Goal: Task Accomplishment & Management: Manage account settings

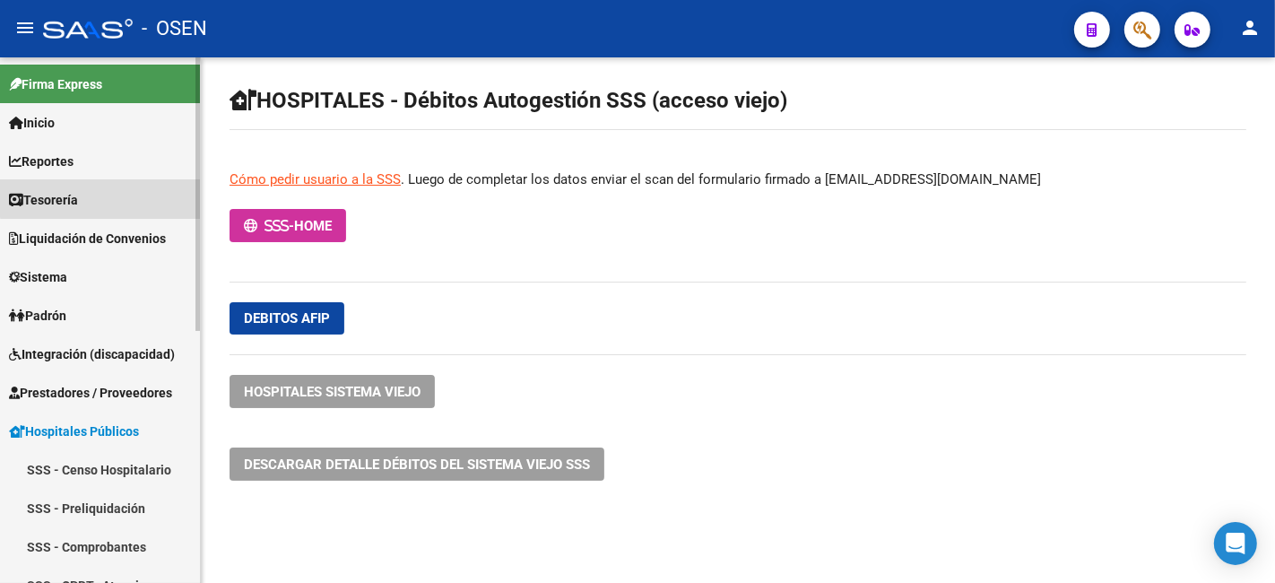
click at [146, 195] on link "Tesorería" at bounding box center [100, 199] width 200 height 39
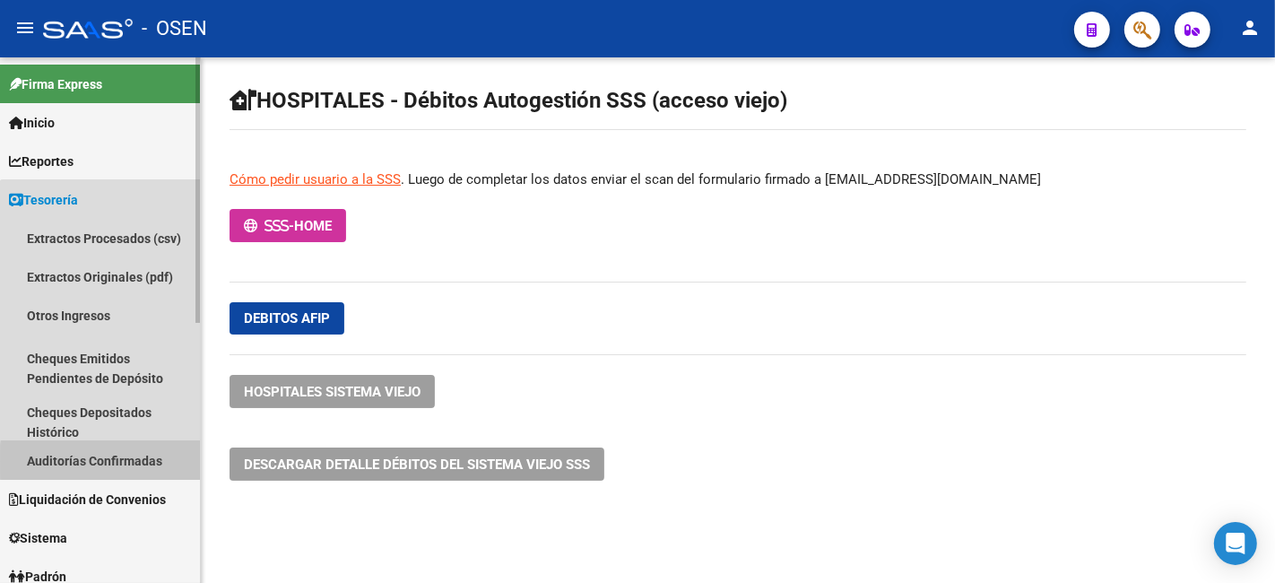
click at [161, 461] on link "Auditorías Confirmadas" at bounding box center [100, 460] width 200 height 39
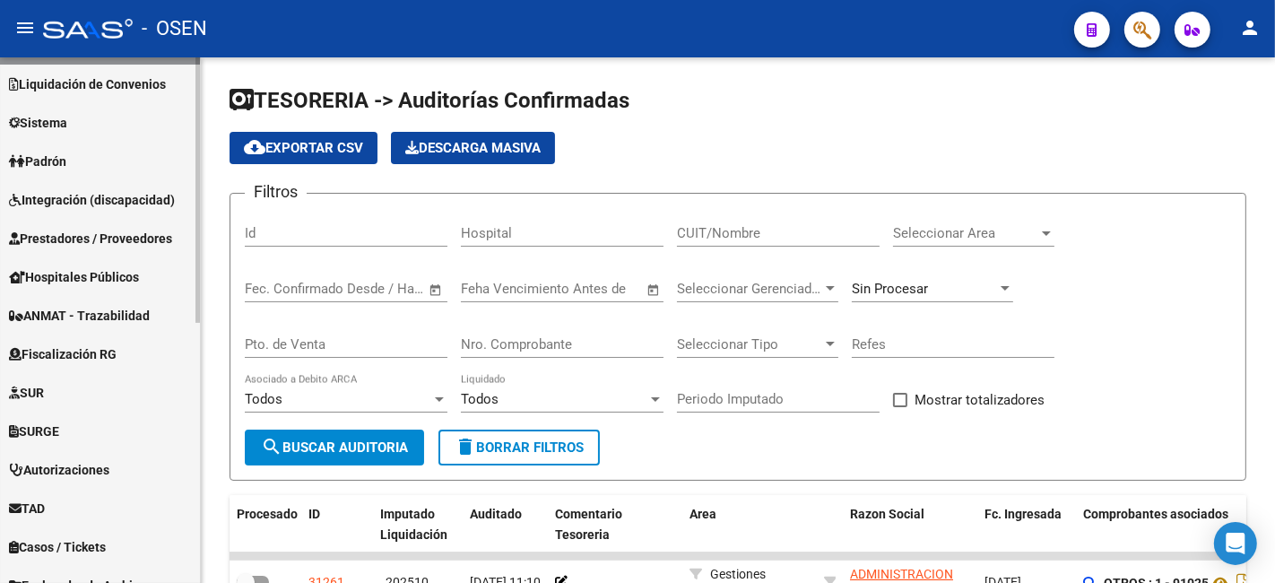
scroll to position [513, 0]
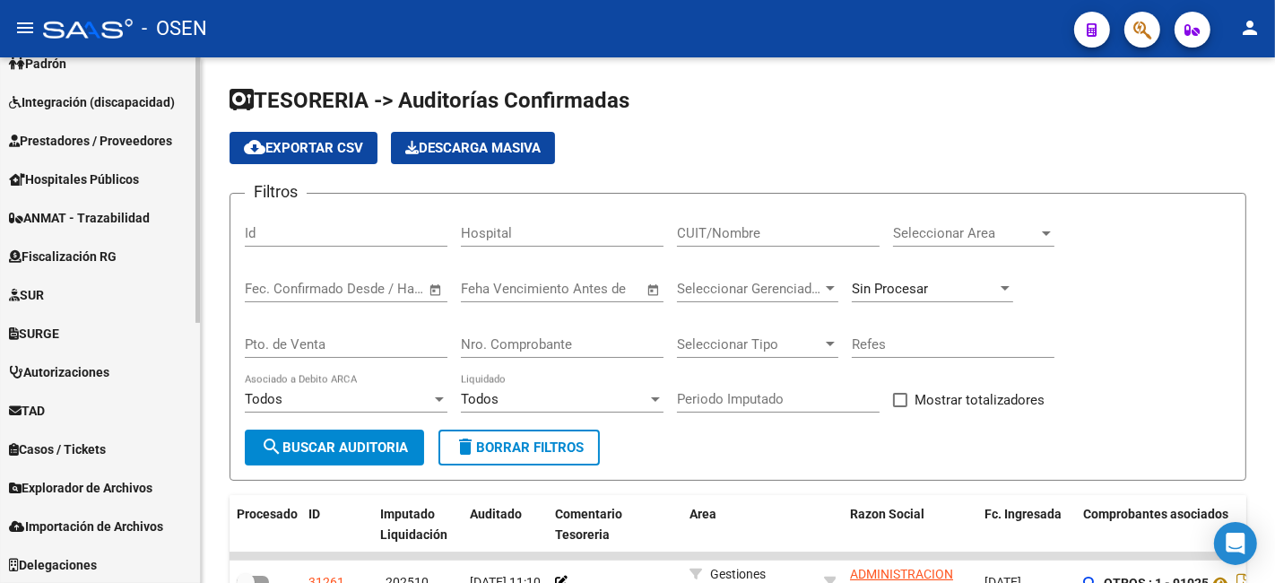
click at [146, 140] on span "Prestadores / Proveedores" at bounding box center [90, 141] width 163 height 20
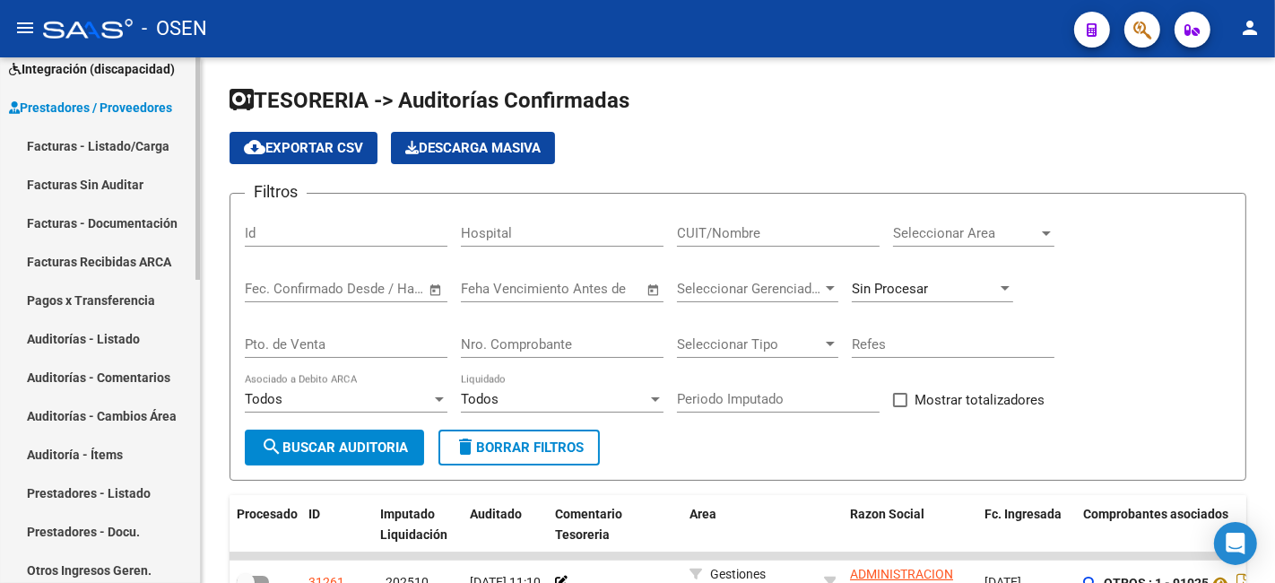
scroll to position [252, 0]
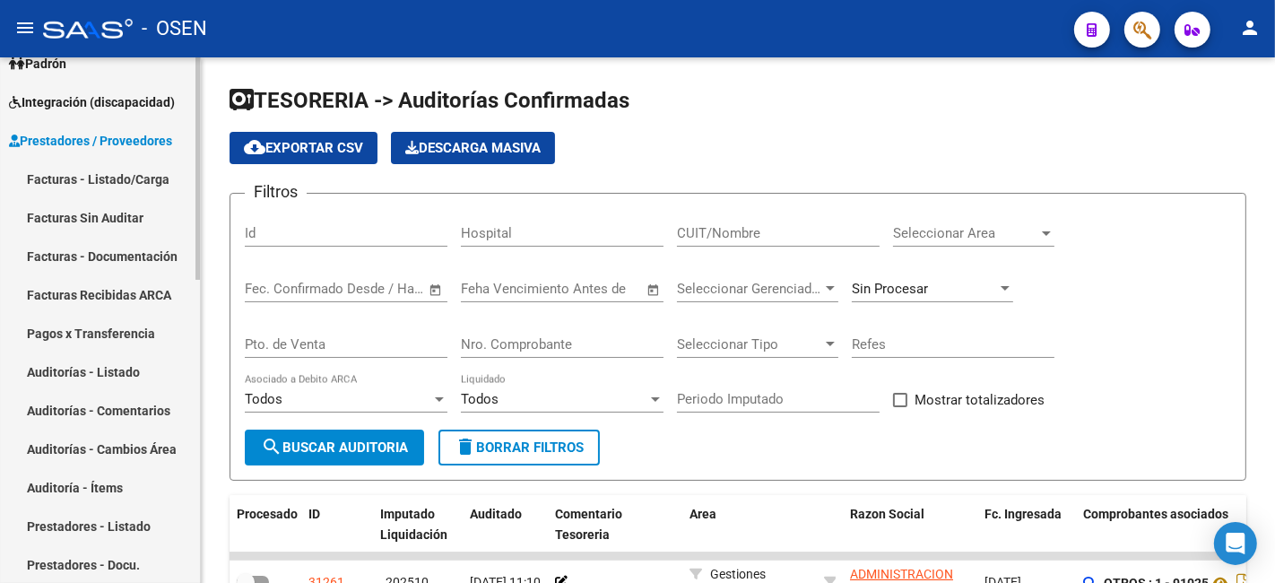
click at [141, 175] on link "Facturas - Listado/Carga" at bounding box center [100, 179] width 200 height 39
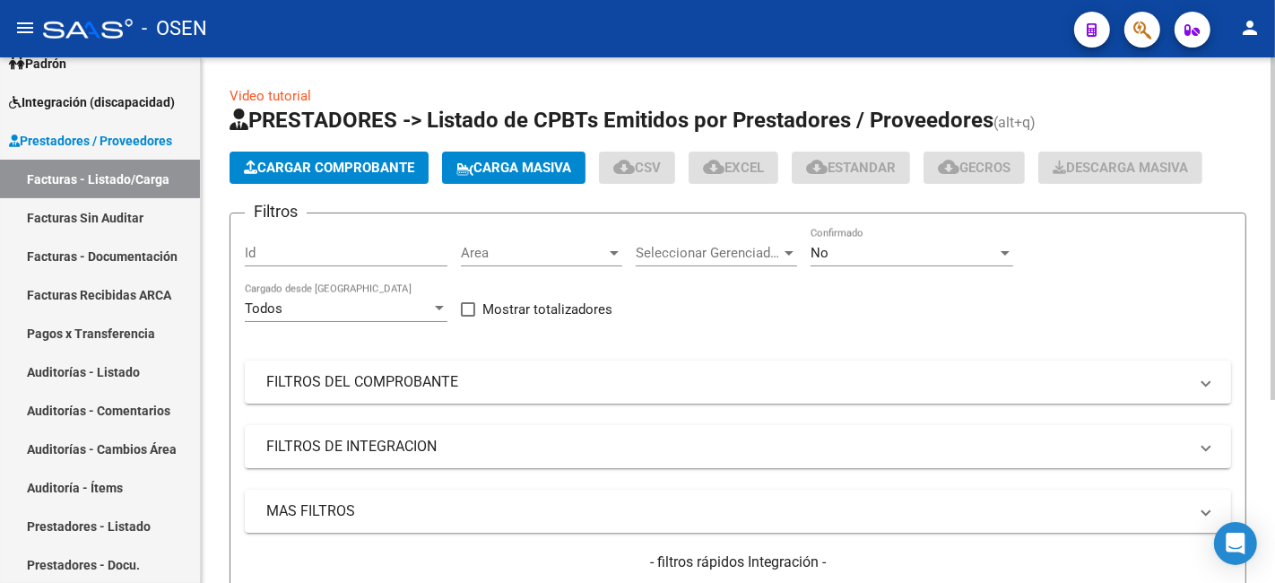
click at [308, 160] on span "Cargar Comprobante" at bounding box center [329, 168] width 170 height 16
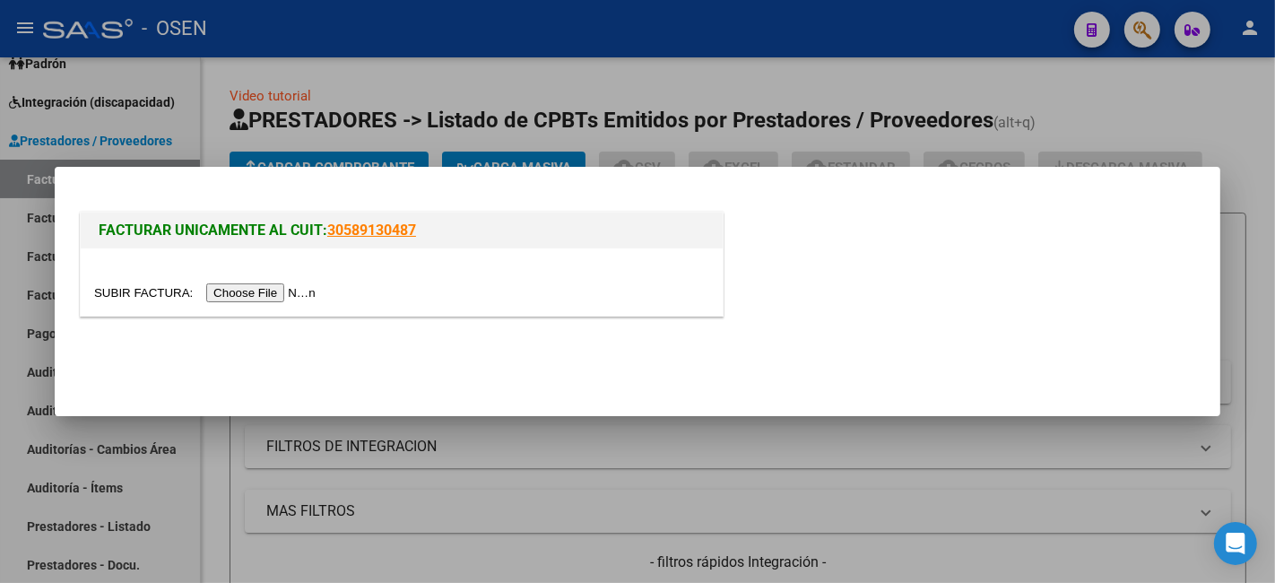
click at [237, 288] on input "file" at bounding box center [207, 292] width 227 height 19
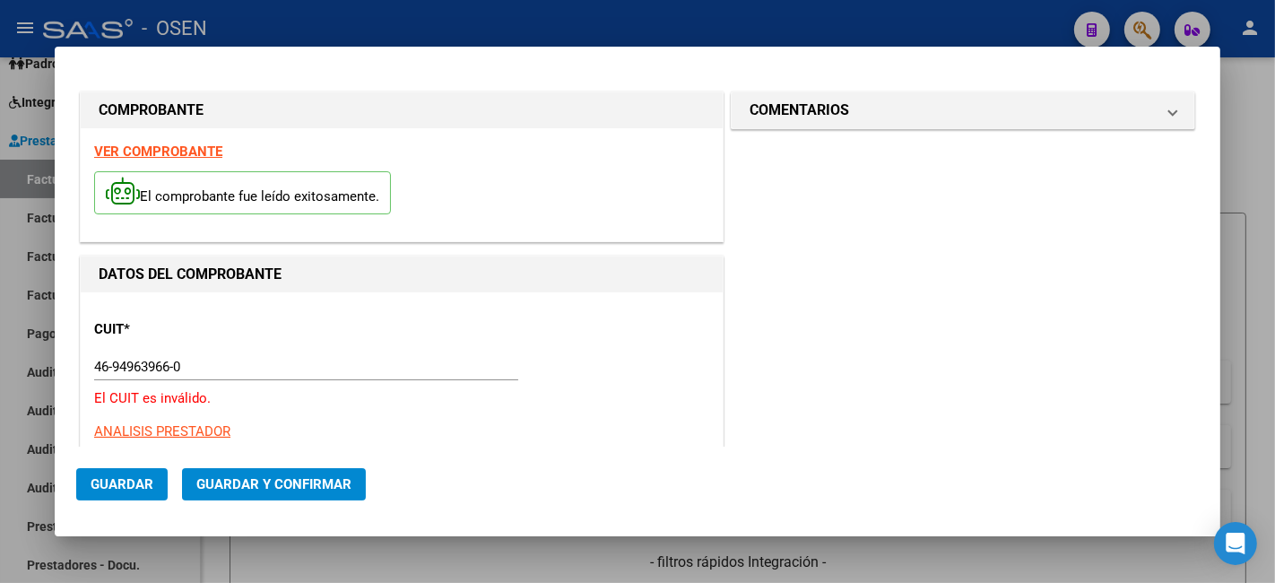
click at [216, 151] on strong "VER COMPROBANTE" at bounding box center [158, 151] width 128 height 16
drag, startPoint x: 199, startPoint y: 371, endPoint x: -44, endPoint y: 371, distance: 242.9
click at [0, 371] on html "menu - OSEN person Firma Express Inicio Calendario SSS Instructivos Contacto OS…" at bounding box center [637, 291] width 1275 height 583
paste input "30-99900155-2"
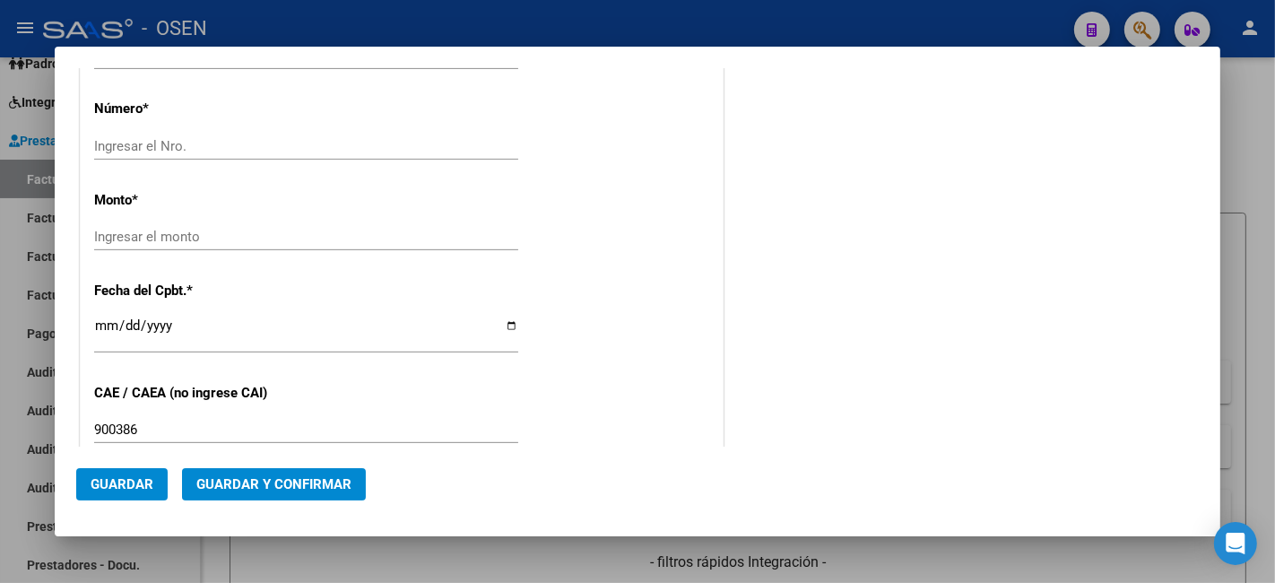
scroll to position [332, 0]
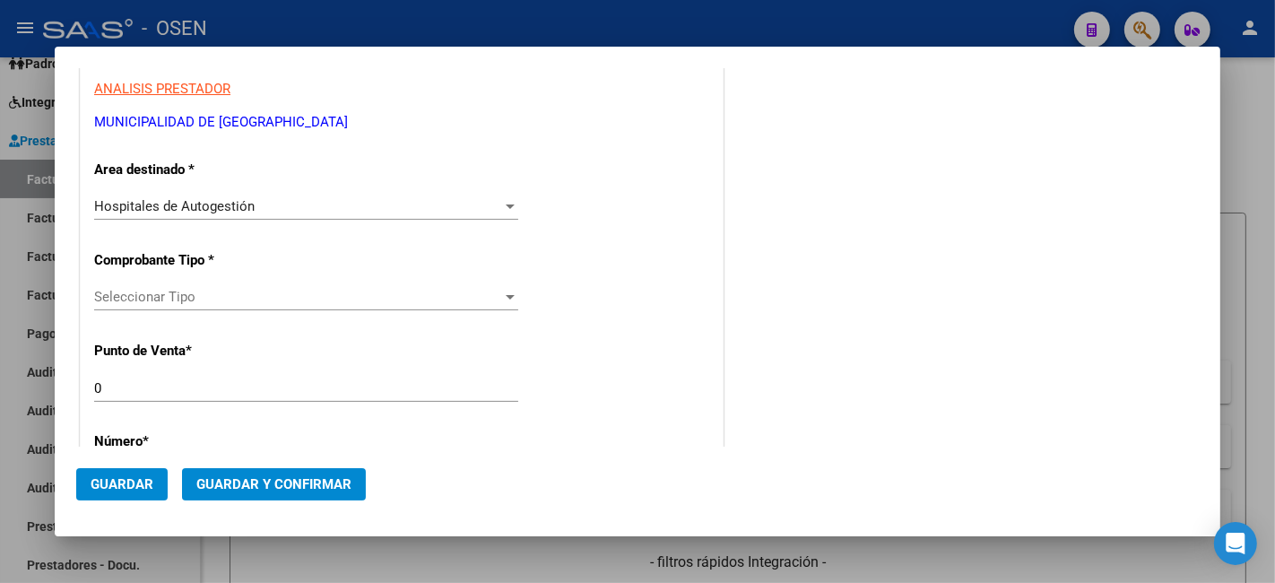
type input "30-99900155-2"
drag, startPoint x: 177, startPoint y: 379, endPoint x: -97, endPoint y: 353, distance: 275.5
click at [0, 353] on html "menu - OSEN person Firma Express Inicio Calendario SSS Instructivos Contacto OS…" at bounding box center [637, 291] width 1275 height 583
type input "1"
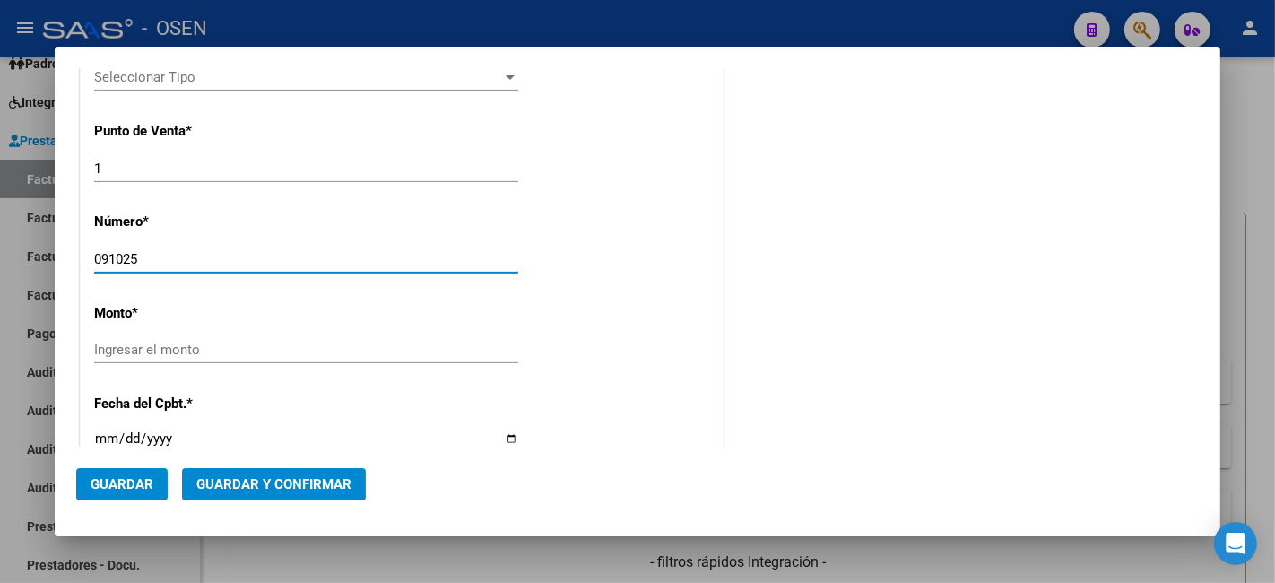
type input "091025"
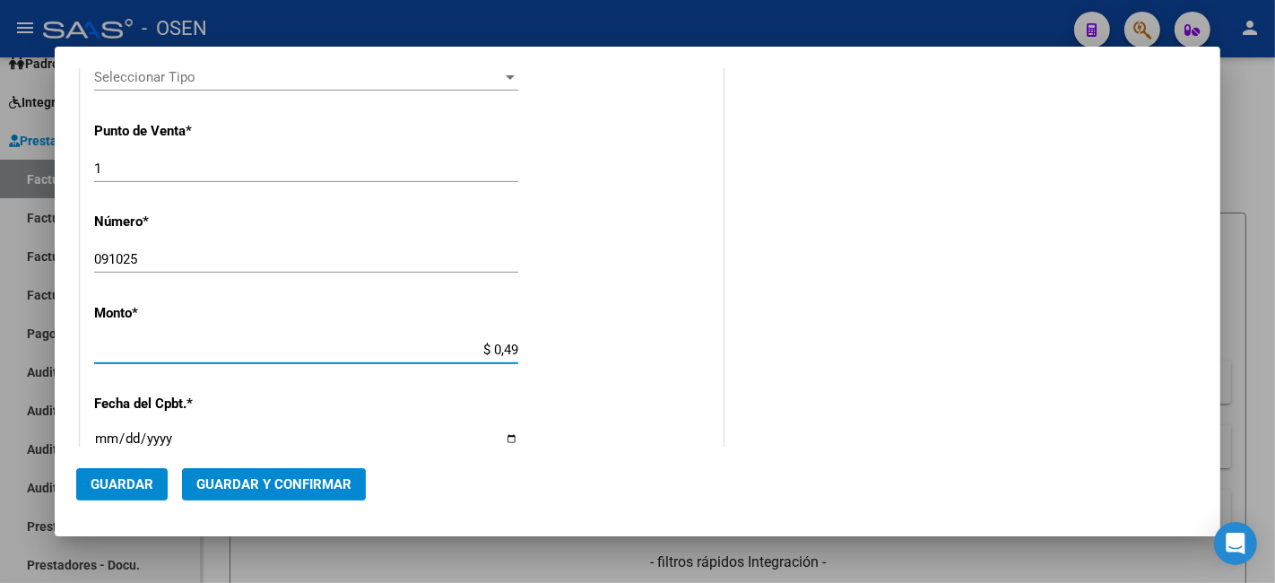
drag, startPoint x: 403, startPoint y: 354, endPoint x: 571, endPoint y: 345, distance: 167.8
click at [562, 345] on div "CUIT * 30-99900155-2 Ingresar CUIT ANALISIS PRESTADOR MUNICIPALIDAD DE LOMAS DE…" at bounding box center [402, 376] width 642 height 1271
paste input "496,396.60"
type input "$ 496.396,60"
click at [571, 345] on div "CUIT * 30-99900155-2 Ingresar CUIT ANALISIS PRESTADOR MUNICIPALIDAD DE LOMAS DE…" at bounding box center [402, 376] width 642 height 1271
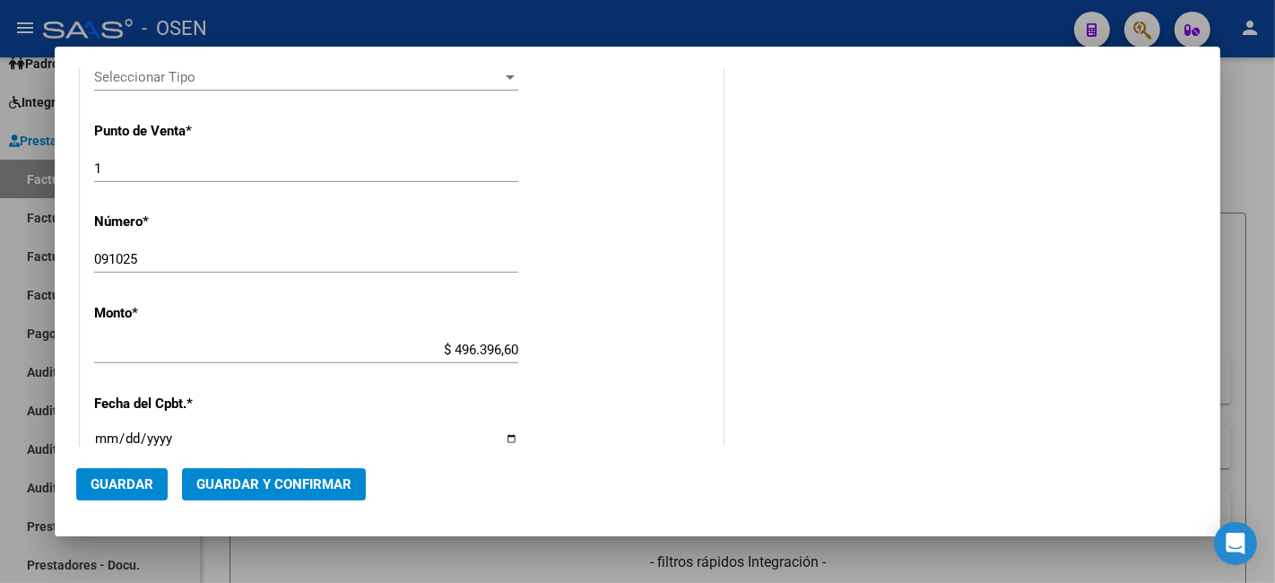
scroll to position [884, 0]
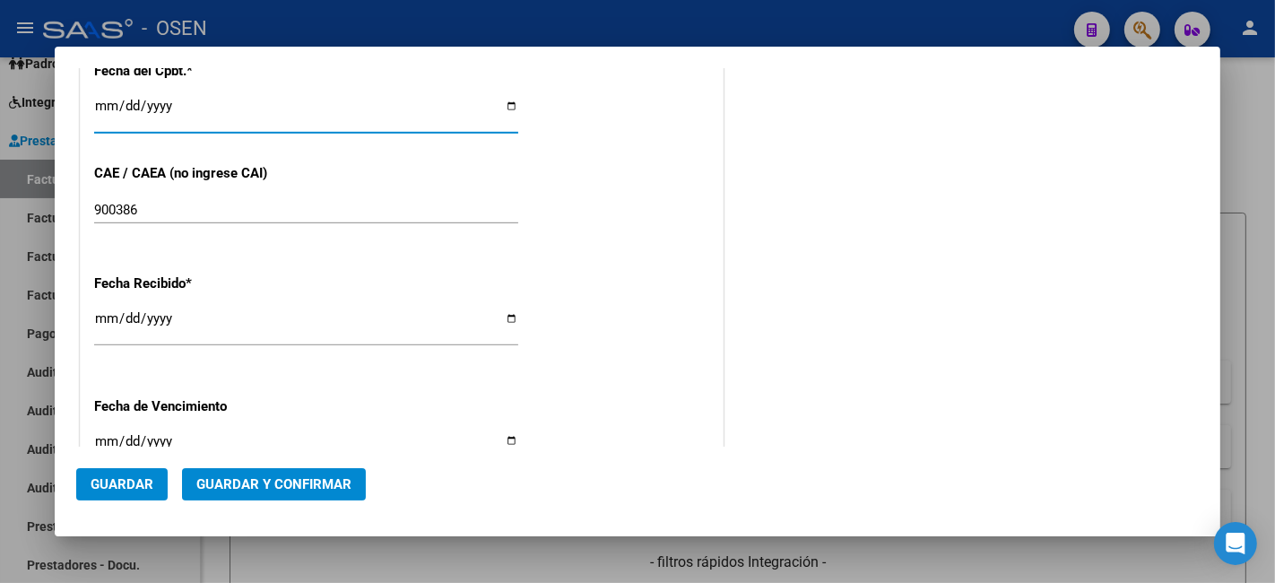
click at [101, 99] on input "Ingresar la fecha" at bounding box center [306, 113] width 424 height 29
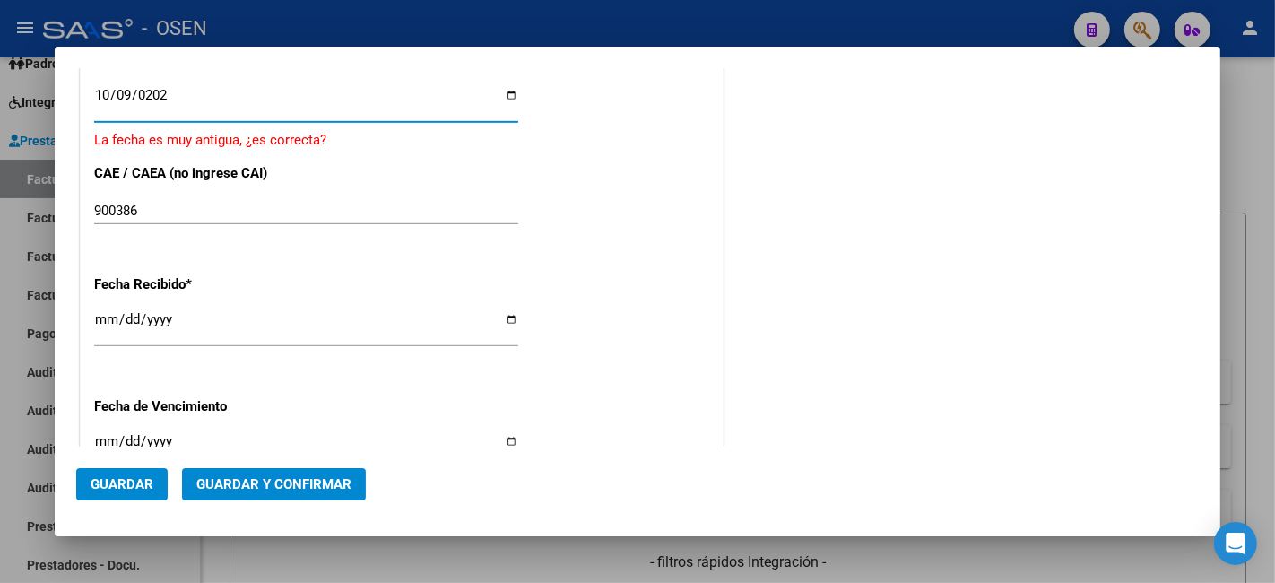
type input "2025-10-09"
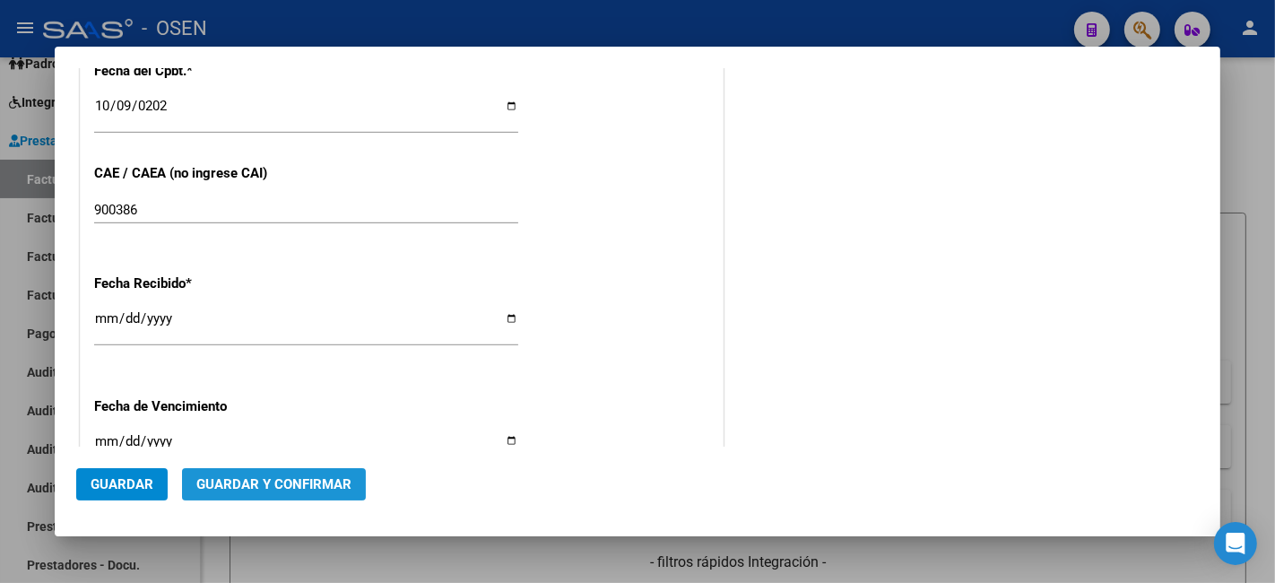
click at [341, 481] on span "Guardar y Confirmar" at bounding box center [273, 484] width 155 height 16
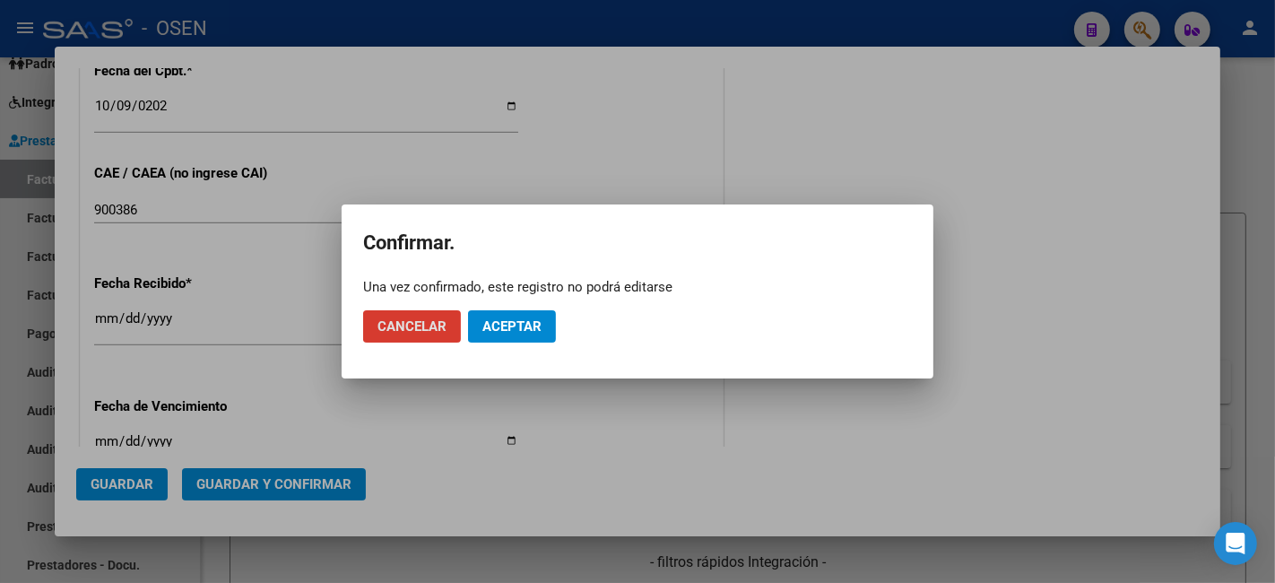
click at [517, 329] on span "Aceptar" at bounding box center [511, 326] width 59 height 16
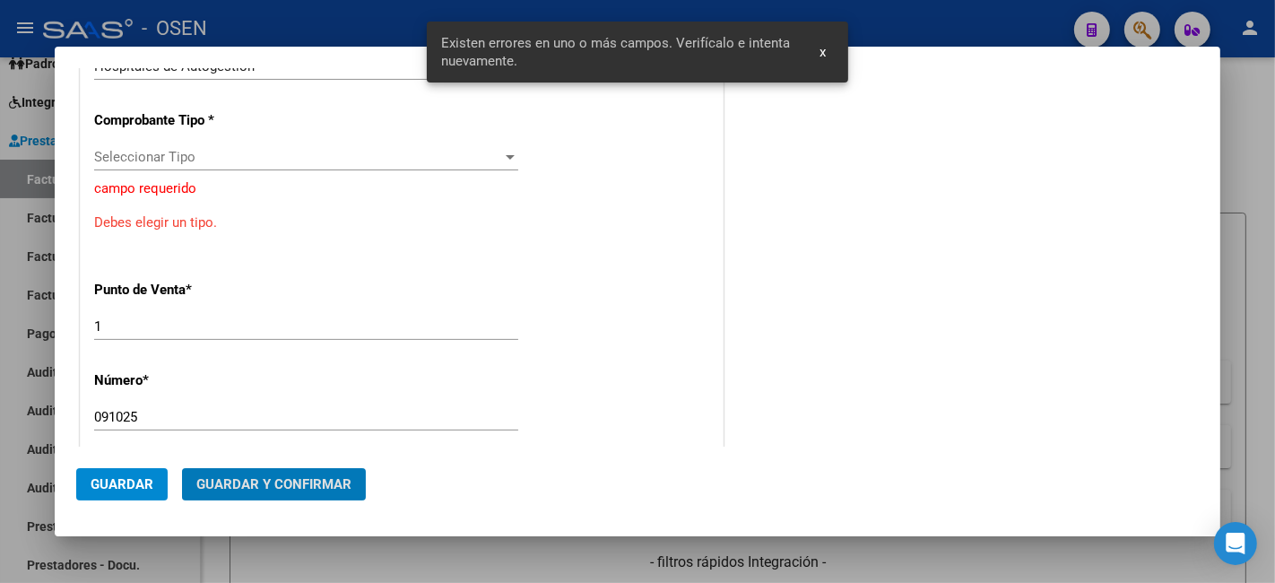
scroll to position [362, 0]
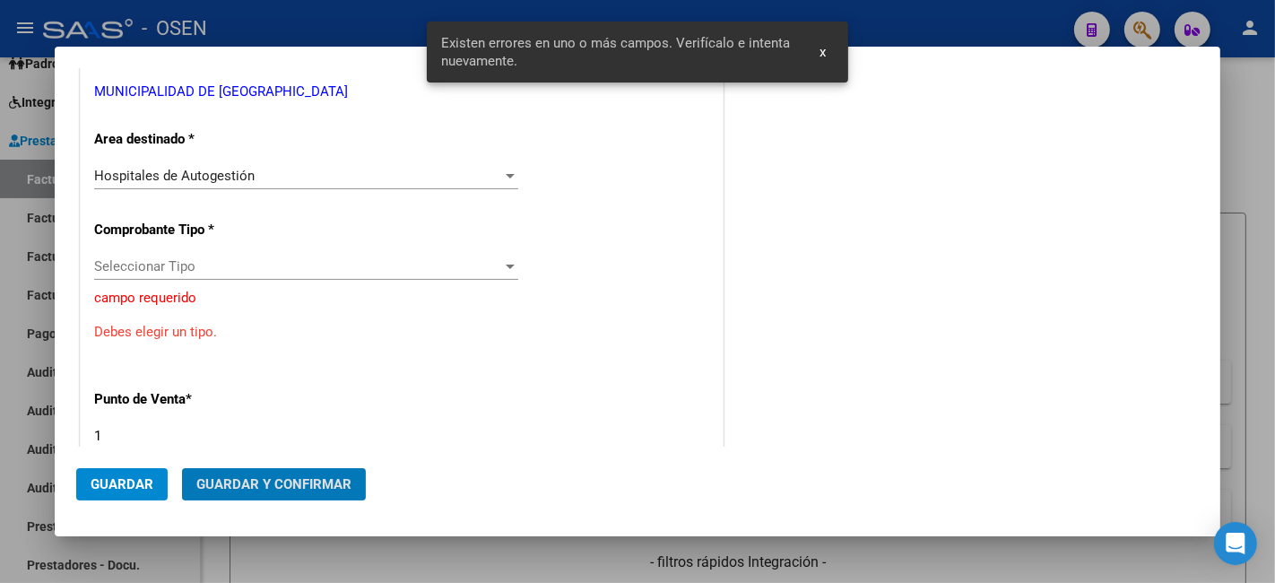
click at [421, 194] on div "Hospitales de Autogestión Seleccionar Area" at bounding box center [306, 184] width 424 height 44
click at [427, 173] on div "Hospitales de Autogestión" at bounding box center [298, 176] width 408 height 16
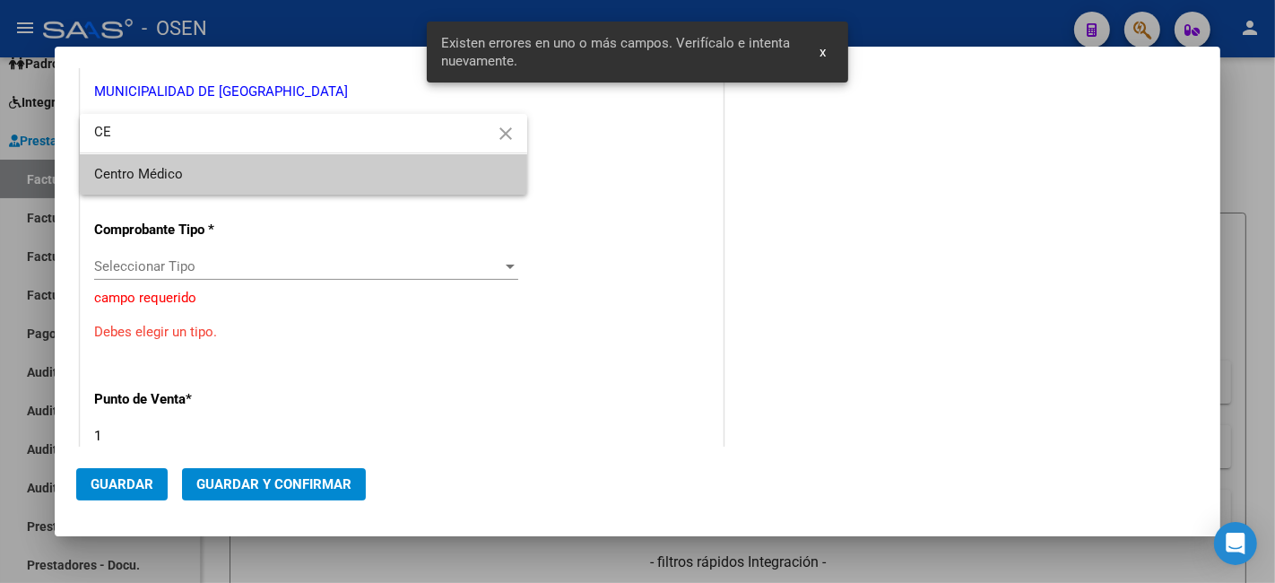
type input "CE"
click at [394, 189] on span "Centro Médico" at bounding box center [303, 174] width 419 height 40
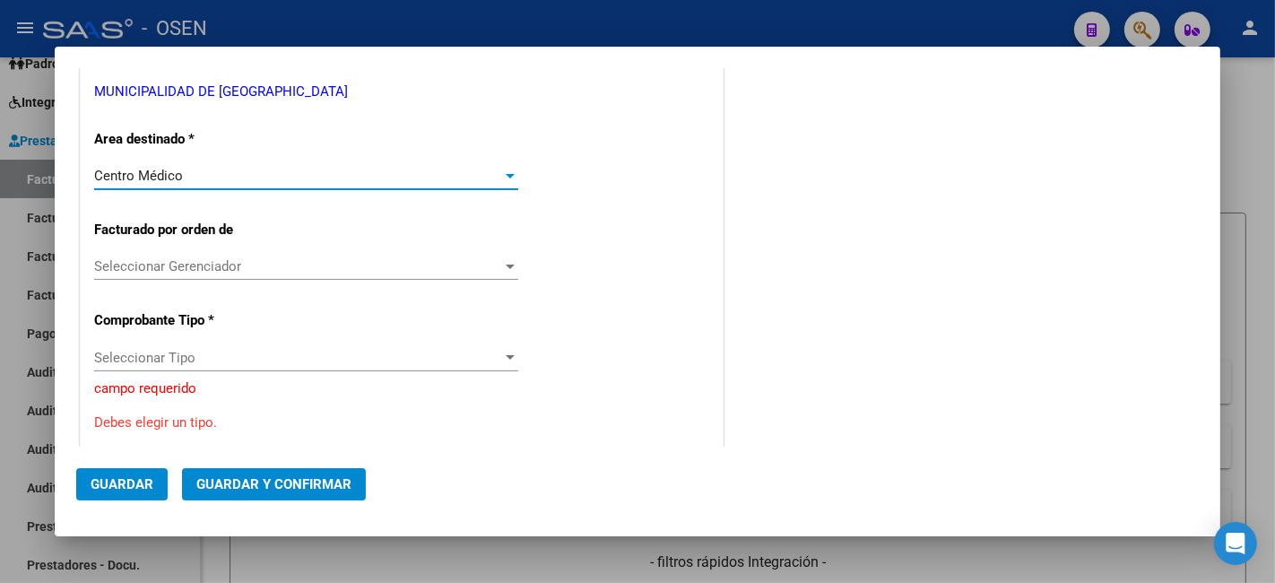
click at [318, 345] on div "Seleccionar Tipo Seleccionar Tipo" at bounding box center [306, 357] width 424 height 27
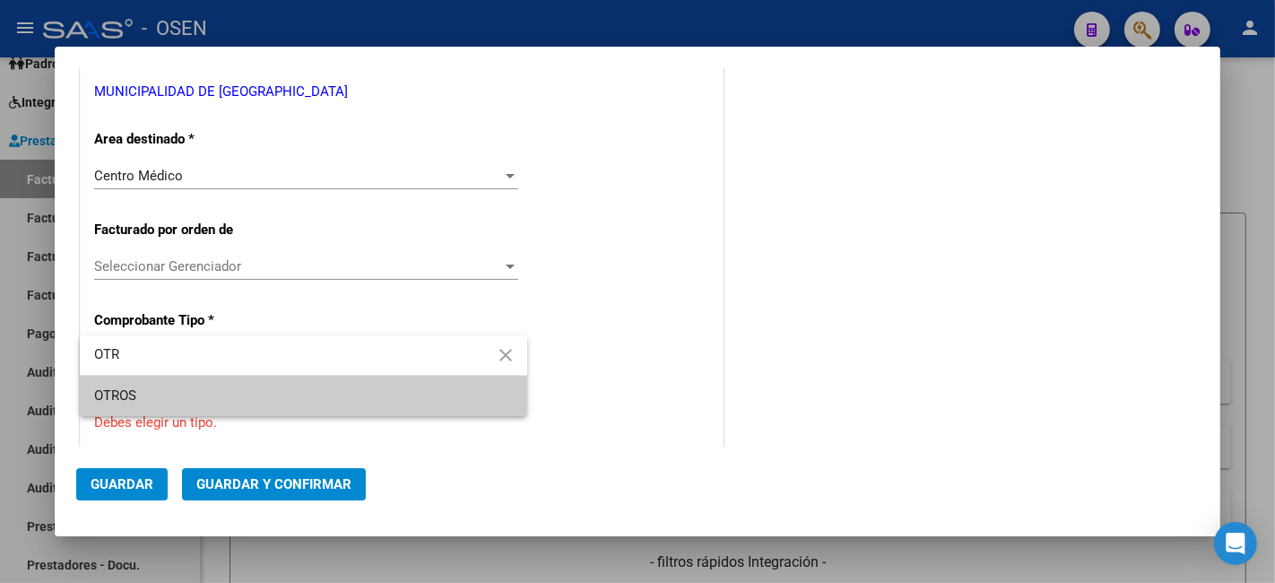
type input "OTR"
click at [182, 129] on div at bounding box center [637, 291] width 1275 height 583
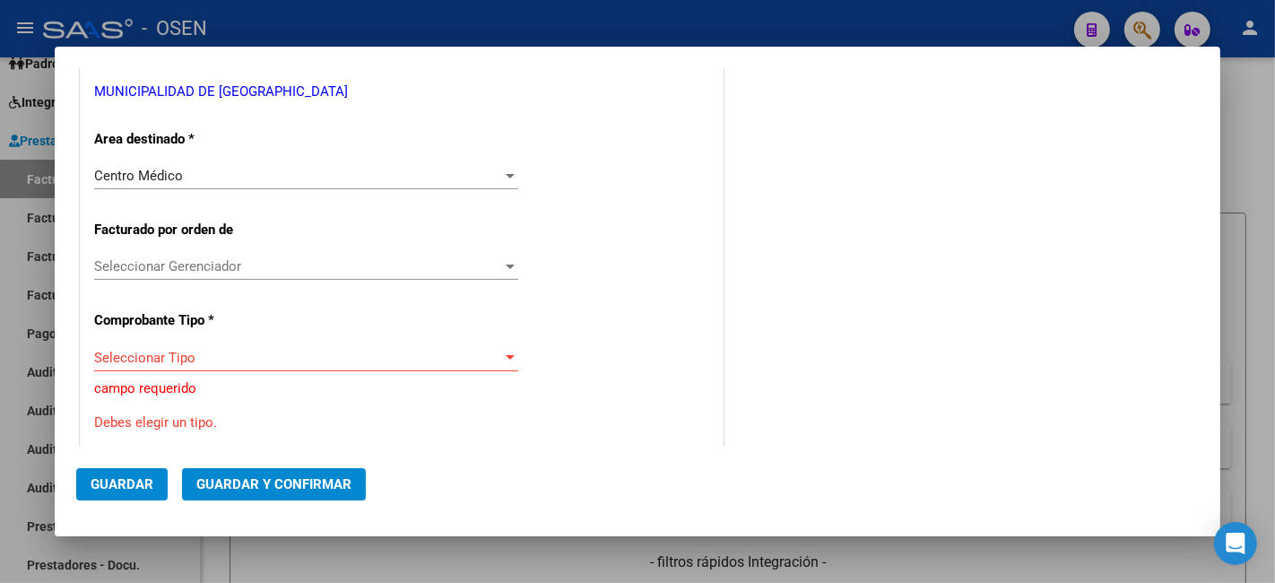
click at [275, 355] on span "Seleccionar Tipo" at bounding box center [298, 358] width 408 height 16
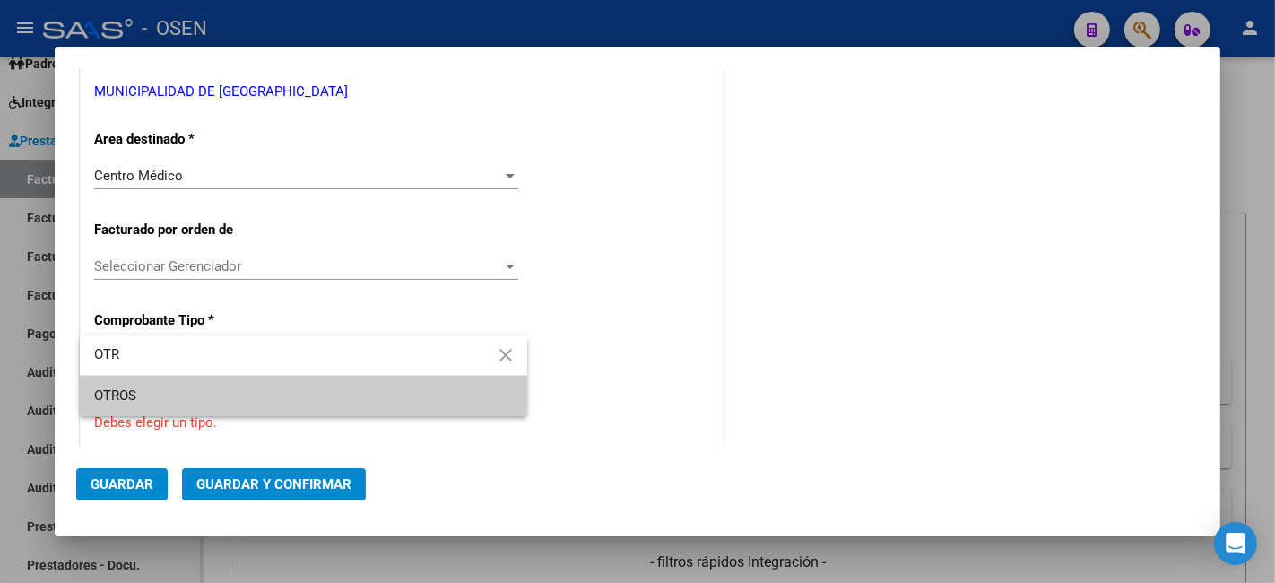
type input "OTR"
click at [229, 397] on span "OTROS" at bounding box center [303, 396] width 419 height 40
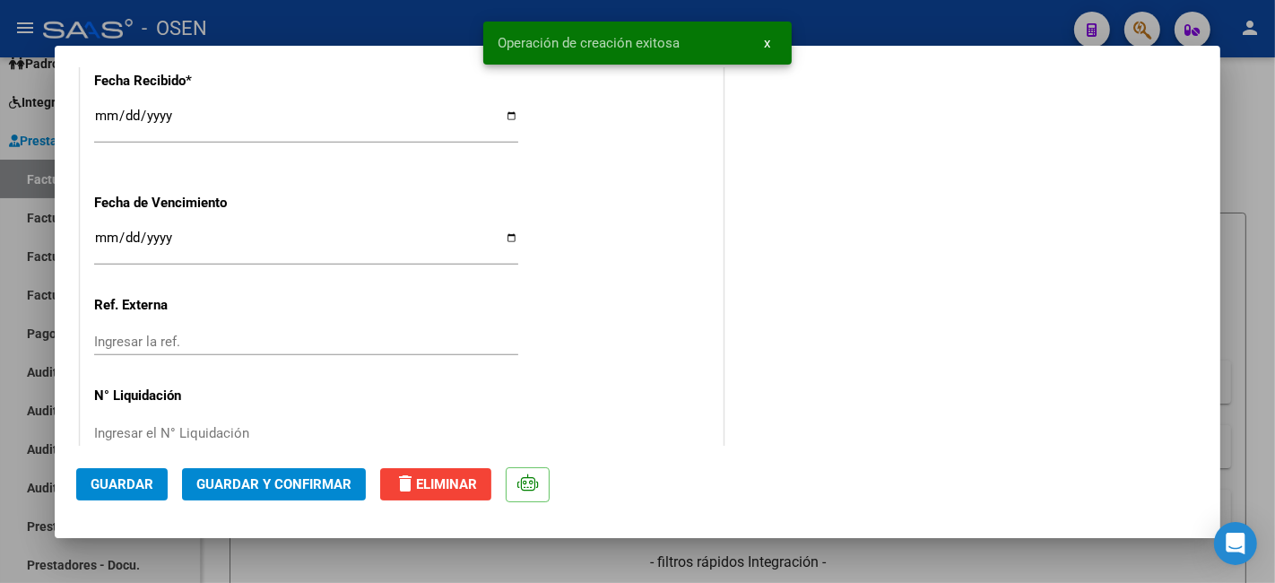
scroll to position [1246, 0]
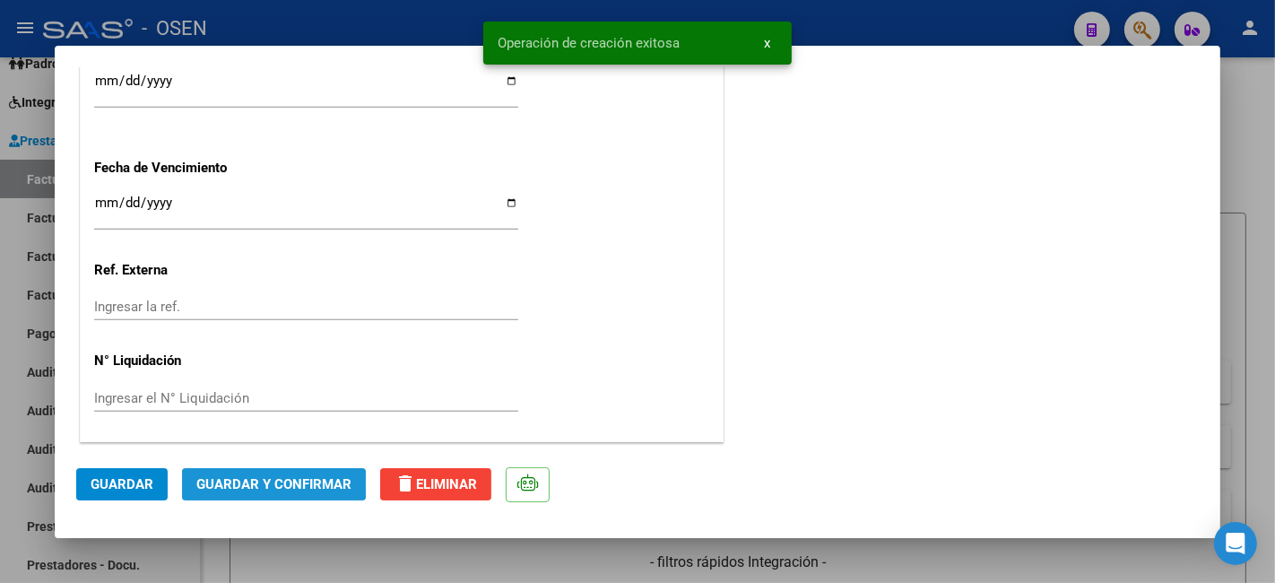
click at [266, 484] on span "Guardar y Confirmar" at bounding box center [273, 484] width 155 height 16
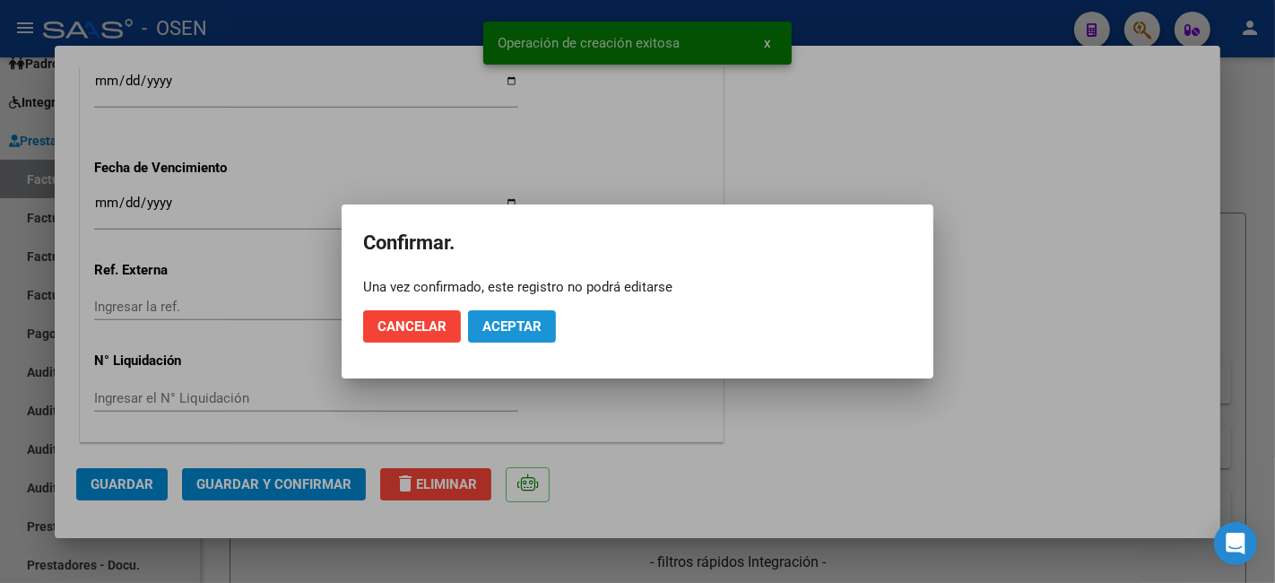
click at [508, 315] on button "Aceptar" at bounding box center [512, 326] width 88 height 32
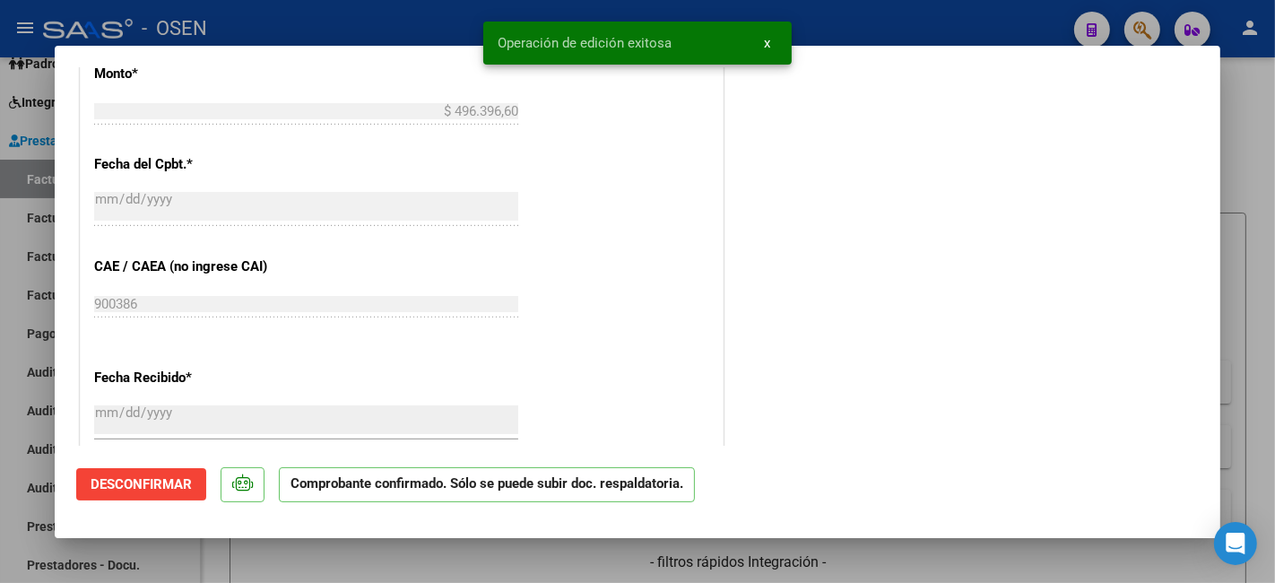
scroll to position [581, 0]
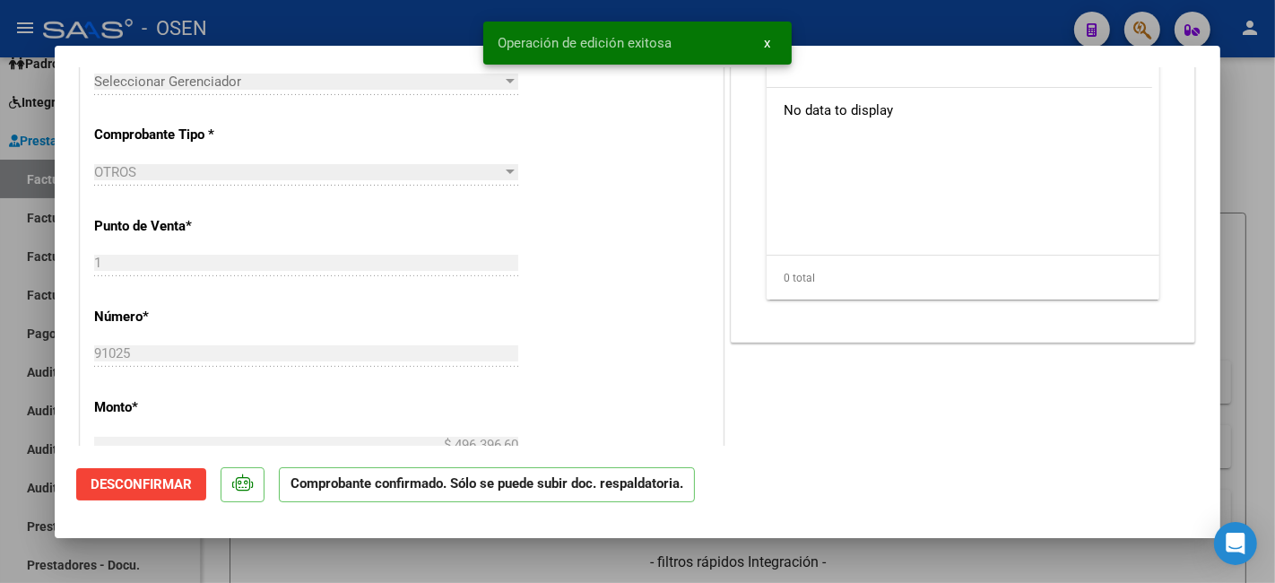
click at [320, 565] on div at bounding box center [637, 291] width 1275 height 583
type input "$ 0,00"
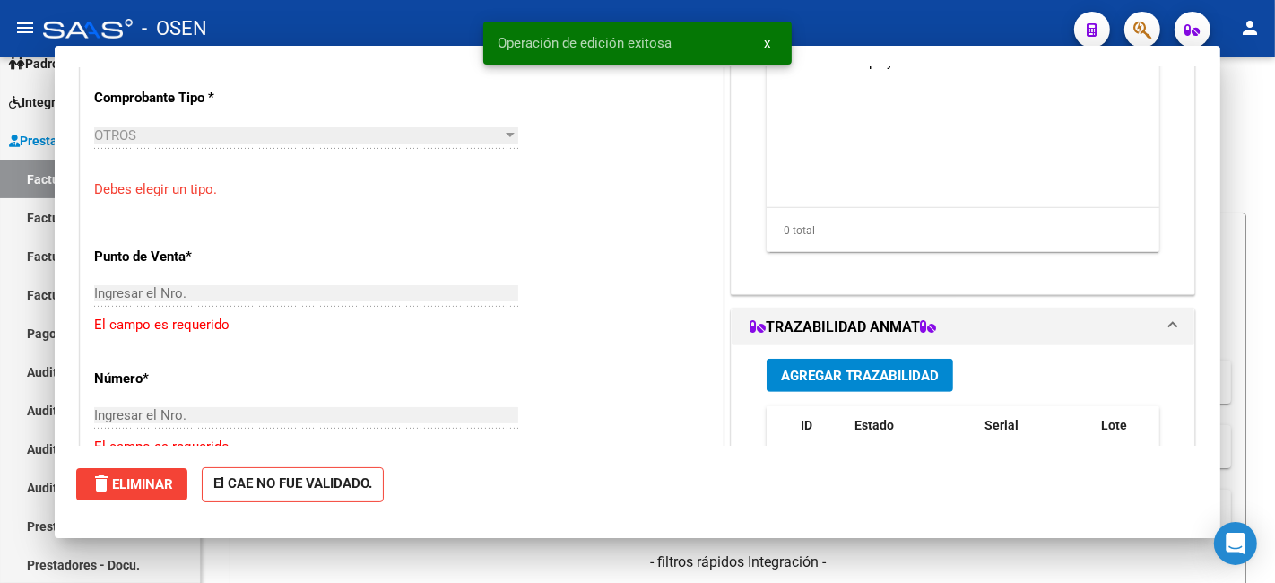
scroll to position [526, 0]
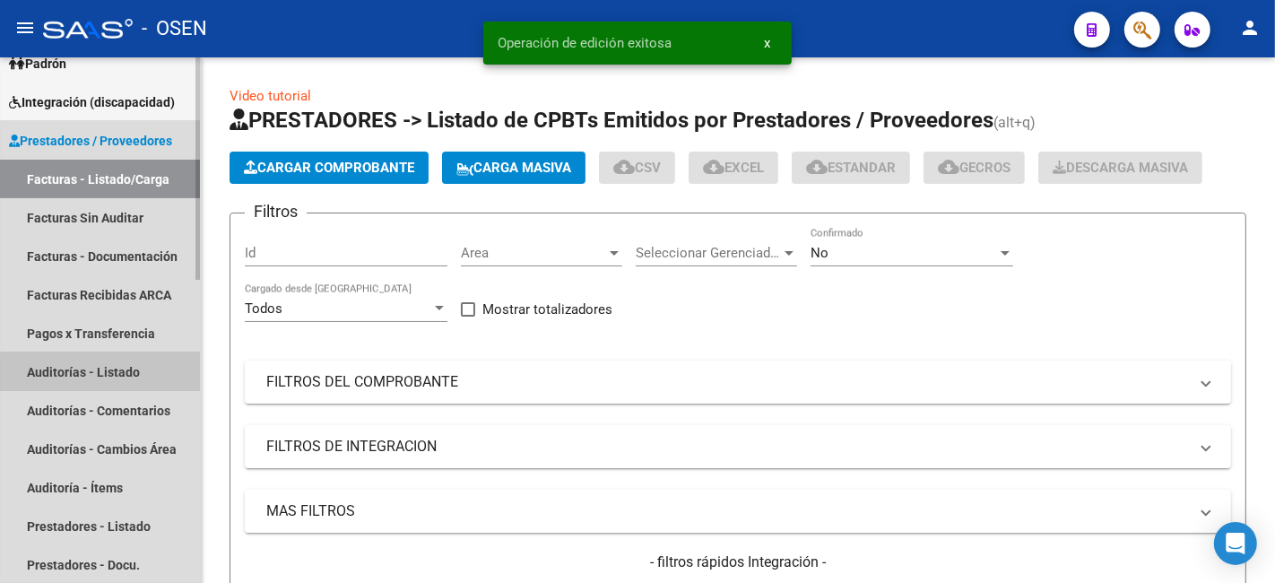
click at [106, 375] on link "Auditorías - Listado" at bounding box center [100, 371] width 200 height 39
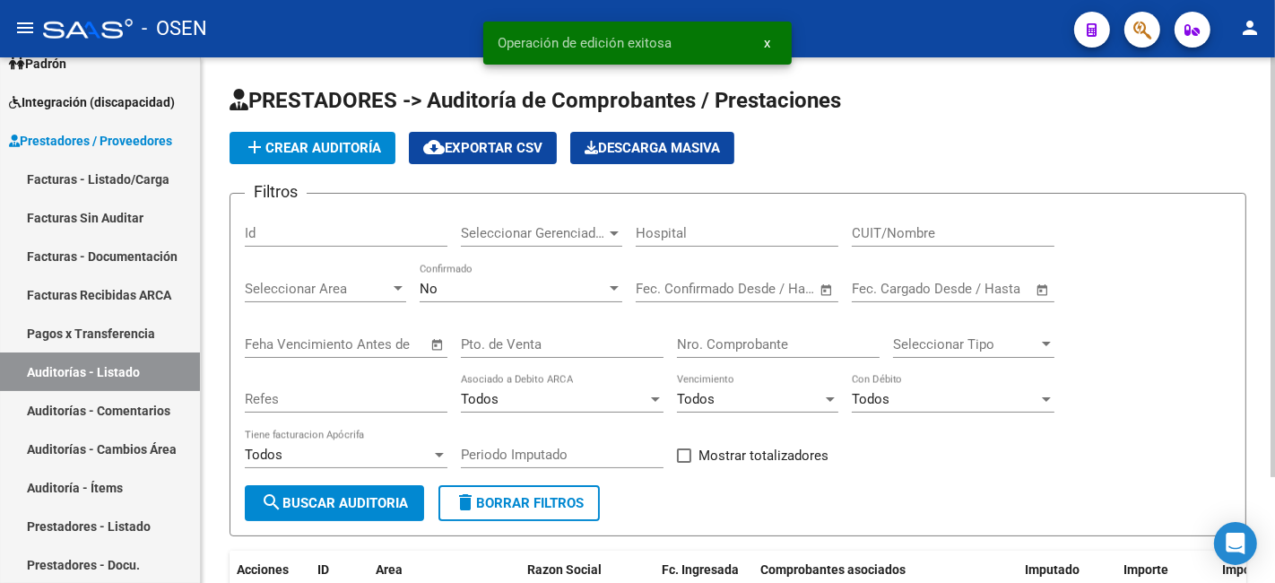
click at [356, 127] on app-list-header "PRESTADORES -> Auditoría de Comprobantes / Prestaciones add Crear Auditoría clo…" at bounding box center [737, 311] width 1016 height 450
click at [364, 135] on button "add Crear Auditoría" at bounding box center [312, 148] width 166 height 32
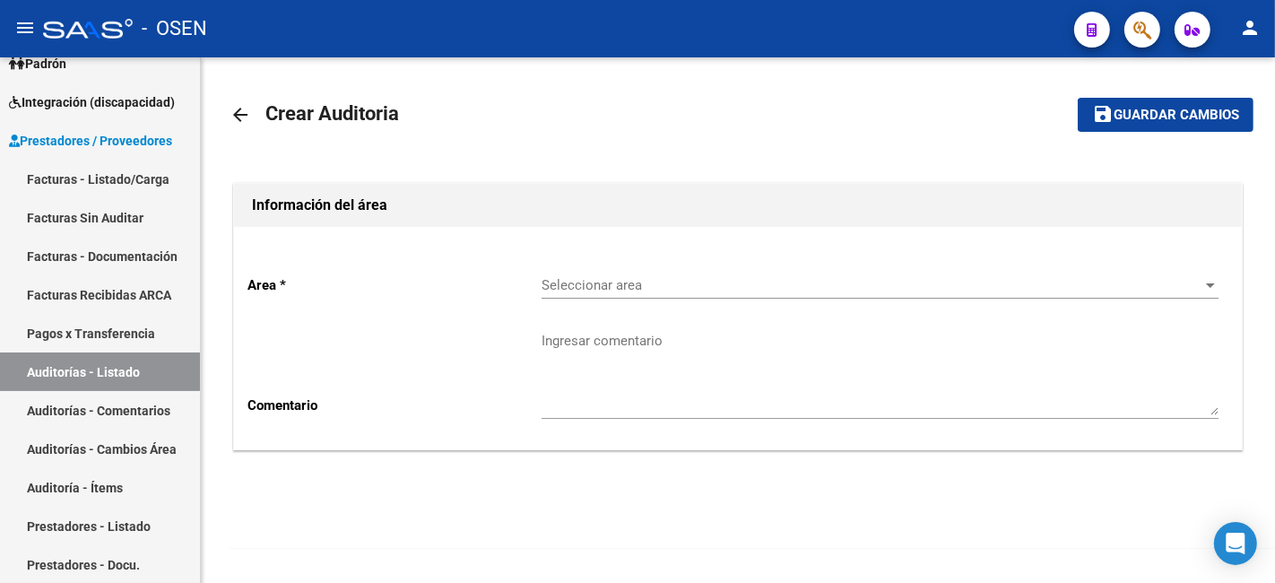
click at [762, 271] on div "Seleccionar area Seleccionar area" at bounding box center [879, 279] width 677 height 39
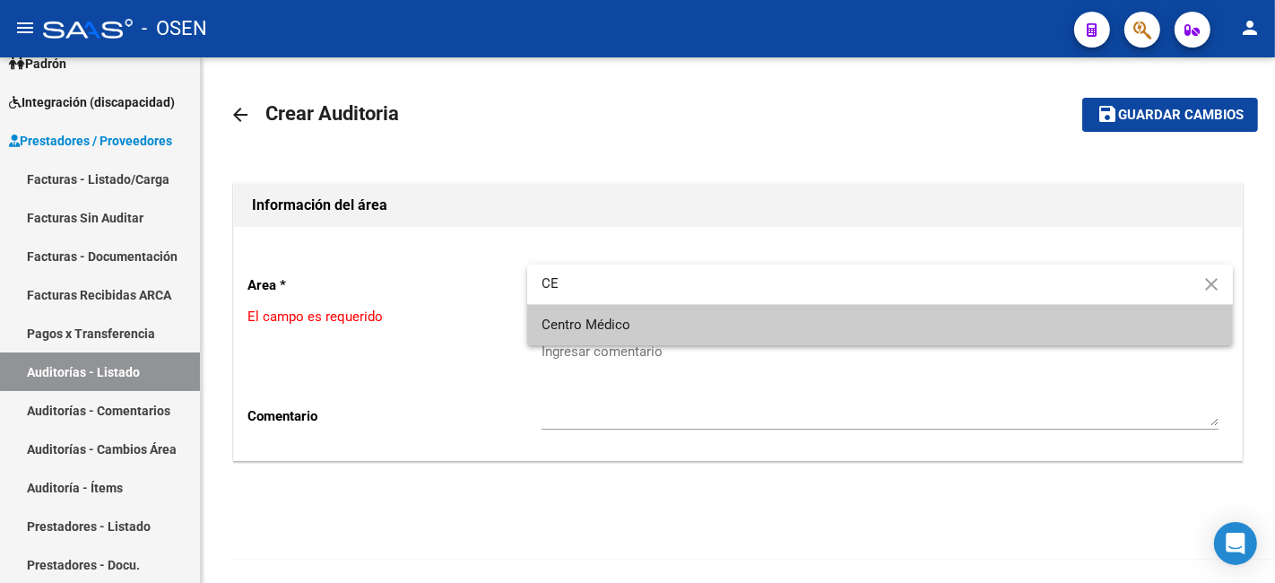
type input "CE"
click at [739, 321] on span "Centro Médico" at bounding box center [879, 325] width 677 height 40
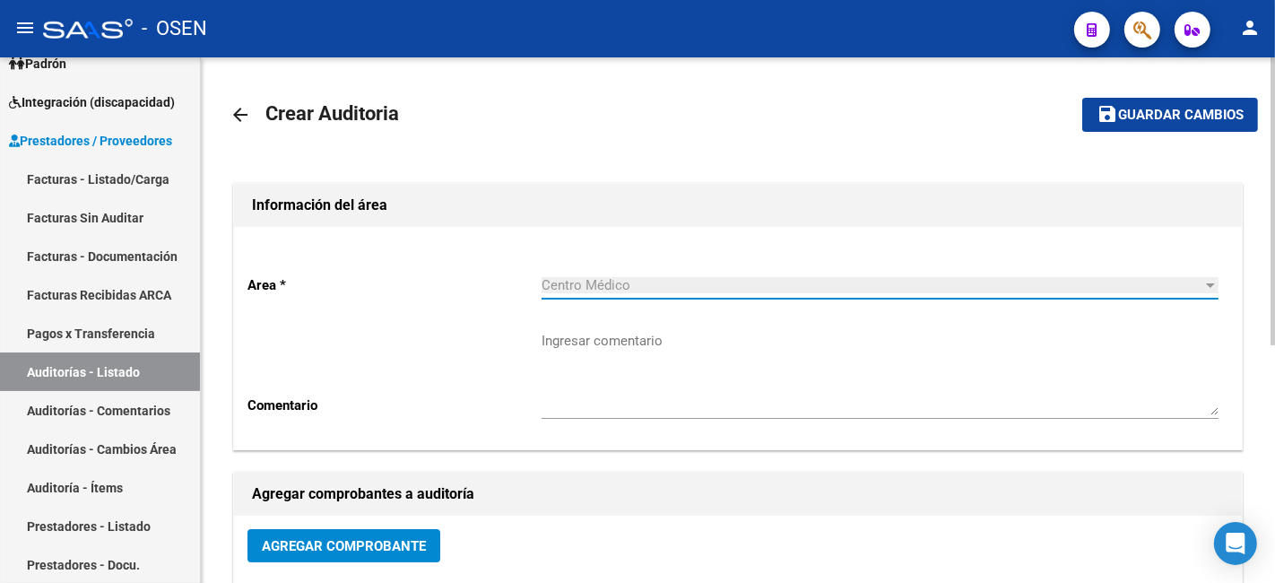
click at [374, 548] on span "Agregar Comprobante" at bounding box center [344, 546] width 164 height 16
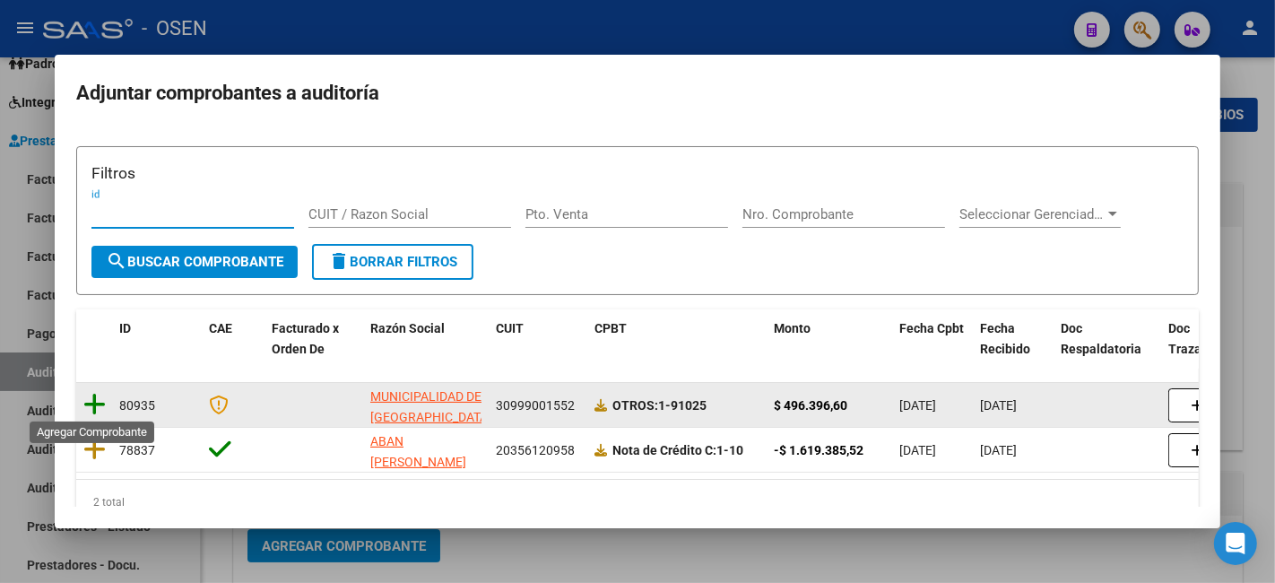
click at [84, 404] on icon at bounding box center [94, 404] width 22 height 25
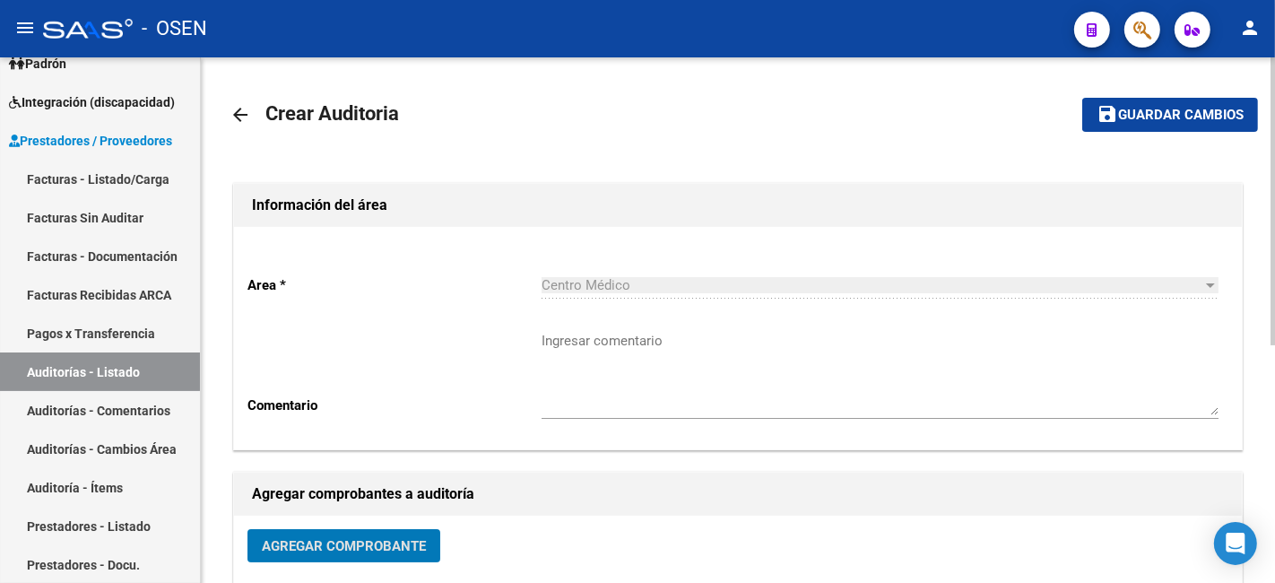
click at [1115, 130] on button "save Guardar cambios" at bounding box center [1170, 114] width 176 height 33
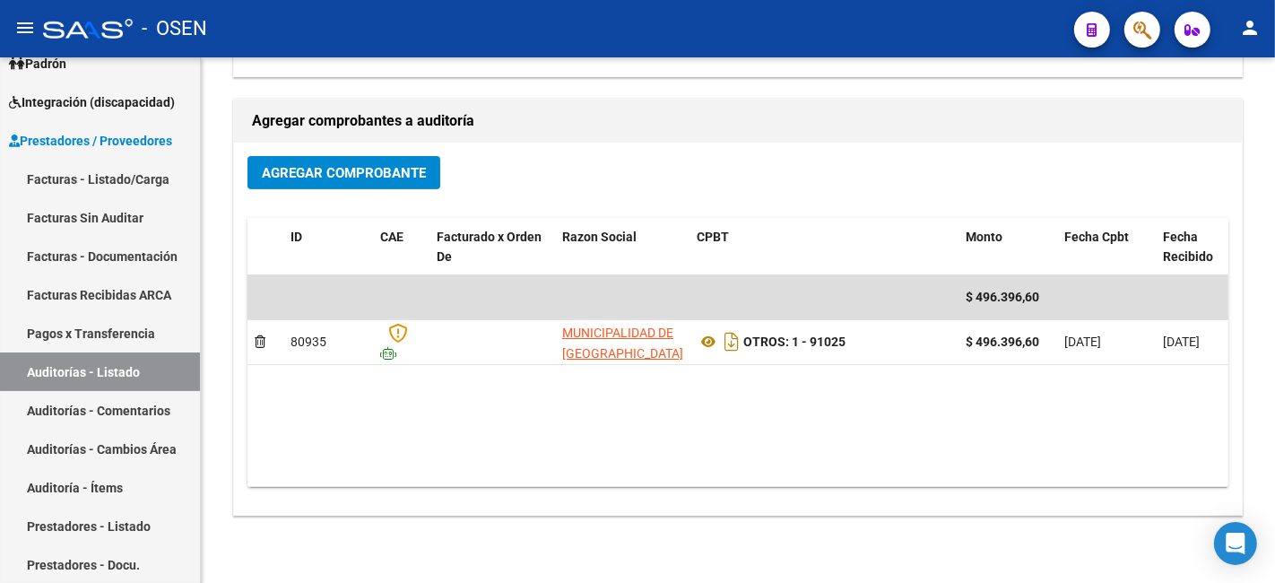
scroll to position [433, 0]
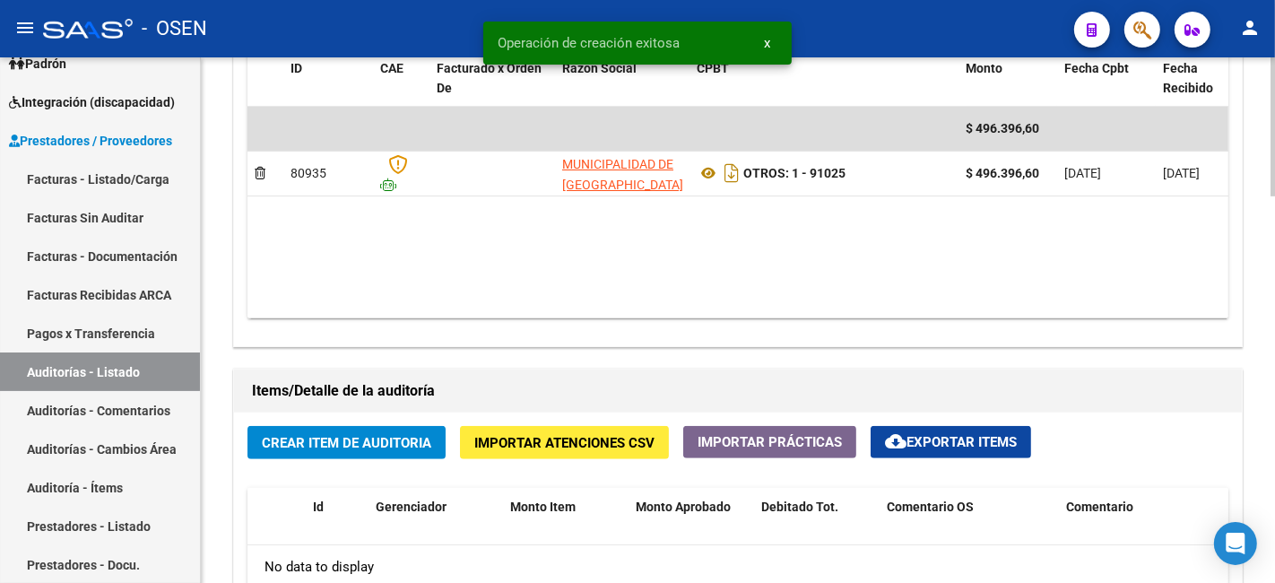
scroll to position [1327, 0]
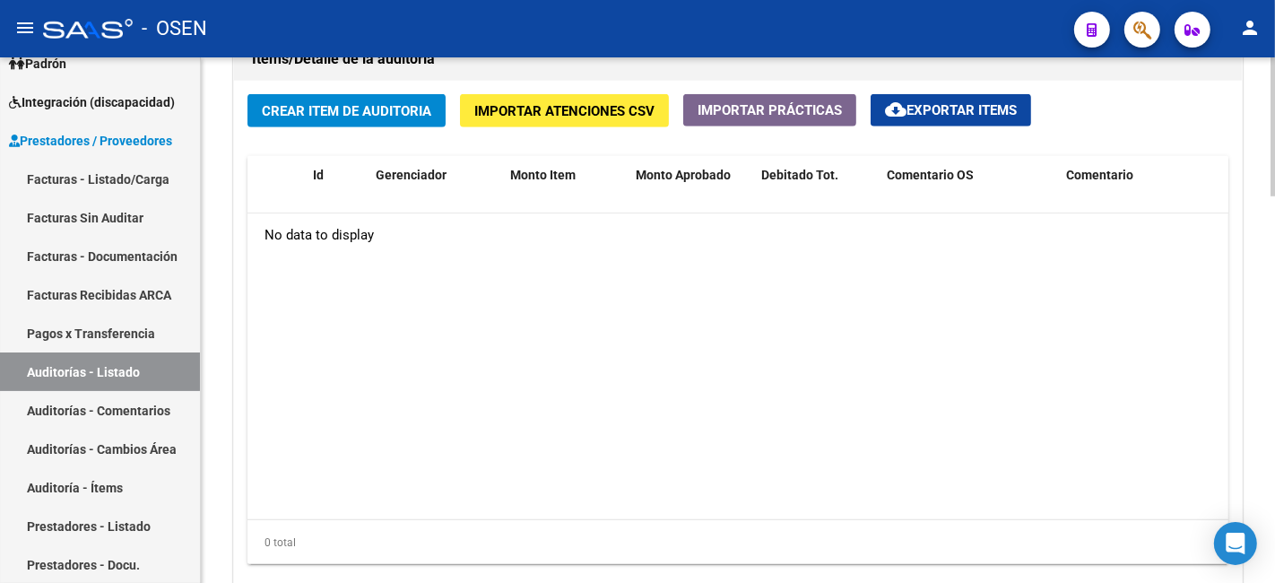
click at [417, 125] on button "Crear Item de Auditoria" at bounding box center [346, 110] width 198 height 33
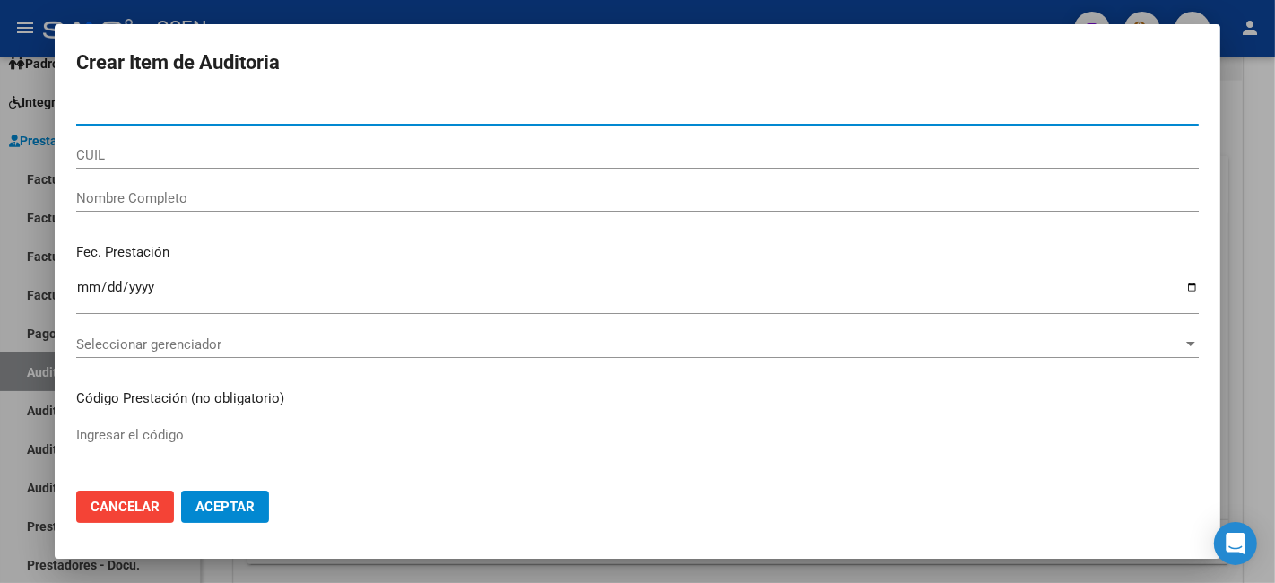
click at [212, 511] on span "Aceptar" at bounding box center [224, 506] width 59 height 16
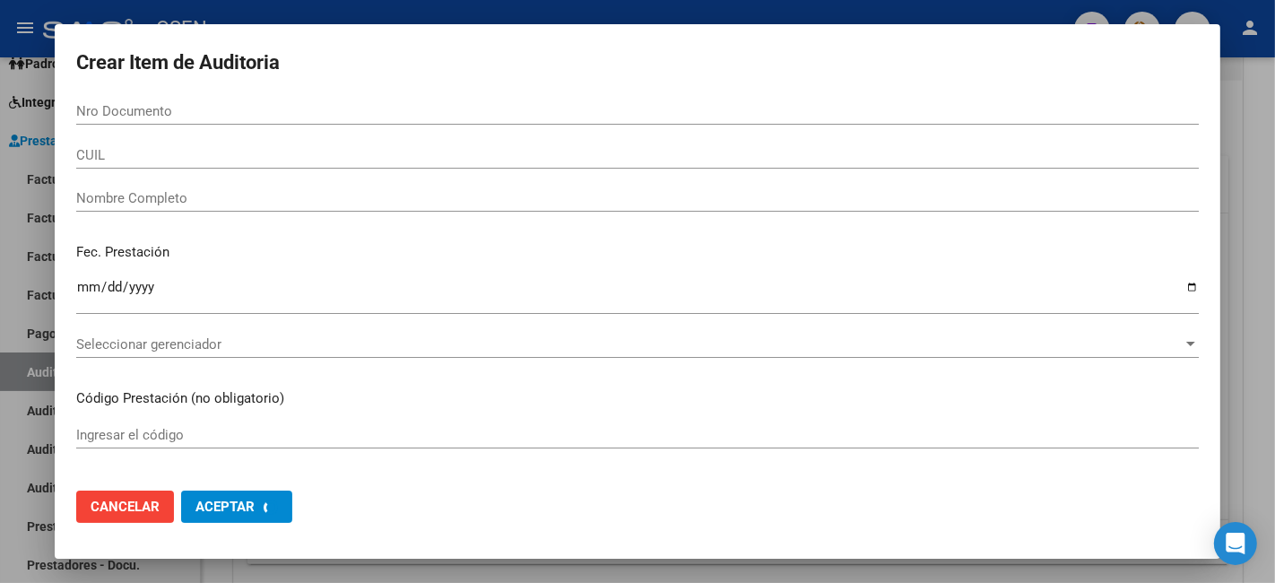
scroll to position [332, 0]
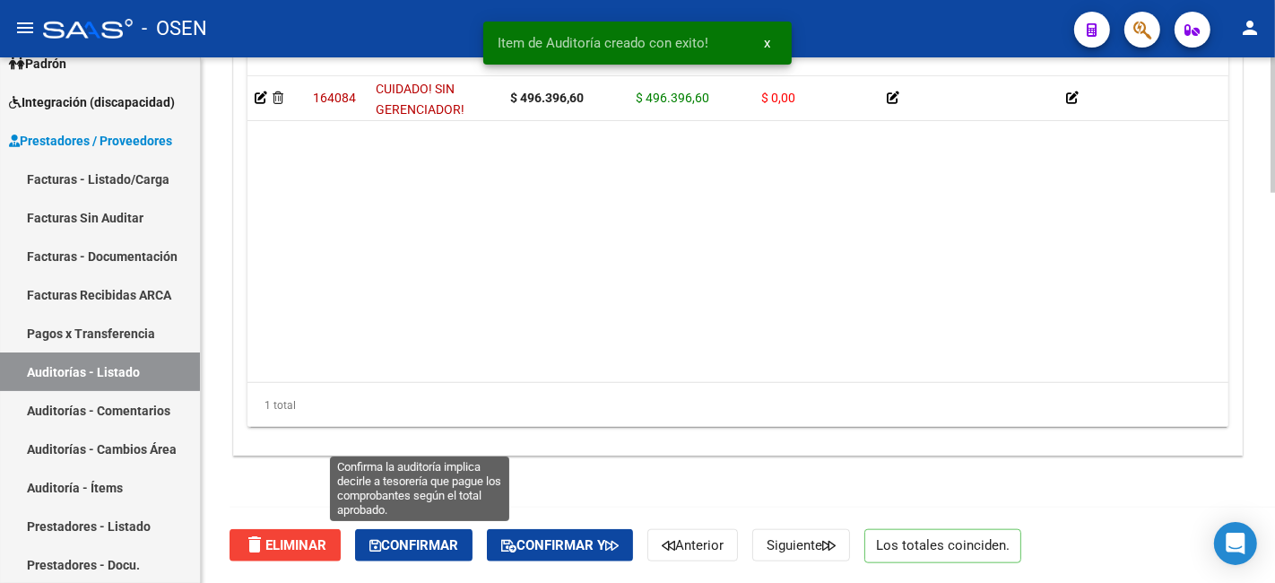
click at [428, 540] on span "Confirmar" at bounding box center [413, 545] width 89 height 16
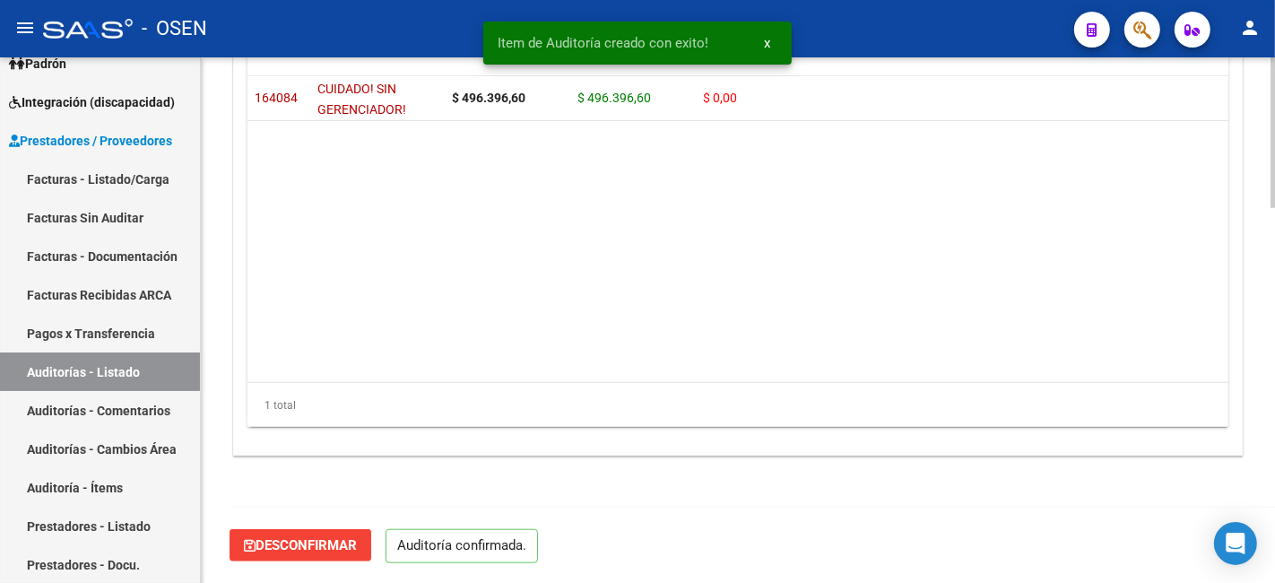
scroll to position [1306, 0]
type input "202510"
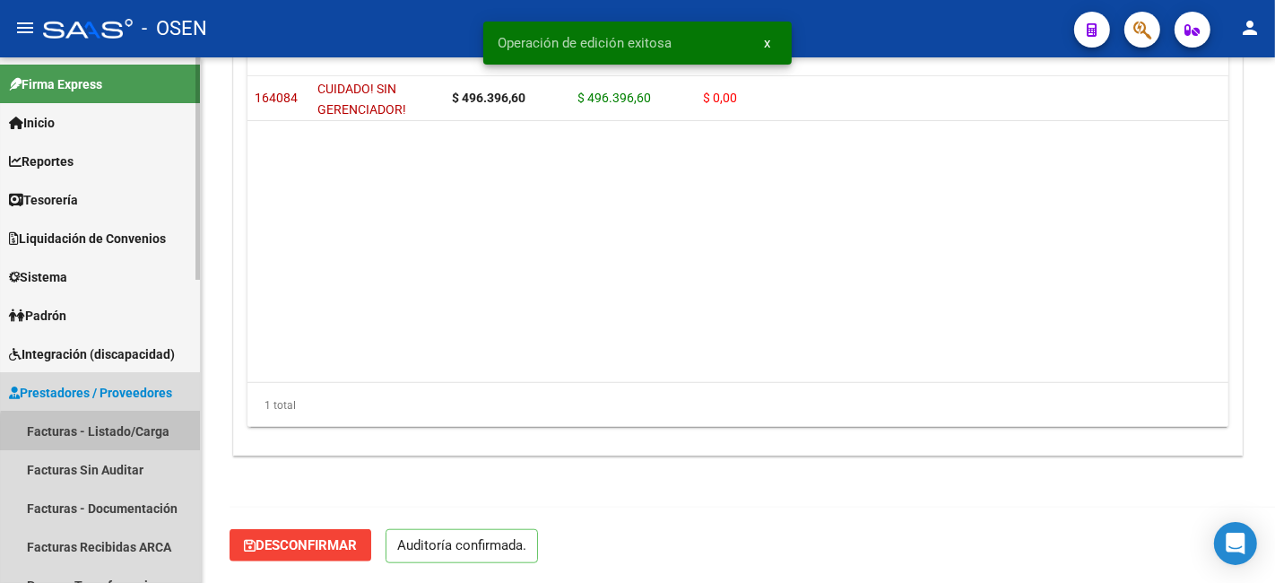
click at [128, 435] on link "Facturas - Listado/Carga" at bounding box center [100, 430] width 200 height 39
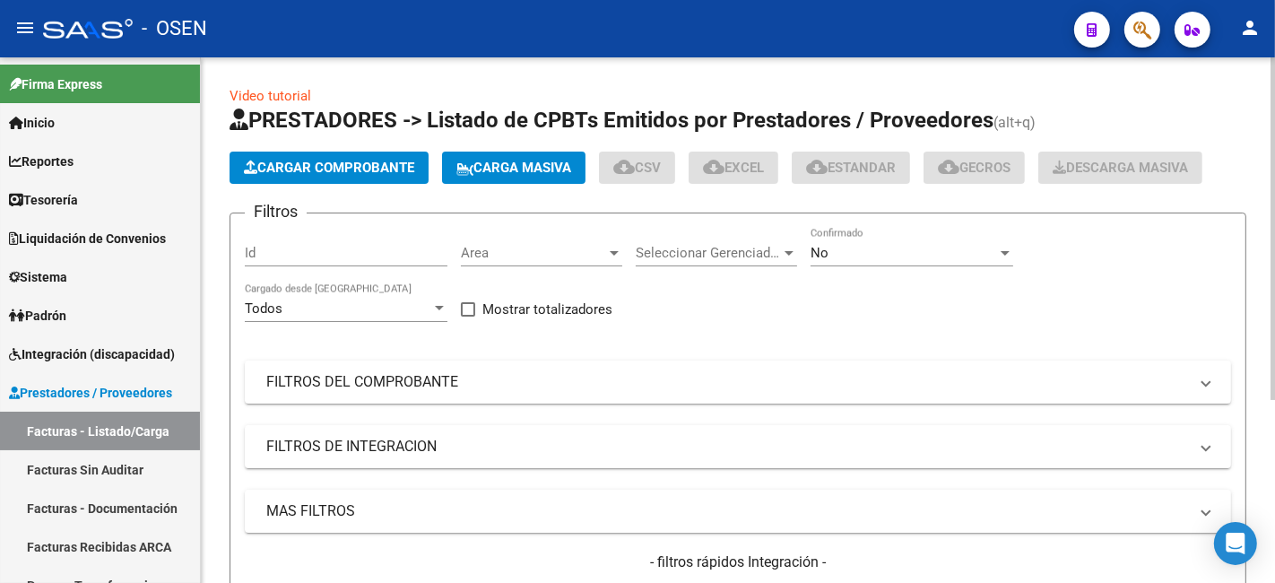
click at [887, 243] on div "No Confirmado" at bounding box center [911, 247] width 203 height 39
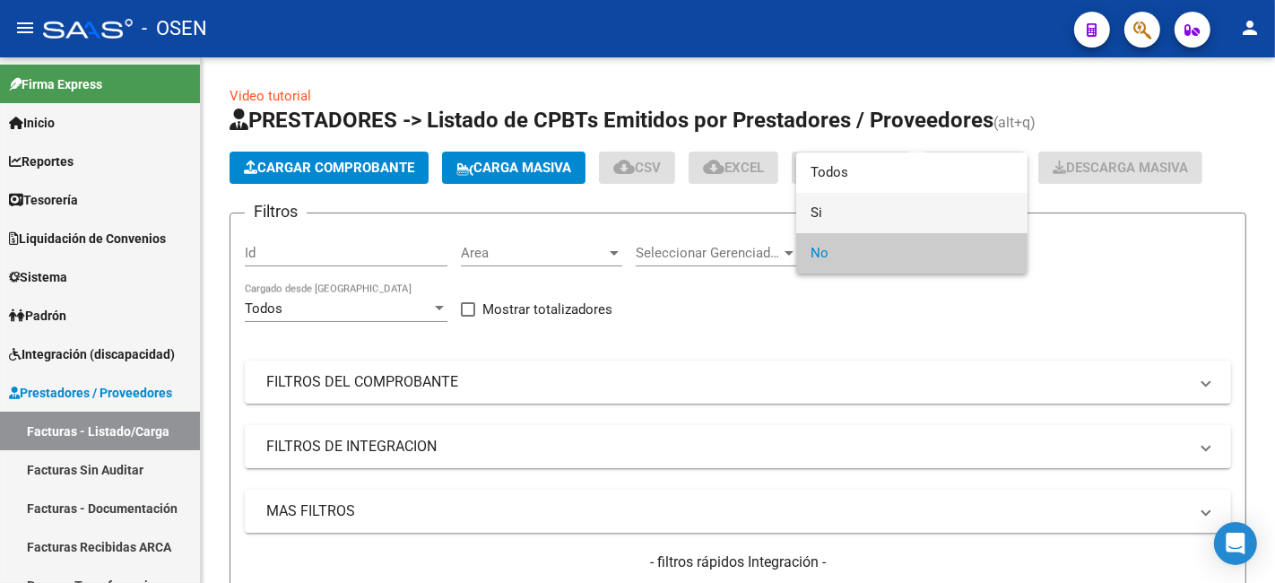
click at [890, 217] on span "Si" at bounding box center [911, 213] width 203 height 40
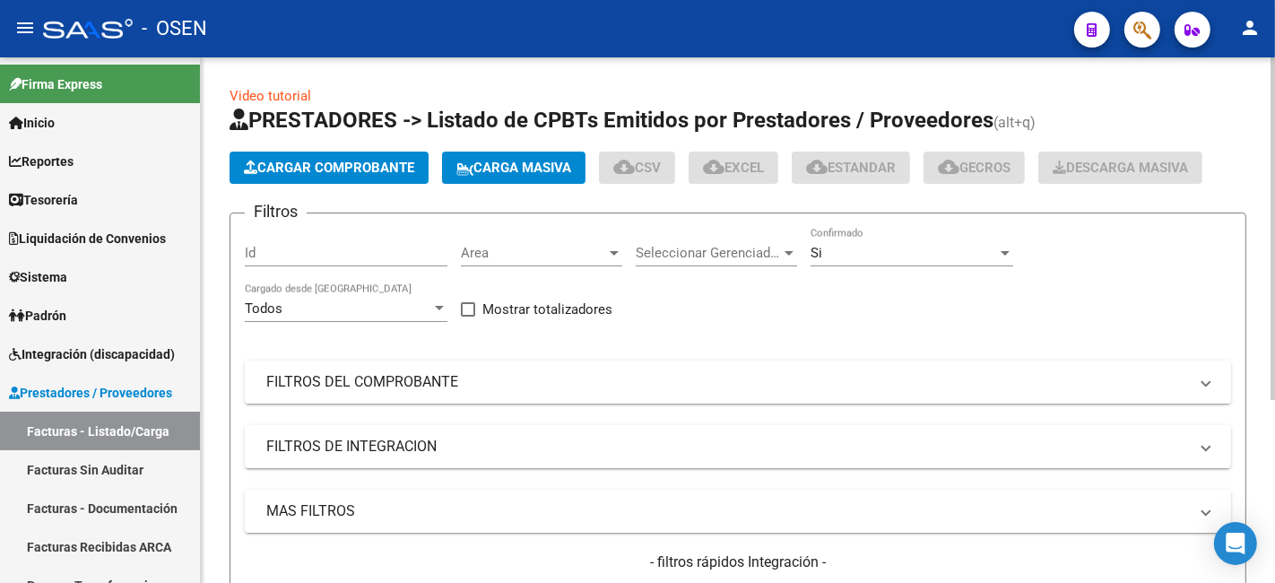
click at [661, 392] on mat-panel-title "FILTROS DEL COMPROBANTE" at bounding box center [726, 382] width 921 height 20
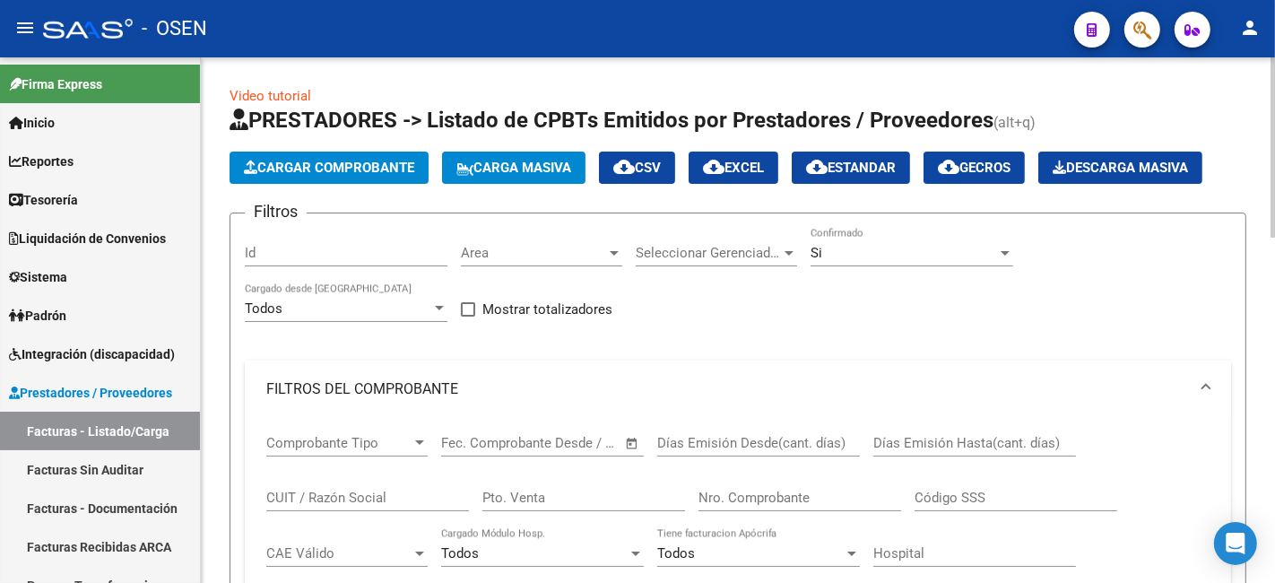
click at [664, 390] on mat-panel-title "FILTROS DEL COMPROBANTE" at bounding box center [726, 389] width 921 height 20
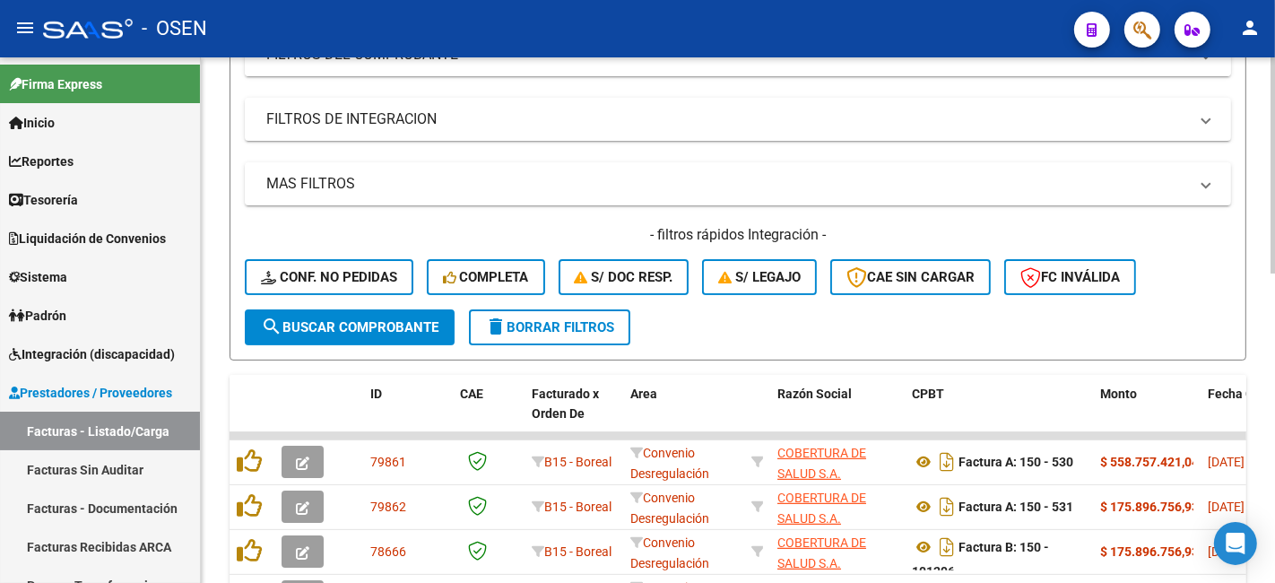
scroll to position [332, 0]
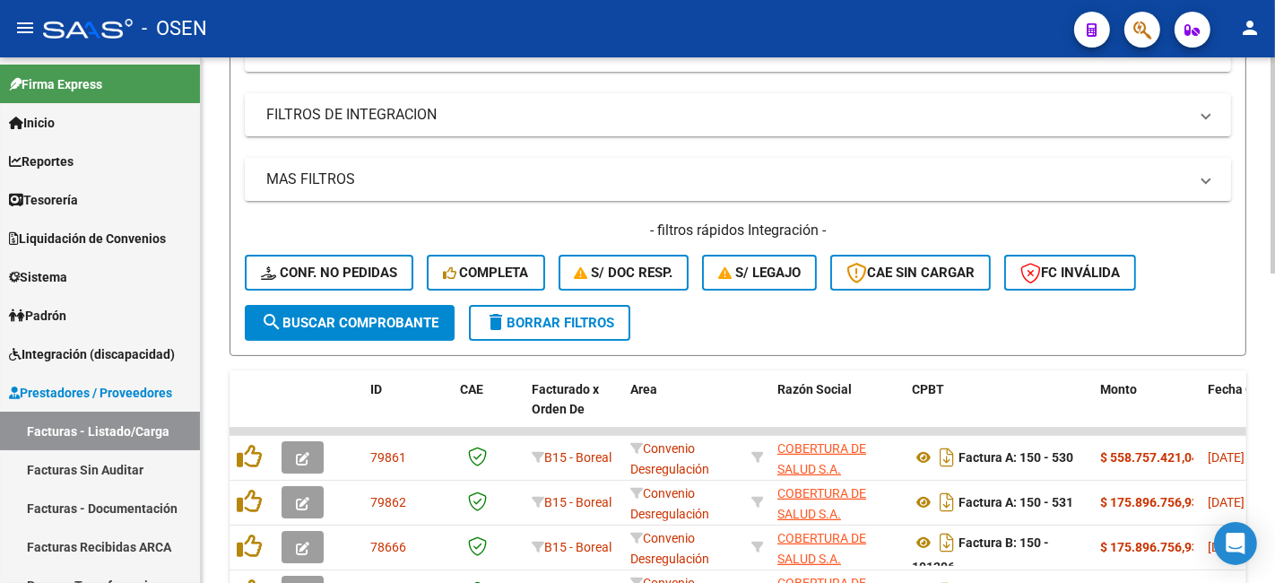
click at [645, 177] on mat-panel-title "MAS FILTROS" at bounding box center [726, 179] width 921 height 20
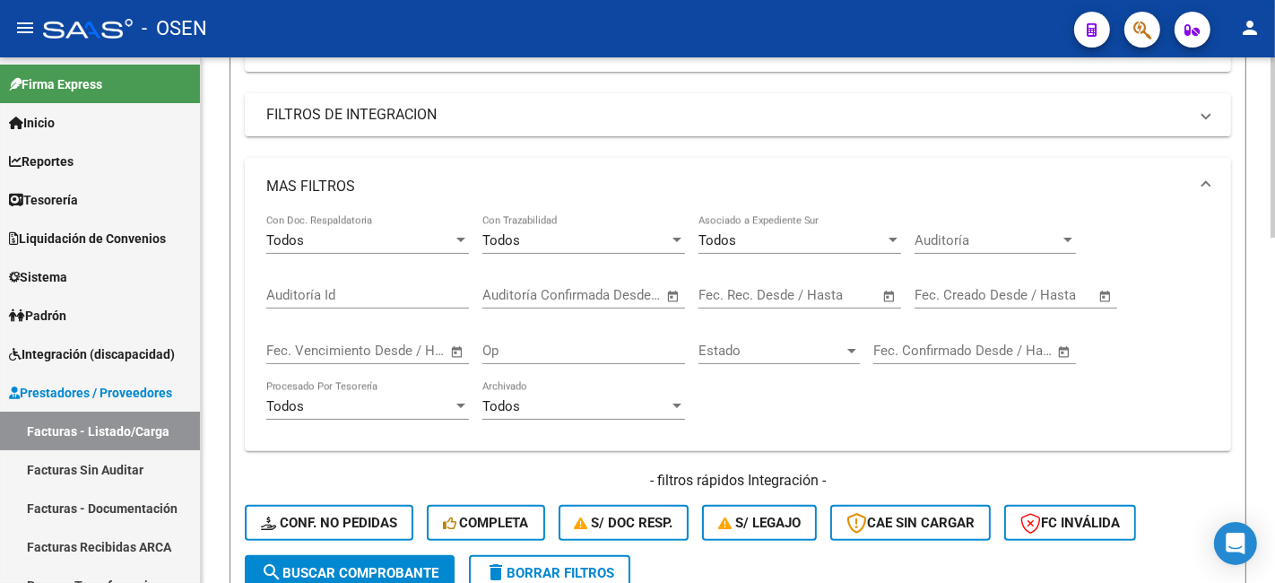
click at [685, 296] on span "Open calendar" at bounding box center [673, 295] width 43 height 43
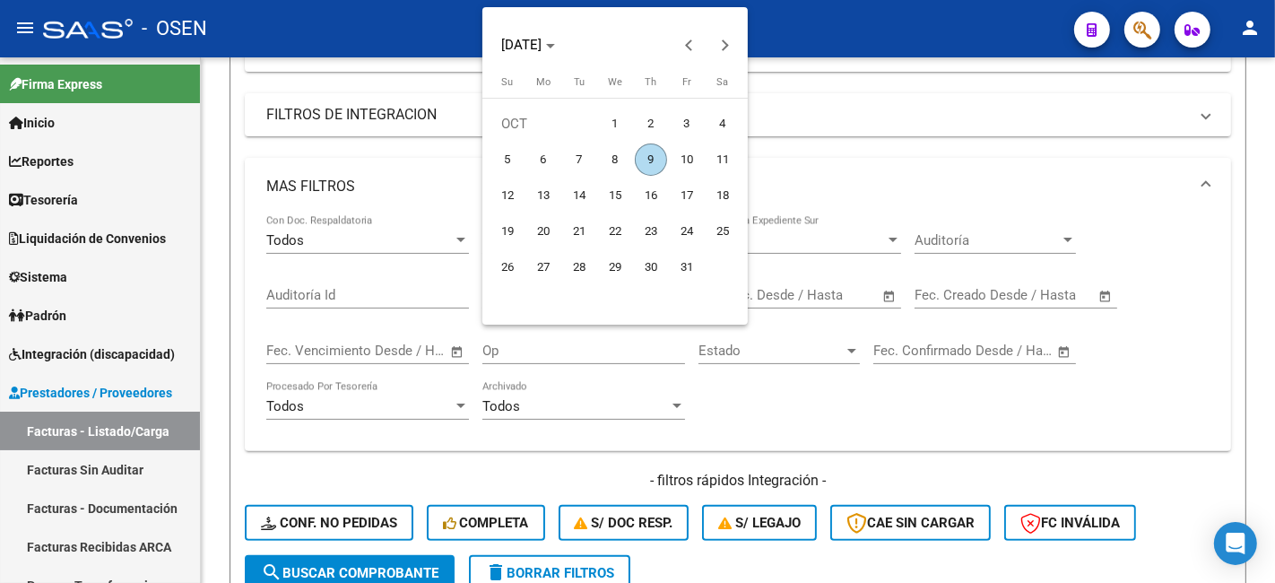
click at [615, 164] on span "8" at bounding box center [615, 159] width 32 height 32
click at [652, 164] on span "9" at bounding box center [651, 159] width 32 height 32
type input "[DATE]"
type input "09/10/2025"
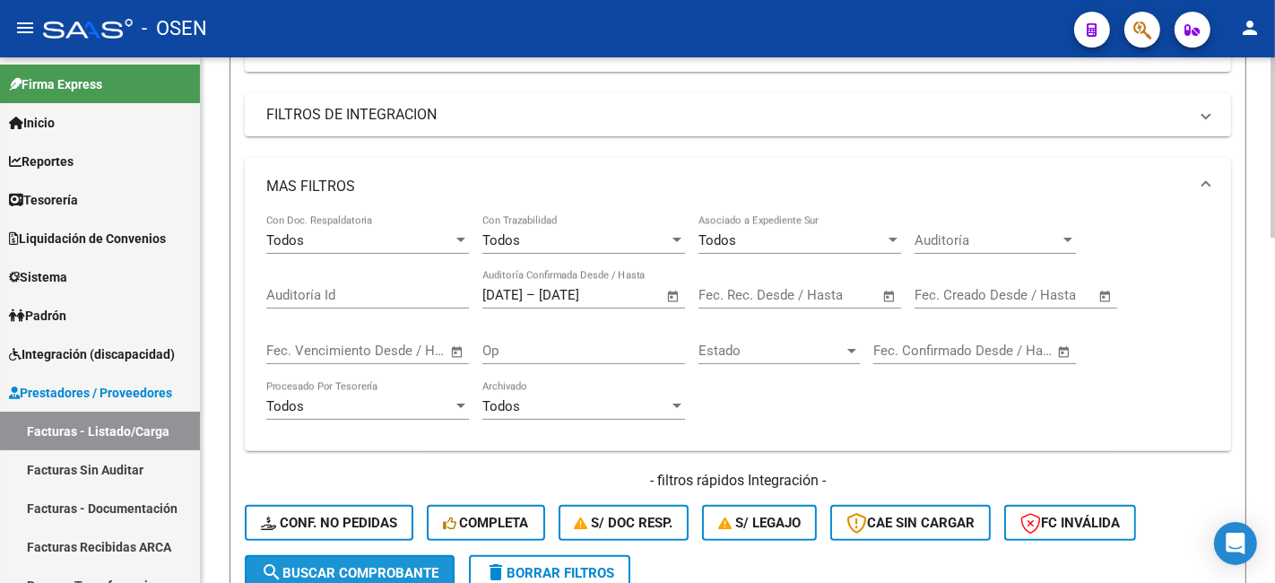
click at [419, 557] on button "search Buscar Comprobante" at bounding box center [350, 573] width 210 height 36
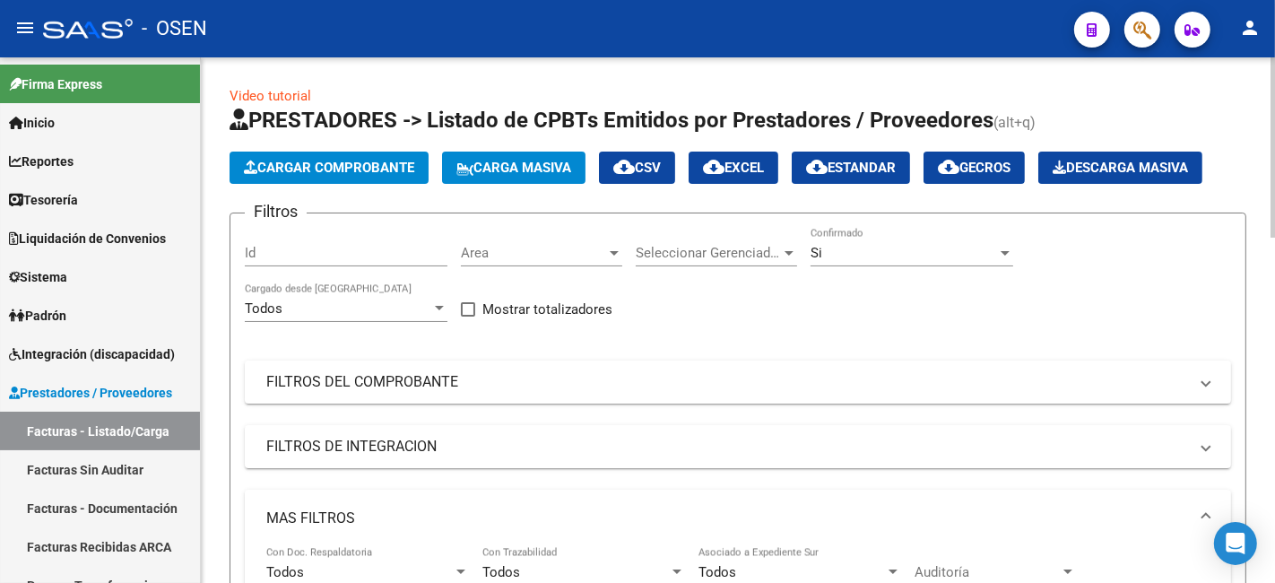
click at [862, 236] on div "Si Confirmado" at bounding box center [911, 247] width 203 height 39
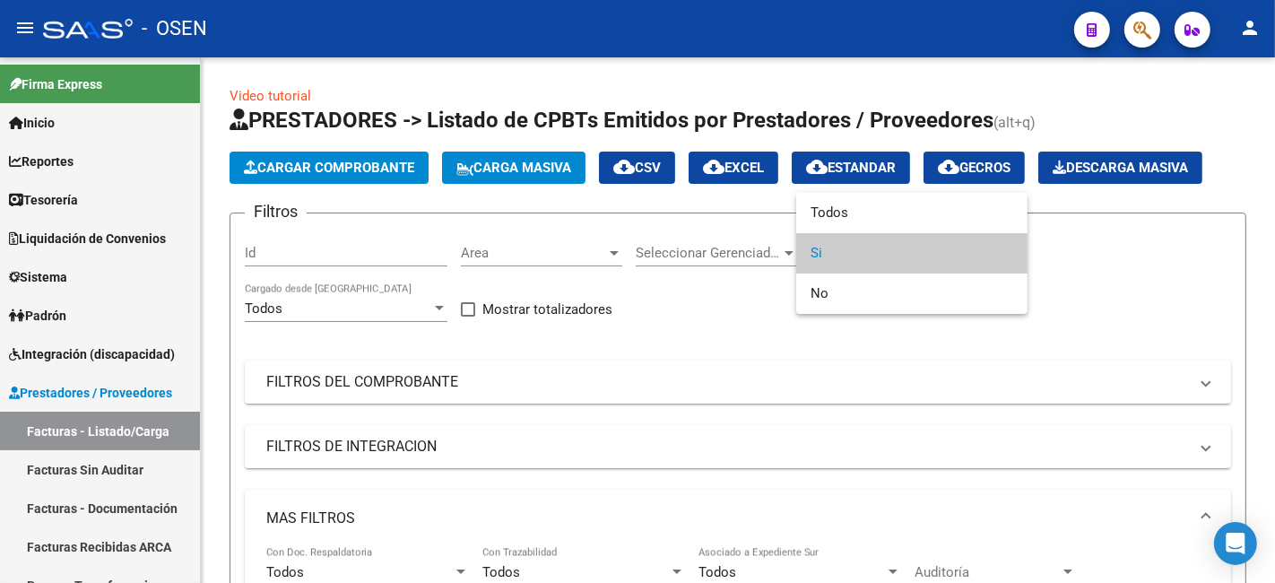
click at [1108, 210] on div at bounding box center [637, 291] width 1275 height 583
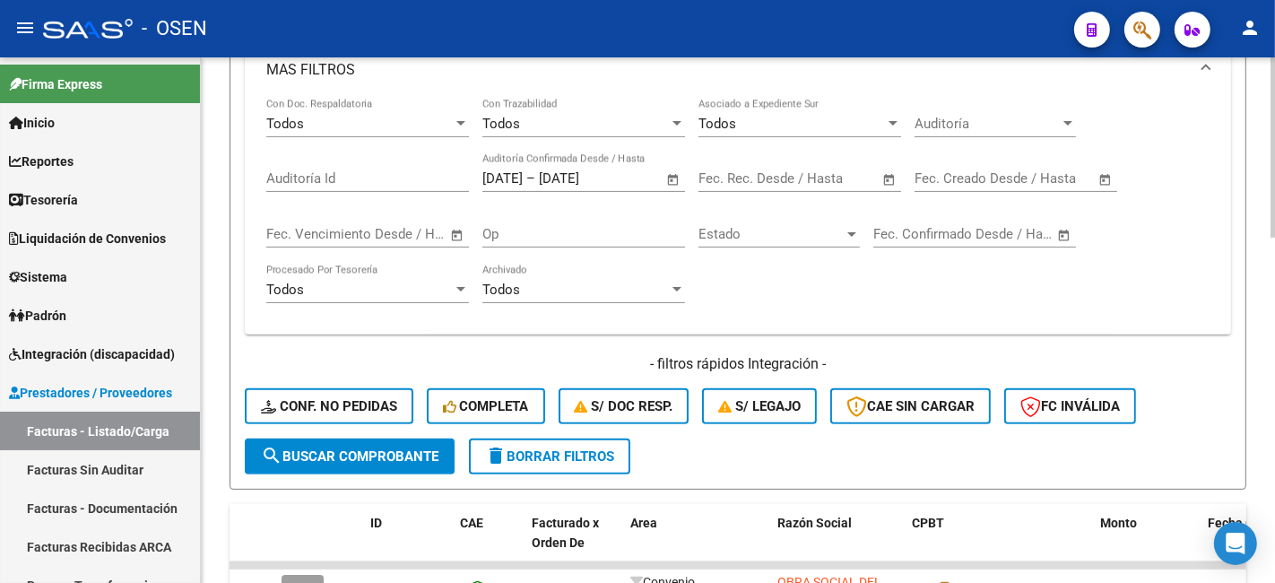
scroll to position [664, 0]
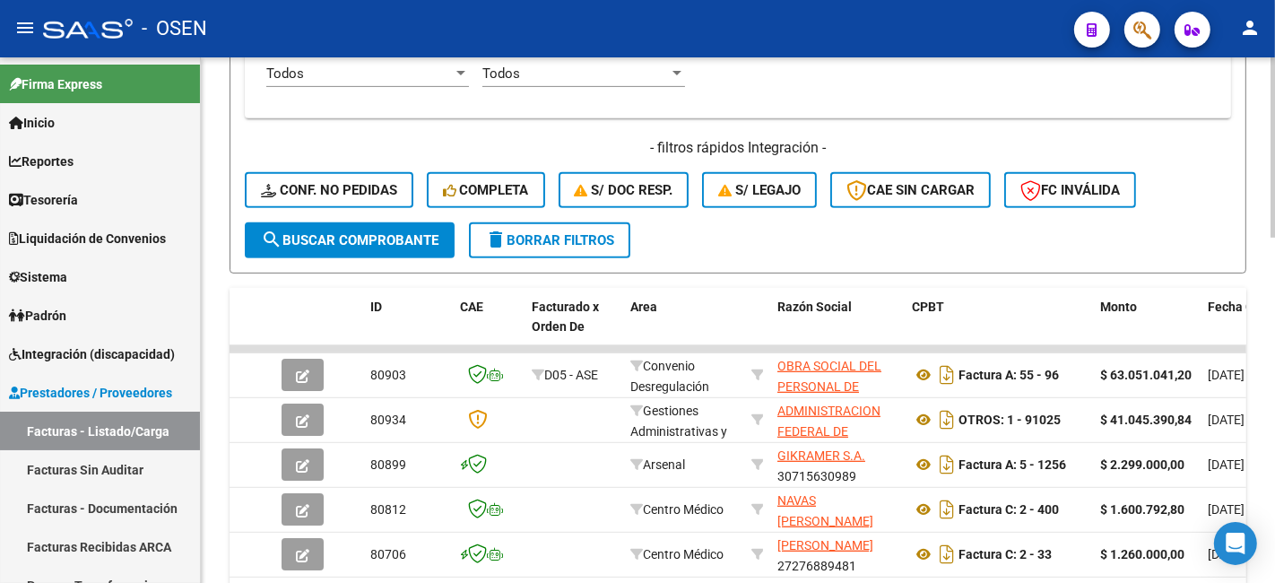
click at [427, 240] on span "search Buscar Comprobante" at bounding box center [349, 240] width 177 height 16
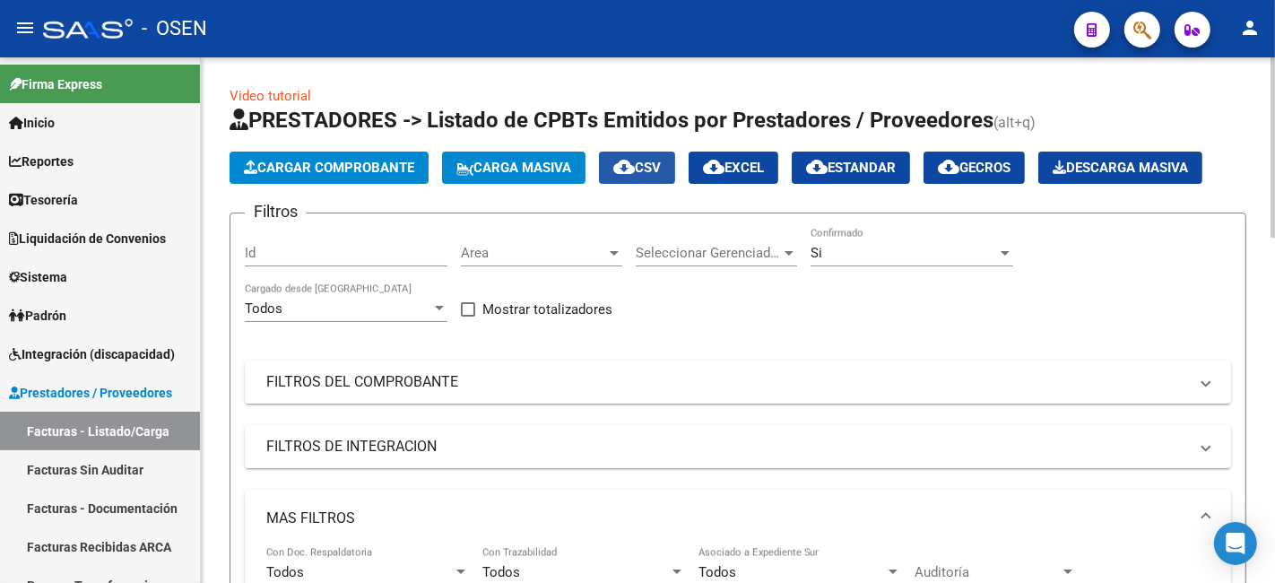
click at [661, 165] on span "cloud_download CSV" at bounding box center [637, 168] width 48 height 16
click at [673, 359] on div "Filtros Id Area Area Seleccionar Gerenciador Seleccionar Gerenciador Si Confirm…" at bounding box center [738, 557] width 986 height 659
click at [323, 174] on span "Cargar Comprobante" at bounding box center [329, 168] width 170 height 16
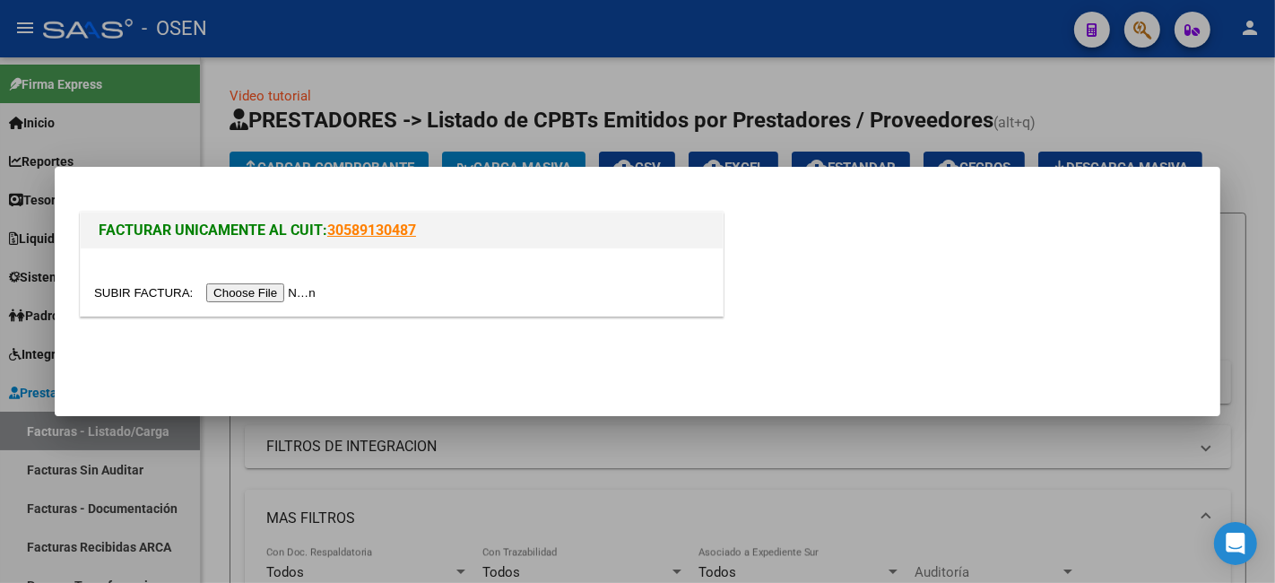
click at [316, 285] on input "file" at bounding box center [207, 292] width 227 height 19
click at [261, 290] on input "file" at bounding box center [207, 292] width 227 height 19
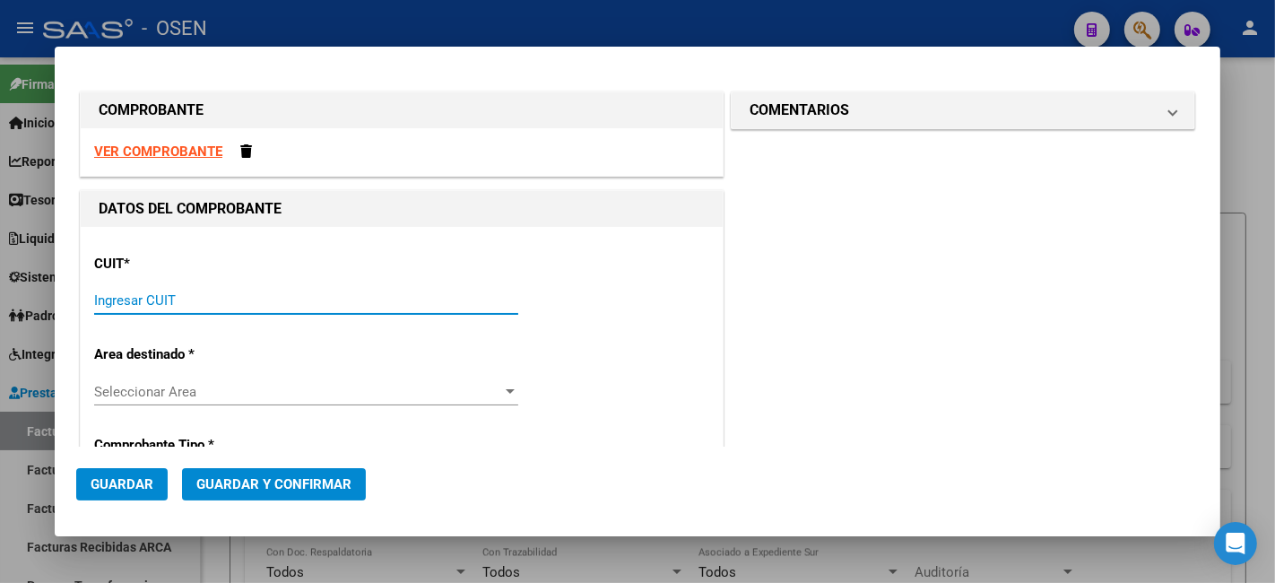
click at [307, 298] on input "Ingresar CUIT" at bounding box center [306, 300] width 424 height 16
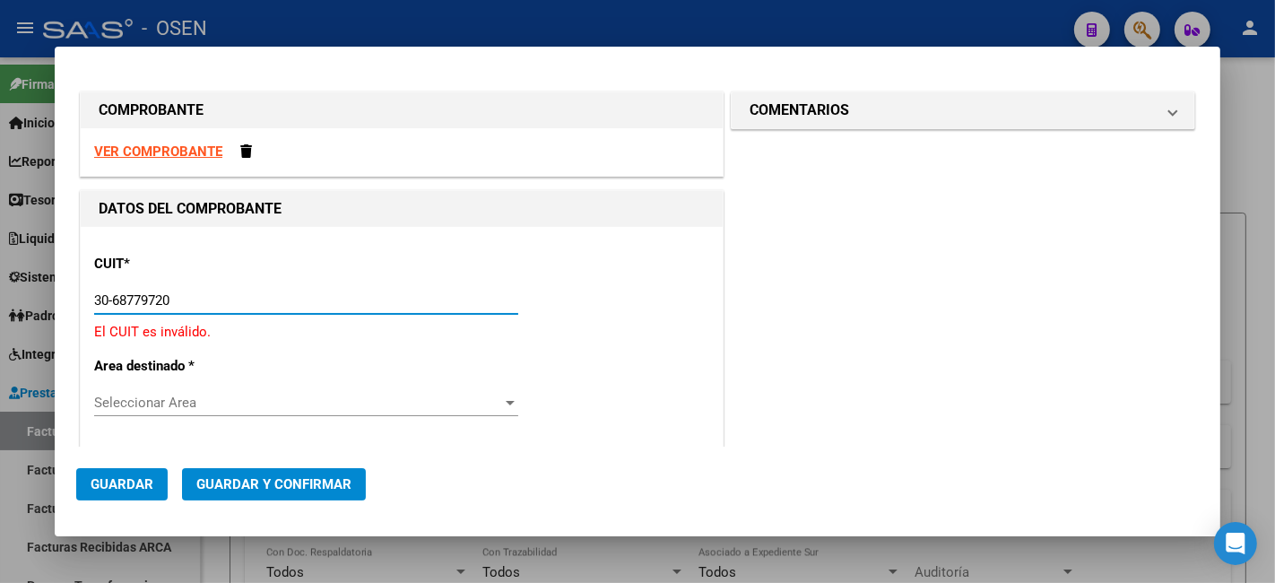
type input "30-68779720-1"
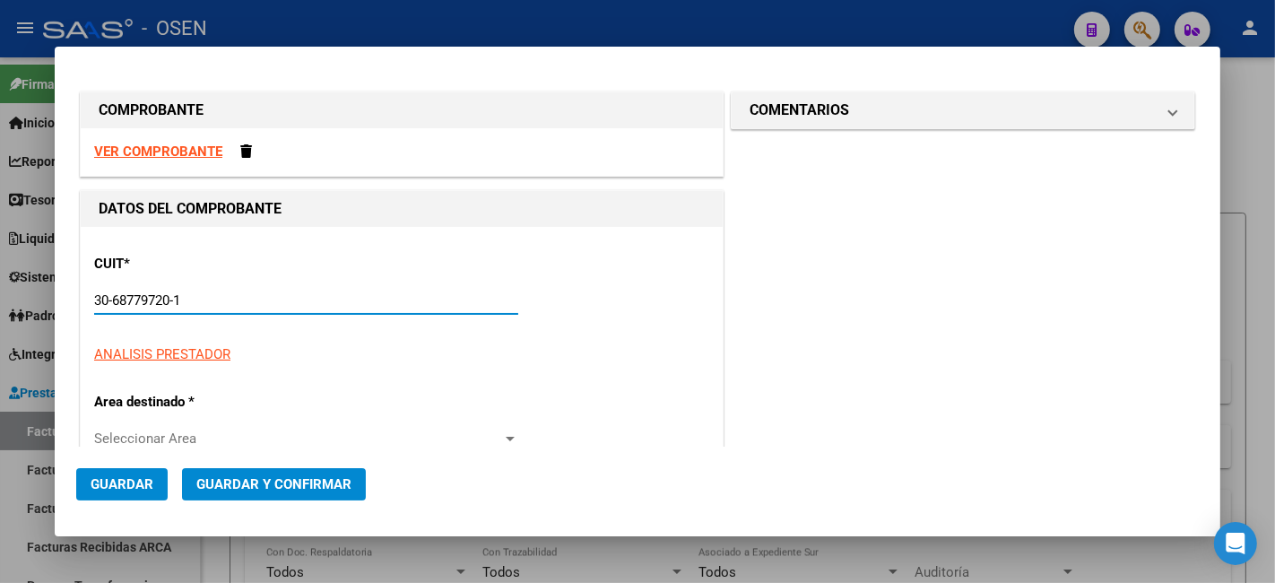
type input "4"
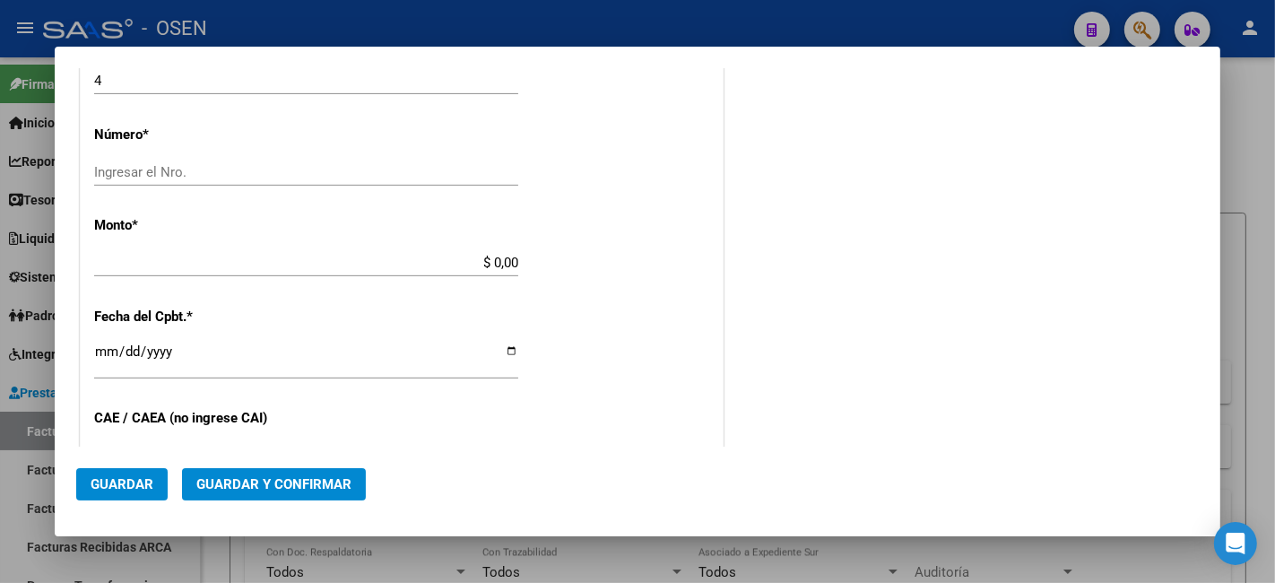
scroll to position [664, 0]
type input "30-68779720-1"
click at [215, 167] on input "Ingresar el Nro." at bounding box center [306, 171] width 424 height 16
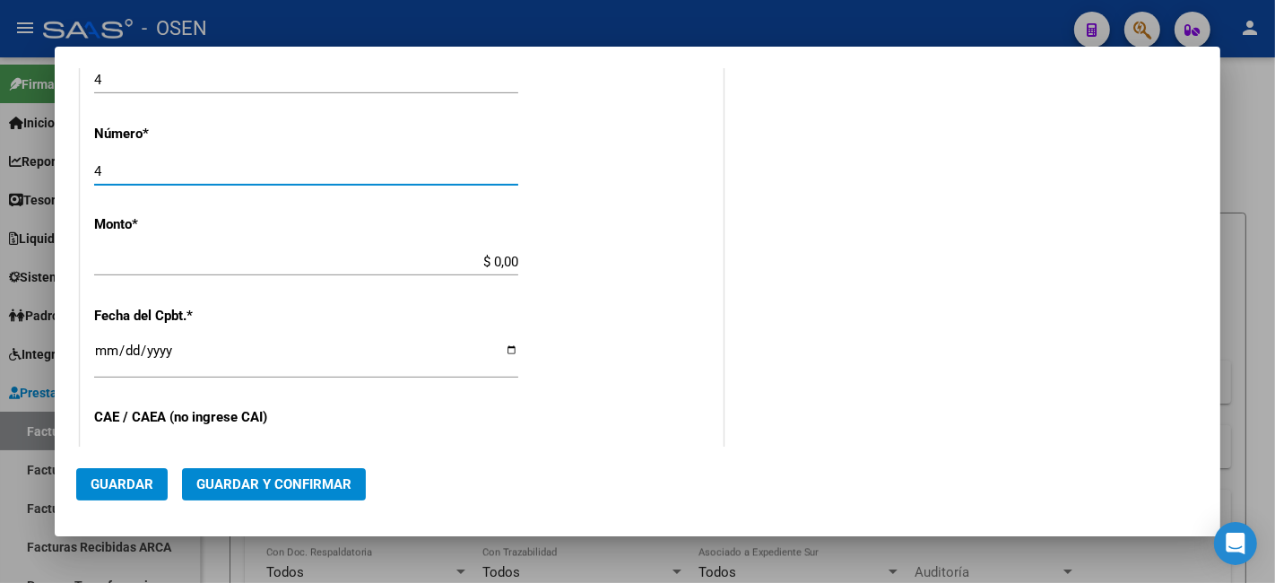
type input "4"
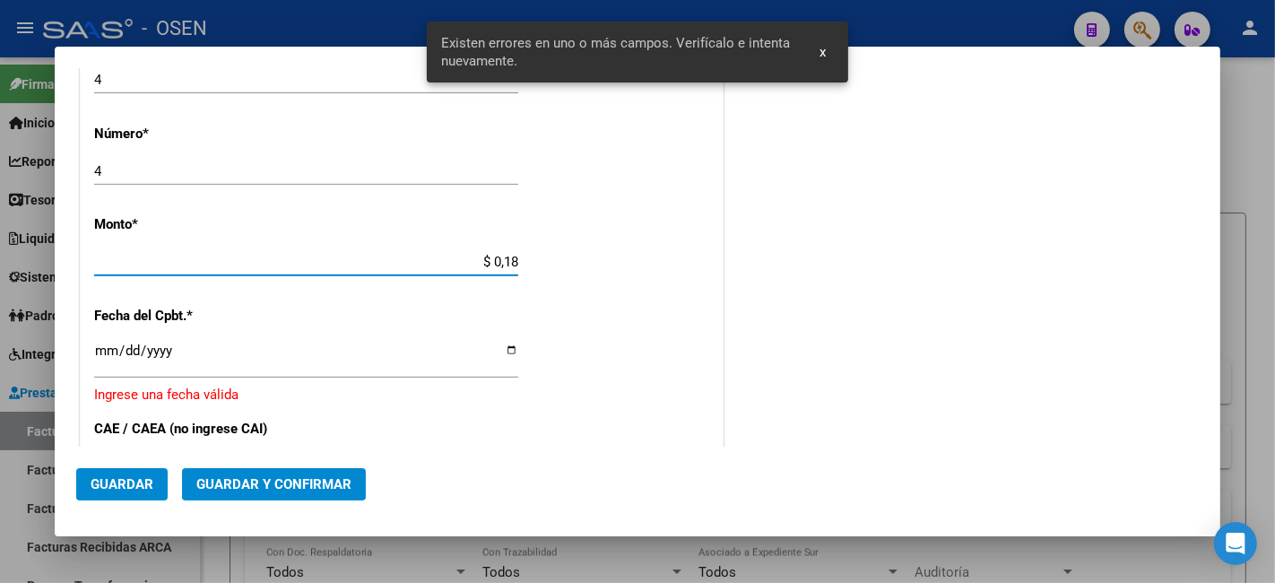
scroll to position [756, 0]
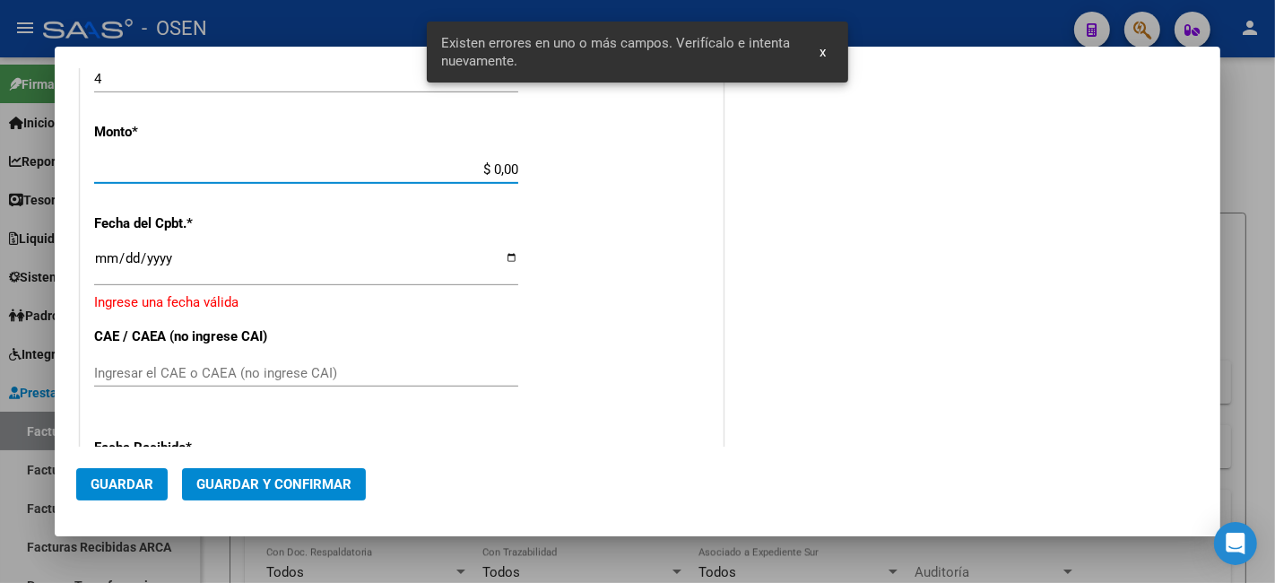
type input "$ 0,00"
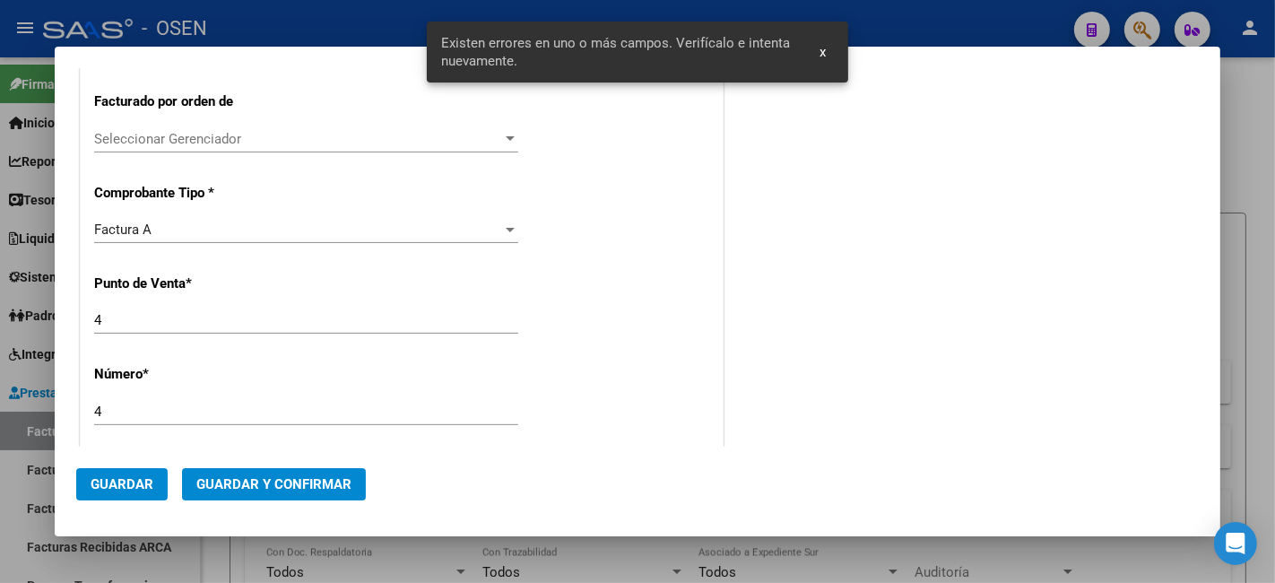
drag, startPoint x: 117, startPoint y: 419, endPoint x: 95, endPoint y: 410, distance: 24.1
click at [91, 414] on div "CUIT * 30-68779720-1 Ingresar CUIT ANALISIS PRESTADOR MULEY MULEY S.A. ARCA Pad…" at bounding box center [402, 489] width 642 height 1372
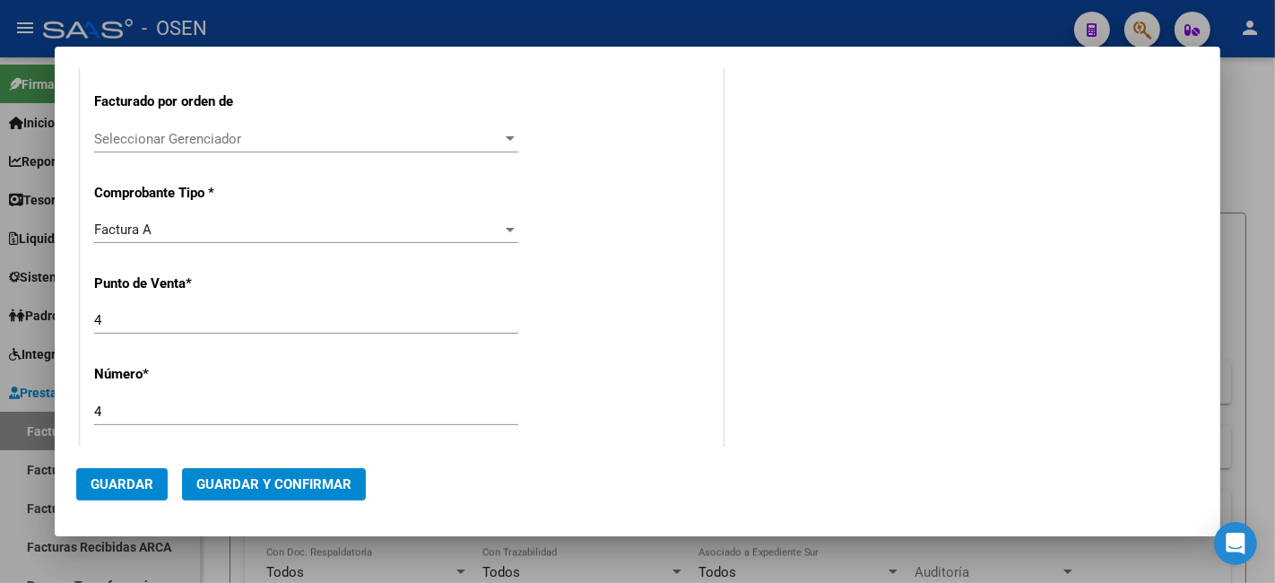
click at [157, 387] on div "CUIT * 30-68779720-1 Ingresar CUIT ANALISIS PRESTADOR MULEY MULEY S.A. ARCA Pad…" at bounding box center [402, 489] width 642 height 1372
click at [155, 410] on input "4" at bounding box center [306, 411] width 424 height 16
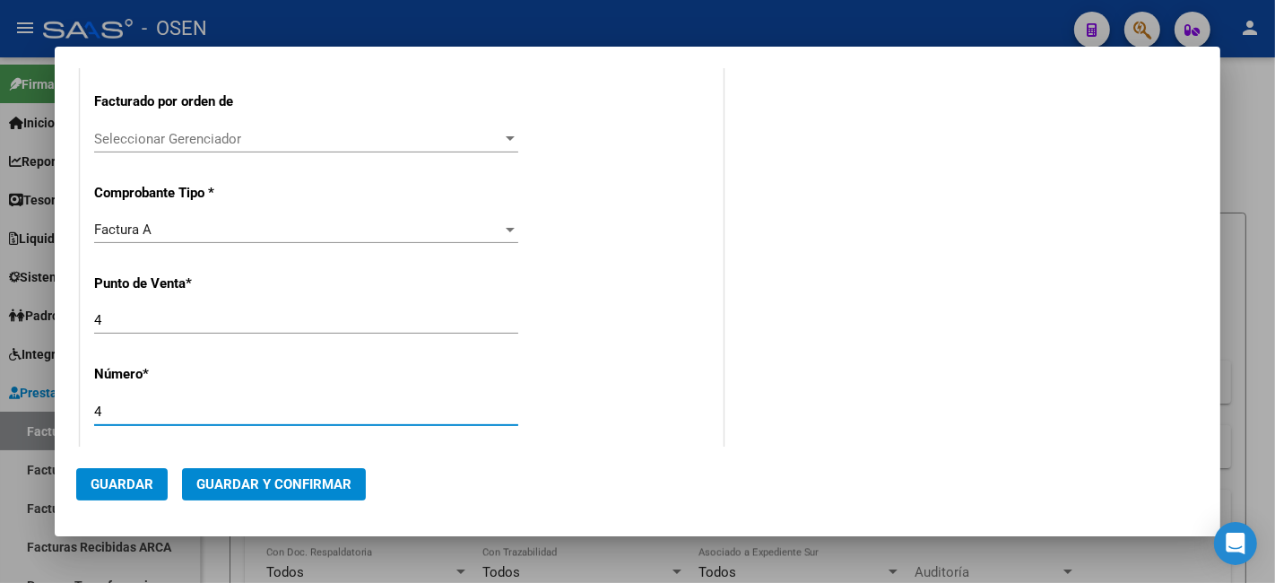
drag, startPoint x: 183, startPoint y: 410, endPoint x: -75, endPoint y: 402, distance: 258.3
click at [0, 402] on html "menu - OSEN person Firma Express Inicio Calendario SSS Instructivos Contacto OS…" at bounding box center [637, 291] width 1275 height 583
type input "18376"
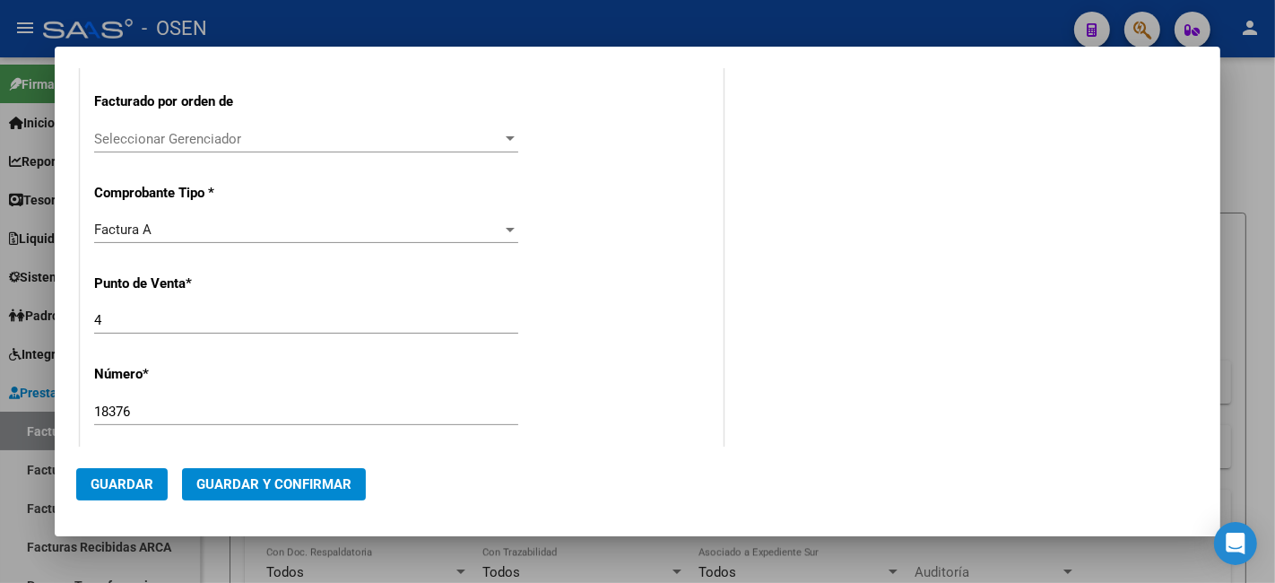
scroll to position [668, 0]
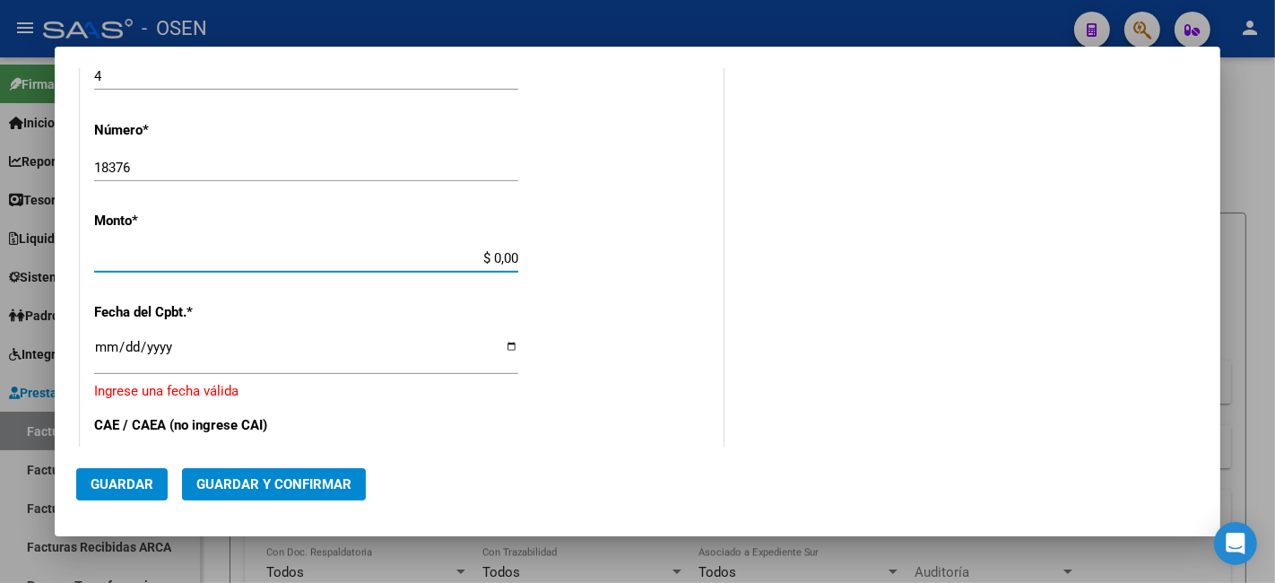
type input "$ 171.405,02"
type input "2025-10-08"
type input "75411130363636"
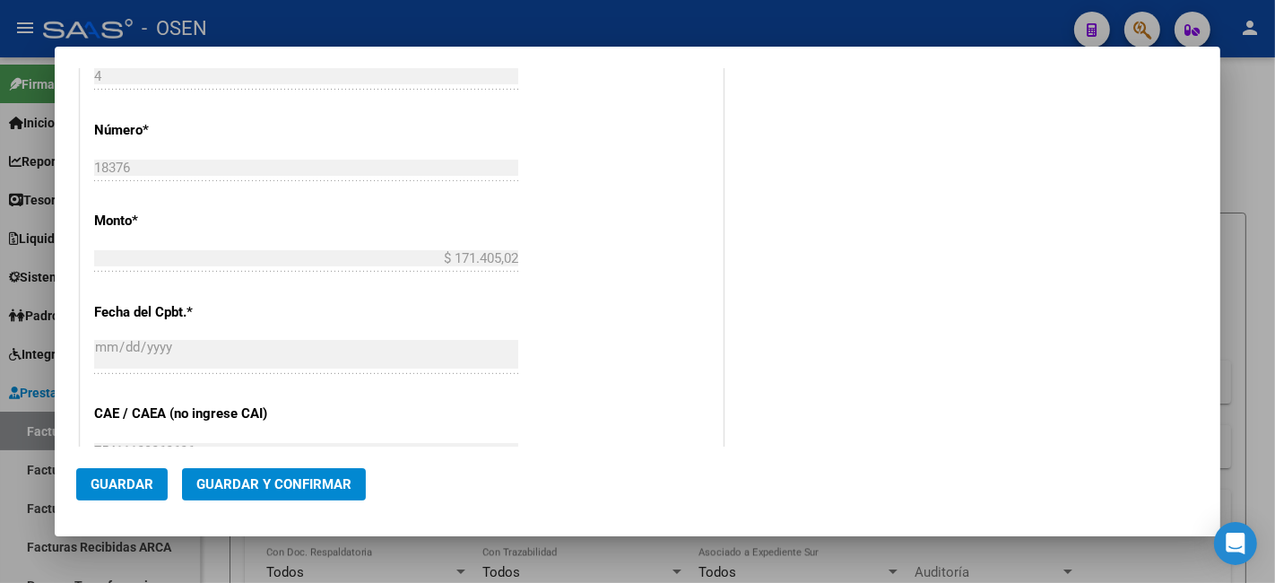
scroll to position [1000, 0]
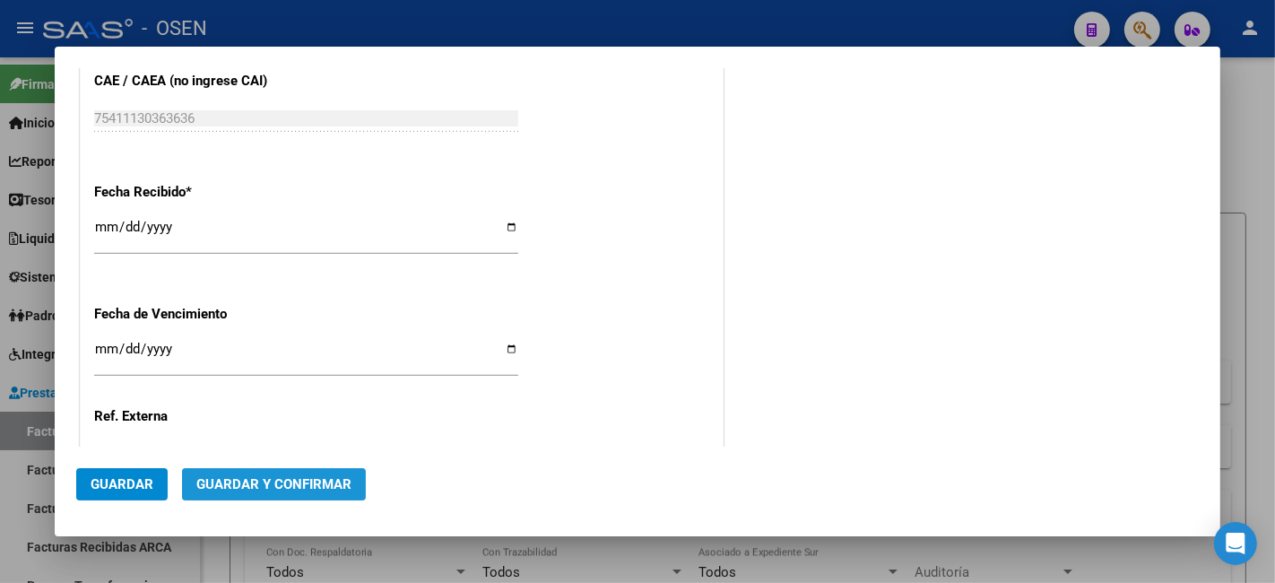
click at [333, 489] on span "Guardar y Confirmar" at bounding box center [273, 484] width 155 height 16
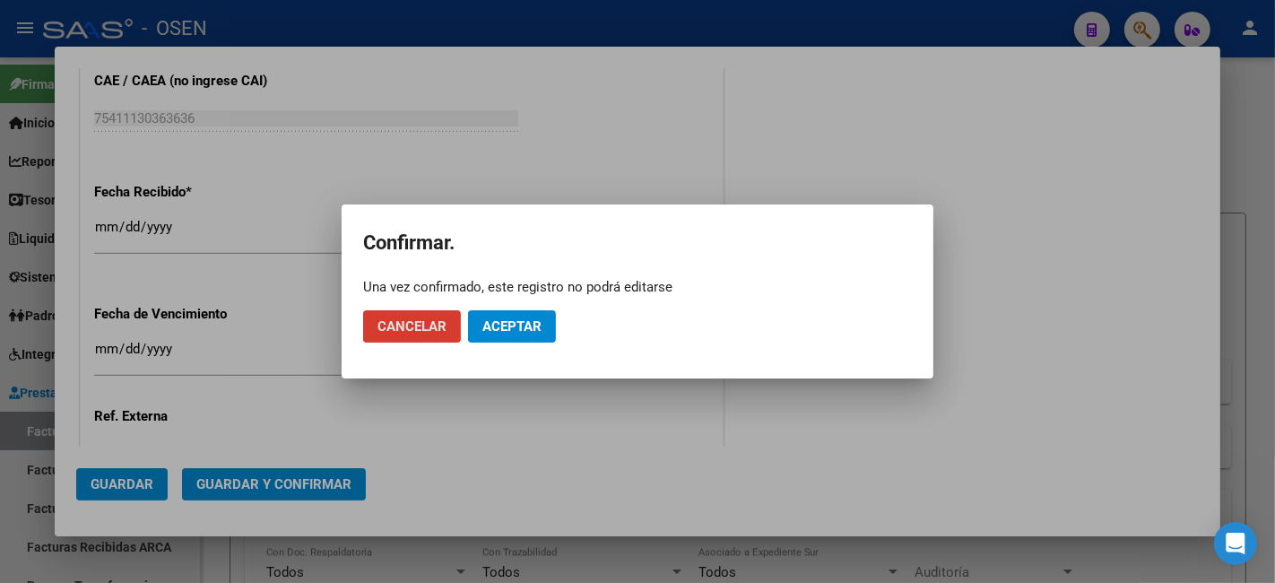
click at [535, 311] on button "Aceptar" at bounding box center [512, 326] width 88 height 32
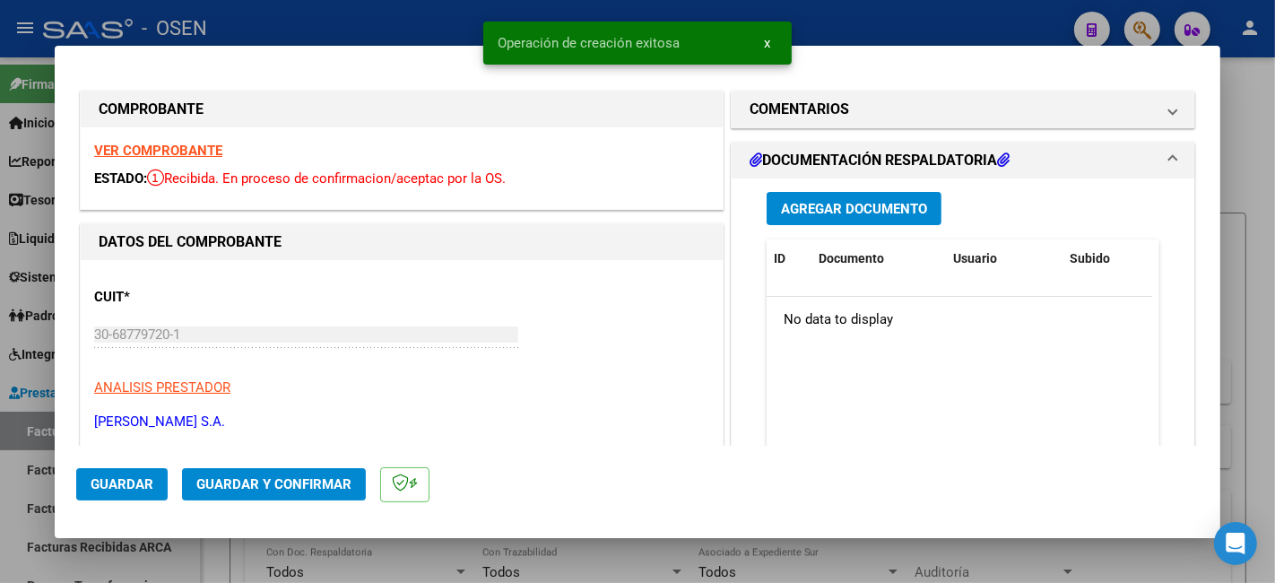
scroll to position [332, 0]
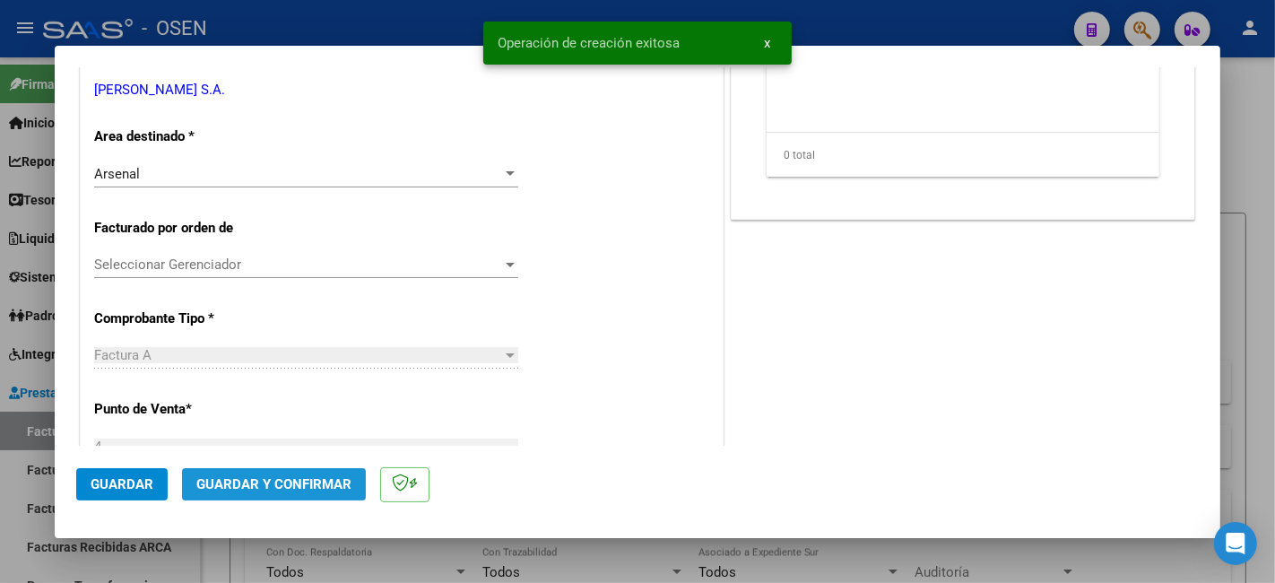
click at [264, 495] on button "Guardar y Confirmar" at bounding box center [274, 484] width 184 height 32
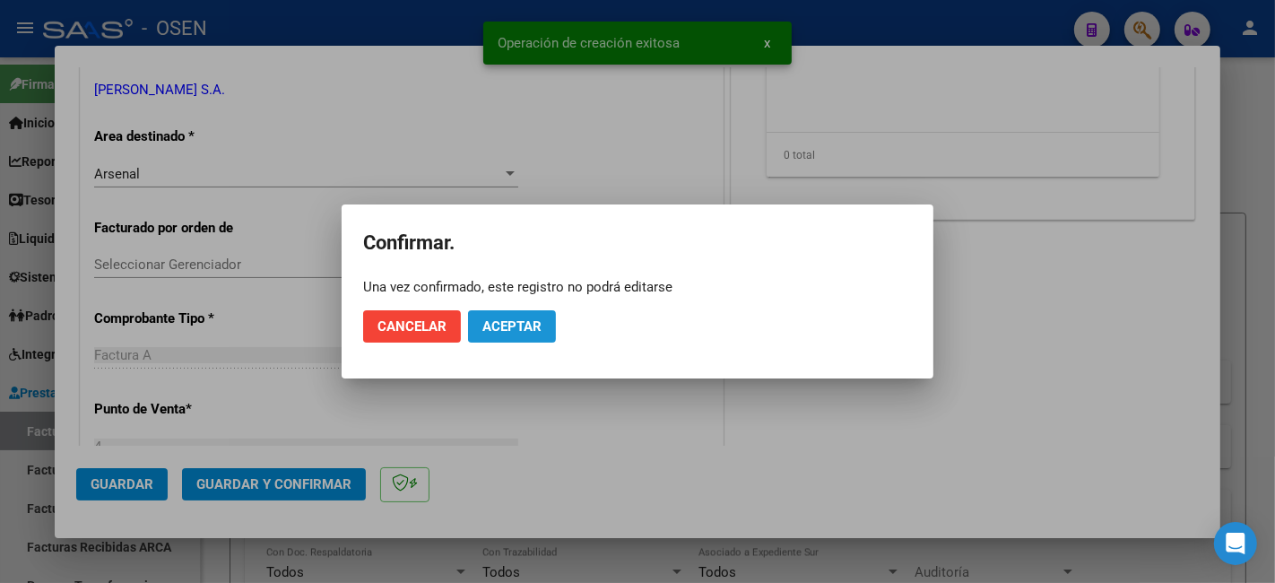
click at [511, 320] on span "Aceptar" at bounding box center [511, 326] width 59 height 16
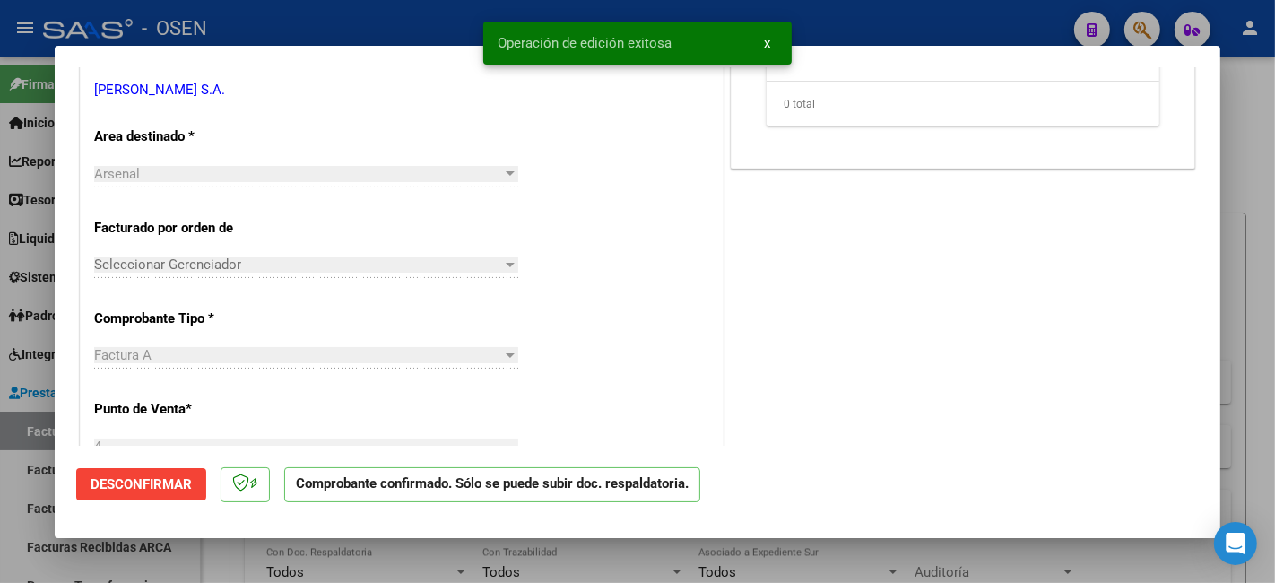
click at [23, 550] on div at bounding box center [637, 291] width 1275 height 583
type input "$ 0,00"
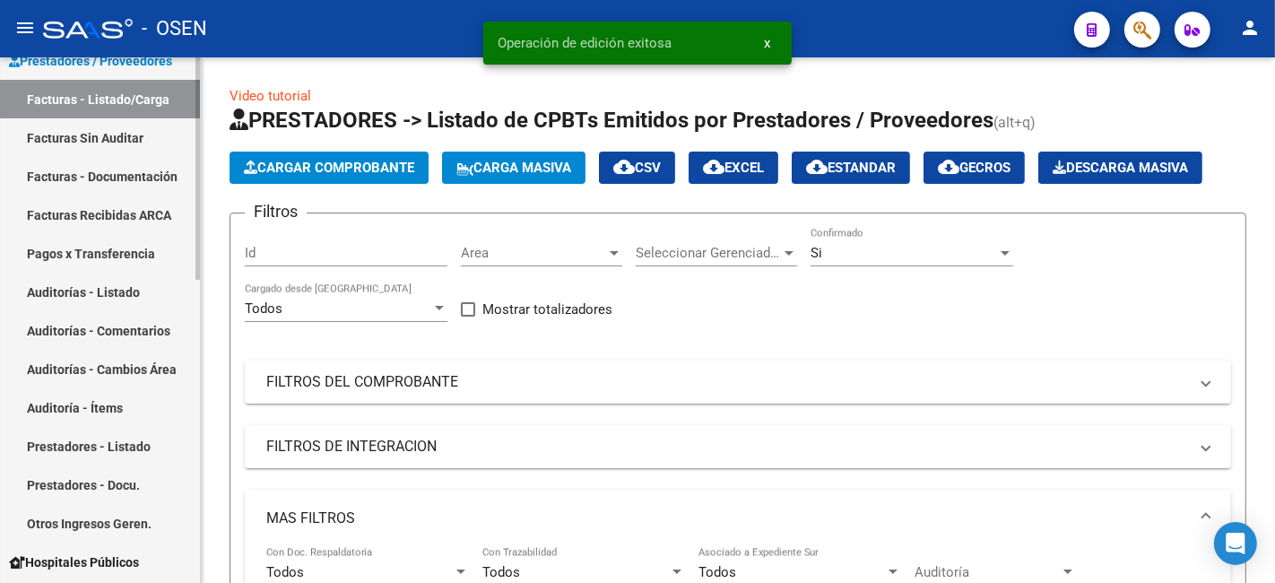
drag, startPoint x: 133, startPoint y: 284, endPoint x: 162, endPoint y: 272, distance: 32.1
click at [133, 284] on link "Auditorías - Listado" at bounding box center [100, 291] width 200 height 39
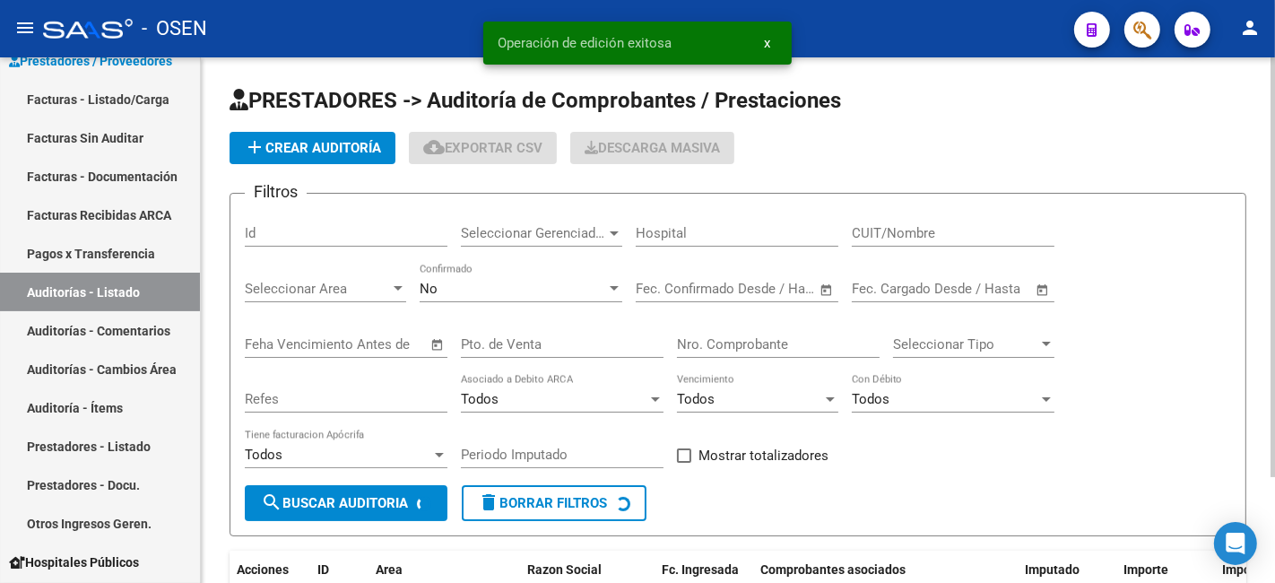
click at [352, 130] on app-list-header "PRESTADORES -> Auditoría de Comprobantes / Prestaciones add Crear Auditoría clo…" at bounding box center [737, 311] width 1016 height 450
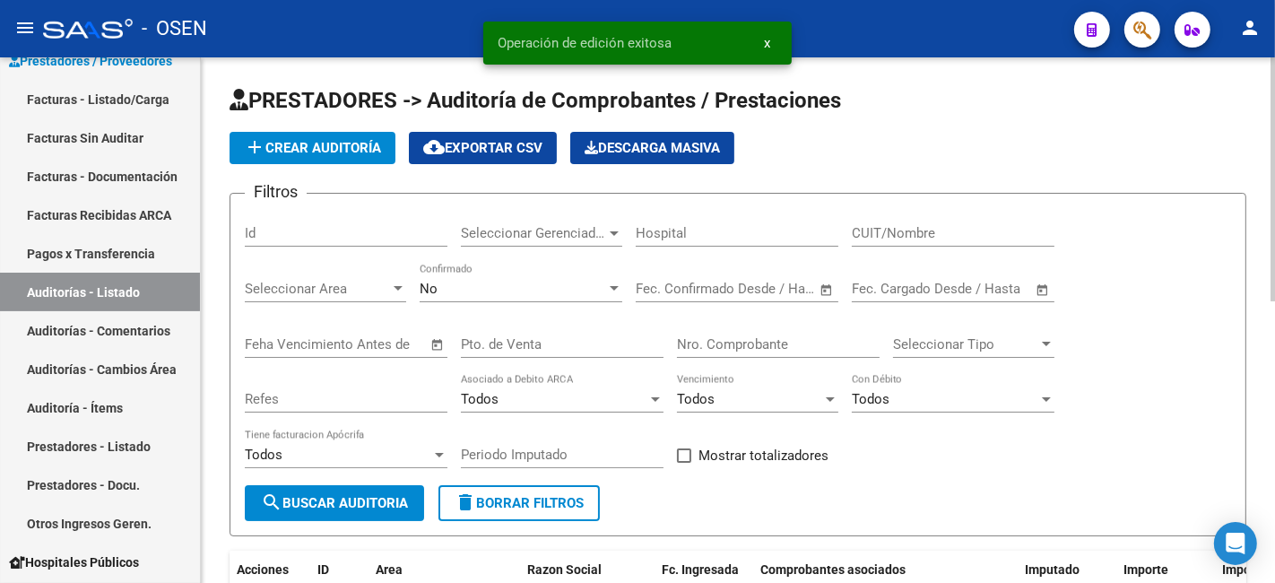
click at [353, 137] on button "add Crear Auditoría" at bounding box center [312, 148] width 166 height 32
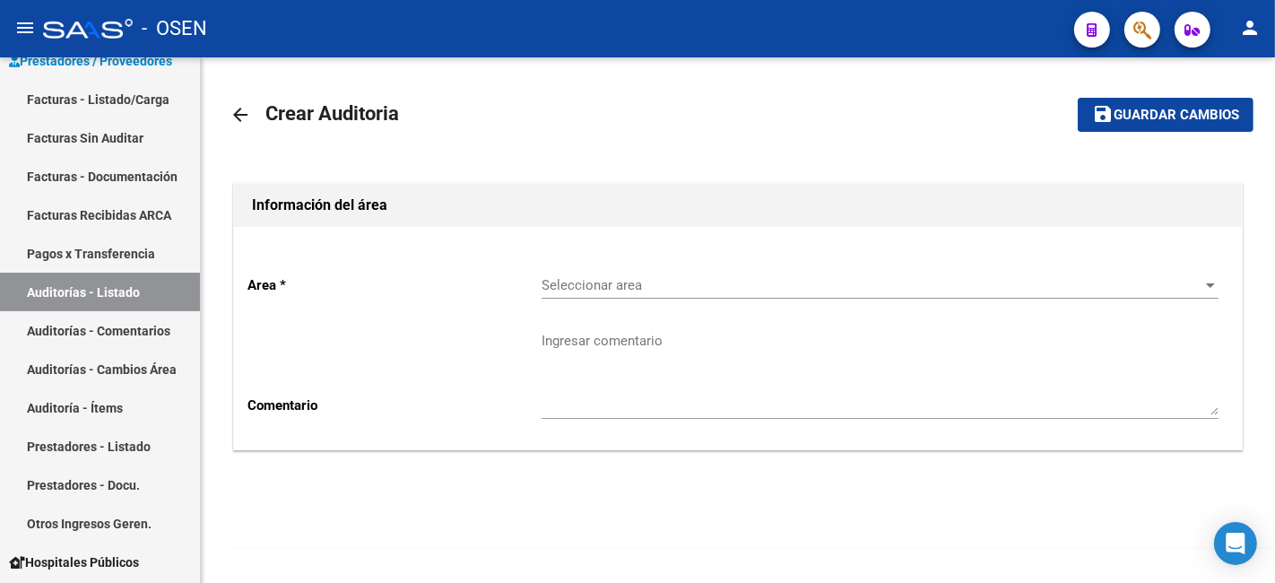
click at [712, 267] on div "Seleccionar area Seleccionar area" at bounding box center [879, 279] width 677 height 39
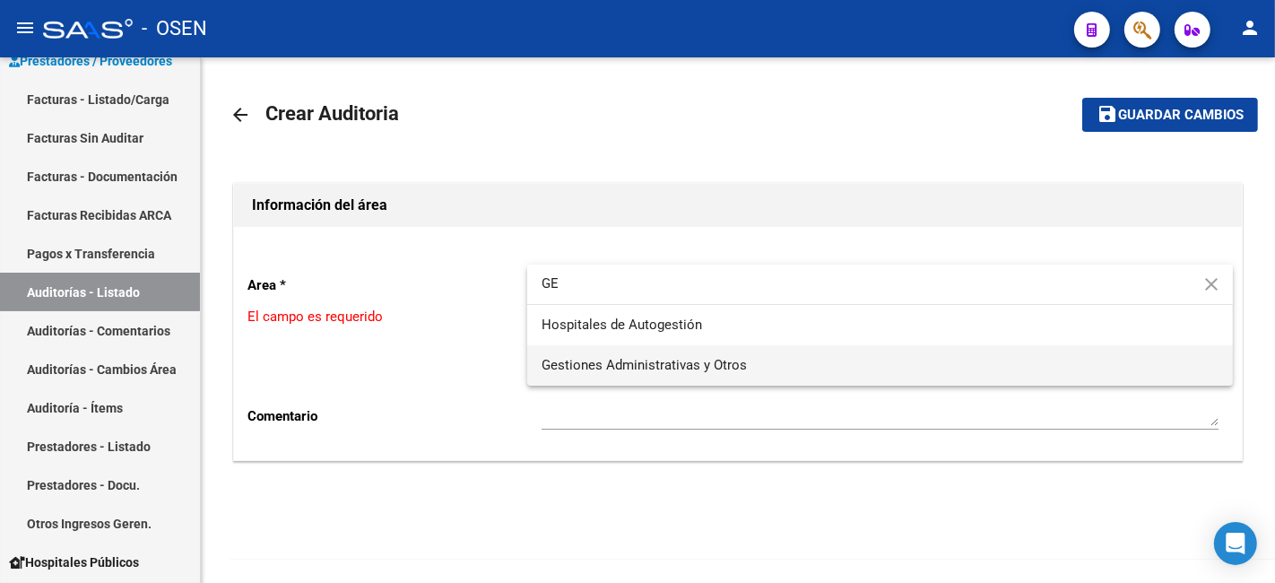
type input "GE"
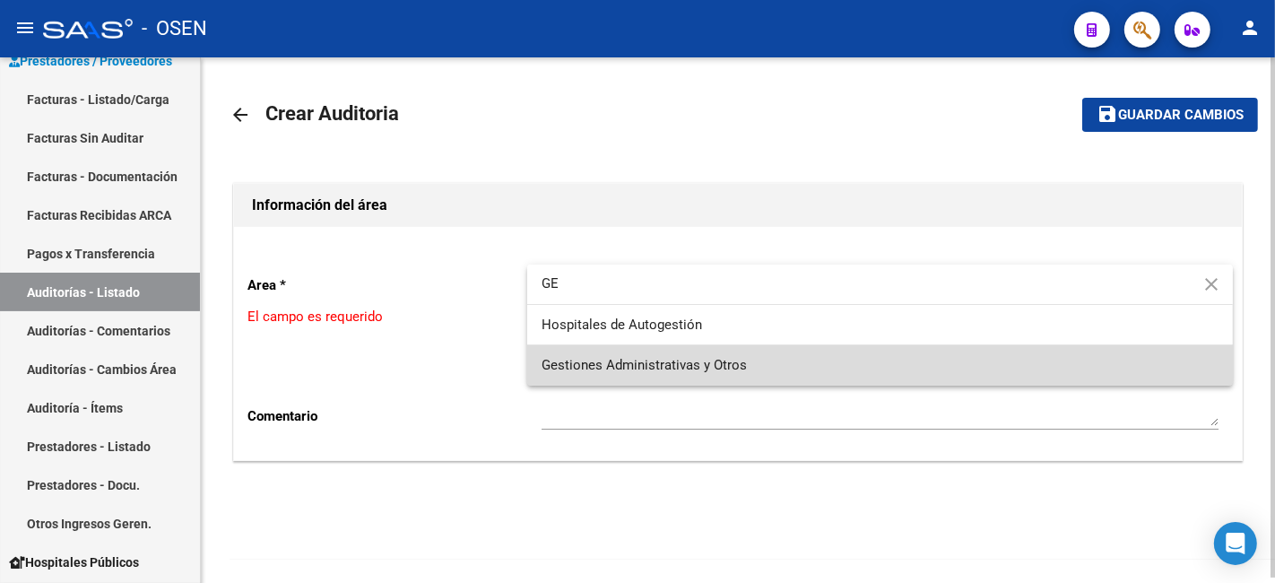
click at [687, 345] on span "Gestiones Administrativas y Otros" at bounding box center [879, 365] width 677 height 40
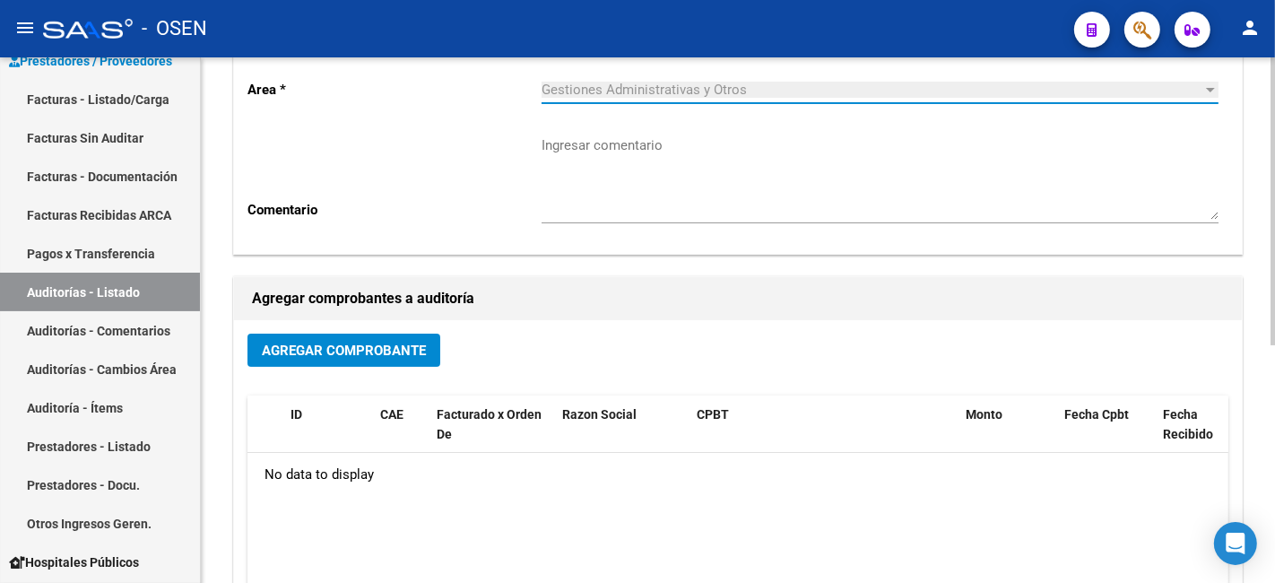
scroll to position [101, 0]
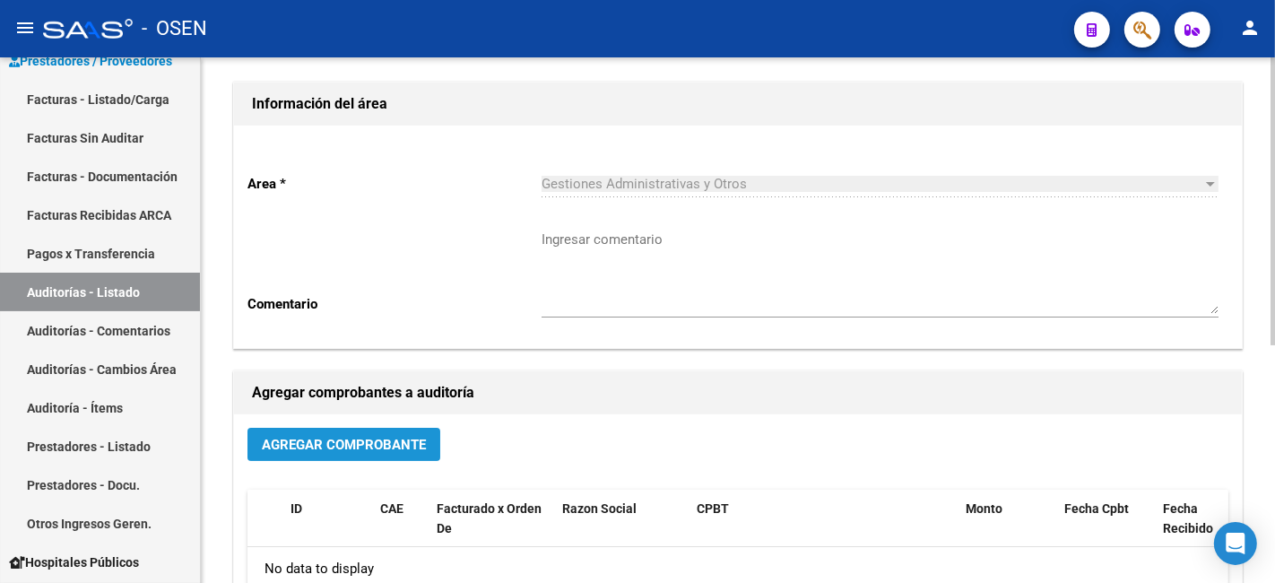
click at [393, 448] on span "Agregar Comprobante" at bounding box center [344, 444] width 164 height 16
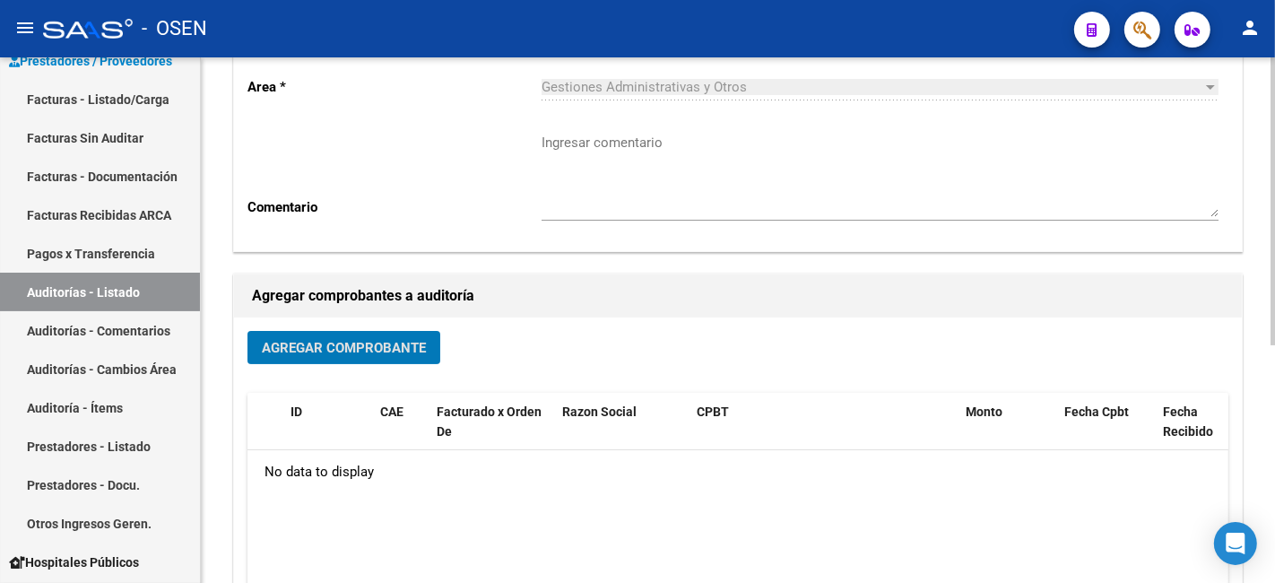
scroll to position [0, 0]
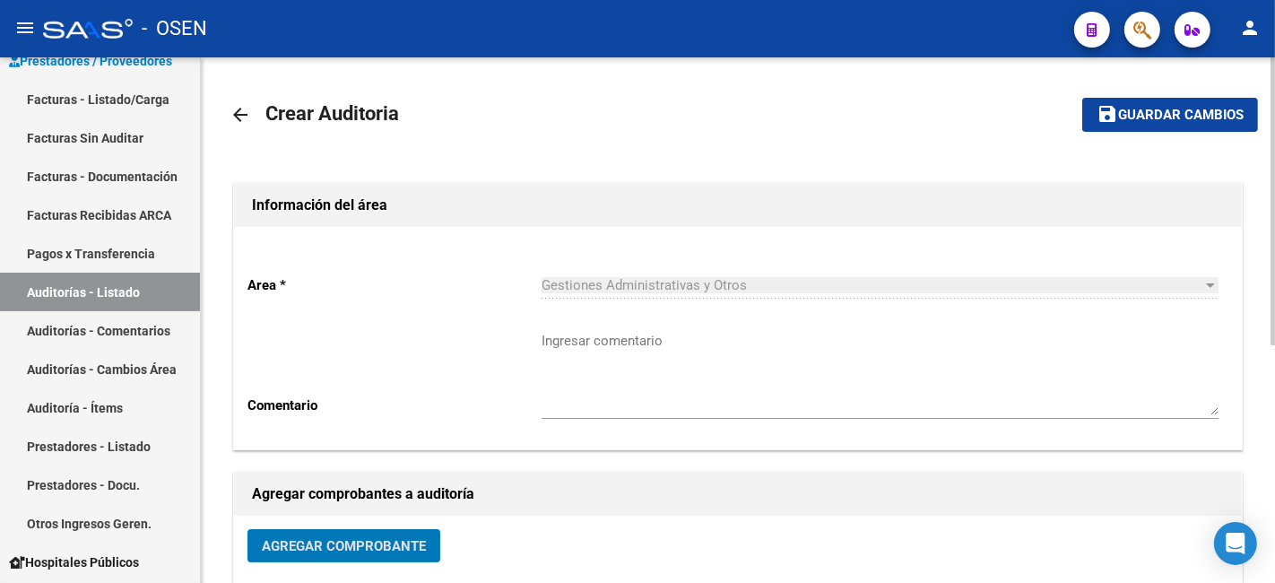
drag, startPoint x: 153, startPoint y: 100, endPoint x: 212, endPoint y: 94, distance: 58.6
click at [153, 100] on link "Facturas - Listado/Carga" at bounding box center [100, 99] width 200 height 39
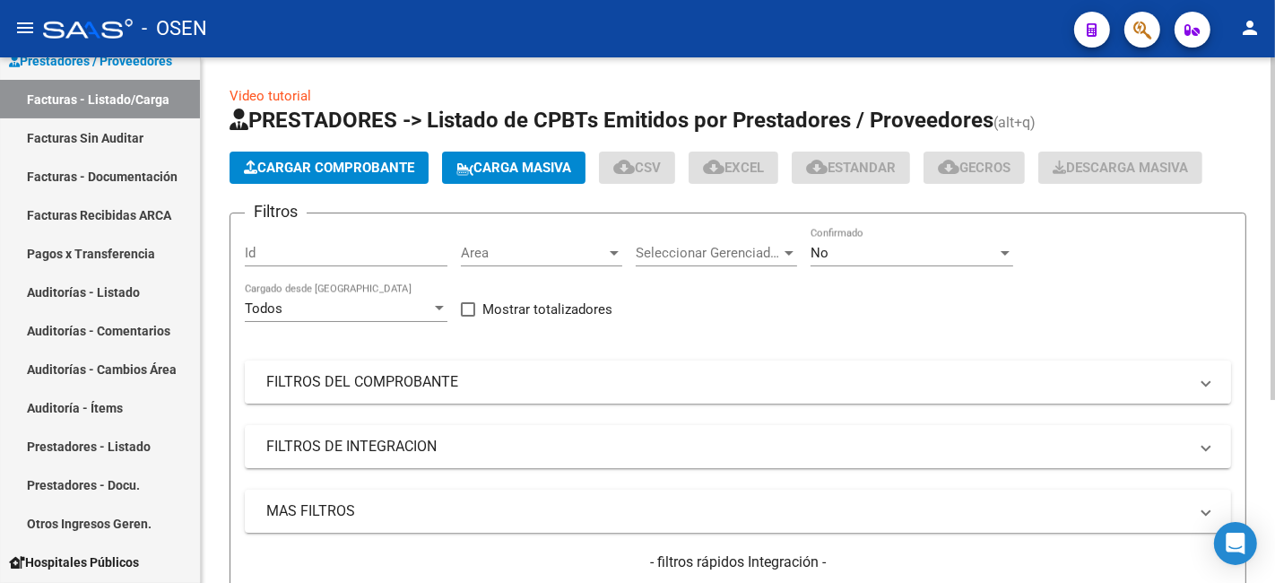
click at [406, 391] on mat-panel-title "FILTROS DEL COMPROBANTE" at bounding box center [726, 382] width 921 height 20
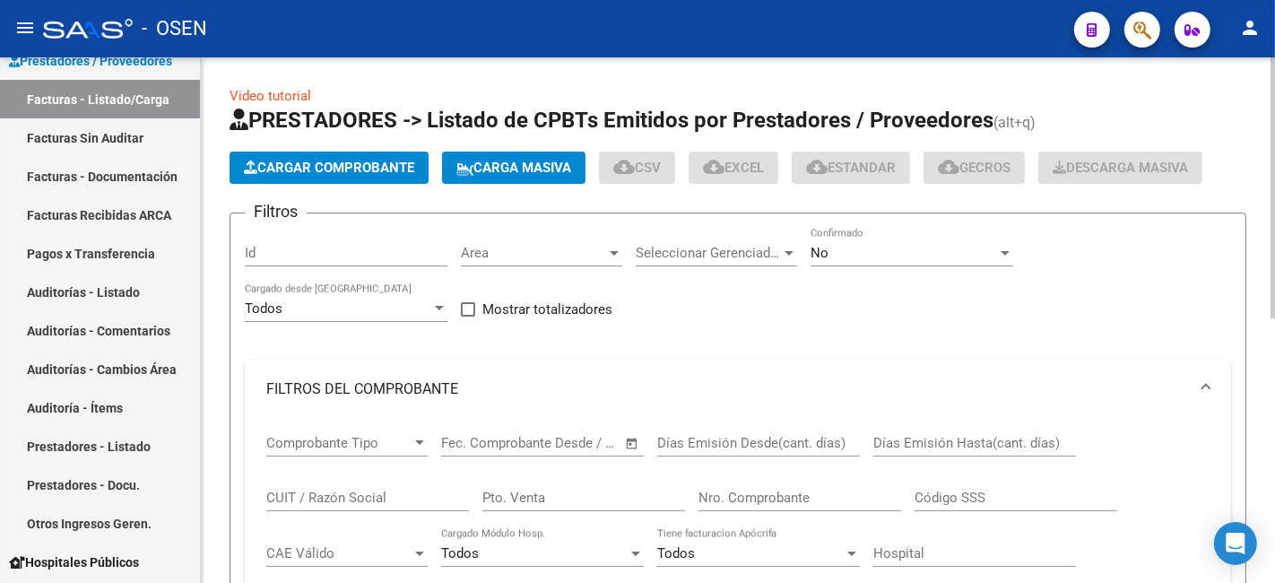
drag, startPoint x: 416, startPoint y: 506, endPoint x: 419, endPoint y: 488, distance: 18.3
click at [418, 499] on input "CUIT / Razón Social" at bounding box center [367, 497] width 203 height 16
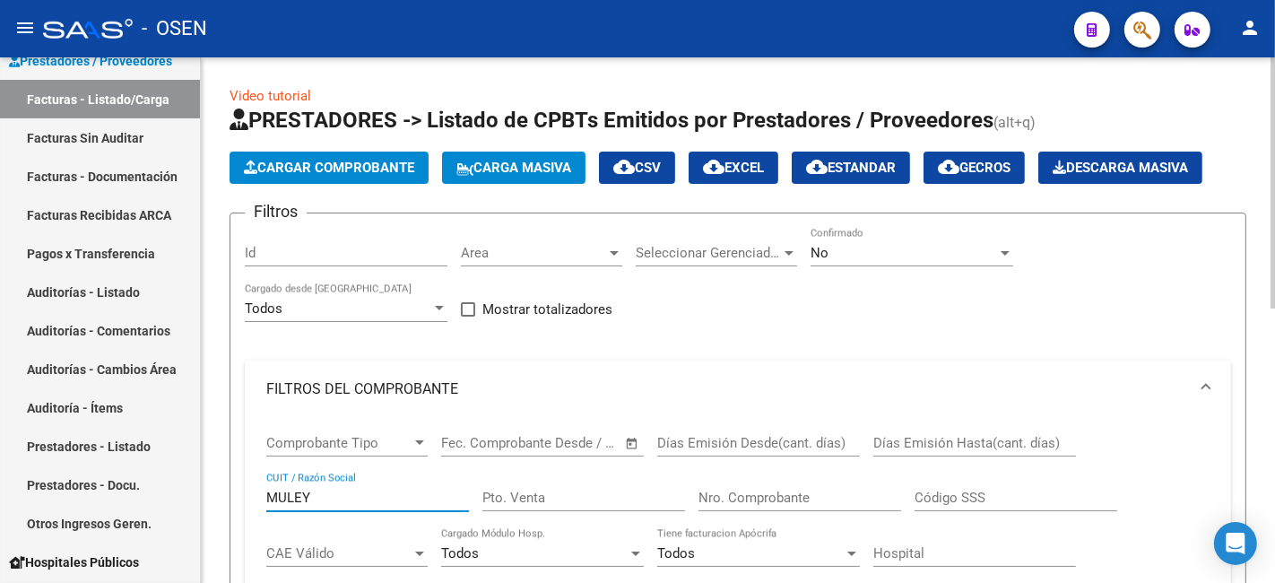
type input "MULEY"
click at [846, 246] on div "No" at bounding box center [903, 253] width 186 height 16
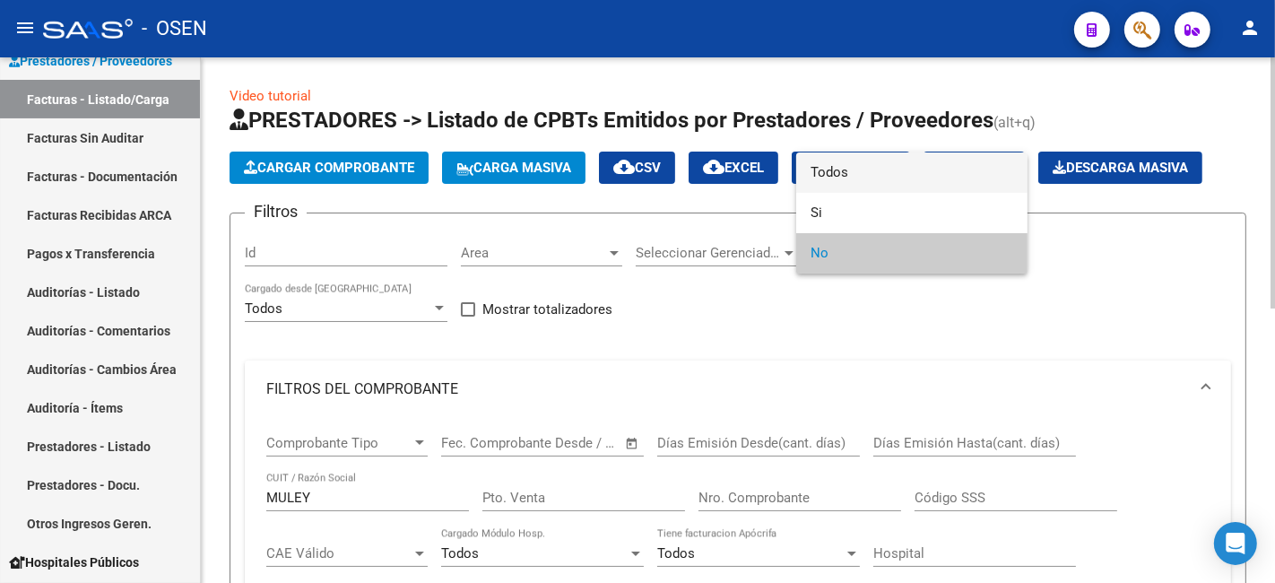
click at [832, 173] on span "Todos" at bounding box center [911, 172] width 203 height 40
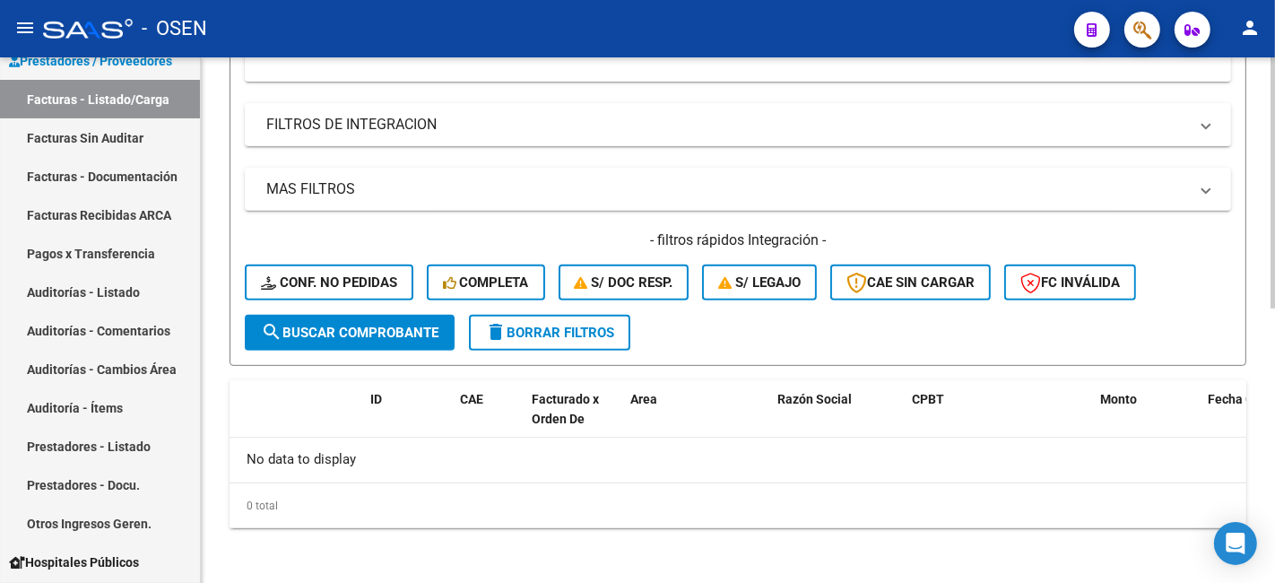
click at [446, 325] on button "search Buscar Comprobante" at bounding box center [350, 333] width 210 height 36
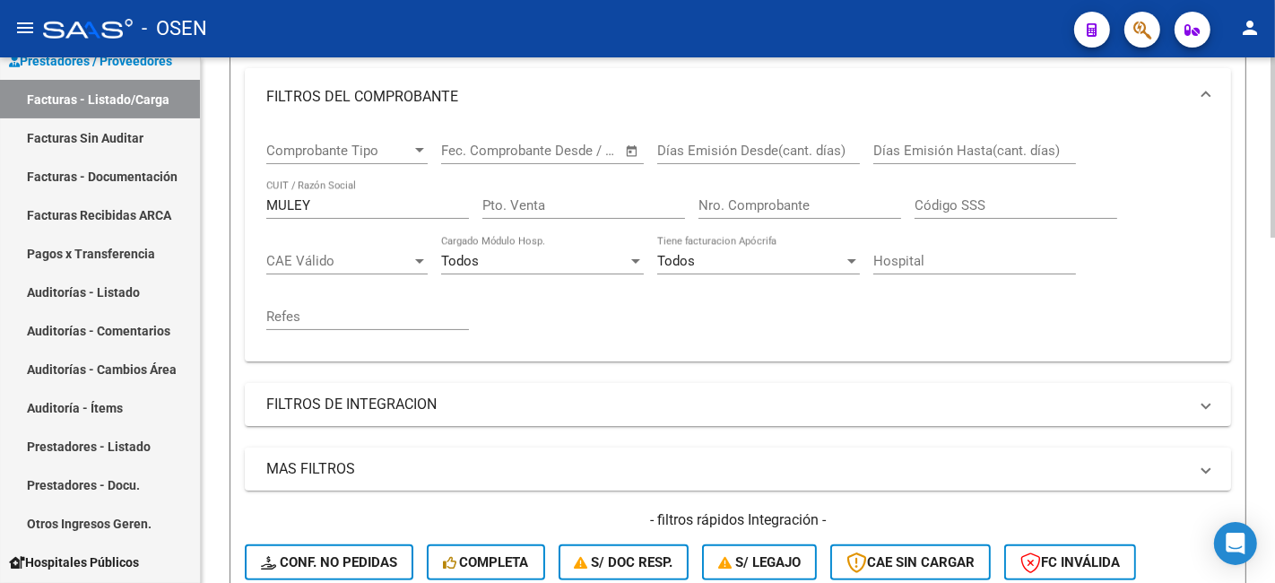
scroll to position [332, 0]
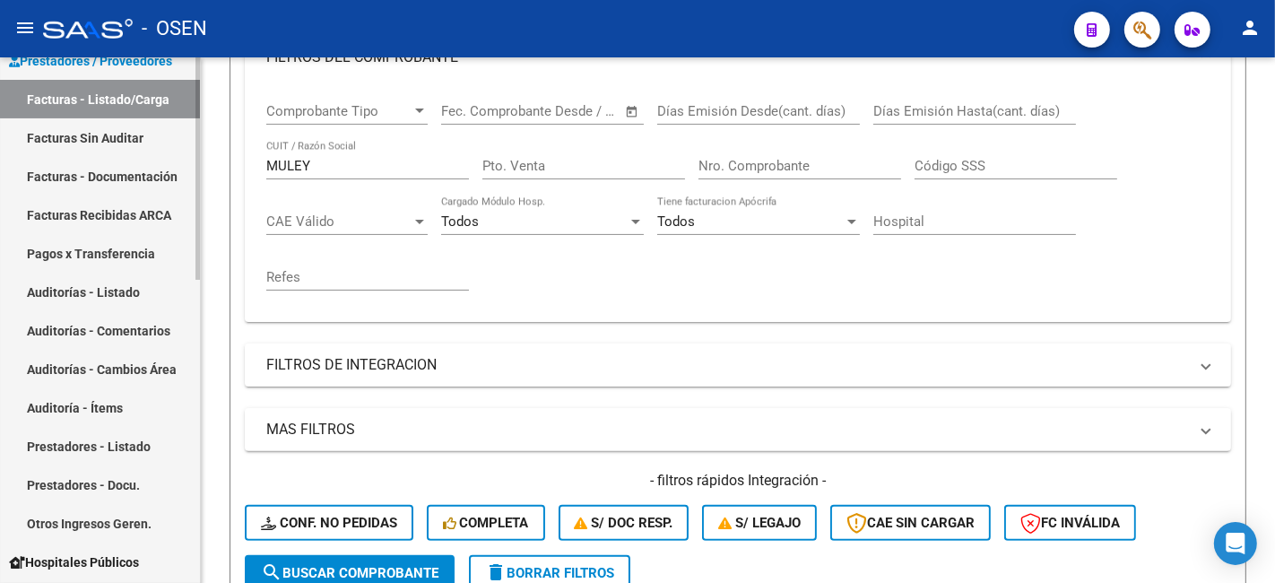
drag, startPoint x: 343, startPoint y: 173, endPoint x: 169, endPoint y: 163, distance: 175.1
click at [170, 166] on mat-sidenav-container "Firma Express Inicio Calendario SSS Instructivos Contacto OS Reportes Tablero d…" at bounding box center [637, 319] width 1275 height 525
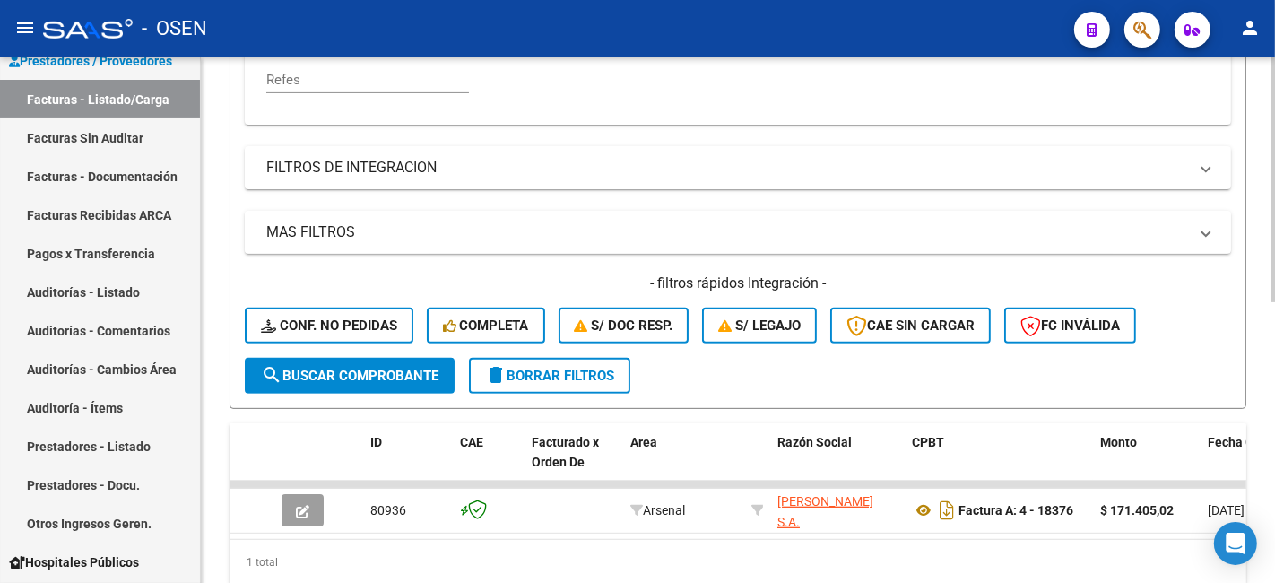
scroll to position [601, 0]
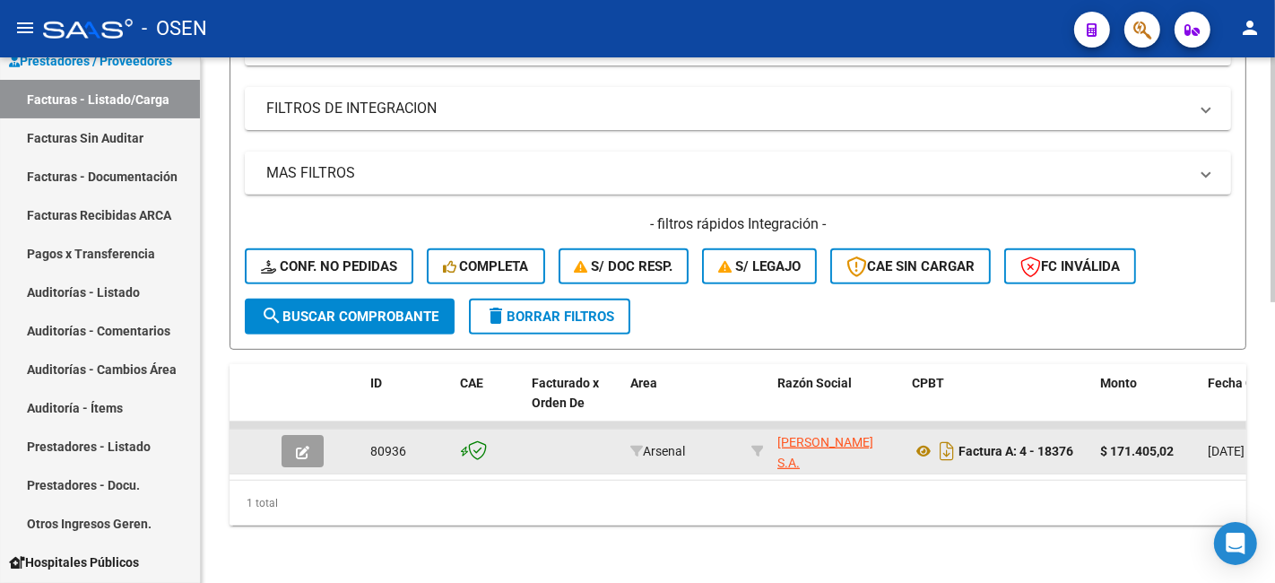
type input "18376"
click at [299, 445] on icon "button" at bounding box center [302, 451] width 13 height 13
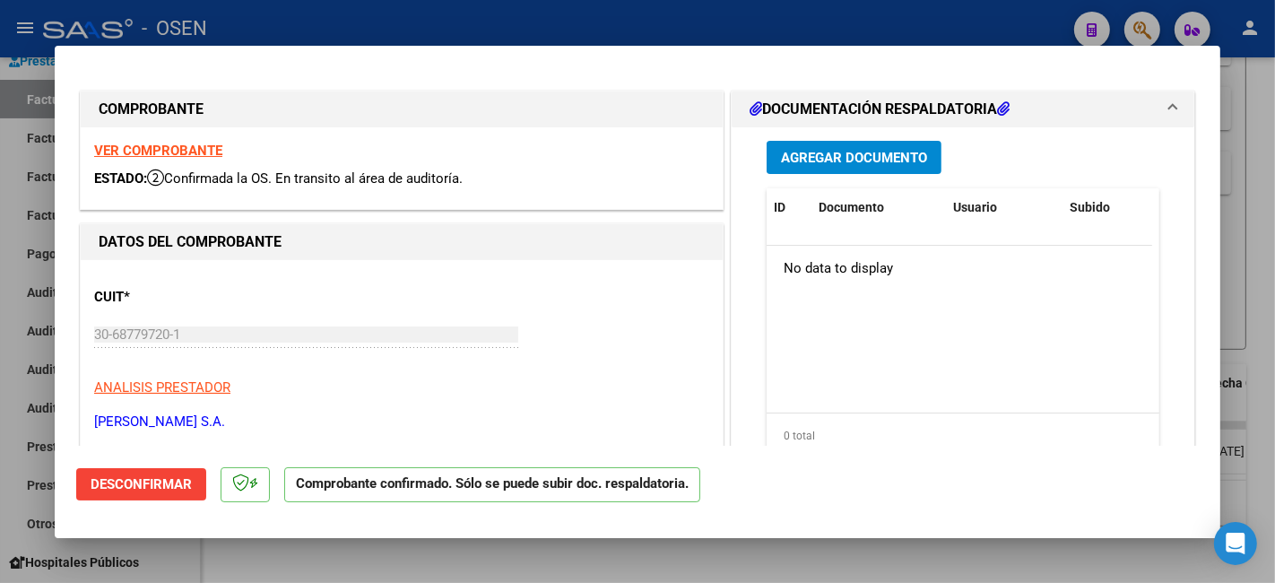
click at [177, 487] on span "Desconfirmar" at bounding box center [141, 484] width 101 height 16
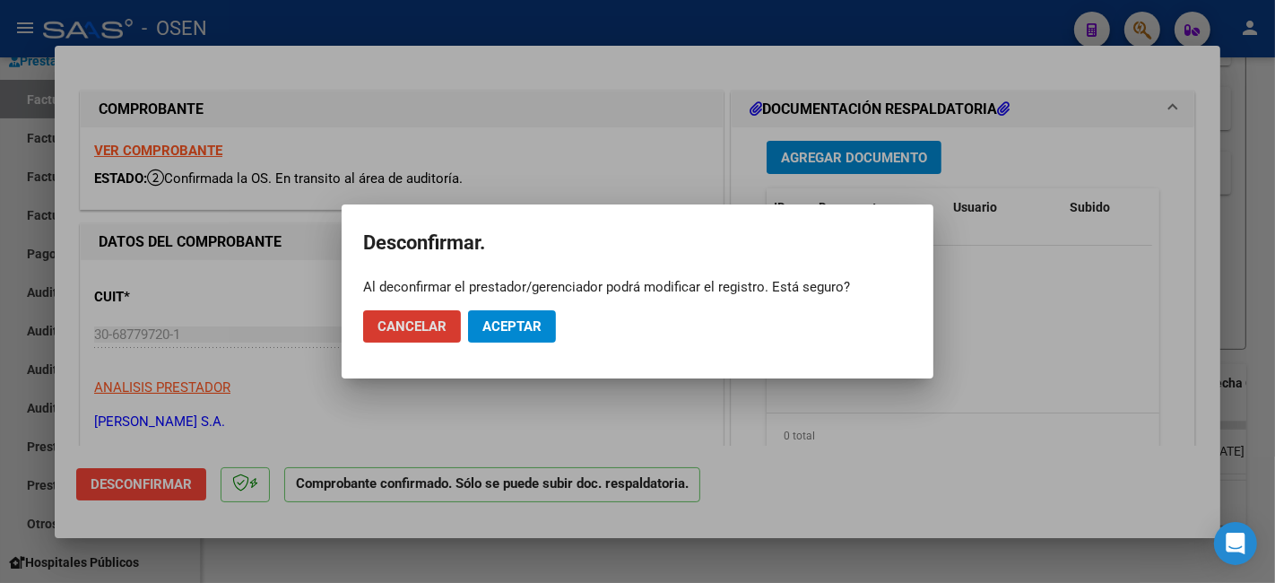
click at [531, 318] on span "Aceptar" at bounding box center [511, 326] width 59 height 16
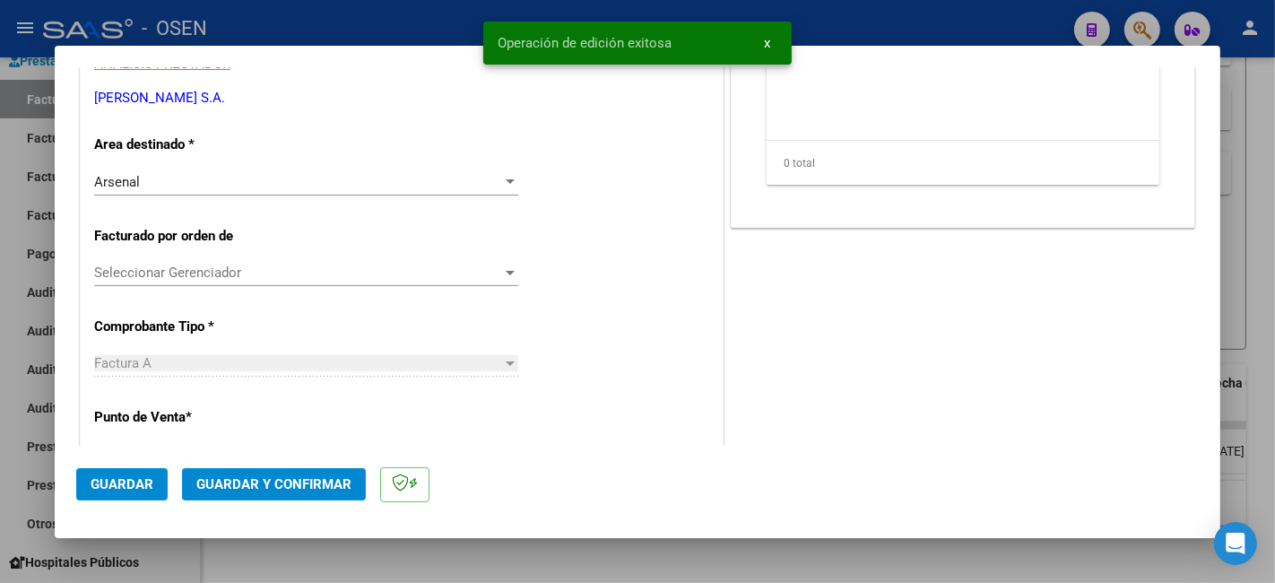
scroll to position [332, 0]
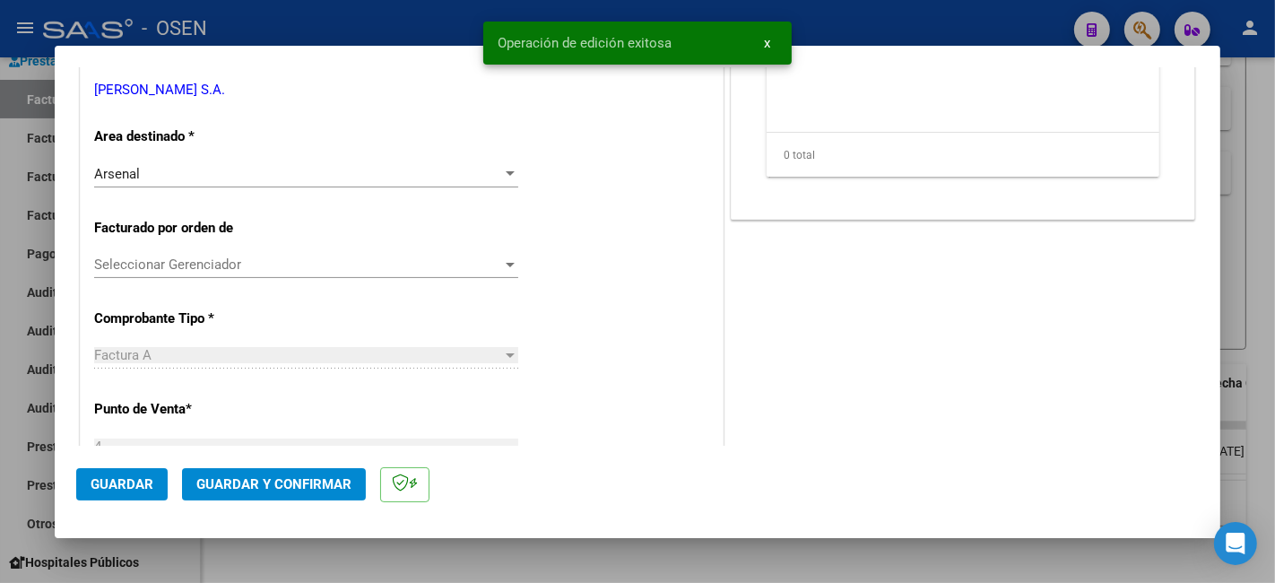
click at [390, 166] on div "Arsenal" at bounding box center [298, 174] width 408 height 16
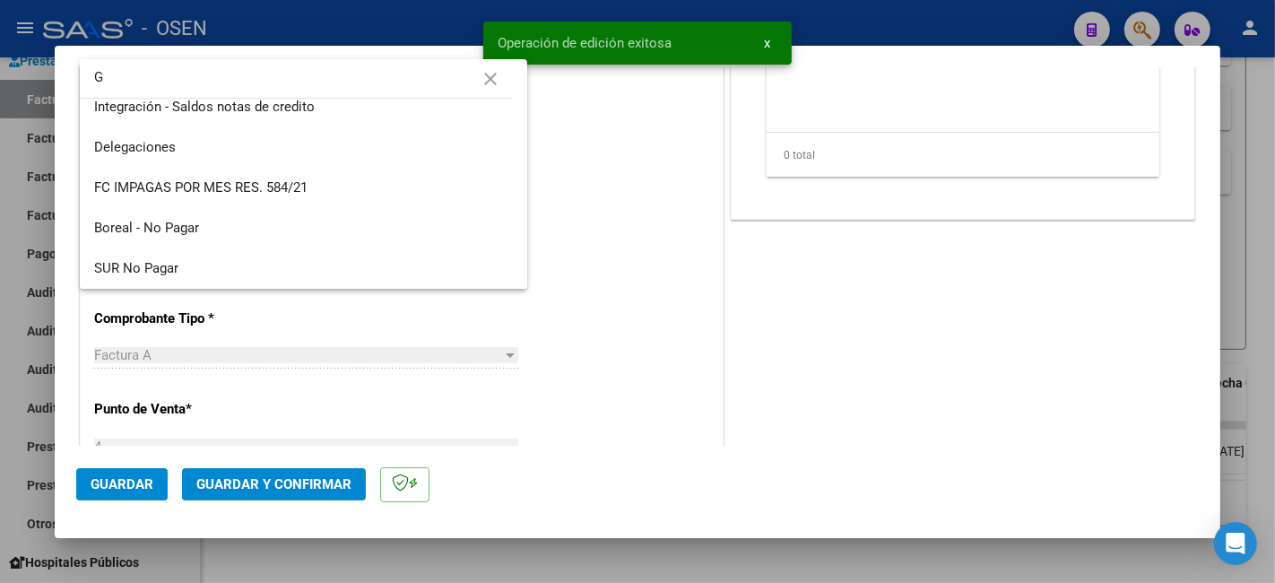
scroll to position [0, 0]
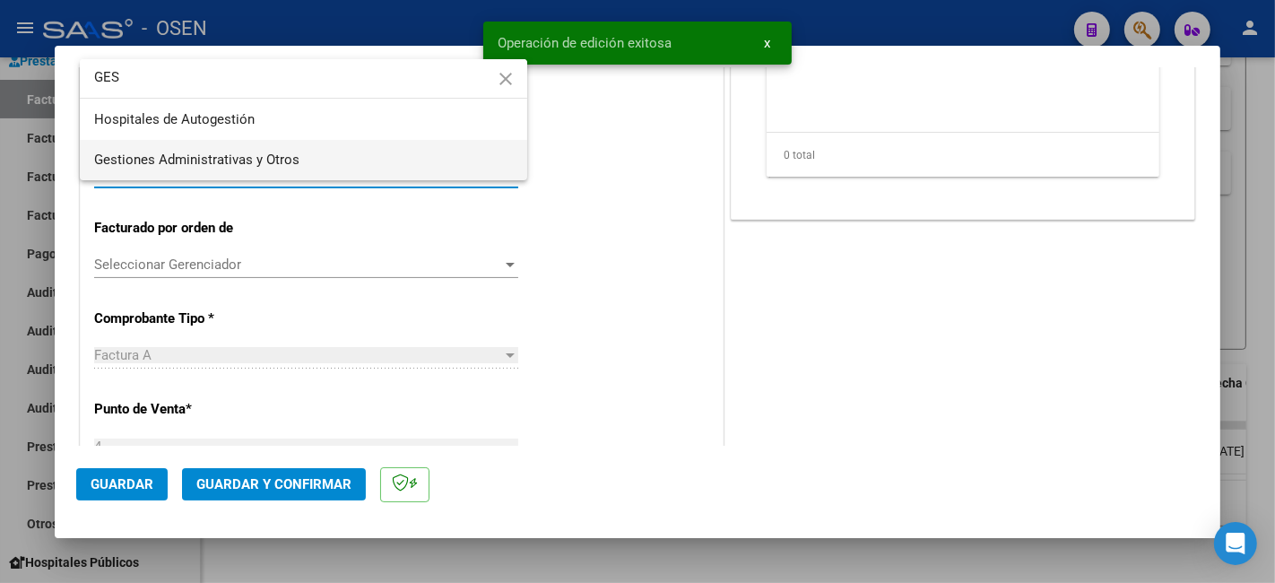
type input "GES"
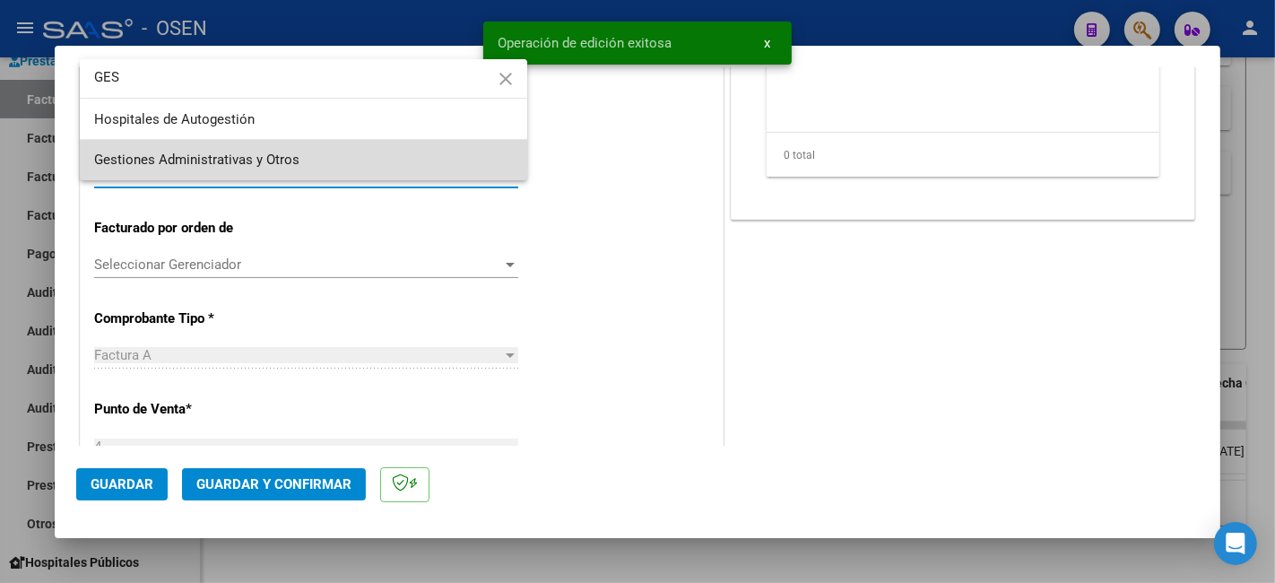
click at [362, 171] on span "Gestiones Administrativas y Otros" at bounding box center [303, 160] width 419 height 40
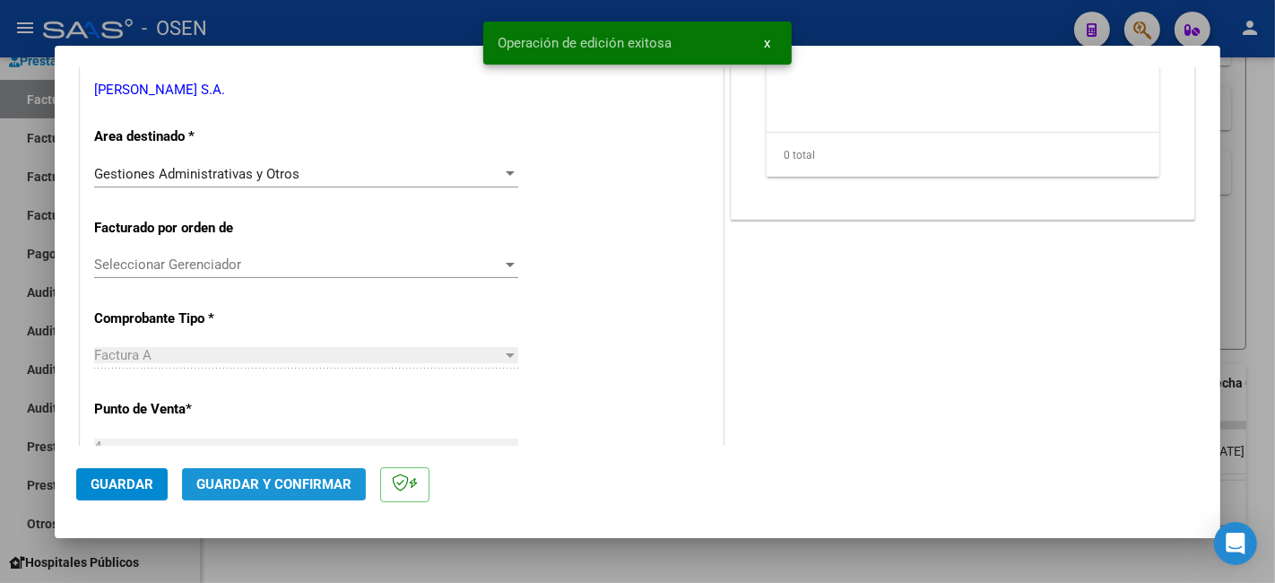
click at [299, 493] on button "Guardar y Confirmar" at bounding box center [274, 484] width 184 height 32
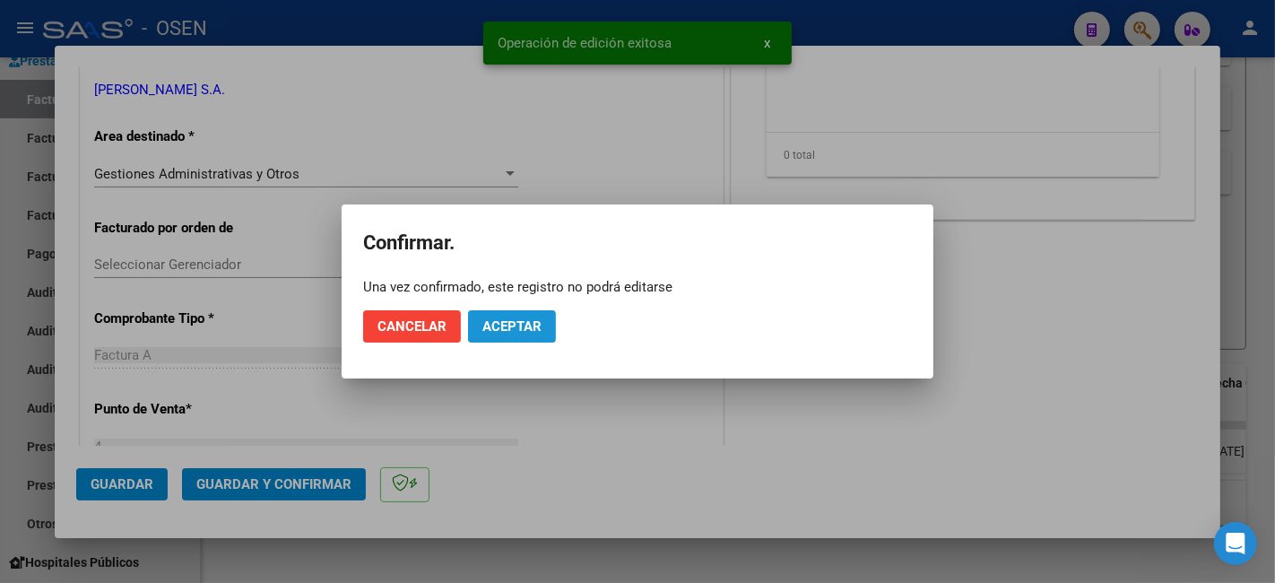
click at [539, 325] on span "Aceptar" at bounding box center [511, 326] width 59 height 16
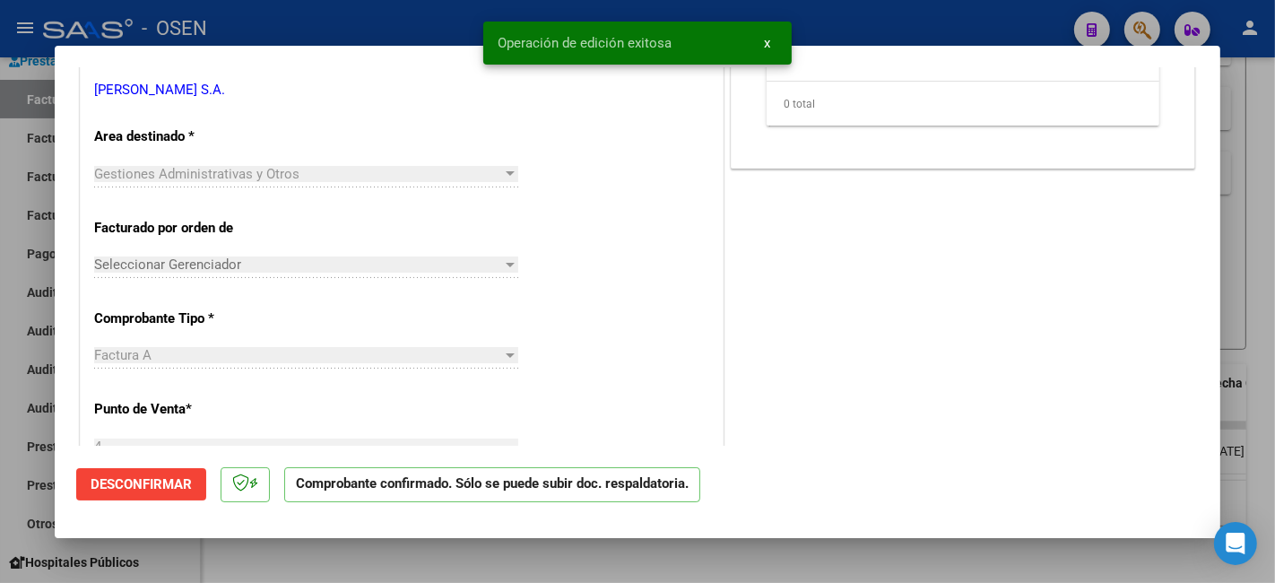
click at [24, 287] on div at bounding box center [637, 291] width 1275 height 583
type input "$ 0,00"
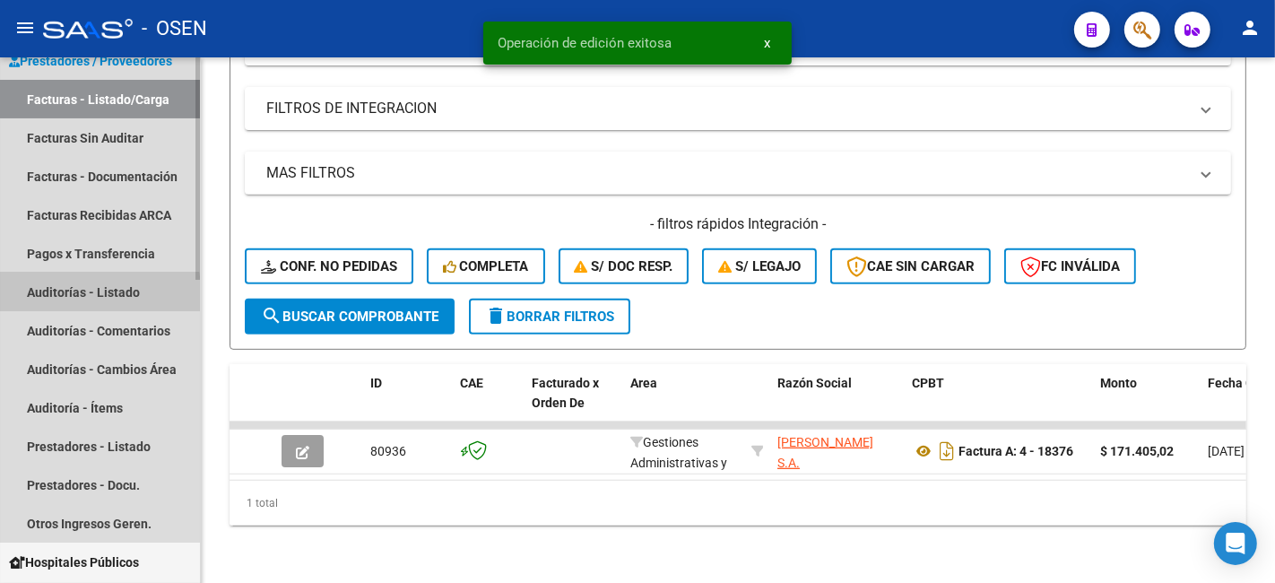
click at [79, 296] on link "Auditorías - Listado" at bounding box center [100, 291] width 200 height 39
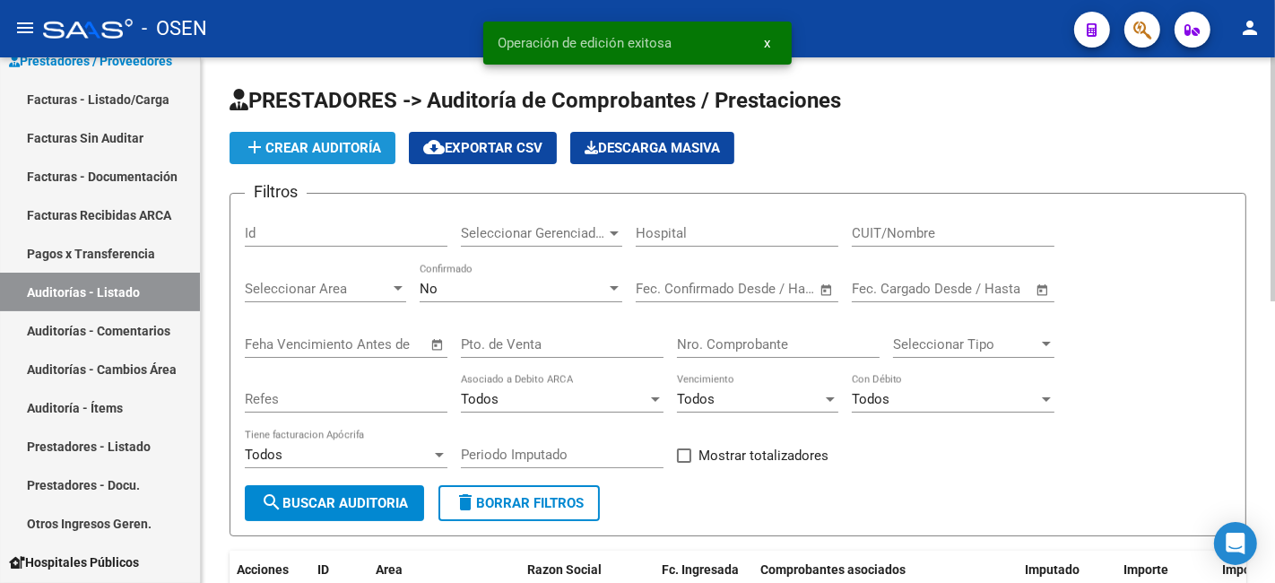
click at [279, 136] on button "add Crear Auditoría" at bounding box center [312, 148] width 166 height 32
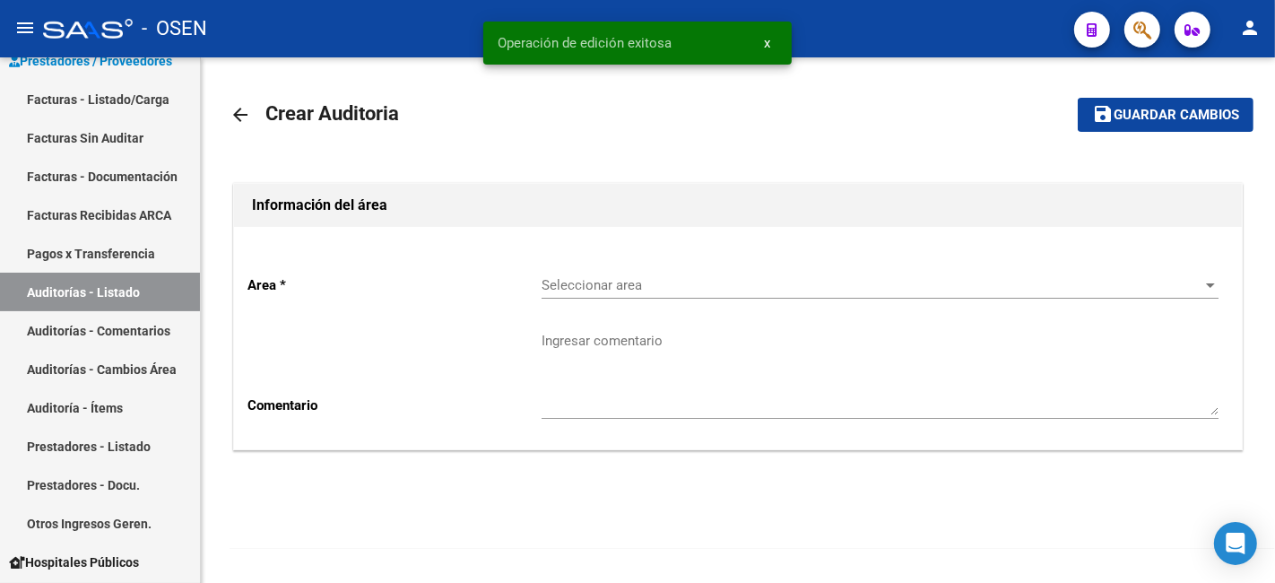
click at [619, 265] on div "Seleccionar area Seleccionar area" at bounding box center [879, 279] width 677 height 39
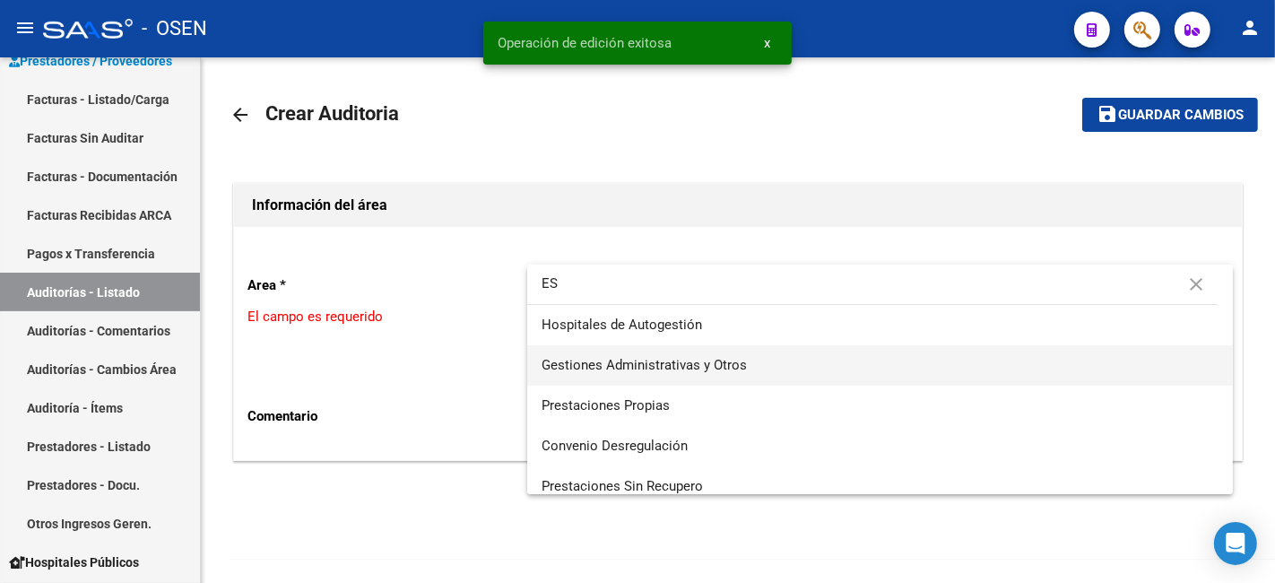
type input "ES"
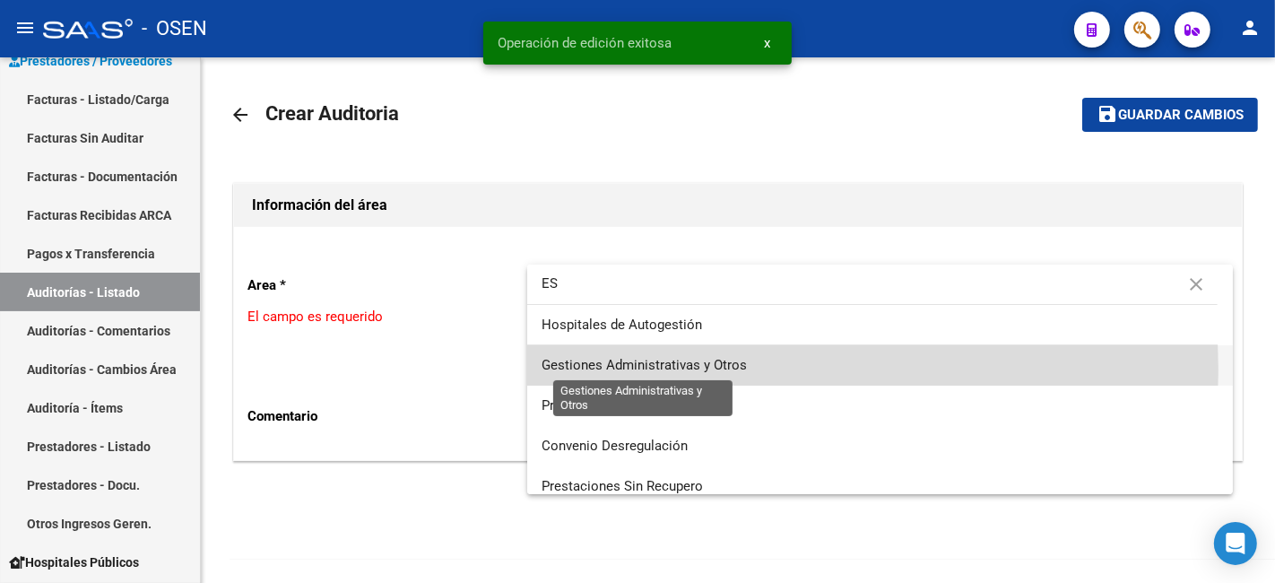
click at [638, 370] on span "Gestiones Administrativas y Otros" at bounding box center [643, 365] width 205 height 16
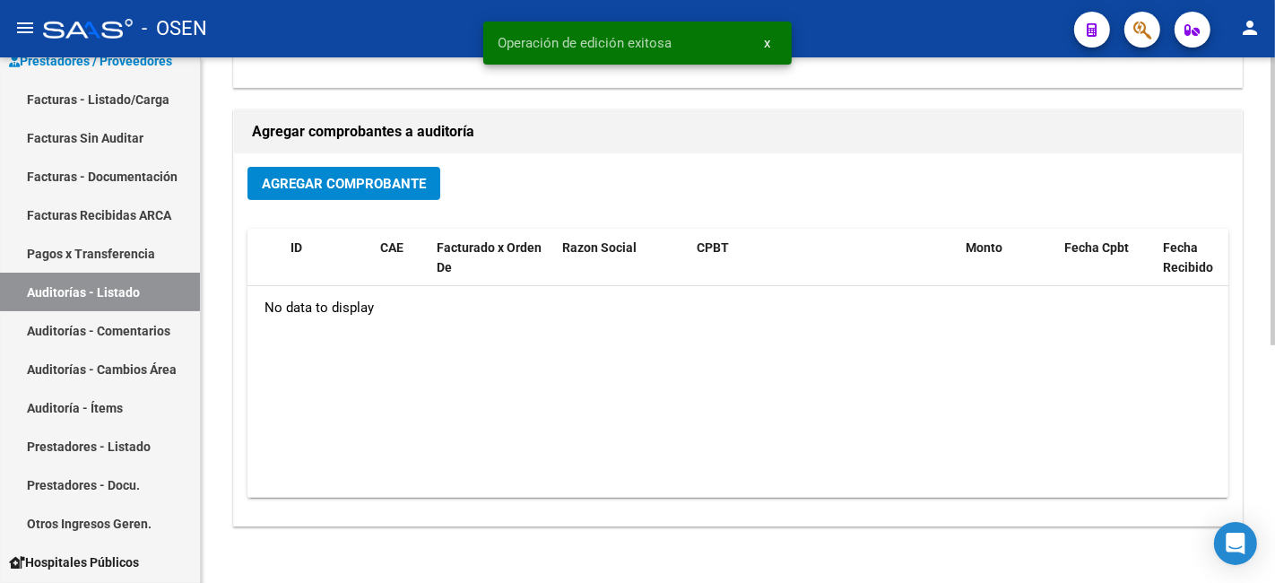
scroll to position [433, 0]
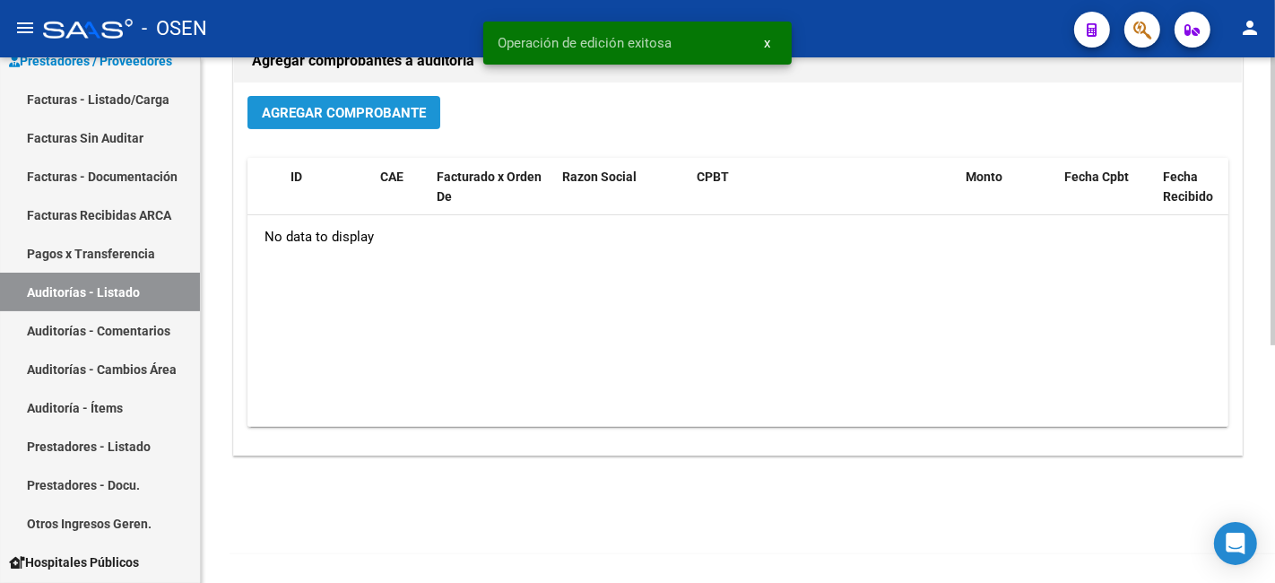
click at [366, 124] on button "Agregar Comprobante" at bounding box center [343, 112] width 193 height 33
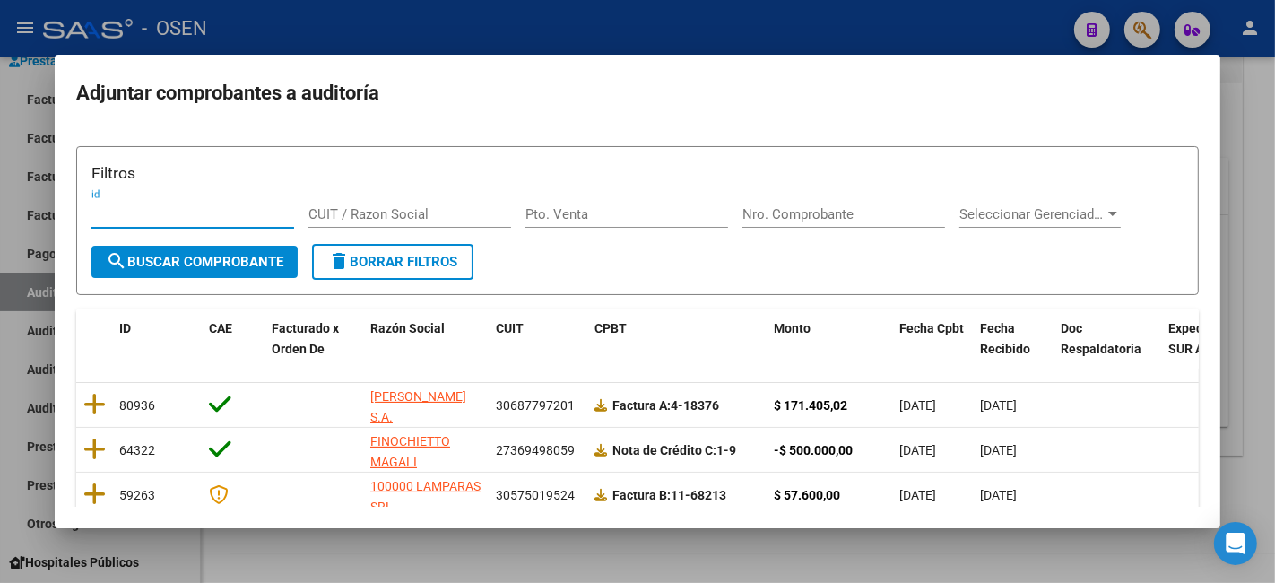
click at [74, 398] on mat-dialog-content "Filtros id CUIT / Razon Social Pto. Venta Nro. Comprobante Seleccionar Gerencia…" at bounding box center [637, 317] width 1165 height 379
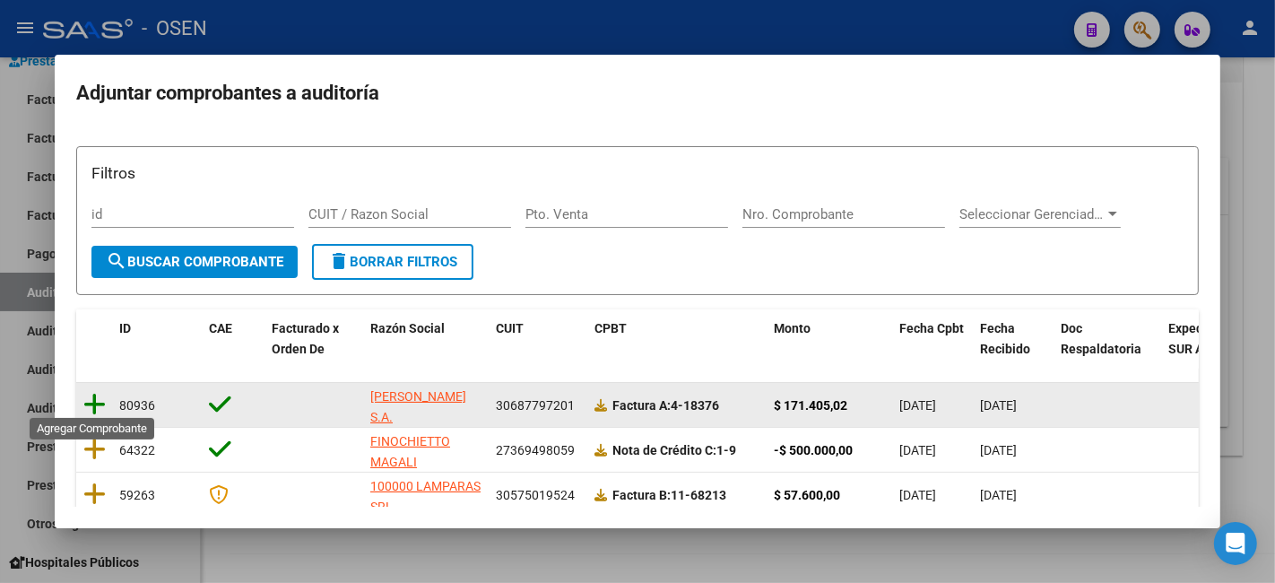
click at [91, 399] on icon at bounding box center [94, 404] width 22 height 25
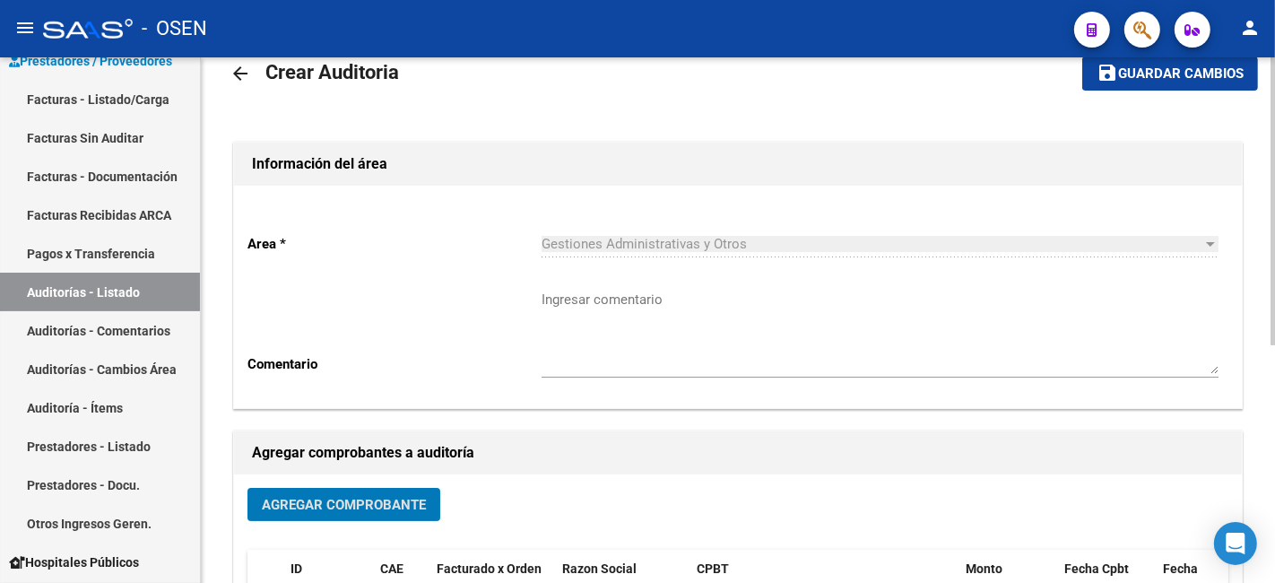
scroll to position [0, 0]
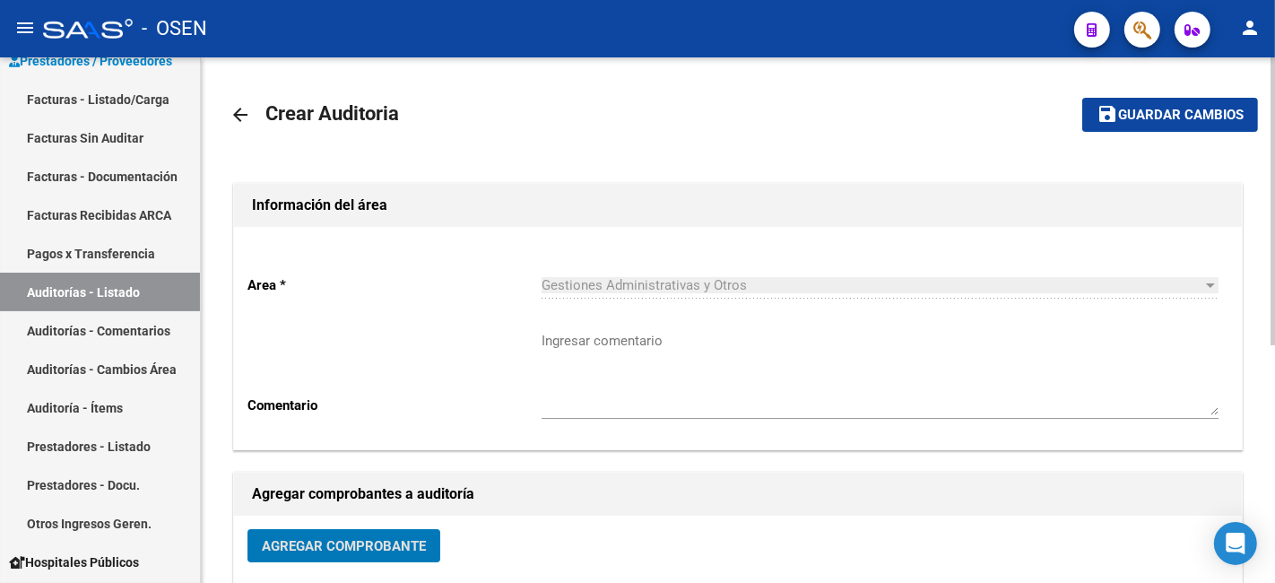
drag, startPoint x: 1197, startPoint y: 104, endPoint x: 1123, endPoint y: 151, distance: 87.0
click at [1197, 108] on button "save Guardar cambios" at bounding box center [1170, 114] width 176 height 33
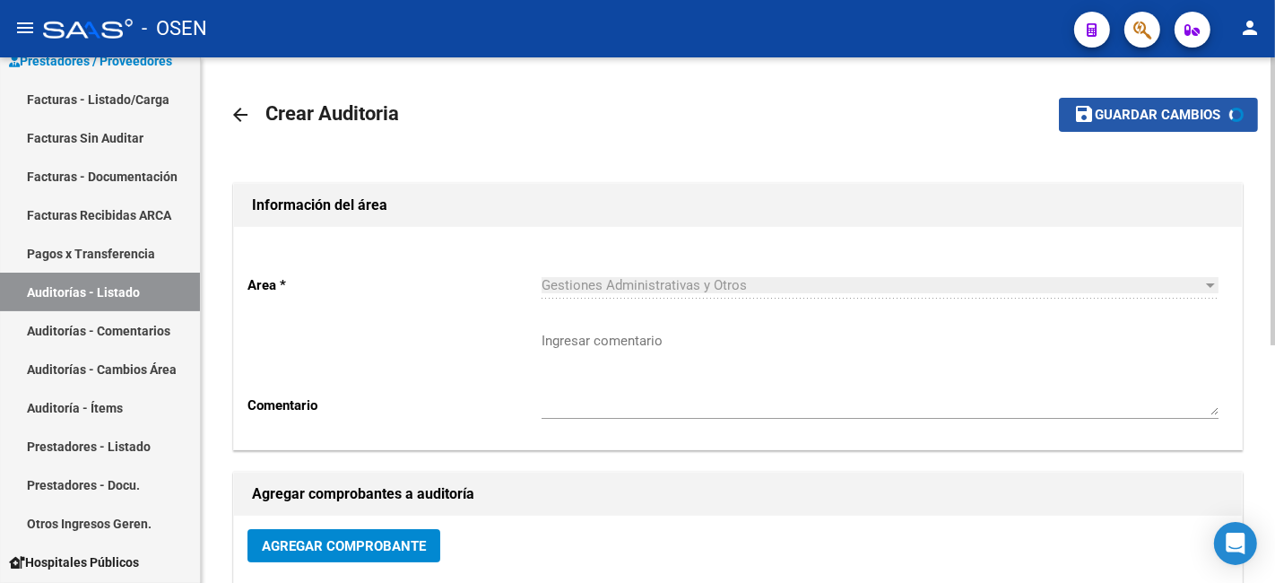
scroll to position [384, 0]
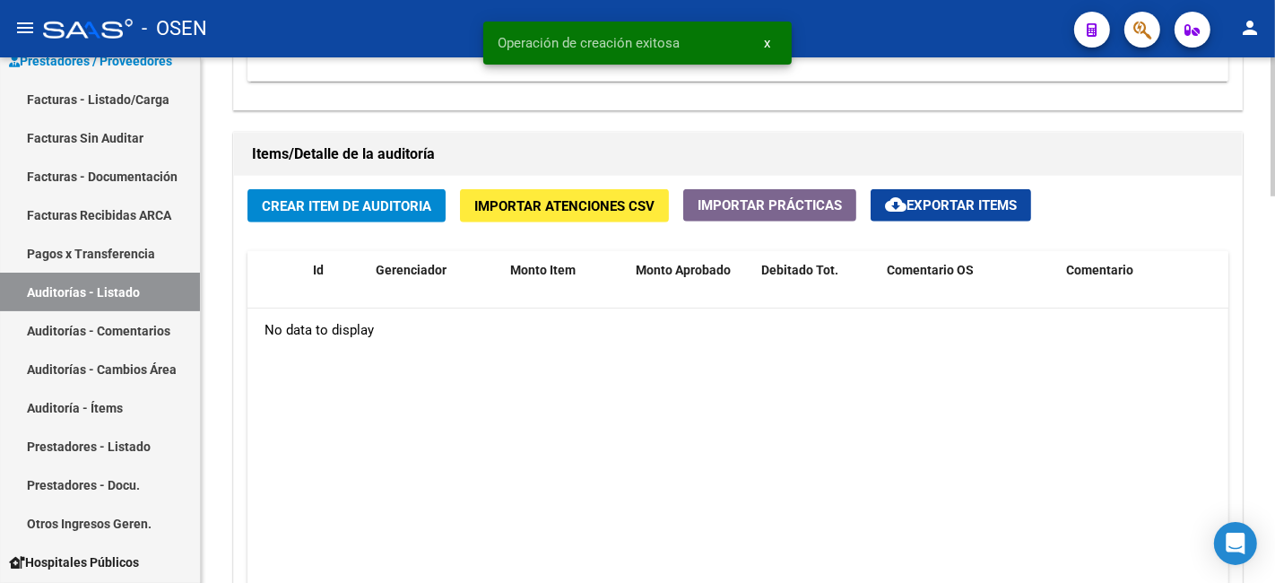
scroll to position [1327, 0]
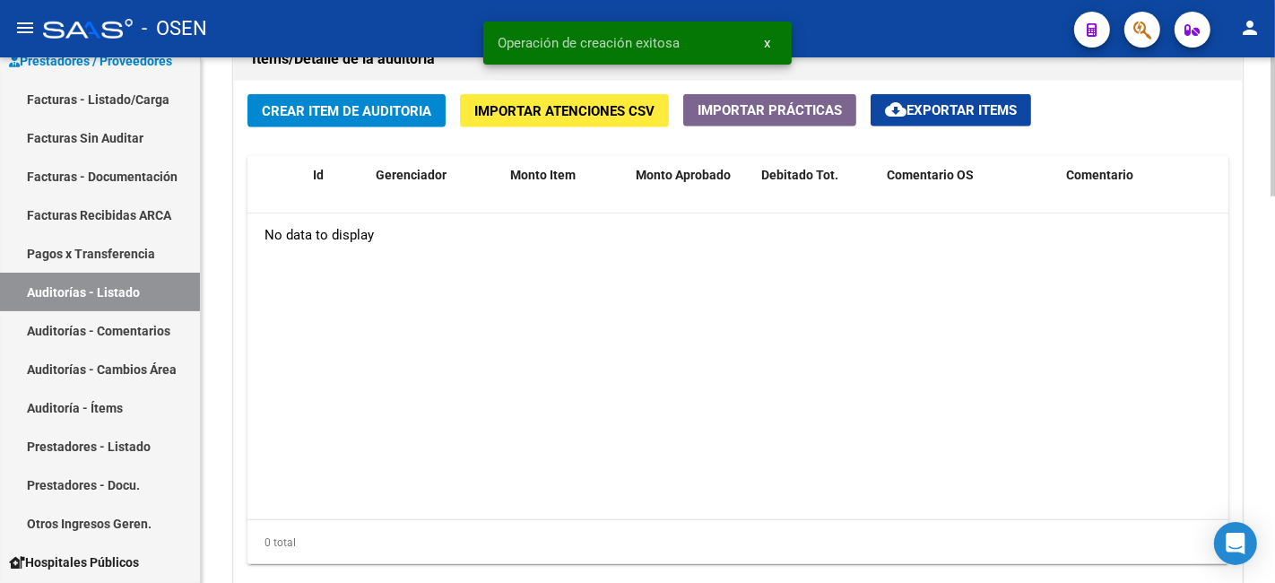
click at [330, 110] on span "Crear Item de Auditoria" at bounding box center [346, 111] width 169 height 16
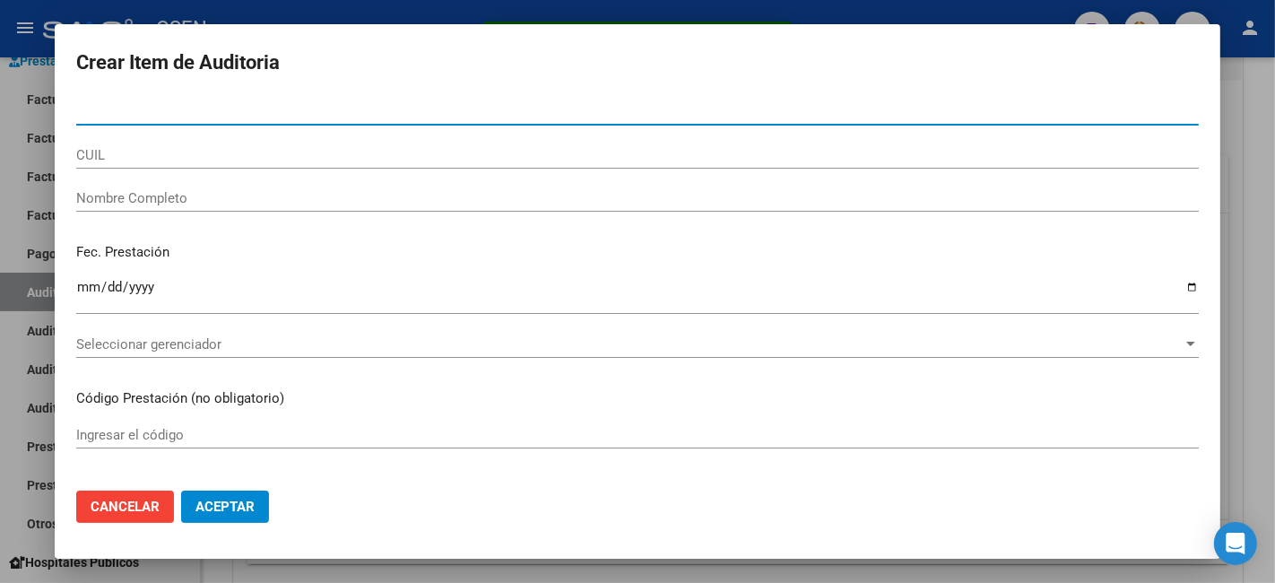
click at [240, 523] on mat-dialog-actions "Cancelar Aceptar" at bounding box center [637, 506] width 1122 height 61
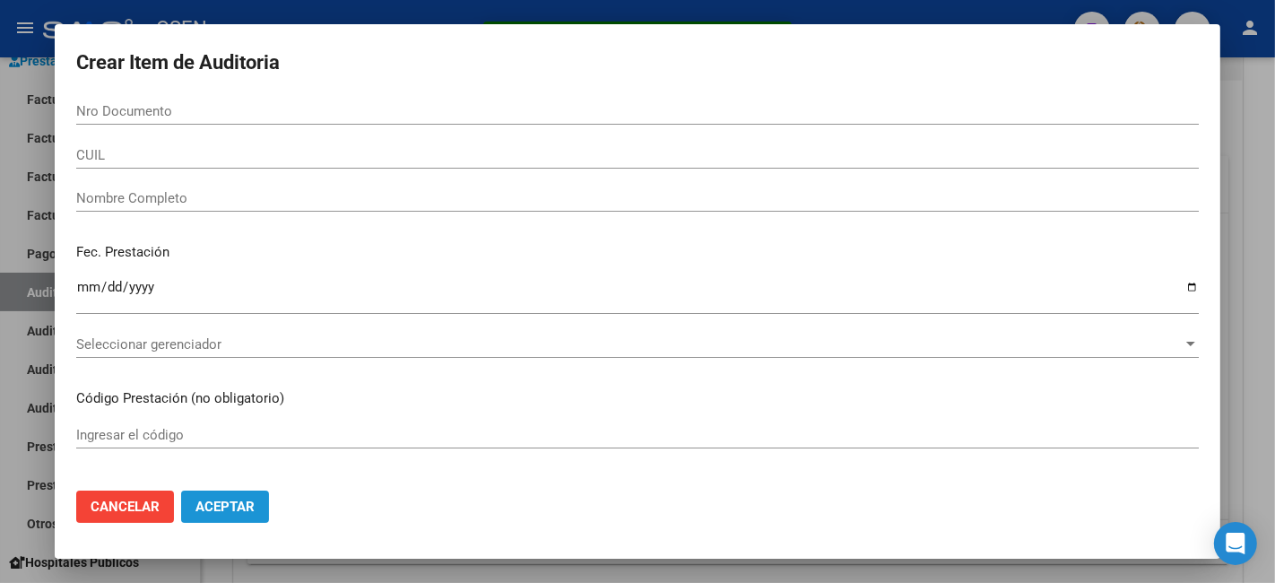
click at [245, 511] on span "Aceptar" at bounding box center [224, 506] width 59 height 16
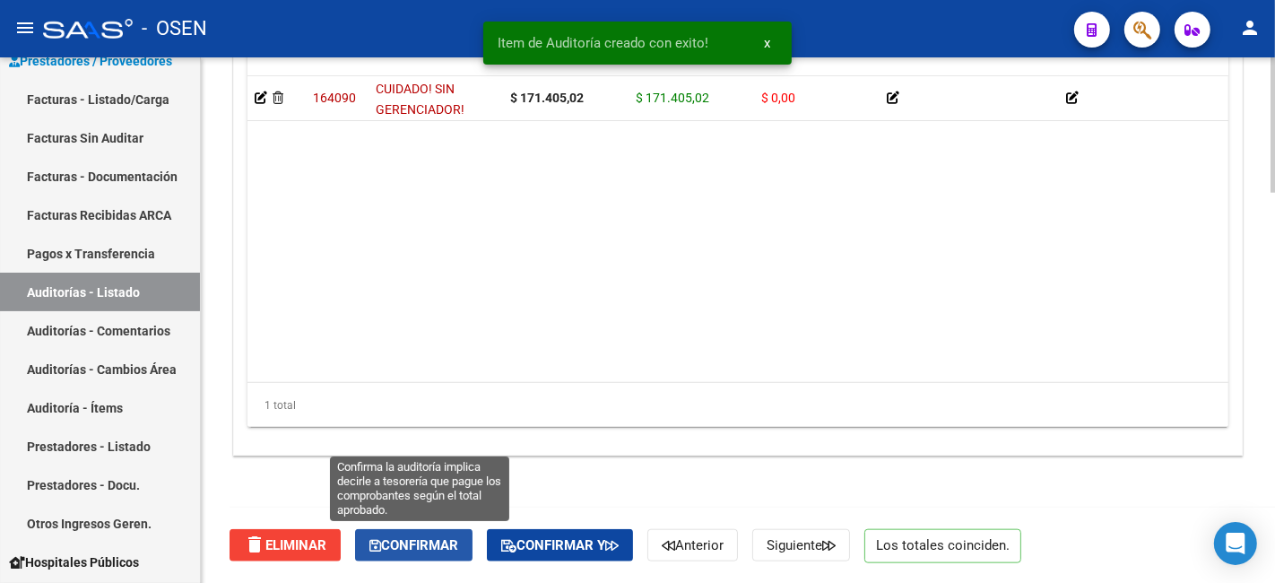
click at [415, 537] on span "Confirmar" at bounding box center [413, 545] width 89 height 16
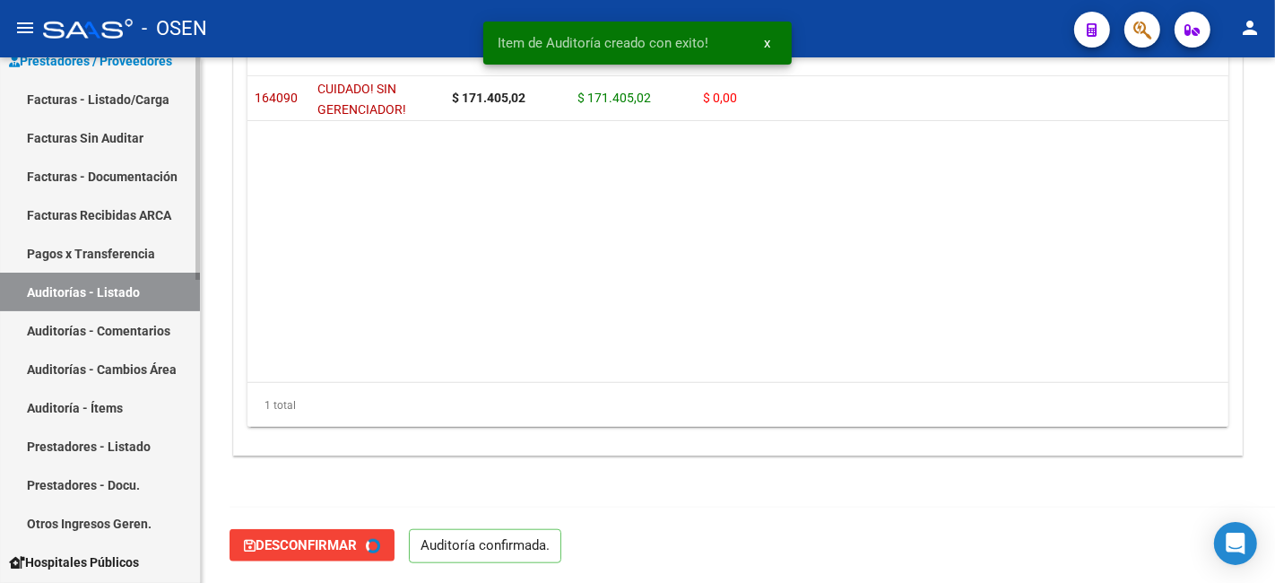
type input "202510"
click at [143, 109] on link "Facturas - Listado/Carga" at bounding box center [100, 99] width 200 height 39
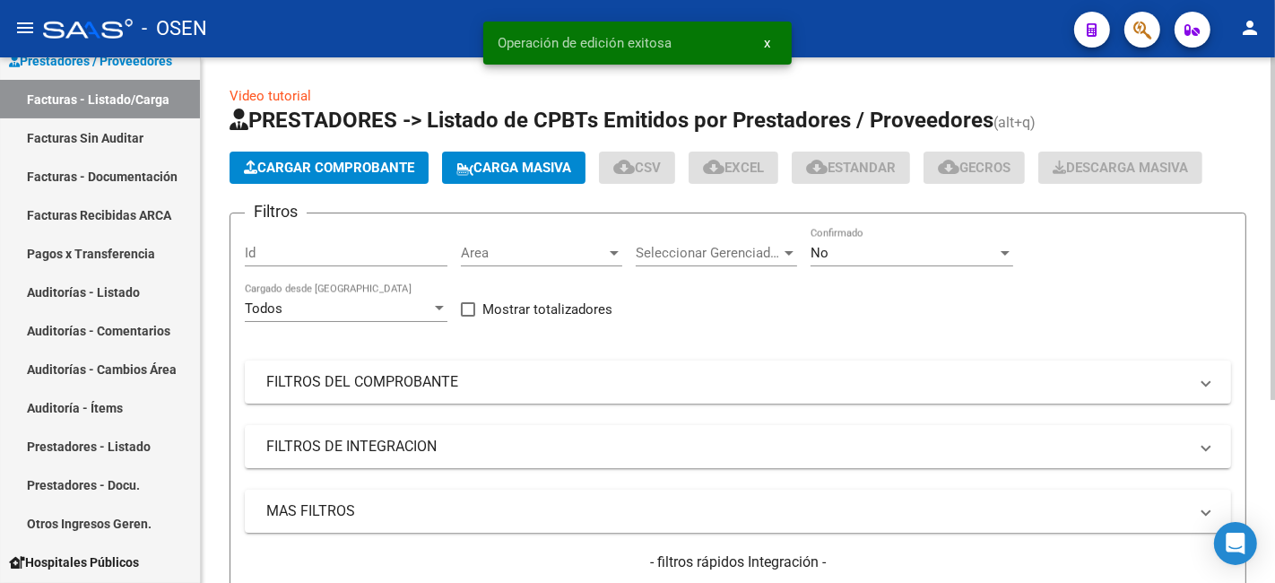
click at [577, 234] on div "Area Area" at bounding box center [541, 247] width 161 height 39
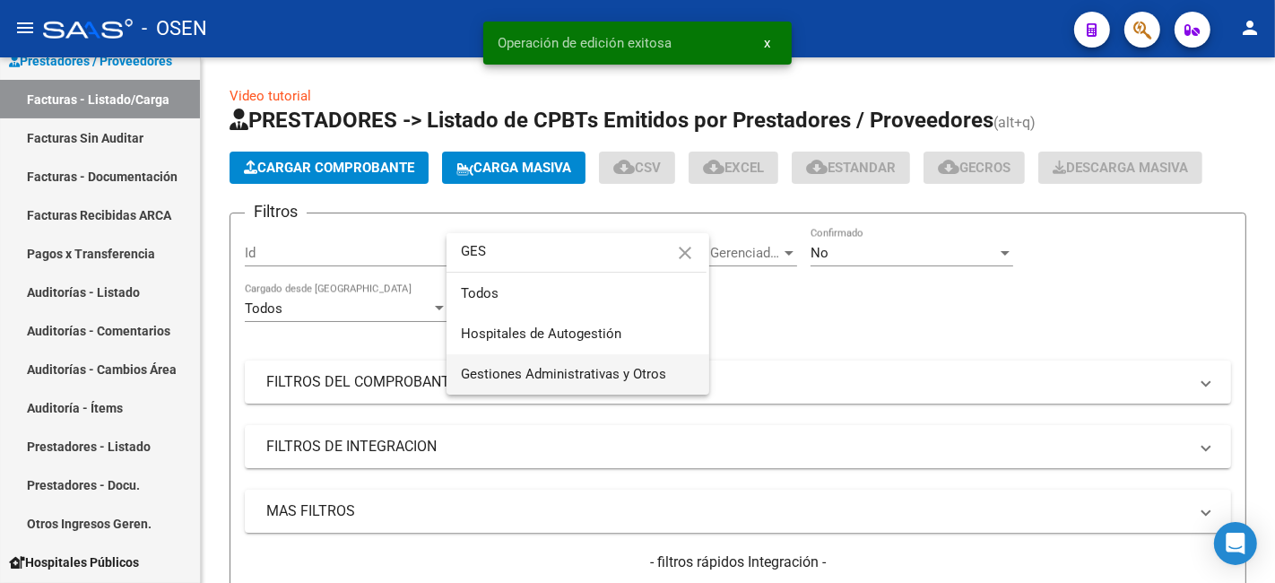
type input "GES"
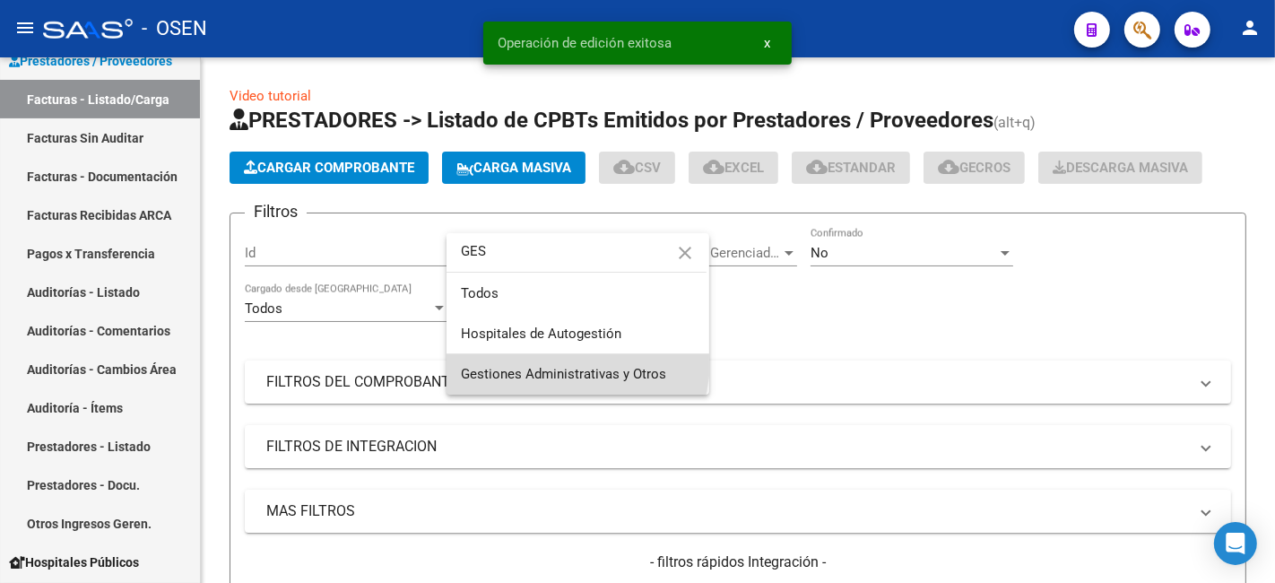
click at [554, 361] on span "Gestiones Administrativas y Otros" at bounding box center [578, 374] width 234 height 40
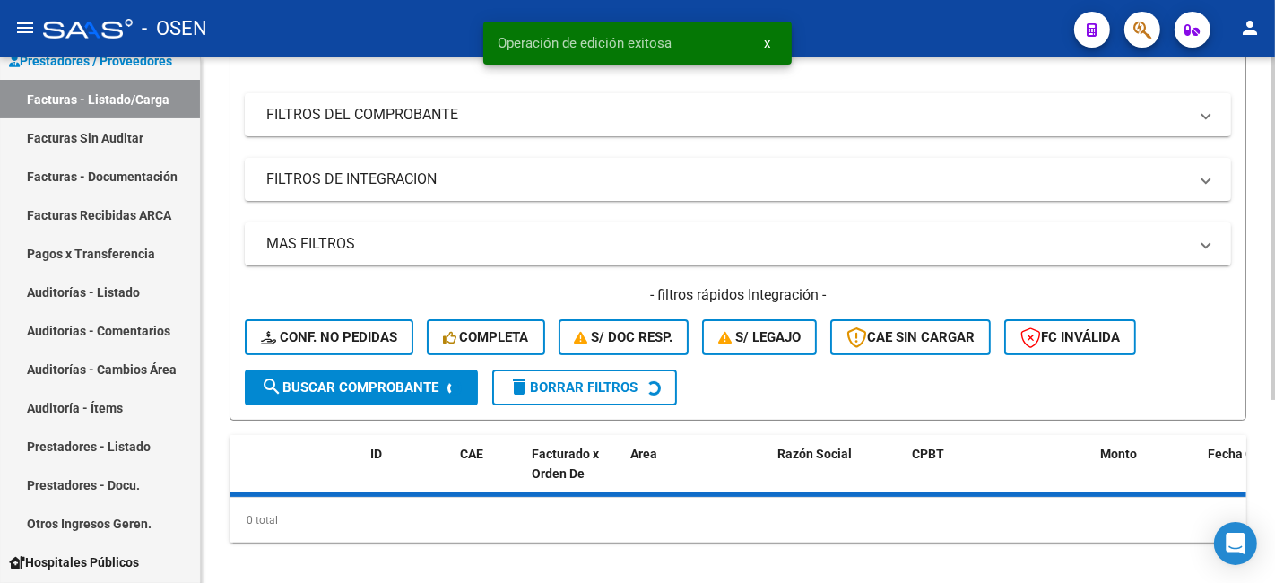
scroll to position [281, 0]
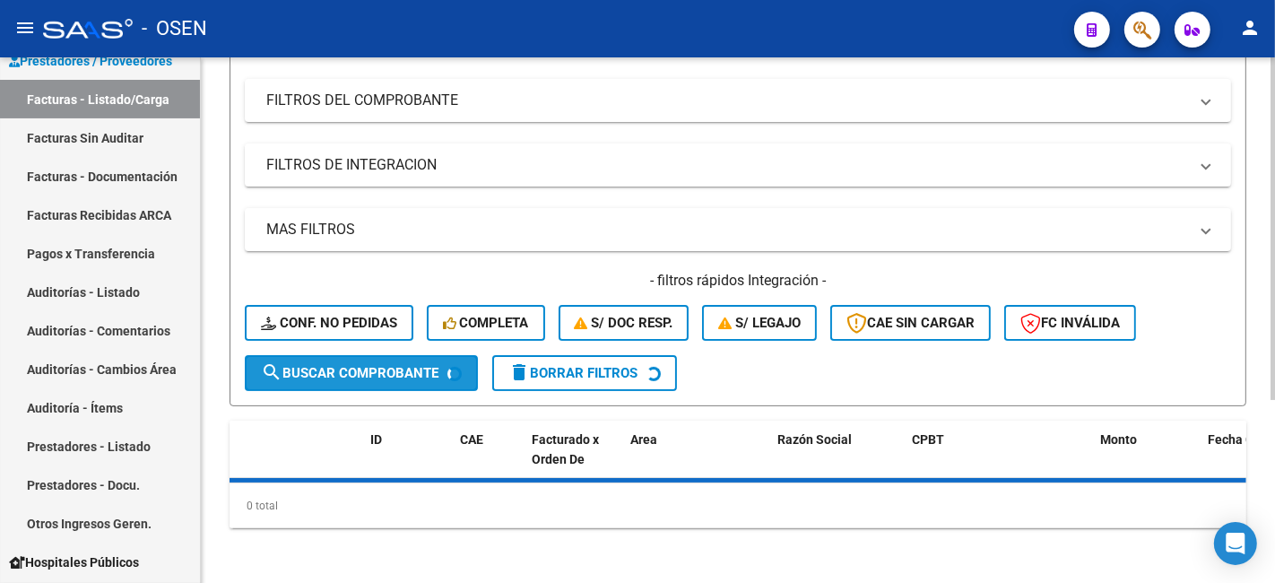
click at [431, 377] on span "search Buscar Comprobante" at bounding box center [349, 373] width 177 height 16
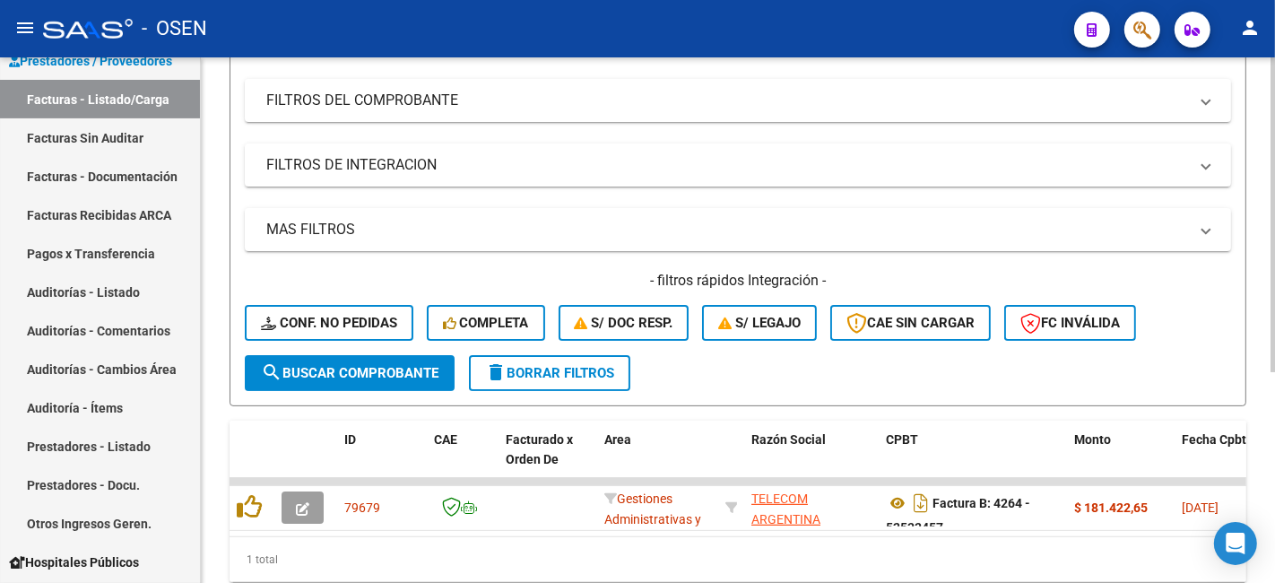
scroll to position [0, 0]
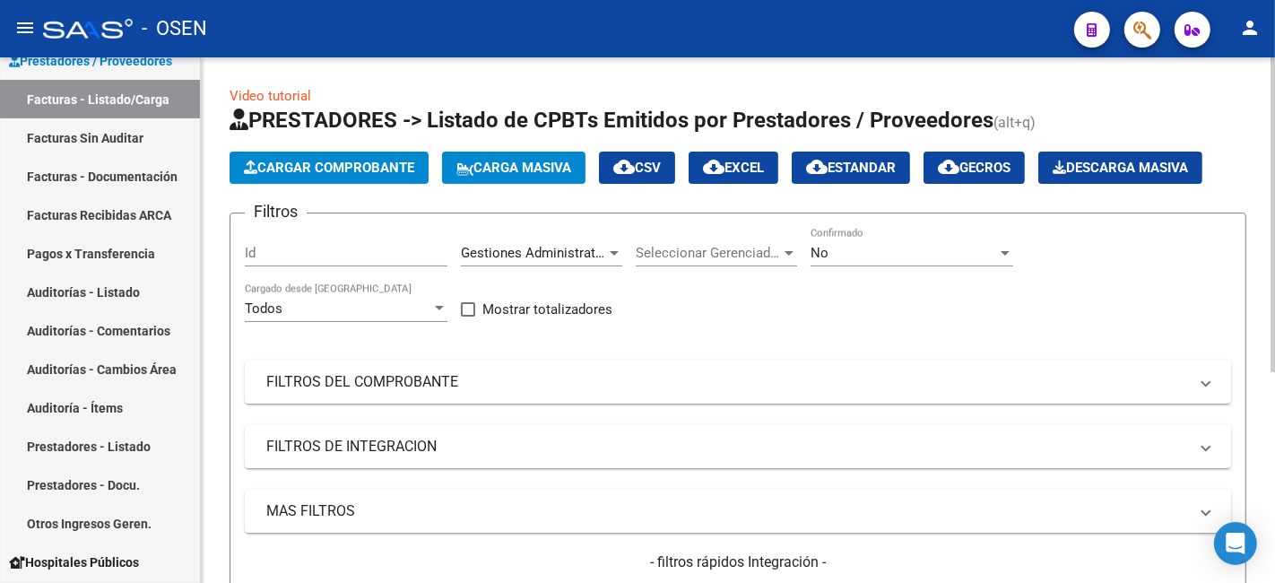
click at [883, 239] on div "No Confirmado" at bounding box center [911, 247] width 203 height 39
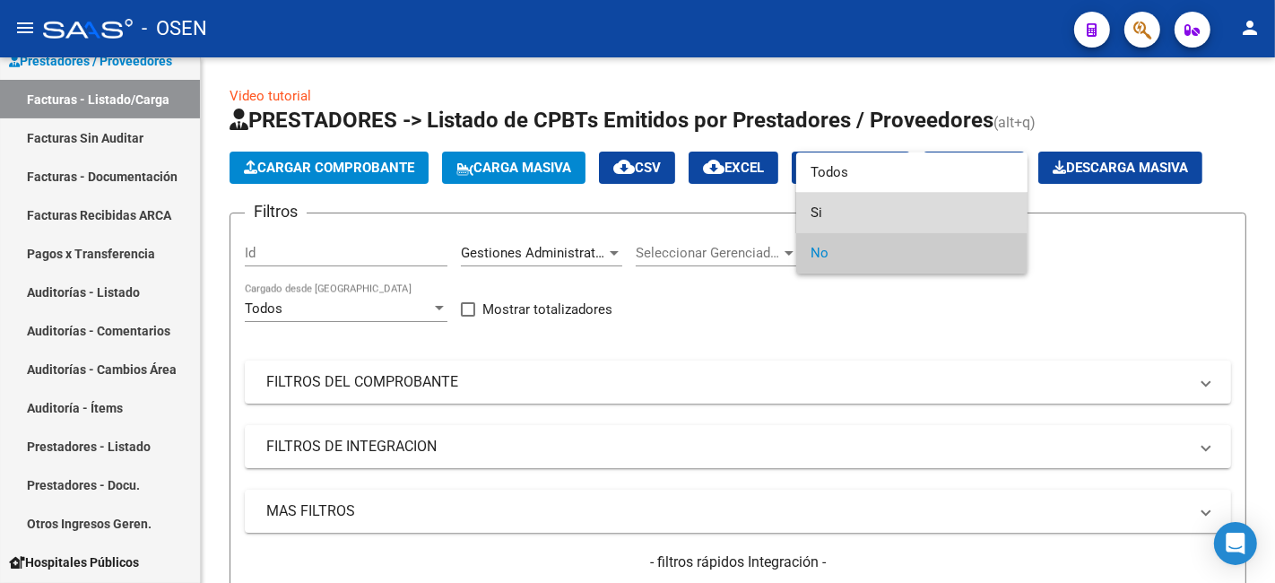
click at [889, 207] on span "Si" at bounding box center [911, 213] width 203 height 40
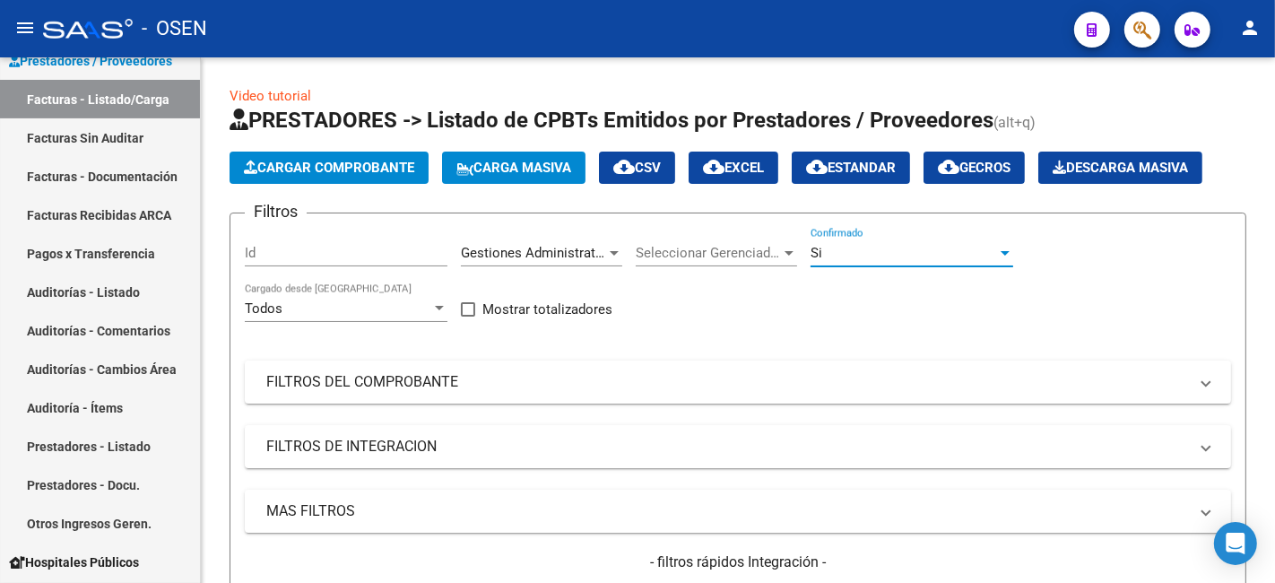
scroll to position [332, 0]
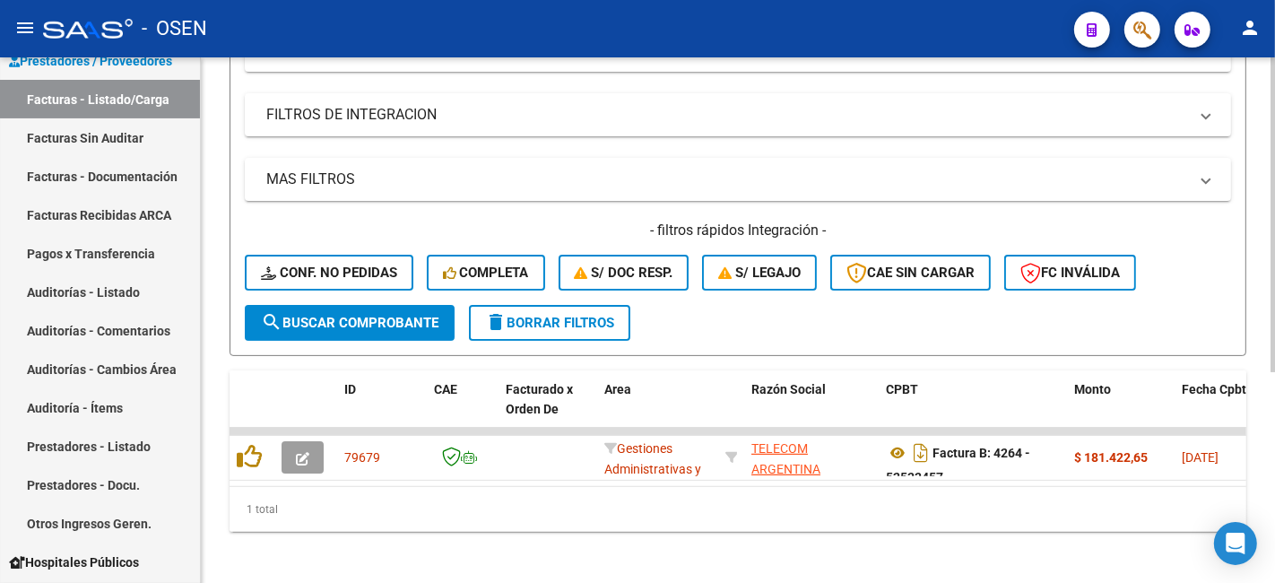
click at [421, 315] on span "search Buscar Comprobante" at bounding box center [349, 323] width 177 height 16
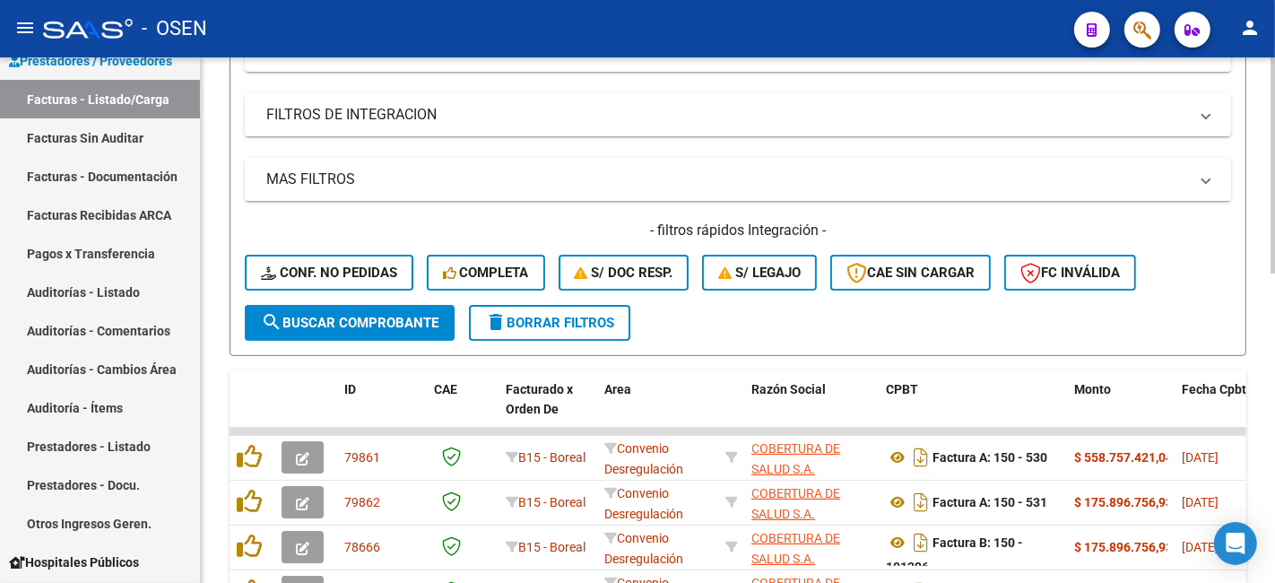
click at [639, 185] on mat-panel-title "MAS FILTROS" at bounding box center [726, 179] width 921 height 20
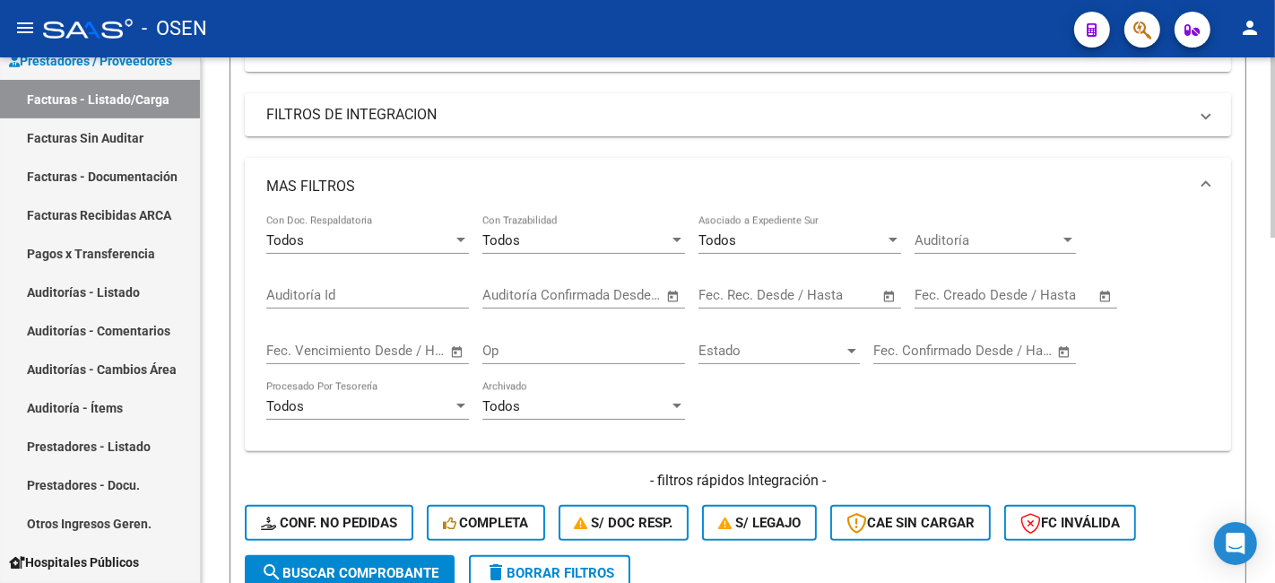
click at [685, 298] on span "Open calendar" at bounding box center [673, 295] width 43 height 43
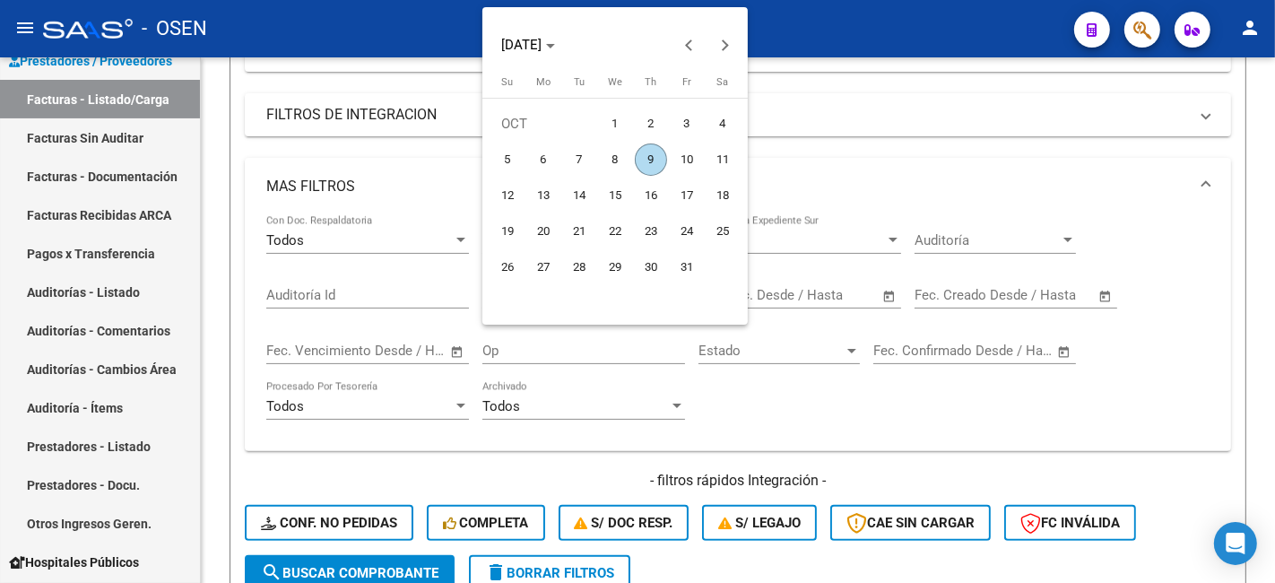
click at [658, 155] on span "9" at bounding box center [651, 159] width 32 height 32
type input "09/10/2025"
drag, startPoint x: 658, startPoint y: 156, endPoint x: 576, endPoint y: 228, distance: 108.6
click at [655, 158] on span "9" at bounding box center [651, 159] width 32 height 32
type input "09/10/2025"
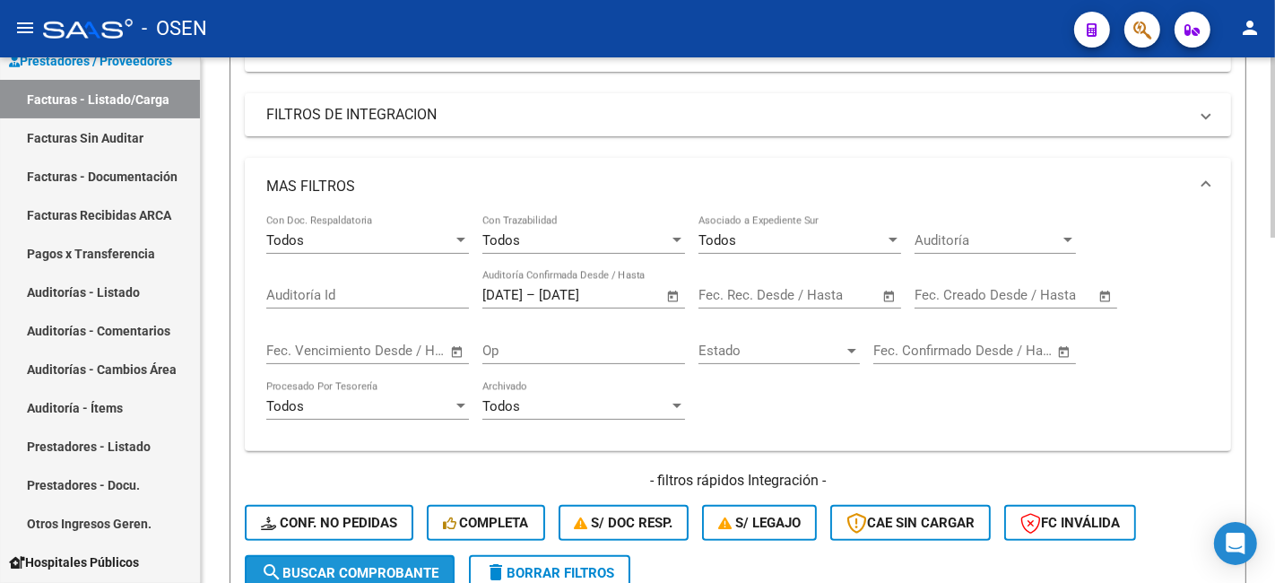
click at [404, 565] on span "search Buscar Comprobante" at bounding box center [349, 573] width 177 height 16
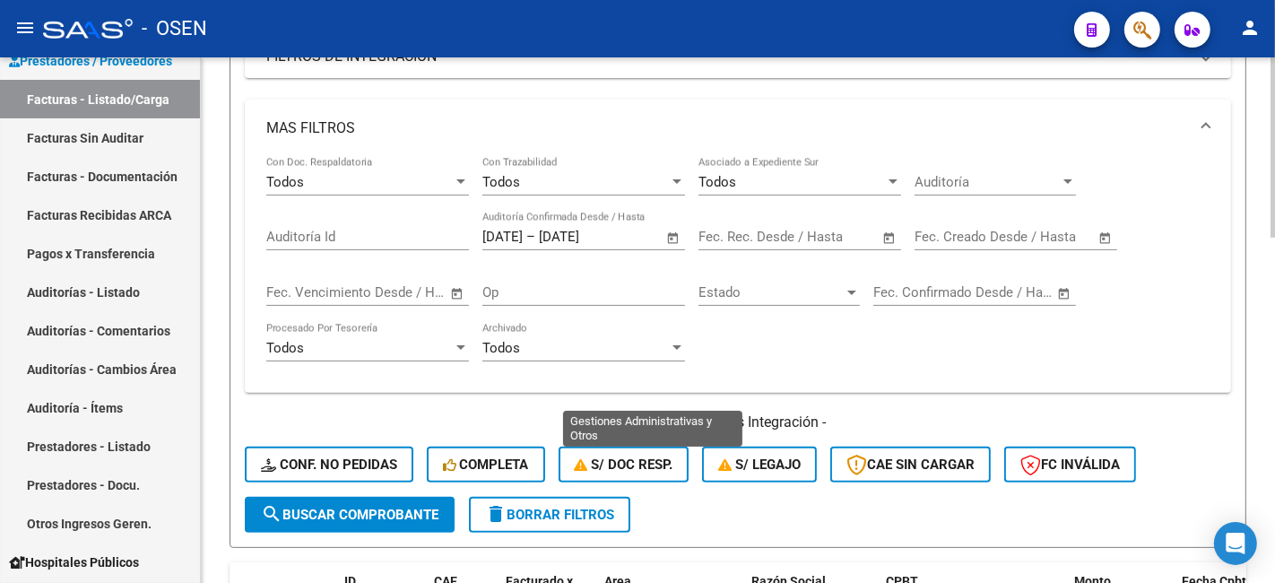
scroll to position [341, 0]
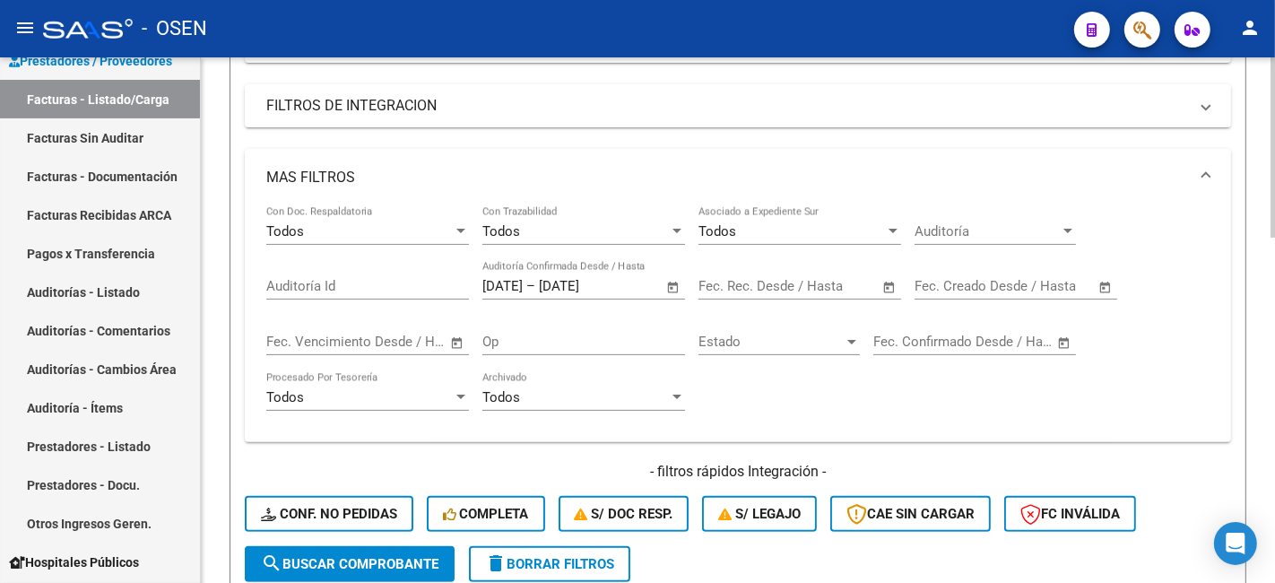
click at [674, 290] on span "Open calendar" at bounding box center [673, 286] width 43 height 43
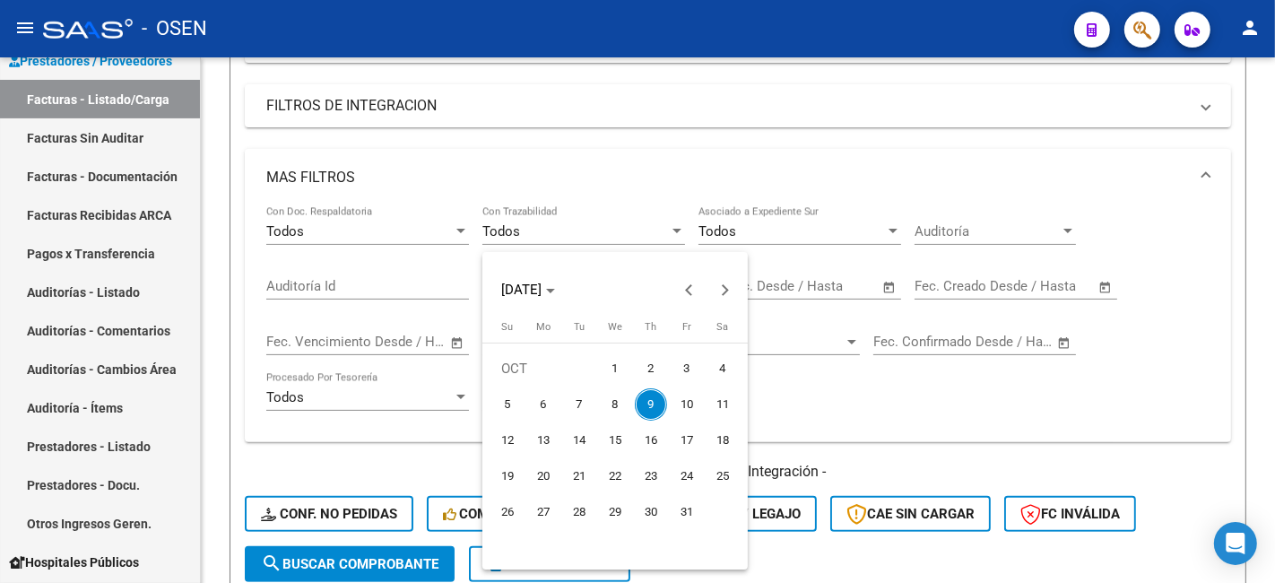
click at [648, 402] on span "9" at bounding box center [651, 404] width 32 height 32
type input "09/10/2025"
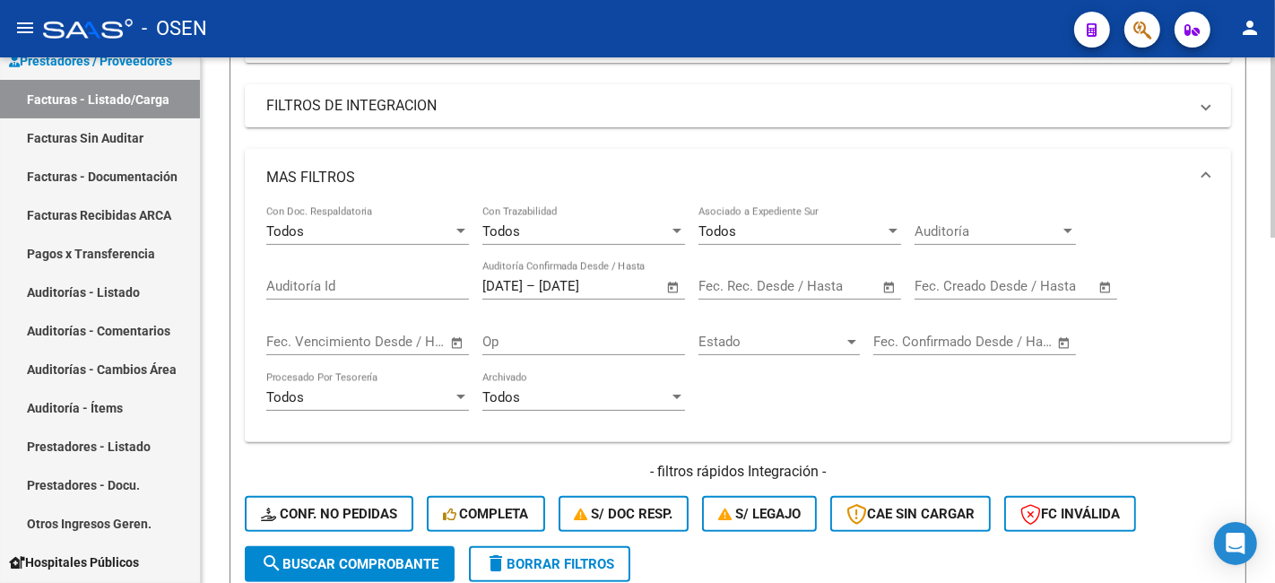
drag, startPoint x: 409, startPoint y: 557, endPoint x: 601, endPoint y: 464, distance: 212.9
click at [413, 557] on span "search Buscar Comprobante" at bounding box center [349, 564] width 177 height 16
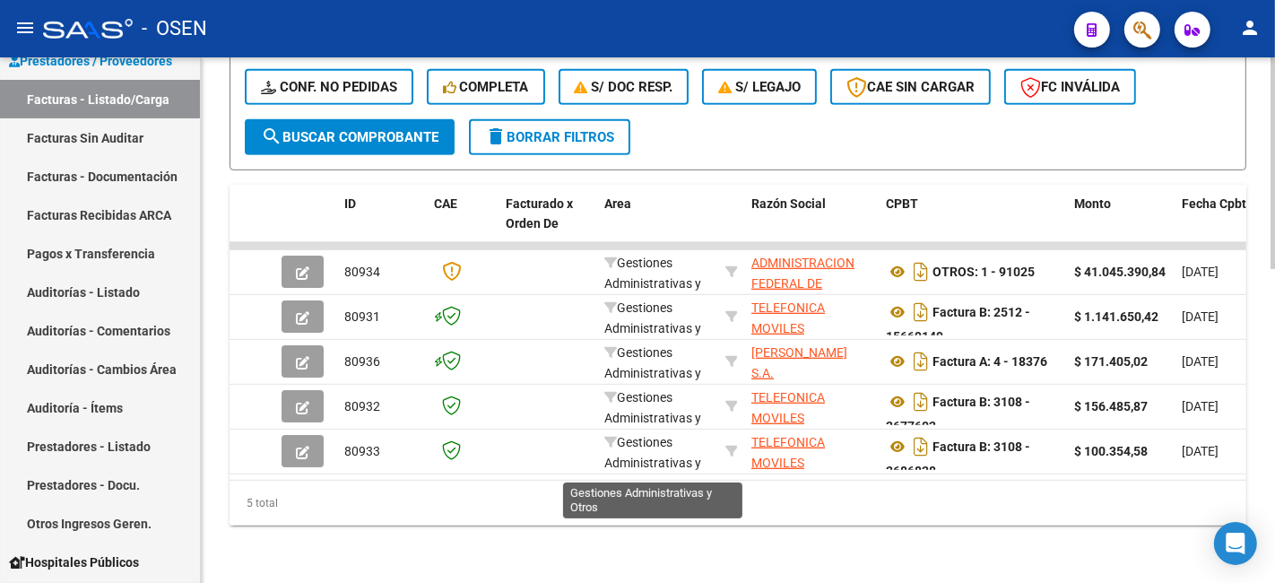
scroll to position [0, 0]
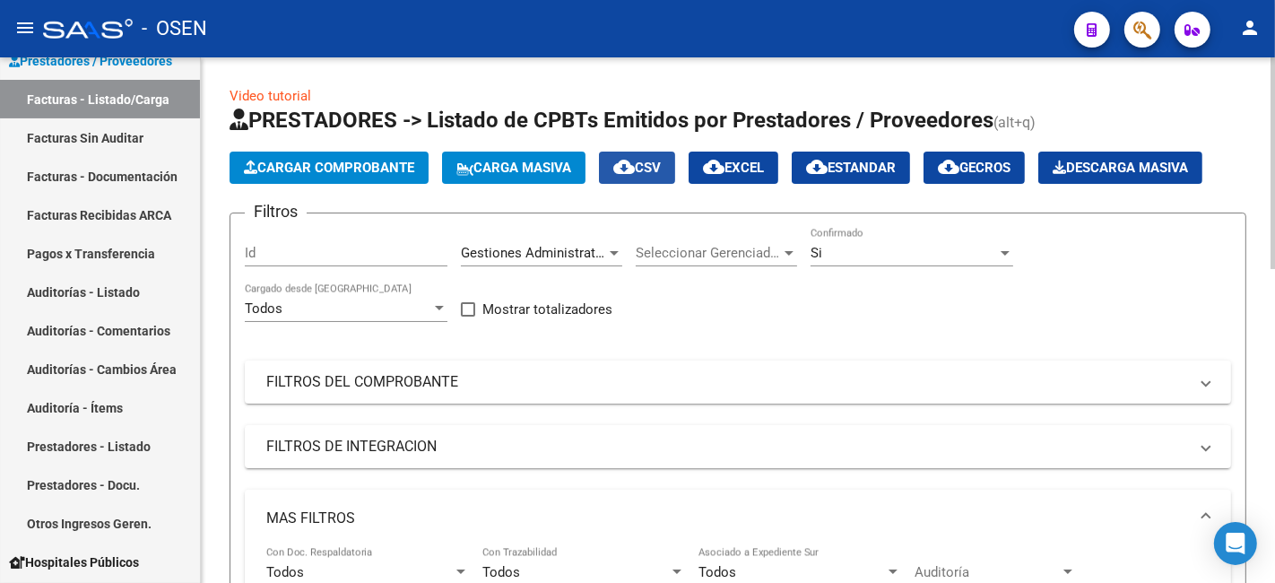
click at [675, 162] on button "cloud_download CSV" at bounding box center [637, 167] width 76 height 32
click at [122, 149] on link "Facturas Sin Auditar" at bounding box center [100, 137] width 200 height 39
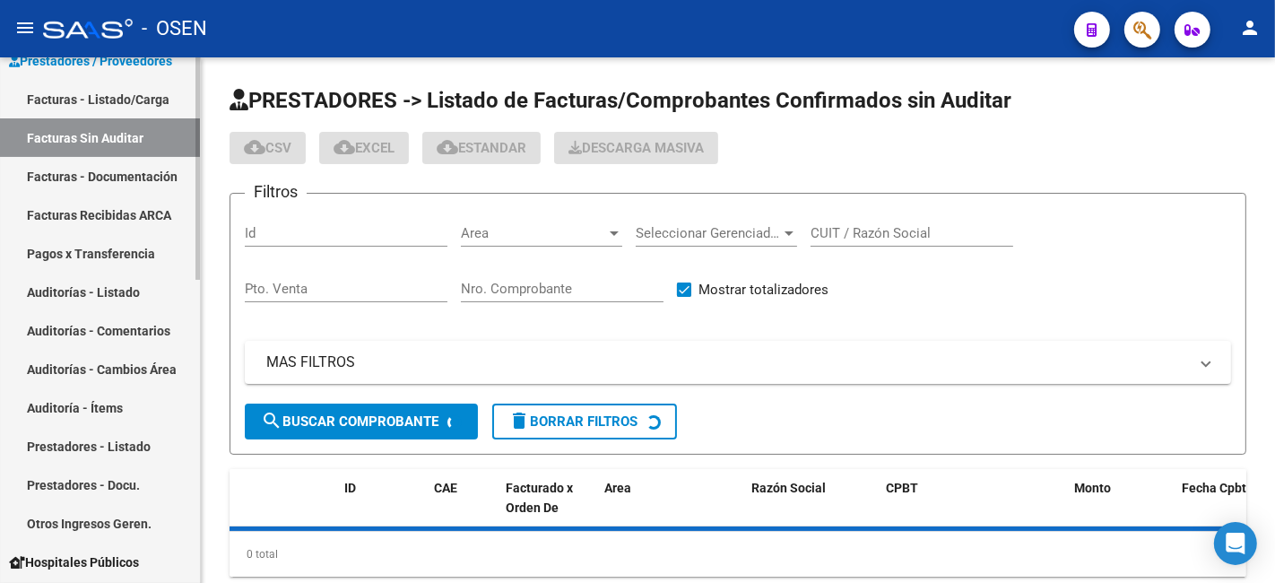
click at [136, 99] on link "Facturas - Listado/Carga" at bounding box center [100, 99] width 200 height 39
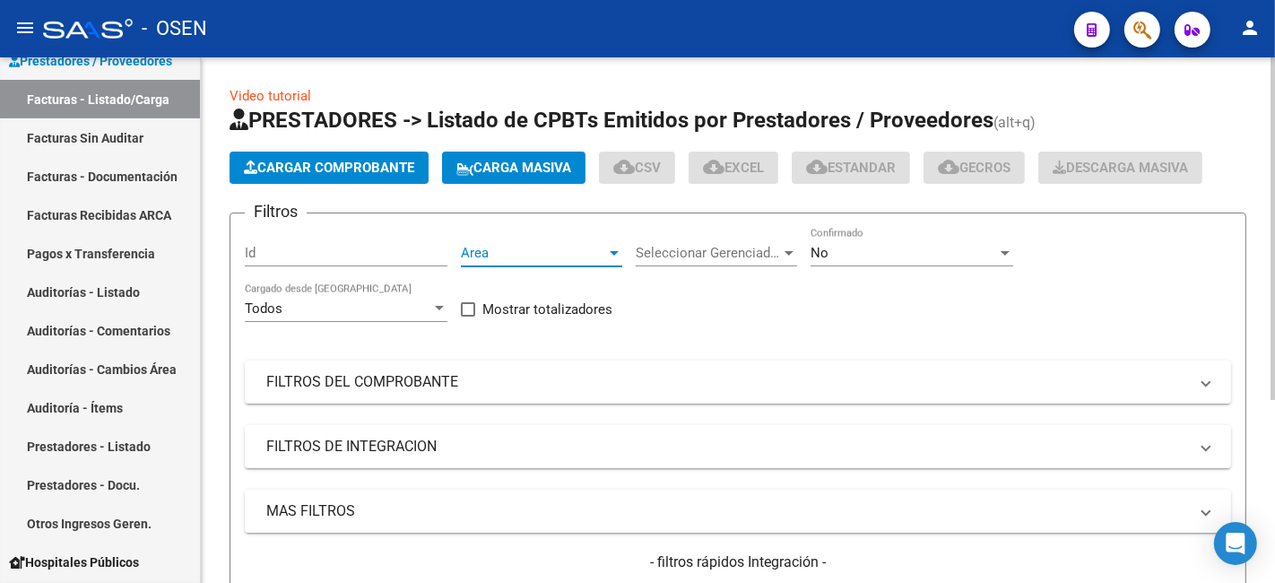
click at [560, 254] on span "Area" at bounding box center [533, 253] width 145 height 16
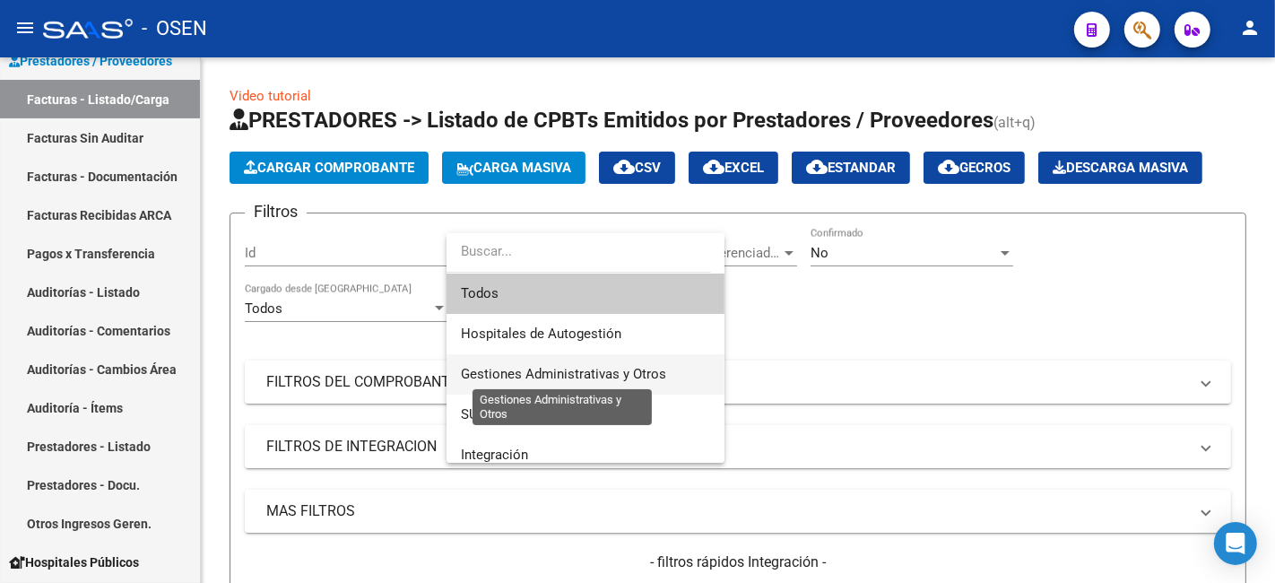
click at [583, 366] on span "Gestiones Administrativas y Otros" at bounding box center [563, 374] width 205 height 16
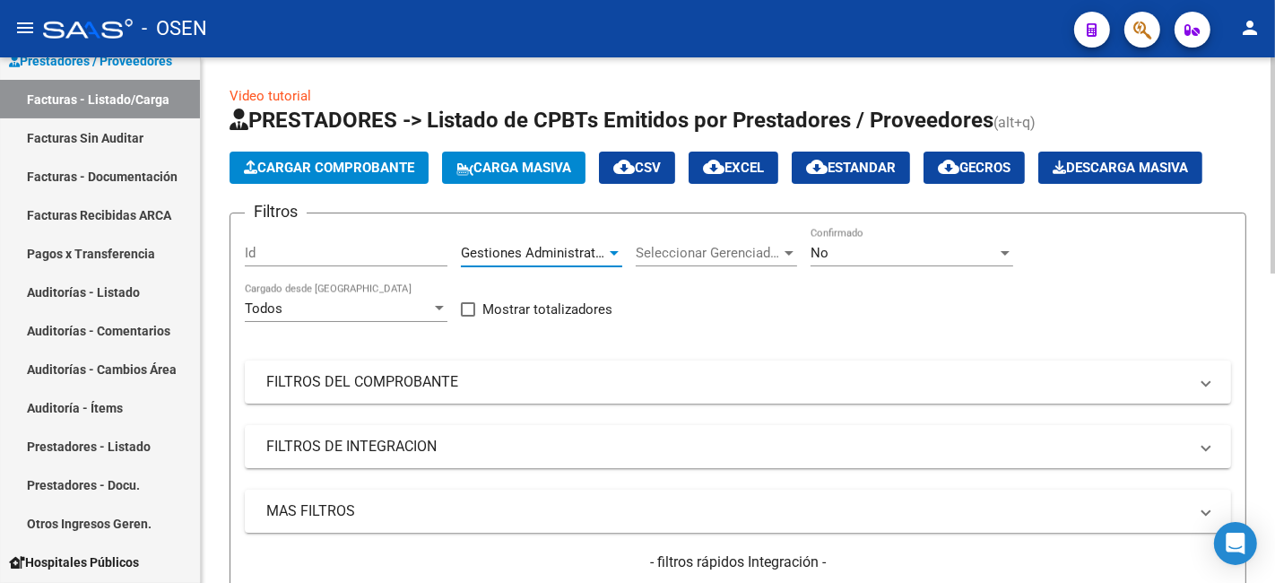
click at [548, 246] on span "Gestiones Administrativas y Otros" at bounding box center [563, 253] width 205 height 16
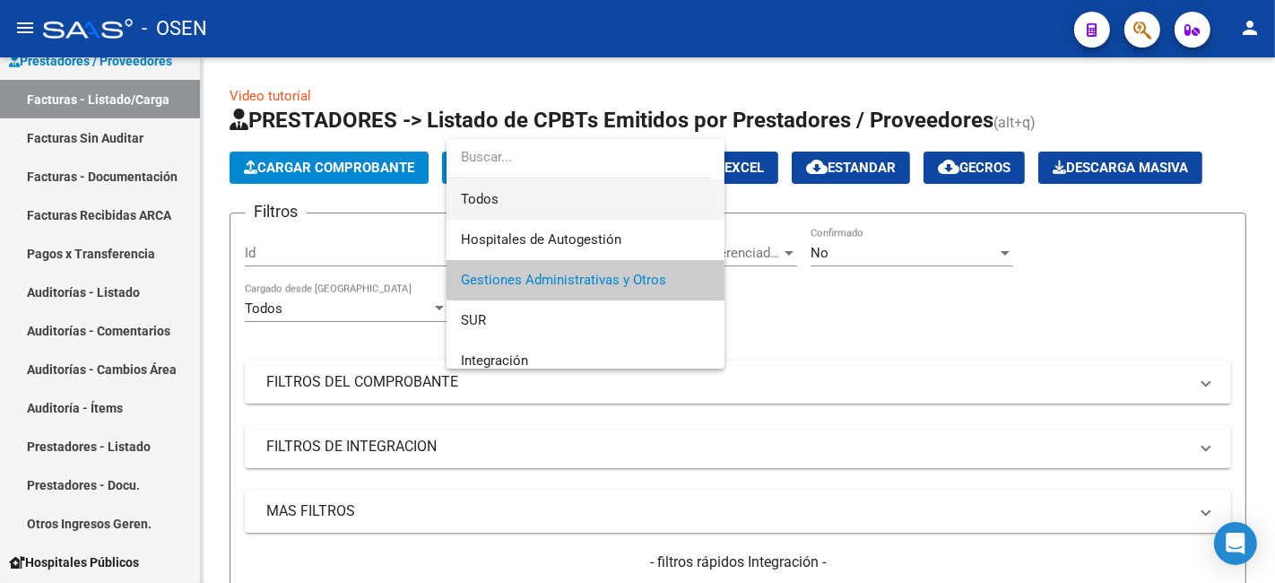
click at [558, 208] on span "Todos" at bounding box center [585, 199] width 249 height 40
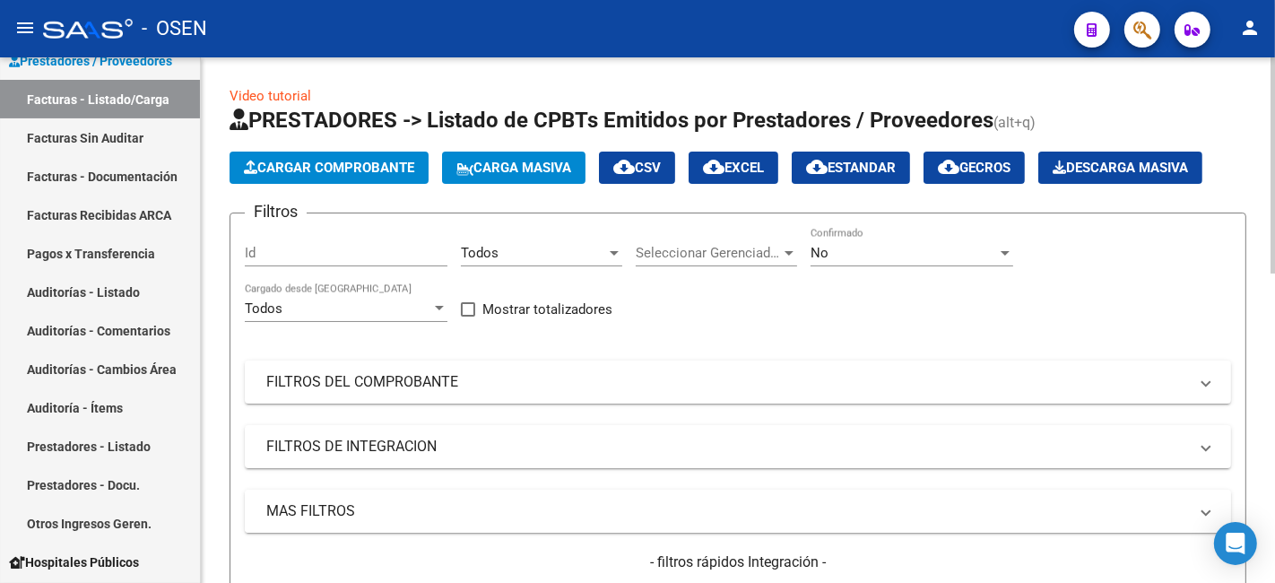
click at [627, 505] on mat-panel-title "MAS FILTROS" at bounding box center [726, 511] width 921 height 20
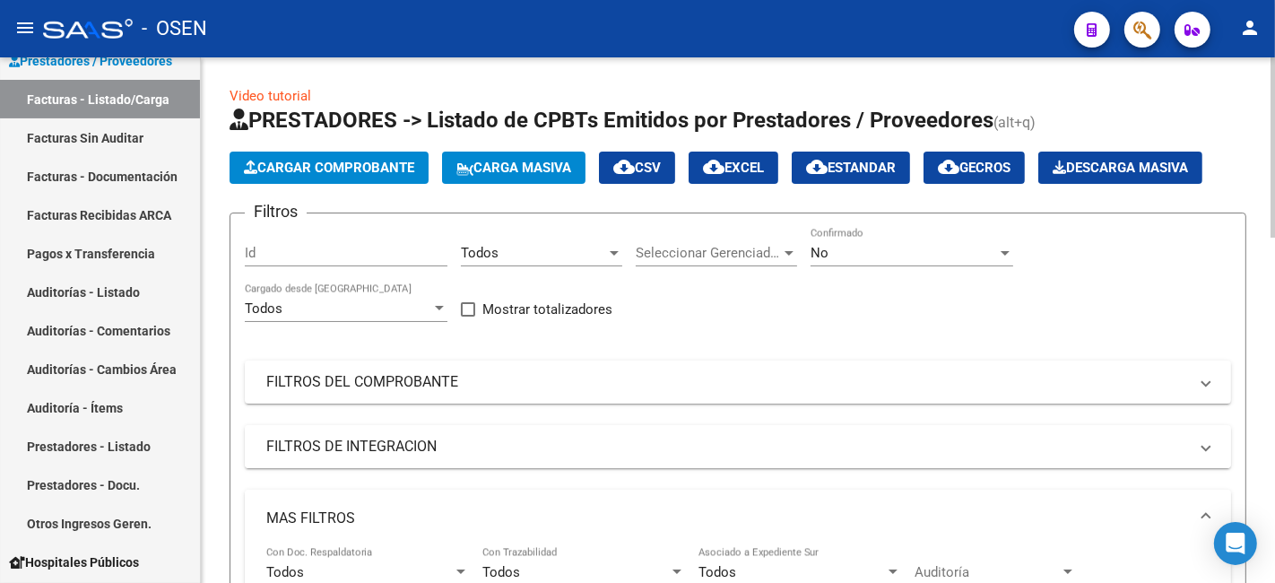
scroll to position [332, 0]
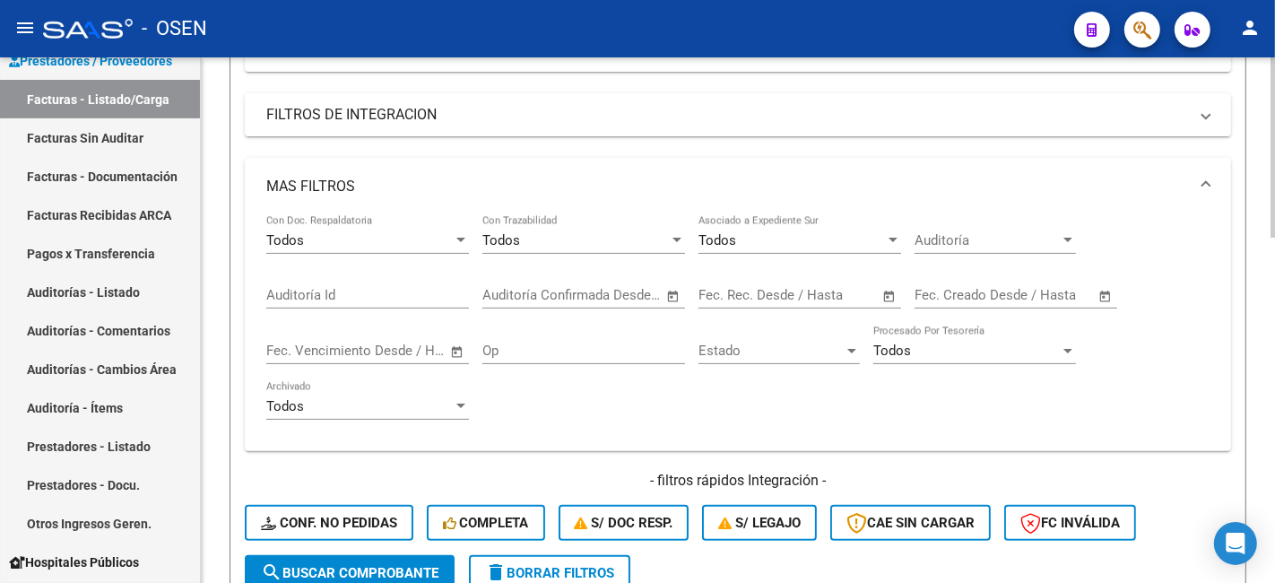
click at [1099, 294] on span "Open calendar" at bounding box center [1105, 295] width 43 height 43
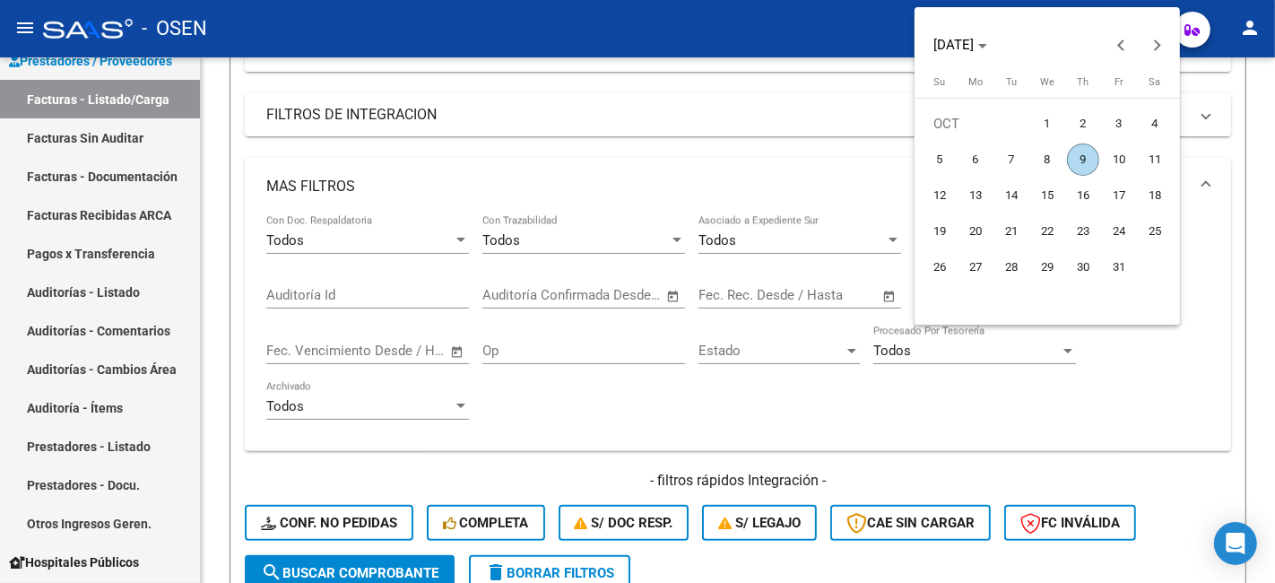
click at [1050, 147] on span "8" at bounding box center [1047, 159] width 32 height 32
type input "[DATE]"
click at [1077, 155] on span "9" at bounding box center [1083, 159] width 32 height 32
type input "09/10/2025"
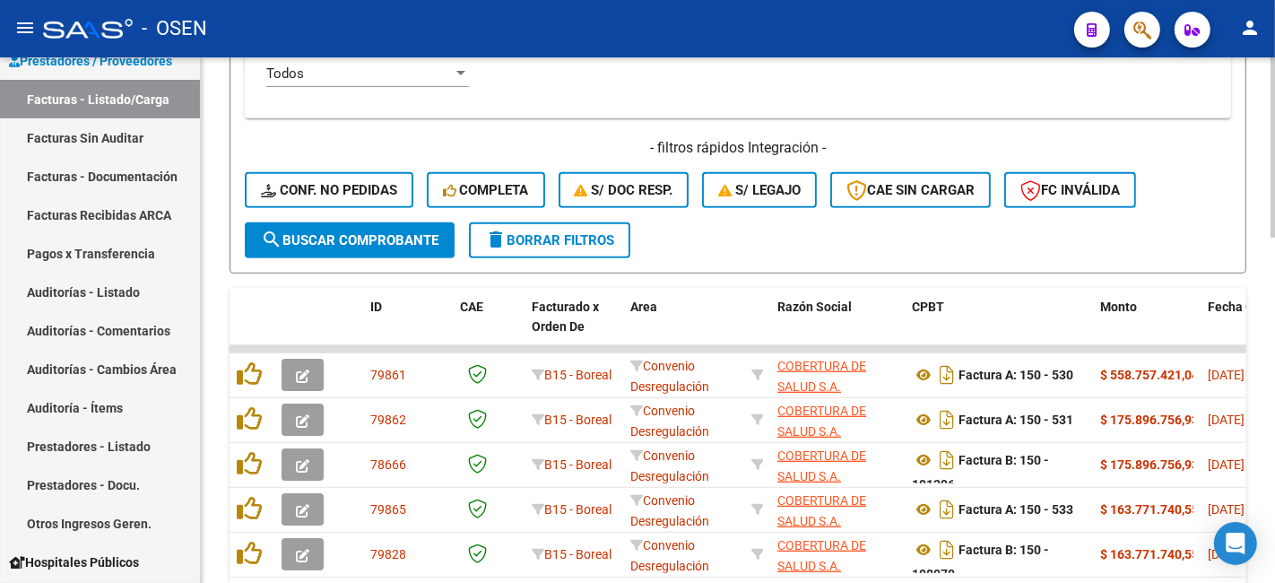
click at [381, 246] on span "search Buscar Comprobante" at bounding box center [349, 240] width 177 height 16
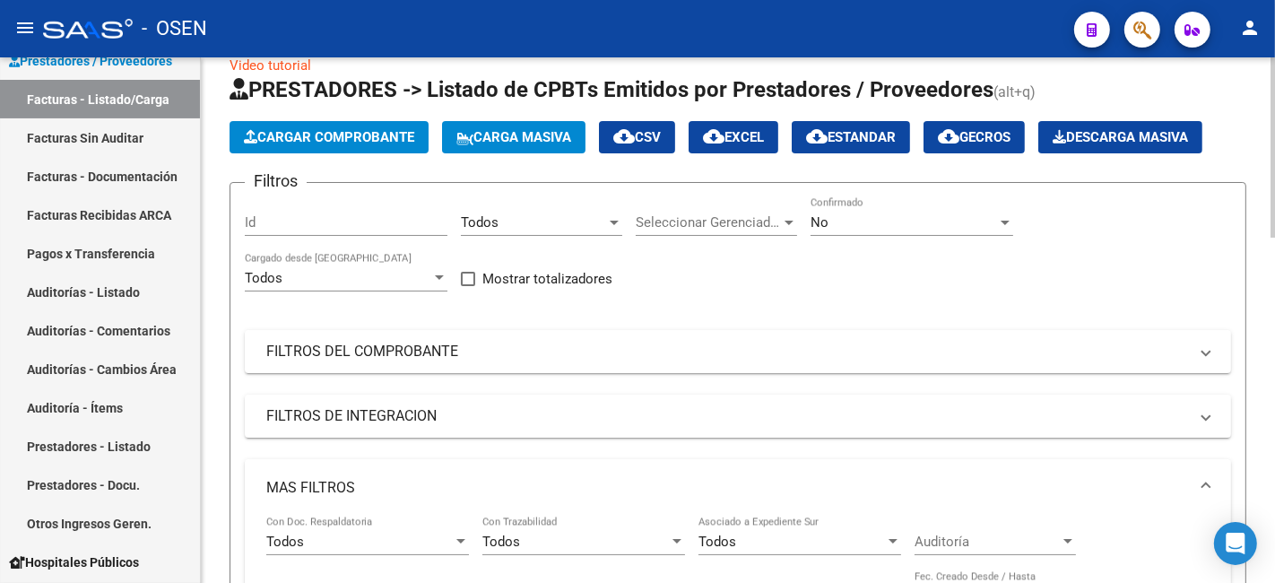
scroll to position [0, 0]
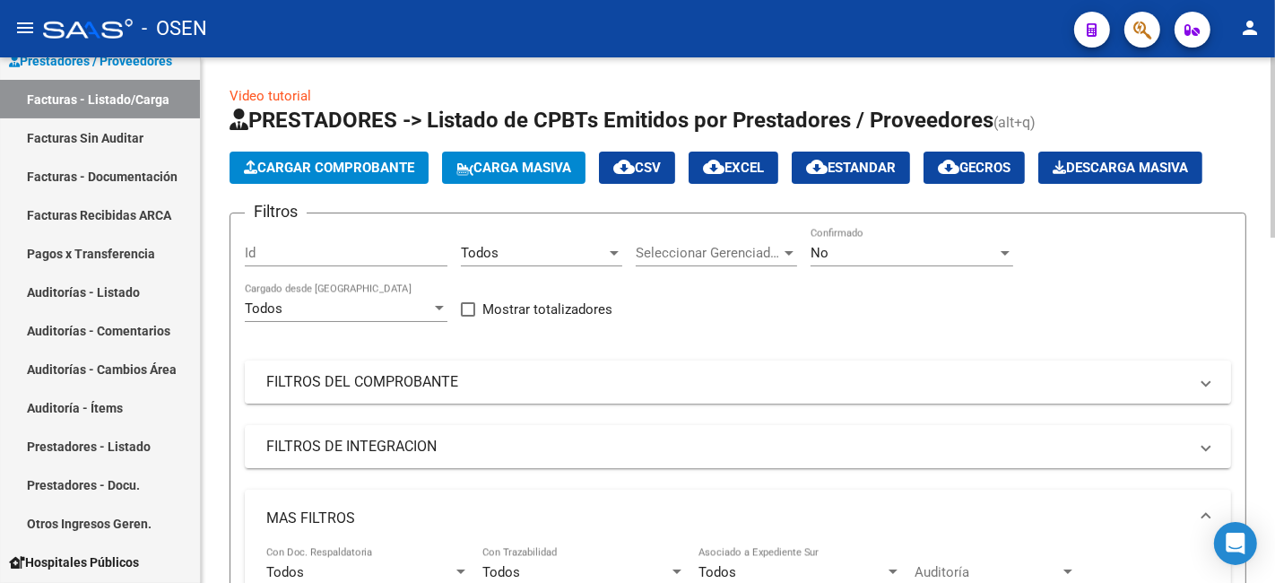
click at [590, 384] on mat-panel-title "FILTROS DEL COMPROBANTE" at bounding box center [726, 382] width 921 height 20
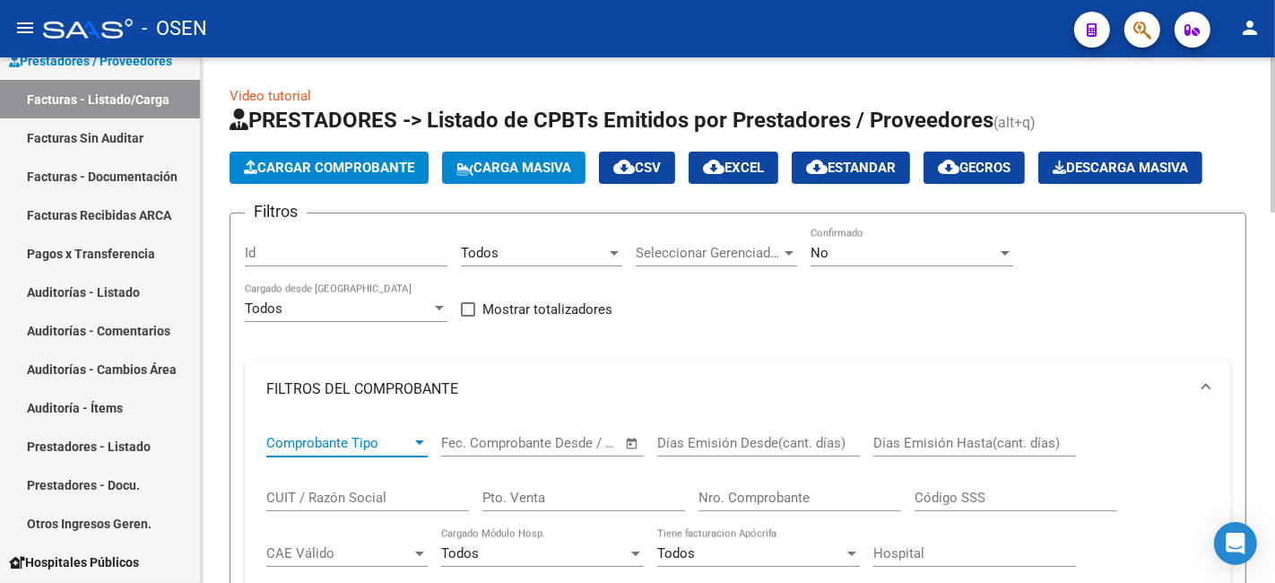
click at [409, 443] on span "Comprobante Tipo" at bounding box center [338, 443] width 145 height 16
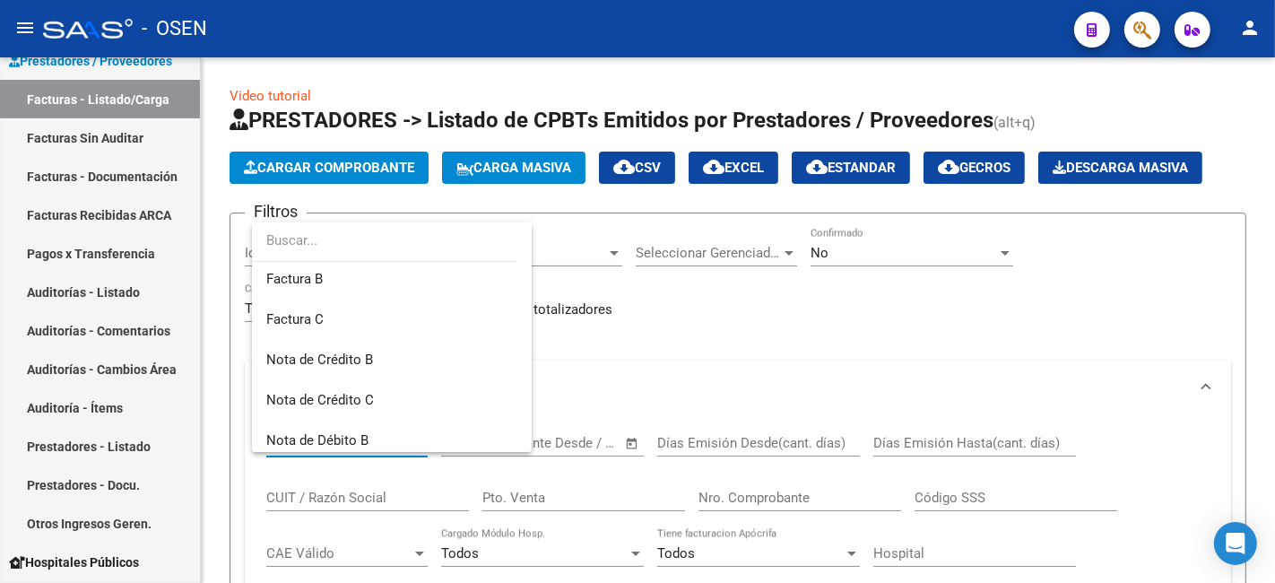
scroll to position [106, 0]
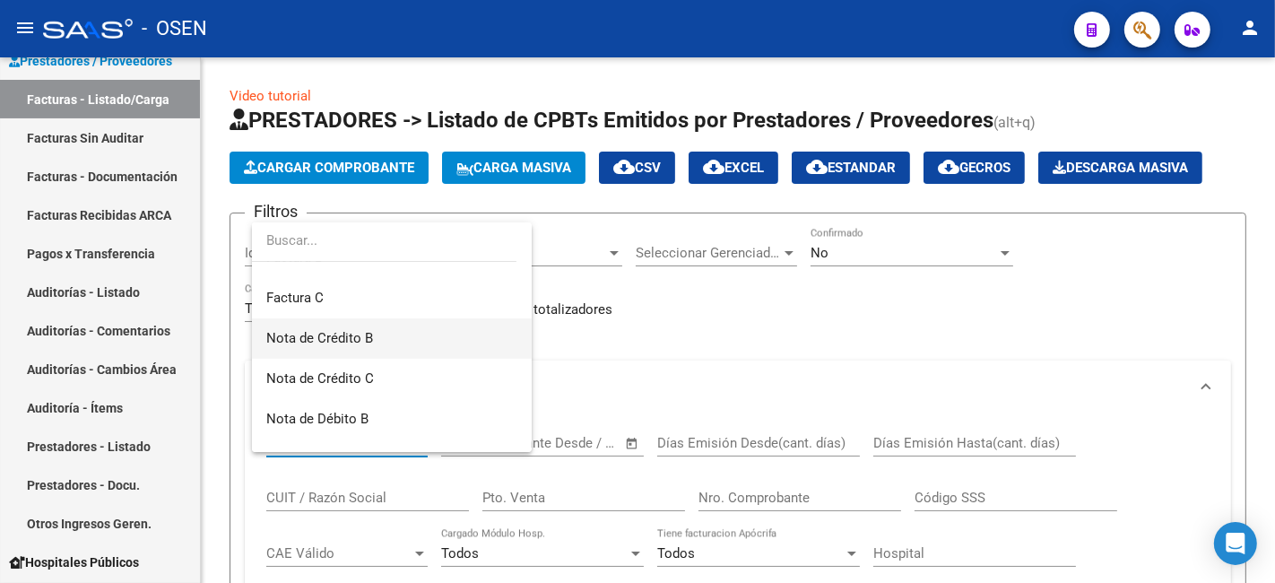
click at [387, 338] on span "Nota de Crédito B" at bounding box center [391, 338] width 251 height 40
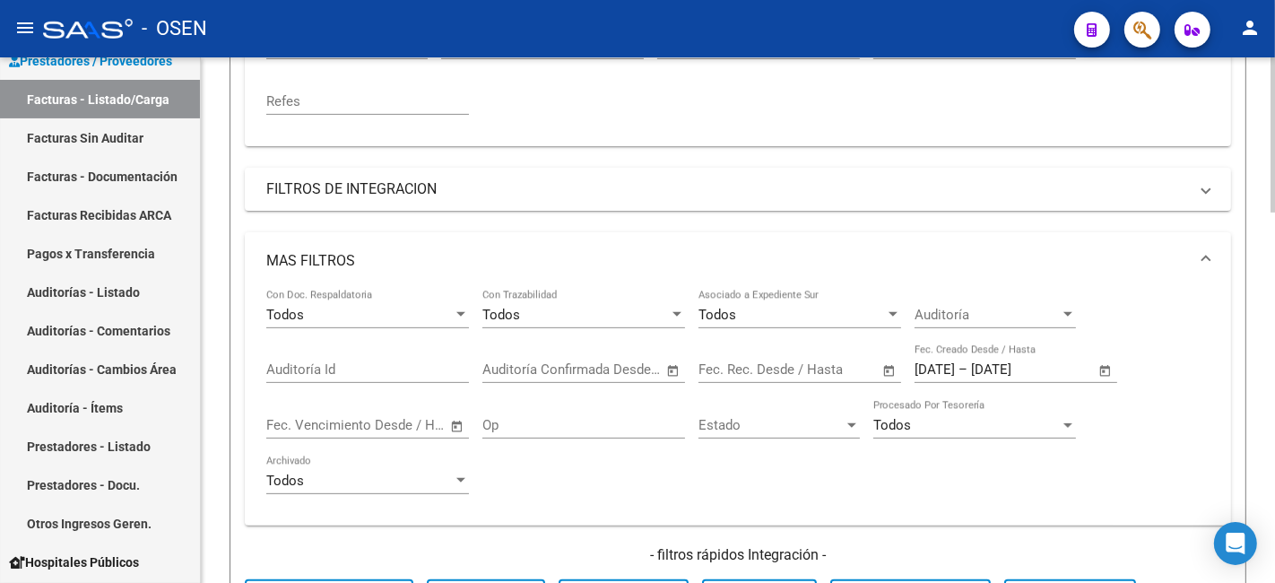
scroll to position [664, 0]
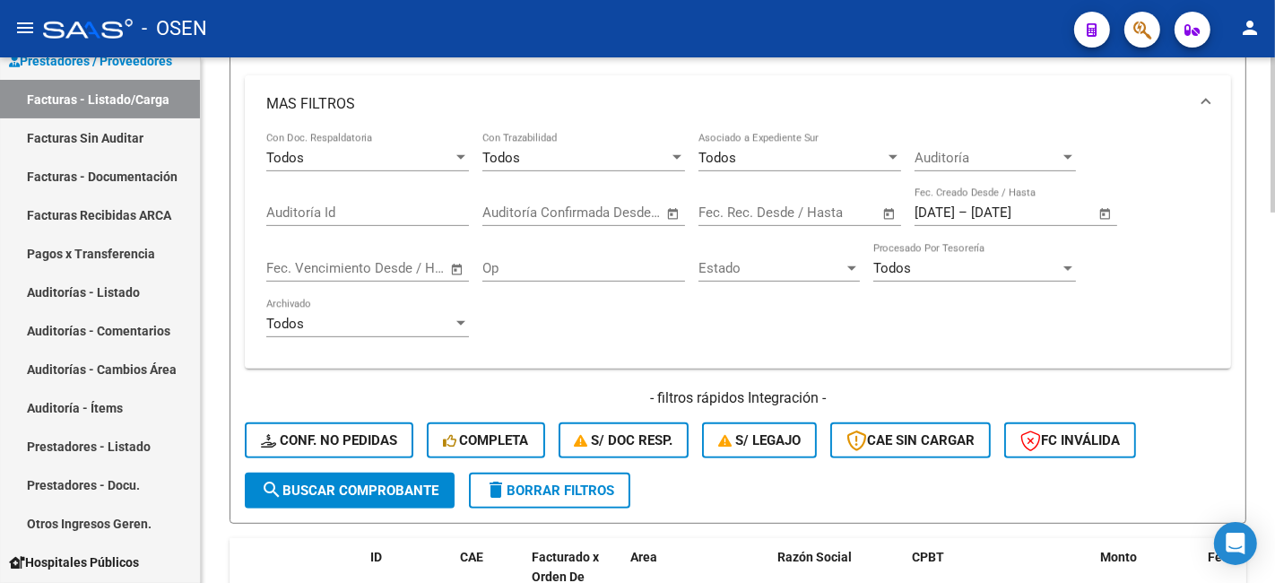
click at [423, 486] on span "search Buscar Comprobante" at bounding box center [349, 490] width 177 height 16
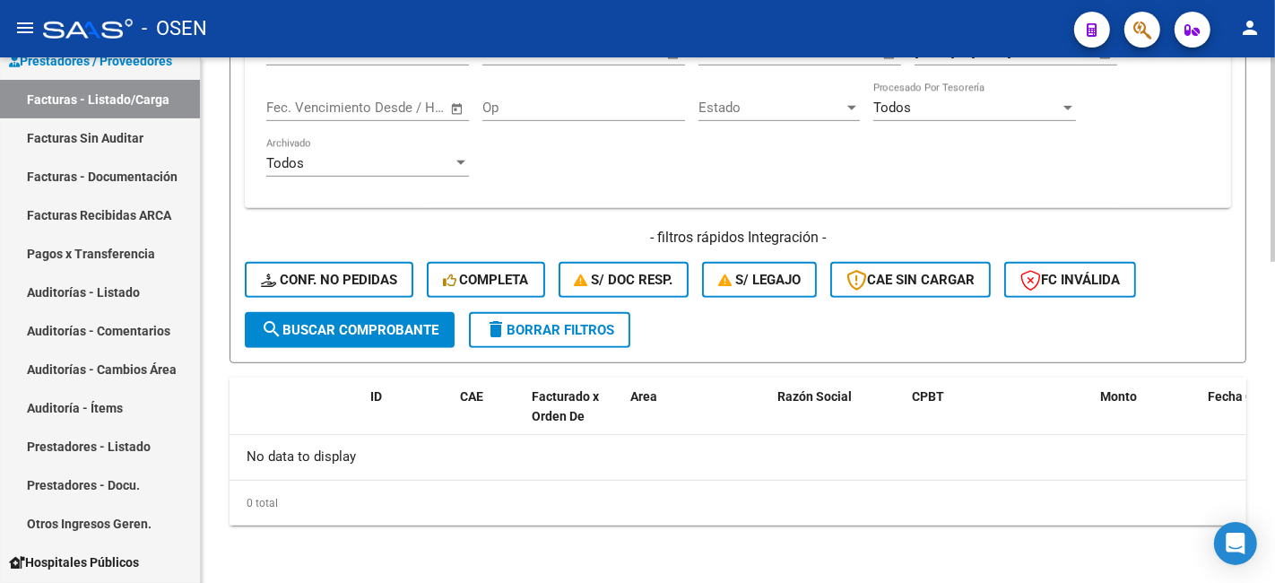
scroll to position [160, 0]
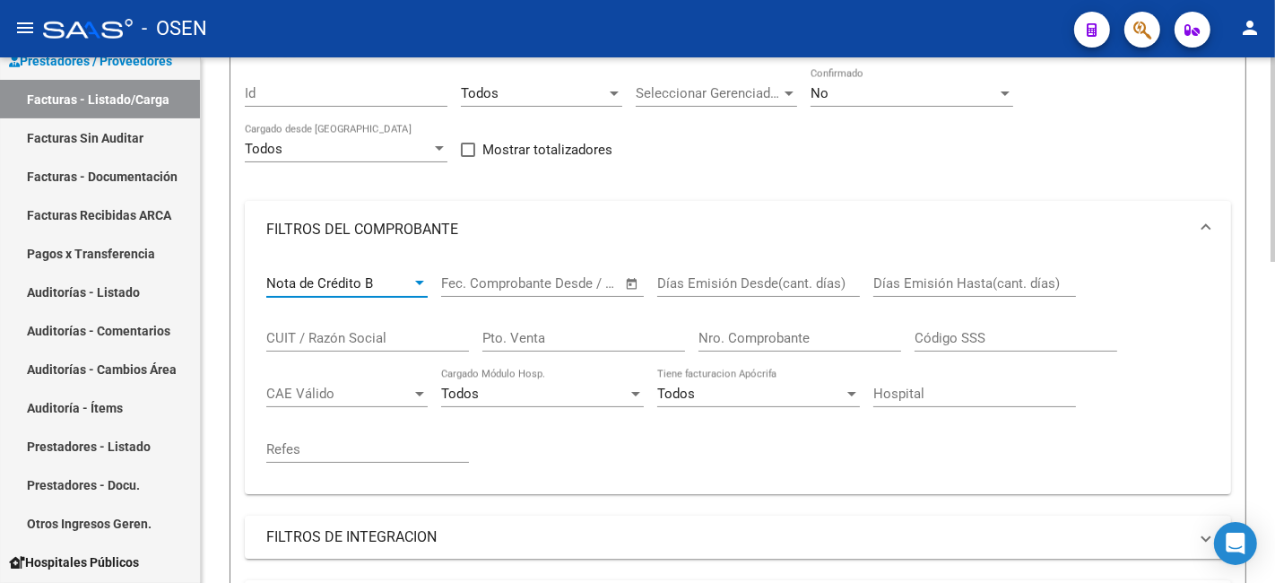
click at [362, 284] on span "Nota de Crédito B" at bounding box center [319, 283] width 107 height 16
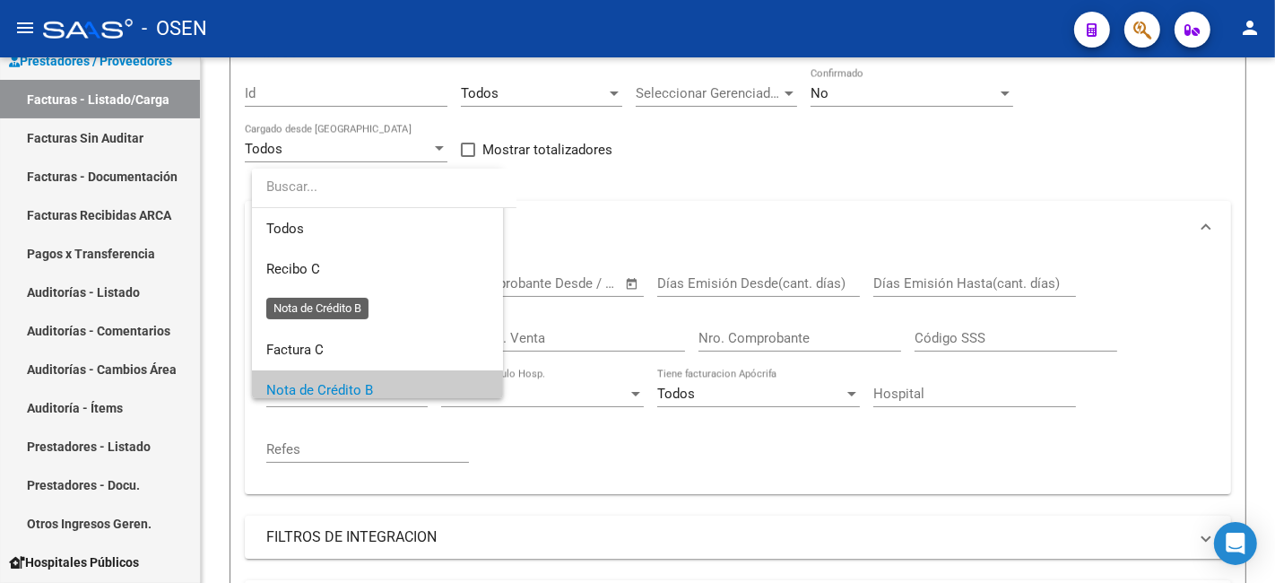
scroll to position [108, 0]
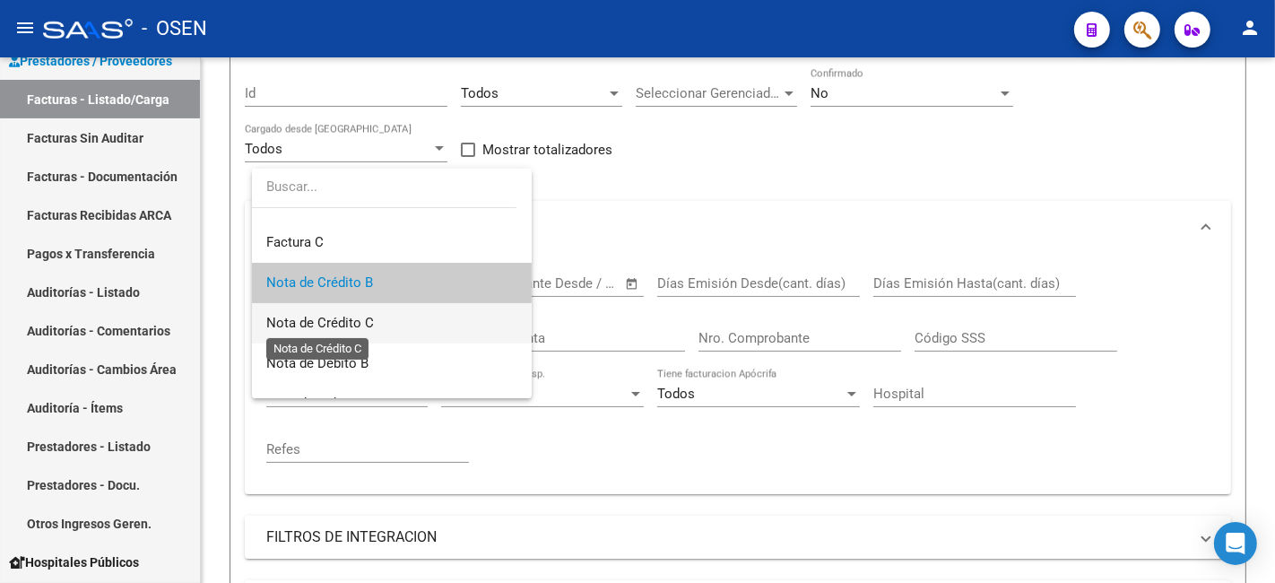
click at [365, 325] on span "Nota de Crédito C" at bounding box center [320, 323] width 108 height 16
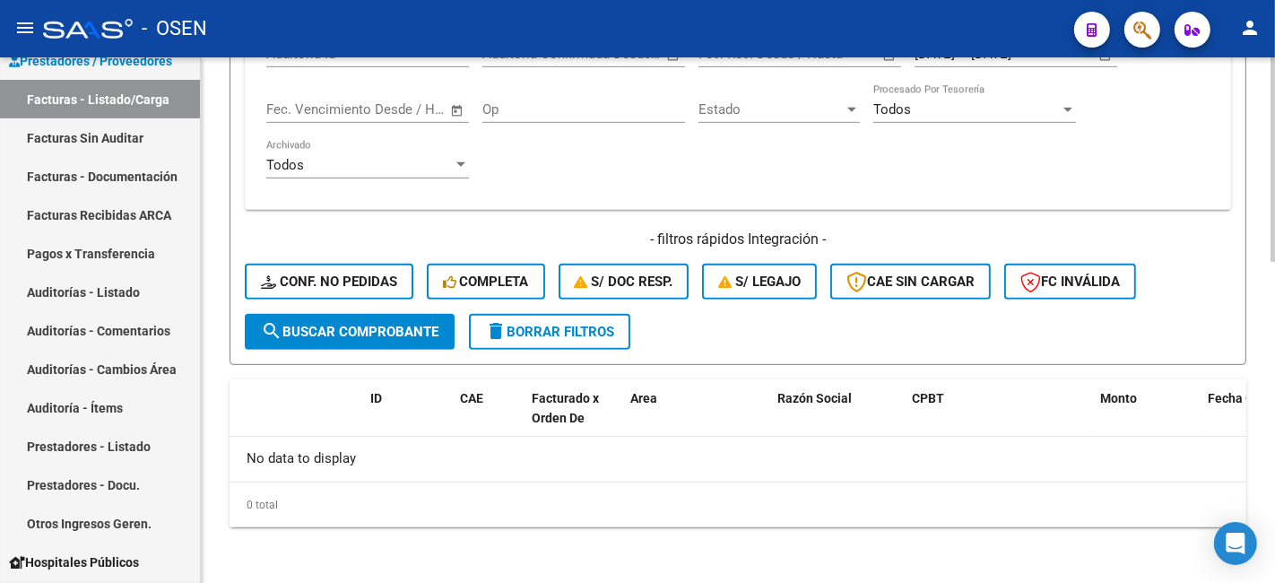
click at [382, 341] on button "search Buscar Comprobante" at bounding box center [350, 332] width 210 height 36
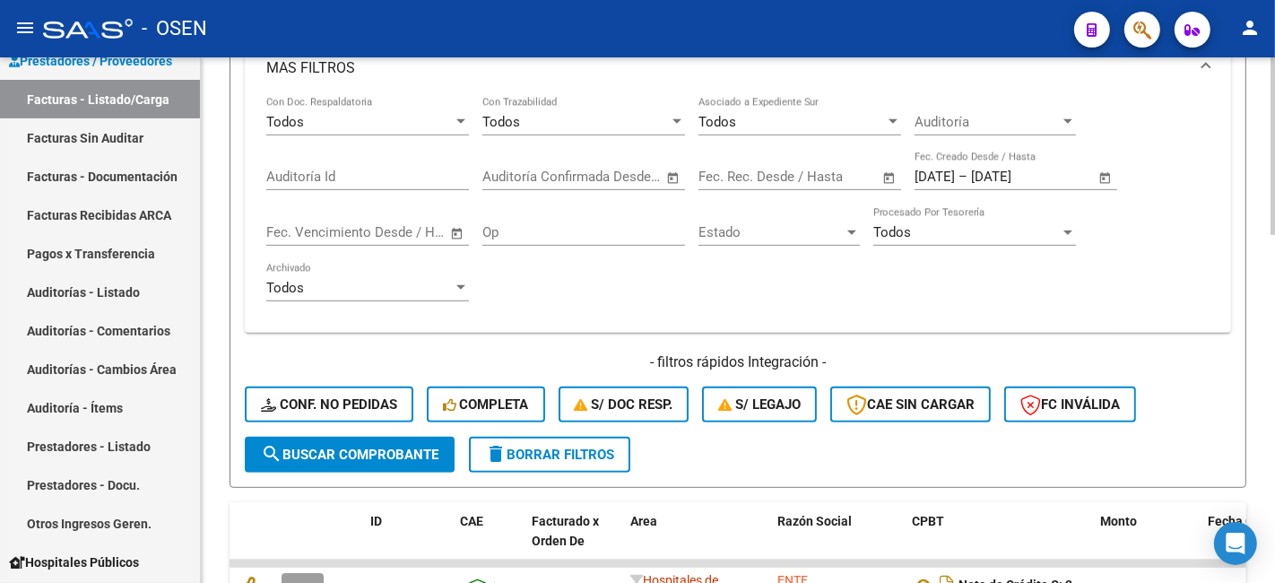
scroll to position [0, 0]
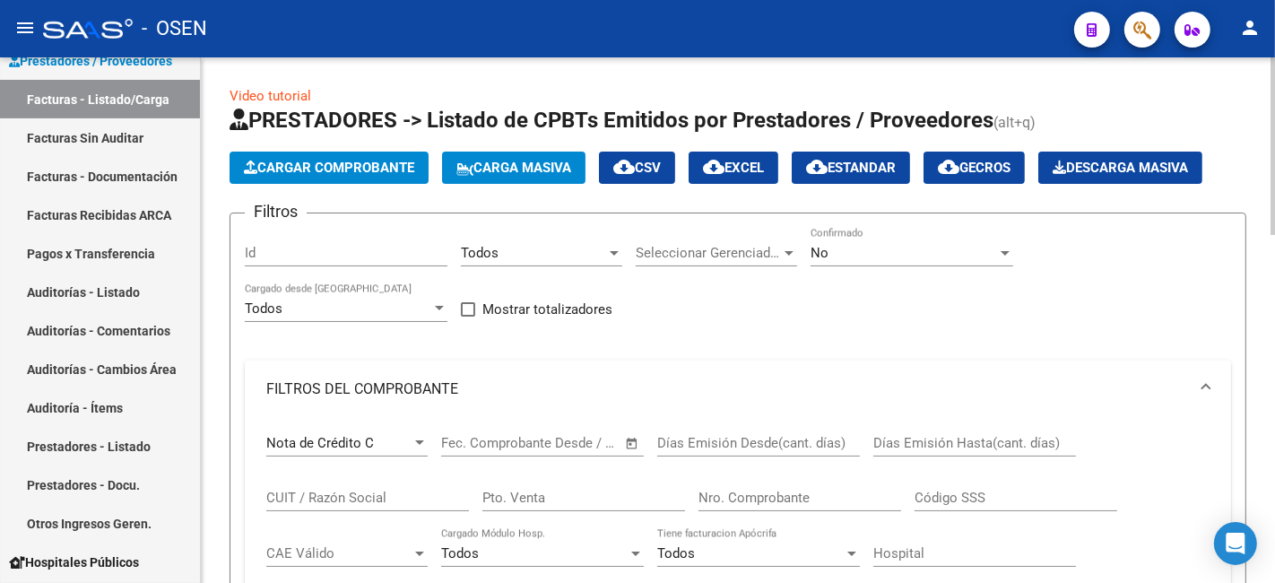
click at [635, 172] on mat-icon "cloud_download" at bounding box center [624, 167] width 22 height 22
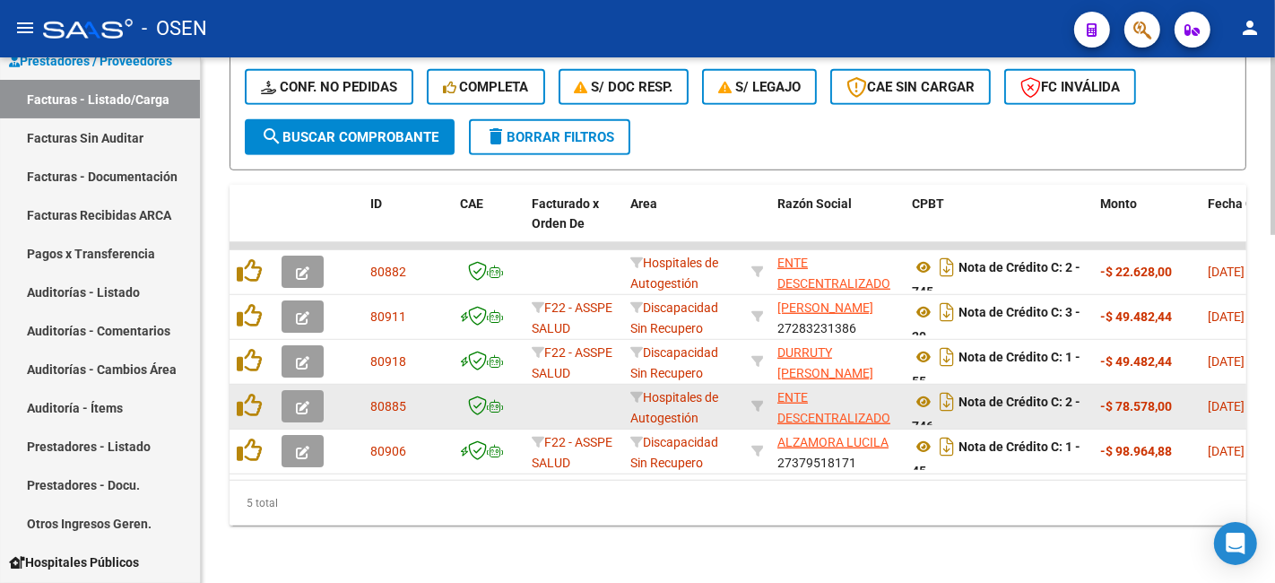
scroll to position [1032, 0]
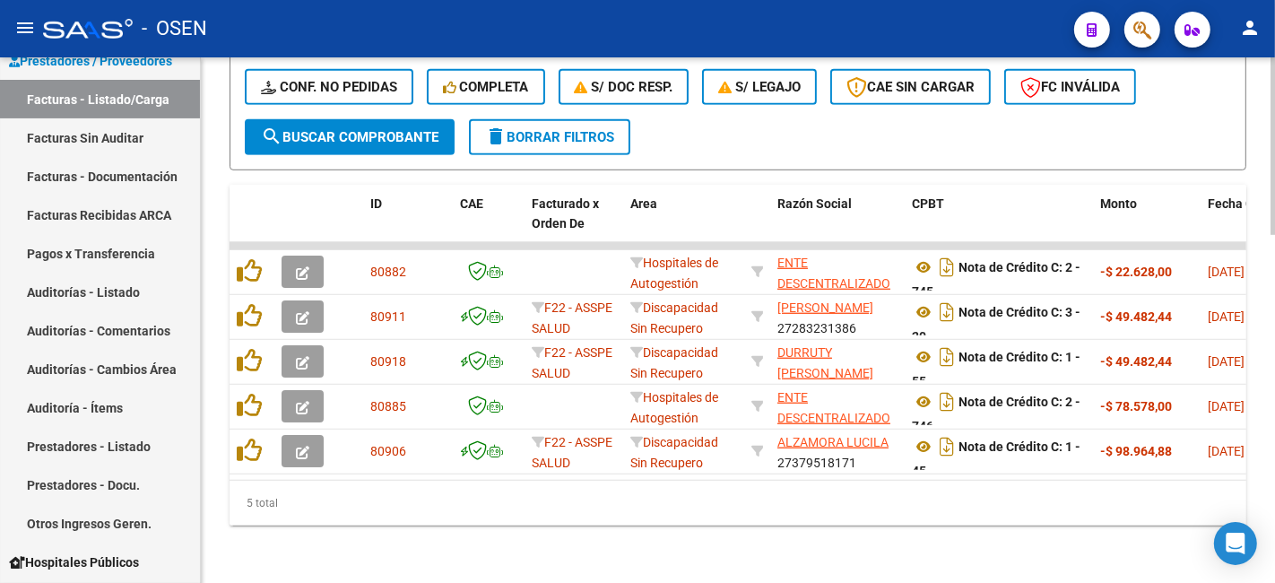
drag, startPoint x: 767, startPoint y: 540, endPoint x: 835, endPoint y: 481, distance: 90.2
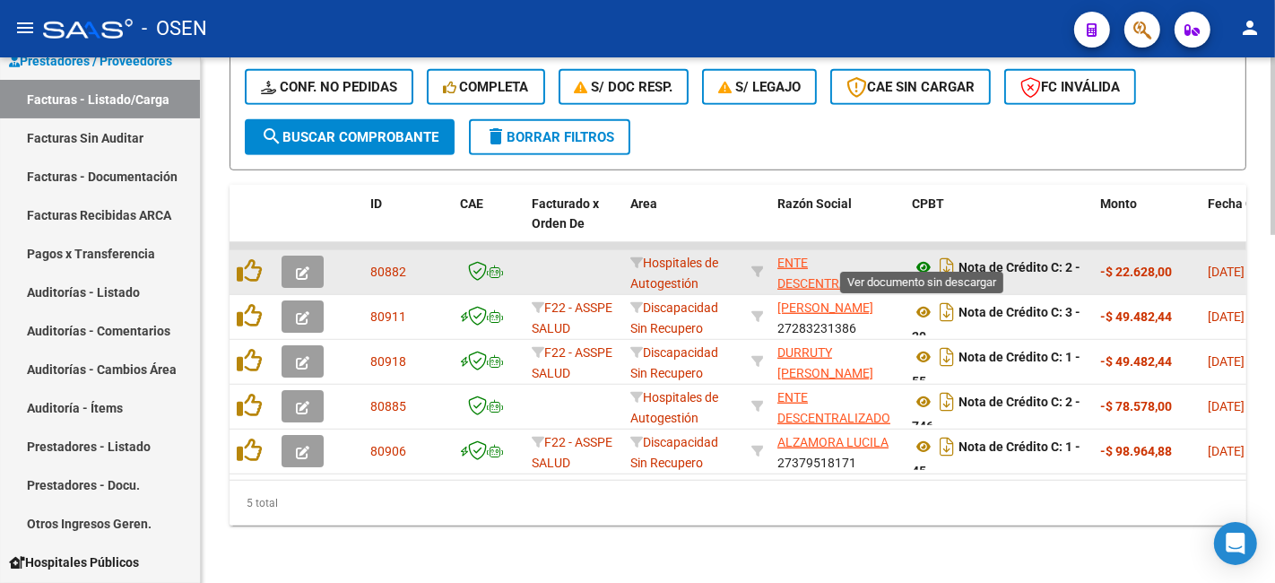
click at [921, 260] on icon at bounding box center [923, 267] width 23 height 22
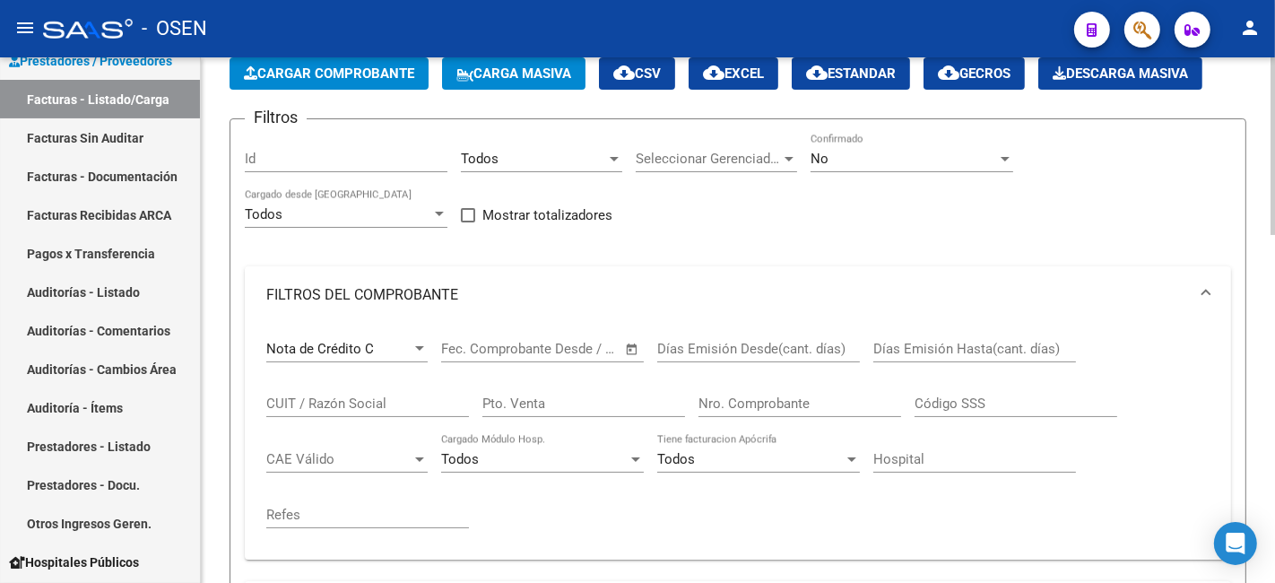
scroll to position [36, 0]
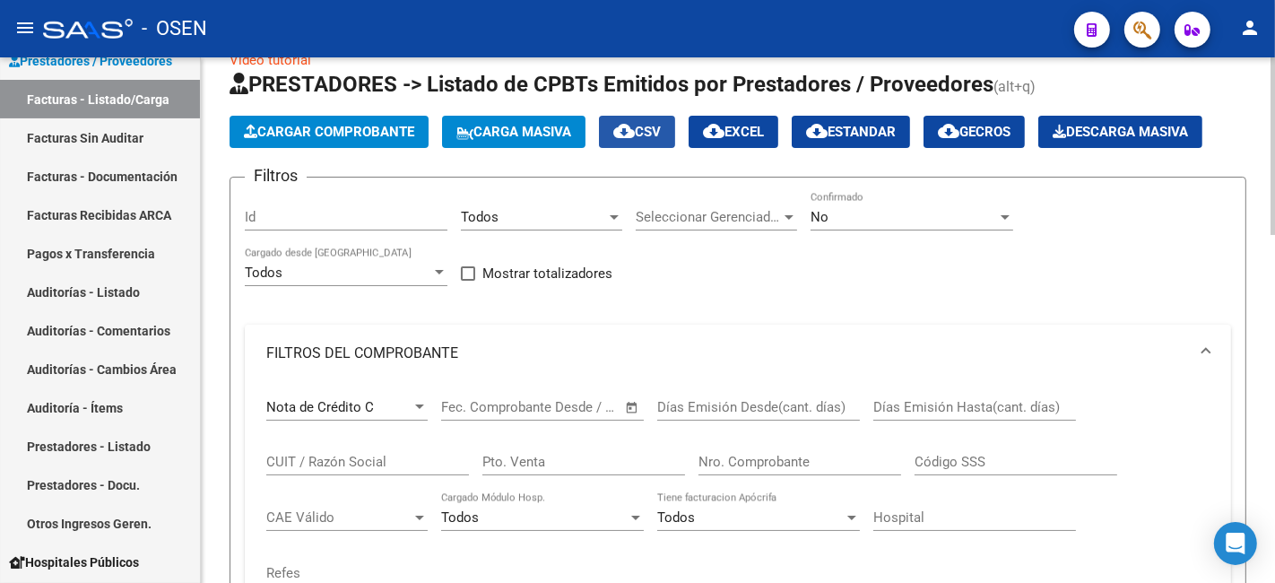
click at [661, 127] on span "cloud_download CSV" at bounding box center [637, 132] width 48 height 16
click at [405, 448] on div "CUIT / Razón Social" at bounding box center [367, 455] width 203 height 39
click at [399, 407] on div "Nota de Crédito C" at bounding box center [338, 407] width 145 height 16
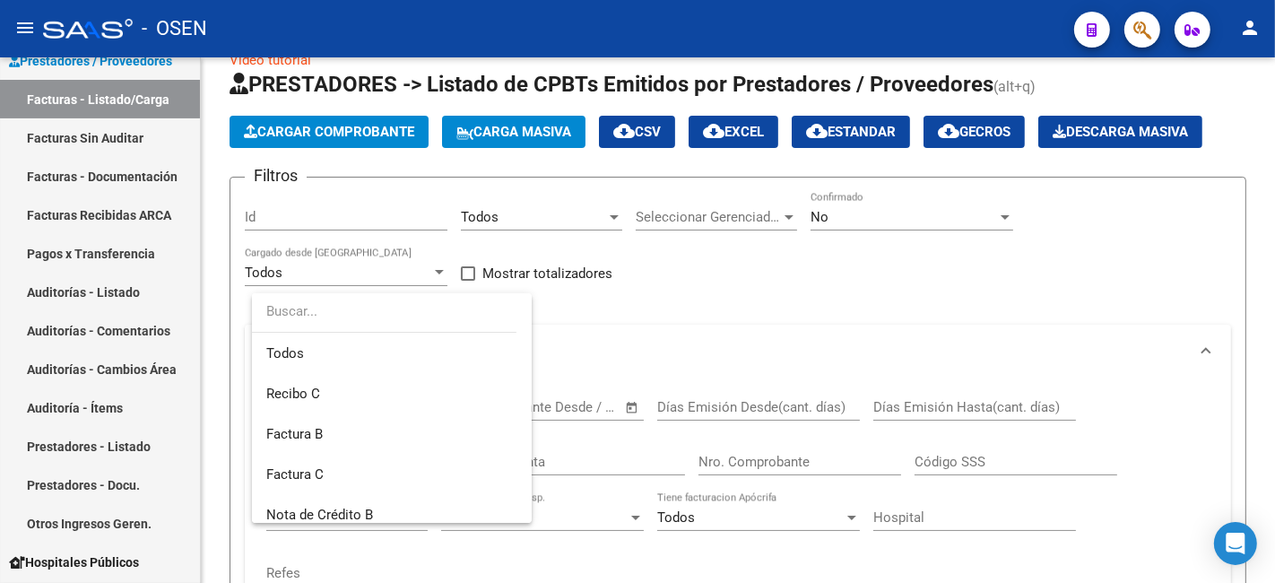
scroll to position [147, 0]
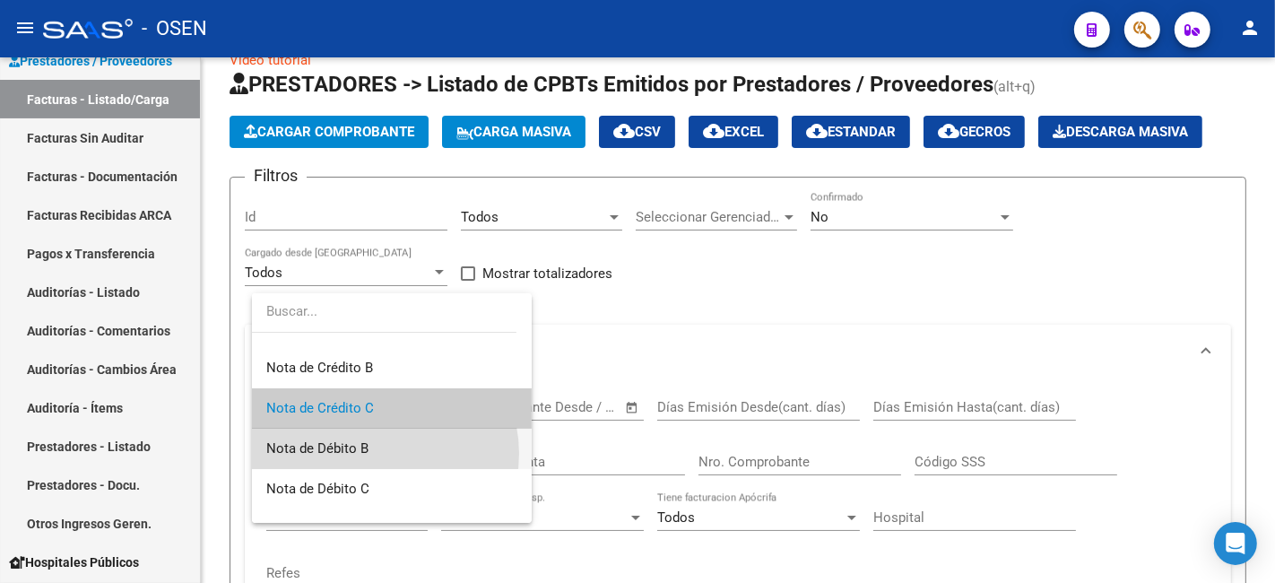
click at [381, 453] on span "Nota de Débito B" at bounding box center [391, 448] width 251 height 40
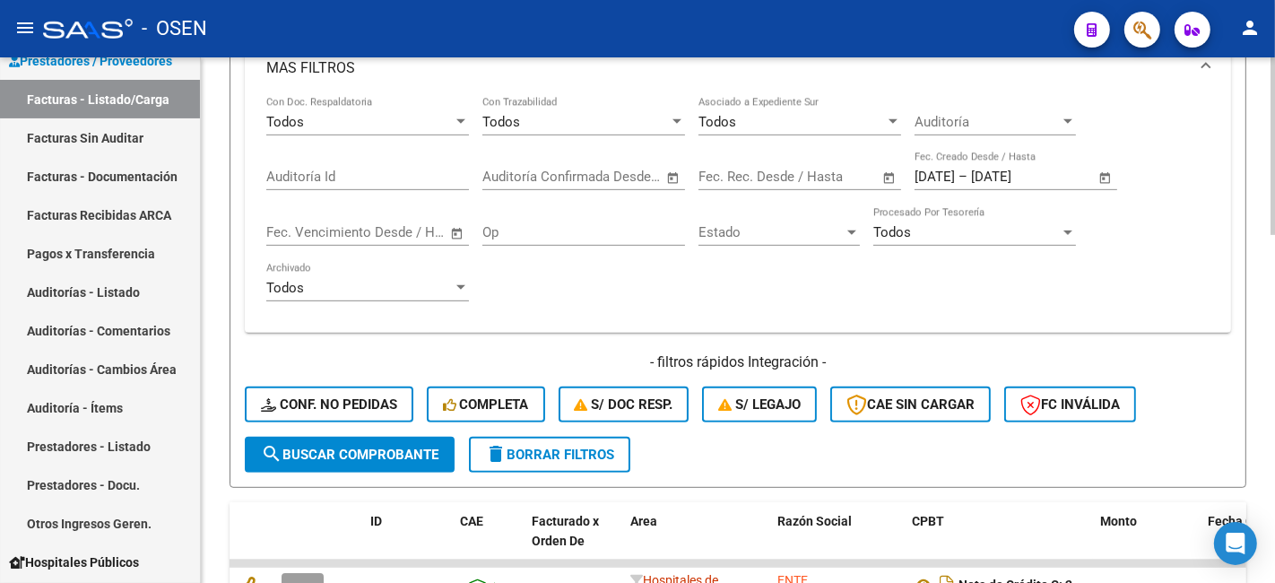
click at [396, 454] on span "search Buscar Comprobante" at bounding box center [349, 454] width 177 height 16
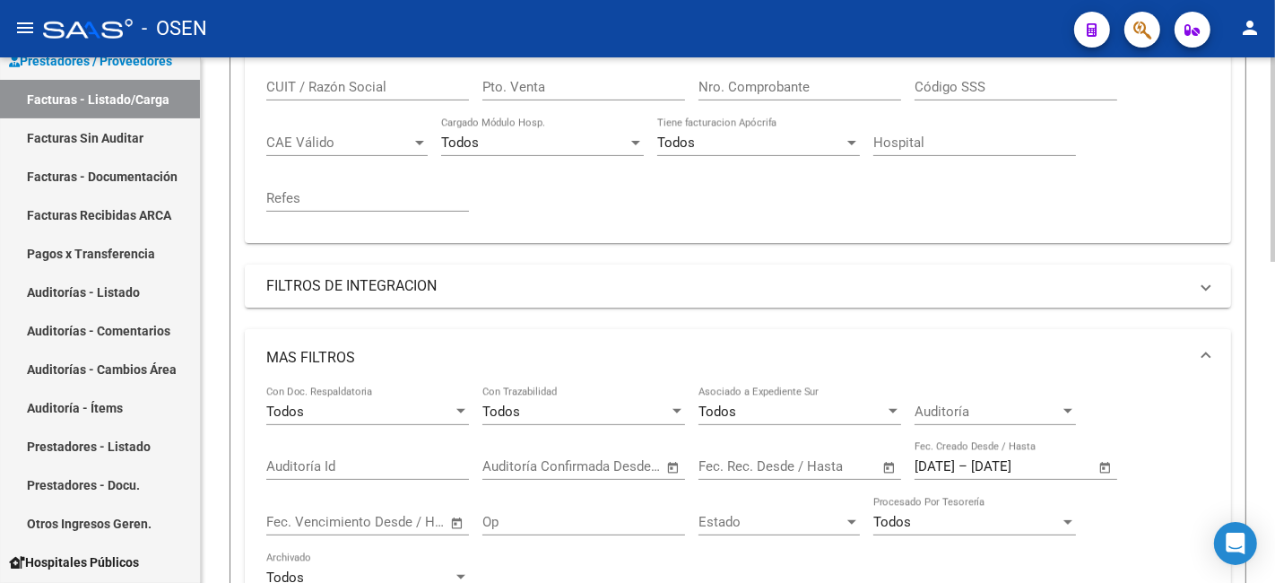
scroll to position [160, 0]
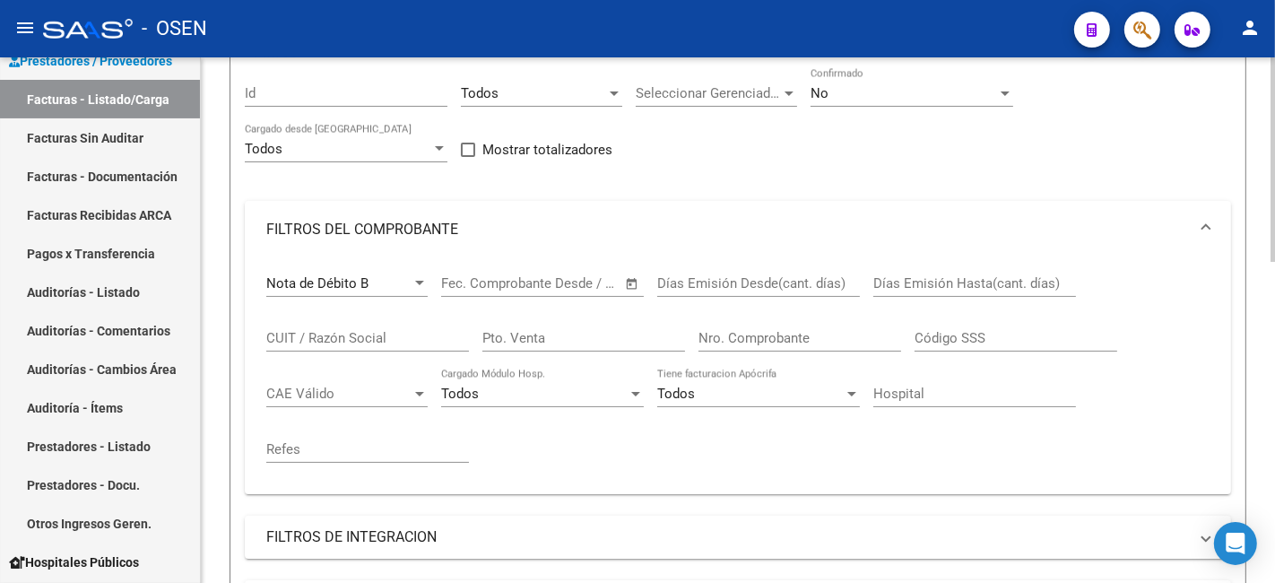
click at [396, 298] on div "Nota de Débito B Comprobante Tipo" at bounding box center [346, 286] width 161 height 56
click at [396, 275] on div "Nota de Débito B" at bounding box center [338, 283] width 145 height 16
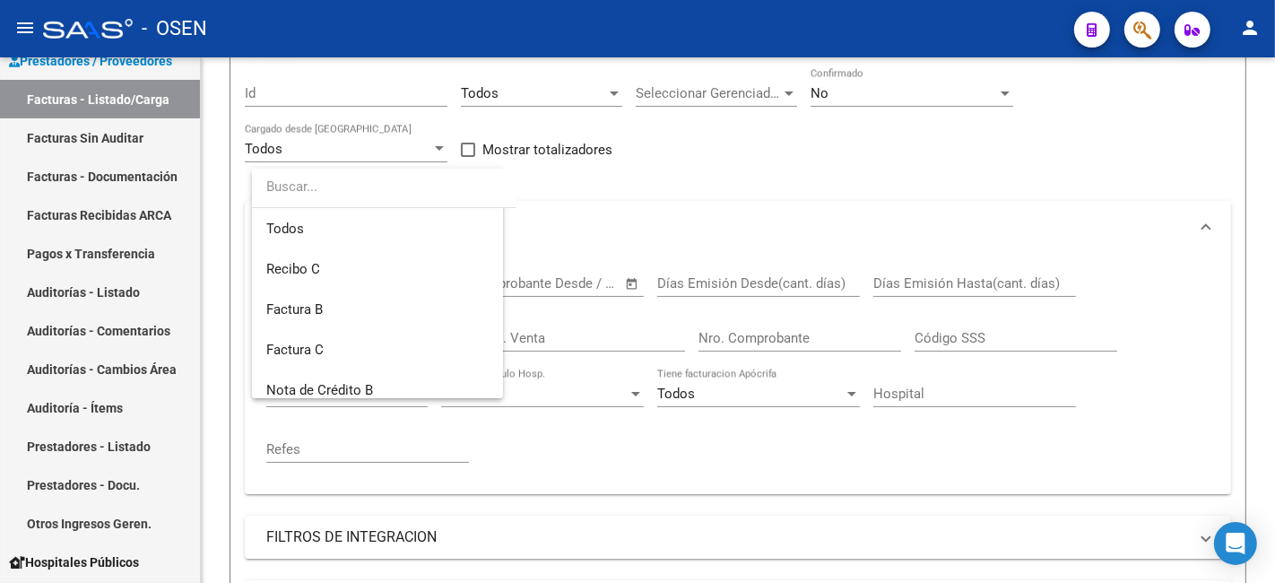
scroll to position [188, 0]
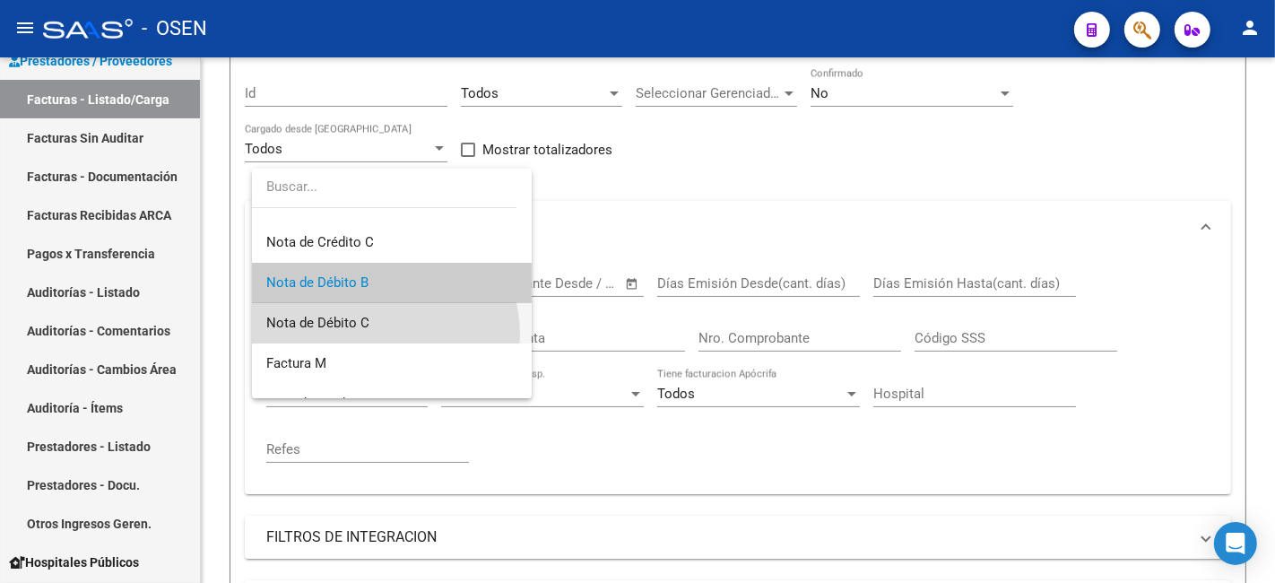
click at [378, 334] on span "Nota de Débito C" at bounding box center [391, 323] width 251 height 40
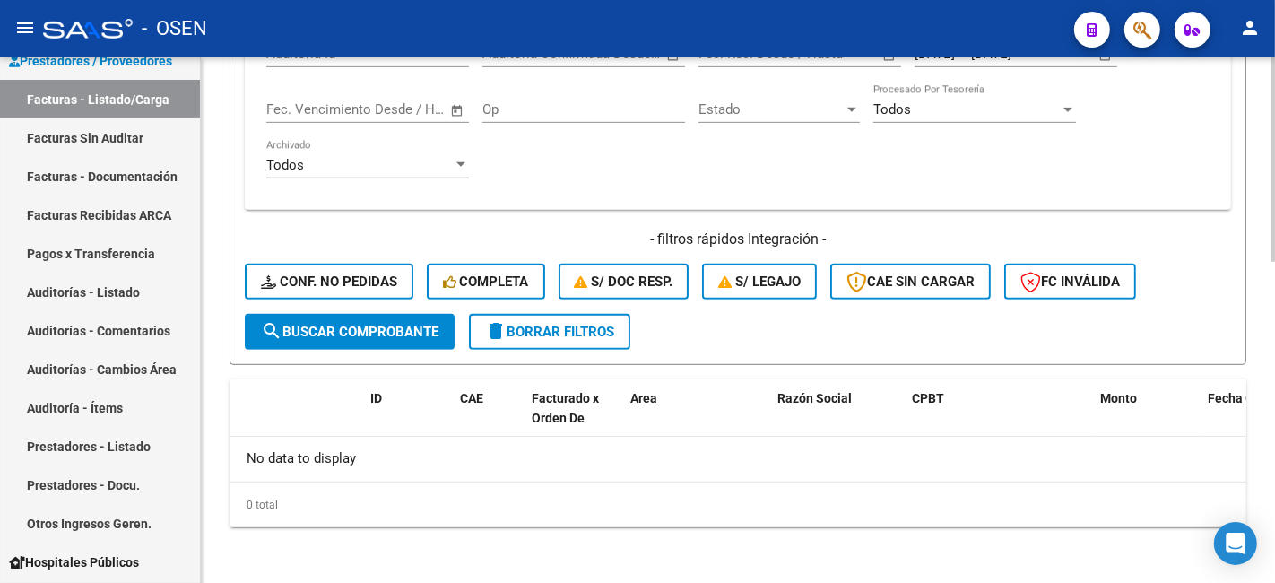
click at [390, 336] on span "search Buscar Comprobante" at bounding box center [349, 332] width 177 height 16
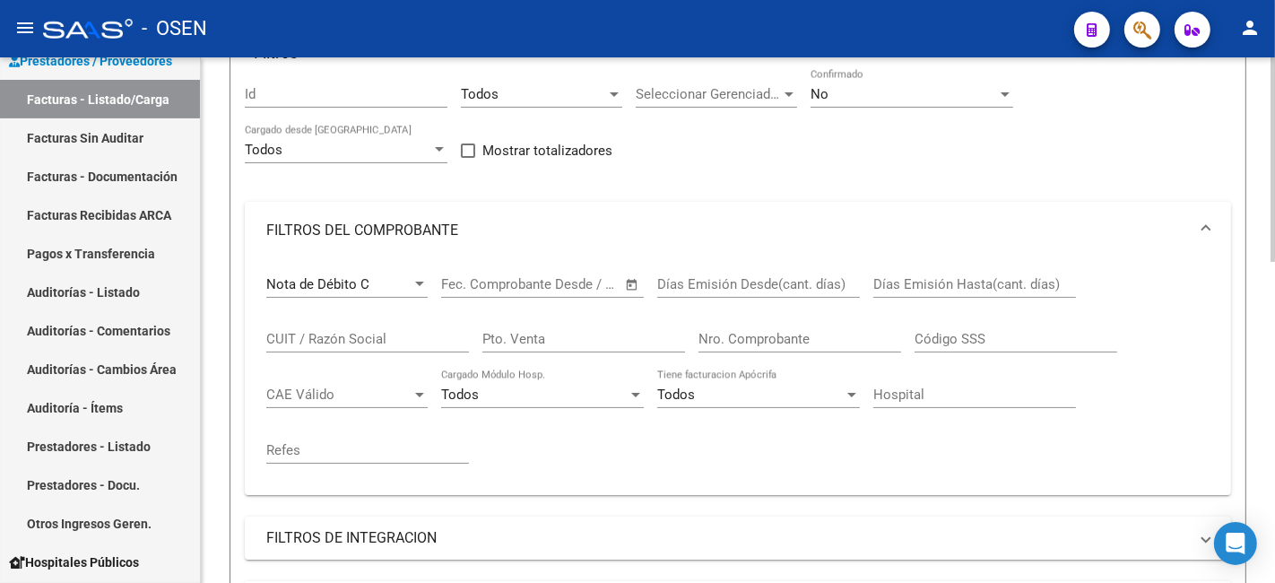
click at [426, 282] on div at bounding box center [419, 284] width 16 height 14
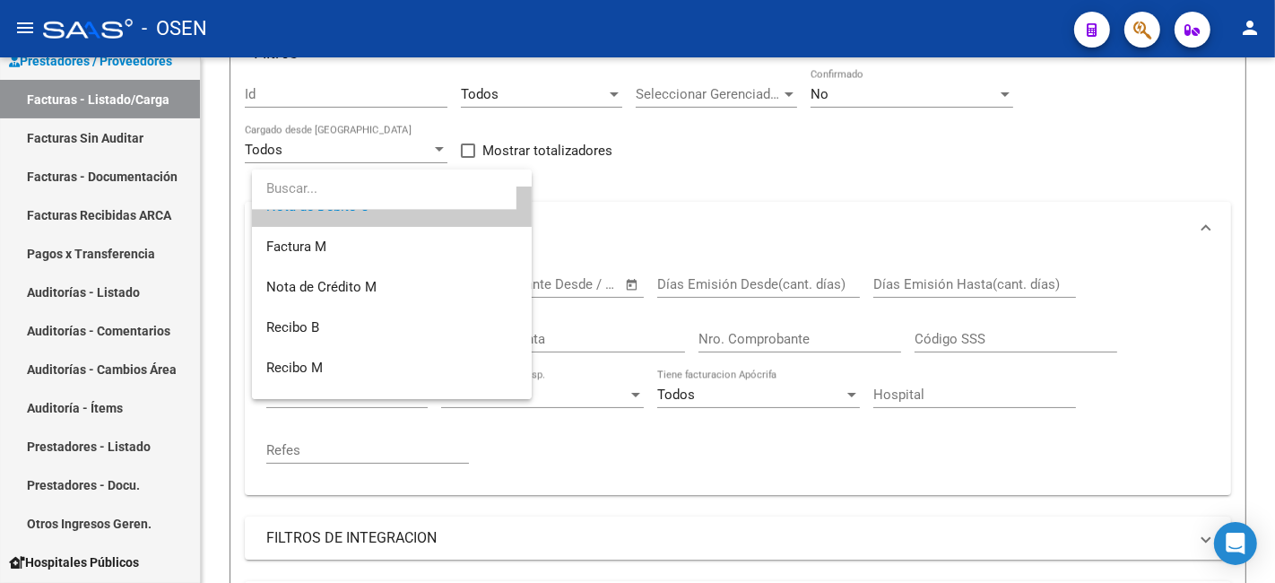
scroll to position [317, 0]
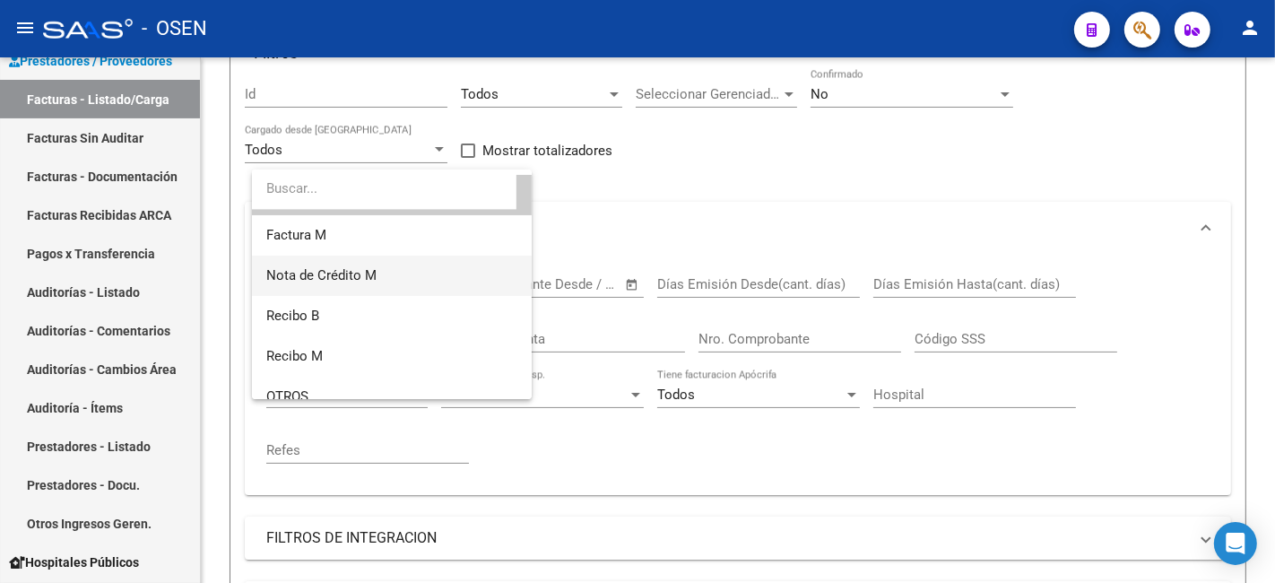
click at [443, 275] on span "Nota de Crédito M" at bounding box center [391, 275] width 251 height 40
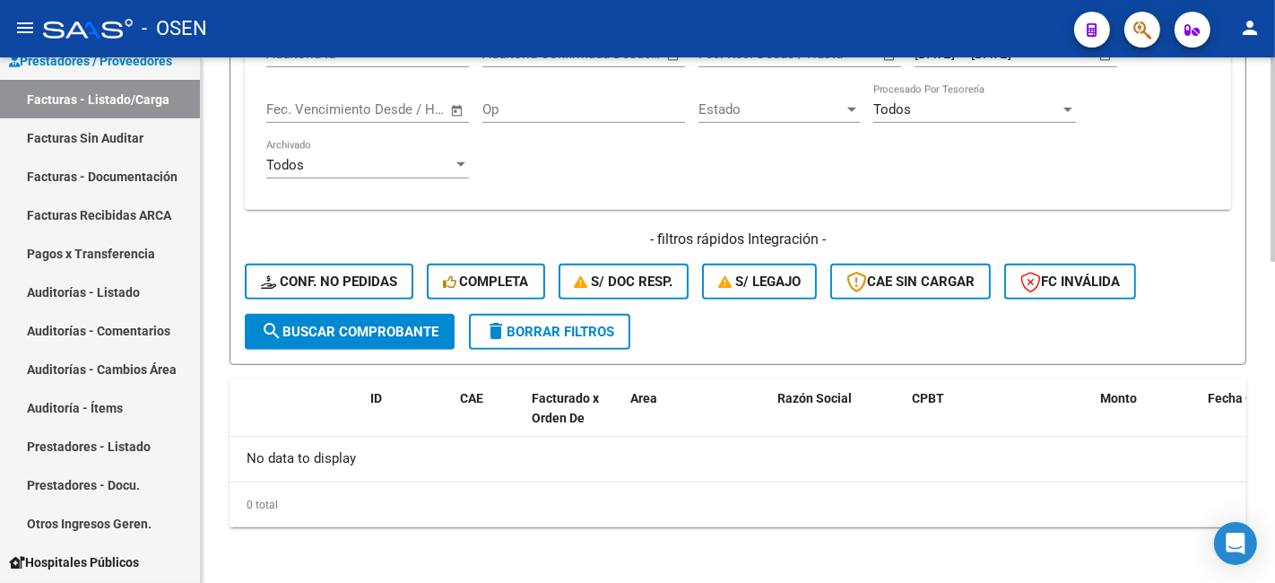
click at [384, 335] on span "search Buscar Comprobante" at bounding box center [349, 332] width 177 height 16
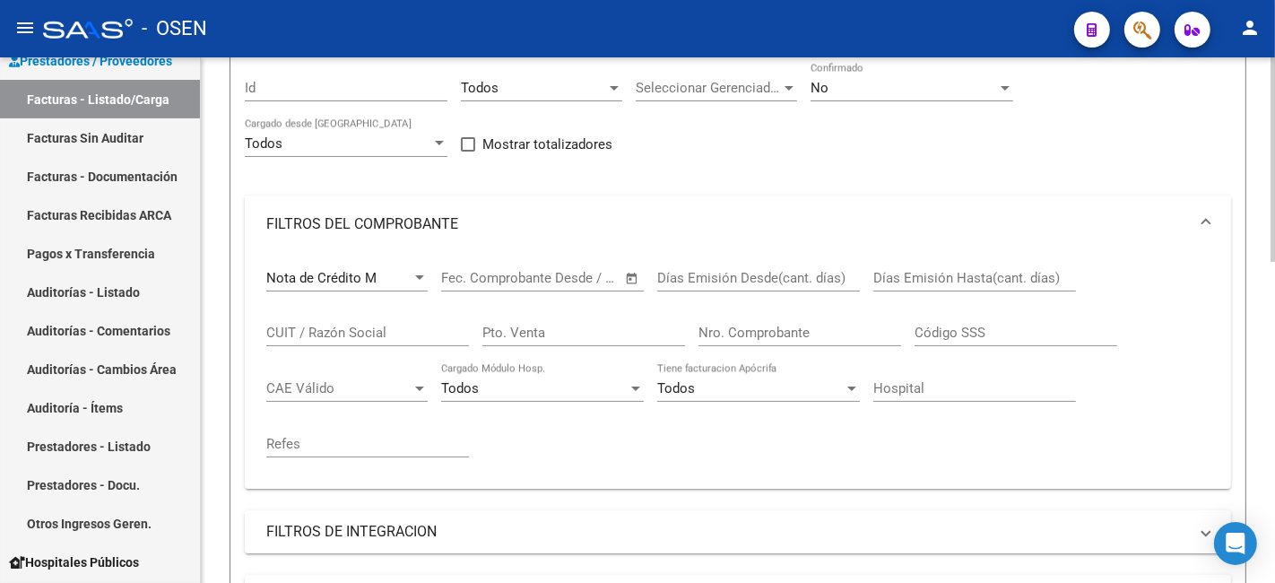
scroll to position [159, 0]
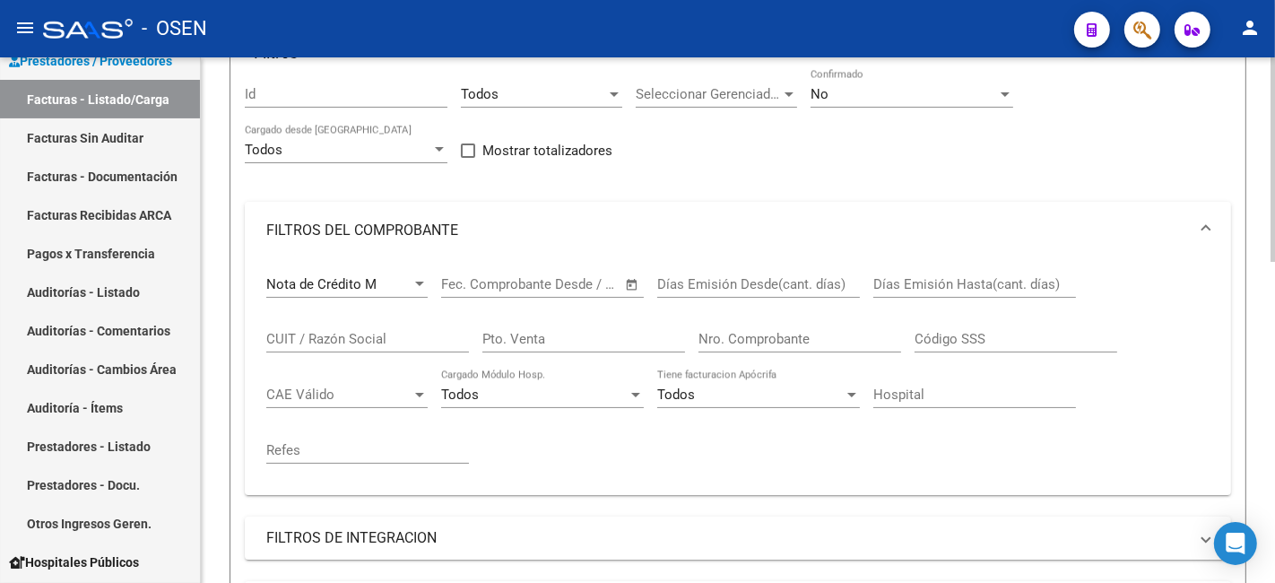
click at [428, 290] on app-drop-down-list "Nota de Crédito M Comprobante Tipo" at bounding box center [353, 287] width 175 height 56
click at [407, 289] on div "Nota de Crédito M" at bounding box center [338, 284] width 145 height 16
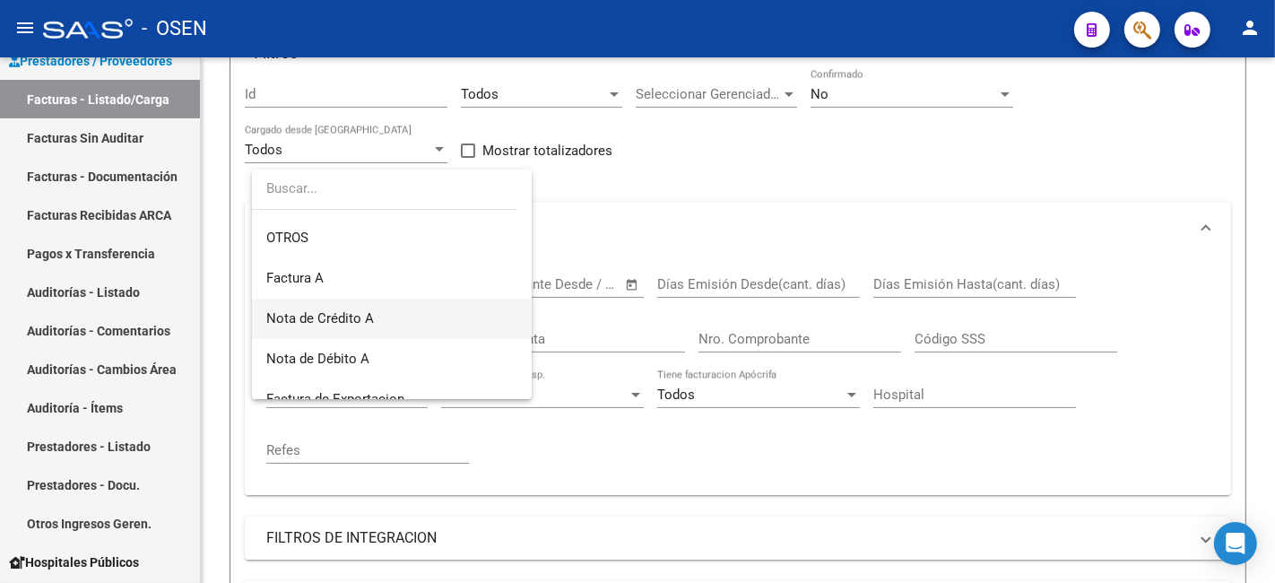
scroll to position [487, 0]
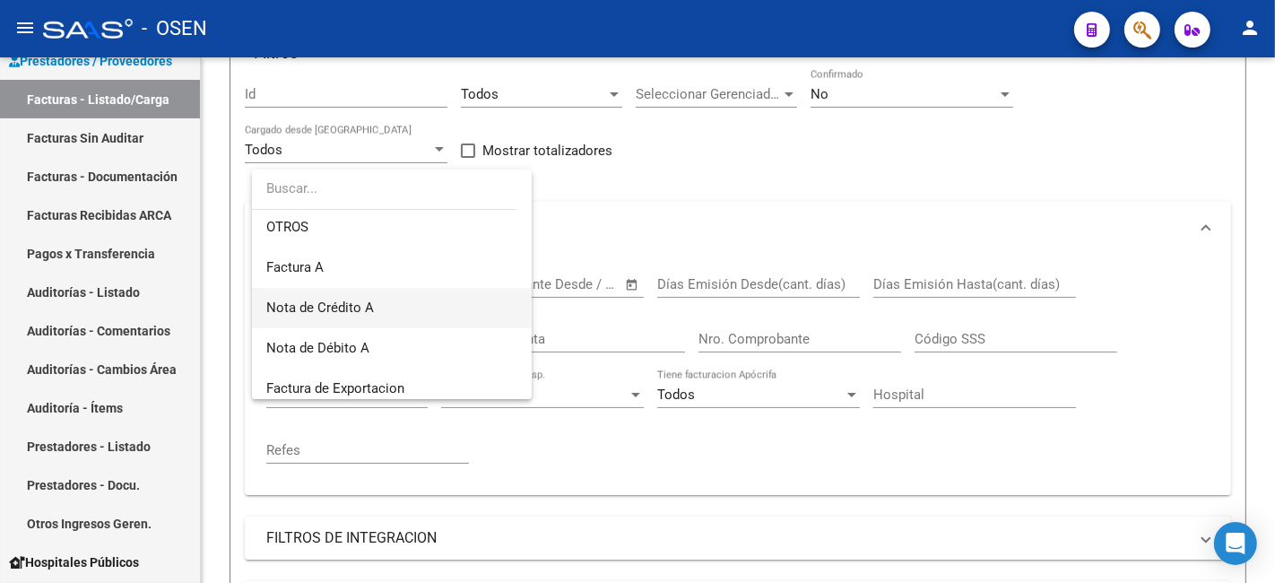
click at [418, 314] on span "Nota de Crédito A" at bounding box center [391, 308] width 251 height 40
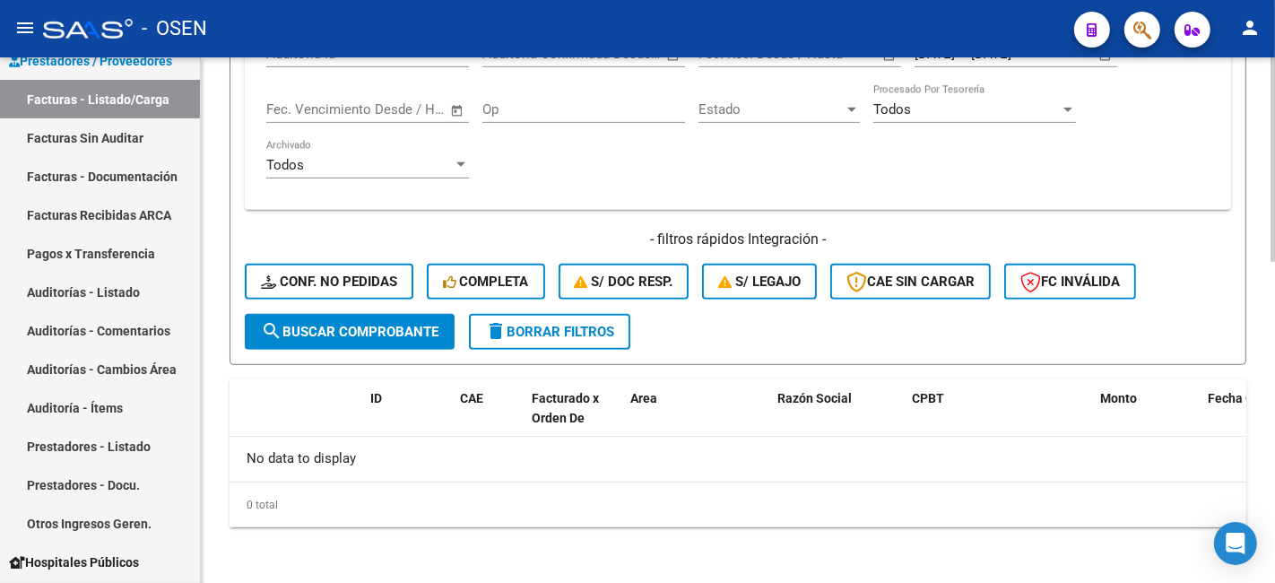
click at [416, 329] on span "search Buscar Comprobante" at bounding box center [349, 332] width 177 height 16
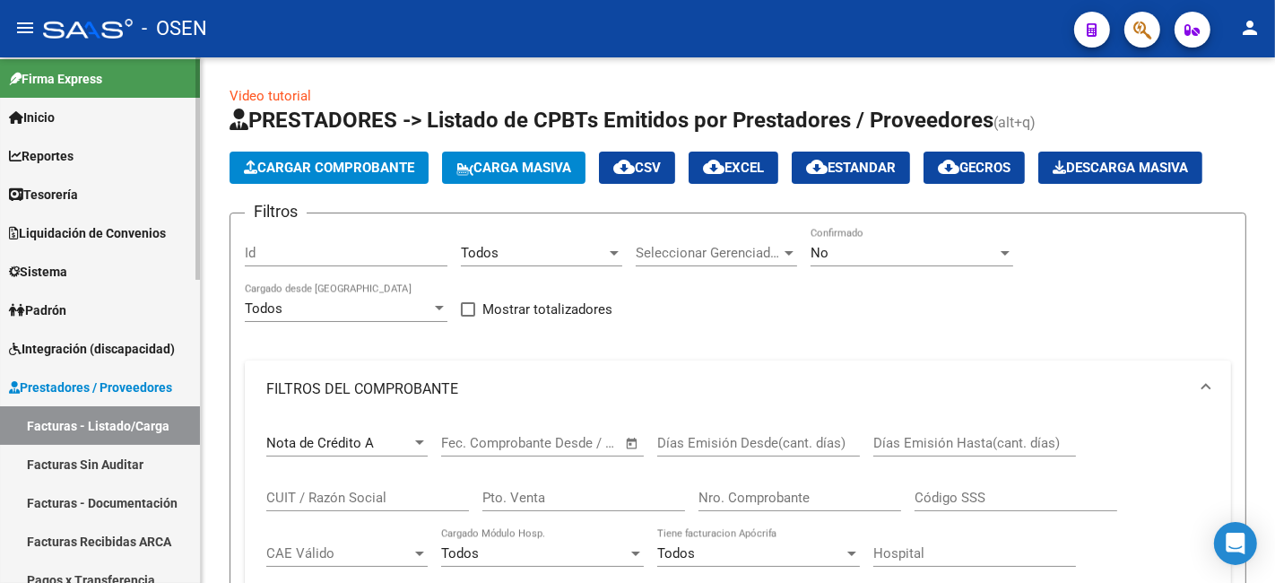
scroll to position [0, 0]
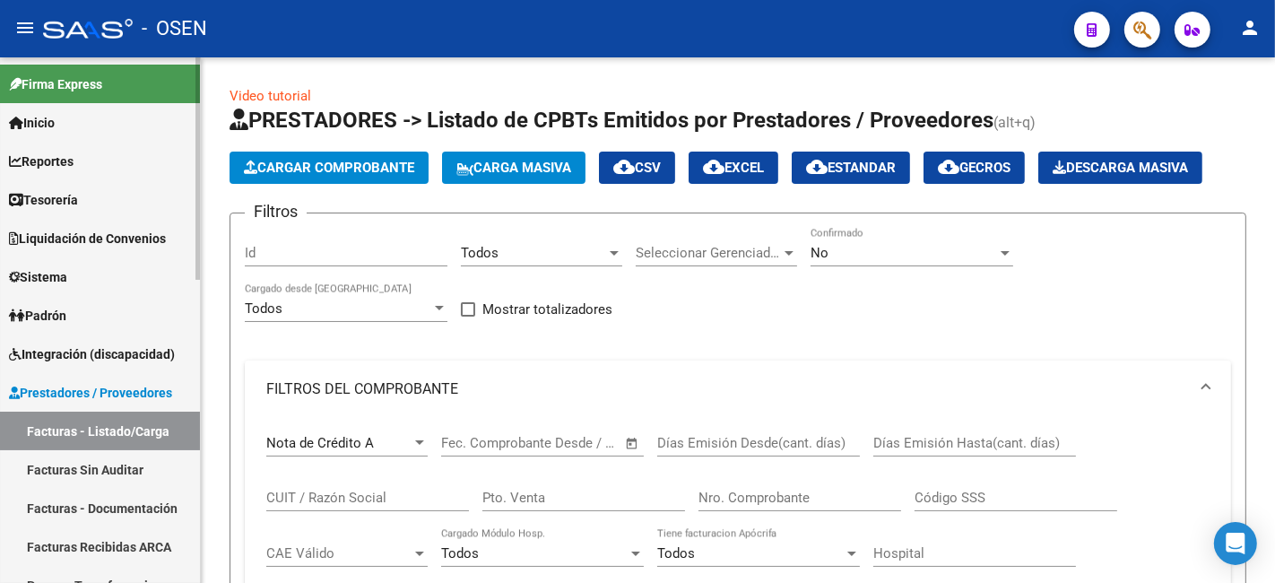
click at [66, 208] on span "Tesorería" at bounding box center [43, 200] width 69 height 20
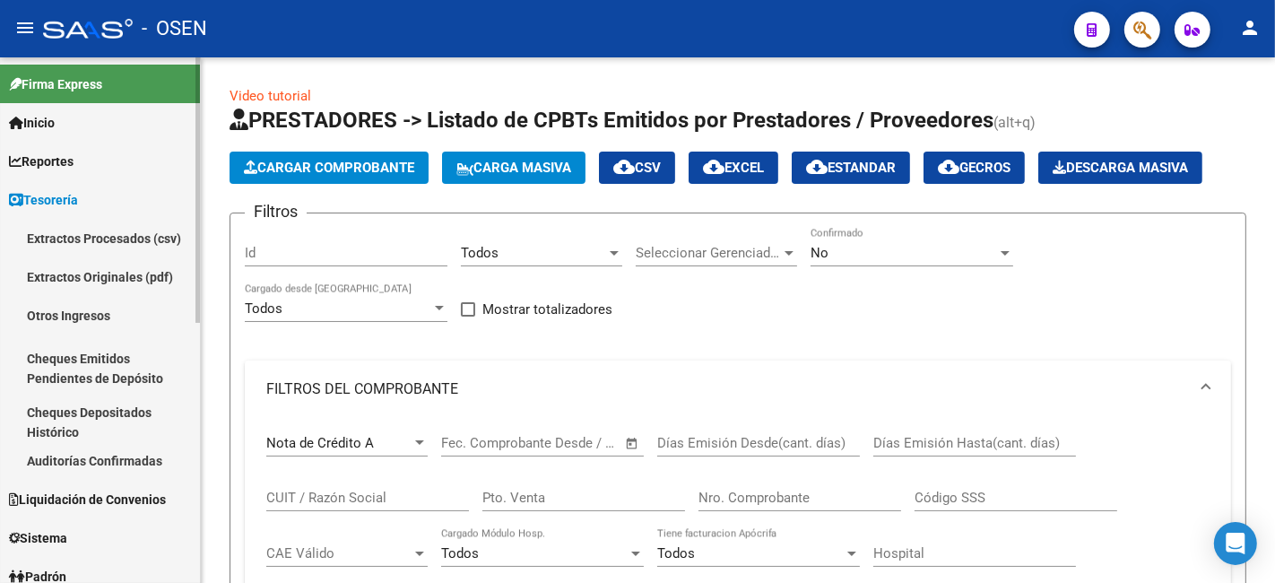
click at [175, 468] on link "Auditorías Confirmadas" at bounding box center [100, 460] width 200 height 39
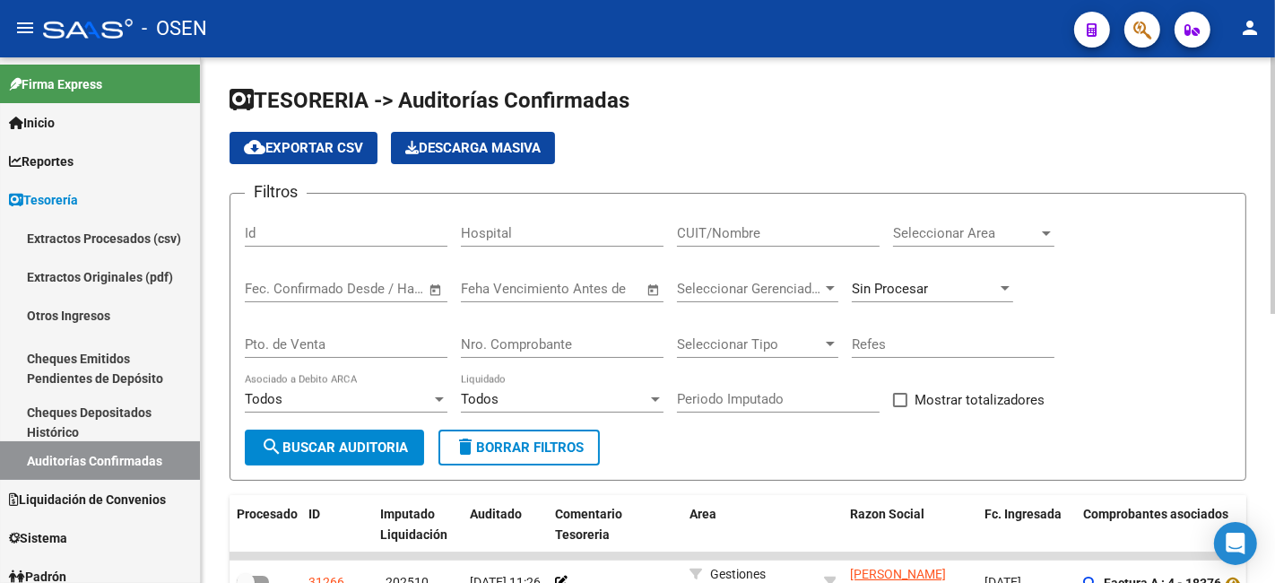
click at [992, 217] on div "Seleccionar Area Seleccionar Area" at bounding box center [973, 227] width 161 height 39
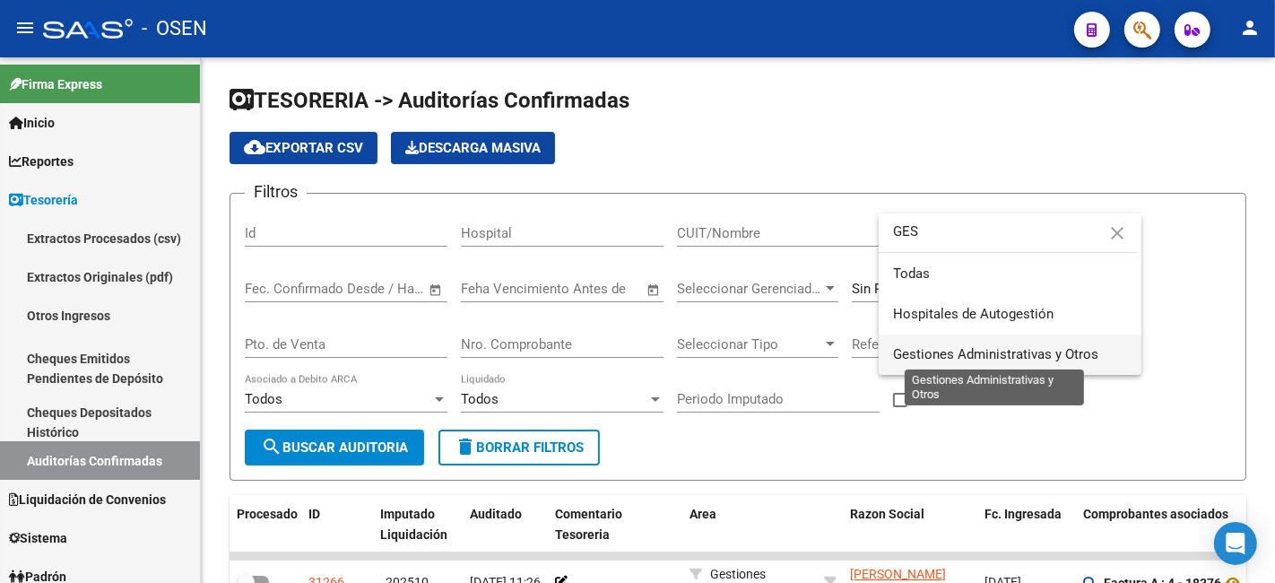
type input "GES"
click at [955, 355] on span "Gestiones Administrativas y Otros" at bounding box center [995, 354] width 205 height 16
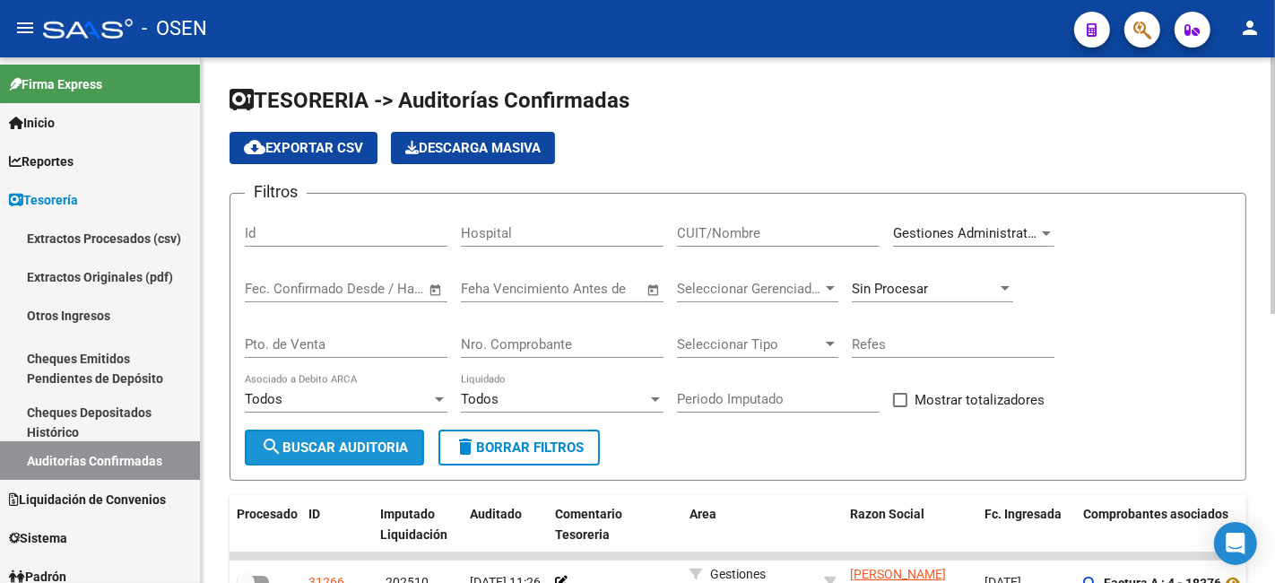
drag, startPoint x: 359, startPoint y: 449, endPoint x: 640, endPoint y: 431, distance: 281.1
click at [361, 443] on span "search Buscar Auditoria" at bounding box center [334, 447] width 147 height 16
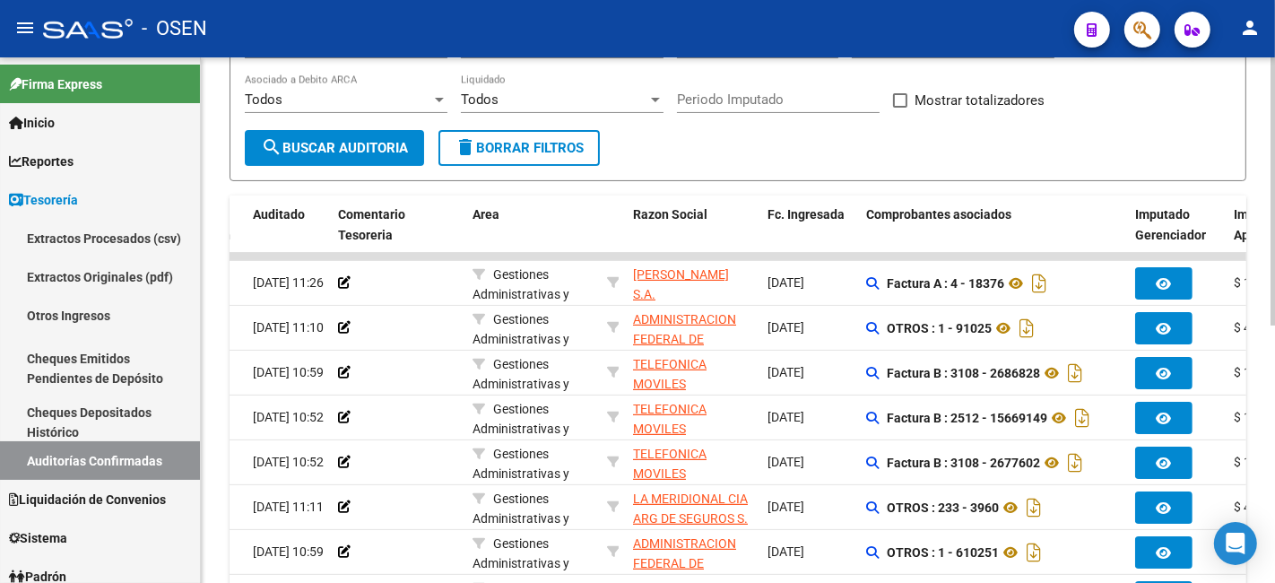
scroll to position [332, 0]
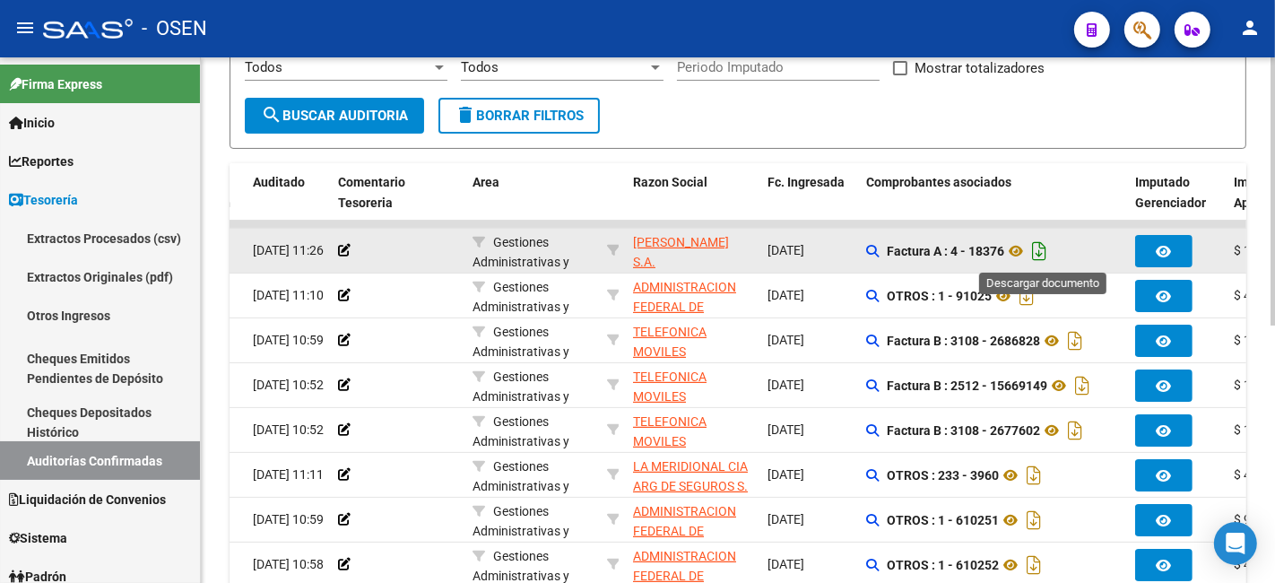
click at [1050, 251] on icon "Descargar documento" at bounding box center [1038, 251] width 23 height 29
click at [739, 129] on form "Filtros Id Hospital CUIT/Nombre Gestiones Administrativas y Otros Seleccionar A…" at bounding box center [737, 5] width 1016 height 288
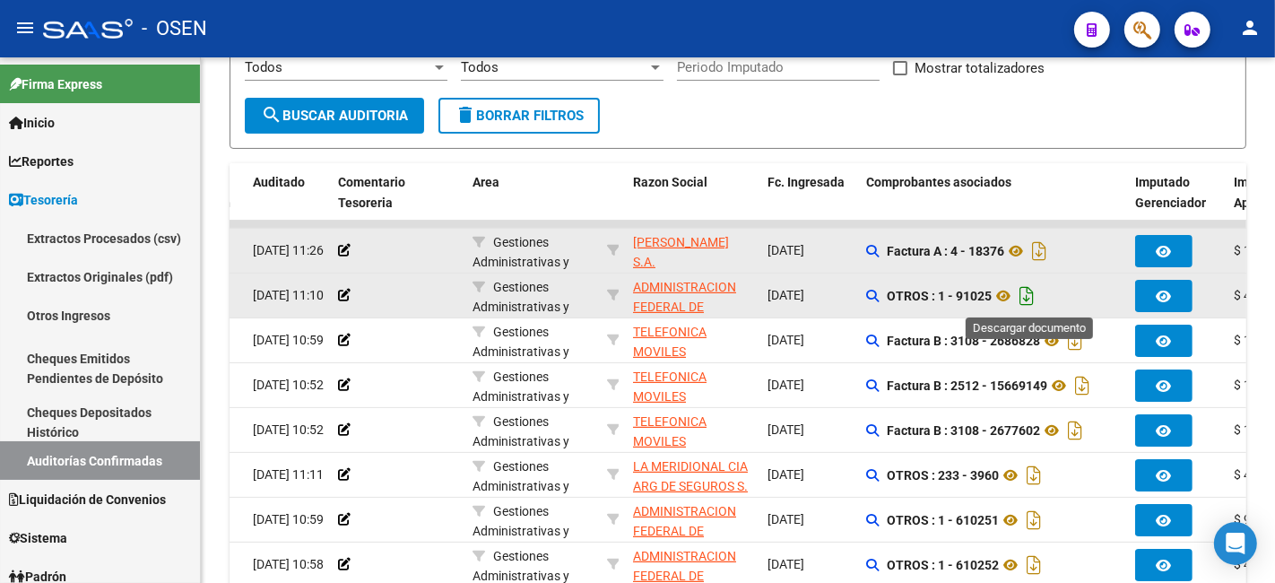
click at [1035, 299] on icon "Descargar documento" at bounding box center [1026, 295] width 23 height 29
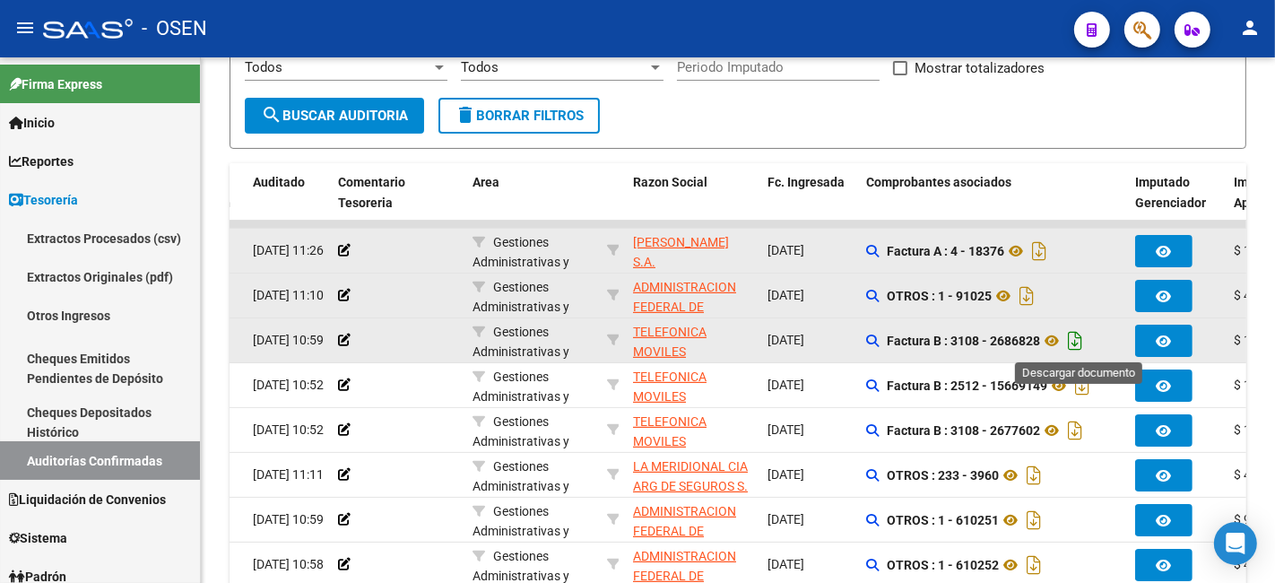
click at [1077, 338] on icon "Descargar documento" at bounding box center [1074, 340] width 23 height 29
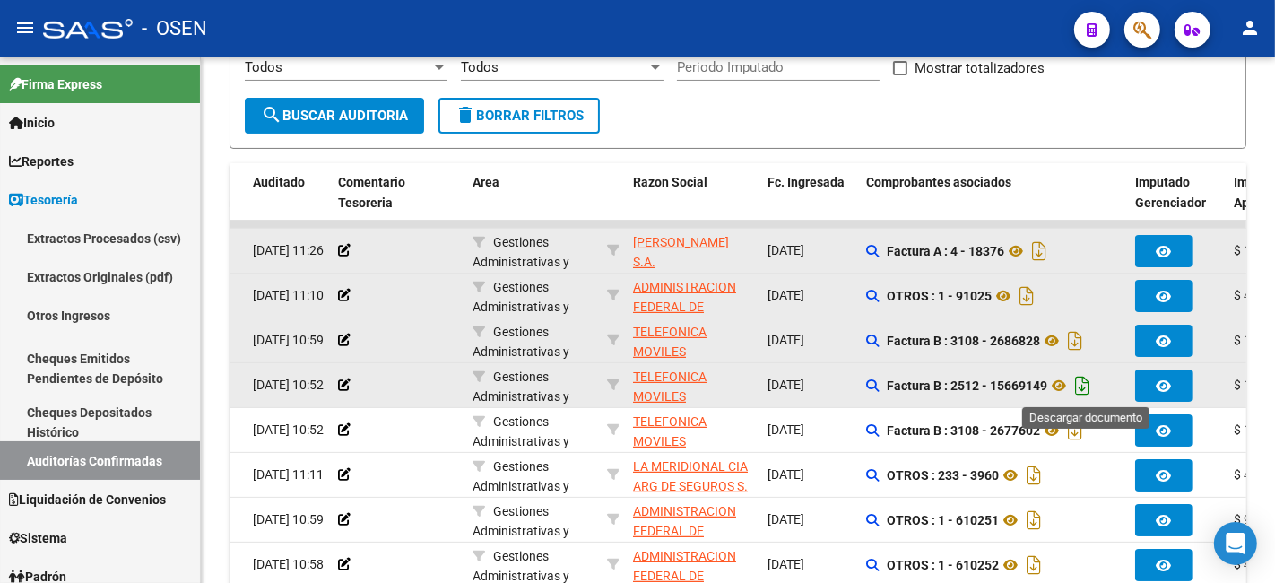
click at [1085, 379] on icon "Descargar documento" at bounding box center [1081, 385] width 23 height 29
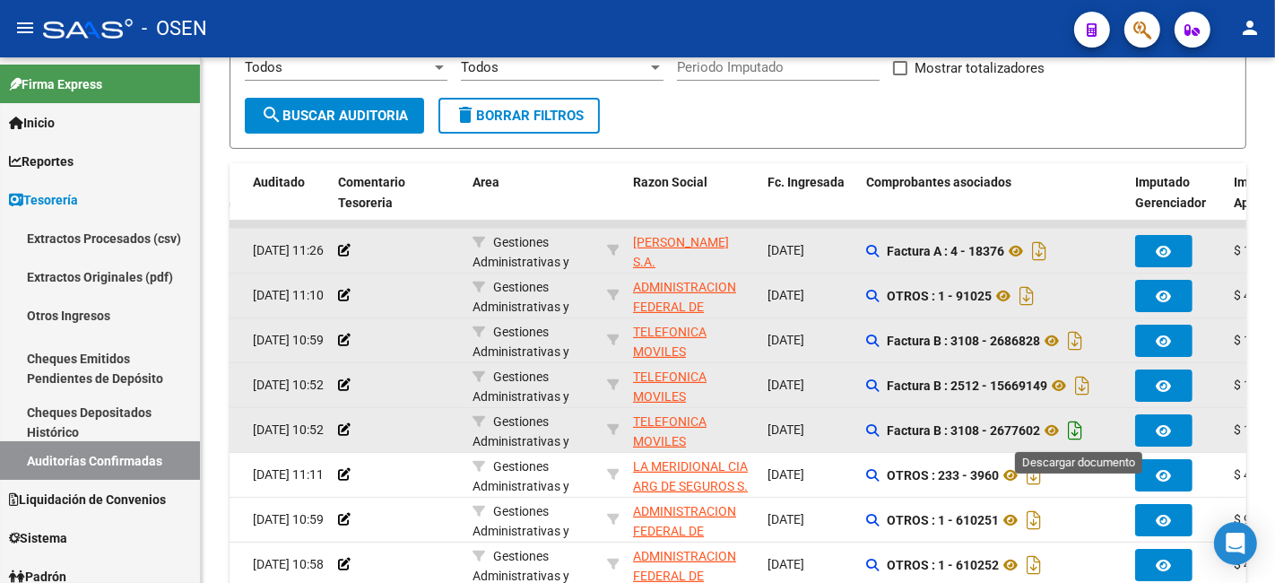
click at [1077, 436] on icon "Descargar documento" at bounding box center [1074, 430] width 23 height 29
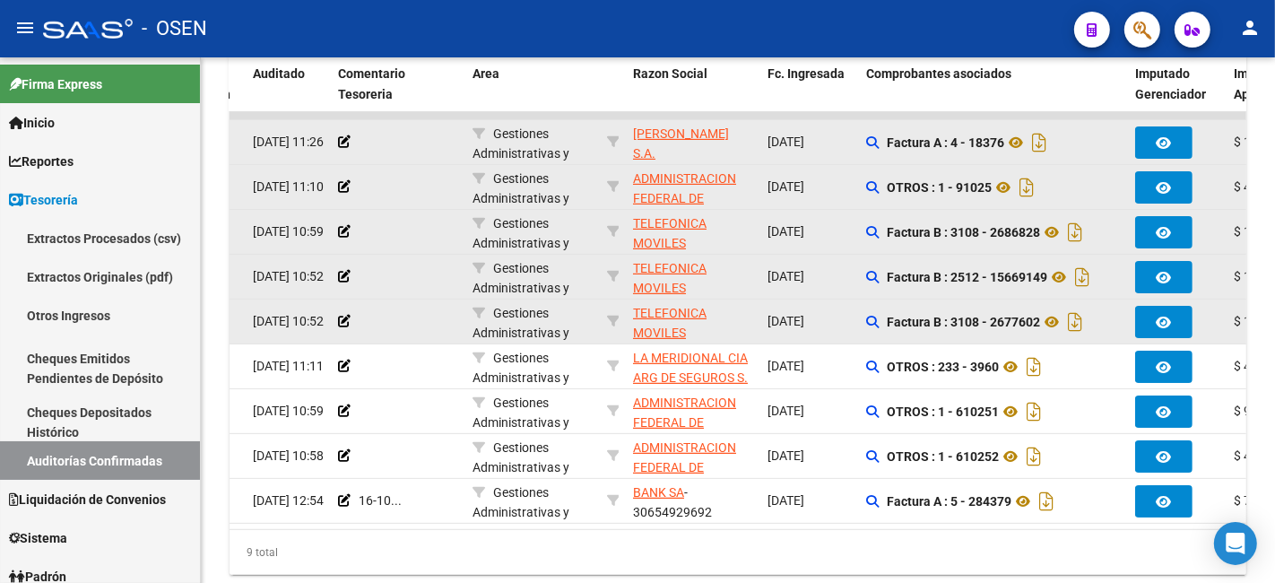
scroll to position [505, 0]
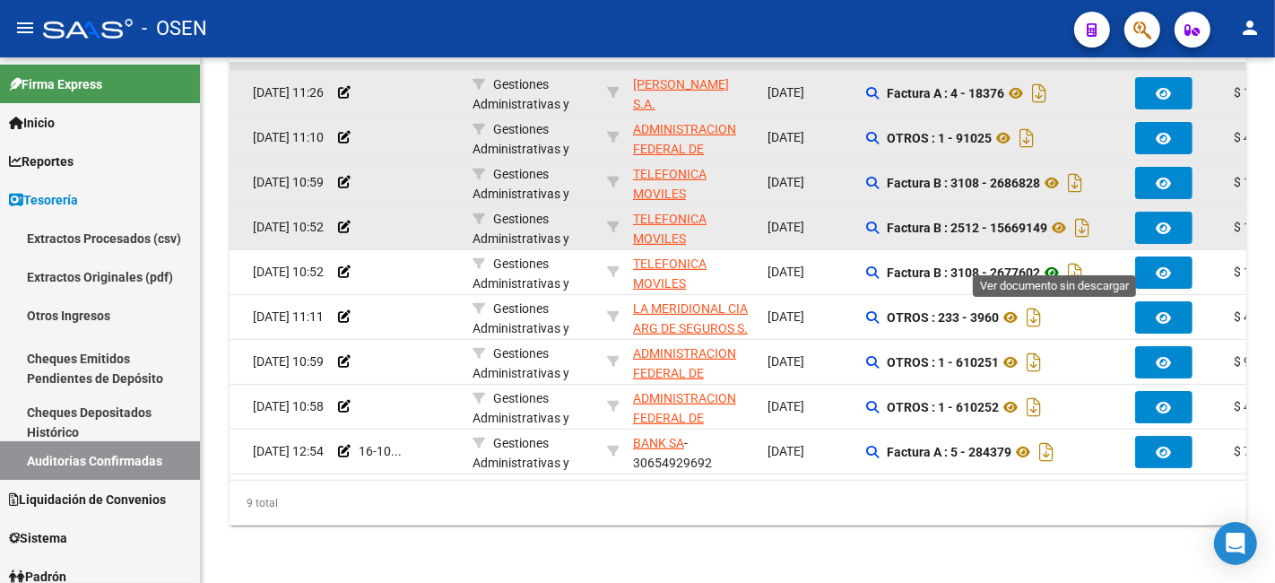
click at [1058, 262] on icon at bounding box center [1051, 273] width 23 height 22
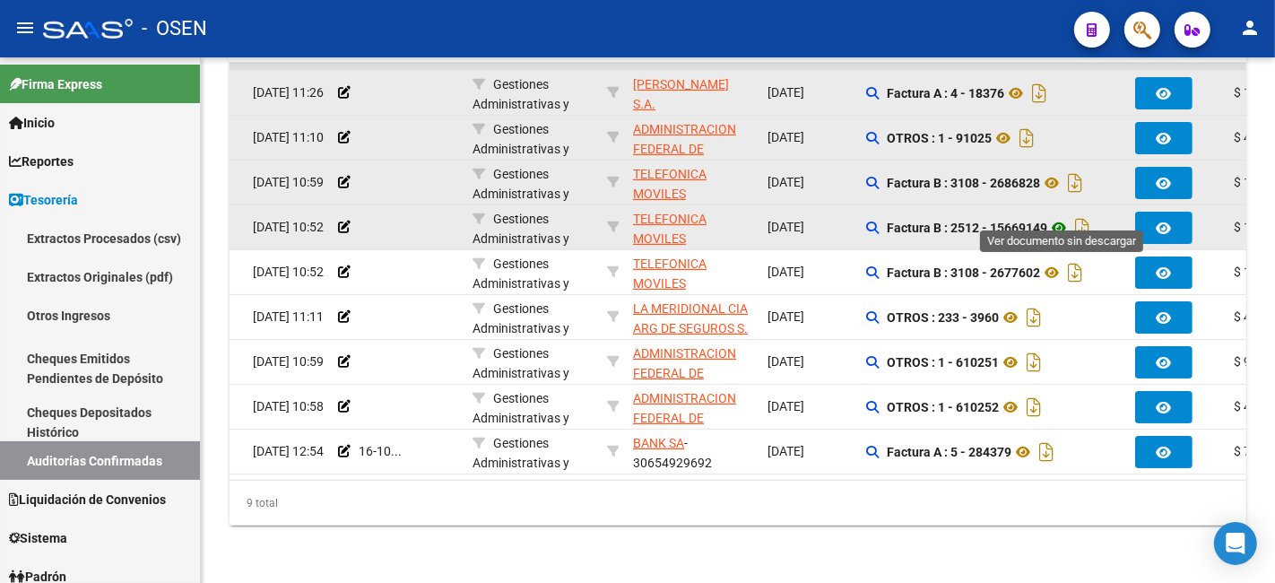
click at [1058, 217] on icon at bounding box center [1058, 228] width 23 height 22
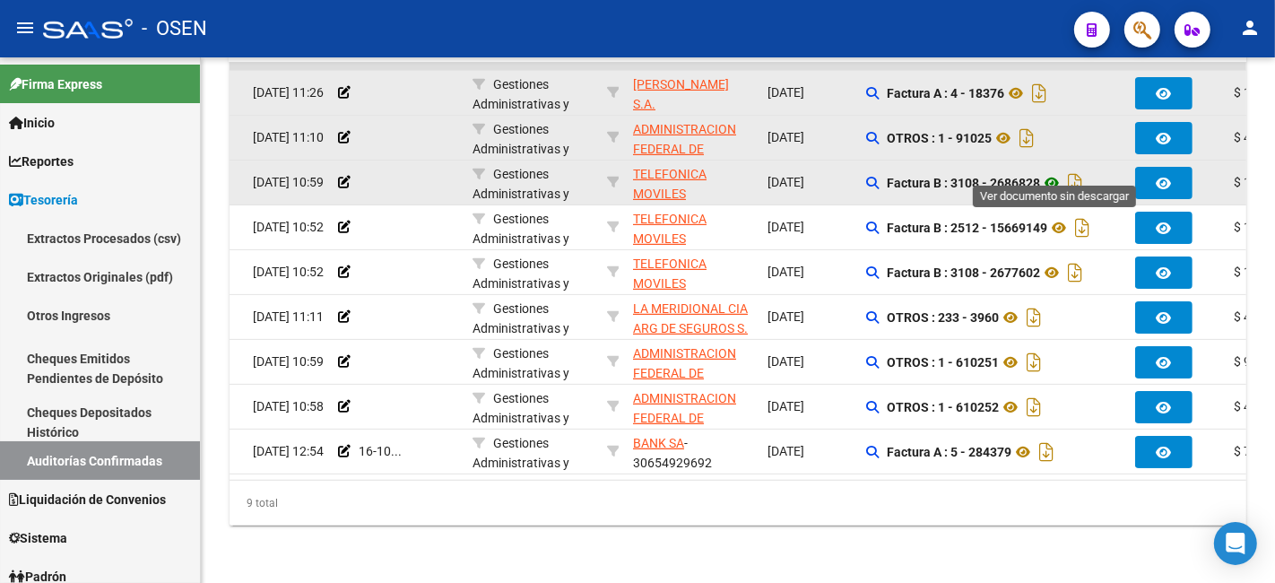
click at [1052, 172] on icon at bounding box center [1051, 183] width 23 height 22
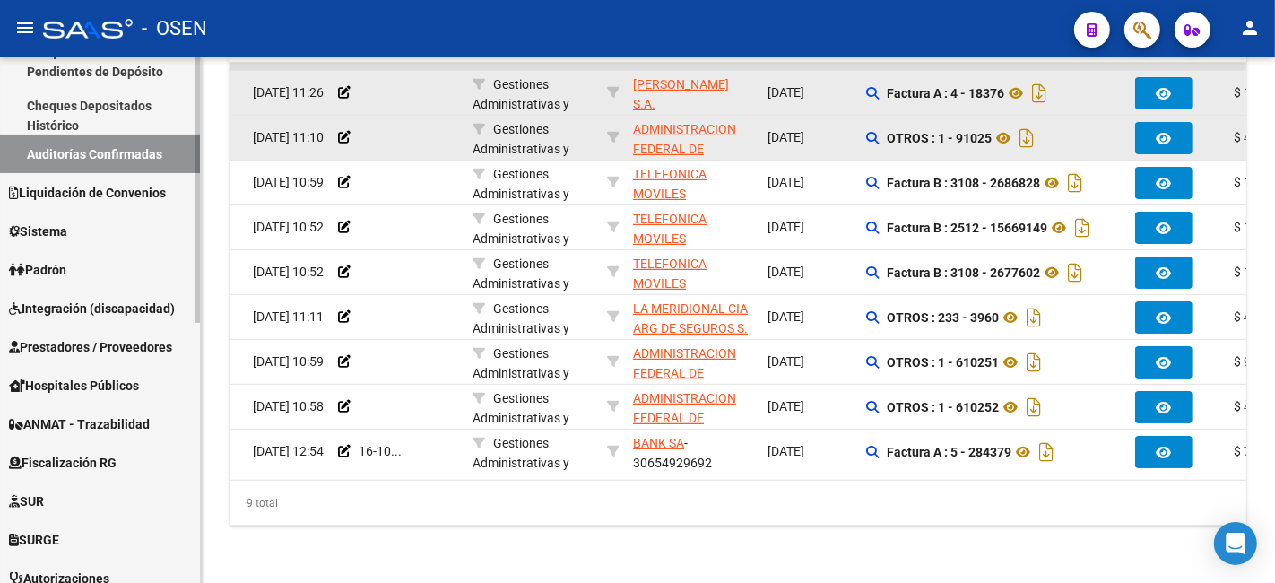
scroll to position [332, 0]
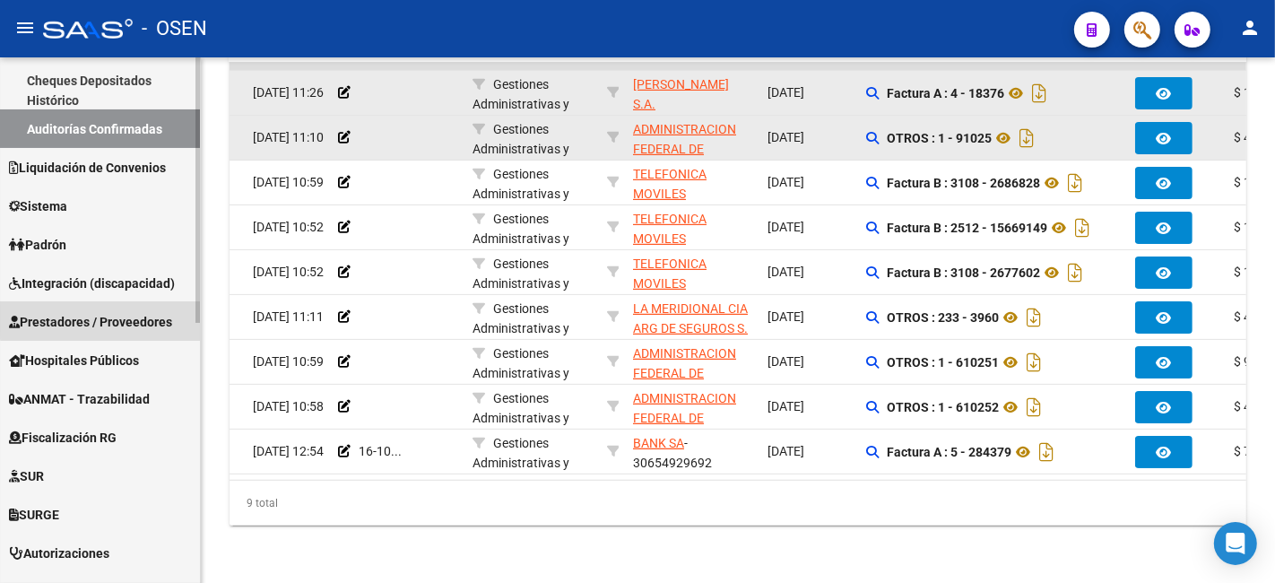
click at [113, 318] on span "Prestadores / Proveedores" at bounding box center [90, 322] width 163 height 20
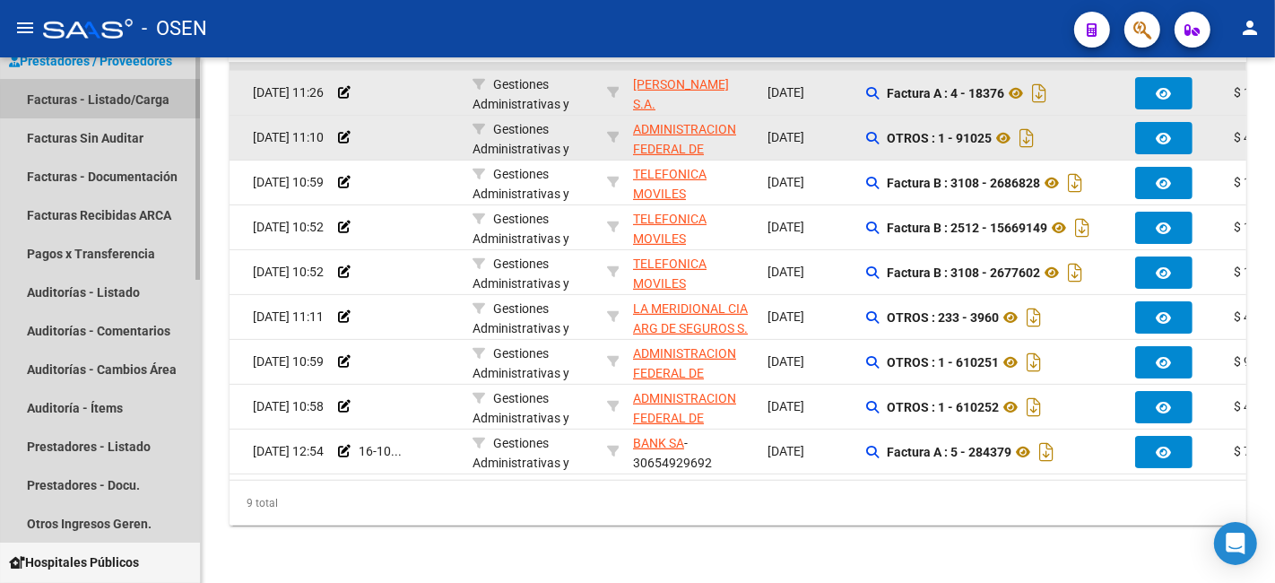
click at [151, 99] on link "Facturas - Listado/Carga" at bounding box center [100, 99] width 200 height 39
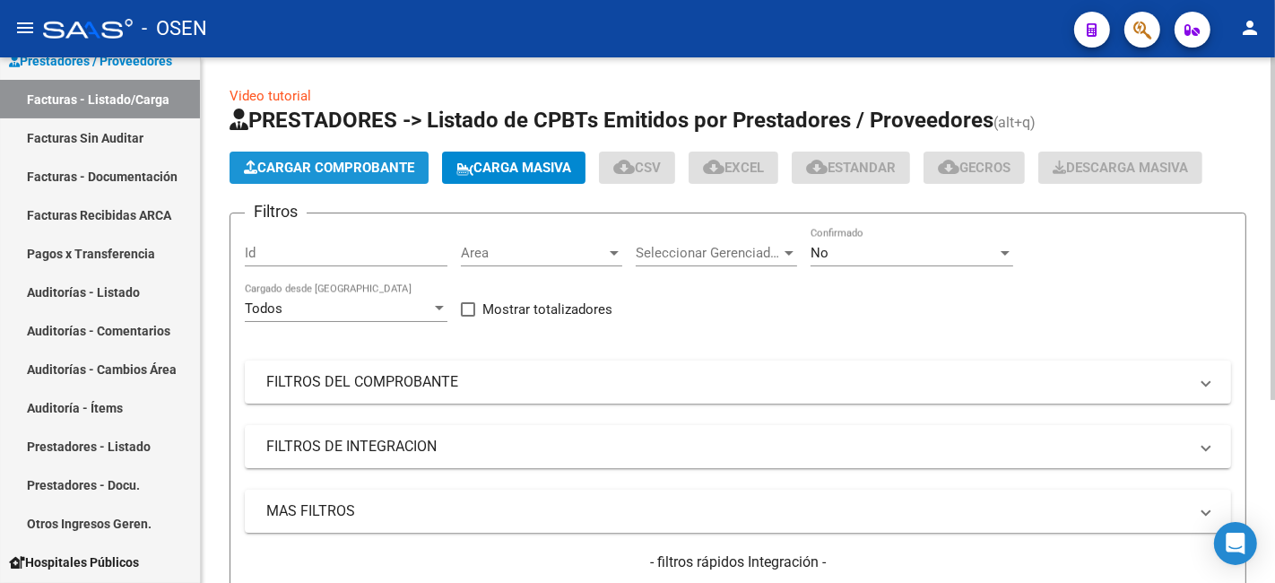
click at [371, 163] on span "Cargar Comprobante" at bounding box center [329, 168] width 170 height 16
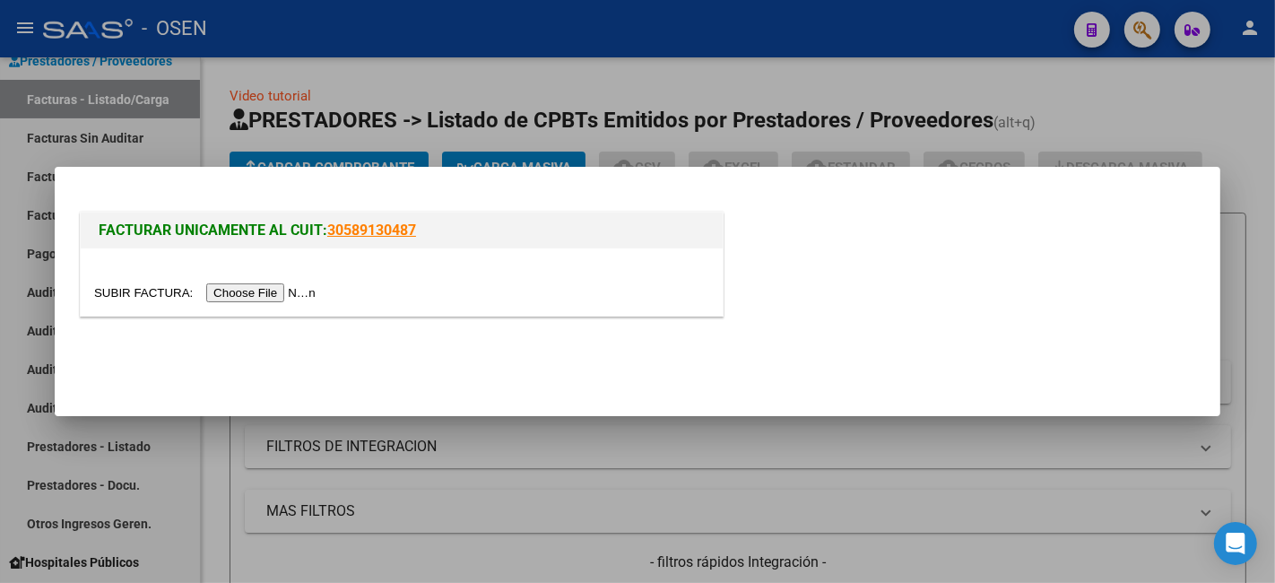
click at [284, 285] on input "file" at bounding box center [207, 292] width 227 height 19
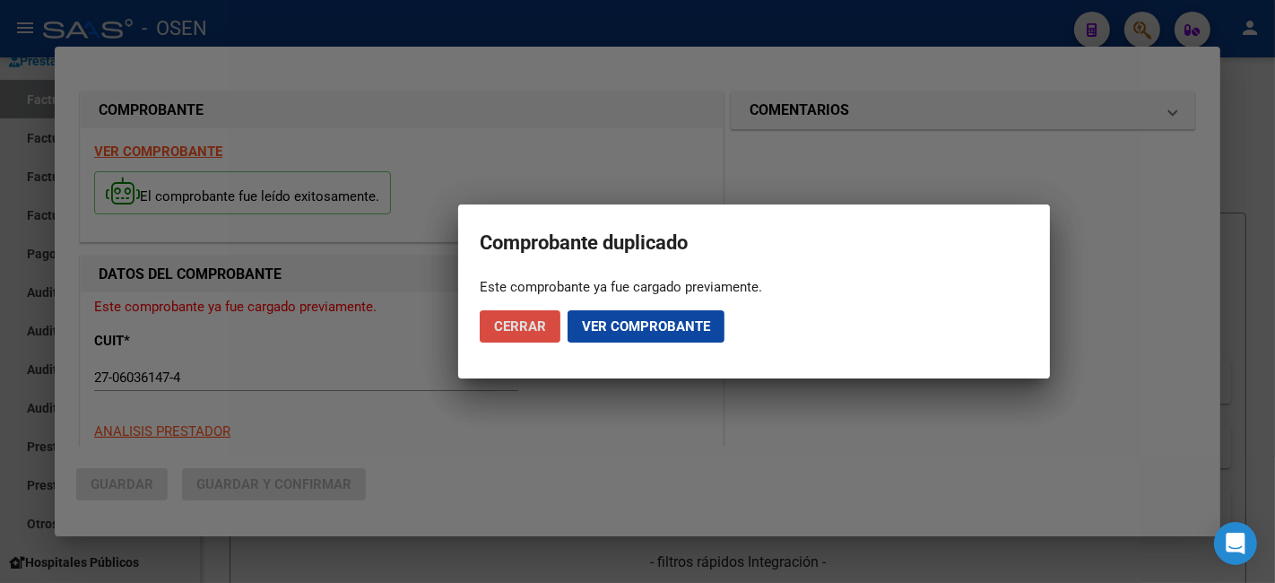
click at [540, 329] on span "Cerrar" at bounding box center [520, 326] width 52 height 16
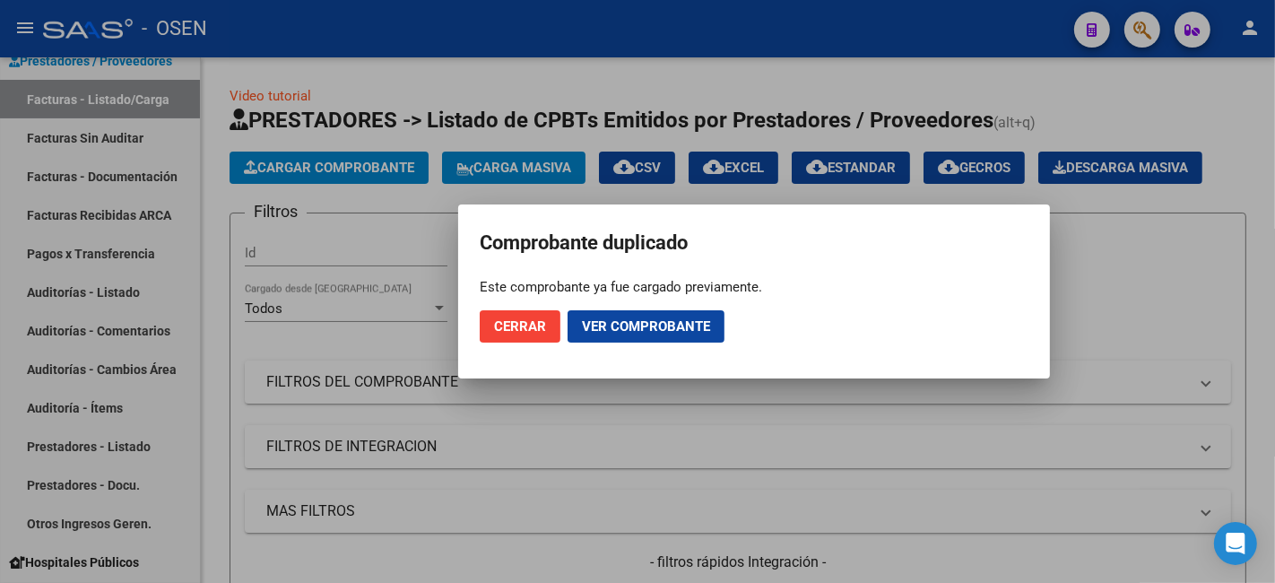
click at [534, 329] on span "Cerrar" at bounding box center [520, 326] width 52 height 16
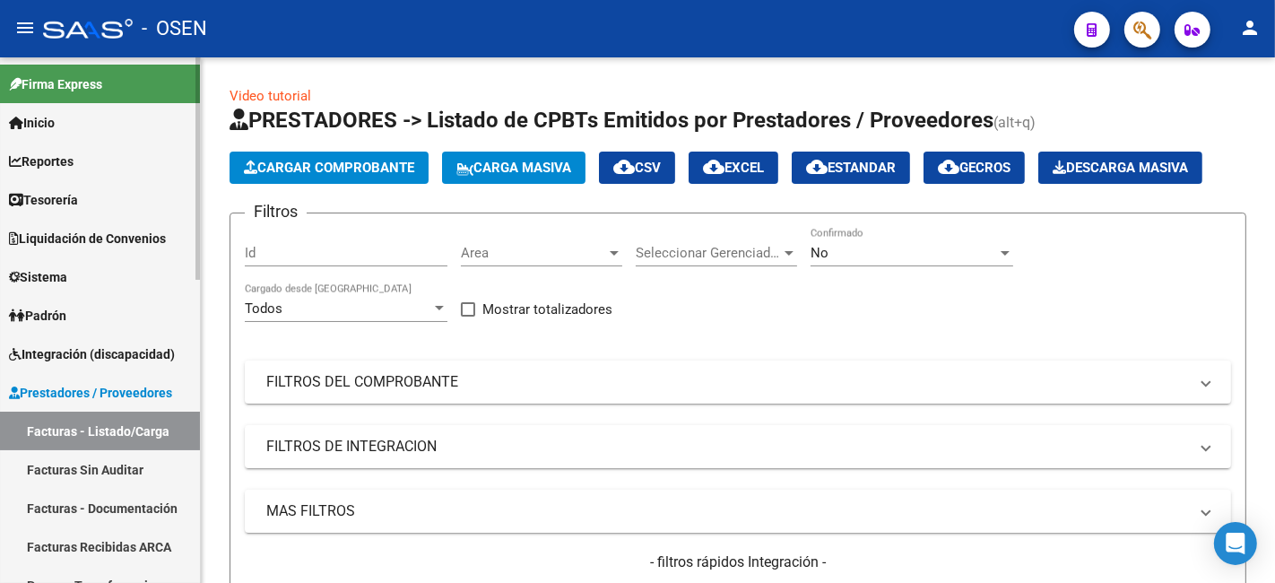
click at [93, 204] on link "Tesorería" at bounding box center [100, 199] width 200 height 39
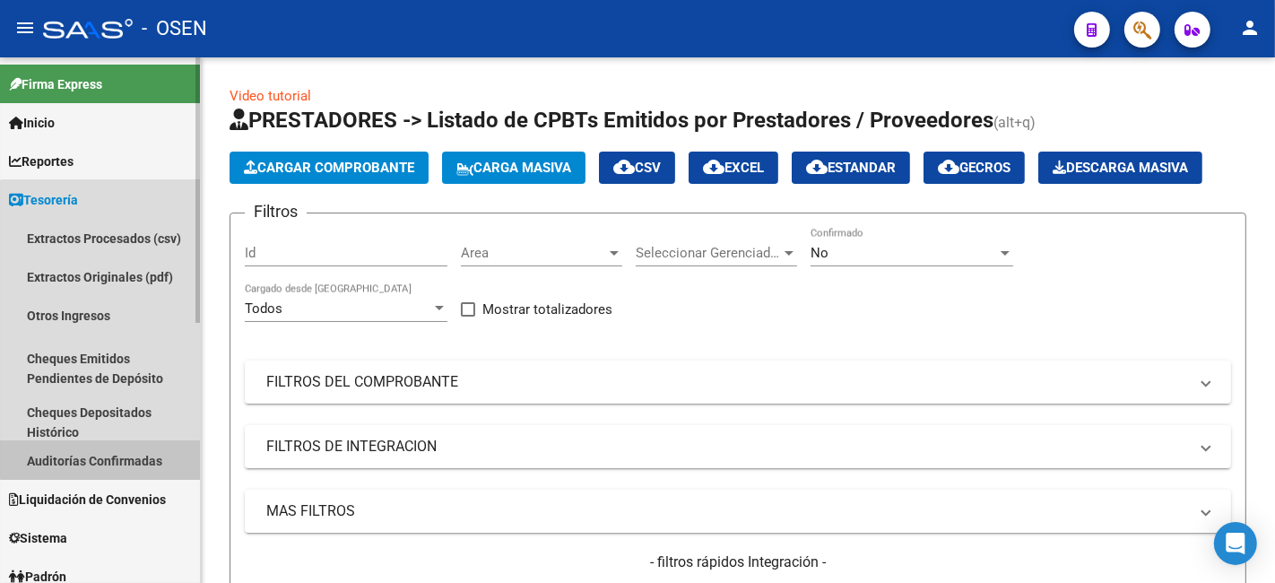
click at [142, 442] on link "Auditorías Confirmadas" at bounding box center [100, 460] width 200 height 39
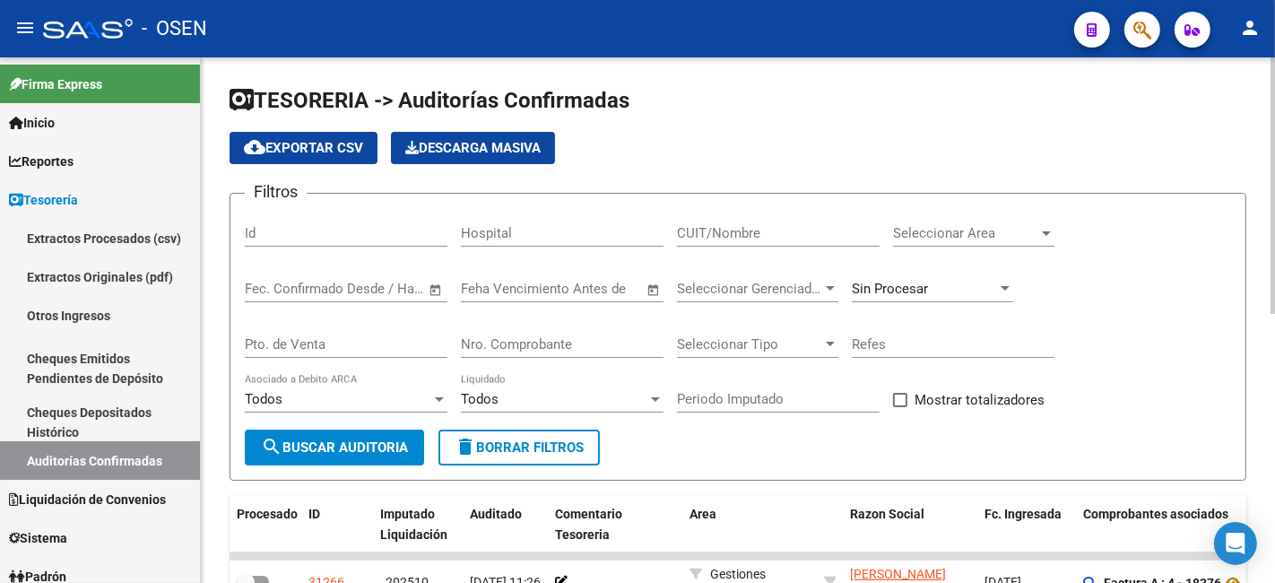
click at [973, 218] on div "Seleccionar Area Seleccionar Area" at bounding box center [973, 227] width 161 height 39
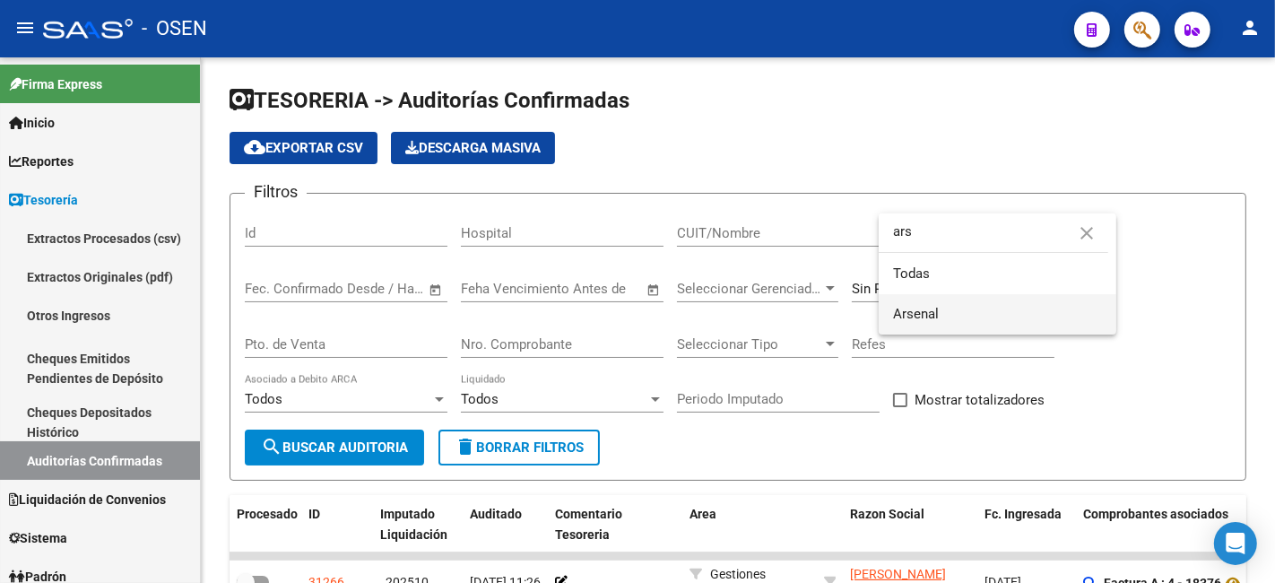
type input "ars"
click at [943, 302] on span "Arsenal" at bounding box center [997, 314] width 209 height 40
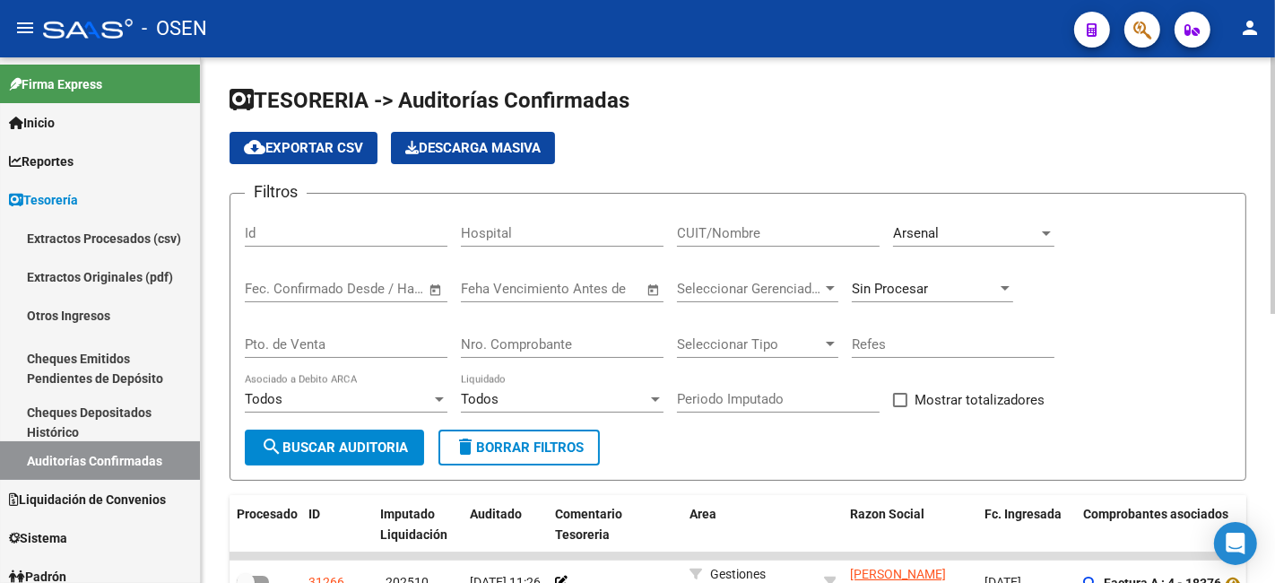
click at [382, 418] on div "Todos Asociado a Debito ARCA" at bounding box center [346, 402] width 203 height 56
click at [379, 448] on span "search Buscar Auditoria" at bounding box center [334, 447] width 147 height 16
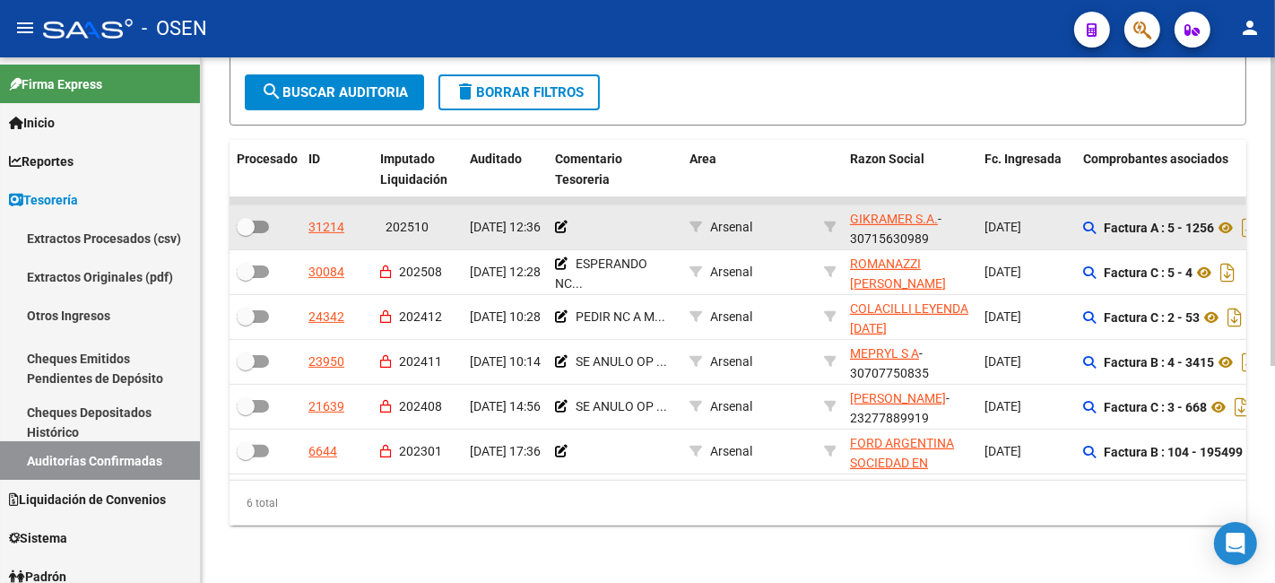
scroll to position [39, 0]
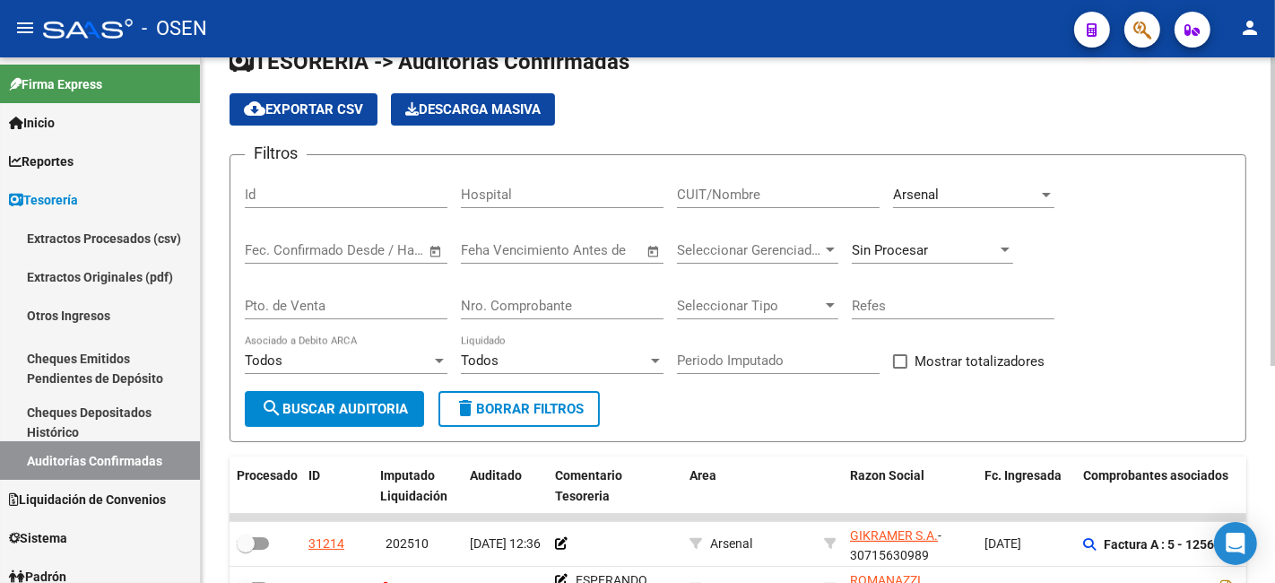
click at [774, 179] on div "CUIT/Nombre" at bounding box center [778, 188] width 203 height 39
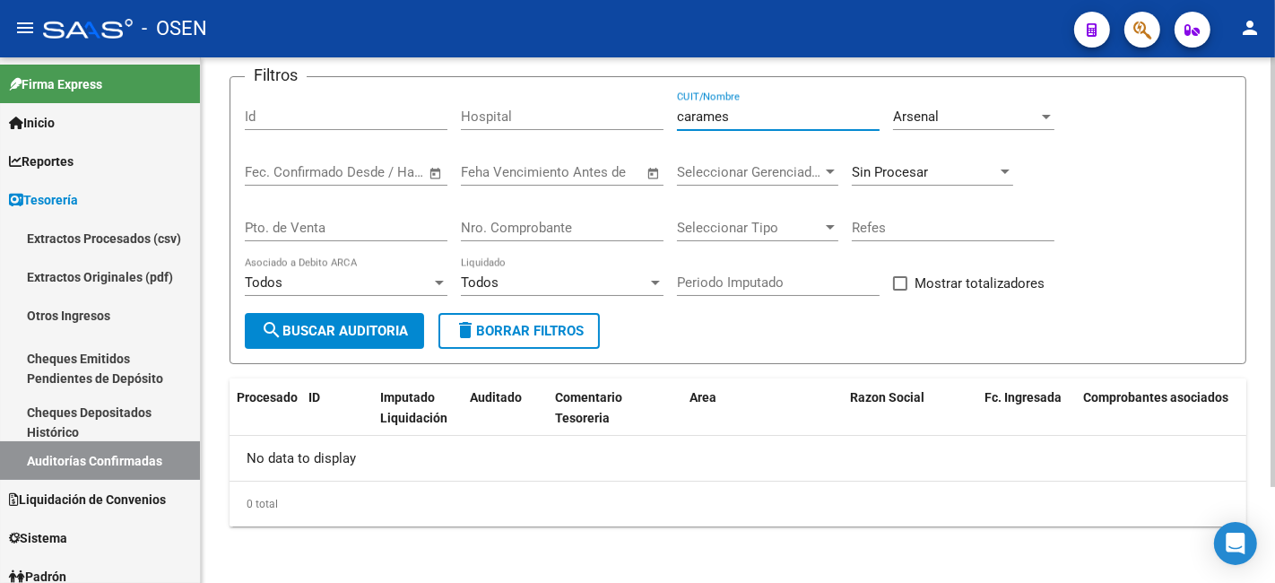
scroll to position [117, 0]
type input "carames"
click at [990, 164] on div "Sin Procesar" at bounding box center [923, 171] width 145 height 16
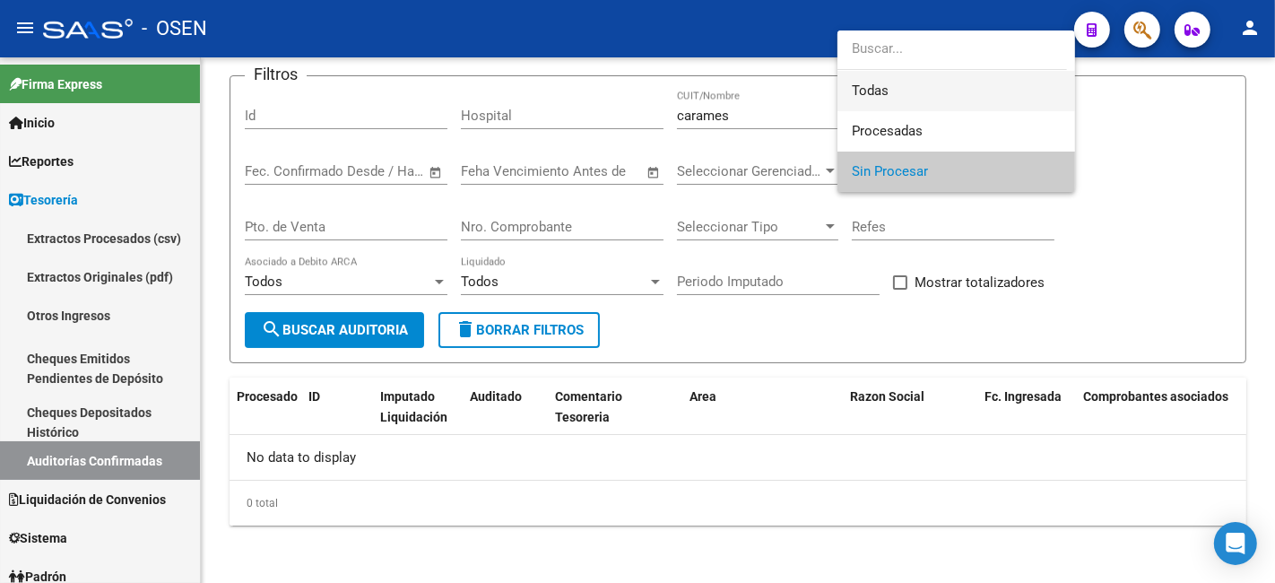
click at [981, 82] on span "Todas" at bounding box center [955, 91] width 209 height 40
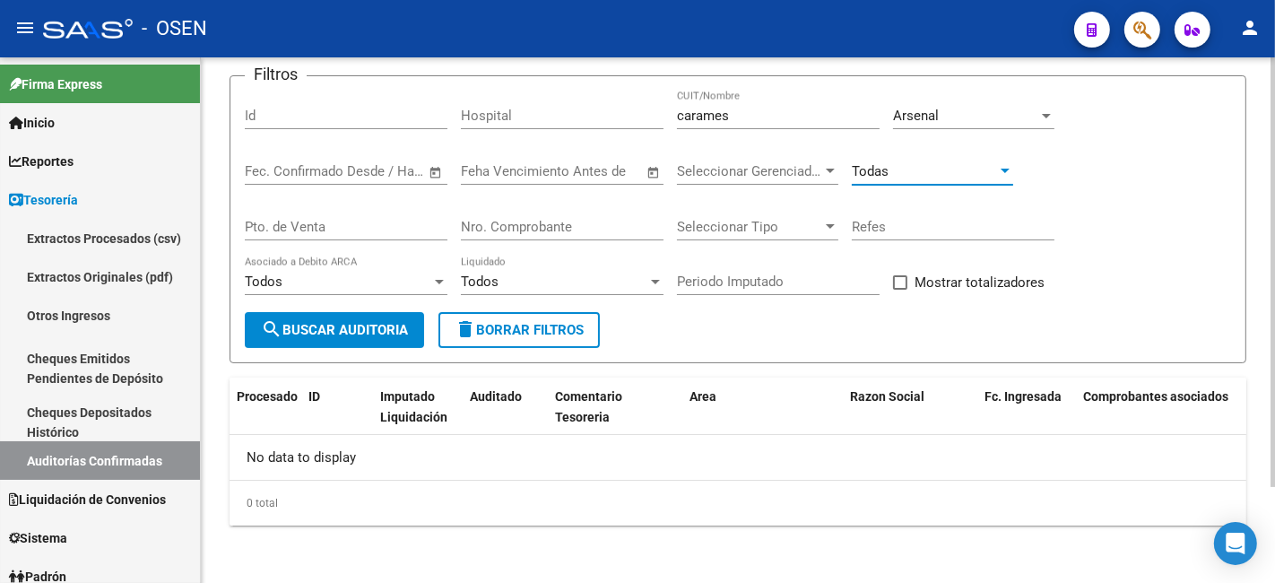
click at [302, 324] on span "search Buscar Auditoria" at bounding box center [334, 330] width 147 height 16
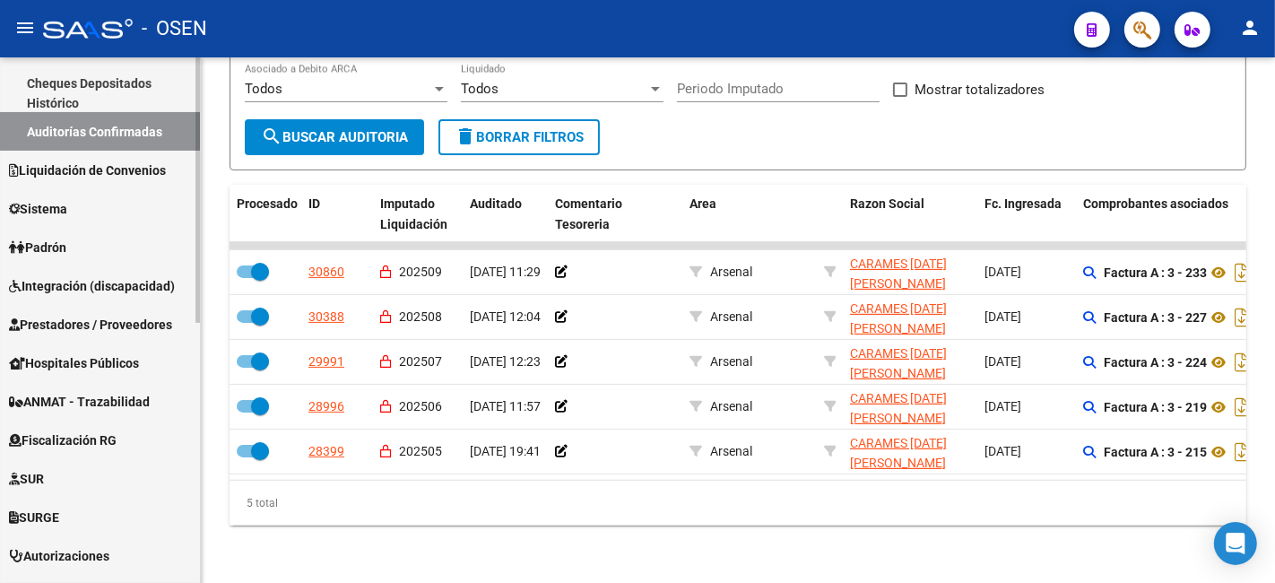
scroll to position [332, 0]
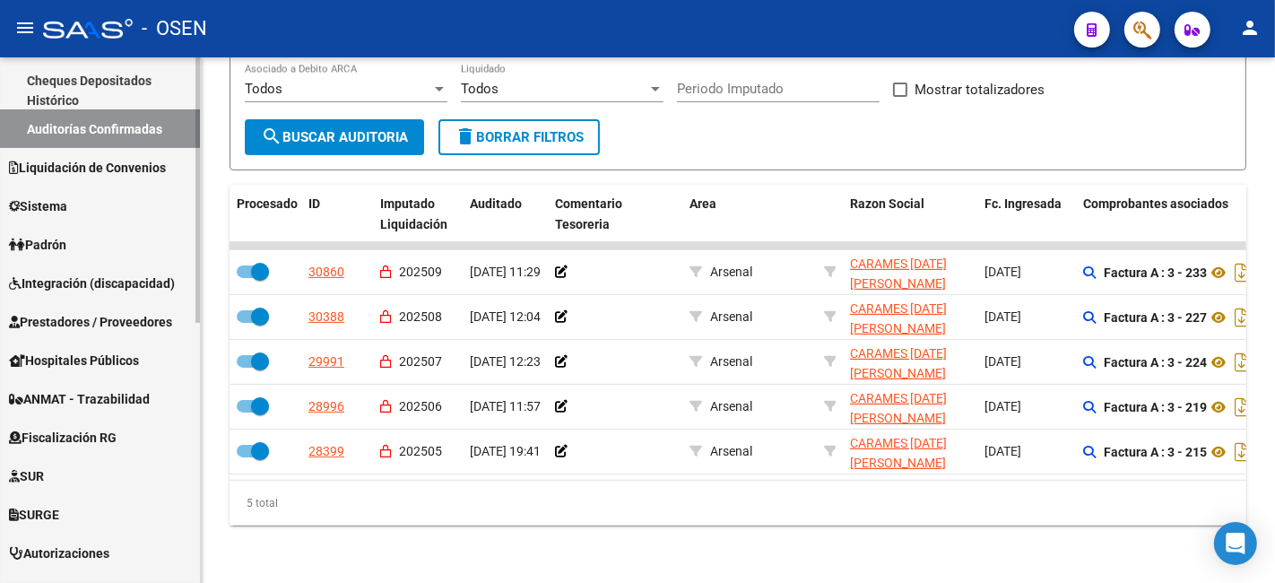
click at [123, 320] on span "Prestadores / Proveedores" at bounding box center [90, 322] width 163 height 20
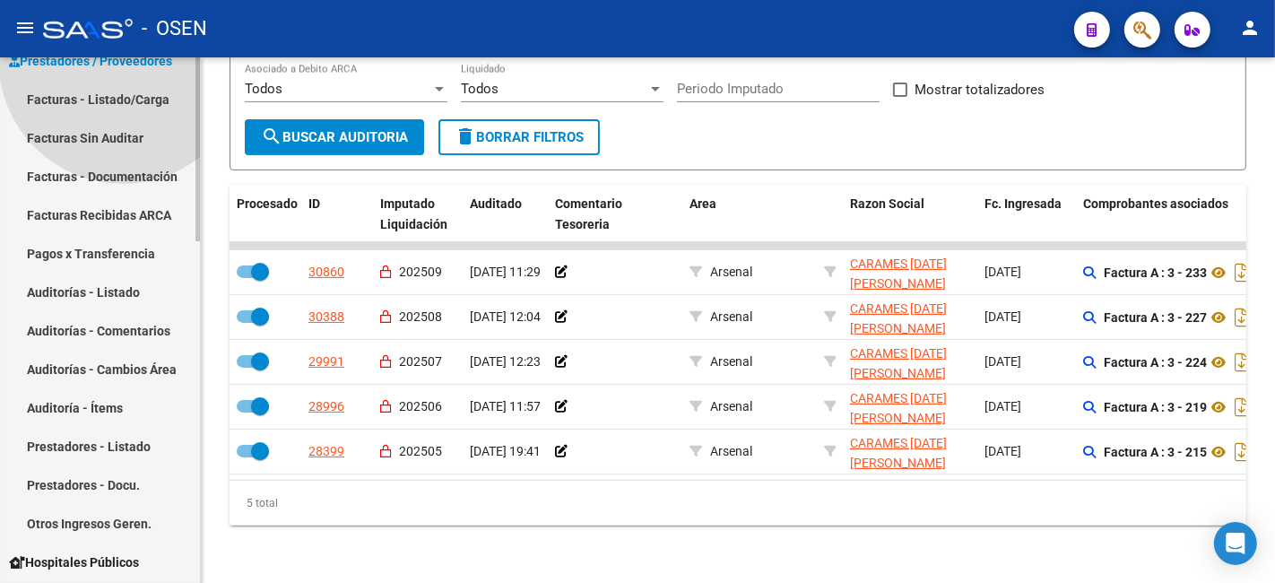
scroll to position [0, 0]
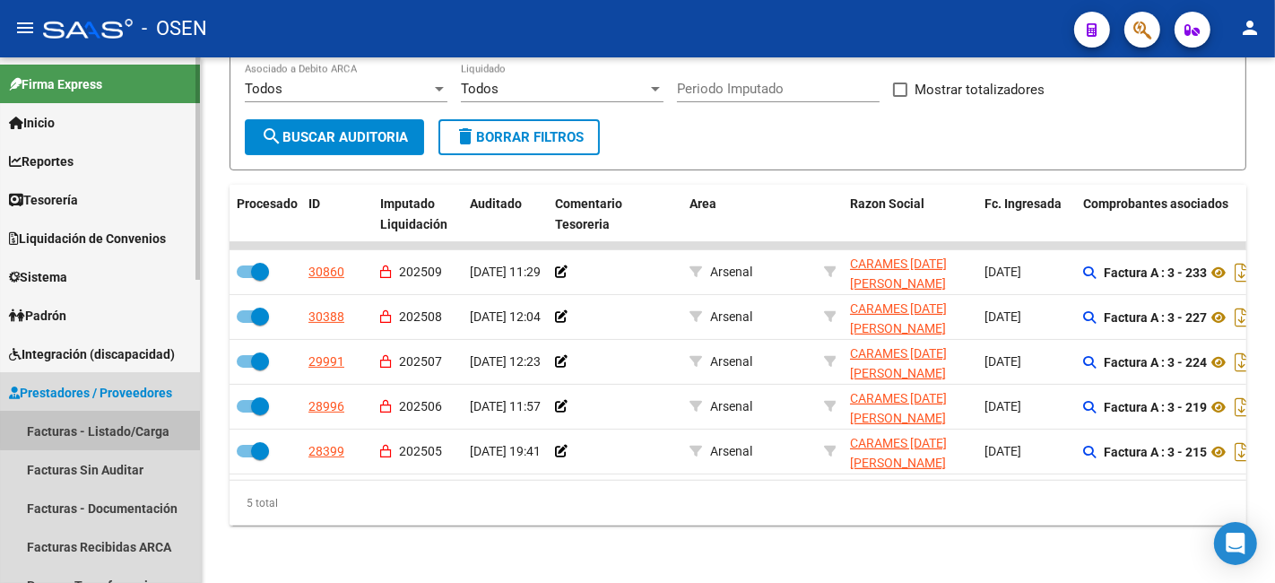
click at [133, 428] on link "Facturas - Listado/Carga" at bounding box center [100, 430] width 200 height 39
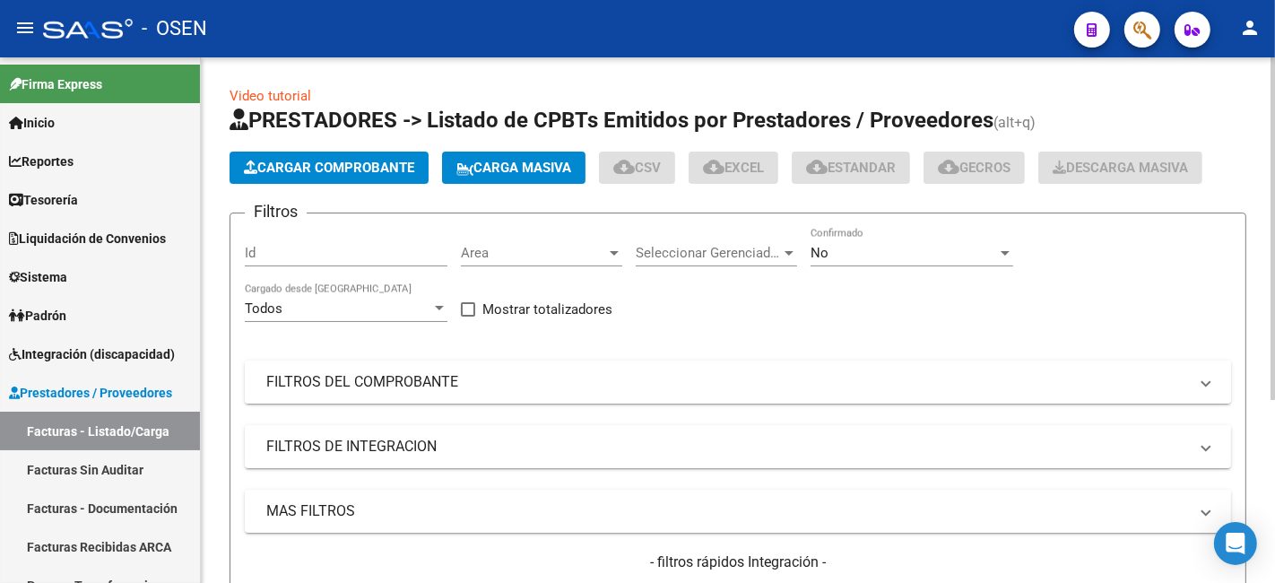
click at [436, 382] on mat-panel-title "FILTROS DEL COMPROBANTE" at bounding box center [726, 382] width 921 height 20
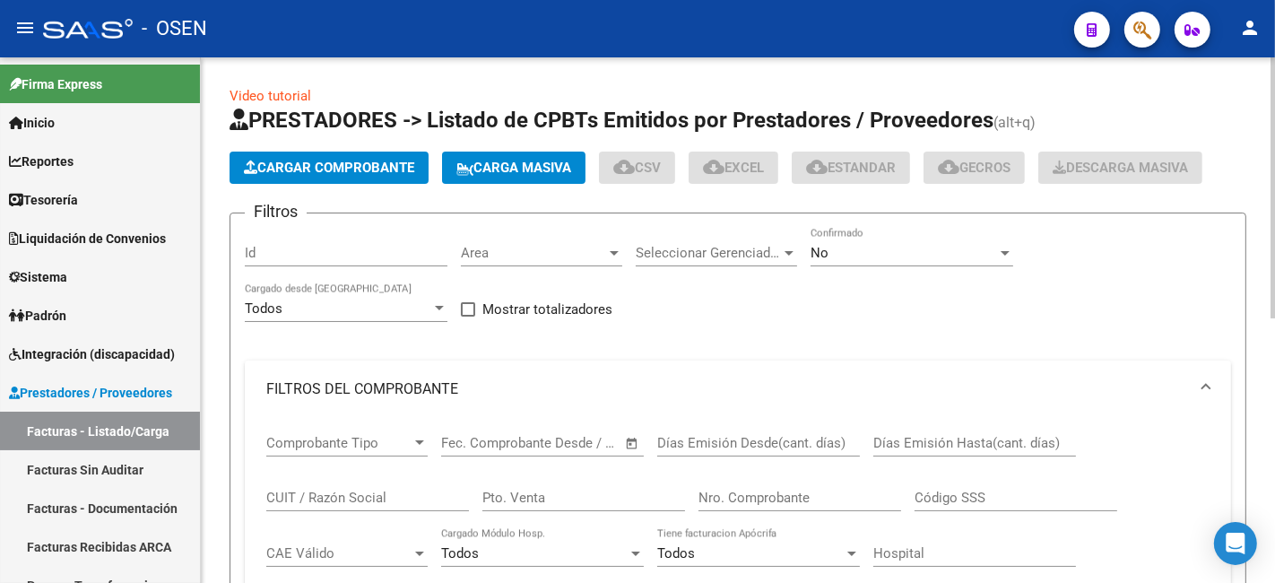
click at [795, 507] on div "Nro. Comprobante" at bounding box center [799, 491] width 203 height 39
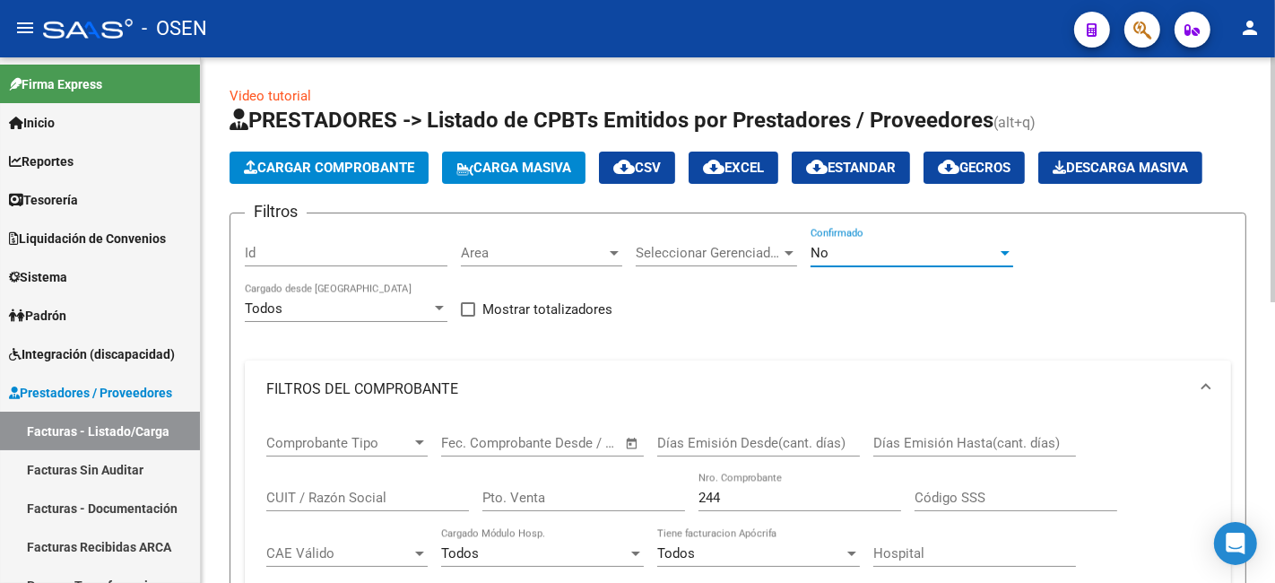
click at [826, 253] on span "No" at bounding box center [819, 253] width 18 height 16
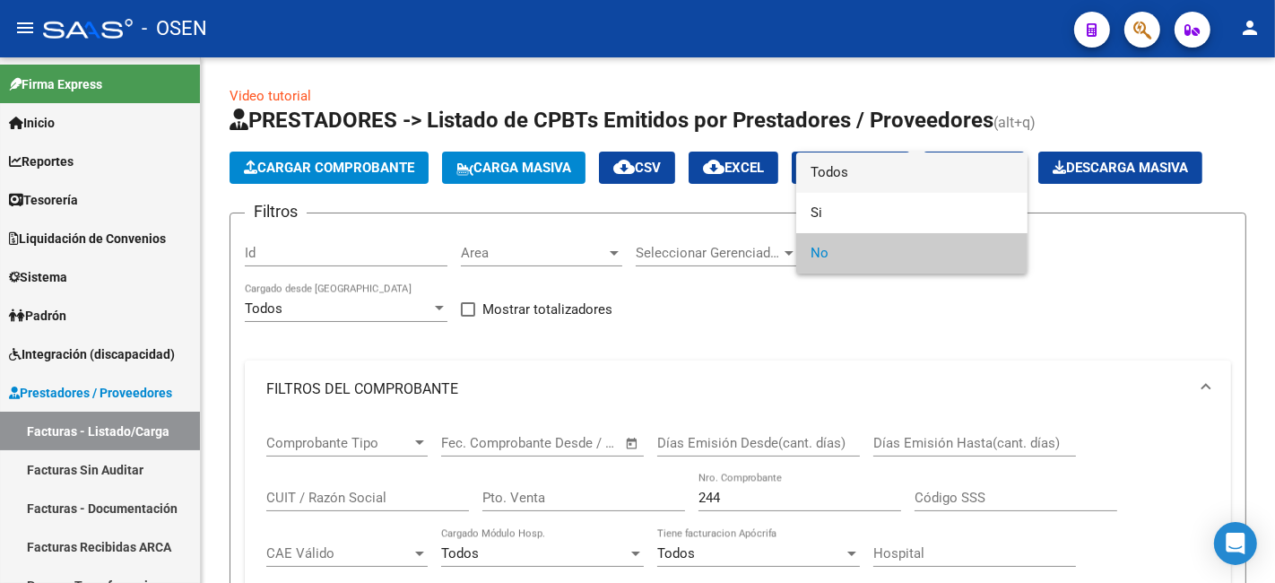
click at [864, 160] on span "Todos" at bounding box center [911, 172] width 203 height 40
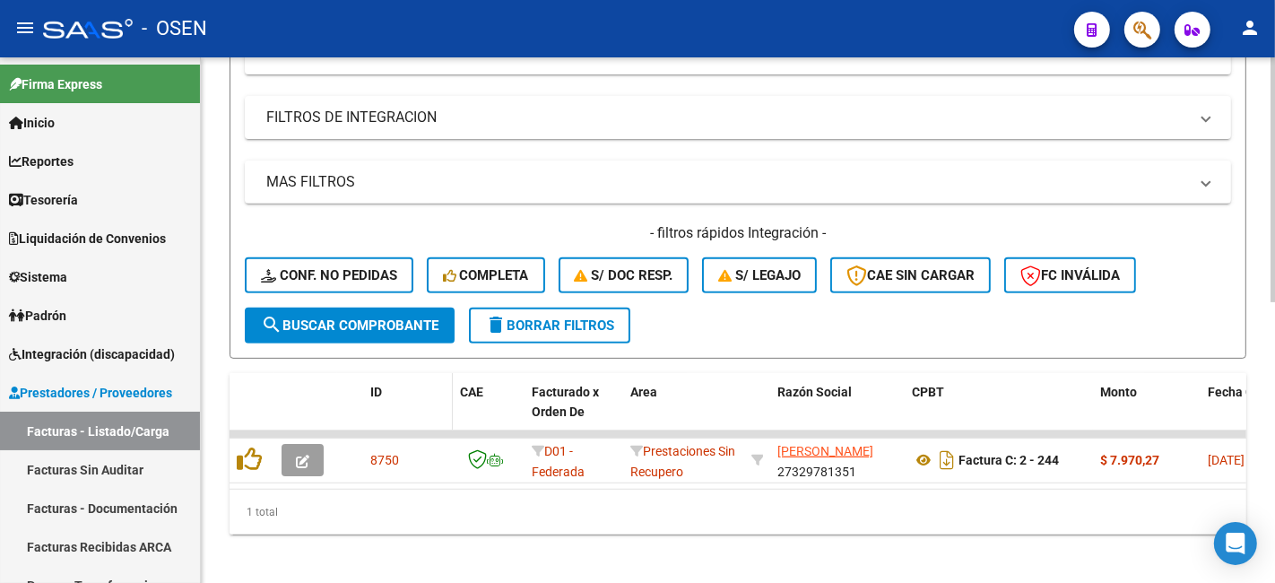
scroll to position [601, 0]
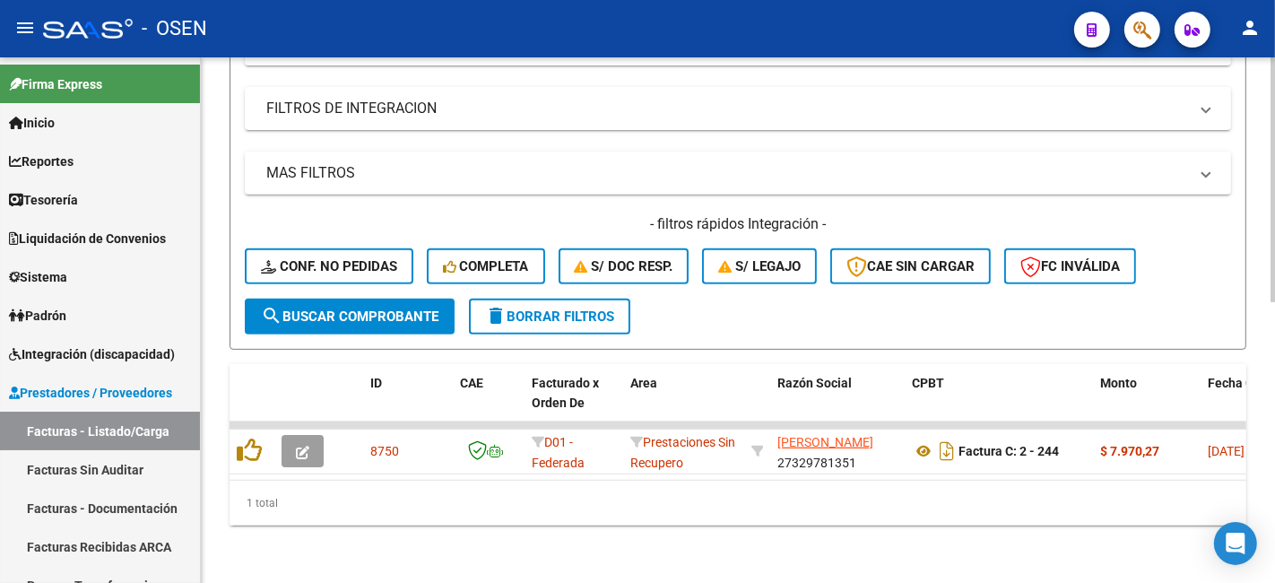
click at [404, 307] on button "search Buscar Comprobante" at bounding box center [350, 316] width 210 height 36
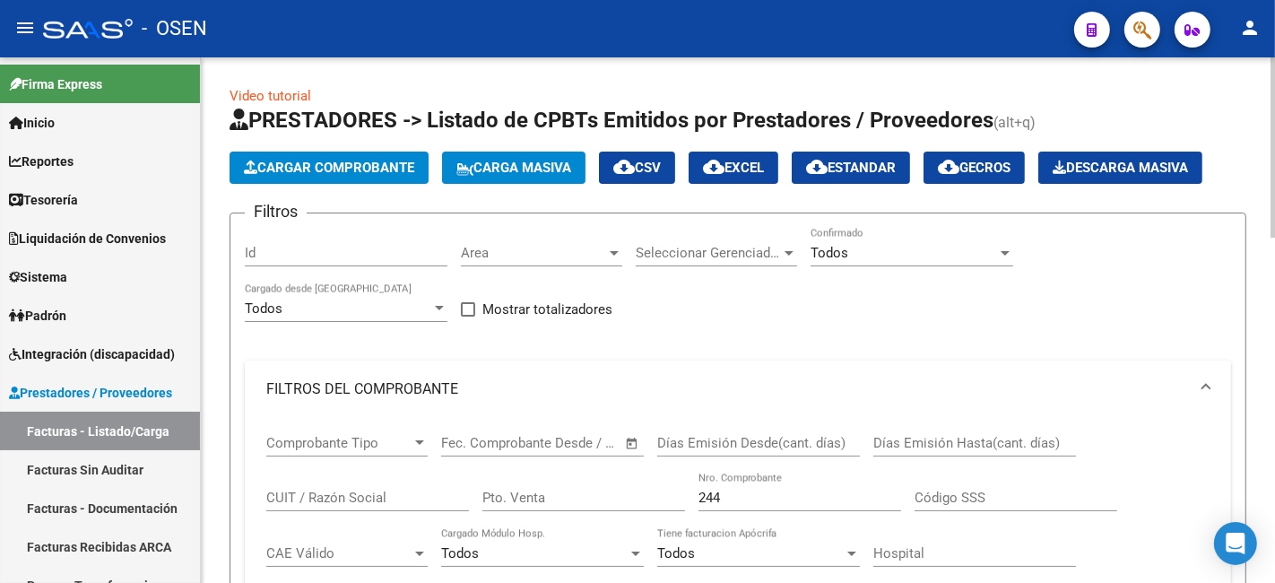
scroll to position [332, 0]
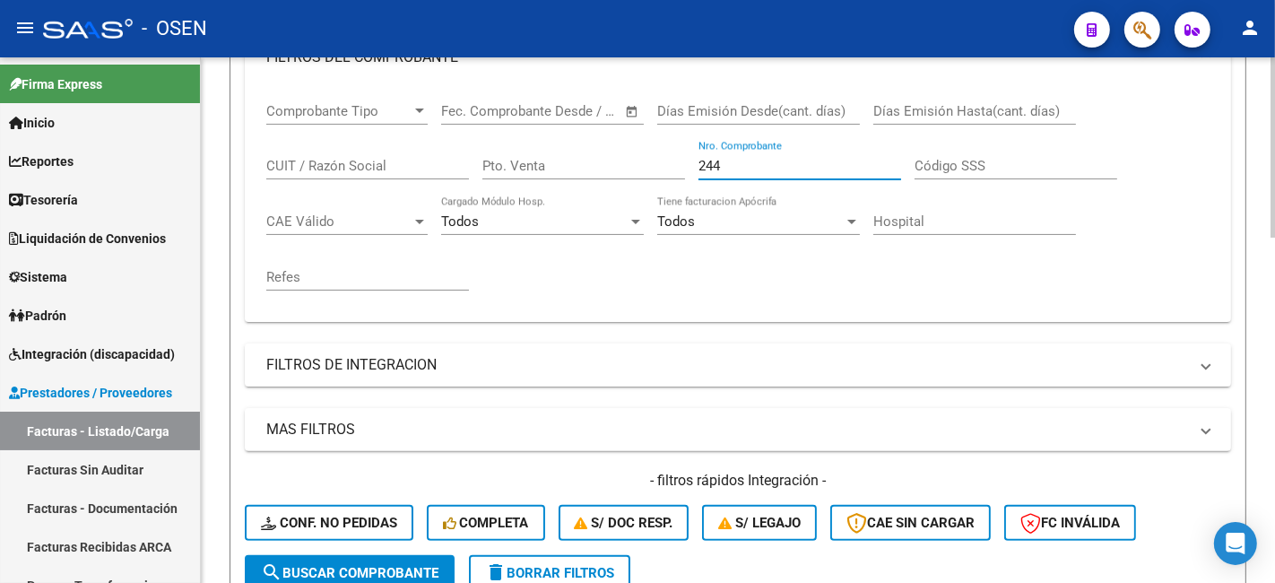
click at [774, 165] on input "244" at bounding box center [799, 166] width 203 height 16
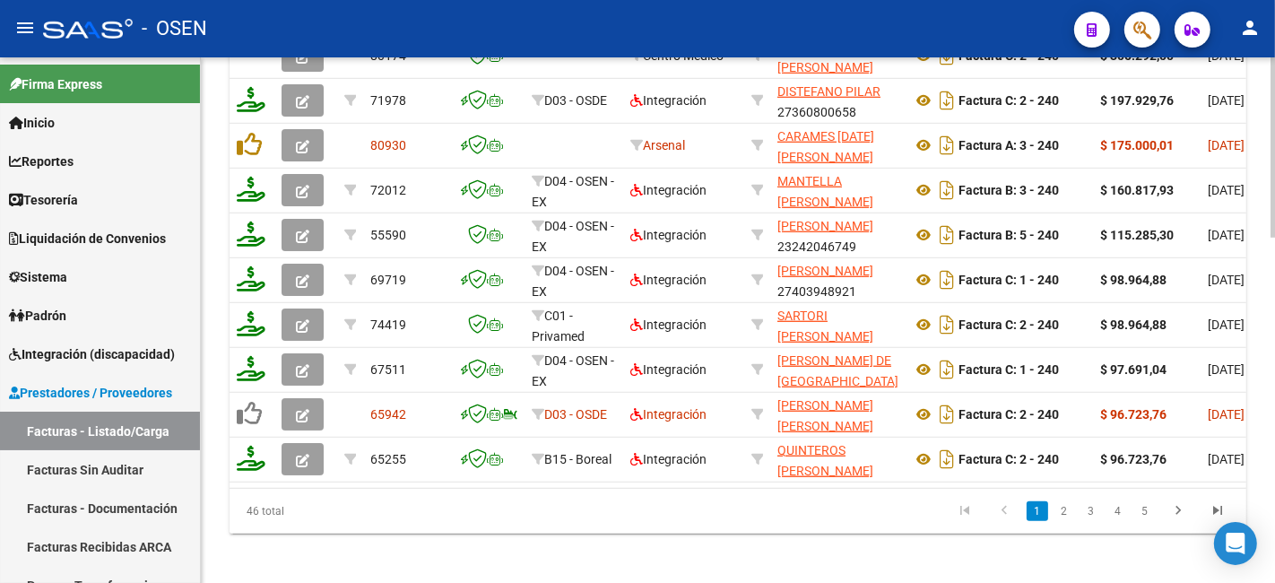
scroll to position [996, 0]
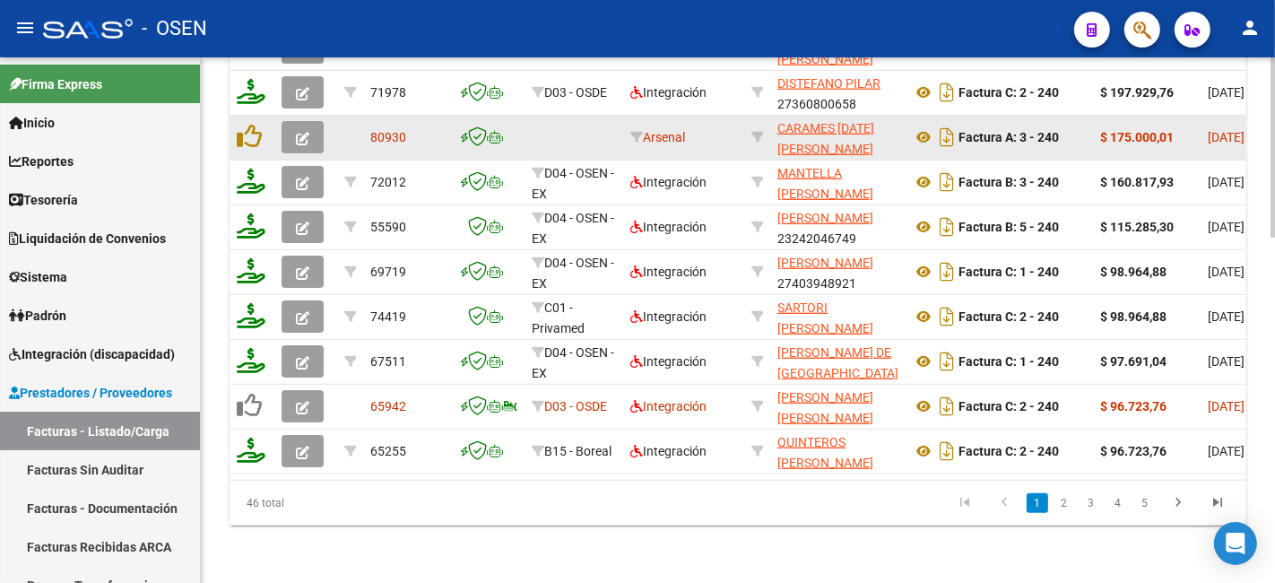
type input "239"
click at [292, 127] on button "button" at bounding box center [302, 137] width 42 height 32
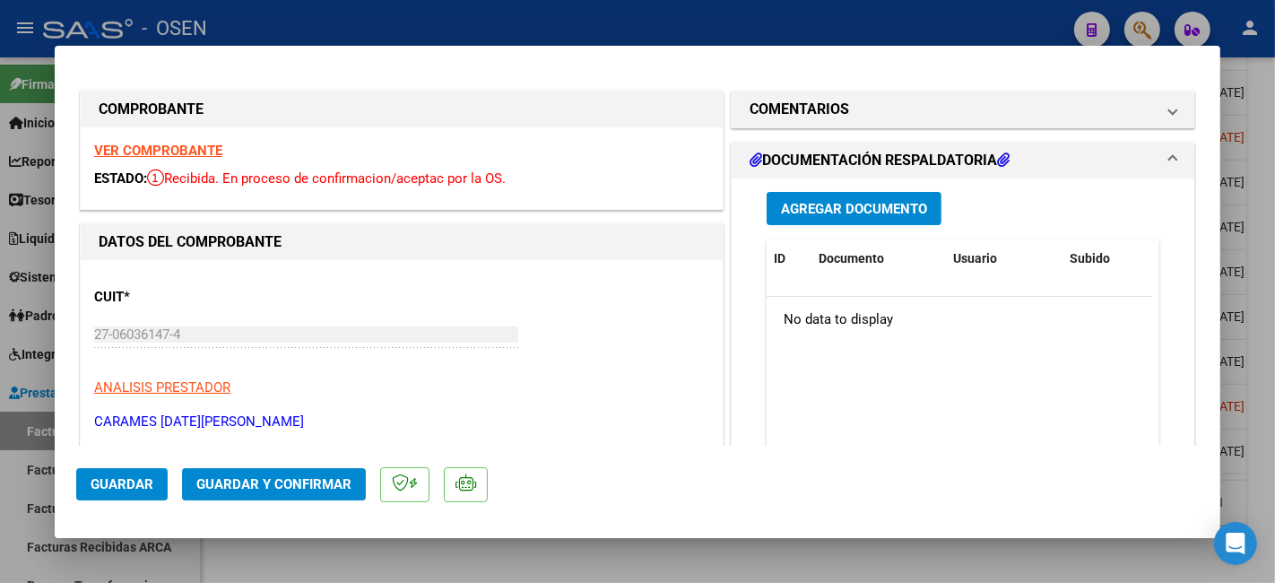
click at [309, 488] on span "Guardar y Confirmar" at bounding box center [273, 484] width 155 height 16
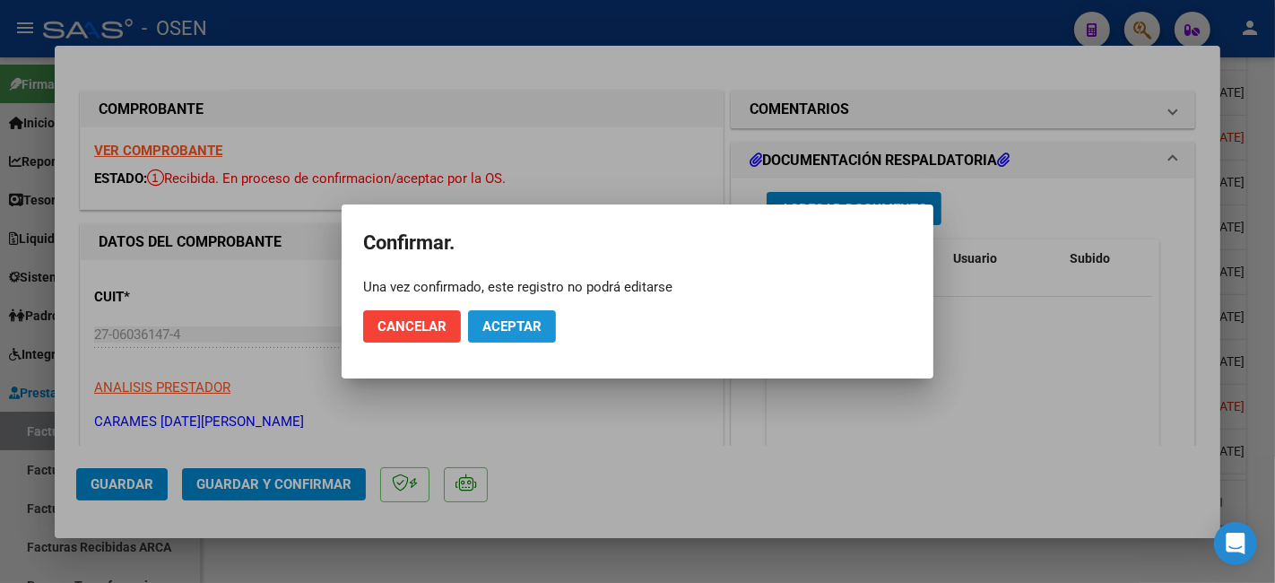
click at [518, 329] on span "Aceptar" at bounding box center [511, 326] width 59 height 16
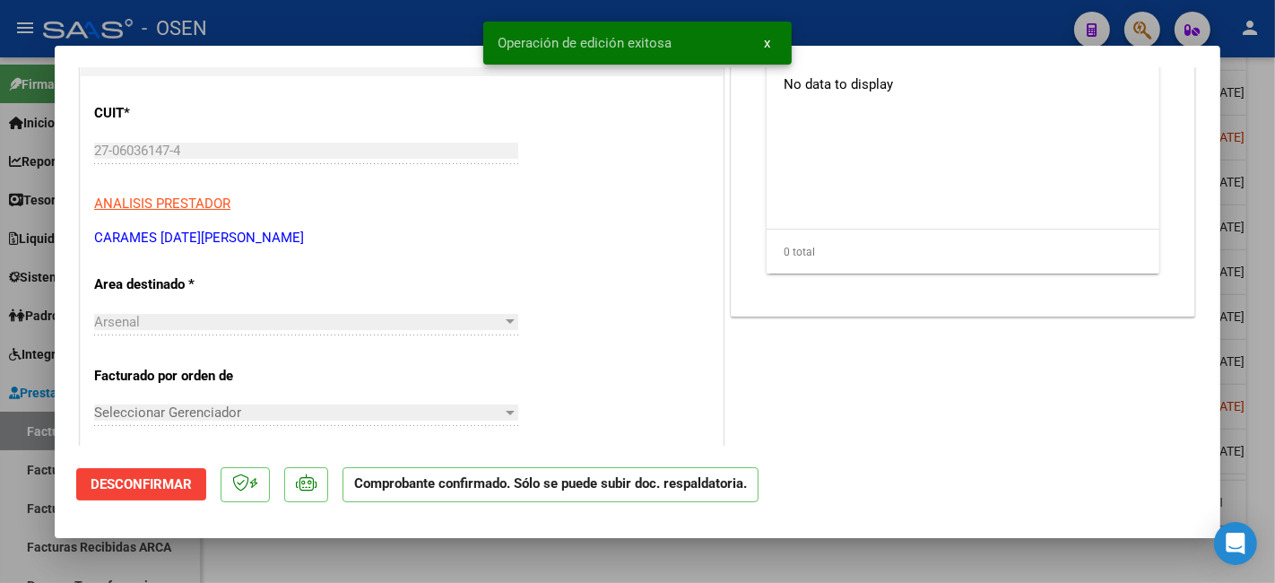
scroll to position [0, 0]
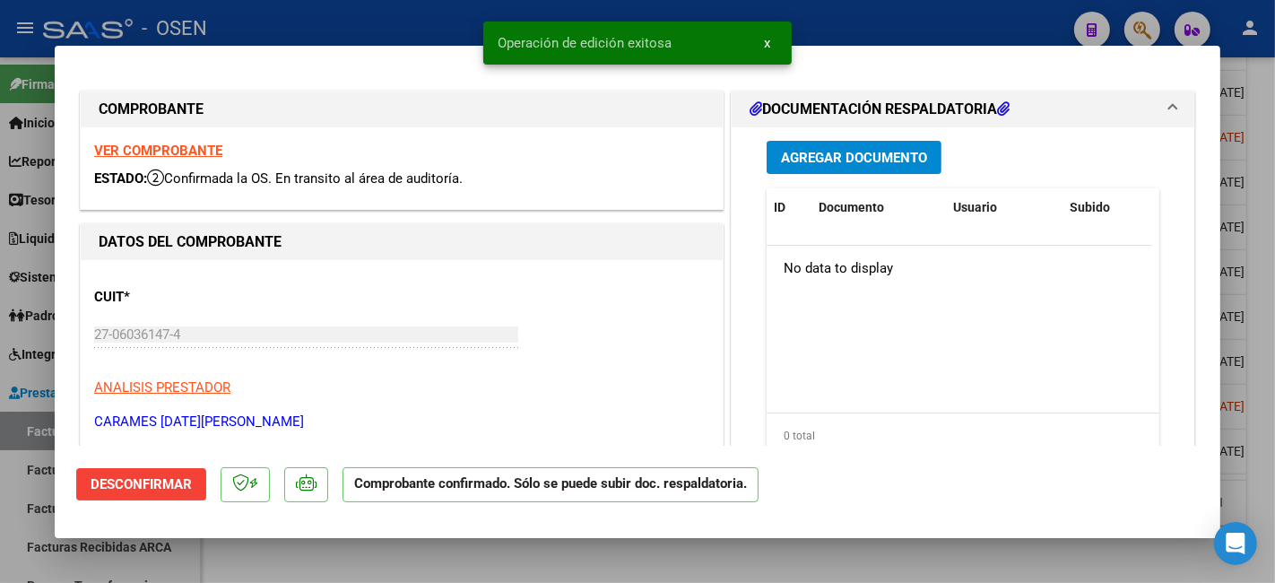
type input "$ 0,00"
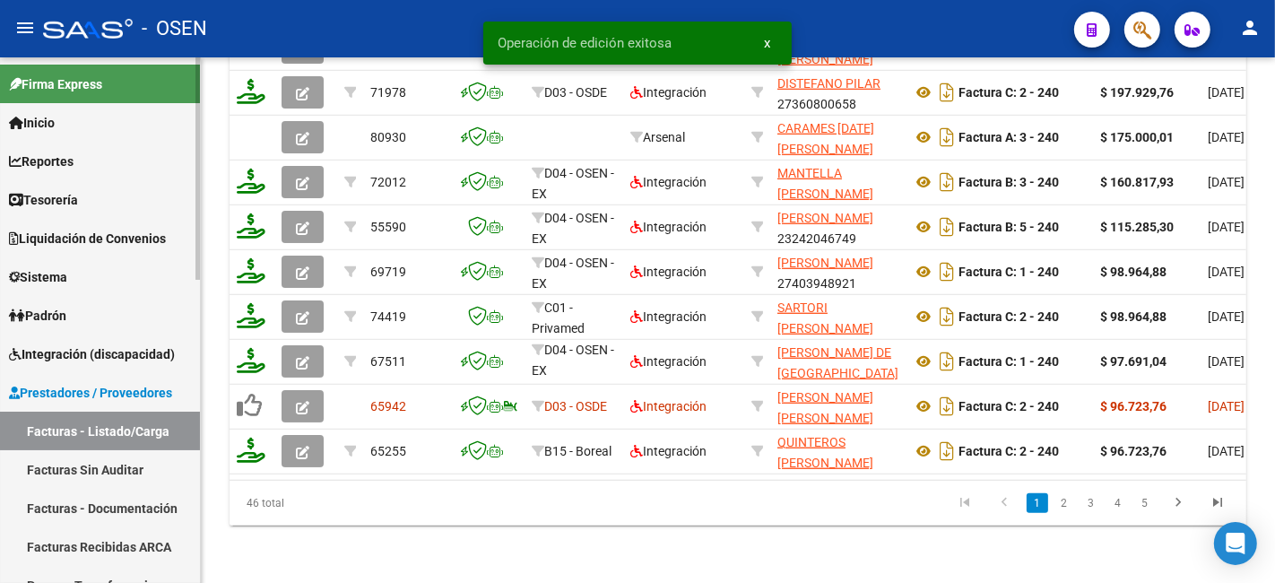
scroll to position [332, 0]
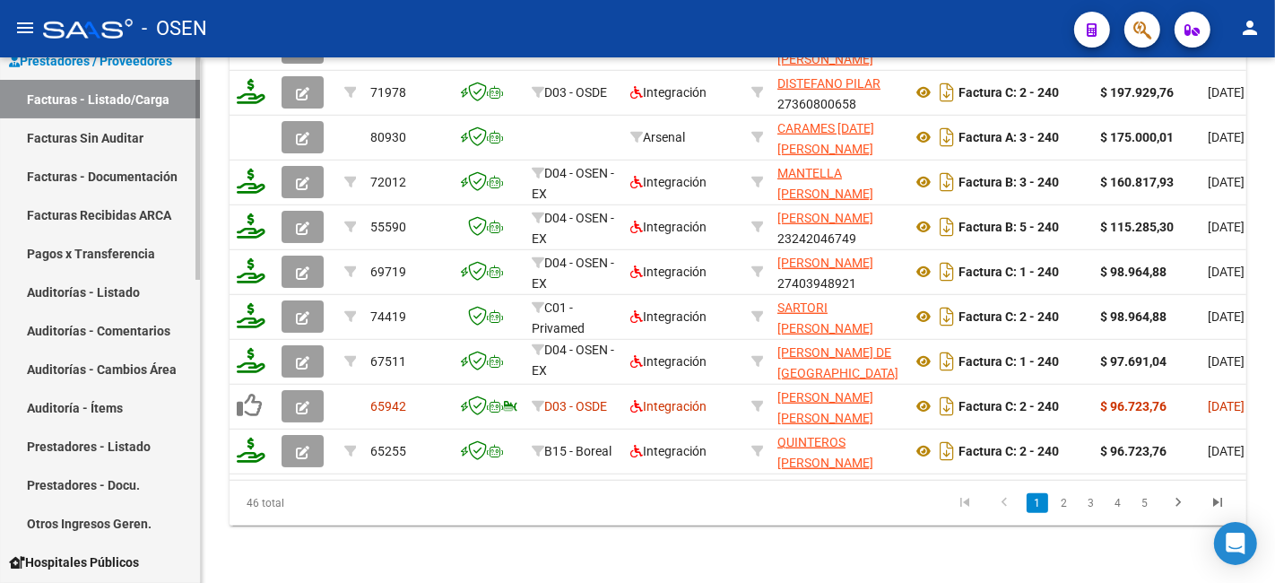
click at [119, 294] on link "Auditorías - Listado" at bounding box center [100, 291] width 200 height 39
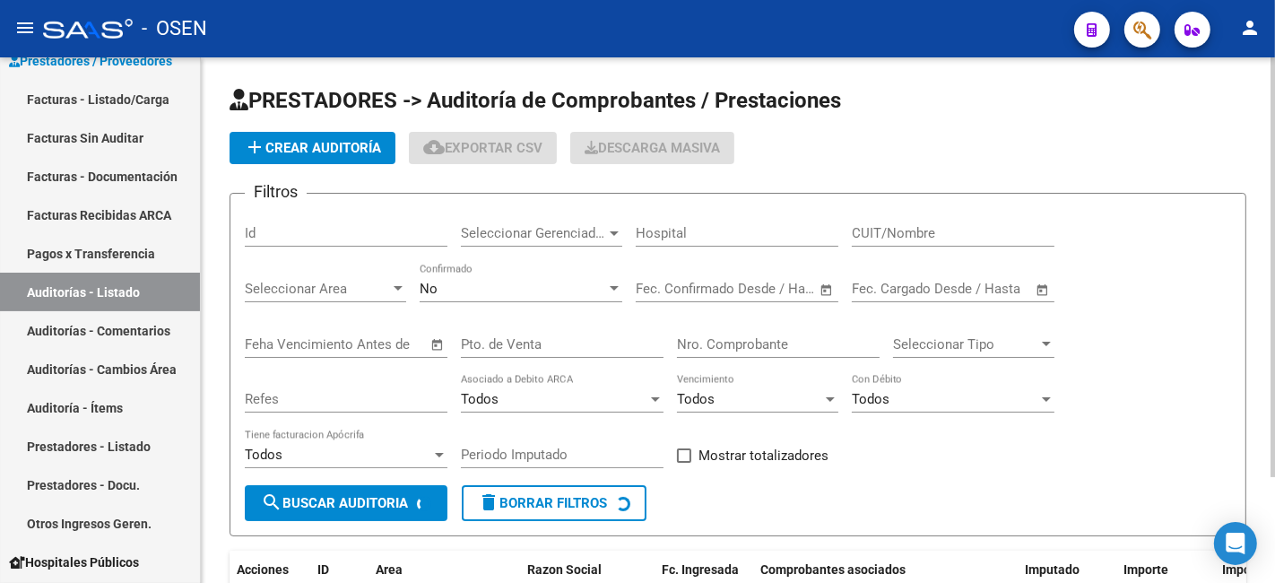
click at [314, 135] on button "add Crear Auditoría" at bounding box center [312, 148] width 166 height 32
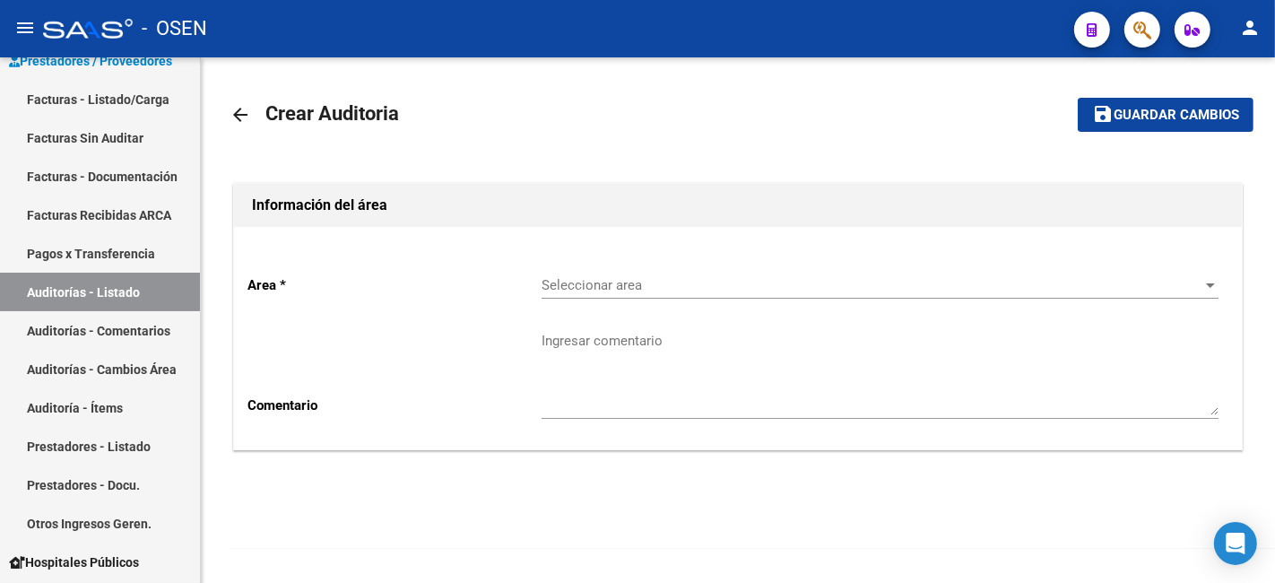
click at [817, 260] on div "Seleccionar area Seleccionar area" at bounding box center [879, 279] width 677 height 39
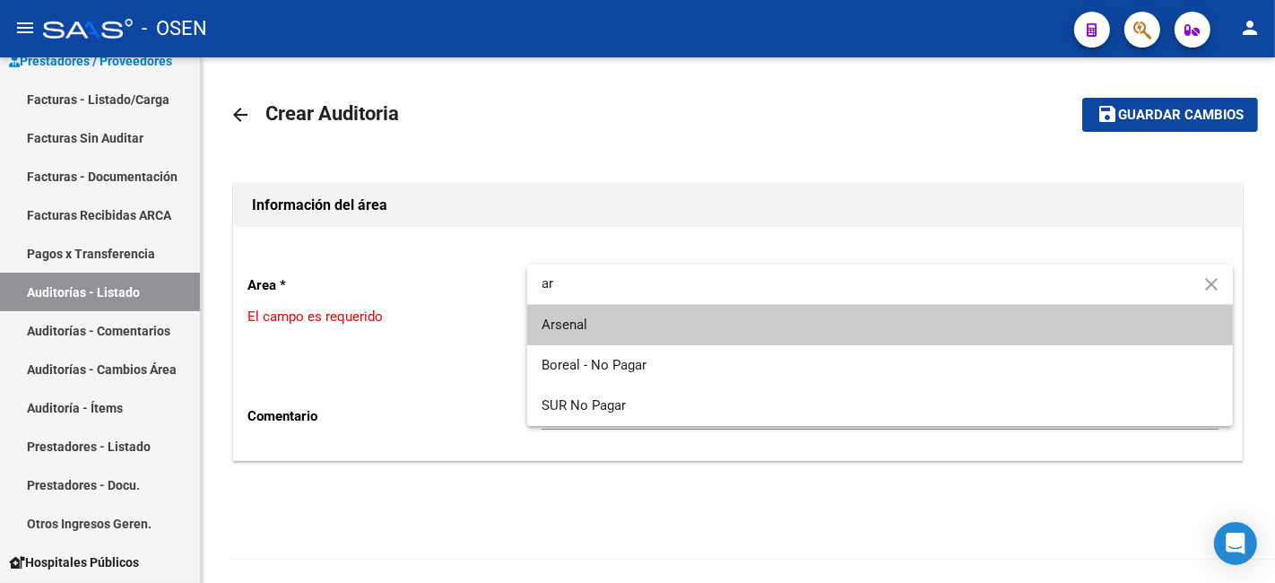
type input "ar"
click at [776, 329] on span "Arsenal" at bounding box center [879, 325] width 677 height 40
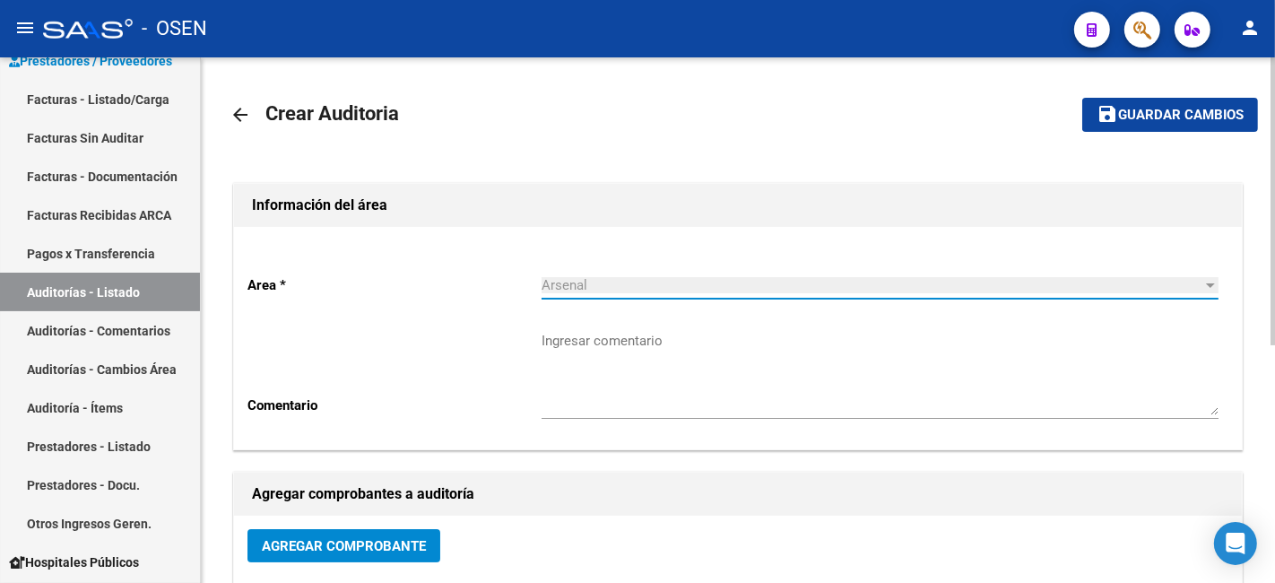
scroll to position [332, 0]
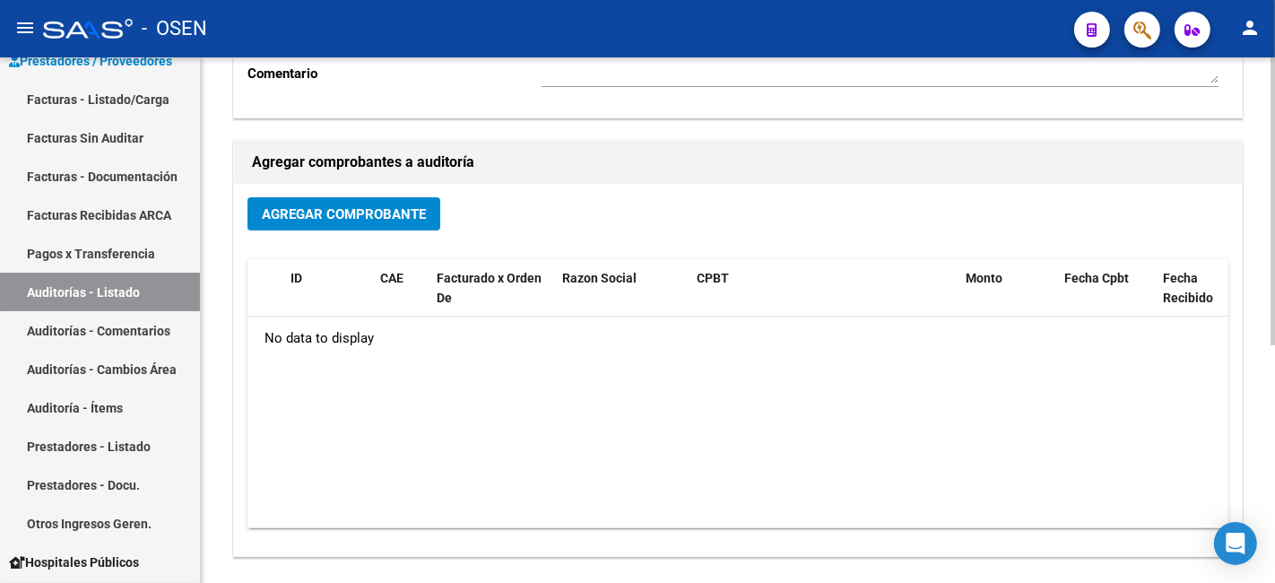
click at [352, 208] on span "Agregar Comprobante" at bounding box center [344, 214] width 164 height 16
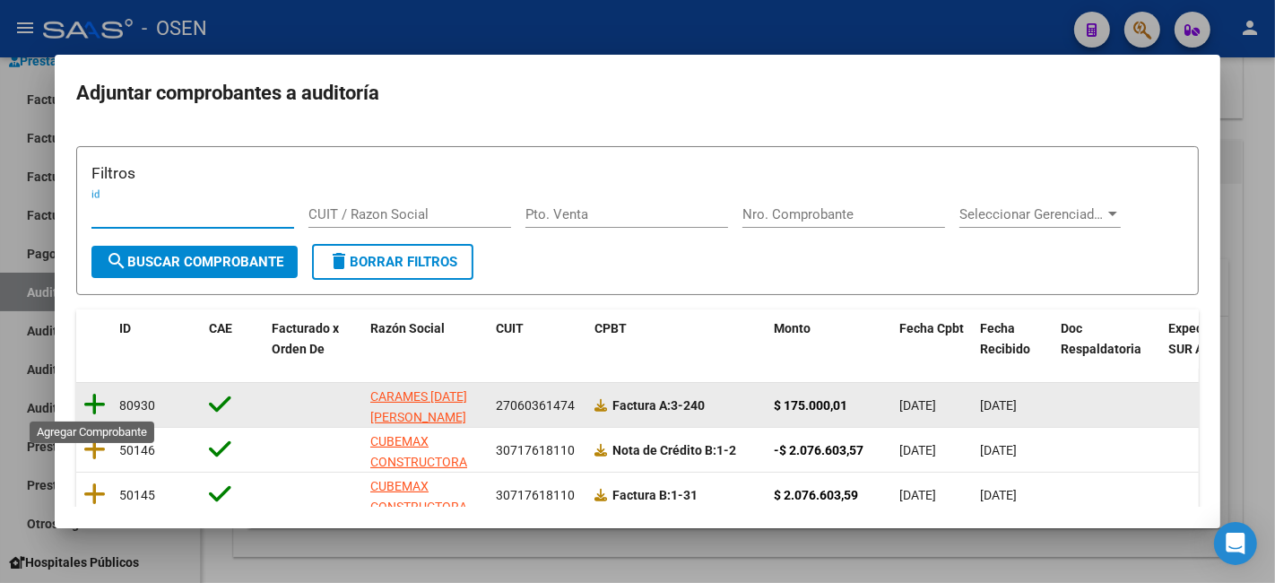
click at [94, 399] on icon at bounding box center [94, 404] width 22 height 25
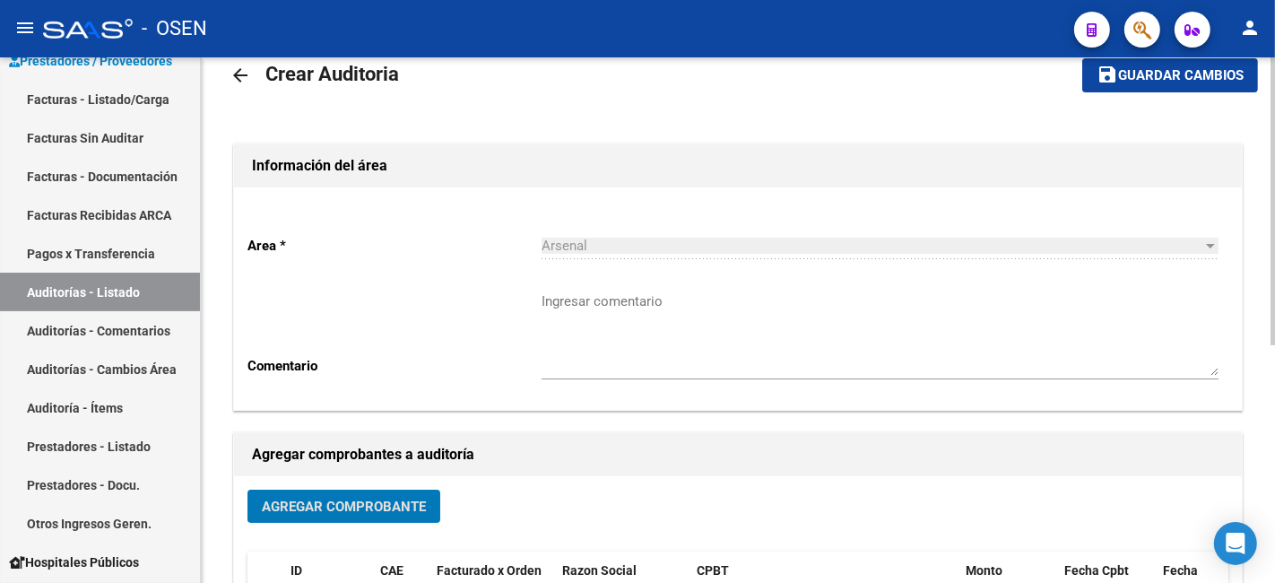
scroll to position [0, 0]
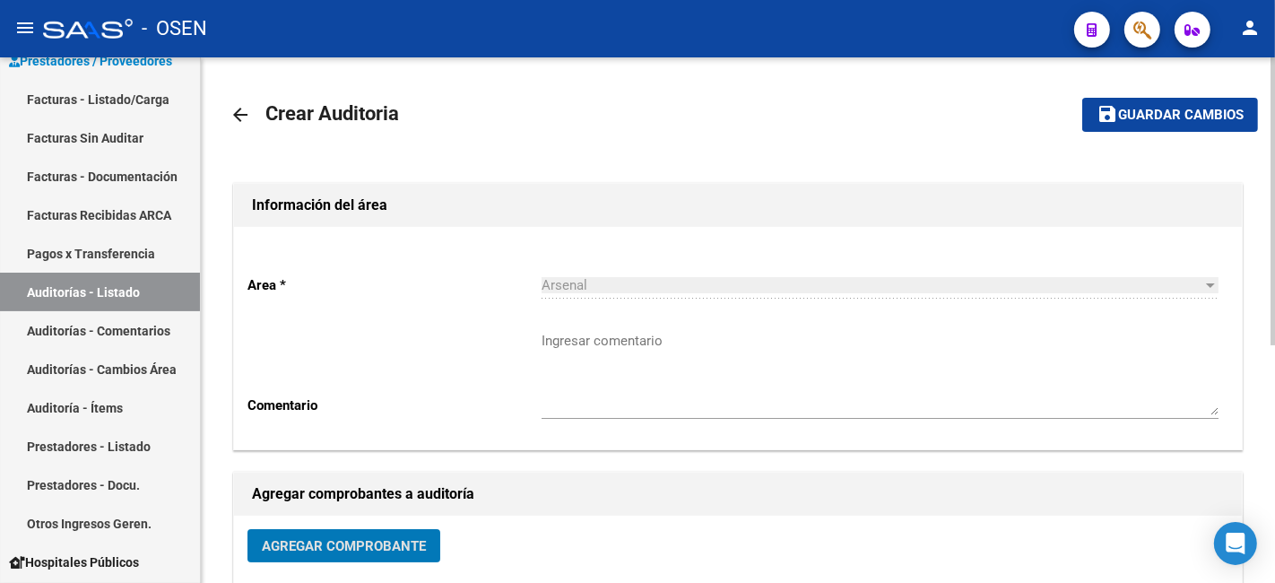
click at [1234, 130] on button "save Guardar cambios" at bounding box center [1170, 114] width 176 height 33
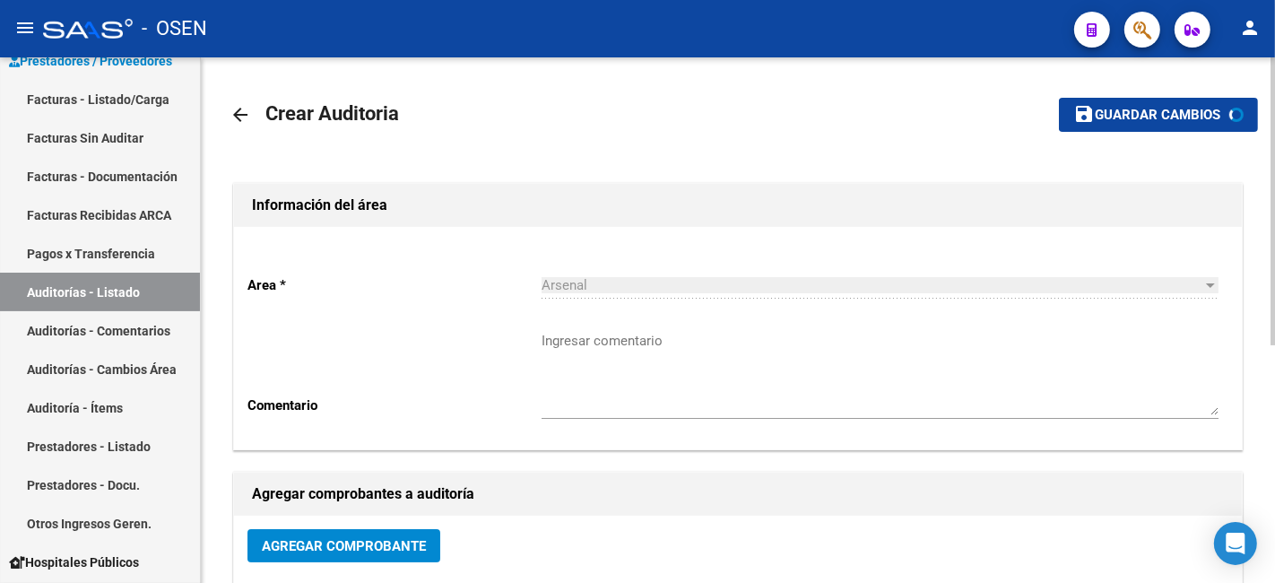
scroll to position [310, 0]
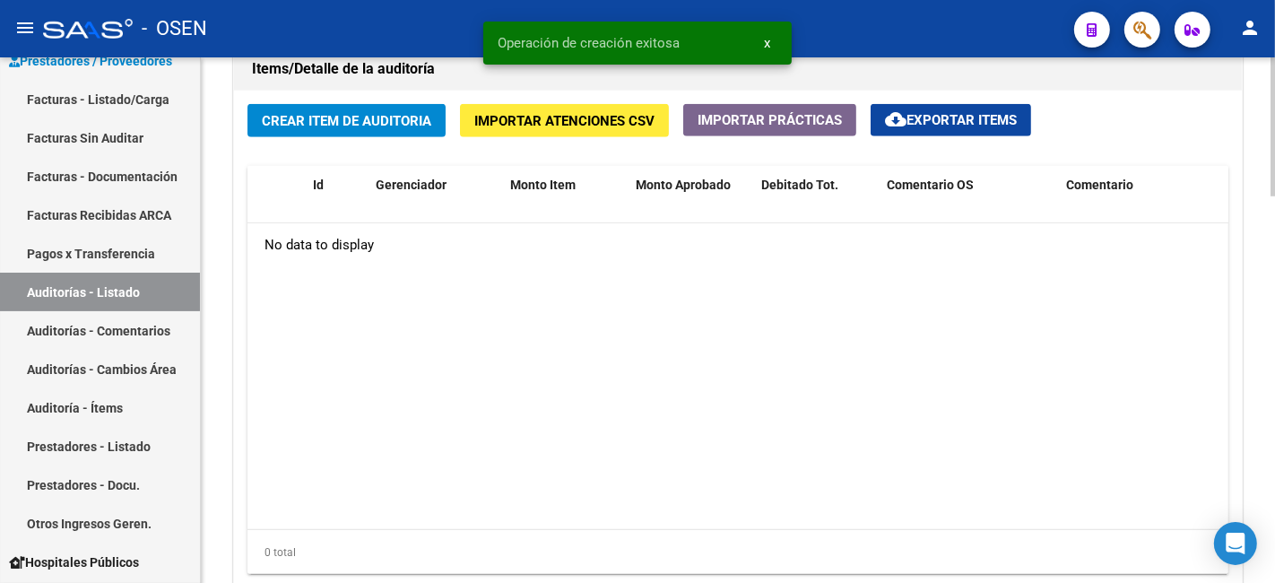
scroll to position [1327, 0]
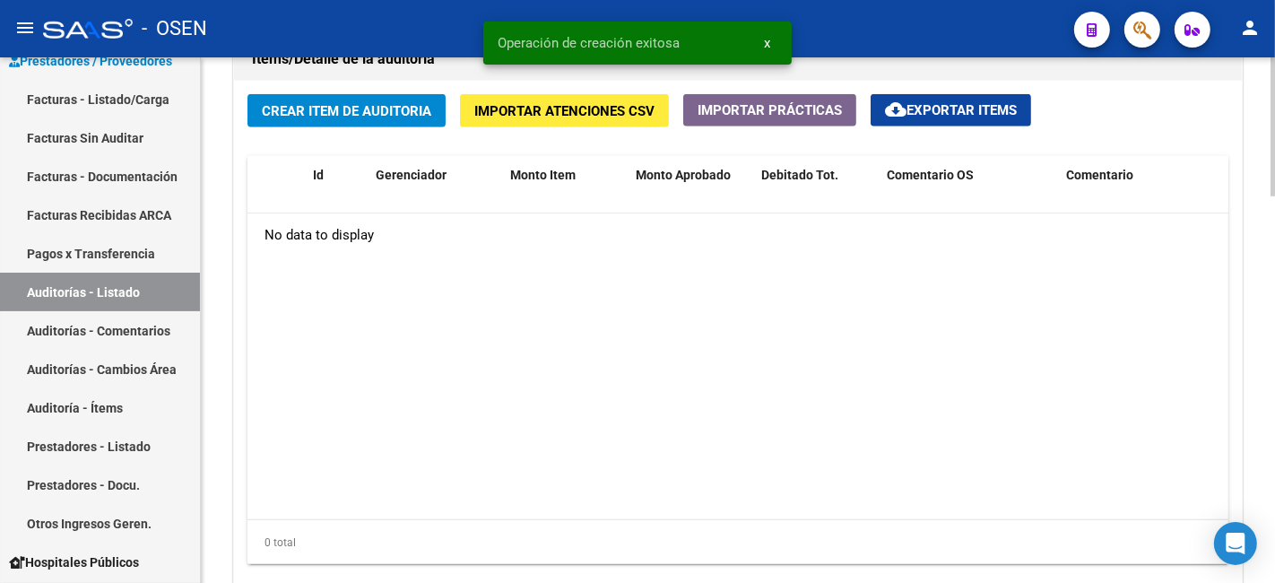
click at [356, 114] on span "Crear Item de Auditoria" at bounding box center [346, 111] width 169 height 16
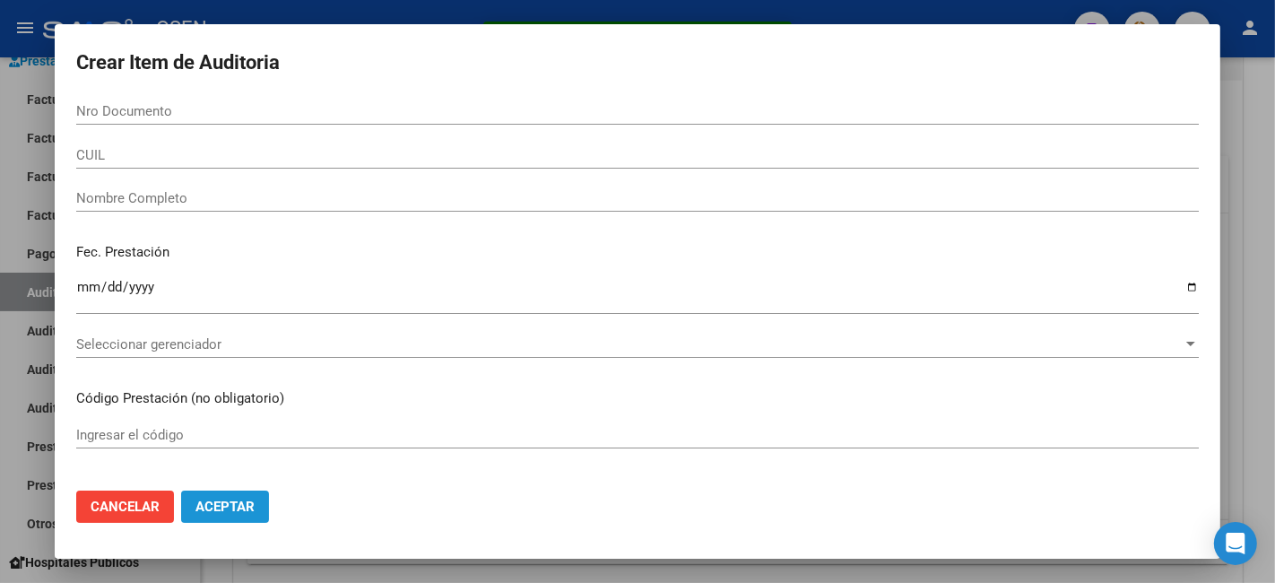
click at [207, 500] on span "Aceptar" at bounding box center [224, 506] width 59 height 16
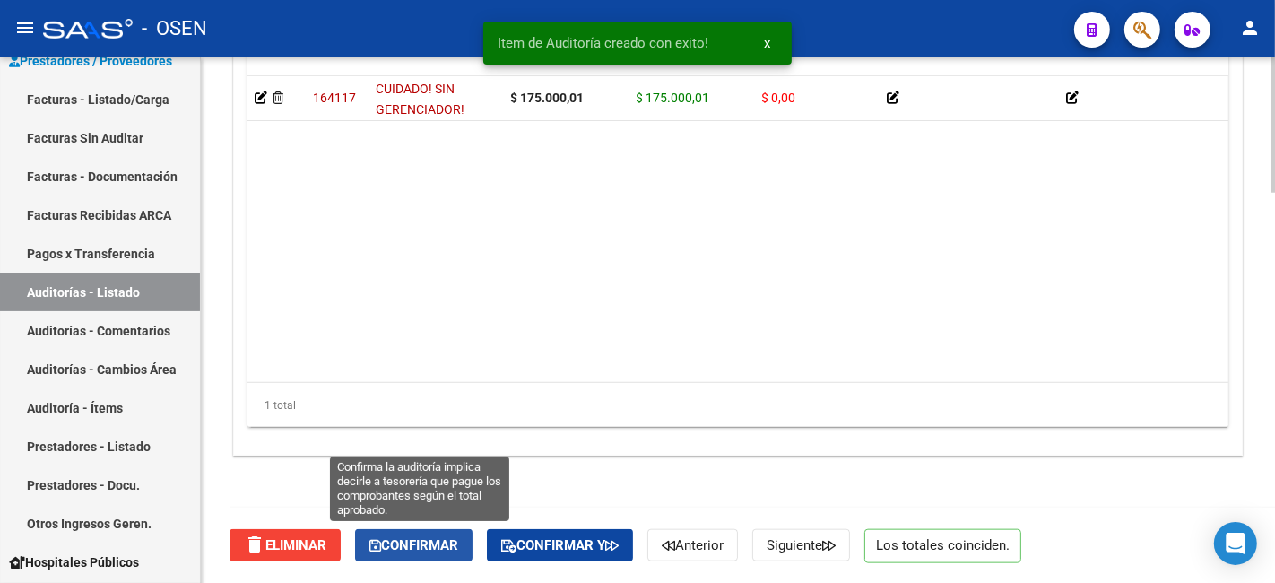
click at [389, 541] on span "Confirmar" at bounding box center [413, 545] width 89 height 16
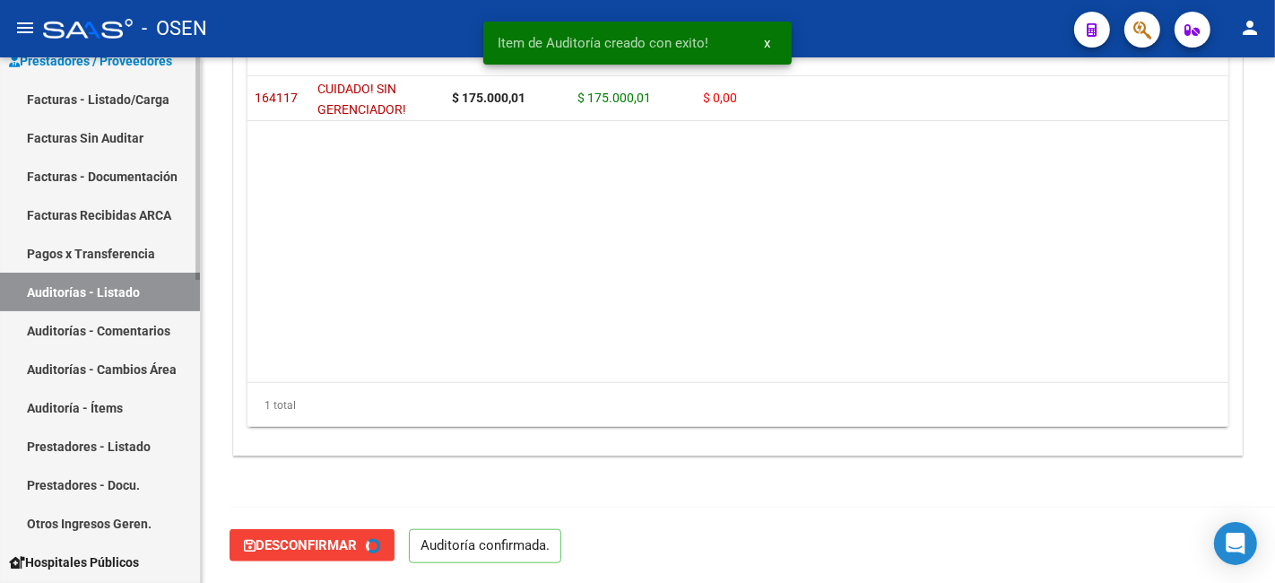
type input "202510"
click at [122, 106] on link "Facturas - Listado/Carga" at bounding box center [100, 99] width 200 height 39
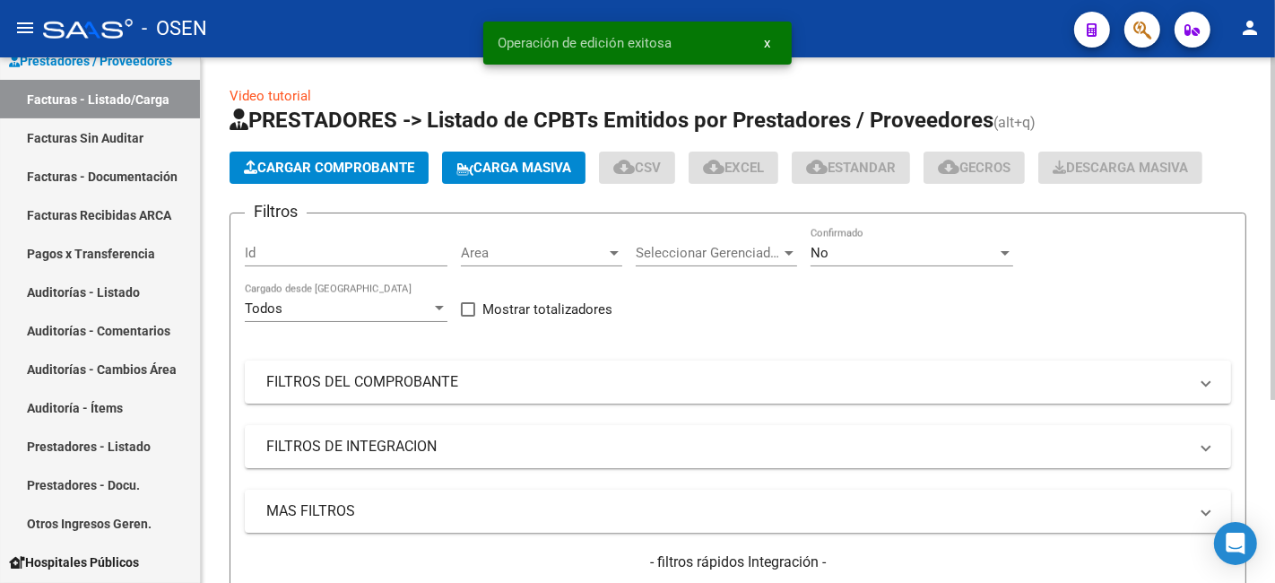
click at [552, 233] on div "Area Area" at bounding box center [541, 247] width 161 height 39
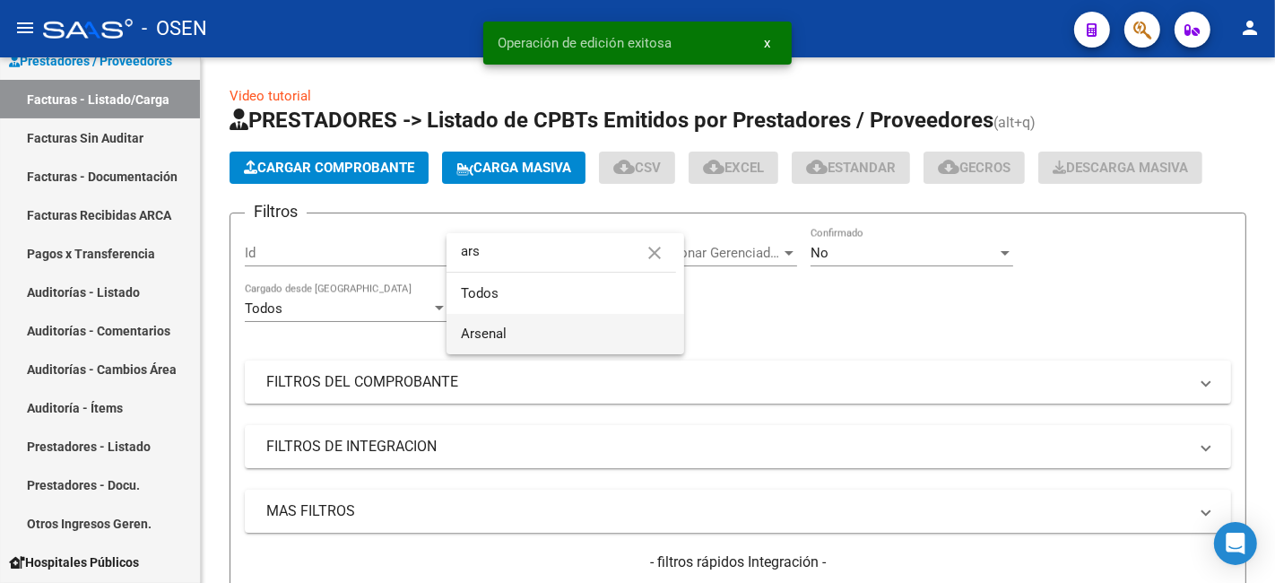
type input "ars"
click at [524, 332] on span "Arsenal" at bounding box center [565, 334] width 209 height 40
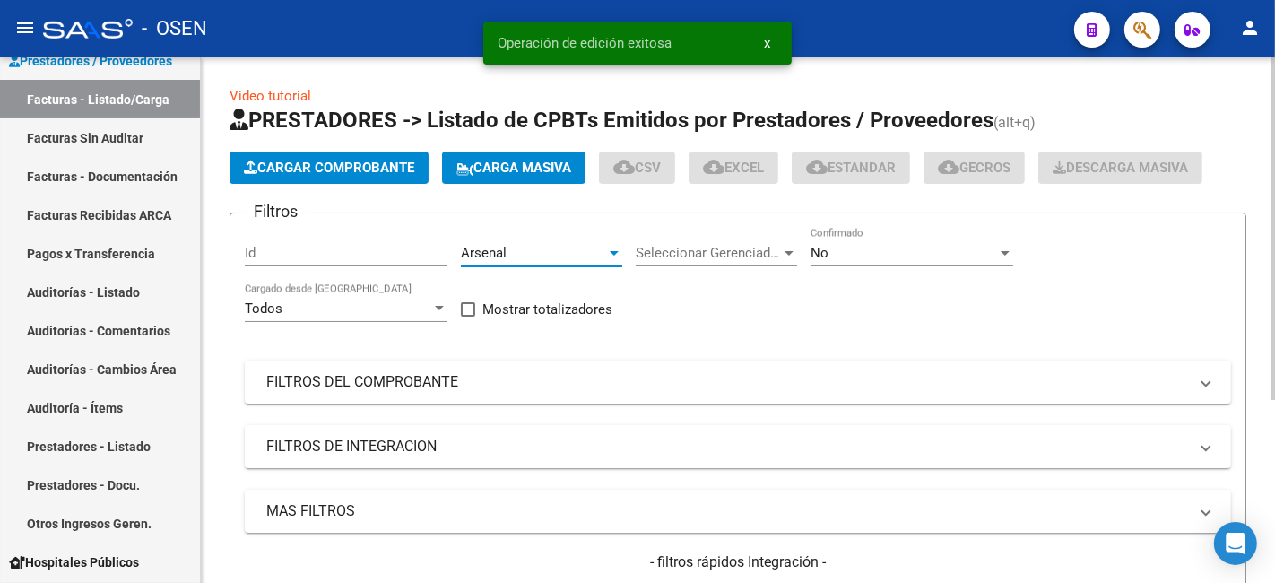
click at [912, 208] on app-list-header "PRESTADORES -> Listado de CPBTs Emitidos por Prestadores / Proveedores (alt+q) …" at bounding box center [737, 397] width 1016 height 582
click at [912, 263] on div "No Confirmado" at bounding box center [911, 247] width 203 height 39
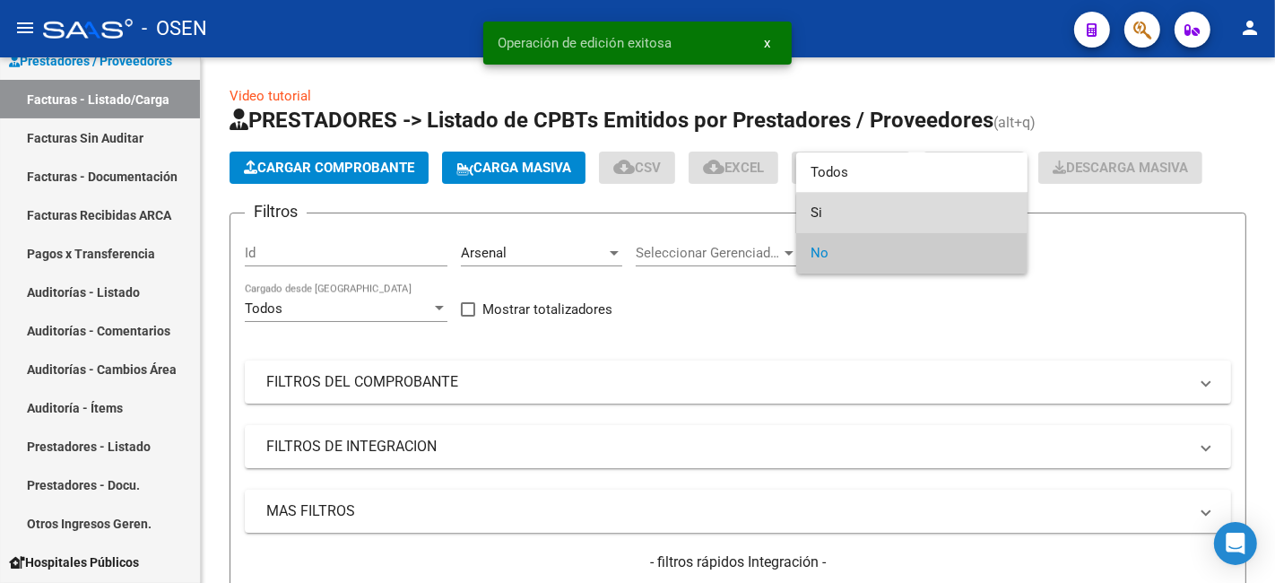
click at [923, 221] on span "Si" at bounding box center [911, 213] width 203 height 40
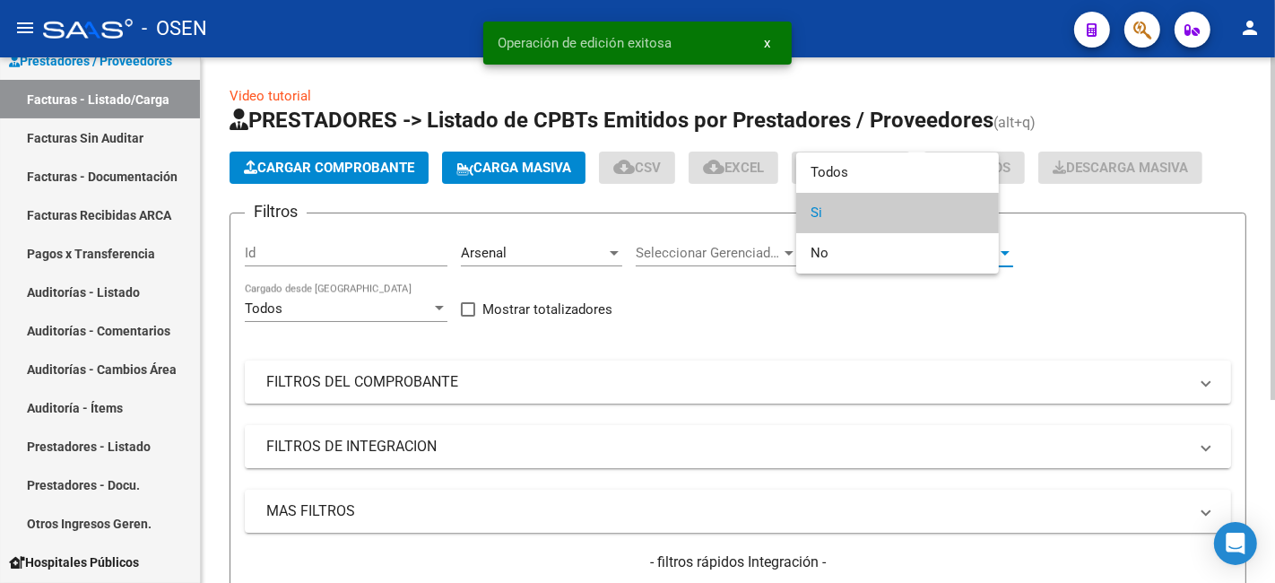
scroll to position [281, 0]
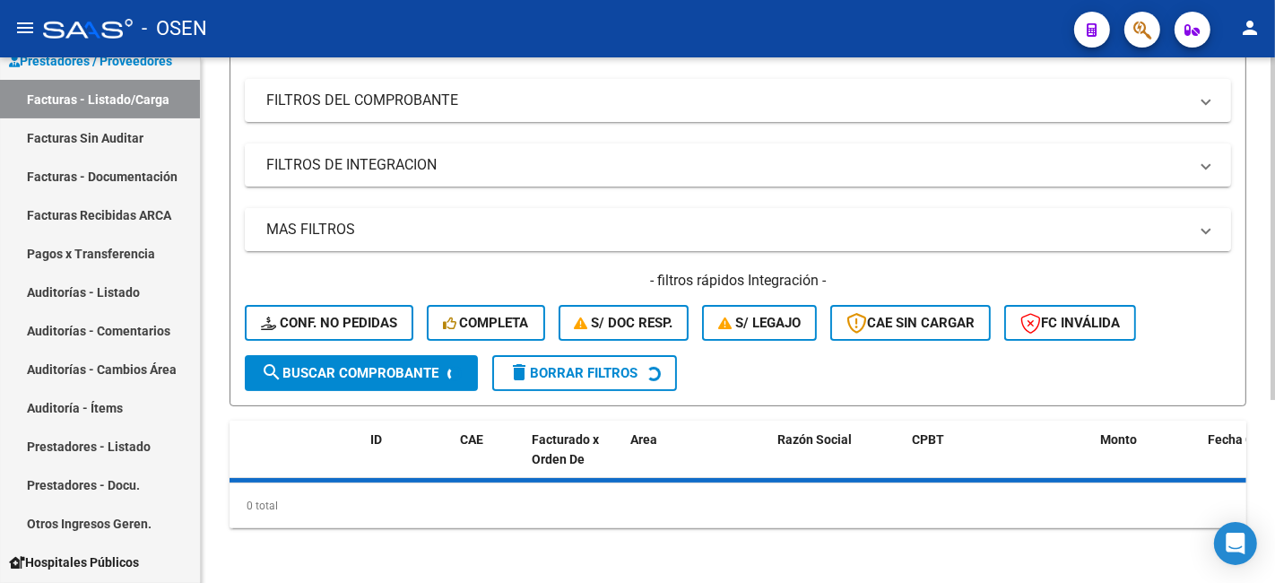
click at [711, 228] on mat-panel-title "MAS FILTROS" at bounding box center [726, 230] width 921 height 20
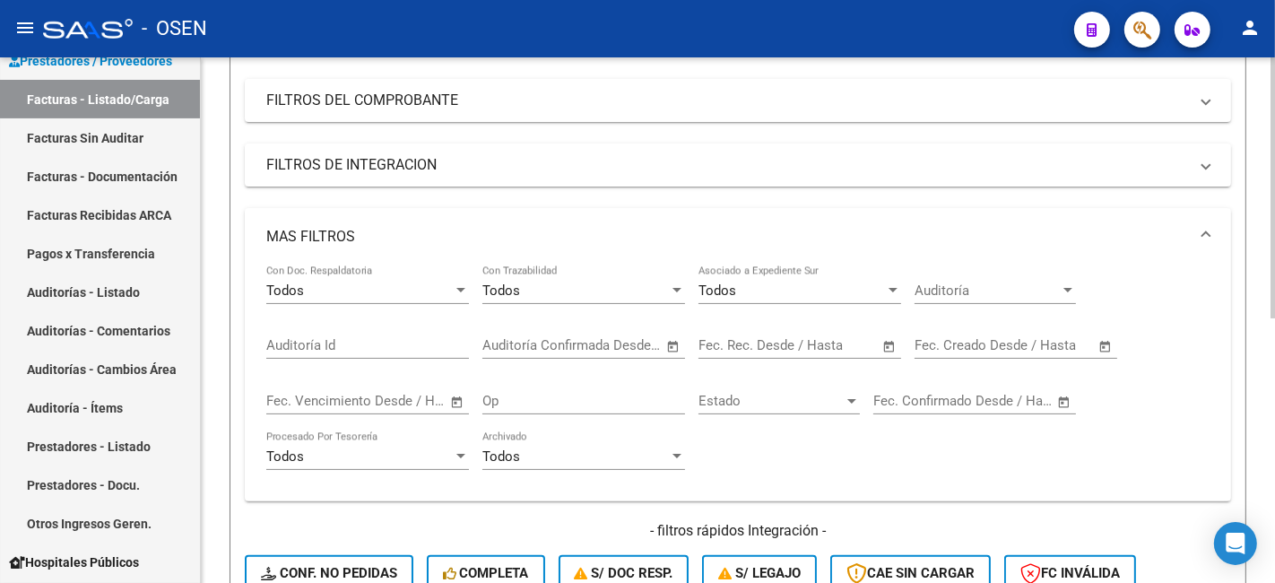
click at [668, 346] on span "Open calendar" at bounding box center [673, 345] width 43 height 43
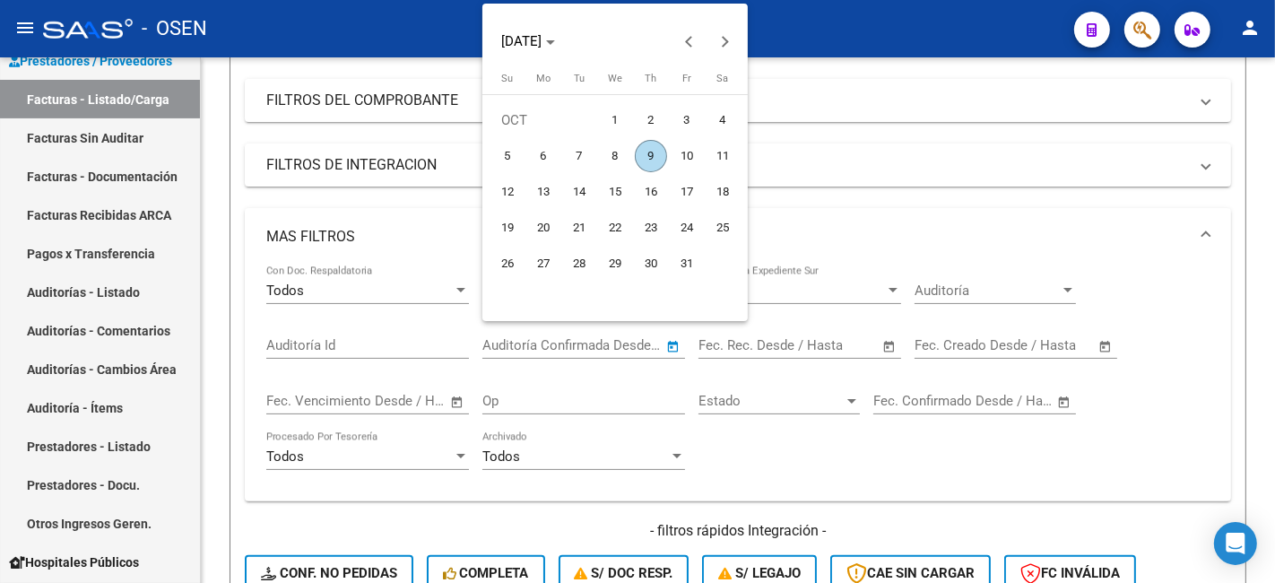
click at [638, 160] on span "9" at bounding box center [651, 156] width 32 height 32
type input "09/10/2025"
click at [638, 160] on span "9" at bounding box center [651, 156] width 32 height 32
type input "09/10/2025"
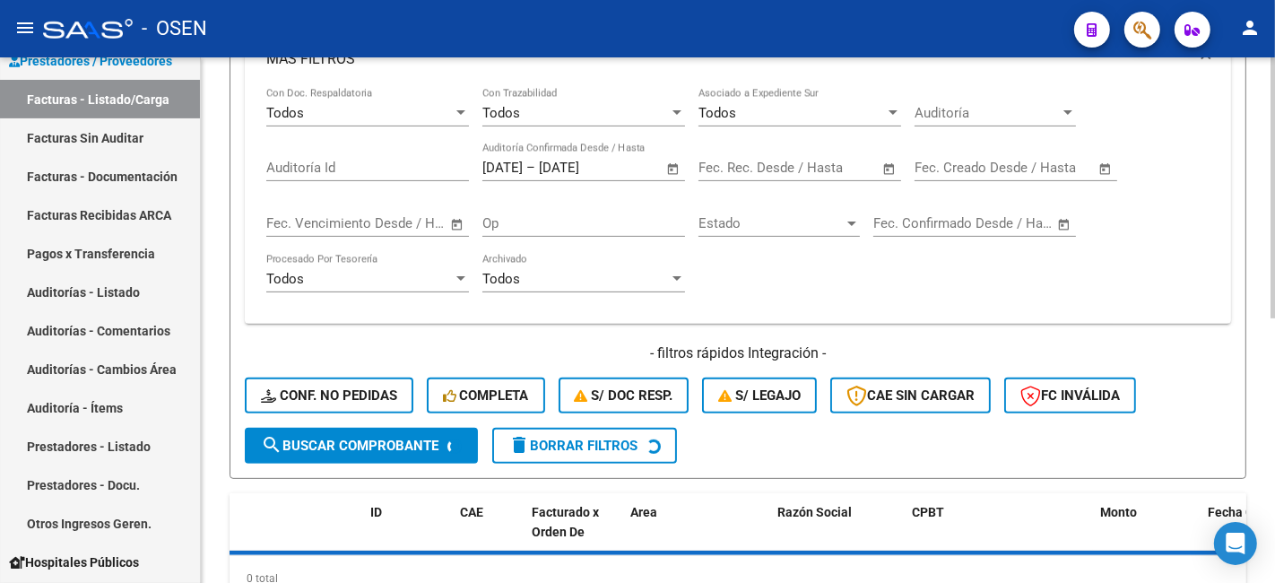
scroll to position [532, 0]
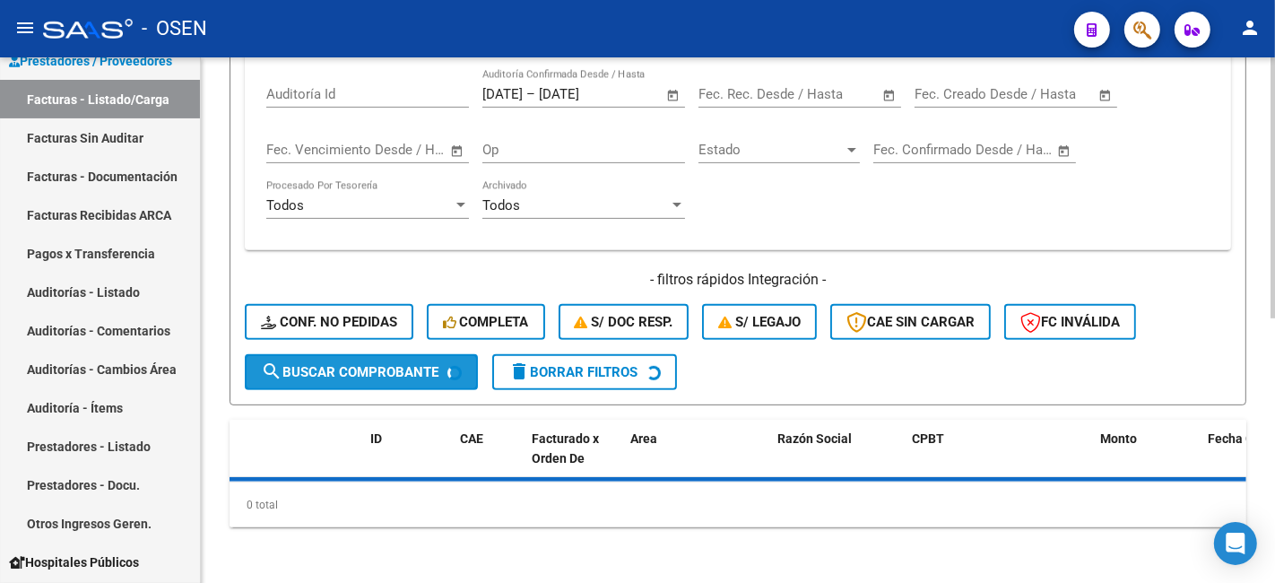
click at [417, 368] on span "search Buscar Comprobante" at bounding box center [349, 372] width 177 height 16
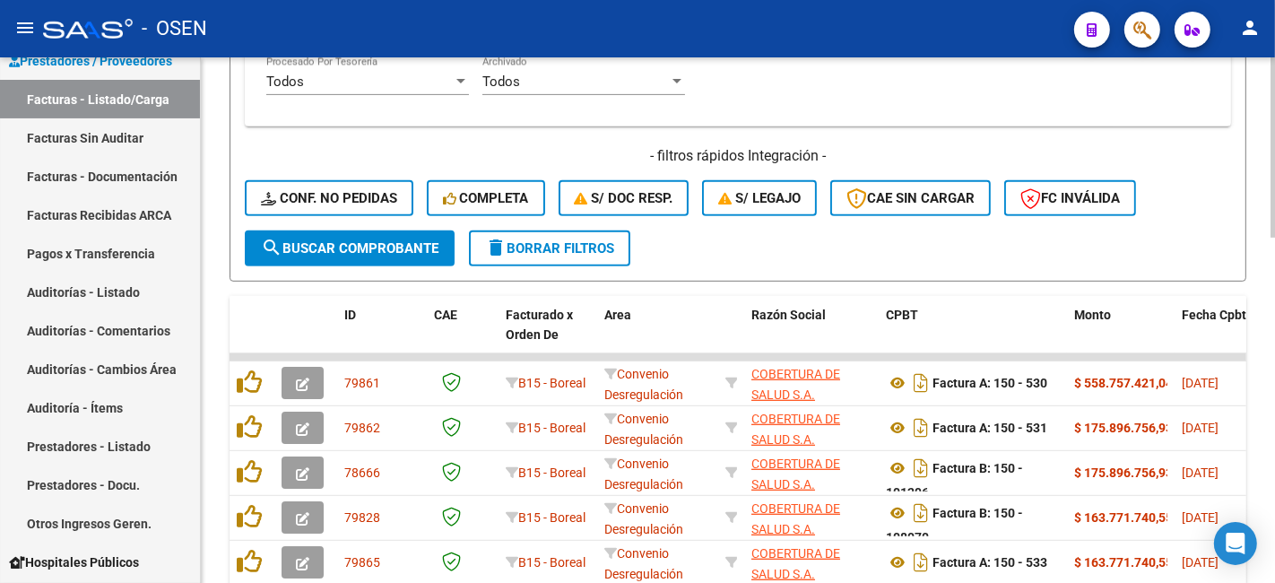
scroll to position [664, 0]
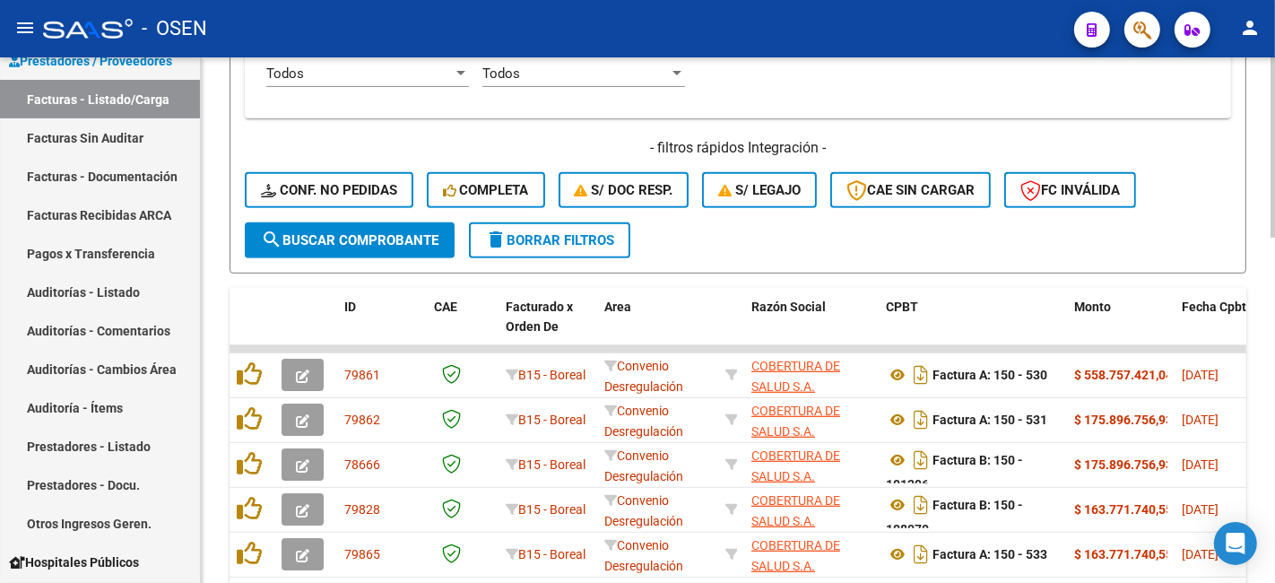
click at [376, 220] on div "- filtros rápidos Integración - Conf. no pedidas Completa S/ Doc Resp. S/ legaj…" at bounding box center [738, 180] width 986 height 84
click at [388, 235] on span "search Buscar Comprobante" at bounding box center [349, 240] width 177 height 16
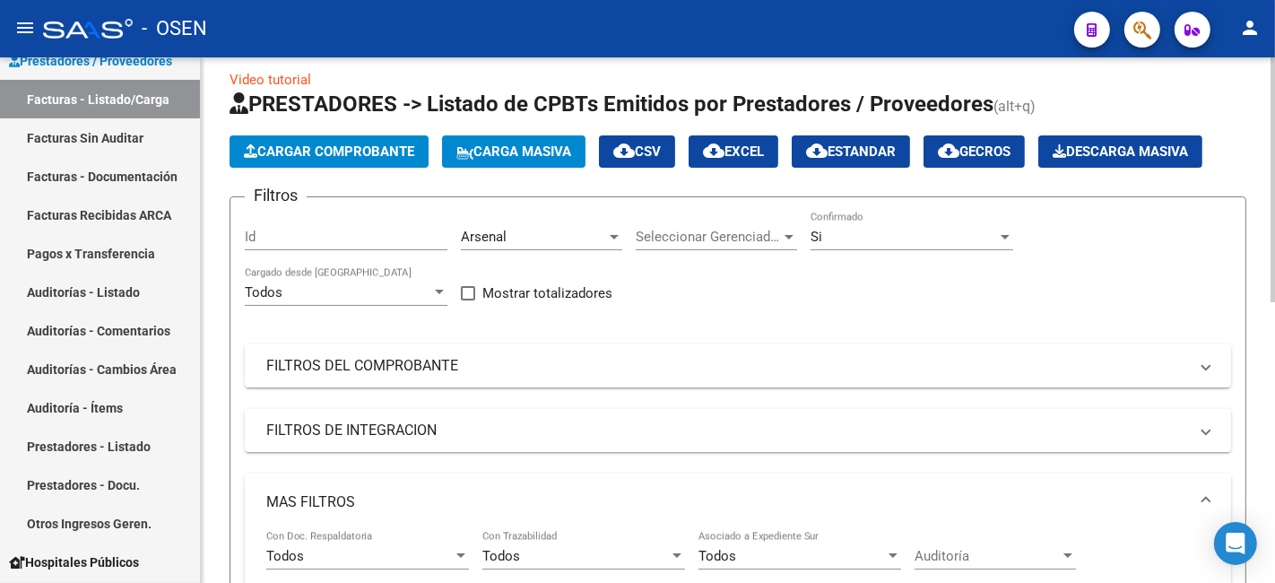
scroll to position [0, 0]
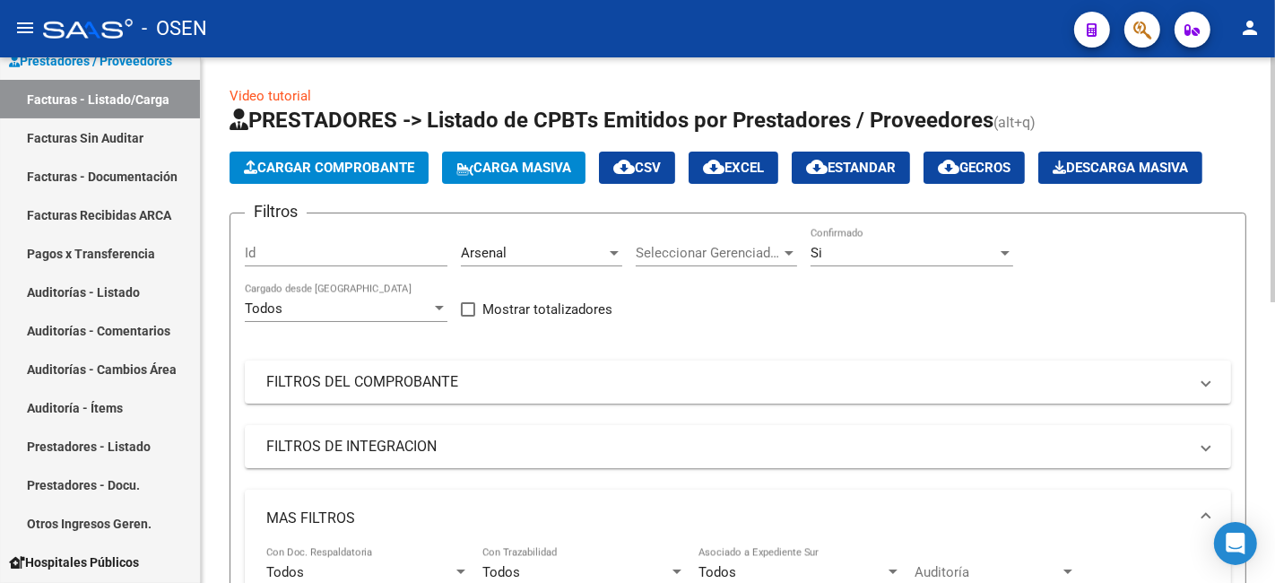
click at [675, 170] on button "cloud_download CSV" at bounding box center [637, 167] width 76 height 32
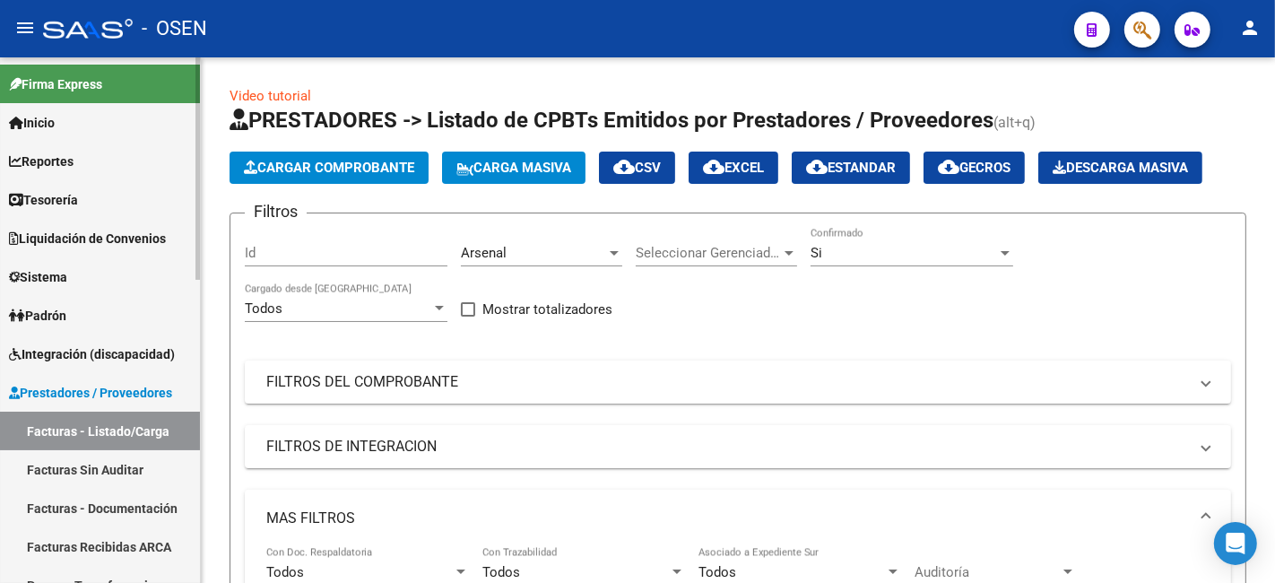
click at [119, 195] on link "Tesorería" at bounding box center [100, 199] width 200 height 39
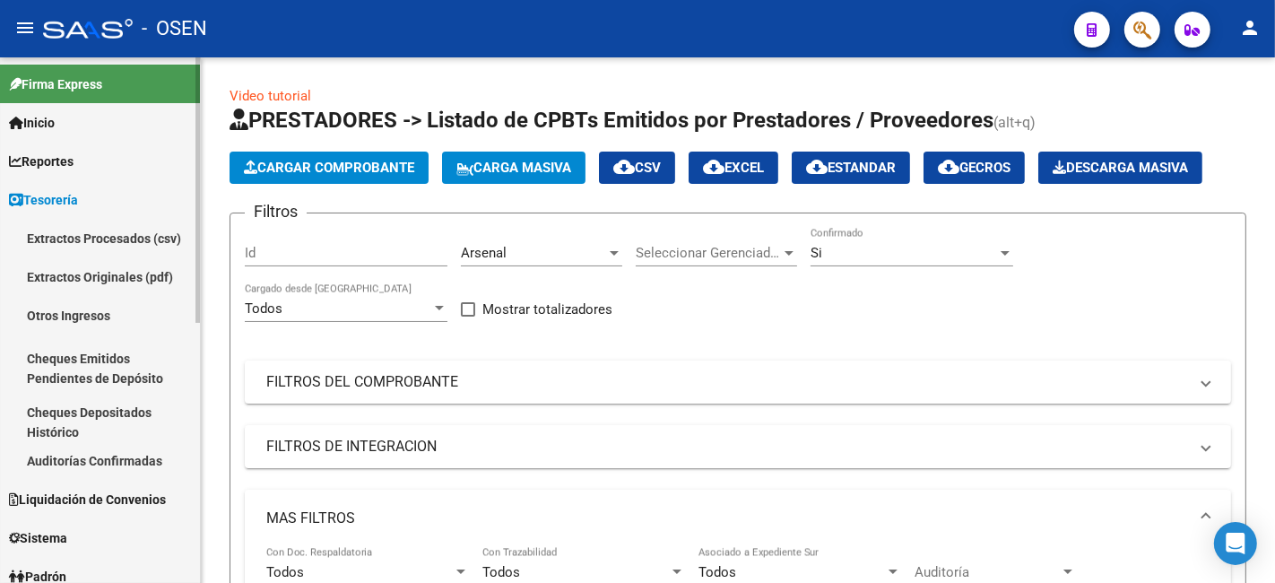
click at [161, 463] on link "Auditorías Confirmadas" at bounding box center [100, 460] width 200 height 39
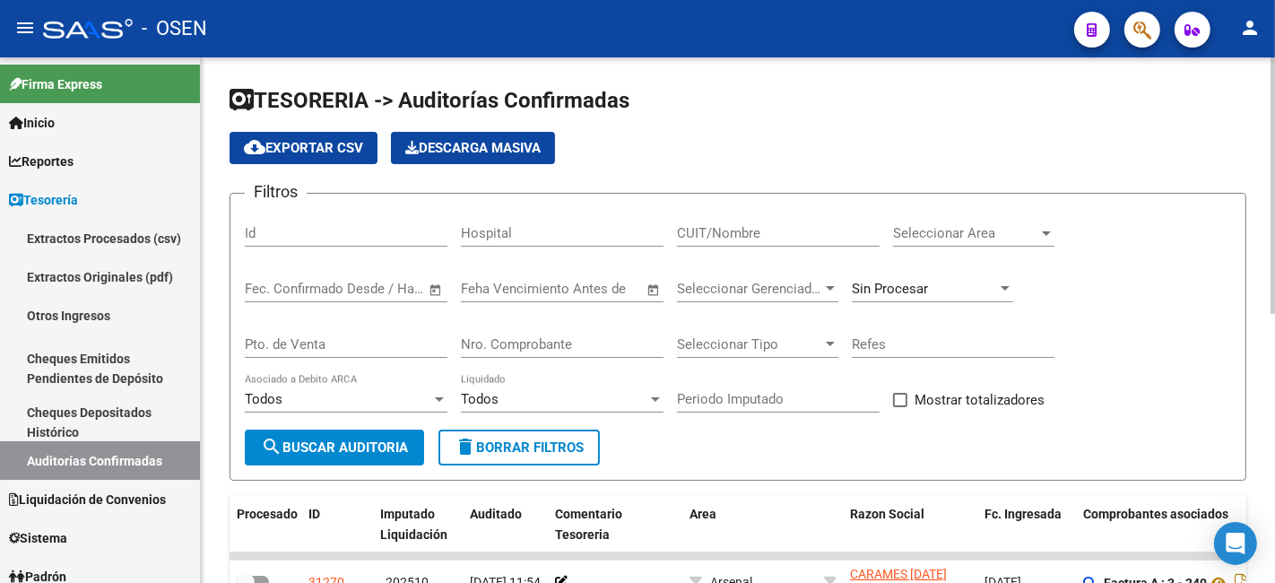
click at [693, 240] on input "CUIT/Nombre" at bounding box center [778, 233] width 203 height 16
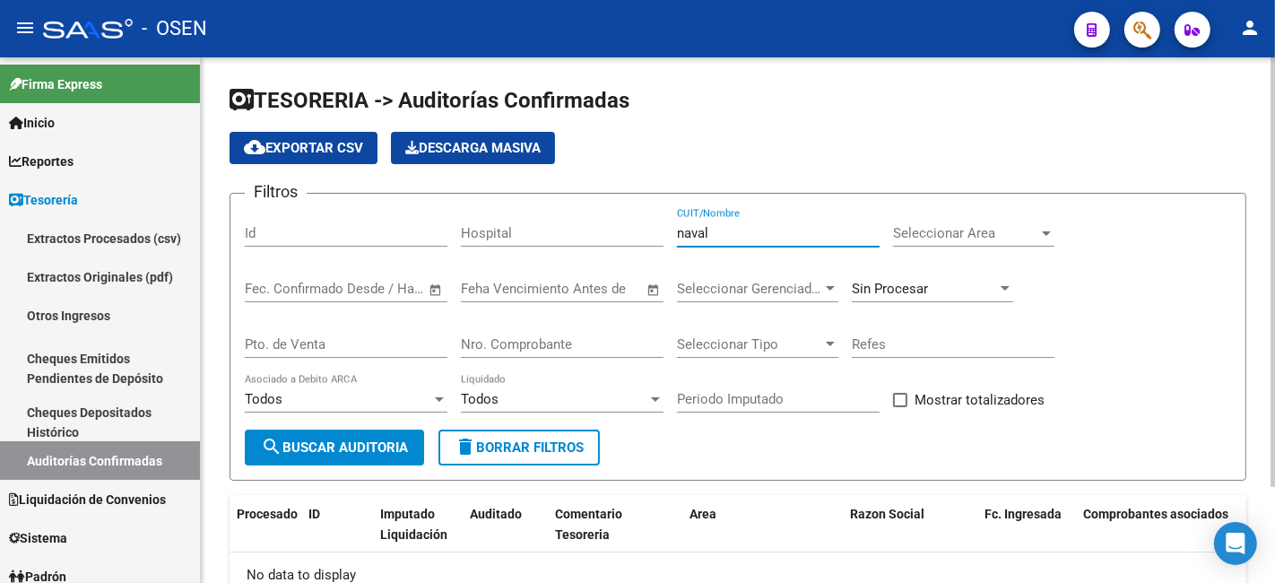
type input "naval"
click at [867, 288] on span "Sin Procesar" at bounding box center [889, 289] width 76 height 16
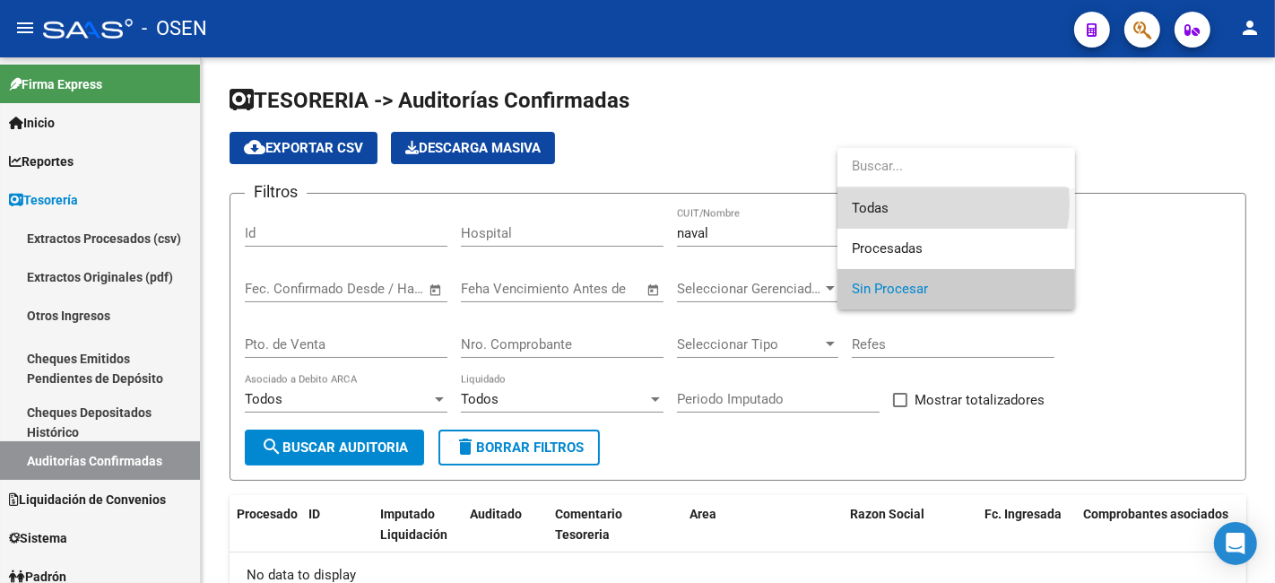
click at [917, 203] on span "Todas" at bounding box center [955, 208] width 209 height 40
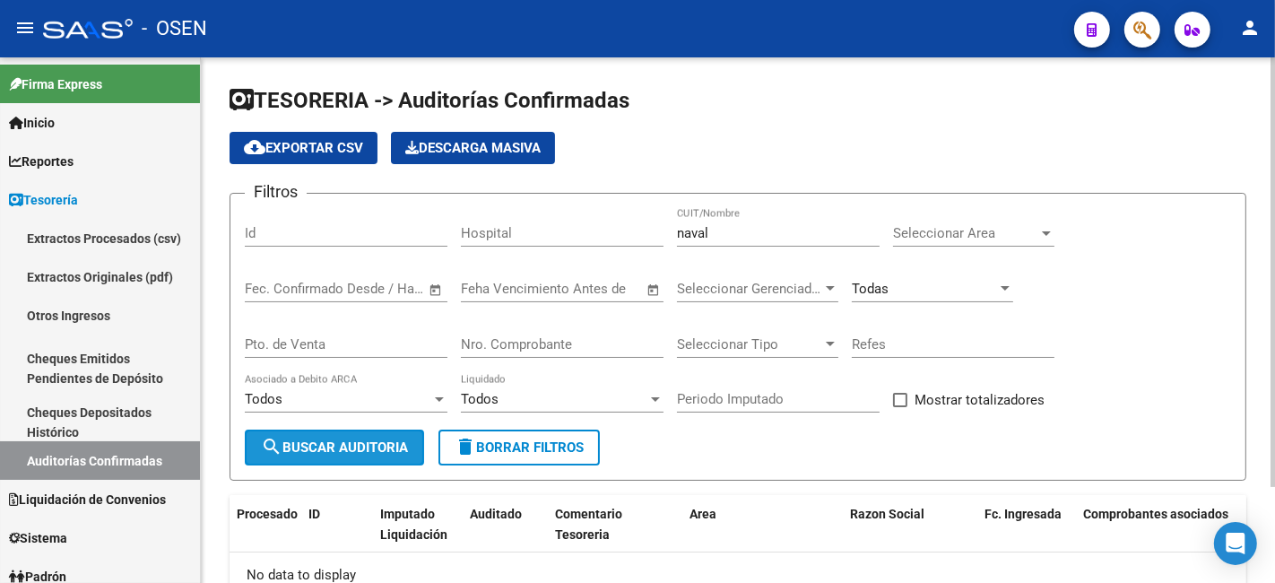
click at [353, 452] on span "search Buscar Auditoria" at bounding box center [334, 447] width 147 height 16
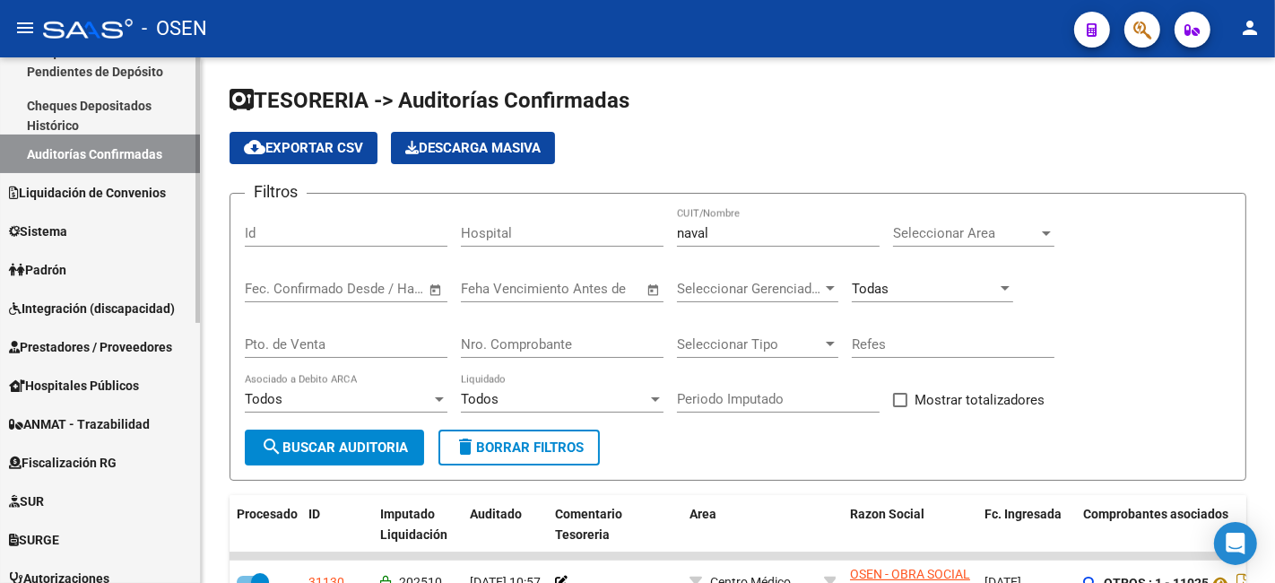
scroll to position [332, 0]
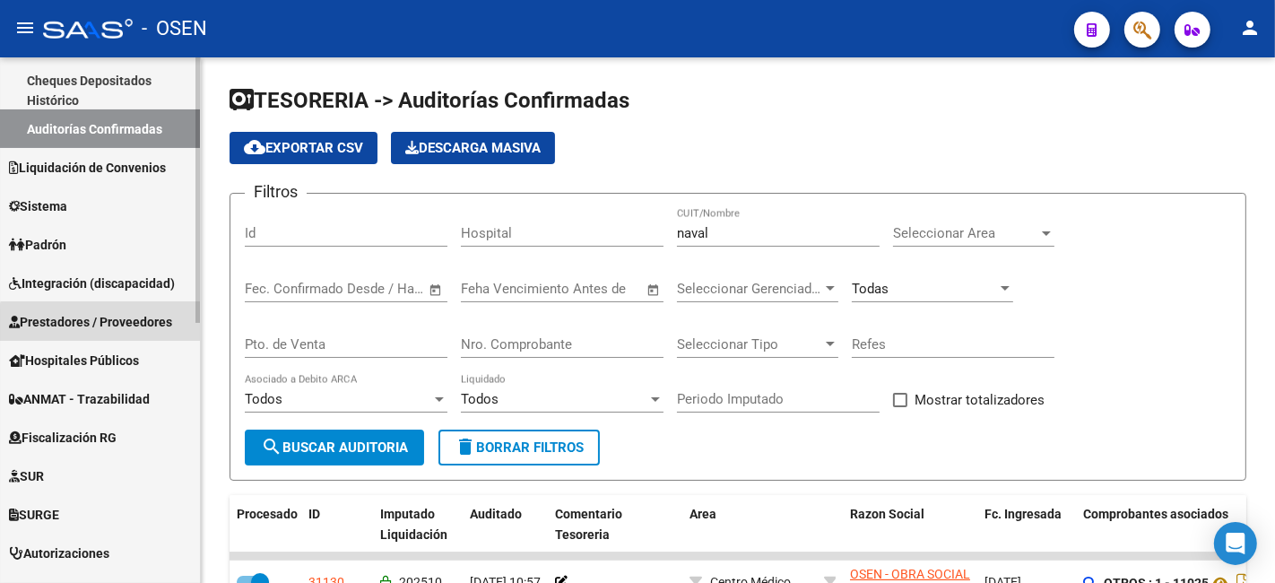
click at [108, 327] on span "Prestadores / Proveedores" at bounding box center [90, 322] width 163 height 20
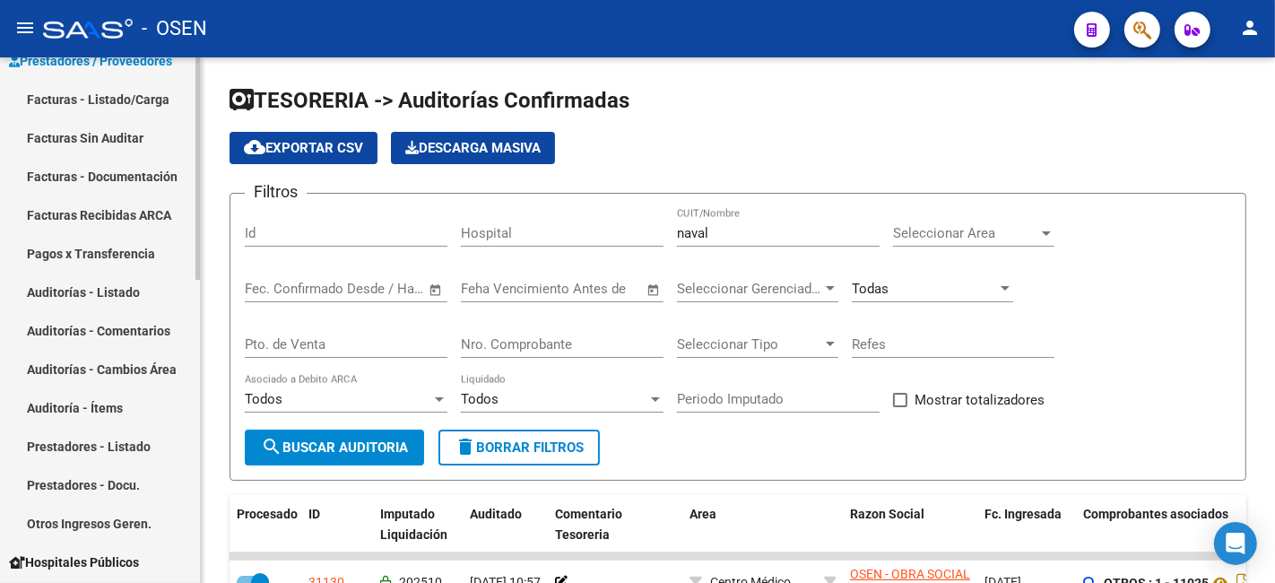
scroll to position [0, 0]
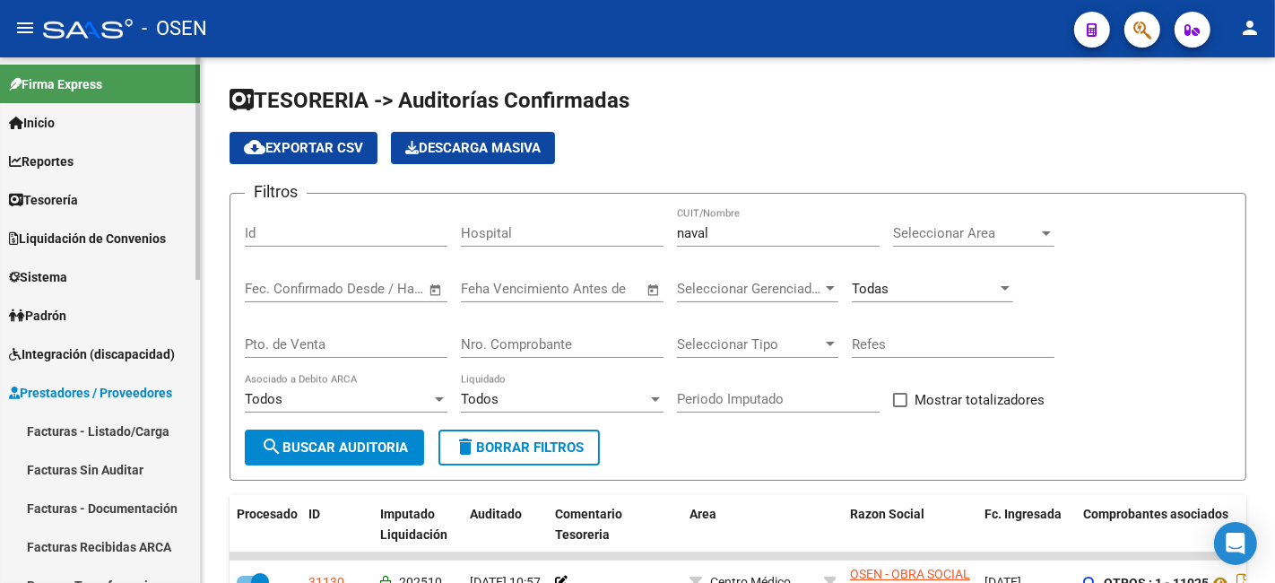
click at [137, 436] on link "Facturas - Listado/Carga" at bounding box center [100, 430] width 200 height 39
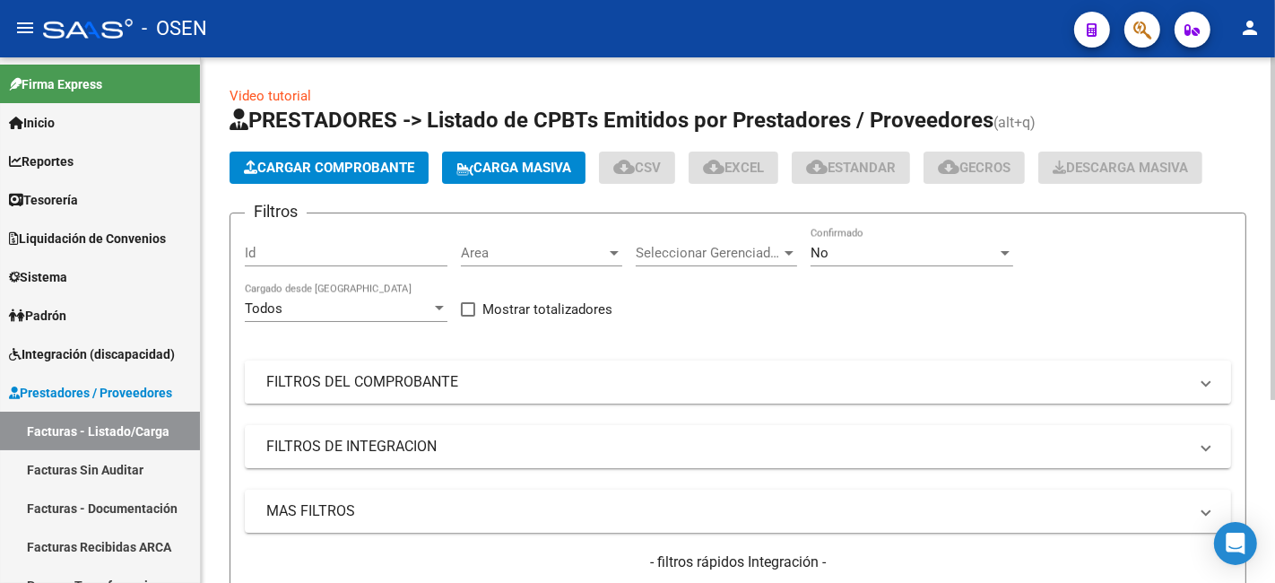
click at [411, 394] on mat-expansion-panel-header "FILTROS DEL COMPROBANTE" at bounding box center [738, 381] width 986 height 43
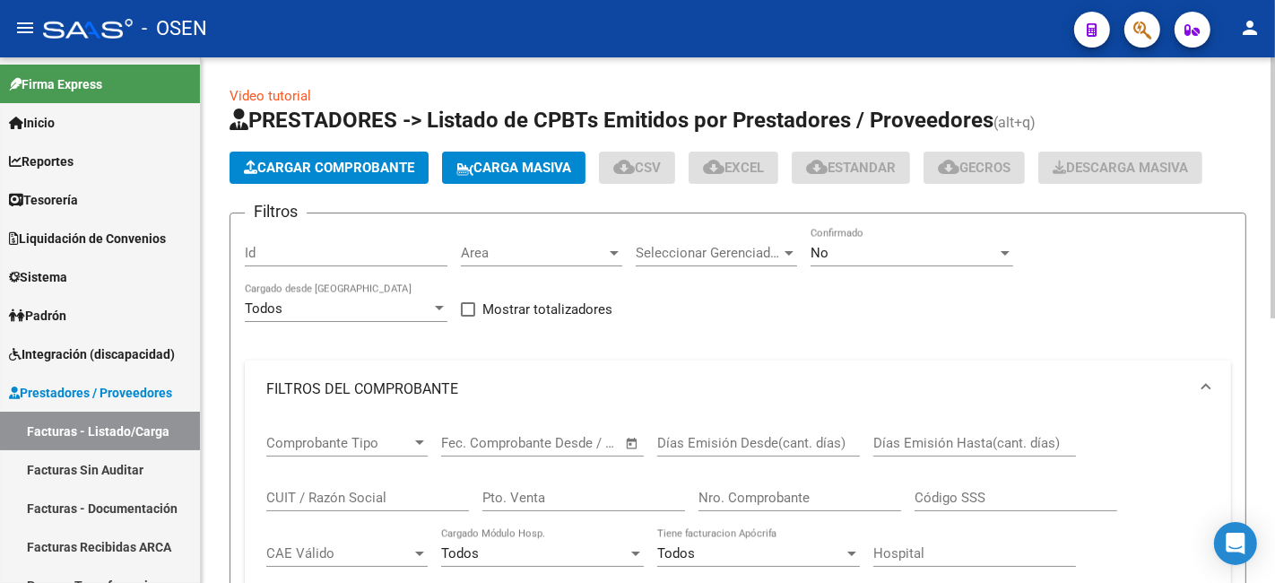
click at [807, 507] on div "Nro. Comprobante" at bounding box center [799, 491] width 203 height 39
click at [408, 499] on input "CUIT / Razón Social" at bounding box center [367, 497] width 203 height 16
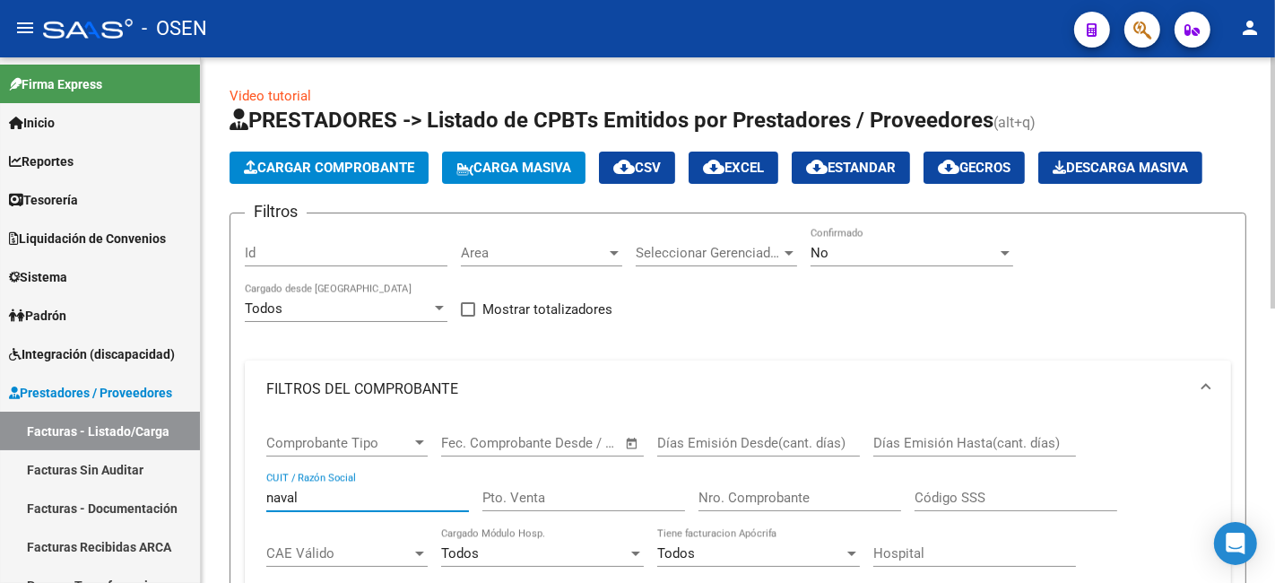
click at [865, 257] on div "No" at bounding box center [903, 253] width 186 height 16
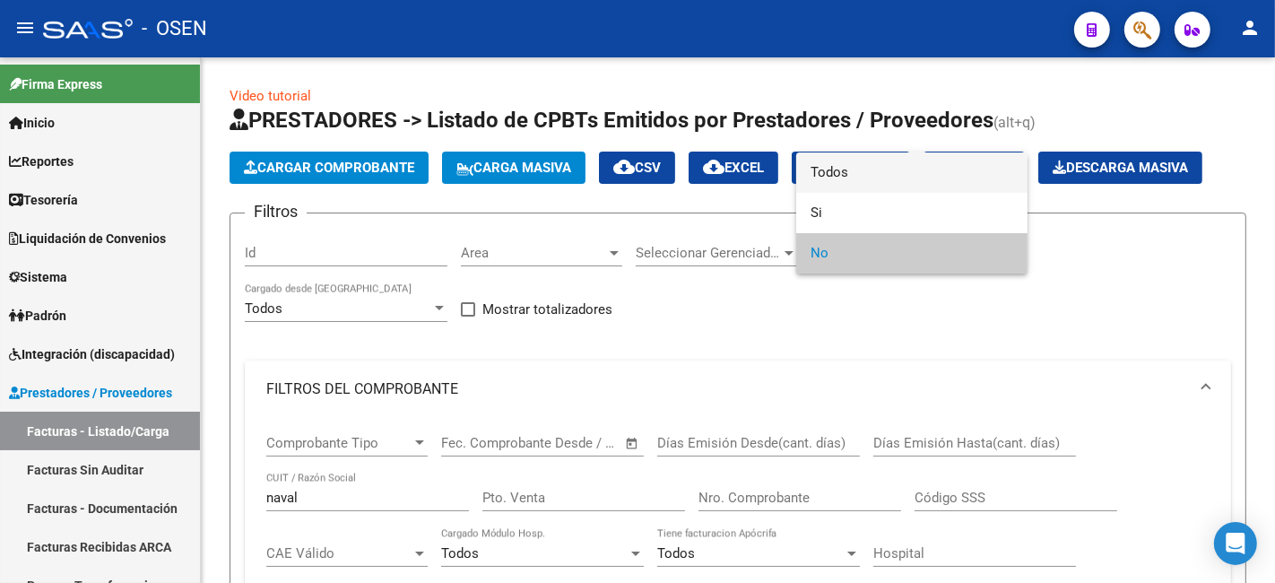
click at [892, 156] on span "Todos" at bounding box center [911, 172] width 203 height 40
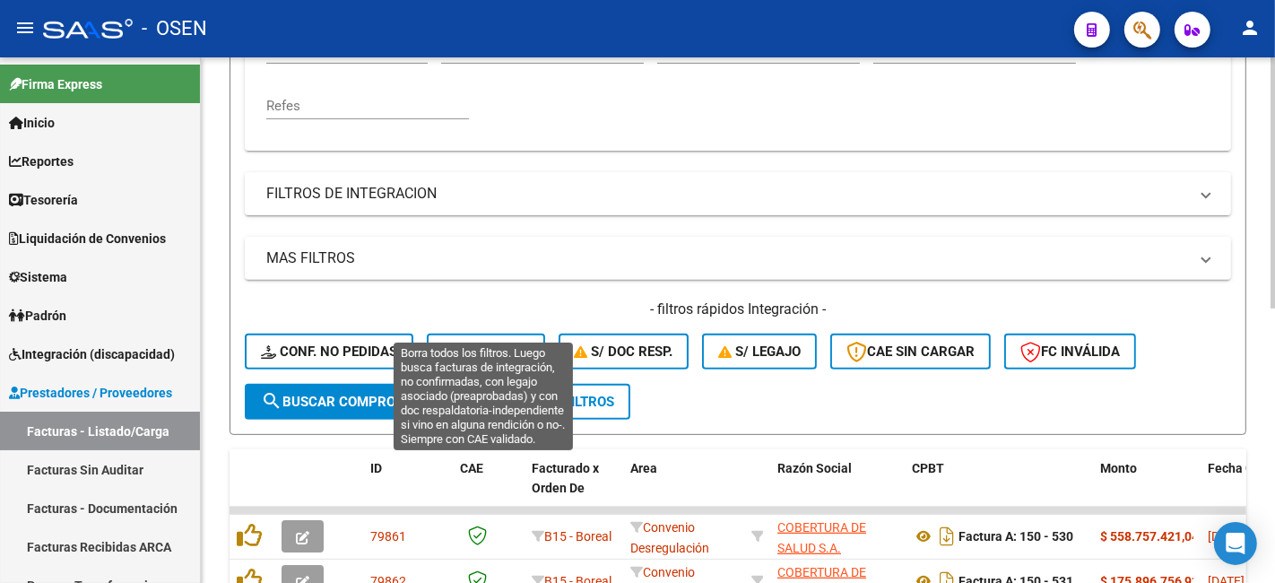
scroll to position [572, 0]
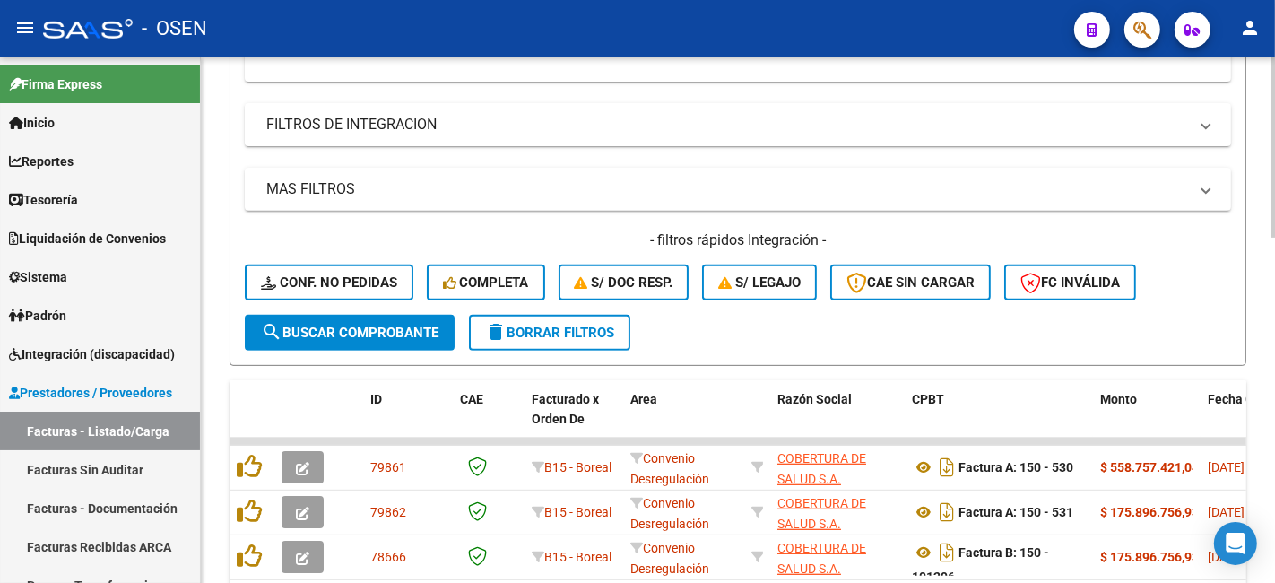
click at [372, 308] on div "- filtros rápidos Integración - Conf. no pedidas Completa S/ Doc Resp. S/ legaj…" at bounding box center [738, 272] width 986 height 84
click at [371, 324] on span "search Buscar Comprobante" at bounding box center [349, 332] width 177 height 16
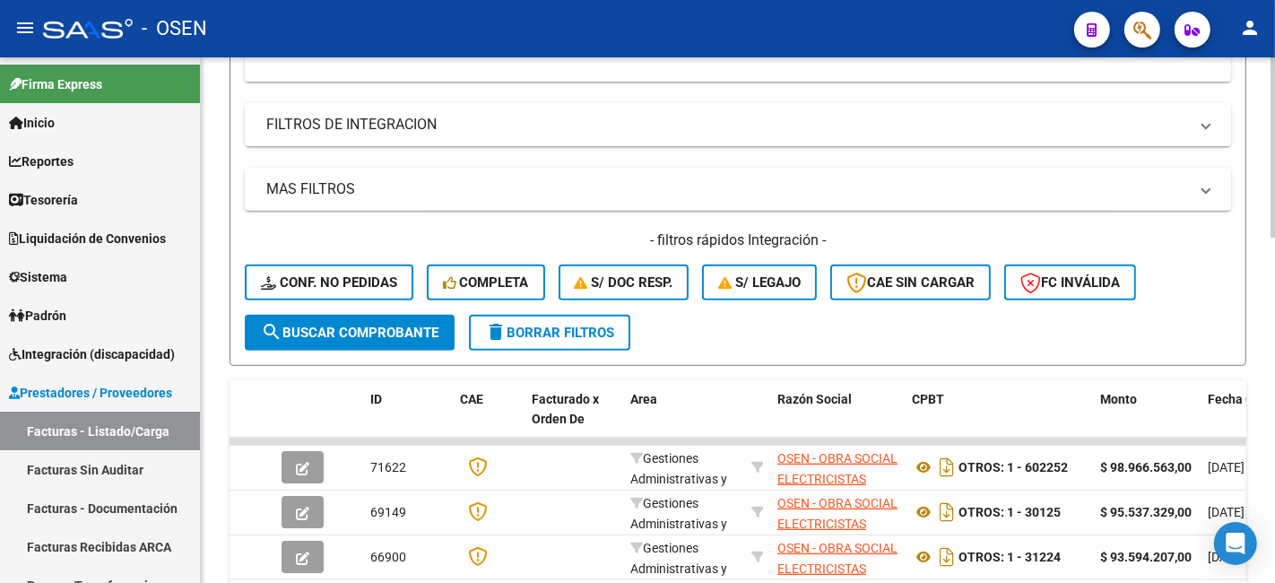
scroll to position [240, 0]
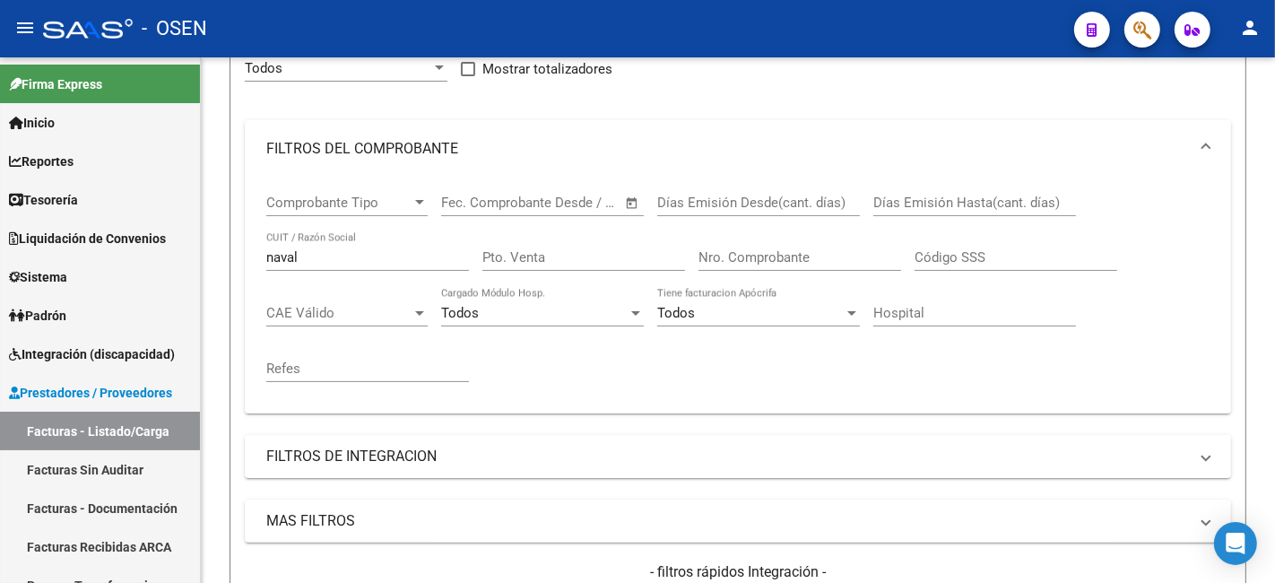
drag, startPoint x: 413, startPoint y: 261, endPoint x: -137, endPoint y: 222, distance: 551.7
click at [0, 222] on html "menu - OSEN person Firma Express Inicio Calendario SSS Instructivos Contacto OS…" at bounding box center [637, 291] width 1275 height 583
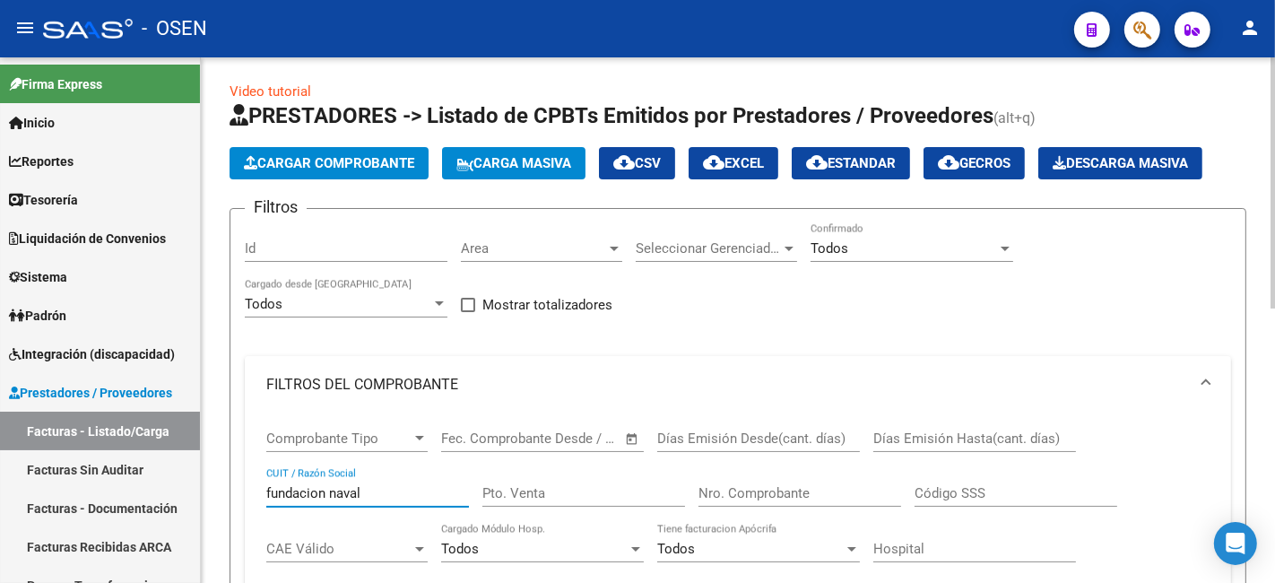
scroll to position [0, 0]
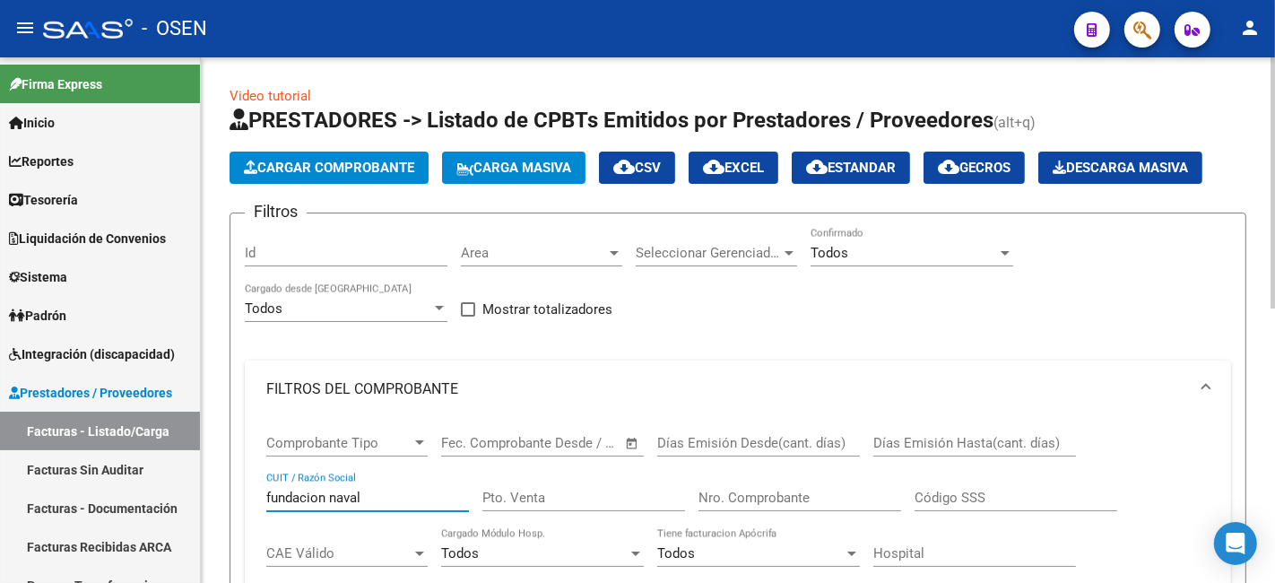
type input "fundacion naval"
click at [386, 511] on div "fundacion naval CUIT / Razón Social" at bounding box center [367, 491] width 203 height 39
drag, startPoint x: 391, startPoint y: 495, endPoint x: 83, endPoint y: 470, distance: 308.5
click at [65, 494] on mat-sidenav-container "Firma Express Inicio Calendario SSS Instructivos Contacto OS Reportes Tablero d…" at bounding box center [637, 319] width 1275 height 525
click at [142, 471] on link "Facturas Sin Auditar" at bounding box center [100, 469] width 200 height 39
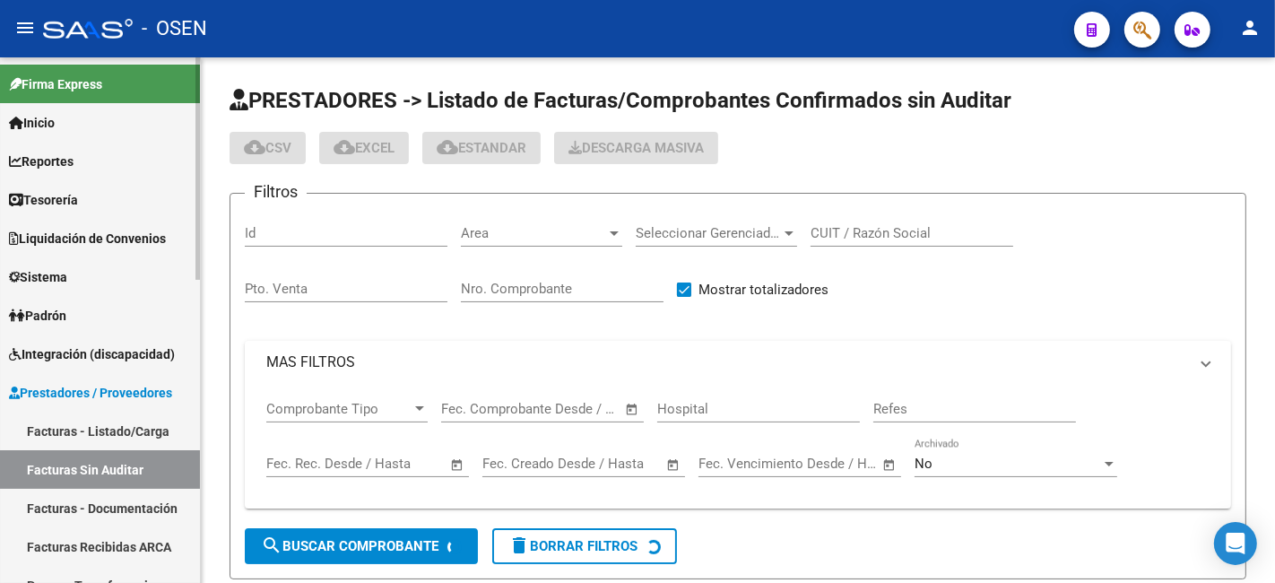
click at [157, 430] on link "Facturas - Listado/Carga" at bounding box center [100, 430] width 200 height 39
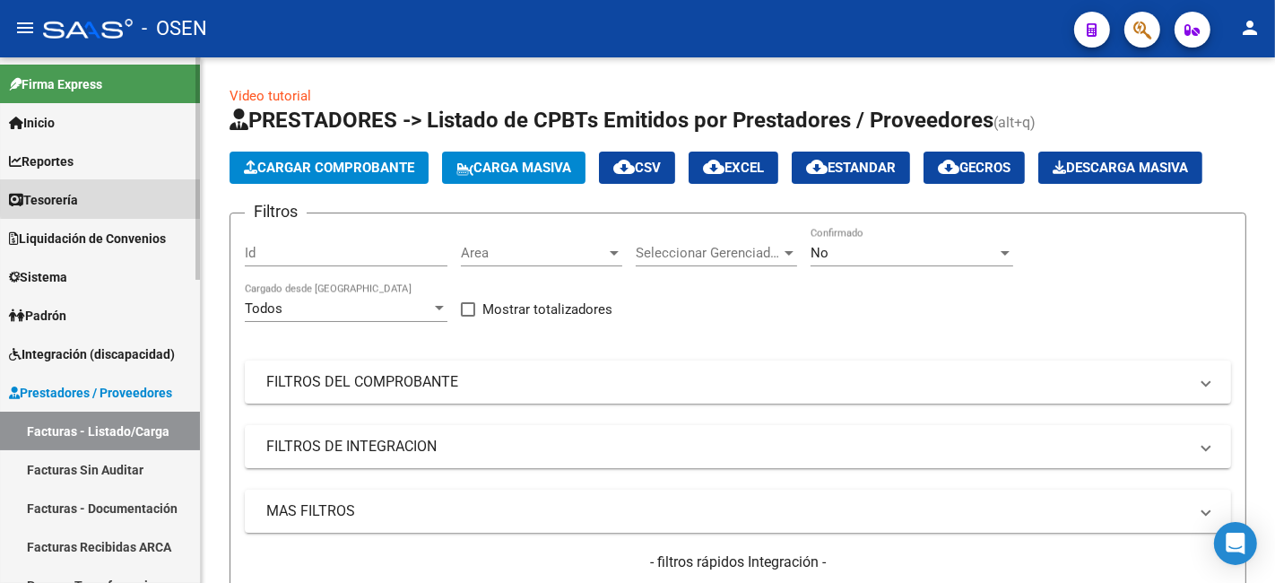
click at [111, 197] on link "Tesorería" at bounding box center [100, 199] width 200 height 39
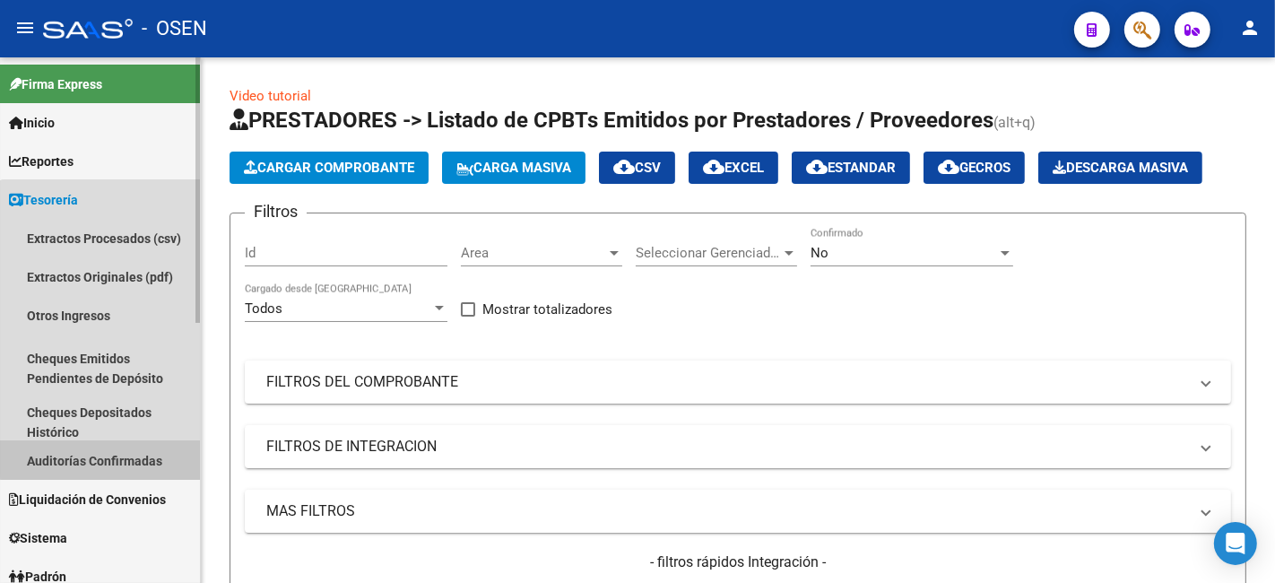
click at [108, 451] on link "Auditorías Confirmadas" at bounding box center [100, 460] width 200 height 39
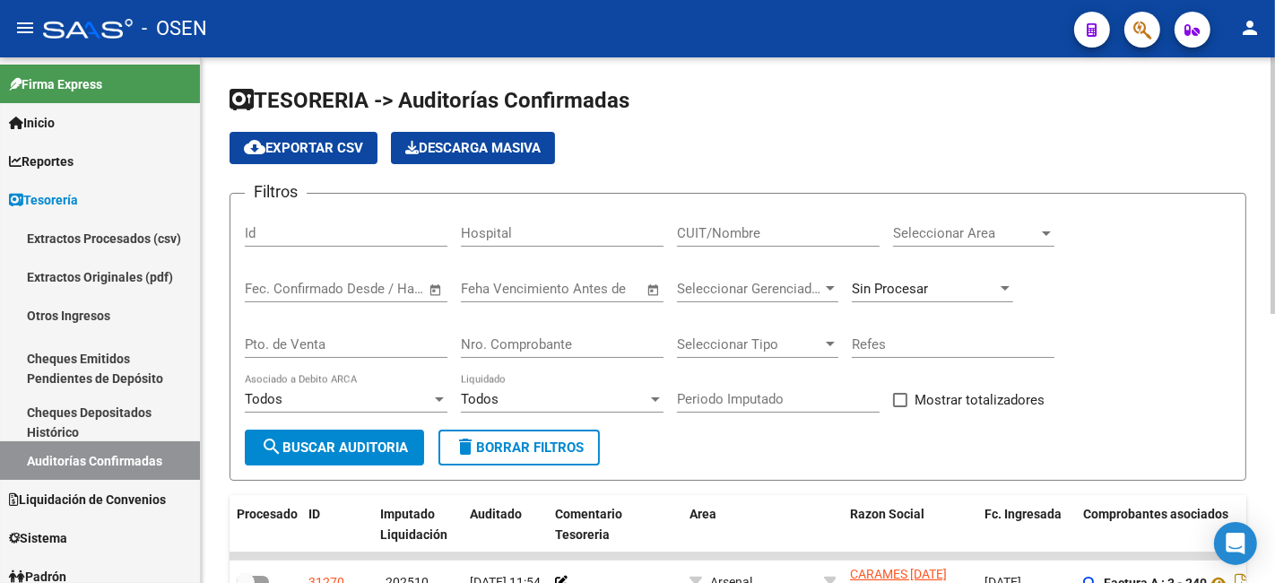
click at [1024, 233] on span "Seleccionar Area" at bounding box center [965, 233] width 145 height 16
type input "ce"
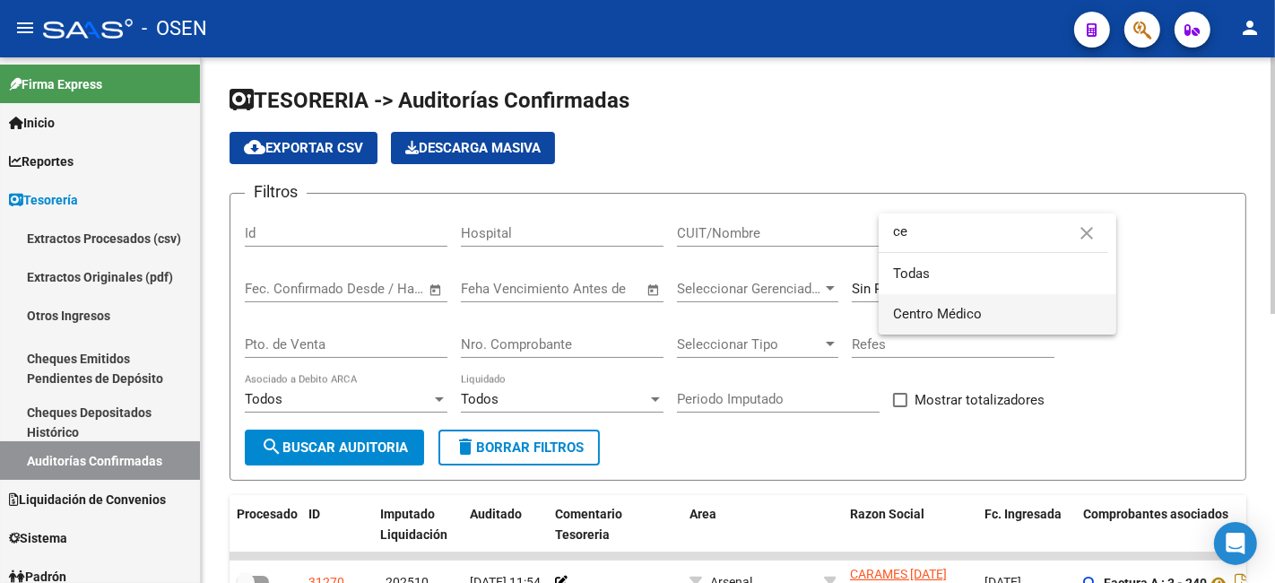
click at [970, 311] on span "Centro Médico" at bounding box center [997, 314] width 209 height 40
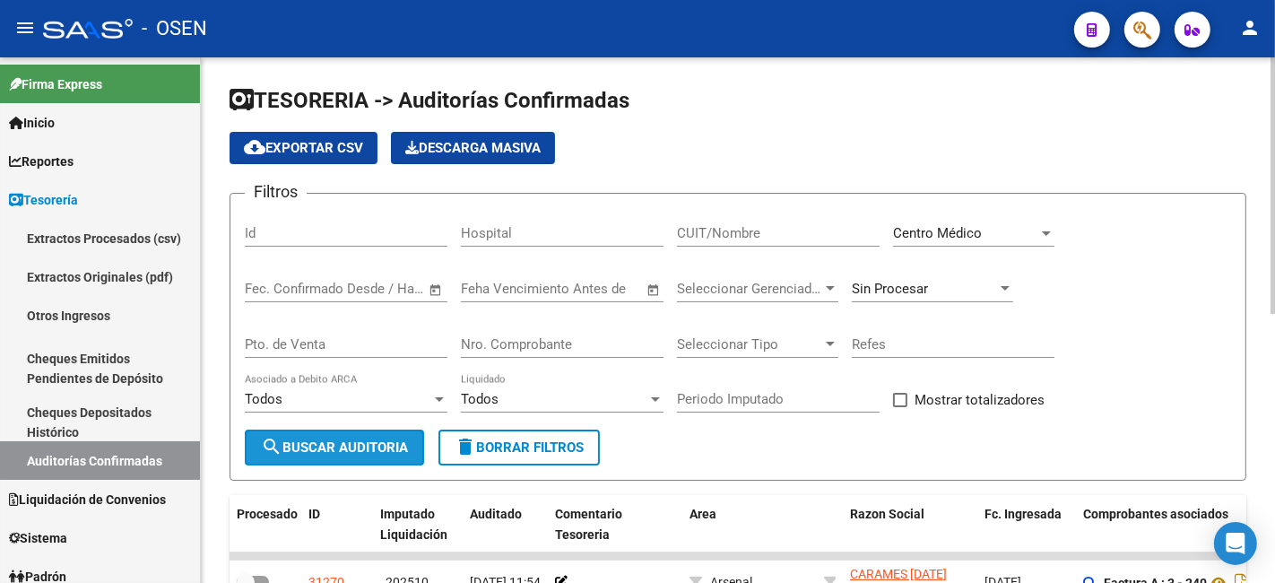
click at [341, 441] on span "search Buscar Auditoria" at bounding box center [334, 447] width 147 height 16
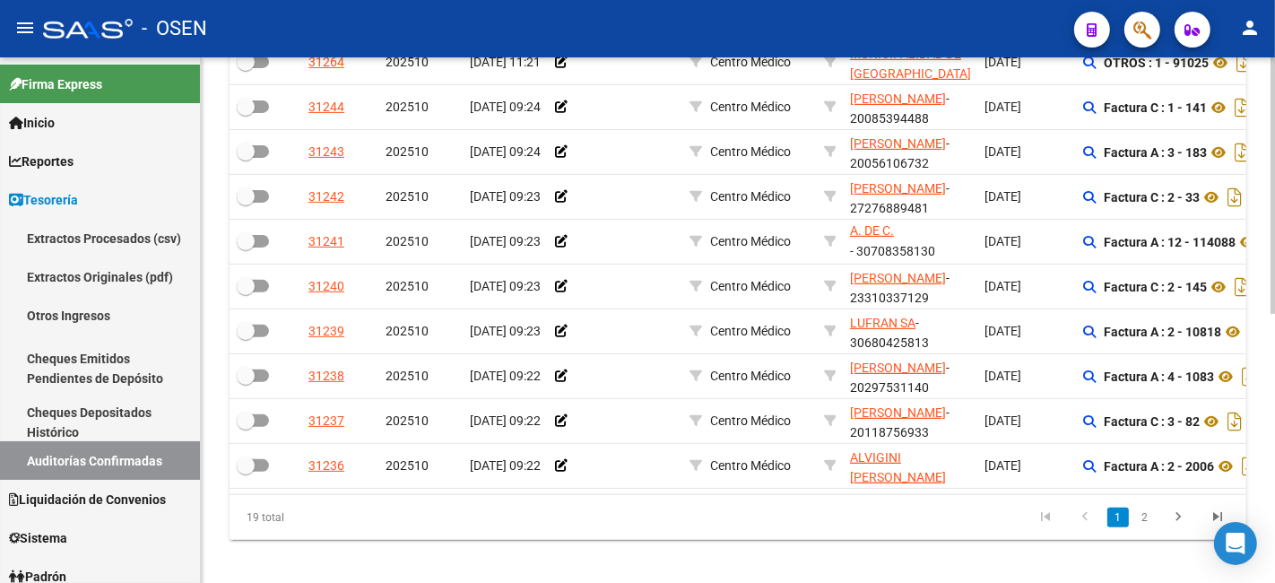
scroll to position [549, 0]
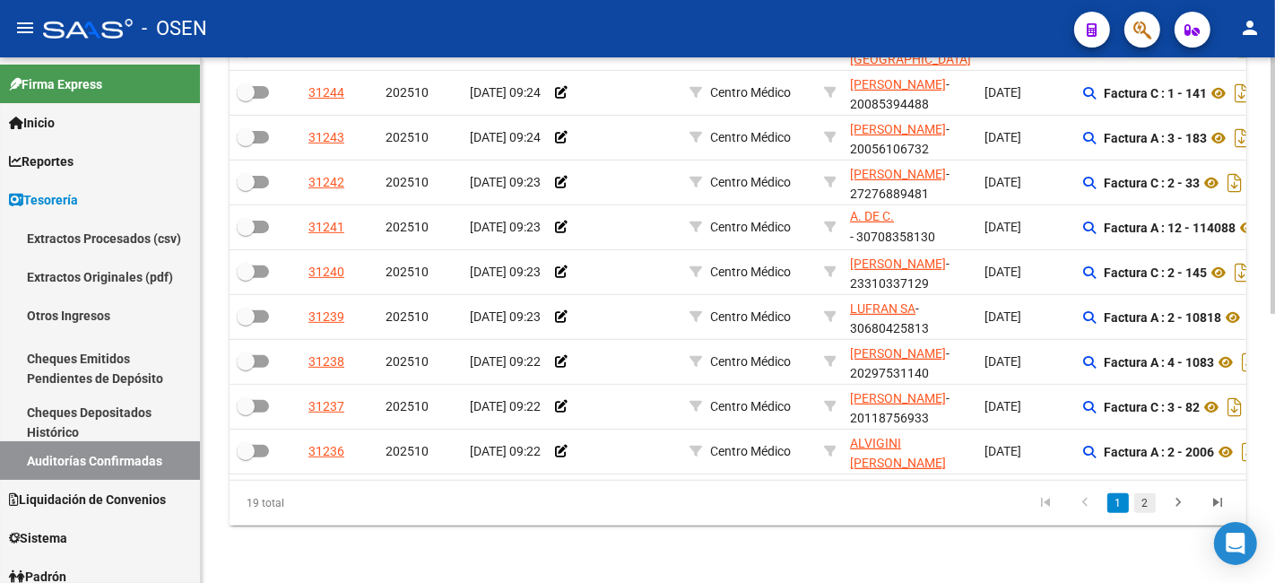
click at [1148, 496] on link "2" at bounding box center [1145, 503] width 22 height 20
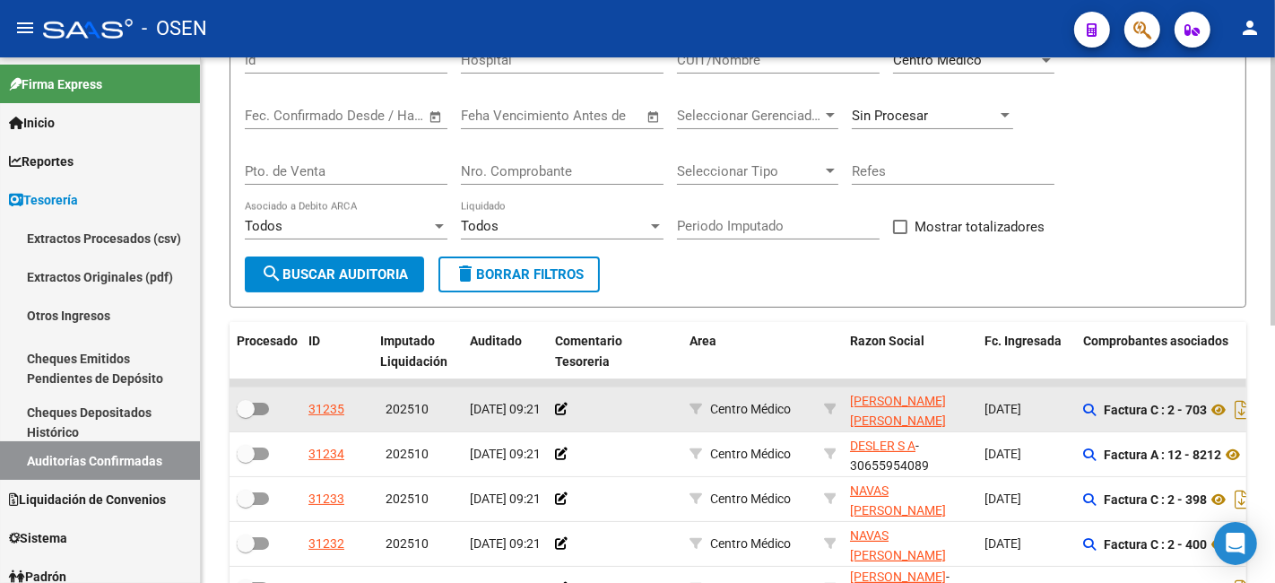
scroll to position [505, 0]
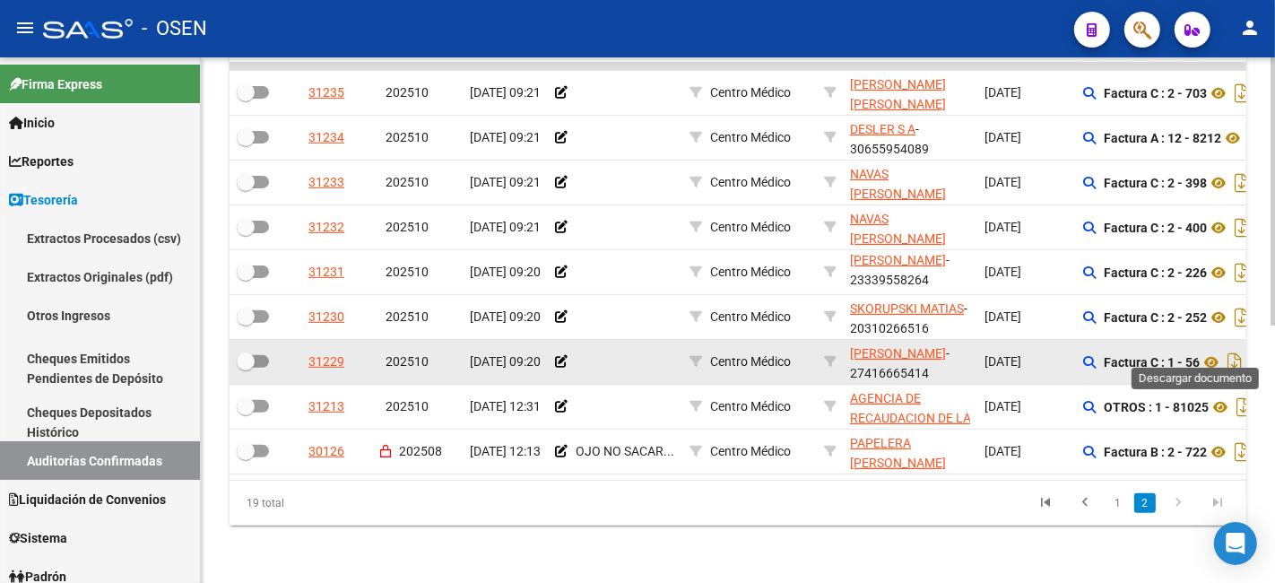
drag, startPoint x: 1234, startPoint y: 346, endPoint x: 1234, endPoint y: 333, distance: 13.4
click at [1234, 348] on icon "Descargar documento" at bounding box center [1234, 362] width 23 height 29
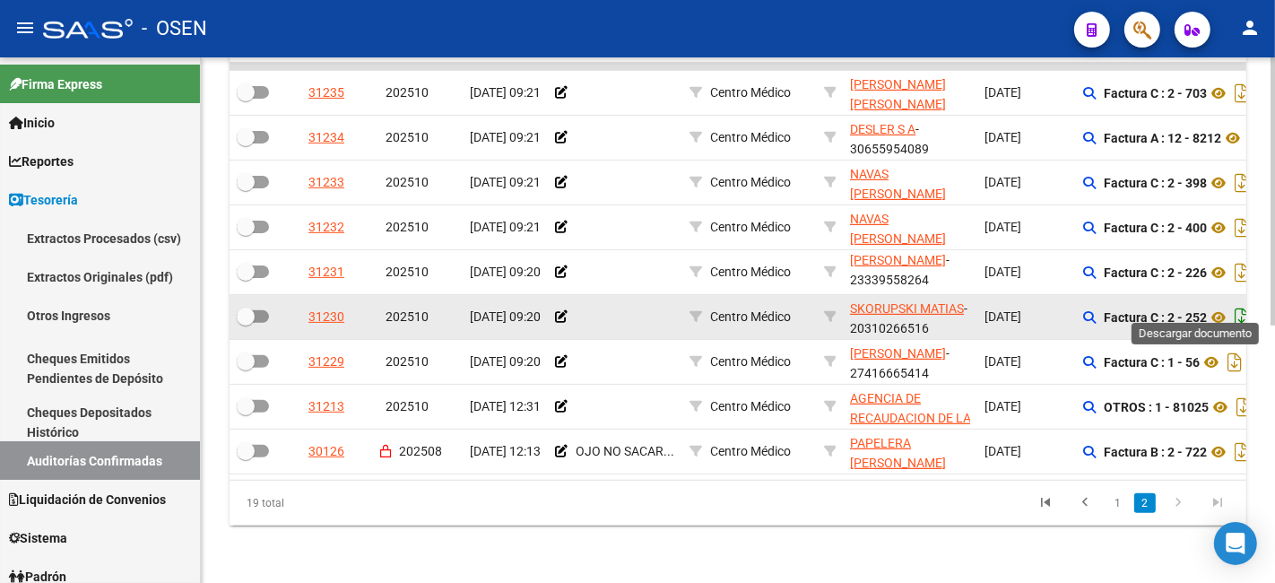
click at [1242, 303] on icon "Descargar documento" at bounding box center [1241, 317] width 23 height 29
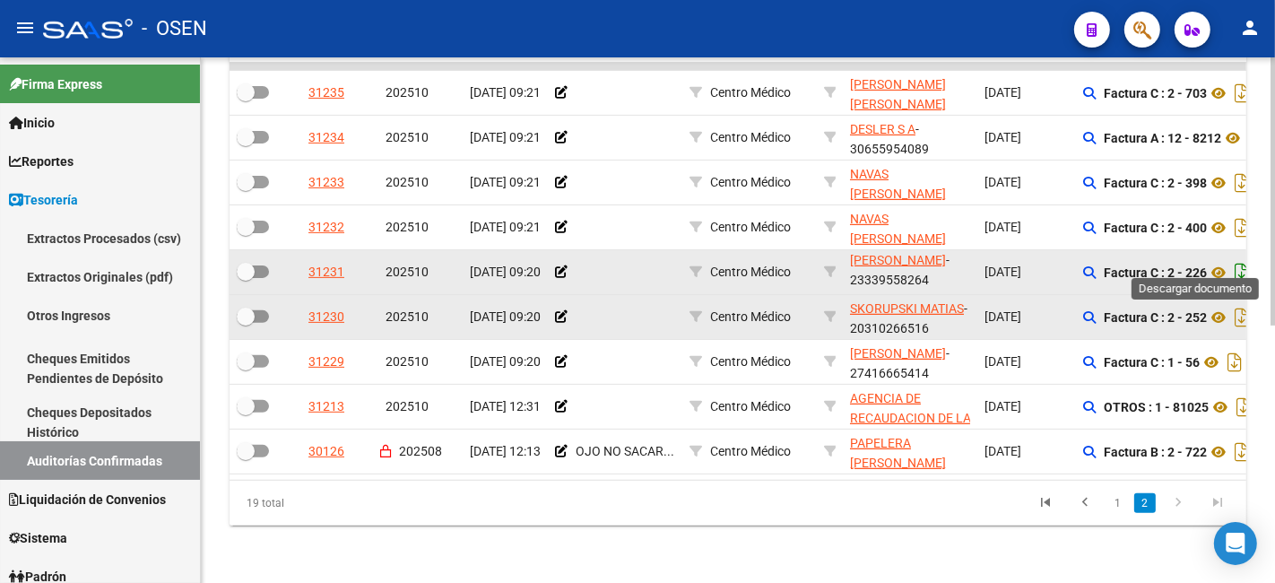
click at [1242, 258] on icon "Descargar documento" at bounding box center [1241, 272] width 23 height 29
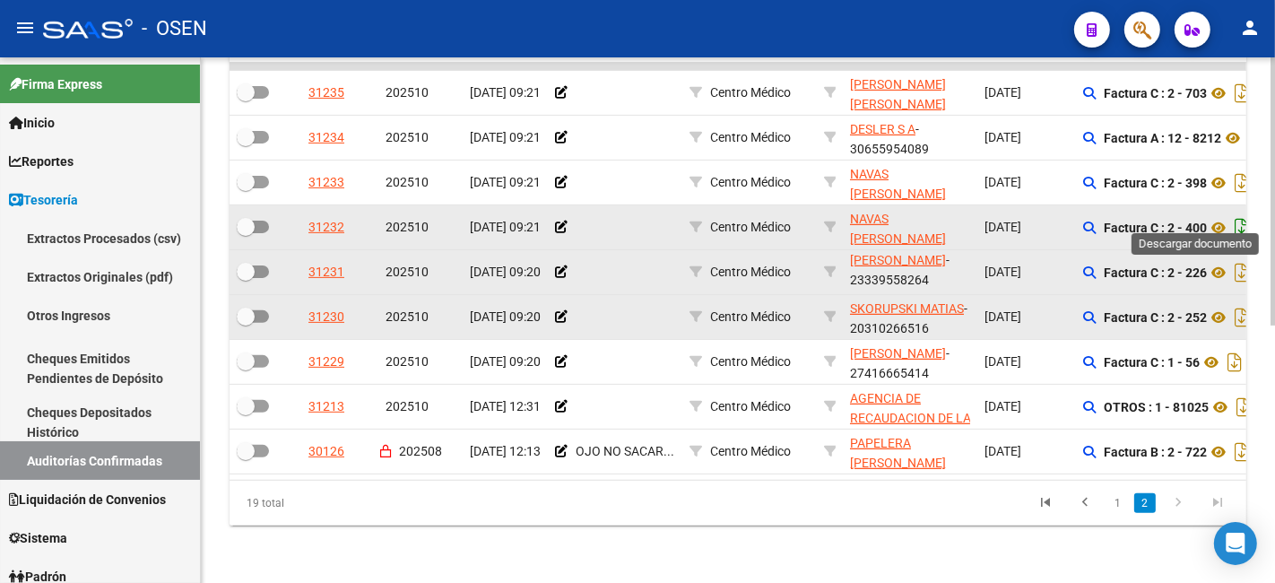
click at [1244, 213] on icon "Descargar documento" at bounding box center [1241, 227] width 23 height 29
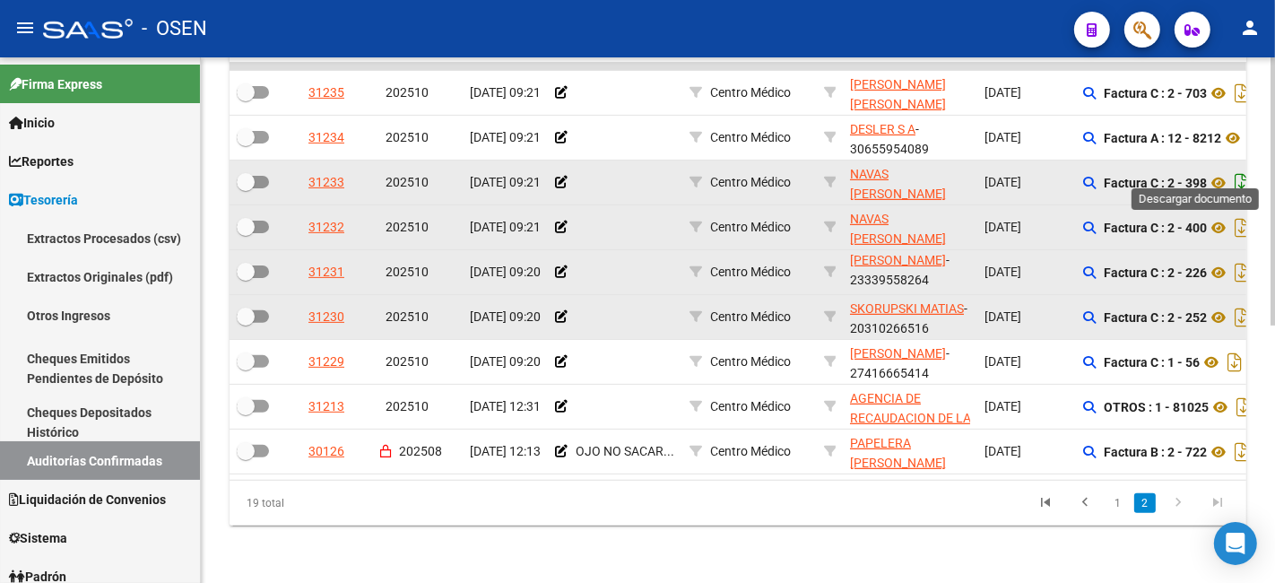
click at [1240, 169] on icon "Descargar documento" at bounding box center [1241, 183] width 23 height 29
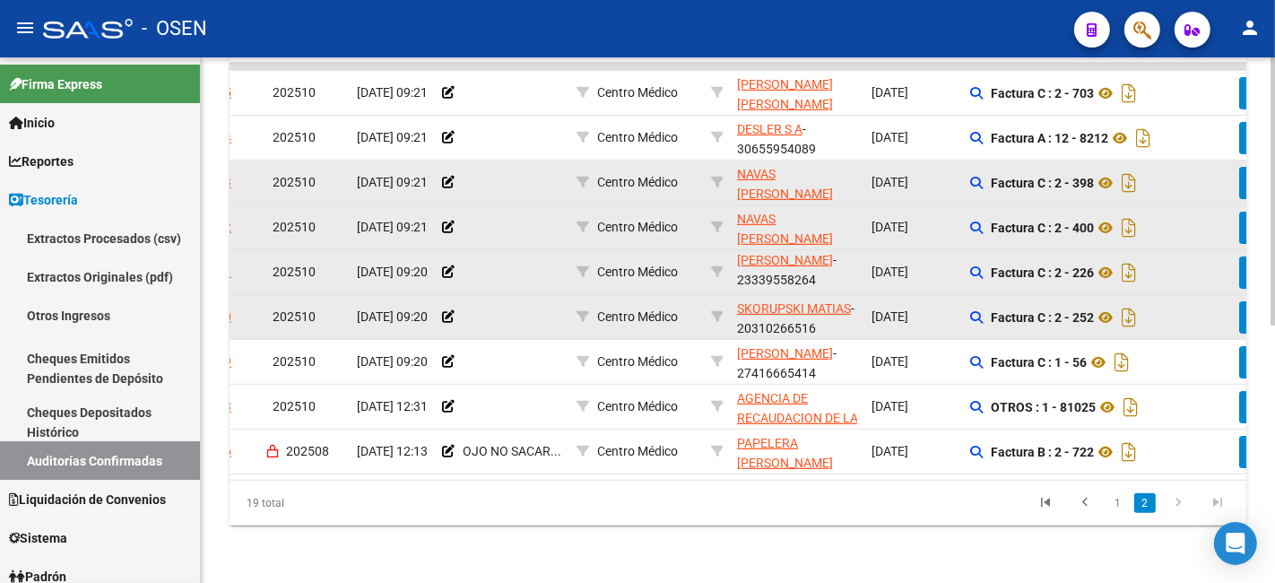
scroll to position [0, 149]
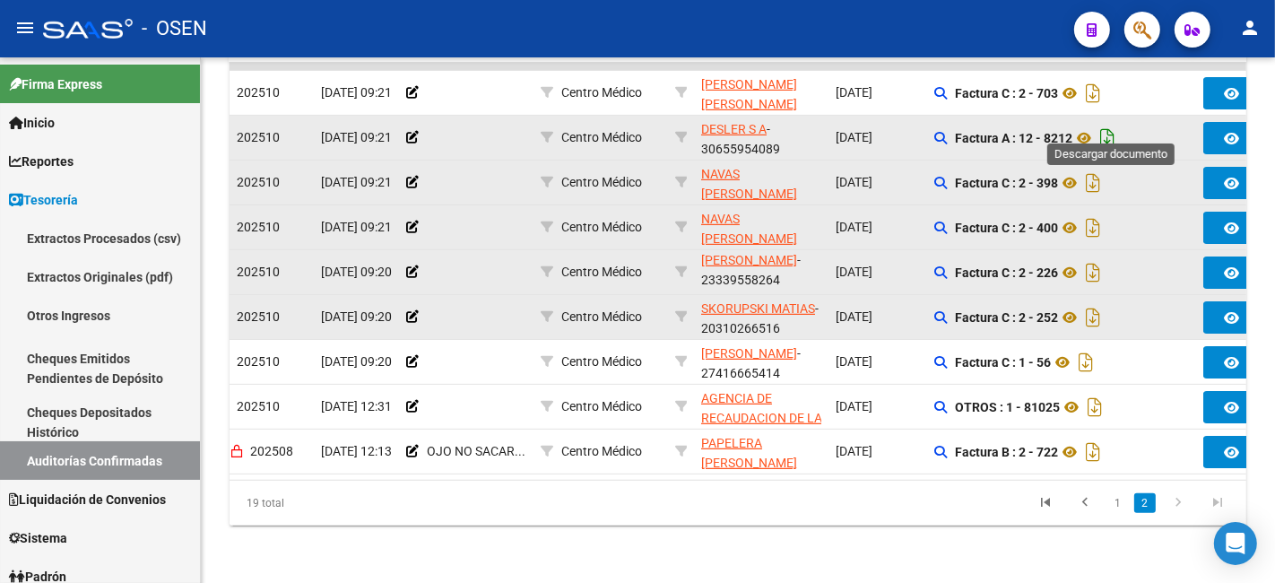
click at [1115, 128] on icon "Descargar documento" at bounding box center [1106, 138] width 23 height 29
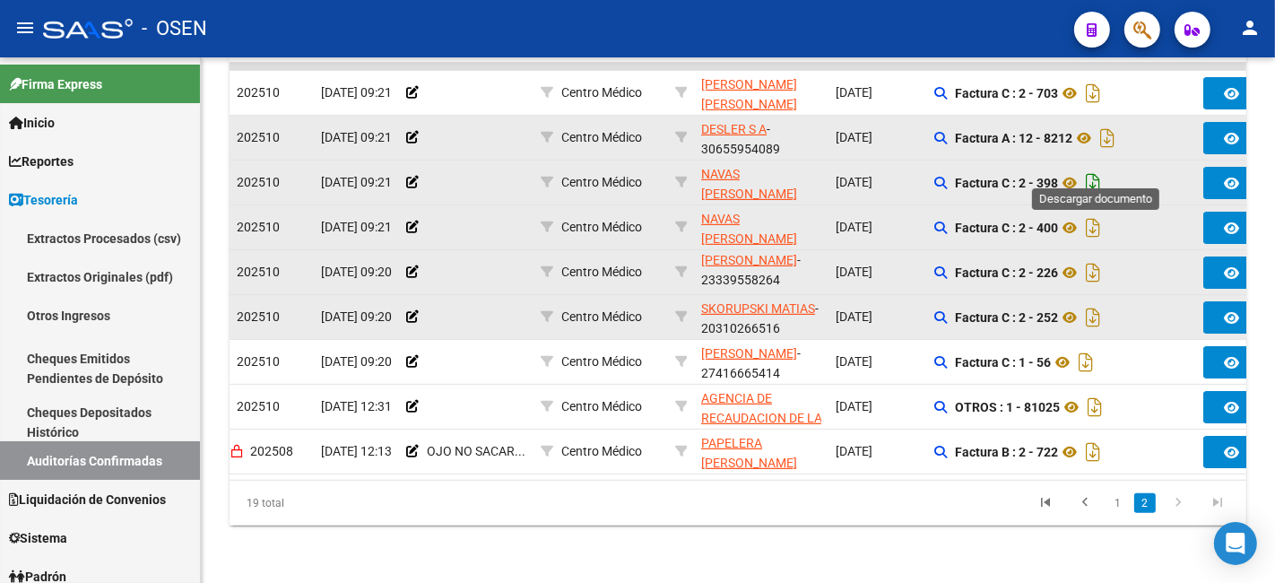
click at [1096, 169] on icon "Descargar documento" at bounding box center [1092, 183] width 23 height 29
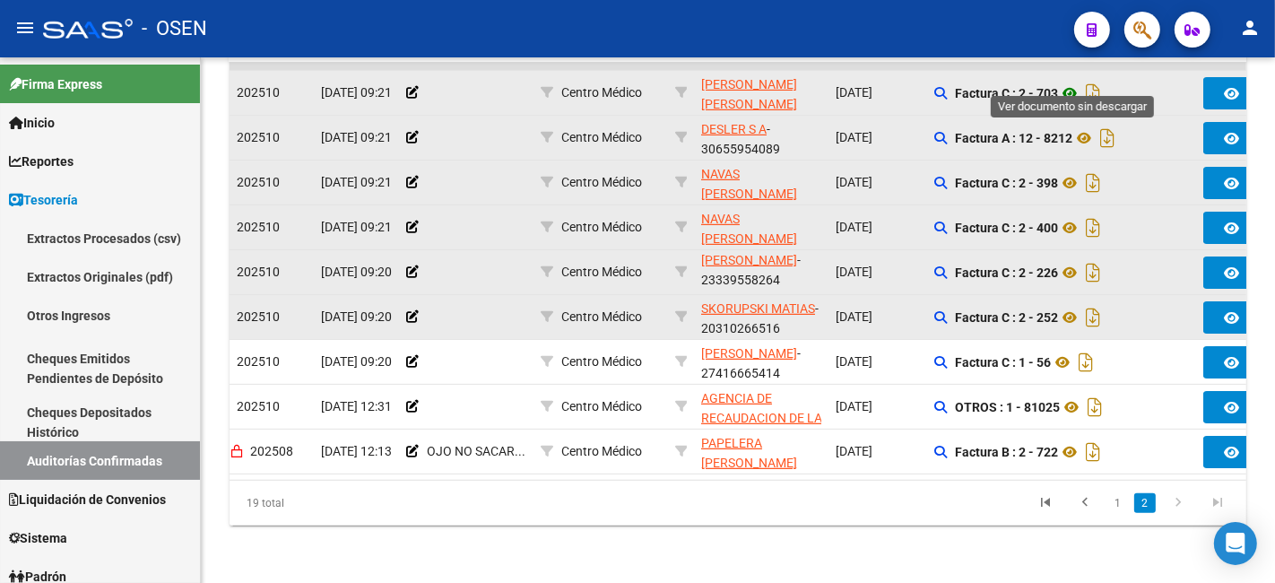
click at [1081, 82] on icon at bounding box center [1069, 93] width 23 height 22
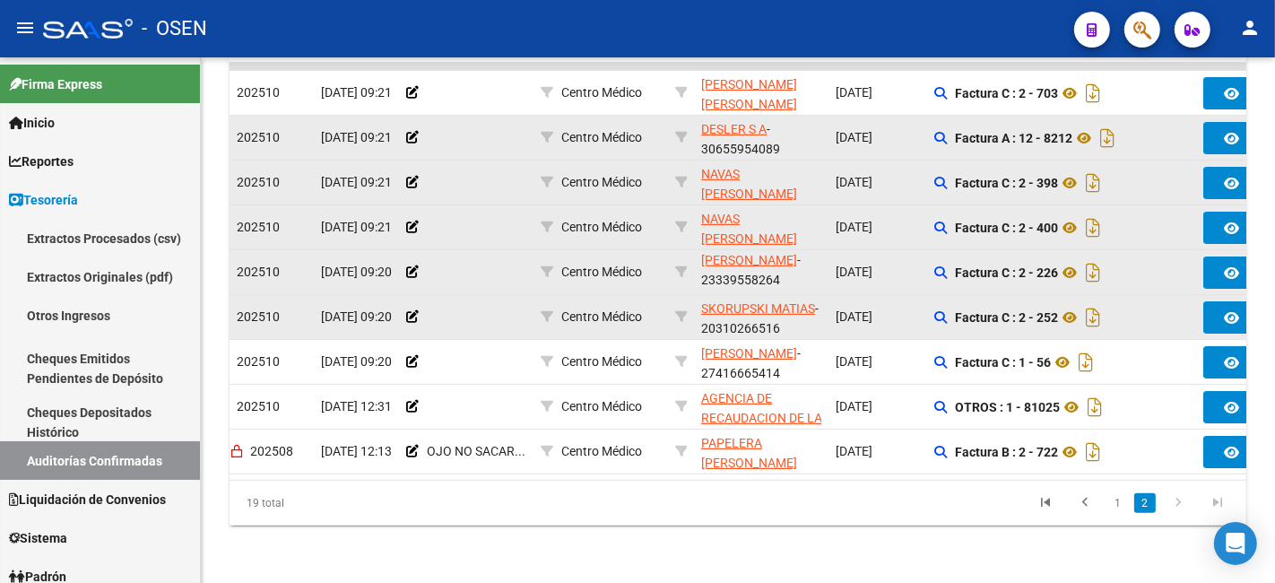
scroll to position [173, 0]
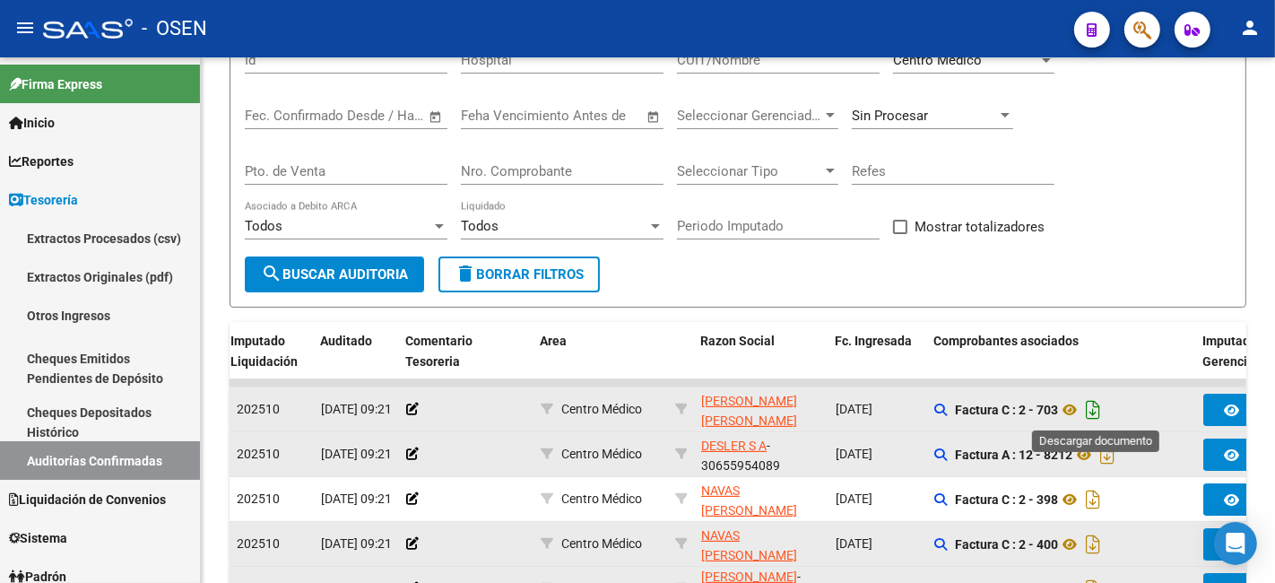
click at [1096, 411] on icon "Descargar documento" at bounding box center [1092, 409] width 23 height 29
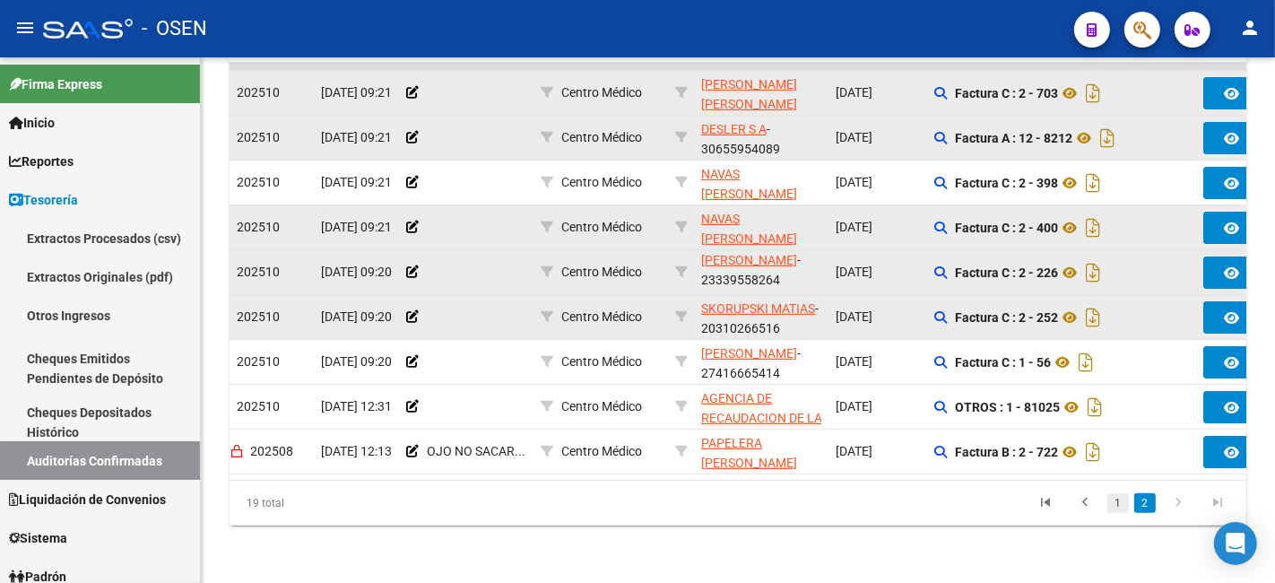
click at [1114, 499] on link "1" at bounding box center [1118, 503] width 22 height 20
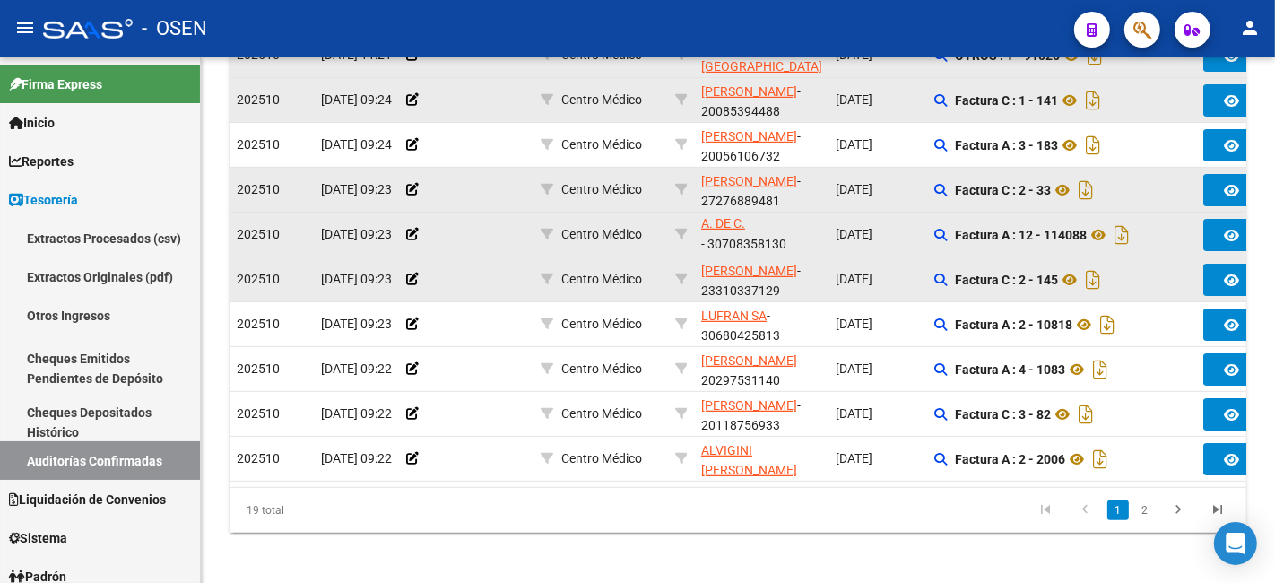
scroll to position [549, 0]
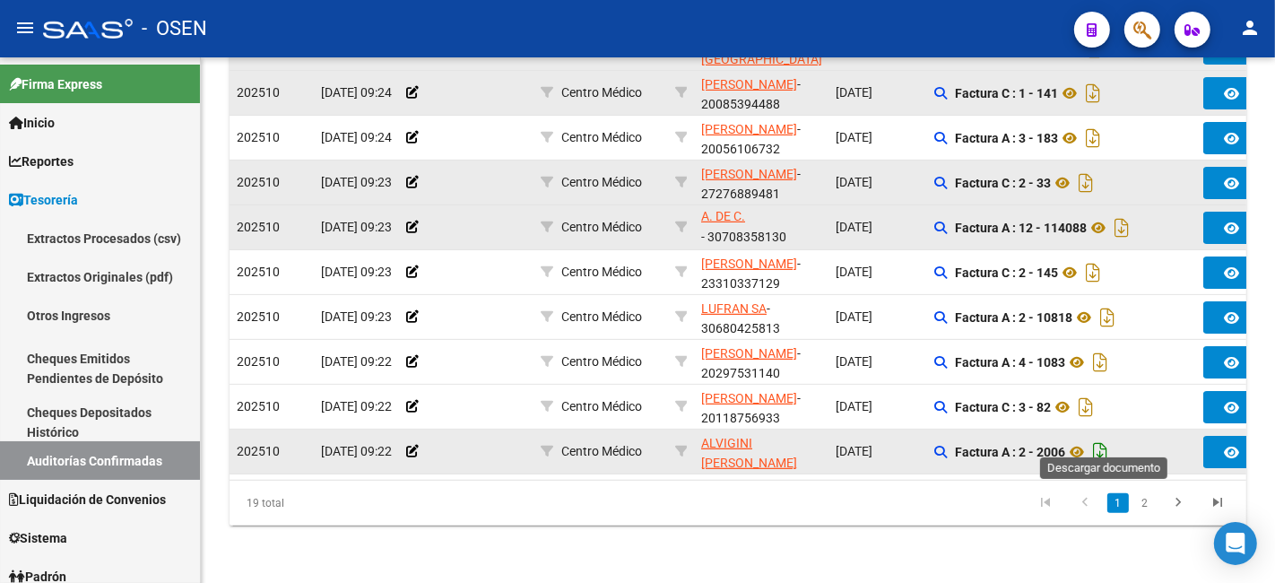
click at [1097, 440] on icon "Descargar documento" at bounding box center [1099, 451] width 23 height 29
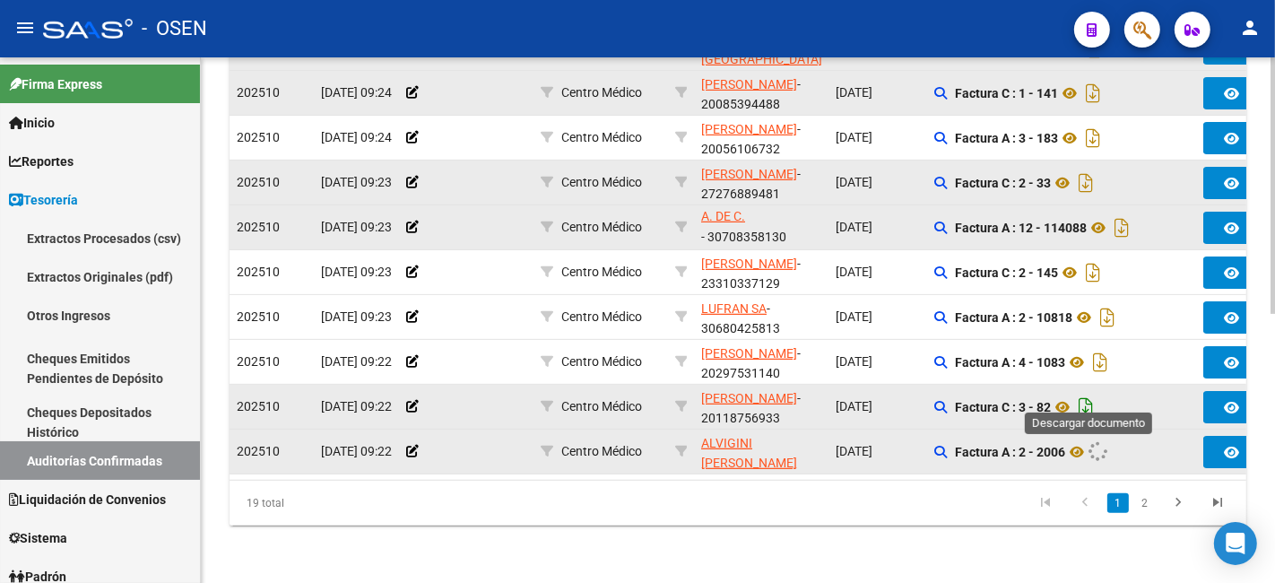
click at [1095, 393] on icon "Descargar documento" at bounding box center [1085, 407] width 23 height 29
click at [945, 514] on datatable-pager "1 2" at bounding box center [837, 503] width 799 height 30
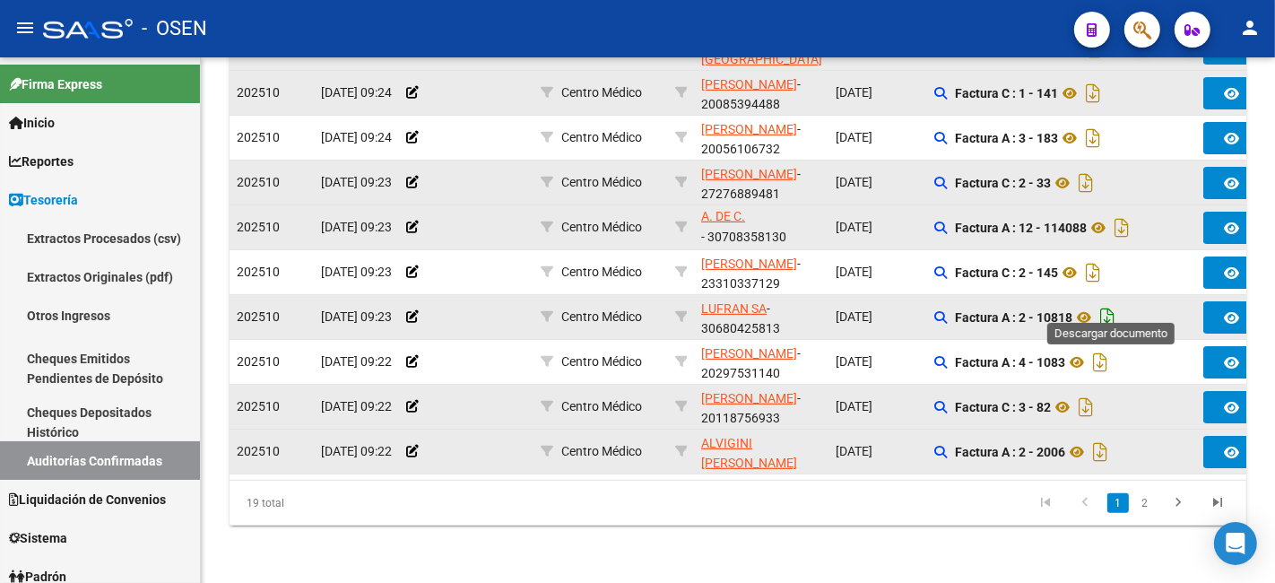
click at [1107, 306] on icon "Descargar documento" at bounding box center [1106, 317] width 23 height 29
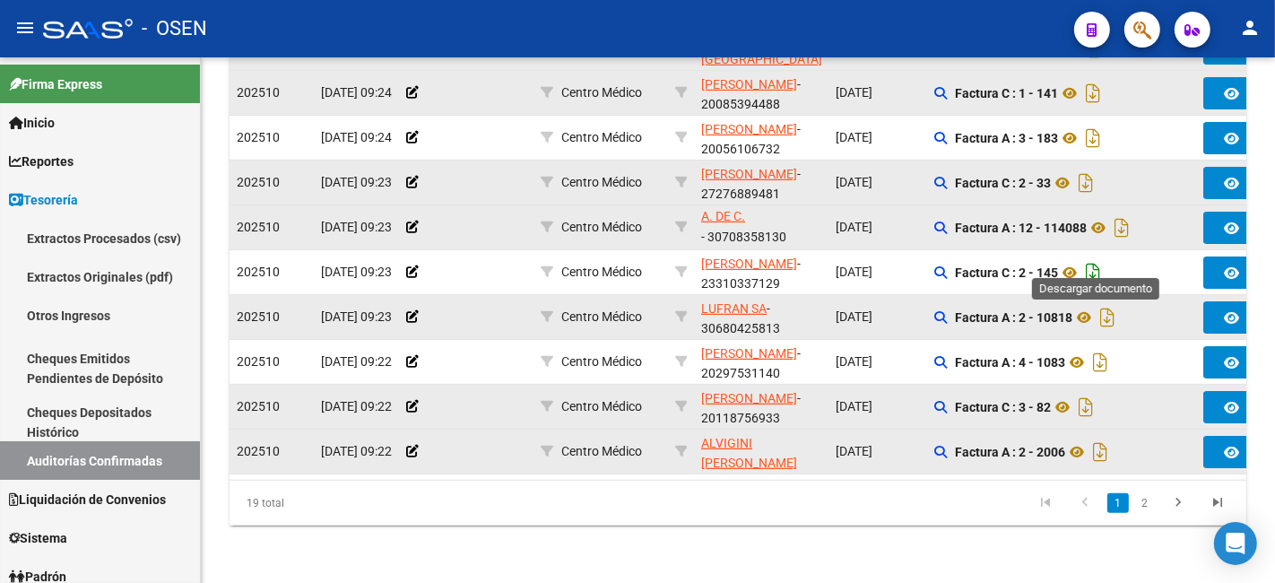
click at [1099, 258] on icon "Descargar documento" at bounding box center [1092, 272] width 23 height 29
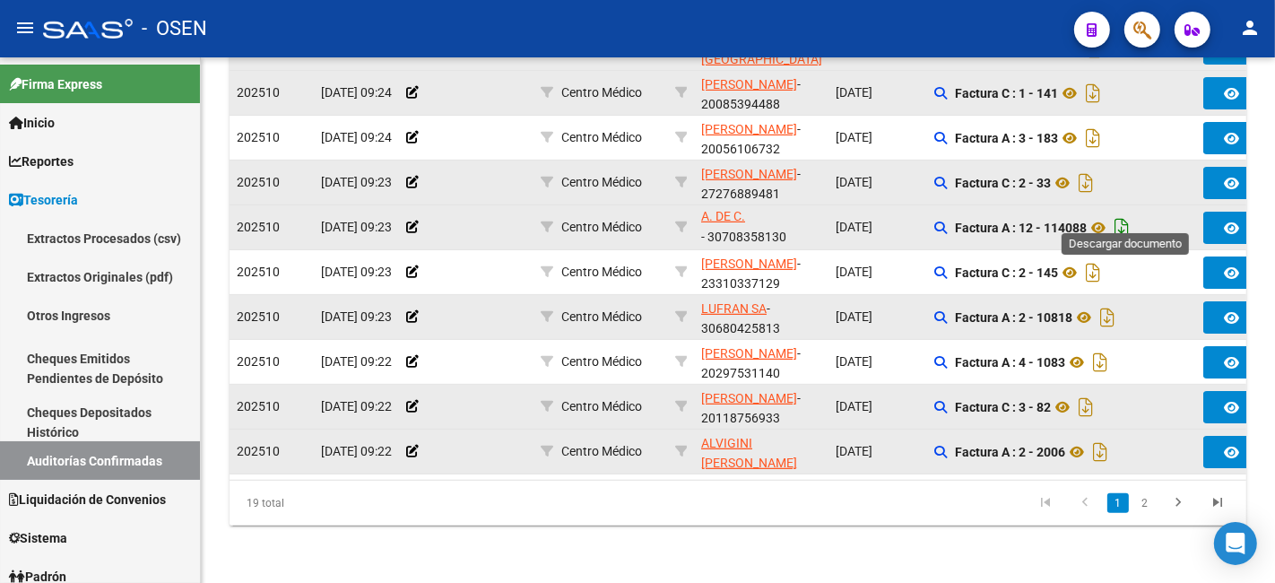
click at [1118, 213] on icon "Descargar documento" at bounding box center [1121, 227] width 23 height 29
click at [1085, 169] on icon "Descargar documento" at bounding box center [1085, 183] width 23 height 29
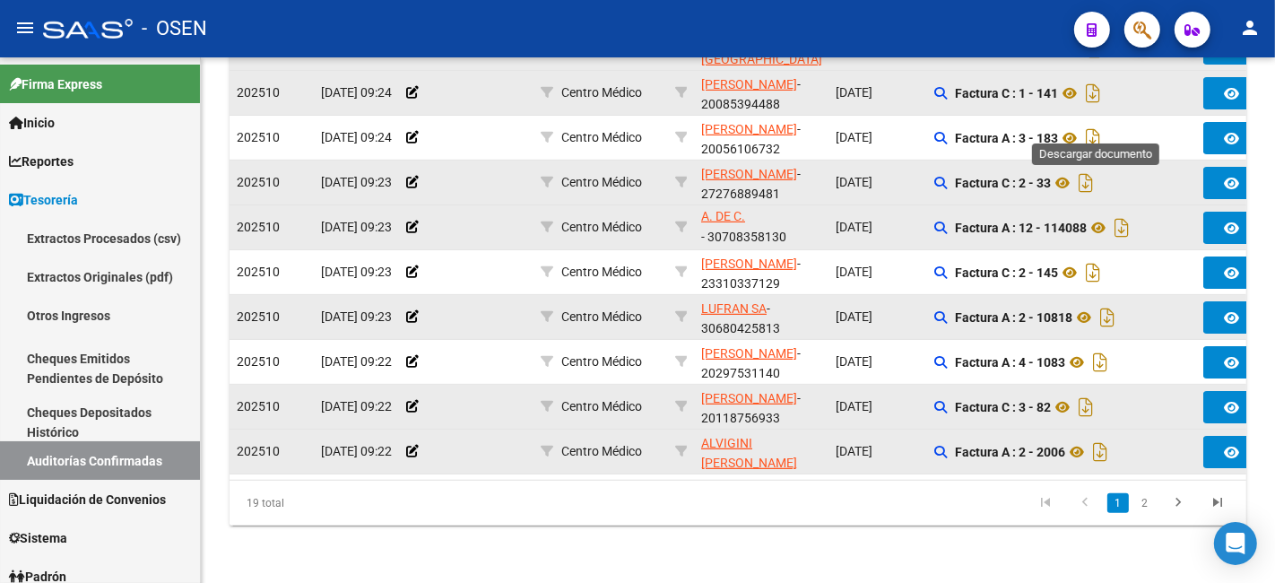
drag, startPoint x: 1104, startPoint y: 122, endPoint x: 1106, endPoint y: 108, distance: 14.5
click at [1104, 124] on icon "Descargar documento" at bounding box center [1092, 138] width 23 height 29
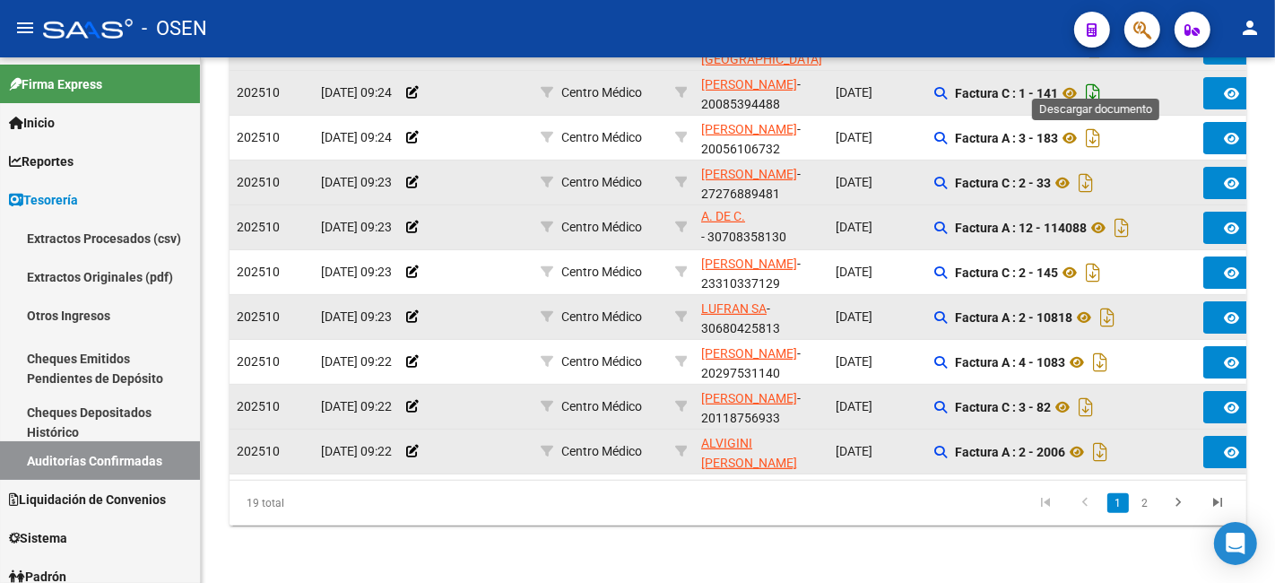
click at [1100, 82] on icon "Descargar documento" at bounding box center [1092, 93] width 23 height 29
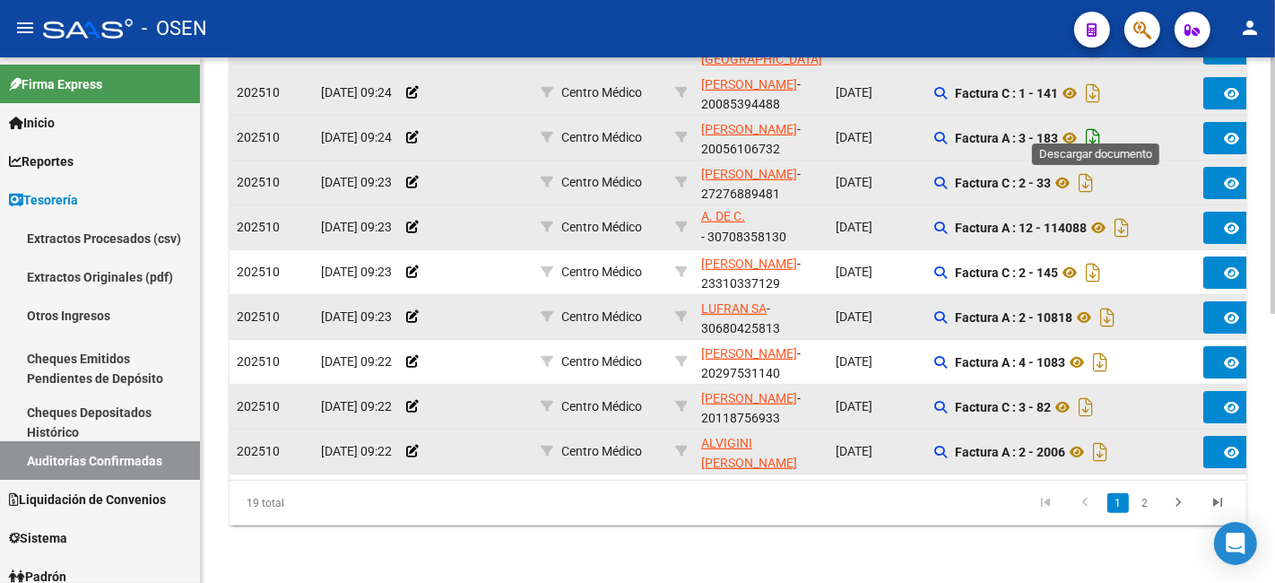
scroll to position [218, 0]
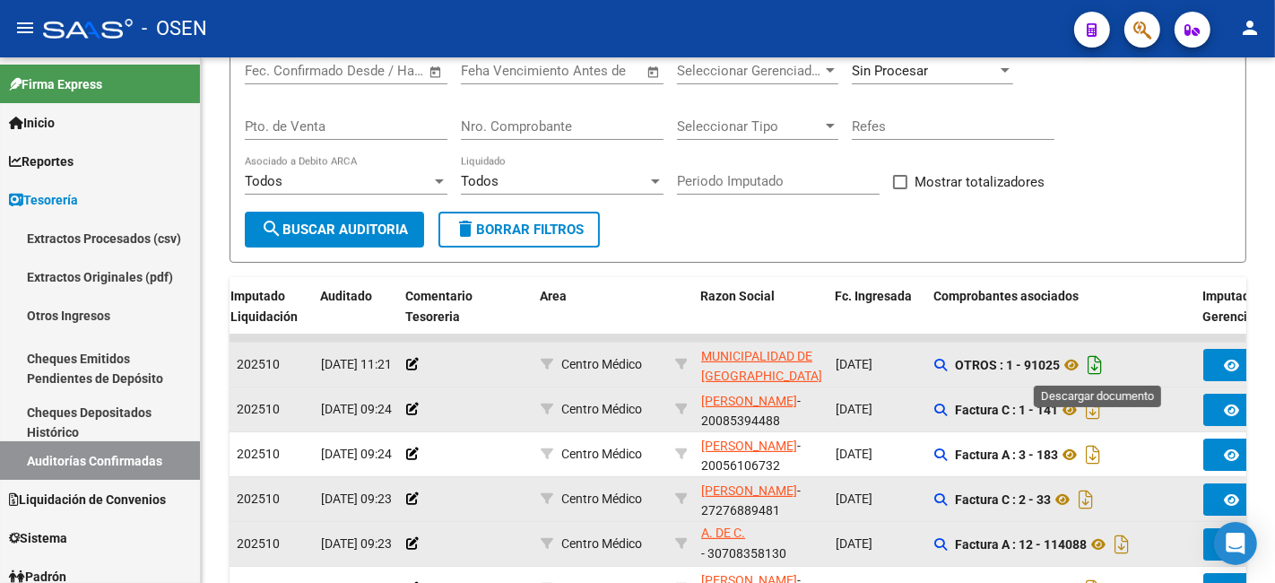
click at [1104, 355] on icon "Descargar documento" at bounding box center [1094, 364] width 23 height 29
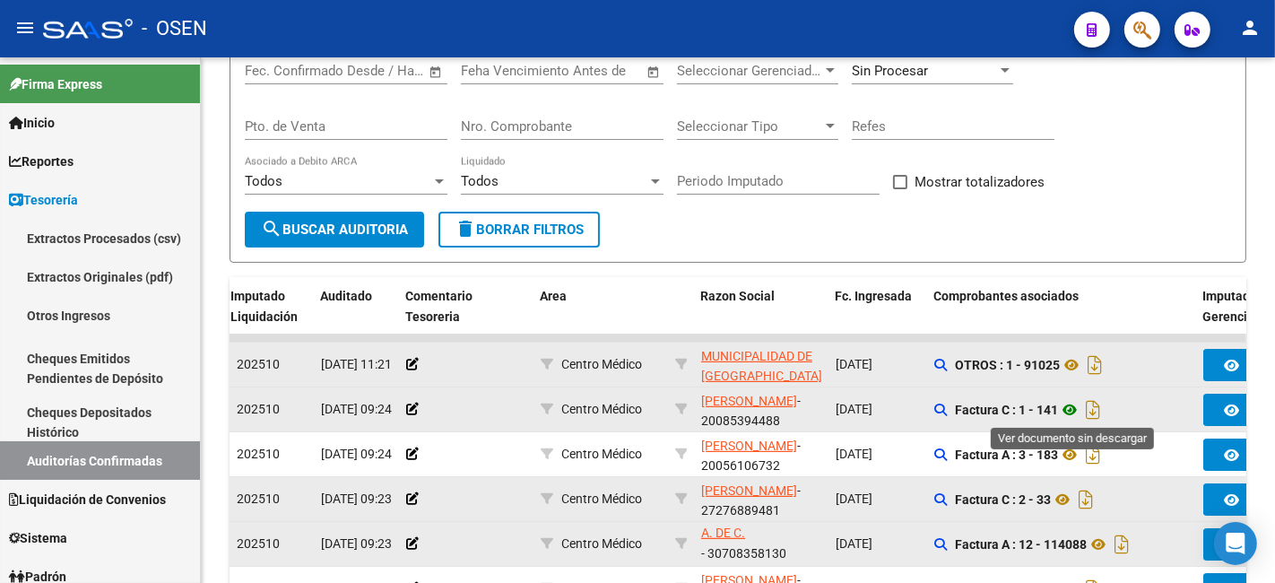
click at [1074, 411] on icon at bounding box center [1069, 410] width 23 height 22
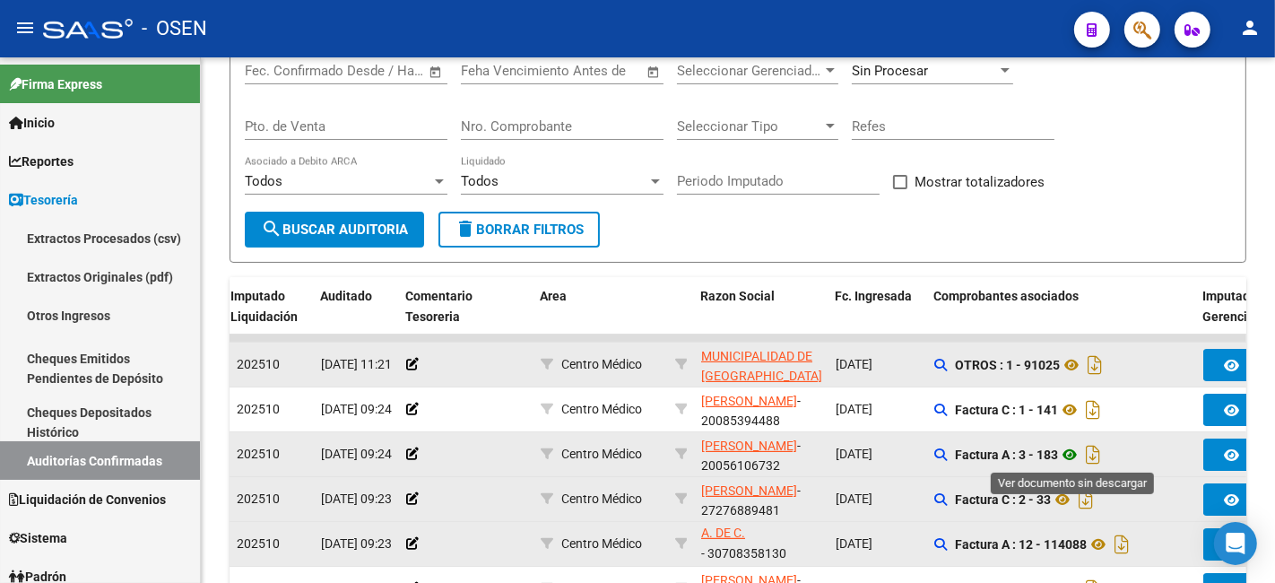
click at [1076, 453] on icon at bounding box center [1069, 455] width 23 height 22
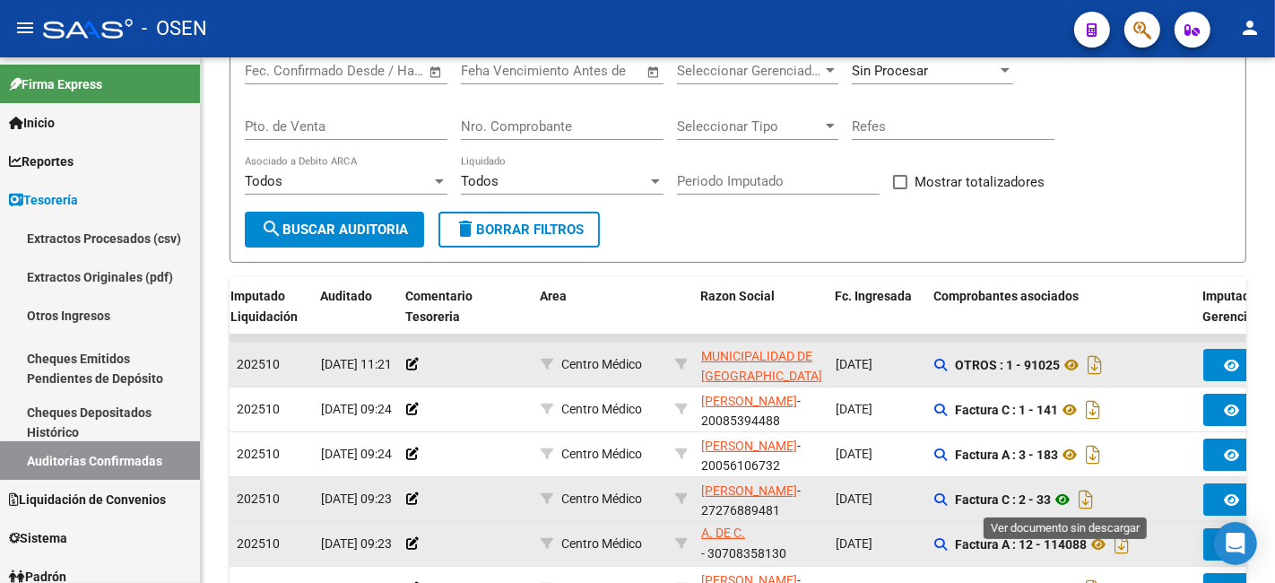
click at [1065, 503] on icon at bounding box center [1061, 499] width 23 height 22
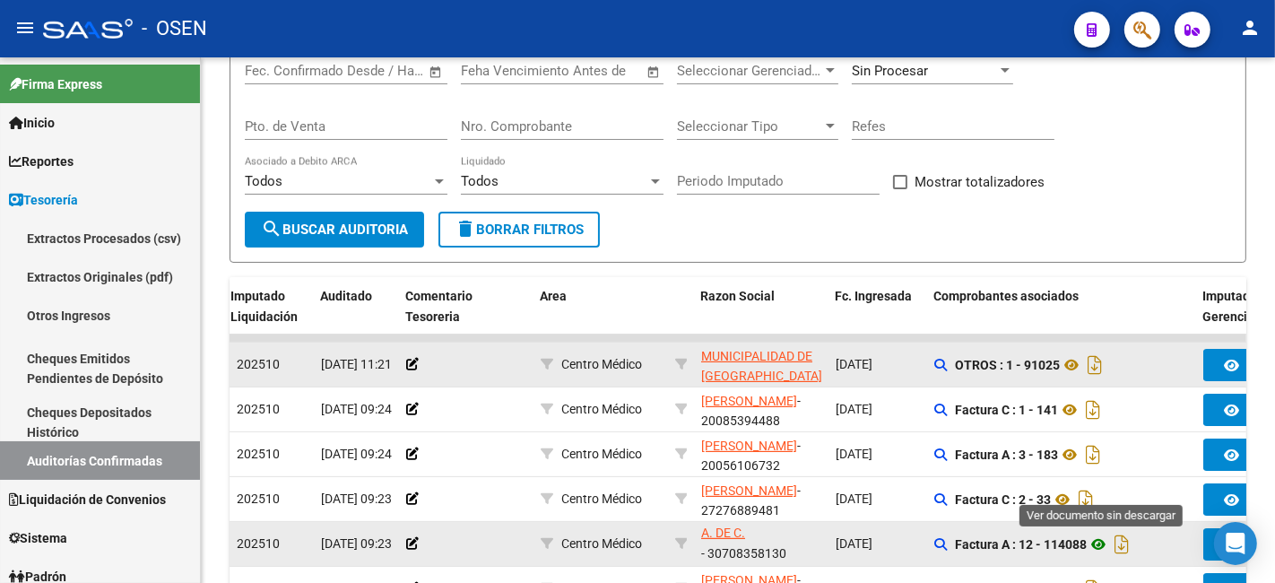
click at [1100, 538] on icon at bounding box center [1097, 544] width 23 height 22
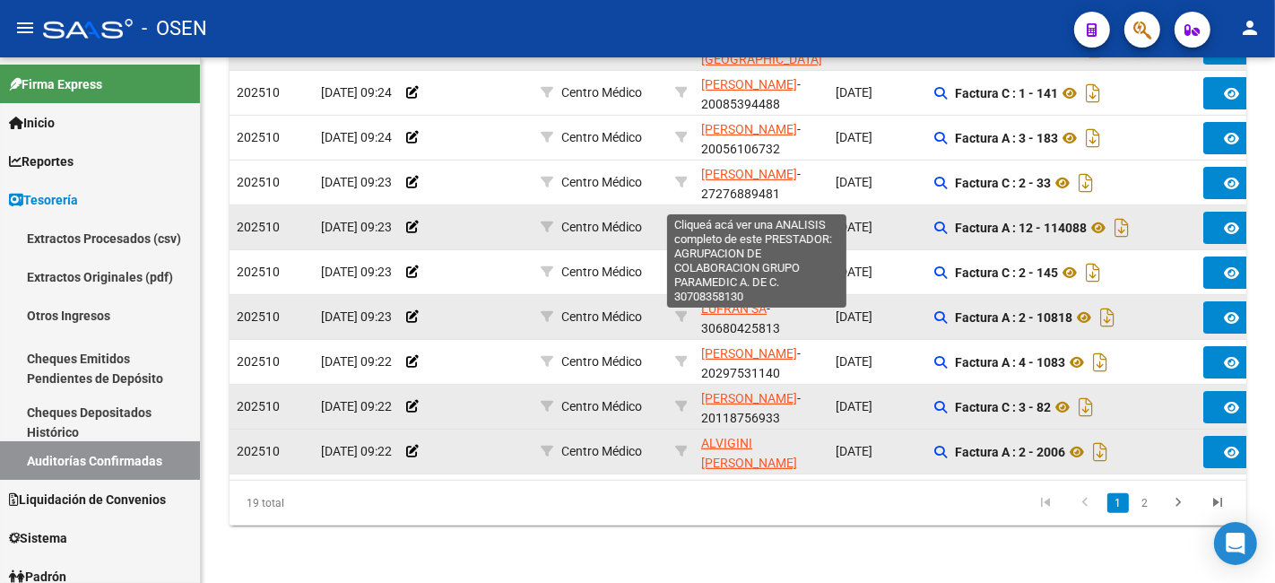
scroll to position [0, 0]
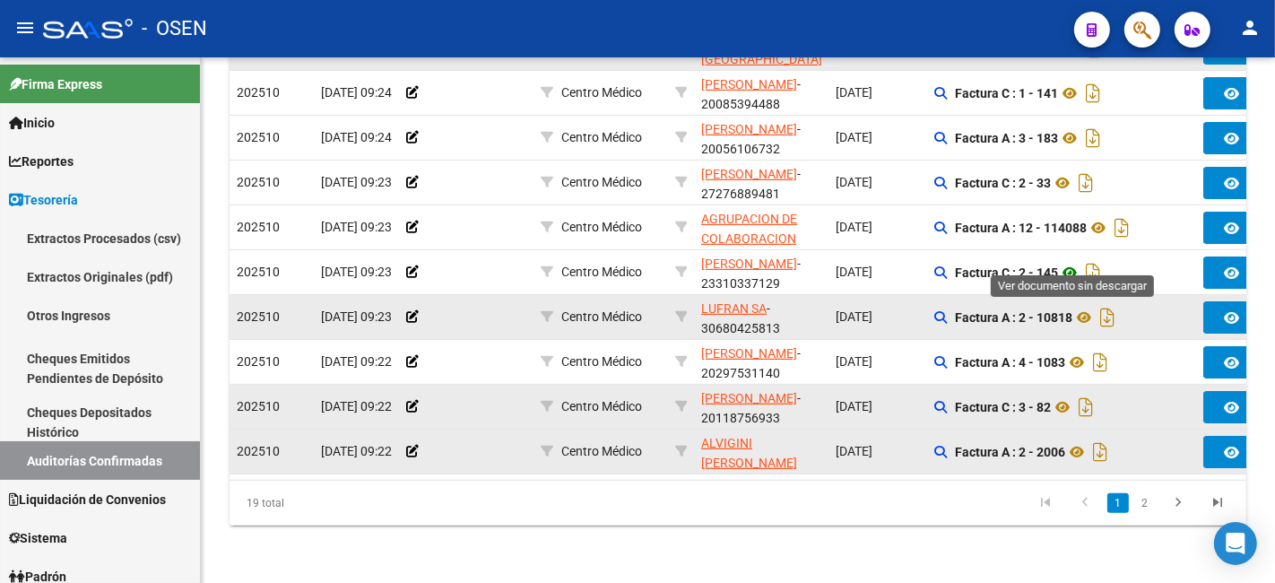
click at [1064, 263] on icon at bounding box center [1069, 273] width 23 height 22
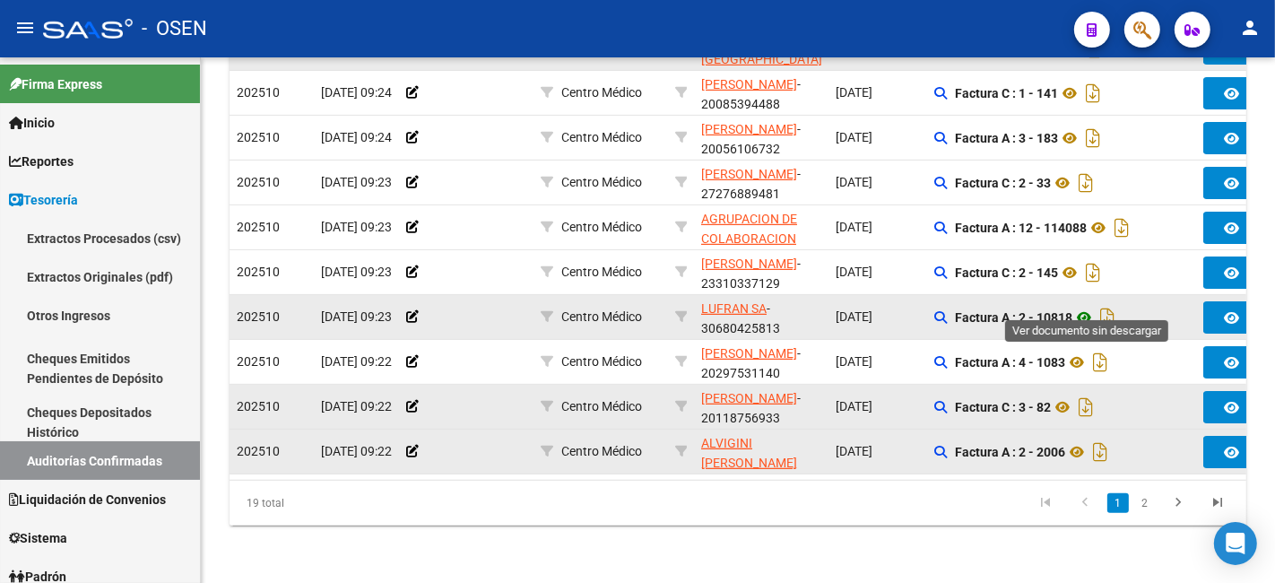
click at [1083, 307] on icon at bounding box center [1083, 318] width 23 height 22
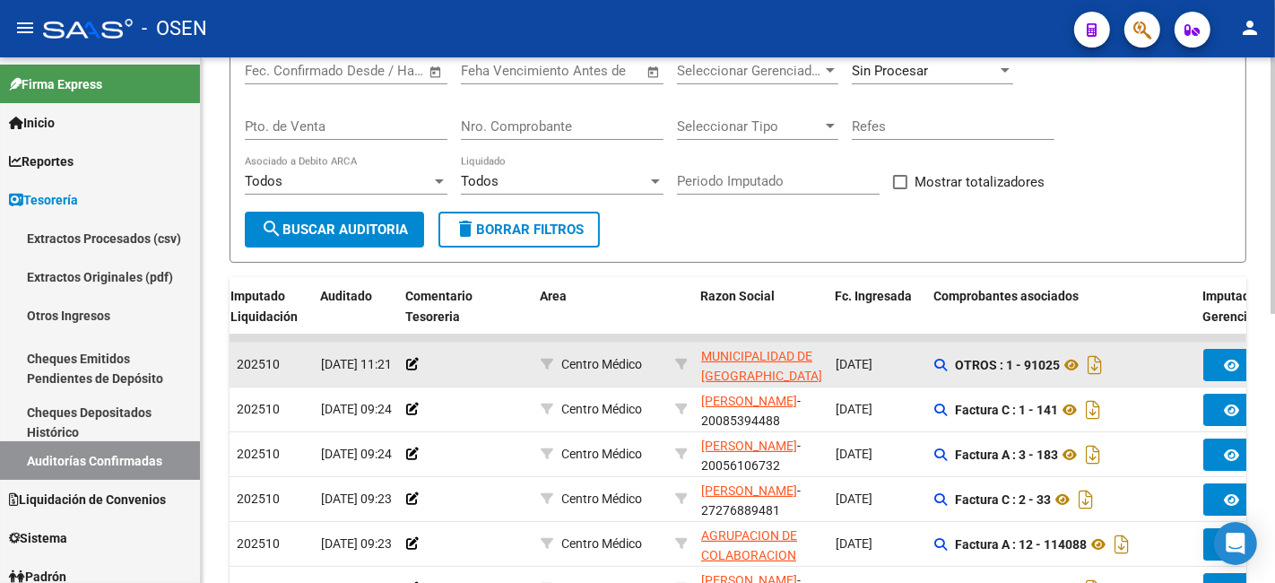
scroll to position [549, 0]
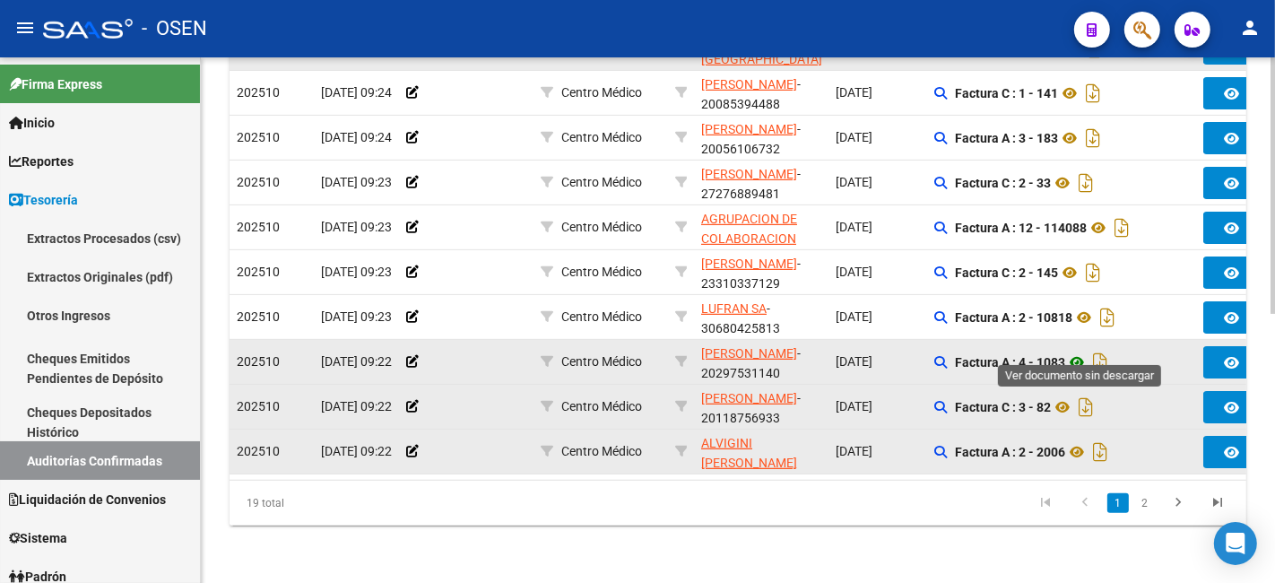
click at [1076, 351] on icon at bounding box center [1076, 362] width 23 height 22
click at [1081, 351] on icon at bounding box center [1076, 362] width 23 height 22
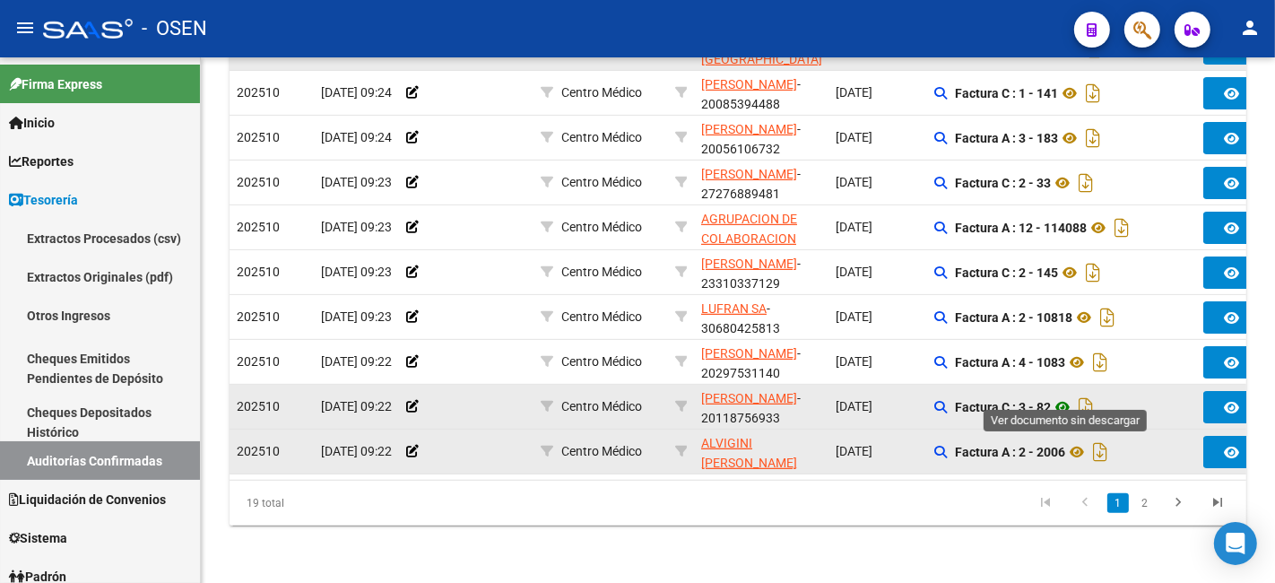
click at [1060, 396] on icon at bounding box center [1061, 407] width 23 height 22
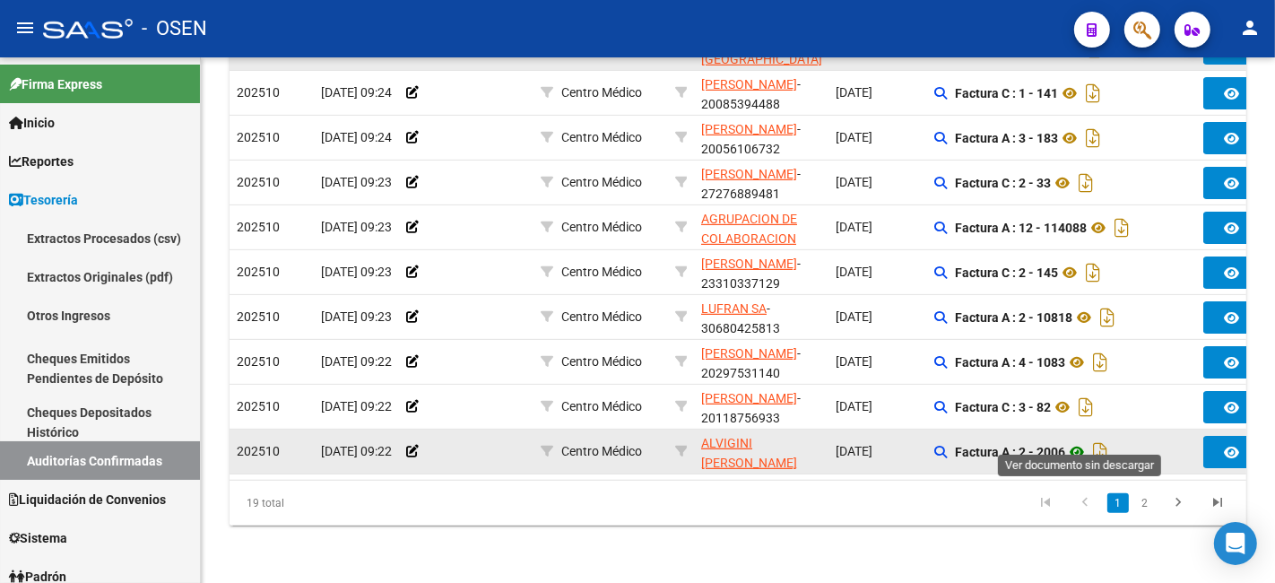
click at [1072, 441] on icon at bounding box center [1076, 452] width 23 height 22
click at [1085, 441] on icon at bounding box center [1076, 452] width 23 height 22
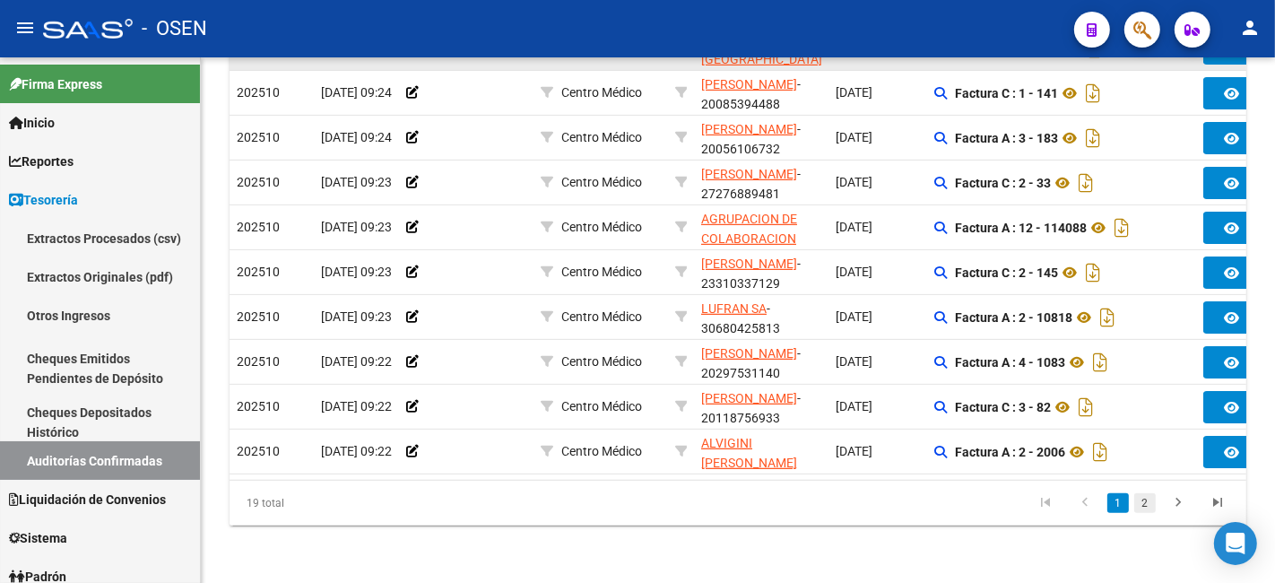
click at [1150, 500] on link "2" at bounding box center [1145, 503] width 22 height 20
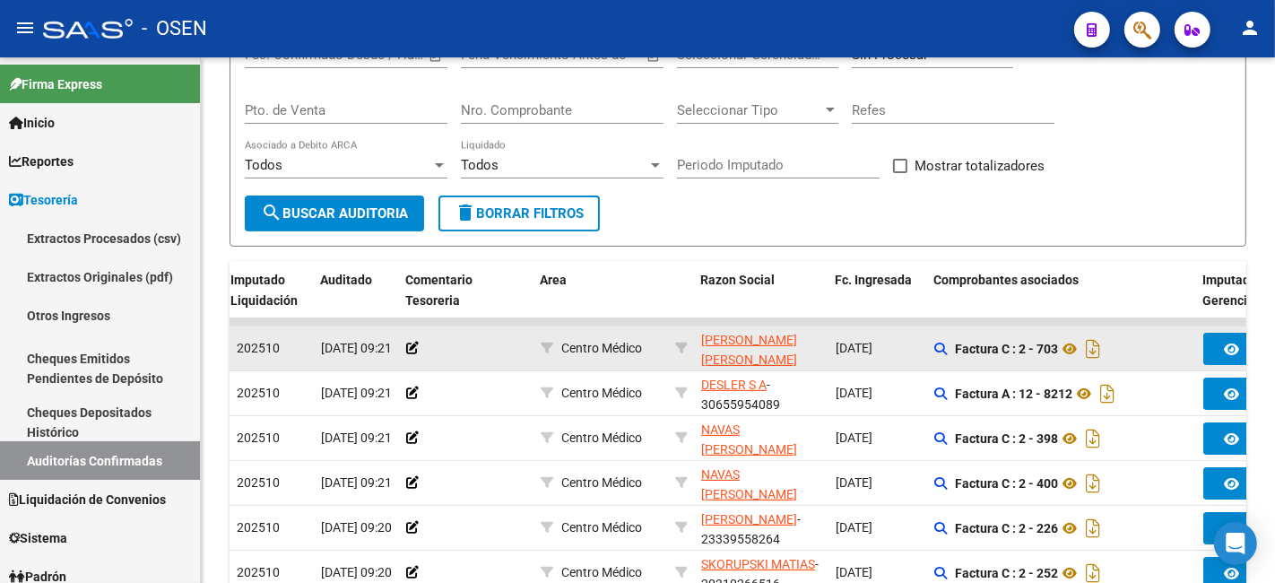
scroll to position [221, 0]
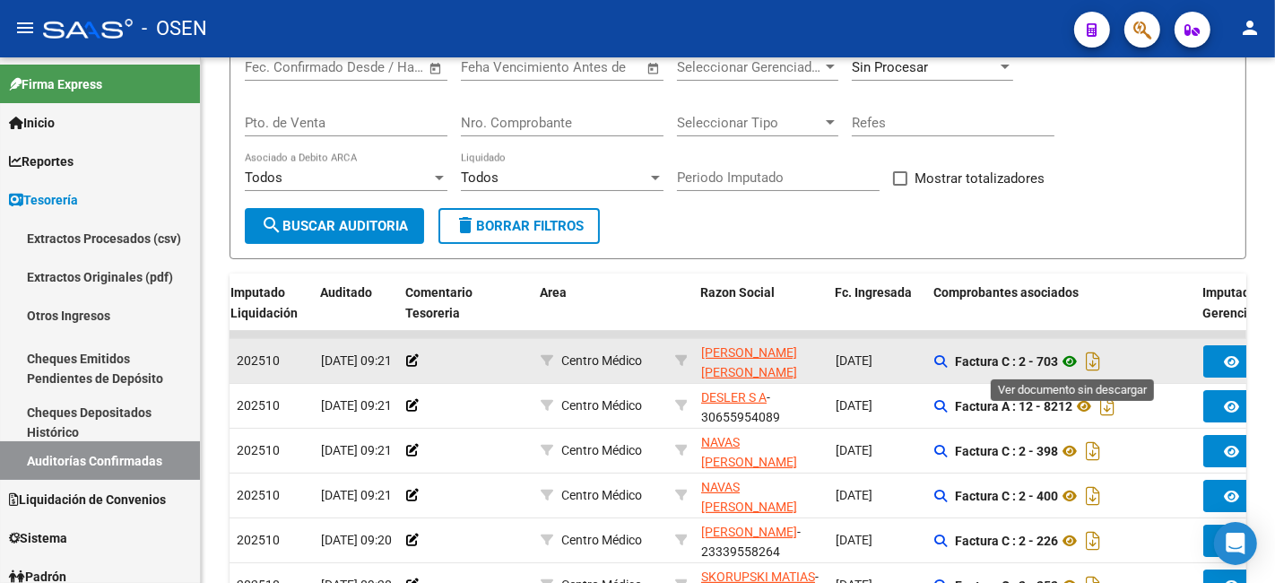
click at [1073, 351] on icon at bounding box center [1069, 361] width 23 height 22
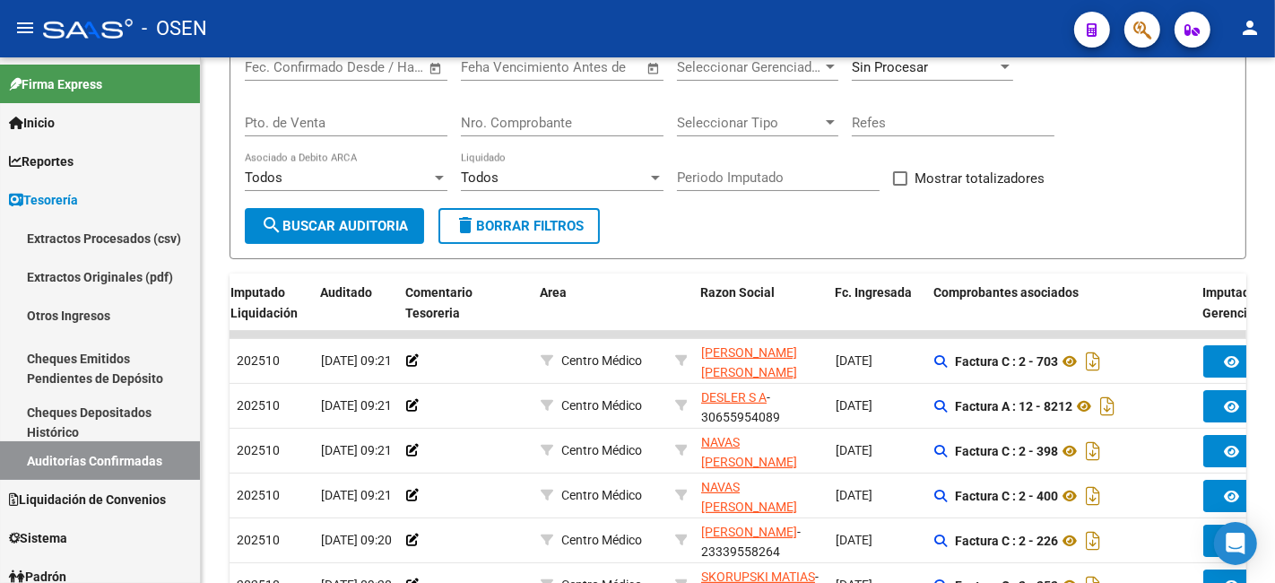
scroll to position [460, 0]
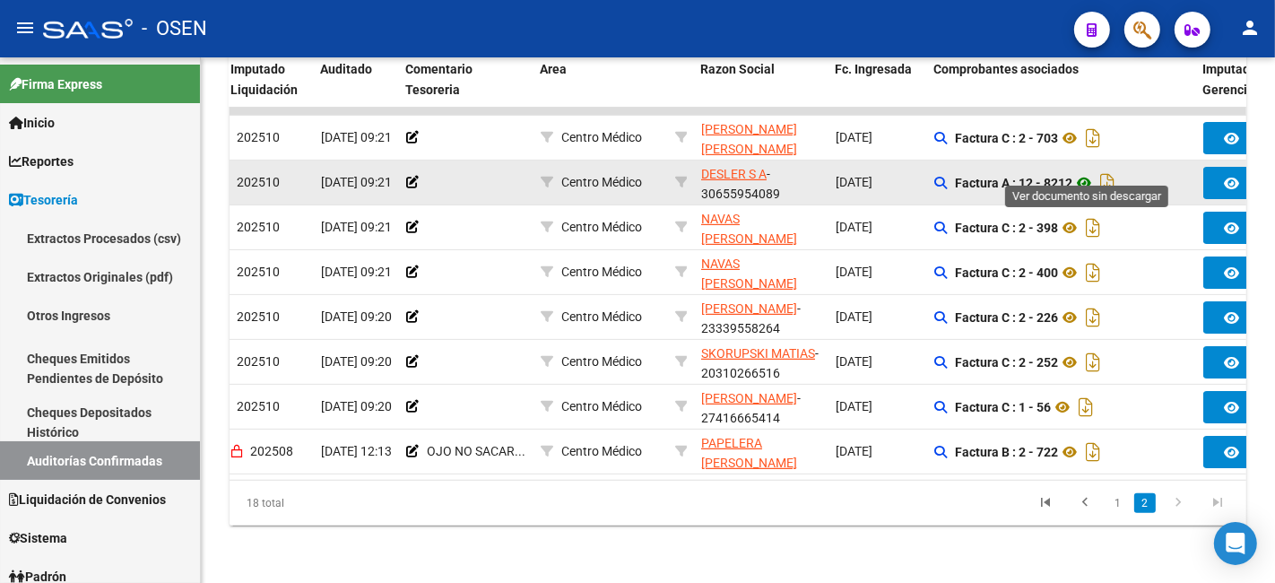
click at [1086, 172] on icon at bounding box center [1083, 183] width 23 height 22
click at [1085, 172] on icon at bounding box center [1083, 183] width 23 height 22
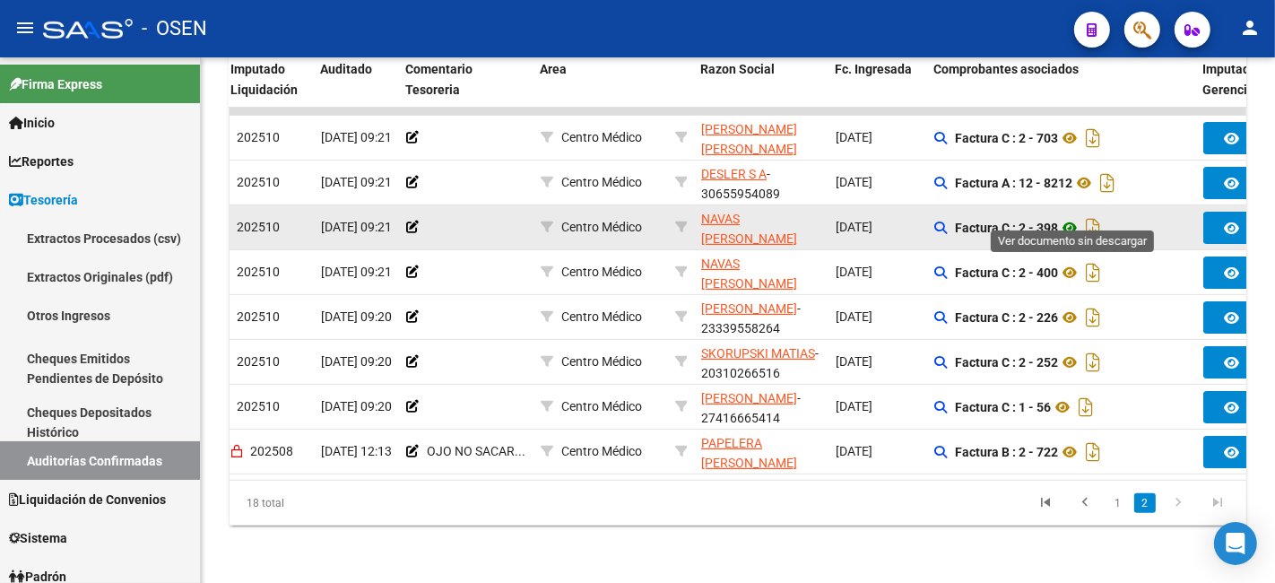
click at [1072, 217] on icon at bounding box center [1069, 228] width 23 height 22
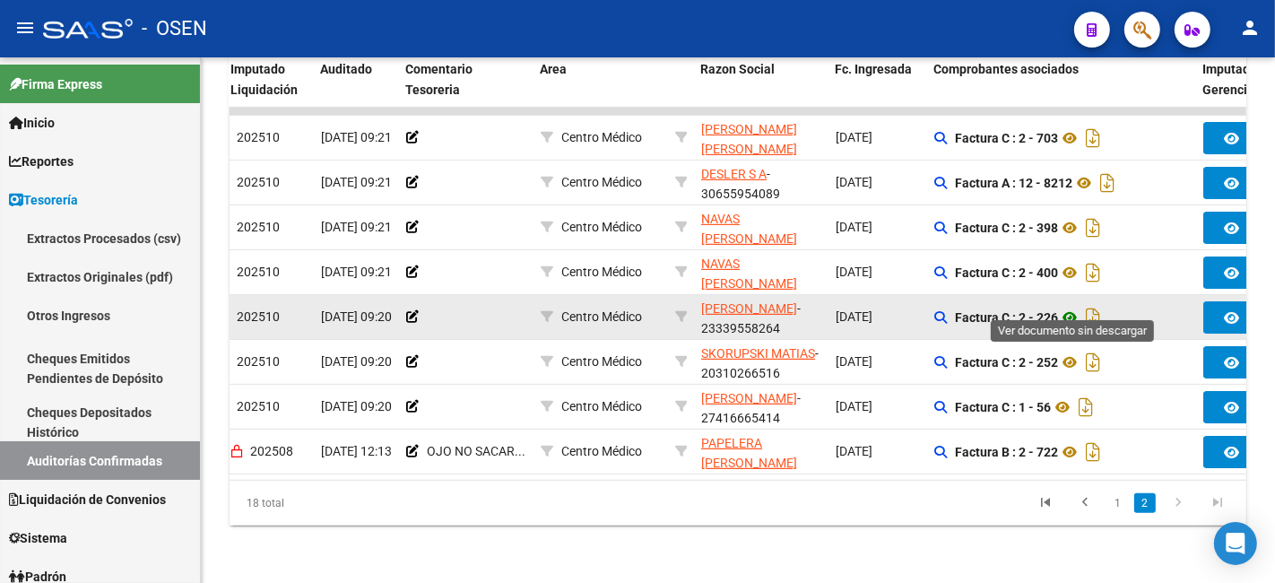
click at [1072, 307] on icon at bounding box center [1069, 318] width 23 height 22
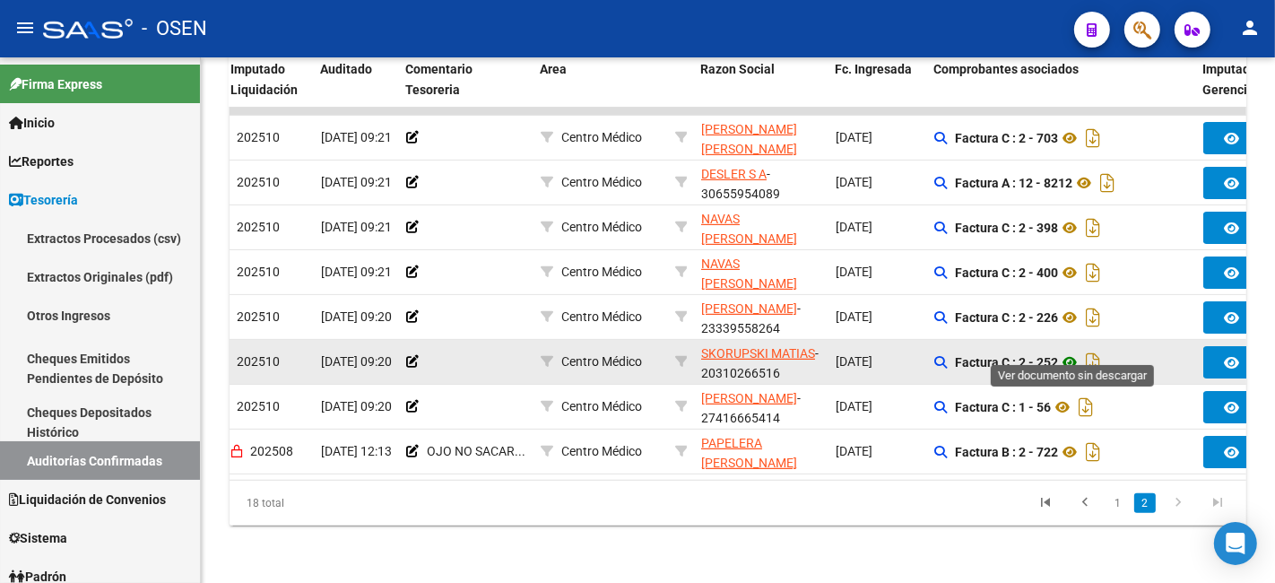
click at [1078, 351] on icon at bounding box center [1069, 362] width 23 height 22
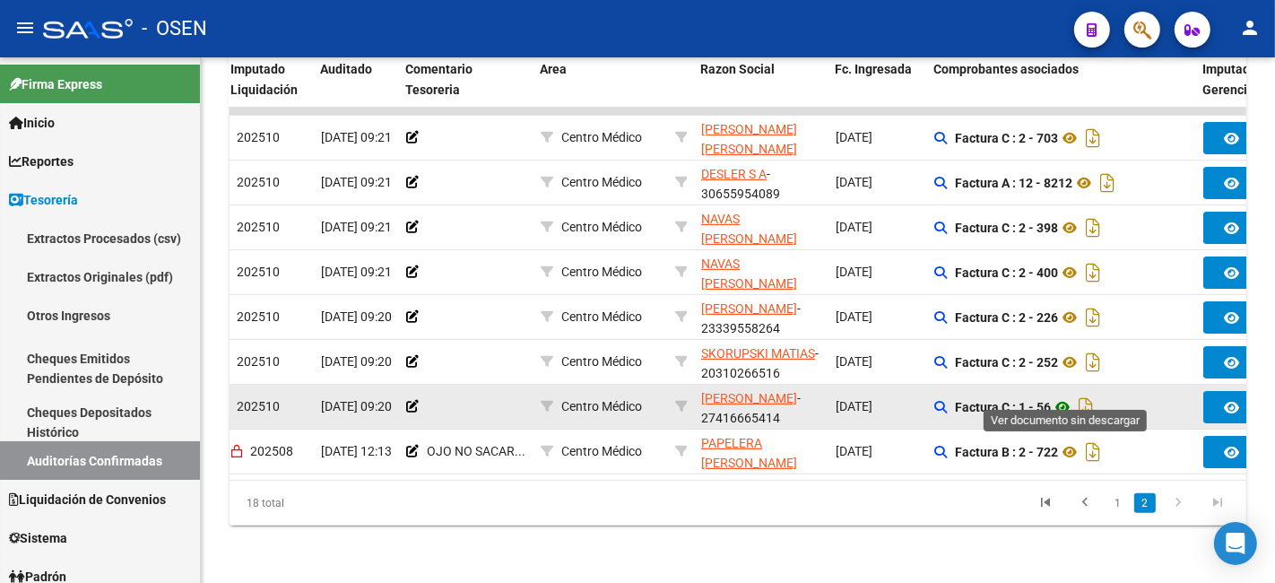
click at [1064, 399] on icon at bounding box center [1061, 407] width 23 height 22
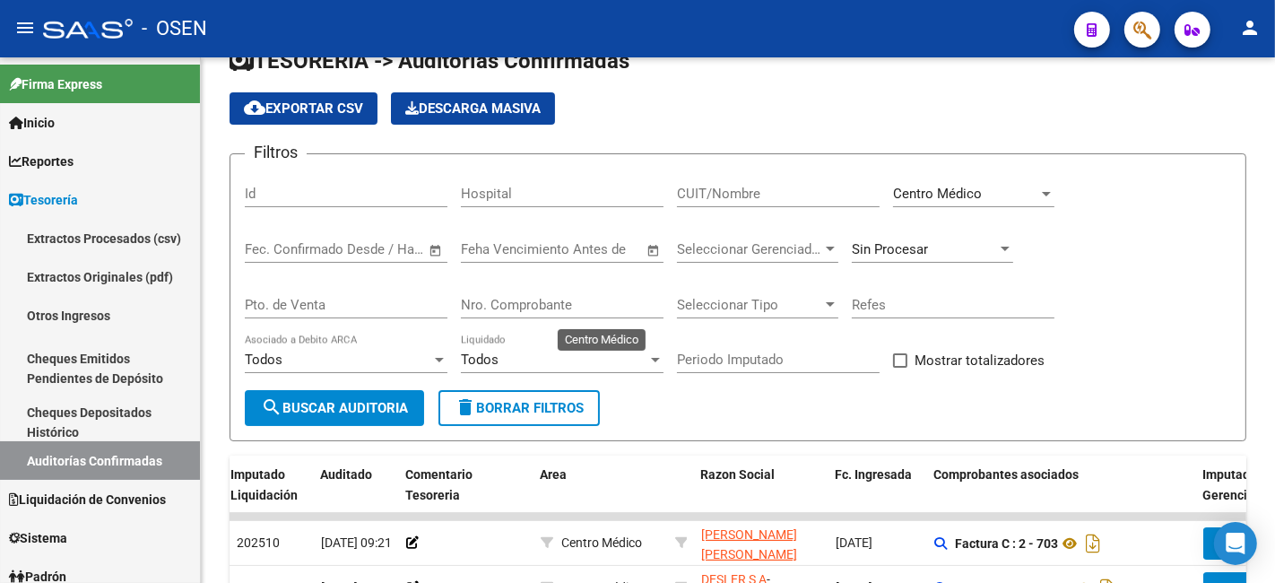
scroll to position [0, 0]
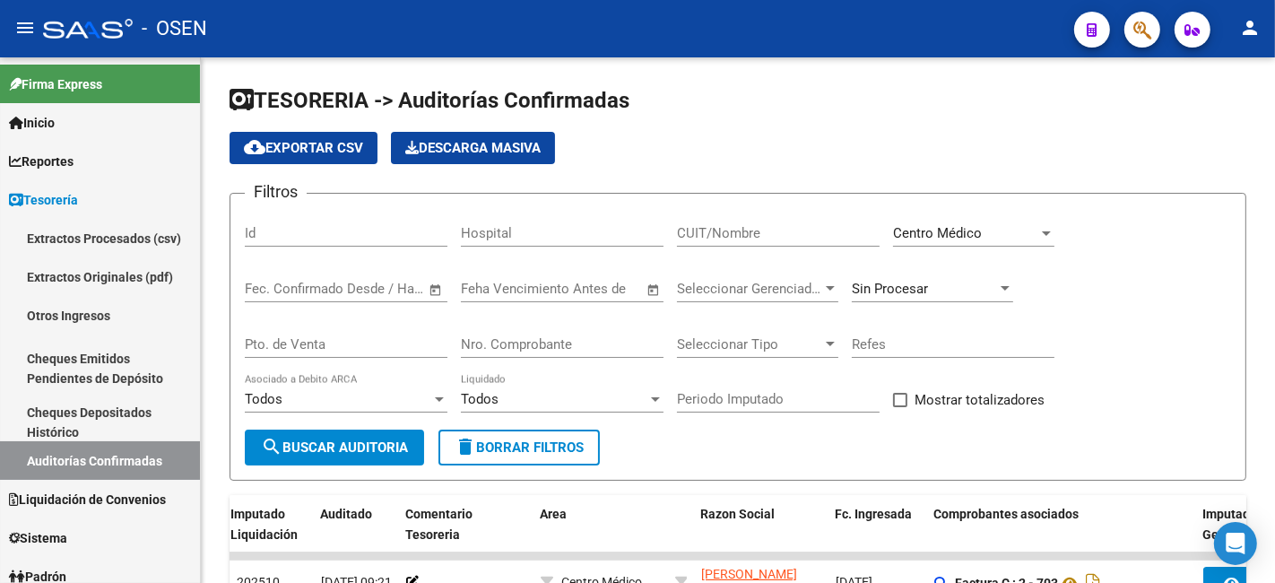
click at [939, 230] on span "Centro Médico" at bounding box center [937, 233] width 89 height 16
type input "ARS"
click at [950, 224] on span "Arsenal" at bounding box center [997, 220] width 209 height 40
click at [375, 457] on button "search Buscar Auditoria" at bounding box center [334, 447] width 179 height 36
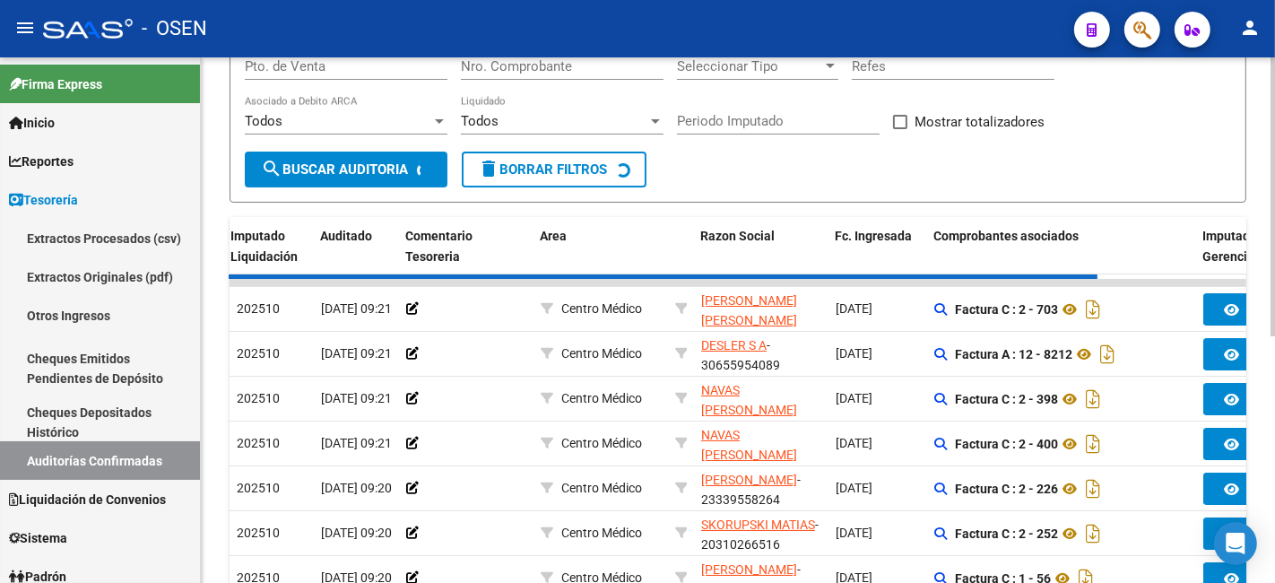
scroll to position [332, 0]
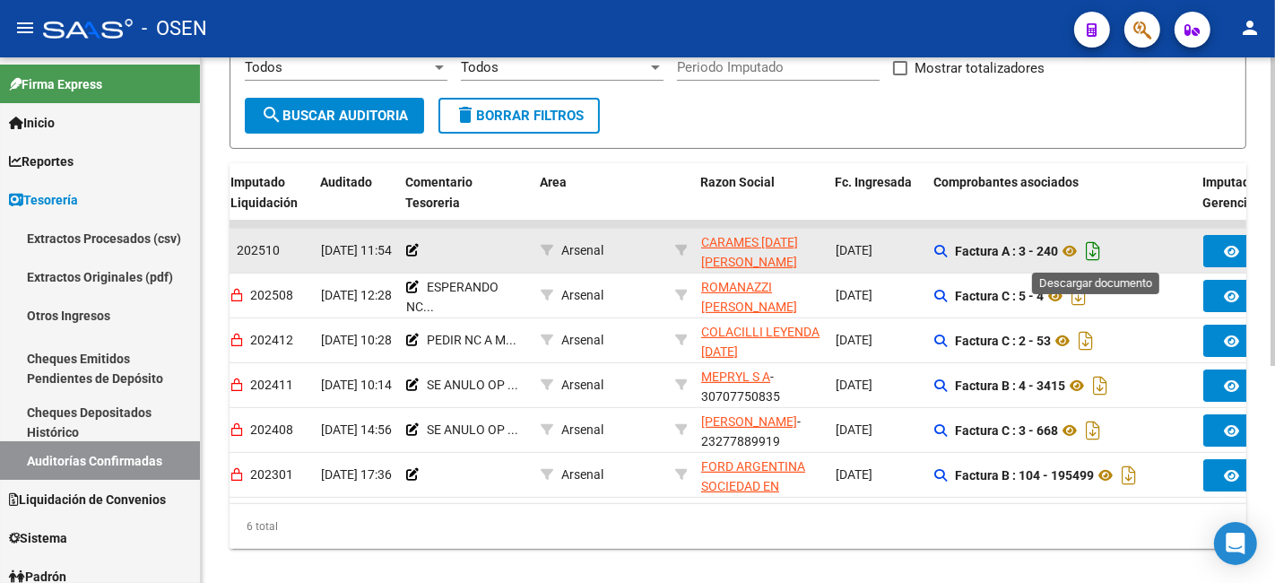
click at [1096, 254] on icon "Descargar documento" at bounding box center [1092, 251] width 23 height 29
click at [1067, 240] on icon at bounding box center [1069, 251] width 23 height 22
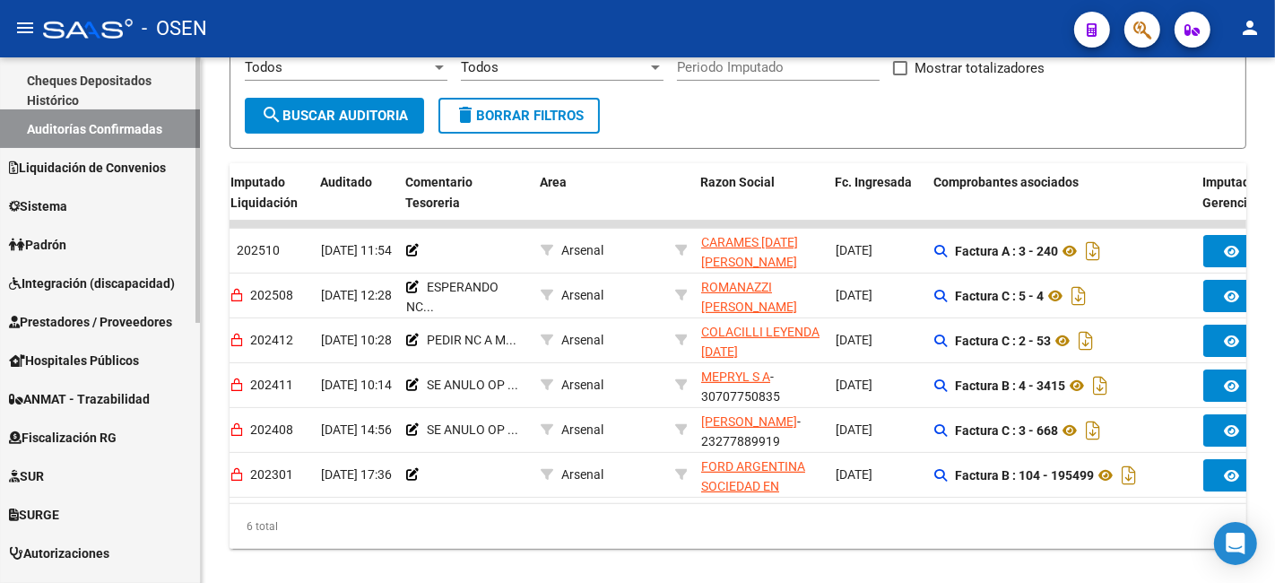
click at [121, 317] on span "Prestadores / Proveedores" at bounding box center [90, 322] width 163 height 20
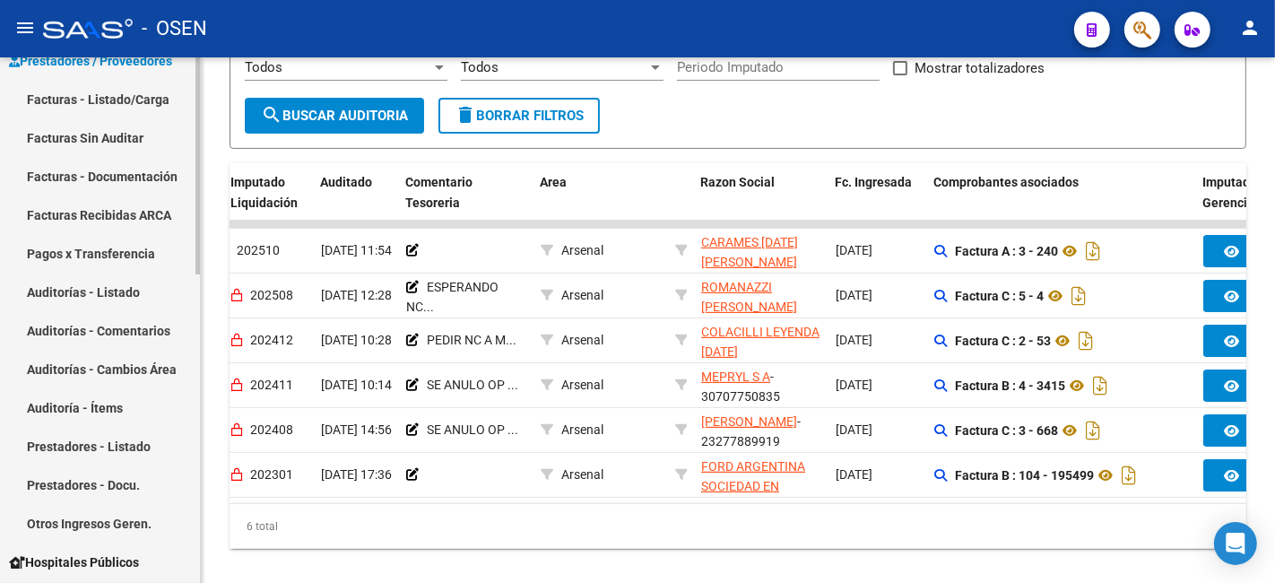
scroll to position [0, 0]
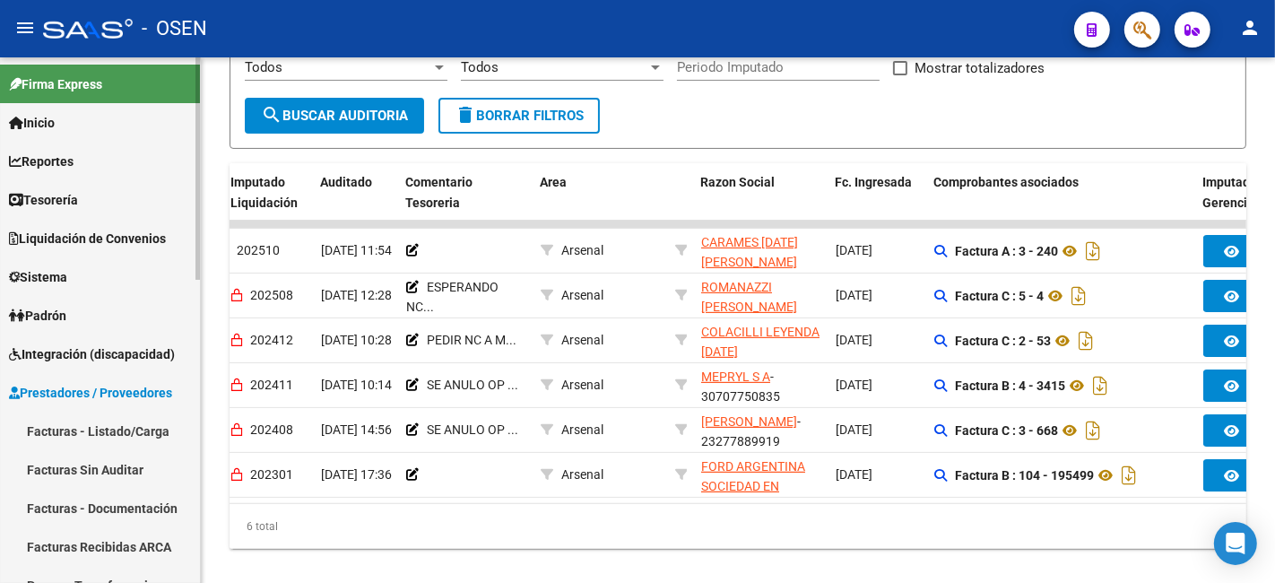
click at [130, 419] on link "Facturas - Listado/Carga" at bounding box center [100, 430] width 200 height 39
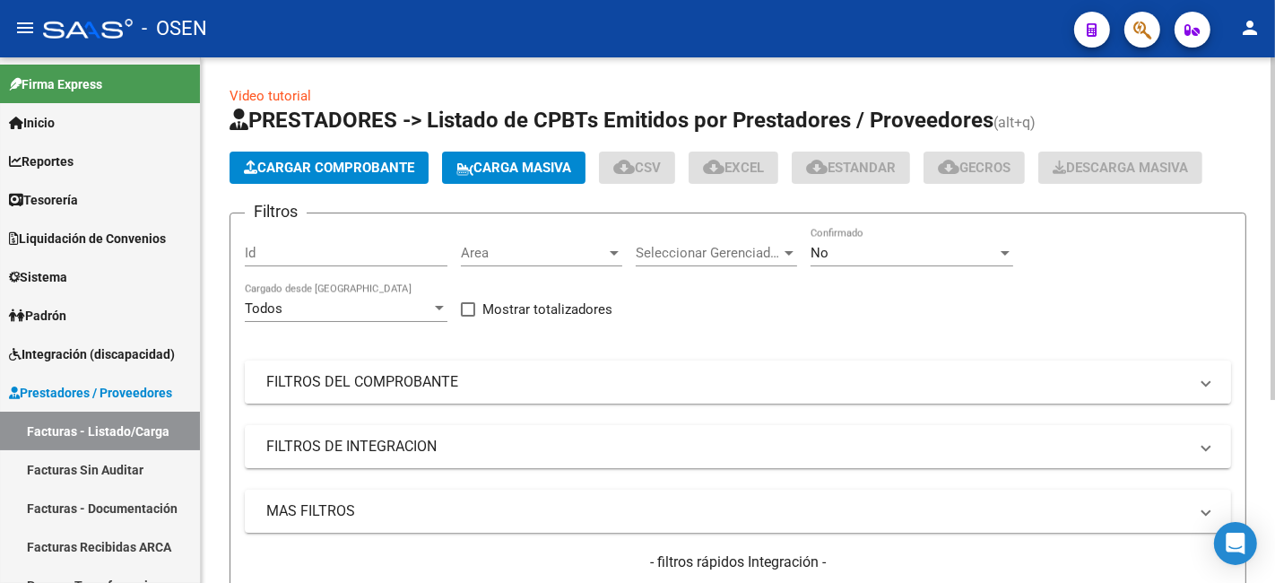
click at [381, 383] on mat-panel-title "FILTROS DEL COMPROBANTE" at bounding box center [726, 382] width 921 height 20
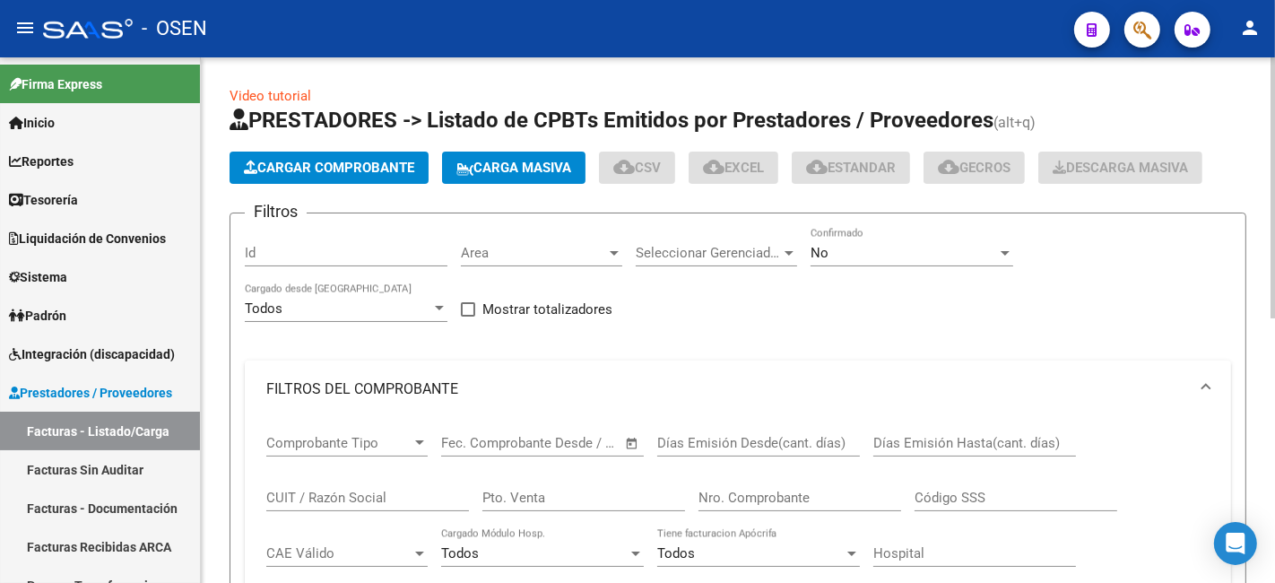
click at [745, 504] on input "Nro. Comprobante" at bounding box center [799, 497] width 203 height 16
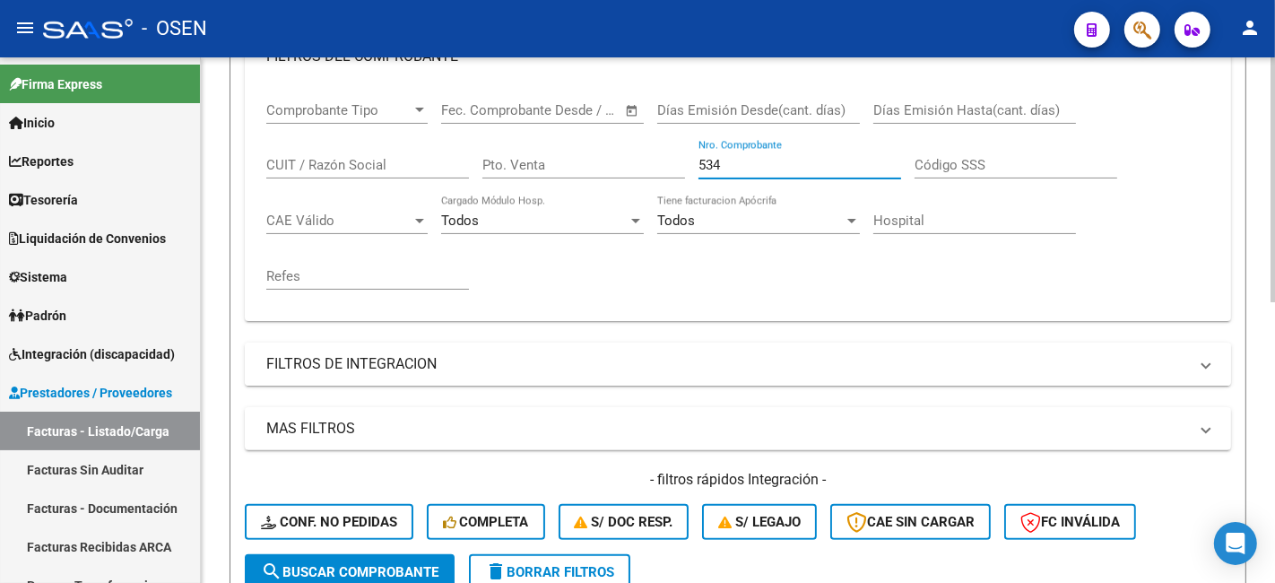
scroll to position [601, 0]
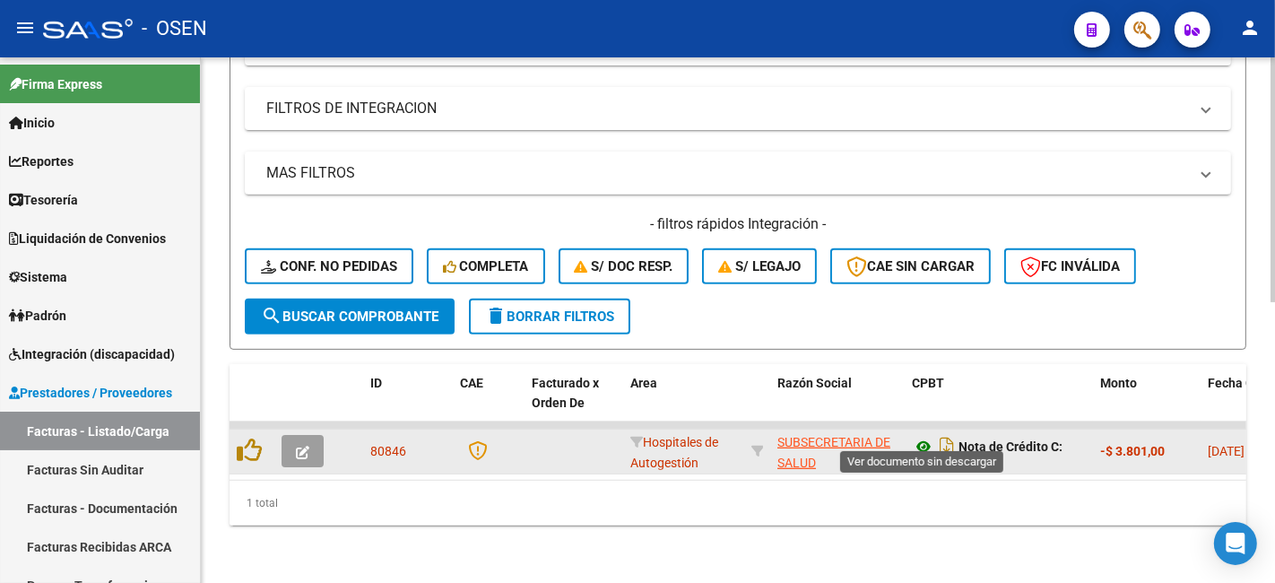
type input "534"
click at [912, 436] on icon at bounding box center [923, 447] width 23 height 22
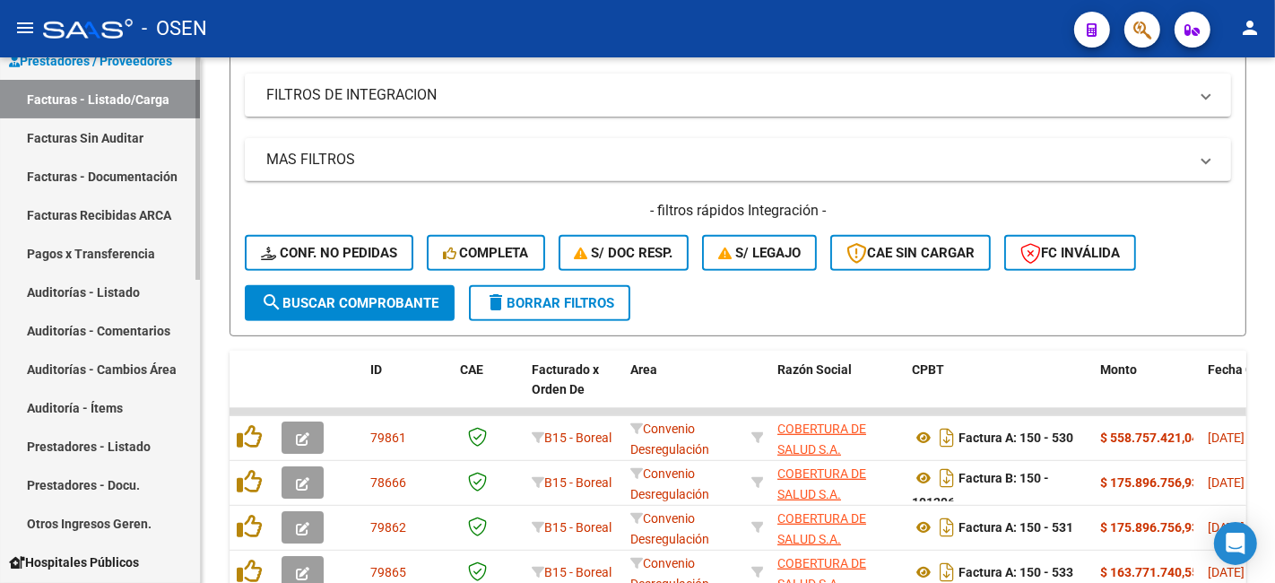
scroll to position [0, 0]
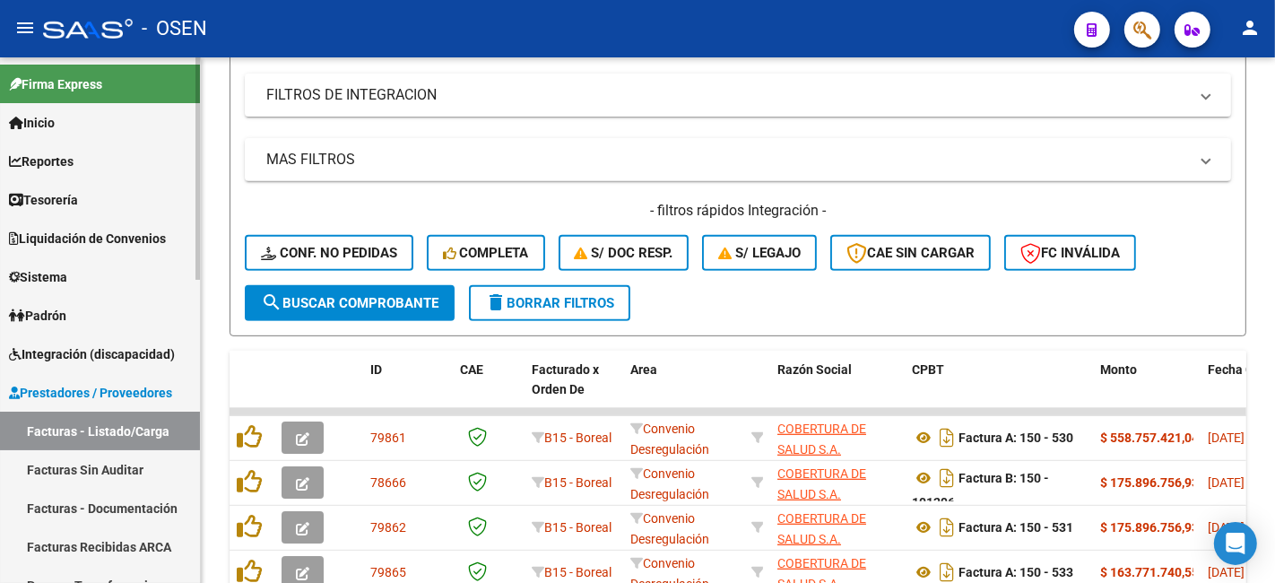
click at [101, 403] on link "Prestadores / Proveedores" at bounding box center [100, 392] width 200 height 39
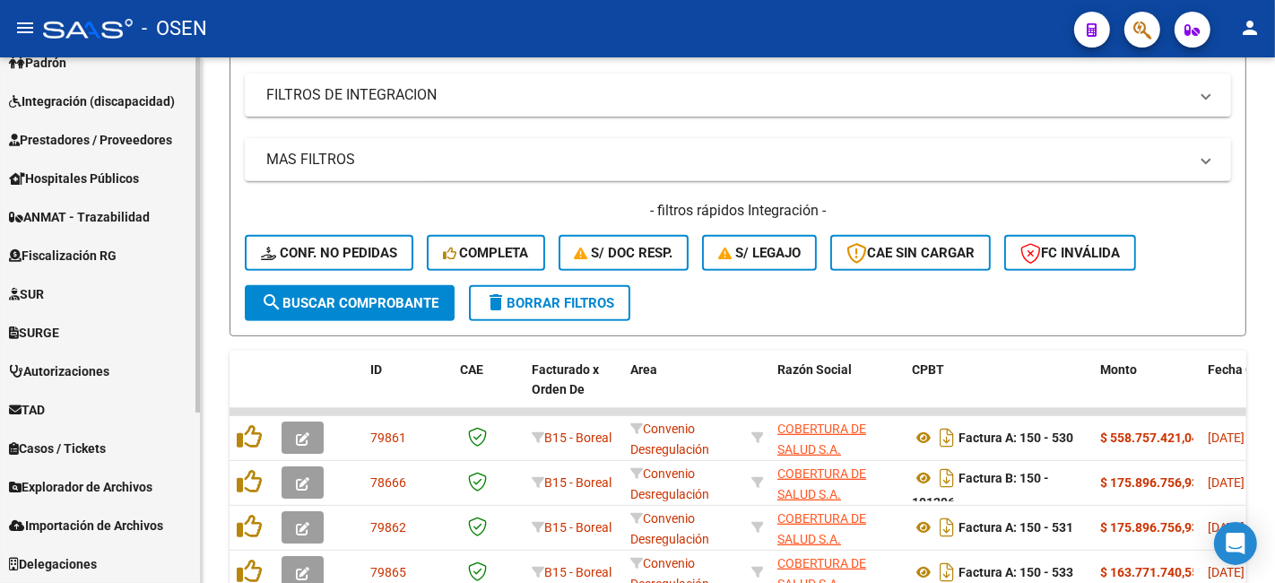
scroll to position [253, 0]
click at [132, 181] on span "Hospitales Públicos" at bounding box center [74, 179] width 130 height 20
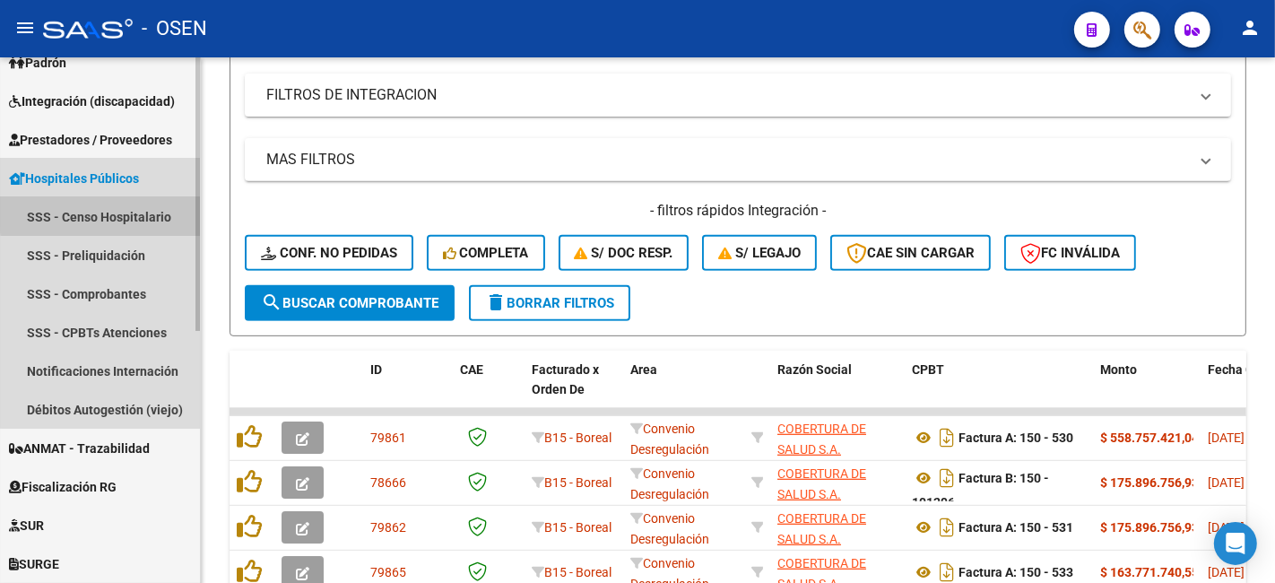
click at [142, 211] on link "SSS - Censo Hospitalario" at bounding box center [100, 216] width 200 height 39
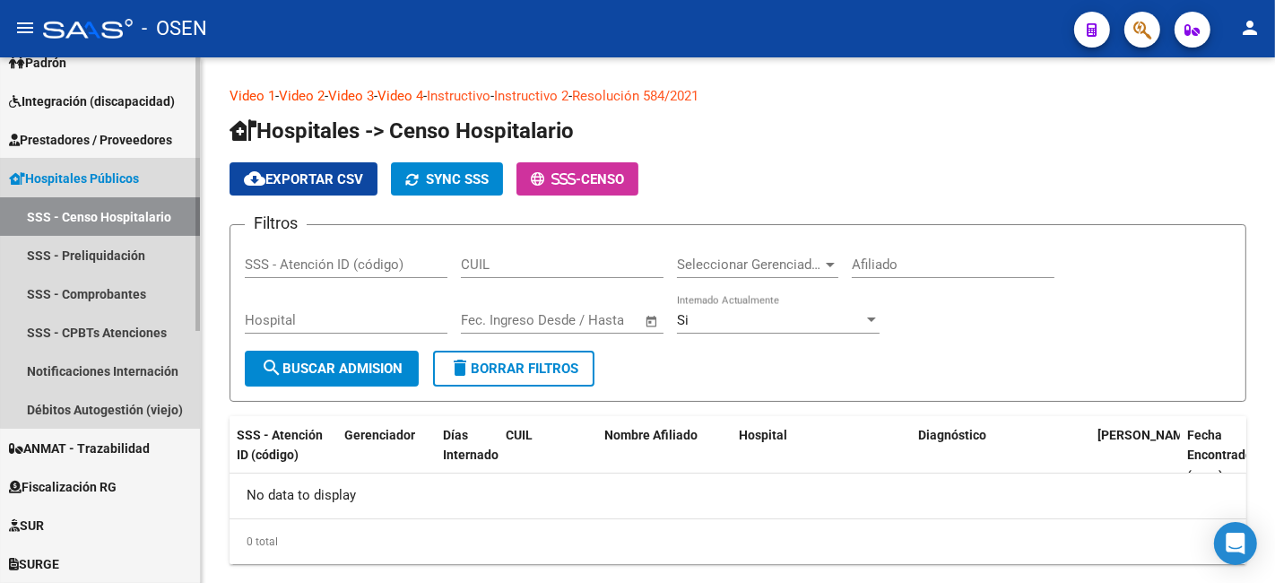
click at [131, 166] on link "Hospitales Públicos" at bounding box center [100, 178] width 200 height 39
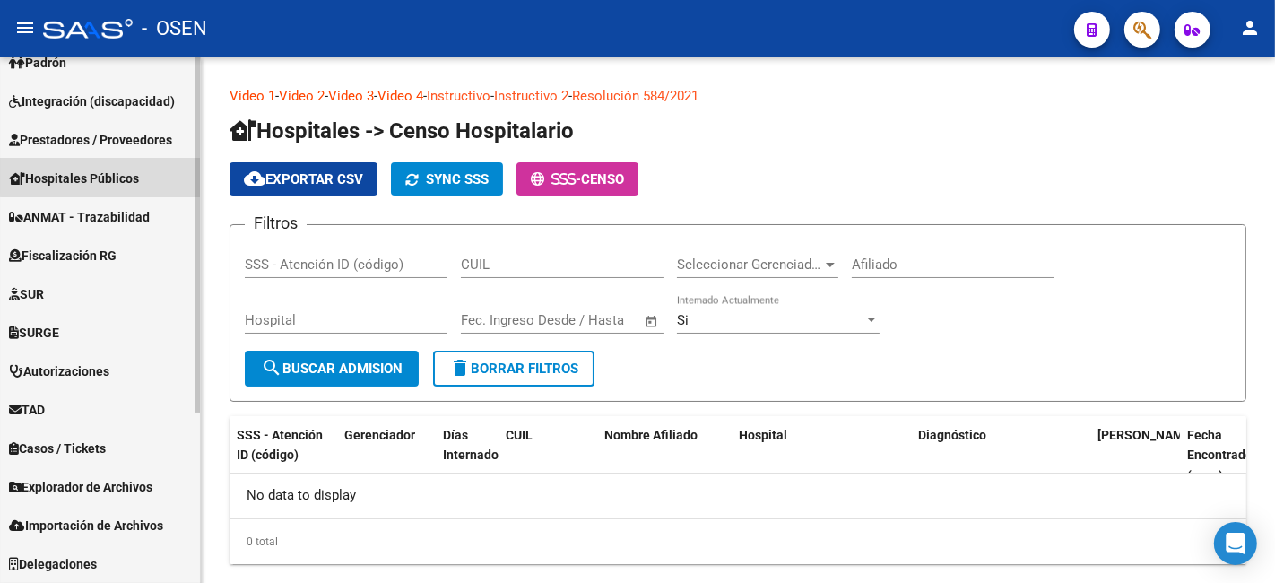
click at [146, 168] on link "Hospitales Públicos" at bounding box center [100, 178] width 200 height 39
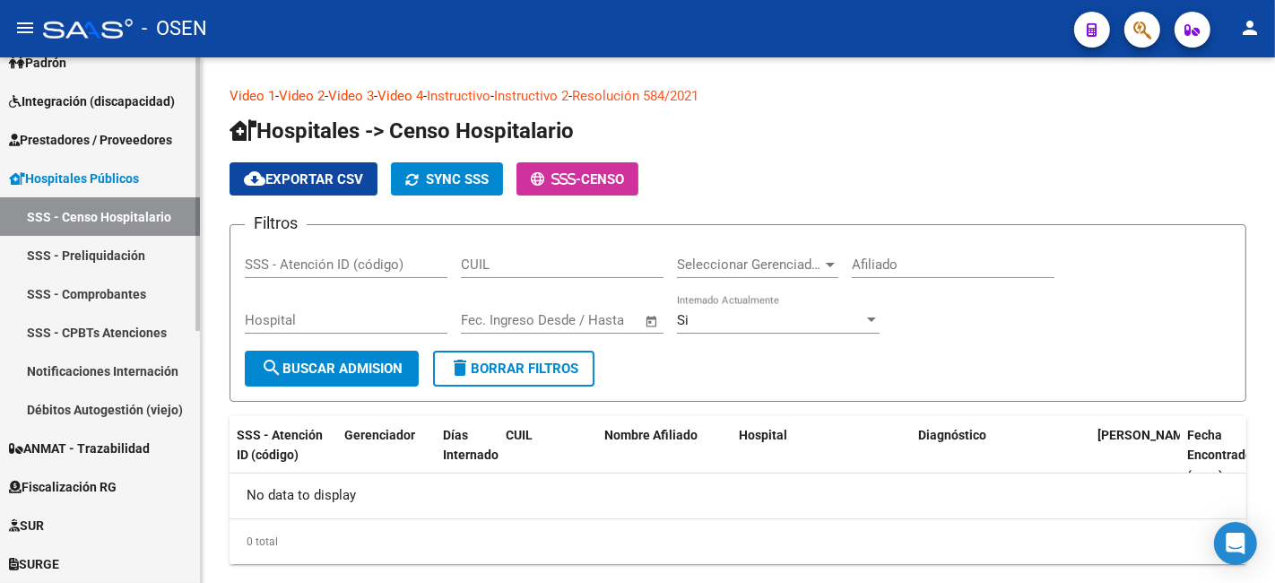
click at [91, 402] on link "Débitos Autogestión (viejo)" at bounding box center [100, 409] width 200 height 39
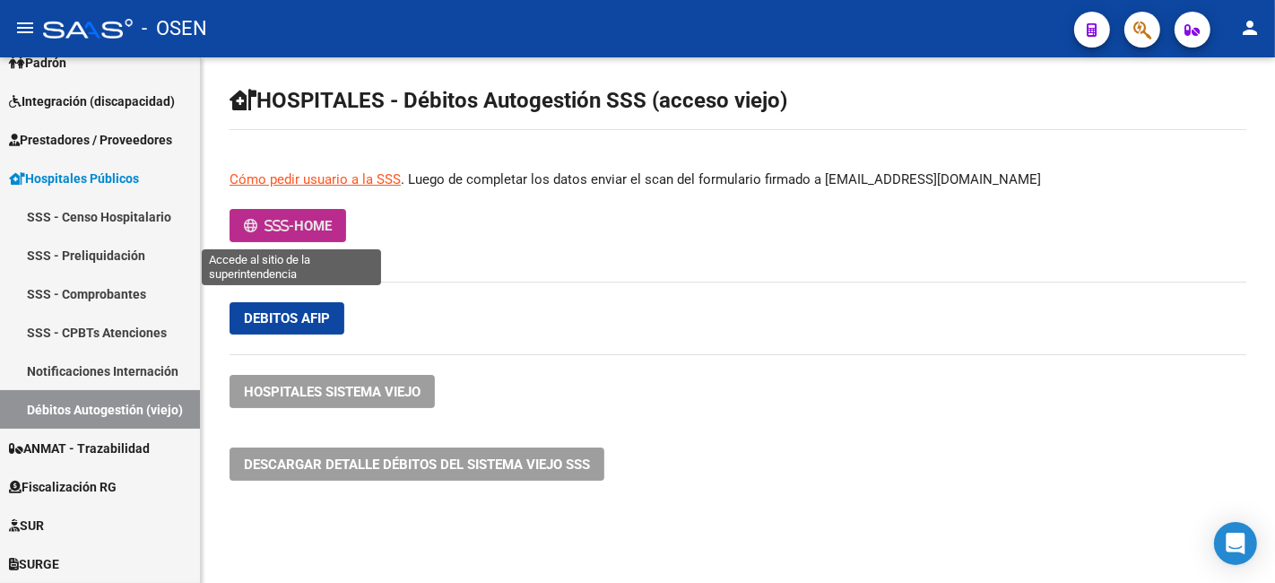
click at [303, 212] on button "- HOME" at bounding box center [287, 225] width 117 height 33
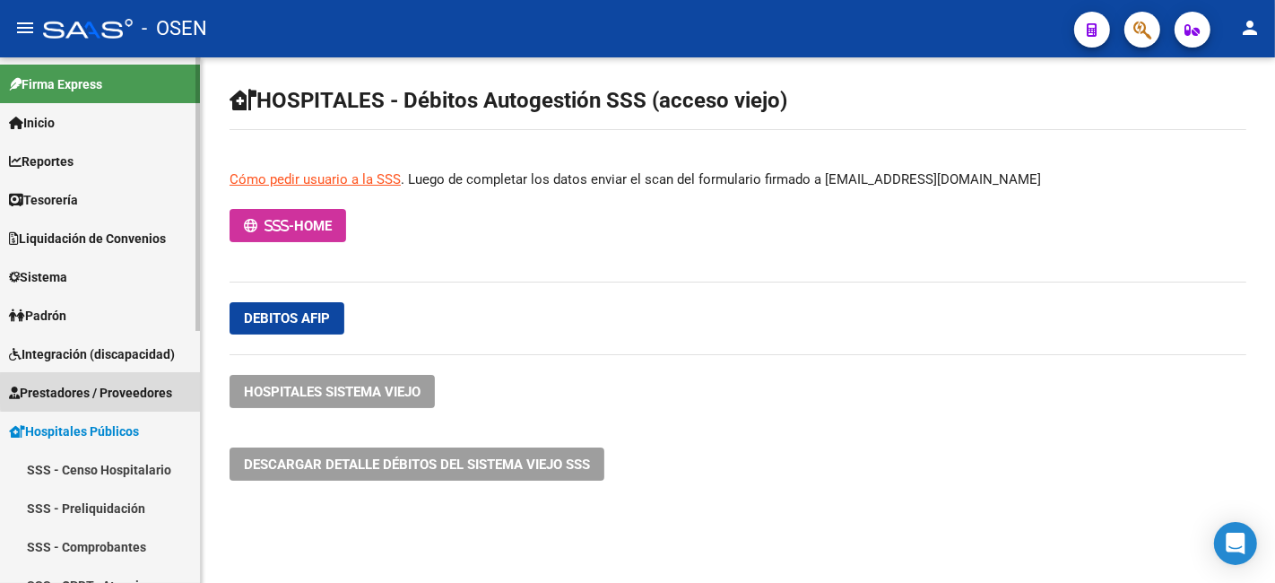
click at [122, 389] on span "Prestadores / Proveedores" at bounding box center [90, 393] width 163 height 20
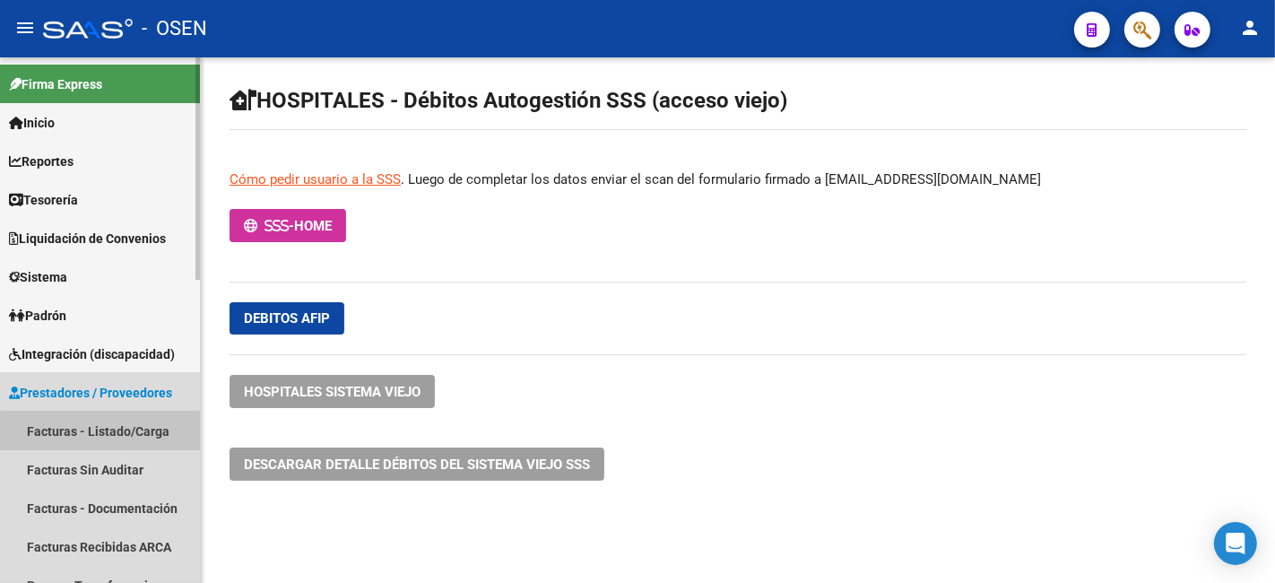
drag, startPoint x: 122, startPoint y: 428, endPoint x: 173, endPoint y: 413, distance: 53.3
click at [124, 432] on link "Facturas - Listado/Carga" at bounding box center [100, 430] width 200 height 39
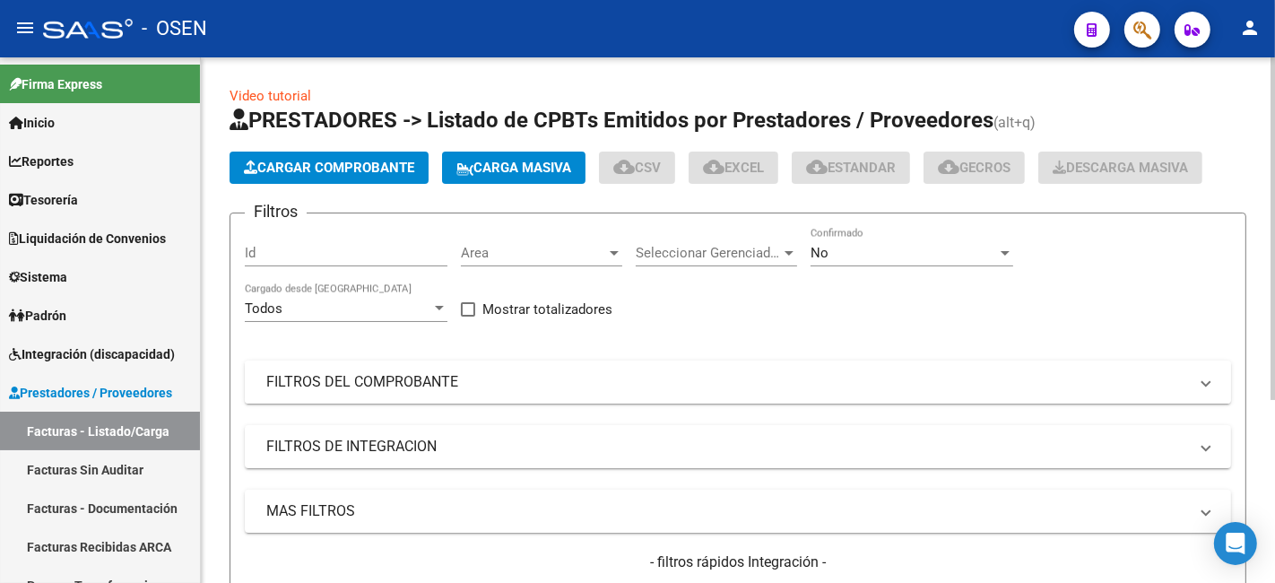
click at [389, 394] on mat-expansion-panel-header "FILTROS DEL COMPROBANTE" at bounding box center [738, 381] width 986 height 43
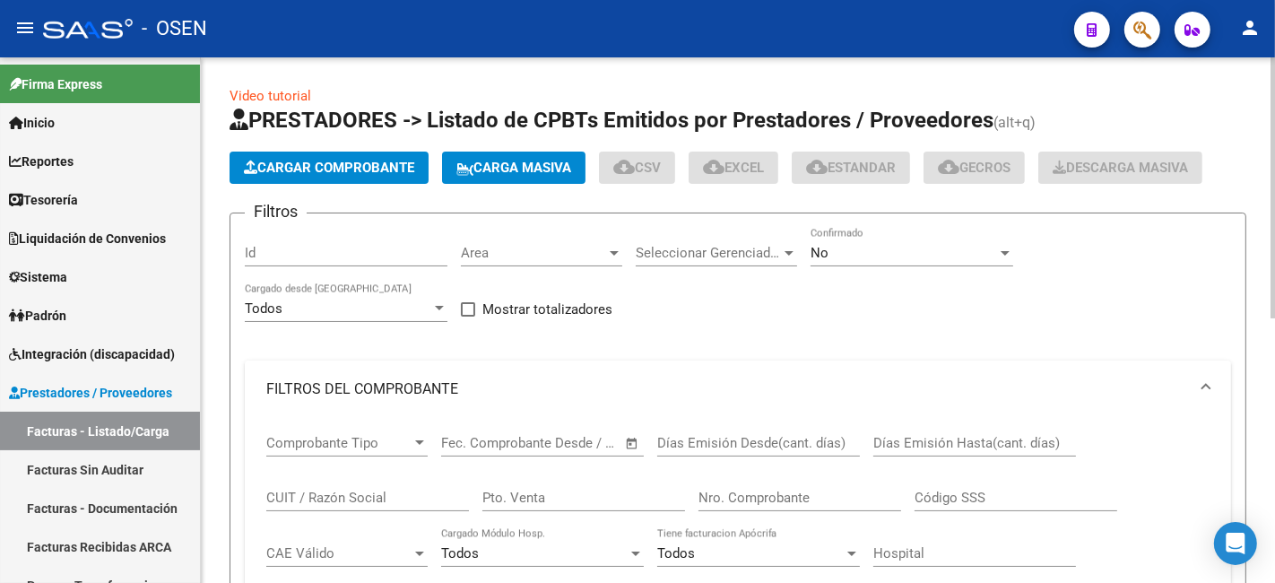
click at [730, 507] on div "Nro. Comprobante" at bounding box center [799, 491] width 203 height 39
click at [765, 491] on input "Nro. Comprobante" at bounding box center [799, 497] width 203 height 16
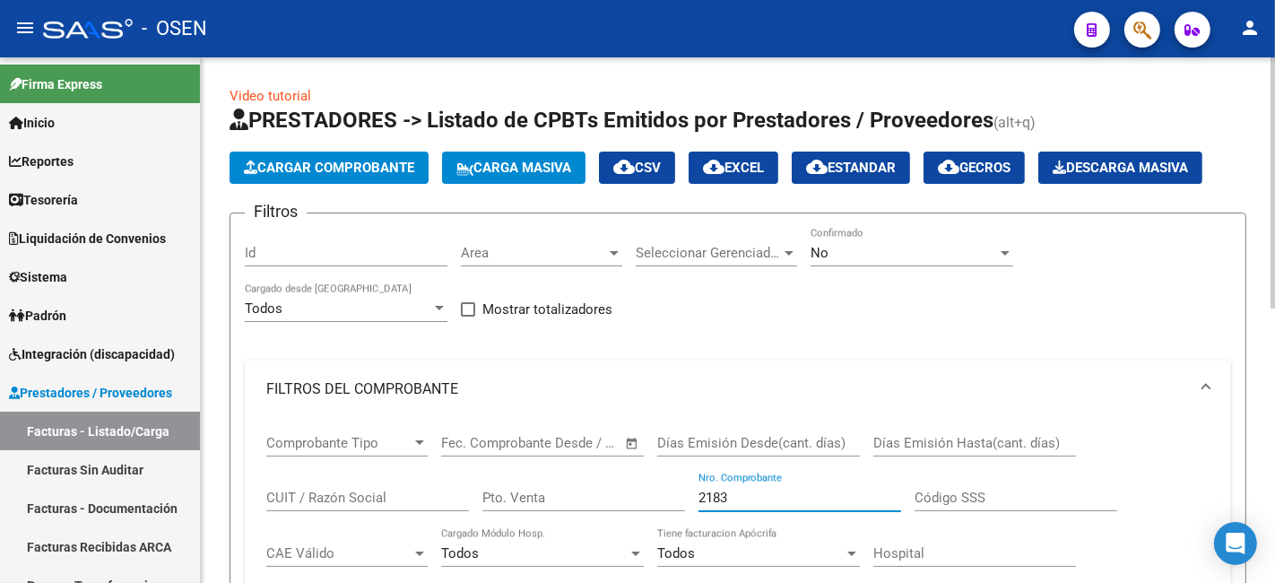
type input "2183"
click at [960, 239] on div "No Confirmado" at bounding box center [911, 247] width 203 height 39
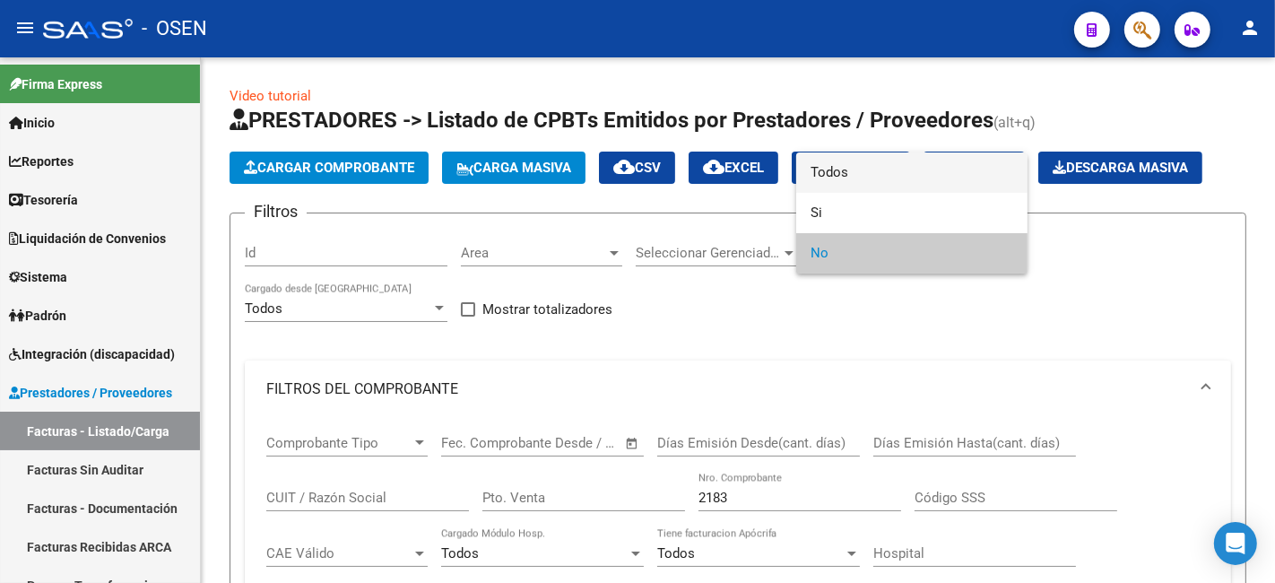
click at [979, 167] on span "Todos" at bounding box center [911, 172] width 203 height 40
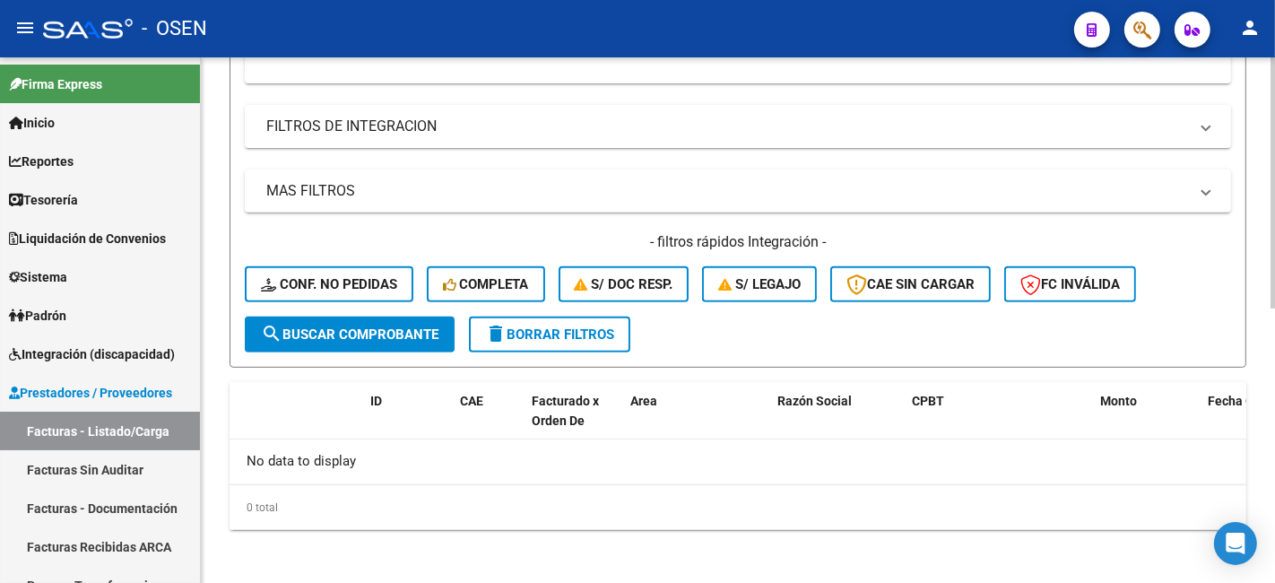
scroll to position [572, 0]
click at [384, 324] on span "search Buscar Comprobante" at bounding box center [349, 332] width 177 height 16
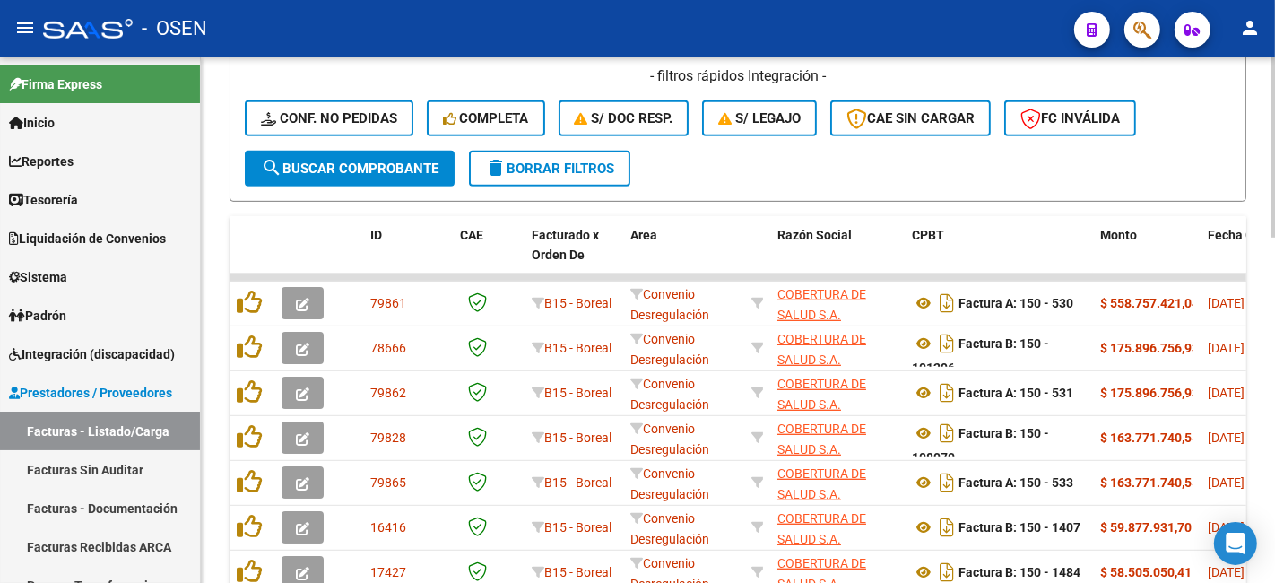
scroll to position [404, 0]
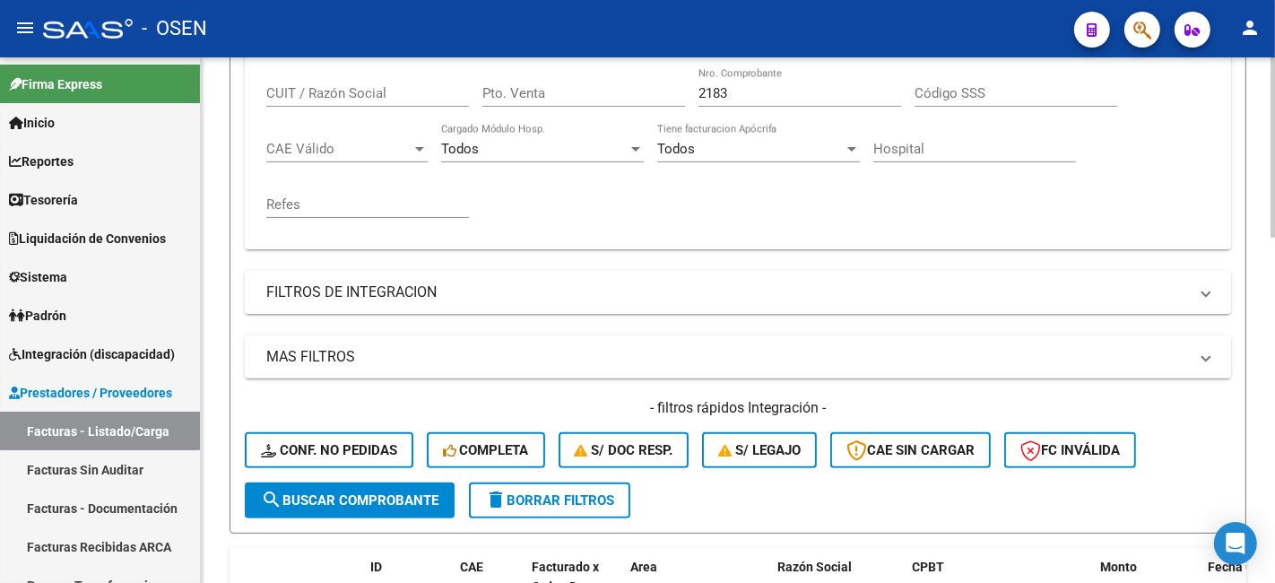
click at [597, 95] on input "Pto. Venta" at bounding box center [583, 93] width 203 height 16
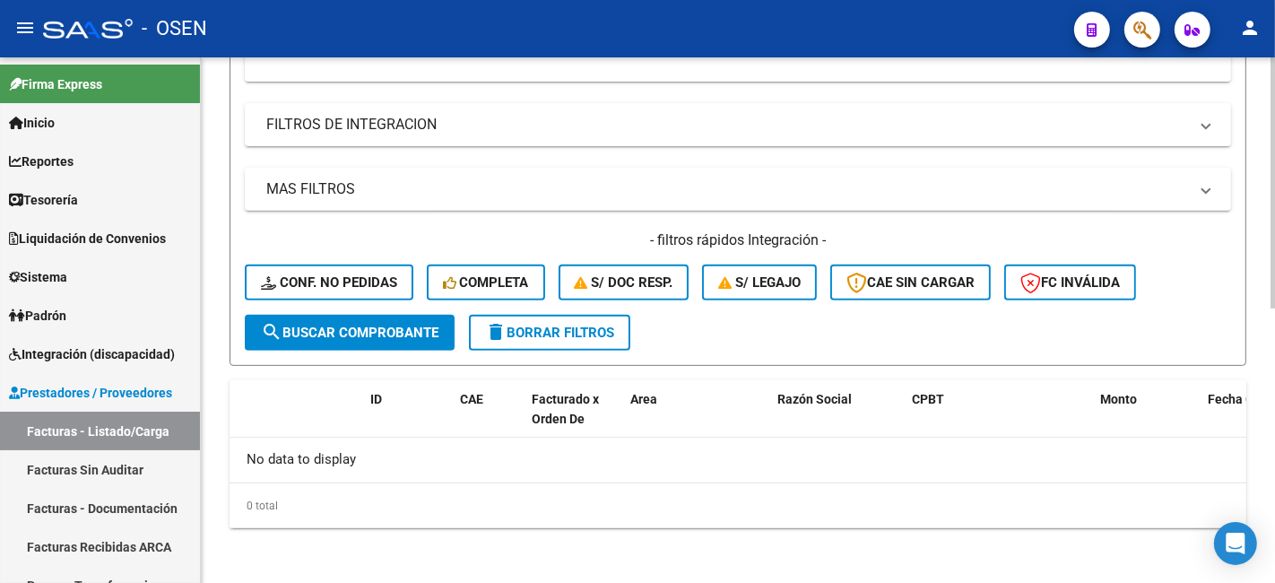
scroll to position [0, 0]
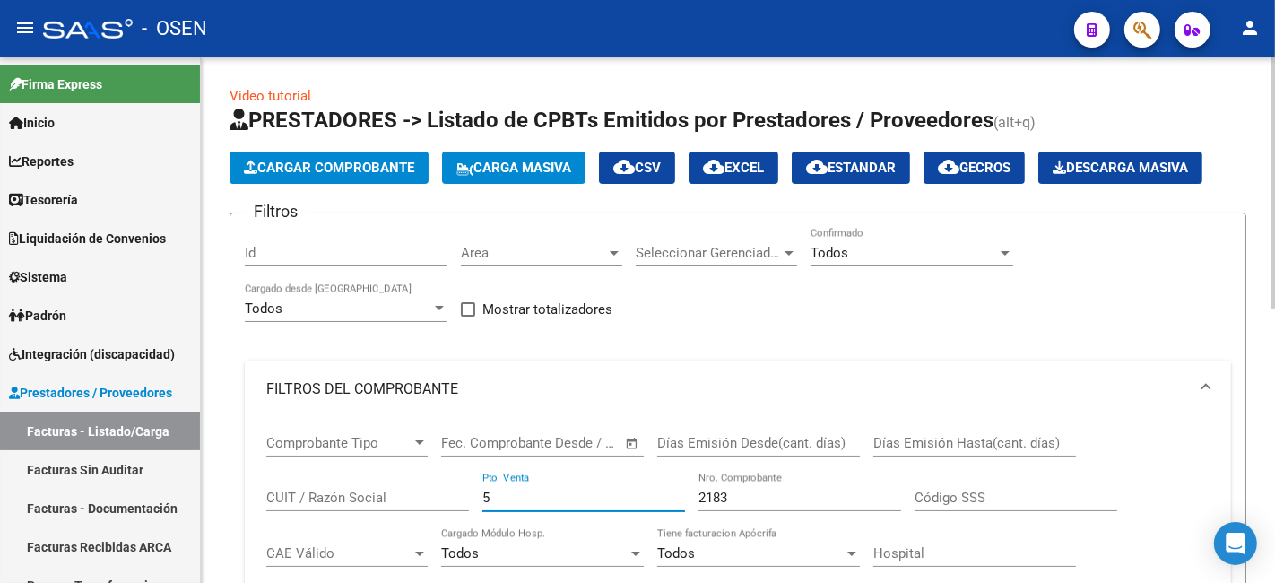
type input "5"
drag, startPoint x: 534, startPoint y: 494, endPoint x: 482, endPoint y: 504, distance: 52.9
click at [482, 504] on div "5 Pto. Venta" at bounding box center [583, 491] width 203 height 39
drag, startPoint x: 515, startPoint y: 502, endPoint x: 344, endPoint y: 494, distance: 171.4
click at [344, 497] on div "Comprobante Tipo Comprobante Tipo Fecha inicio – Fecha fin Fec. Comprobante Des…" at bounding box center [737, 528] width 943 height 221
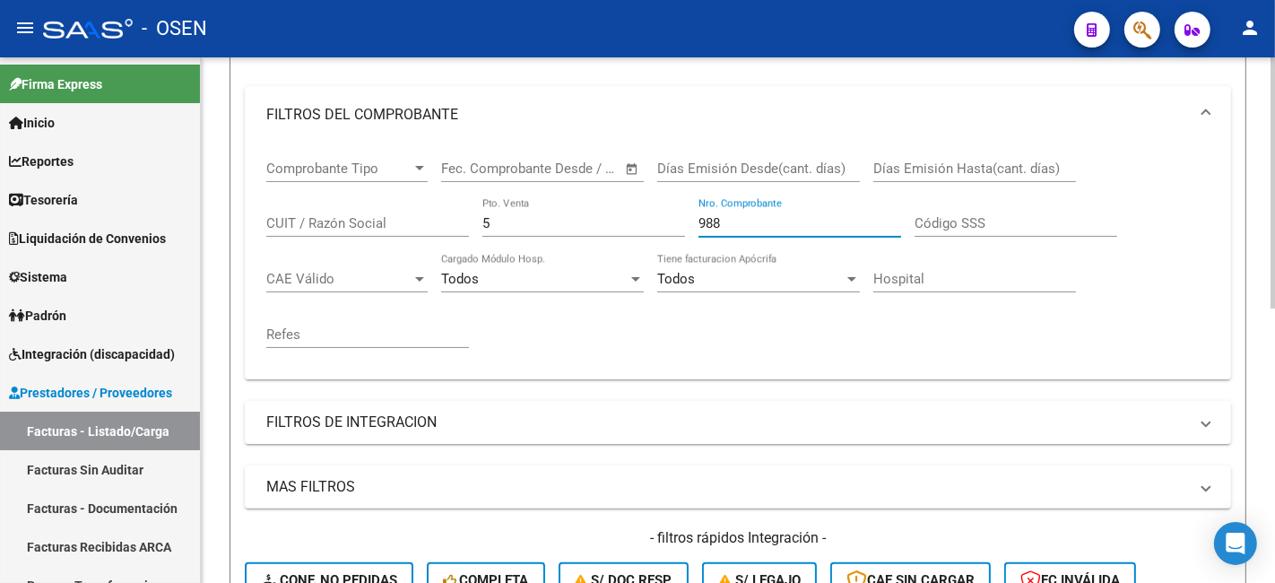
scroll to position [240, 0]
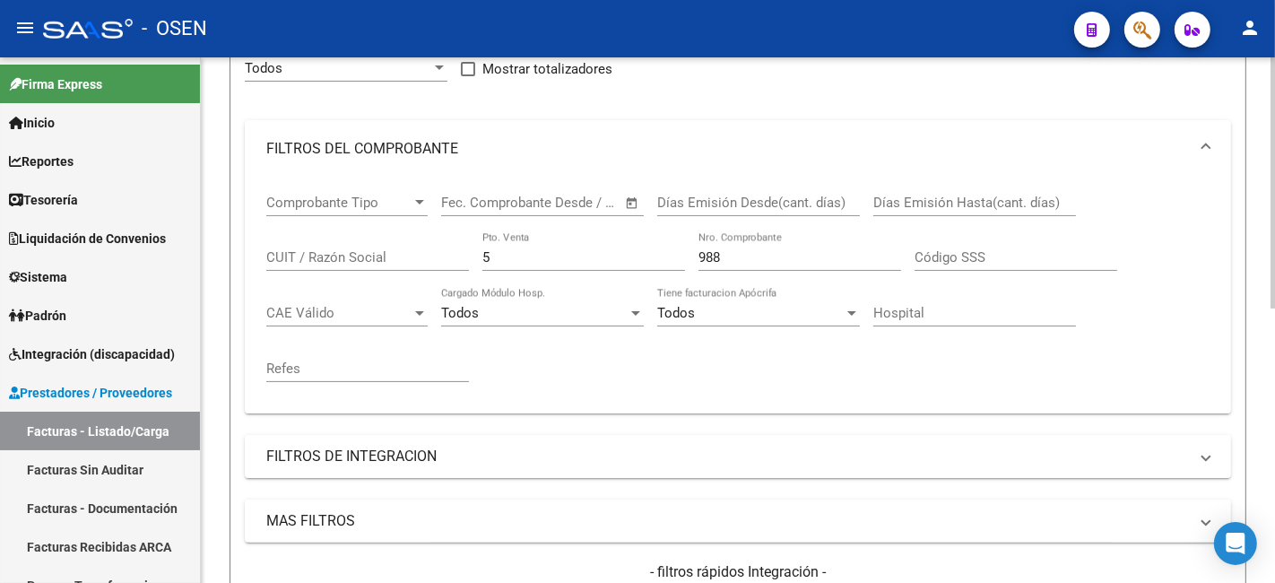
click at [723, 270] on div "988 Nro. Comprobante" at bounding box center [799, 251] width 203 height 39
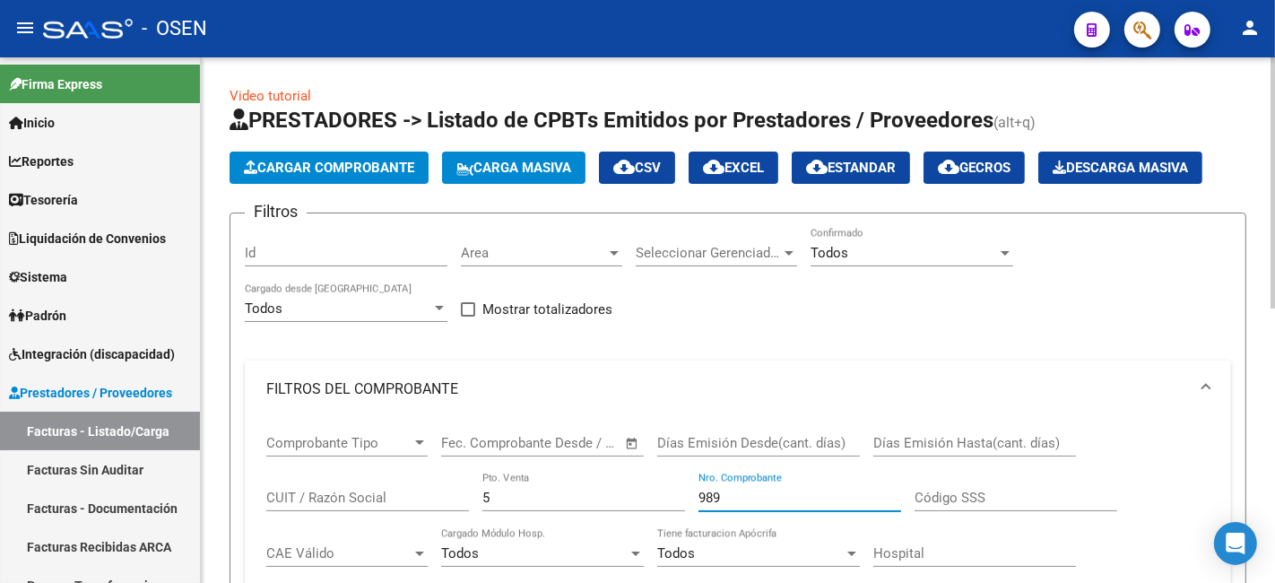
scroll to position [572, 0]
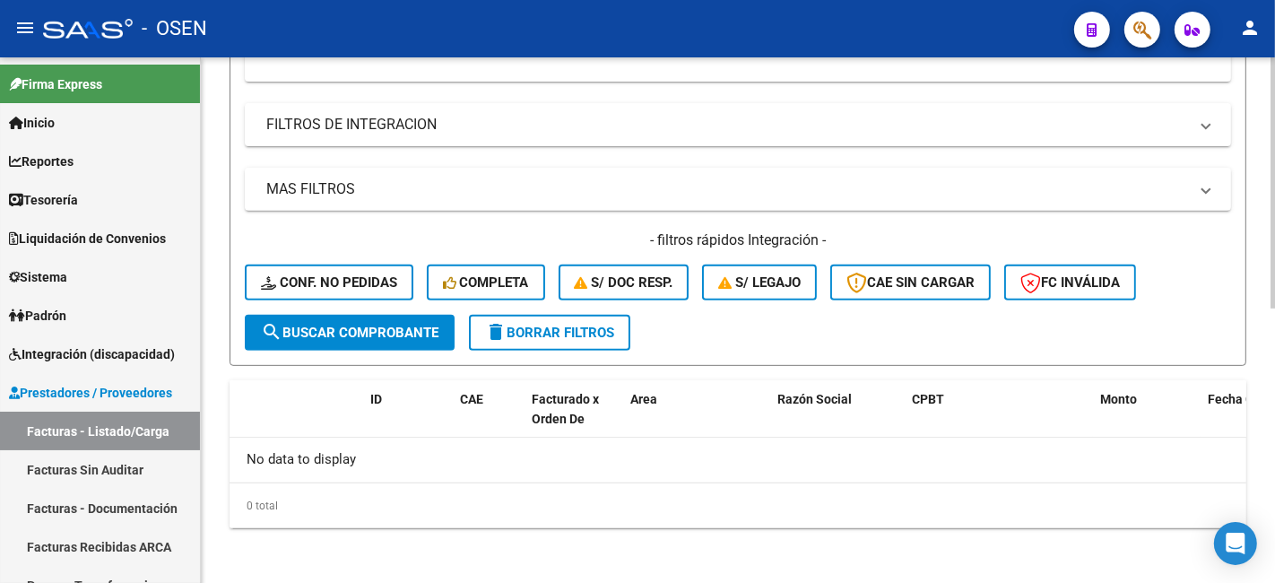
click at [410, 328] on span "search Buscar Comprobante" at bounding box center [349, 332] width 177 height 16
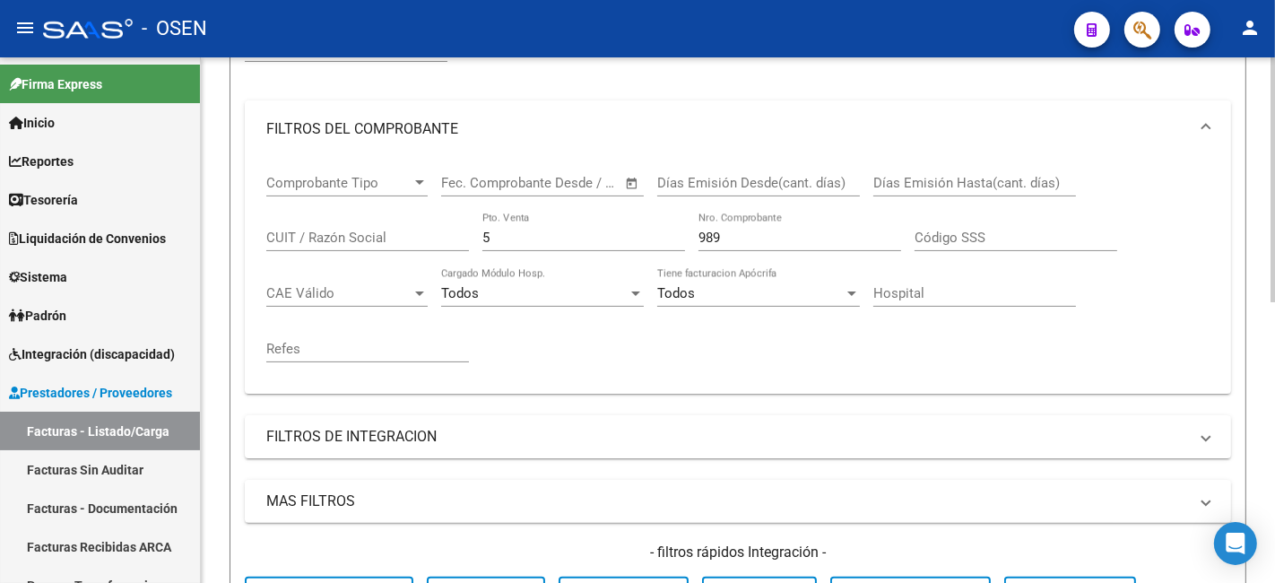
scroll to position [240, 0]
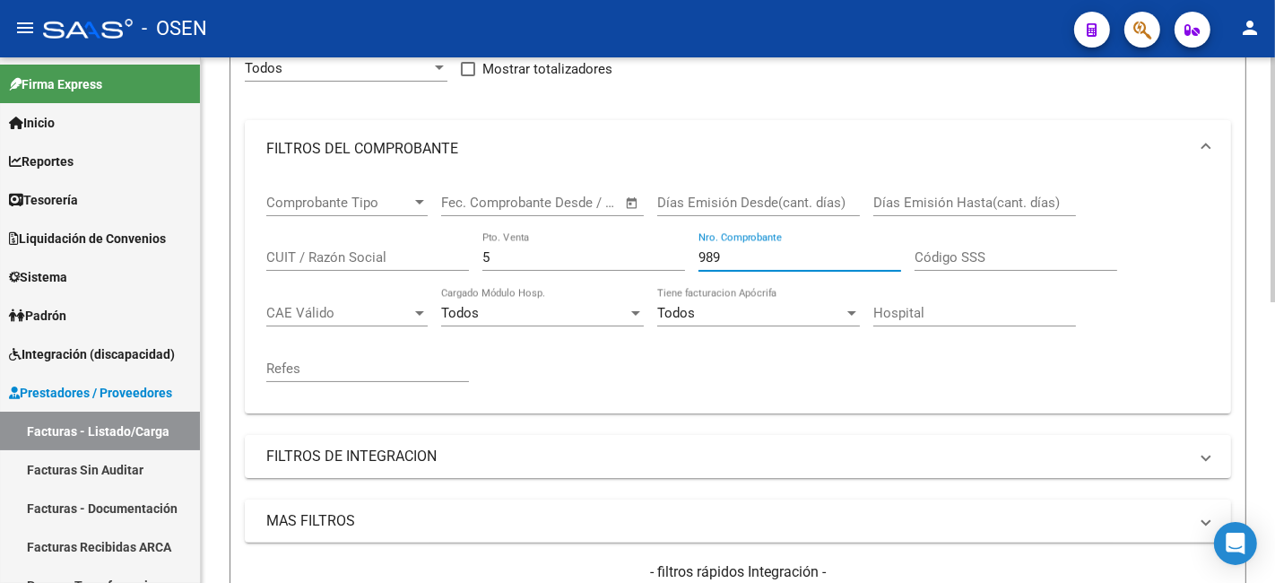
drag, startPoint x: 750, startPoint y: 260, endPoint x: 532, endPoint y: 245, distance: 219.2
click at [540, 251] on div "Comprobante Tipo Comprobante Tipo Fecha inicio – Fecha fin Fec. Comprobante Des…" at bounding box center [737, 287] width 943 height 221
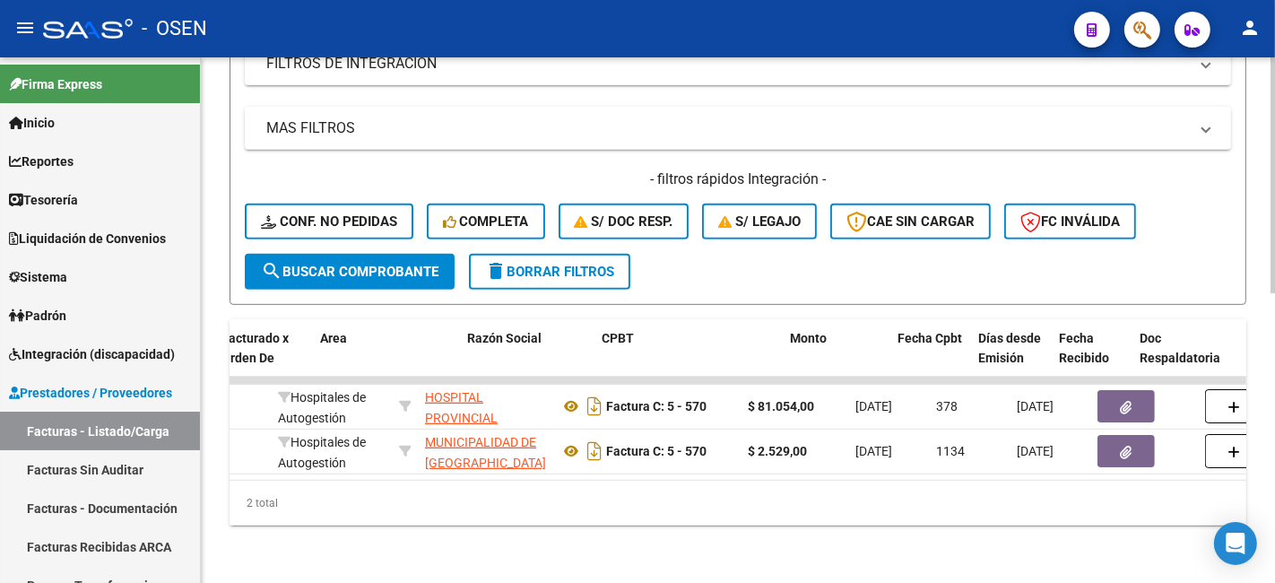
scroll to position [0, 0]
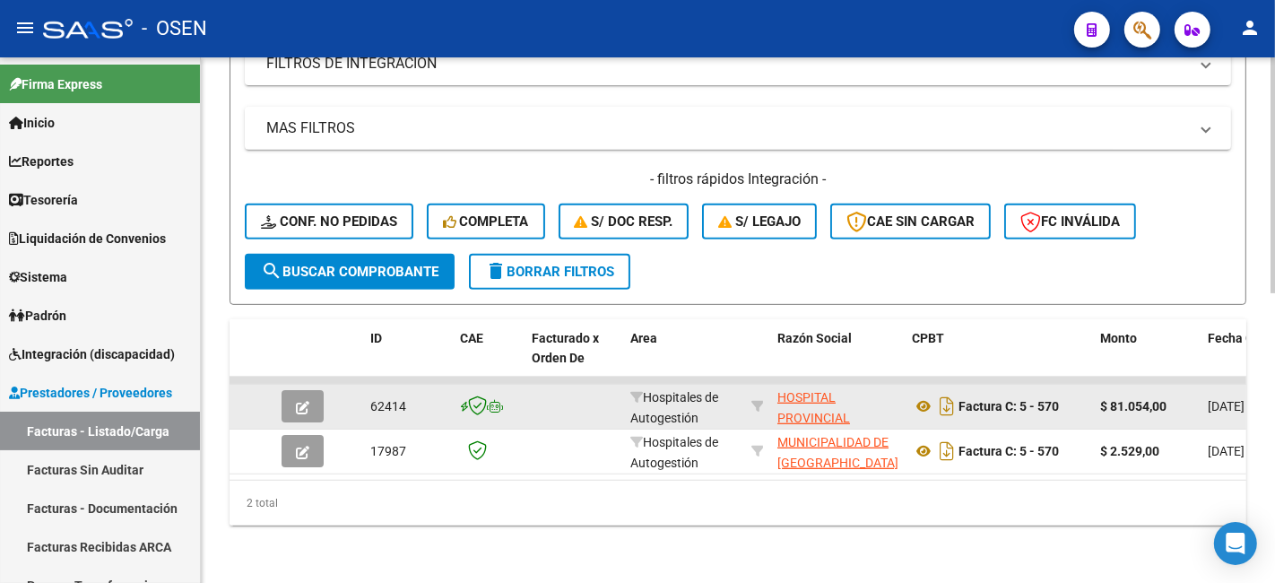
type input "570"
click at [309, 390] on button "button" at bounding box center [302, 406] width 42 height 32
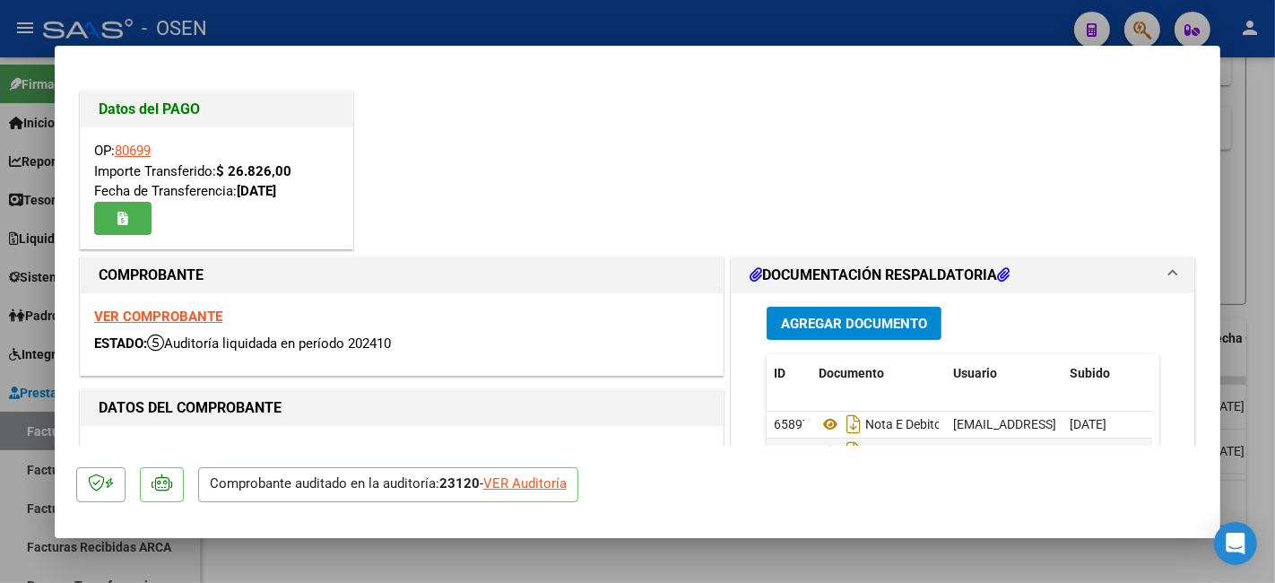
click at [31, 221] on div at bounding box center [637, 291] width 1275 height 583
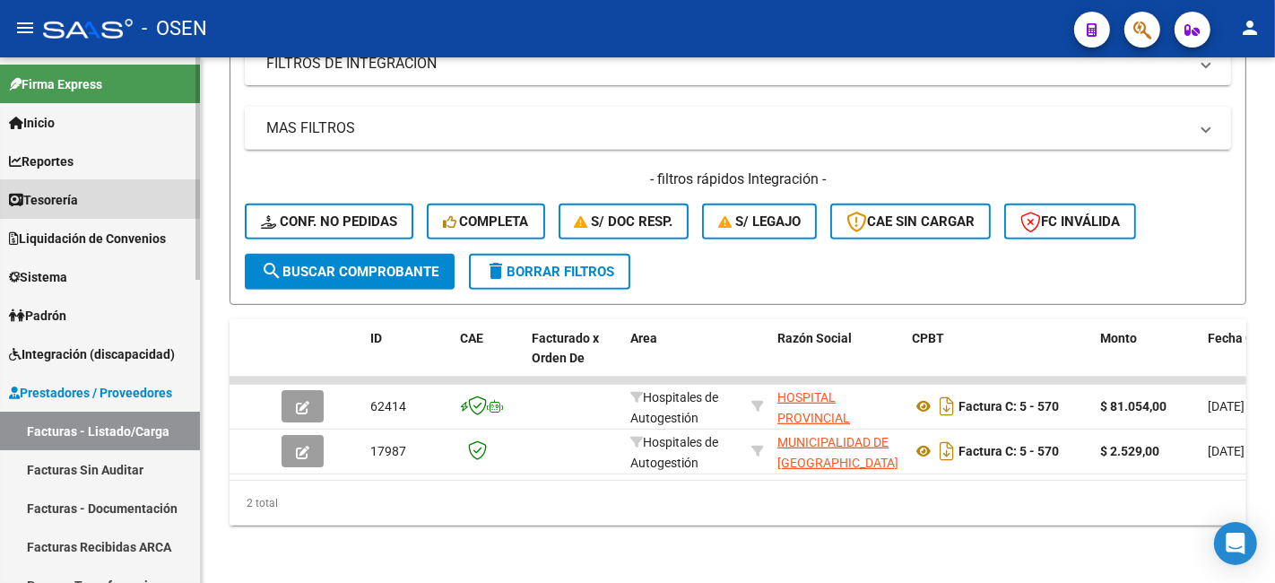
click at [48, 194] on span "Tesorería" at bounding box center [43, 200] width 69 height 20
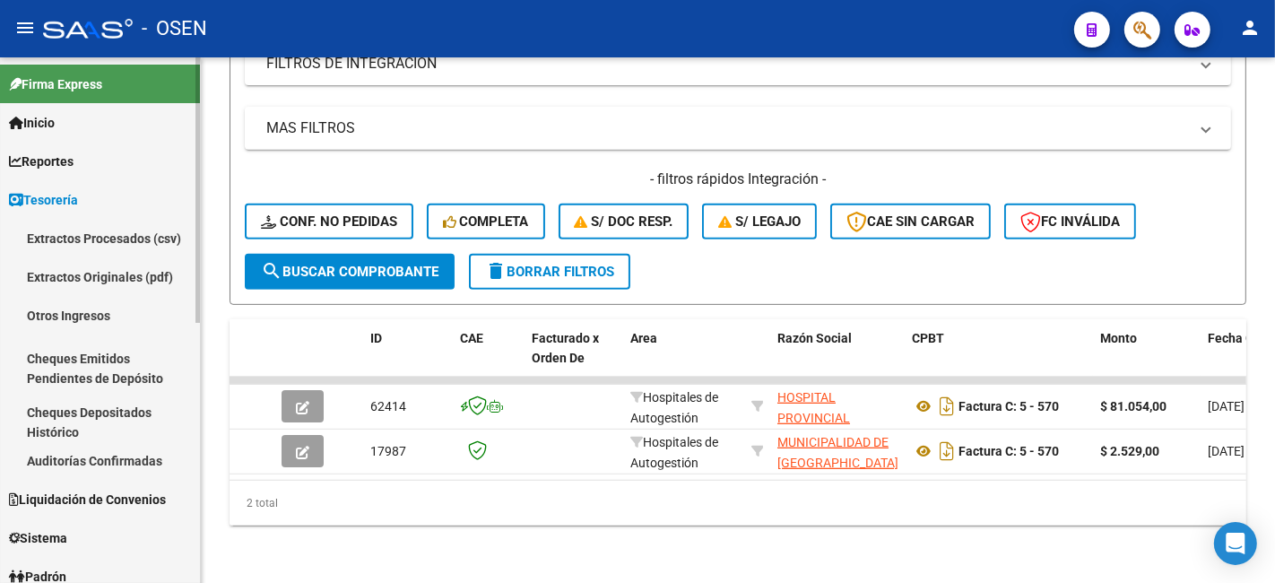
click at [115, 443] on mat-nav-list "Extractos Procesados (csv) Extractos Originales (pdf) Otros Ingresos Cheques Em…" at bounding box center [100, 349] width 200 height 261
click at [123, 458] on link "Auditorías Confirmadas" at bounding box center [100, 460] width 200 height 39
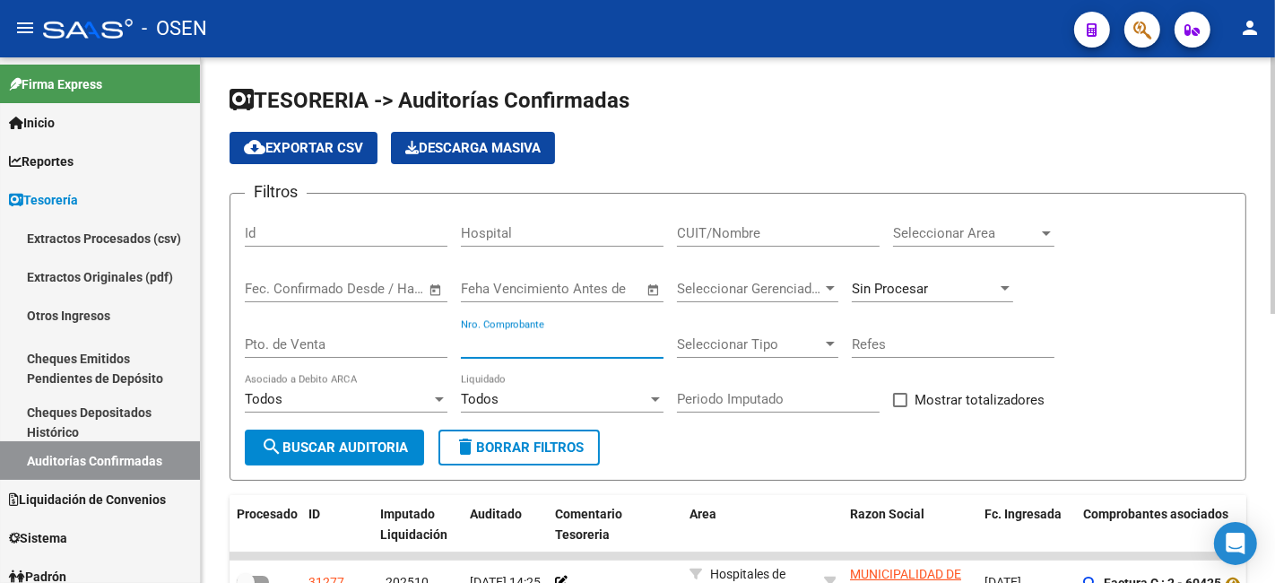
click at [596, 341] on input "Nro. Comprobante" at bounding box center [562, 344] width 203 height 16
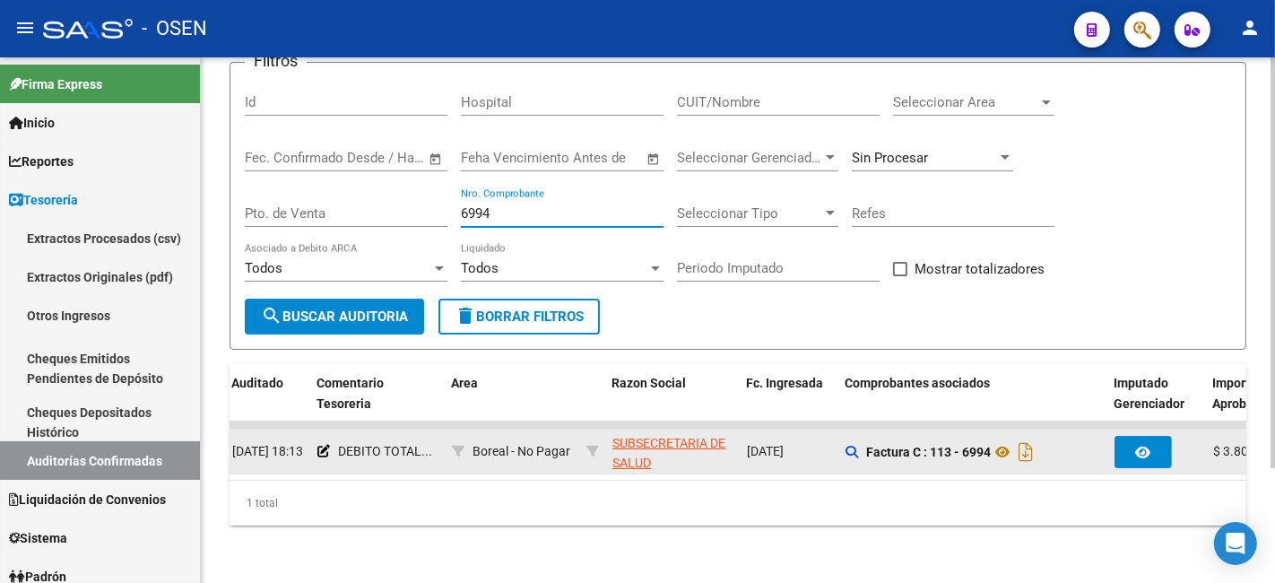
scroll to position [0, 246]
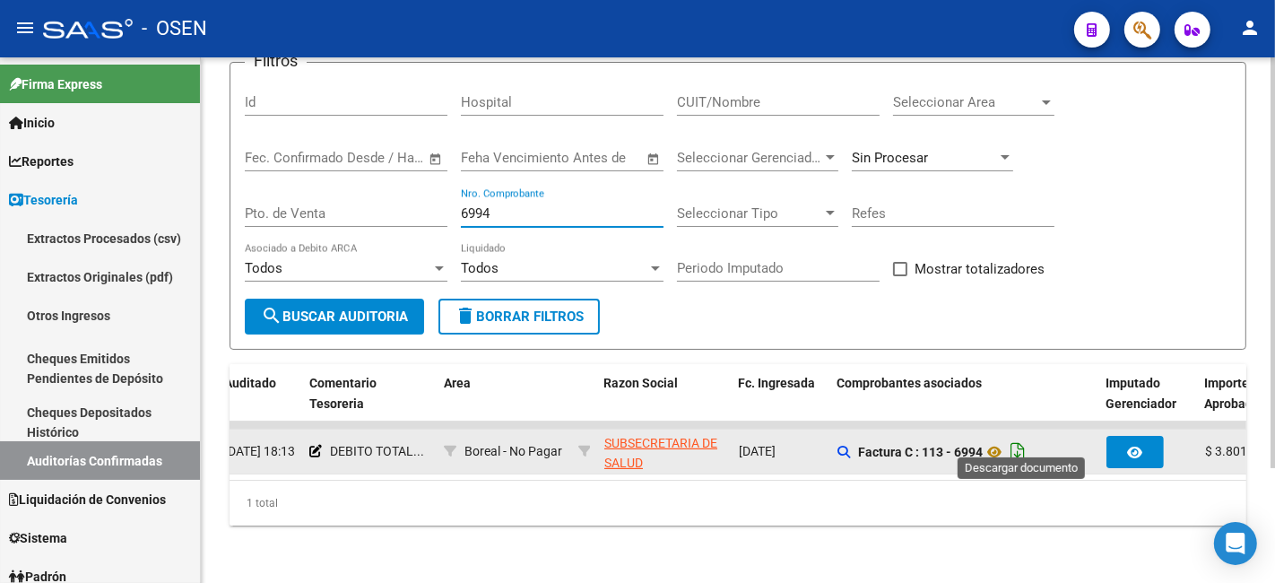
click at [1023, 437] on icon "Descargar documento" at bounding box center [1017, 451] width 23 height 29
drag, startPoint x: 494, startPoint y: 197, endPoint x: 409, endPoint y: 195, distance: 85.2
click at [409, 195] on div "Filtros Id Hospital CUIT/Nombre Seleccionar Area Seleccionar Area Fecha inicio …" at bounding box center [738, 187] width 986 height 221
click at [523, 205] on input "6994" at bounding box center [562, 213] width 203 height 16
drag, startPoint x: 540, startPoint y: 195, endPoint x: 227, endPoint y: 183, distance: 314.0
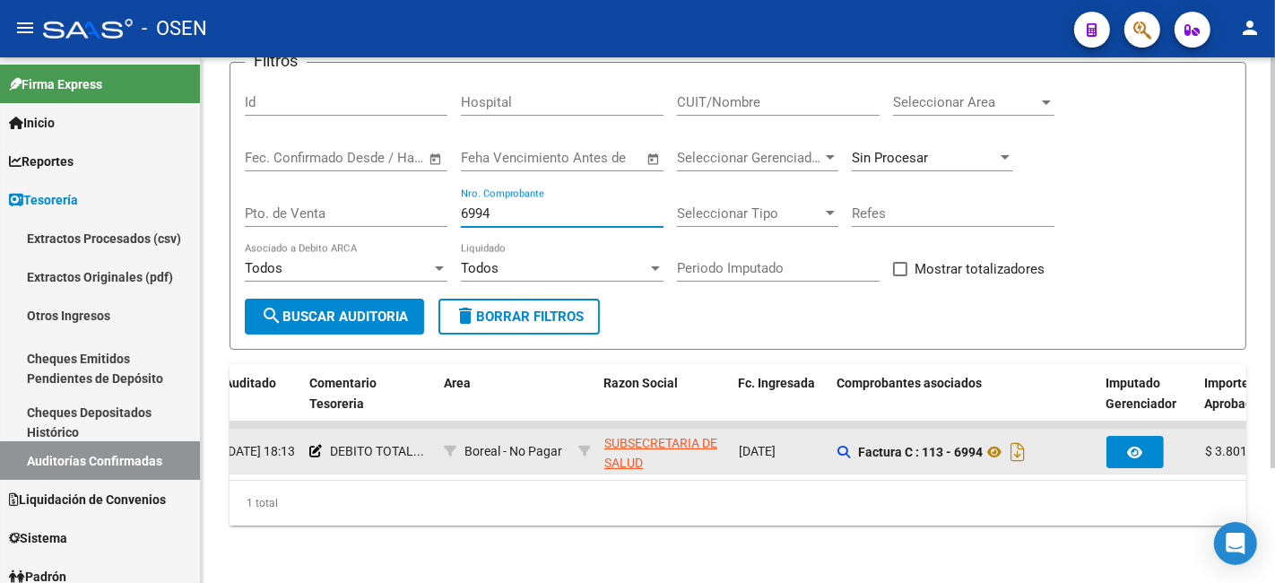
click at [238, 185] on form "Filtros Id Hospital CUIT/Nombre Seleccionar Area Seleccionar Area Fecha inicio …" at bounding box center [737, 206] width 1016 height 288
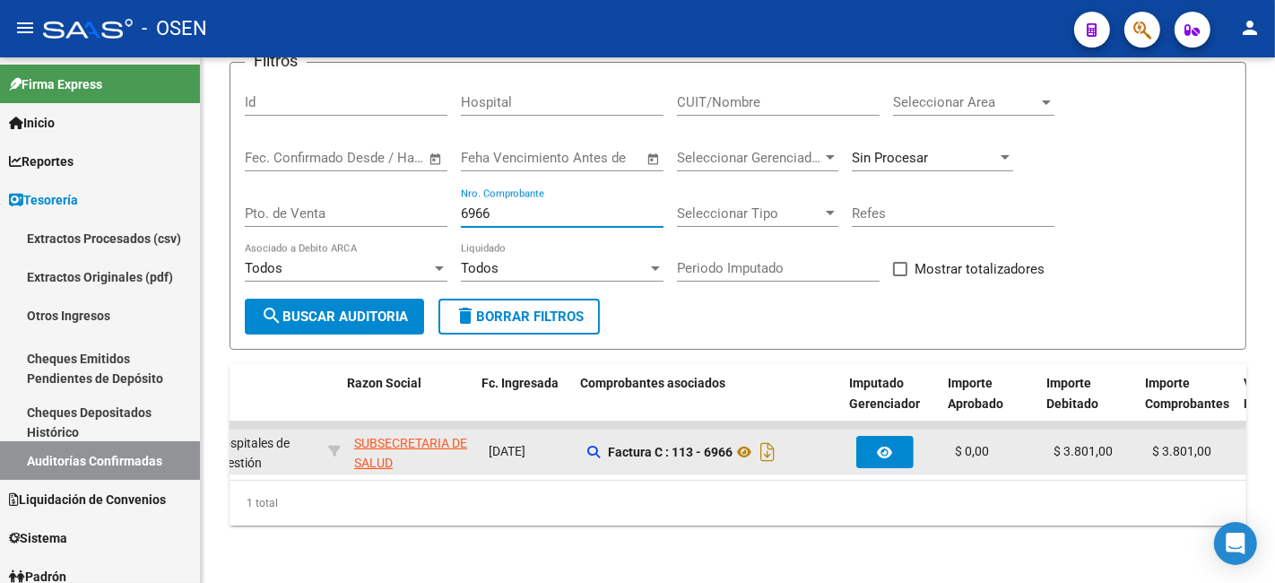
scroll to position [0, 503]
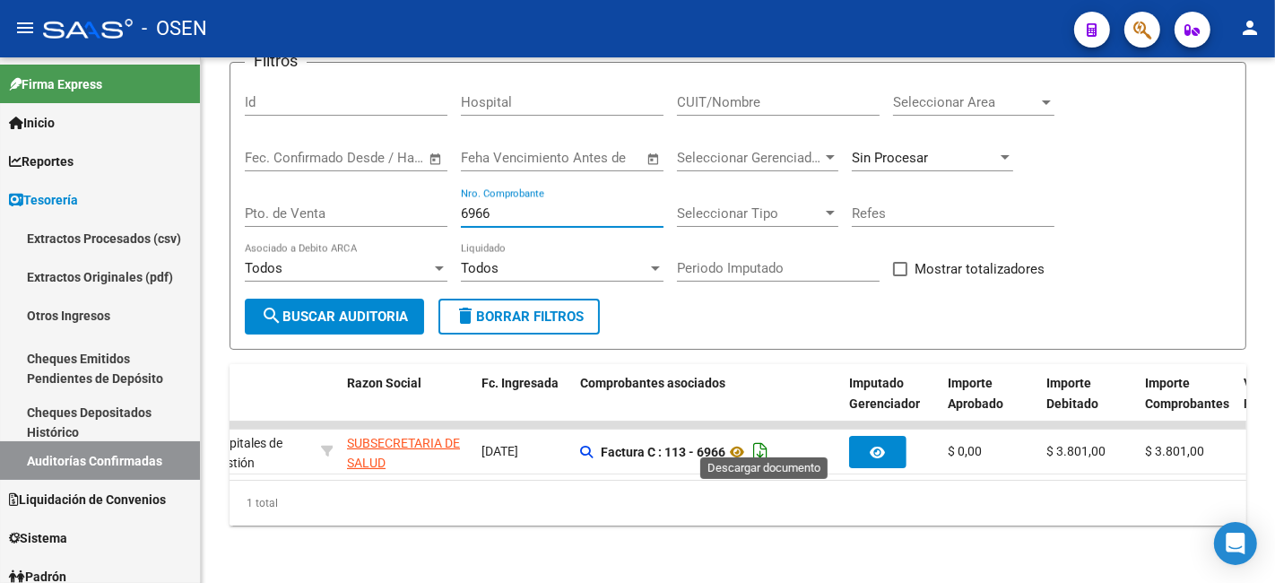
type input "6966"
click at [772, 439] on icon "Descargar documento" at bounding box center [759, 451] width 23 height 29
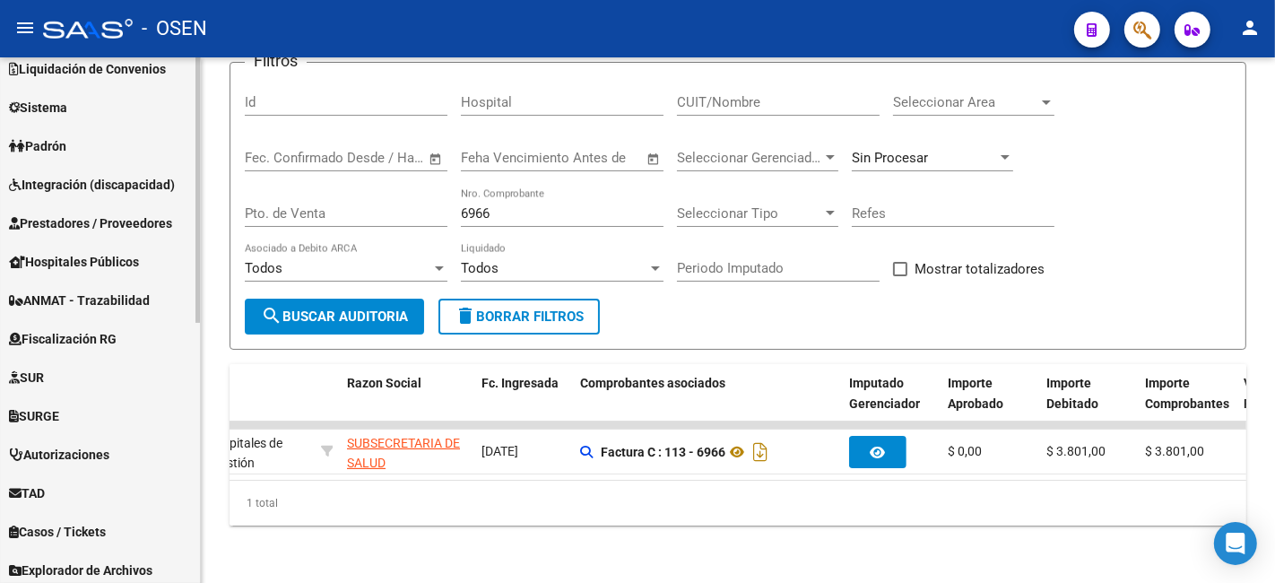
scroll to position [513, 0]
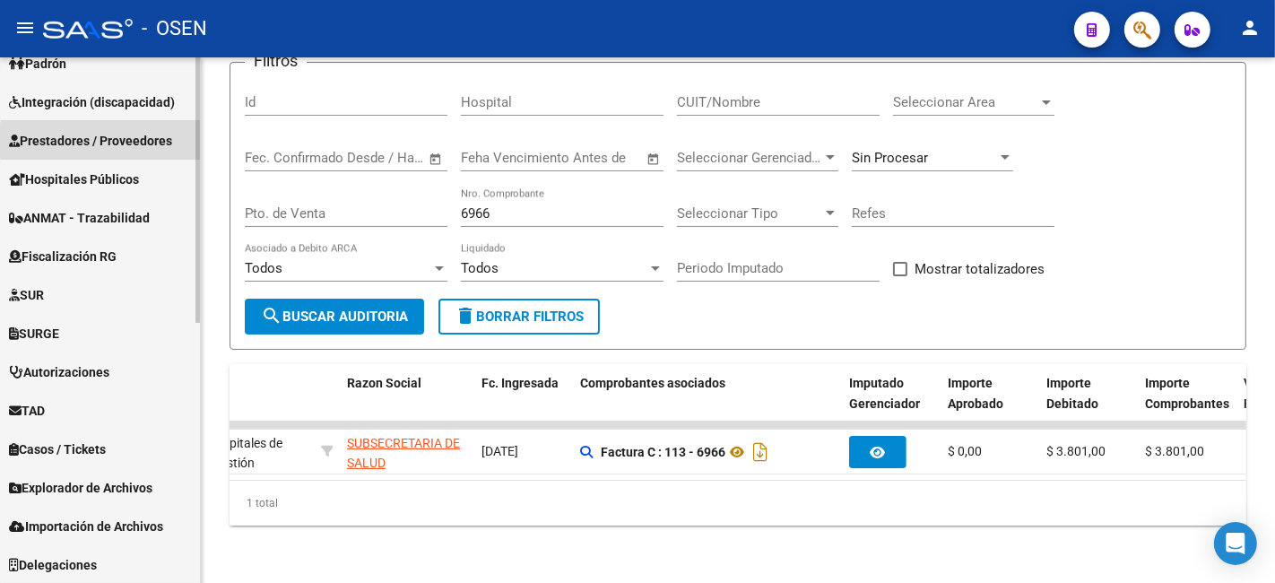
click at [143, 140] on span "Prestadores / Proveedores" at bounding box center [90, 141] width 163 height 20
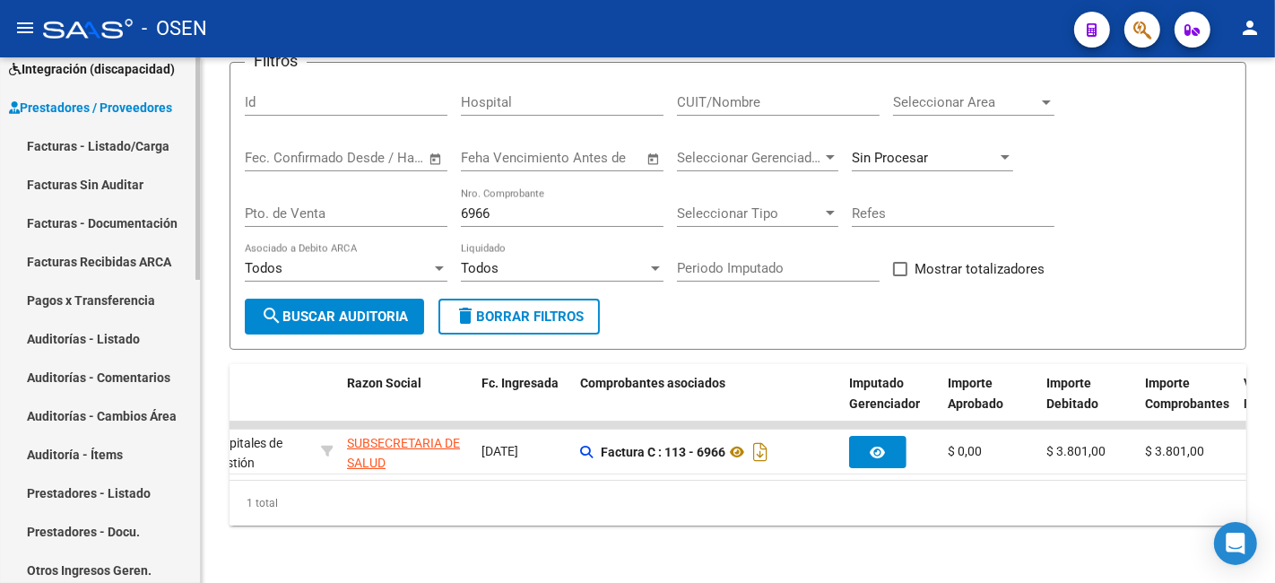
scroll to position [252, 0]
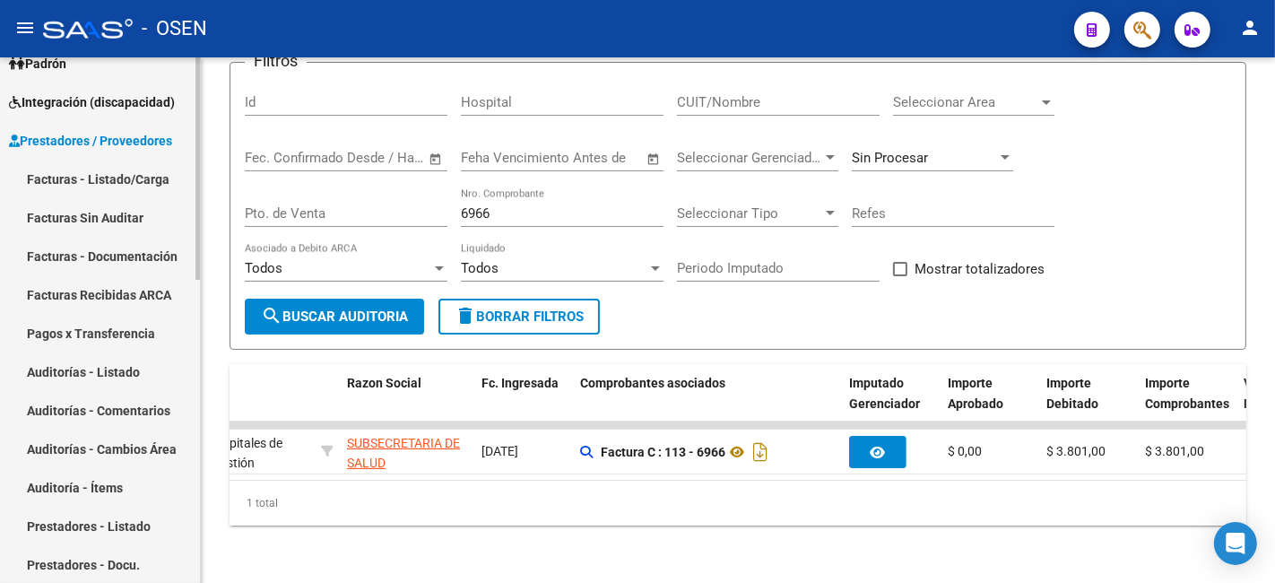
click at [143, 162] on link "Facturas - Listado/Carga" at bounding box center [100, 179] width 200 height 39
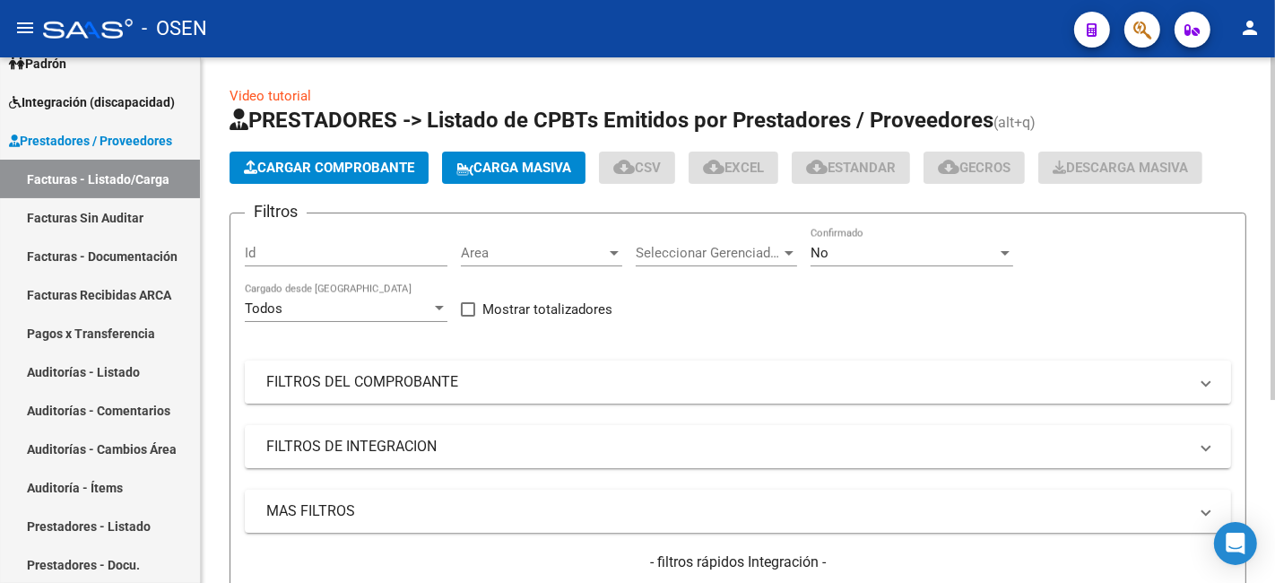
click at [461, 380] on mat-panel-title "FILTROS DEL COMPROBANTE" at bounding box center [726, 382] width 921 height 20
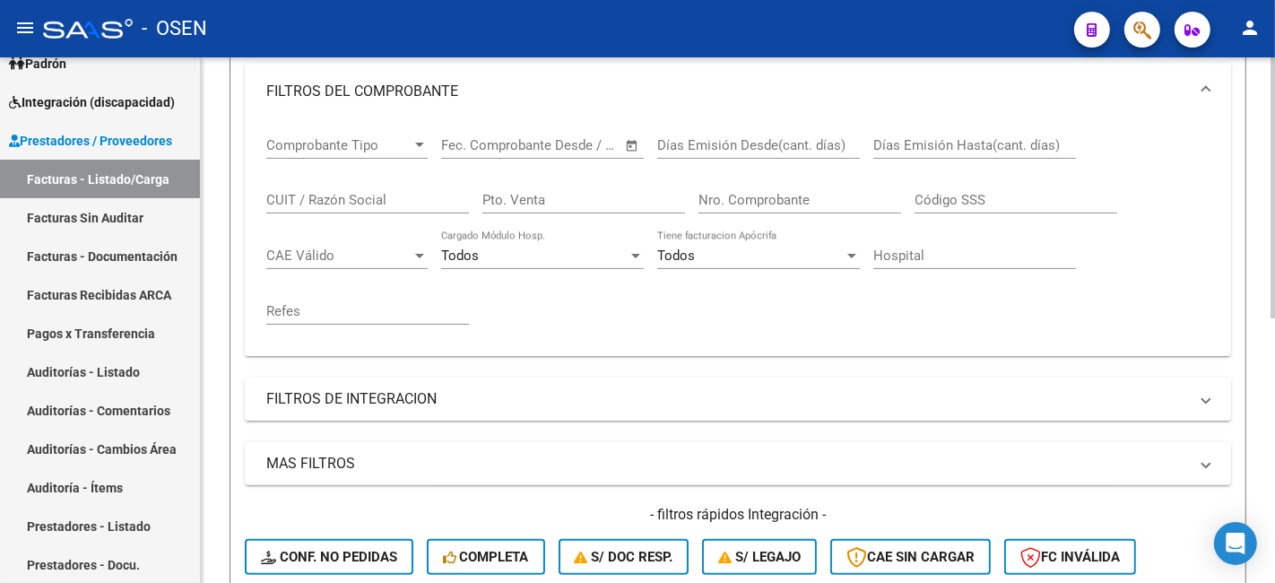
scroll to position [332, 0]
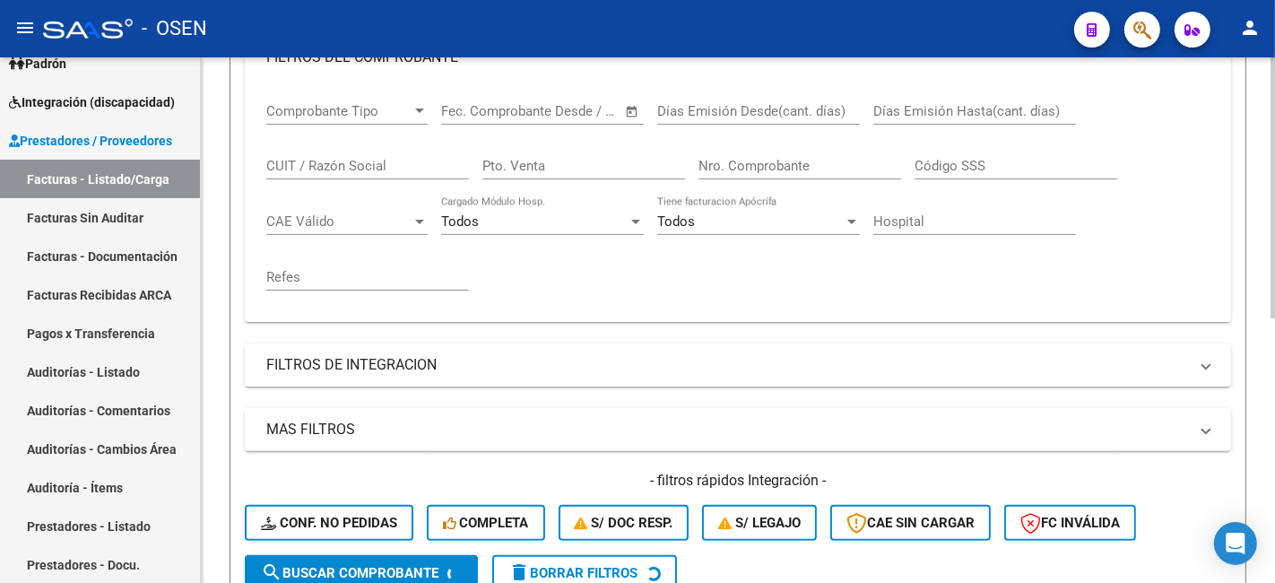
click at [760, 172] on input "Nro. Comprobante" at bounding box center [799, 166] width 203 height 16
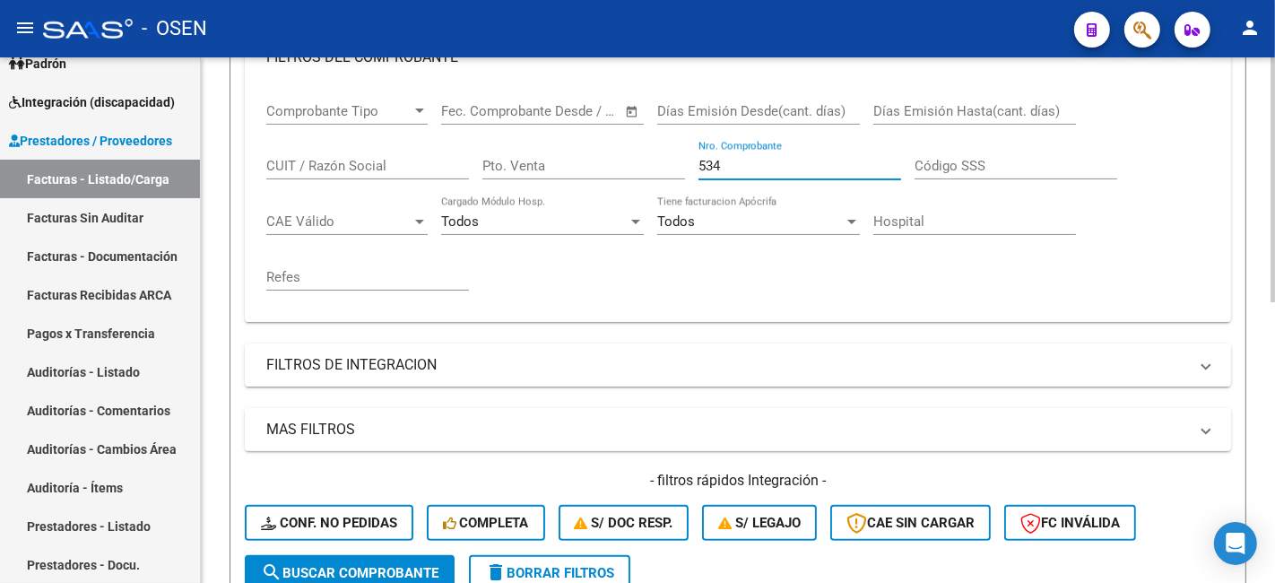
scroll to position [601, 0]
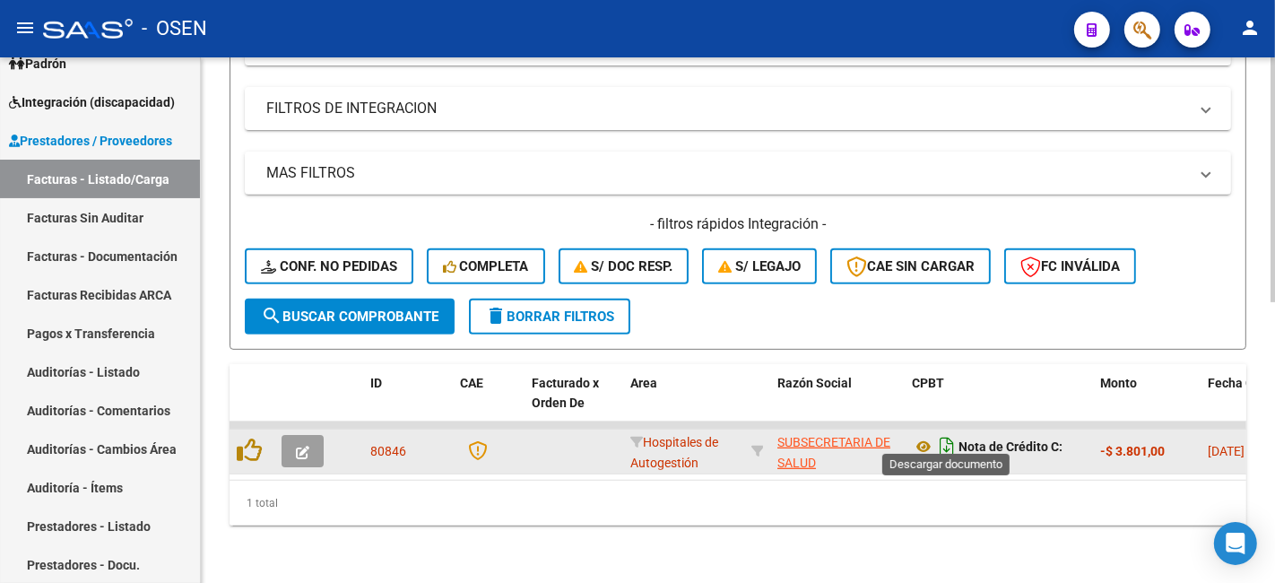
type input "534"
click at [946, 435] on icon "Descargar documento" at bounding box center [946, 446] width 23 height 29
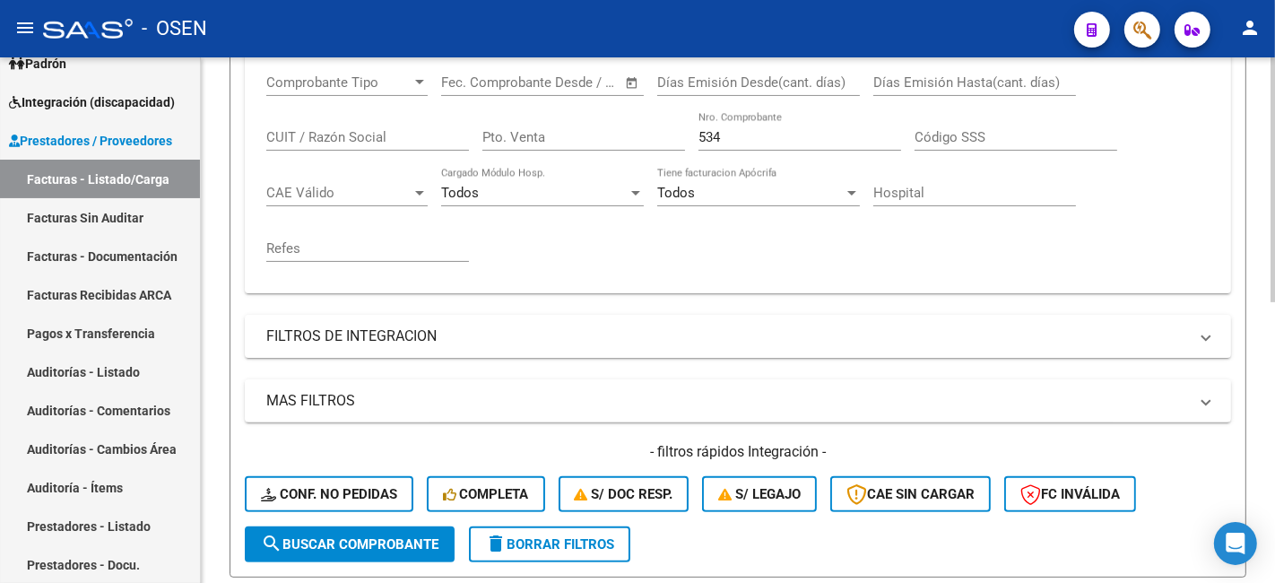
scroll to position [270, 0]
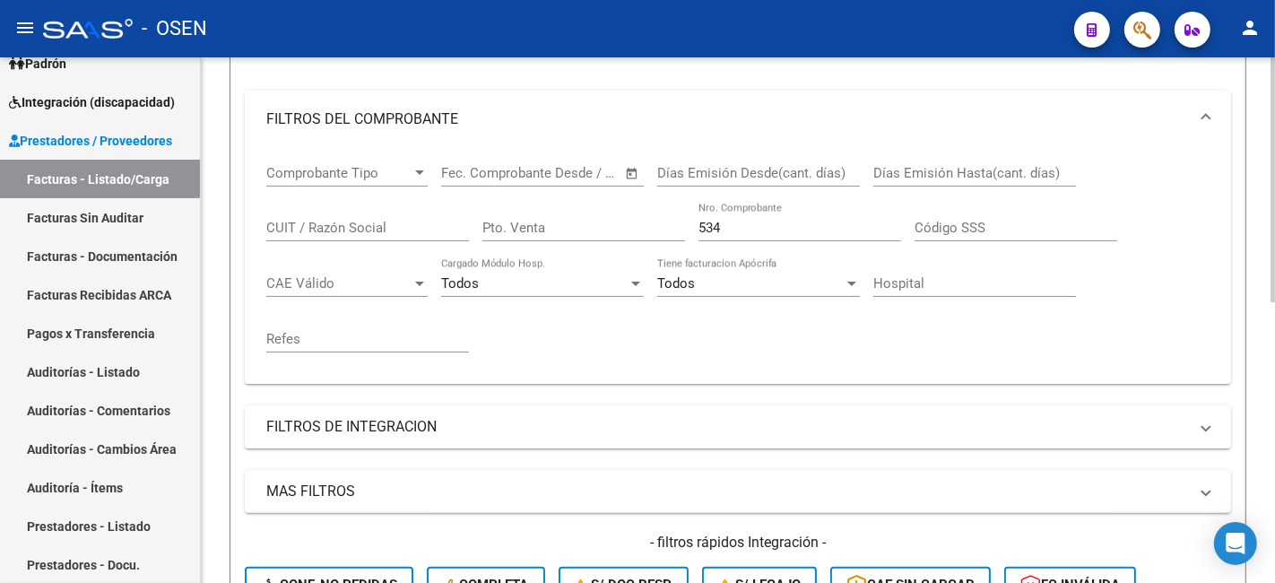
drag, startPoint x: 757, startPoint y: 229, endPoint x: 523, endPoint y: 194, distance: 236.7
click at [527, 194] on div "Comprobante Tipo Comprobante Tipo Fecha inicio – Fecha fin Fec. Comprobante Des…" at bounding box center [737, 258] width 943 height 221
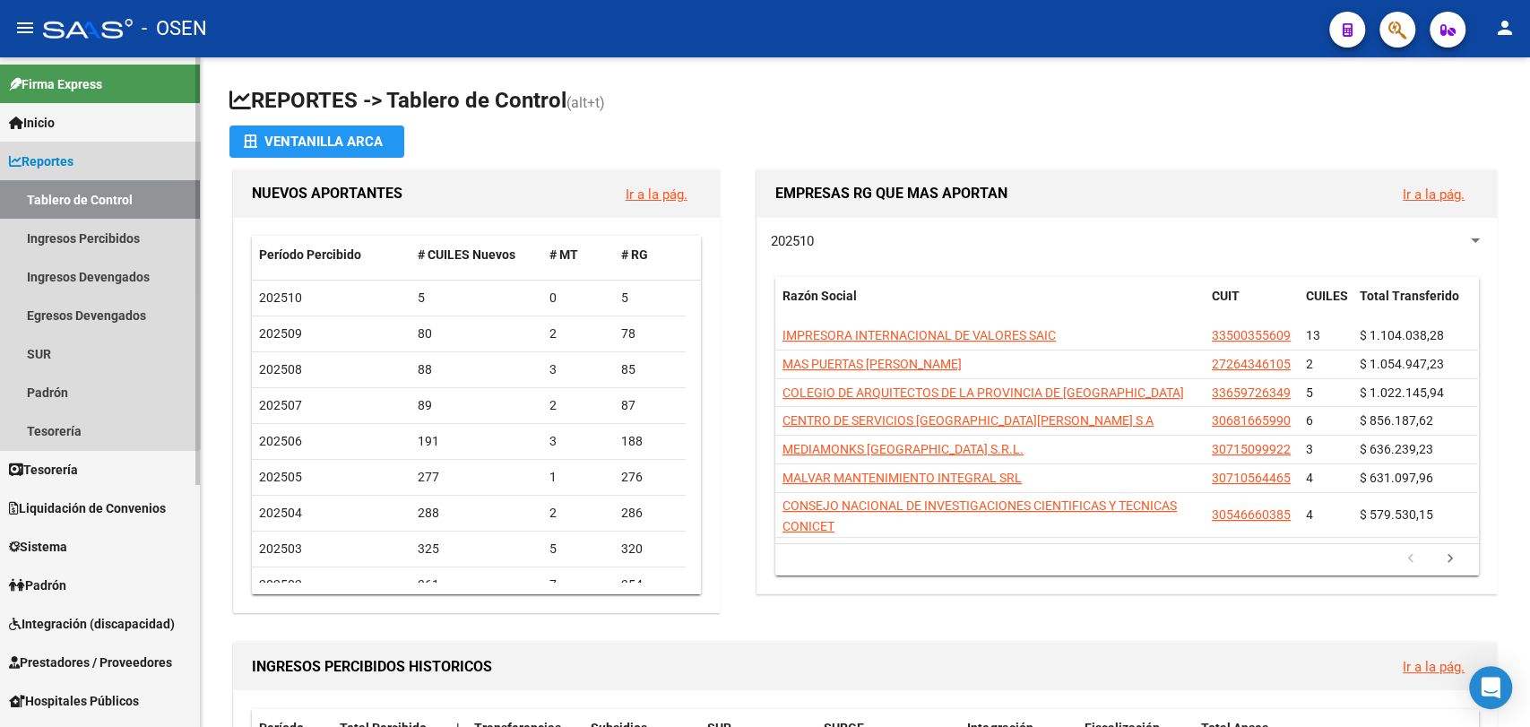
click at [73, 155] on span "Reportes" at bounding box center [41, 161] width 65 height 20
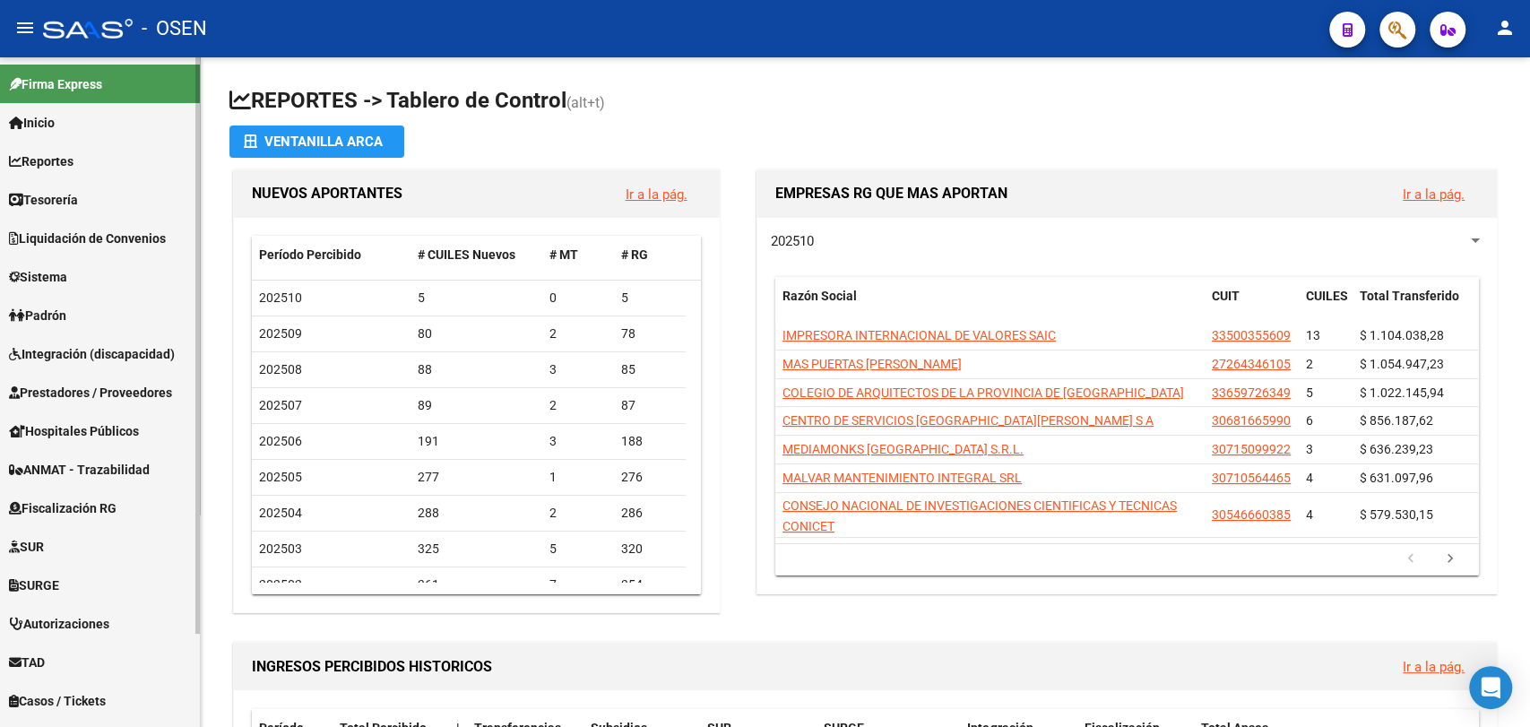
click at [98, 189] on link "Tesorería" at bounding box center [100, 199] width 200 height 39
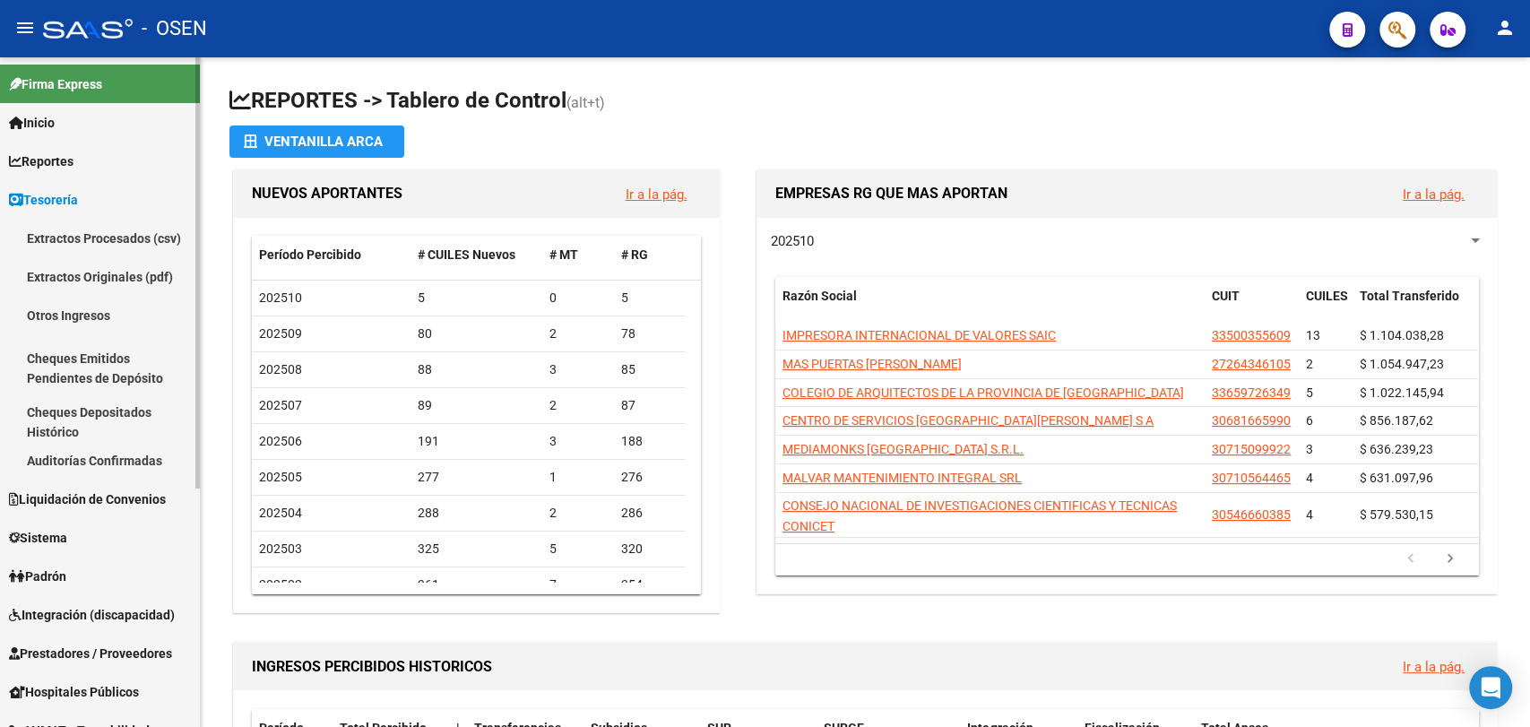
click at [151, 468] on link "Auditorías Confirmadas" at bounding box center [100, 460] width 200 height 39
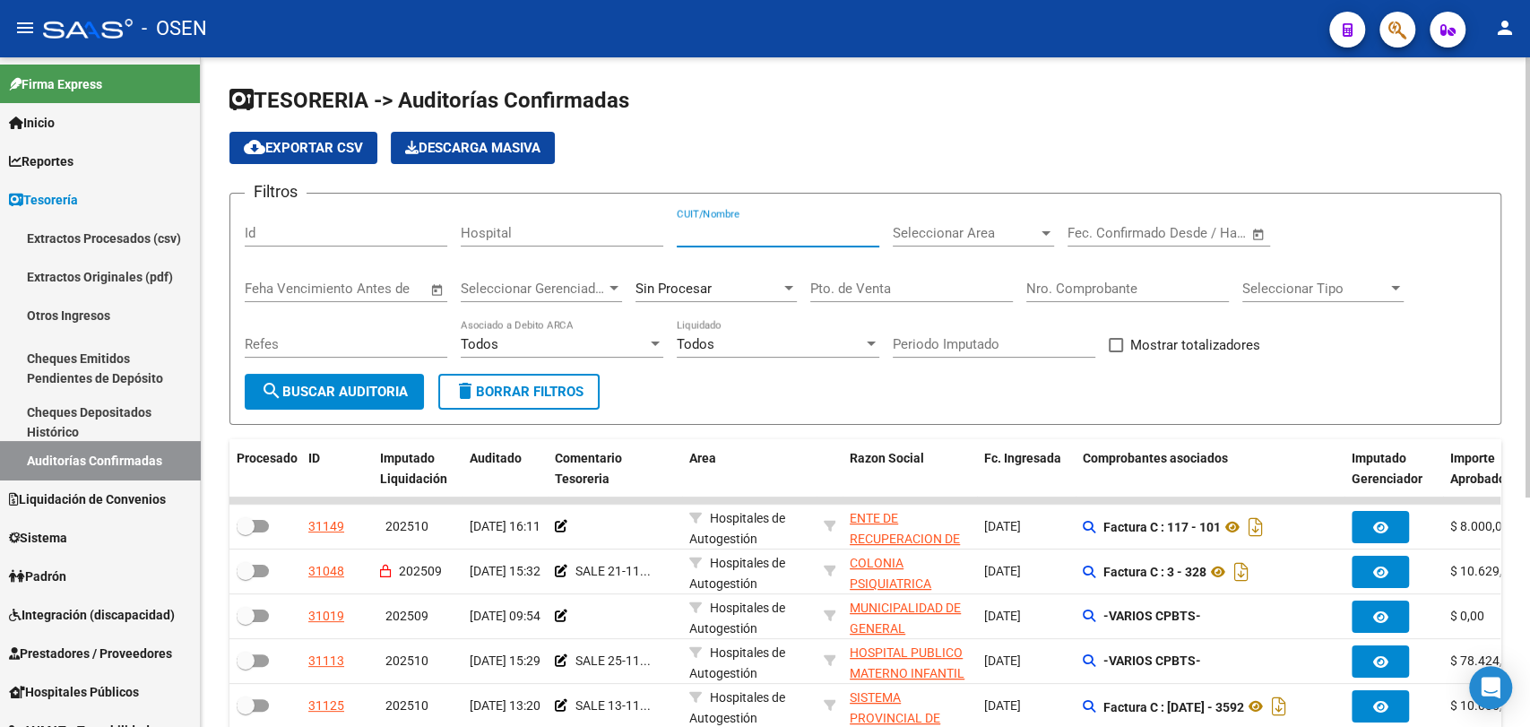
click at [756, 226] on input "CUIT/Nombre" at bounding box center [778, 233] width 203 height 16
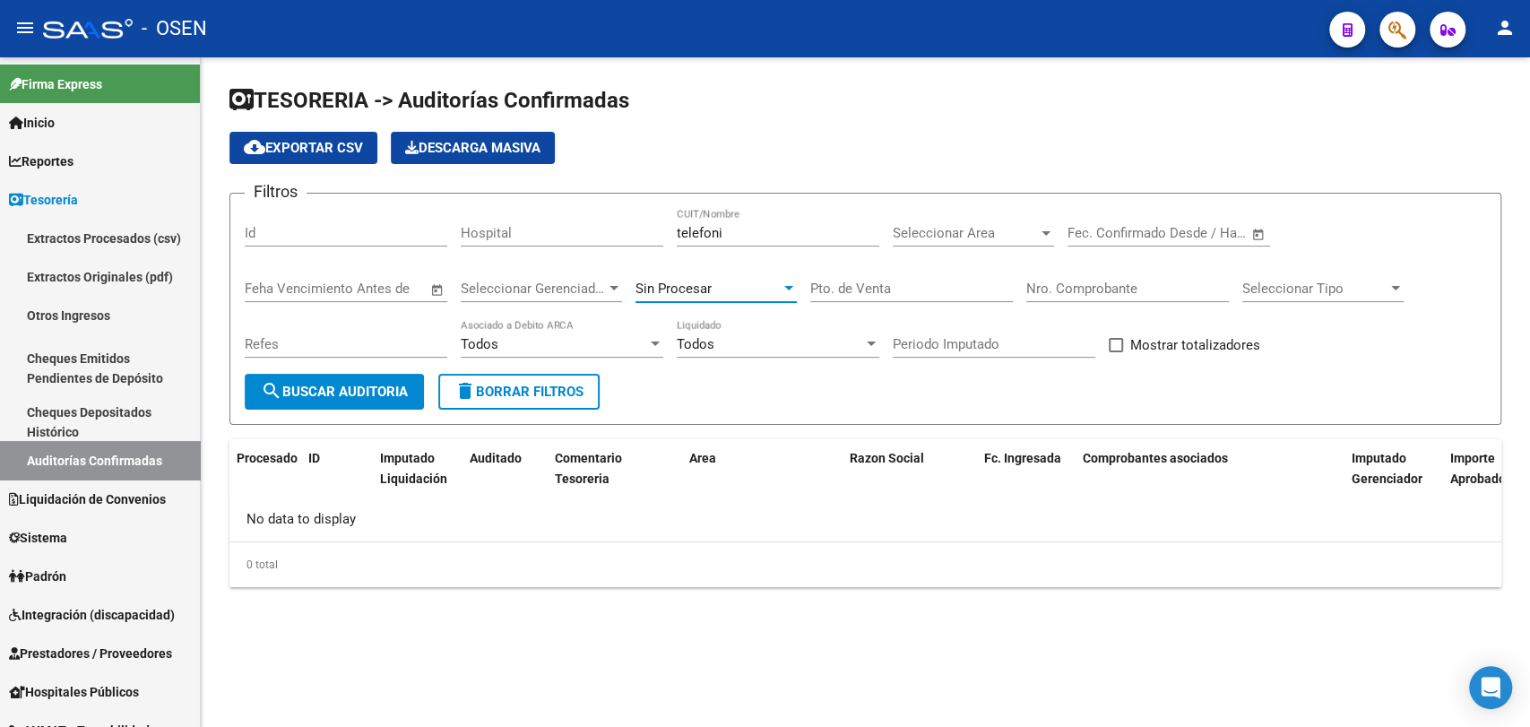
click at [782, 281] on div at bounding box center [789, 288] width 16 height 14
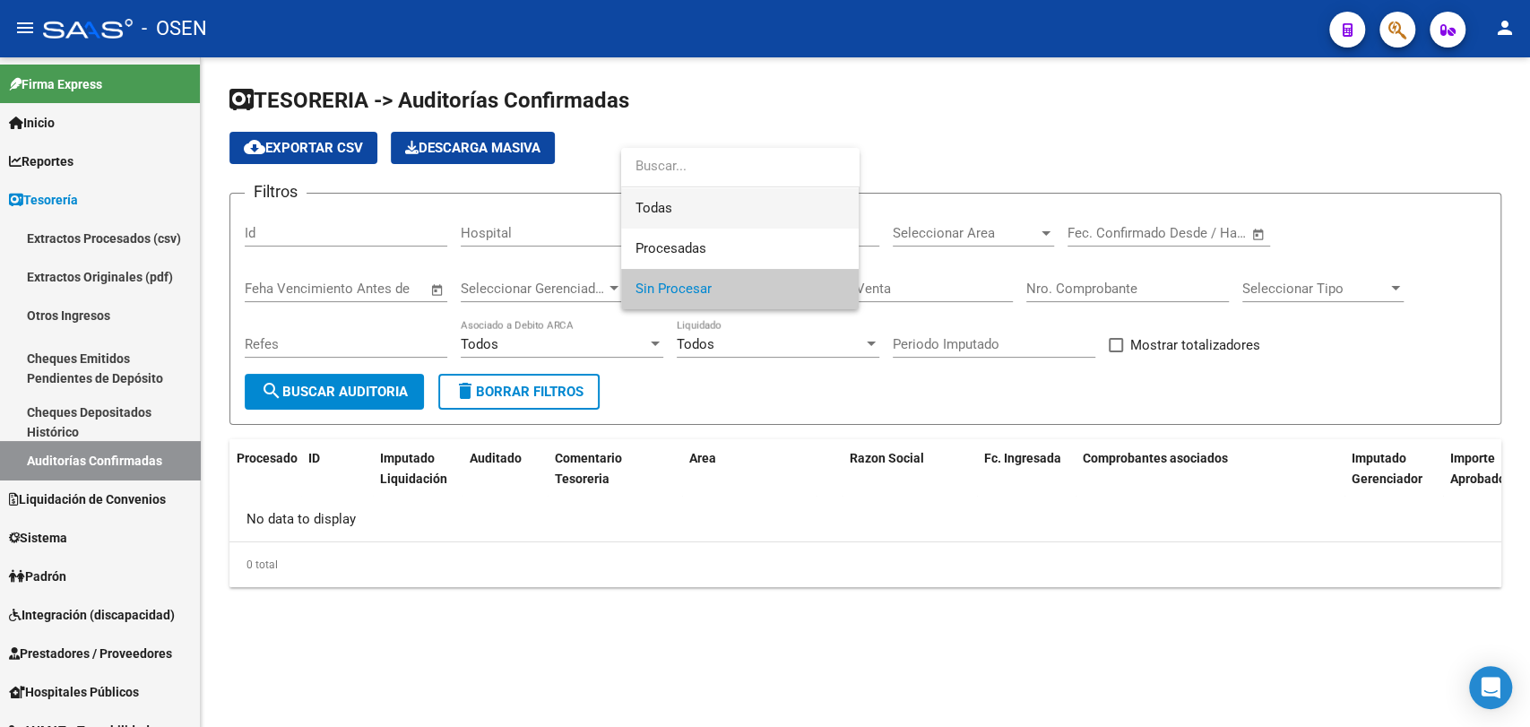
click at [777, 210] on span "Todas" at bounding box center [739, 208] width 209 height 40
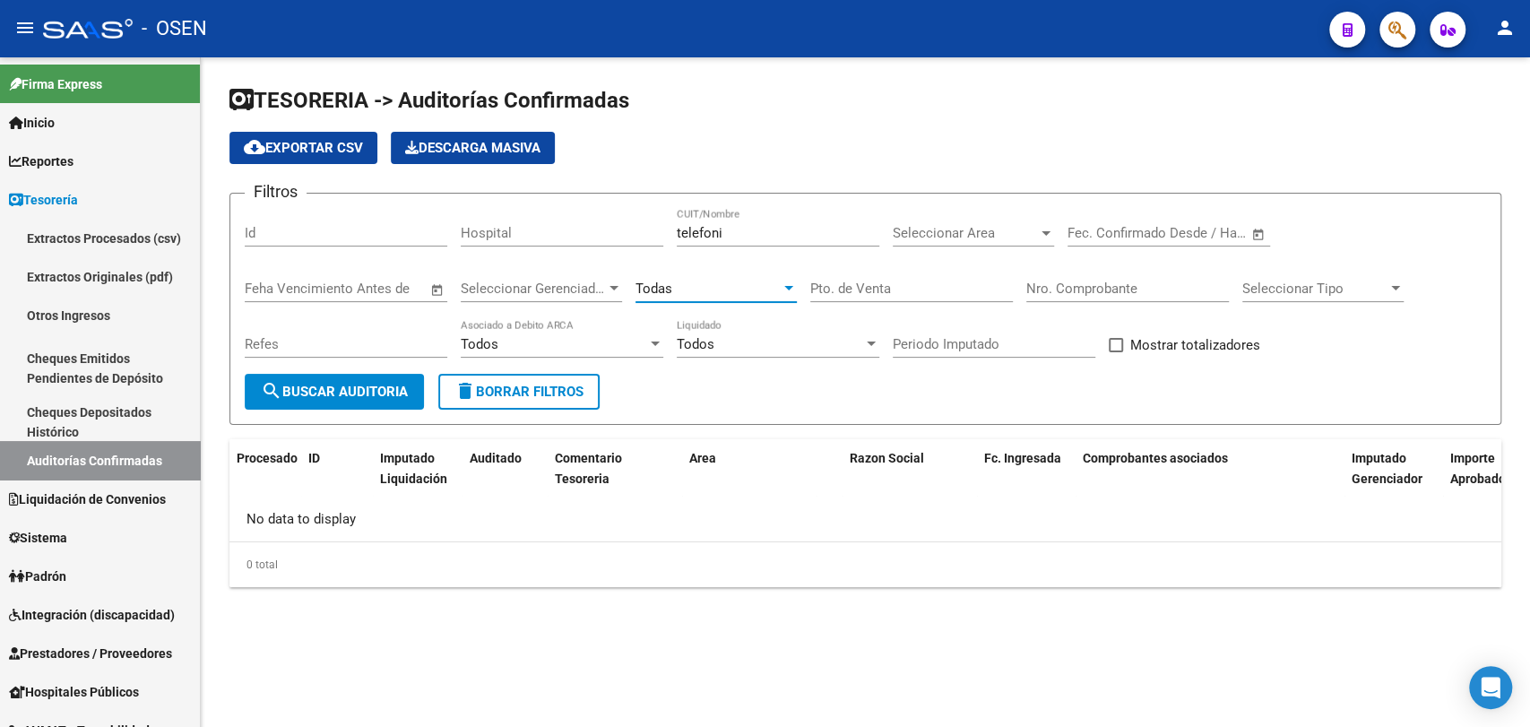
click at [399, 384] on span "search Buscar Auditoria" at bounding box center [334, 392] width 147 height 16
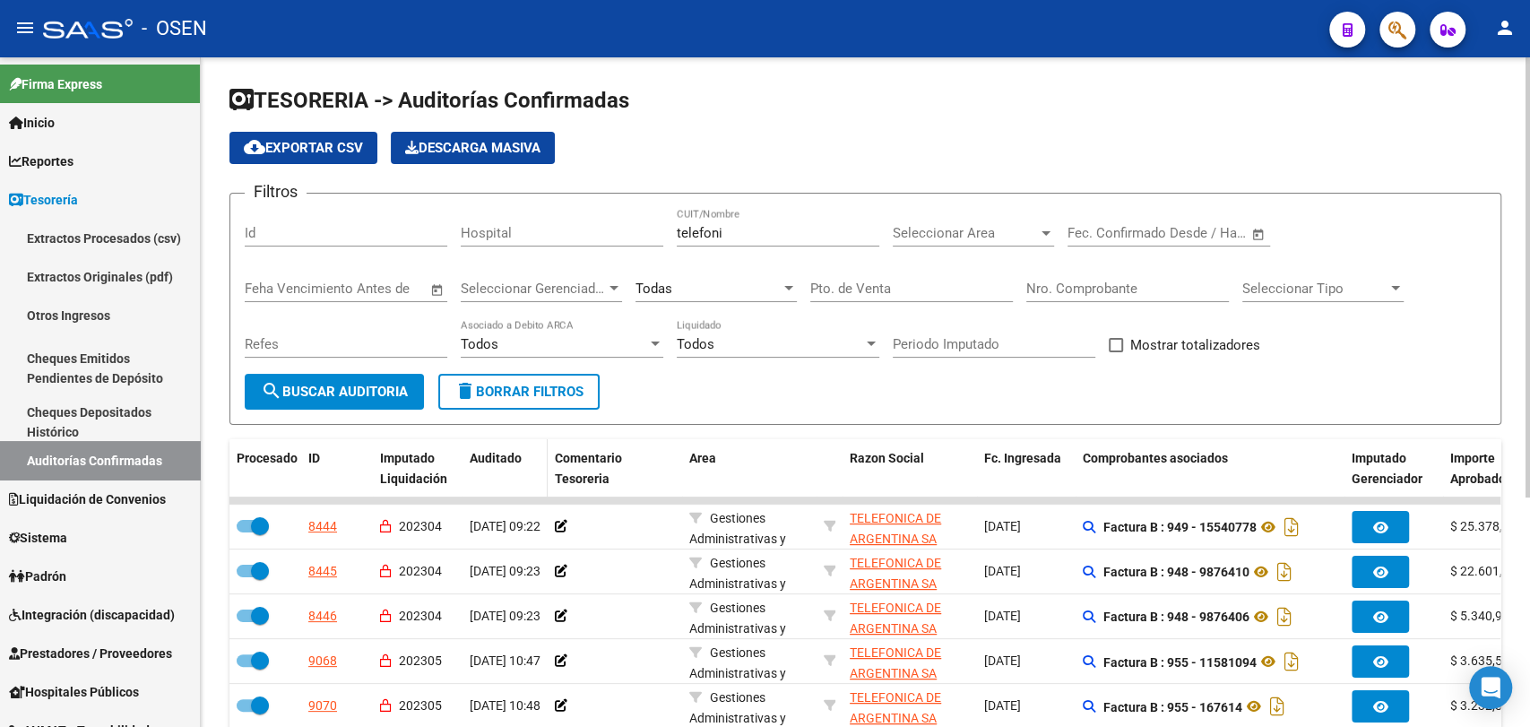
click at [523, 460] on div "Auditado" at bounding box center [505, 458] width 71 height 21
click at [509, 471] on datatable-header-cell "Auditado" at bounding box center [504, 468] width 85 height 59
click at [503, 464] on span "Auditado" at bounding box center [496, 458] width 52 height 14
click at [739, 232] on input "telefoni" at bounding box center [778, 233] width 203 height 16
type input "t"
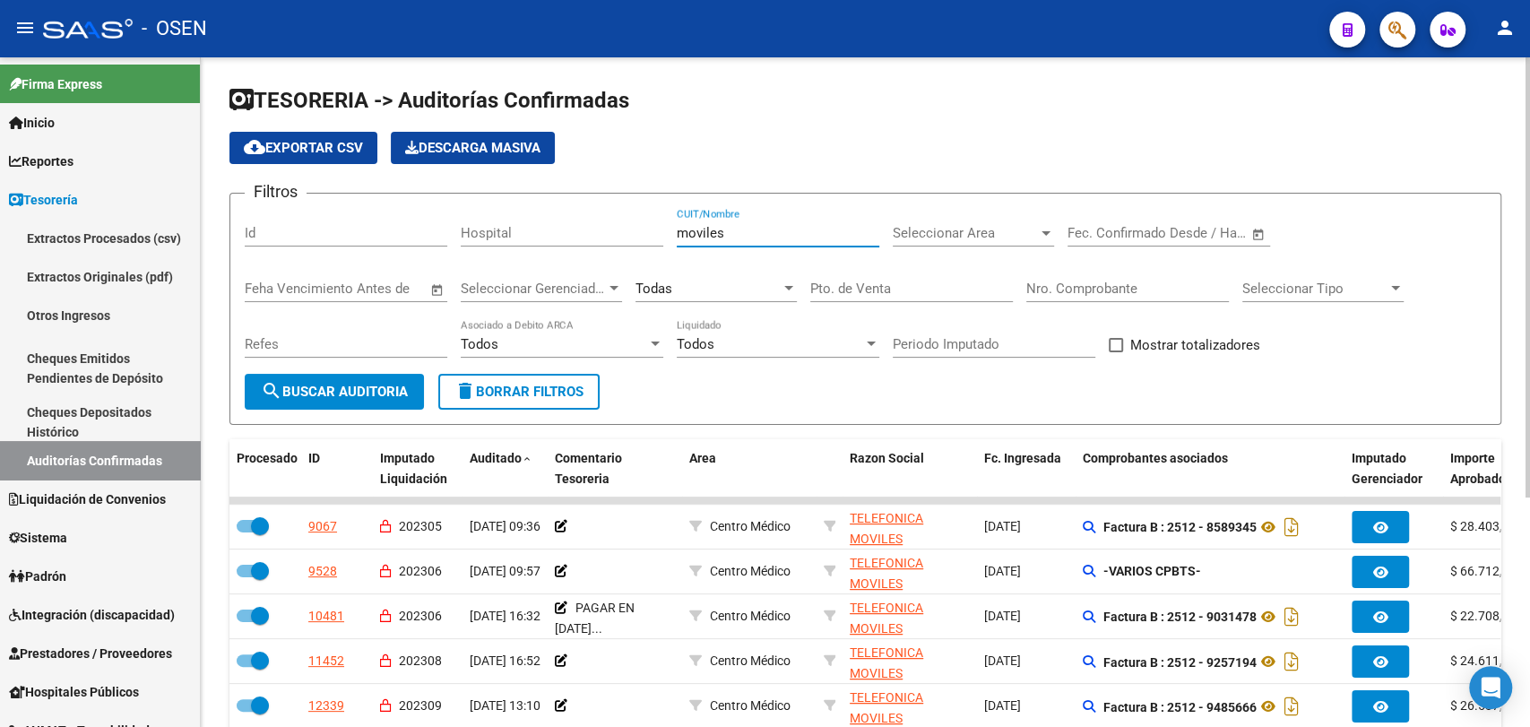
scroll to position [332, 0]
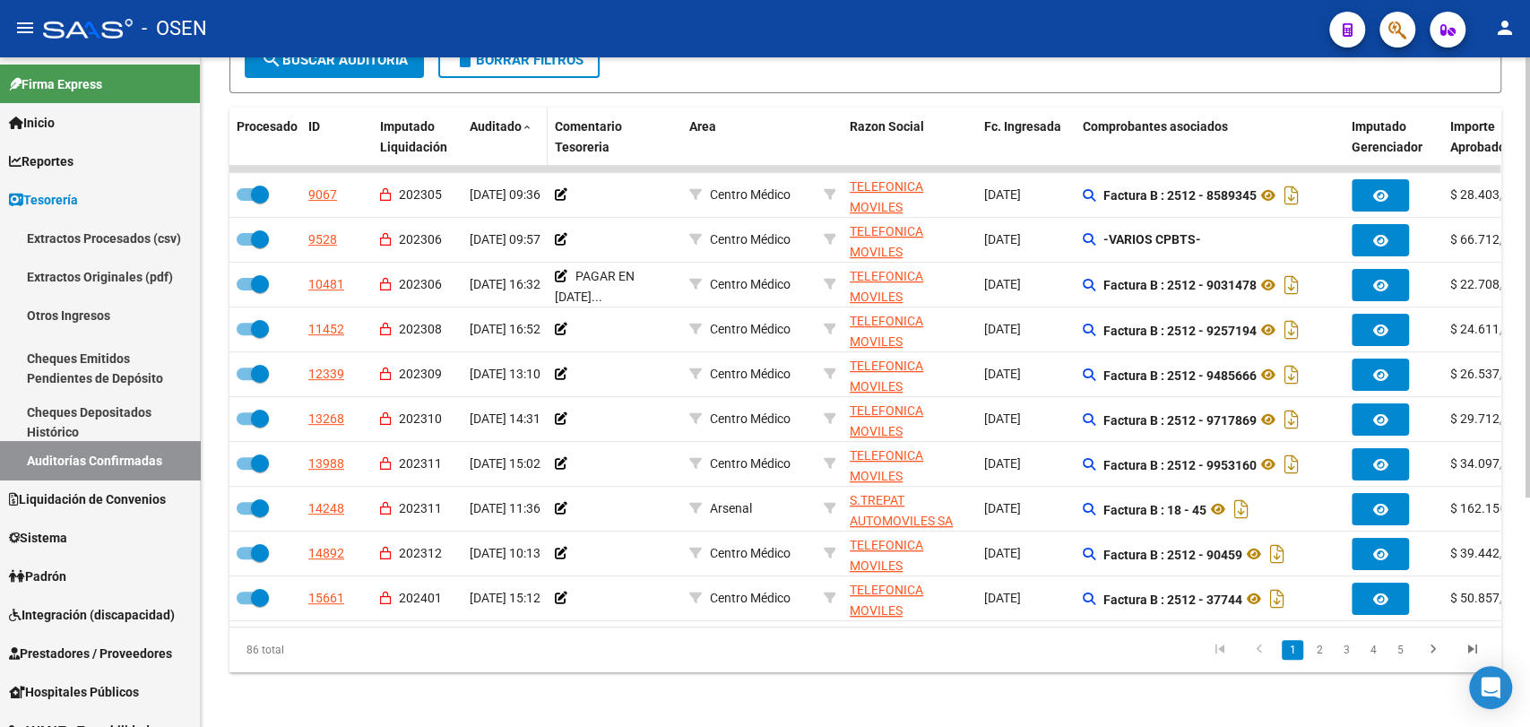
type input "moviles"
click at [506, 130] on span "Auditado" at bounding box center [496, 126] width 52 height 14
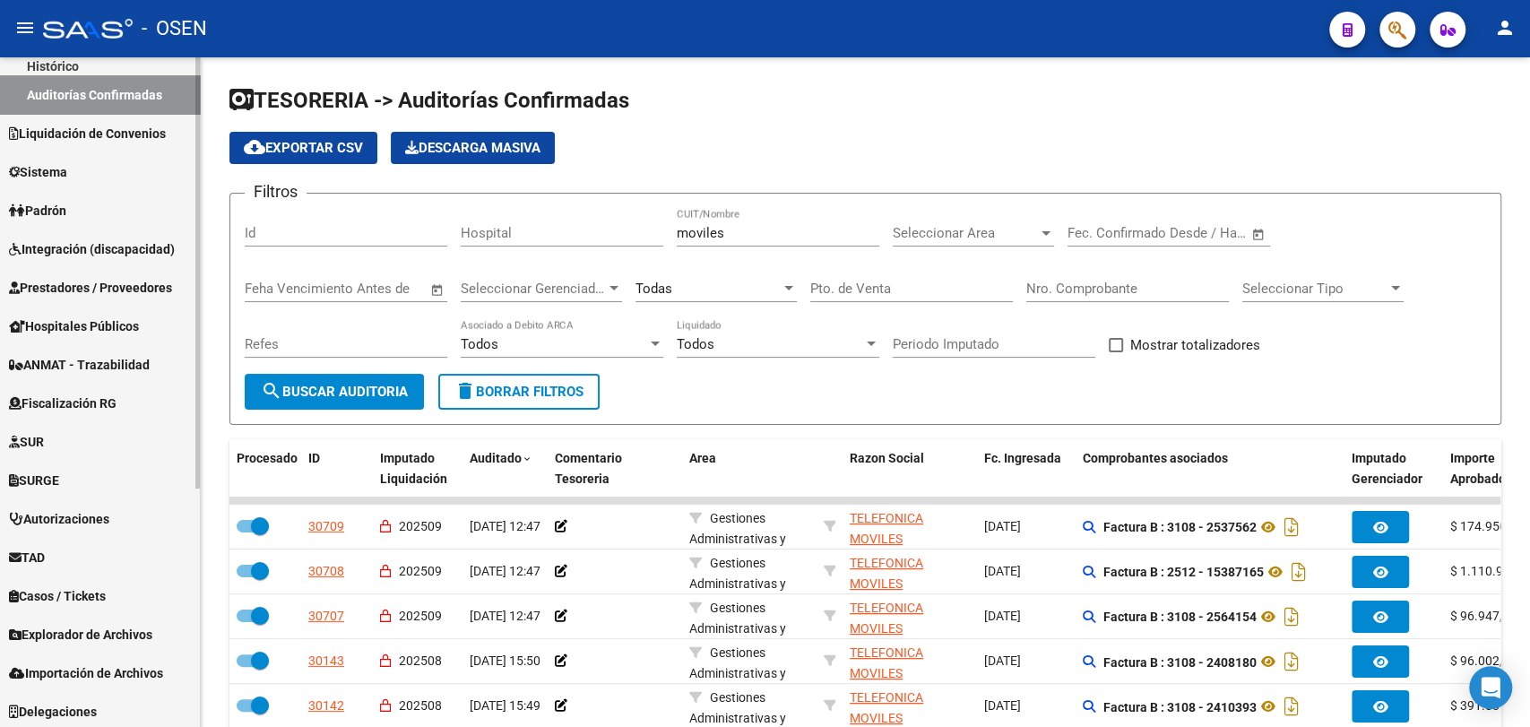
scroll to position [369, 0]
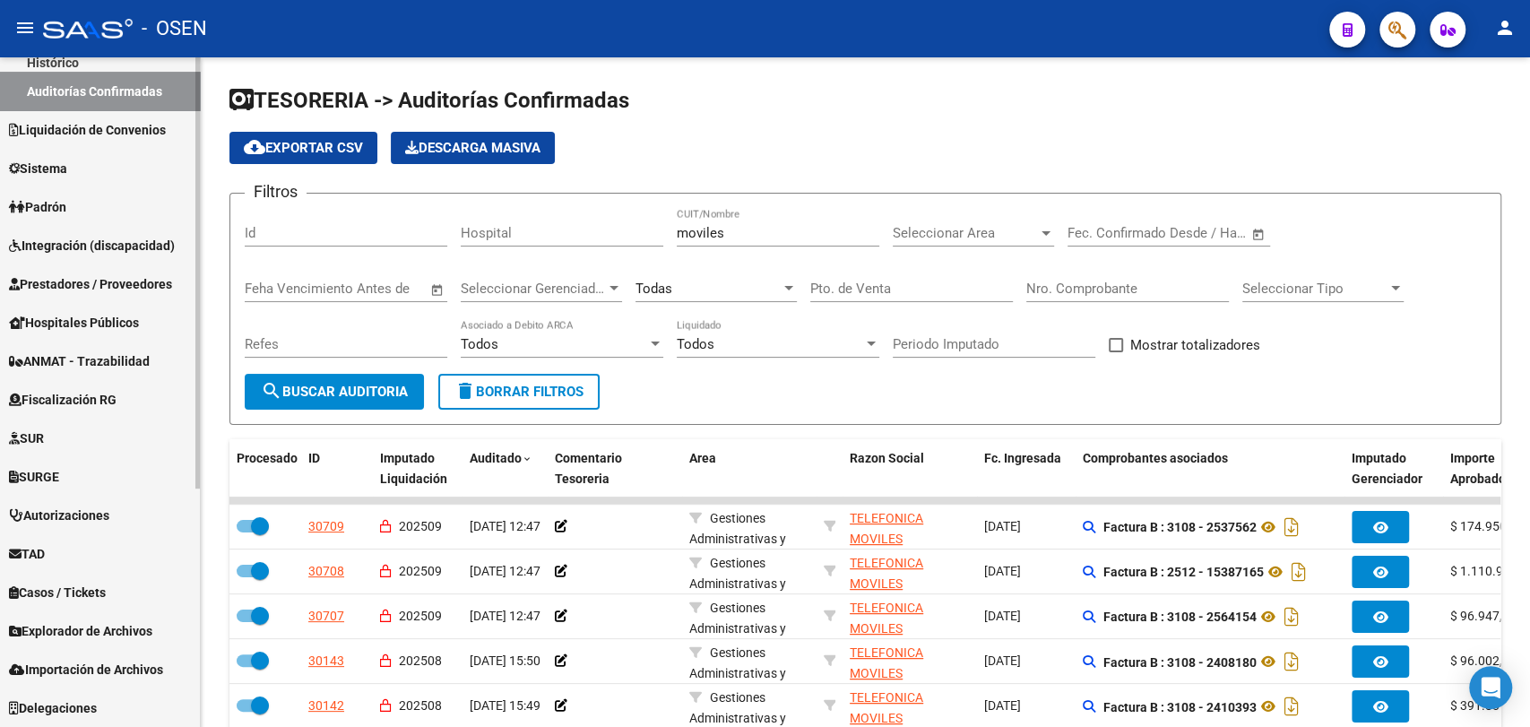
click at [93, 265] on link "Prestadores / Proveedores" at bounding box center [100, 283] width 200 height 39
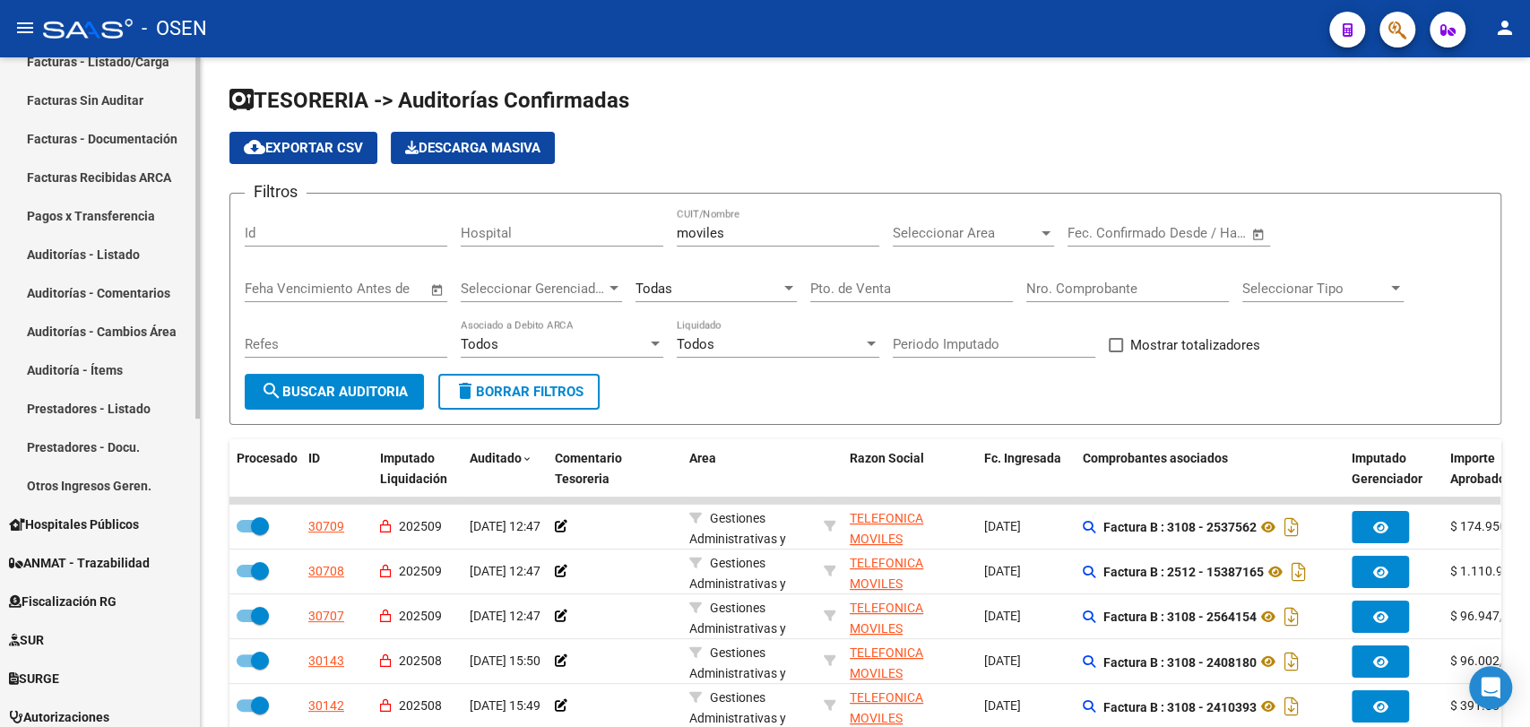
scroll to position [37, 0]
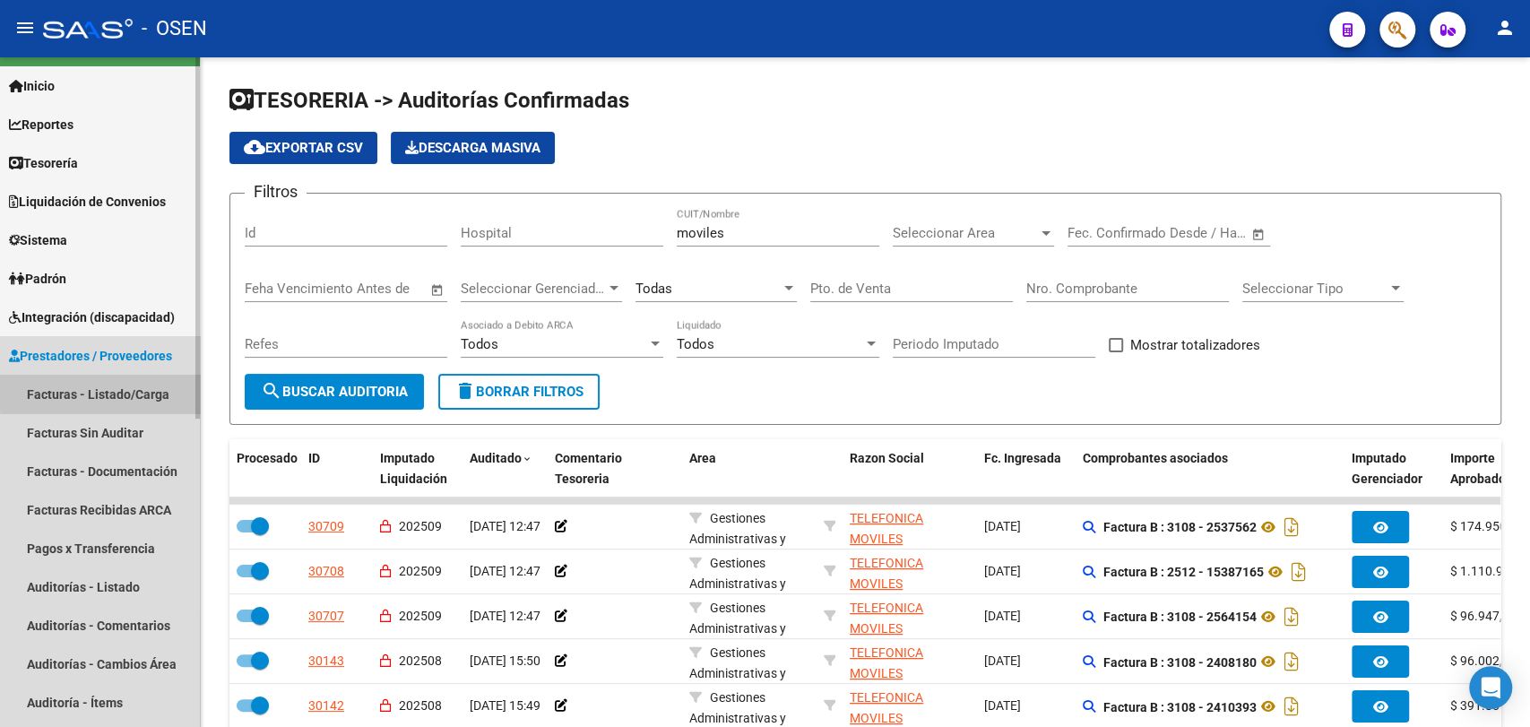
click at [127, 390] on link "Facturas - Listado/Carga" at bounding box center [100, 394] width 200 height 39
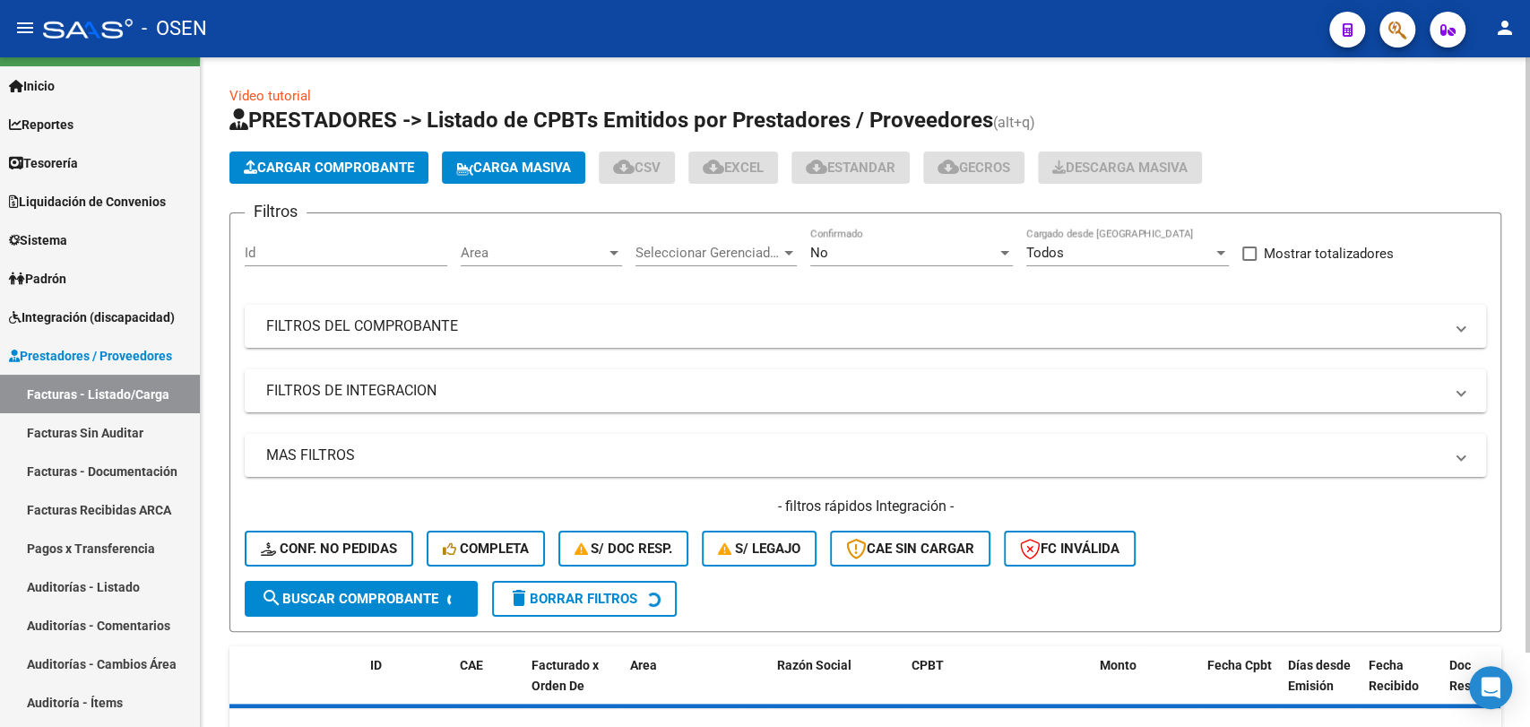
click at [353, 174] on span "Cargar Comprobante" at bounding box center [329, 168] width 170 height 16
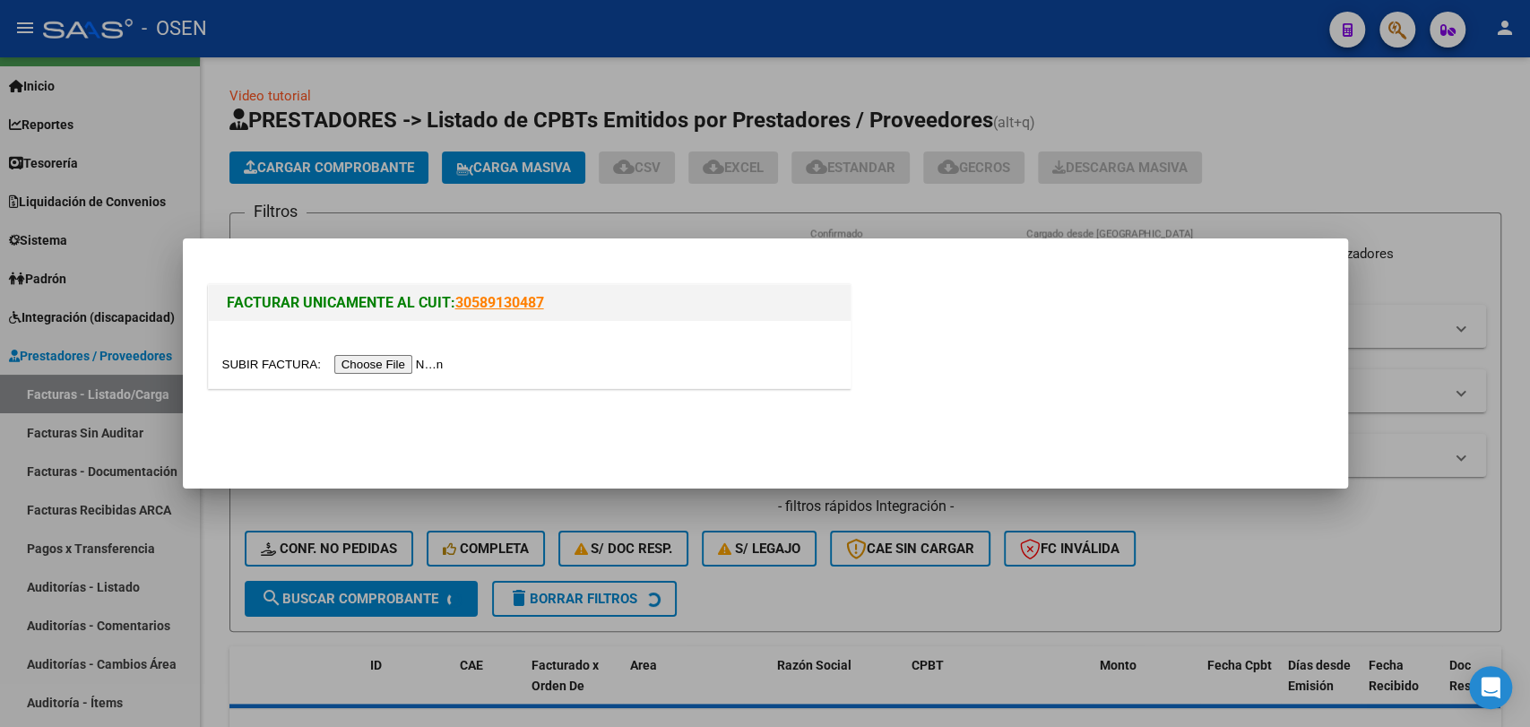
click at [409, 368] on input "file" at bounding box center [335, 364] width 227 height 19
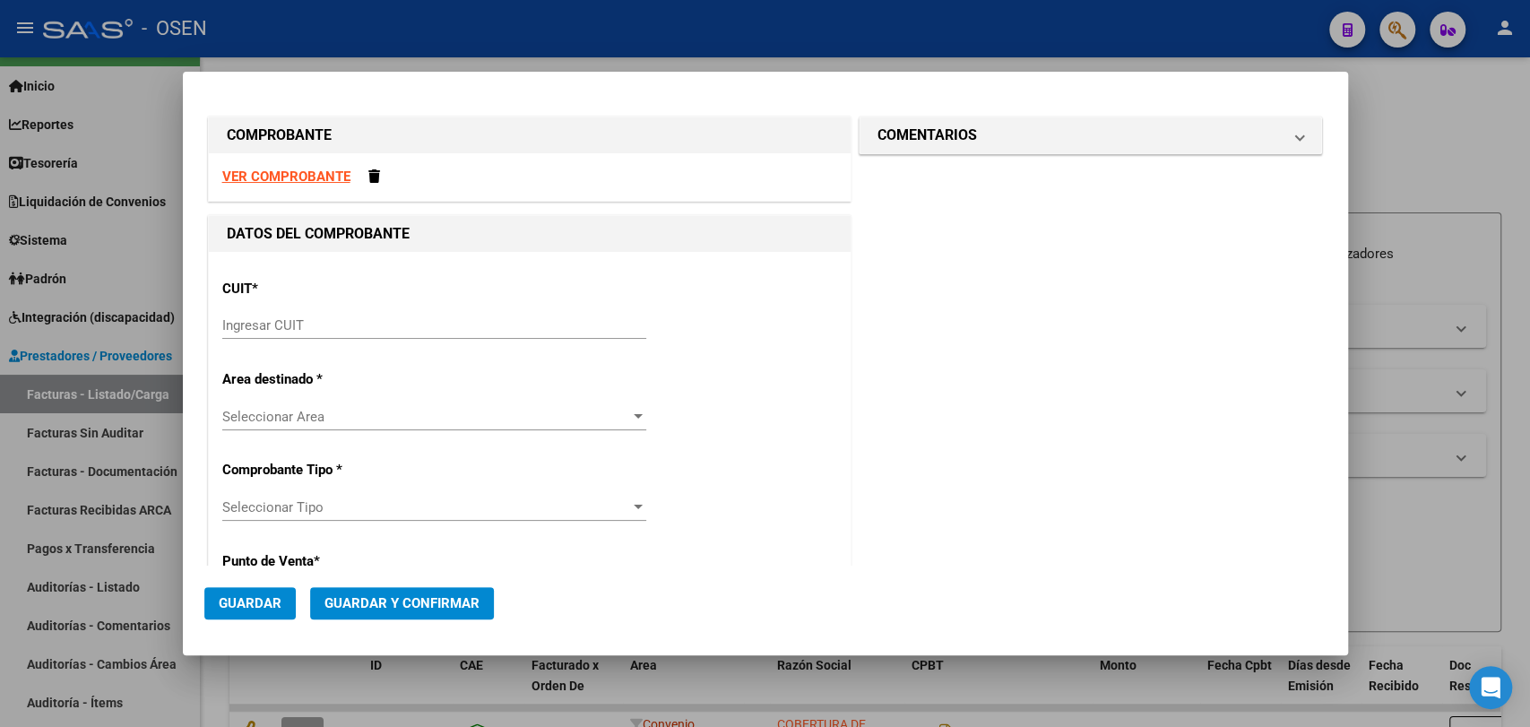
click at [332, 178] on strong "VER COMPROBANTE" at bounding box center [286, 177] width 128 height 16
click at [519, 317] on div "Ingresar CUIT" at bounding box center [434, 325] width 424 height 27
paste input "30-67881435-7"
type input "30-67881435-7"
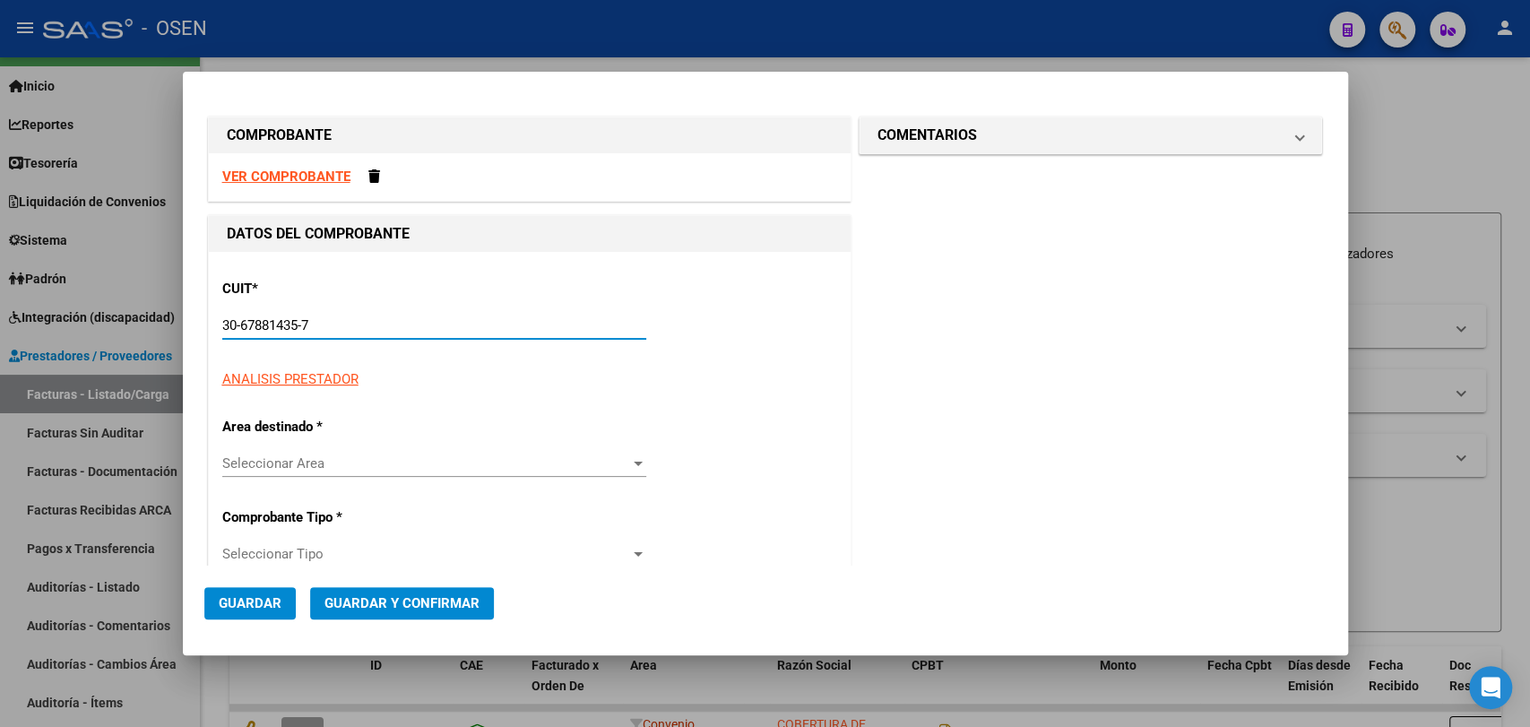
type input "3108"
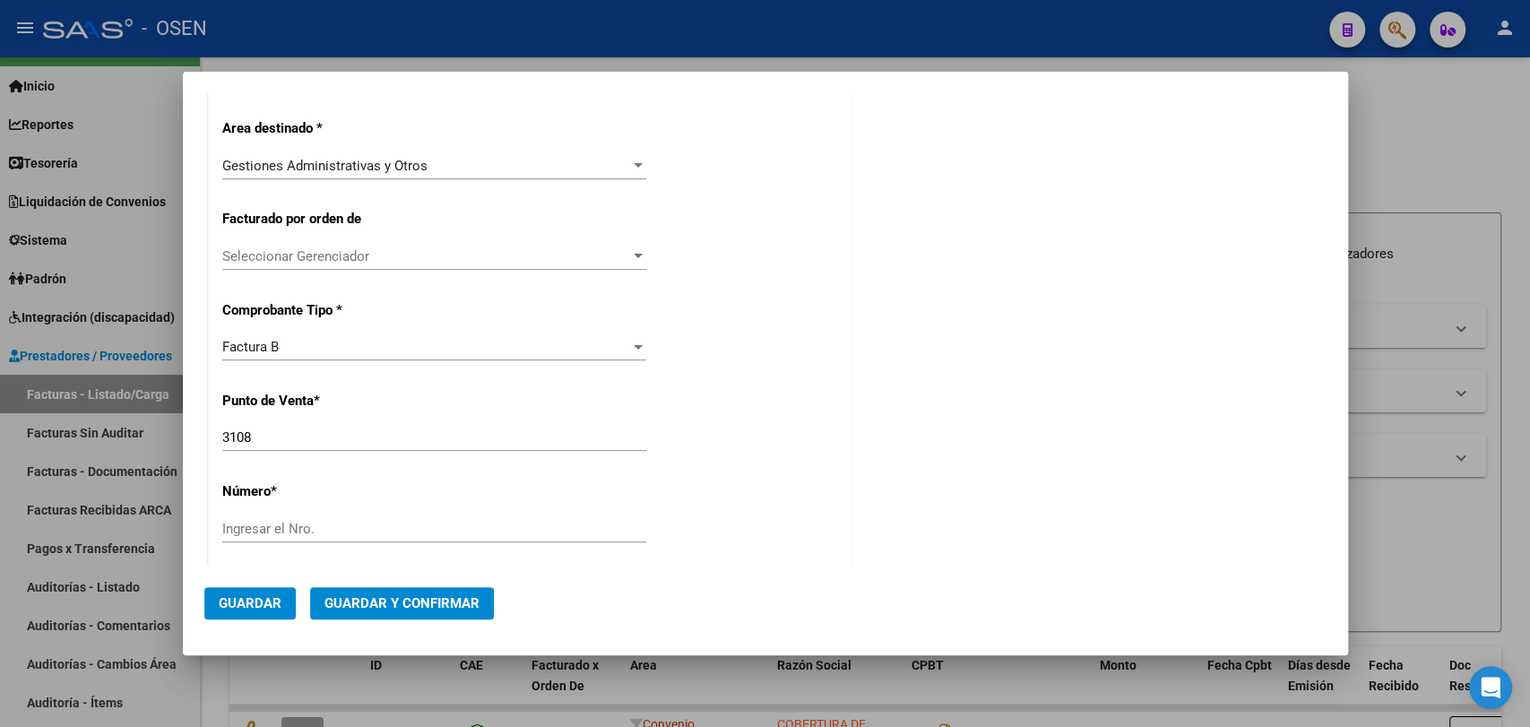
scroll to position [366, 0]
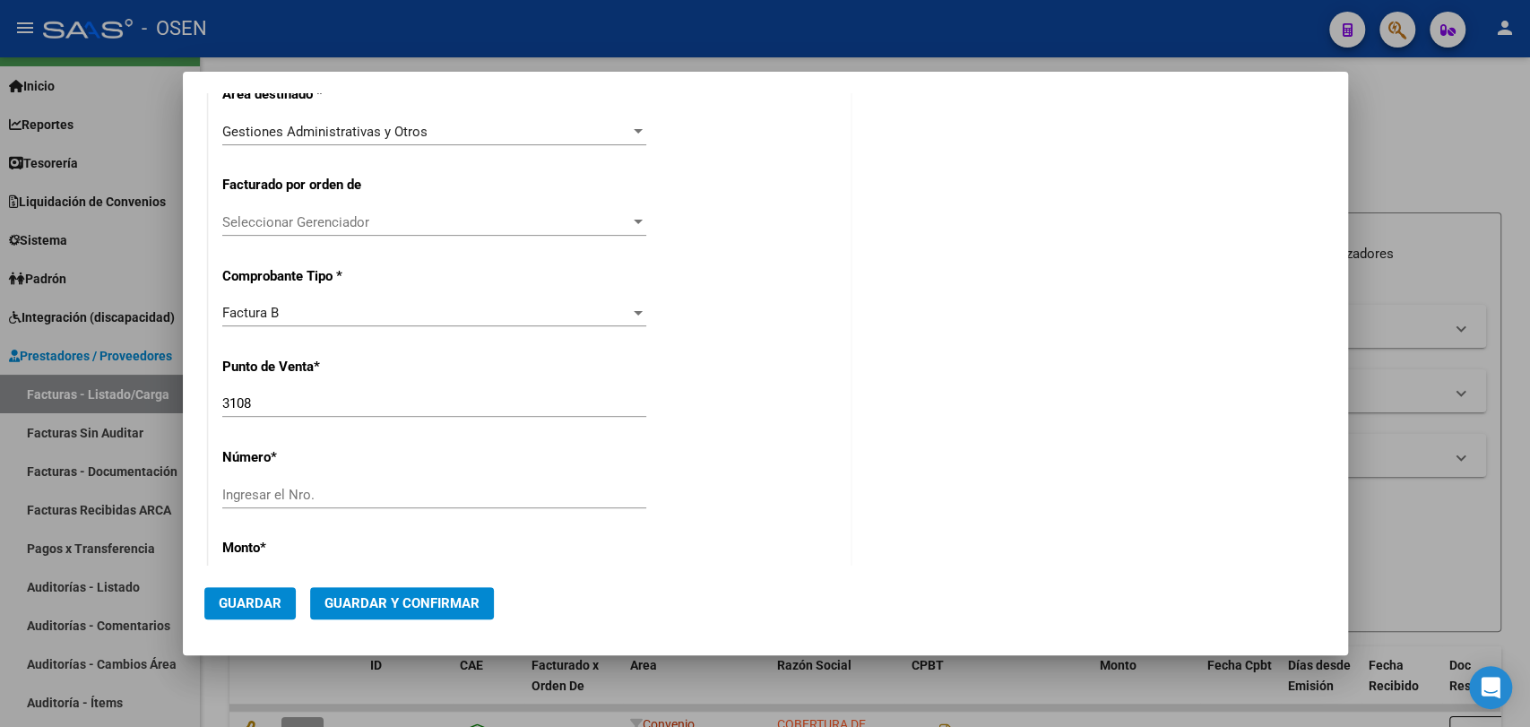
type input "30-67881435-7"
drag, startPoint x: 270, startPoint y: 396, endPoint x: 137, endPoint y: 391, distance: 132.8
click at [137, 391] on div "COMPROBANTE VER COMPROBANTE DATOS DEL COMPROBANTE CUIT * 30-67881435-7 Ingresar…" at bounding box center [765, 363] width 1530 height 727
type input "2512"
paste input "15669149"
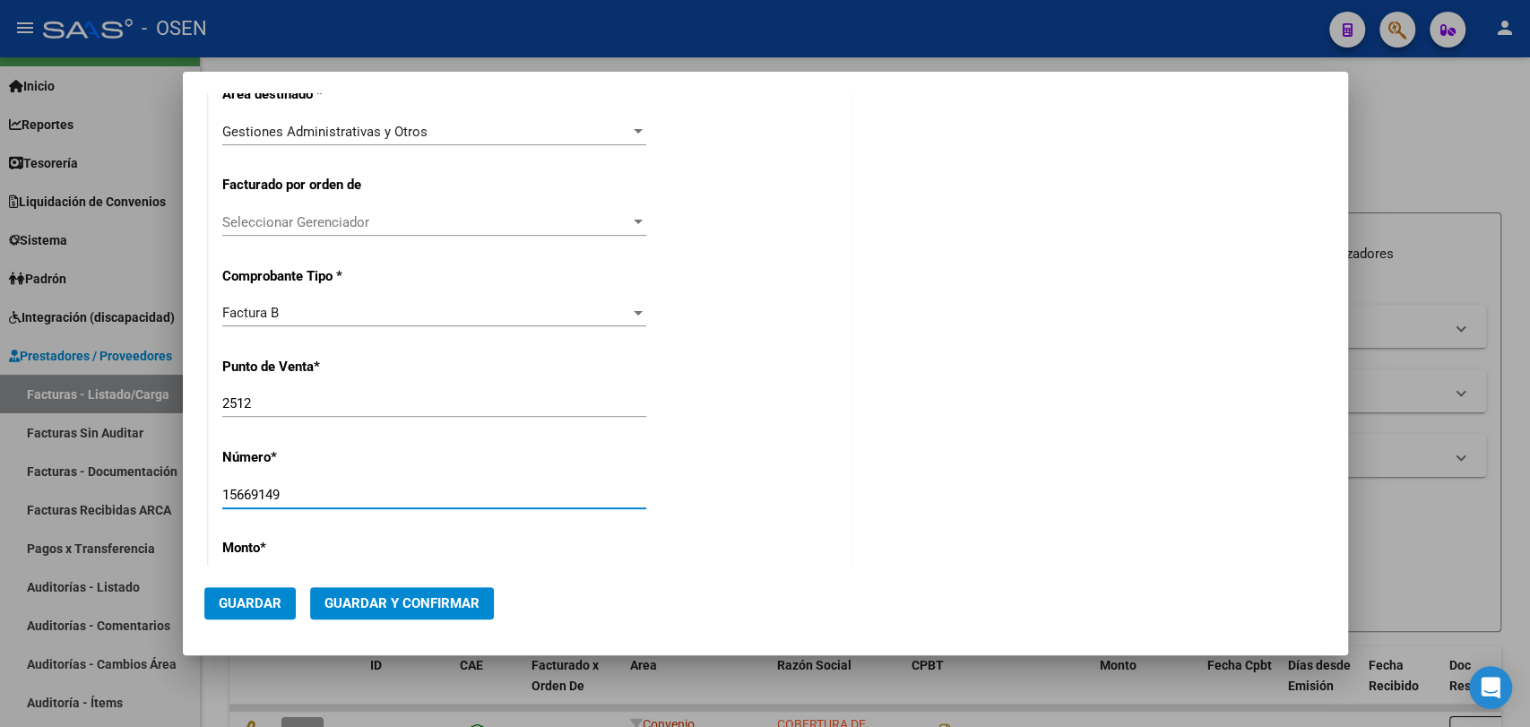
type input "15669149"
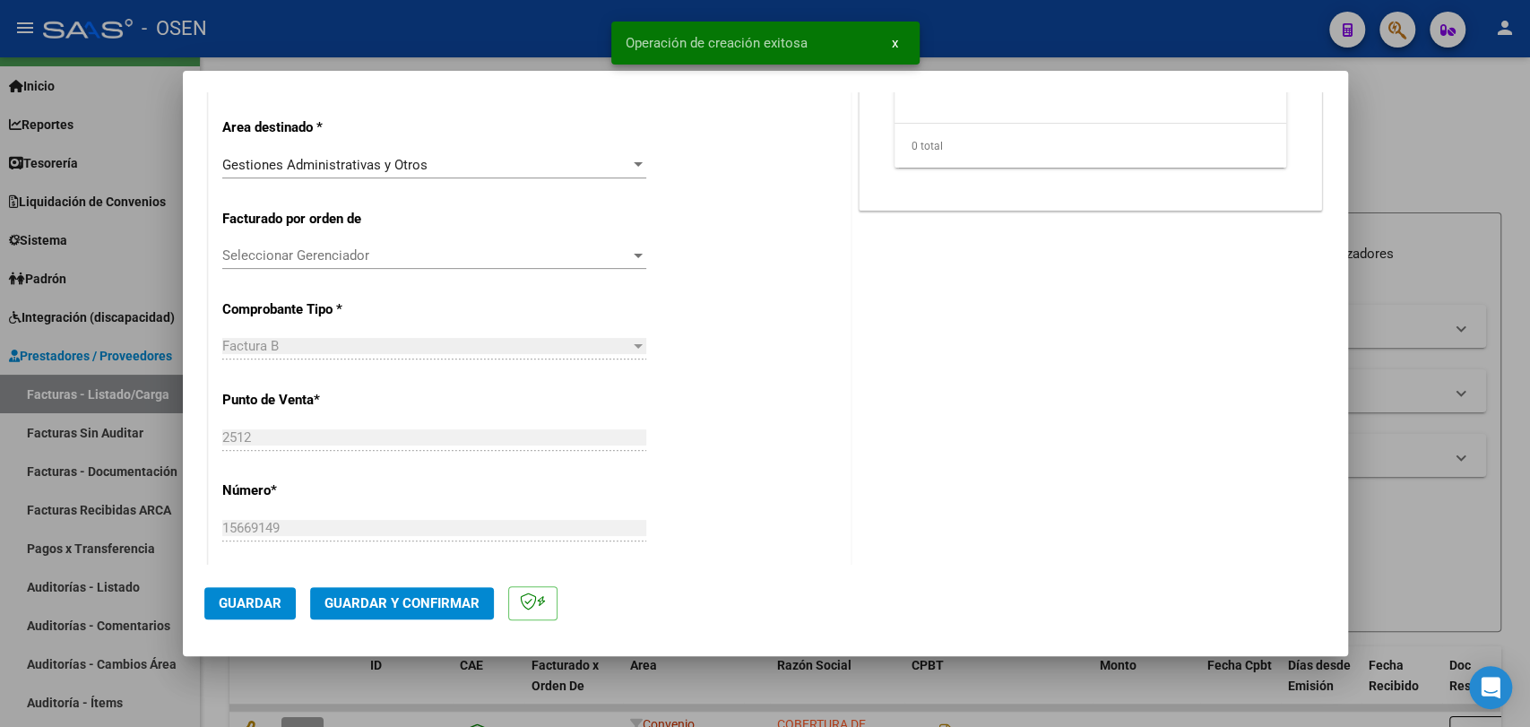
scroll to position [697, 0]
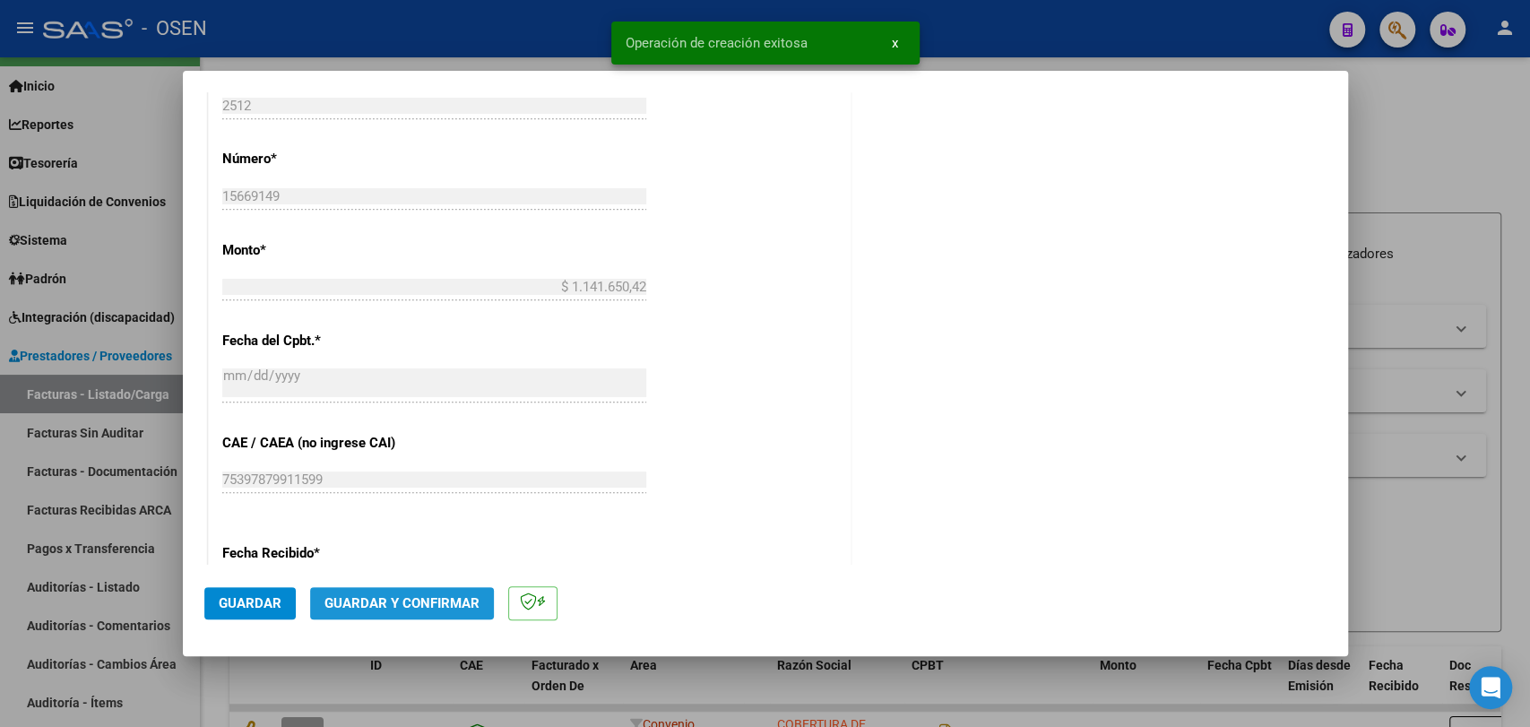
click at [404, 595] on span "Guardar y Confirmar" at bounding box center [401, 603] width 155 height 16
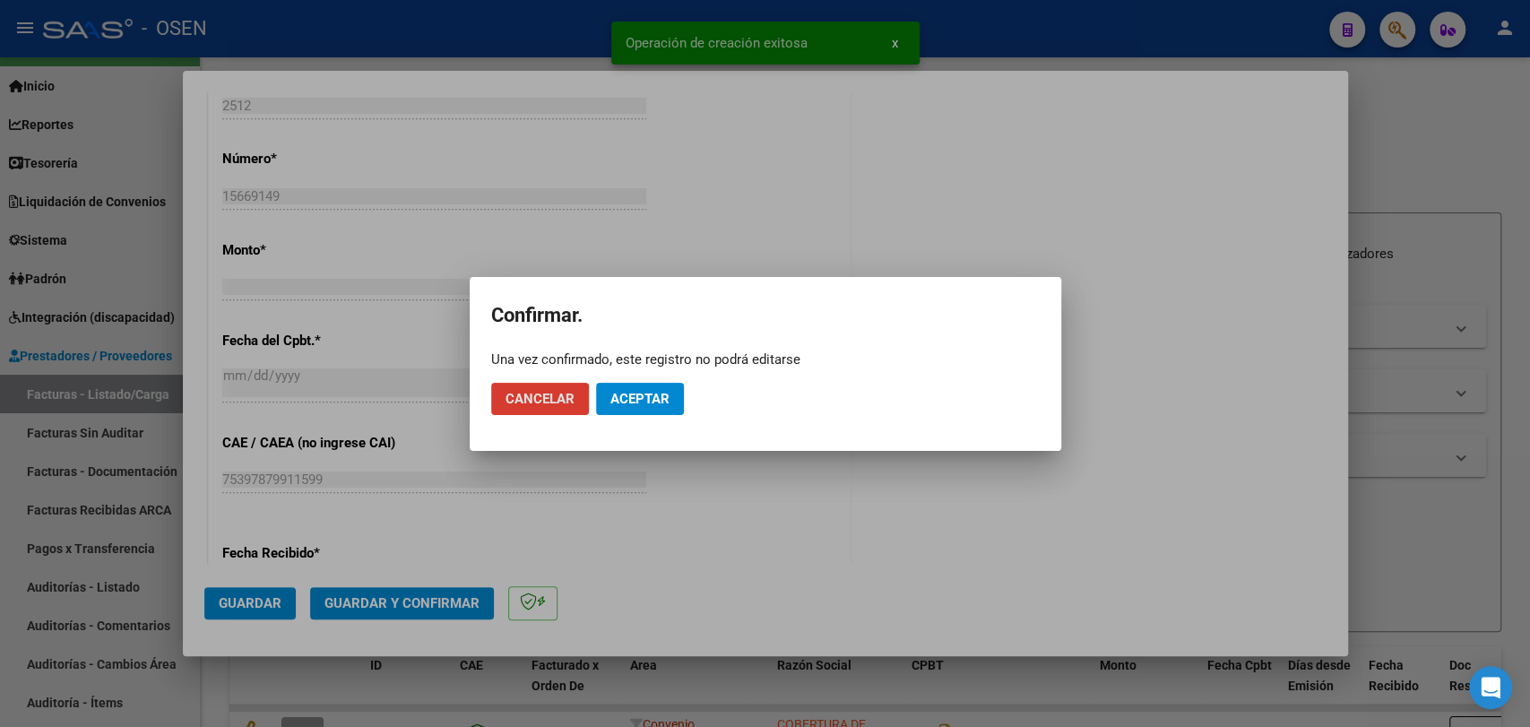
click at [632, 378] on mat-dialog-actions "Cancelar Aceptar" at bounding box center [765, 398] width 549 height 61
click at [639, 401] on span "Aceptar" at bounding box center [639, 399] width 59 height 16
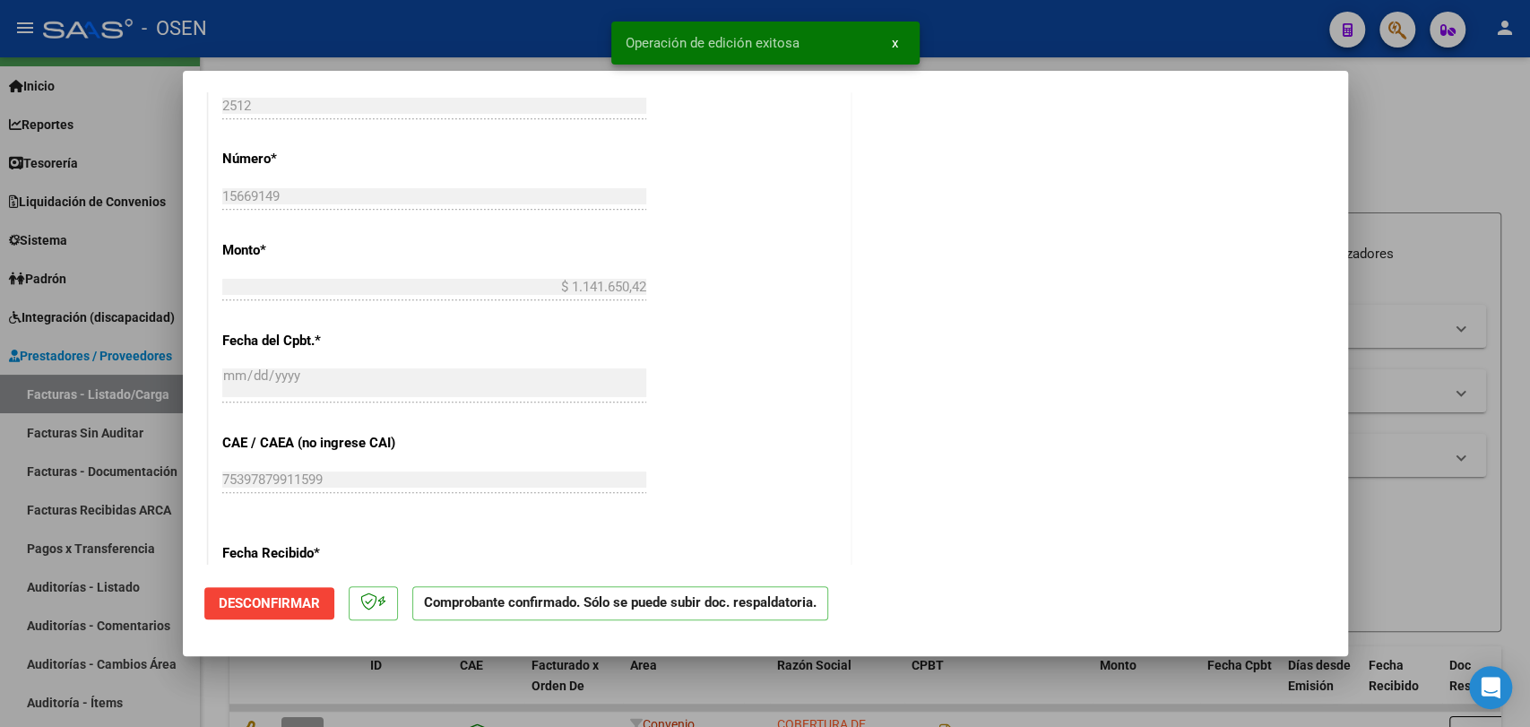
click at [280, 682] on div at bounding box center [765, 363] width 1530 height 727
type input "$ 0,00"
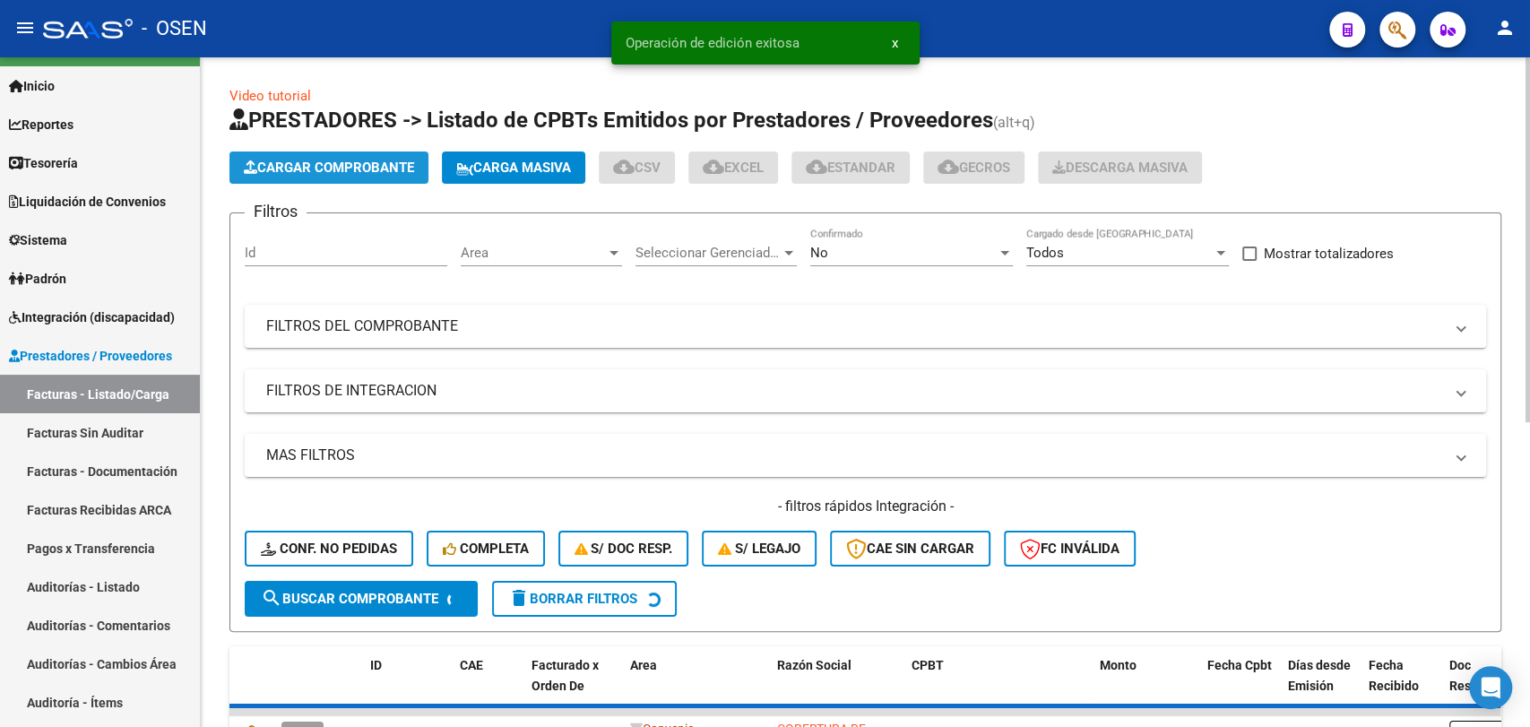
click at [337, 167] on span "Cargar Comprobante" at bounding box center [329, 168] width 170 height 16
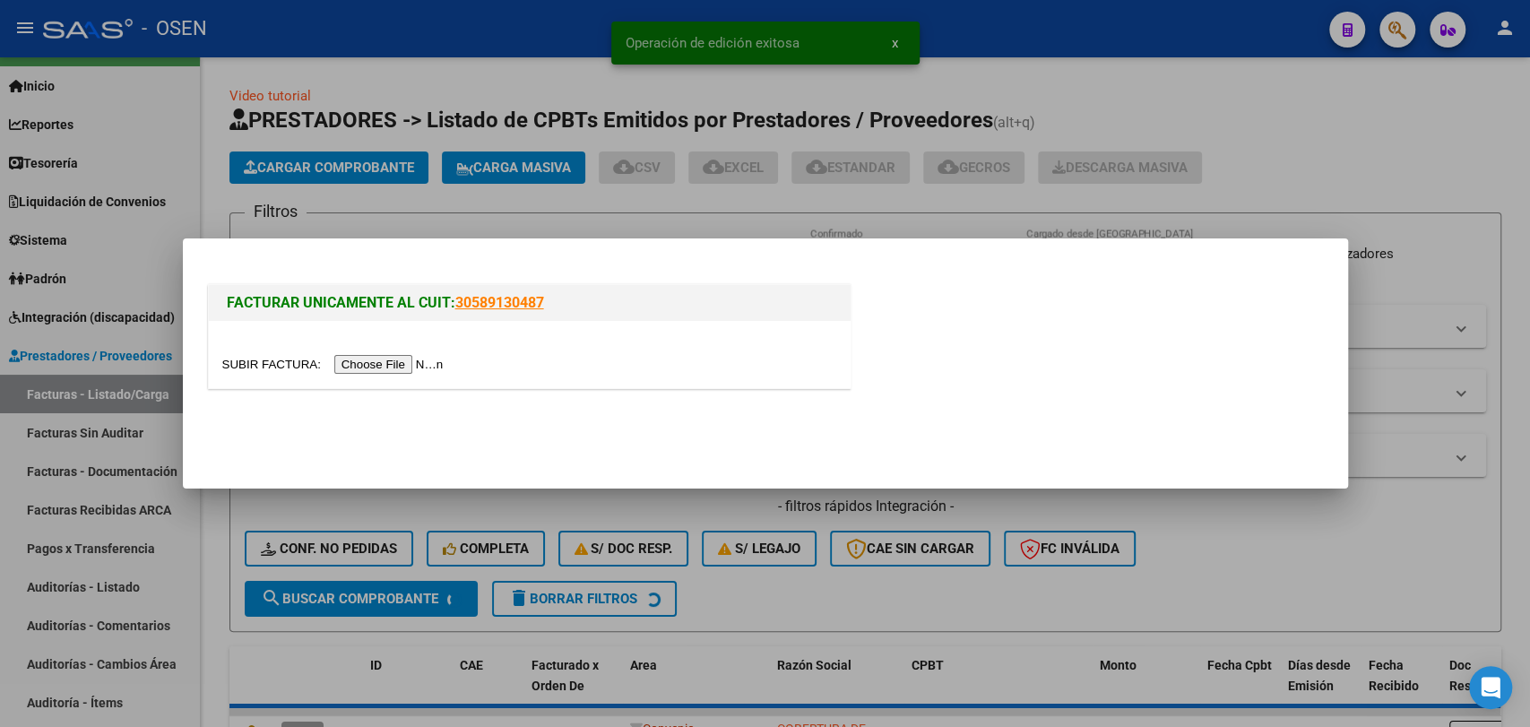
click at [363, 358] on input "file" at bounding box center [335, 364] width 227 height 19
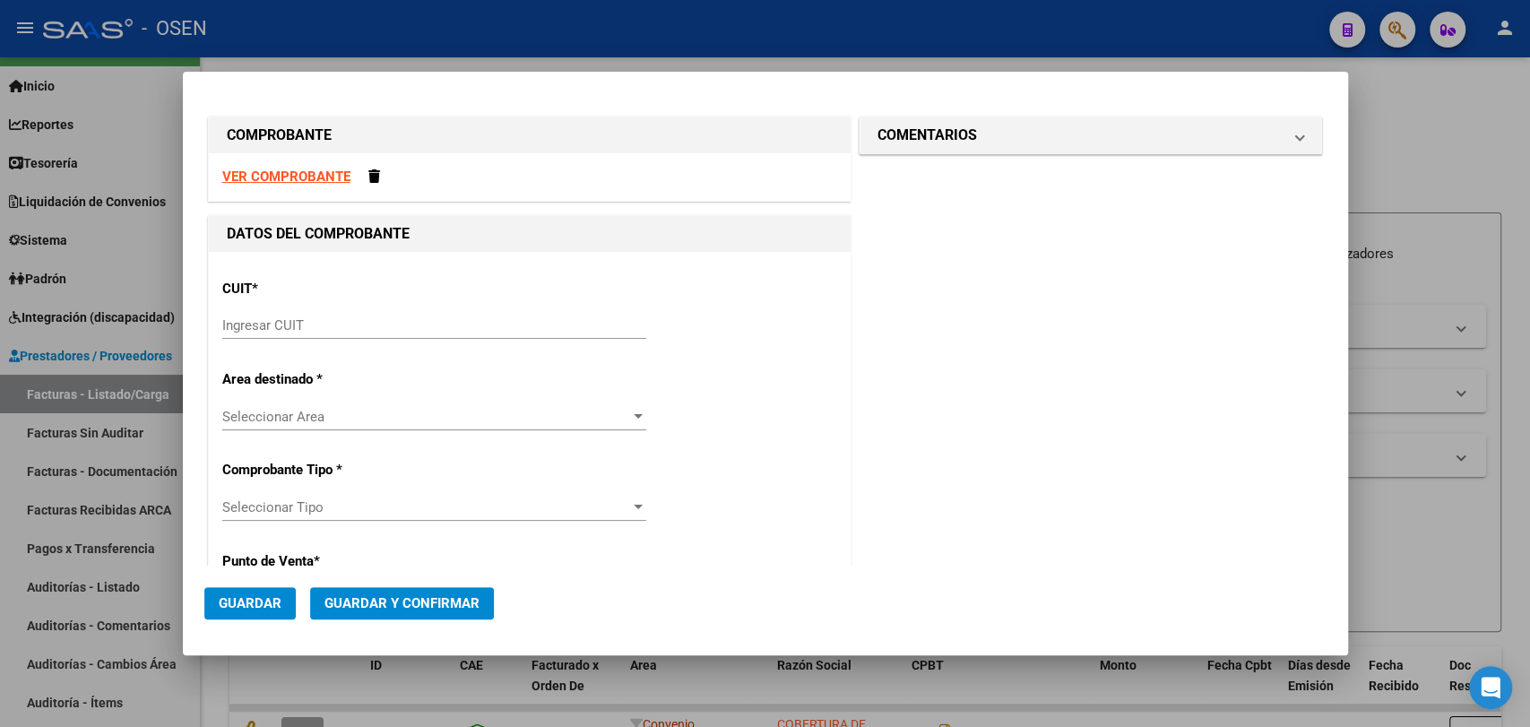
click at [338, 169] on strong "VER COMPROBANTE" at bounding box center [286, 177] width 128 height 16
click at [436, 302] on div "CUIT * Ingresar CUIT" at bounding box center [529, 310] width 615 height 91
click at [436, 312] on div "CUIT * Ingresar CUIT" at bounding box center [529, 310] width 615 height 91
click at [436, 321] on input "Ingresar CUIT" at bounding box center [434, 325] width 424 height 16
paste input "30-67881435-7"
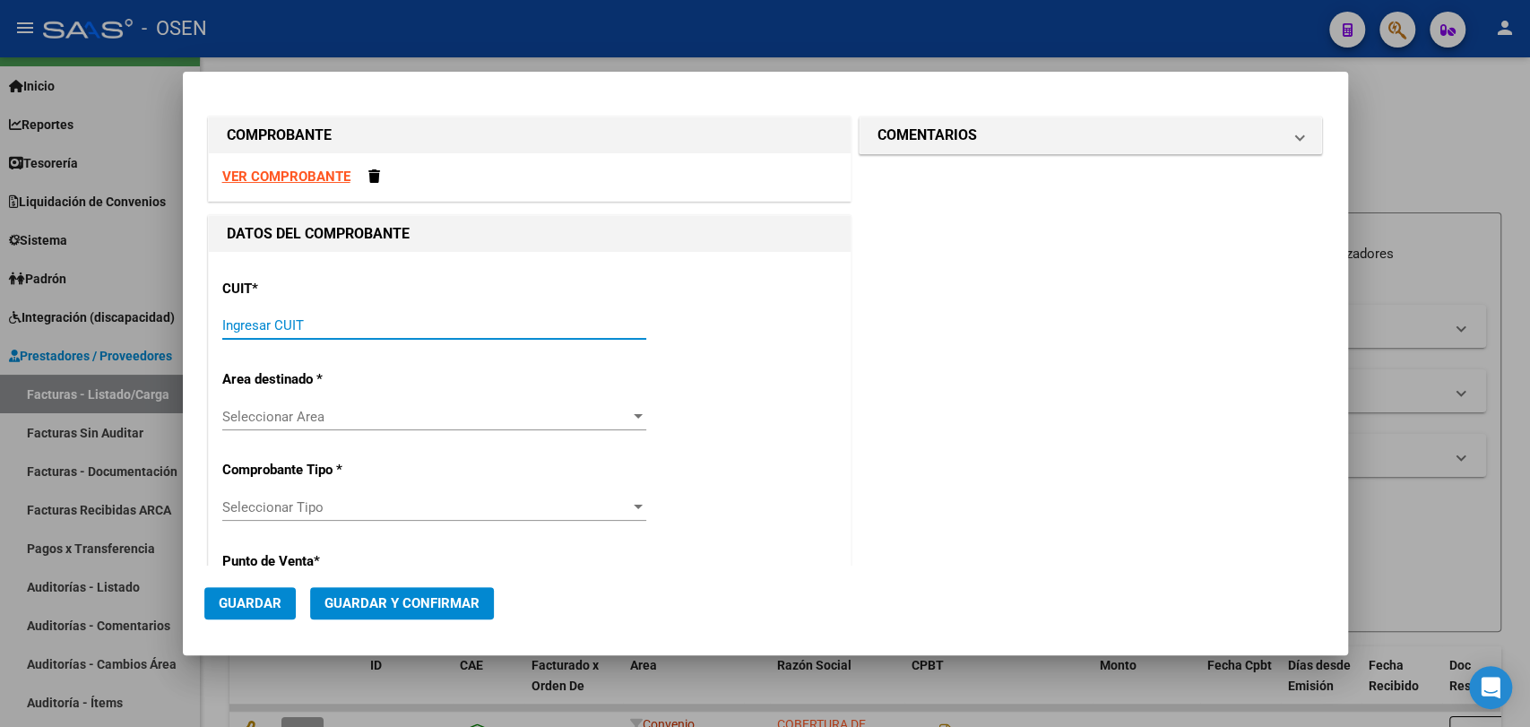
type input "30-67881435-7"
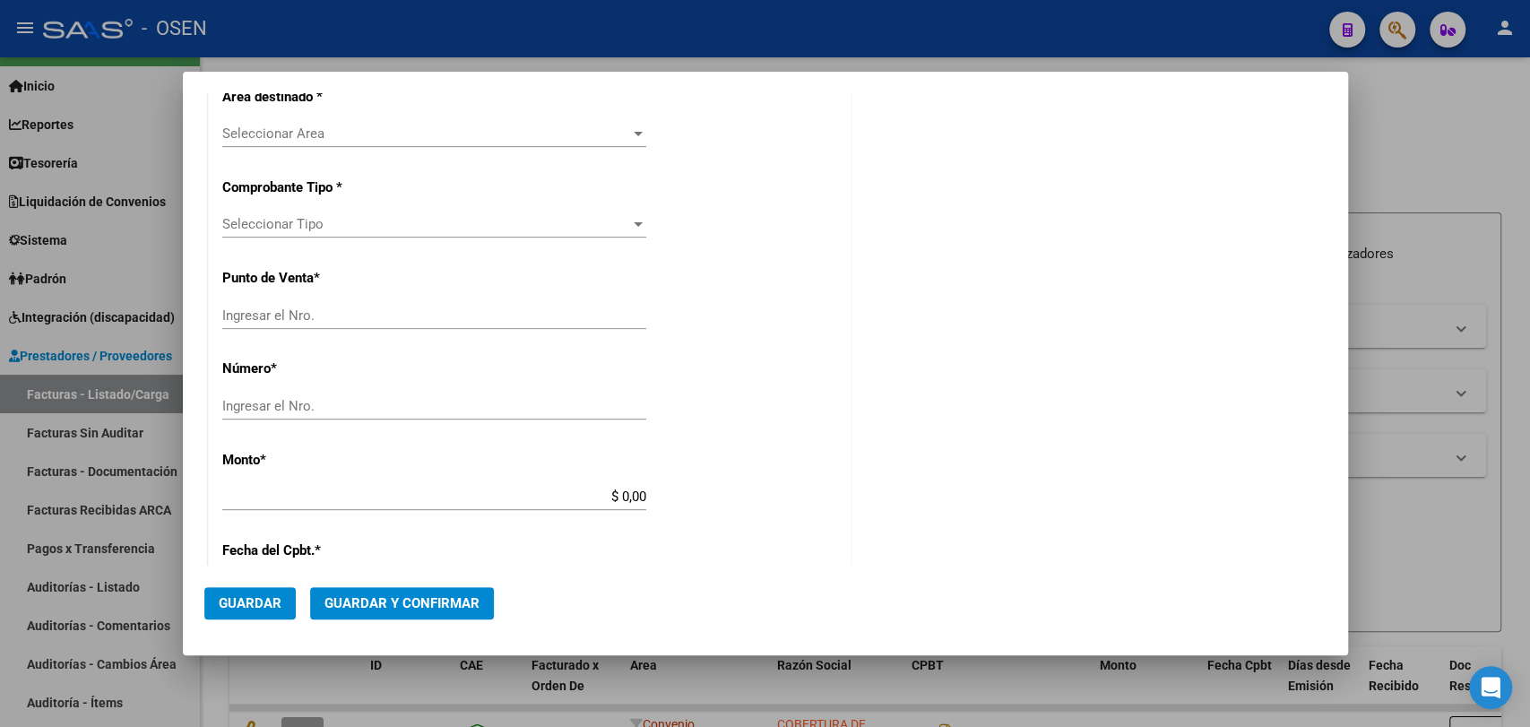
type input "2512"
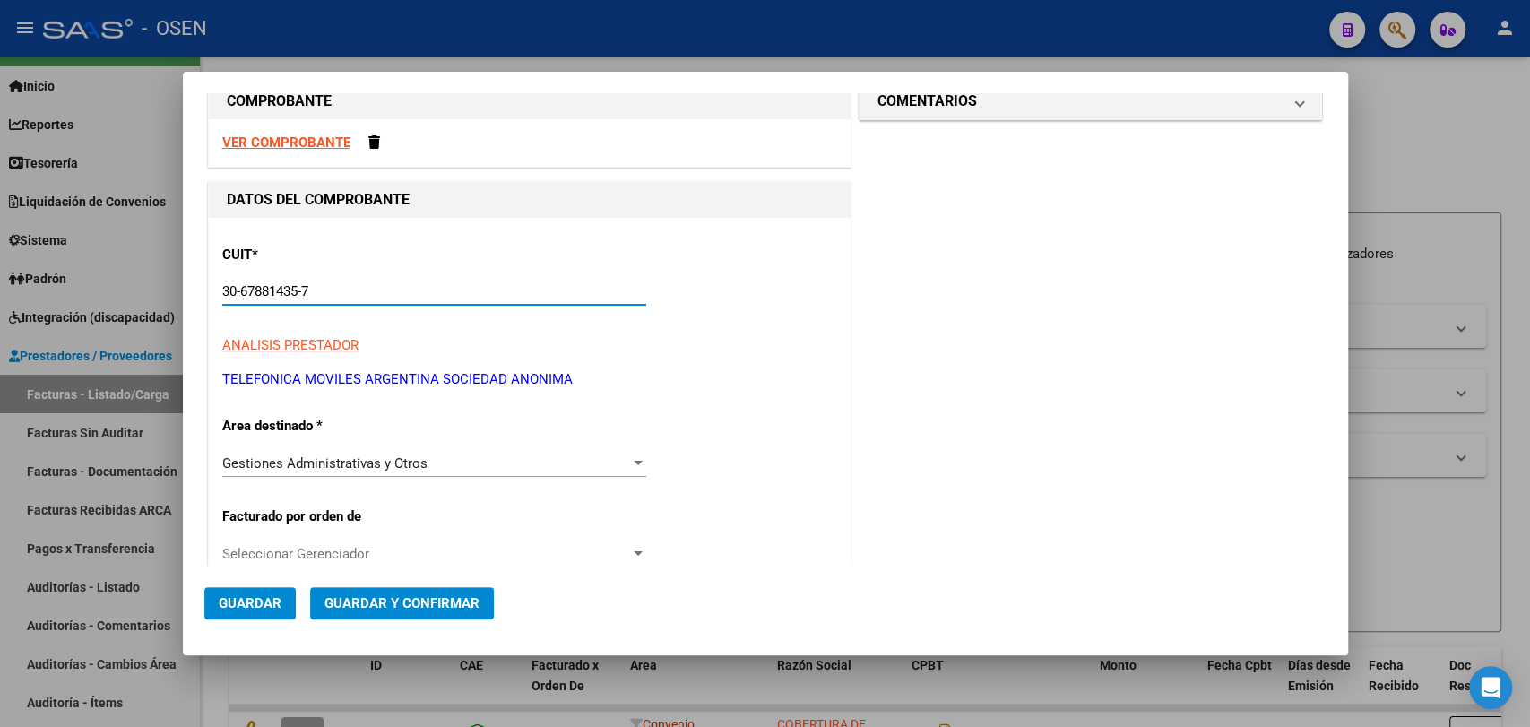
scroll to position [366, 0]
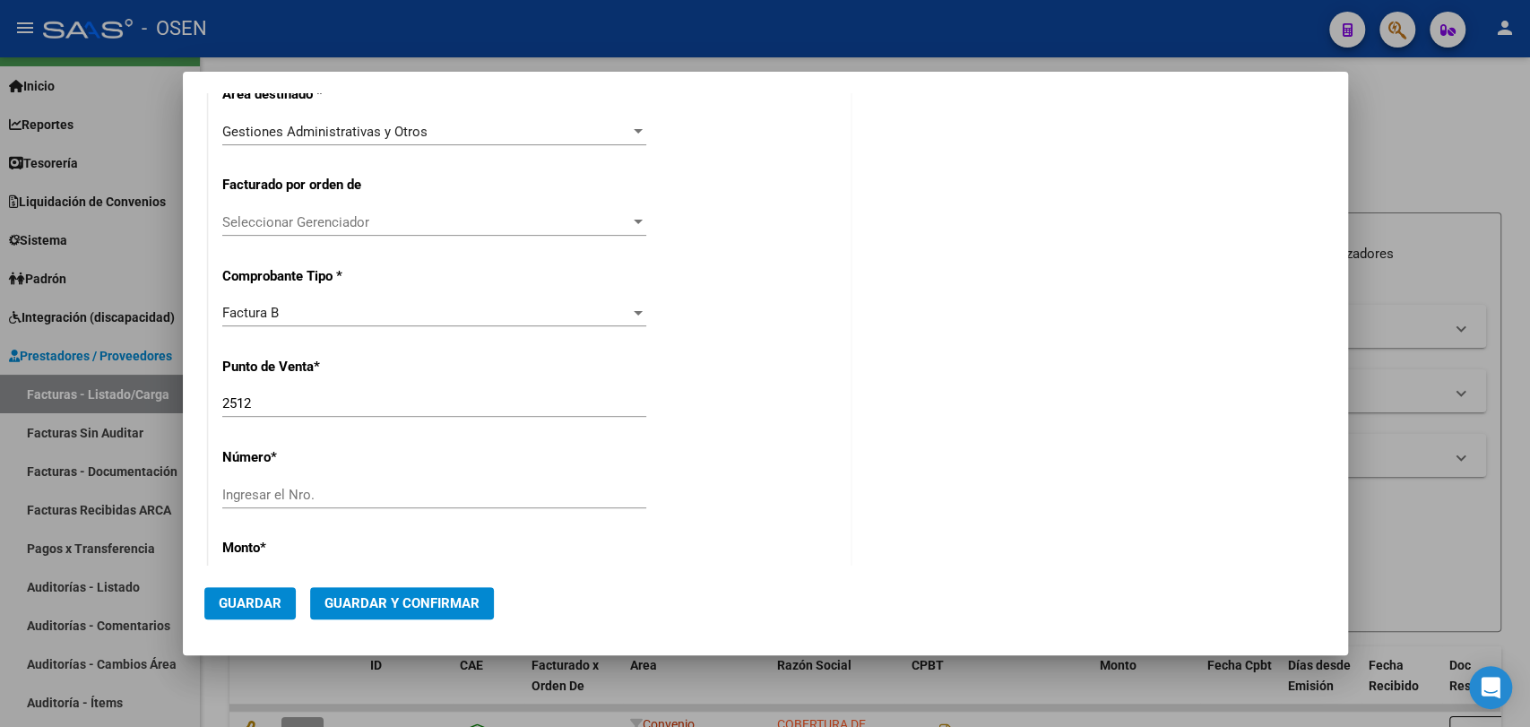
type input "30-67881435-7"
click at [354, 488] on input "Ingresar el Nro." at bounding box center [434, 495] width 424 height 16
paste input "15669149"
type input "15669149"
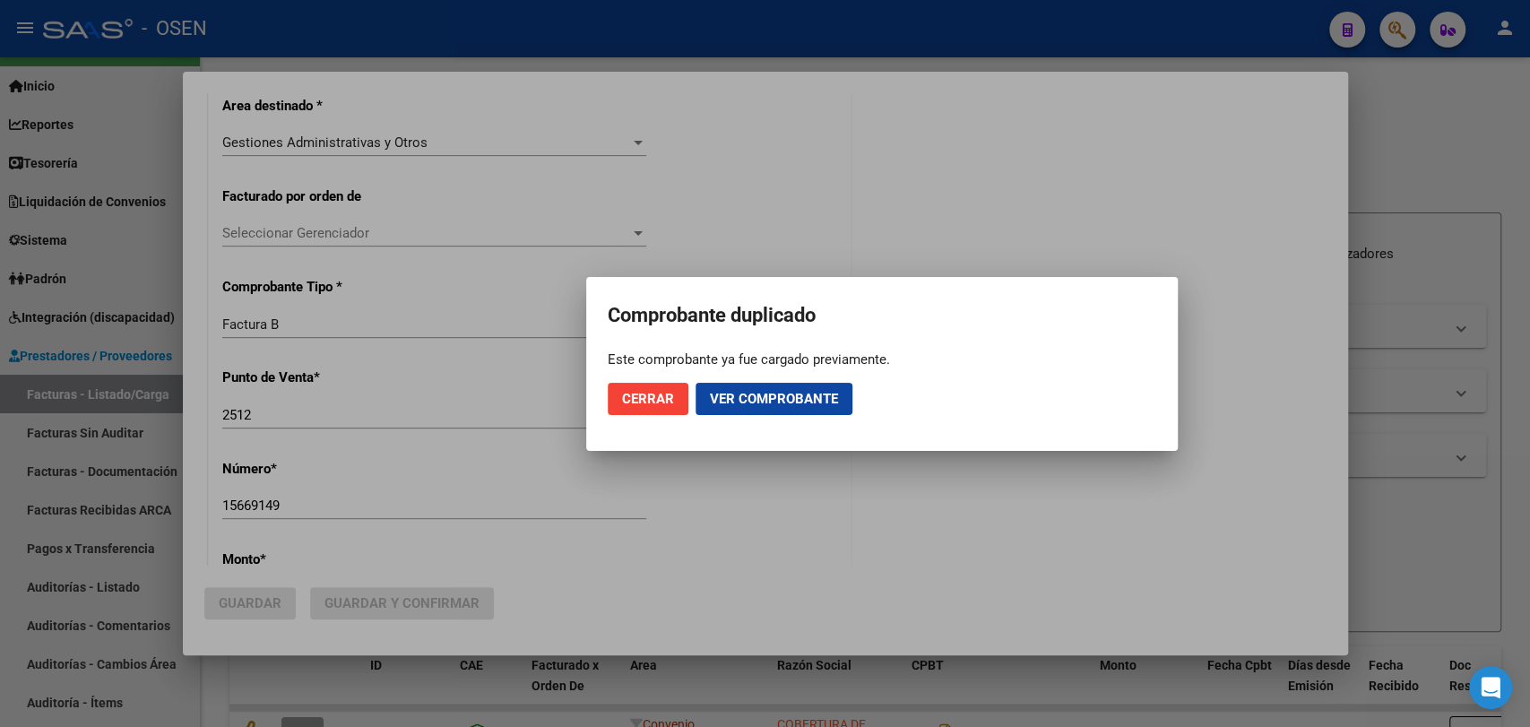
scroll to position [377, 0]
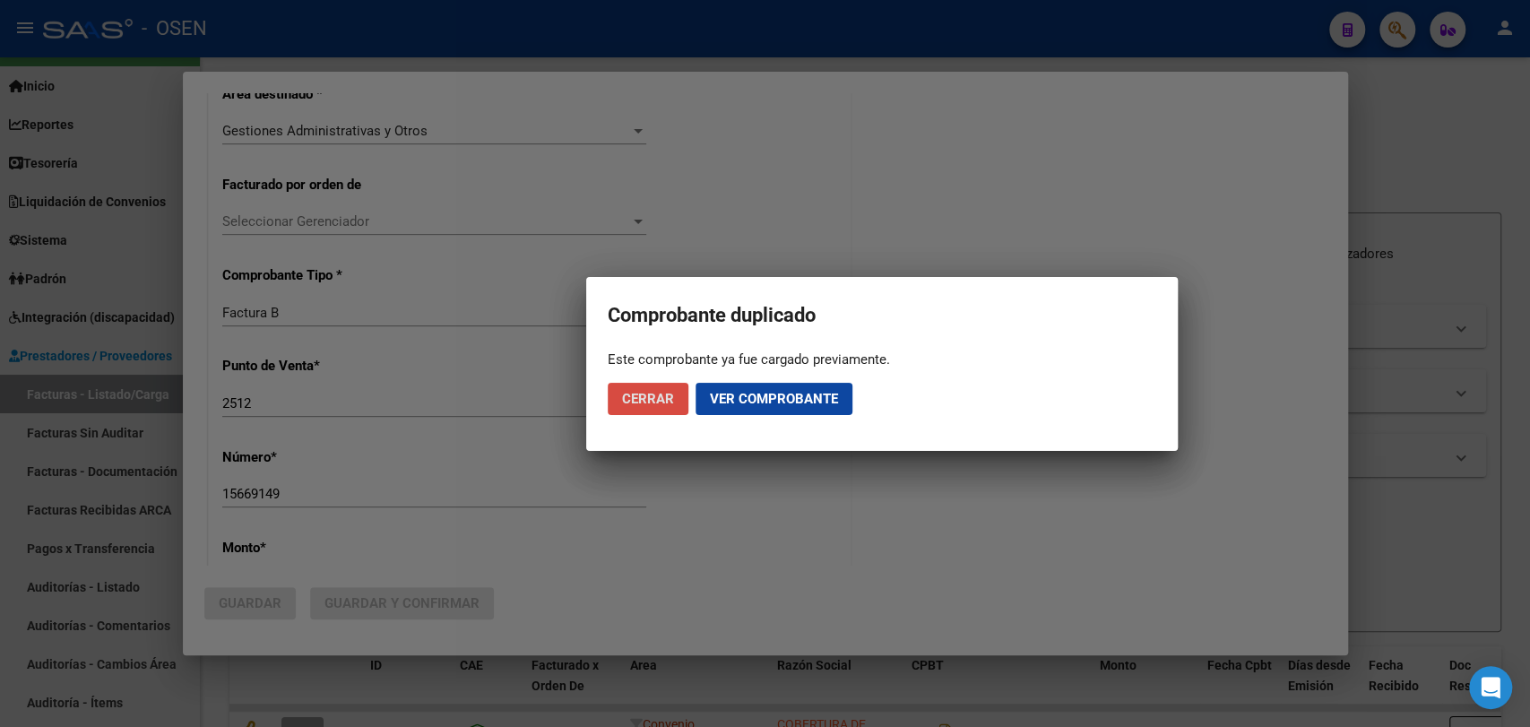
click at [665, 399] on span "Cerrar" at bounding box center [648, 399] width 52 height 16
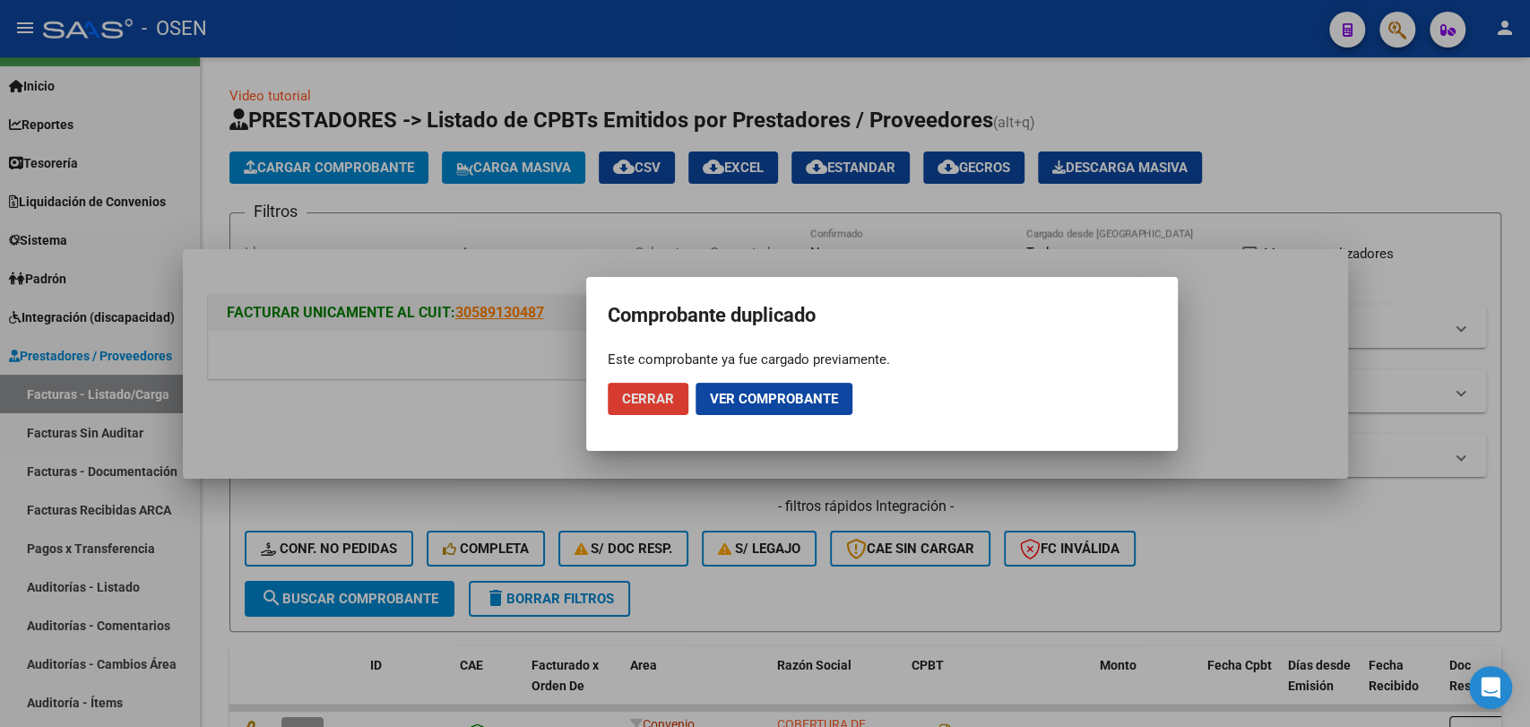
scroll to position [0, 0]
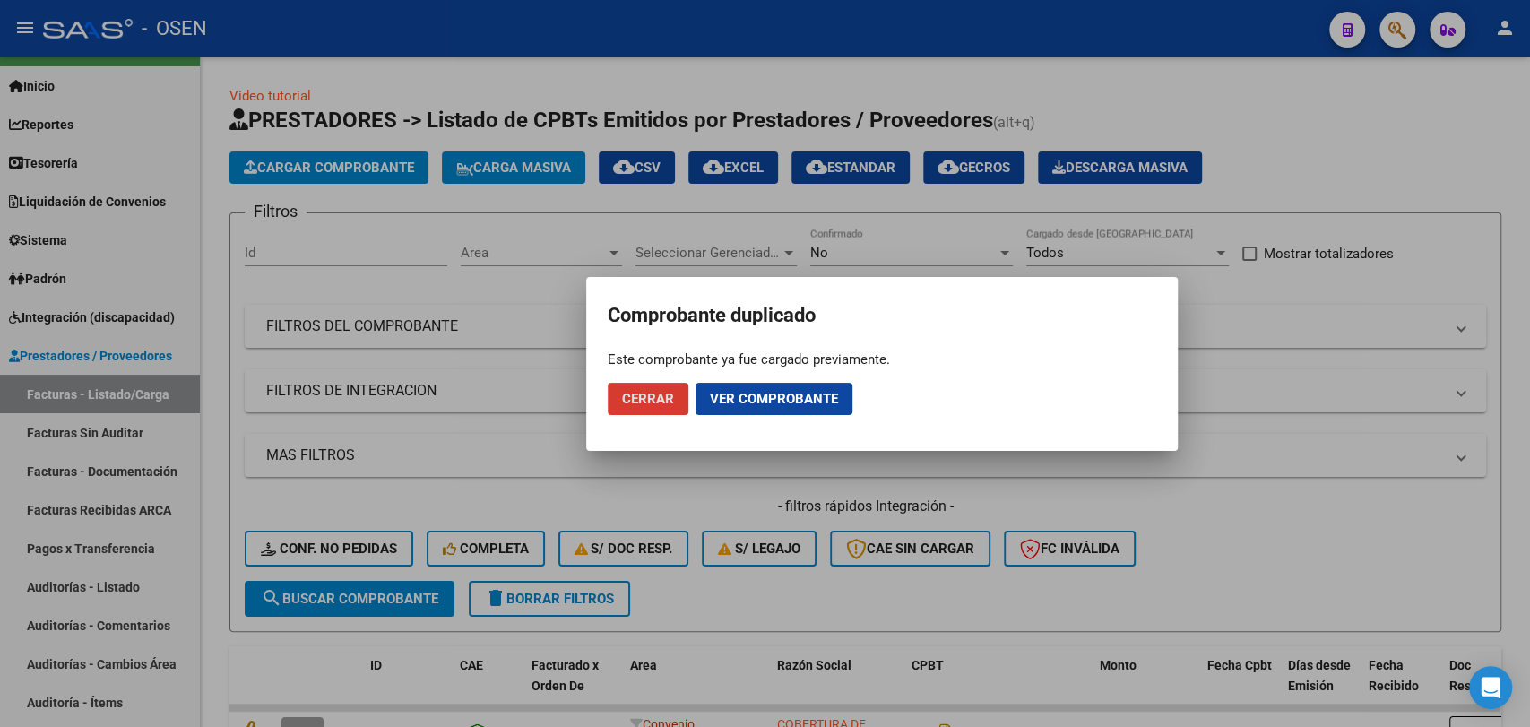
click at [670, 394] on span "Cerrar" at bounding box center [648, 399] width 52 height 16
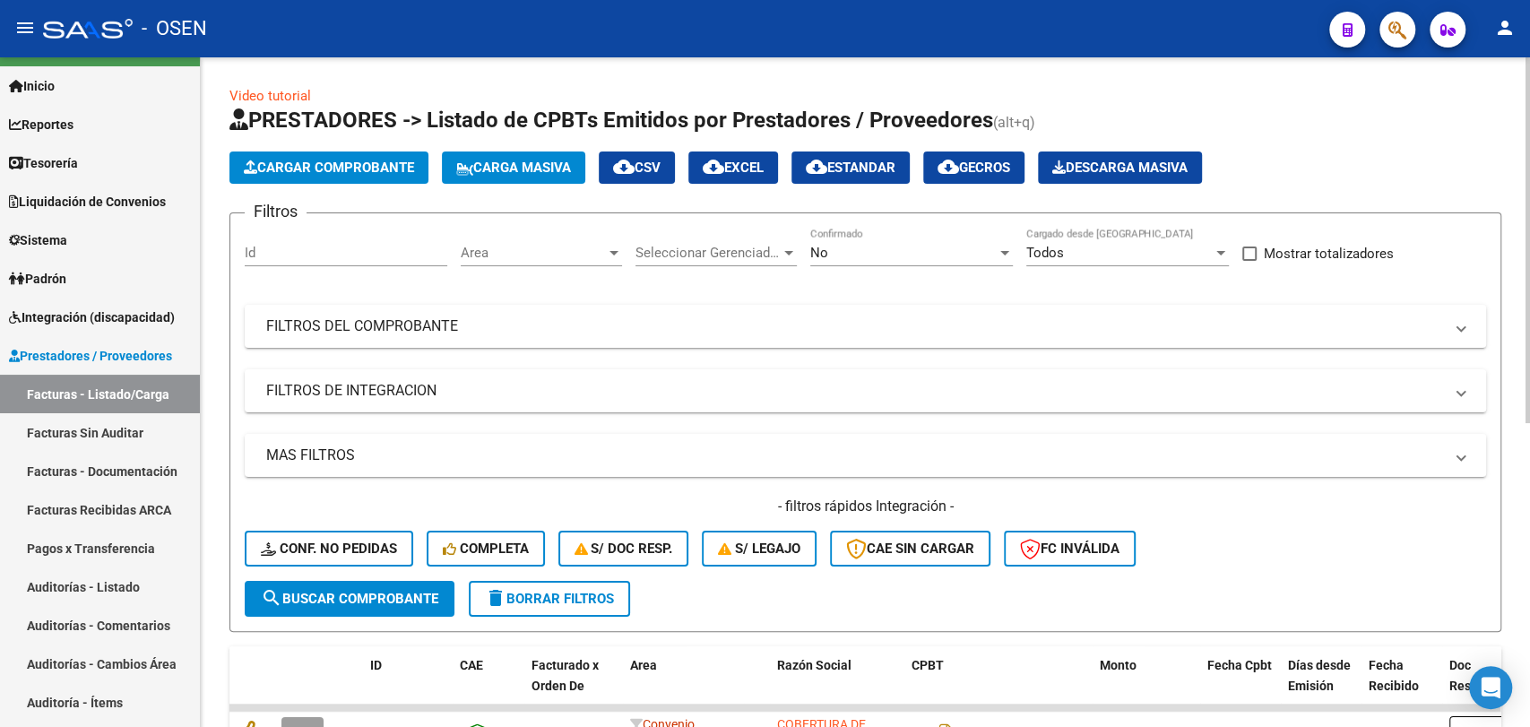
click at [290, 167] on span "Cargar Comprobante" at bounding box center [329, 168] width 170 height 16
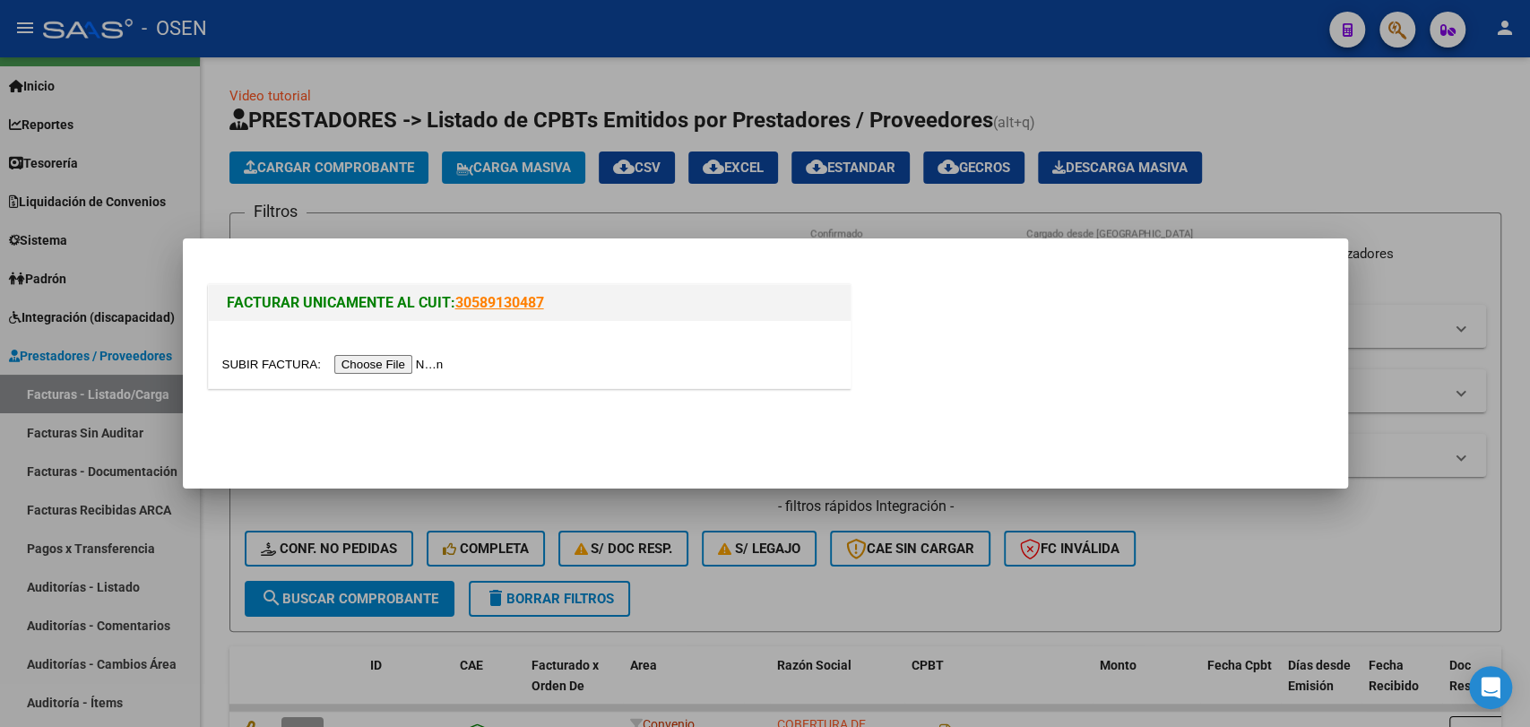
click at [414, 373] on input "file" at bounding box center [335, 364] width 227 height 19
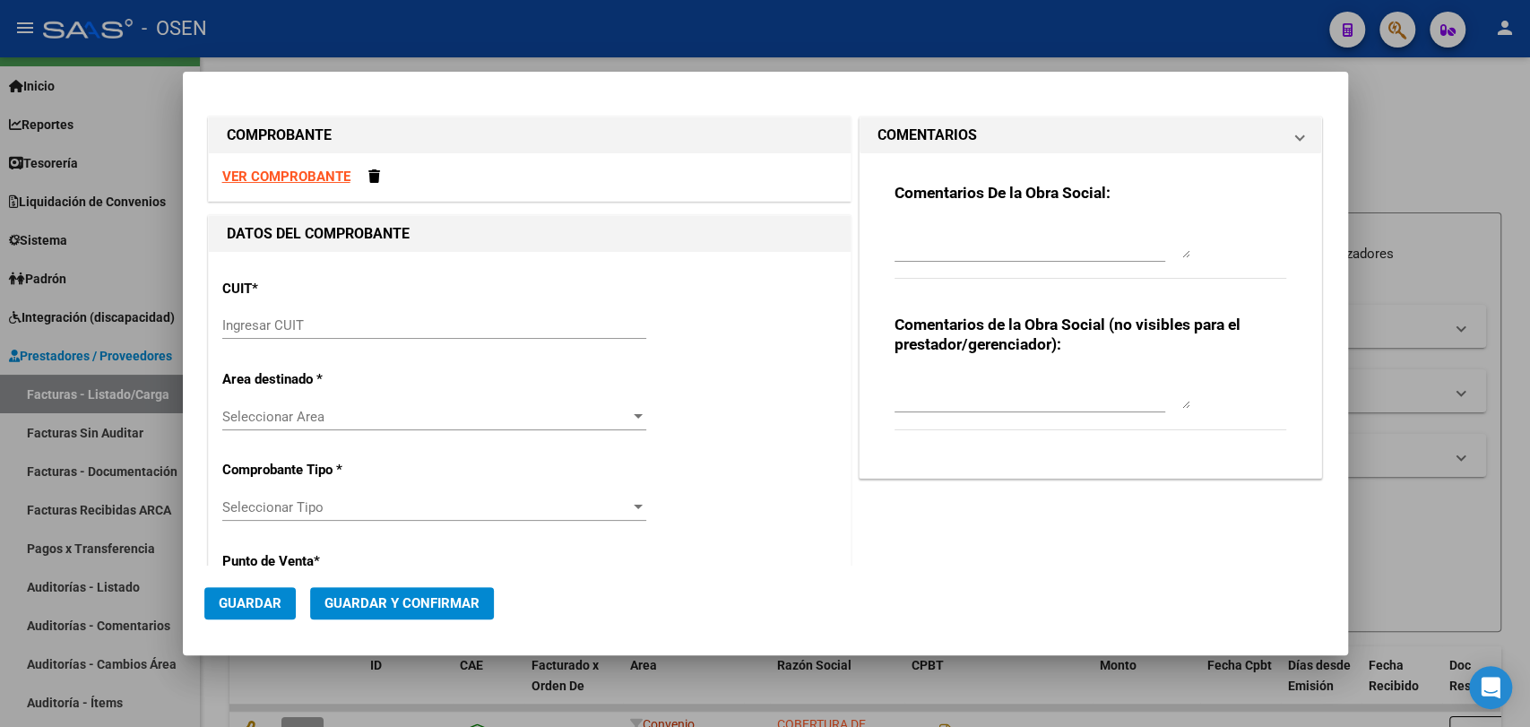
click at [333, 308] on div "CUIT * Ingresar CUIT" at bounding box center [529, 310] width 615 height 91
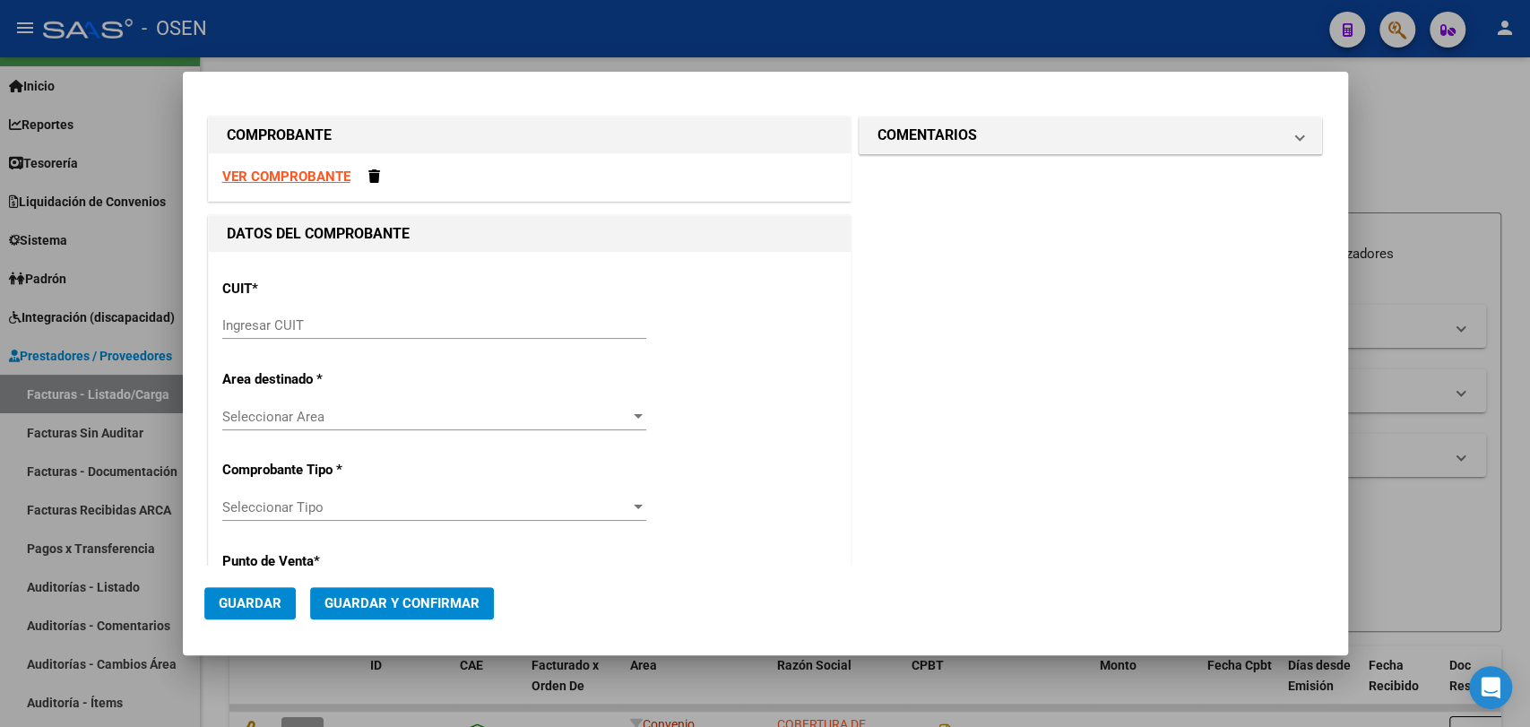
click at [327, 169] on strong "VER COMPROBANTE" at bounding box center [286, 177] width 128 height 16
click at [387, 325] on input "Ingresar CUIT" at bounding box center [434, 325] width 424 height 16
paste input "30-67881435-7"
type input "30-67881435-7"
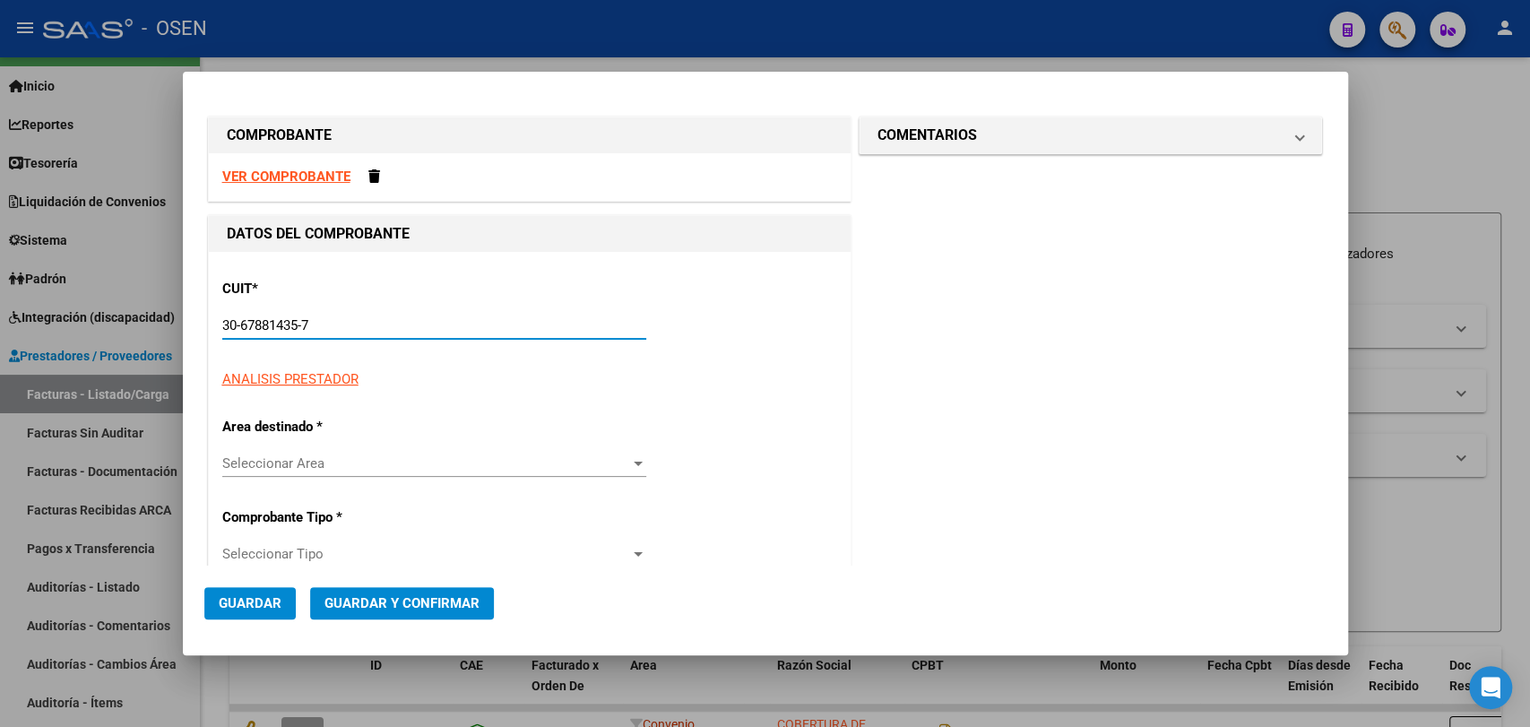
type input "2512"
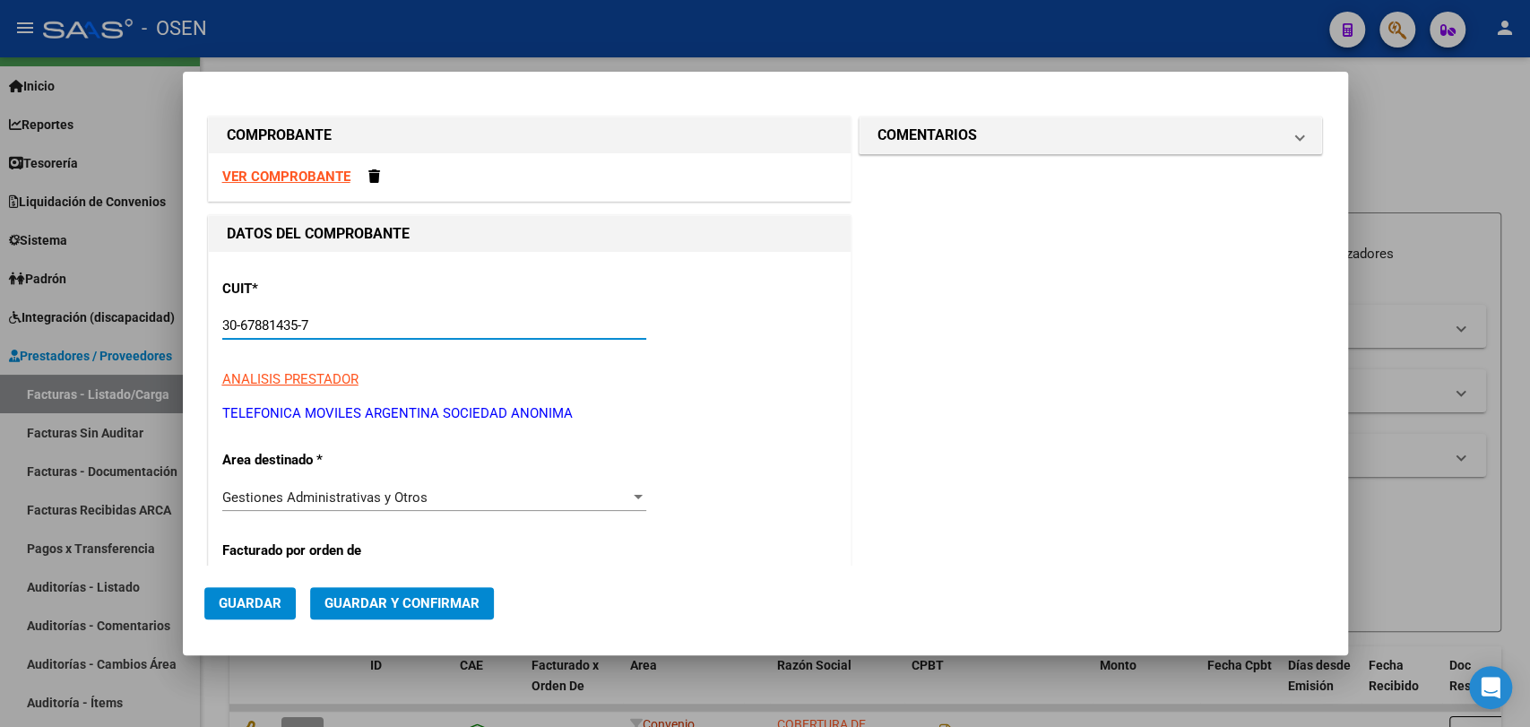
type input "30-67881435-7"
click at [333, 181] on strong "VER COMPROBANTE" at bounding box center [286, 177] width 128 height 16
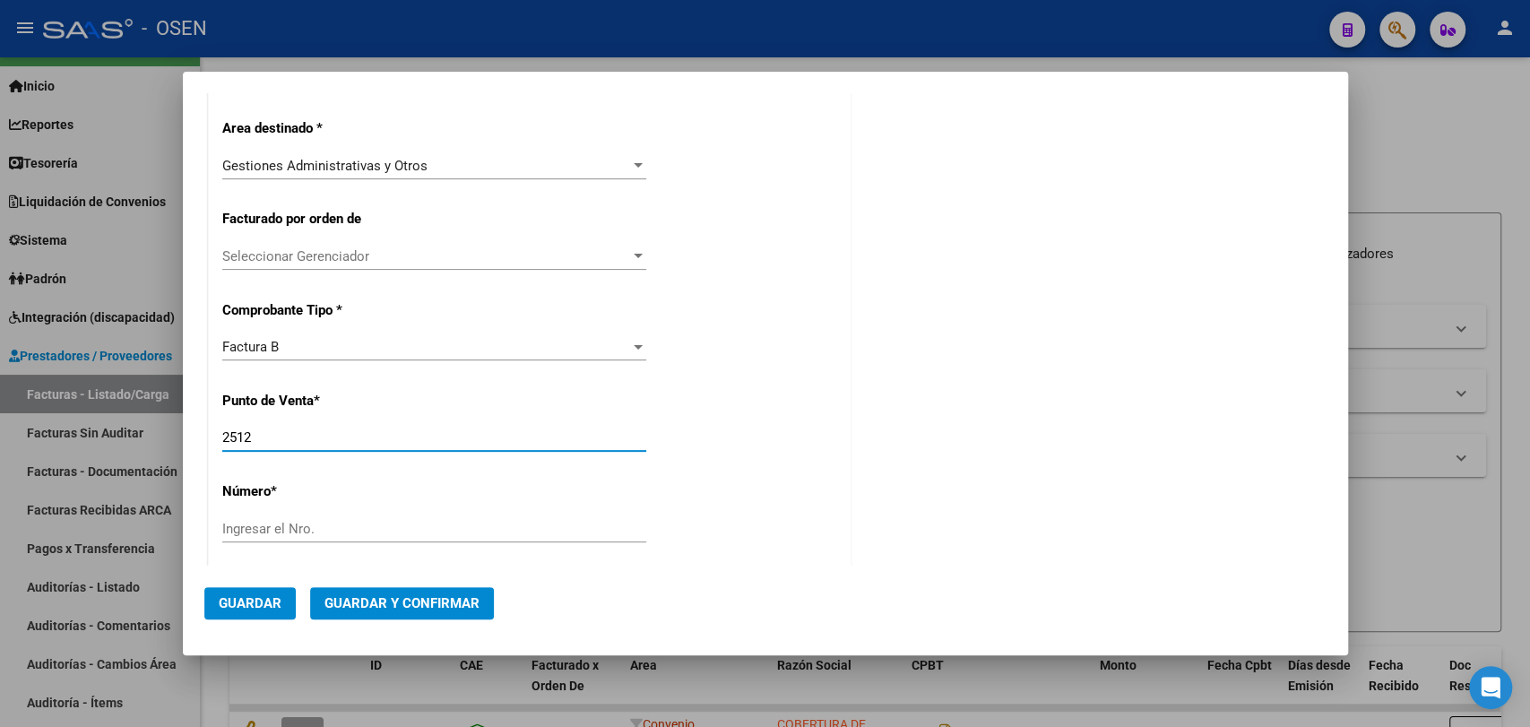
drag, startPoint x: 280, startPoint y: 436, endPoint x: 76, endPoint y: 424, distance: 203.8
click at [76, 424] on div "COMPROBANTE VER COMPROBANTE DATOS DEL COMPROBANTE CUIT * 30-67881435-7 Ingresar…" at bounding box center [765, 363] width 1530 height 727
type input "3108"
paste input "02677602"
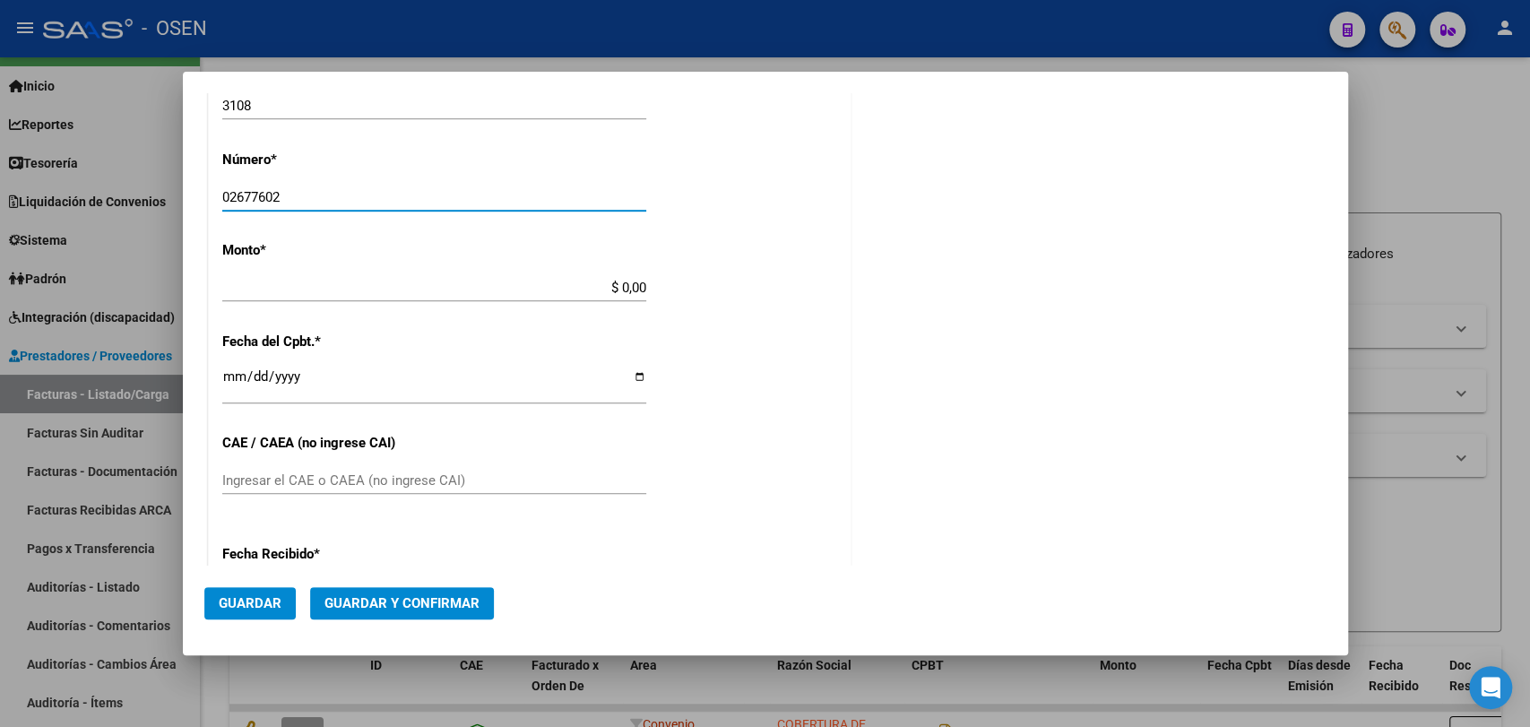
type input "02677602"
click at [516, 299] on div "$ 0,00 Ingresar el monto" at bounding box center [434, 287] width 424 height 27
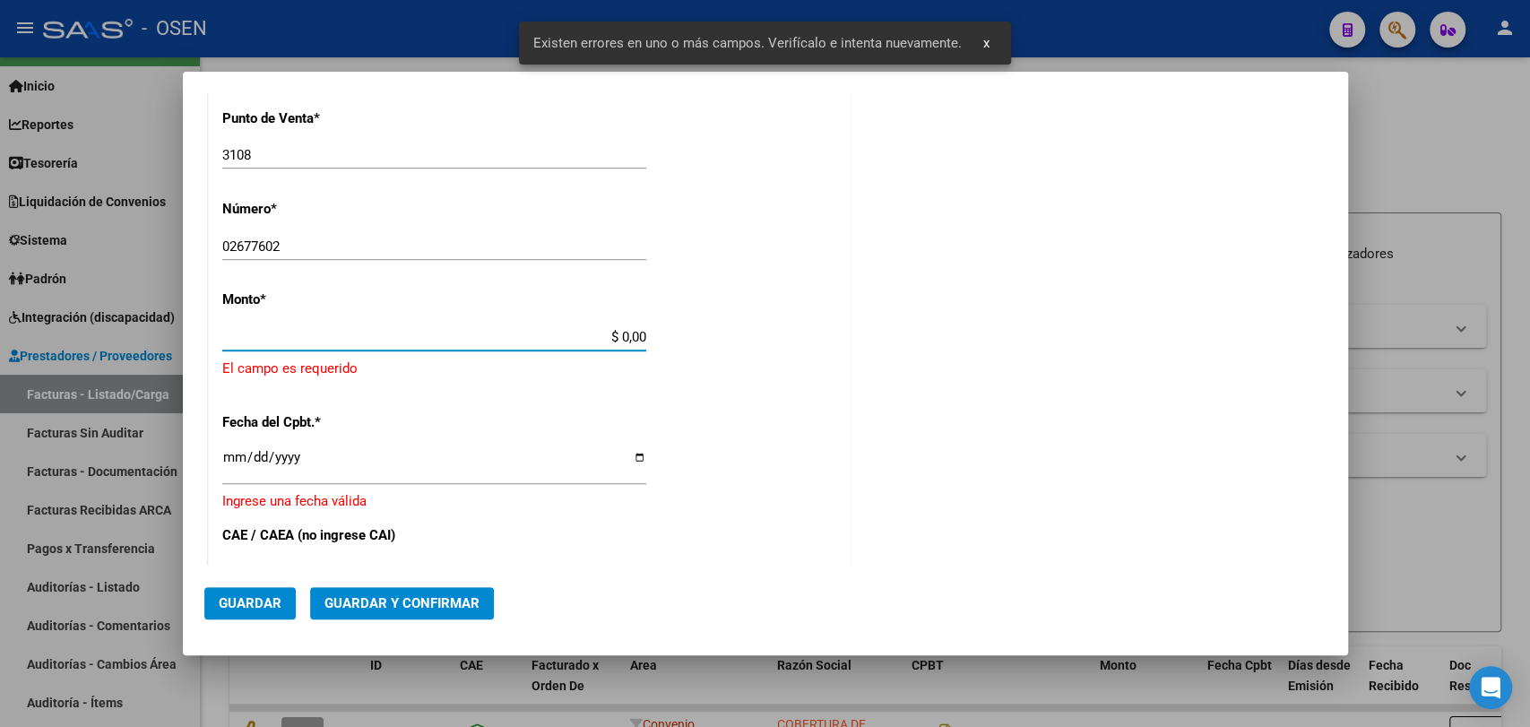
scroll to position [612, 0]
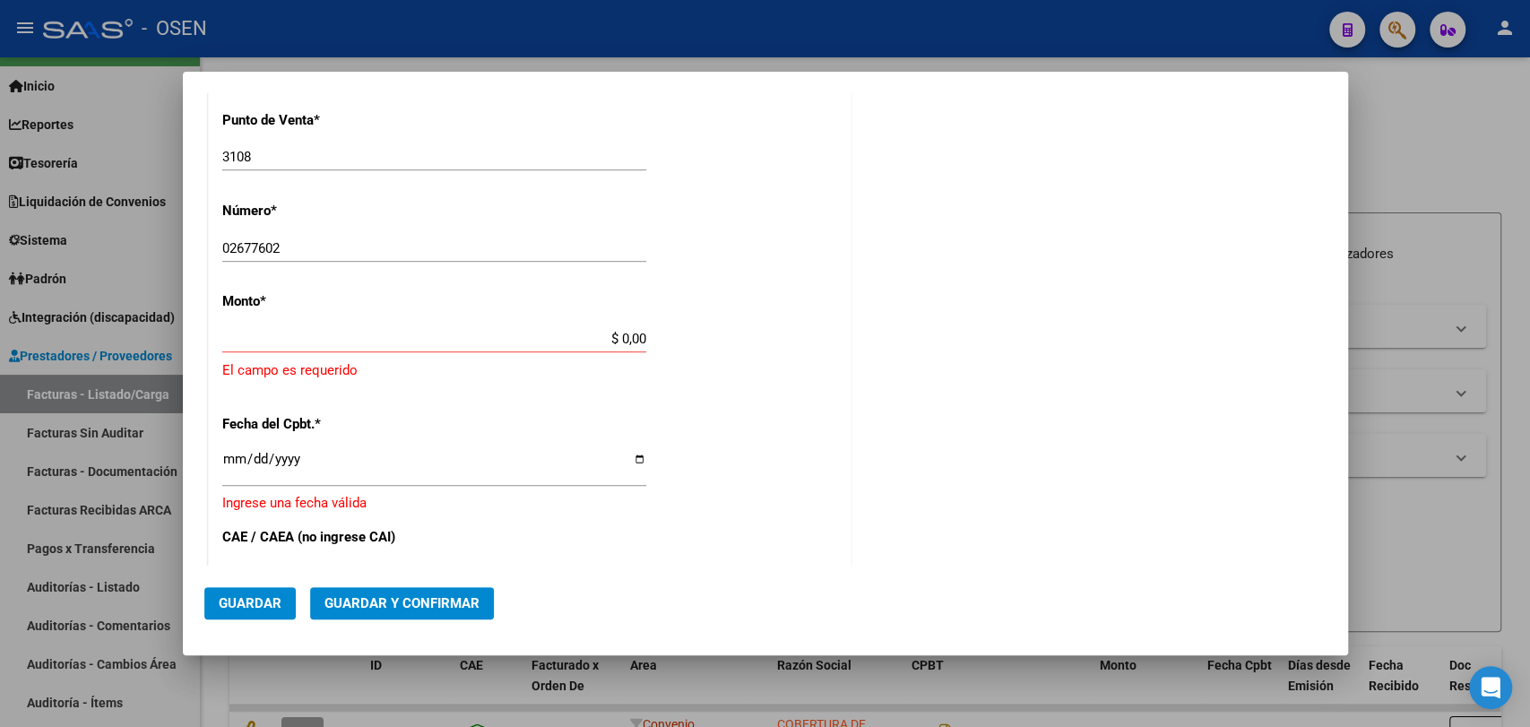
click at [579, 347] on div "$ 0,00 Ingresar el monto" at bounding box center [434, 338] width 424 height 27
drag, startPoint x: 579, startPoint y: 340, endPoint x: 735, endPoint y: 358, distance: 157.0
click at [756, 358] on div "CUIT * 30-67881435-7 Ingresar CUIT ANALISIS PRESTADOR TELEFONICA MOVILES ARGENT…" at bounding box center [530, 342] width 642 height 1404
paste input "156.485,87"
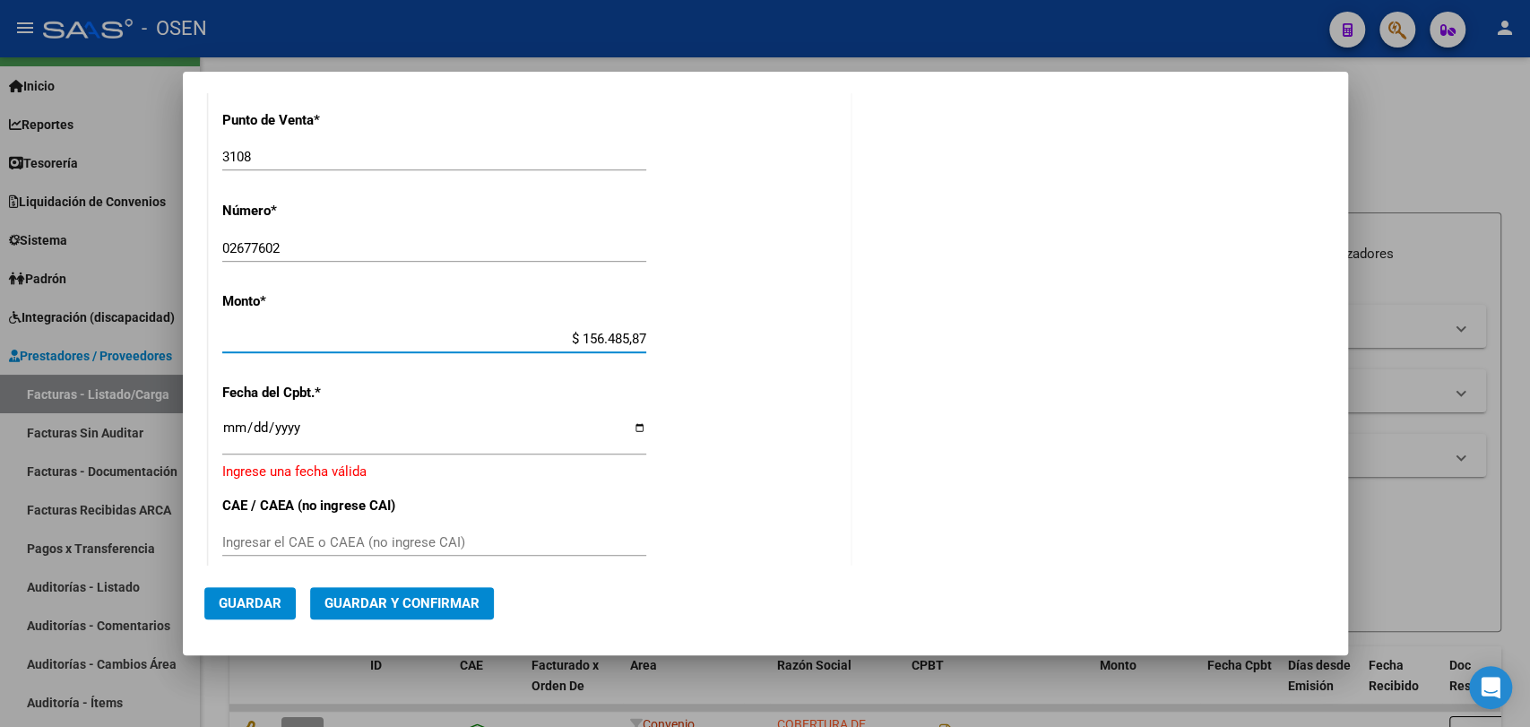
type input "$ 156.485,87"
click at [237, 432] on input "Ingresar la fecha" at bounding box center [434, 434] width 424 height 29
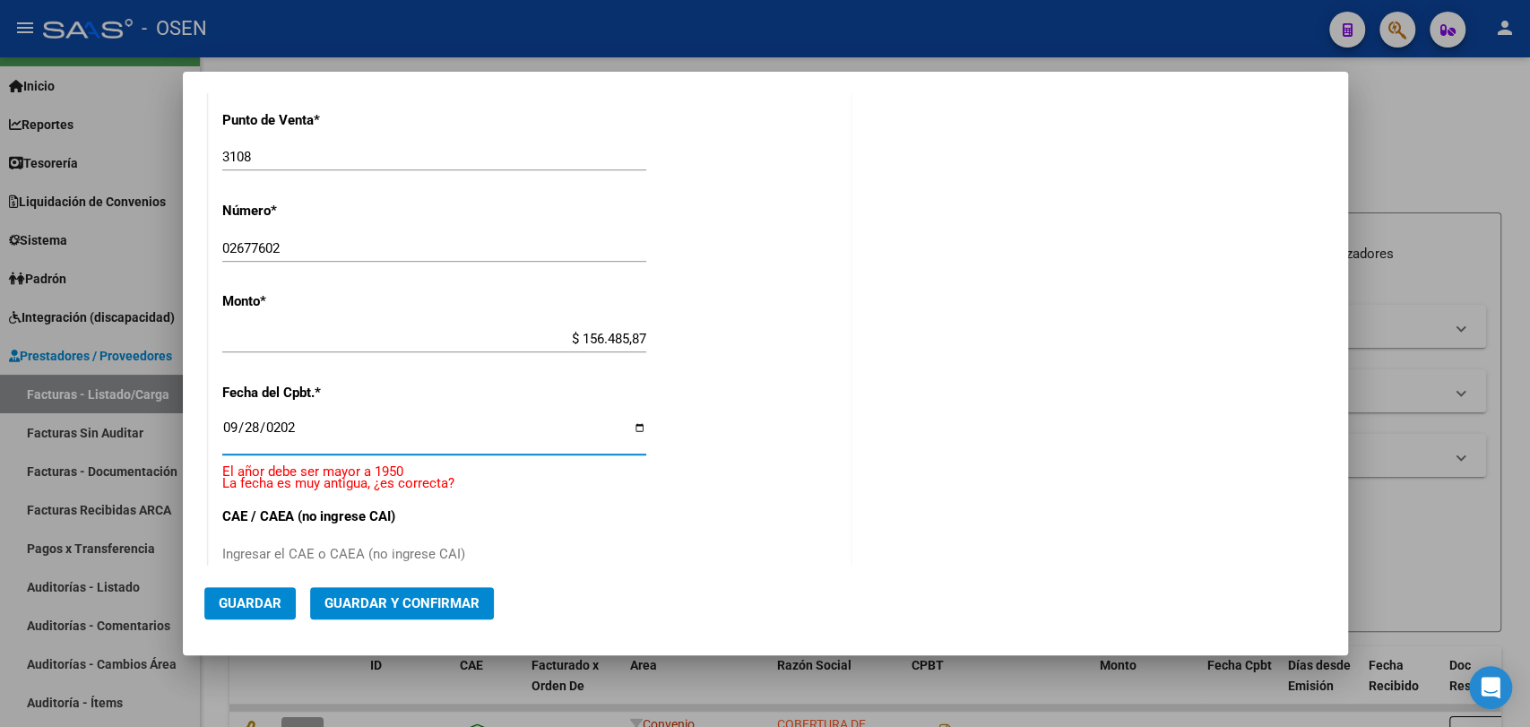
type input "2025-09-28"
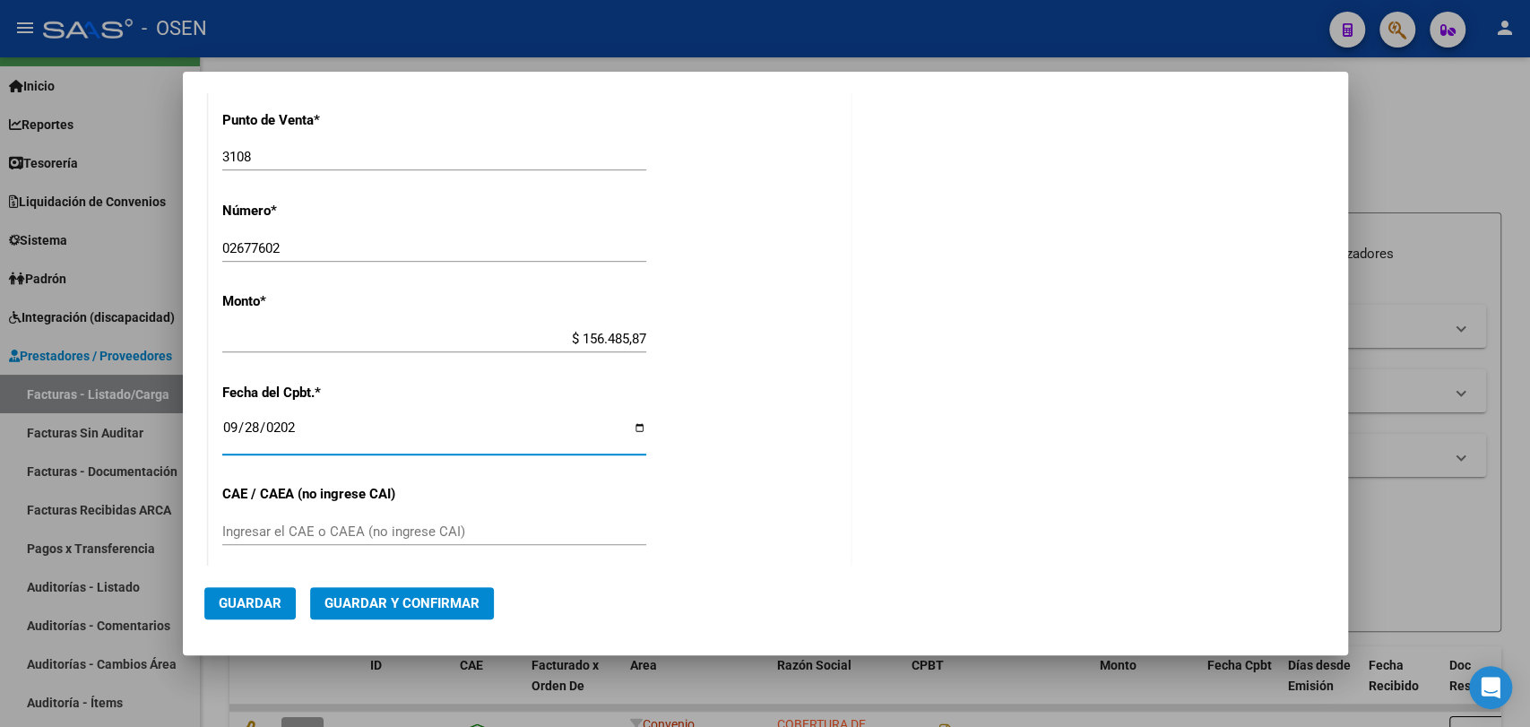
click at [526, 528] on input "Ingresar el CAE o CAEA (no ingrese CAI)" at bounding box center [434, 531] width 424 height 16
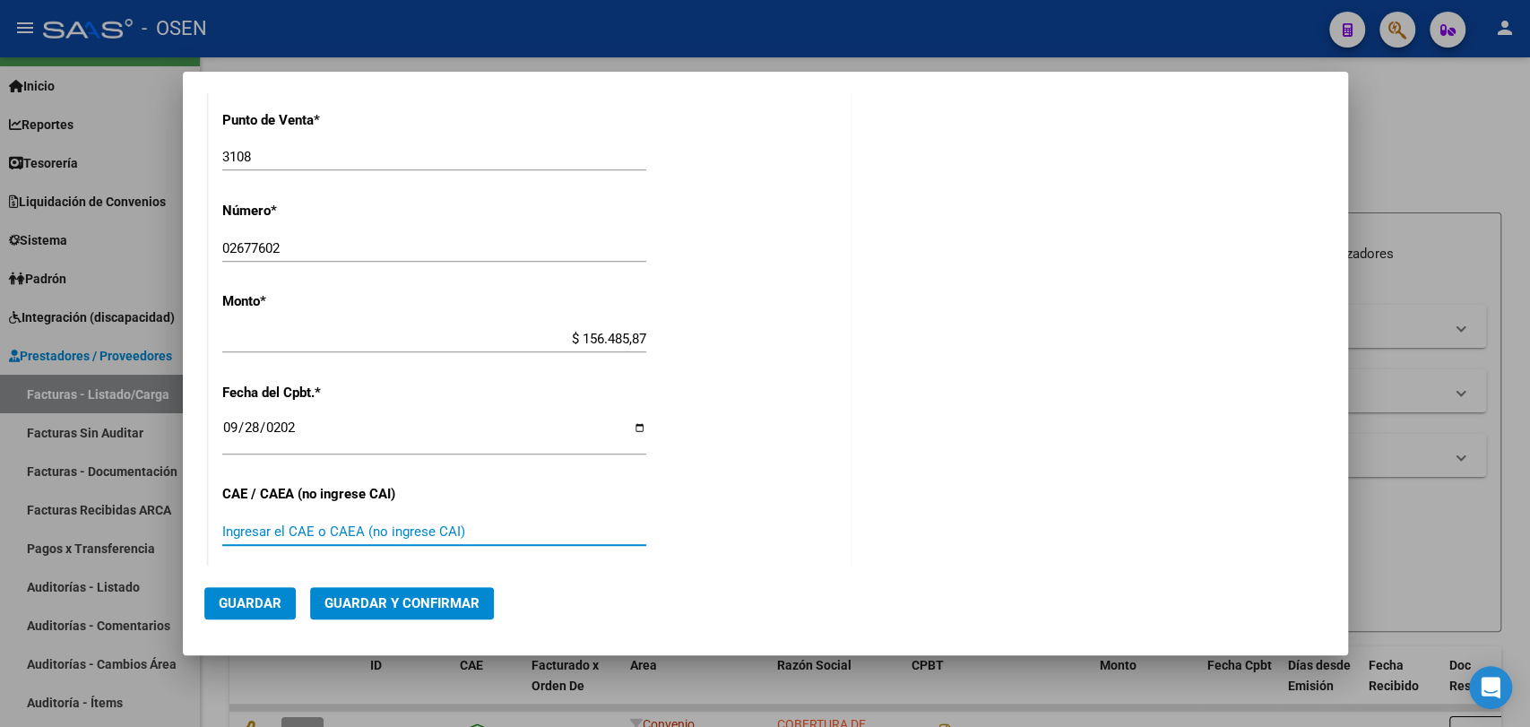
paste input "75397878782818"
type input "75397878782818"
click at [452, 609] on span "Guardar y Confirmar" at bounding box center [401, 603] width 155 height 16
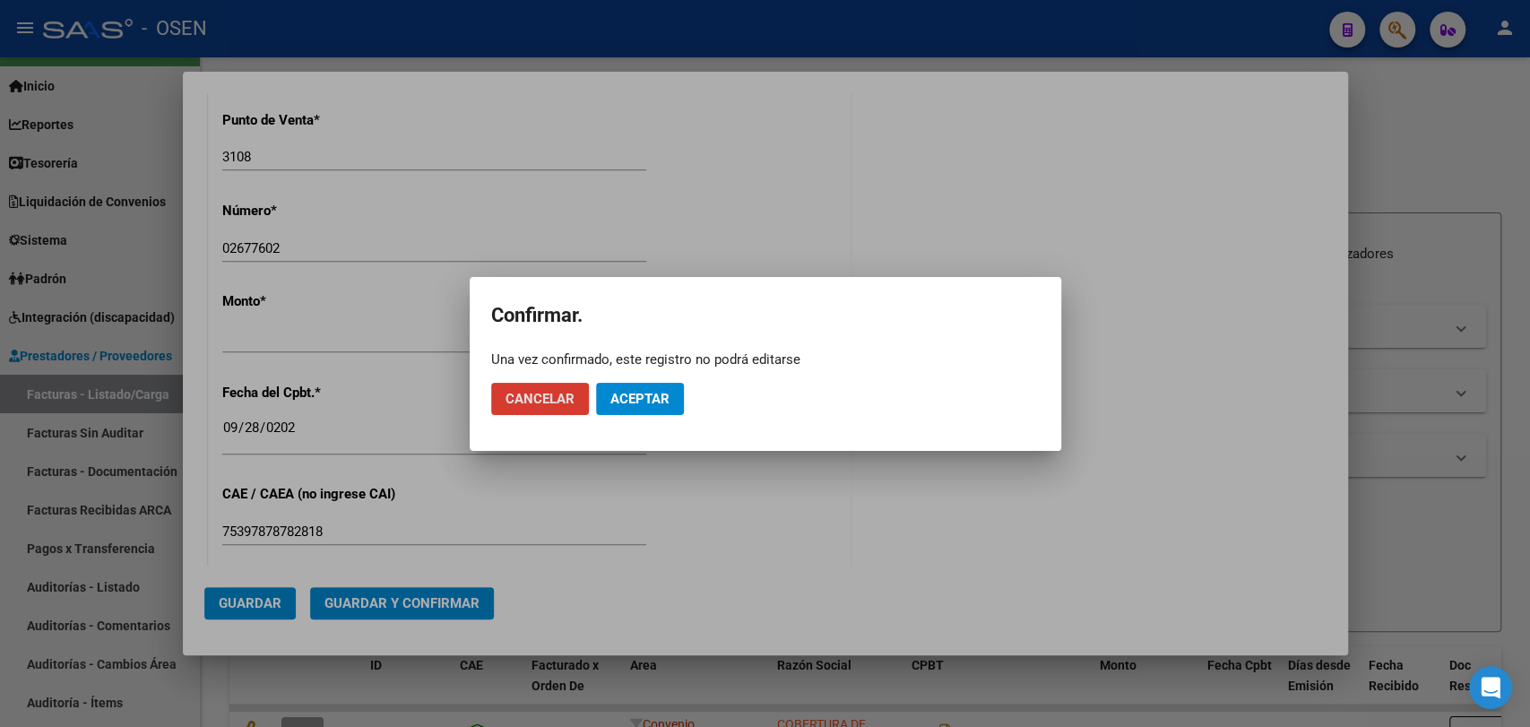
click at [636, 379] on mat-dialog-actions "Cancelar Aceptar" at bounding box center [765, 398] width 549 height 61
click at [643, 411] on button "Aceptar" at bounding box center [640, 399] width 88 height 32
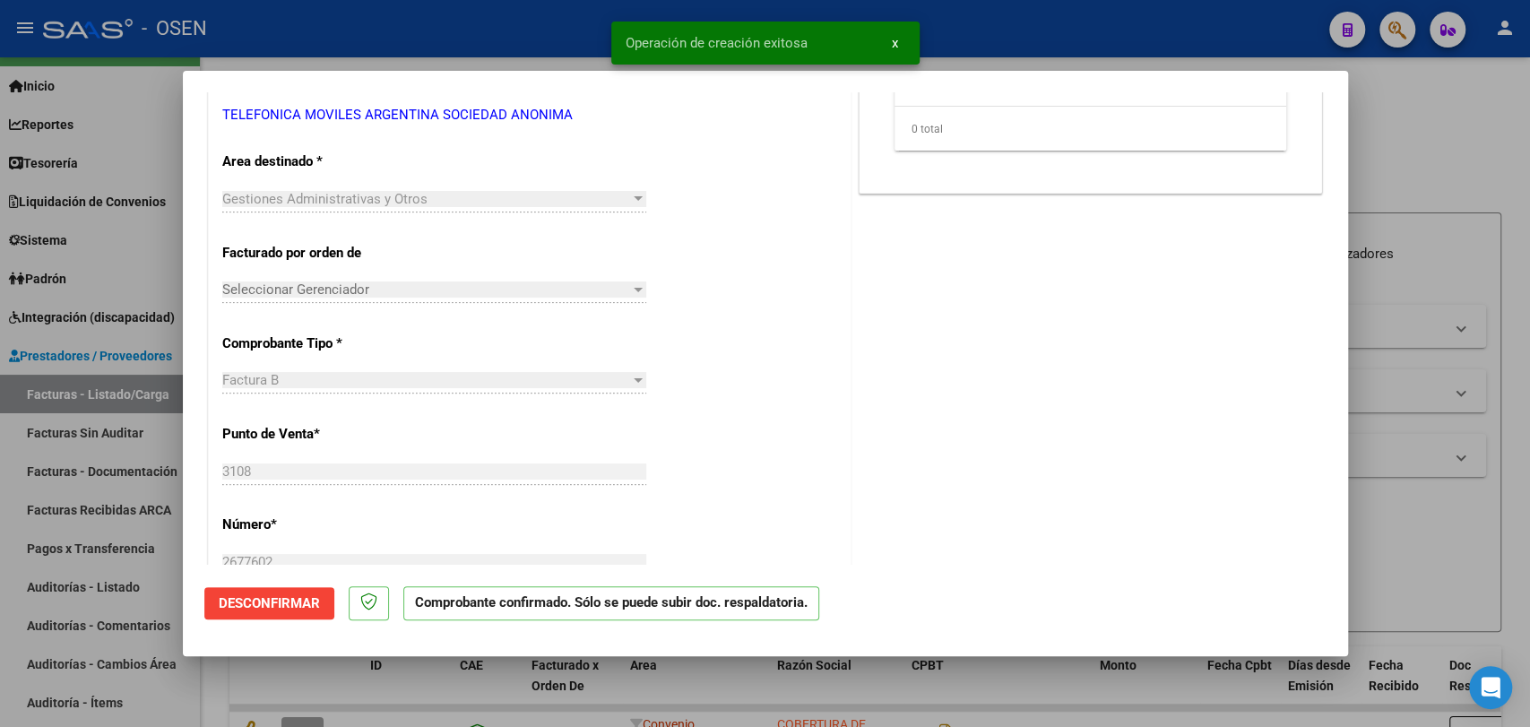
scroll to position [0, 0]
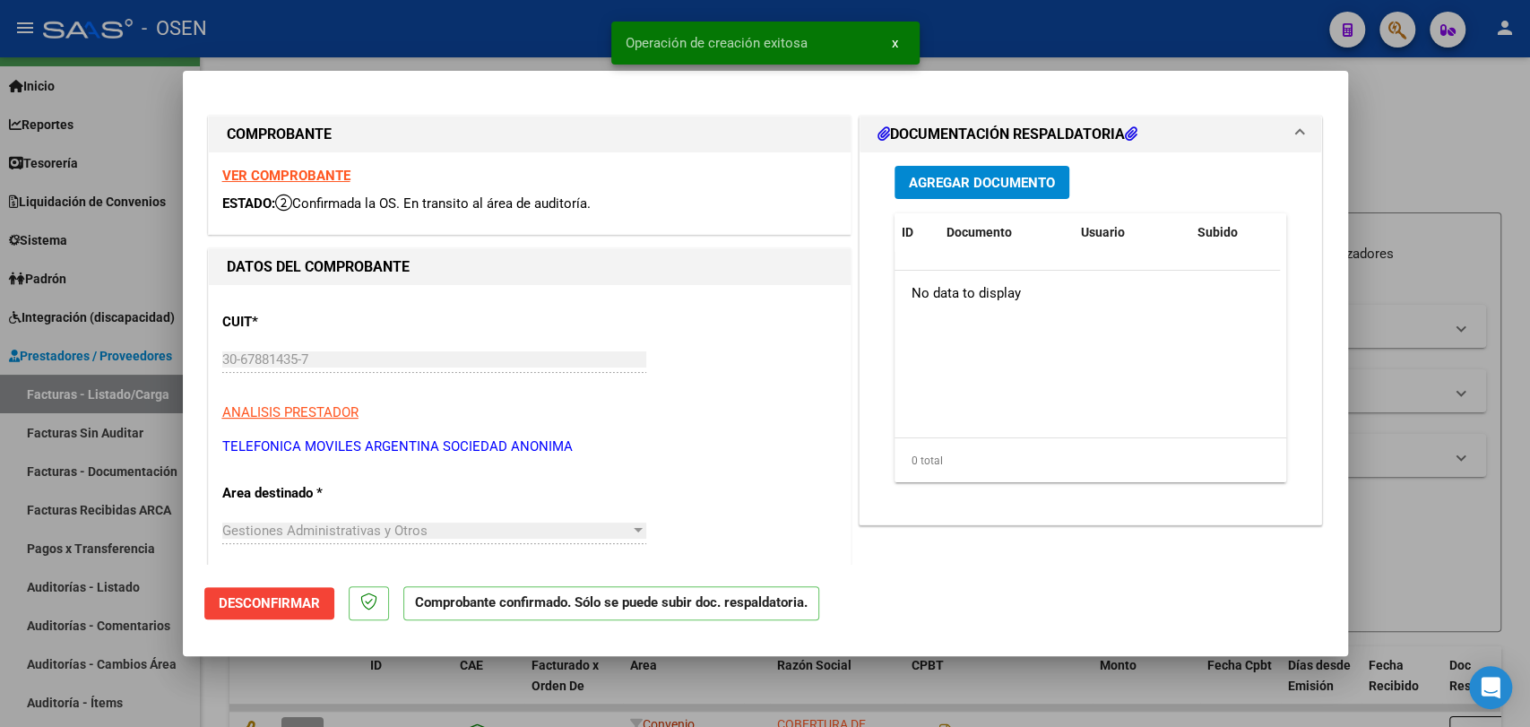
click at [272, 674] on div at bounding box center [765, 363] width 1530 height 727
type input "$ 0,00"
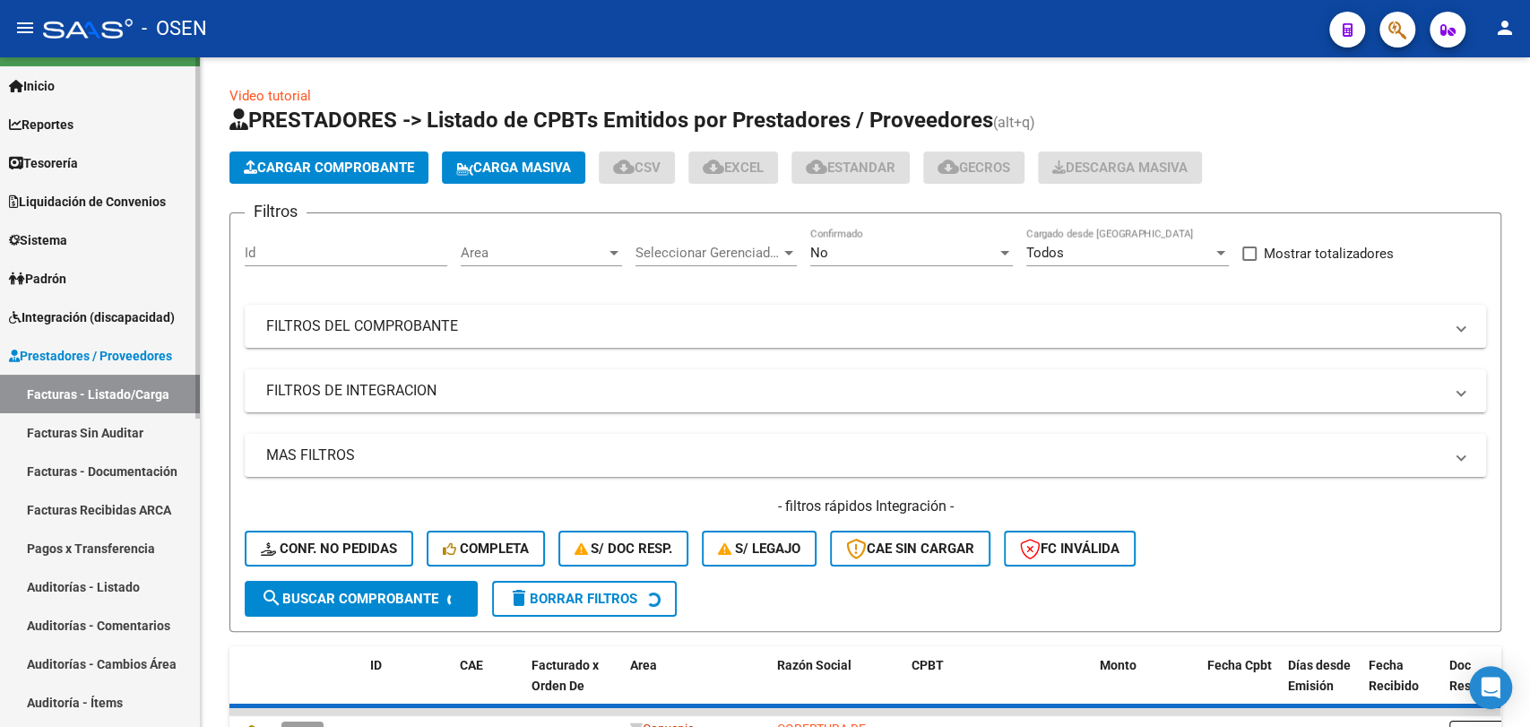
click at [133, 578] on link "Auditorías - Listado" at bounding box center [100, 586] width 200 height 39
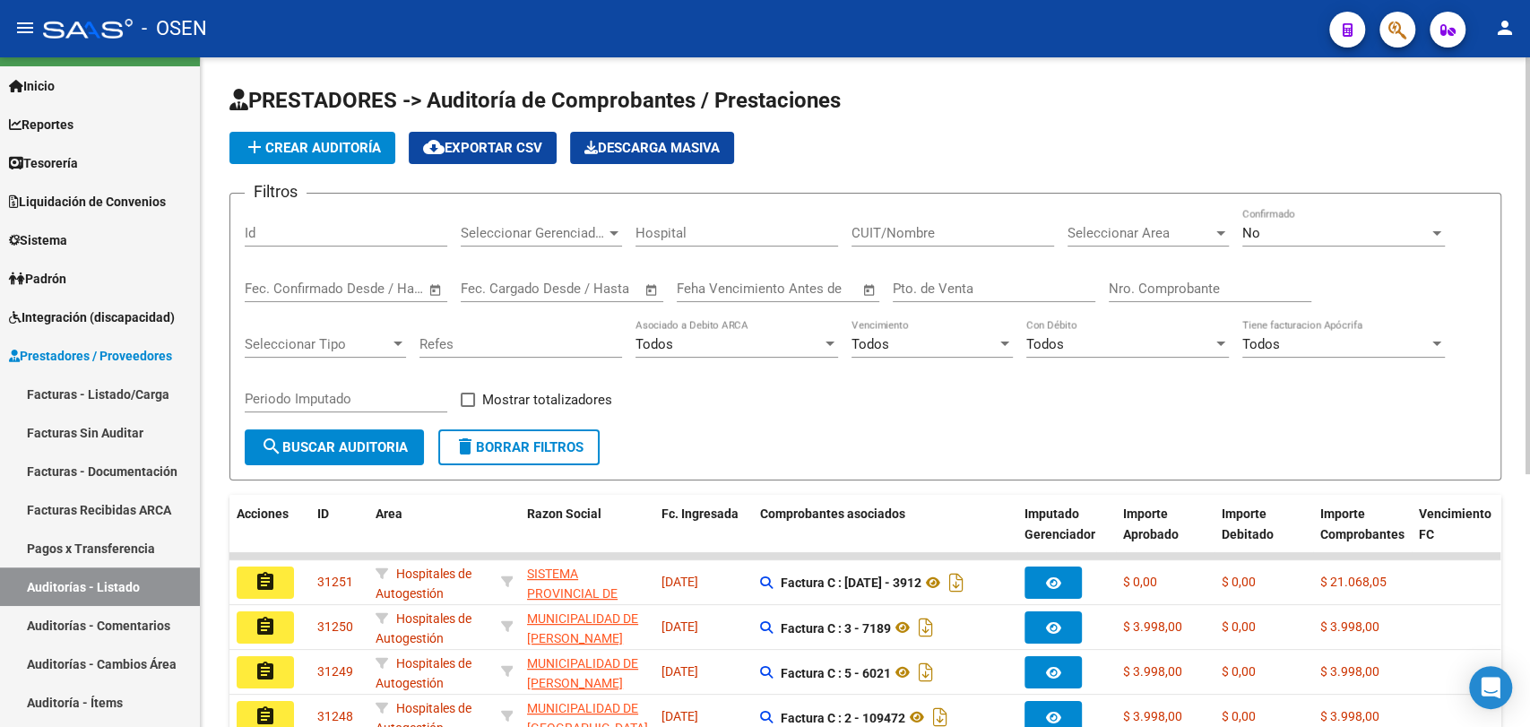
click at [304, 145] on span "add Crear Auditoría" at bounding box center [312, 148] width 137 height 16
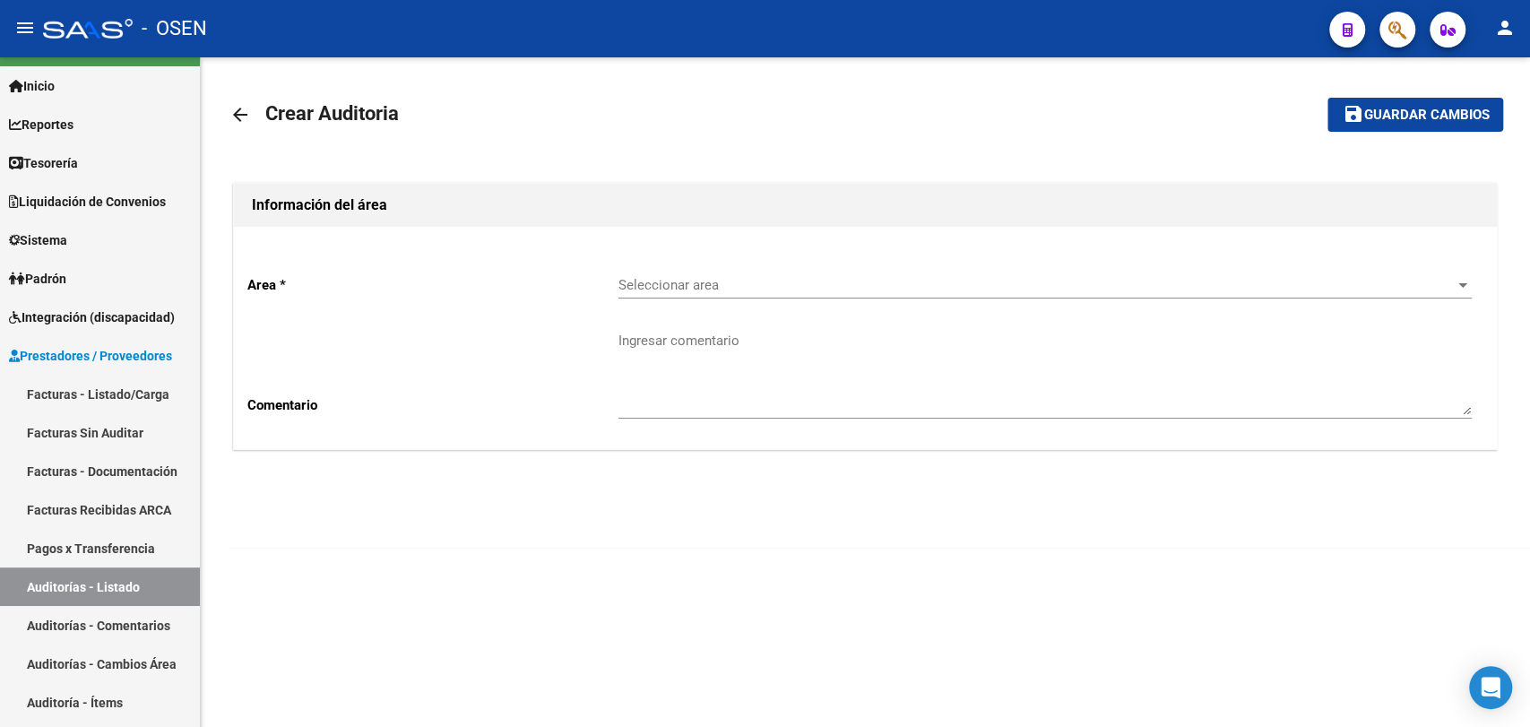
click at [687, 281] on span "Seleccionar area" at bounding box center [1036, 285] width 837 height 16
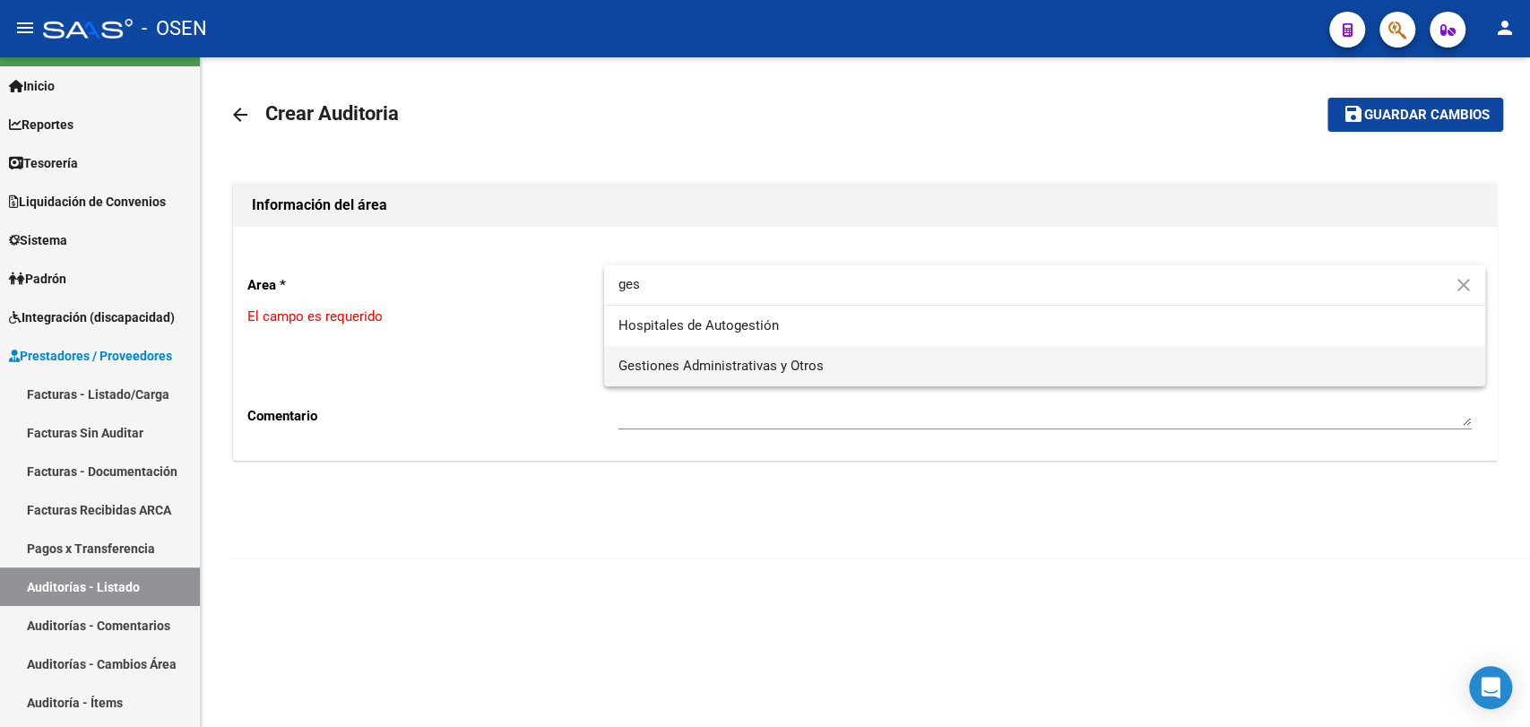
type input "ges"
click at [693, 356] on span "Gestiones Administrativas y Otros" at bounding box center [1044, 366] width 852 height 40
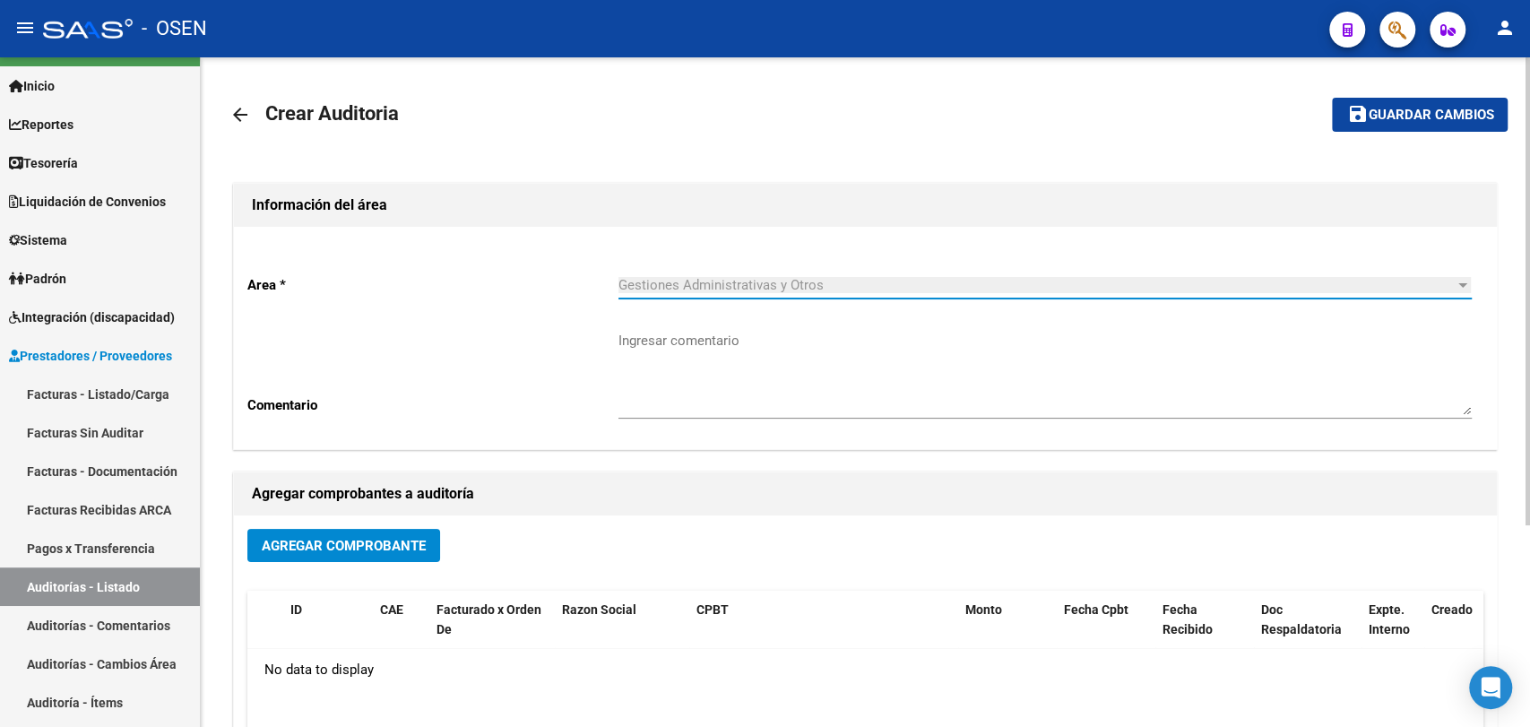
click at [369, 549] on span "Agregar Comprobante" at bounding box center [344, 546] width 164 height 16
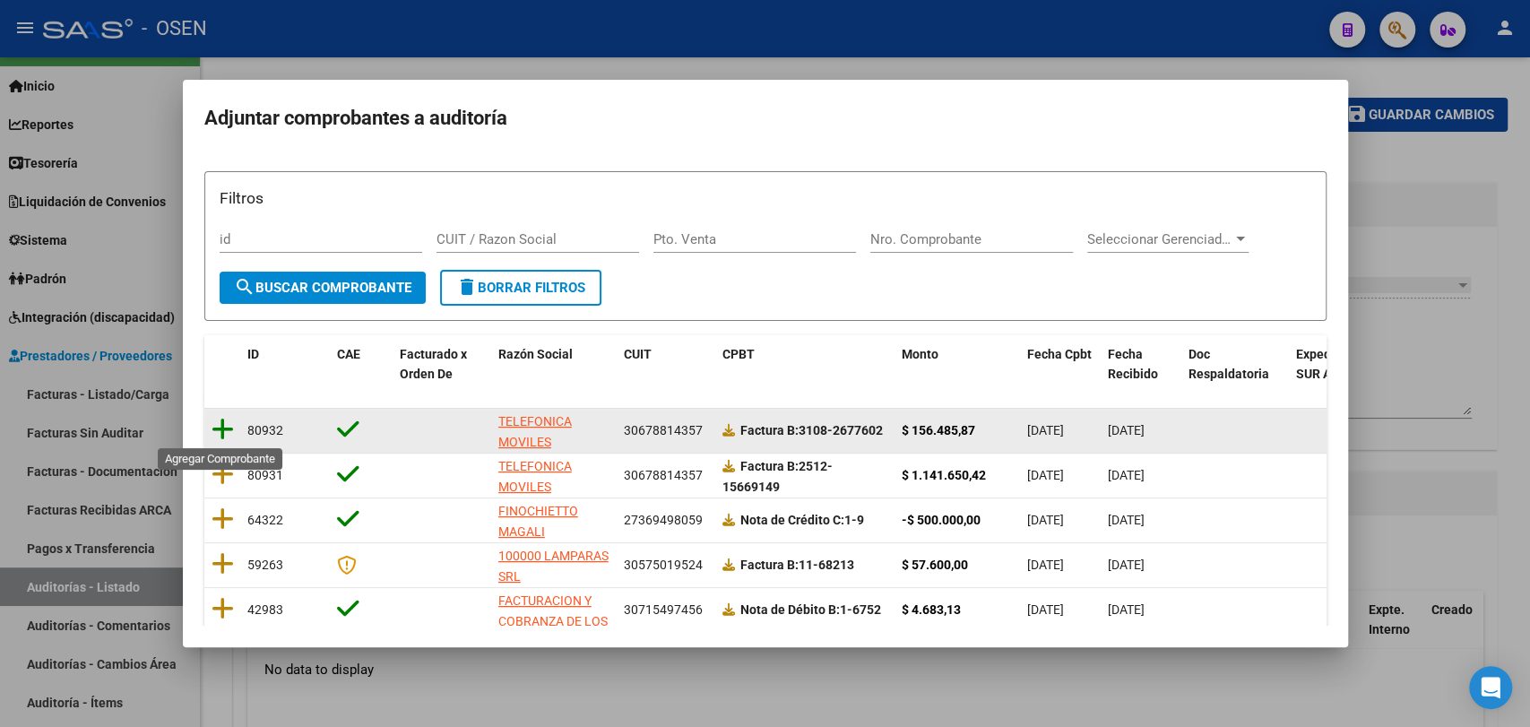
click at [230, 431] on icon at bounding box center [223, 429] width 22 height 25
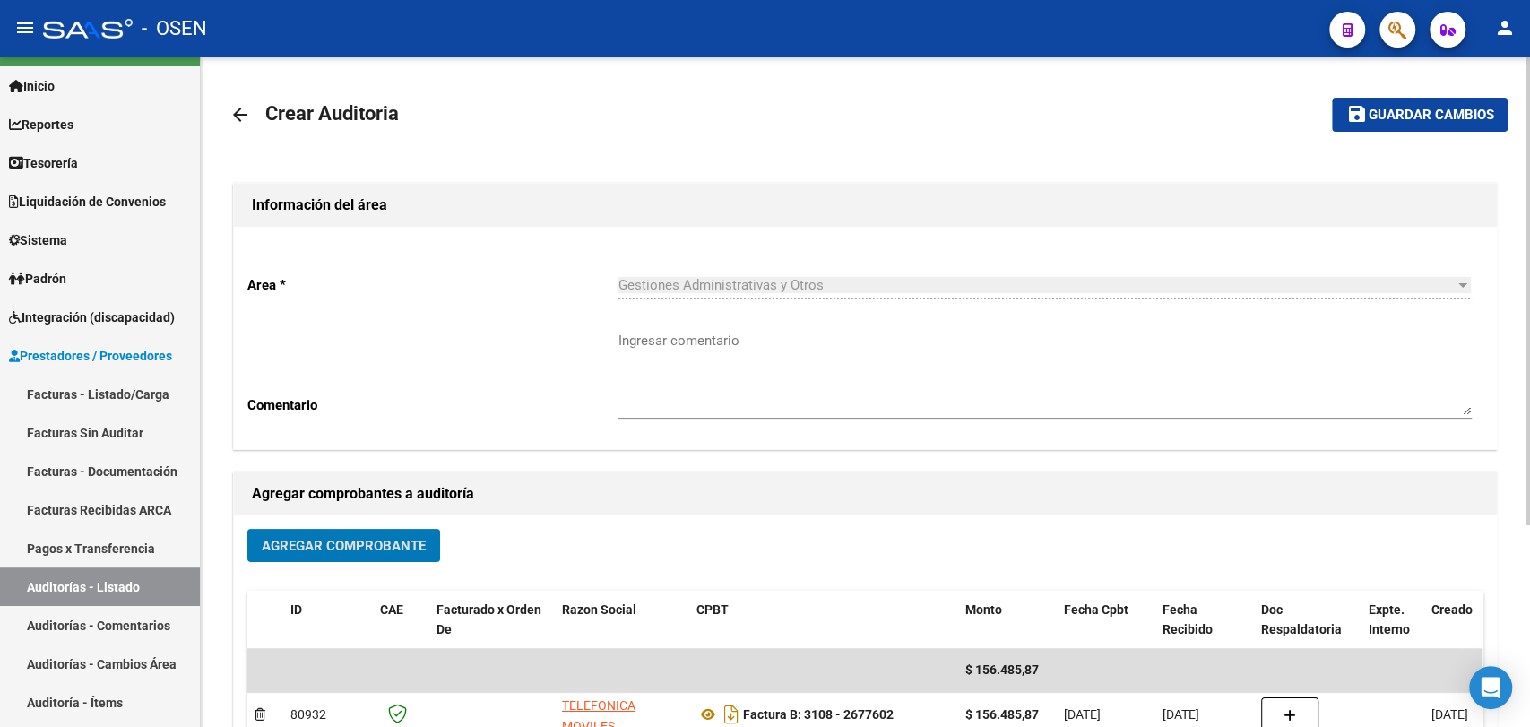
click at [1404, 125] on button "save Guardar cambios" at bounding box center [1420, 114] width 176 height 33
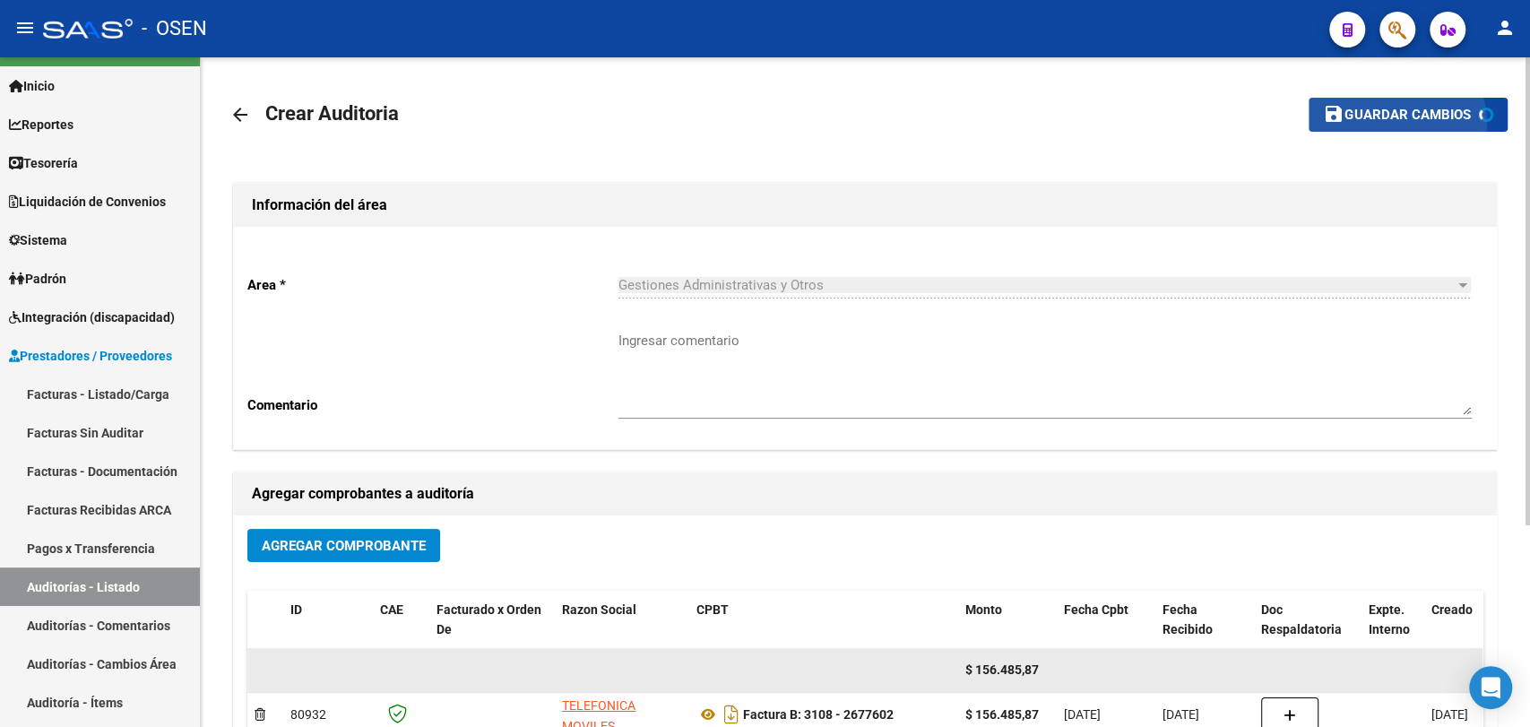
scroll to position [272, 0]
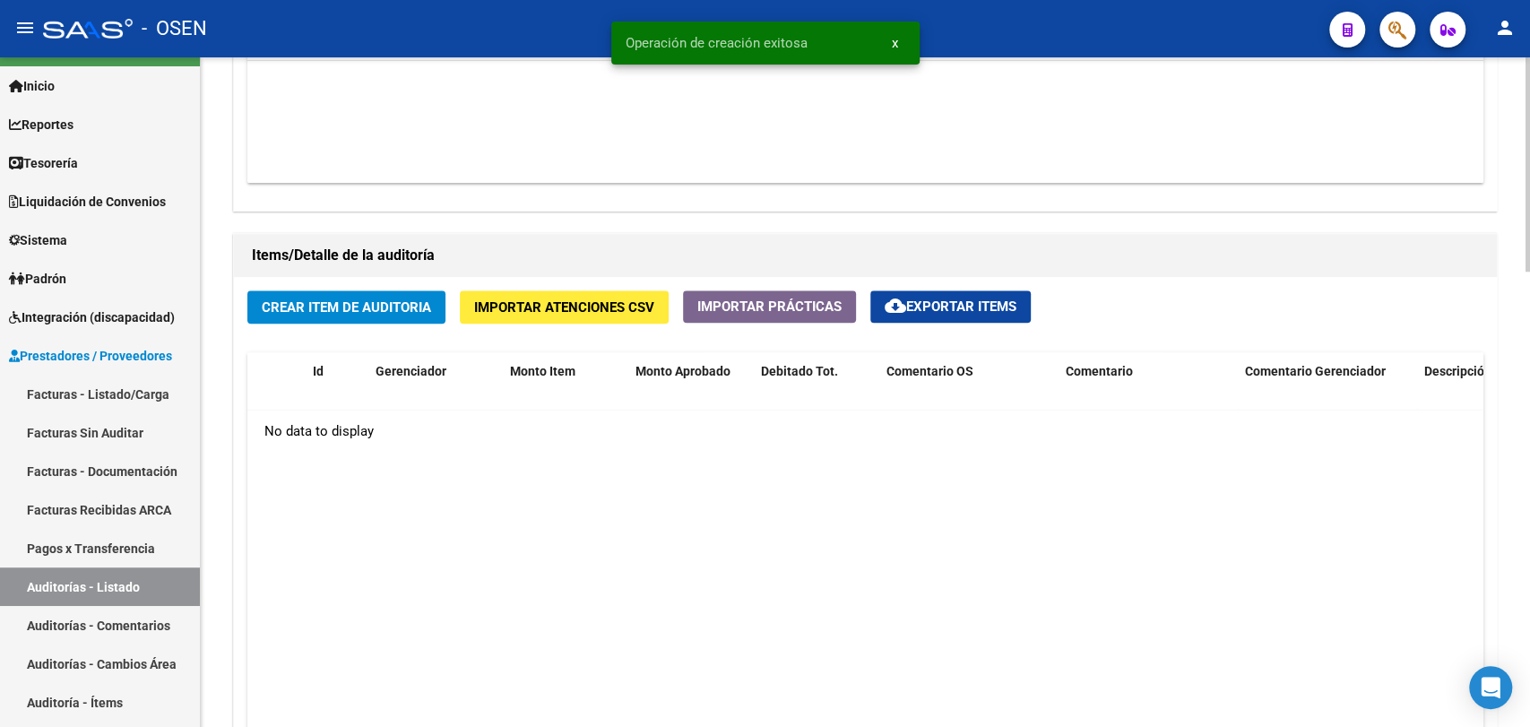
scroll to position [1327, 0]
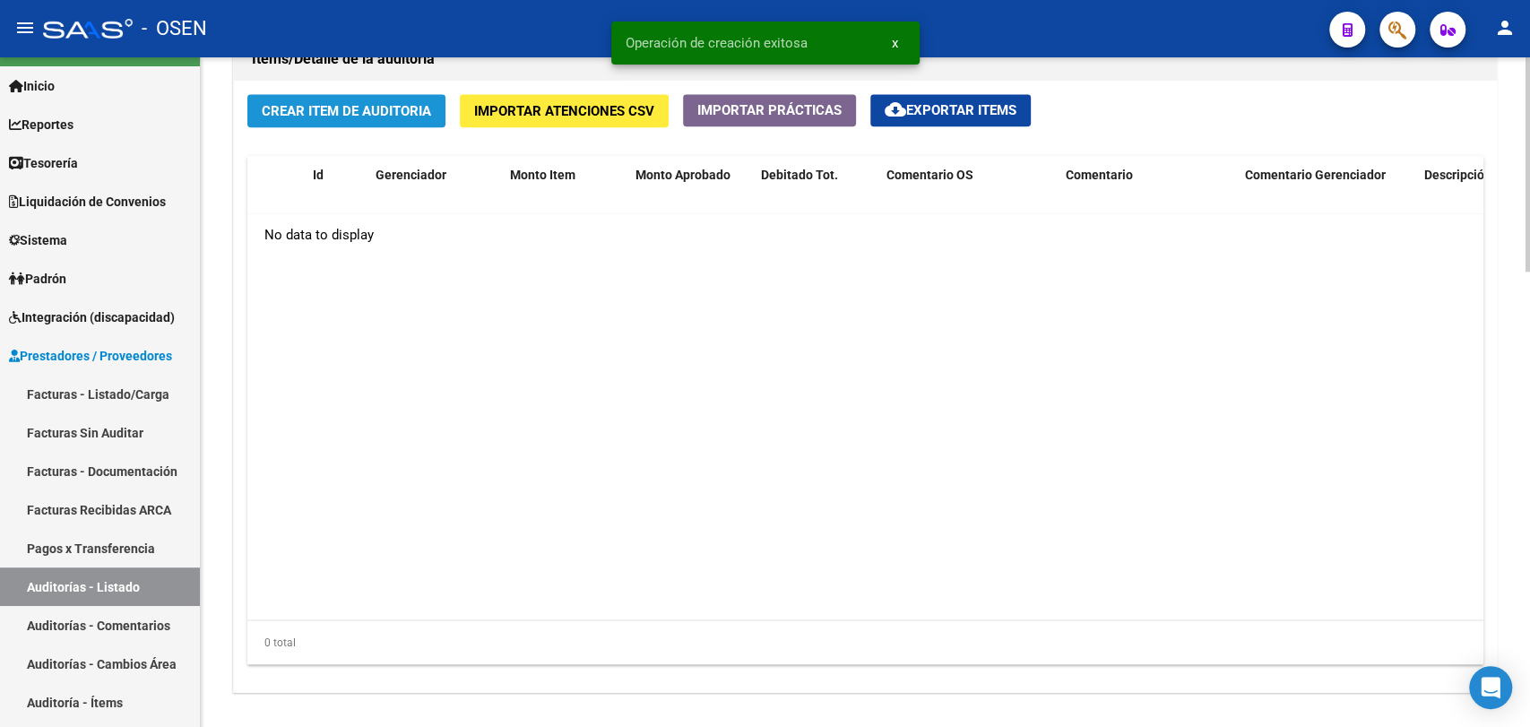
click at [387, 117] on span "Crear Item de Auditoria" at bounding box center [346, 111] width 169 height 16
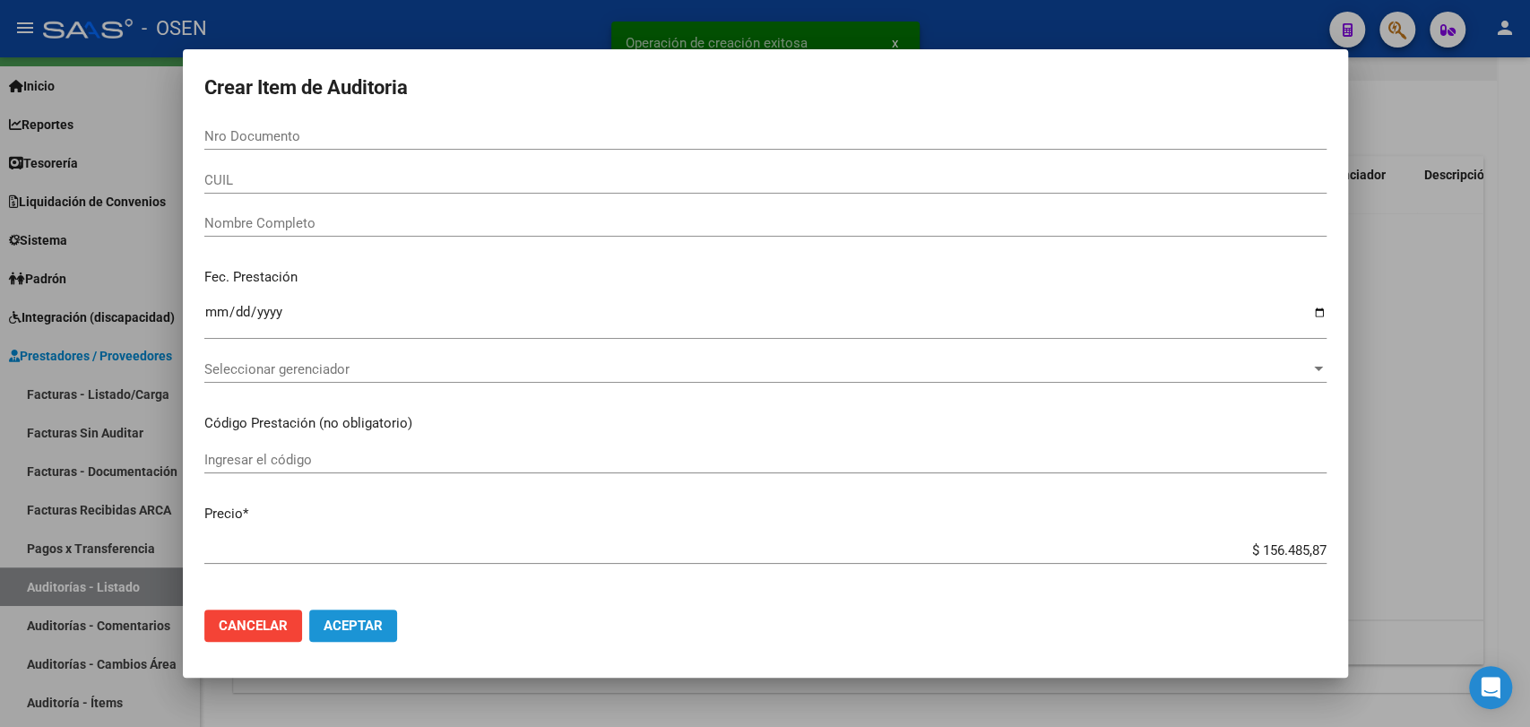
click at [366, 616] on button "Aceptar" at bounding box center [353, 625] width 88 height 32
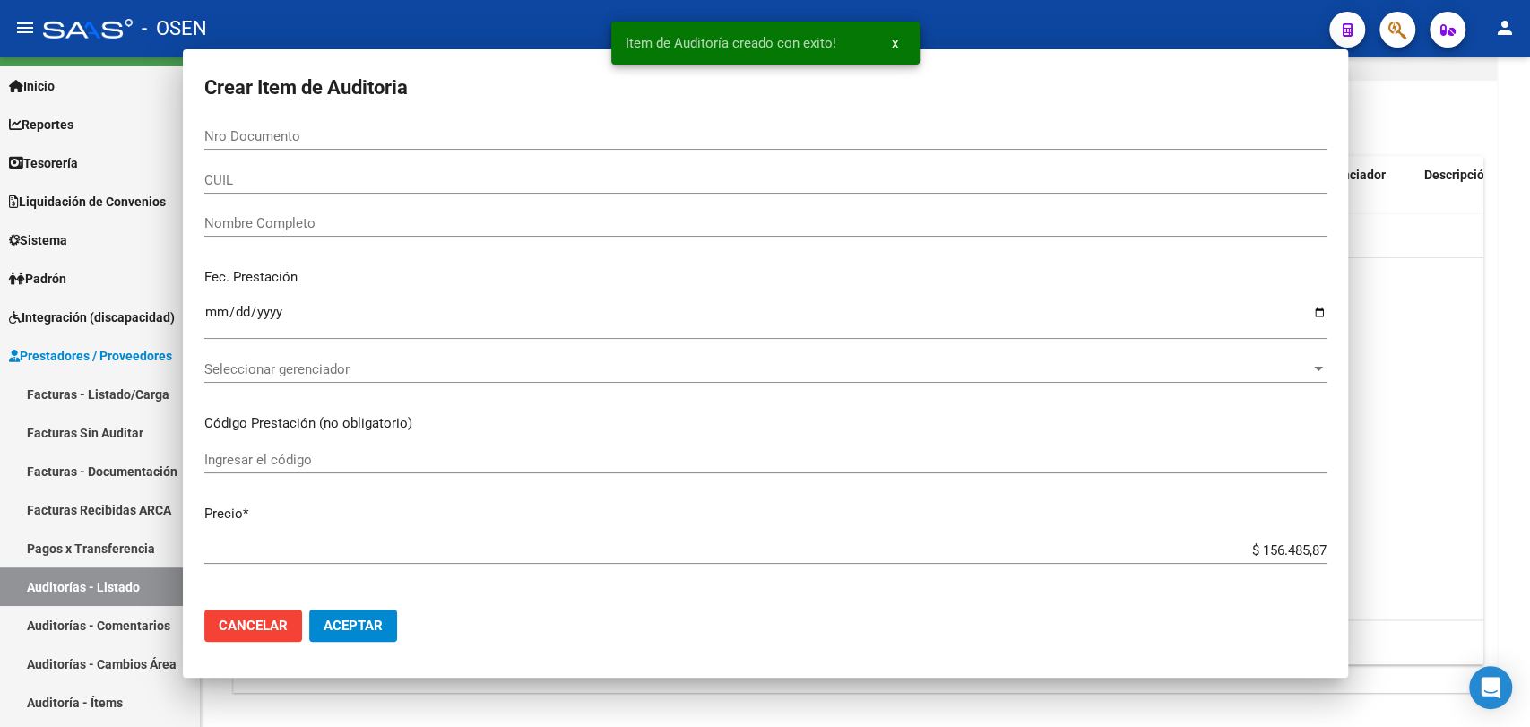
scroll to position [0, 0]
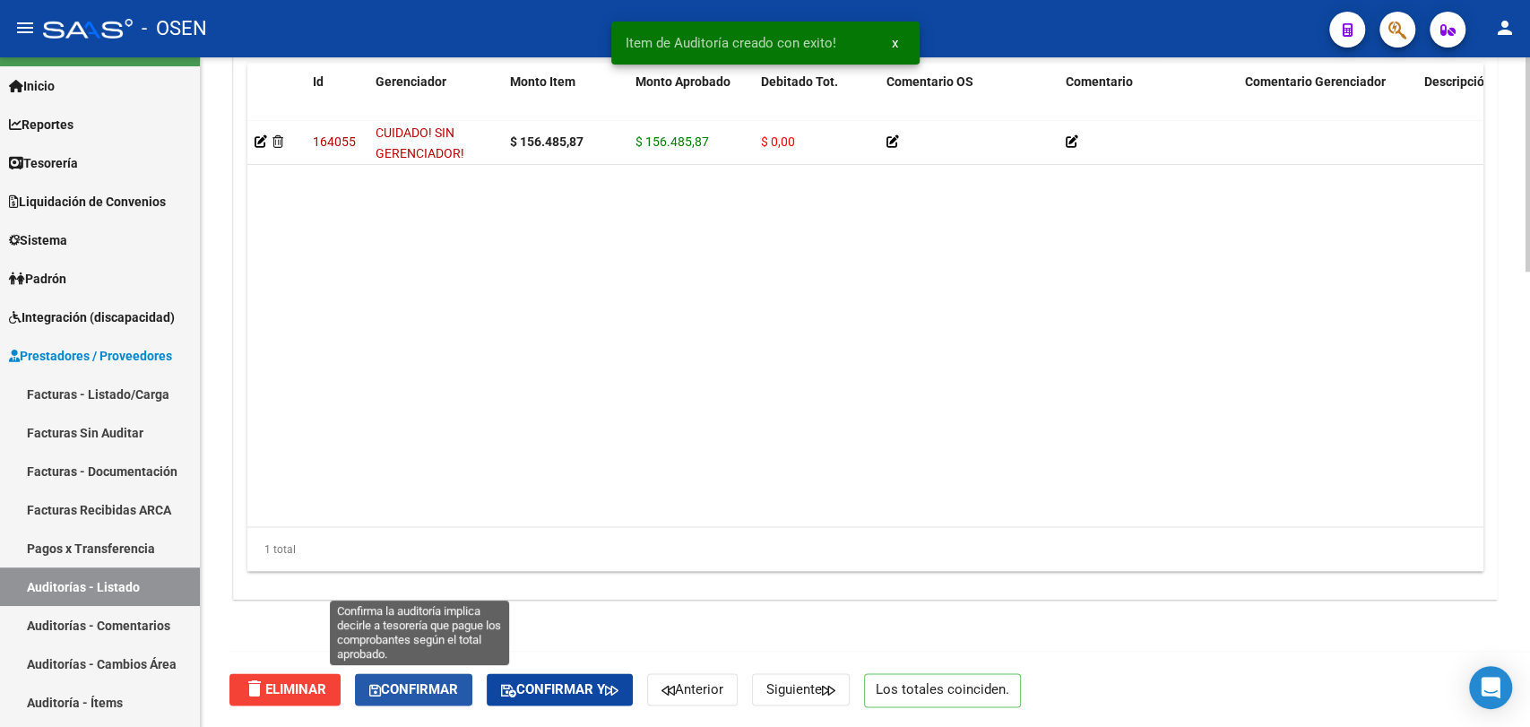
click at [451, 694] on span "Confirmar" at bounding box center [413, 689] width 89 height 16
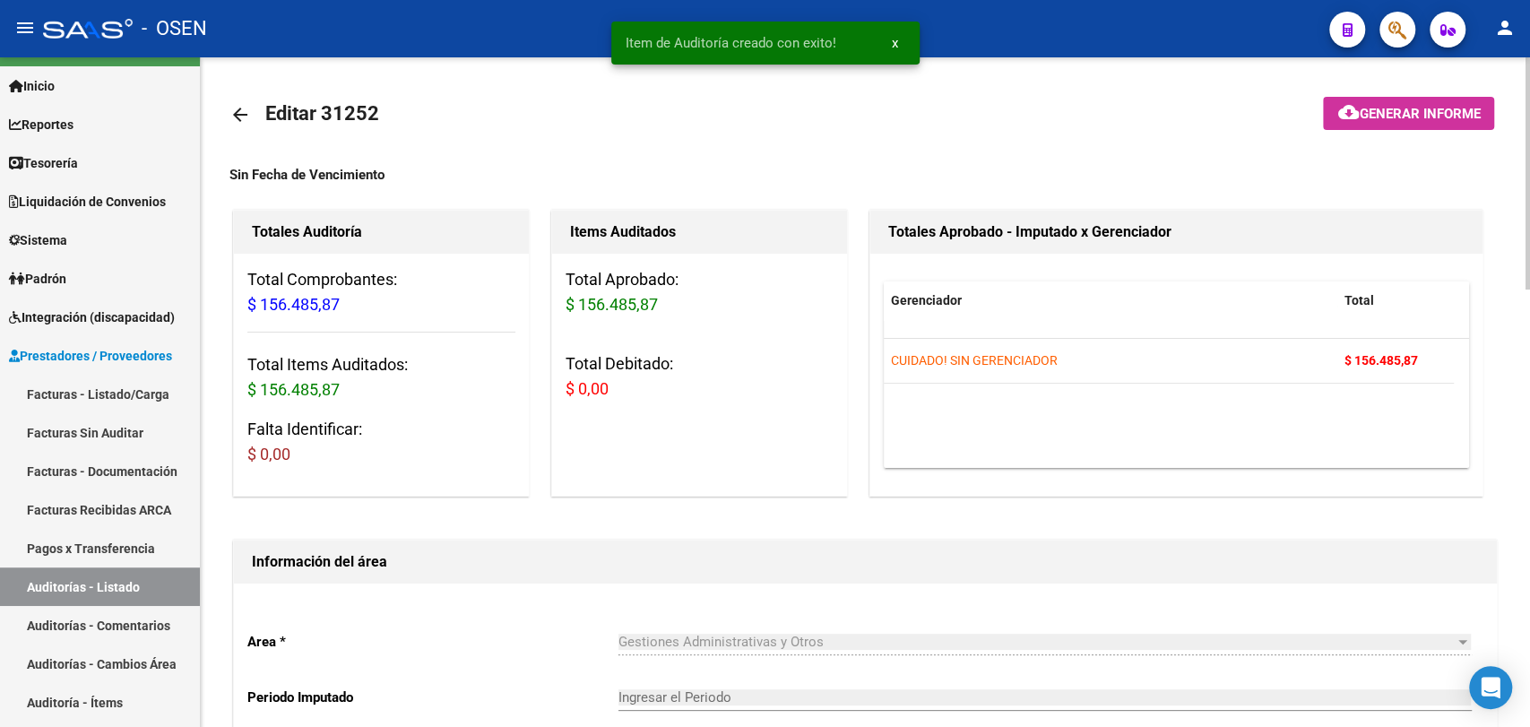
type input "202510"
click at [238, 102] on link "arrow_back" at bounding box center [247, 114] width 36 height 42
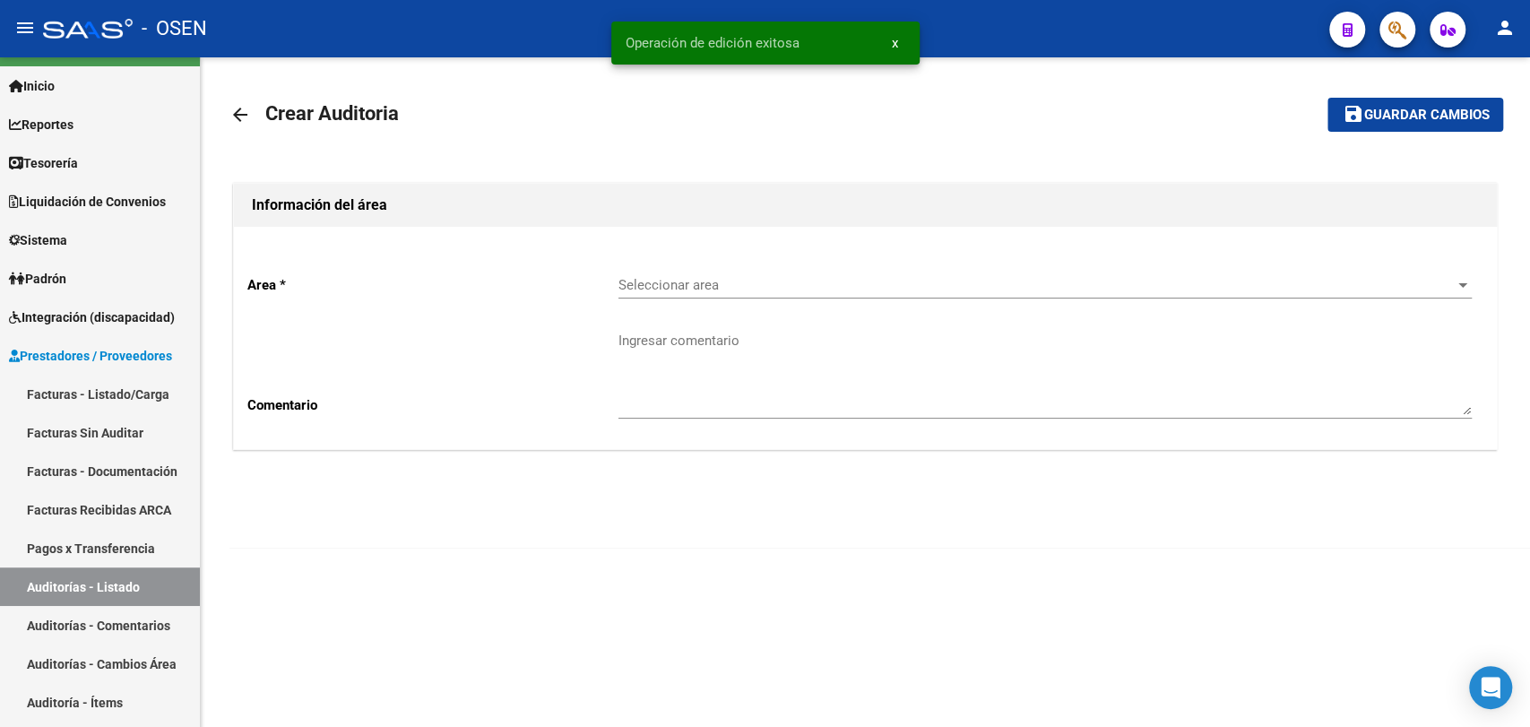
click at [845, 286] on span "Seleccionar area" at bounding box center [1036, 285] width 837 height 16
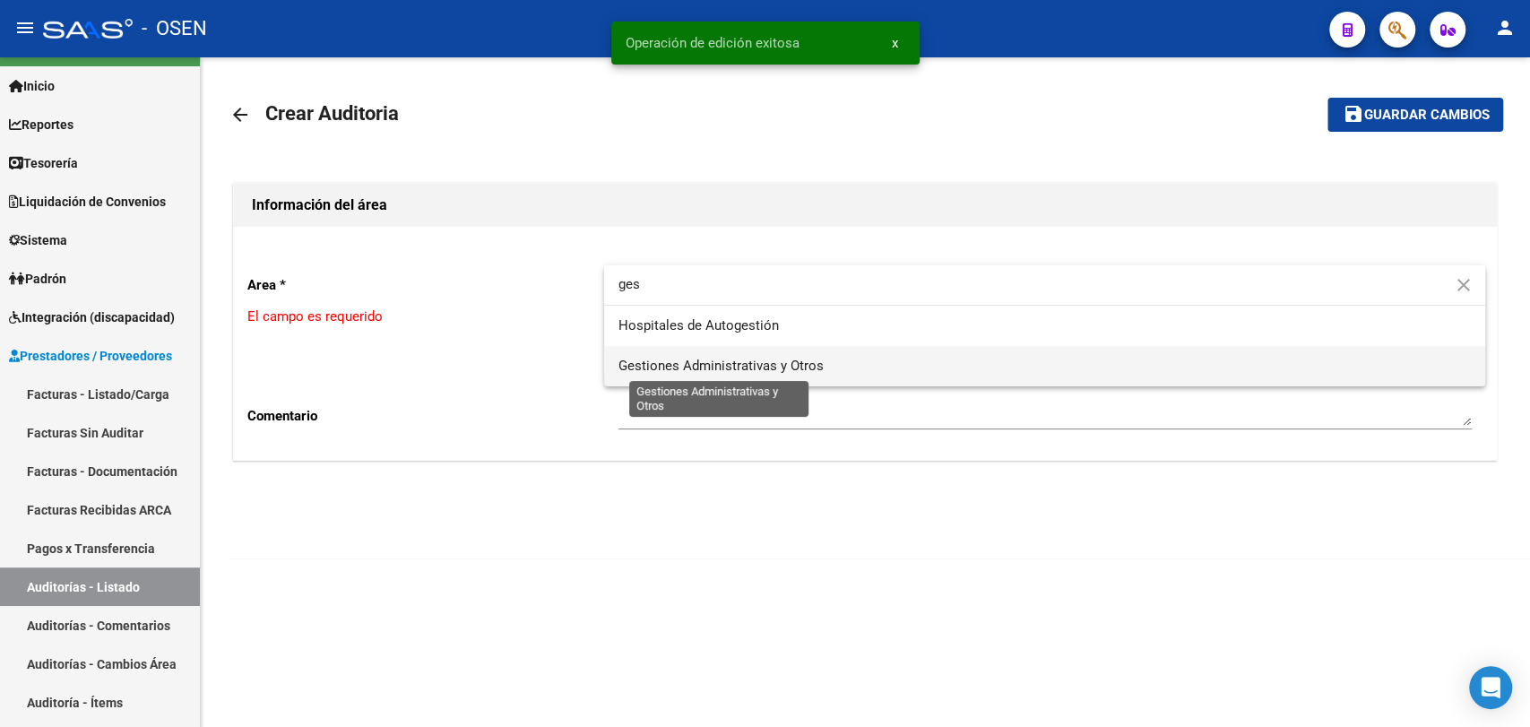
type input "ges"
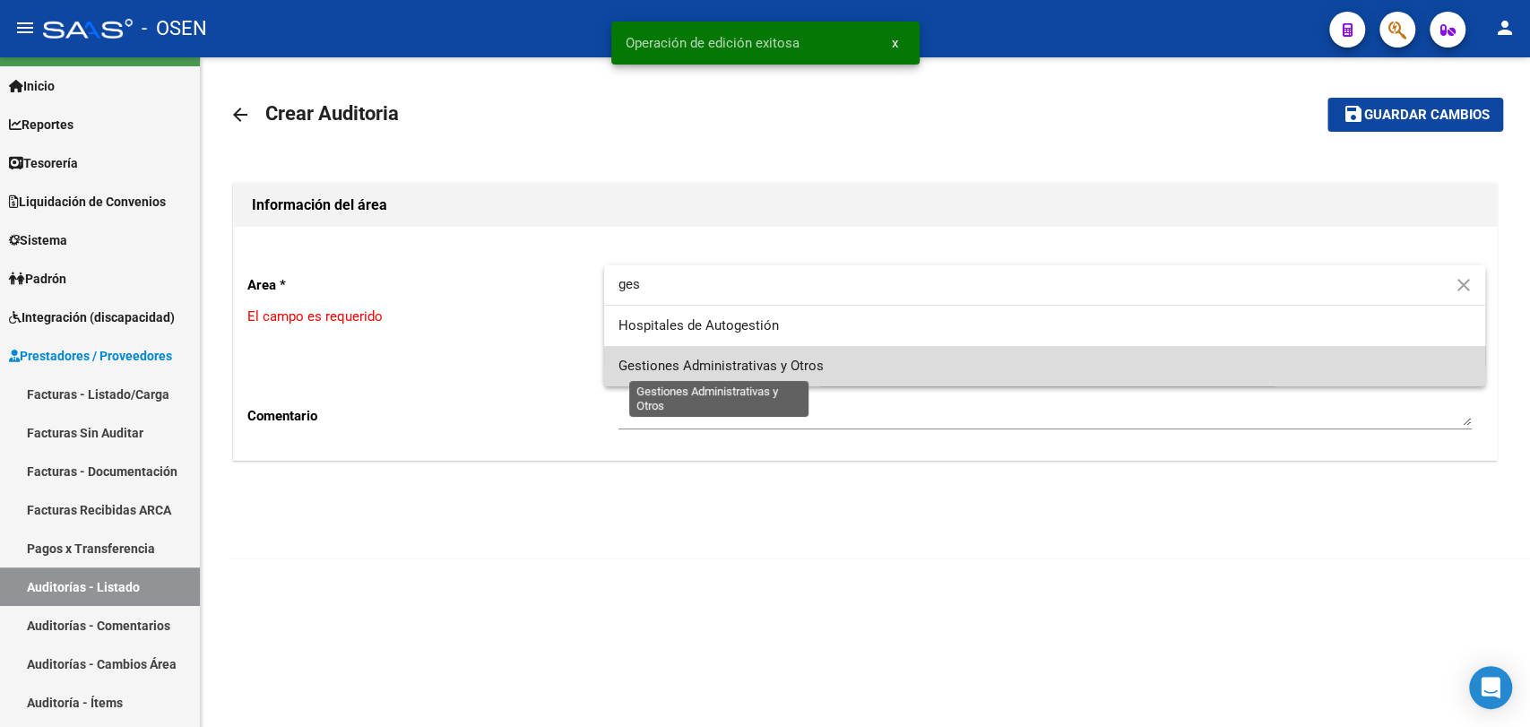
click at [811, 358] on span "Gestiones Administrativas y Otros" at bounding box center [720, 366] width 205 height 16
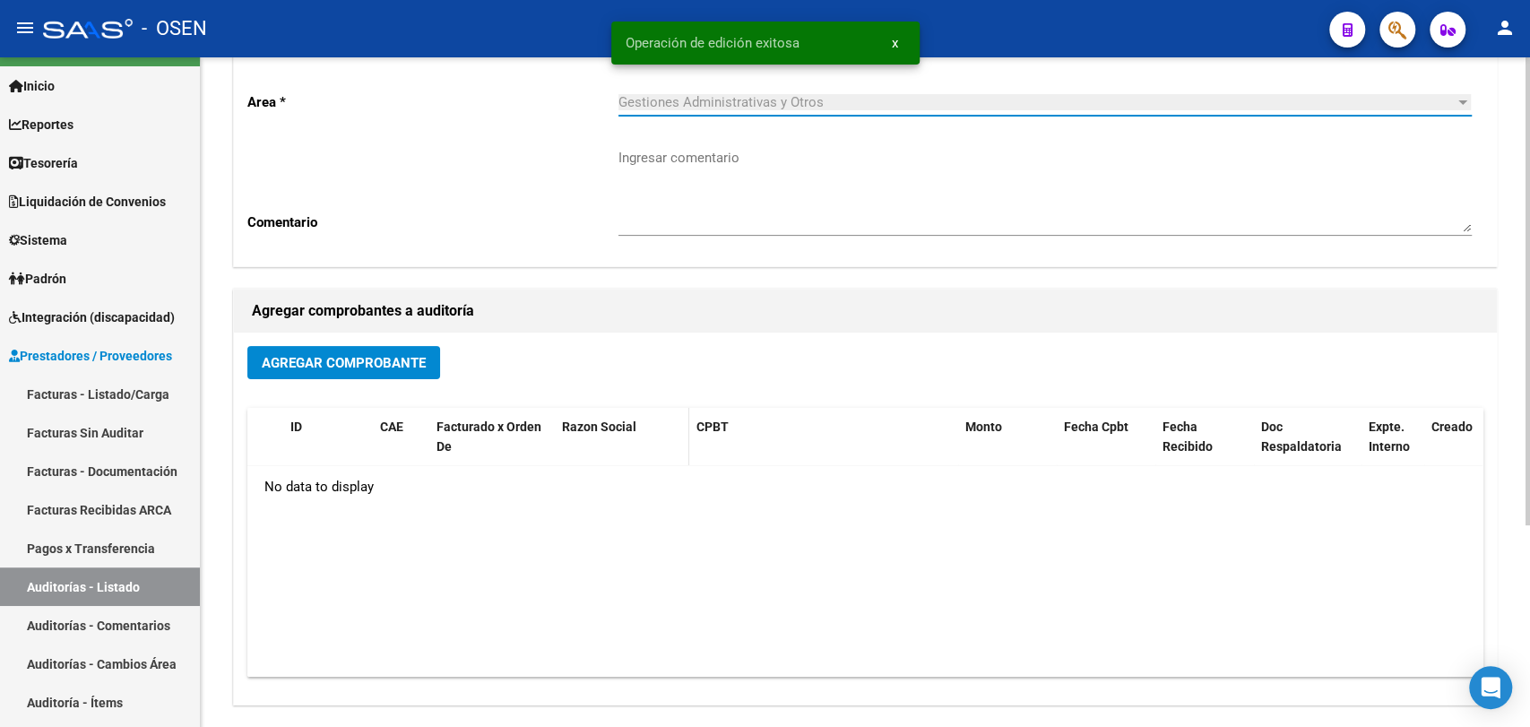
scroll to position [288, 0]
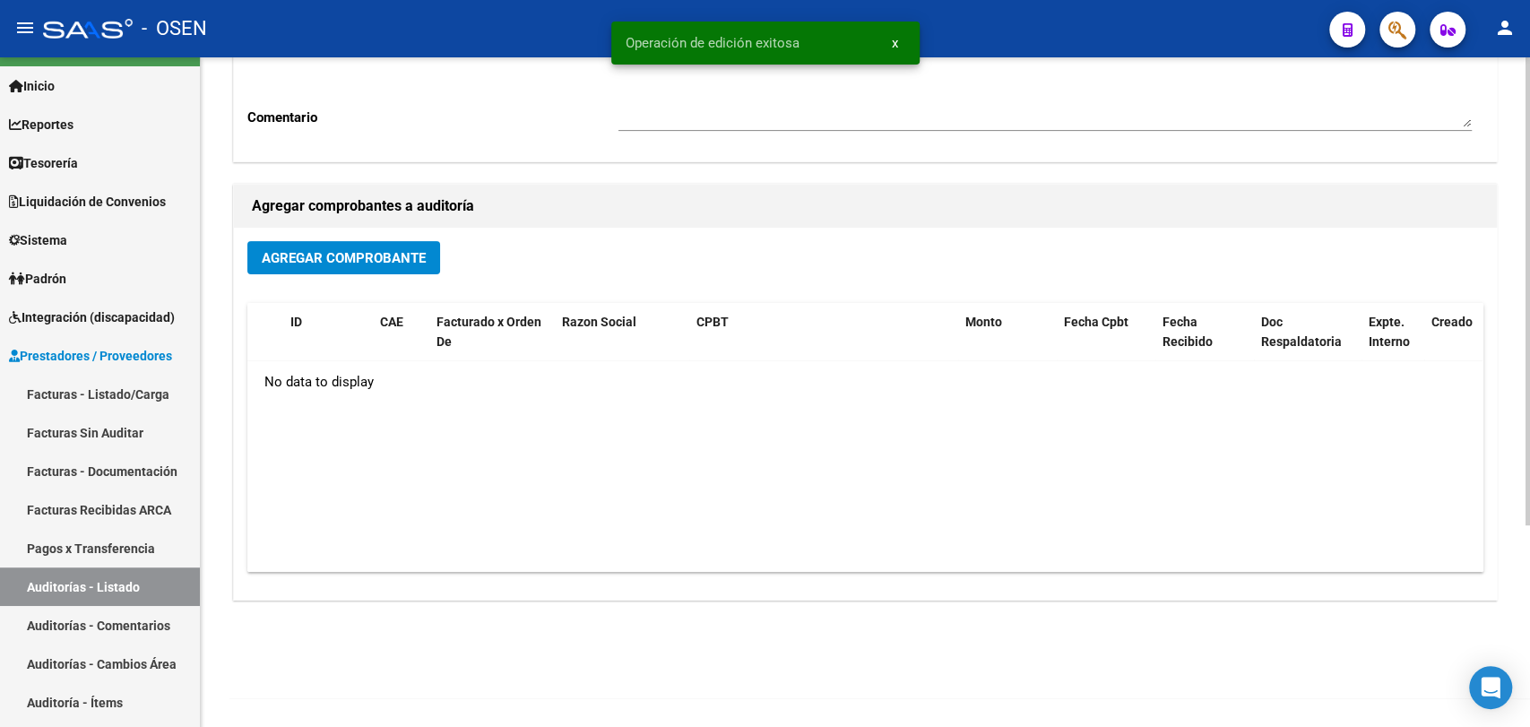
click at [400, 283] on div "Agregar Comprobante" at bounding box center [865, 265] width 1236 height 48
click at [410, 249] on span "Agregar Comprobante" at bounding box center [344, 257] width 164 height 16
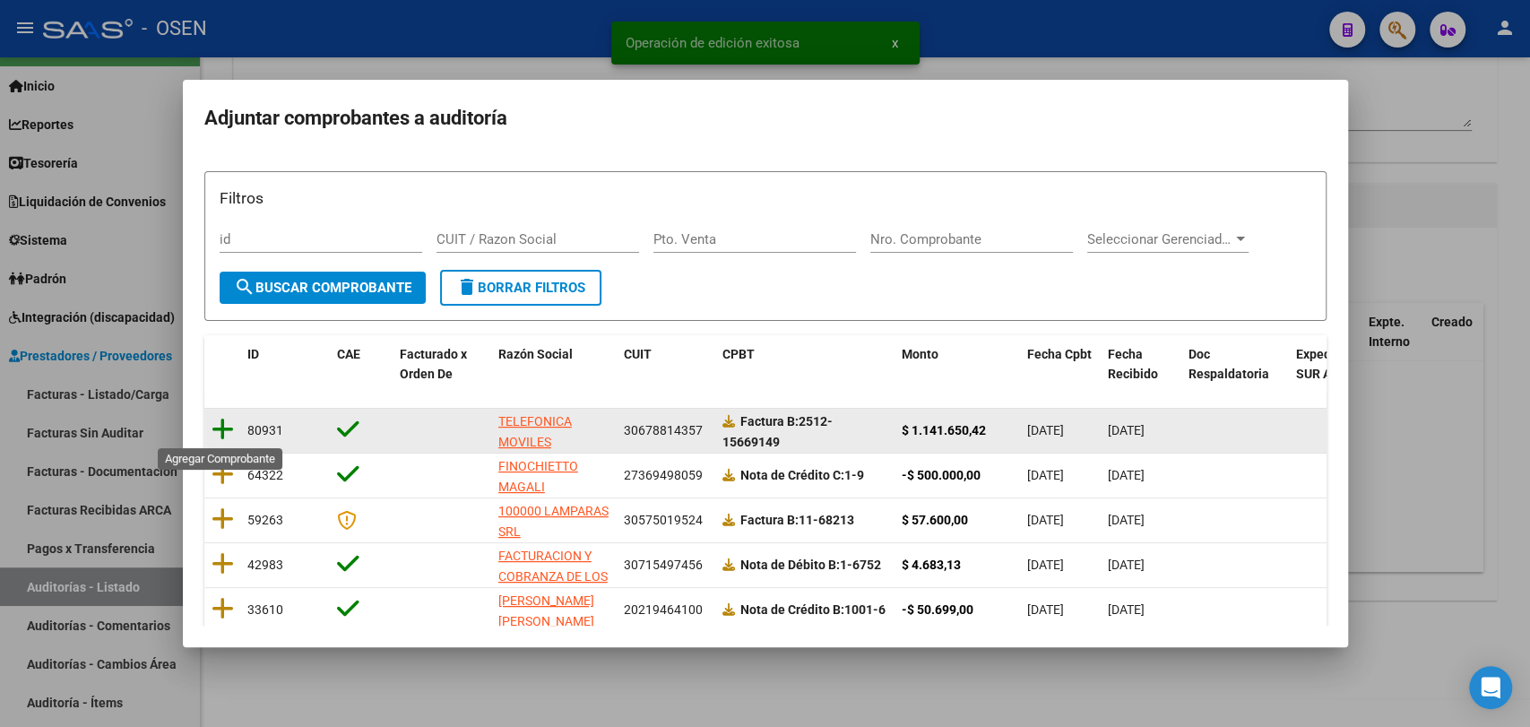
click at [221, 431] on icon at bounding box center [223, 429] width 22 height 25
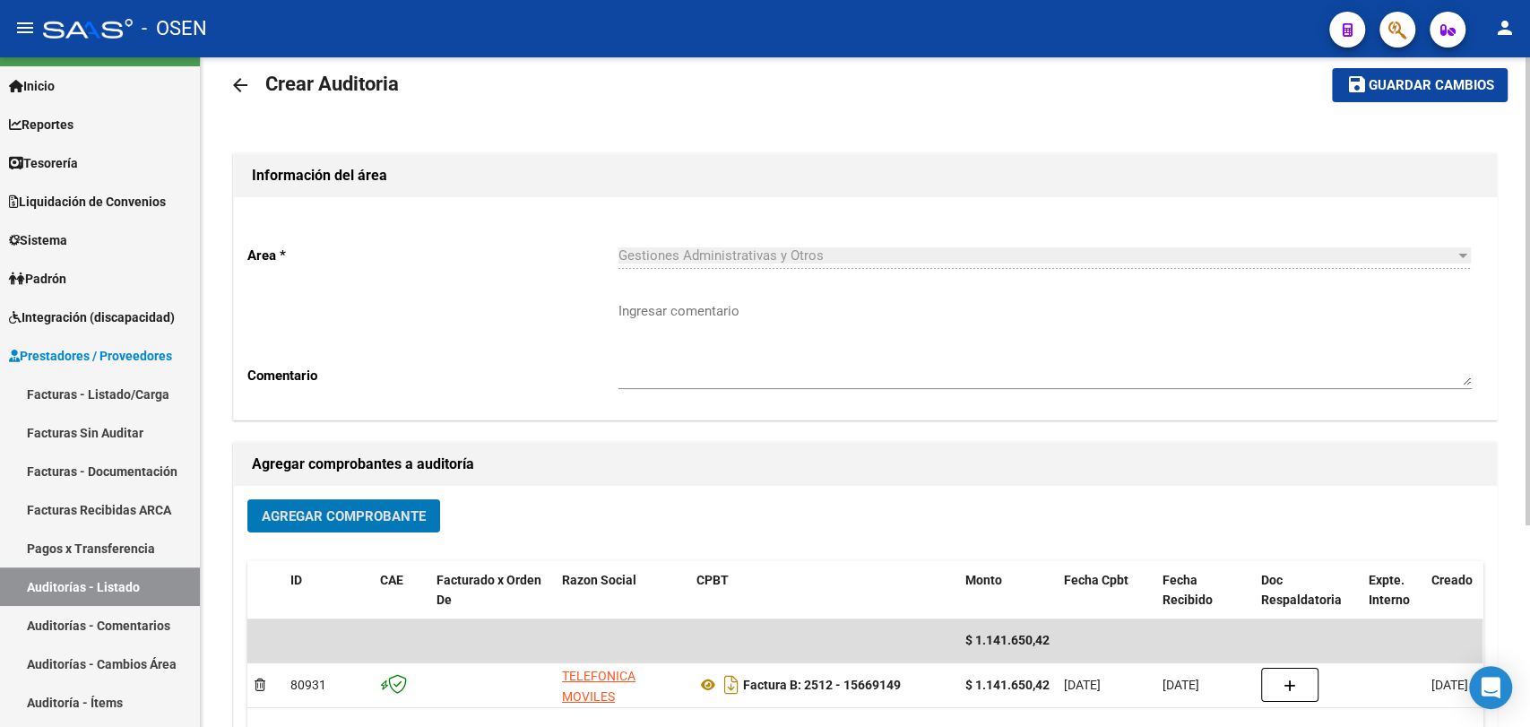
scroll to position [0, 0]
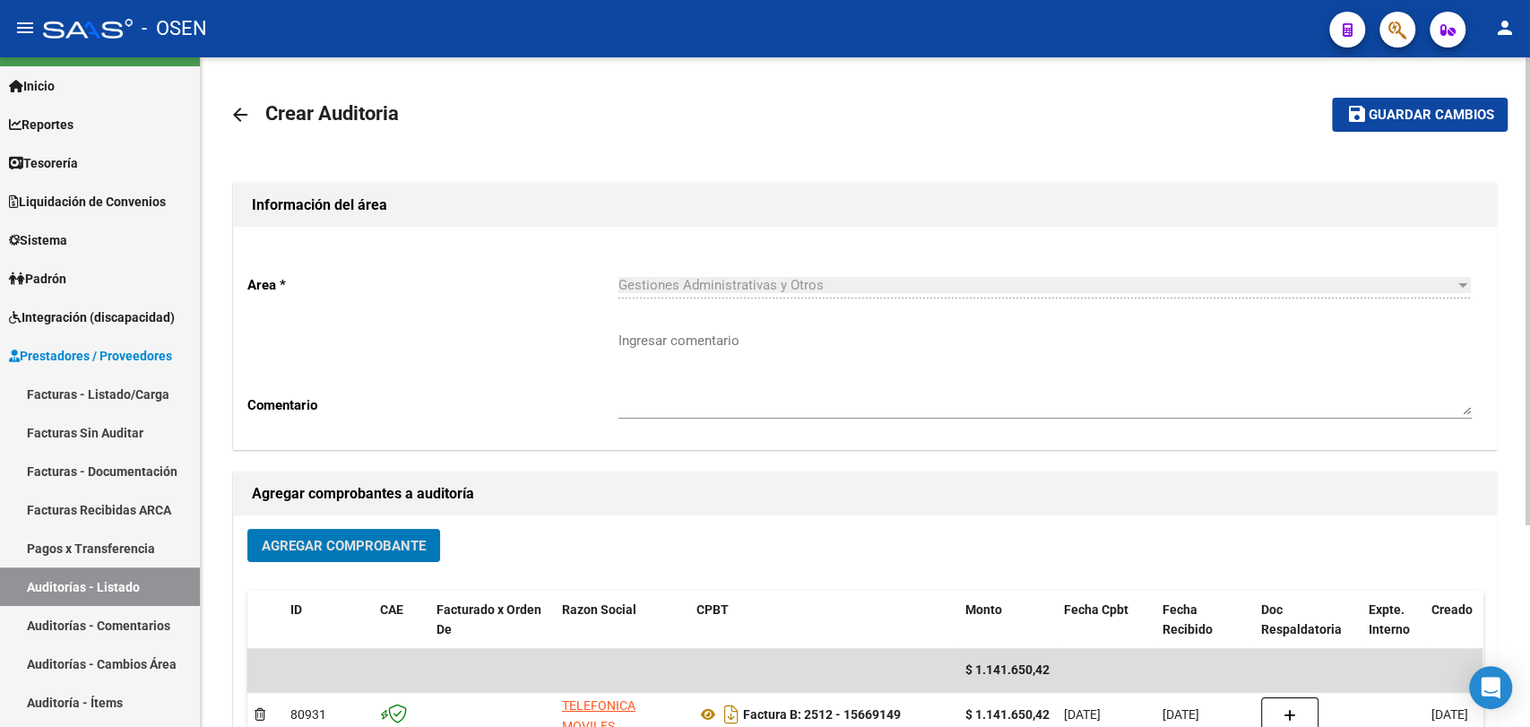
click at [1399, 121] on span "Guardar cambios" at bounding box center [1430, 116] width 125 height 16
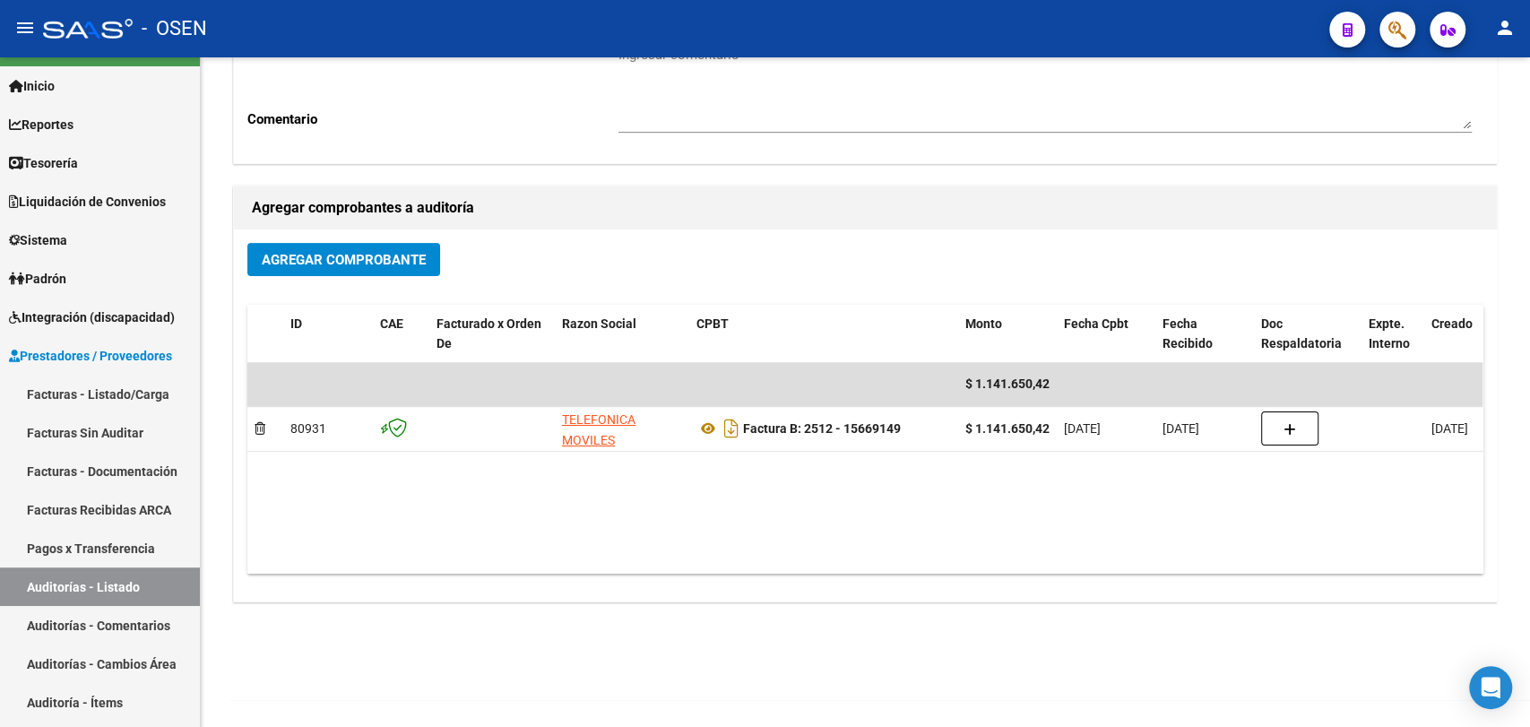
scroll to position [288, 0]
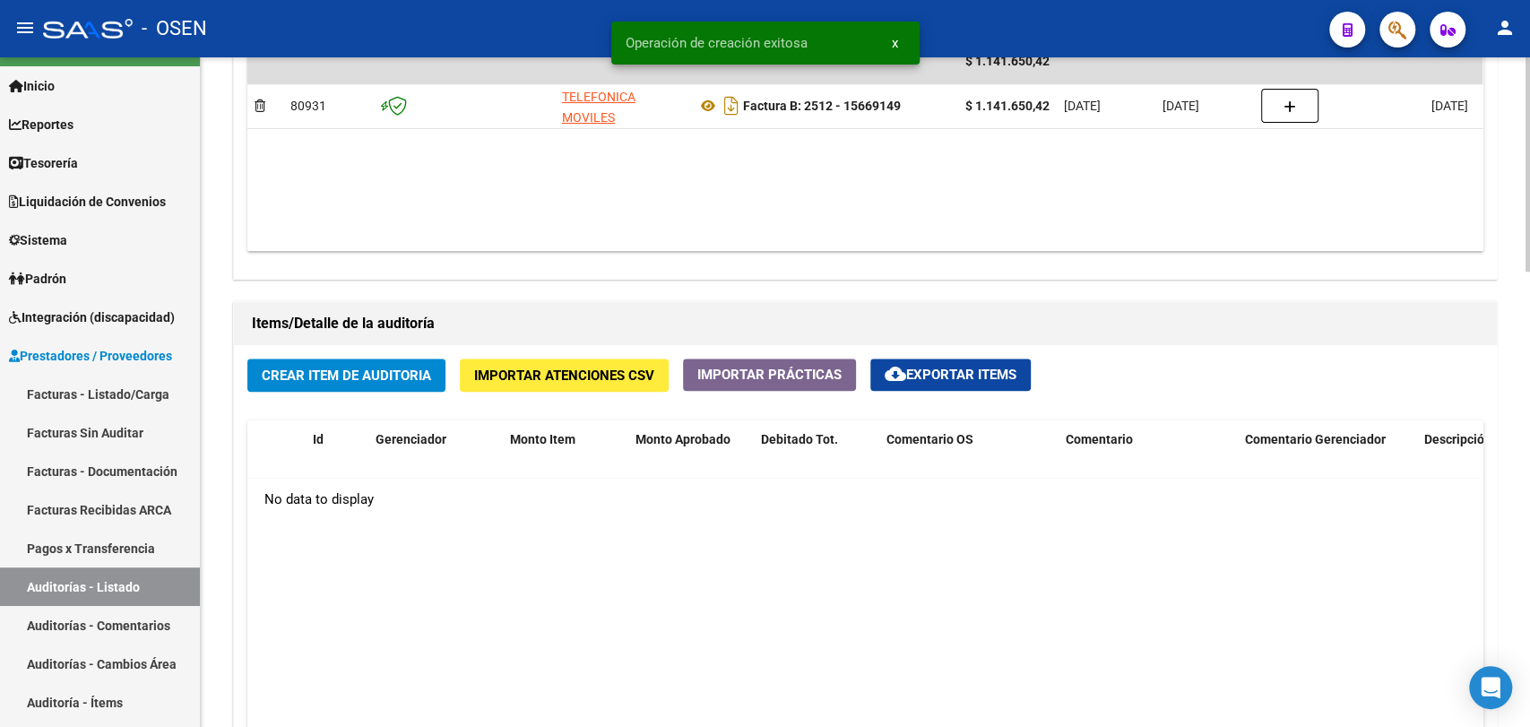
scroll to position [1327, 0]
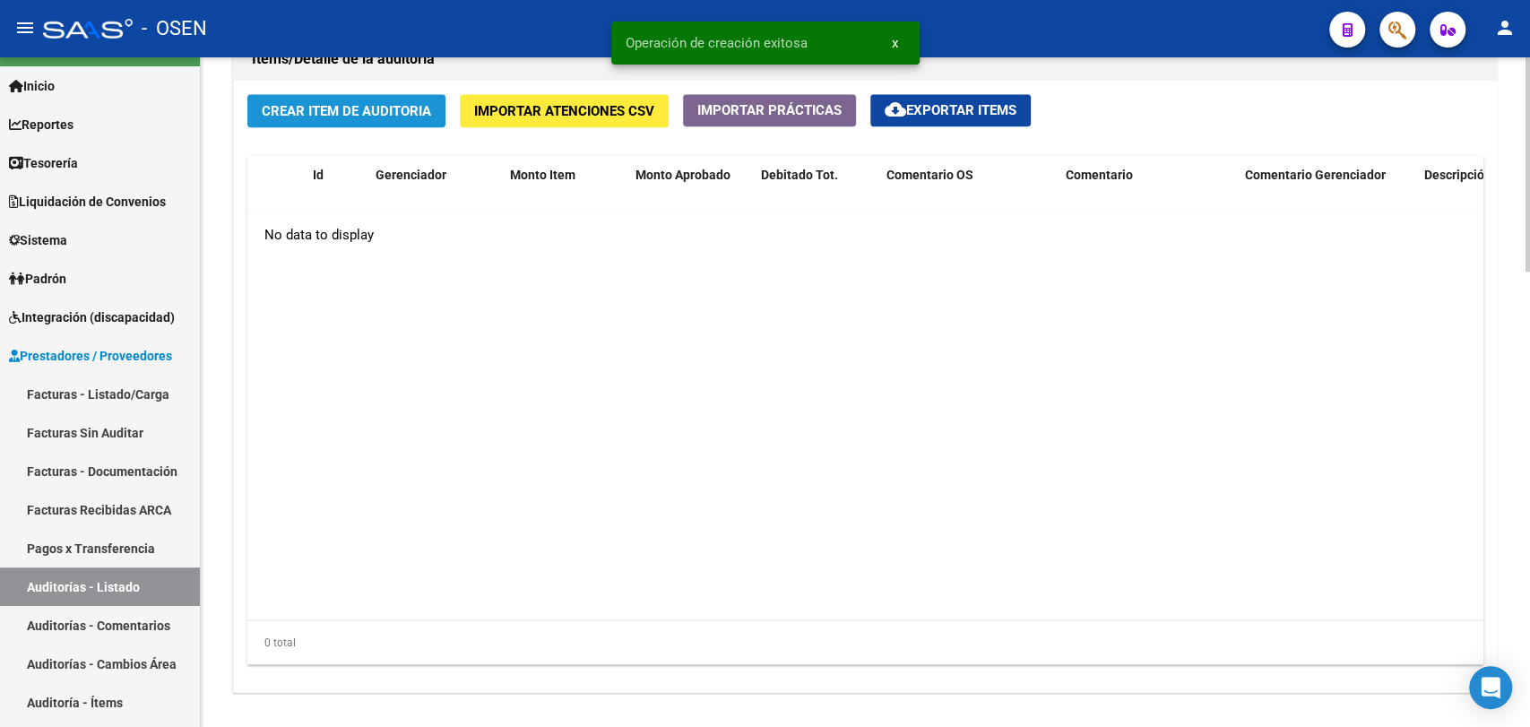
click at [417, 117] on span "Crear Item de Auditoria" at bounding box center [346, 111] width 169 height 16
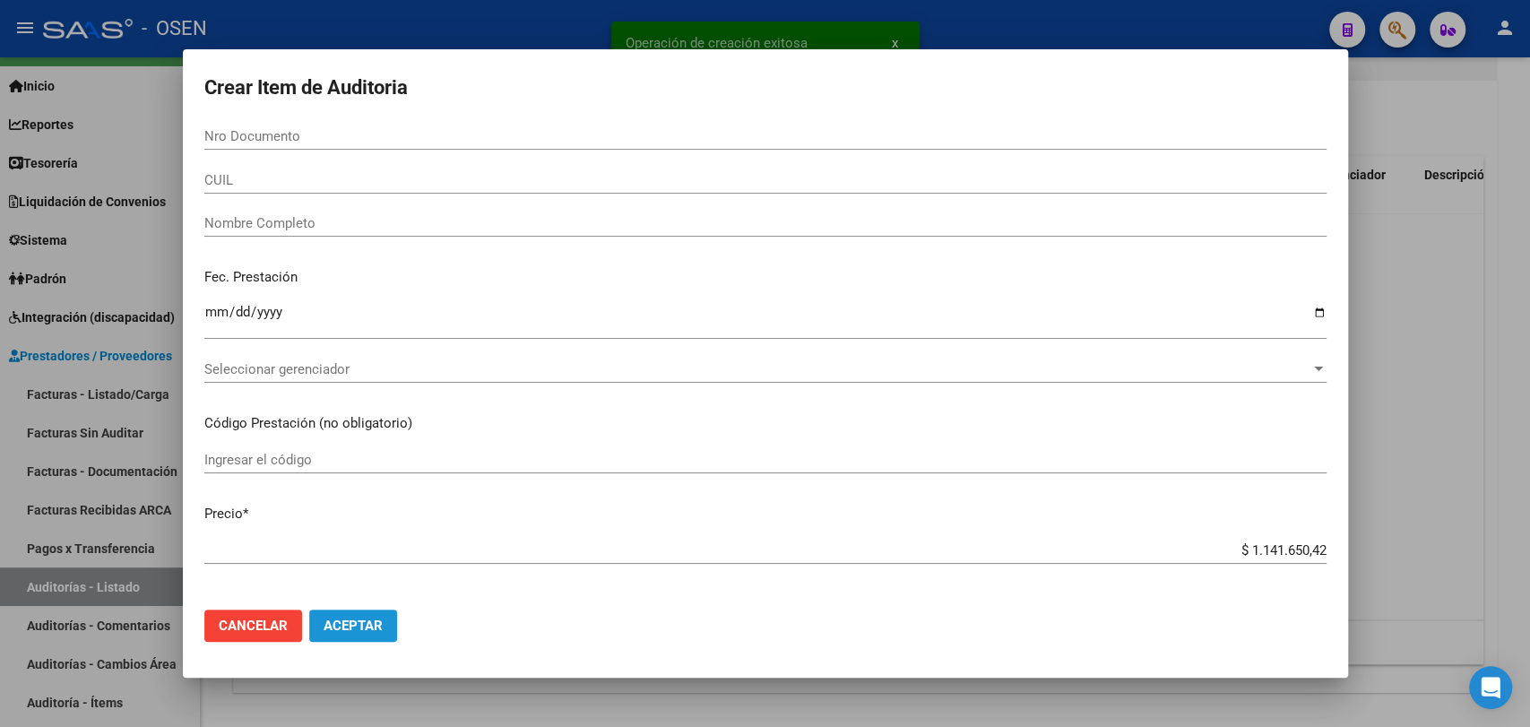
click at [351, 624] on span "Aceptar" at bounding box center [353, 626] width 59 height 16
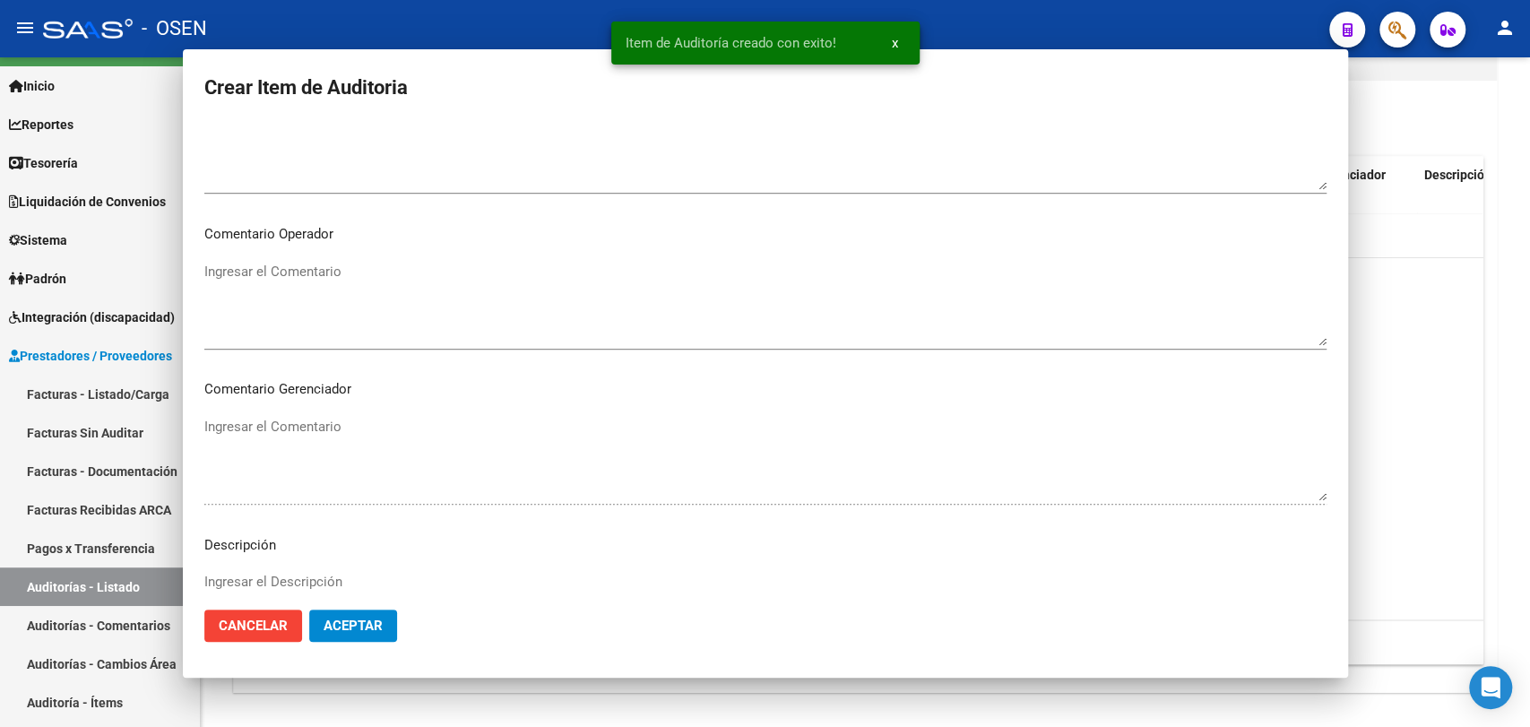
scroll to position [996, 0]
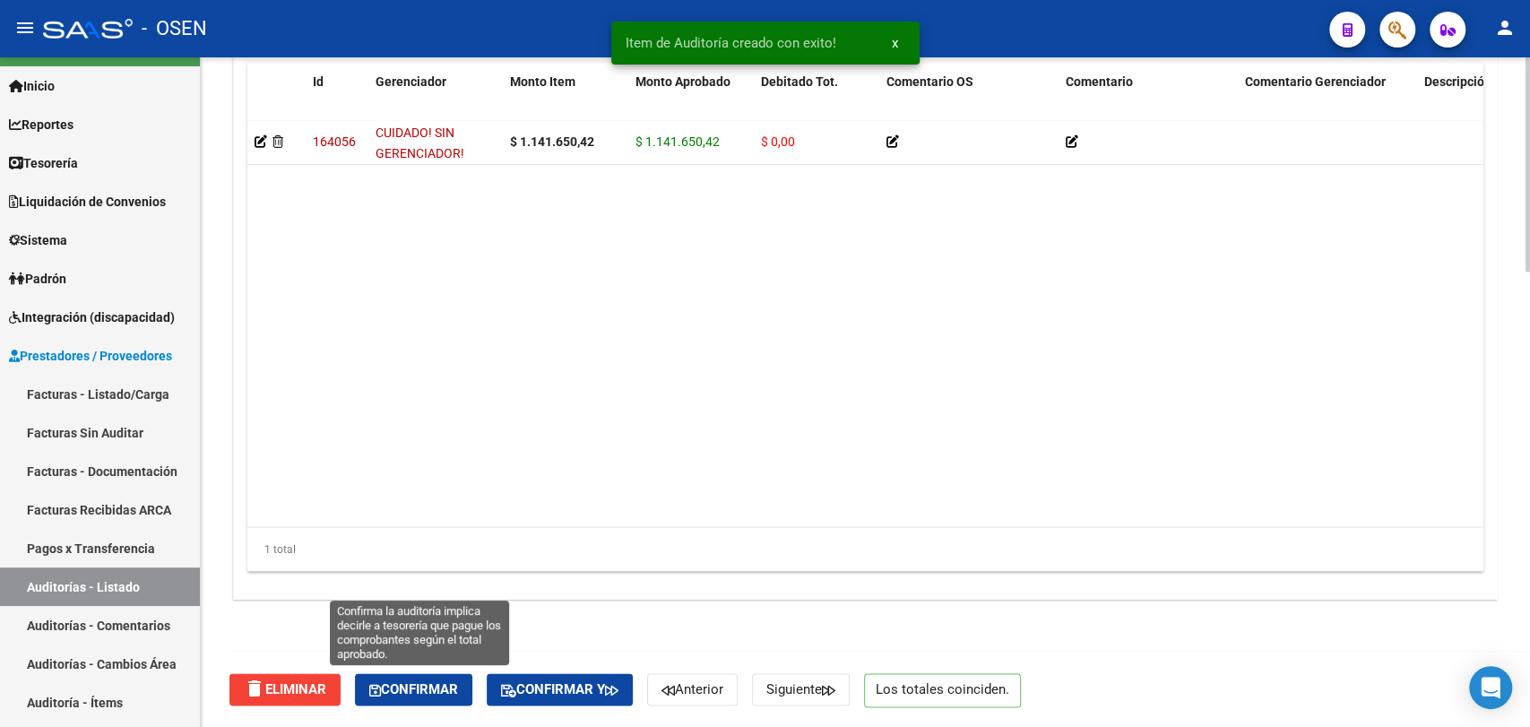
click at [467, 680] on button "Confirmar" at bounding box center [413, 689] width 117 height 32
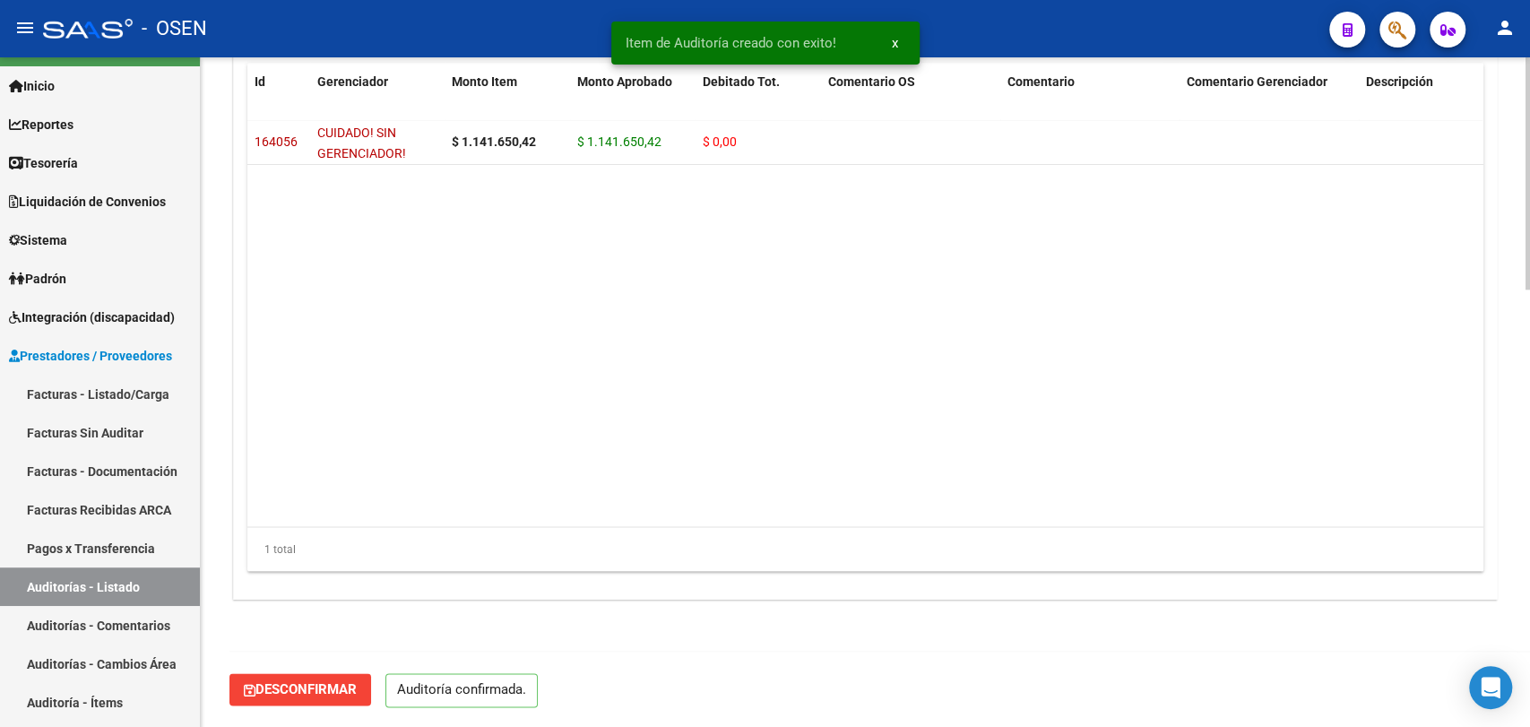
scroll to position [1262, 0]
type input "202510"
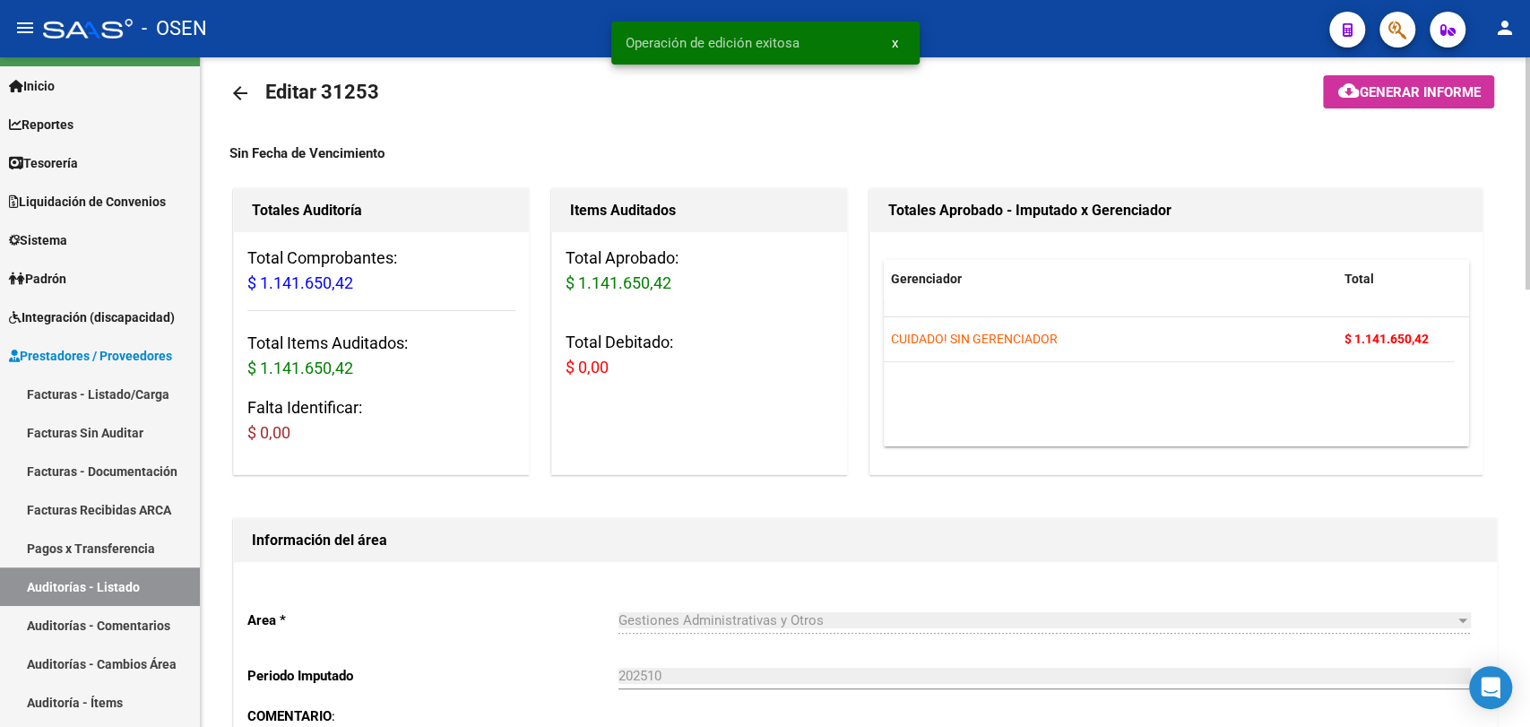
scroll to position [0, 0]
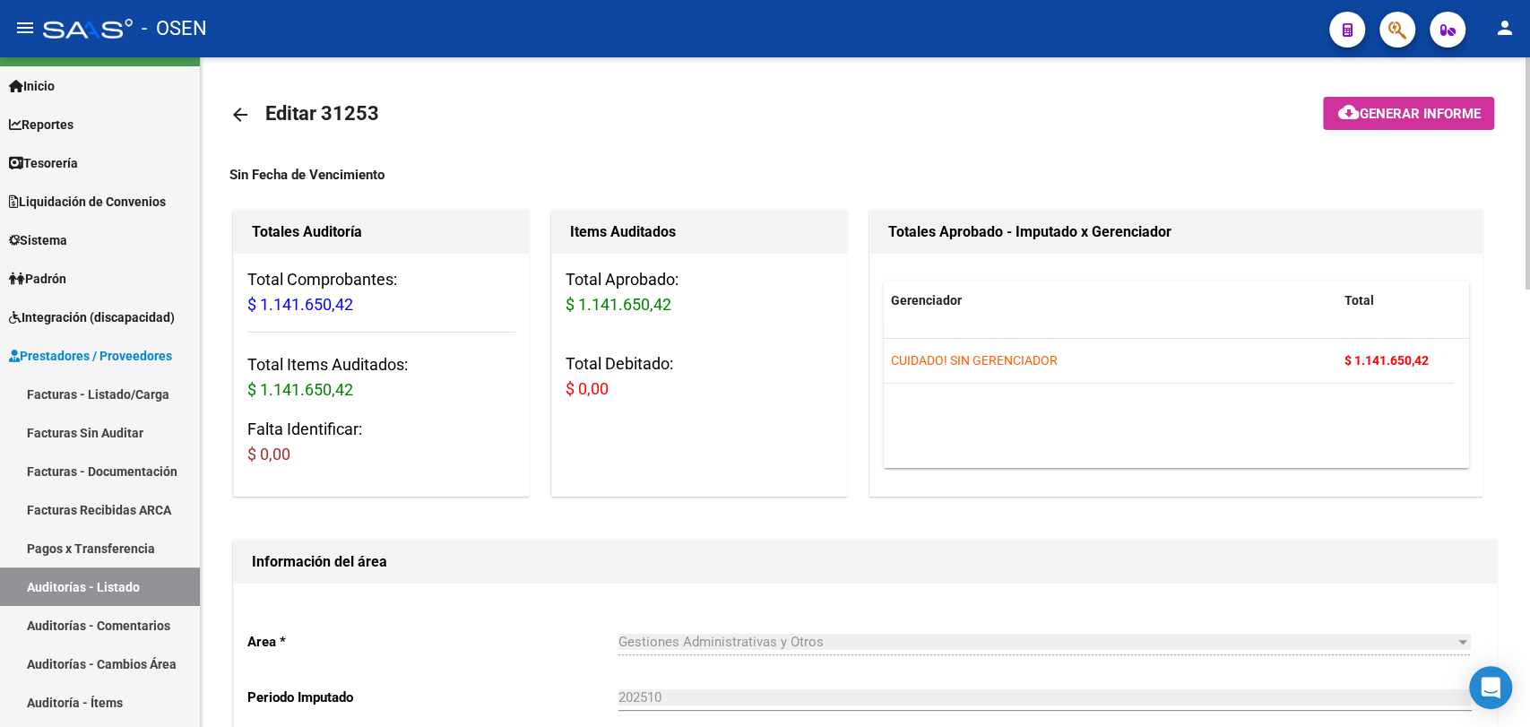
click at [233, 119] on mat-icon "arrow_back" at bounding box center [240, 115] width 22 height 22
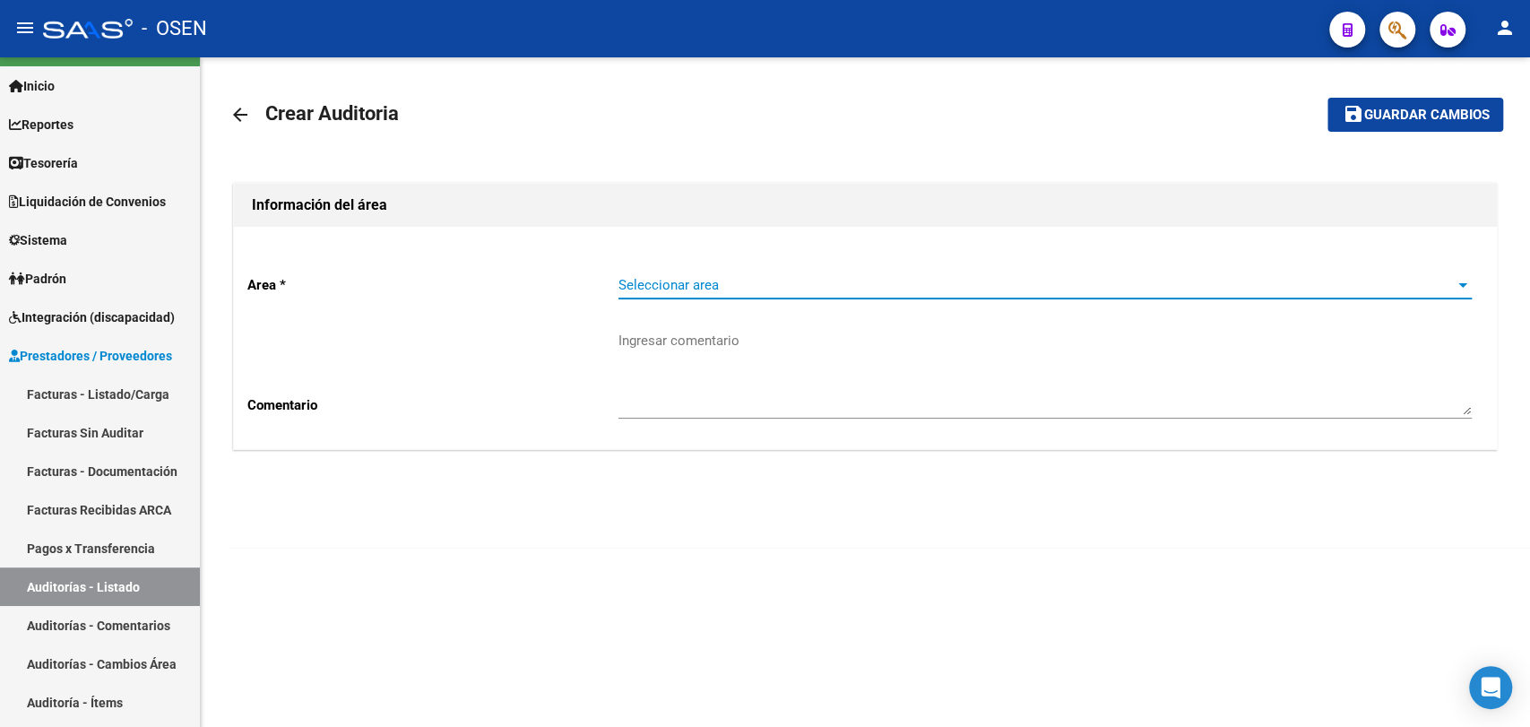
click at [793, 289] on span "Seleccionar area" at bounding box center [1036, 285] width 837 height 16
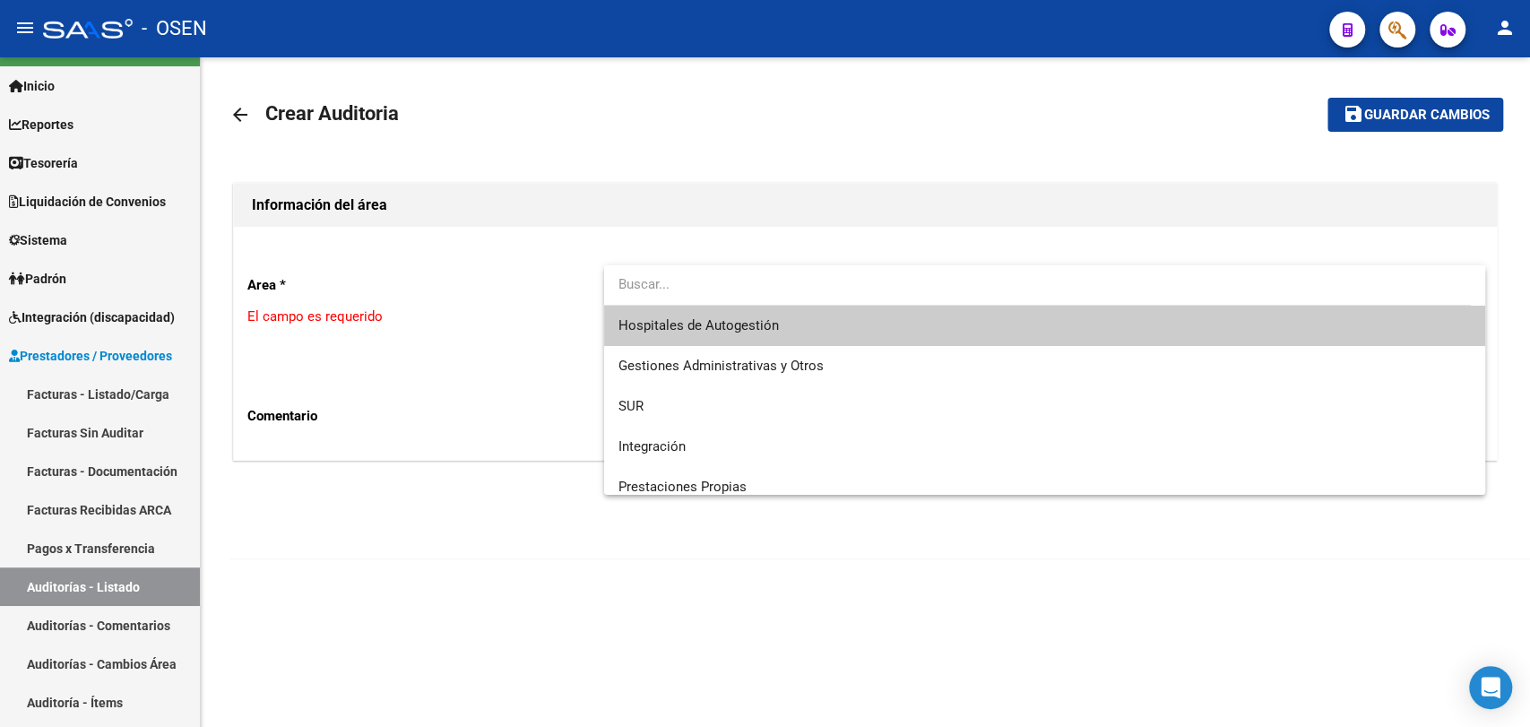
click at [93, 385] on div at bounding box center [765, 363] width 1530 height 727
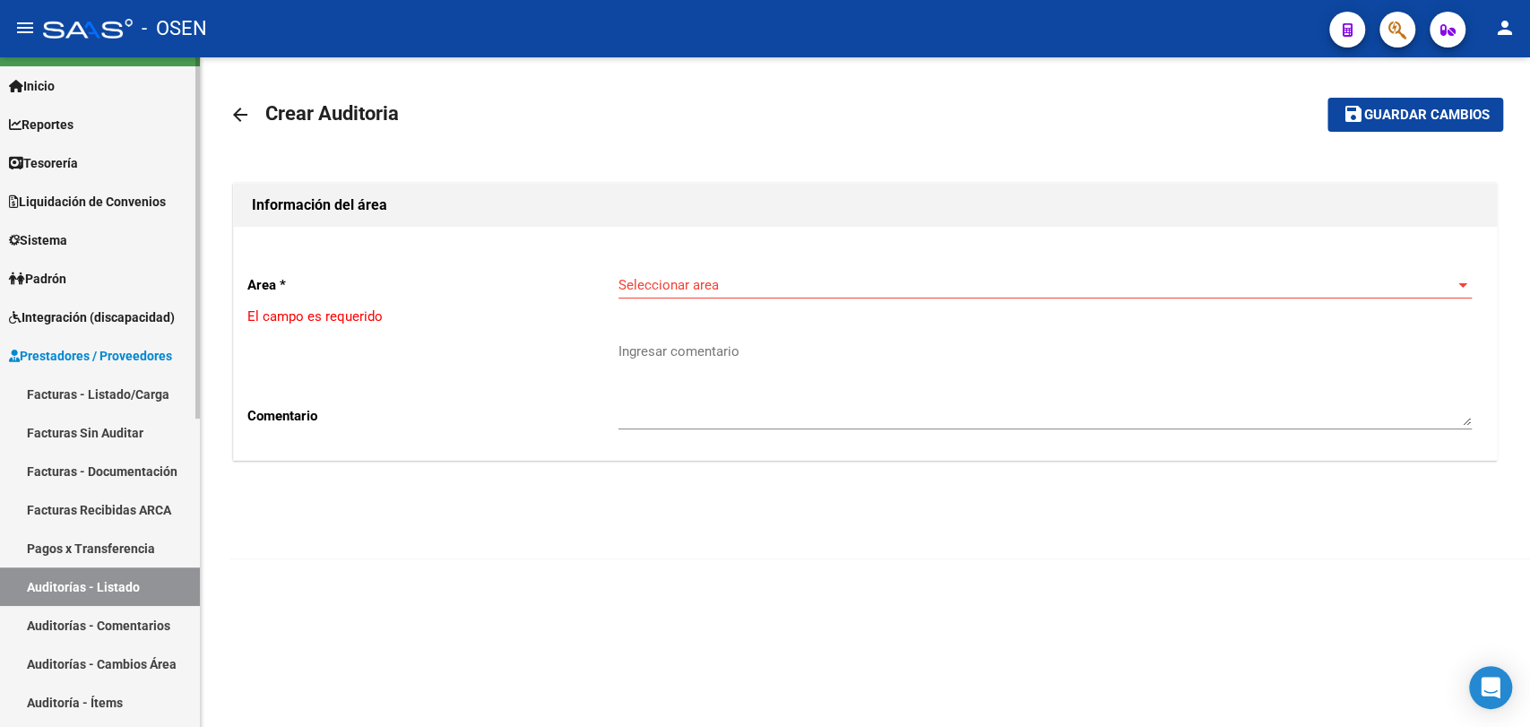
click at [99, 392] on link "Facturas - Listado/Carga" at bounding box center [100, 394] width 200 height 39
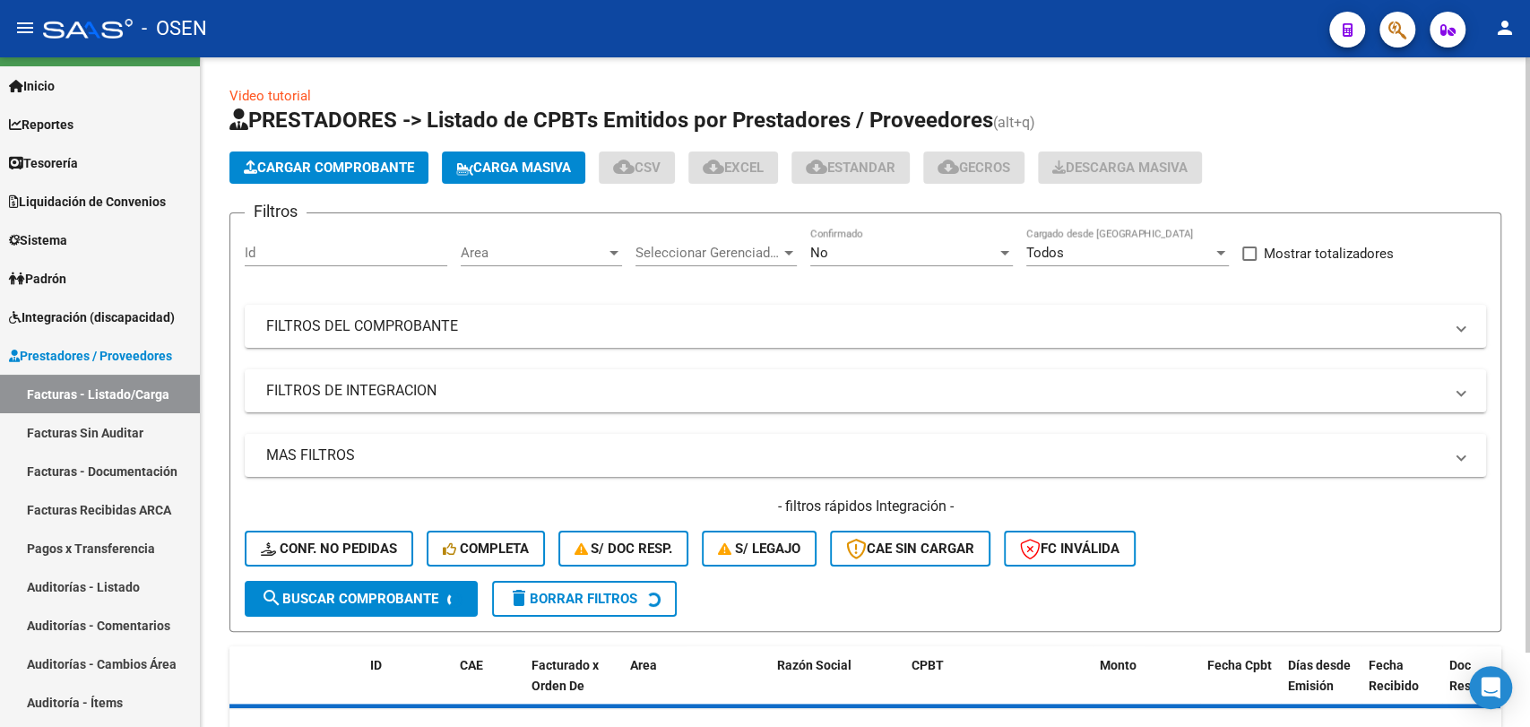
click at [385, 162] on span "Cargar Comprobante" at bounding box center [329, 168] width 170 height 16
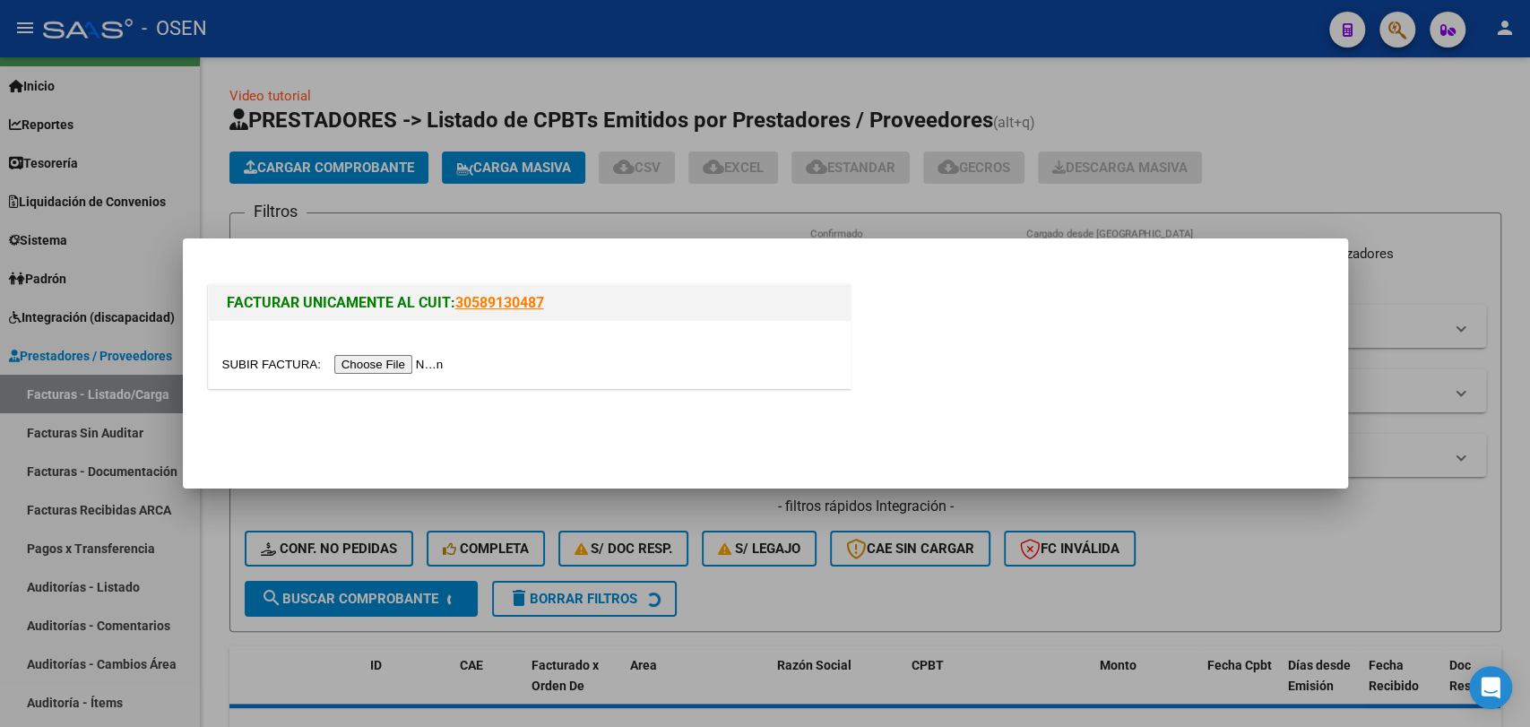
click at [370, 384] on div at bounding box center [530, 354] width 642 height 67
click at [383, 363] on input "file" at bounding box center [335, 364] width 227 height 19
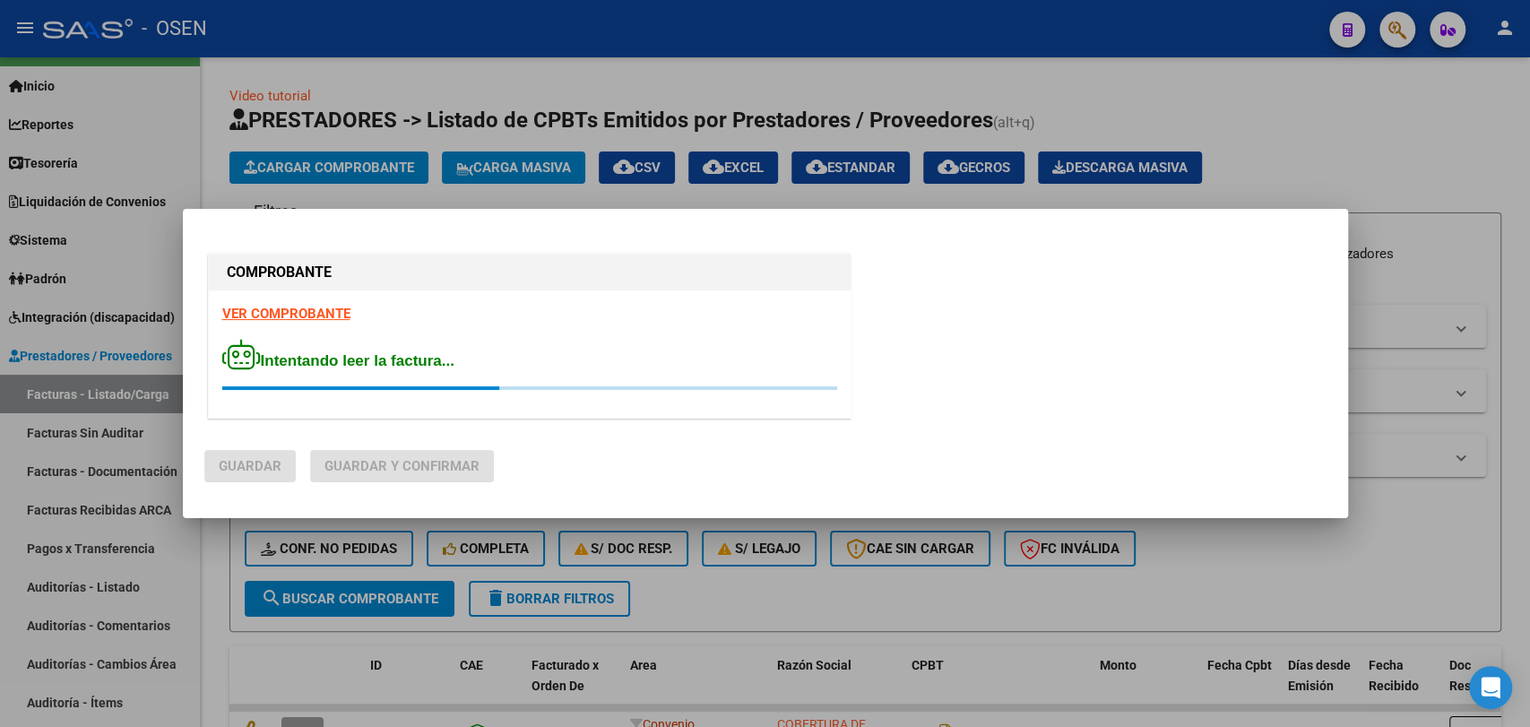
click at [327, 316] on strong "VER COMPROBANTE" at bounding box center [286, 314] width 128 height 16
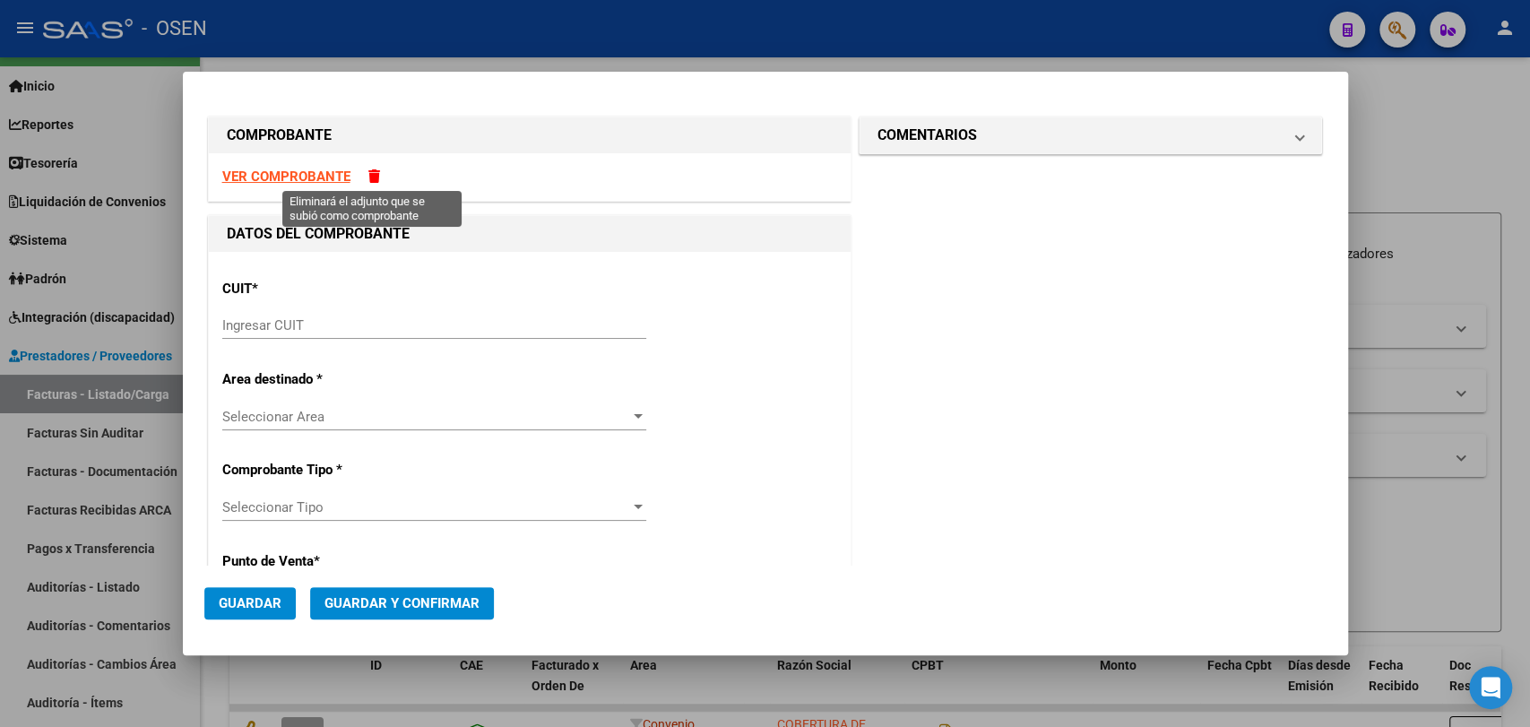
click at [373, 181] on span at bounding box center [374, 175] width 12 height 13
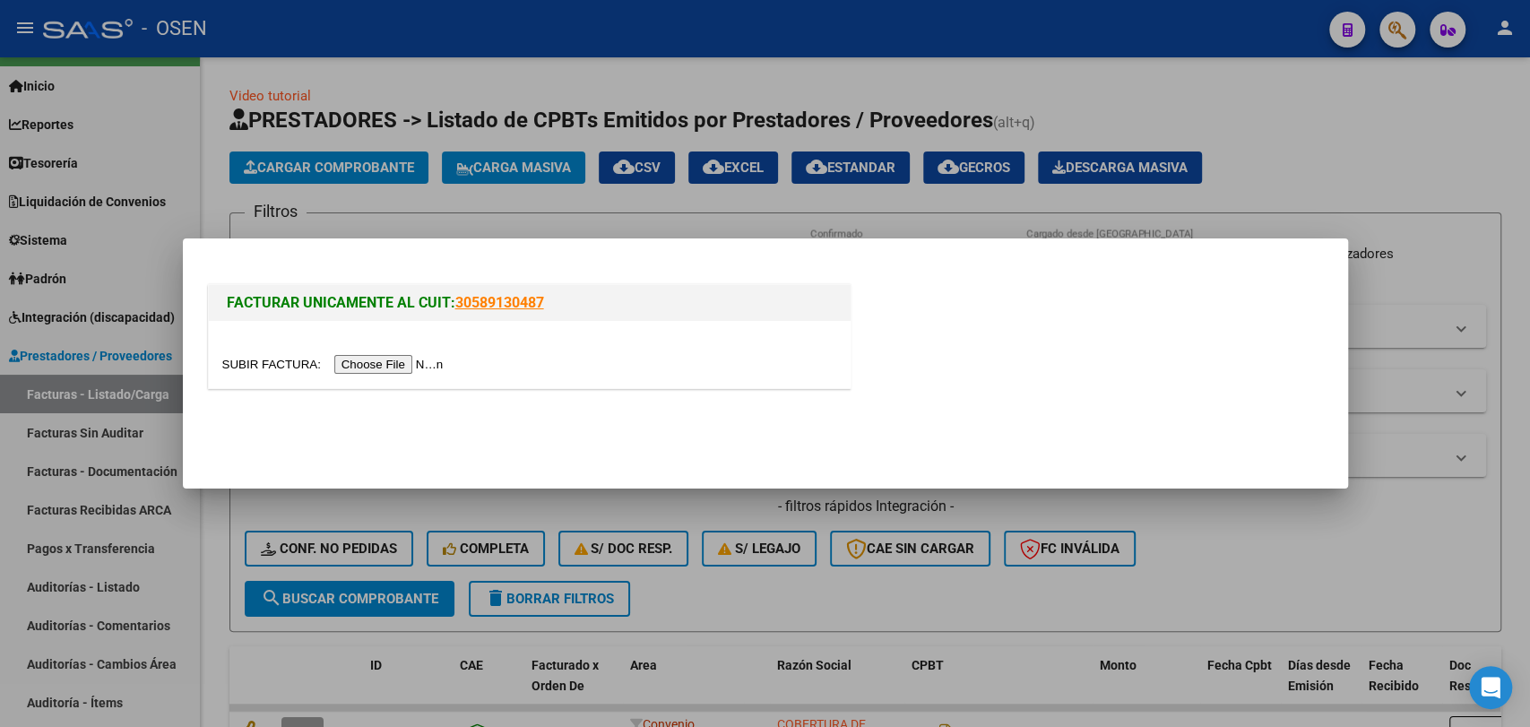
click at [385, 357] on input "file" at bounding box center [335, 364] width 227 height 19
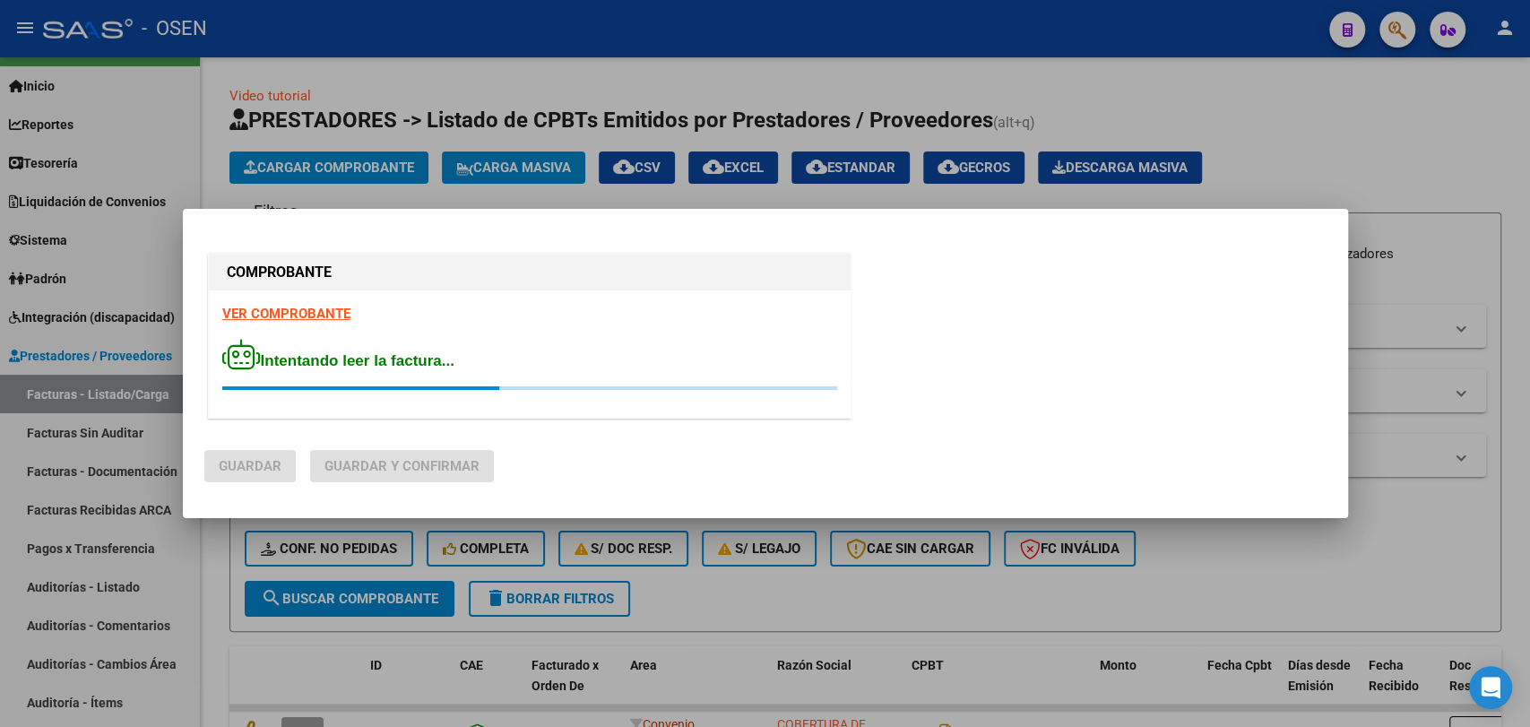
click at [330, 311] on strong "VER COMPROBANTE" at bounding box center [286, 314] width 128 height 16
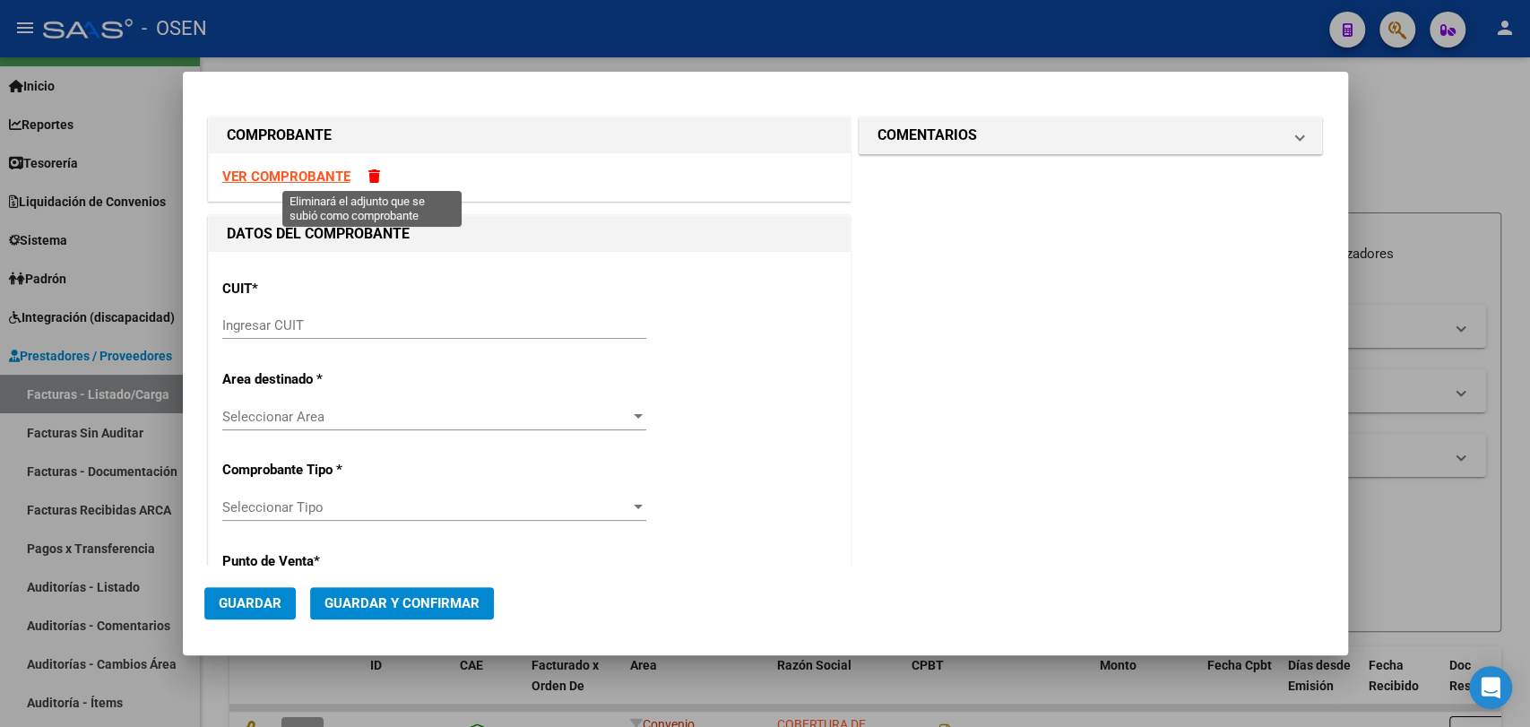
click at [374, 179] on span at bounding box center [374, 175] width 12 height 13
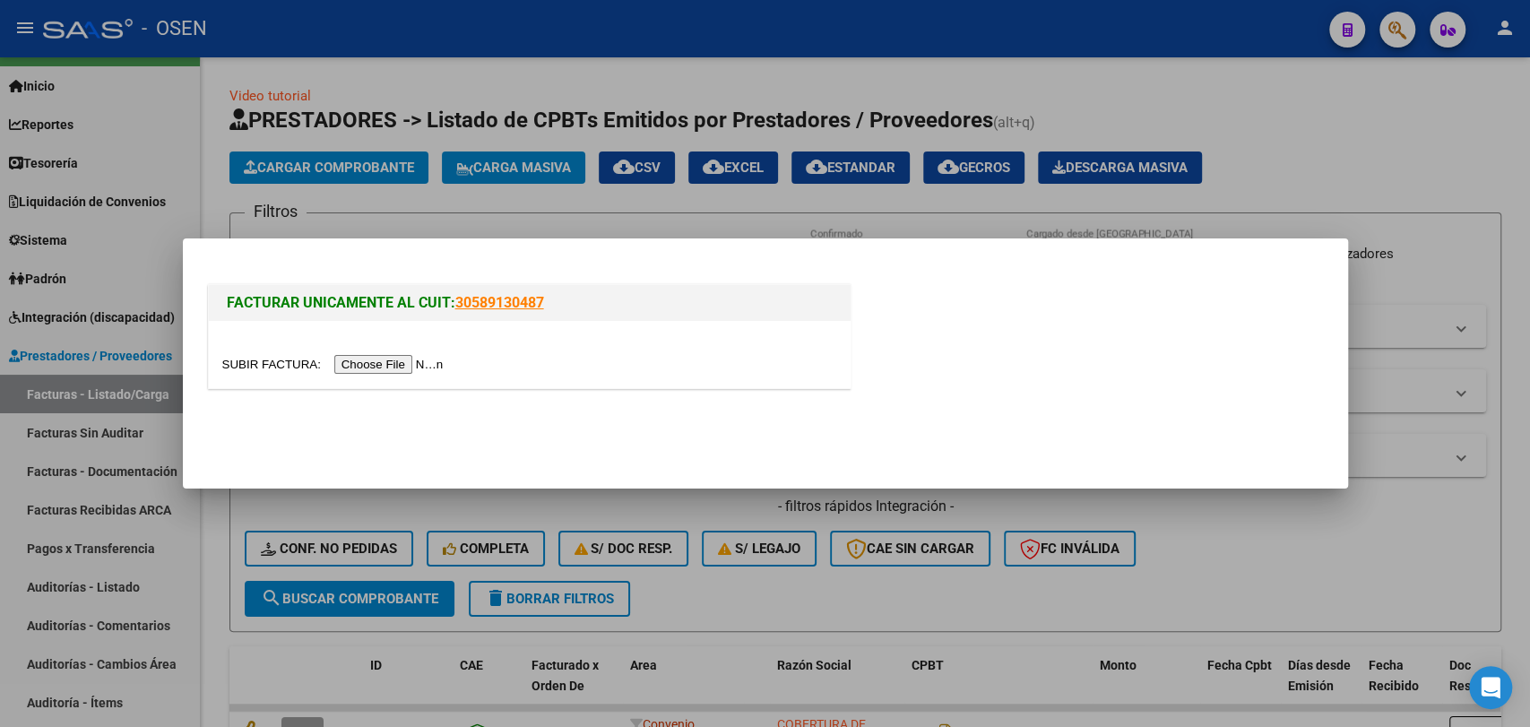
click at [366, 370] on input "file" at bounding box center [335, 364] width 227 height 19
click at [394, 372] on input "file" at bounding box center [335, 364] width 227 height 19
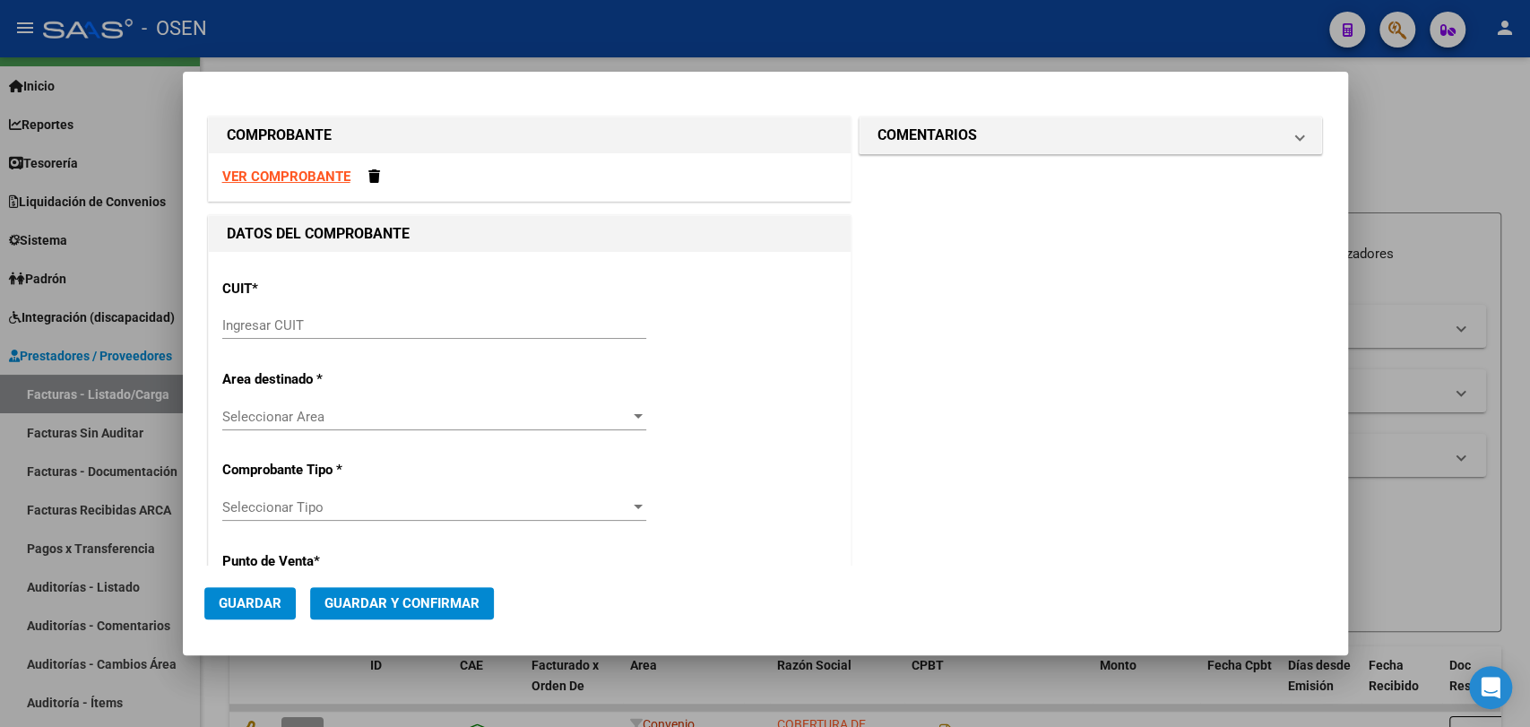
click at [332, 174] on strong "VER COMPROBANTE" at bounding box center [286, 177] width 128 height 16
click at [387, 320] on input "Ingresar CUIT" at bounding box center [434, 325] width 424 height 16
paste input "30-67881435-7"
type input "30-67881435-7"
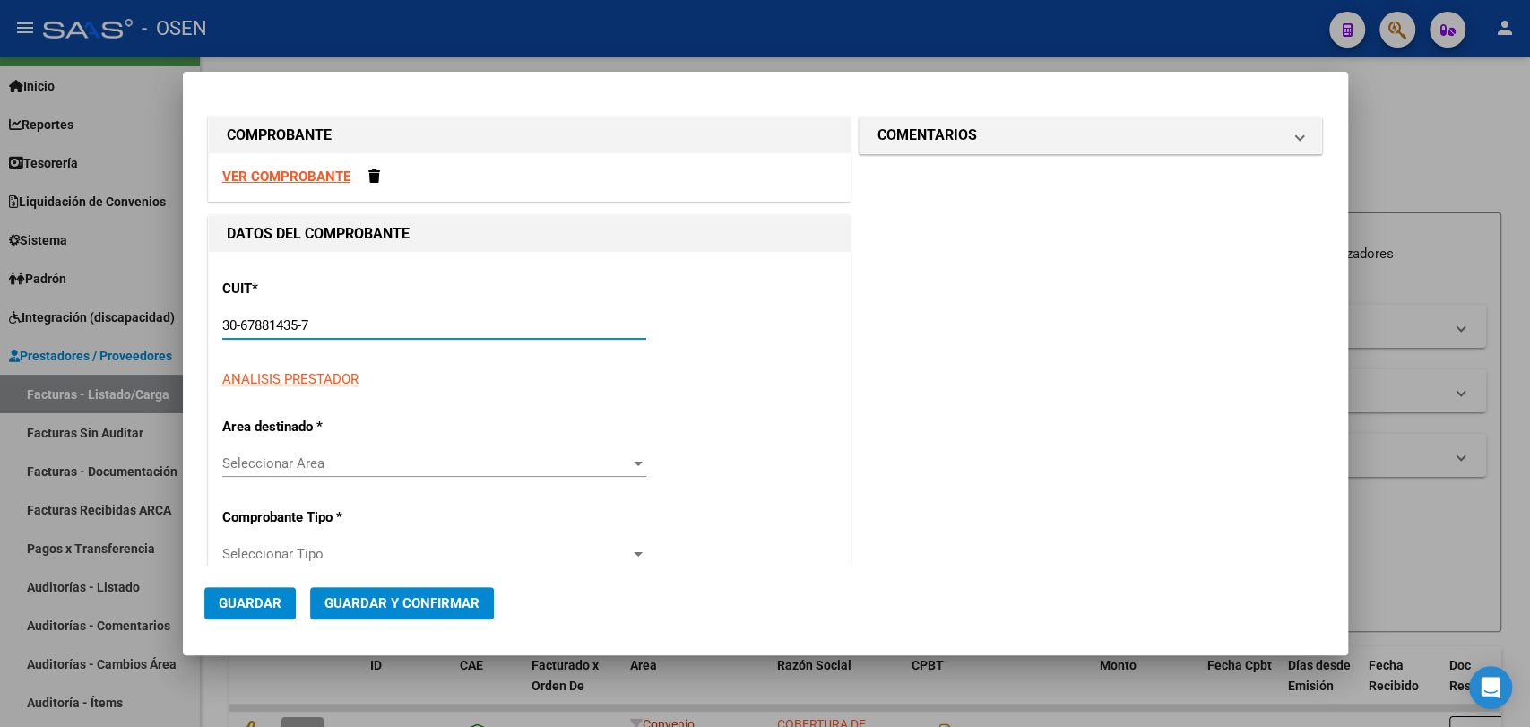
type input "3108"
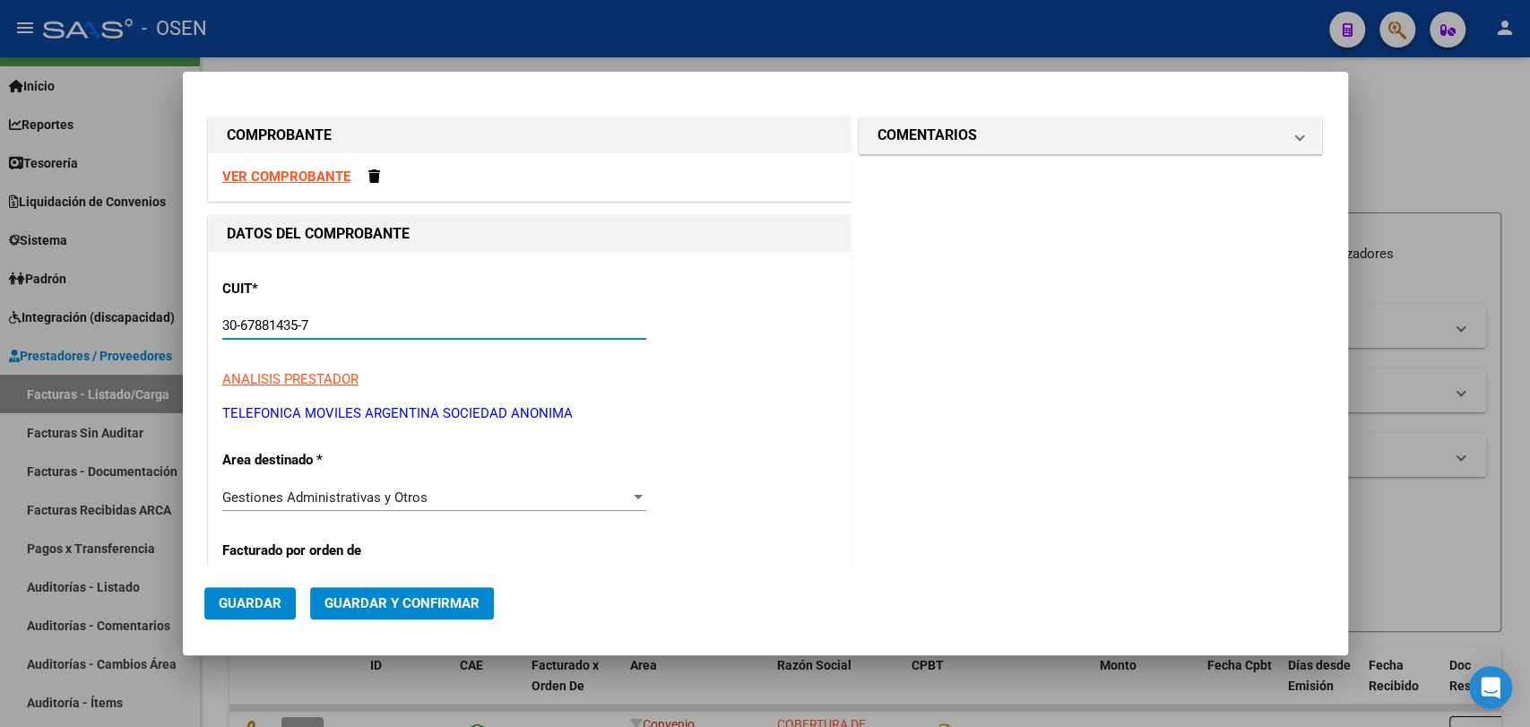
type input "30-67881435-7"
click at [315, 184] on strong "VER COMPROBANTE" at bounding box center [286, 177] width 128 height 16
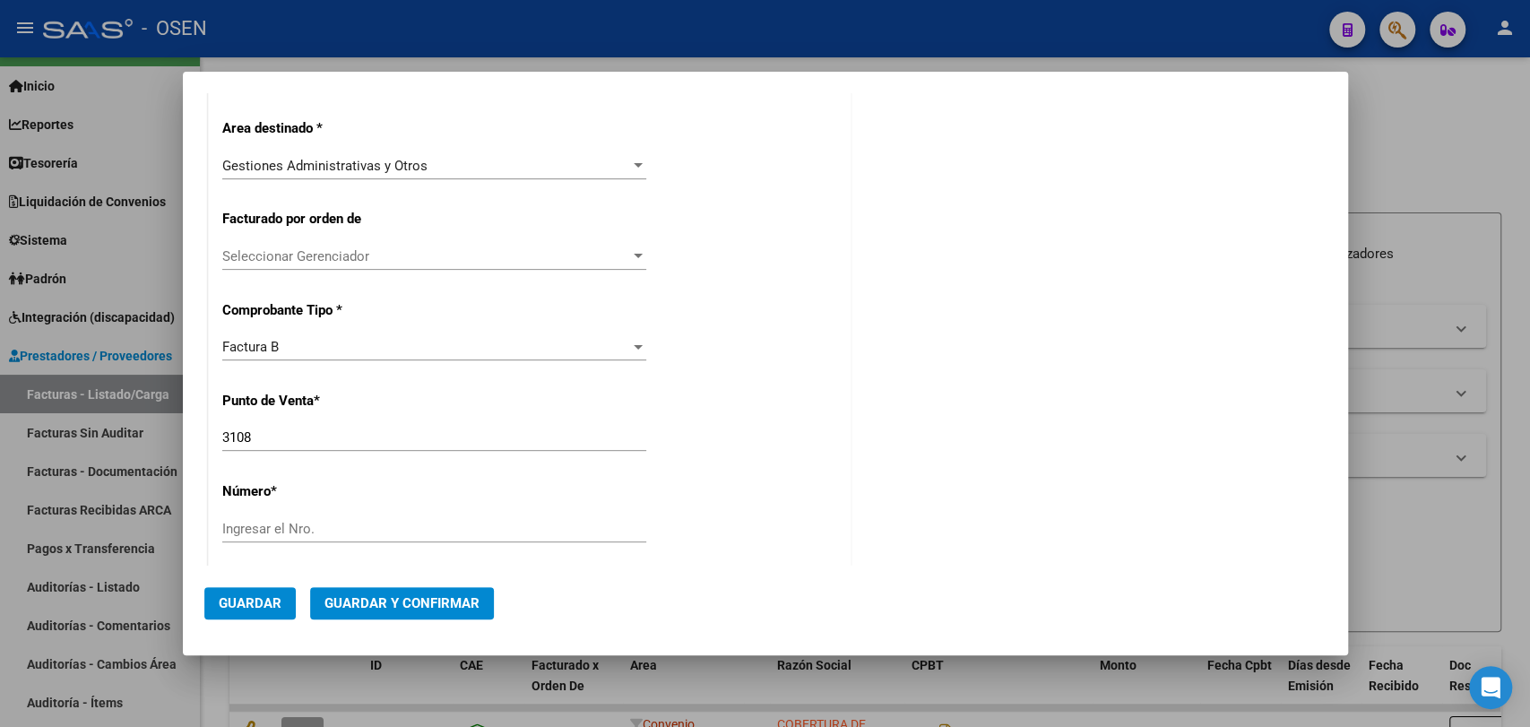
scroll to position [663, 0]
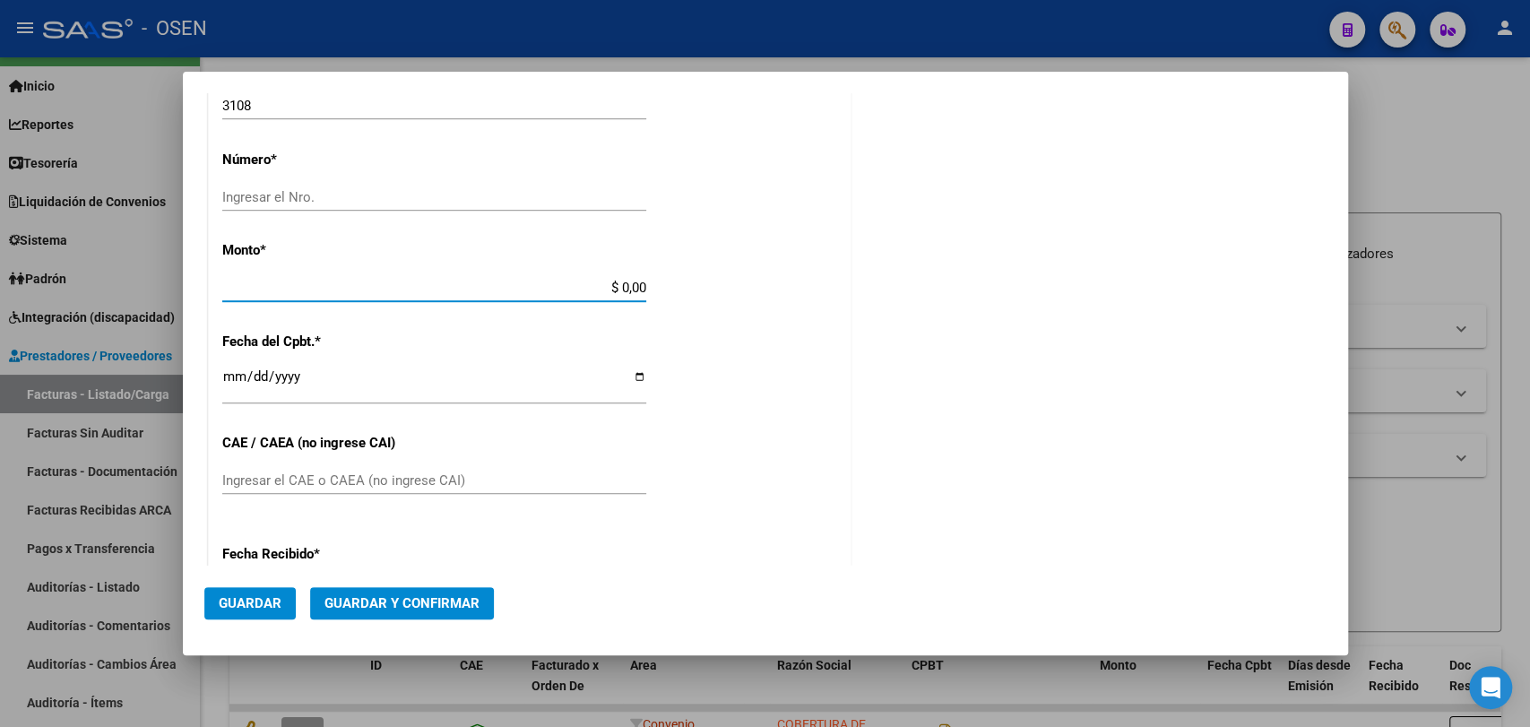
drag, startPoint x: 533, startPoint y: 282, endPoint x: 685, endPoint y: 282, distance: 151.5
click at [685, 282] on div "CUIT * 30-67881435-7 Ingresar CUIT ANALISIS PRESTADOR TELEFONICA MOVILES ARGENT…" at bounding box center [530, 269] width 642 height 1361
paste input "100.354,58"
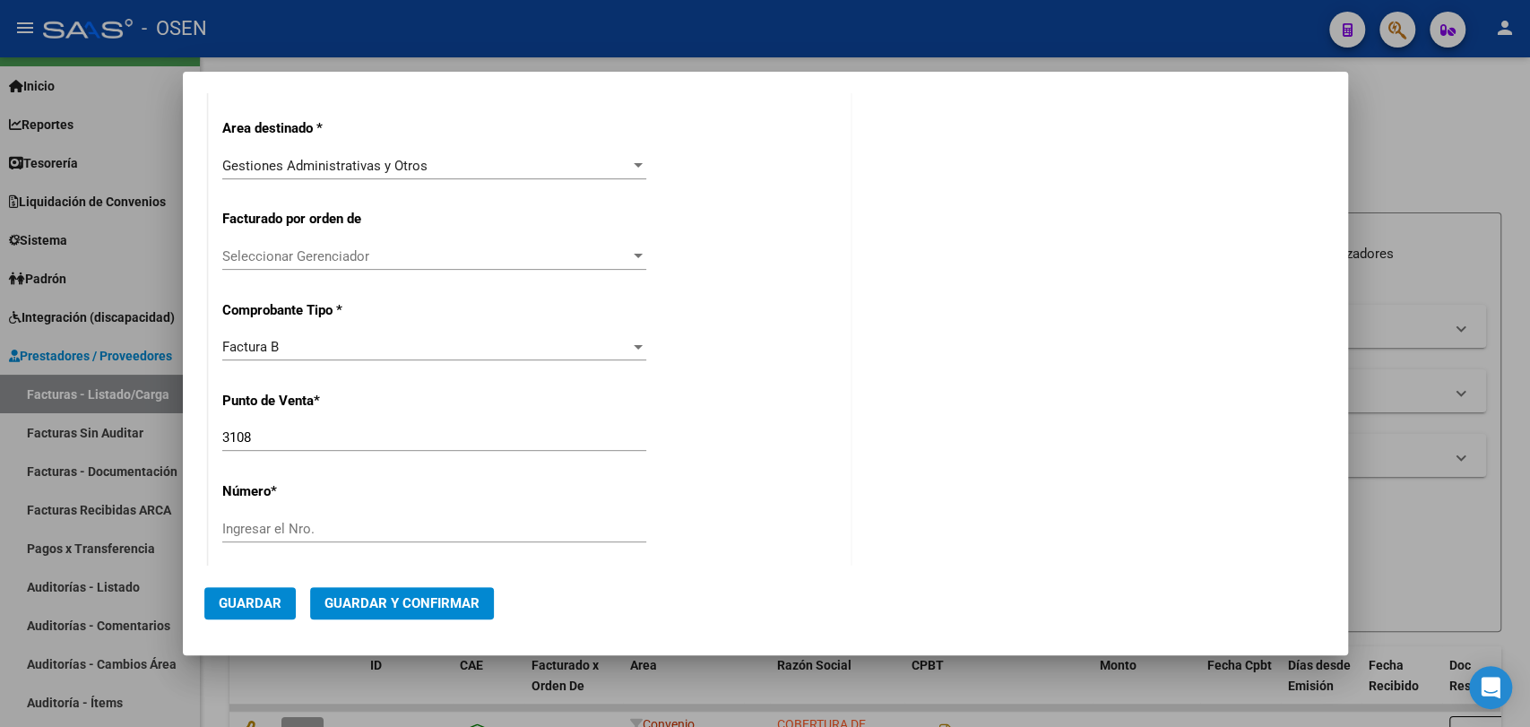
type input "$ 100.354,58"
click at [369, 530] on input "Ingresar el Nro." at bounding box center [434, 529] width 424 height 16
paste input "02686828"
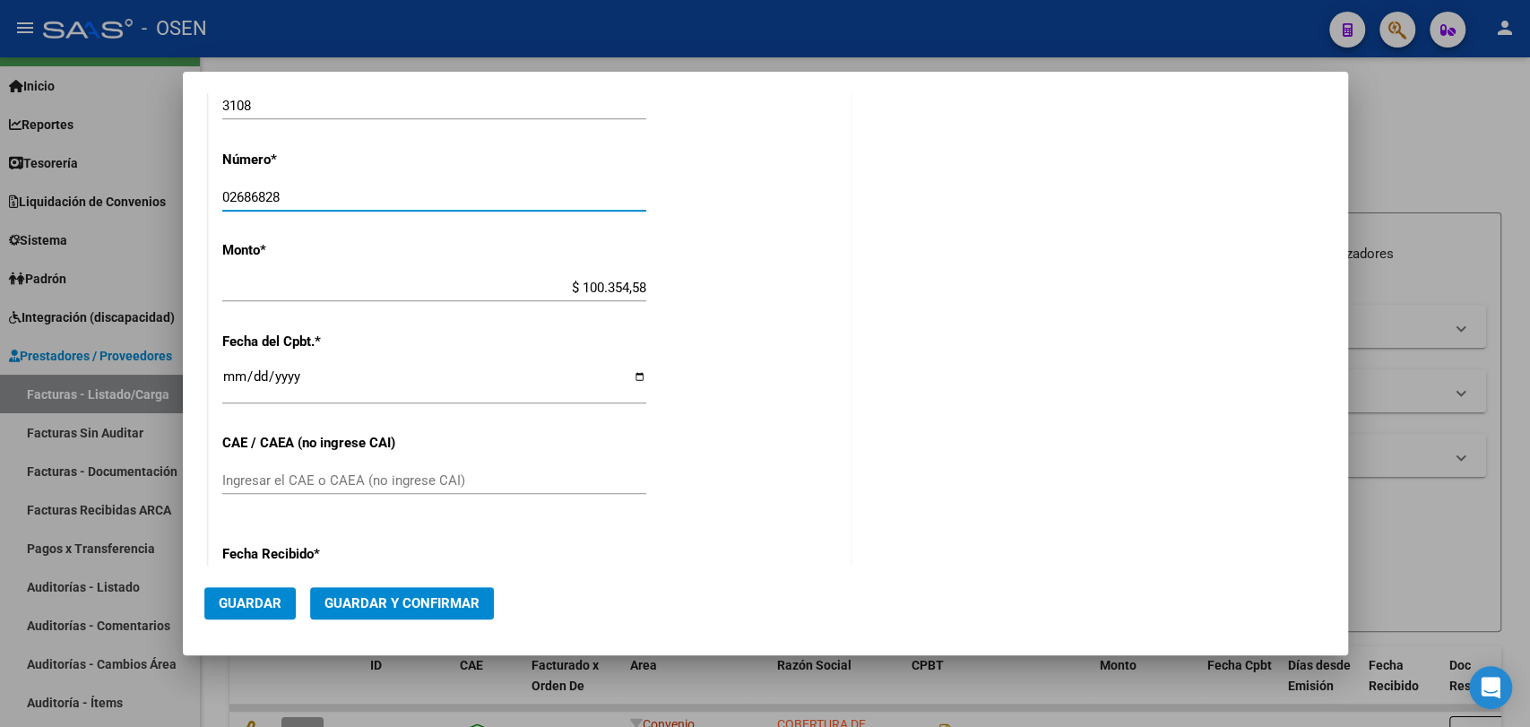
type input "02686828"
click at [527, 268] on div "CUIT * 30-67881435-7 Ingresar CUIT ANALISIS PRESTADOR TELEFONICA MOVILES ARGENT…" at bounding box center [530, 269] width 642 height 1361
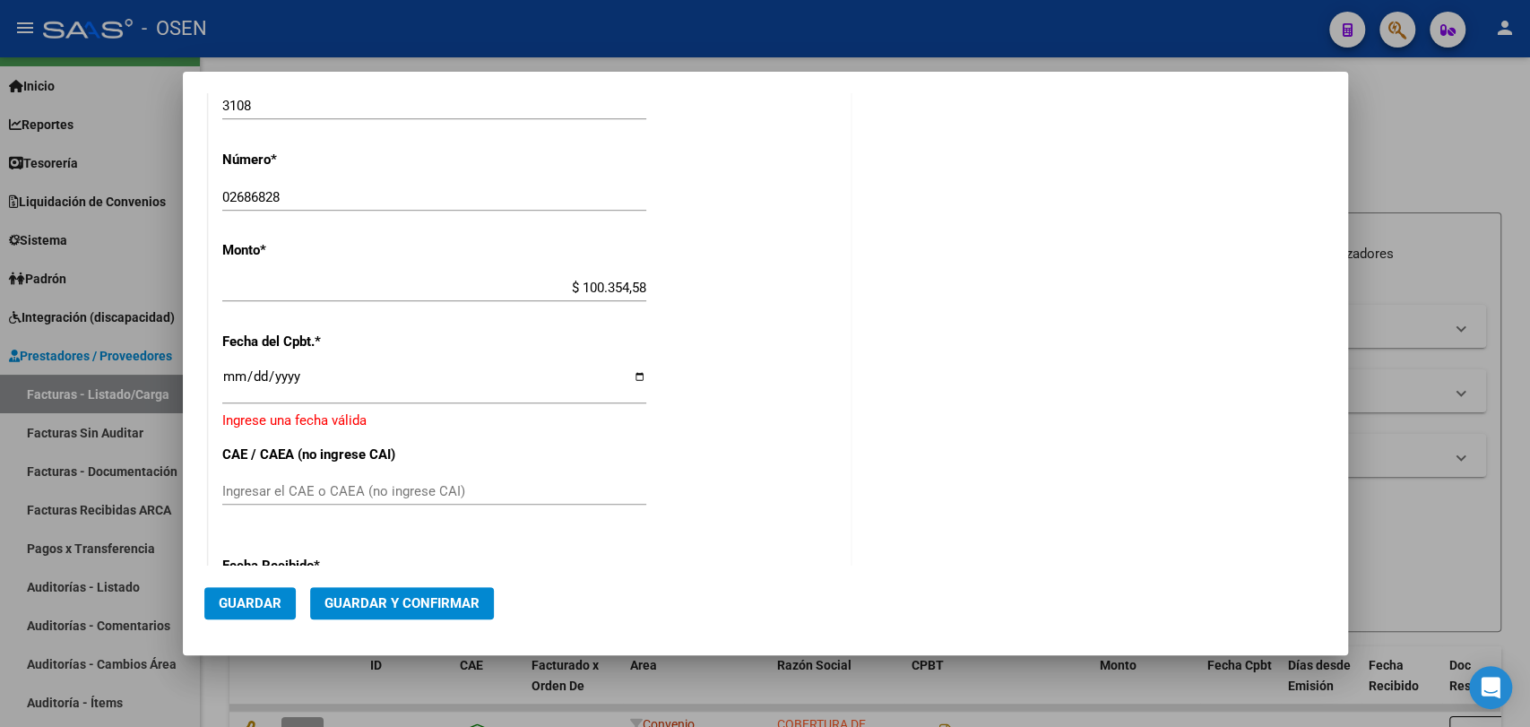
click at [222, 369] on input "Ingresar la fecha" at bounding box center [434, 383] width 424 height 29
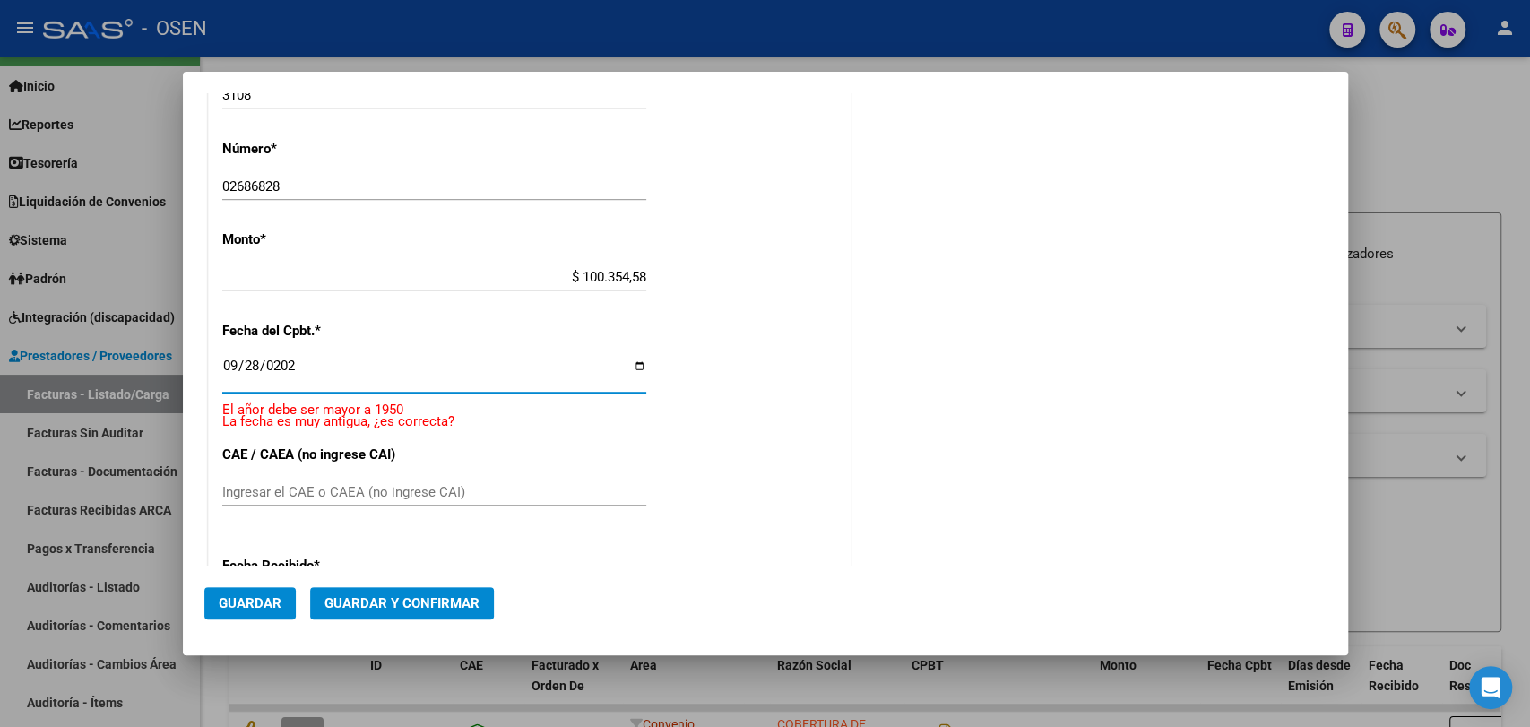
type input "2025-09-28"
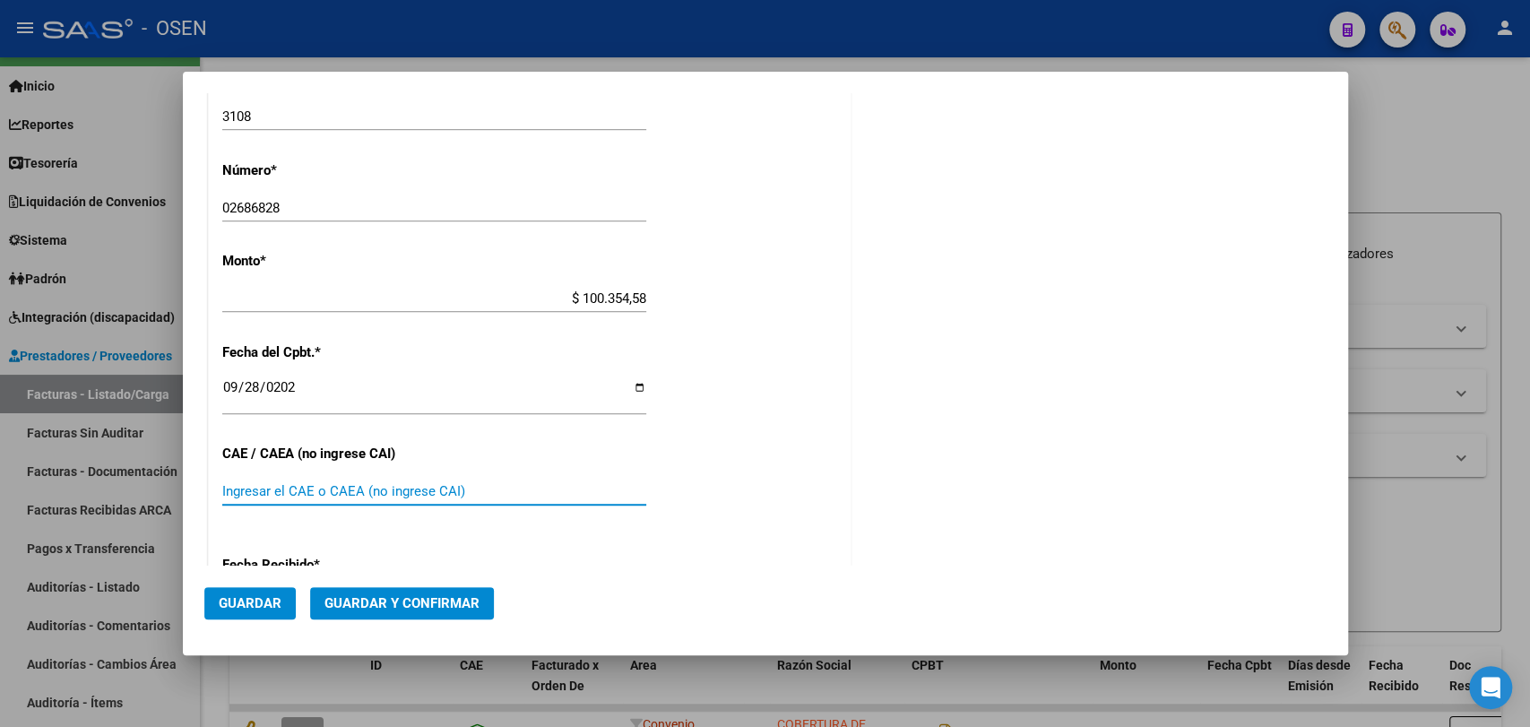
click at [437, 497] on input "Ingresar el CAE o CAEA (no ingrese CAI)" at bounding box center [434, 491] width 424 height 16
click at [436, 492] on input "Ingresar el CAE o CAEA (no ingrese CAI)" at bounding box center [434, 491] width 424 height 16
paste input "75397878786618"
type input "75397878786618"
click at [455, 592] on button "Guardar y Confirmar" at bounding box center [402, 603] width 184 height 32
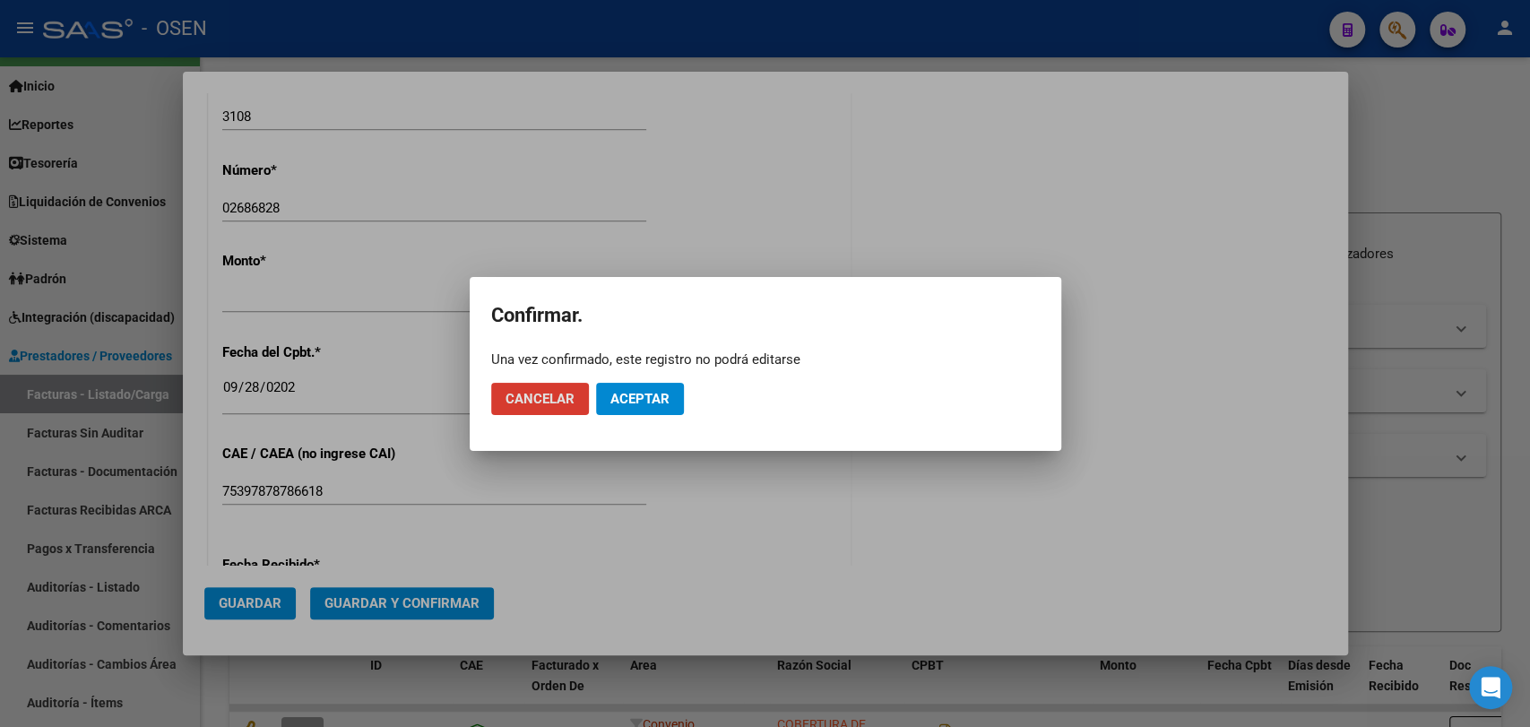
click at [631, 418] on mat-dialog-actions "Cancelar Aceptar" at bounding box center [765, 398] width 549 height 61
click at [639, 400] on span "Aceptar" at bounding box center [639, 399] width 59 height 16
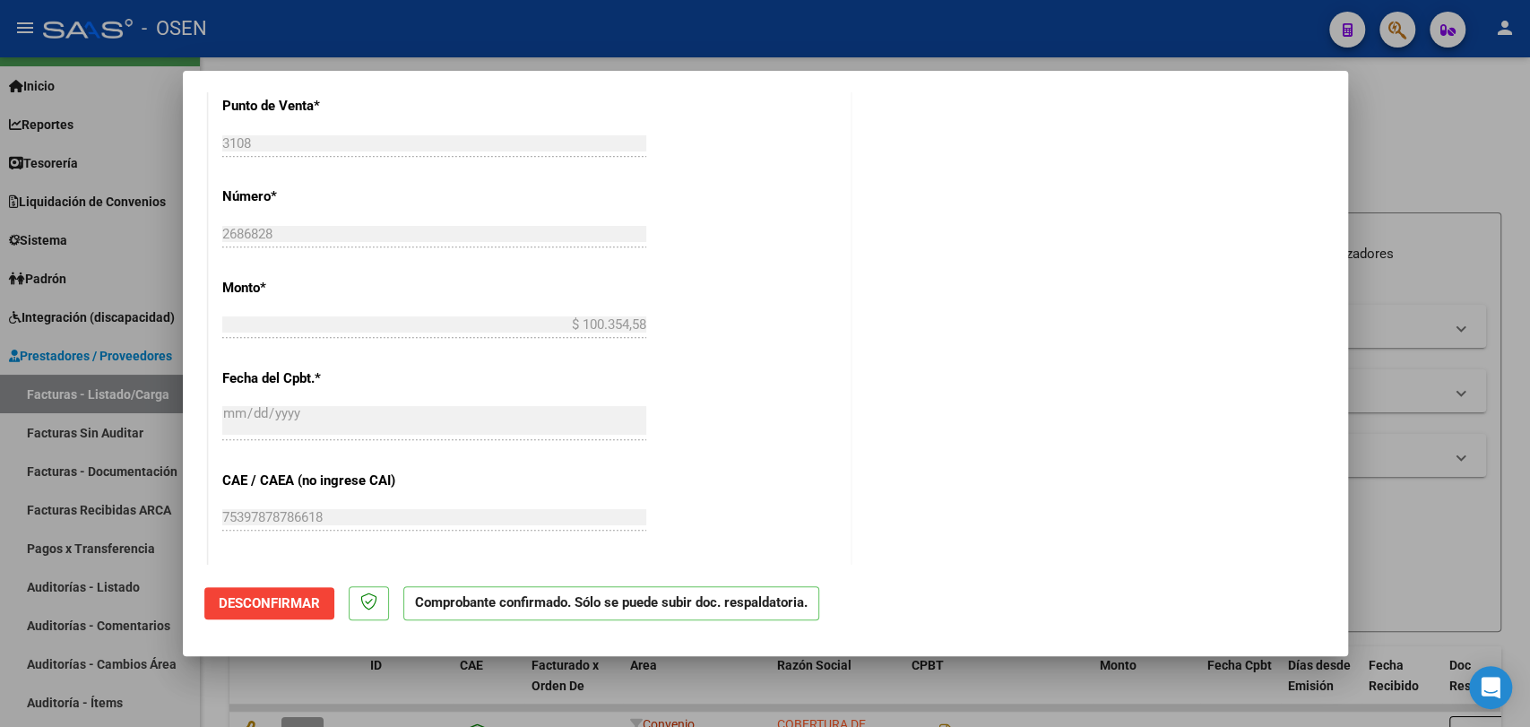
scroll to position [663, 0]
drag, startPoint x: 336, startPoint y: 669, endPoint x: 245, endPoint y: 635, distance: 97.6
click at [336, 669] on div at bounding box center [765, 363] width 1530 height 727
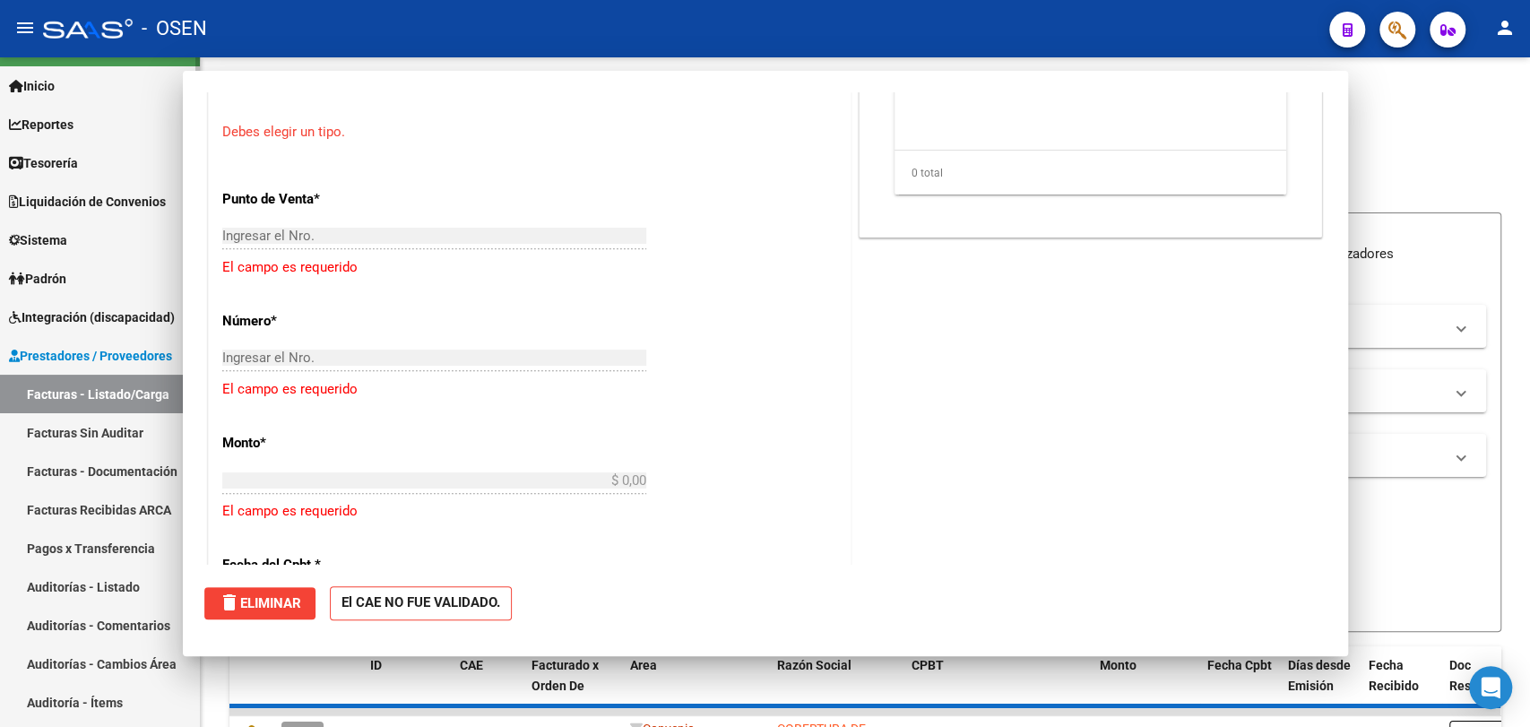
scroll to position [0, 0]
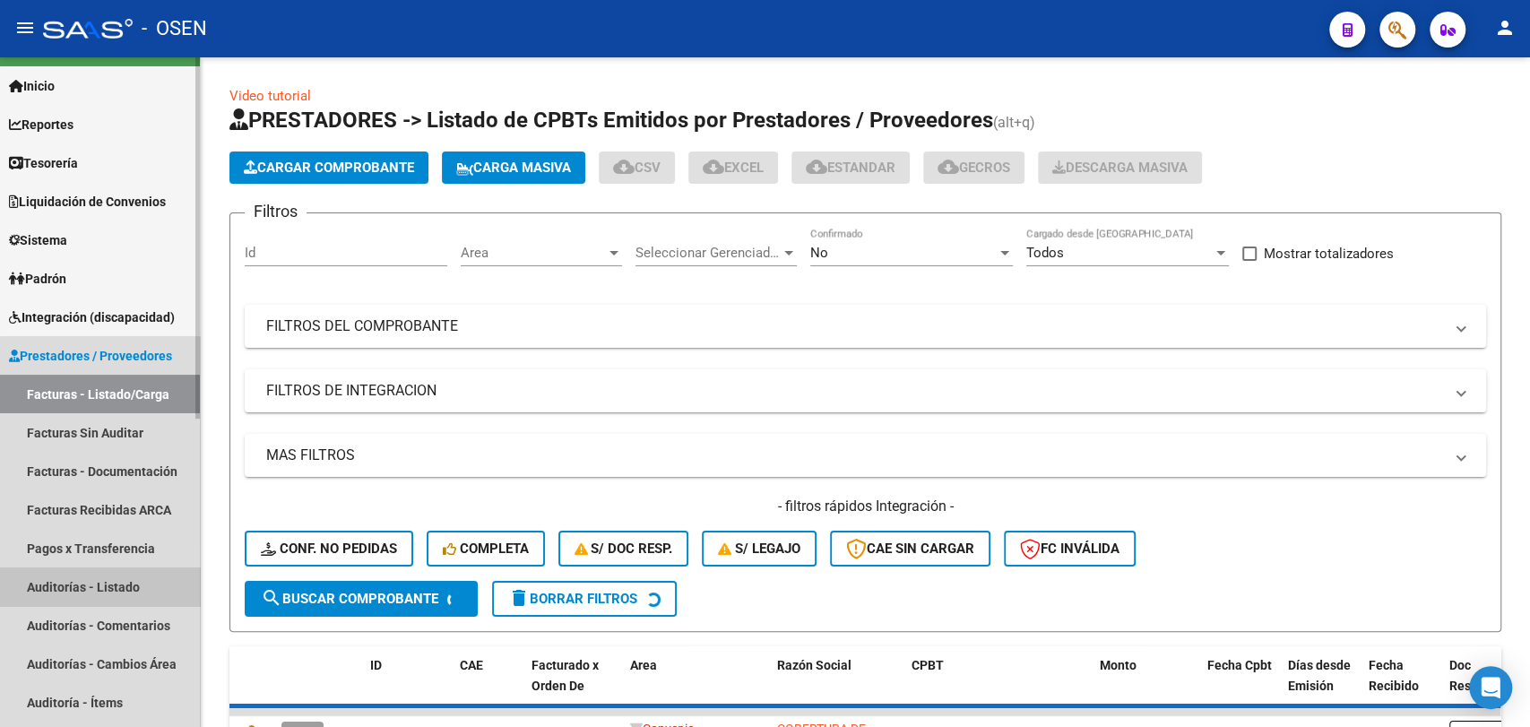
click at [100, 589] on link "Auditorías - Listado" at bounding box center [100, 586] width 200 height 39
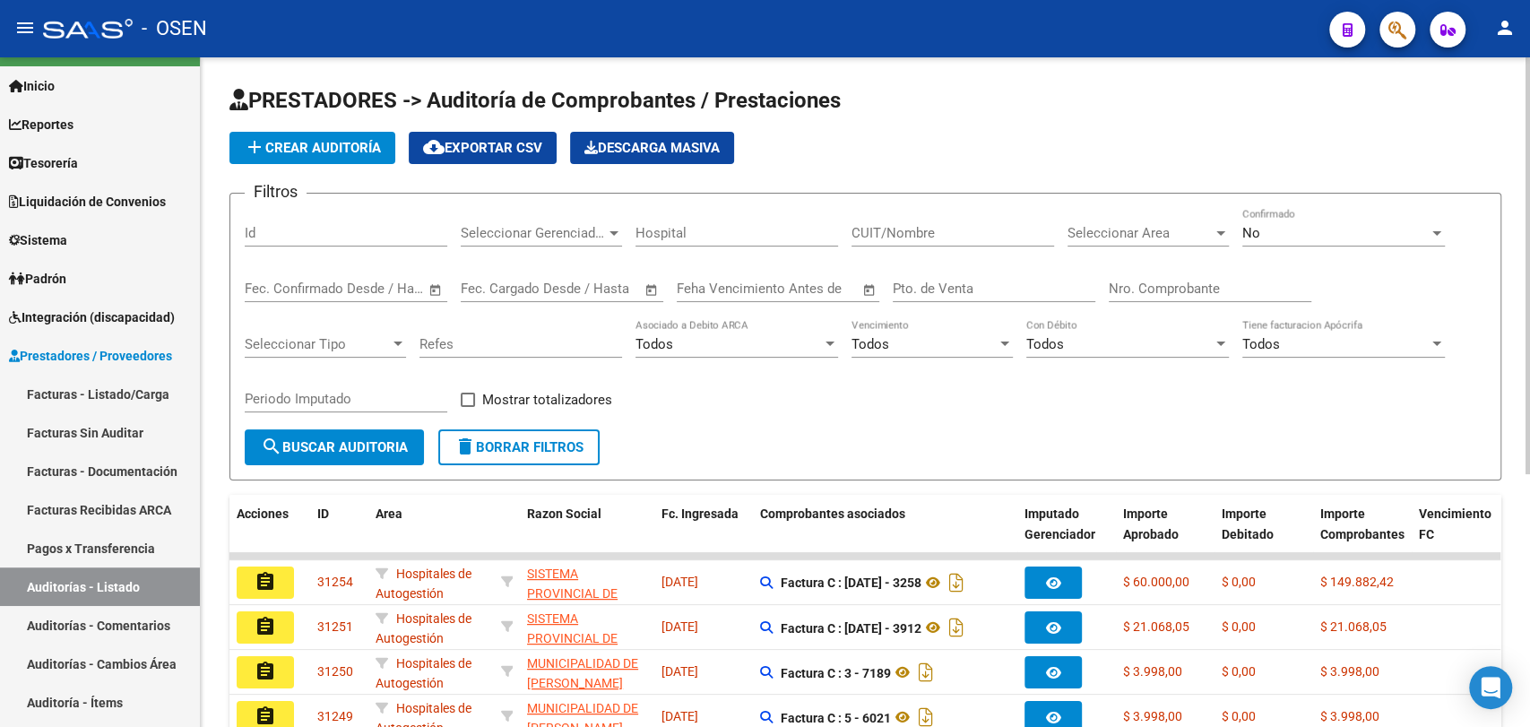
click at [345, 141] on span "add Crear Auditoría" at bounding box center [312, 148] width 137 height 16
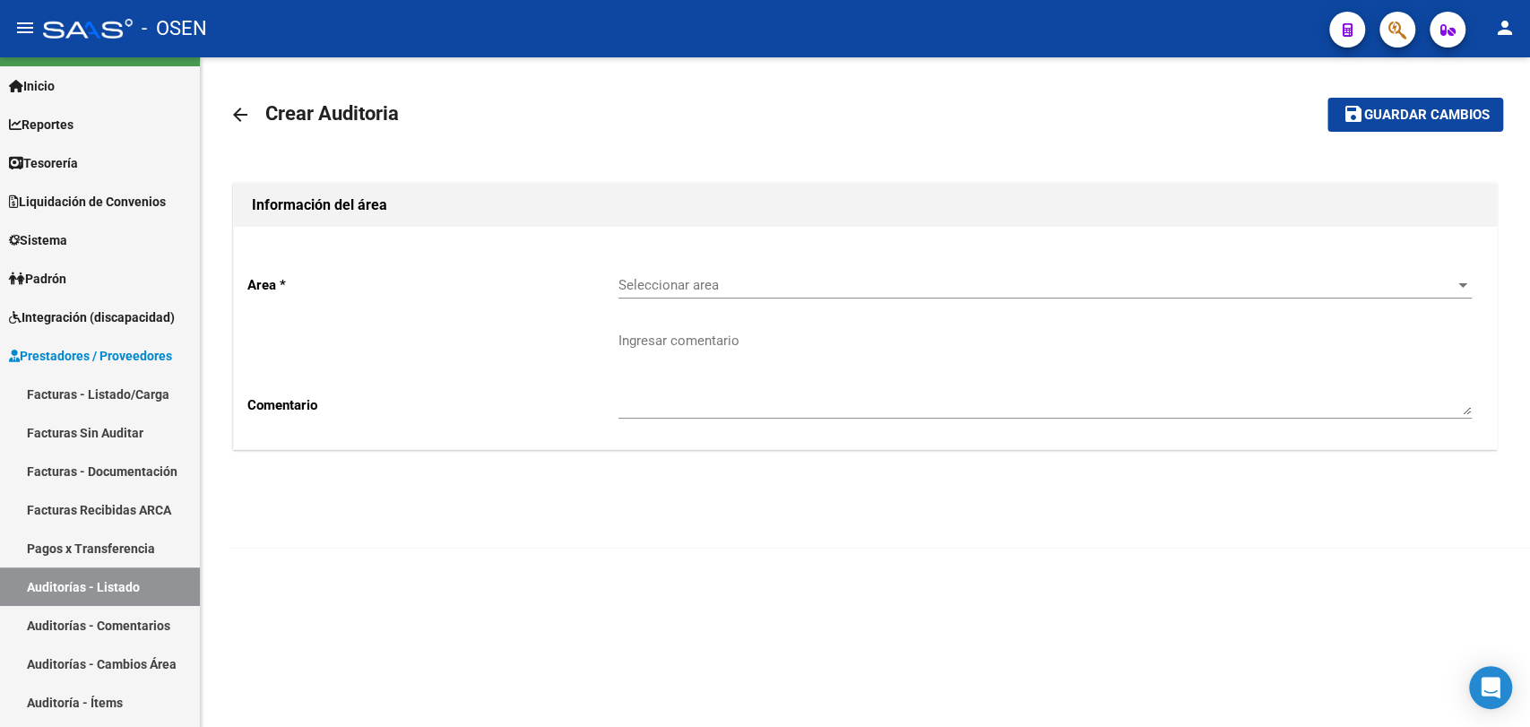
click at [900, 260] on div "Seleccionar area Seleccionar area" at bounding box center [1044, 279] width 853 height 39
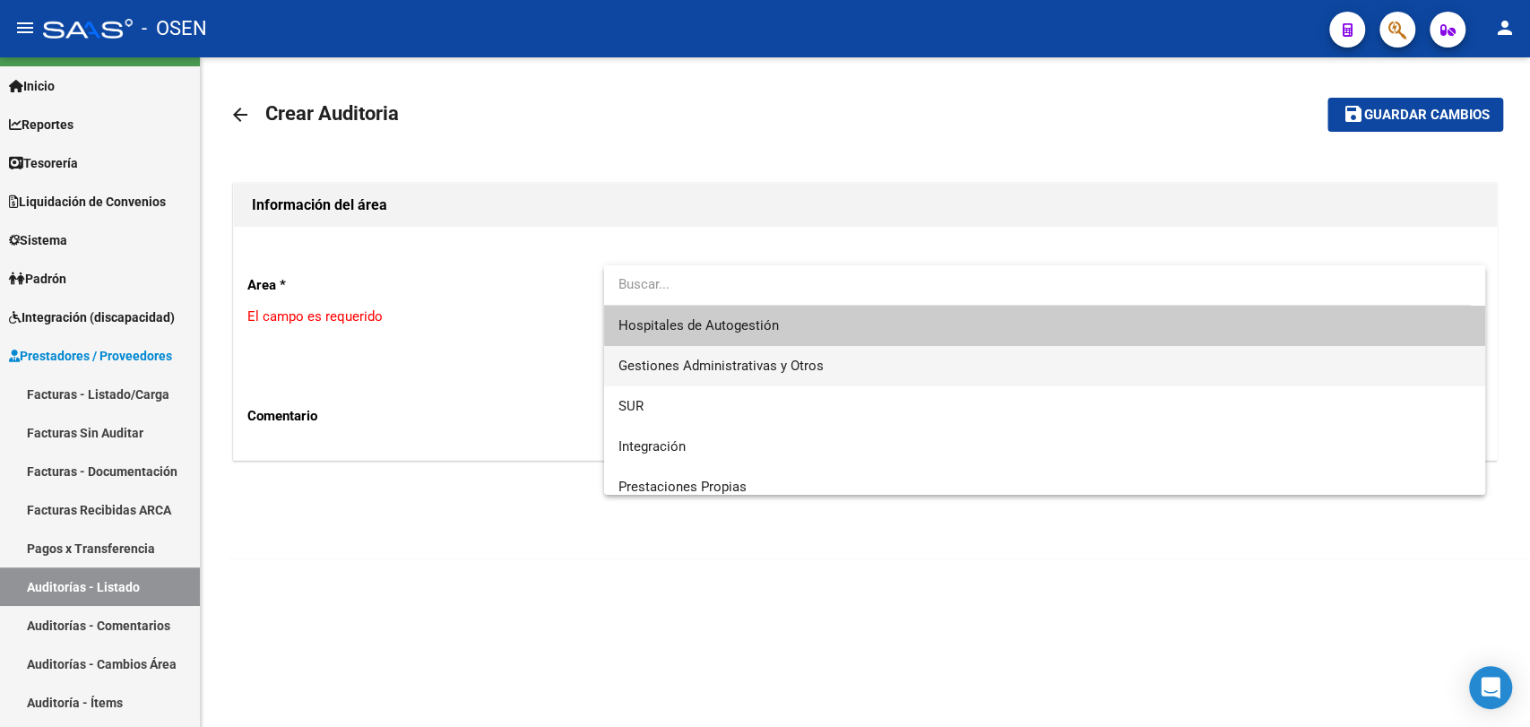
click at [669, 355] on span "Gestiones Administrativas y Otros" at bounding box center [1044, 366] width 852 height 40
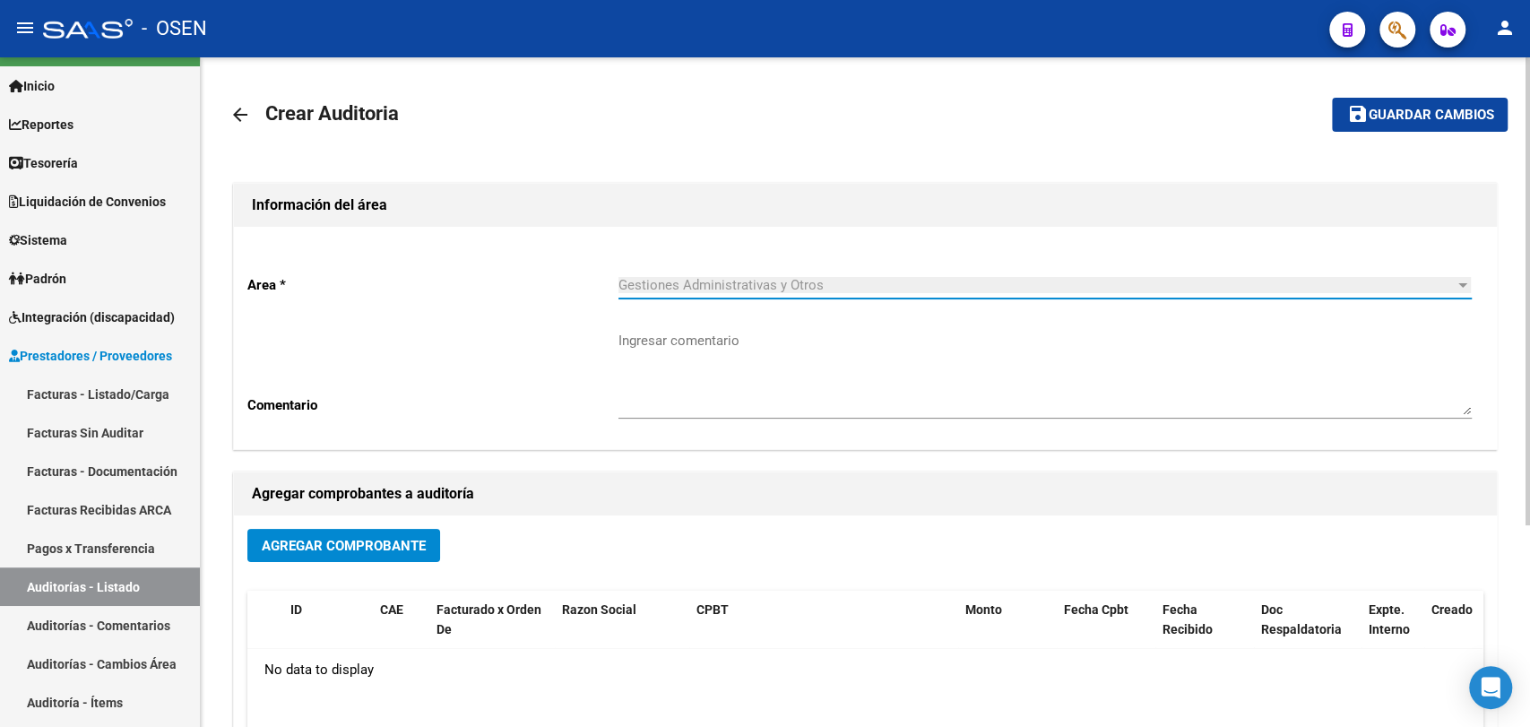
scroll to position [288, 0]
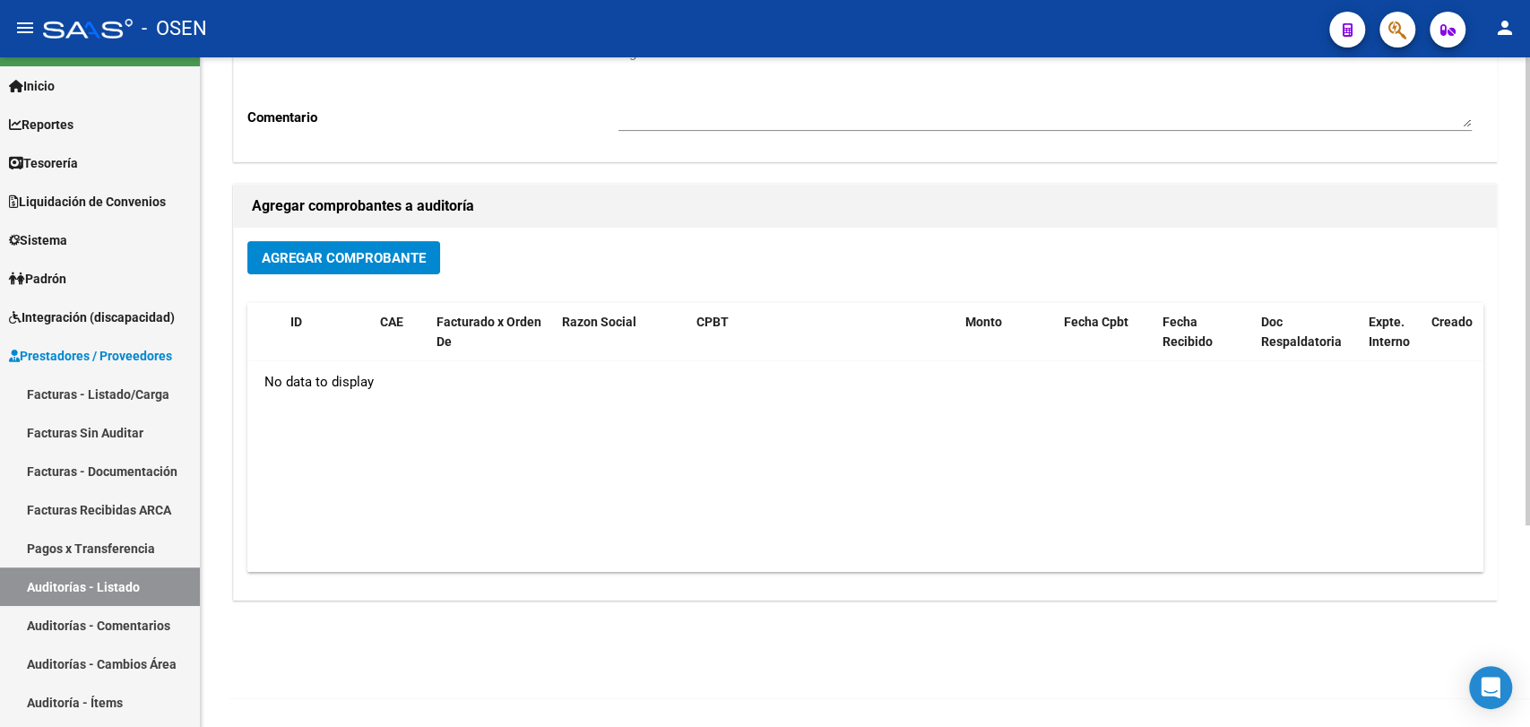
click at [349, 222] on div "Agregar comprobantes a auditoría" at bounding box center [865, 206] width 1263 height 43
click at [351, 259] on span "Agregar Comprobante" at bounding box center [344, 258] width 164 height 16
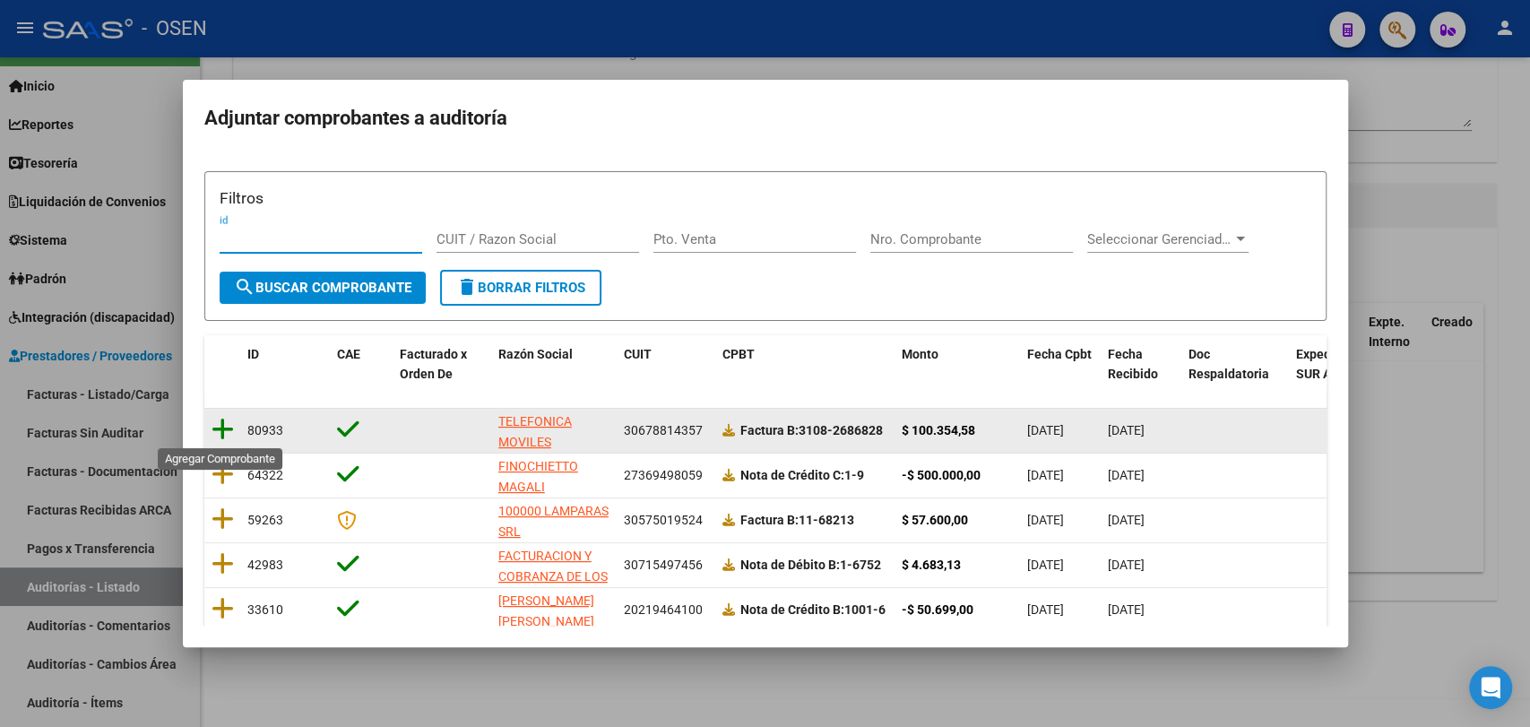
click at [229, 433] on icon at bounding box center [223, 429] width 22 height 25
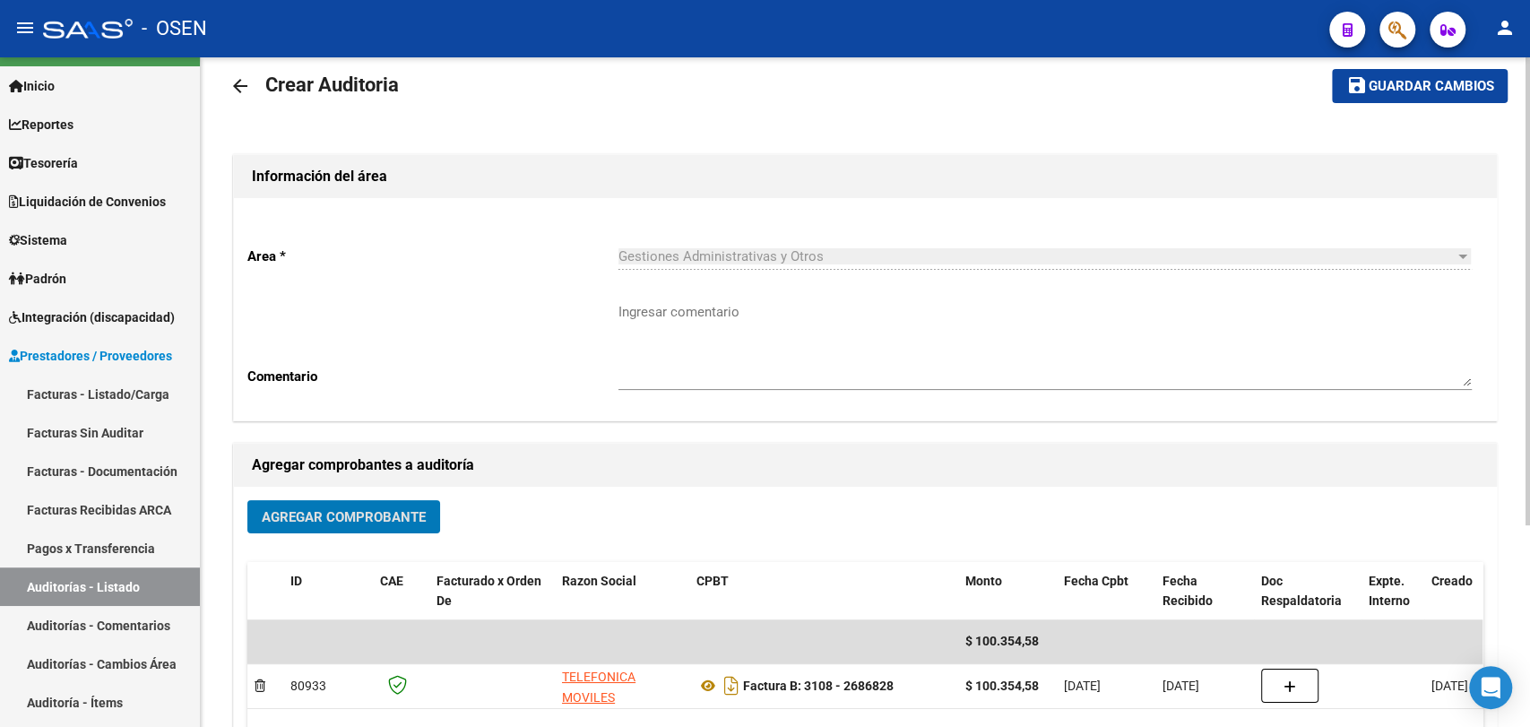
scroll to position [0, 0]
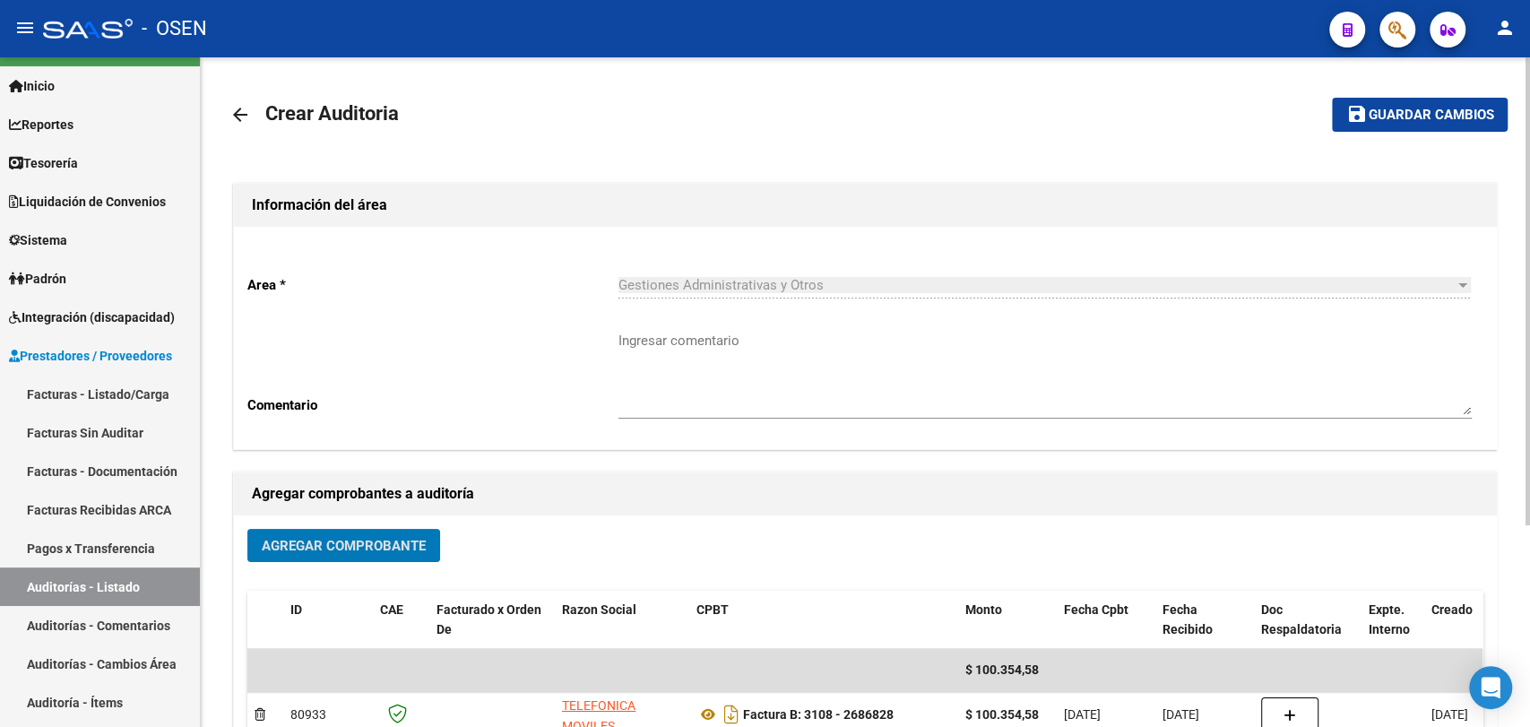
click at [1405, 122] on span "Guardar cambios" at bounding box center [1430, 116] width 125 height 16
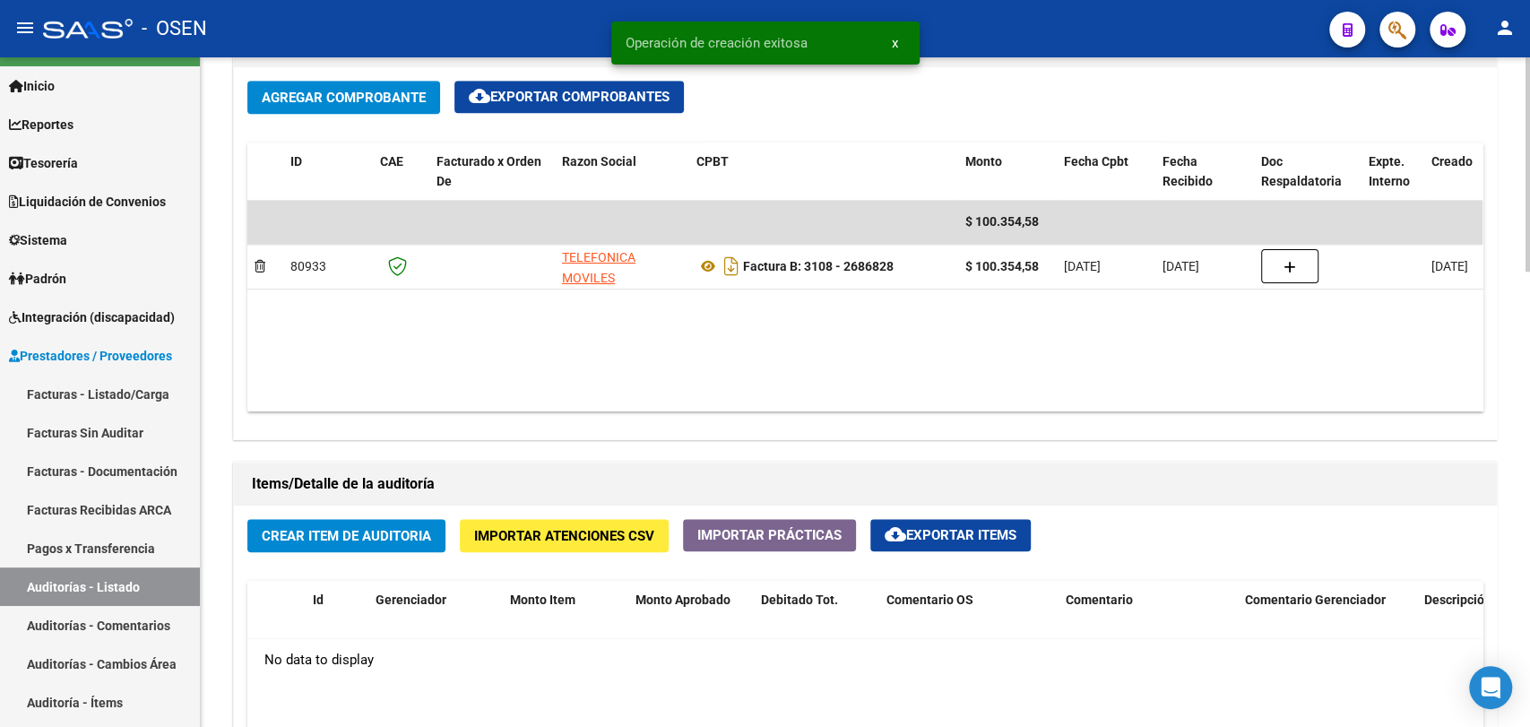
scroll to position [1327, 0]
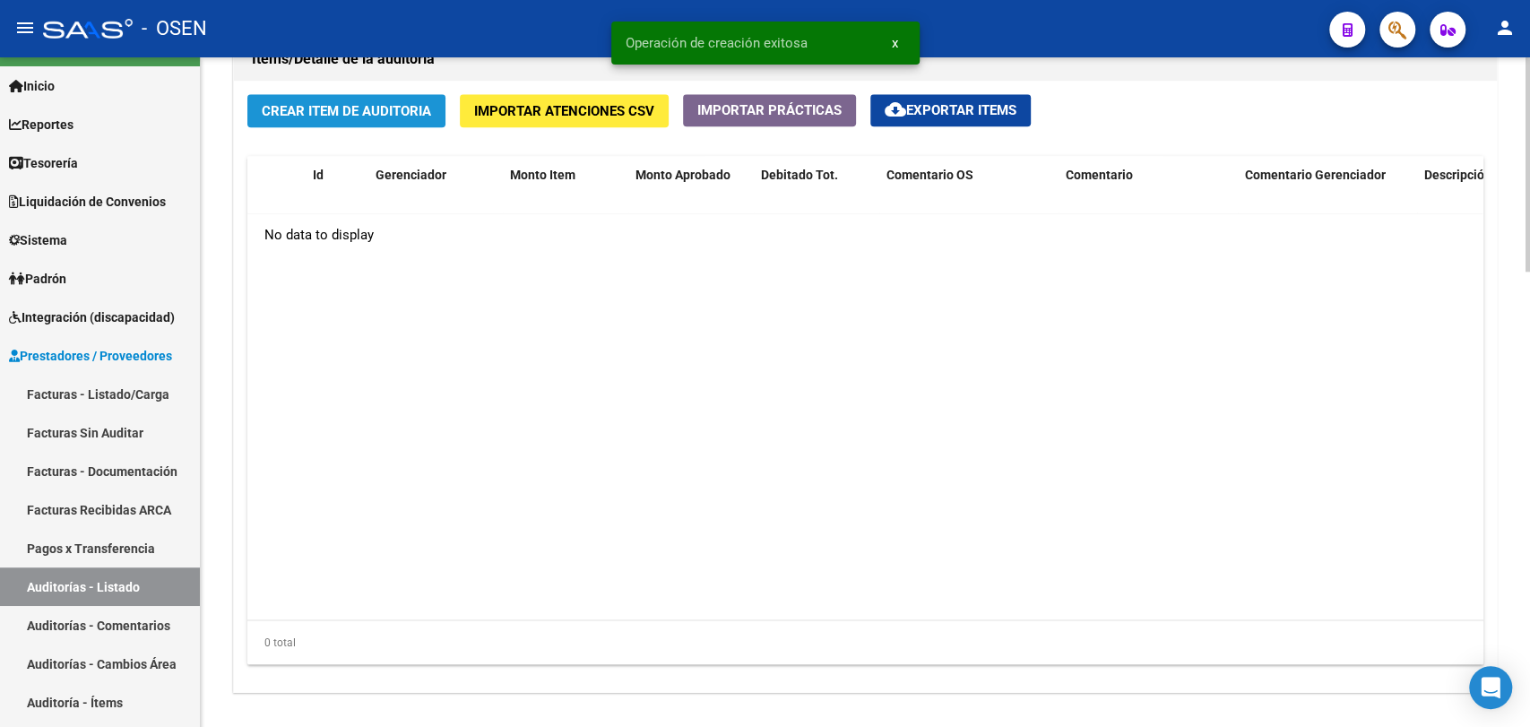
click at [379, 114] on span "Crear Item de Auditoria" at bounding box center [346, 111] width 169 height 16
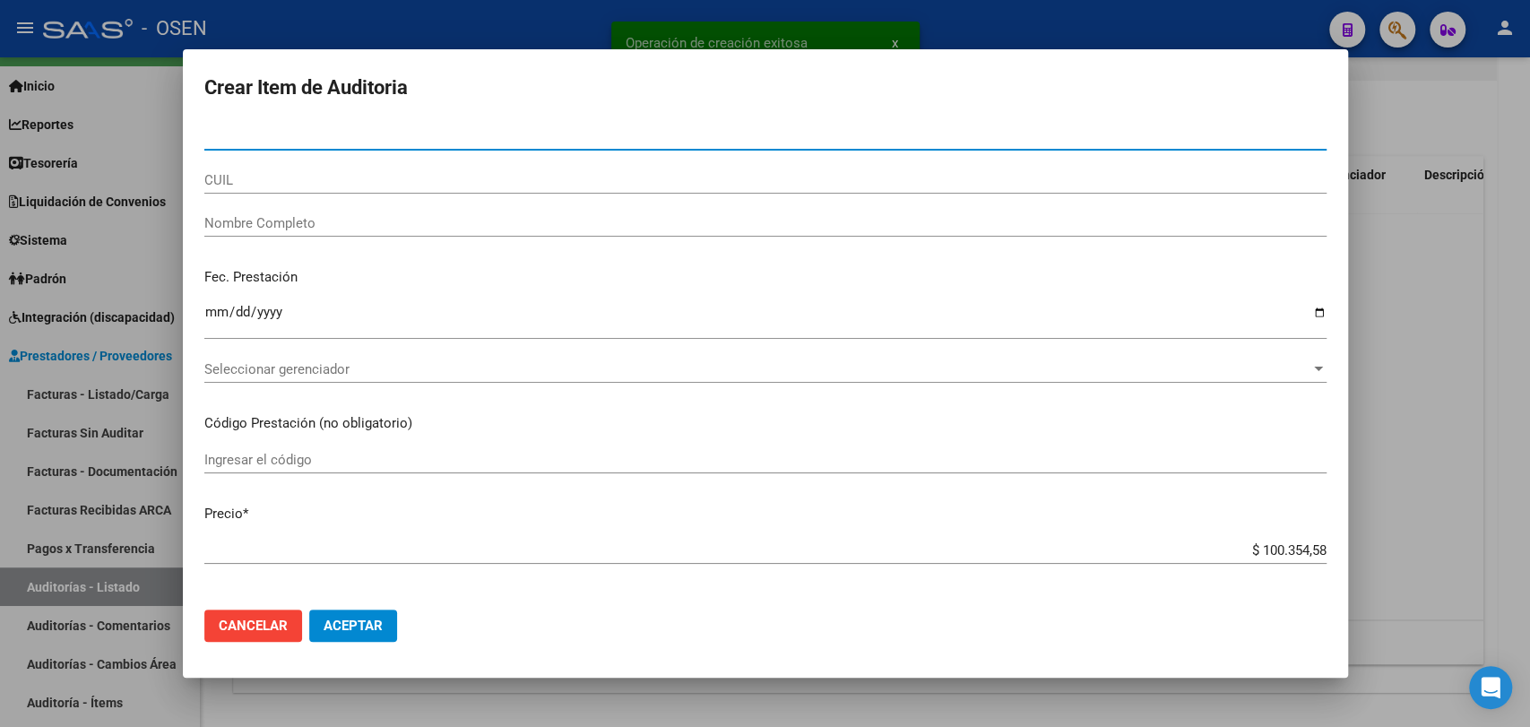
click at [387, 623] on button "Aceptar" at bounding box center [353, 625] width 88 height 32
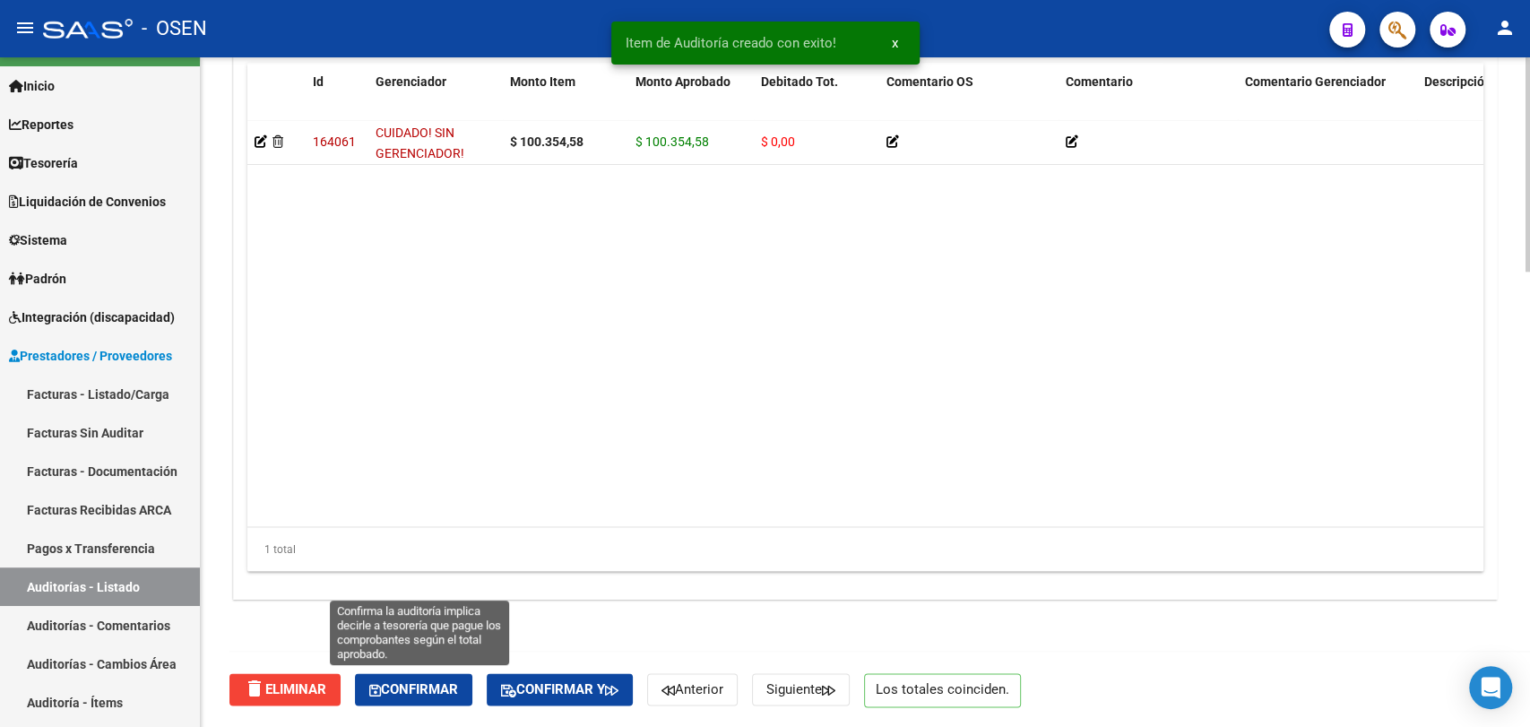
click at [454, 676] on button "Confirmar" at bounding box center [413, 689] width 117 height 32
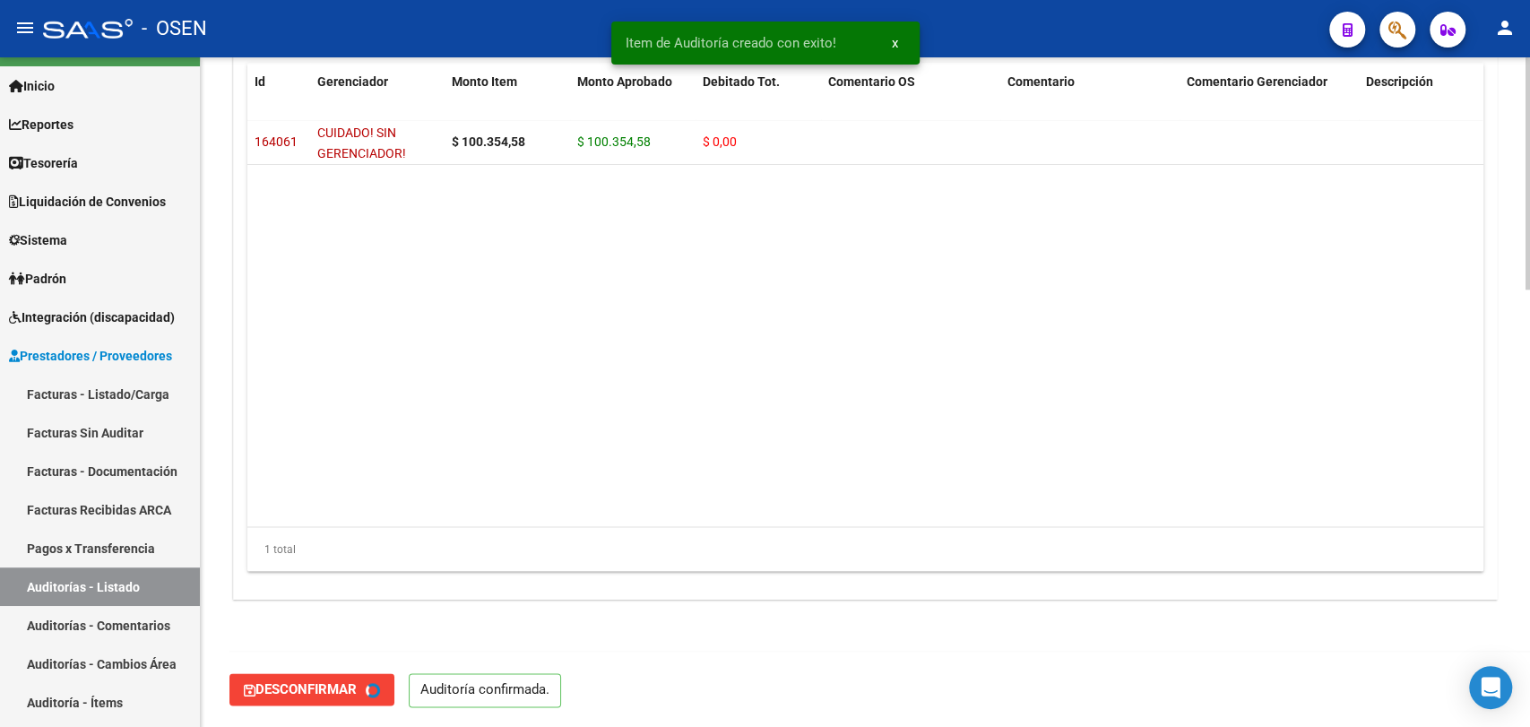
type input "202510"
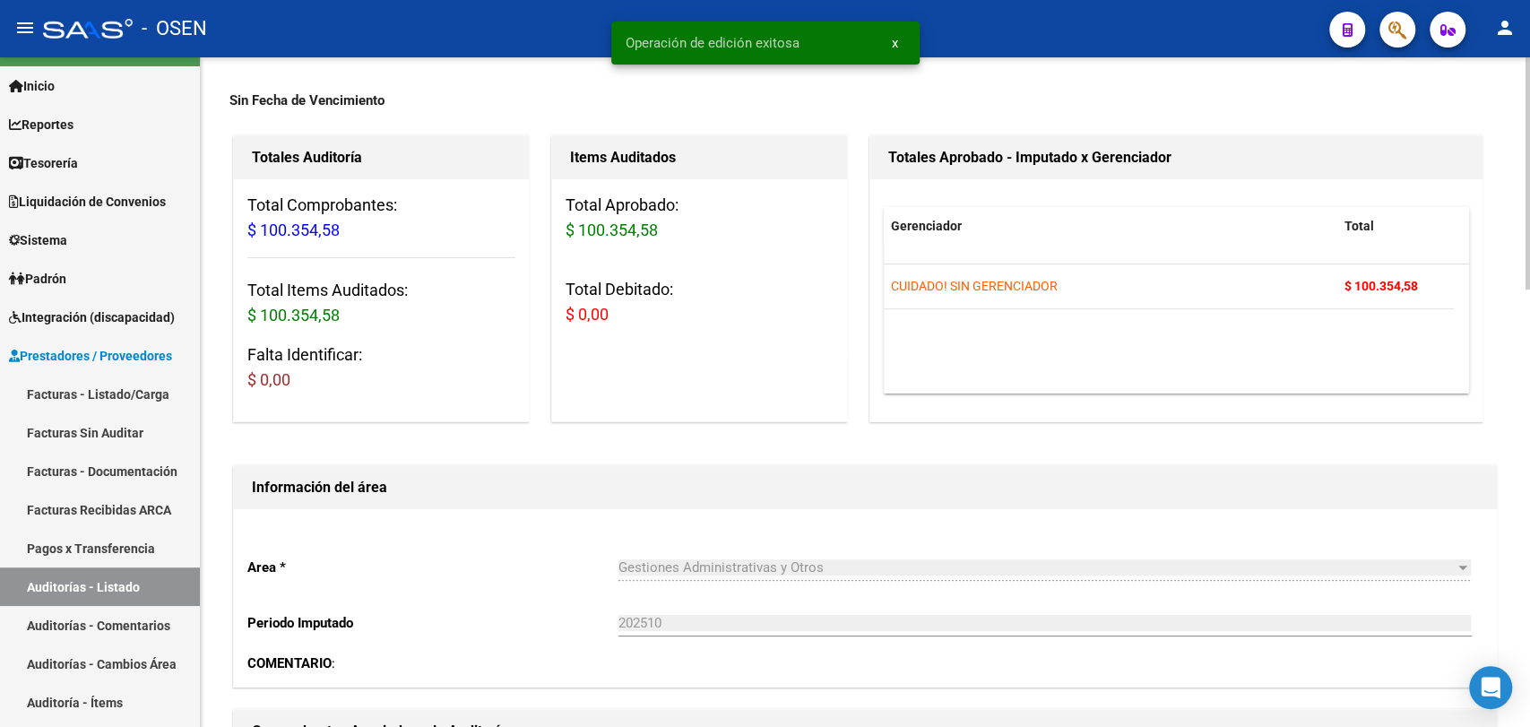
scroll to position [0, 0]
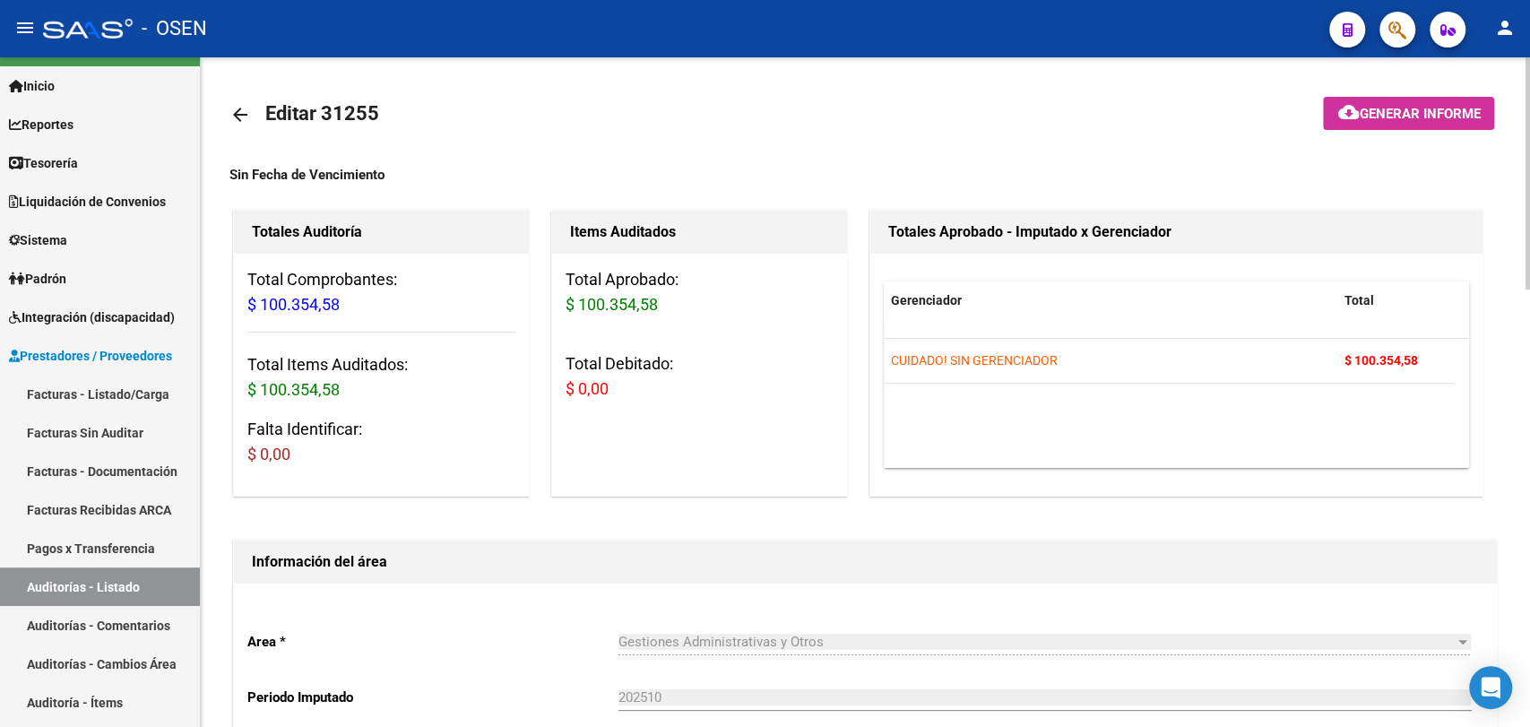
drag, startPoint x: 1268, startPoint y: 160, endPoint x: 701, endPoint y: 147, distance: 567.5
click at [65, 160] on span "Tesorería" at bounding box center [43, 163] width 69 height 20
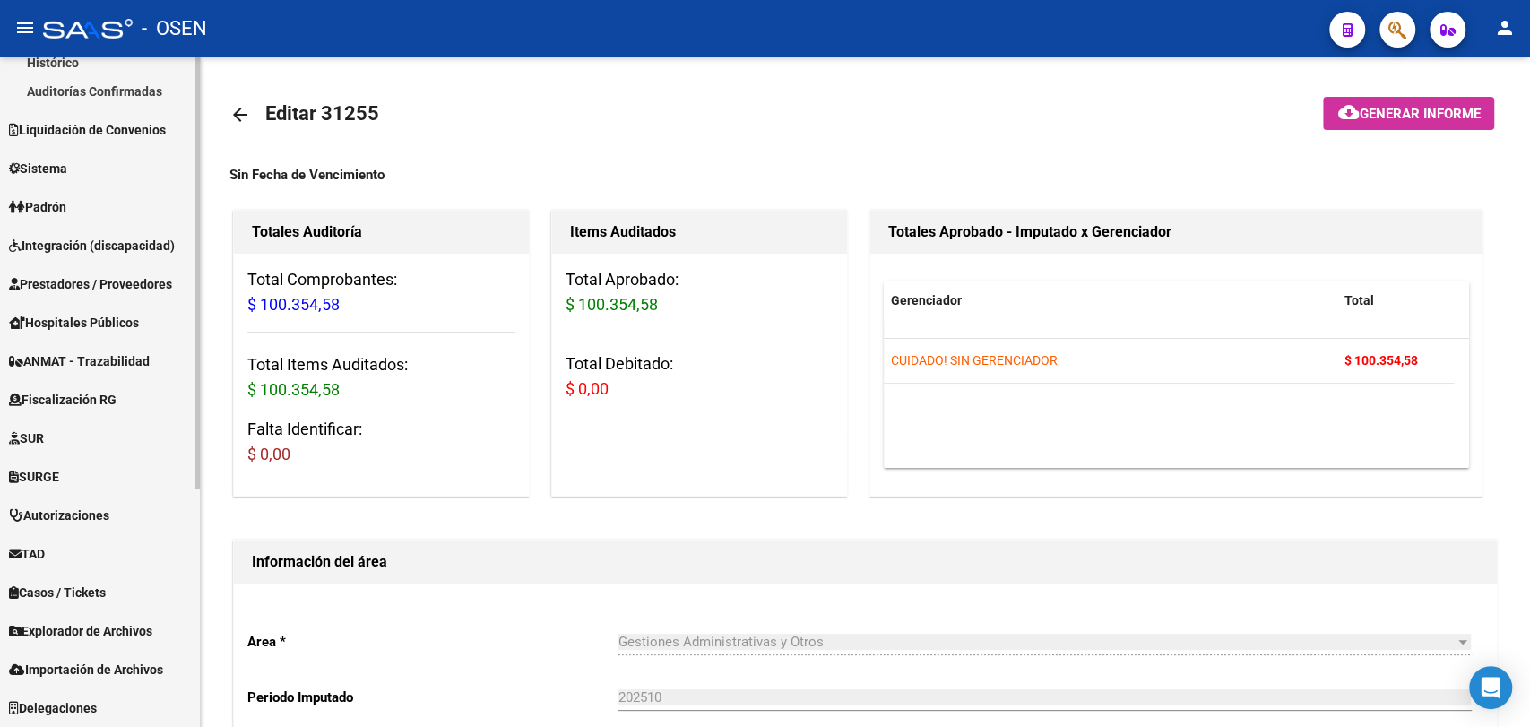
scroll to position [37, 0]
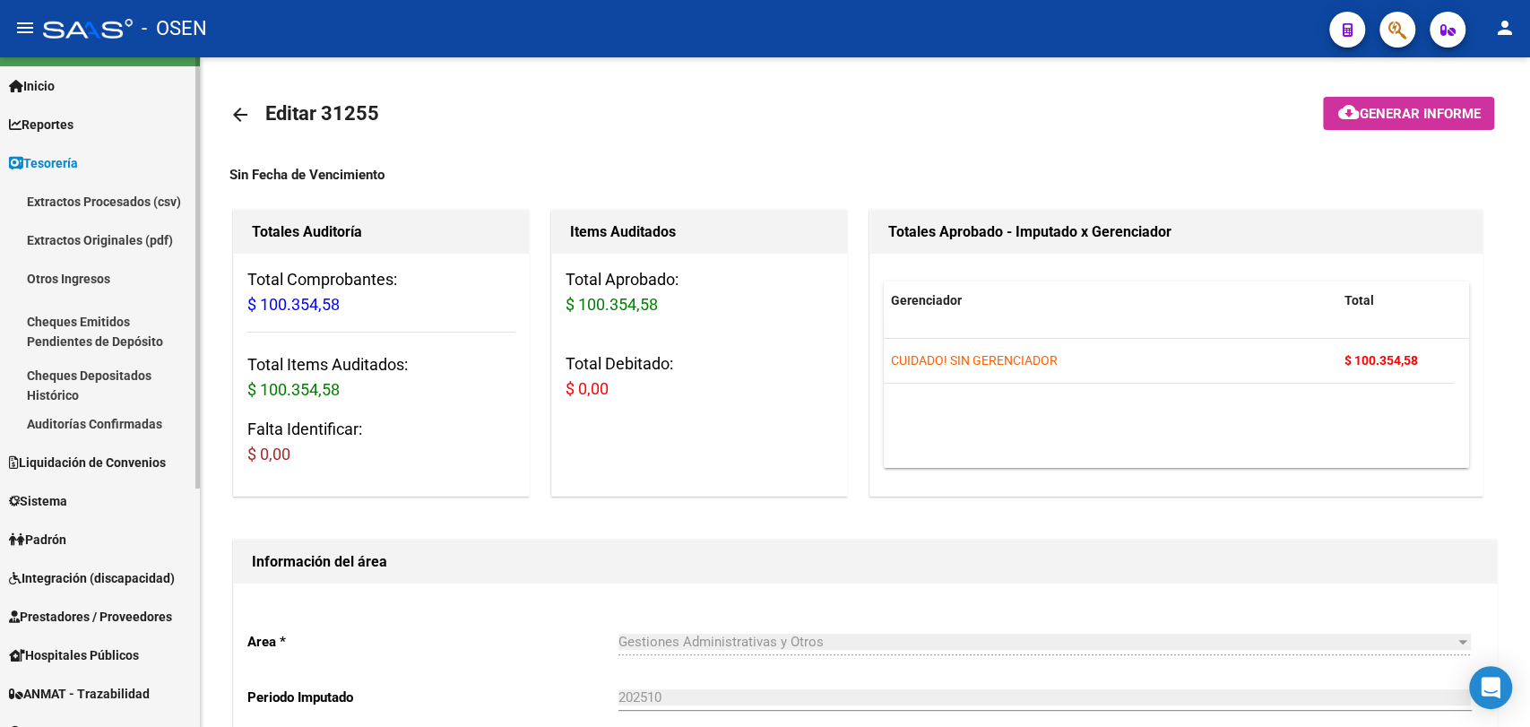
click at [146, 160] on link "Tesorería" at bounding box center [100, 162] width 200 height 39
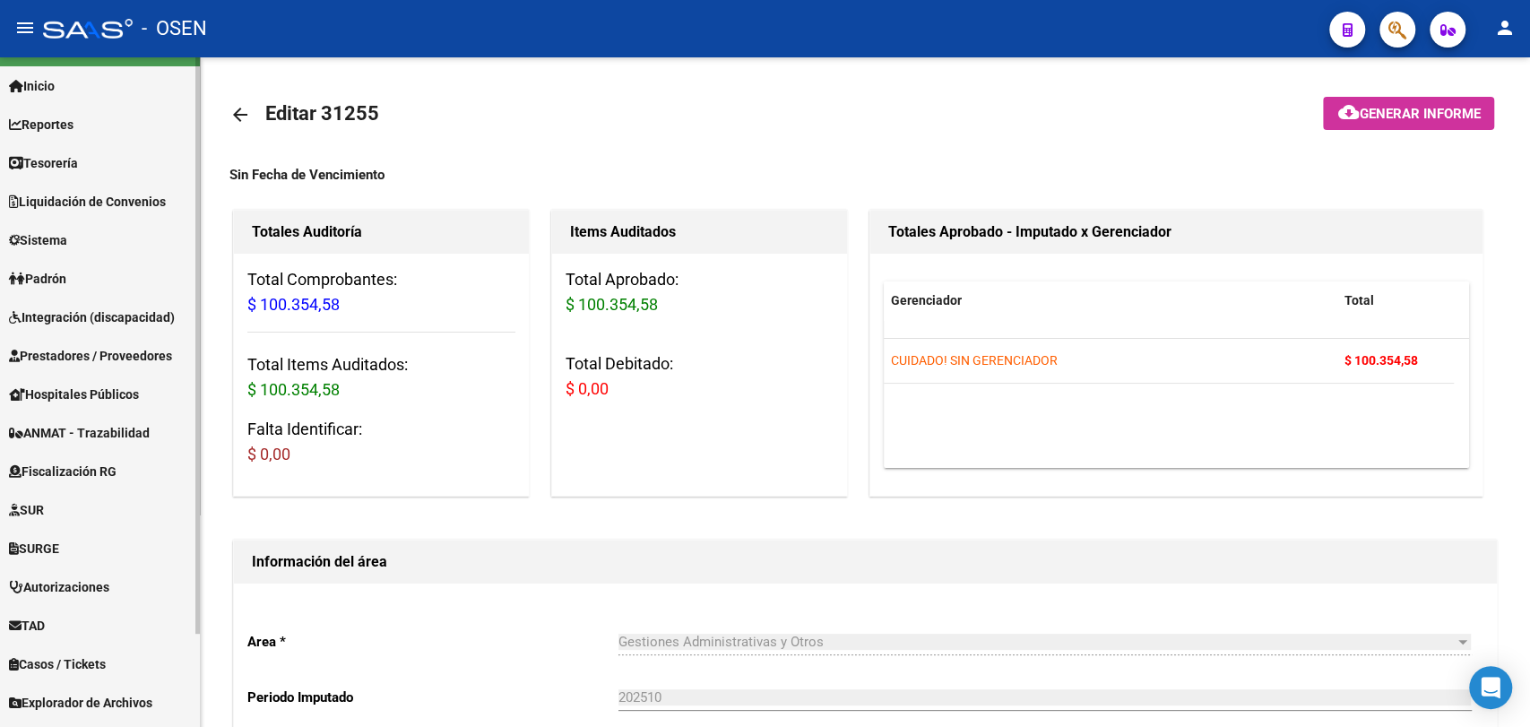
click at [67, 365] on link "Prestadores / Proveedores" at bounding box center [100, 355] width 200 height 39
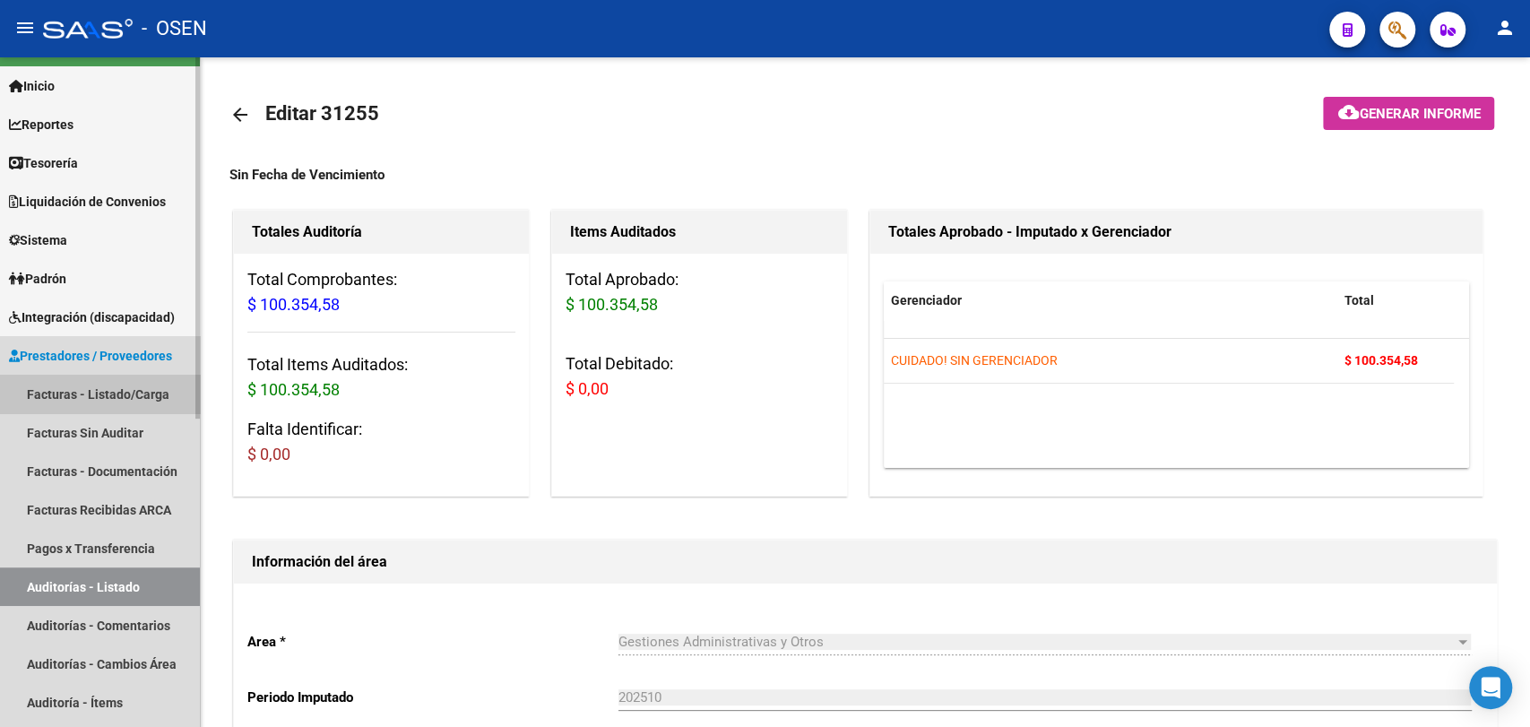
click at [102, 392] on link "Facturas - Listado/Carga" at bounding box center [100, 394] width 200 height 39
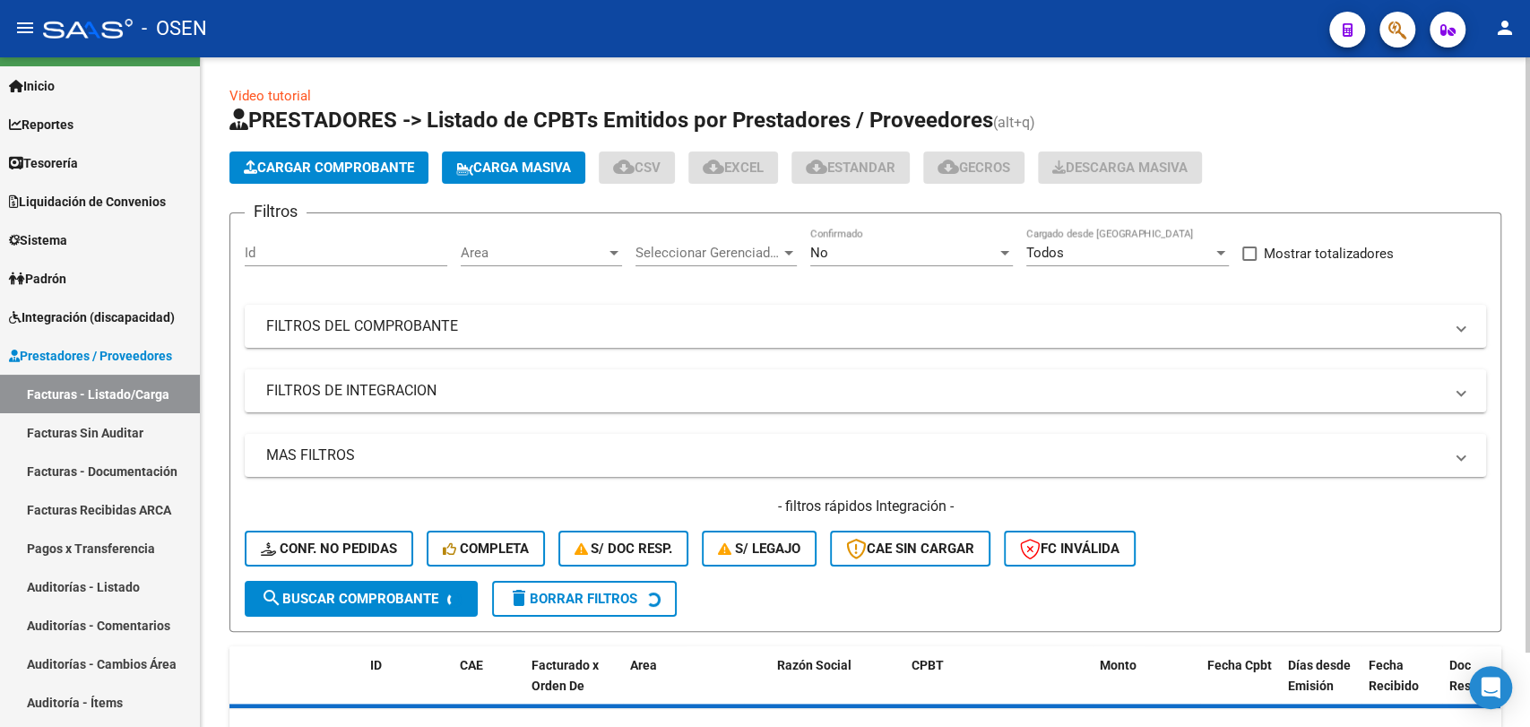
click at [366, 162] on span "Cargar Comprobante" at bounding box center [329, 168] width 170 height 16
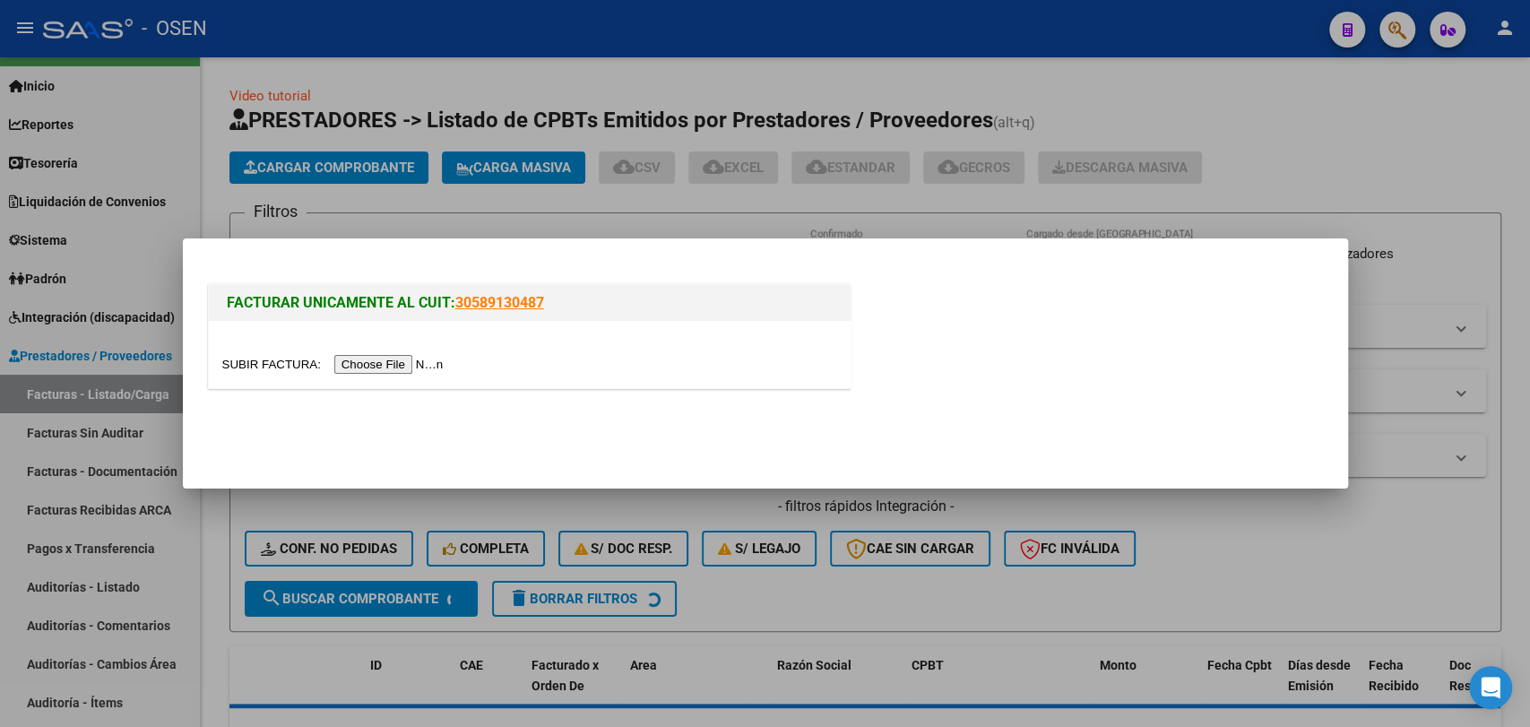
click at [433, 360] on input "file" at bounding box center [335, 364] width 227 height 19
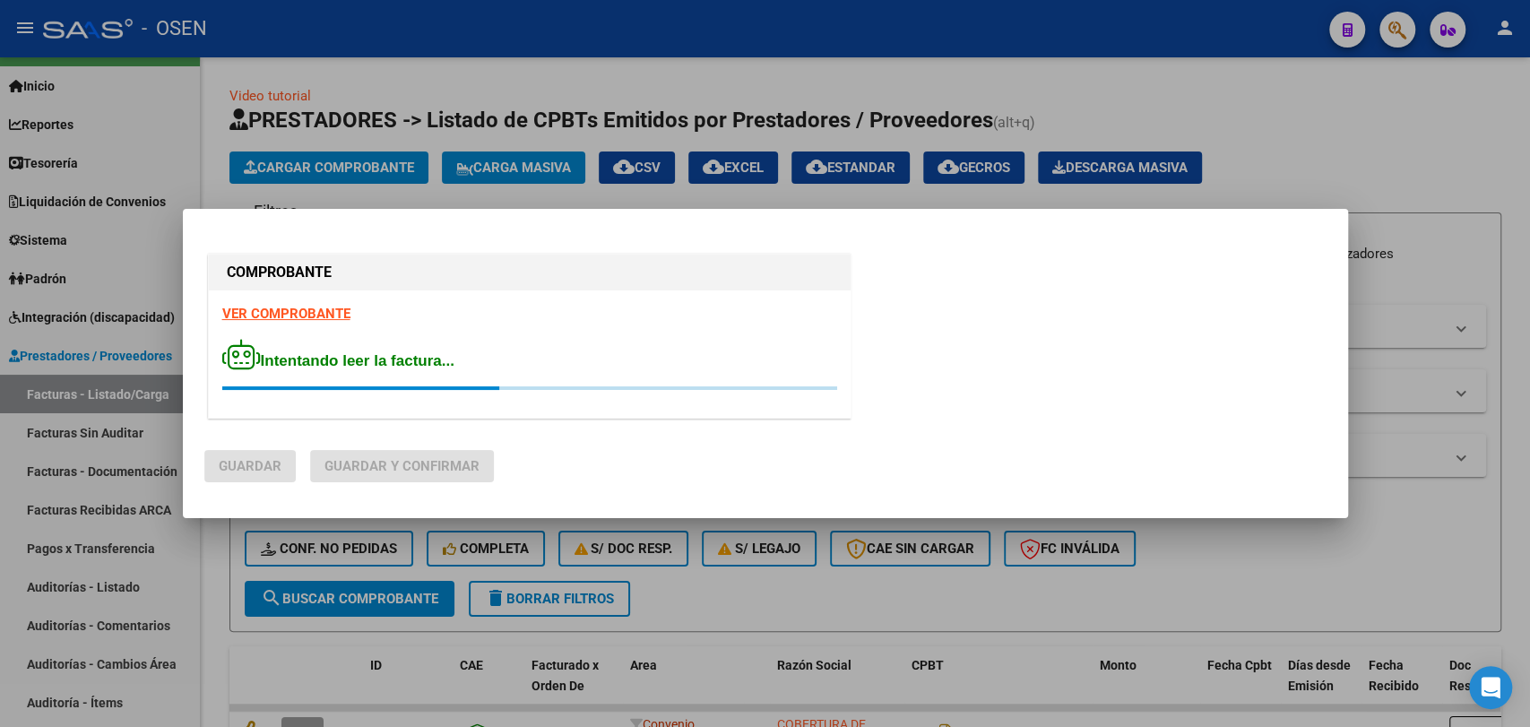
click at [315, 308] on strong "VER COMPROBANTE" at bounding box center [286, 314] width 128 height 16
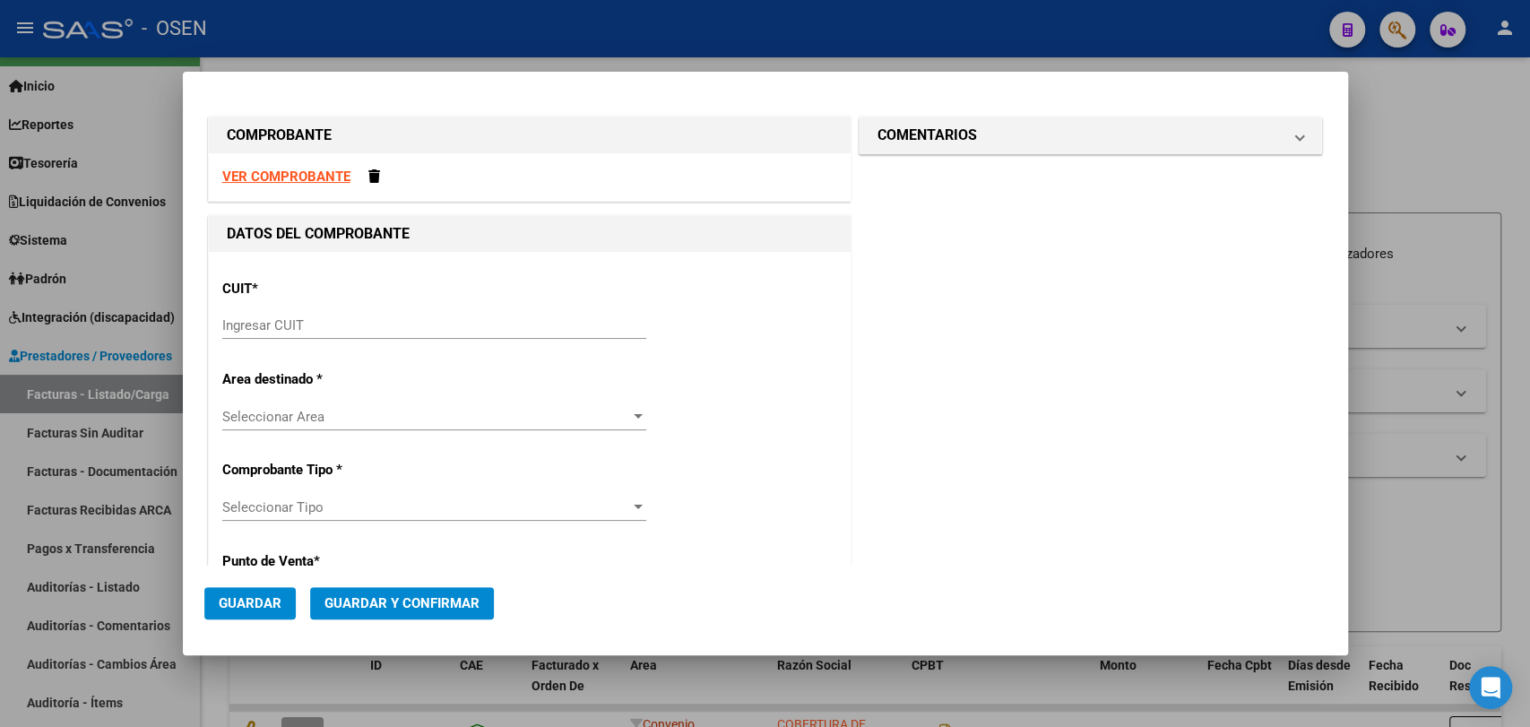
click at [325, 177] on strong "VER COMPROBANTE" at bounding box center [286, 177] width 128 height 16
drag, startPoint x: 391, startPoint y: 307, endPoint x: 390, endPoint y: 317, distance: 10.8
click at [390, 308] on div "CUIT * Ingresar CUIT" at bounding box center [529, 310] width 615 height 91
click at [390, 321] on input "Ingresar CUIT" at bounding box center [434, 325] width 424 height 16
paste input "33-69345023-9"
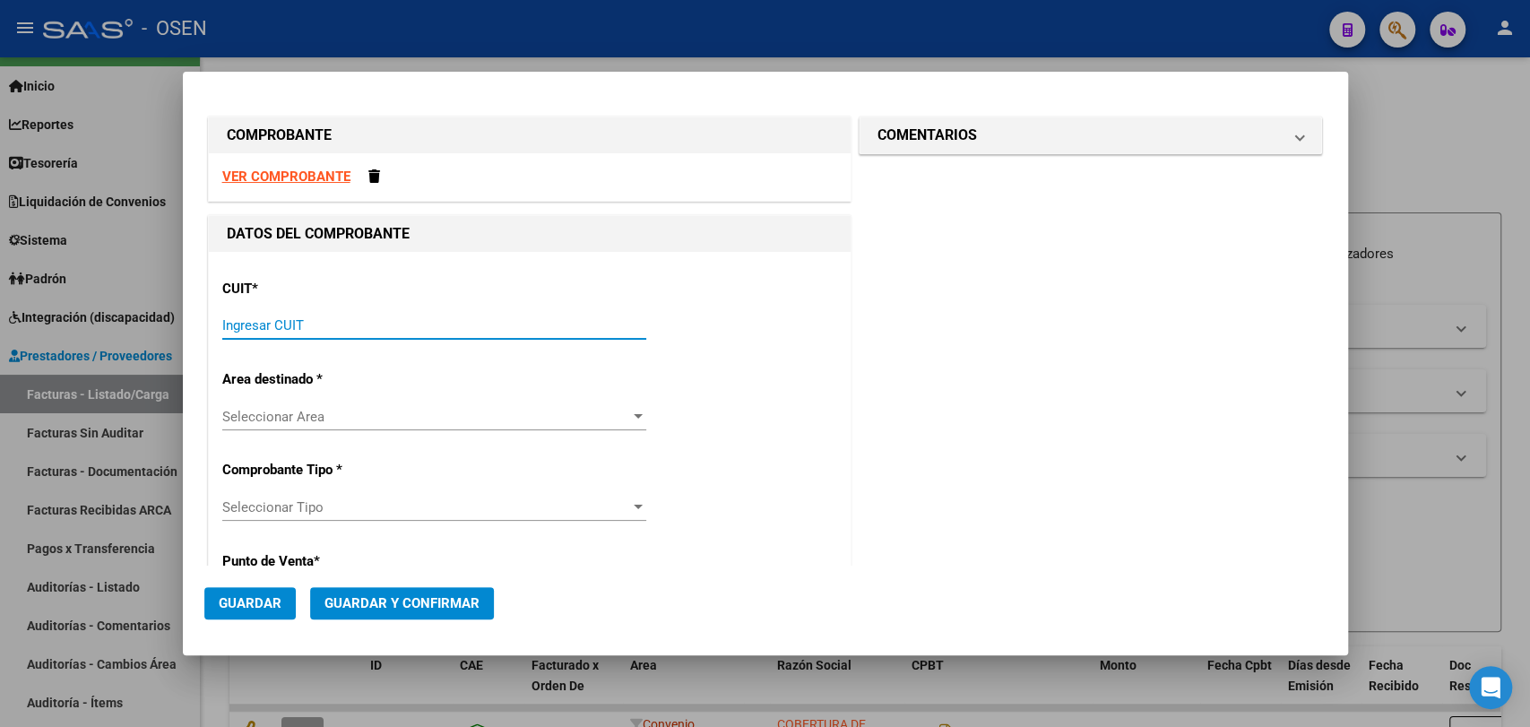
type input "33-69345023-9"
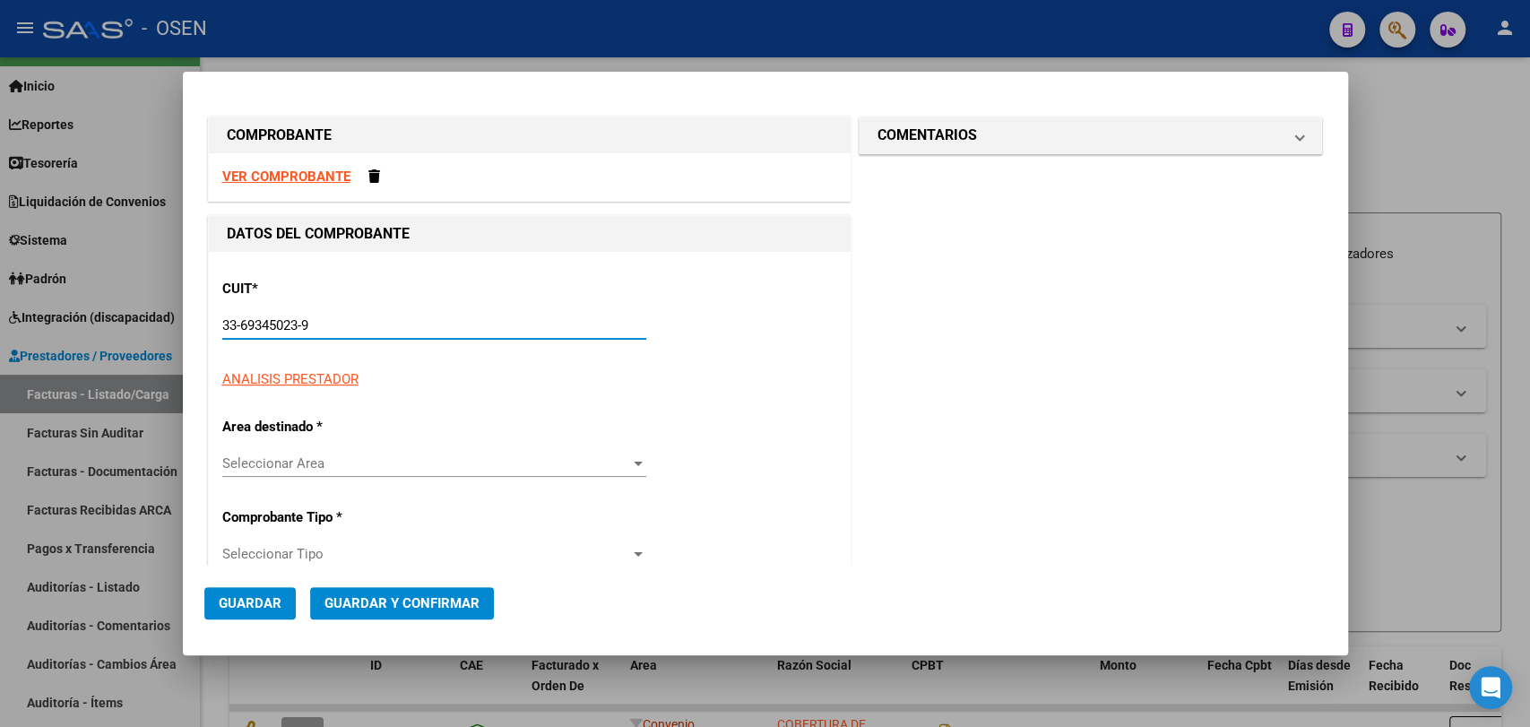
click at [391, 321] on input "33-69345023-9" at bounding box center [434, 325] width 424 height 16
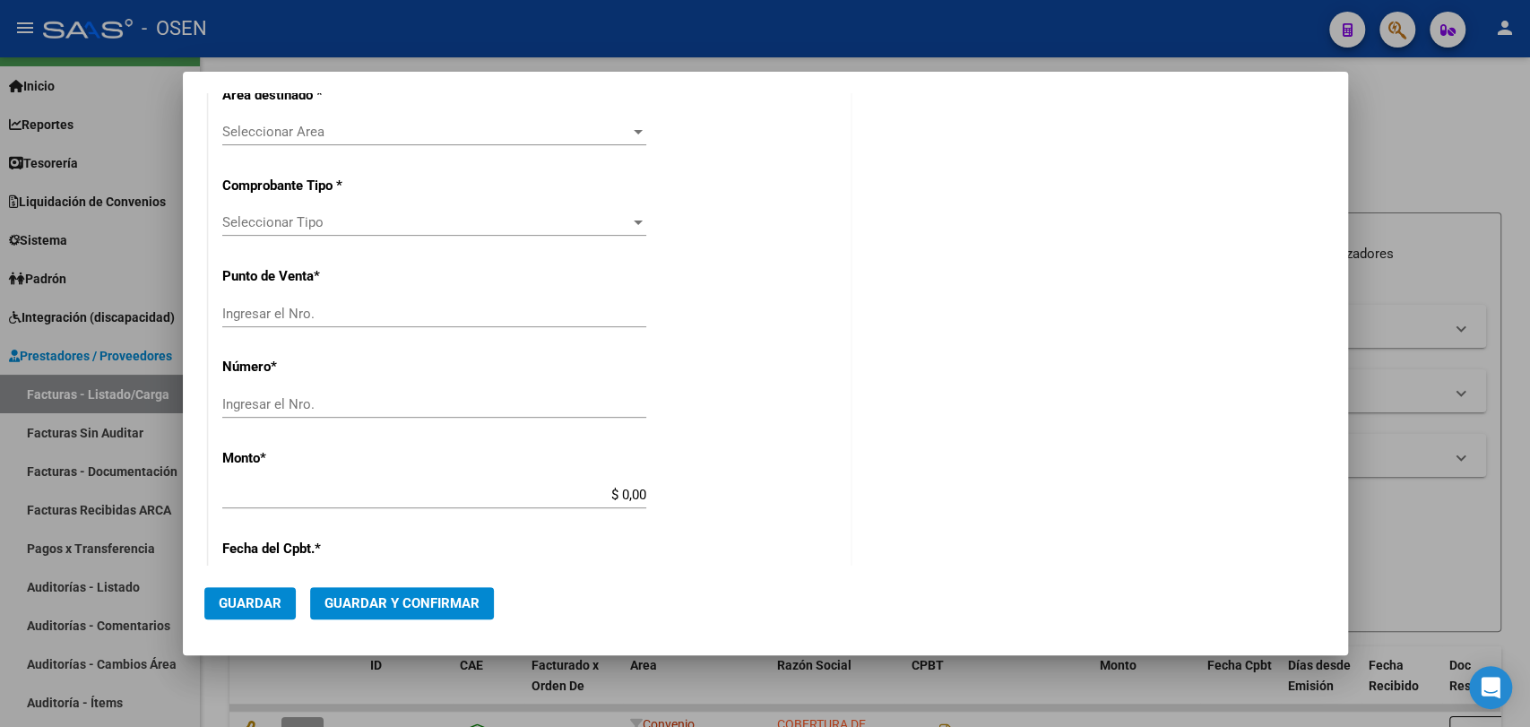
type input "1"
type input "33-69345023-9"
click at [380, 482] on div "Ingresar el Nro." at bounding box center [434, 494] width 424 height 27
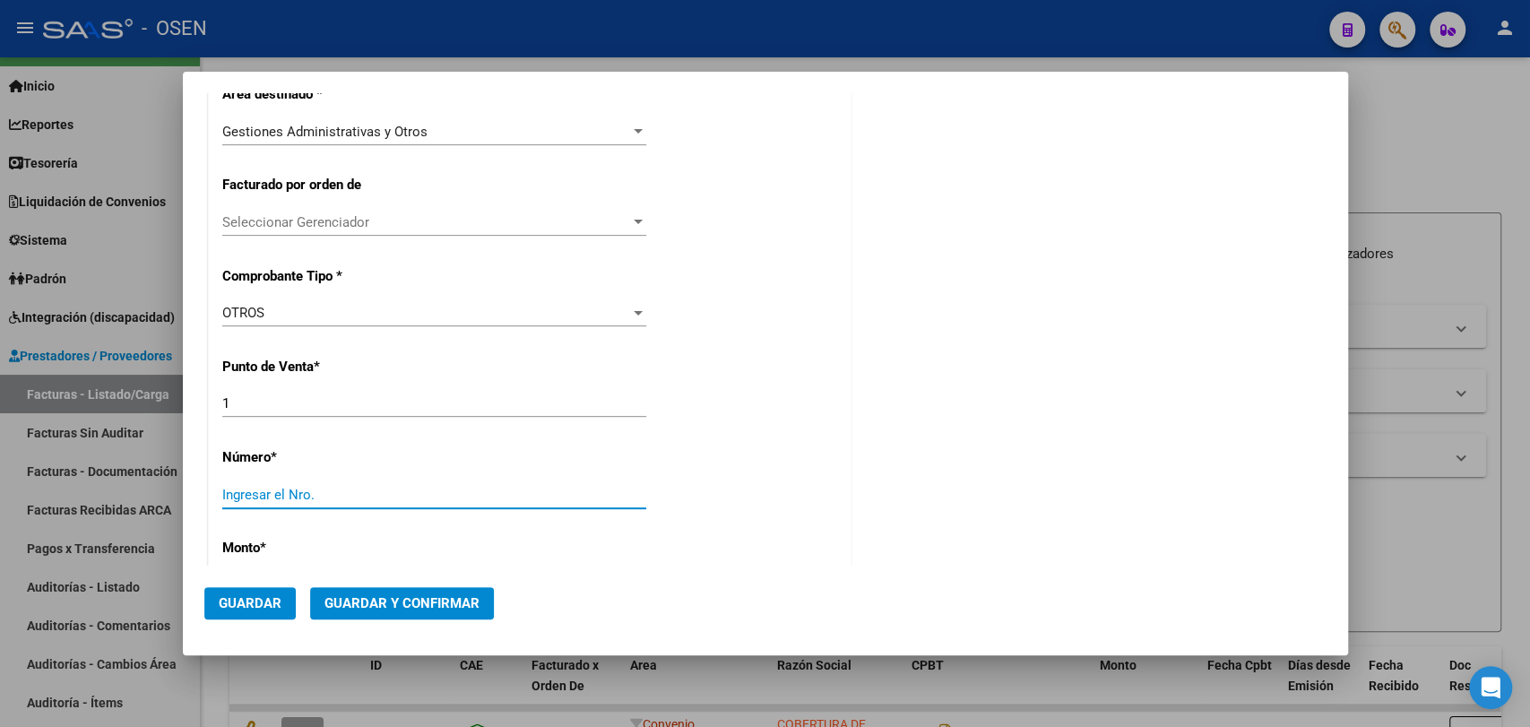
click at [375, 488] on input "Ingresar el Nro." at bounding box center [434, 495] width 424 height 16
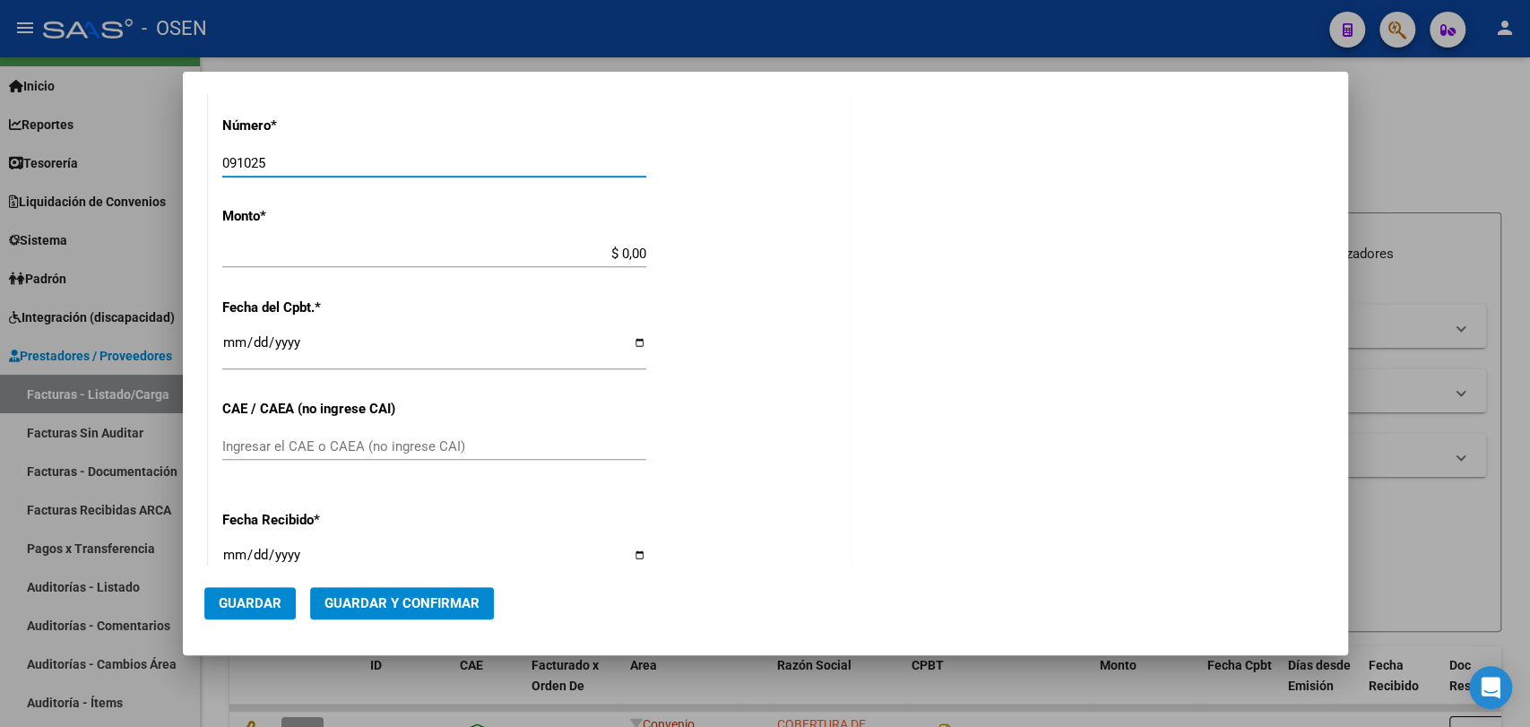
type input "091025"
drag, startPoint x: 544, startPoint y: 265, endPoint x: 556, endPoint y: 264, distance: 11.7
click at [552, 265] on div "$ 0,00 Ingresar el monto" at bounding box center [434, 253] width 424 height 27
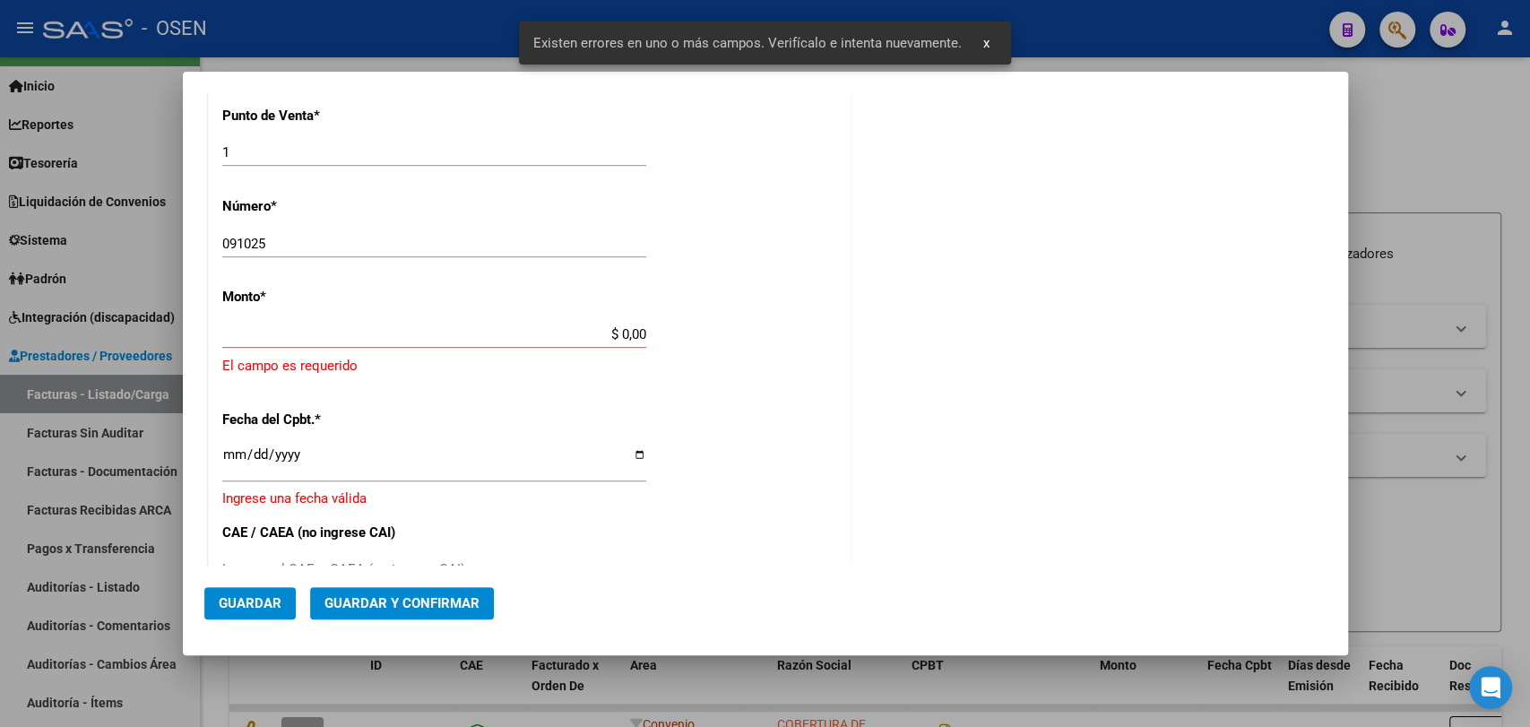
scroll to position [612, 0]
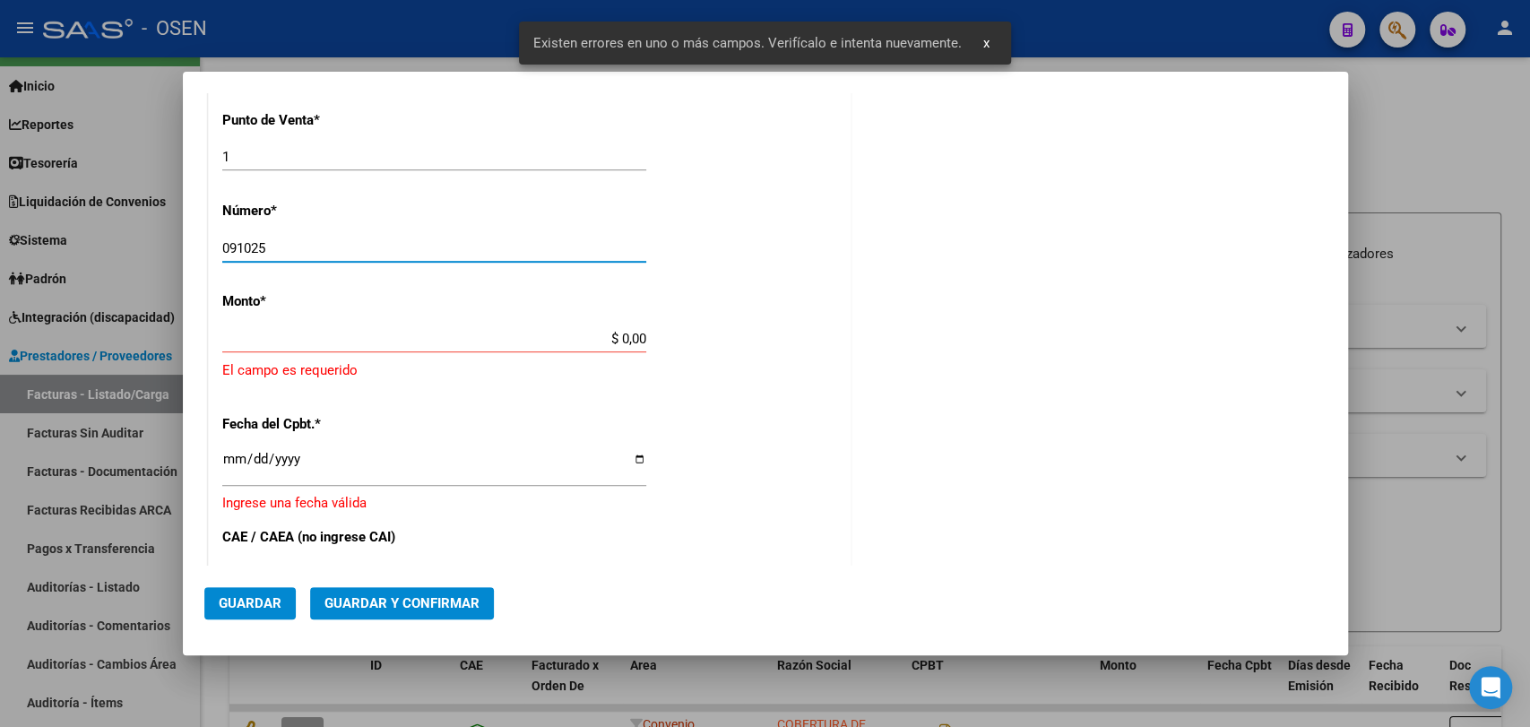
drag, startPoint x: 569, startPoint y: 251, endPoint x: 604, endPoint y: 324, distance: 81.4
click at [627, 319] on div "CUIT * 33-69345023-9 Ingresar CUIT ANALISIS PRESTADOR AGENCIA DE RECAUDACION Y …" at bounding box center [530, 342] width 642 height 1404
drag, startPoint x: 583, startPoint y: 340, endPoint x: 735, endPoint y: 365, distance: 153.5
click at [735, 365] on app-form-text-field "Monto * $ 0,00 Ingresar el monto El campo es requerido" at bounding box center [529, 336] width 615 height 87
paste input "33693450239"
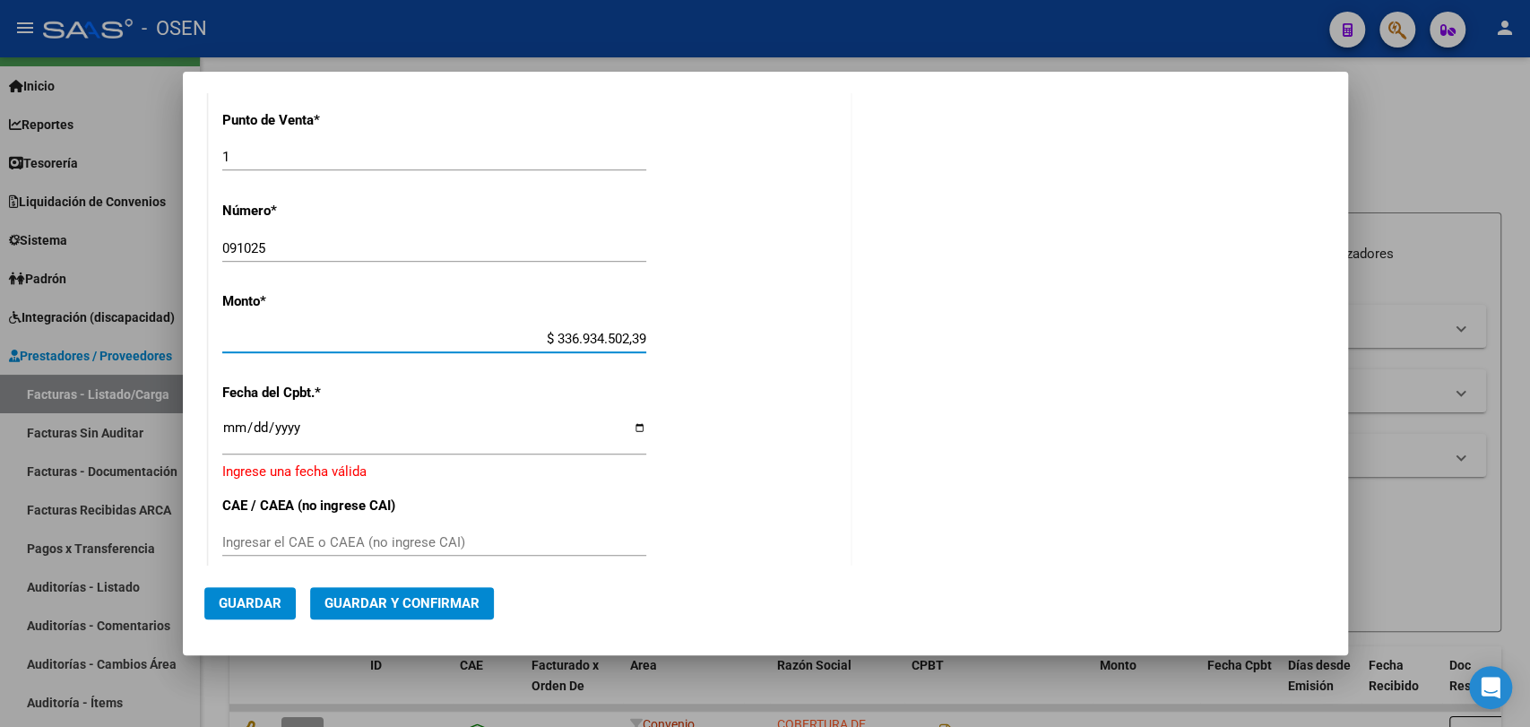
drag, startPoint x: 519, startPoint y: 336, endPoint x: 846, endPoint y: 389, distance: 331.4
click at [846, 387] on div "COMPROBANTE VER COMPROBANTE DATOS DEL COMPROBANTE CUIT * 33-69345023-9 Ingresar…" at bounding box center [765, 259] width 1122 height 1516
paste input "41.045.390,84"
type input "$ 41.045.390,84"
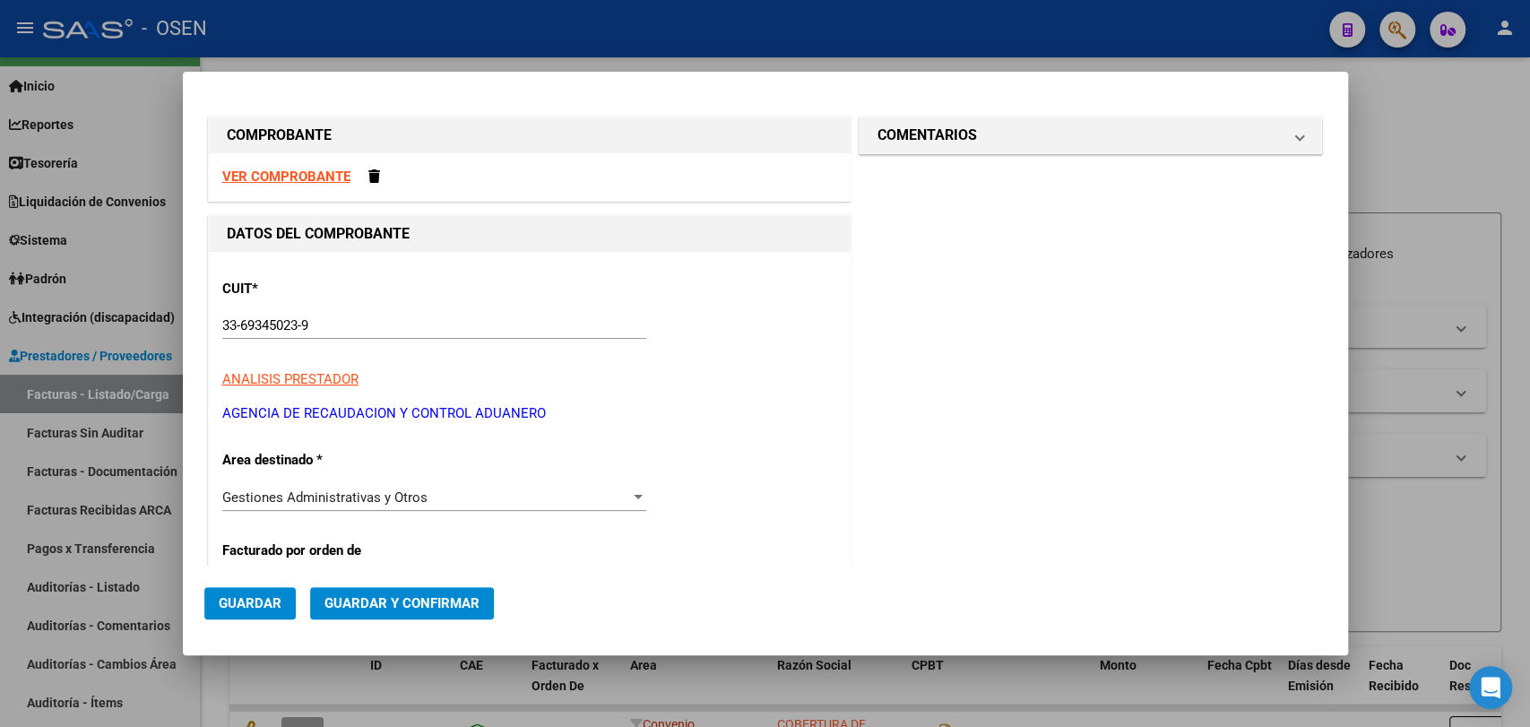
click at [301, 186] on div "VER COMPROBANTE" at bounding box center [530, 177] width 642 height 48
click at [302, 181] on strong "VER COMPROBANTE" at bounding box center [286, 177] width 128 height 16
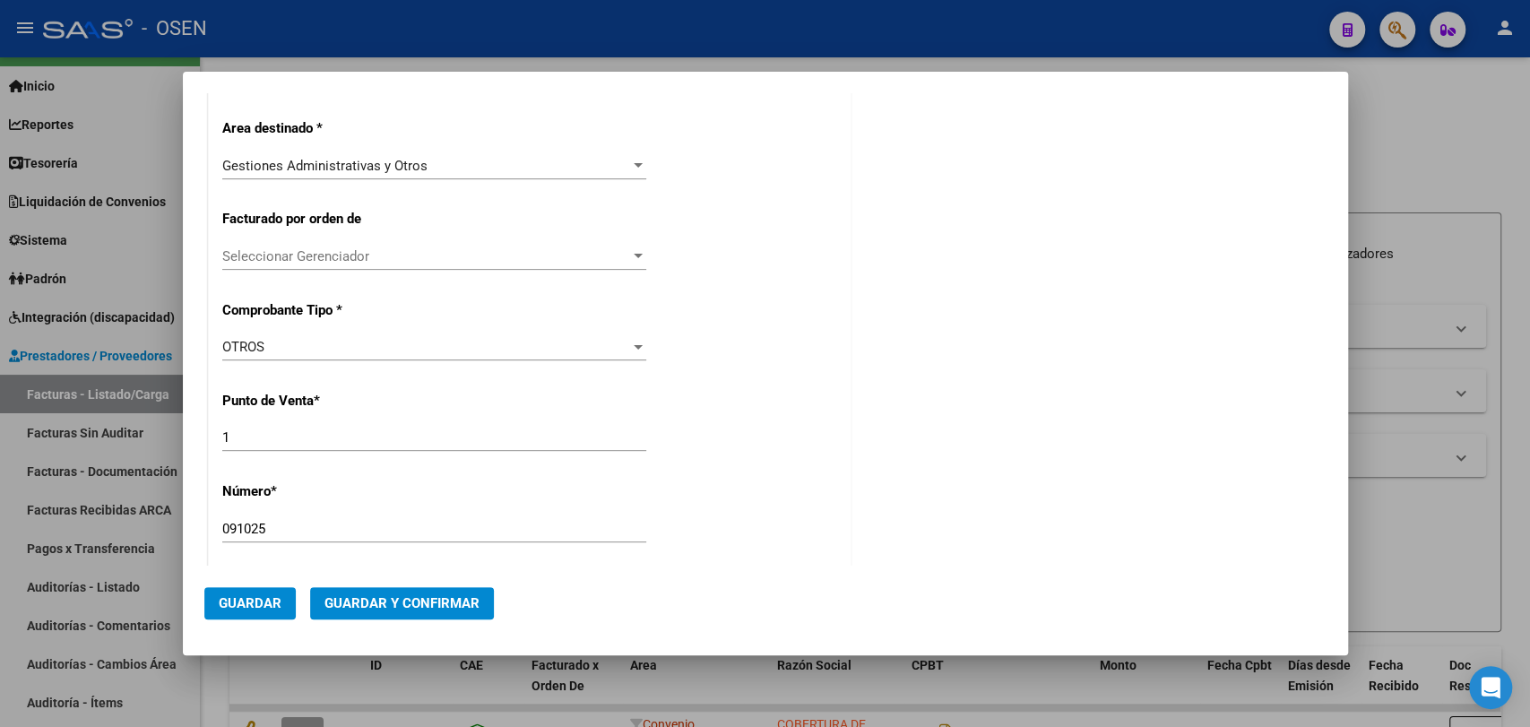
scroll to position [663, 0]
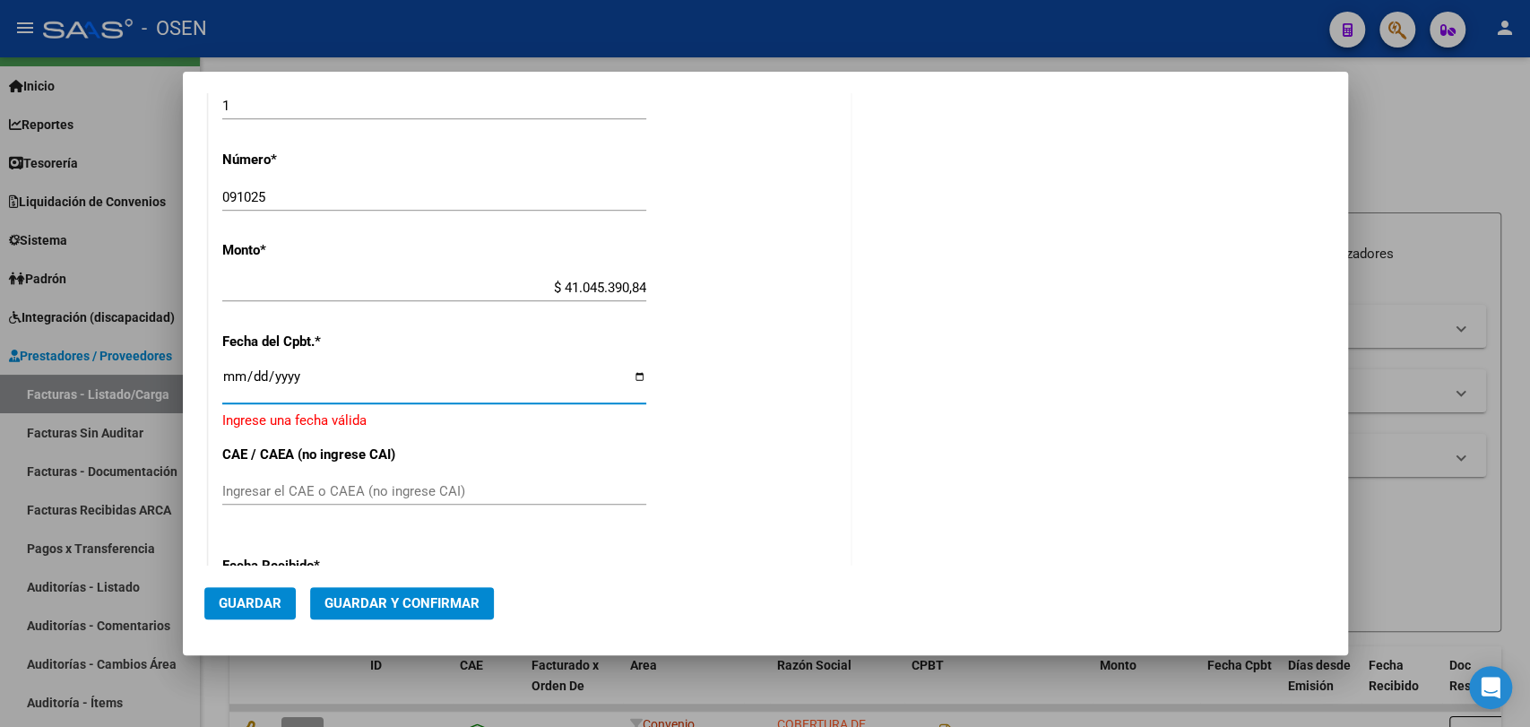
click at [226, 371] on input "Ingresar la fecha" at bounding box center [434, 383] width 424 height 29
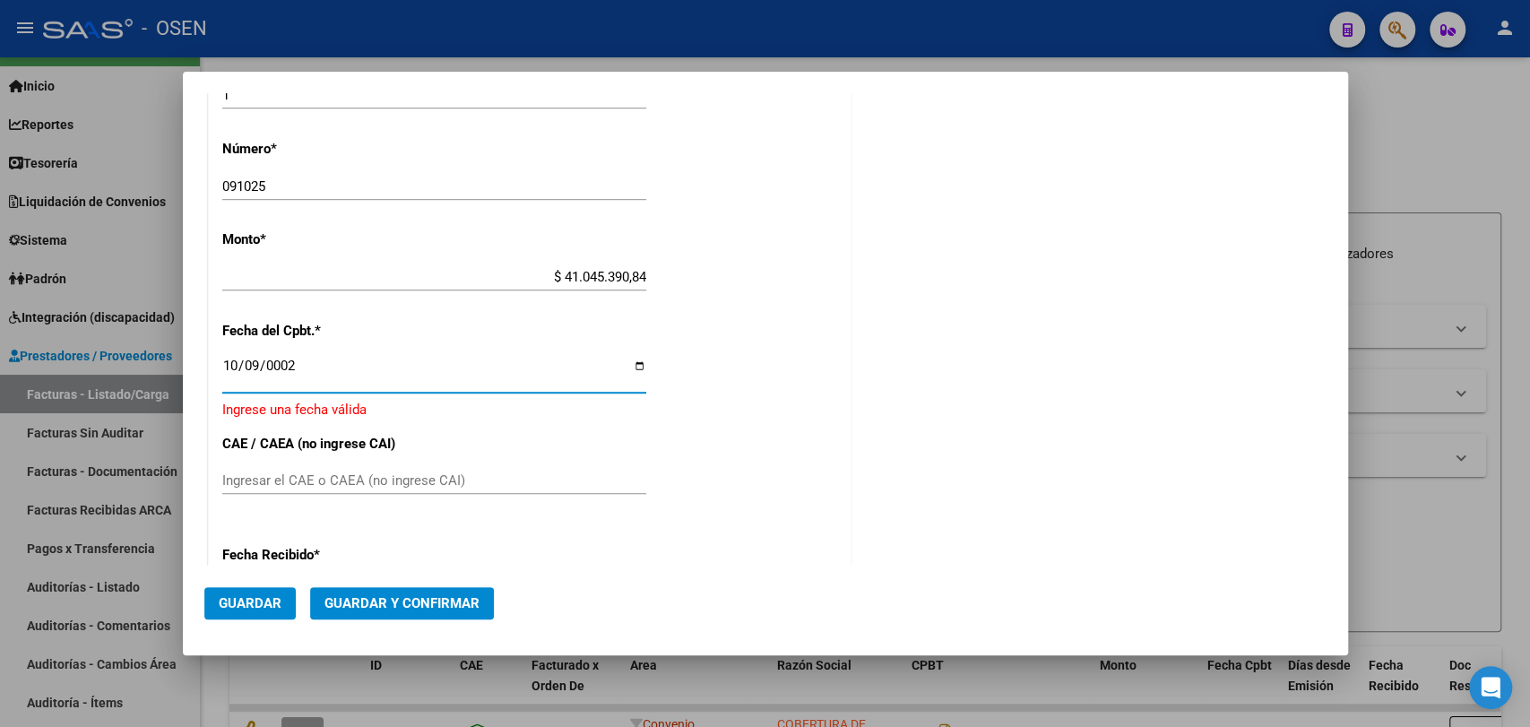
type input "0022-10-09"
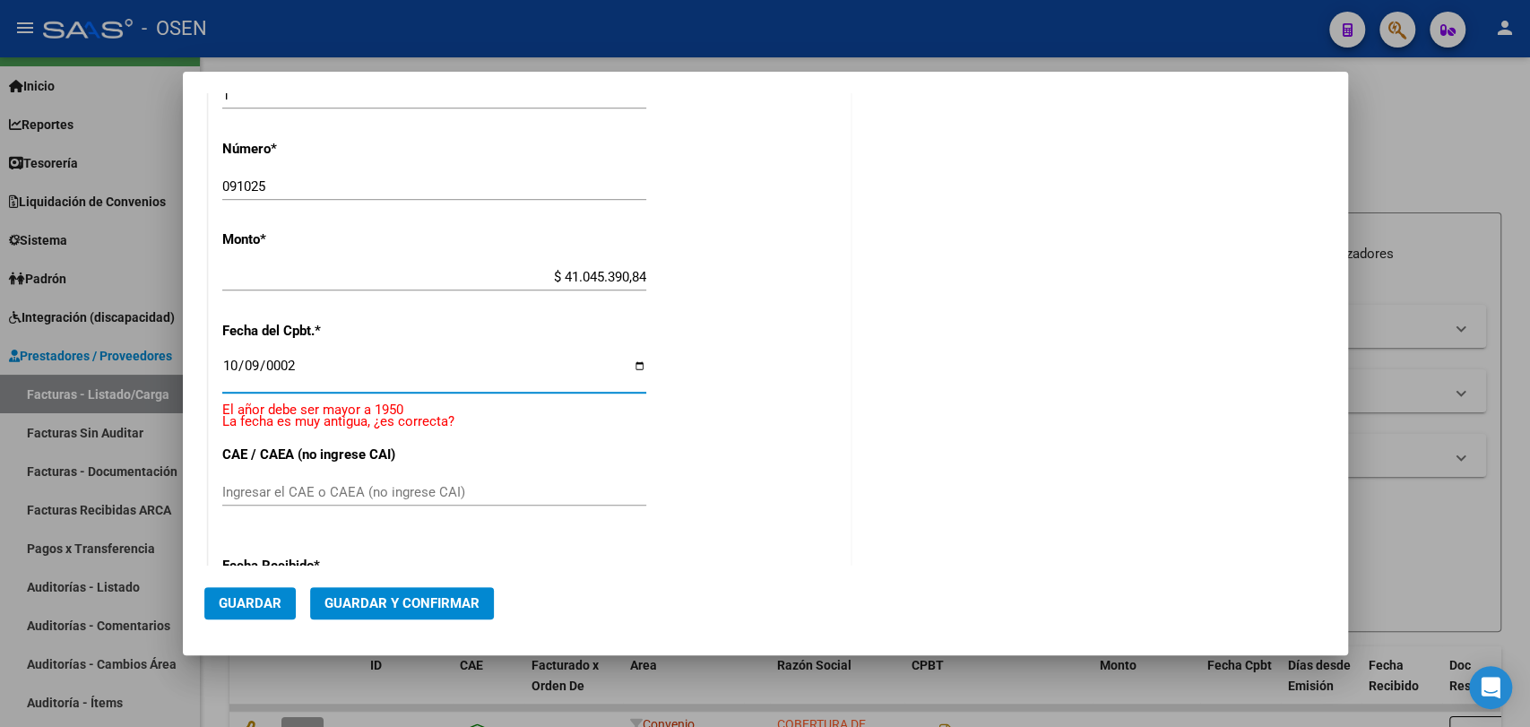
scroll to position [663, 0]
type input "2025-10-09"
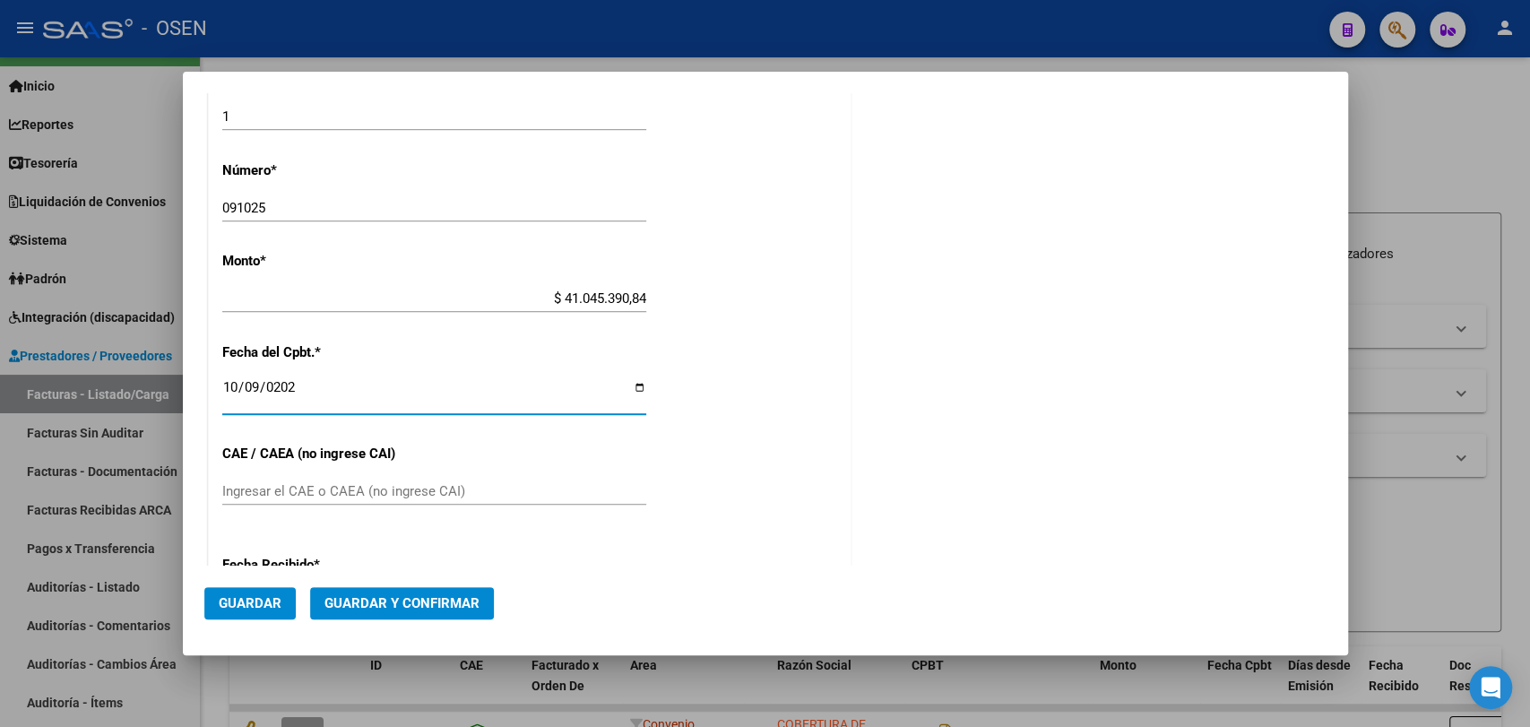
click at [436, 596] on span "Guardar y Confirmar" at bounding box center [401, 603] width 155 height 16
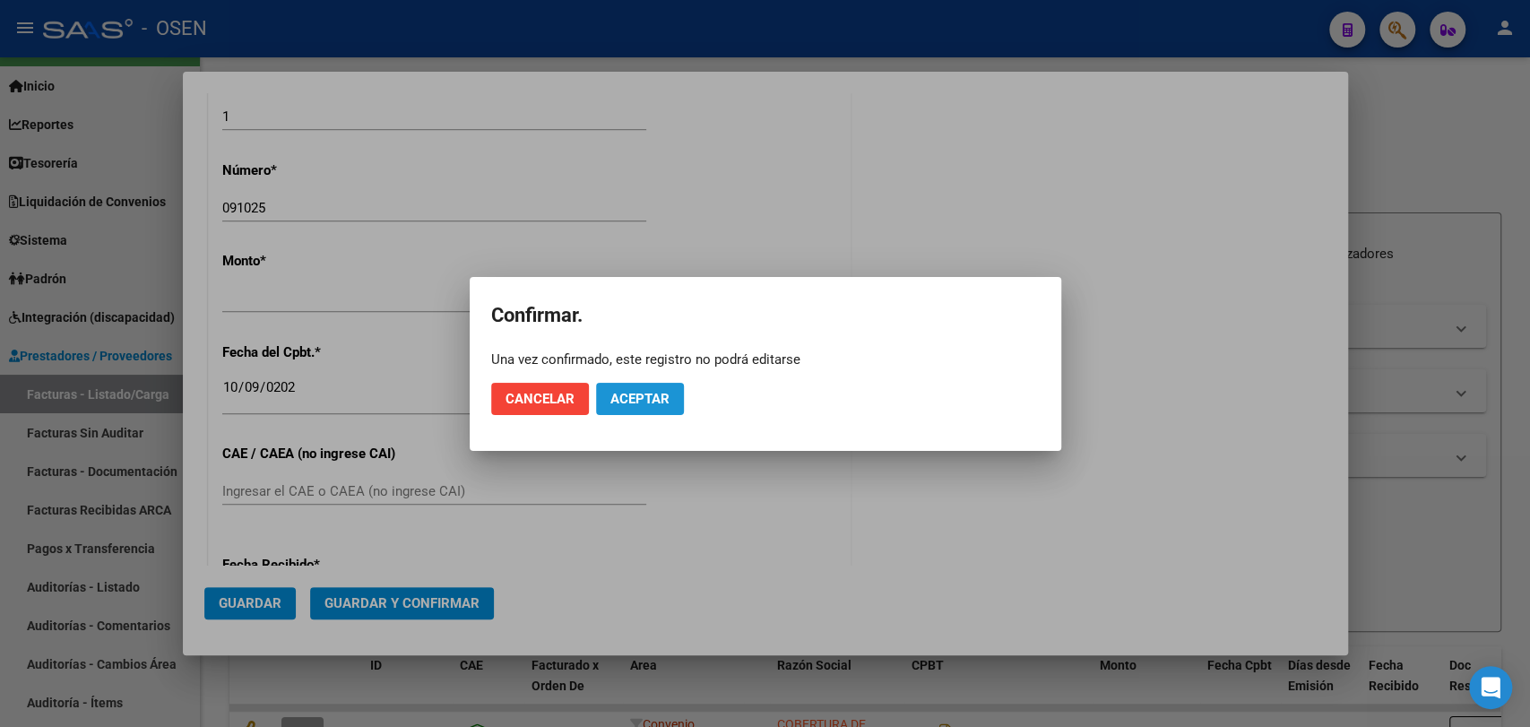
click at [633, 392] on span "Aceptar" at bounding box center [639, 399] width 59 height 16
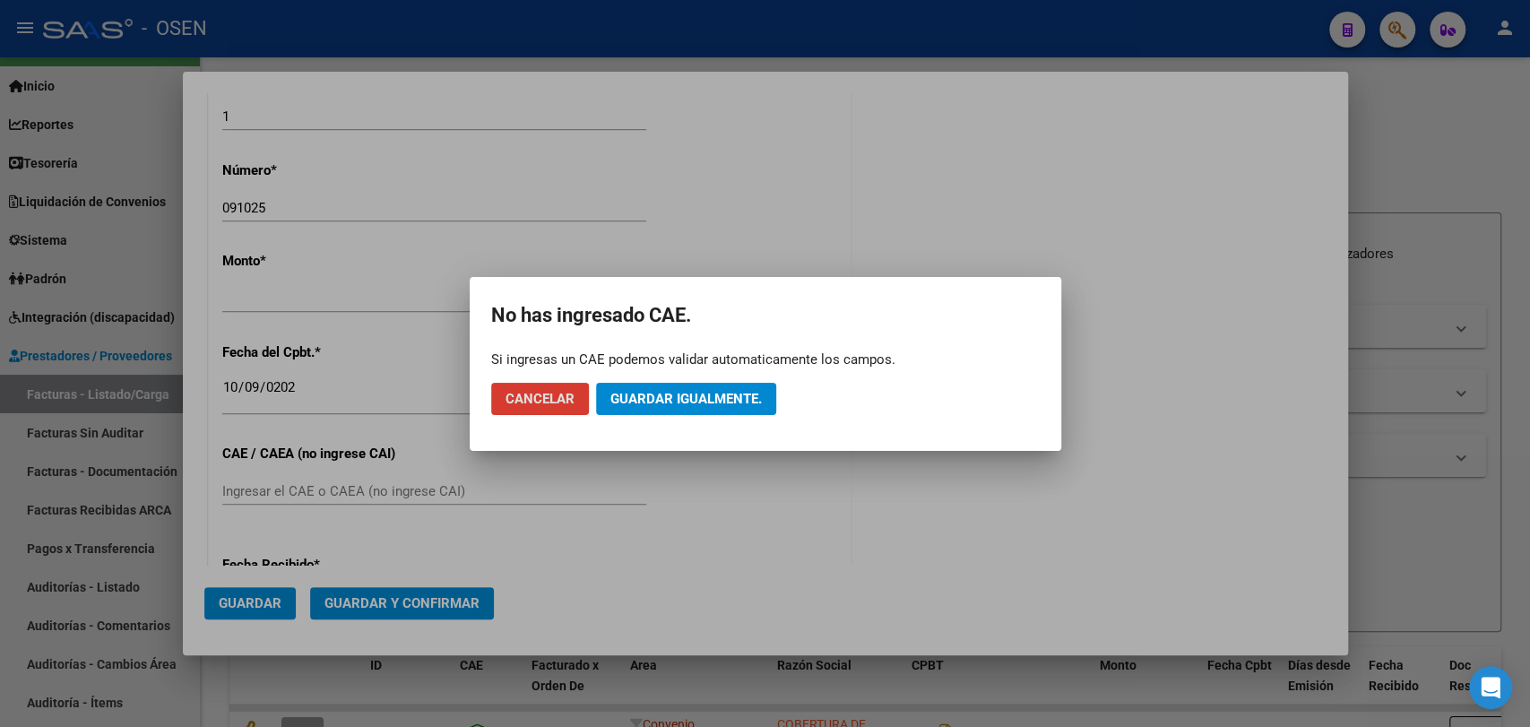
click at [638, 392] on span "Guardar igualmente." at bounding box center [685, 399] width 151 height 16
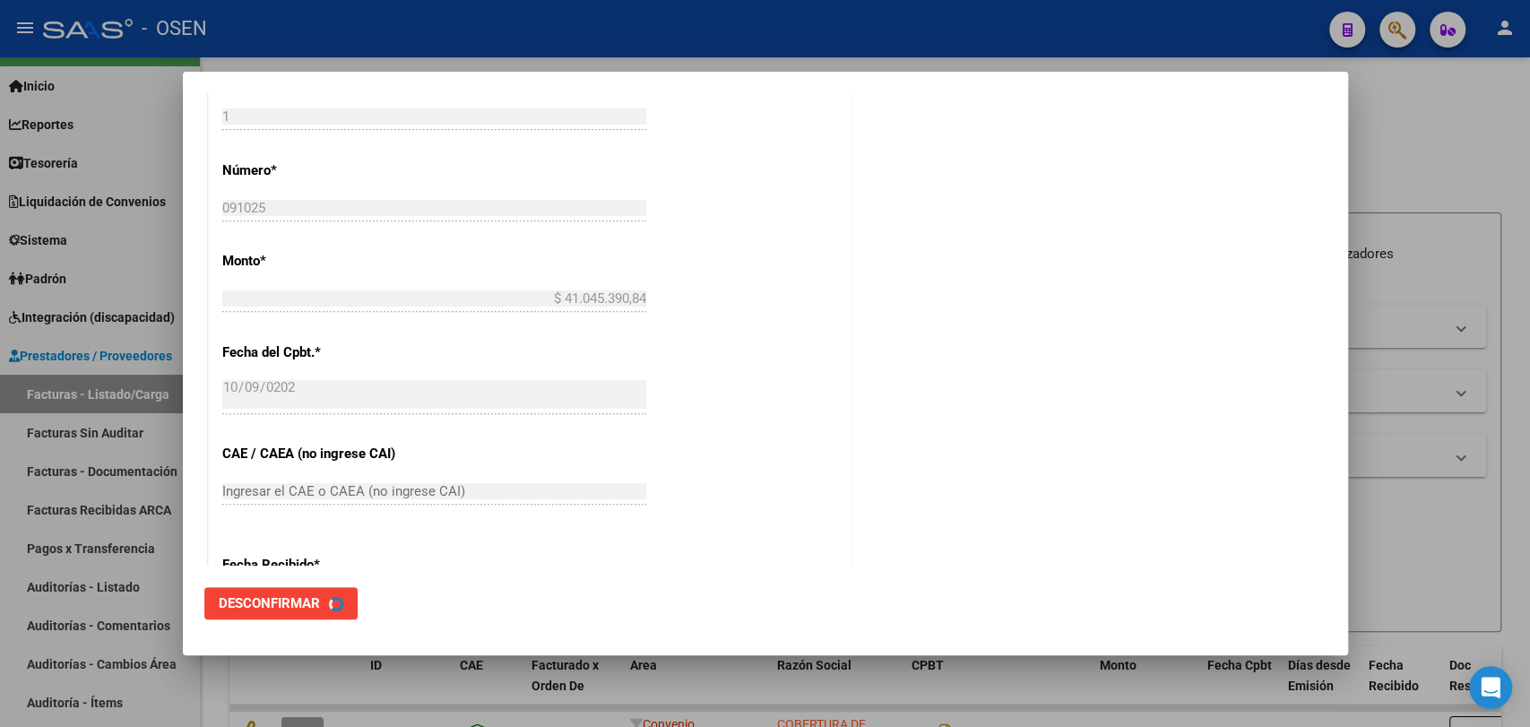
click at [128, 575] on div at bounding box center [765, 363] width 1530 height 727
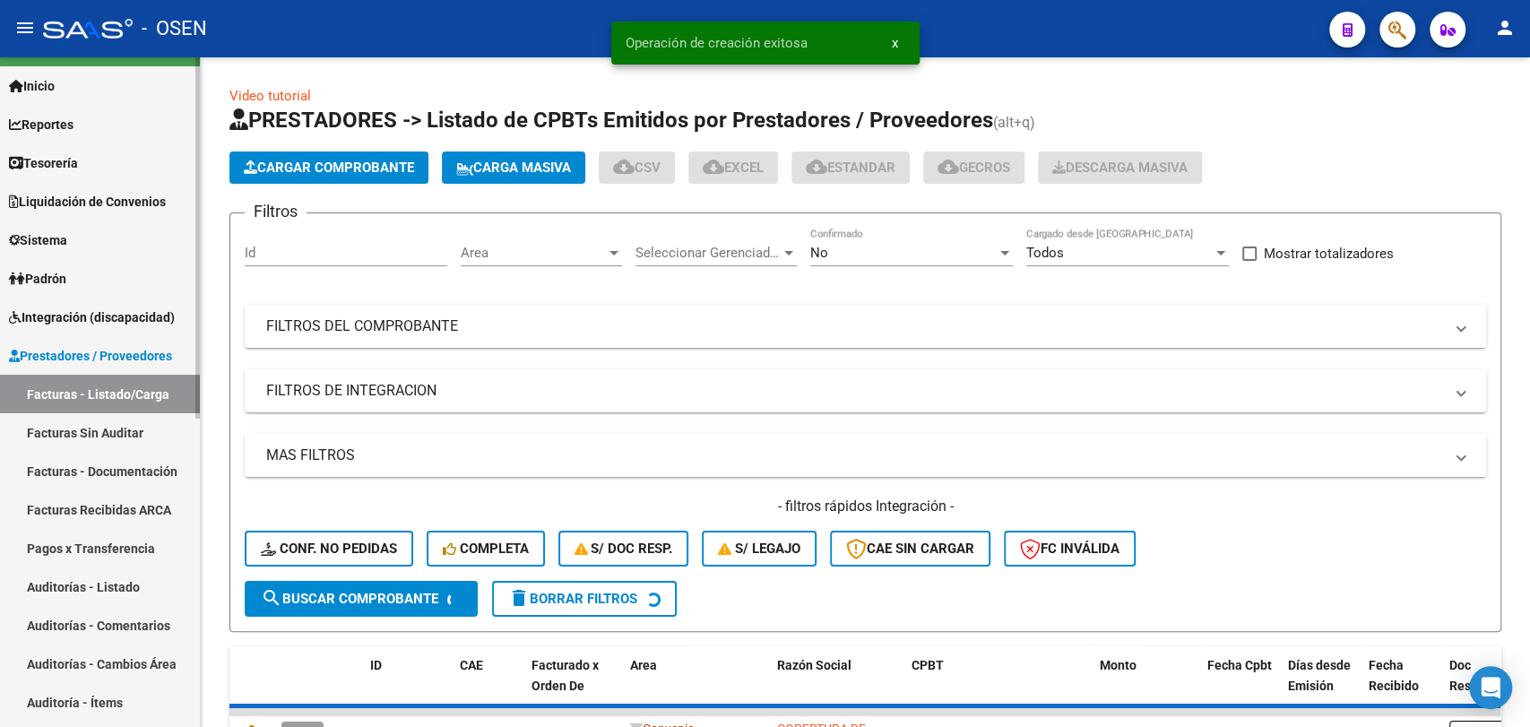
click at [128, 590] on link "Auditorías - Listado" at bounding box center [100, 586] width 200 height 39
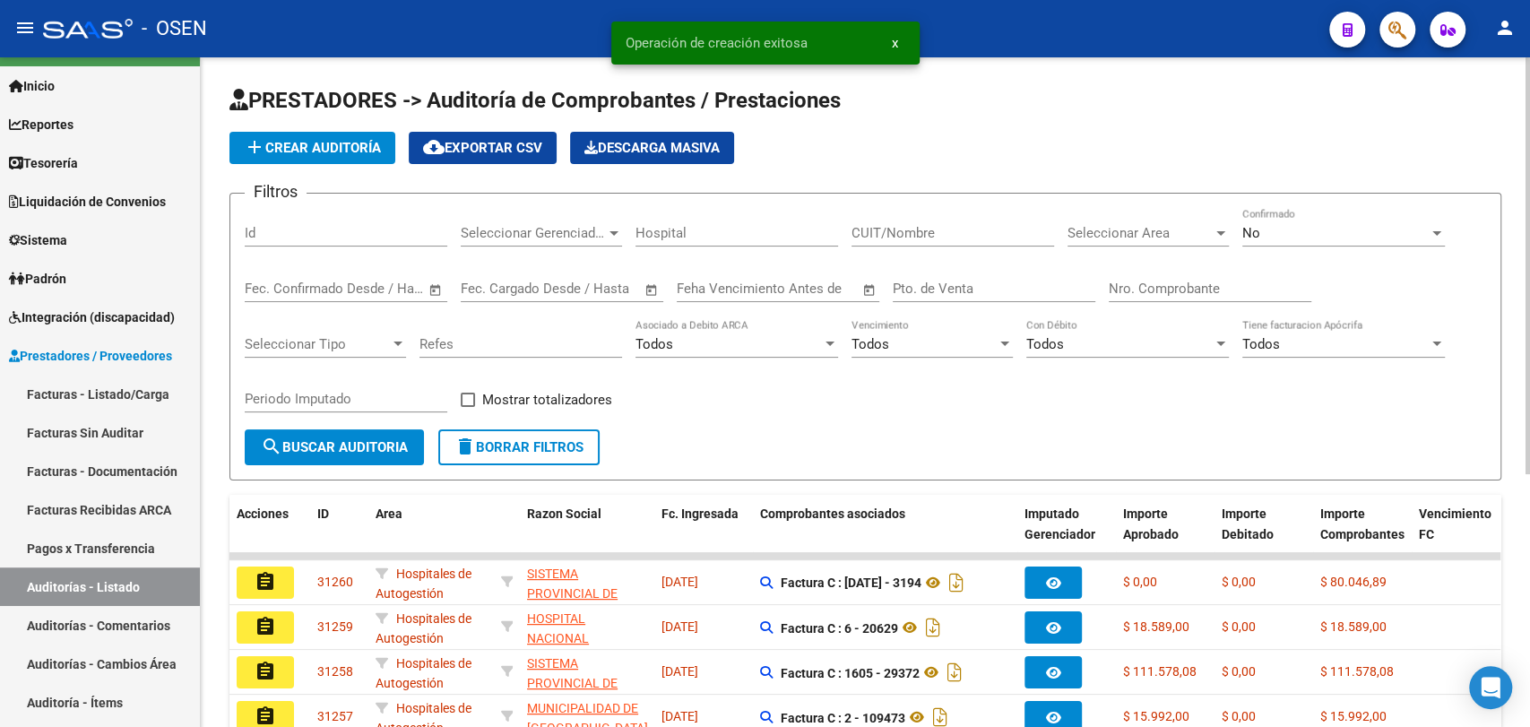
click at [331, 156] on button "add Crear Auditoría" at bounding box center [312, 148] width 166 height 32
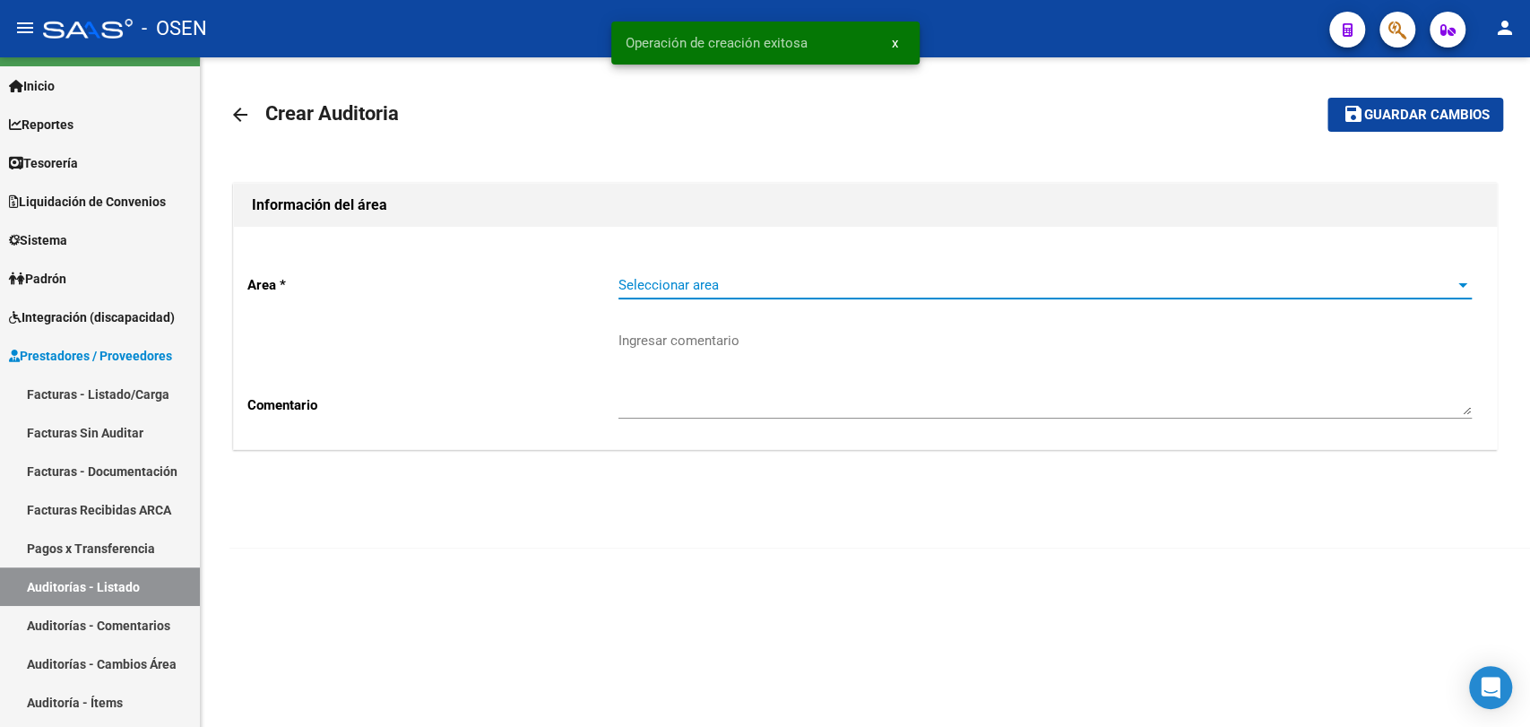
click at [678, 292] on span "Seleccionar area" at bounding box center [1036, 285] width 837 height 16
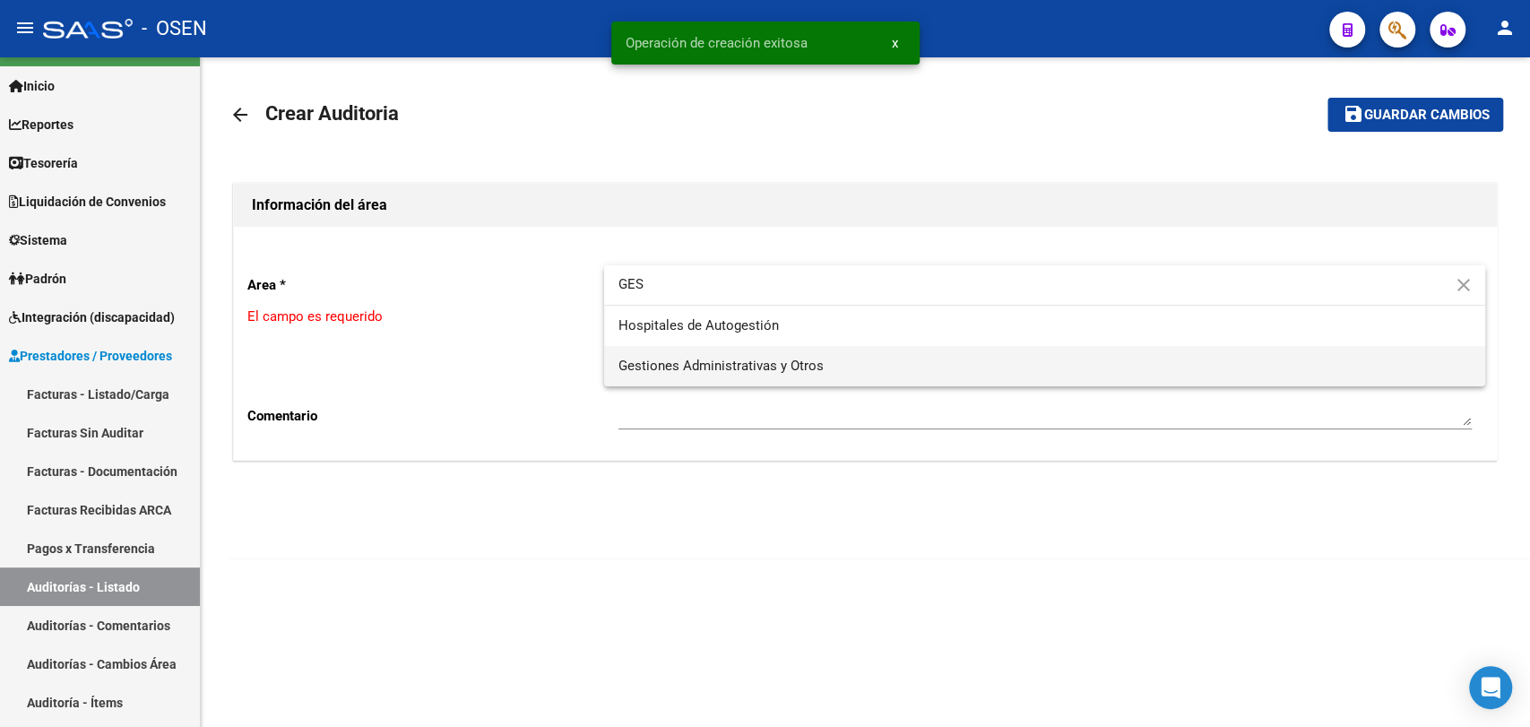
type input "GES"
click at [710, 357] on span "Gestiones Administrativas y Otros" at bounding box center [1044, 366] width 852 height 40
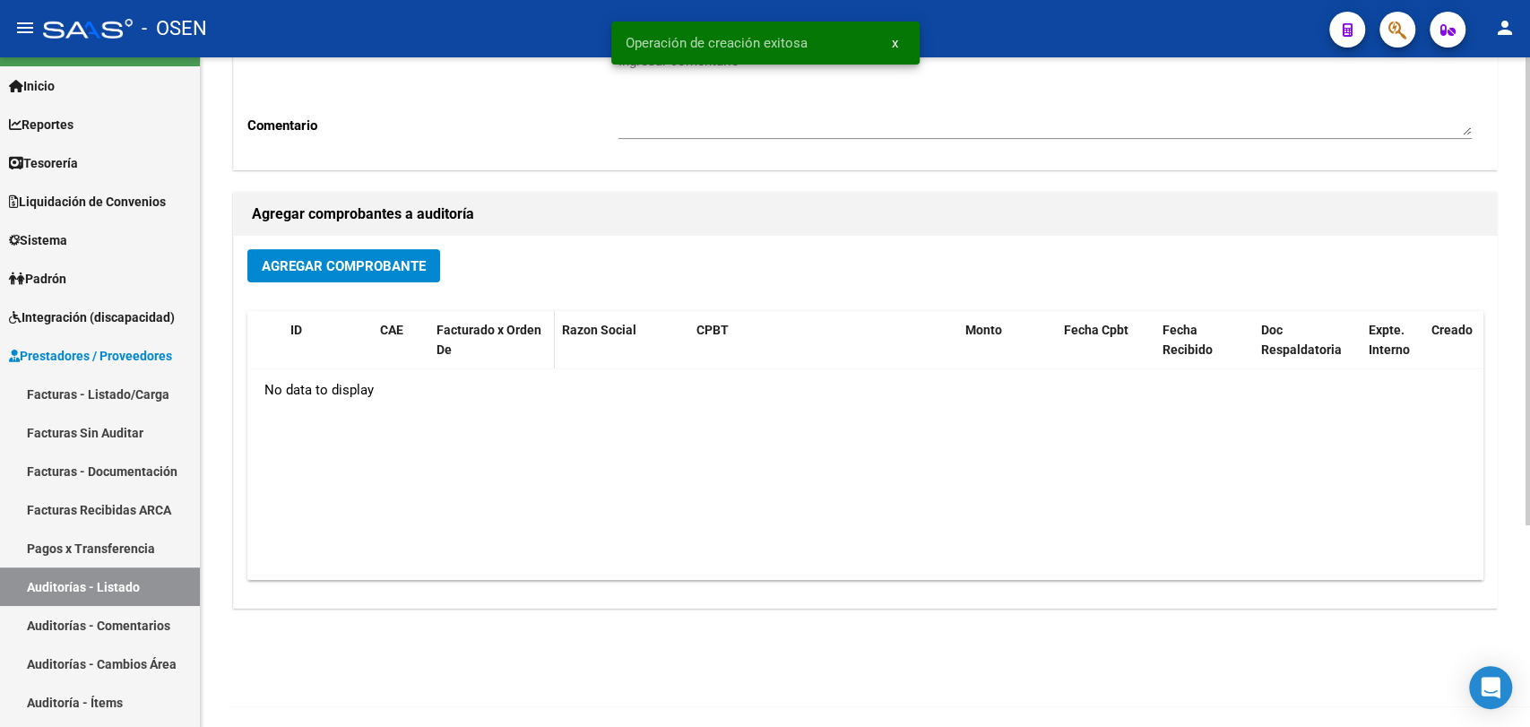
scroll to position [288, 0]
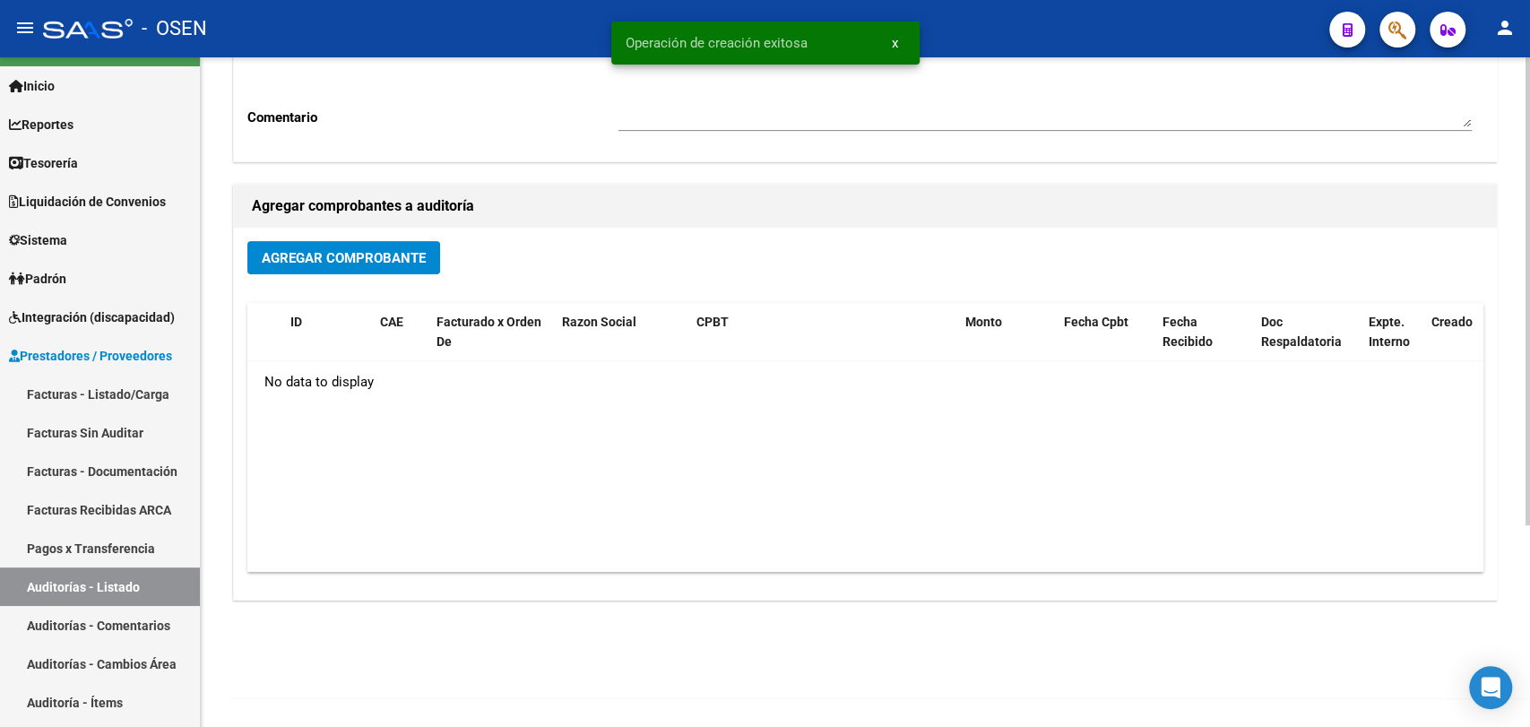
click at [320, 245] on button "Agregar Comprobante" at bounding box center [343, 257] width 193 height 33
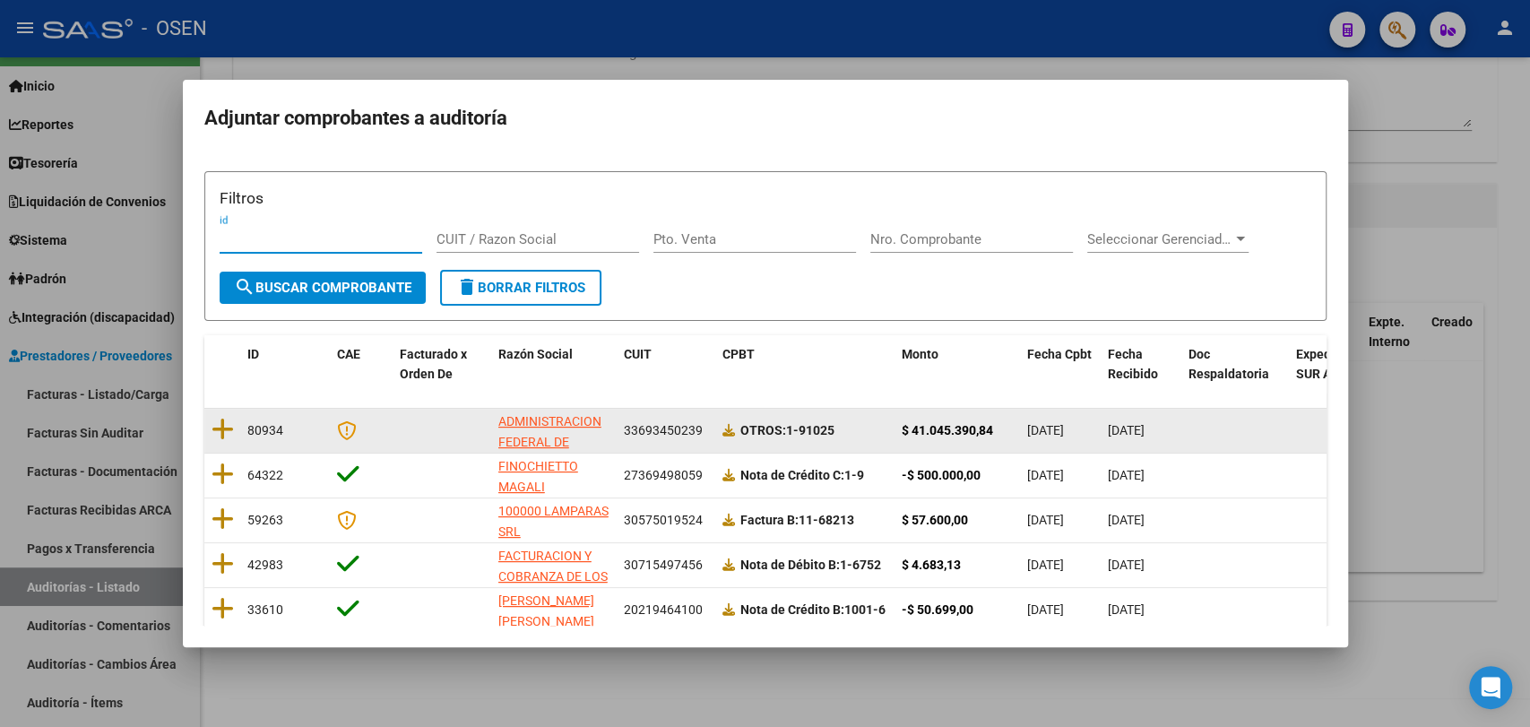
click at [246, 418] on datatable-body-cell "80934" at bounding box center [285, 431] width 90 height 44
click at [222, 425] on icon at bounding box center [223, 429] width 22 height 25
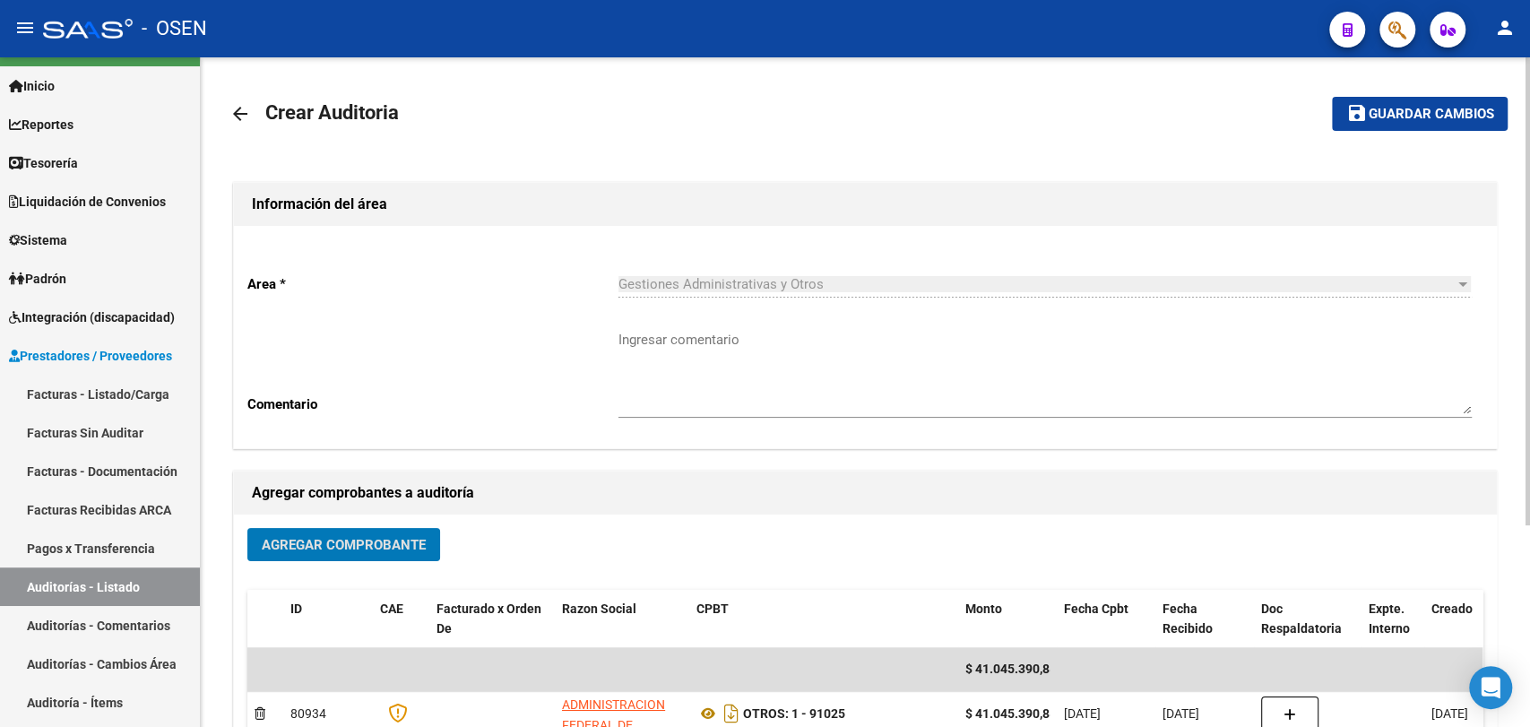
scroll to position [0, 0]
click at [1445, 95] on mat-toolbar-row "save Guardar cambios" at bounding box center [1374, 114] width 267 height 57
click at [1401, 132] on mat-toolbar-row "save Guardar cambios" at bounding box center [1374, 114] width 267 height 57
click at [1406, 125] on button "save Guardar cambios" at bounding box center [1420, 114] width 176 height 33
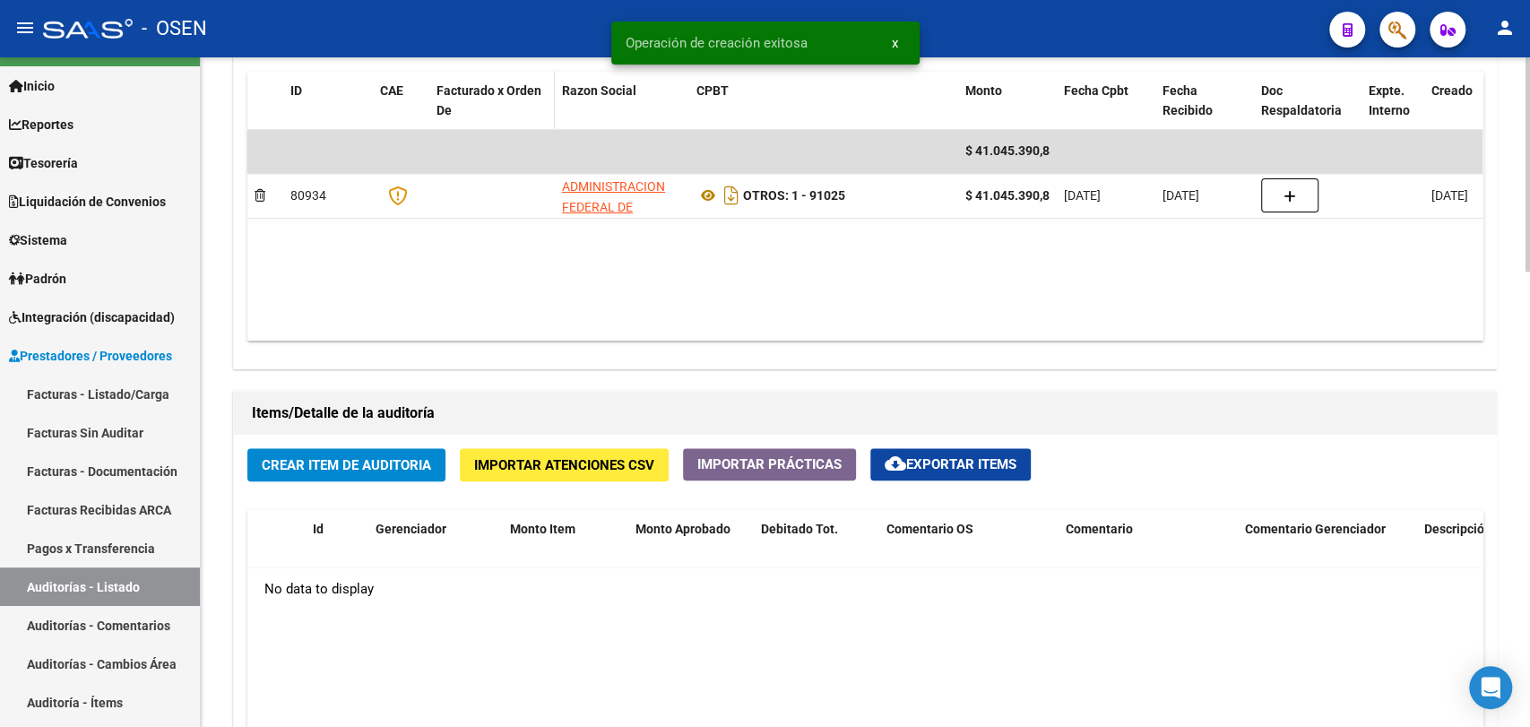
scroll to position [996, 0]
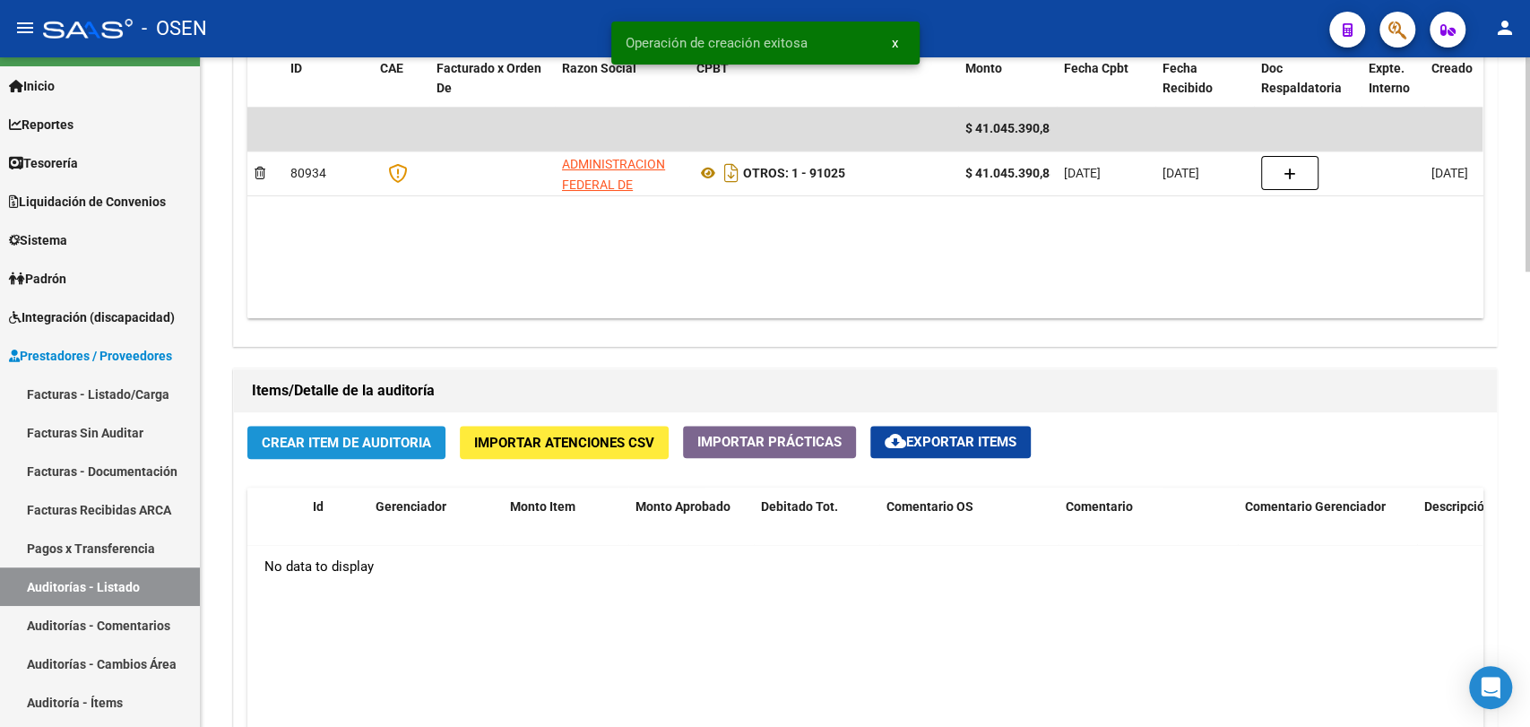
click at [371, 439] on span "Crear Item de Auditoria" at bounding box center [346, 443] width 169 height 16
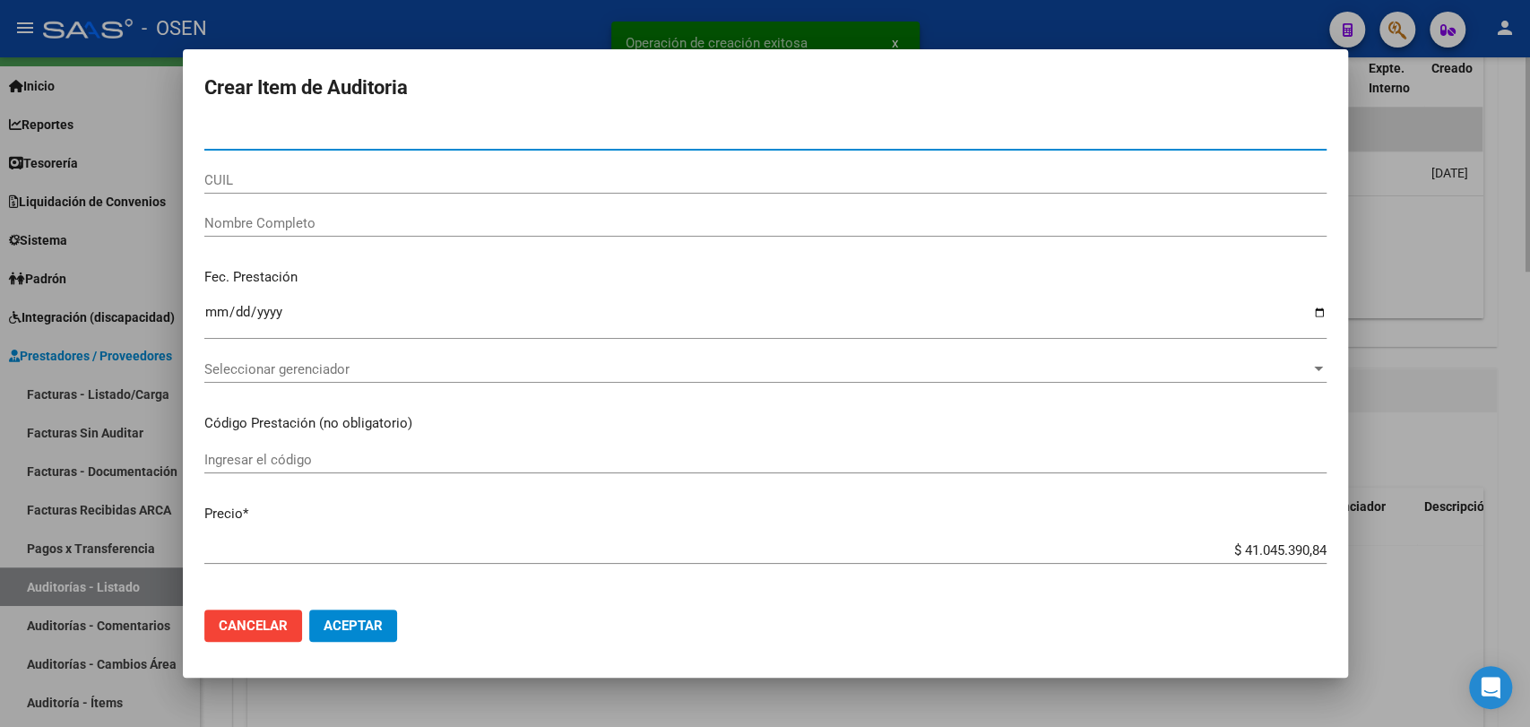
scroll to position [564, 0]
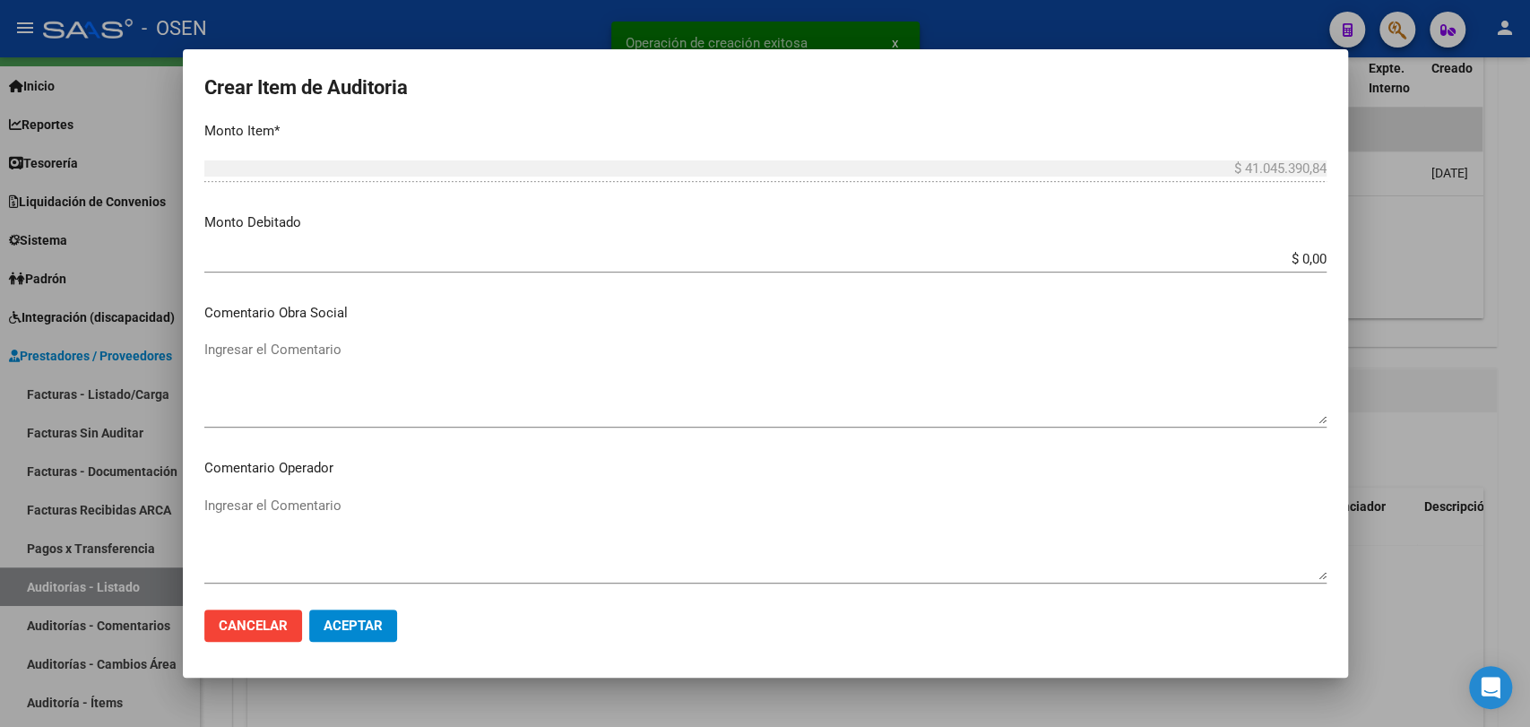
drag, startPoint x: 370, startPoint y: 602, endPoint x: 371, endPoint y: 618, distance: 16.2
click at [371, 605] on mat-dialog-actions "Cancelar Aceptar" at bounding box center [765, 625] width 1122 height 61
click at [371, 624] on span "Aceptar" at bounding box center [353, 626] width 59 height 16
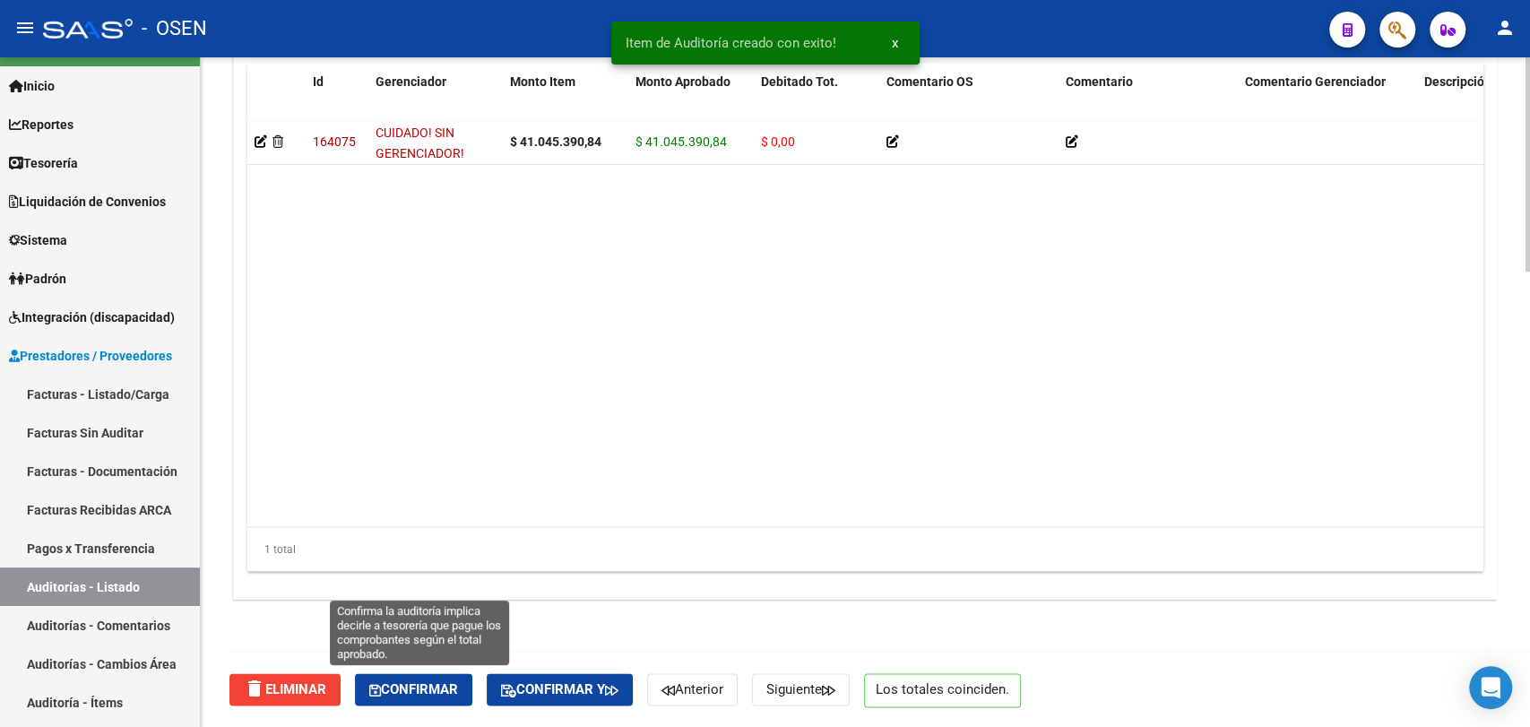
click at [440, 690] on span "Confirmar" at bounding box center [413, 689] width 89 height 16
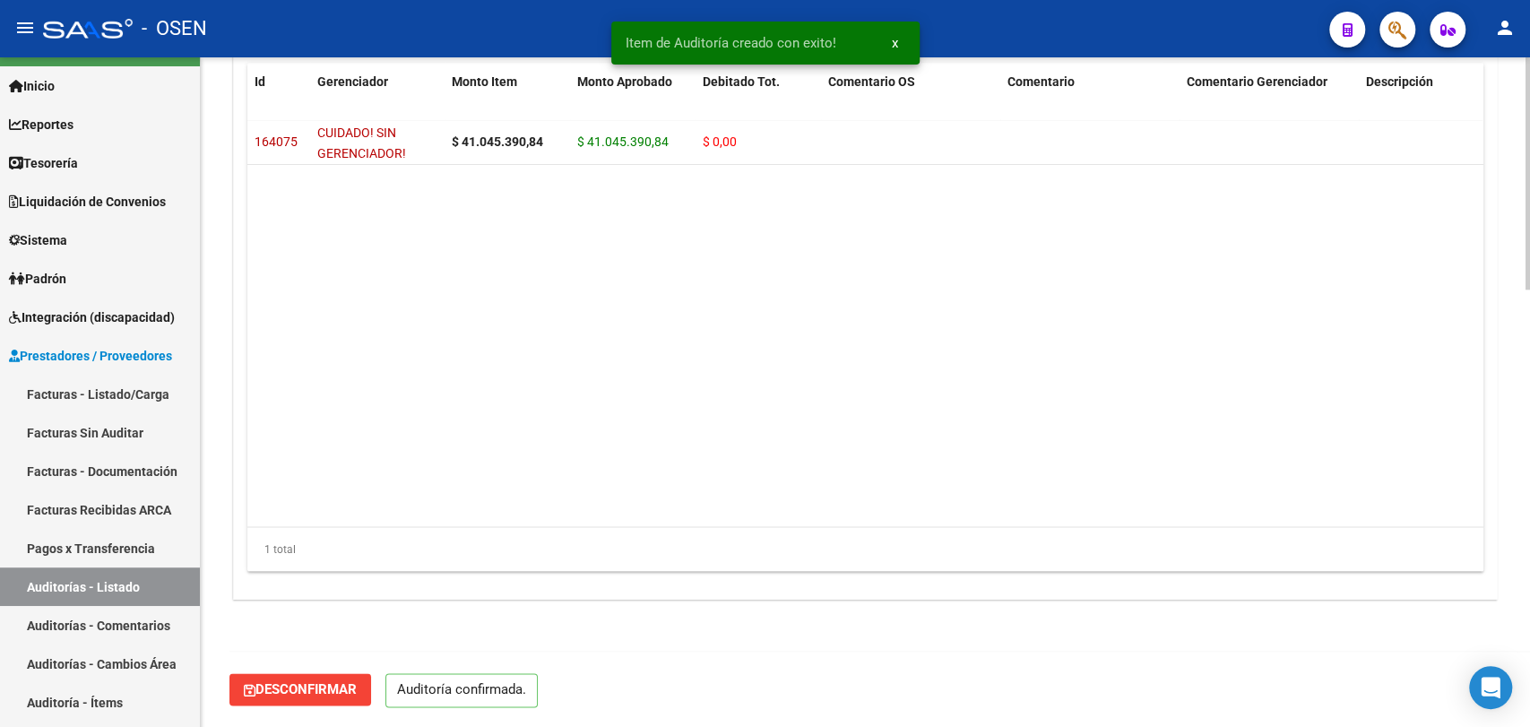
scroll to position [1262, 0]
type input "202510"
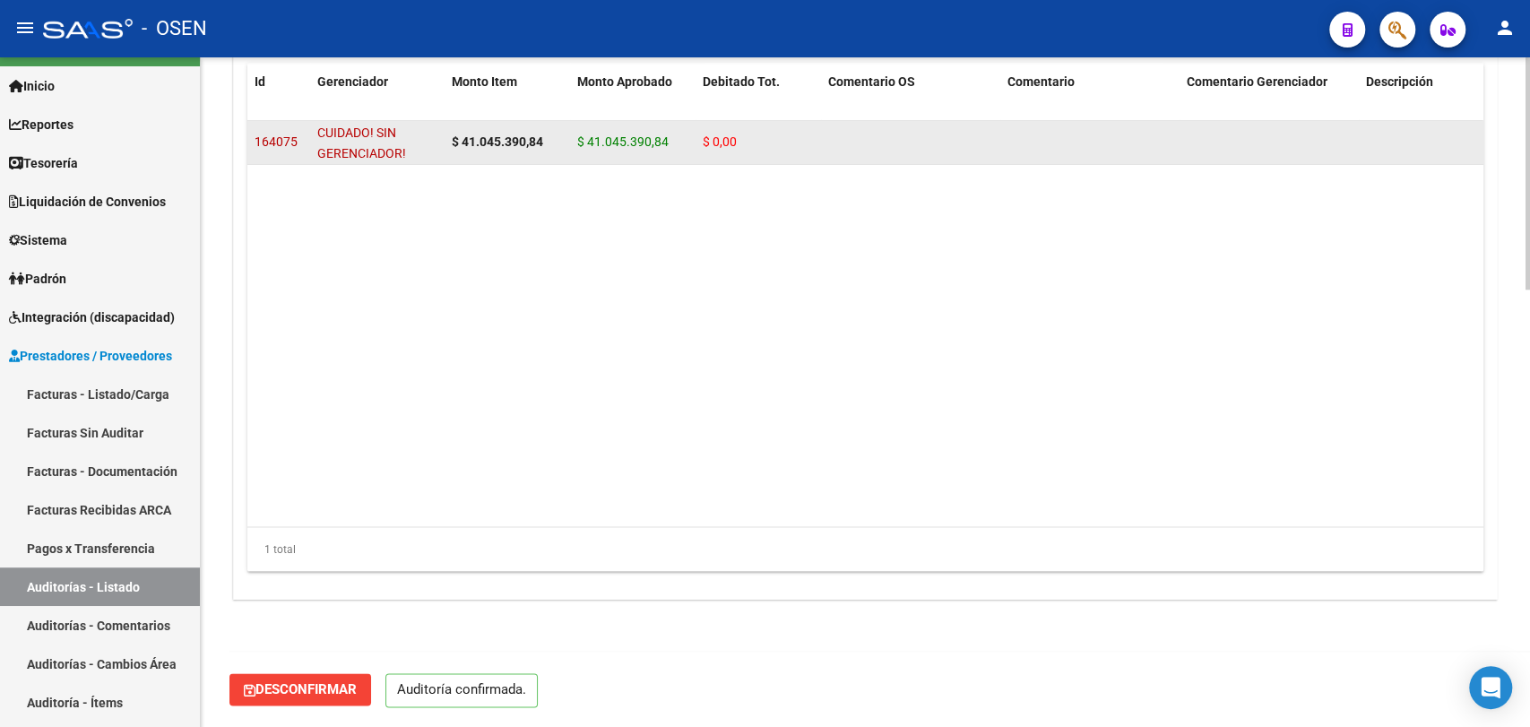
drag, startPoint x: 1404, startPoint y: 160, endPoint x: 1388, endPoint y: 149, distance: 19.2
click at [1400, 156] on datatable-body-cell at bounding box center [1448, 142] width 179 height 44
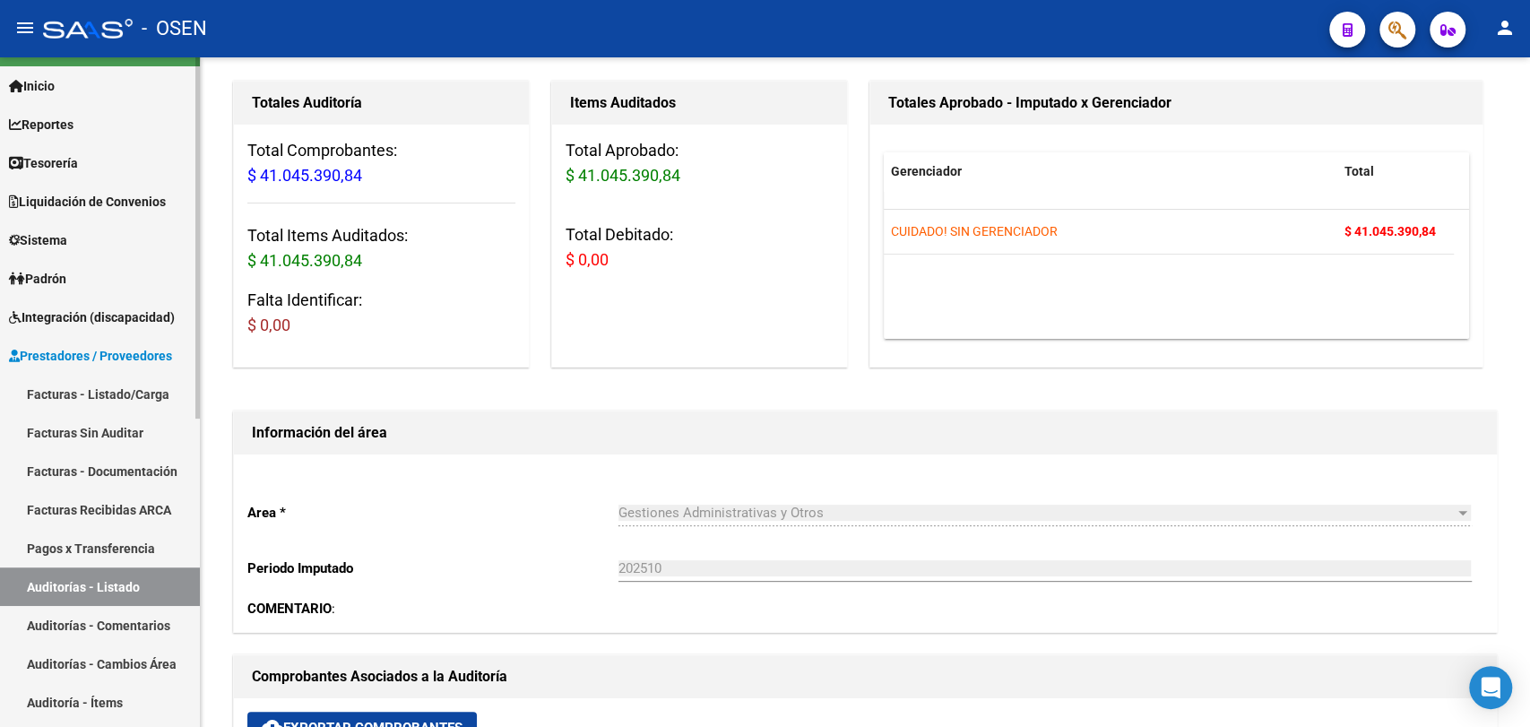
scroll to position [0, 0]
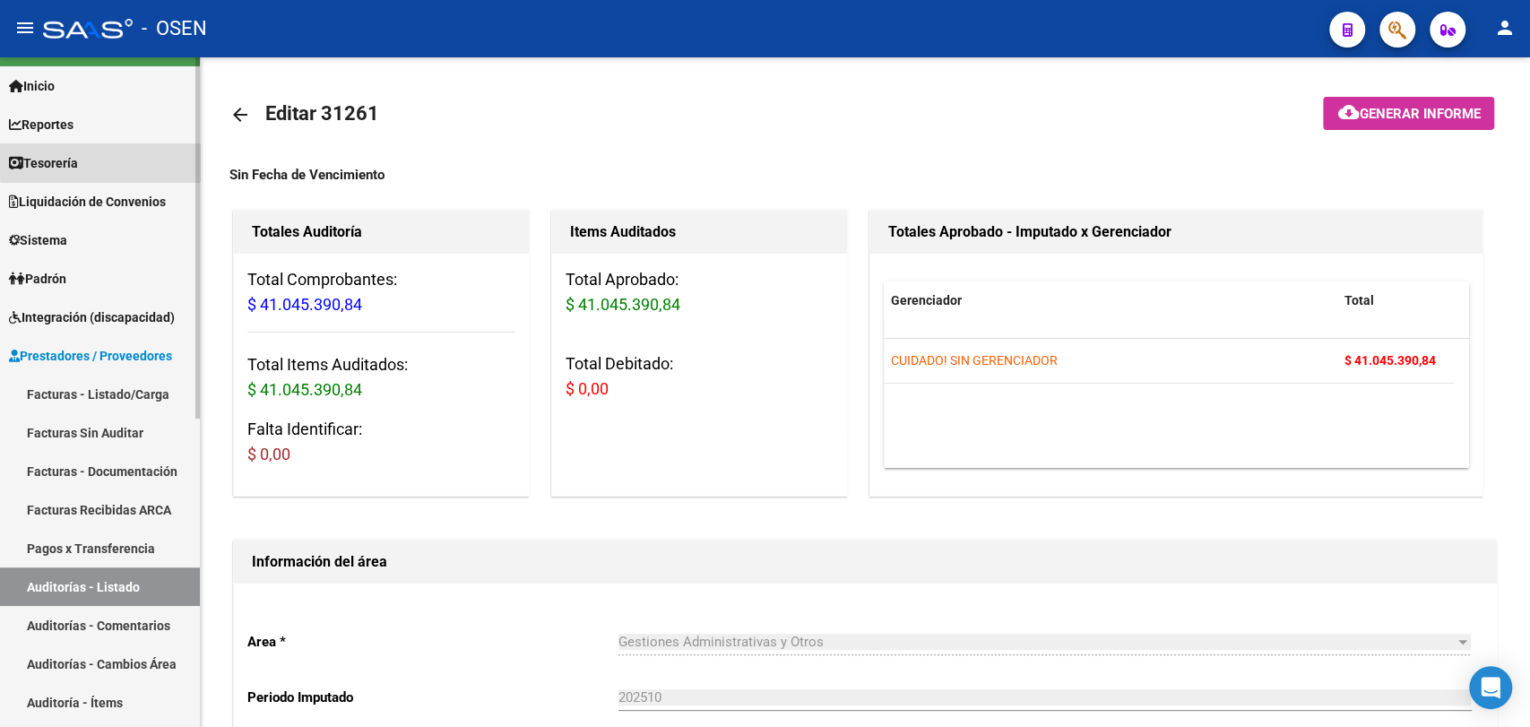
click at [117, 159] on link "Tesorería" at bounding box center [100, 162] width 200 height 39
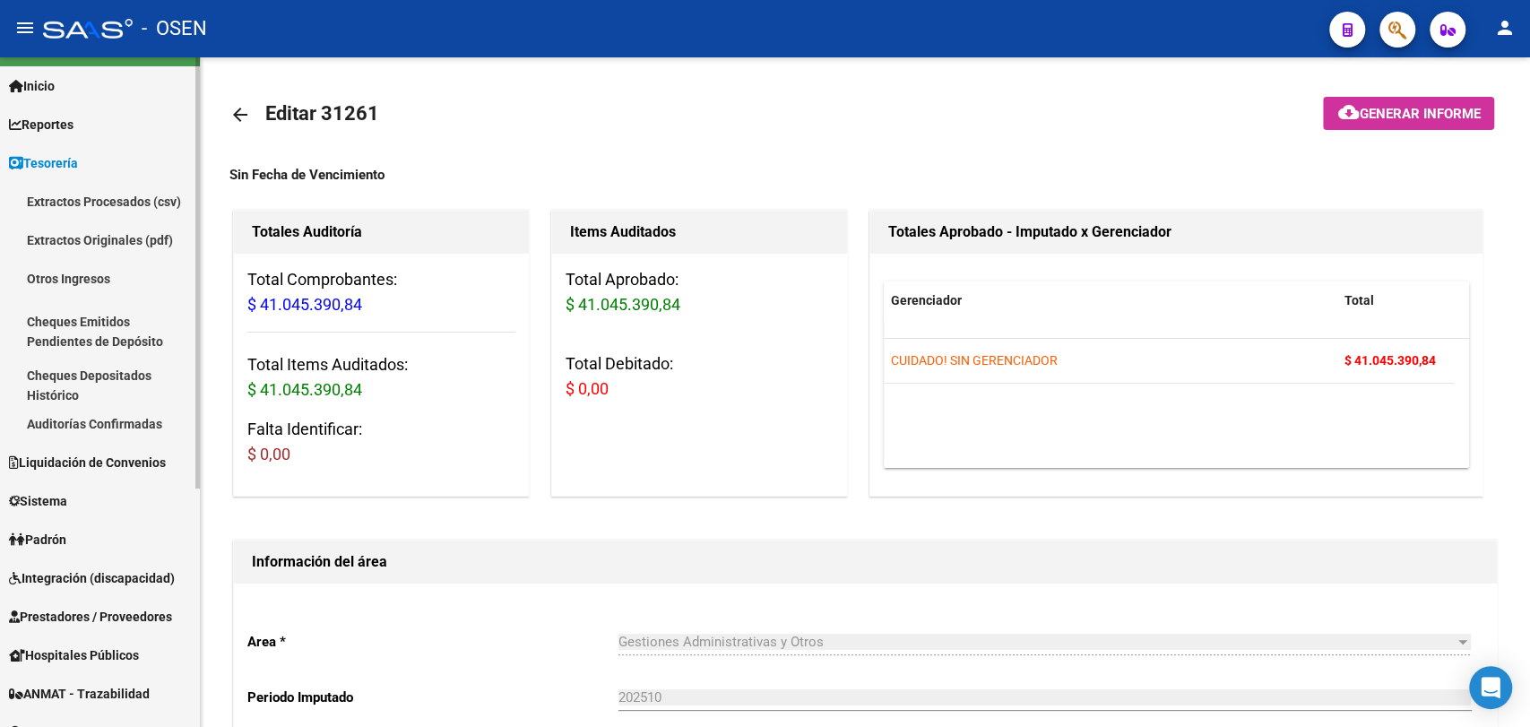
click at [135, 415] on link "Auditorías Confirmadas" at bounding box center [100, 423] width 200 height 39
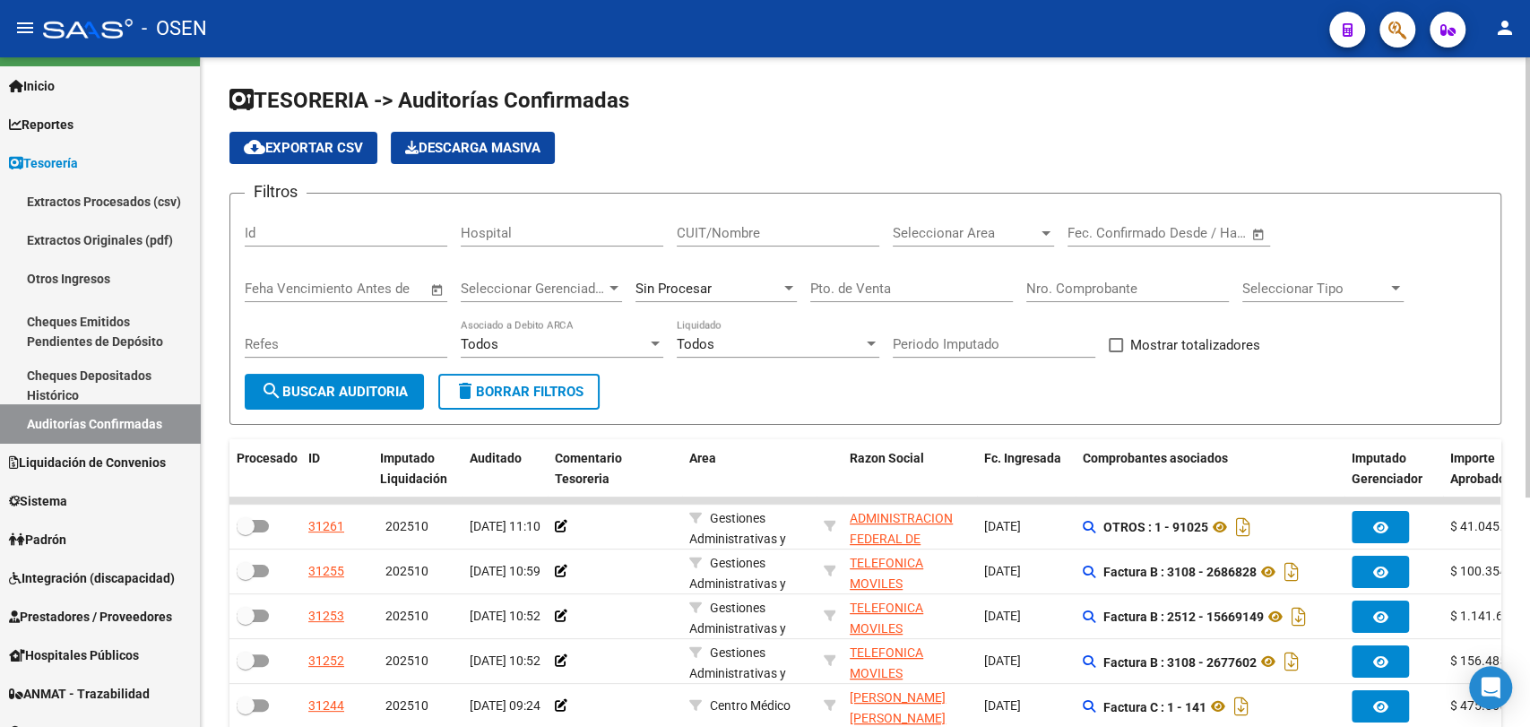
click at [1036, 281] on input "Nro. Comprobante" at bounding box center [1127, 289] width 203 height 16
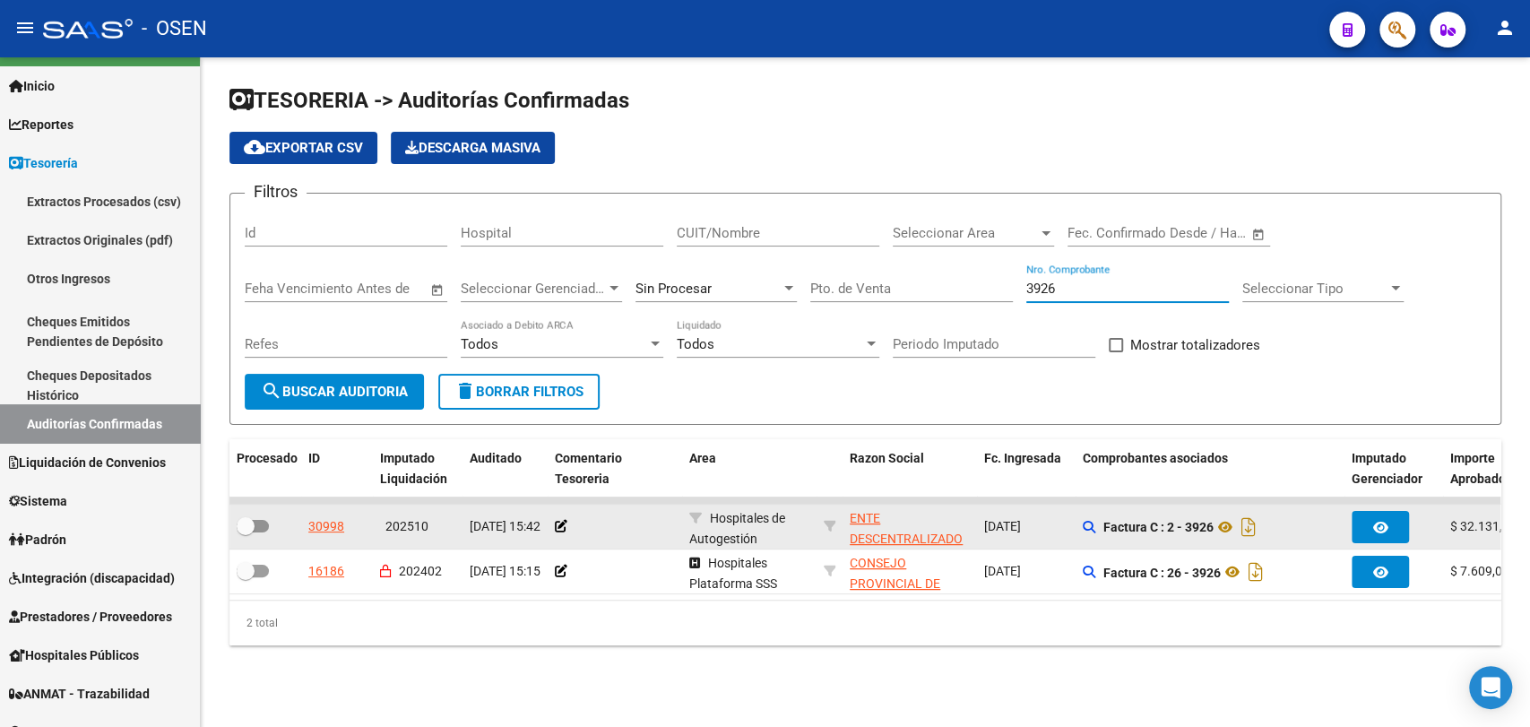
type input "3926"
click at [568, 525] on div at bounding box center [615, 526] width 120 height 21
click at [561, 523] on icon at bounding box center [561, 526] width 13 height 13
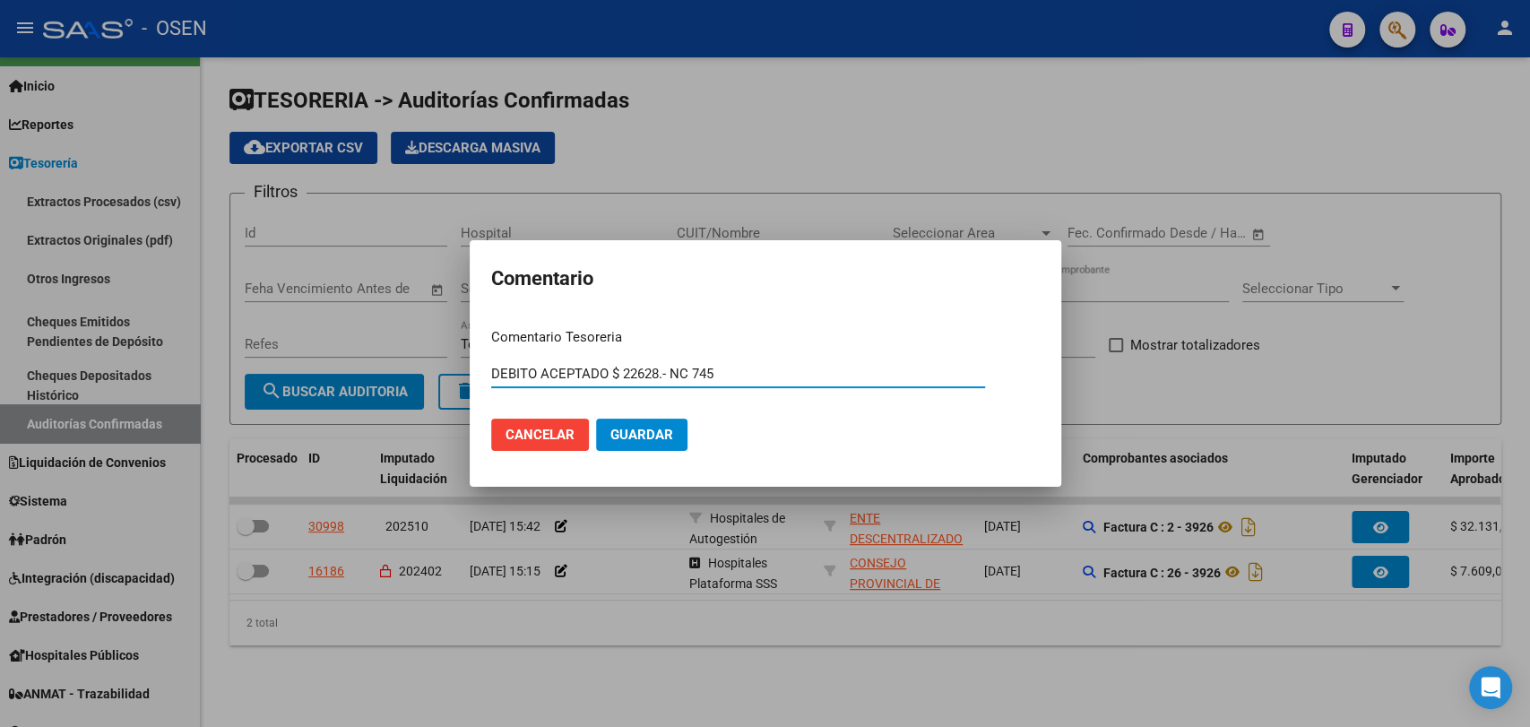
type input "DEBITO ACEPTADO $ 22628.- NC 745"
click at [596, 419] on button "Guardar" at bounding box center [641, 435] width 91 height 32
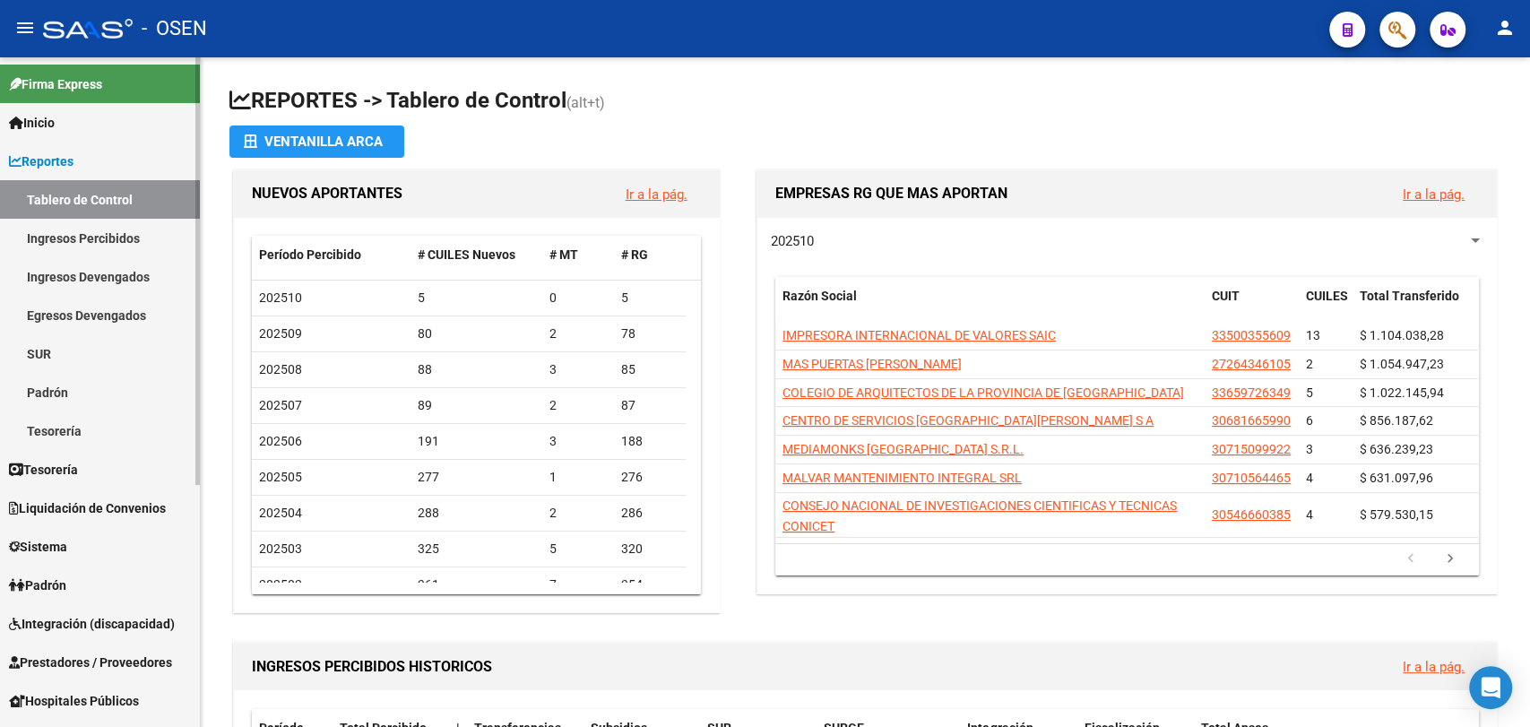
click at [73, 159] on span "Reportes" at bounding box center [41, 161] width 65 height 20
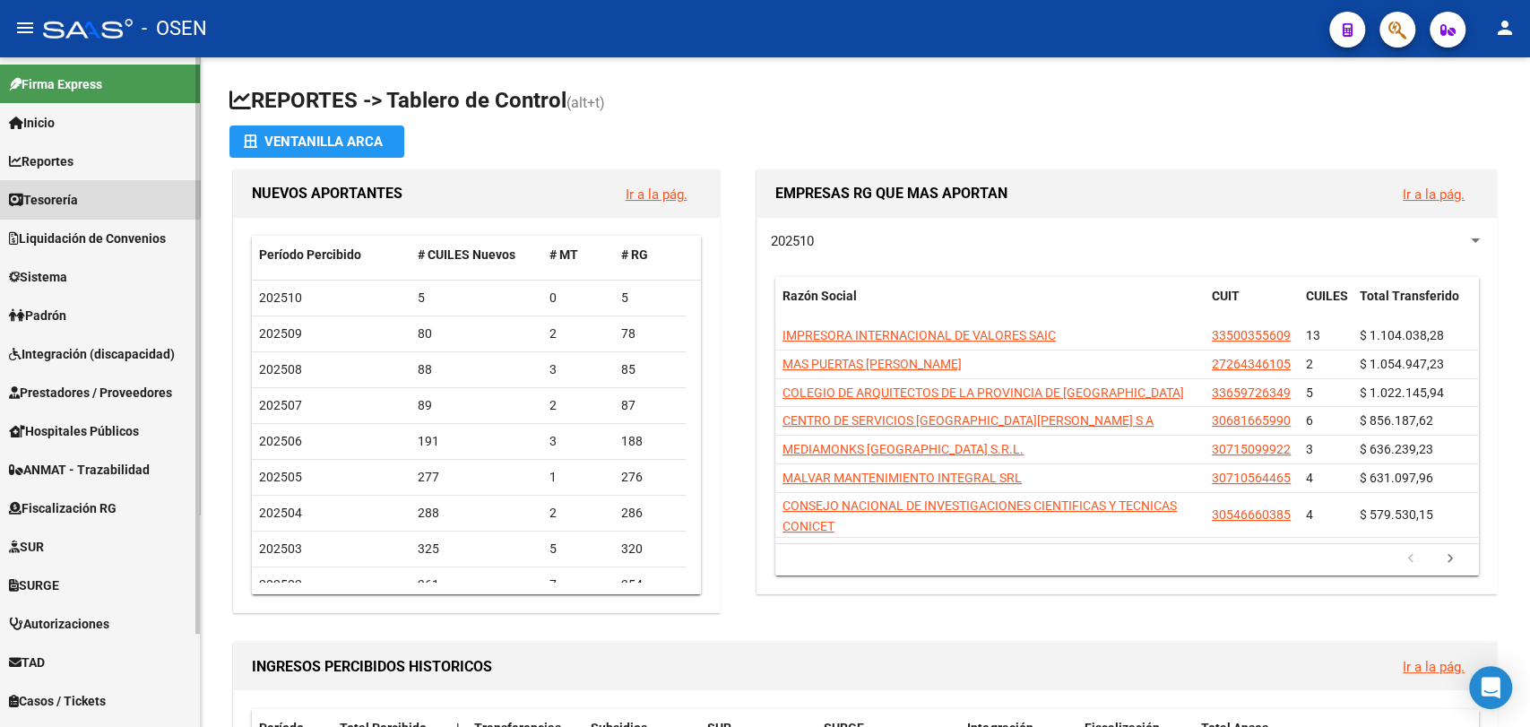
click at [63, 190] on span "Tesorería" at bounding box center [43, 200] width 69 height 20
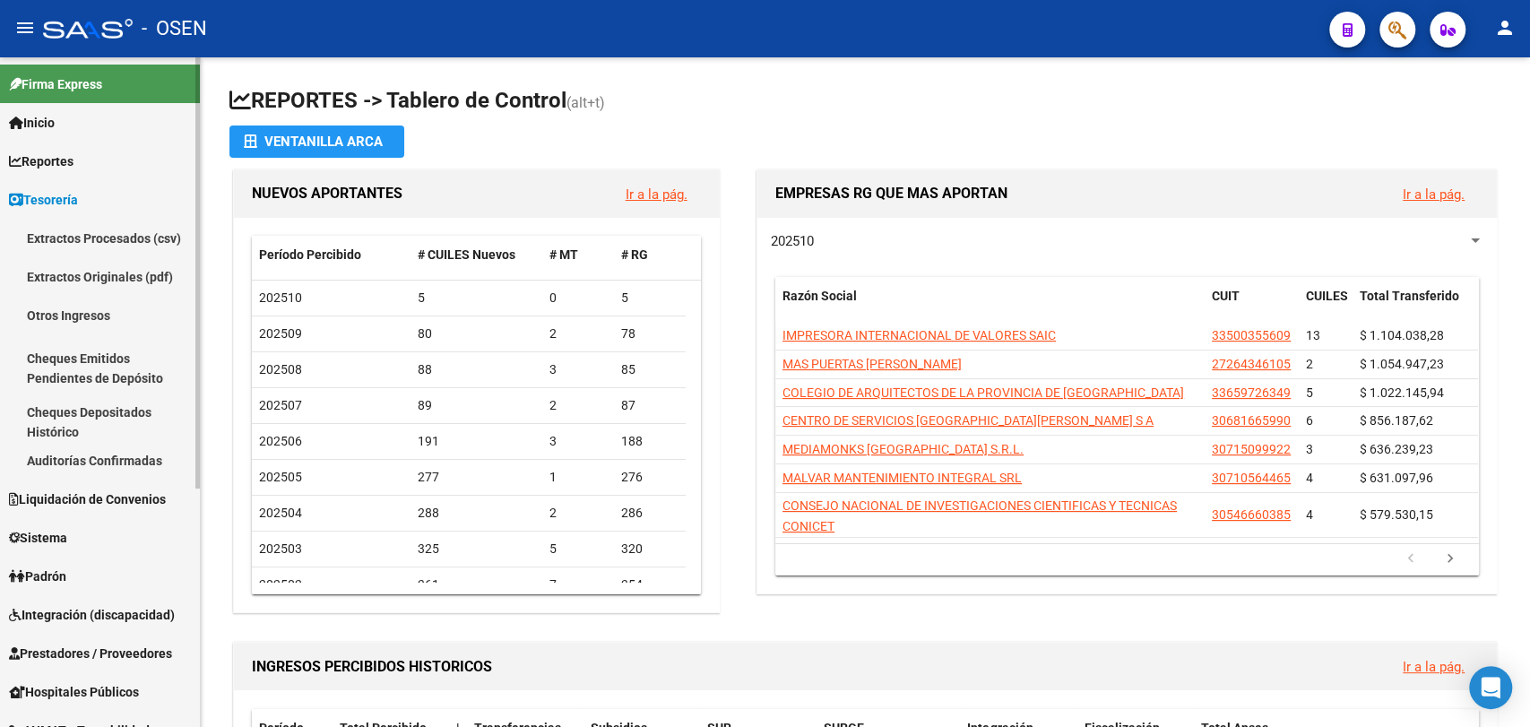
click at [65, 468] on link "Auditorías Confirmadas" at bounding box center [100, 460] width 200 height 39
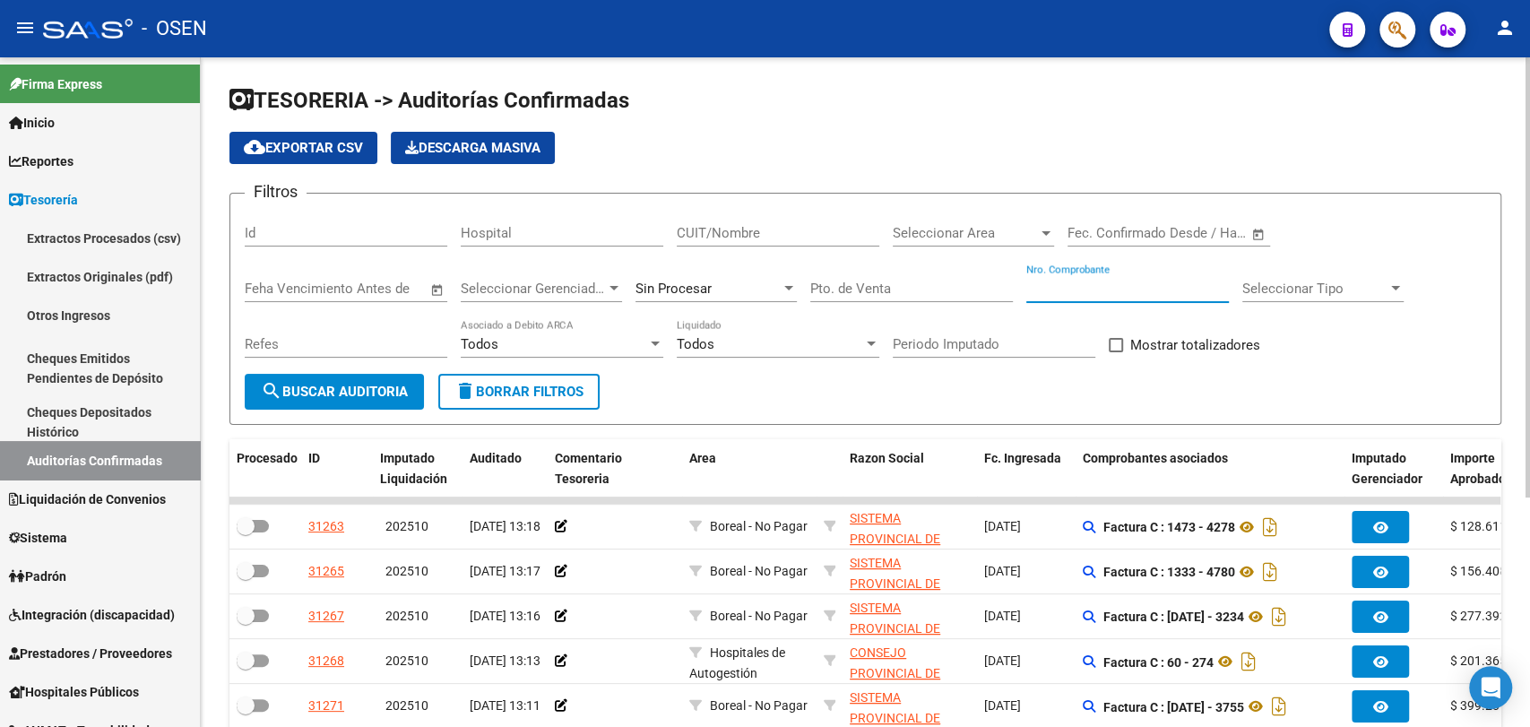
click at [1180, 295] on input "Nro. Comprobante" at bounding box center [1127, 289] width 203 height 16
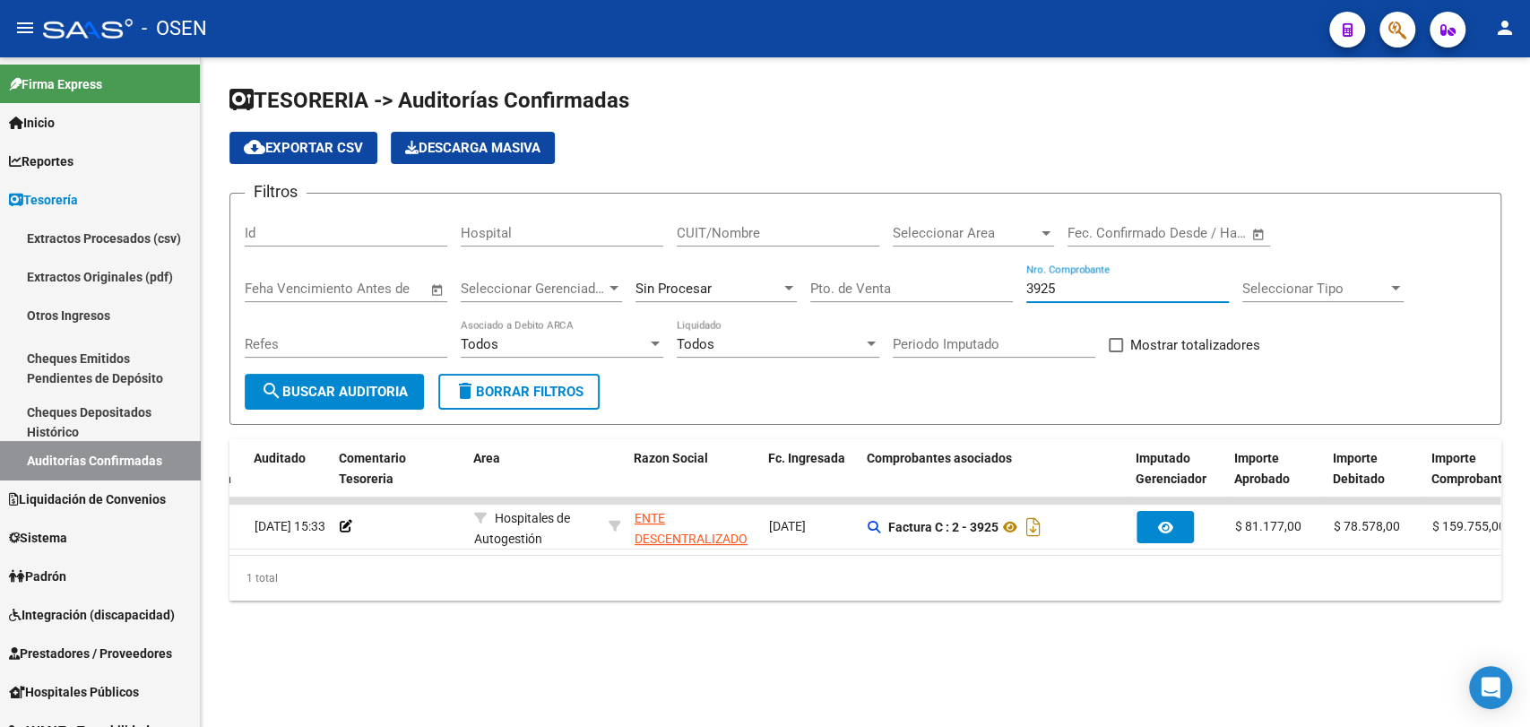
scroll to position [0, 218]
type input "3925"
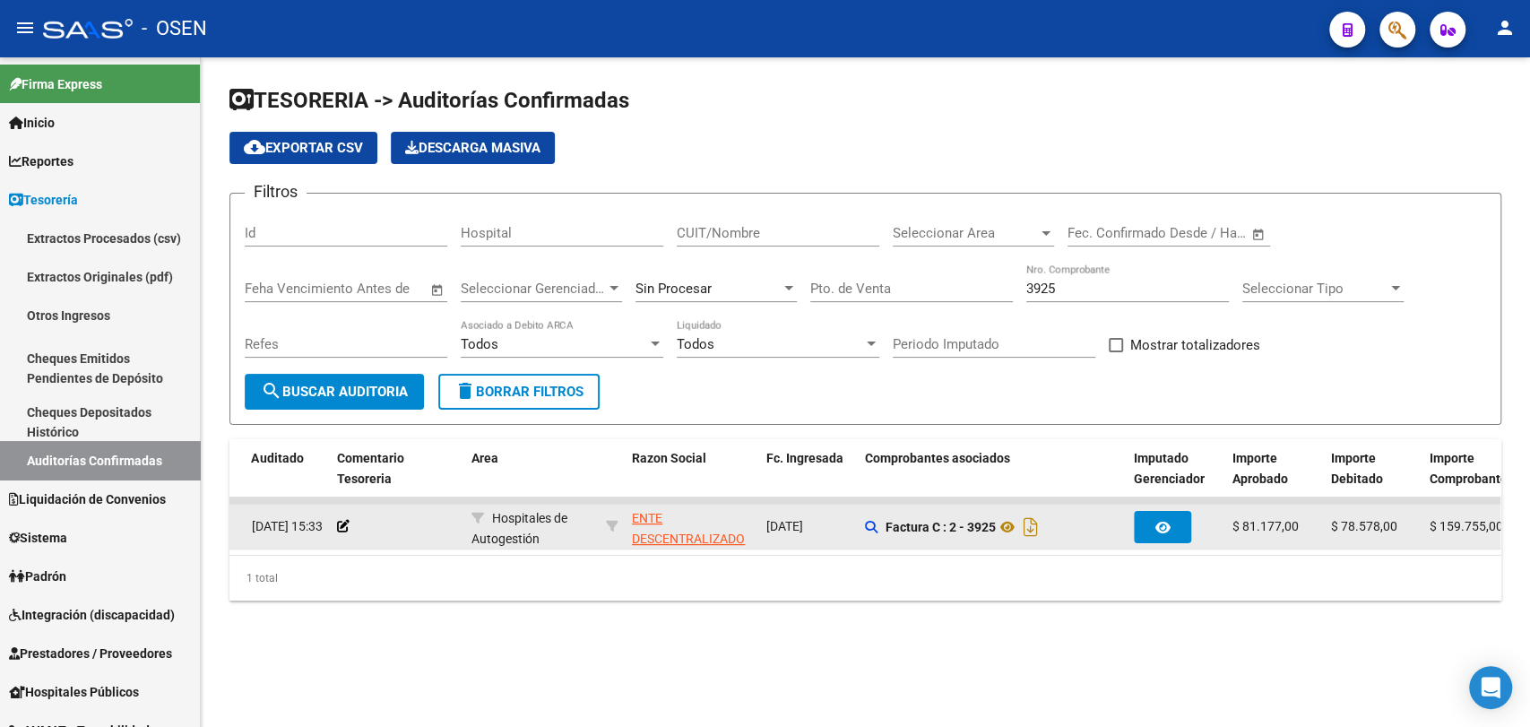
click at [342, 534] on div at bounding box center [397, 526] width 120 height 21
click at [342, 525] on icon at bounding box center [343, 526] width 13 height 13
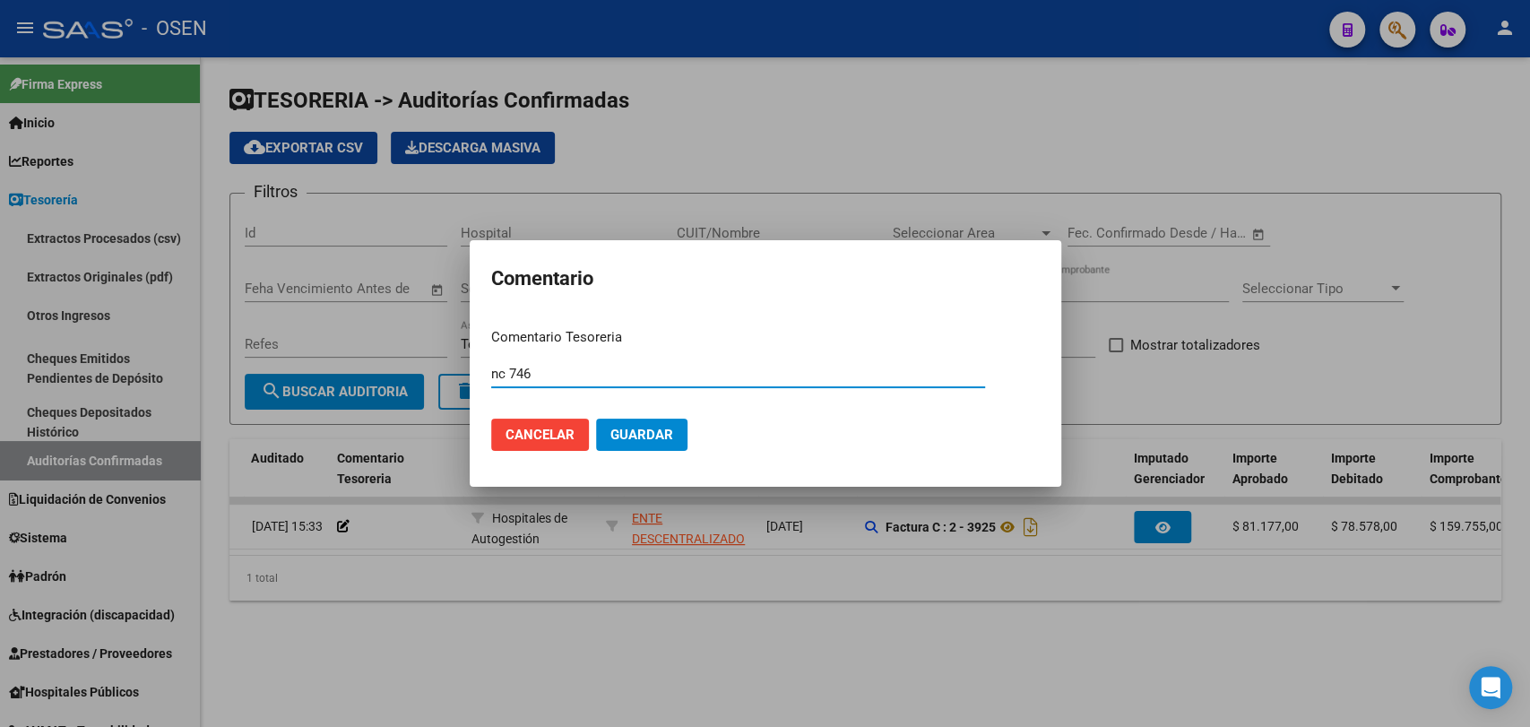
drag, startPoint x: 537, startPoint y: 376, endPoint x: 397, endPoint y: 365, distance: 140.2
click at [397, 365] on div "Comentario Comentario Tesoreria nc 746 Ingresar el comentario Cancelar Guardar" at bounding box center [765, 363] width 1530 height 727
type input "d"
type input "DEC"
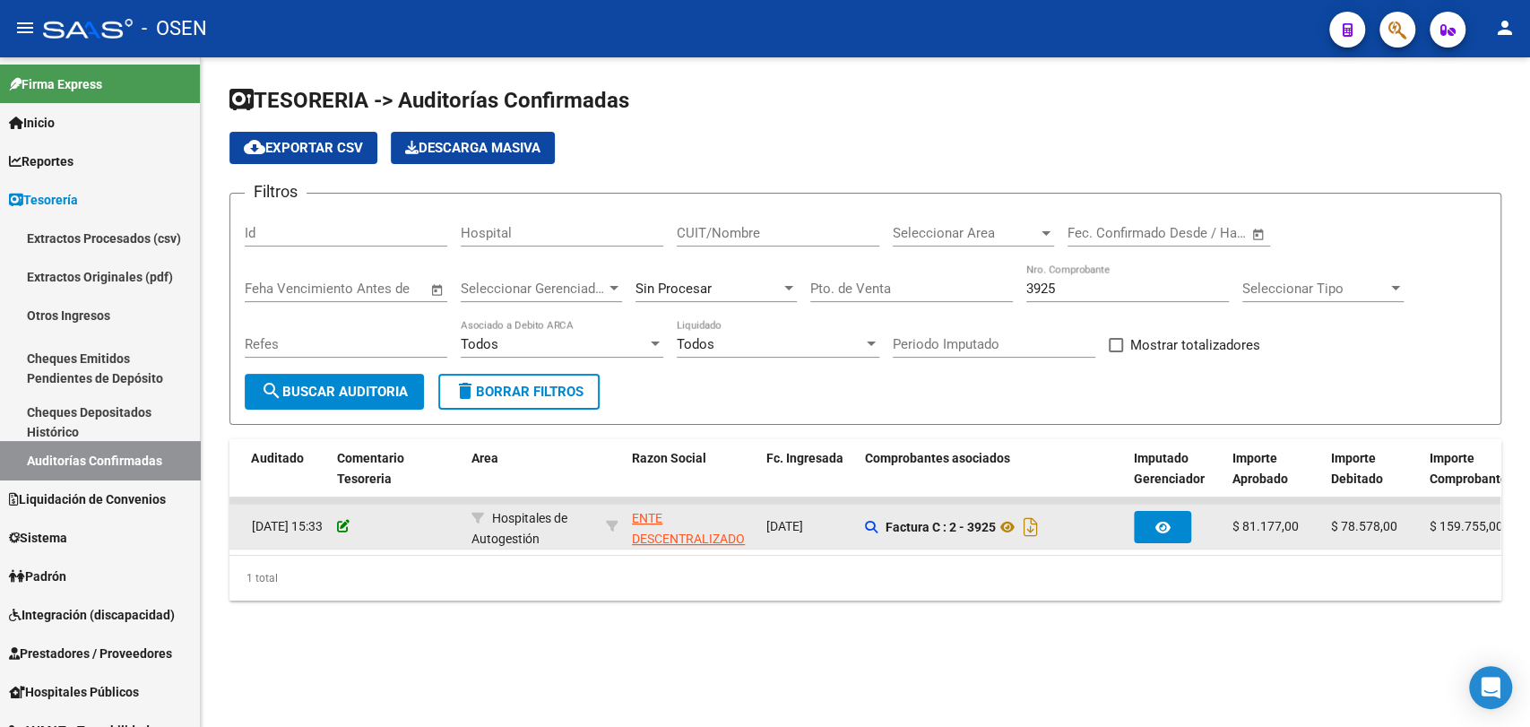
click at [343, 529] on icon at bounding box center [343, 526] width 13 height 13
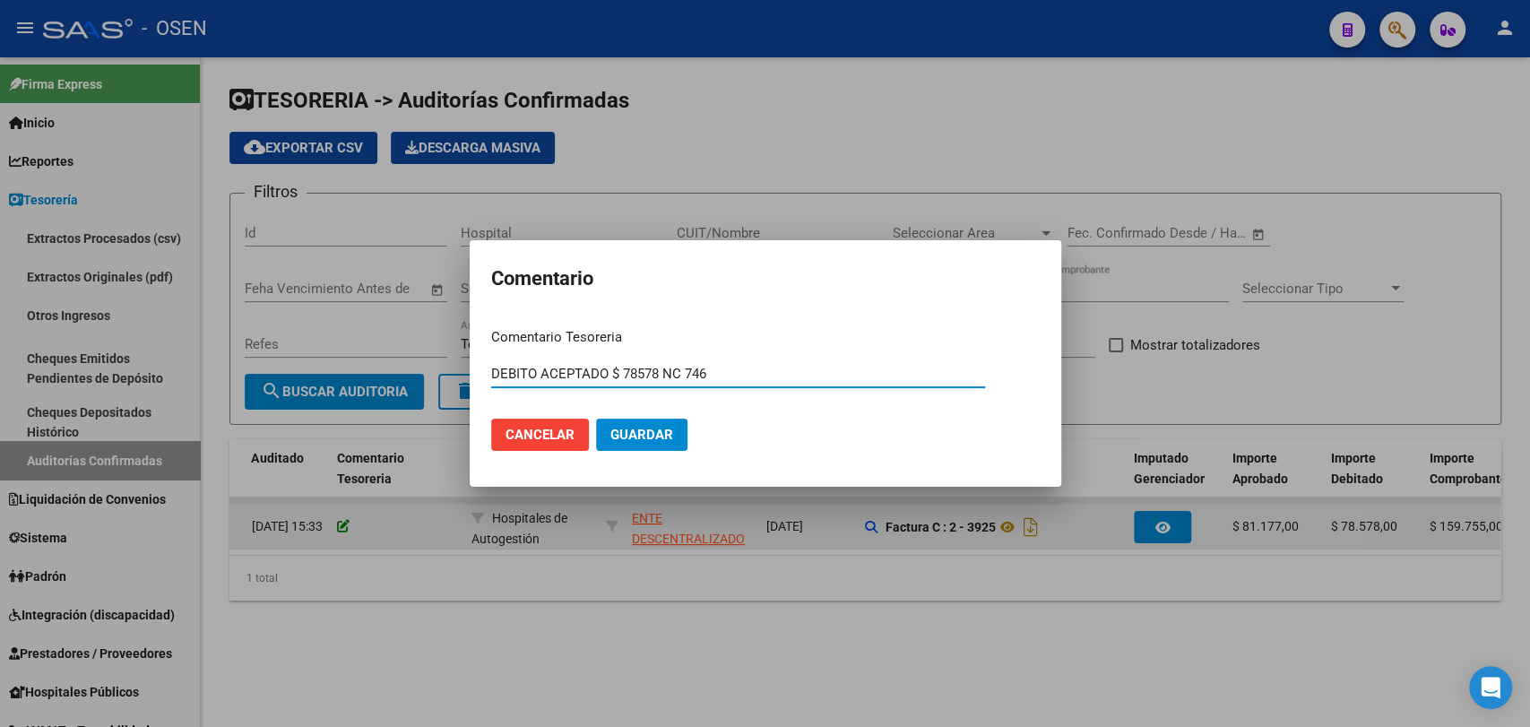
type input "DEBITO ACEPTADO $ 78578 NC 746"
click at [596, 419] on button "Guardar" at bounding box center [641, 435] width 91 height 32
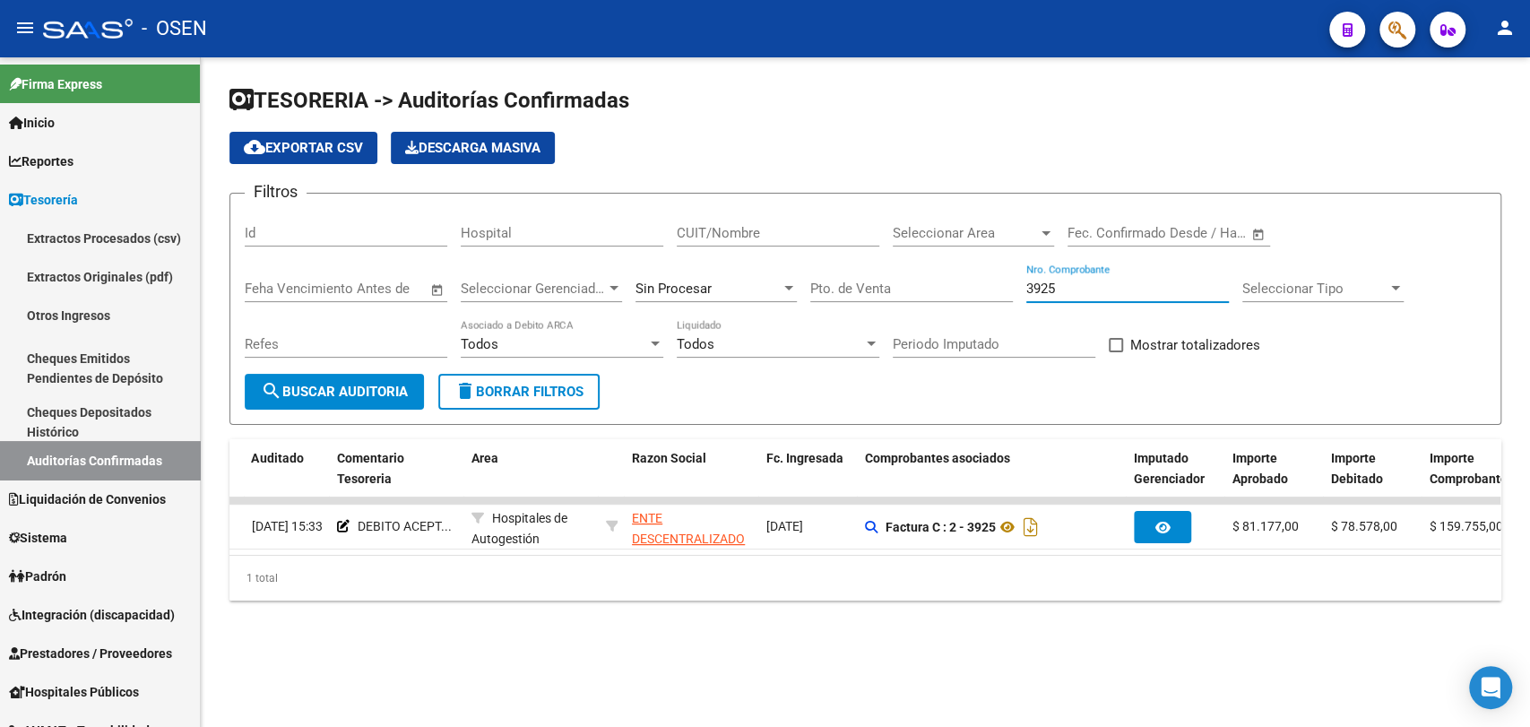
click at [1099, 289] on input "3925" at bounding box center [1127, 289] width 203 height 16
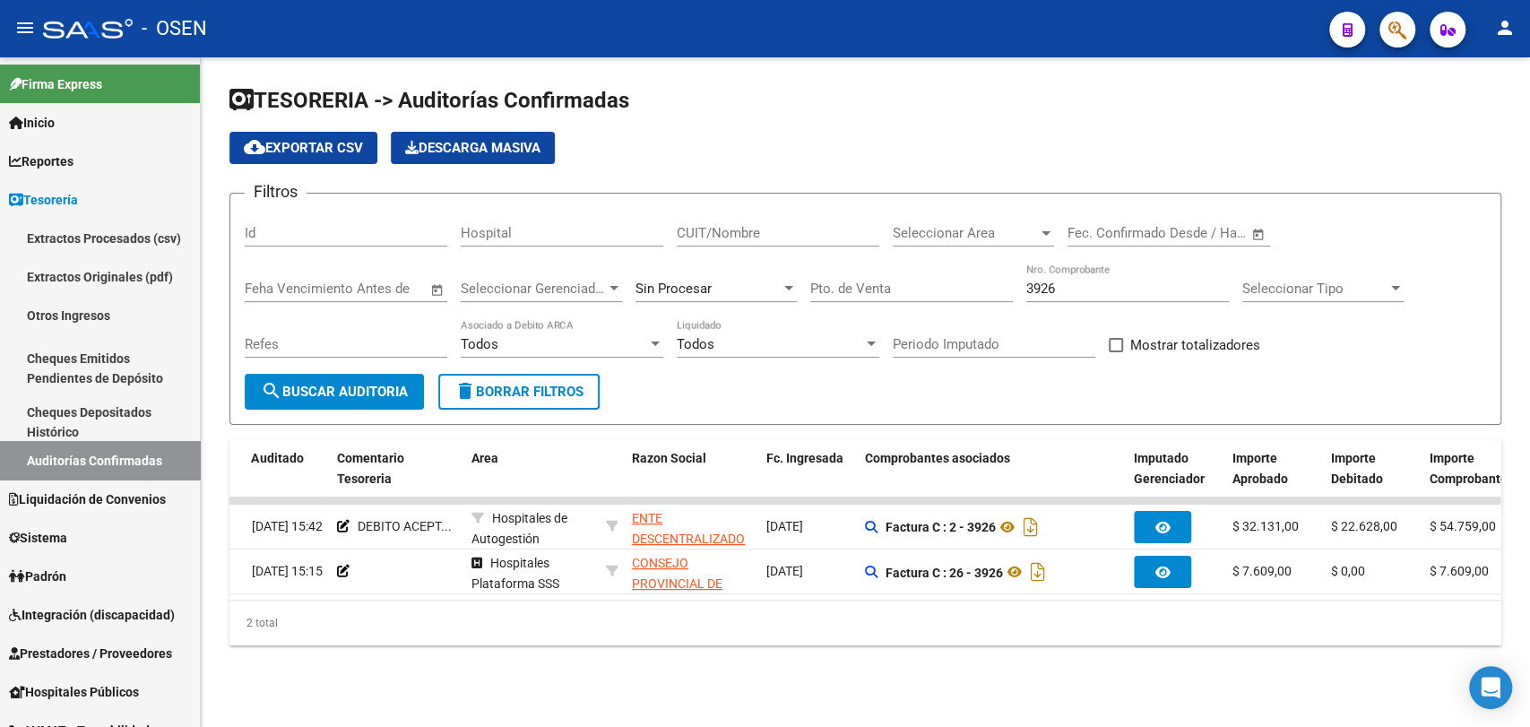
drag, startPoint x: 942, startPoint y: 617, endPoint x: 986, endPoint y: 616, distance: 43.9
click at [986, 616] on div "2 total" at bounding box center [865, 623] width 1272 height 45
drag, startPoint x: 1102, startPoint y: 282, endPoint x: 881, endPoint y: 300, distance: 221.2
click at [892, 309] on div "Filtros Id Hospital CUIT/Nombre Seleccionar Area Seleccionar Area Fecha inicio …" at bounding box center [865, 291] width 1241 height 166
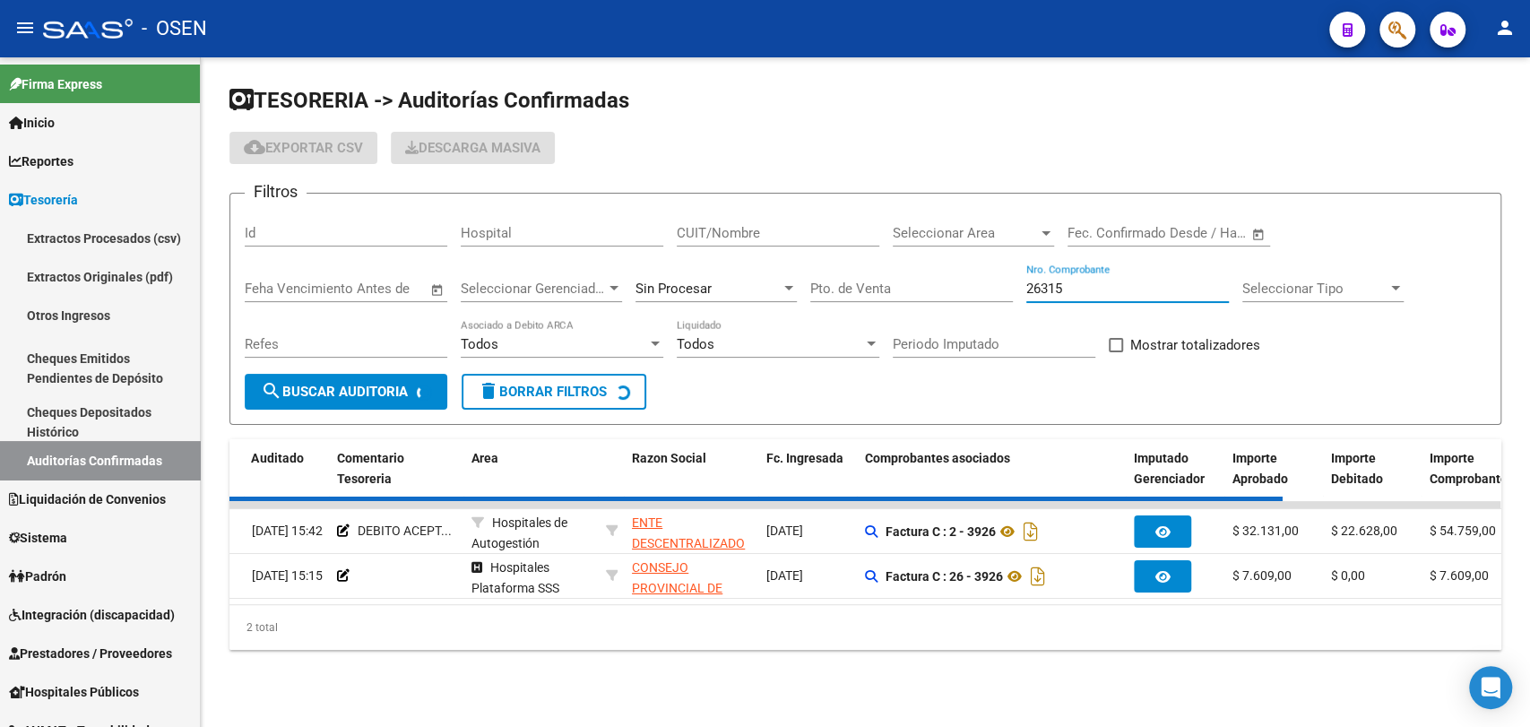
scroll to position [0, 0]
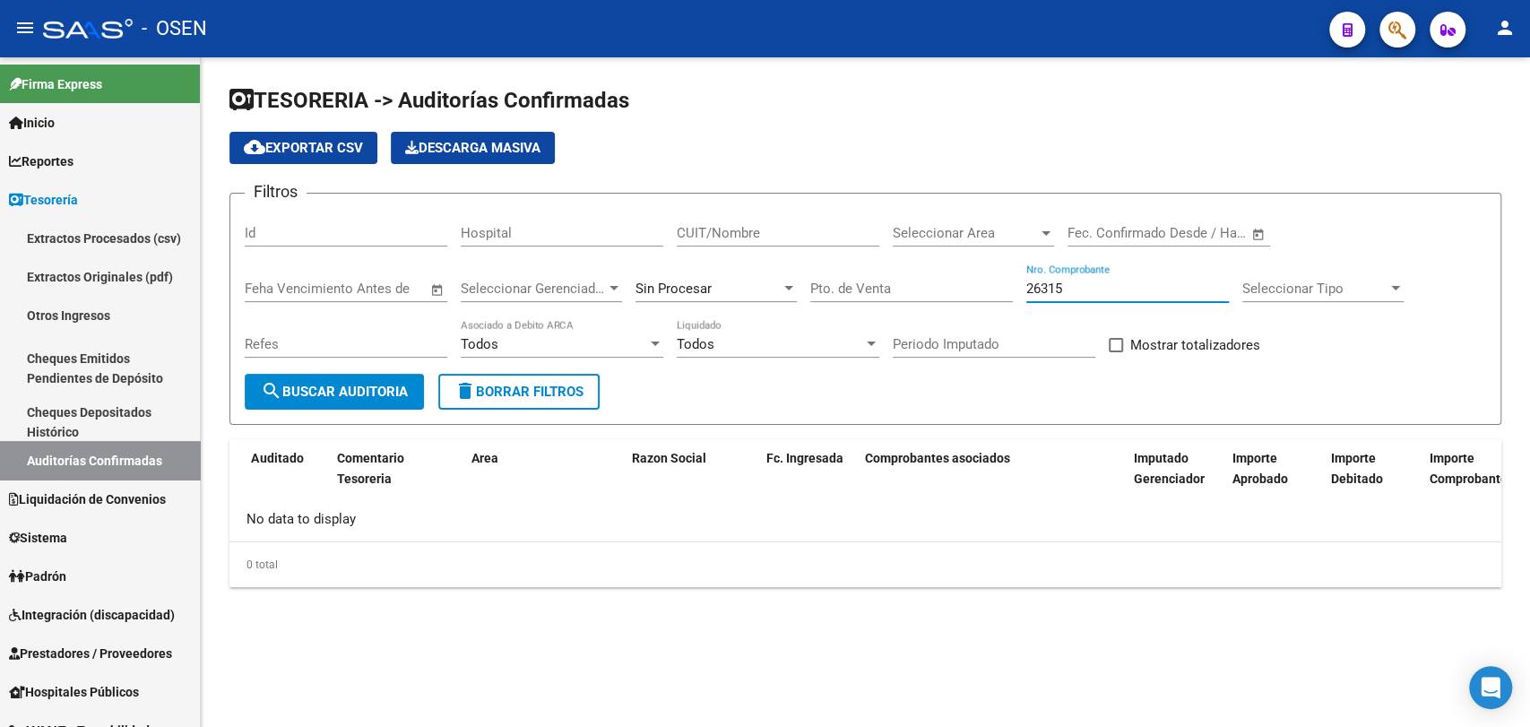
type input "26315"
click at [681, 294] on span "Sin Procesar" at bounding box center [673, 289] width 76 height 16
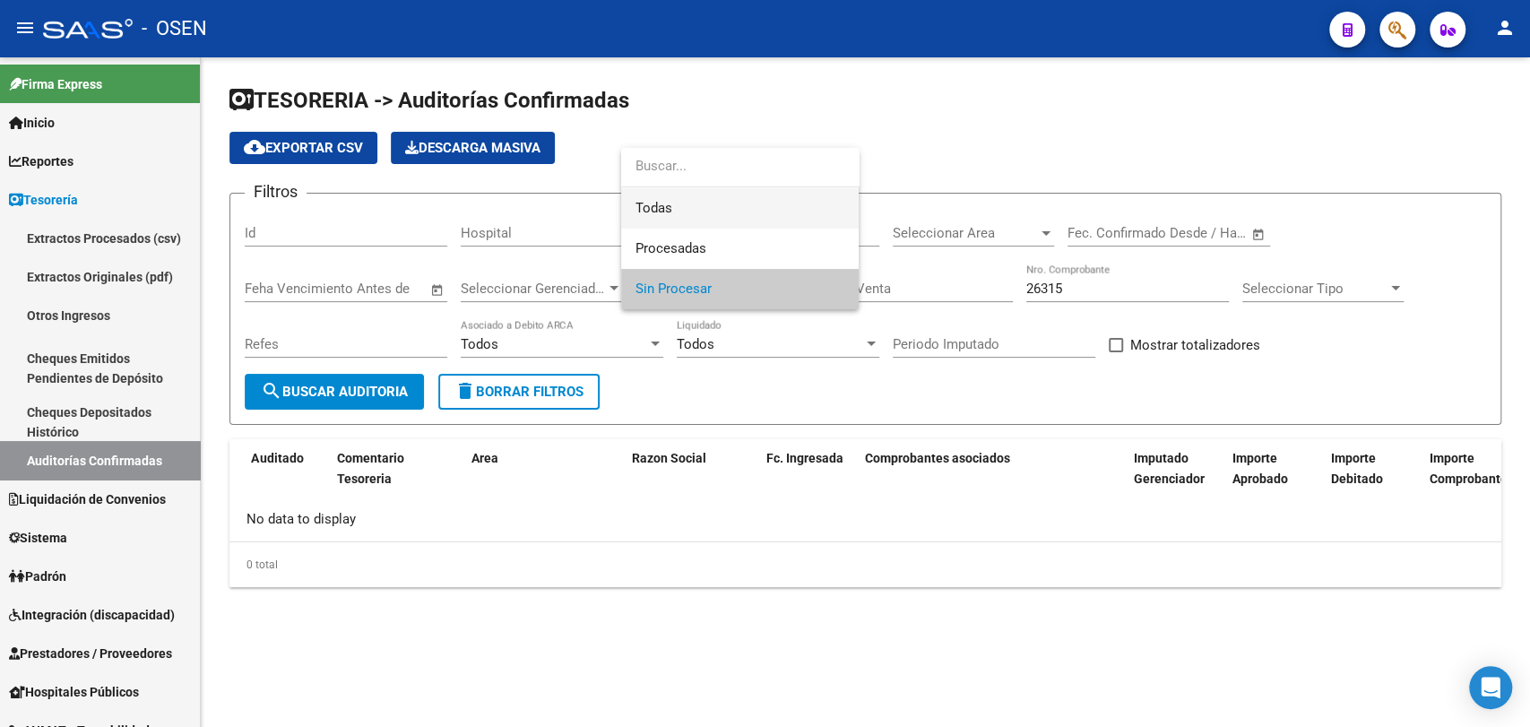
click at [713, 210] on span "Todas" at bounding box center [739, 208] width 209 height 40
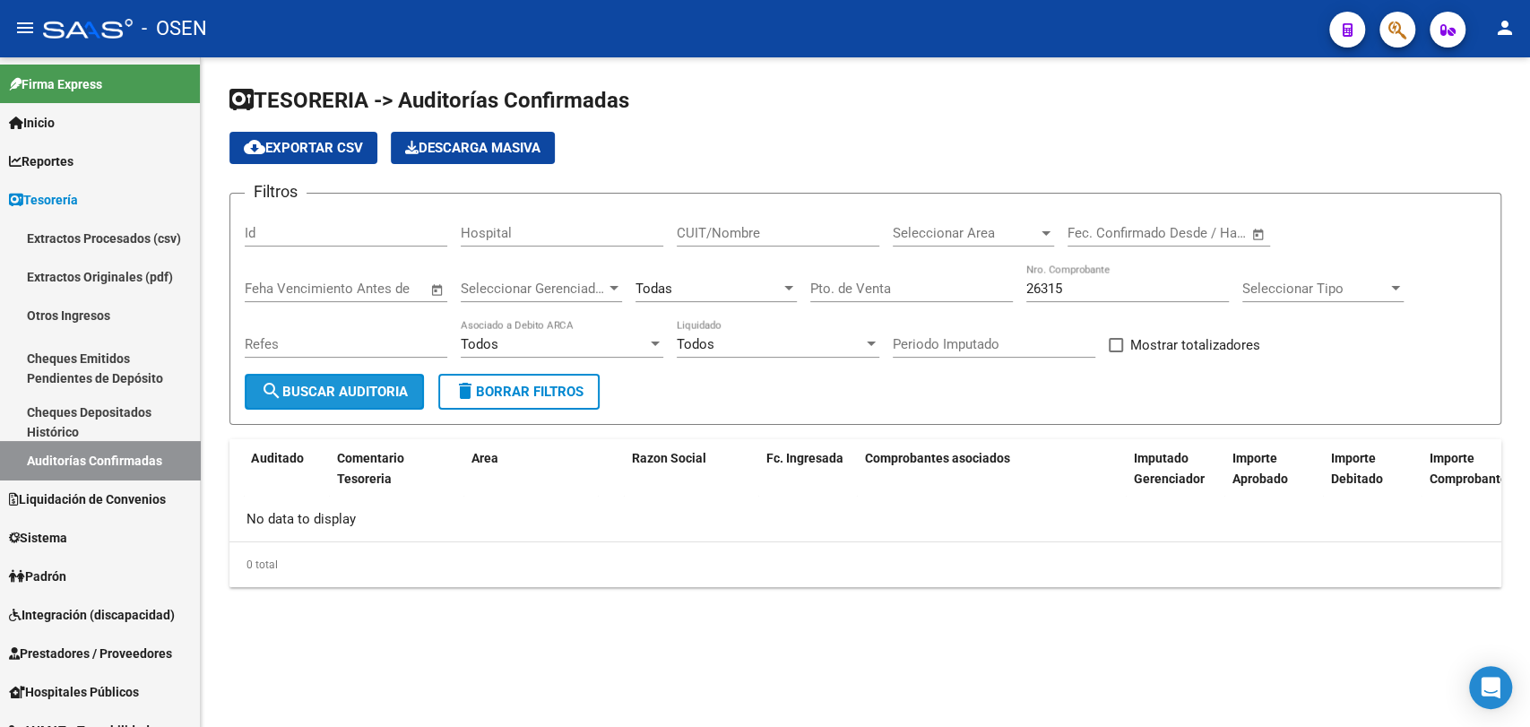
click at [323, 408] on button "search Buscar Auditoria" at bounding box center [334, 392] width 179 height 36
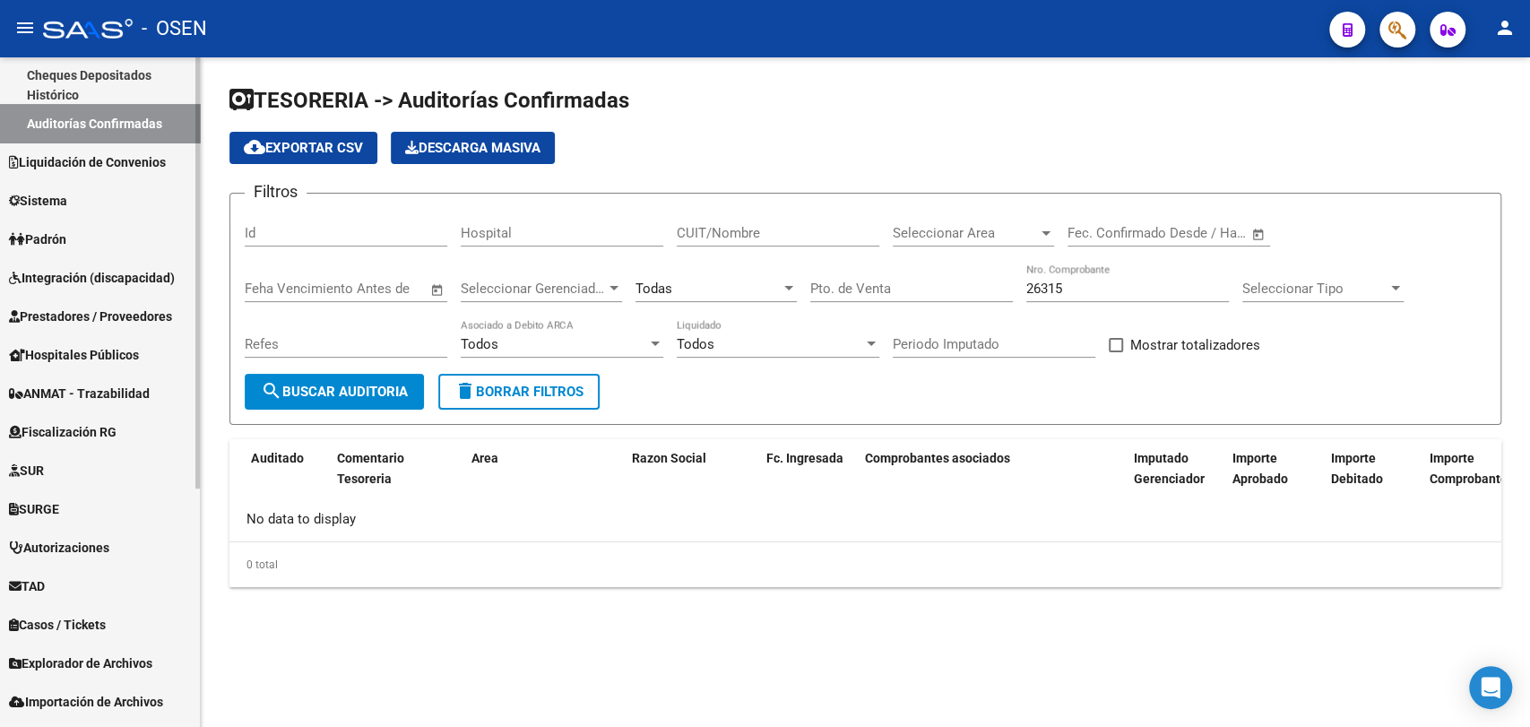
scroll to position [369, 0]
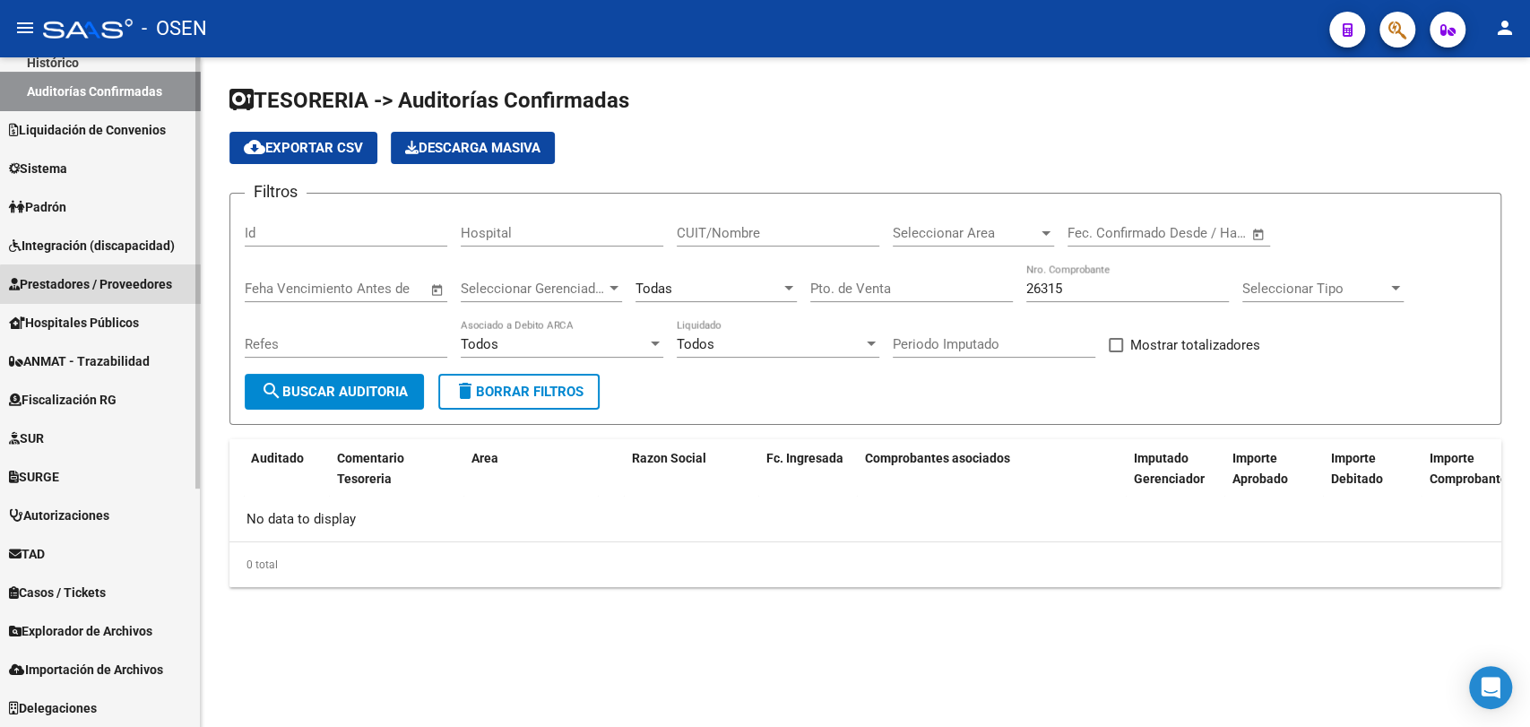
click at [108, 290] on span "Prestadores / Proveedores" at bounding box center [90, 284] width 163 height 20
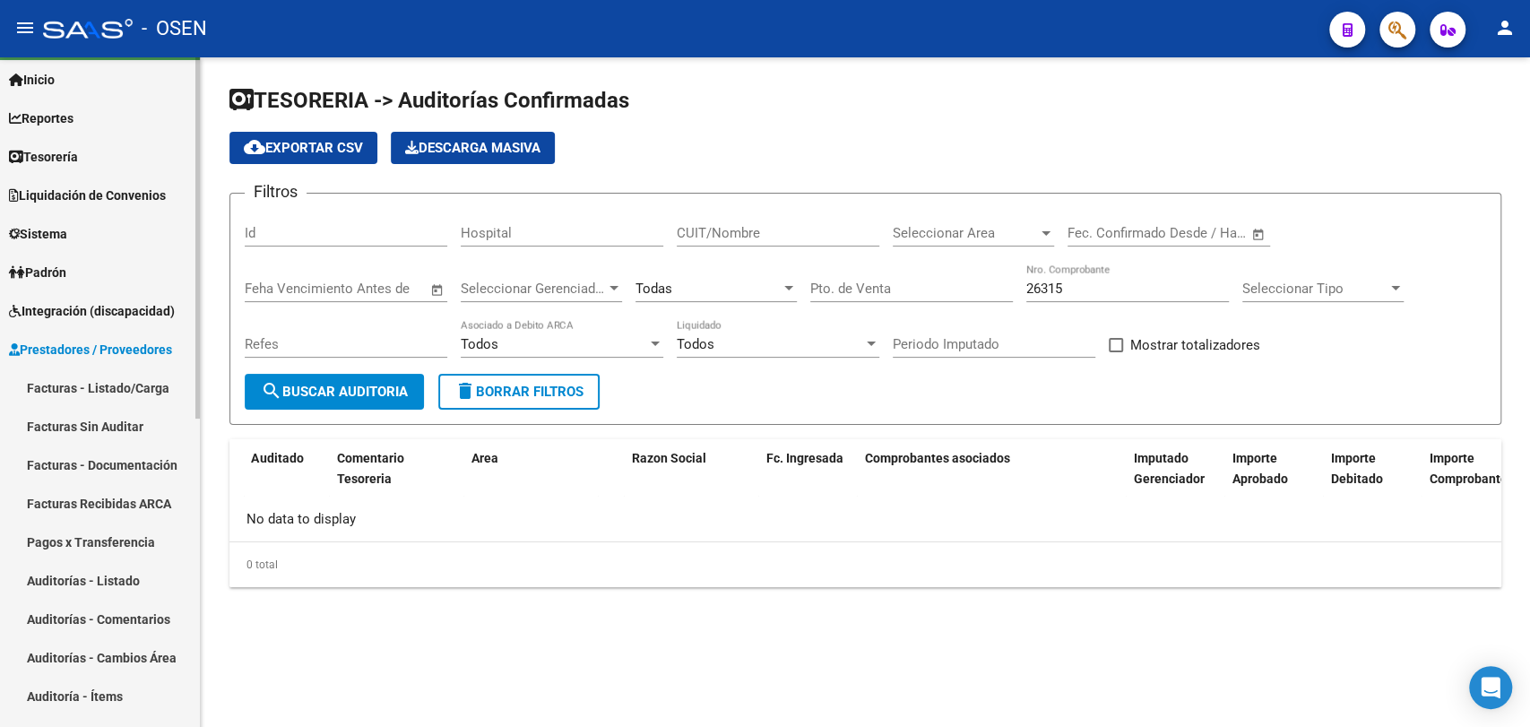
scroll to position [37, 0]
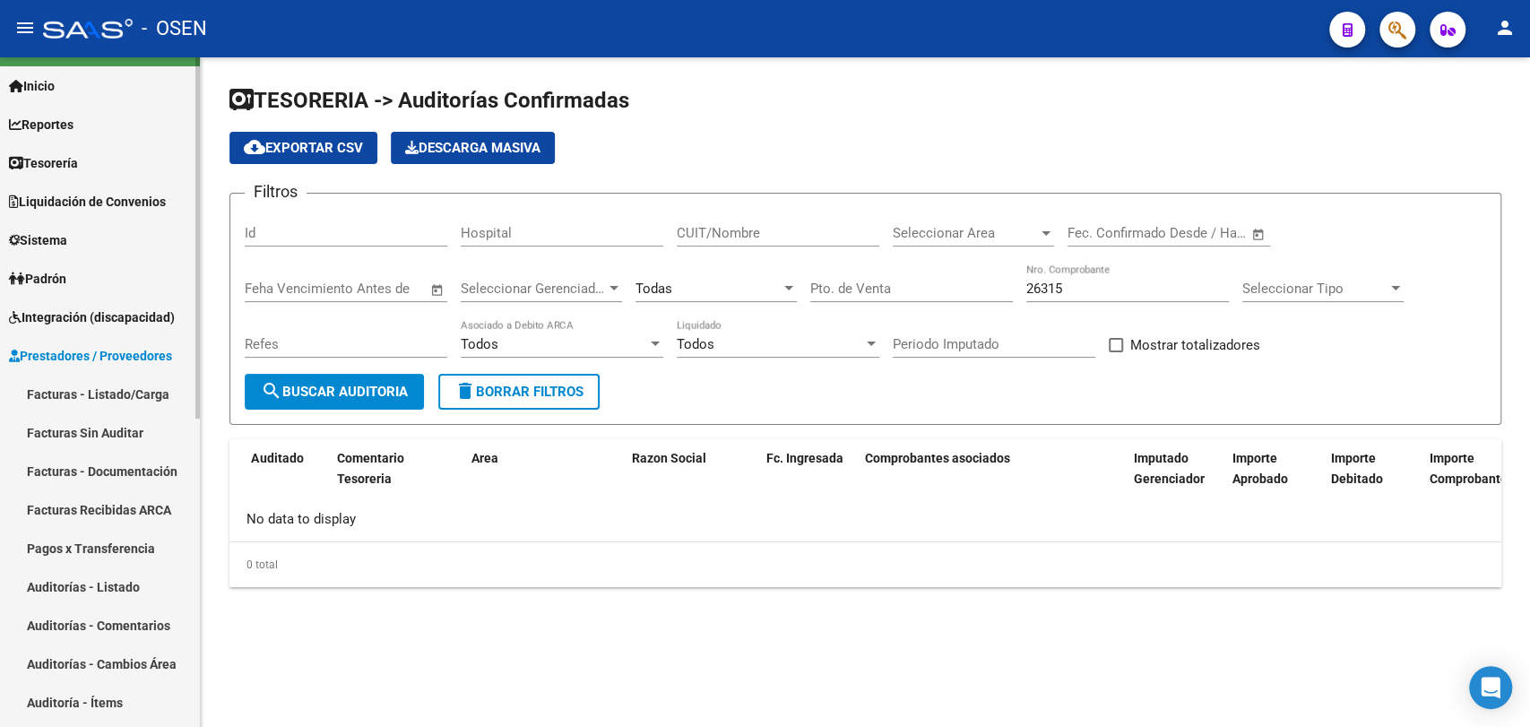
click at [104, 399] on link "Facturas - Listado/Carga" at bounding box center [100, 394] width 200 height 39
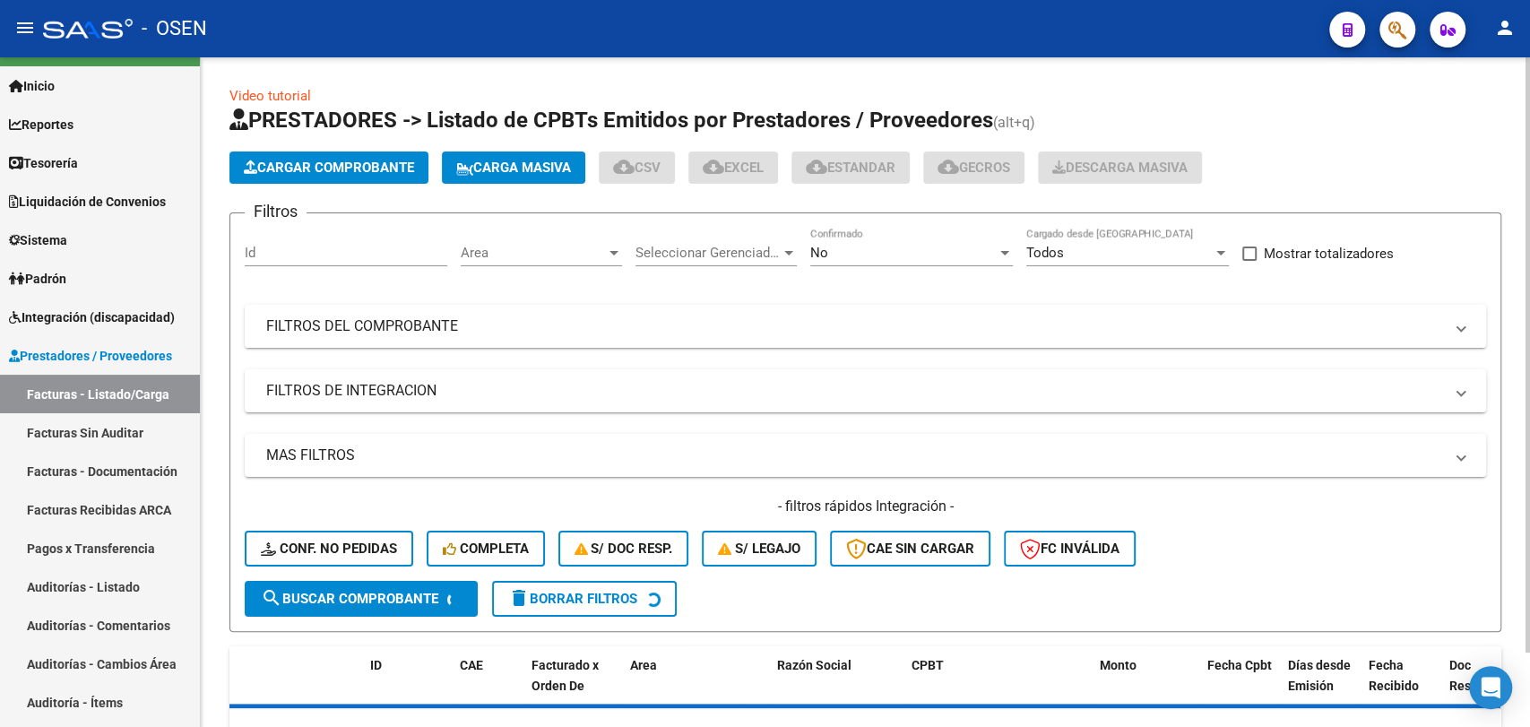
click at [470, 333] on mat-panel-title "FILTROS DEL COMPROBANTE" at bounding box center [854, 326] width 1177 height 20
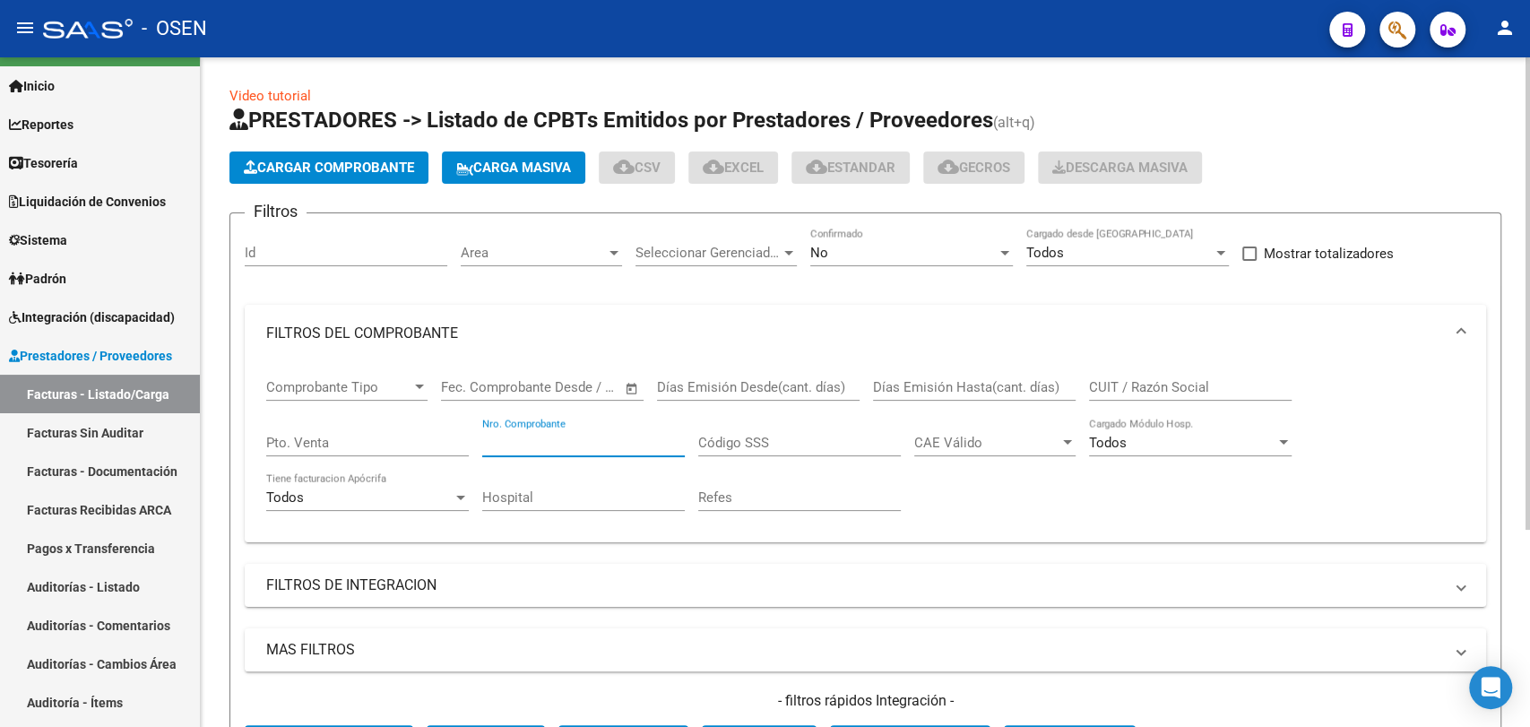
drag, startPoint x: 574, startPoint y: 444, endPoint x: 557, endPoint y: 445, distance: 17.1
click at [564, 455] on div "Nro. Comprobante" at bounding box center [583, 437] width 203 height 39
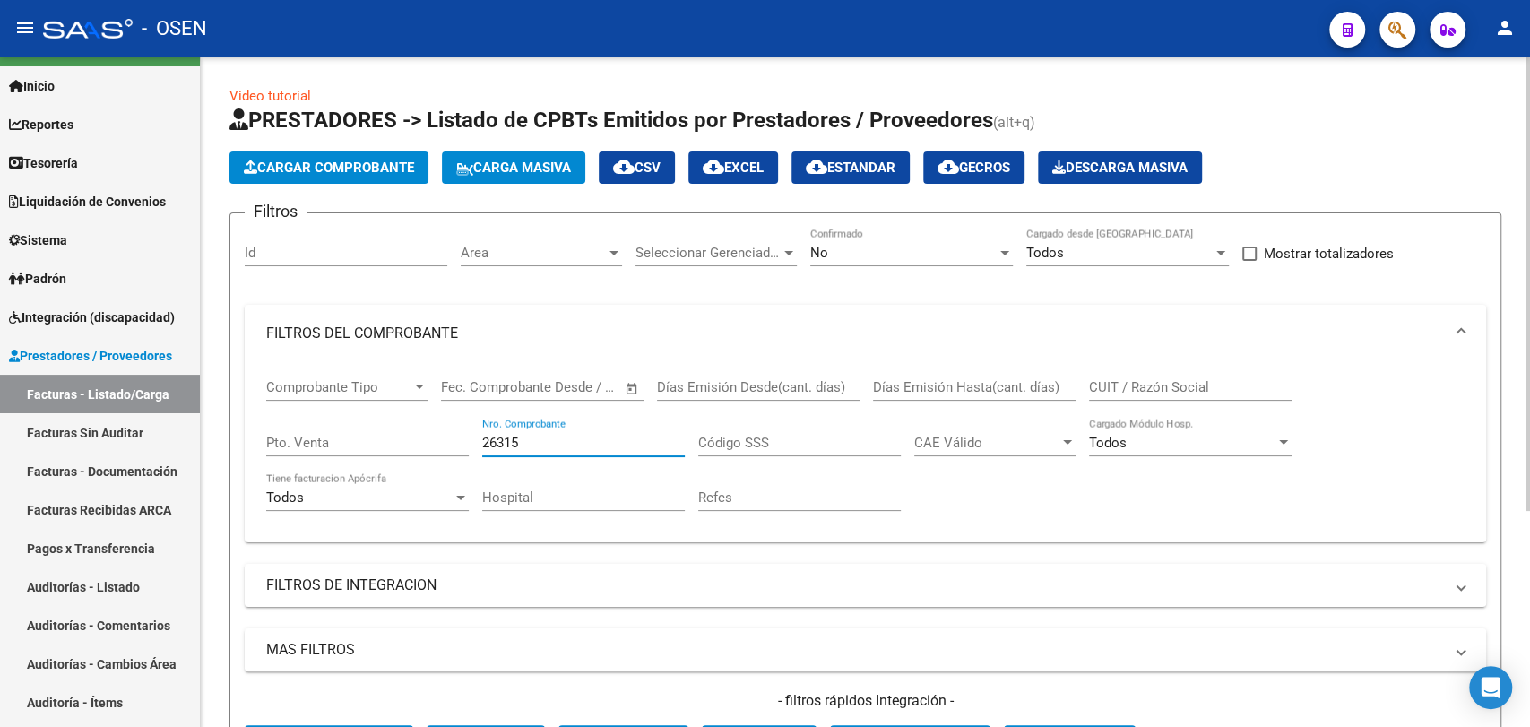
type input "26315"
click at [955, 250] on div "No" at bounding box center [903, 253] width 186 height 16
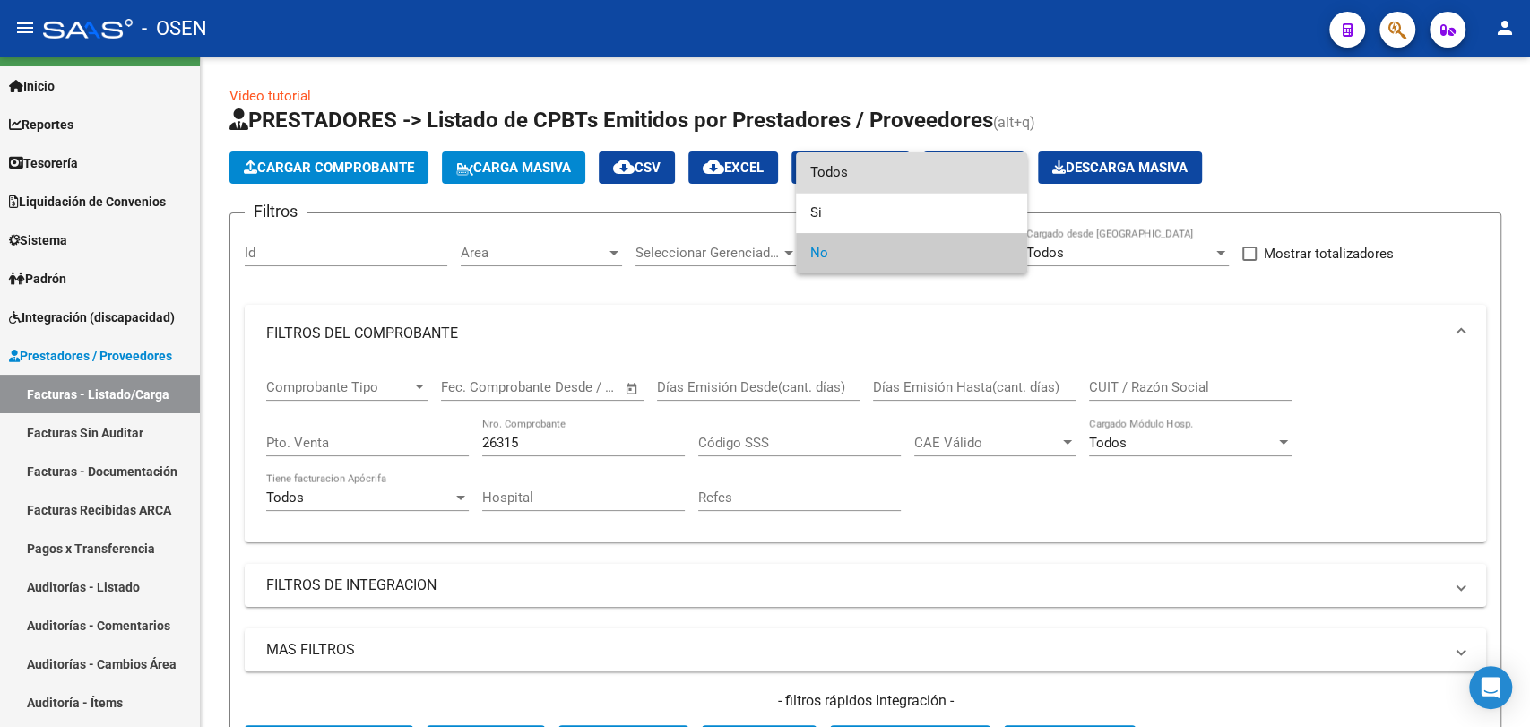
click at [943, 170] on span "Todos" at bounding box center [911, 172] width 203 height 40
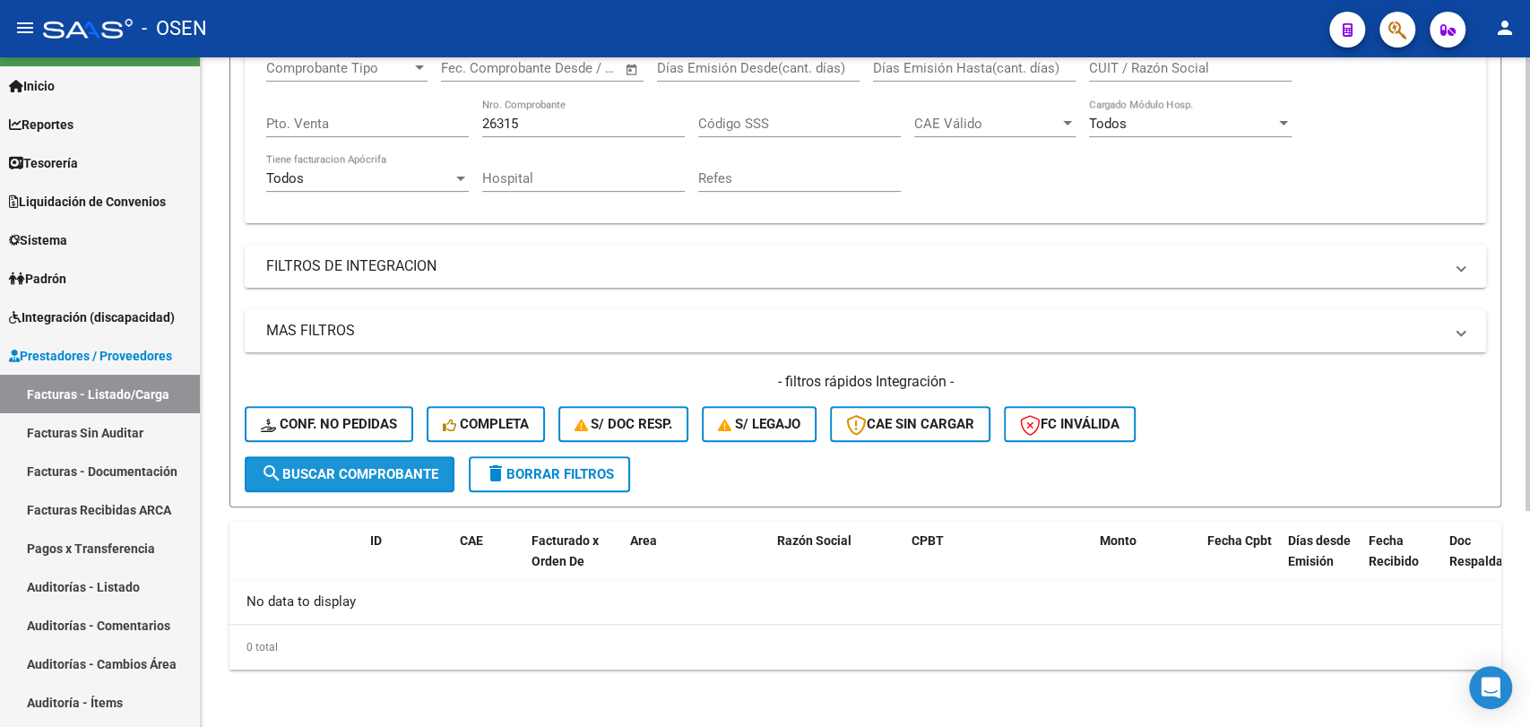
click at [344, 478] on span "search Buscar Comprobante" at bounding box center [349, 474] width 177 height 16
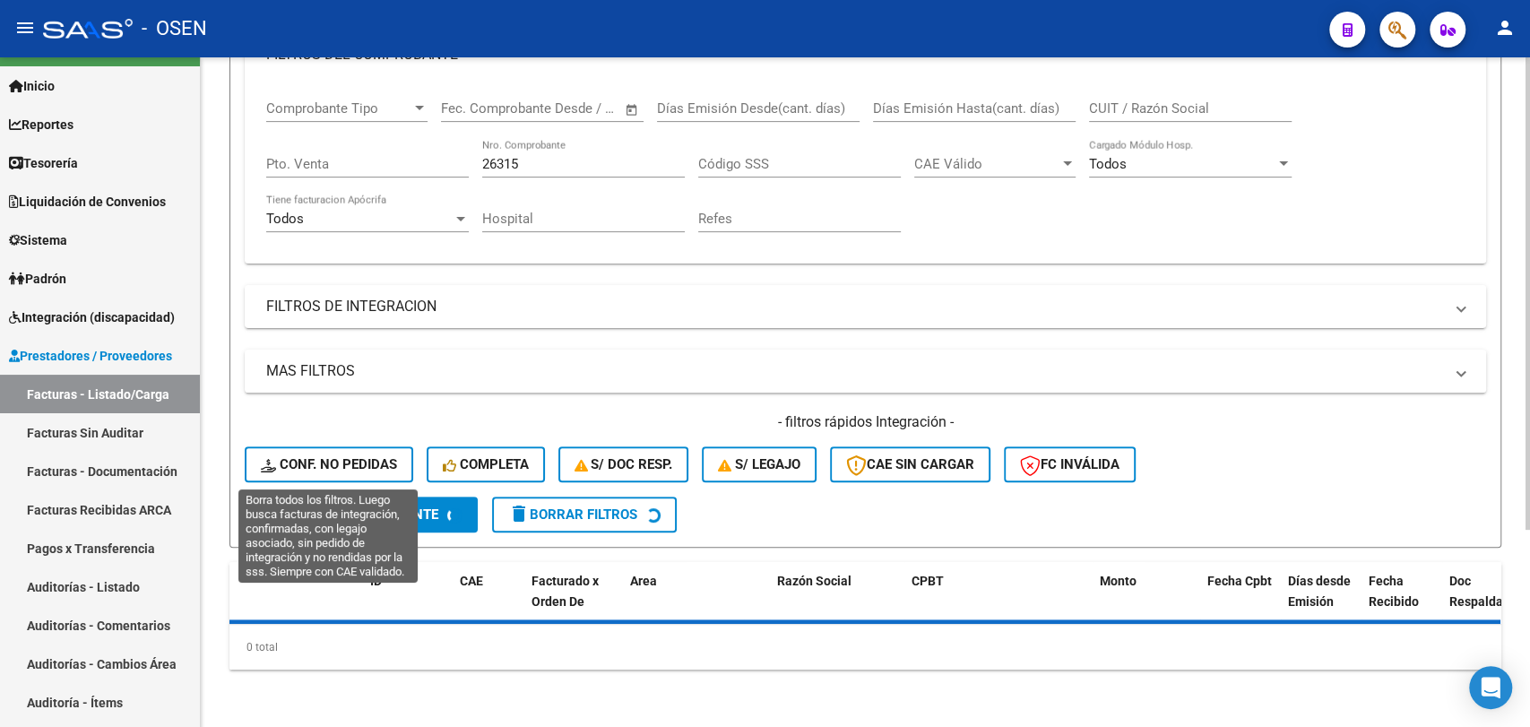
scroll to position [319, 0]
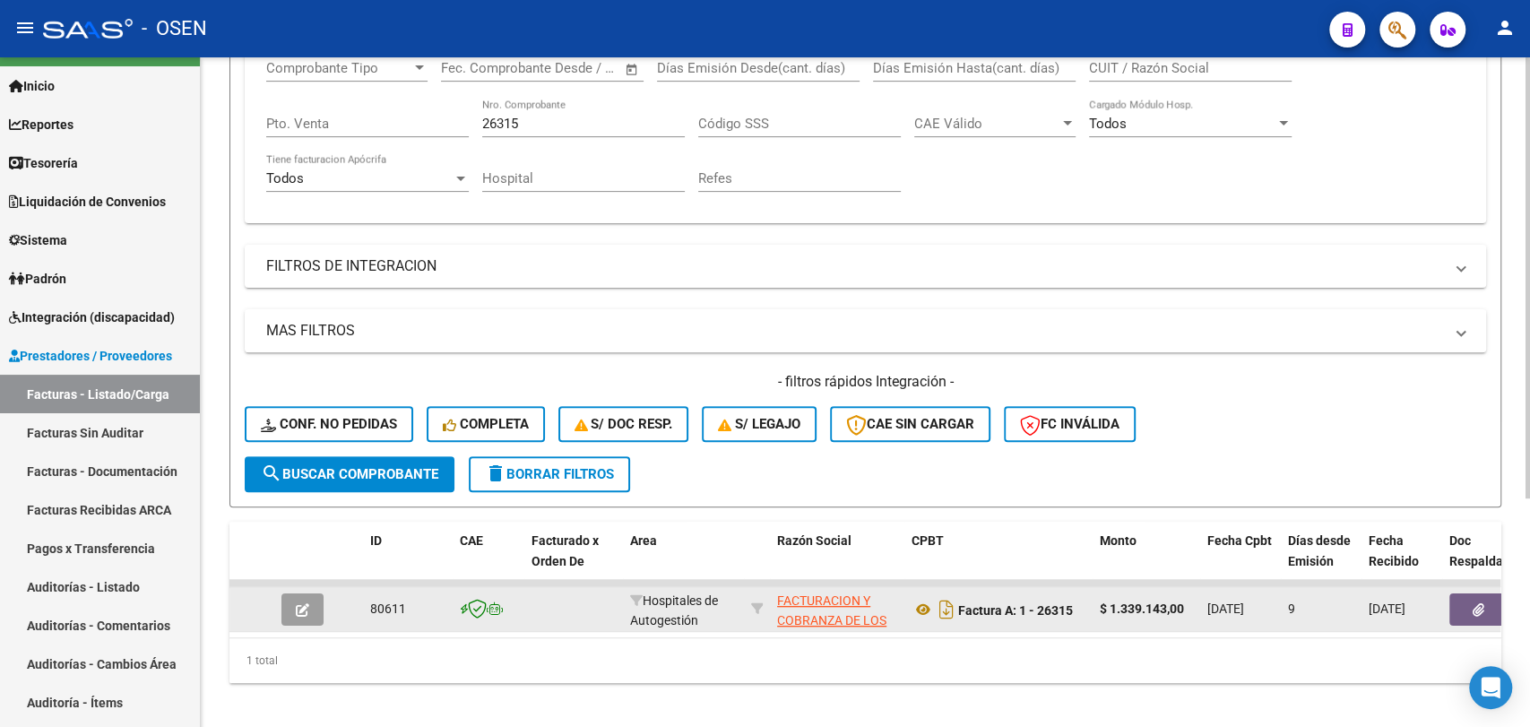
click at [1487, 602] on button "button" at bounding box center [1477, 609] width 57 height 32
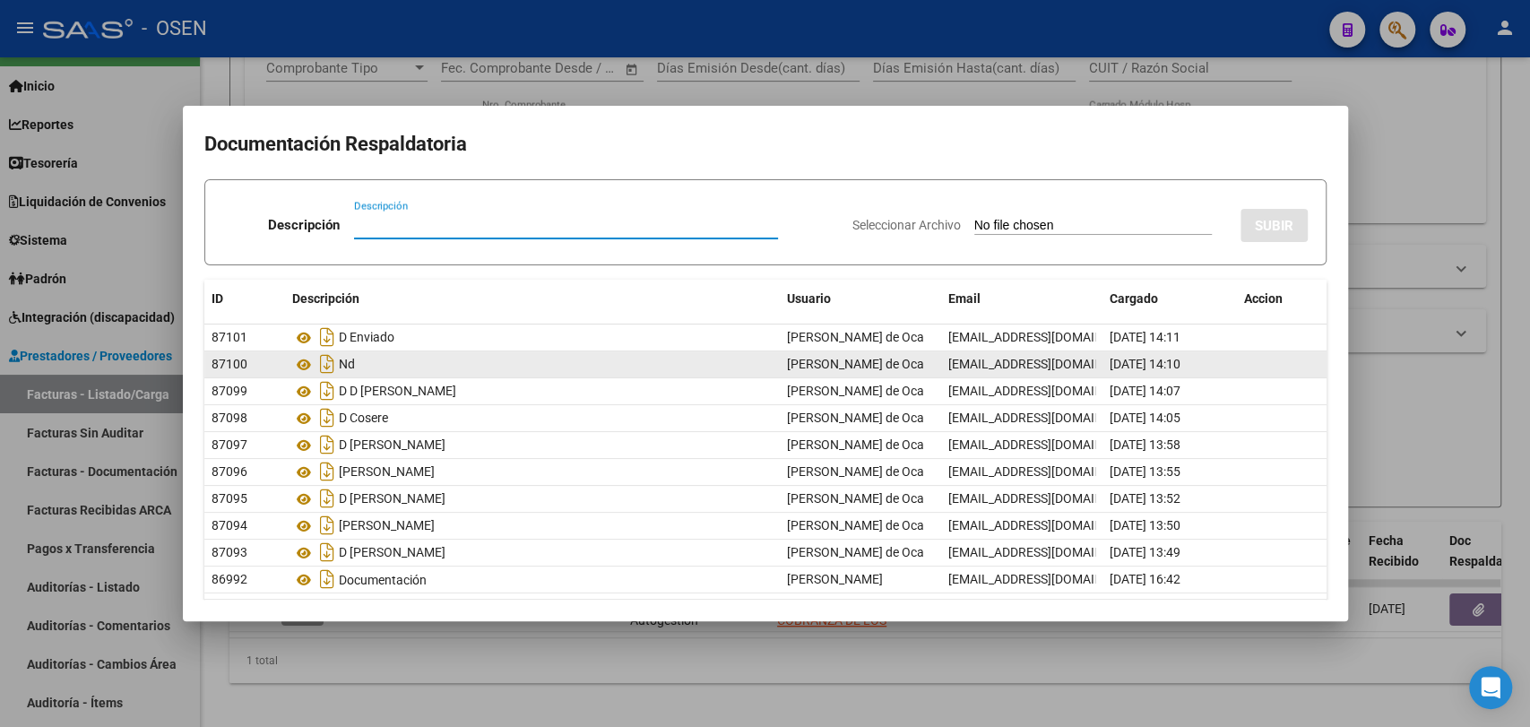
scroll to position [58, 0]
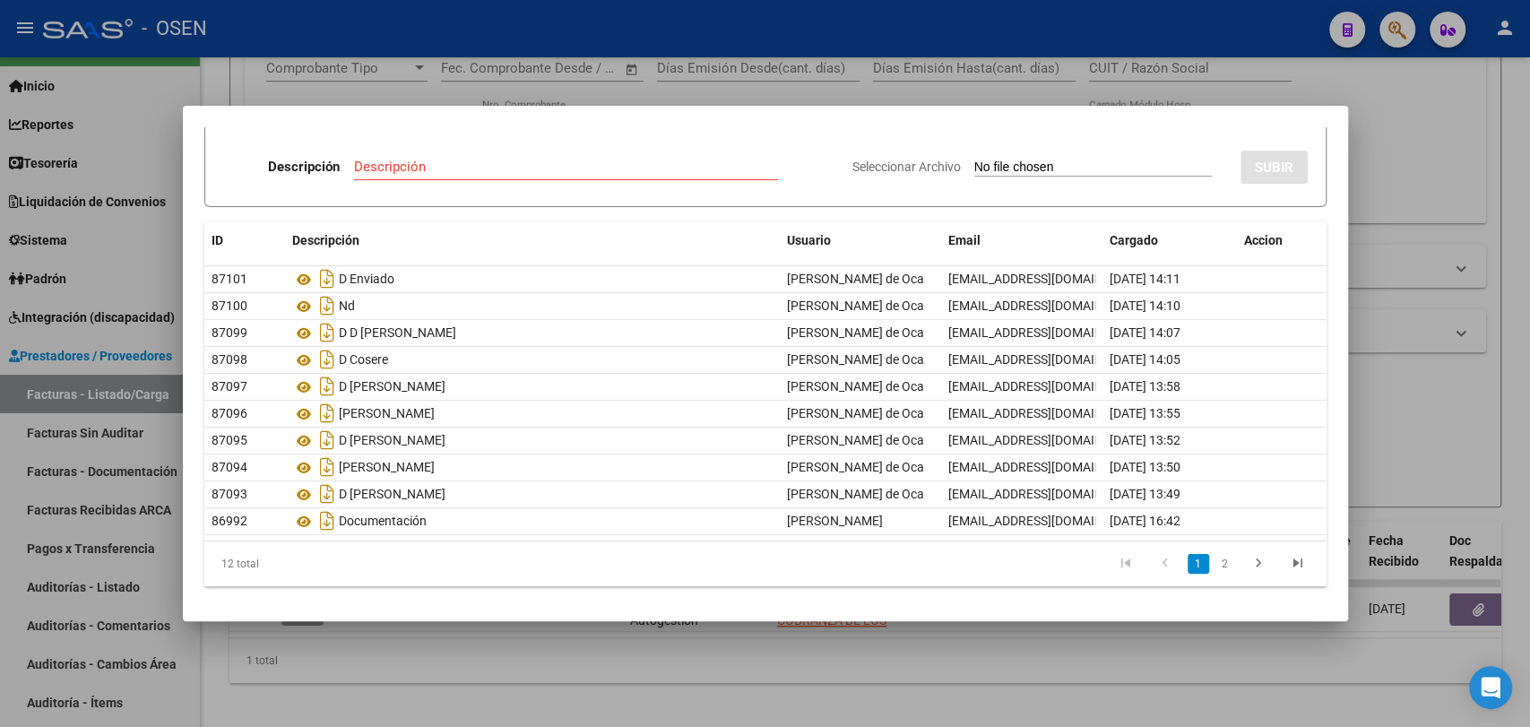
click at [585, 685] on div at bounding box center [765, 363] width 1530 height 727
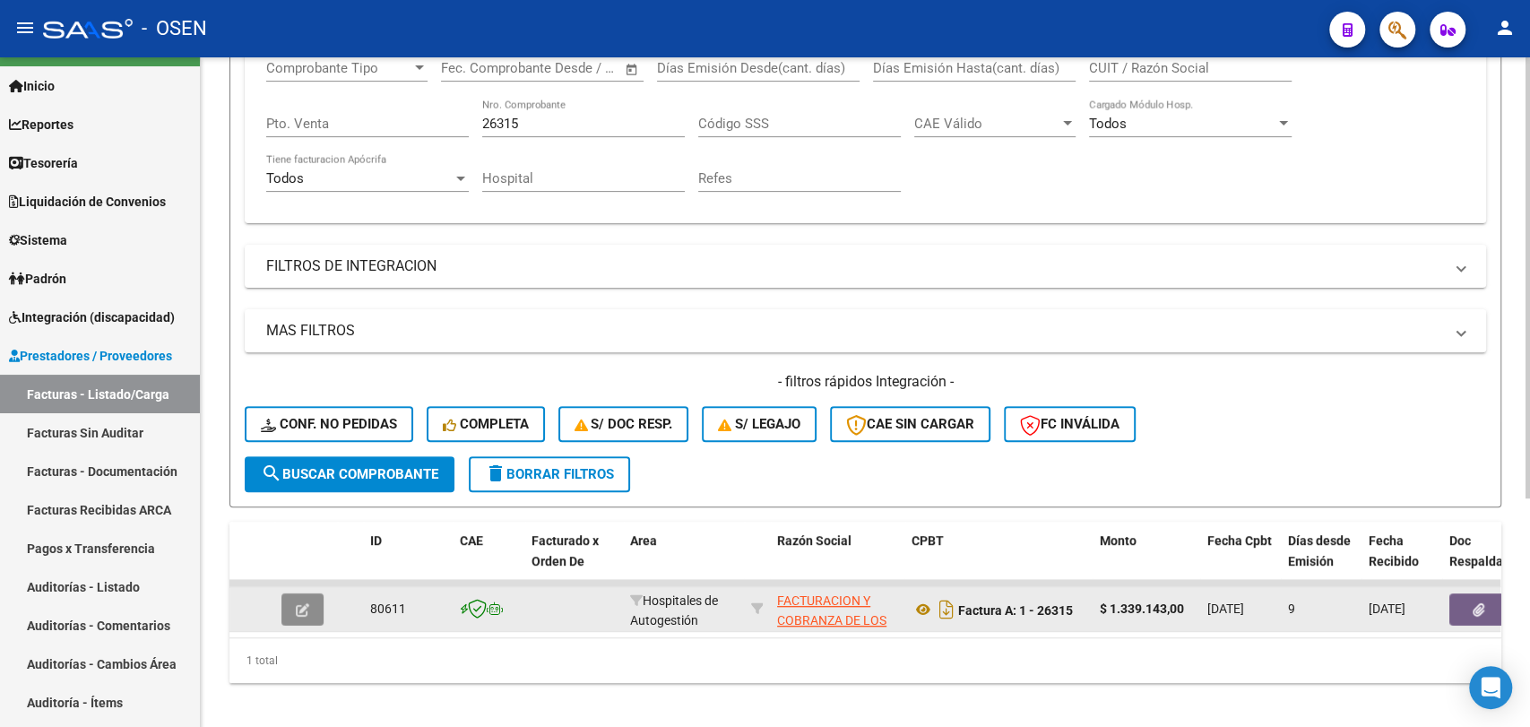
click at [308, 614] on icon "button" at bounding box center [302, 609] width 13 height 13
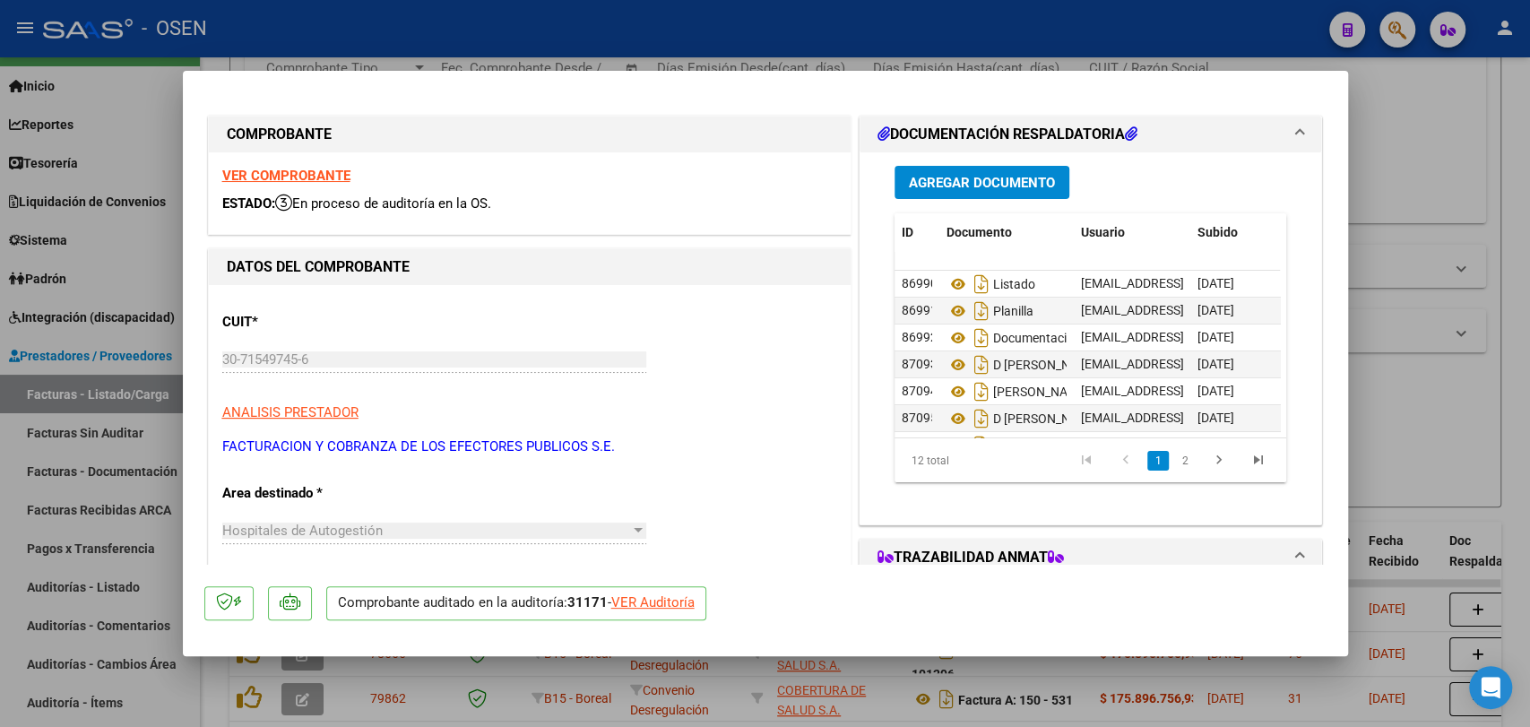
scroll to position [332, 0]
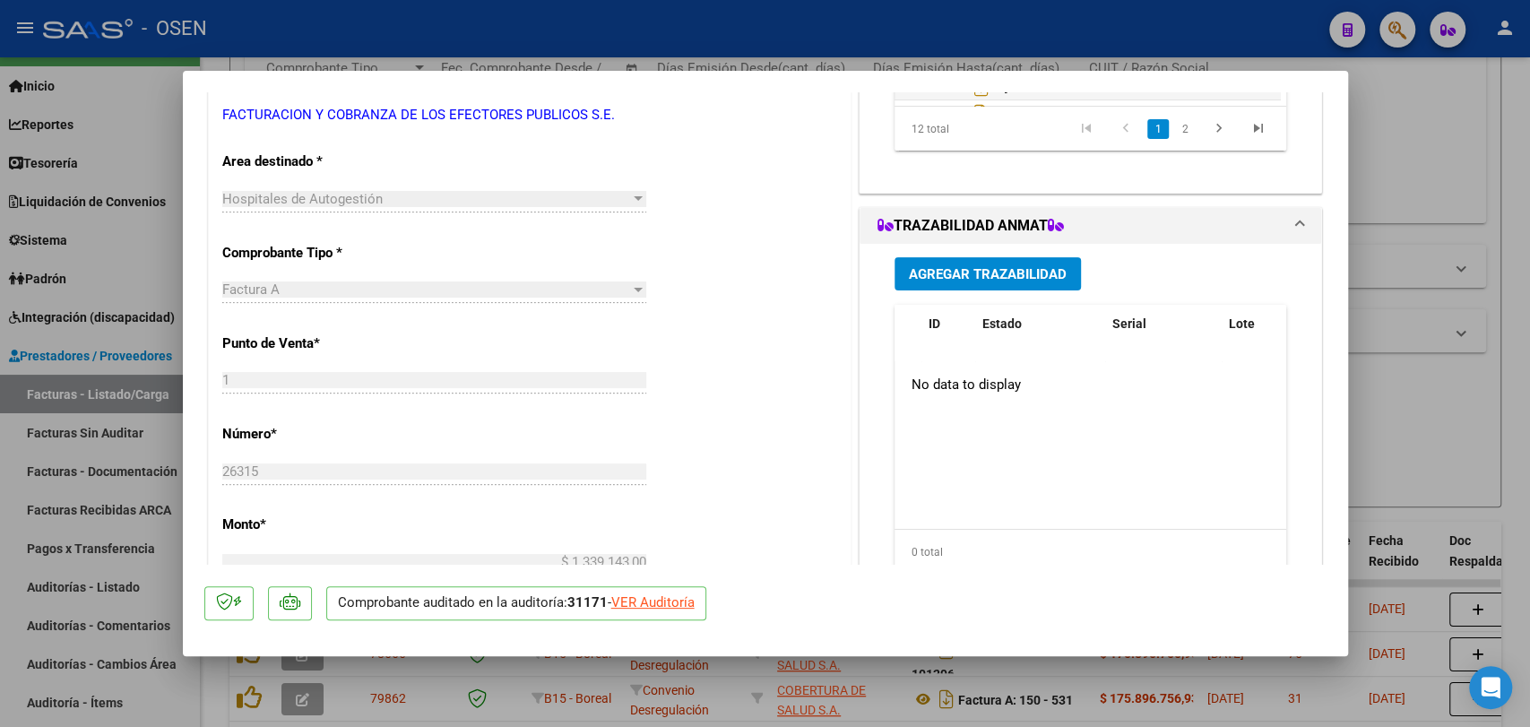
click at [673, 604] on div "VER Auditoría" at bounding box center [652, 602] width 83 height 21
type input "$ 0,00"
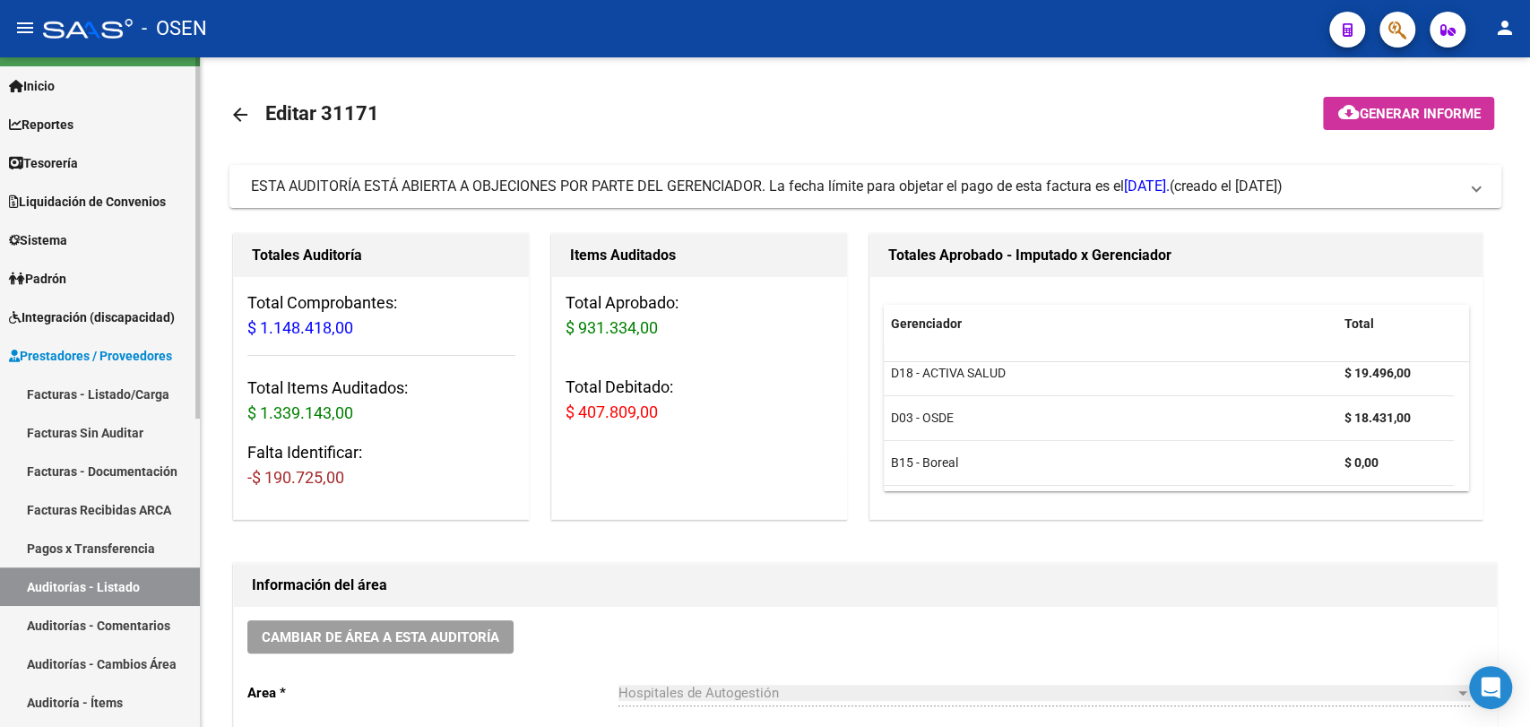
click at [105, 155] on link "Tesorería" at bounding box center [100, 162] width 200 height 39
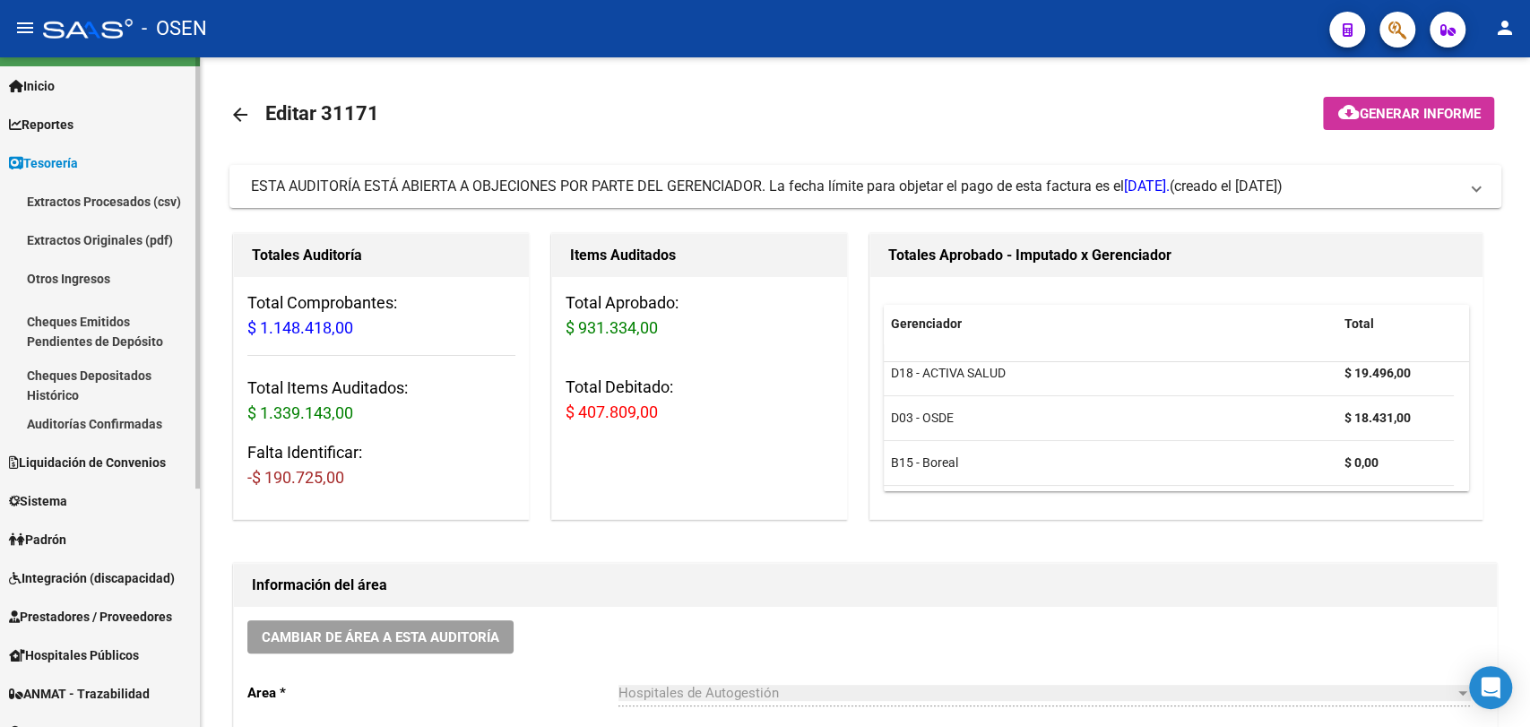
drag, startPoint x: 145, startPoint y: 433, endPoint x: 183, endPoint y: 416, distance: 41.3
click at [145, 432] on link "Auditorías Confirmadas" at bounding box center [100, 423] width 200 height 39
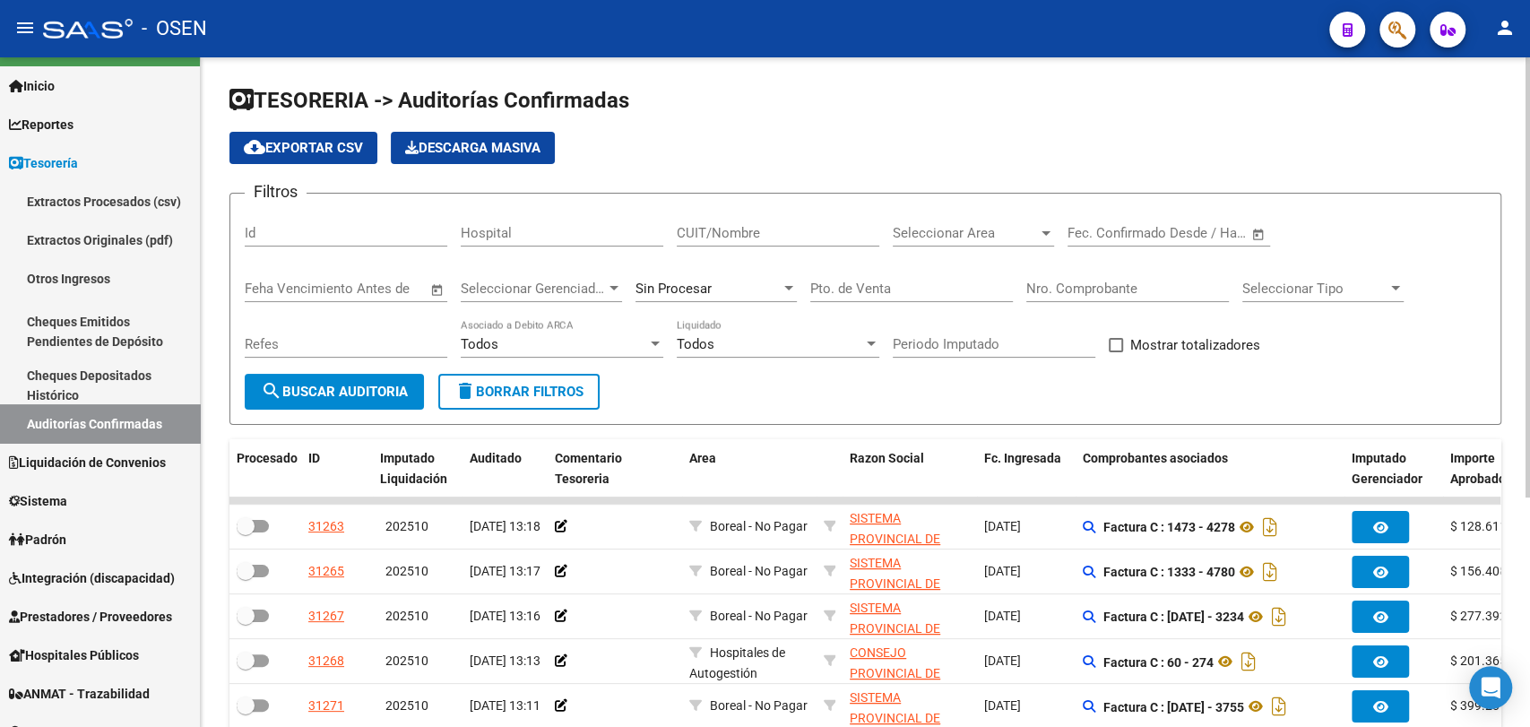
click at [1087, 285] on input "Nro. Comprobante" at bounding box center [1127, 289] width 203 height 16
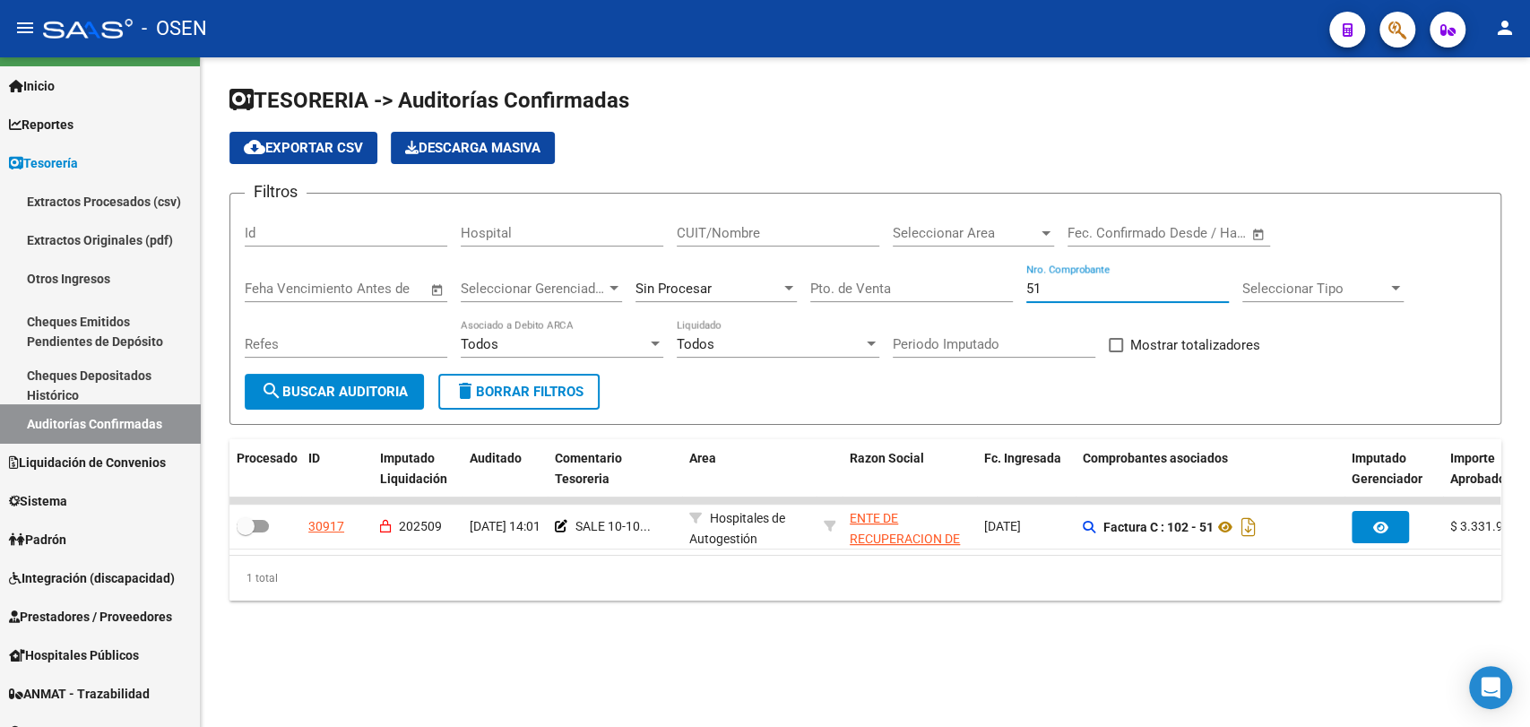
type input "51"
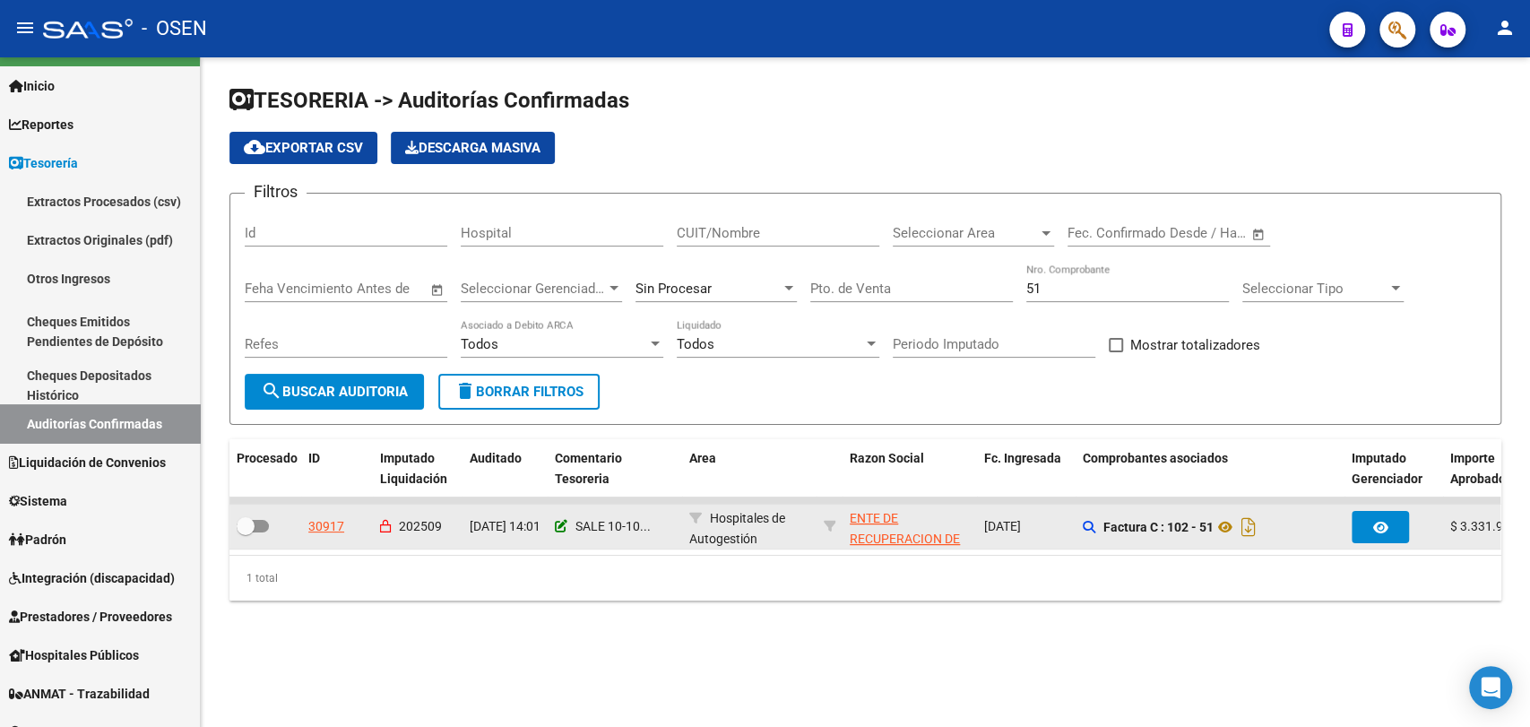
click at [559, 520] on icon at bounding box center [561, 526] width 13 height 13
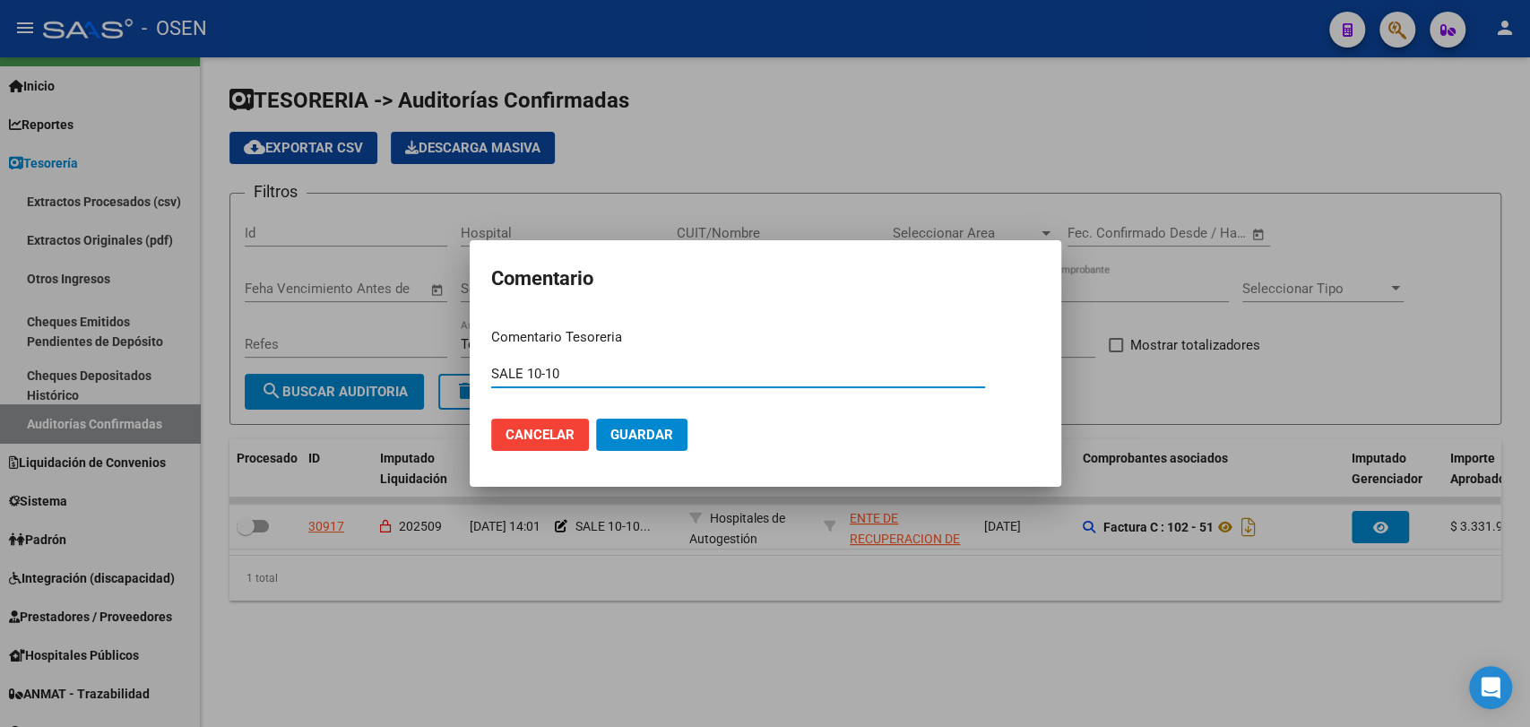
click at [601, 379] on input "SALE 10-10" at bounding box center [738, 374] width 494 height 16
click at [584, 359] on form "Comentario Tesoreria SALE 10-10 - nc Ingresar el comentario Cancelar Guardar" at bounding box center [765, 396] width 549 height 138
click at [586, 377] on input "SALE 10-10 - nc" at bounding box center [738, 374] width 494 height 16
type input "SALE 10-10 - nc 102-9 $ 2266190.29"
click at [649, 444] on button "Guardar" at bounding box center [641, 435] width 91 height 32
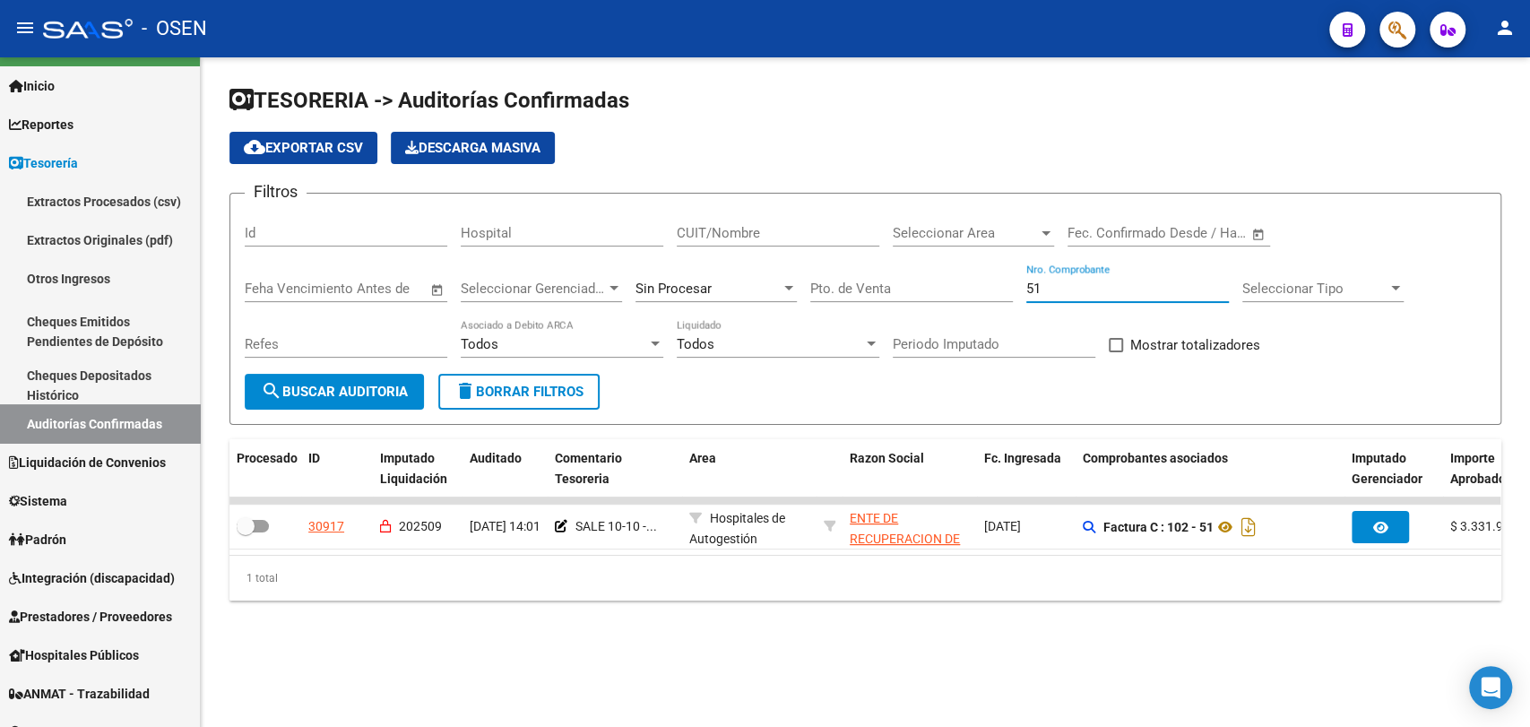
drag, startPoint x: 1126, startPoint y: 292, endPoint x: 691, endPoint y: 286, distance: 434.8
click at [692, 286] on div "Filtros Id Hospital CUIT/Nombre Seleccionar Area Seleccionar Area Fecha inicio …" at bounding box center [865, 291] width 1241 height 166
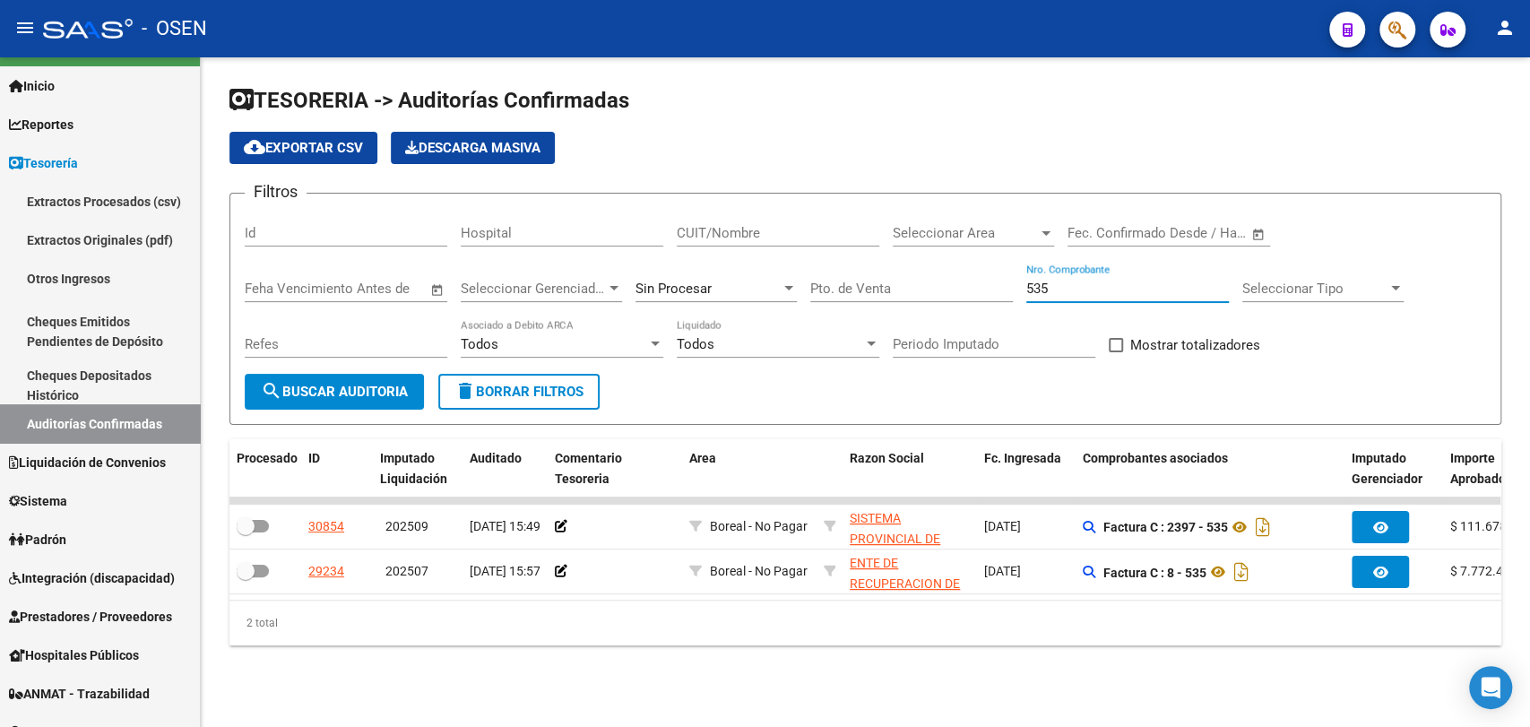
drag, startPoint x: 1053, startPoint y: 286, endPoint x: 932, endPoint y: 267, distance: 122.5
click at [984, 286] on div "Filtros Id Hospital CUIT/Nombre Seleccionar Area Seleccionar Area Fecha inicio …" at bounding box center [865, 291] width 1241 height 166
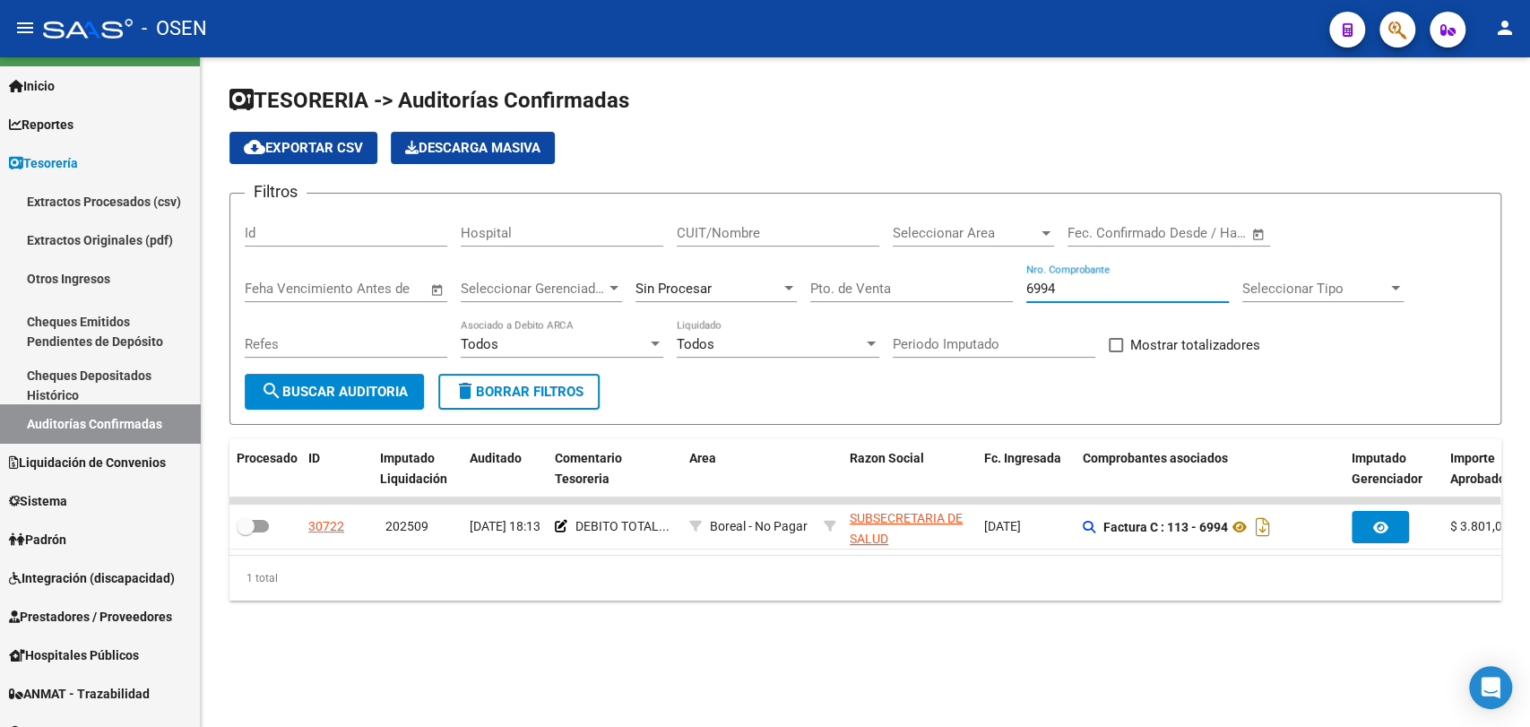
type input "6994"
click at [1393, 202] on form "Filtros Id Hospital CUIT/Nombre Seleccionar Area Seleccionar Area Fecha inicio …" at bounding box center [865, 309] width 1272 height 232
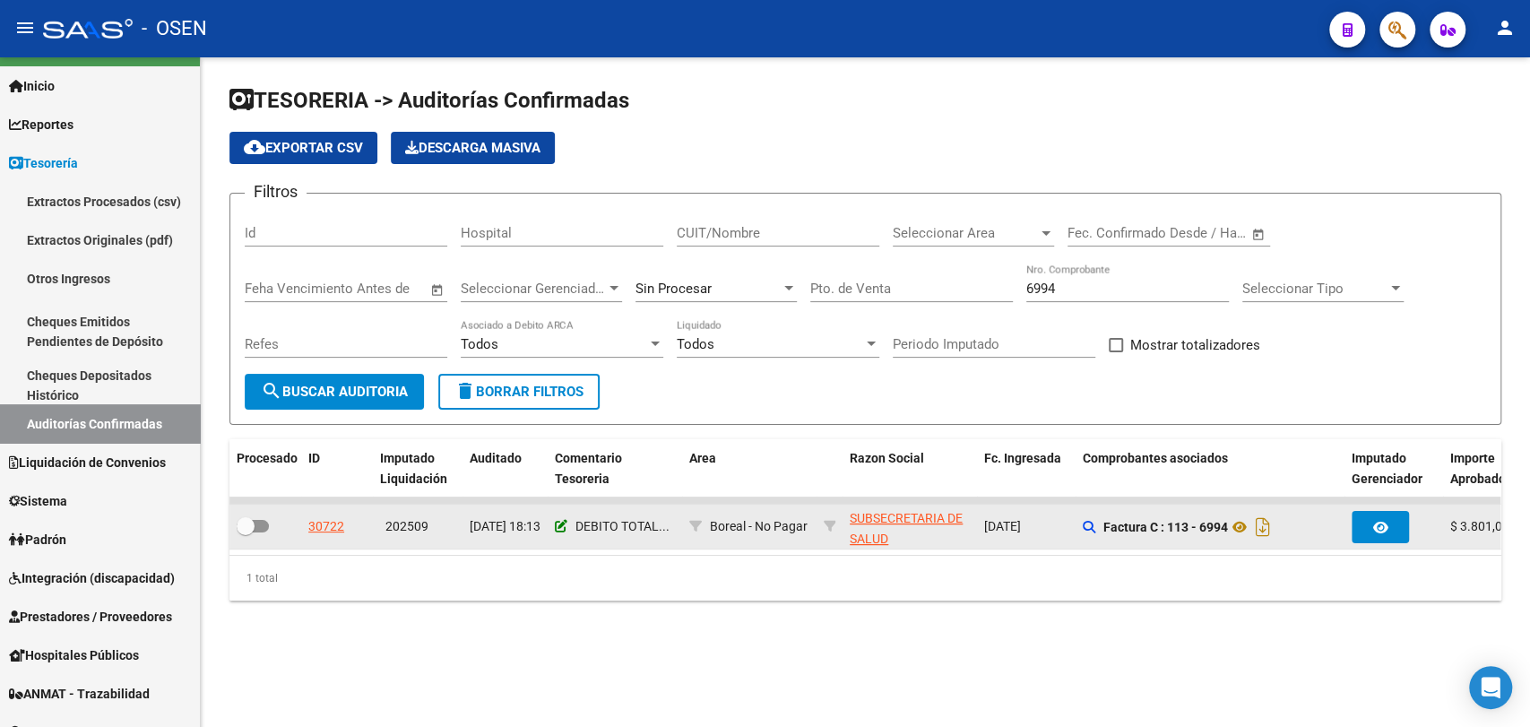
click at [556, 528] on icon at bounding box center [561, 526] width 13 height 13
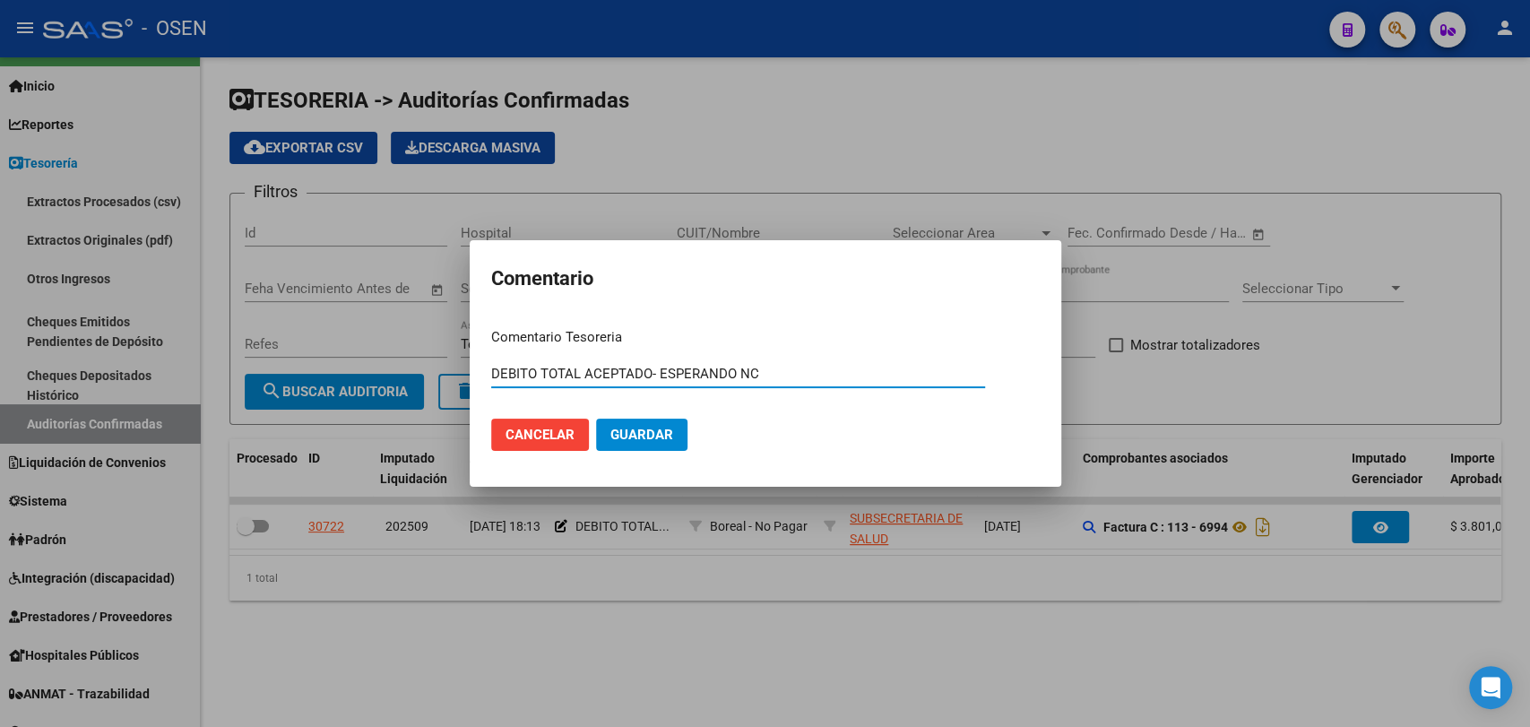
drag, startPoint x: 795, startPoint y: 373, endPoint x: 656, endPoint y: 377, distance: 139.0
click at [656, 377] on input "DEBITO TOTAL ACEPTADO- ESPERANDO NC" at bounding box center [738, 374] width 494 height 16
drag, startPoint x: 681, startPoint y: 376, endPoint x: 421, endPoint y: 376, distance: 259.9
click at [419, 376] on div "Comentario Comentario Tesoreria DEBITO TOTAL ACEPTADO- NC Ingresar el comentari…" at bounding box center [765, 363] width 1530 height 727
type input "DEBITO TOTAL ACEPTADO- NC"
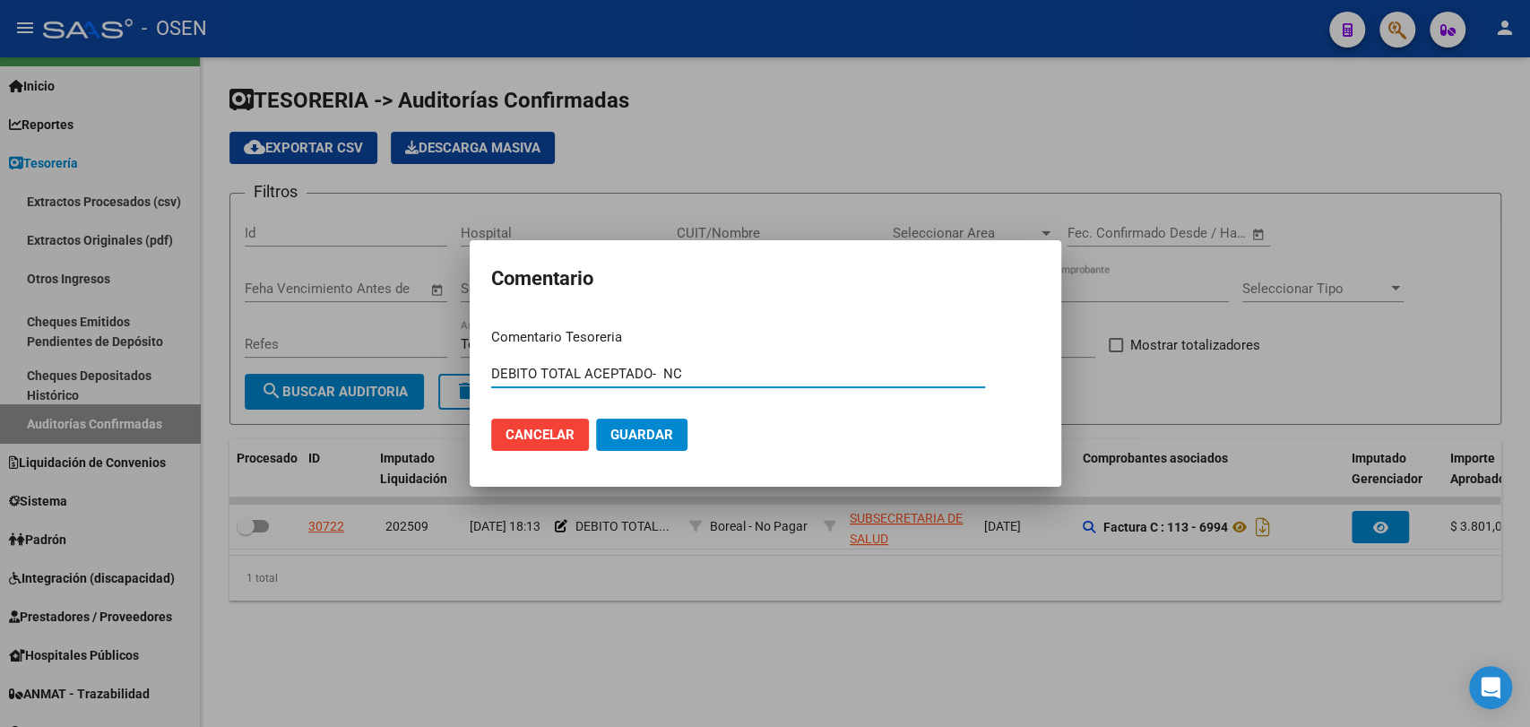
click at [674, 426] on button "Guardar" at bounding box center [641, 435] width 91 height 32
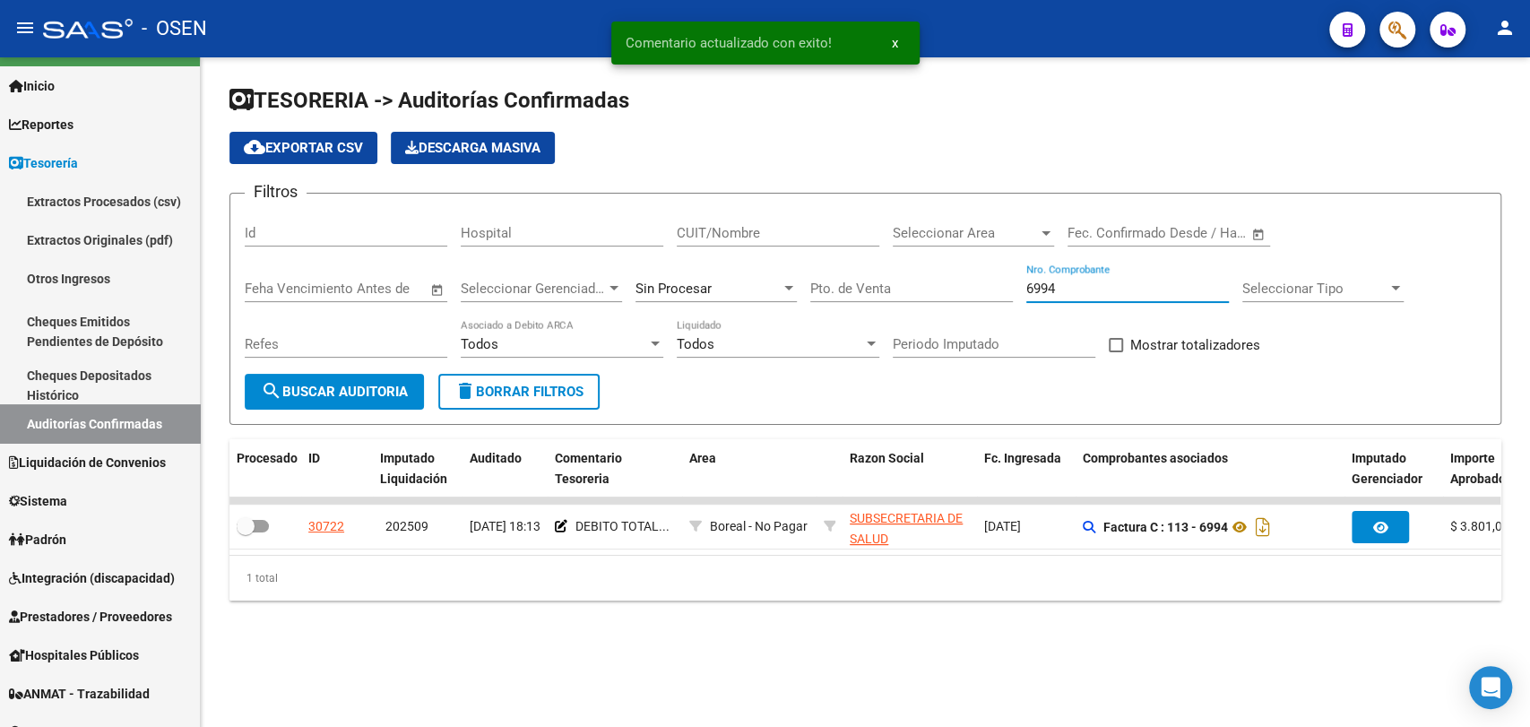
click at [1066, 282] on input "6994" at bounding box center [1127, 289] width 203 height 16
type input "69"
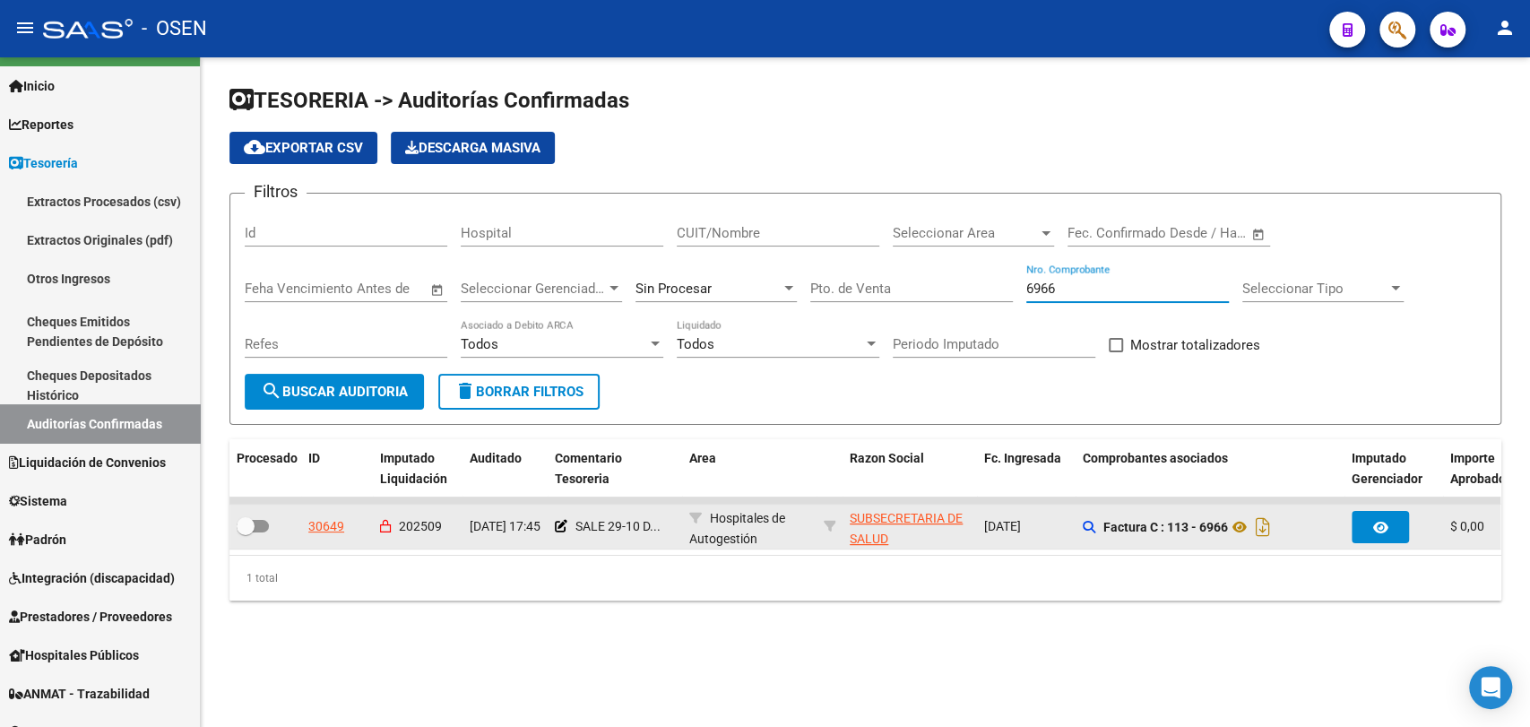
type input "6966"
click at [559, 532] on app-comentario-tesoreria at bounding box center [561, 526] width 13 height 14
click at [564, 531] on icon at bounding box center [561, 526] width 13 height 13
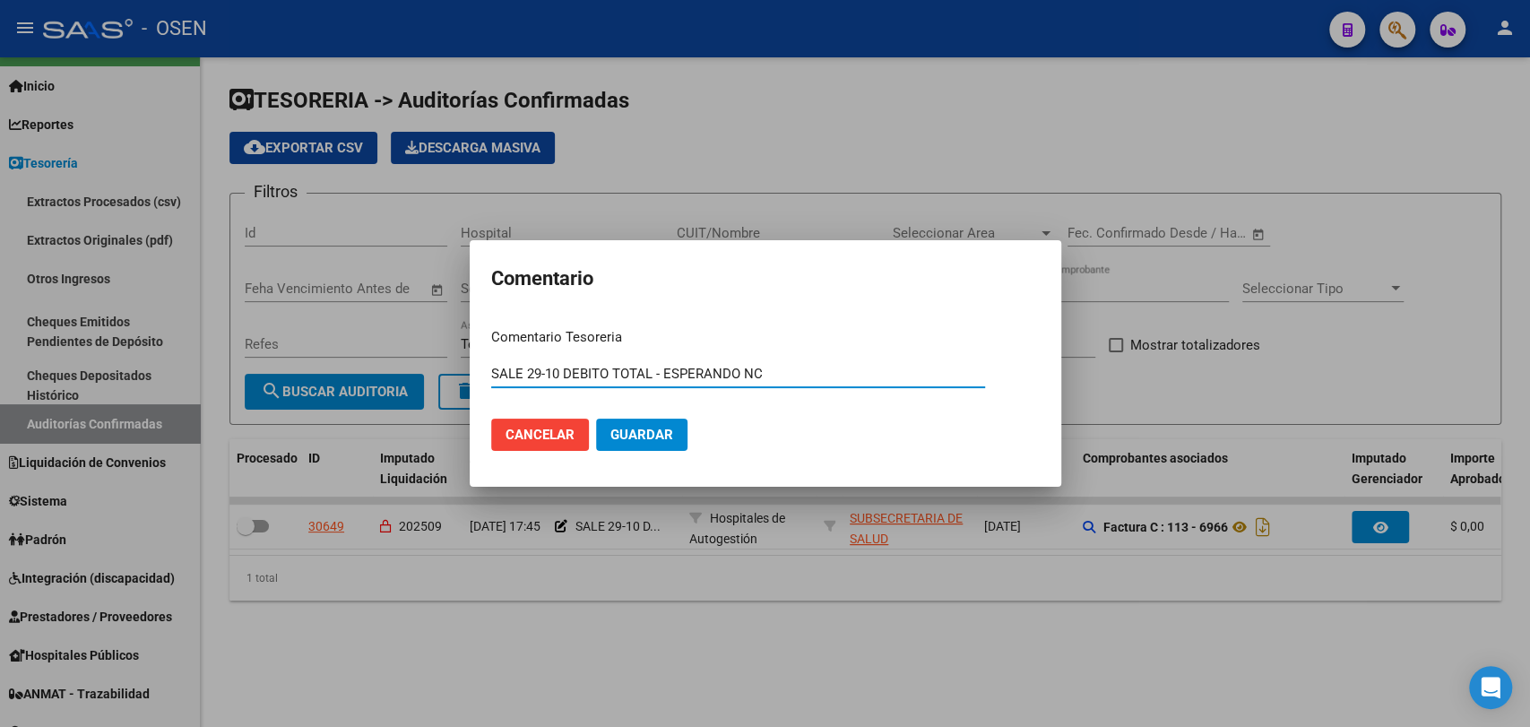
drag, startPoint x: 823, startPoint y: 375, endPoint x: 251, endPoint y: 370, distance: 571.9
click at [246, 375] on div "Comentario Comentario Tesoreria SALE 29-10 DEBITO TOTAL - ESPERANDO NC Ingresar…" at bounding box center [765, 363] width 1530 height 727
paste input "DEBITO TOTAL ACEPTADO-"
type input "DEBITO TOTAL ACEPTADO- NC"
click at [667, 431] on span "Guardar" at bounding box center [641, 435] width 63 height 16
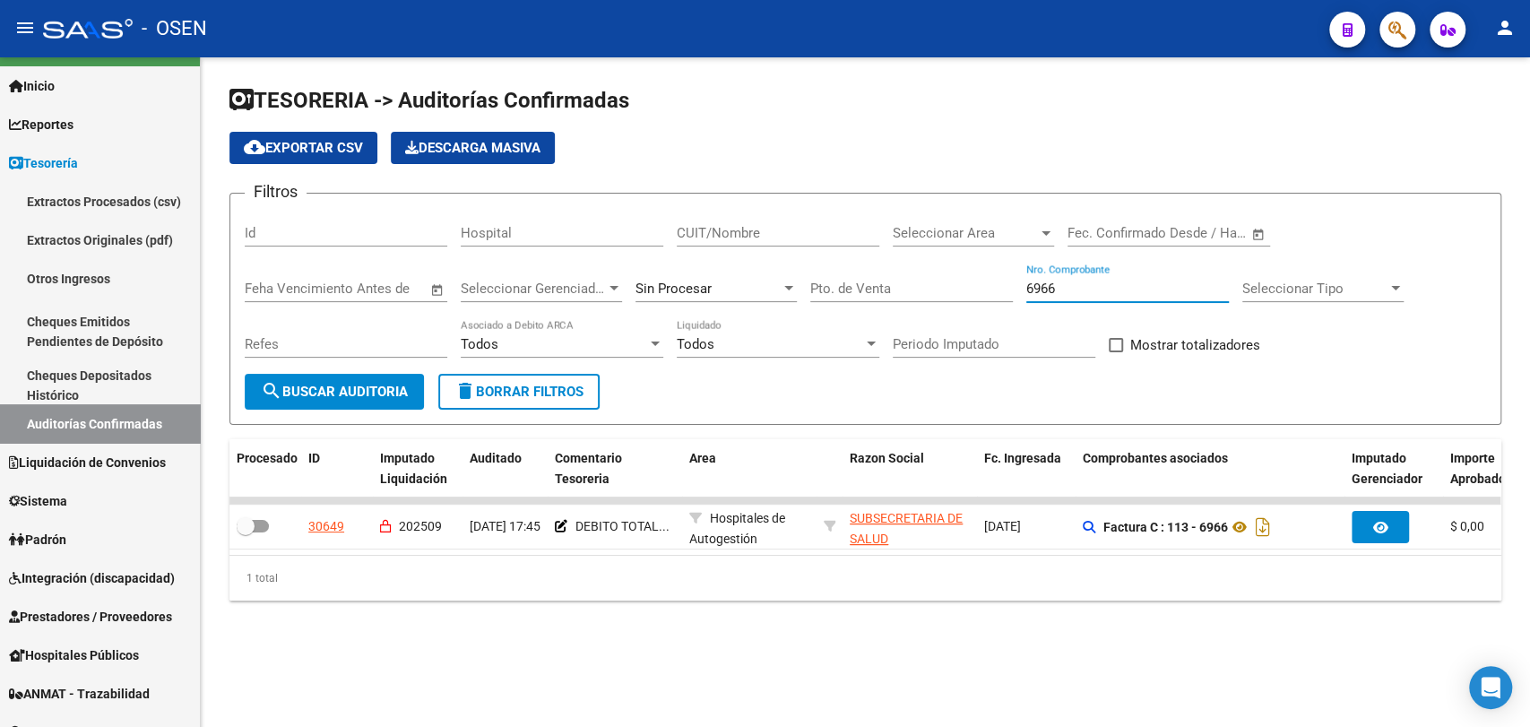
drag, startPoint x: 1113, startPoint y: 290, endPoint x: 495, endPoint y: 283, distance: 618.5
click at [524, 280] on div "Filtros Id Hospital CUIT/Nombre Seleccionar Area Seleccionar Area Fecha inicio …" at bounding box center [865, 291] width 1241 height 166
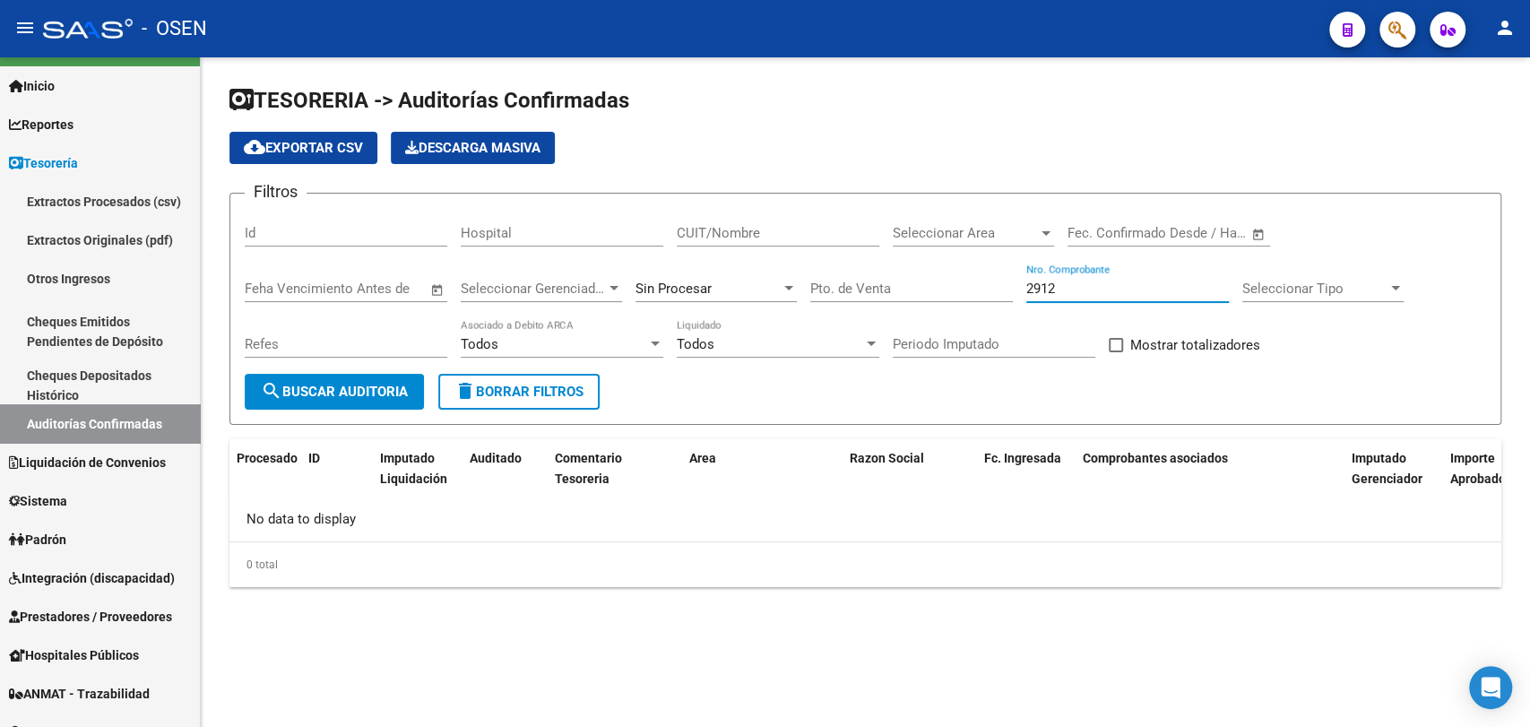
type input "2912"
click at [953, 289] on input "Pto. de Venta" at bounding box center [911, 289] width 203 height 16
type input "133"
drag, startPoint x: 1110, startPoint y: 295, endPoint x: 695, endPoint y: 275, distance: 415.5
click at [706, 279] on div "Filtros Id Hospital CUIT/Nombre Seleccionar Area Seleccionar Area Fecha inicio …" at bounding box center [865, 291] width 1241 height 166
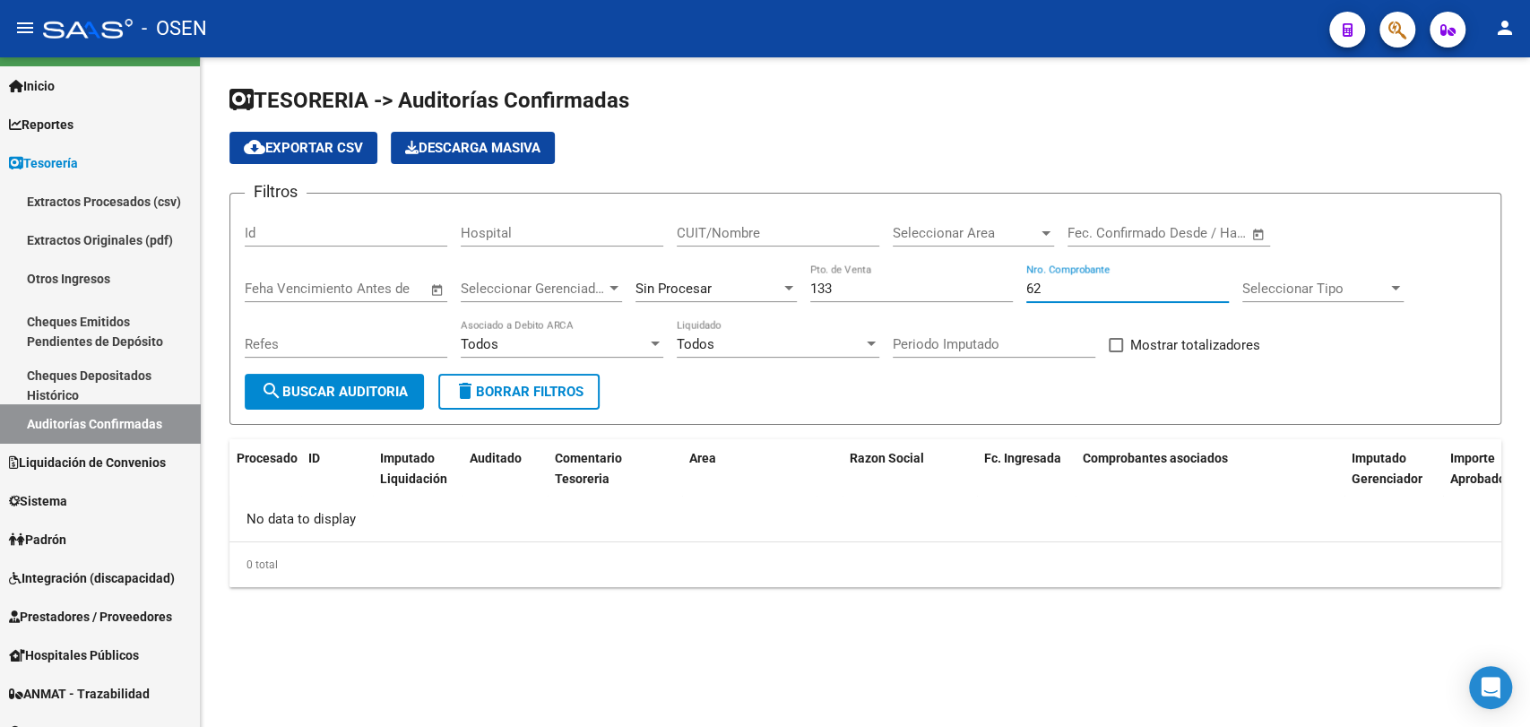
type input "62"
drag, startPoint x: 642, startPoint y: 304, endPoint x: 664, endPoint y: 272, distance: 38.6
click at [644, 302] on div "Sin Procesar" at bounding box center [715, 292] width 161 height 56
click at [680, 285] on span "Sin Procesar" at bounding box center [673, 289] width 76 height 16
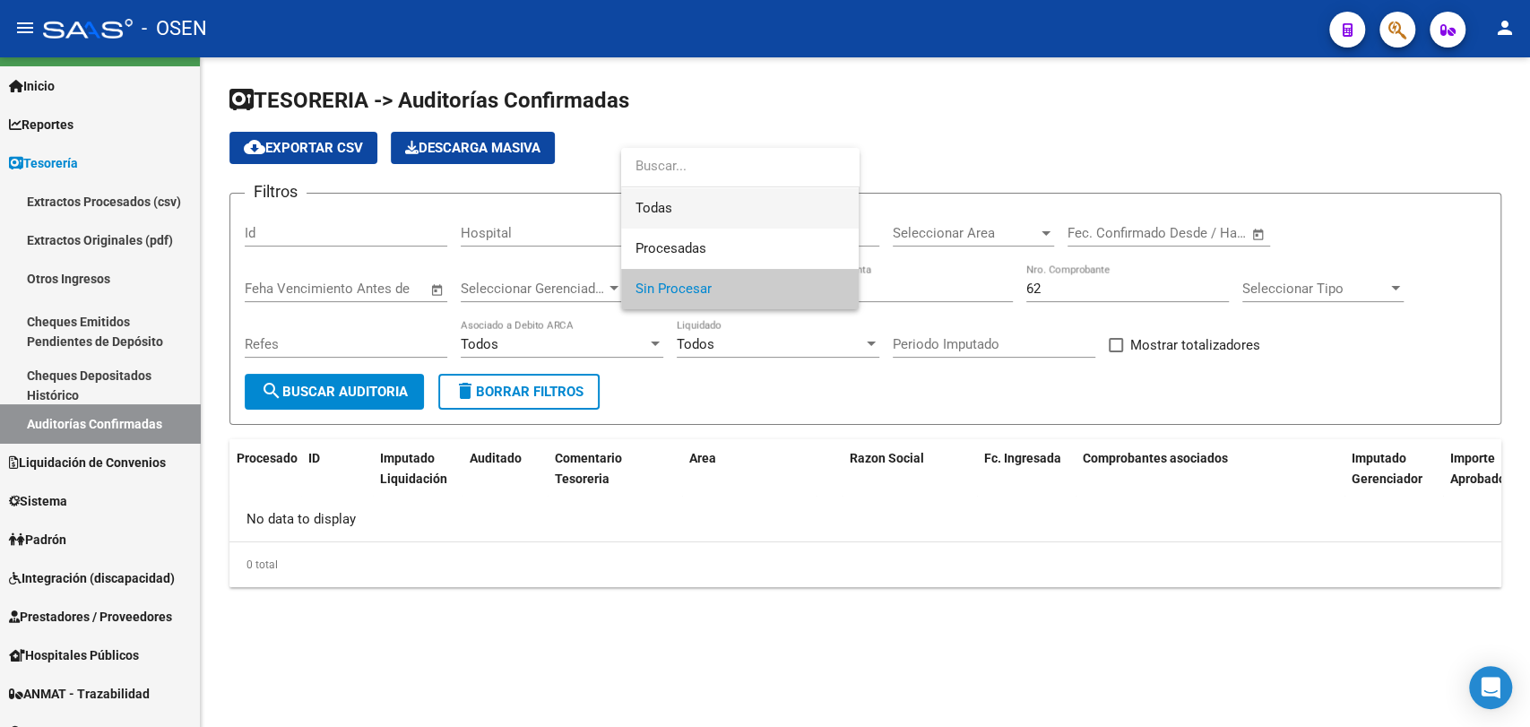
drag, startPoint x: 711, startPoint y: 219, endPoint x: 306, endPoint y: 367, distance: 431.3
click at [707, 220] on span "Todas" at bounding box center [739, 208] width 209 height 40
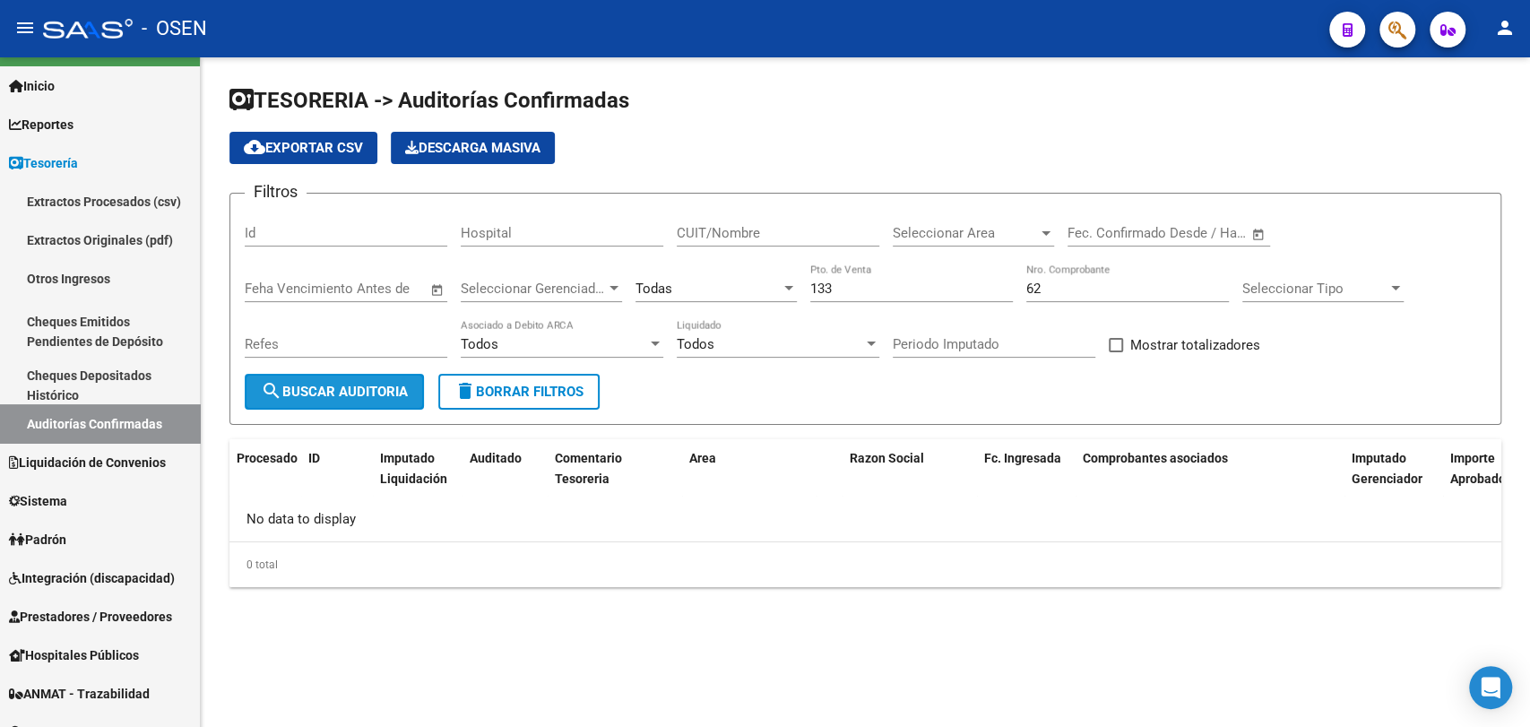
click at [351, 382] on button "search Buscar Auditoria" at bounding box center [334, 392] width 179 height 36
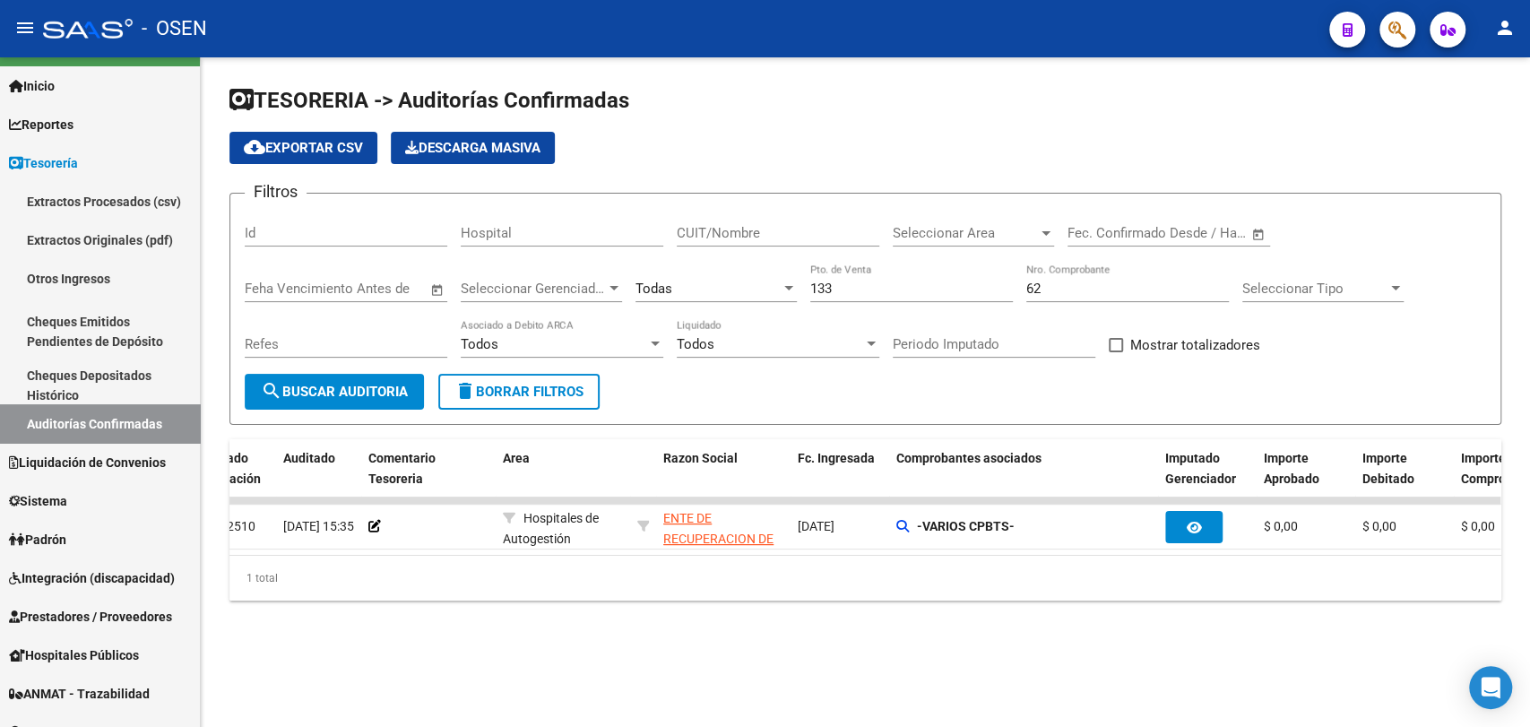
scroll to position [0, 200]
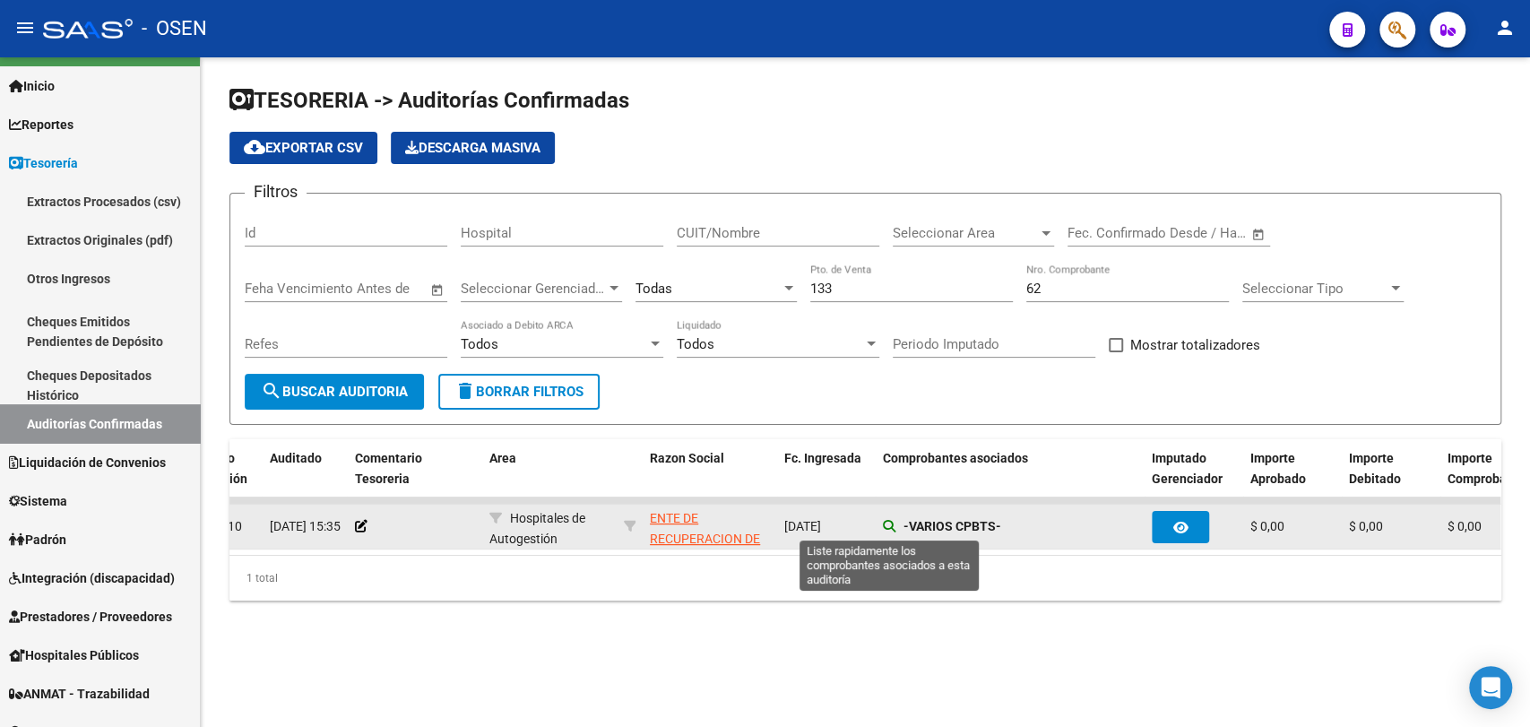
click at [893, 521] on icon at bounding box center [889, 526] width 13 height 13
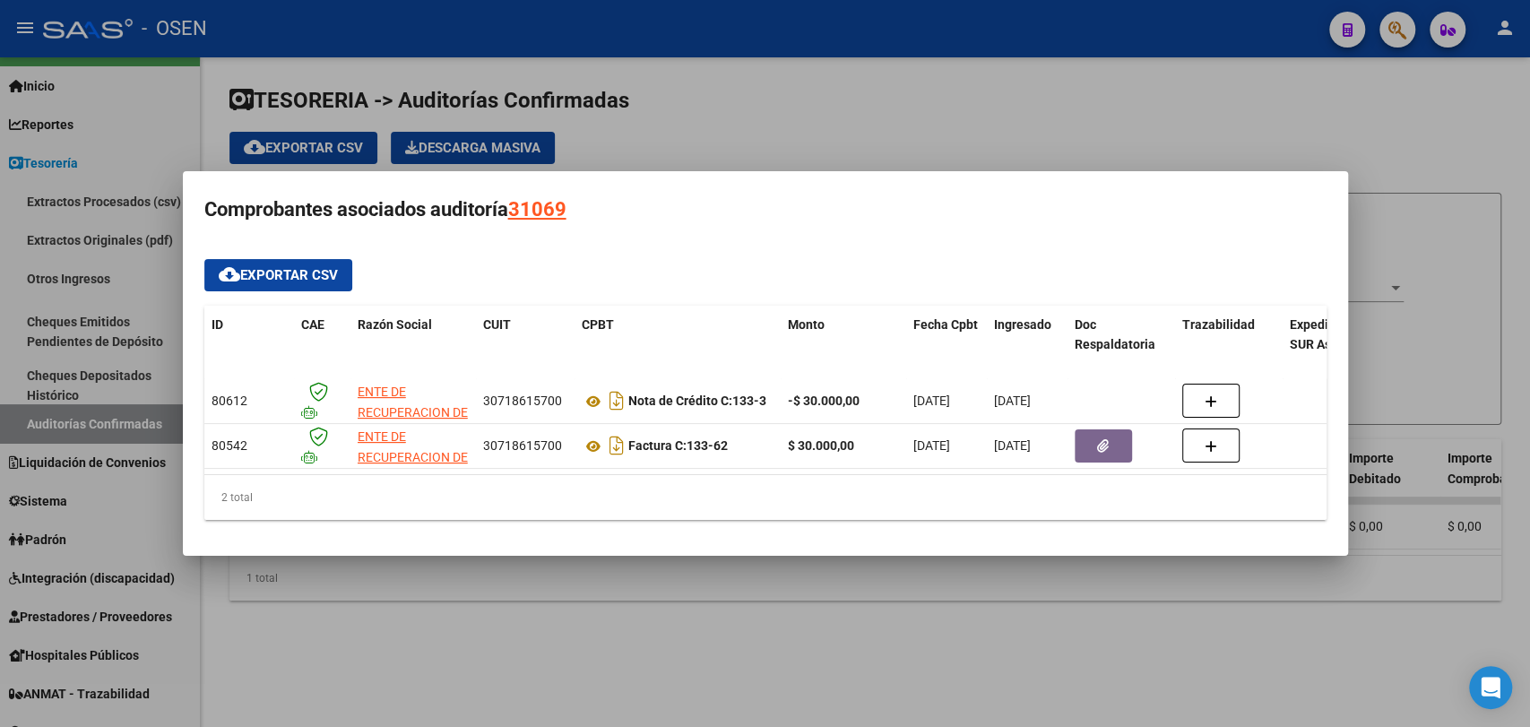
drag, startPoint x: 752, startPoint y: 612, endPoint x: 1451, endPoint y: 598, distance: 699.3
click at [760, 613] on div at bounding box center [765, 363] width 1530 height 727
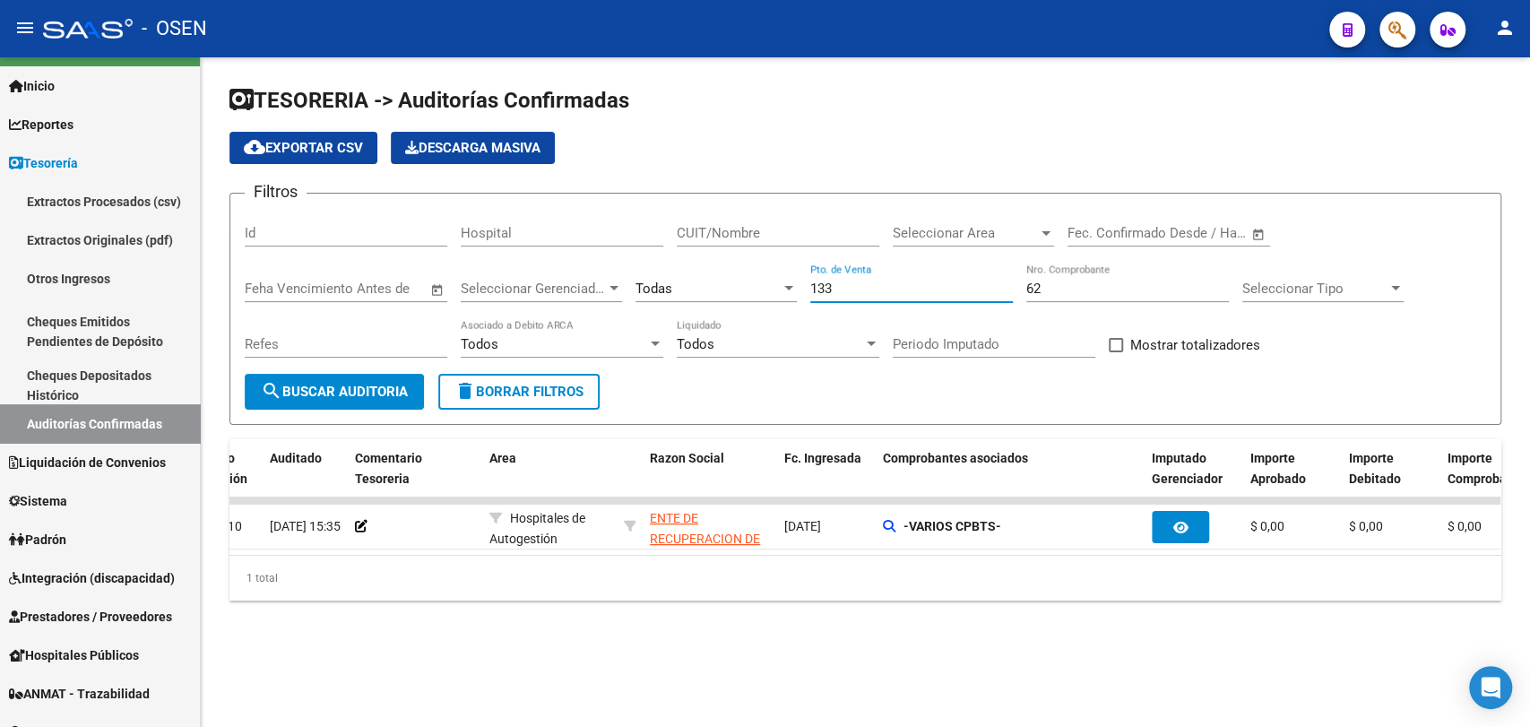
drag, startPoint x: 934, startPoint y: 283, endPoint x: 382, endPoint y: 293, distance: 552.2
click at [382, 293] on div "Filtros Id Hospital CUIT/Nombre Seleccionar Area Seleccionar Area Fecha inicio …" at bounding box center [865, 291] width 1241 height 166
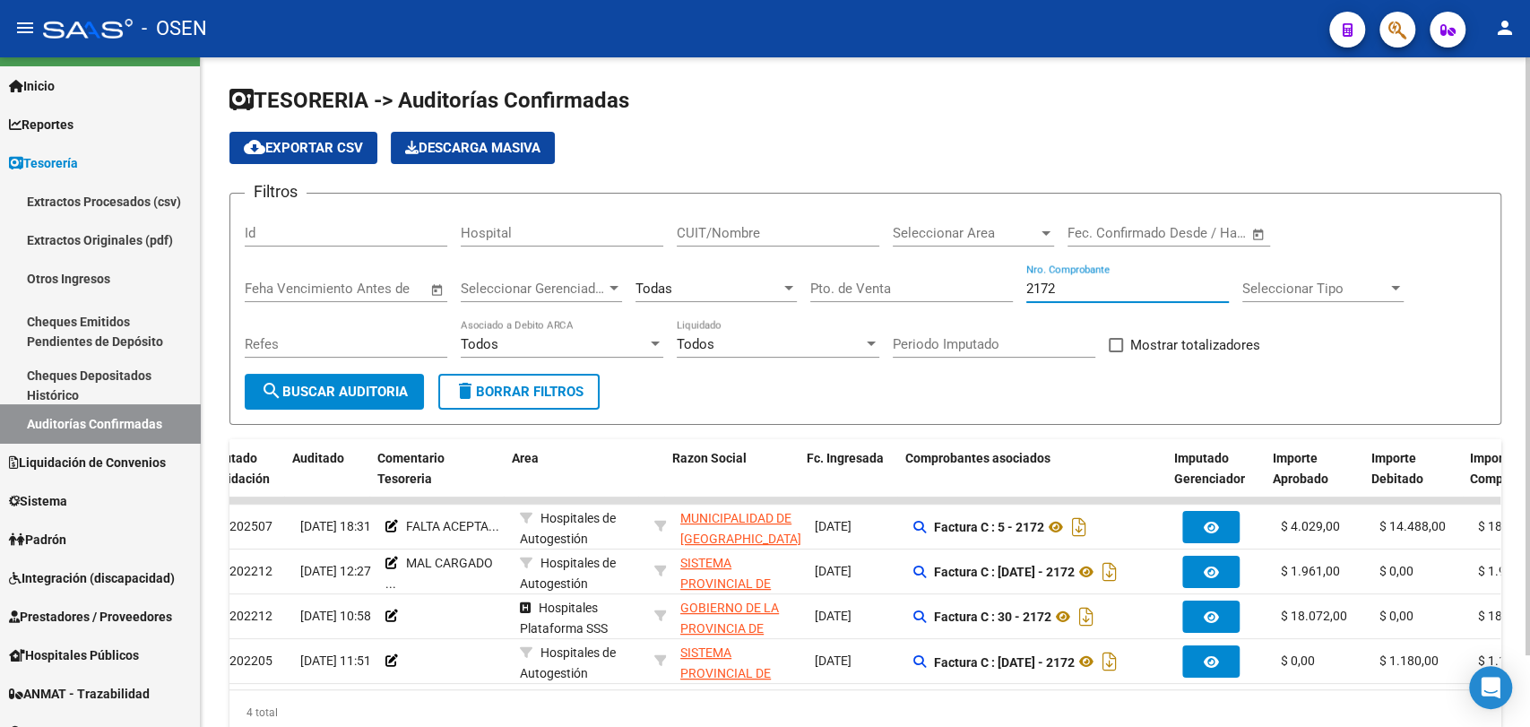
scroll to position [0, 168]
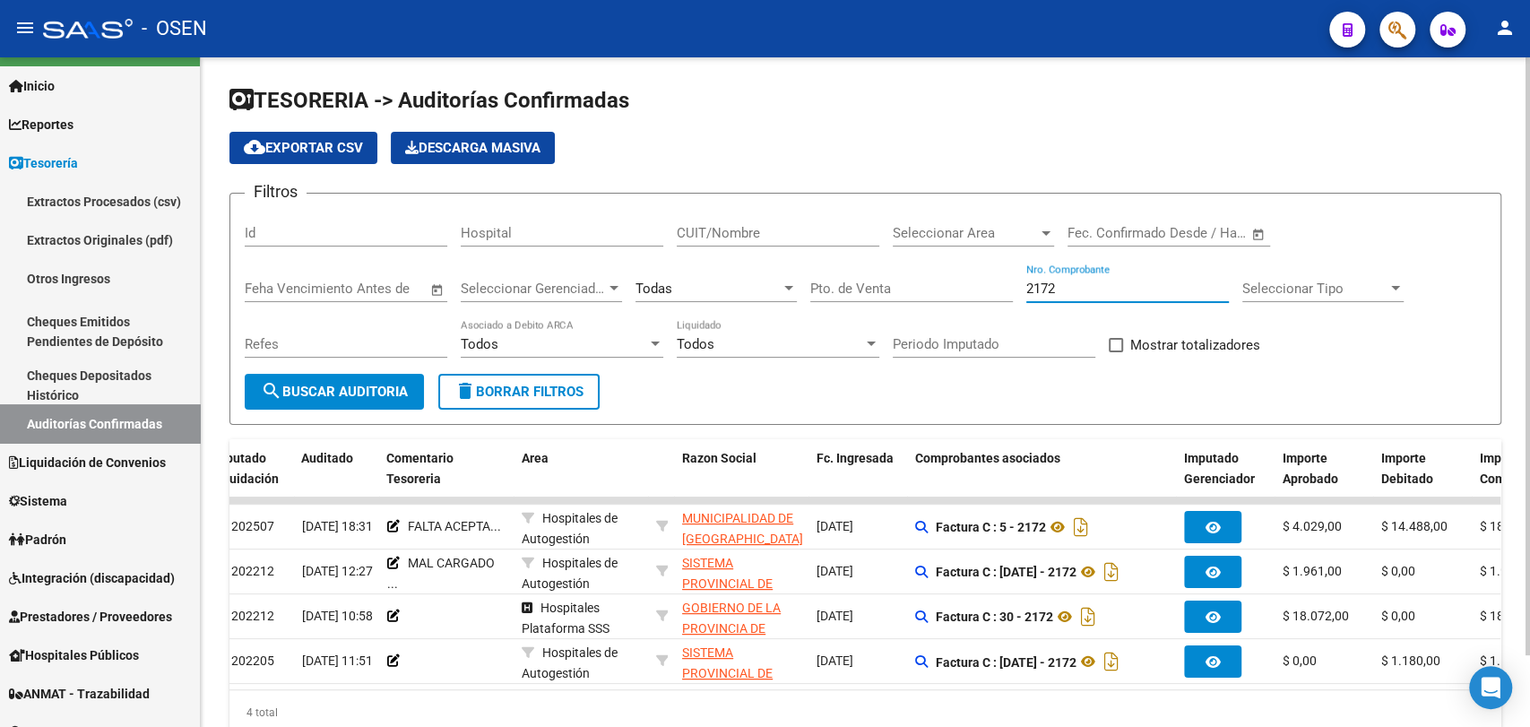
type input "2172"
click at [919, 284] on input "Pto. de Venta" at bounding box center [911, 289] width 203 height 16
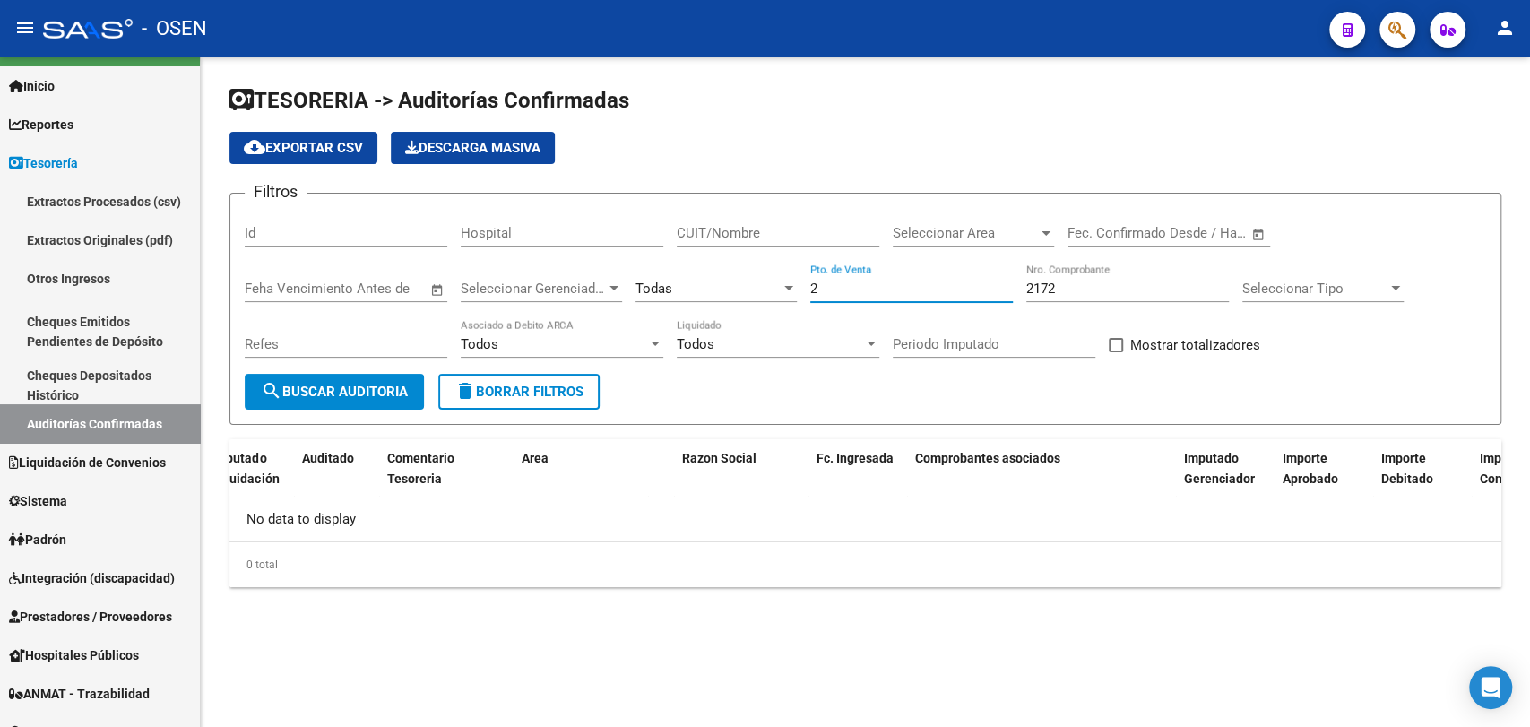
scroll to position [0, 0]
type input "2"
click at [693, 290] on div "Todas" at bounding box center [707, 289] width 145 height 16
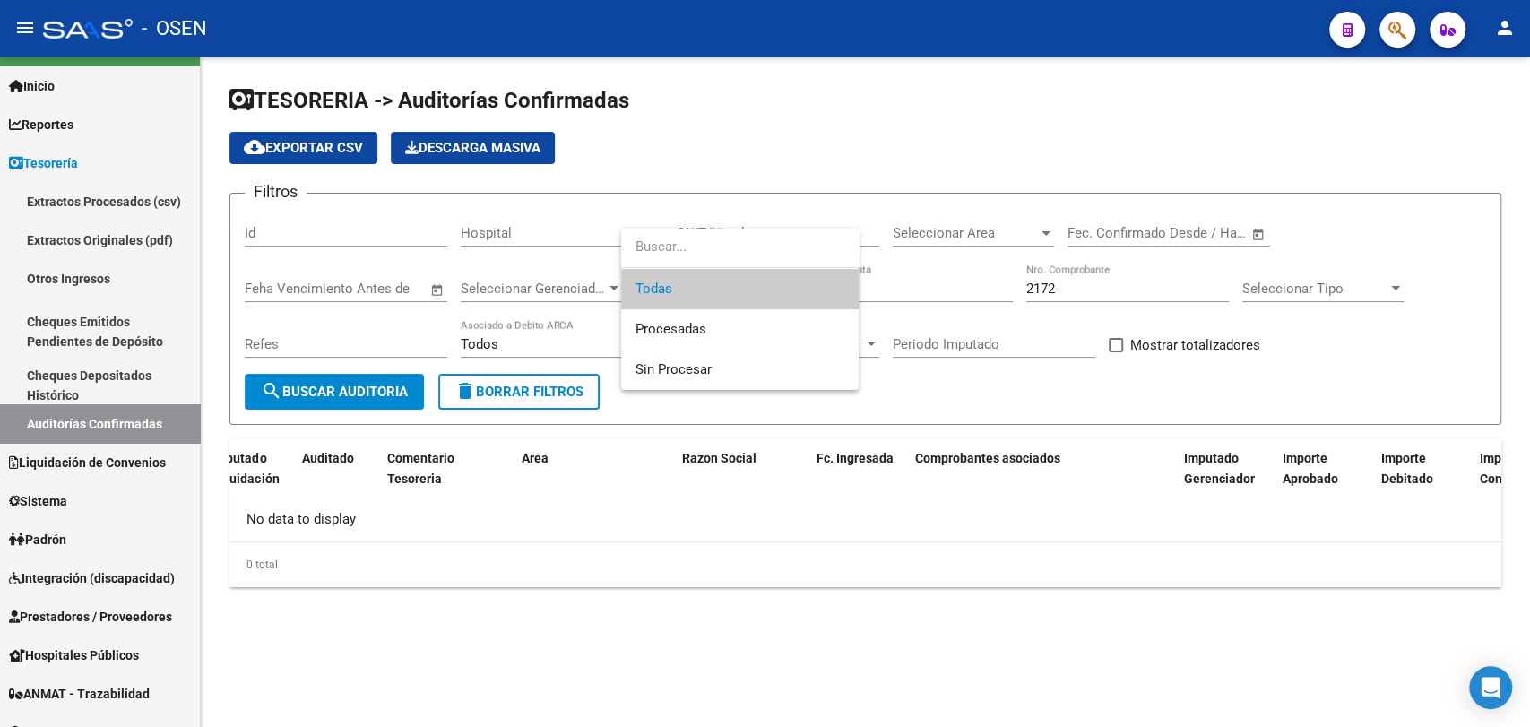
click at [974, 512] on div at bounding box center [765, 363] width 1530 height 727
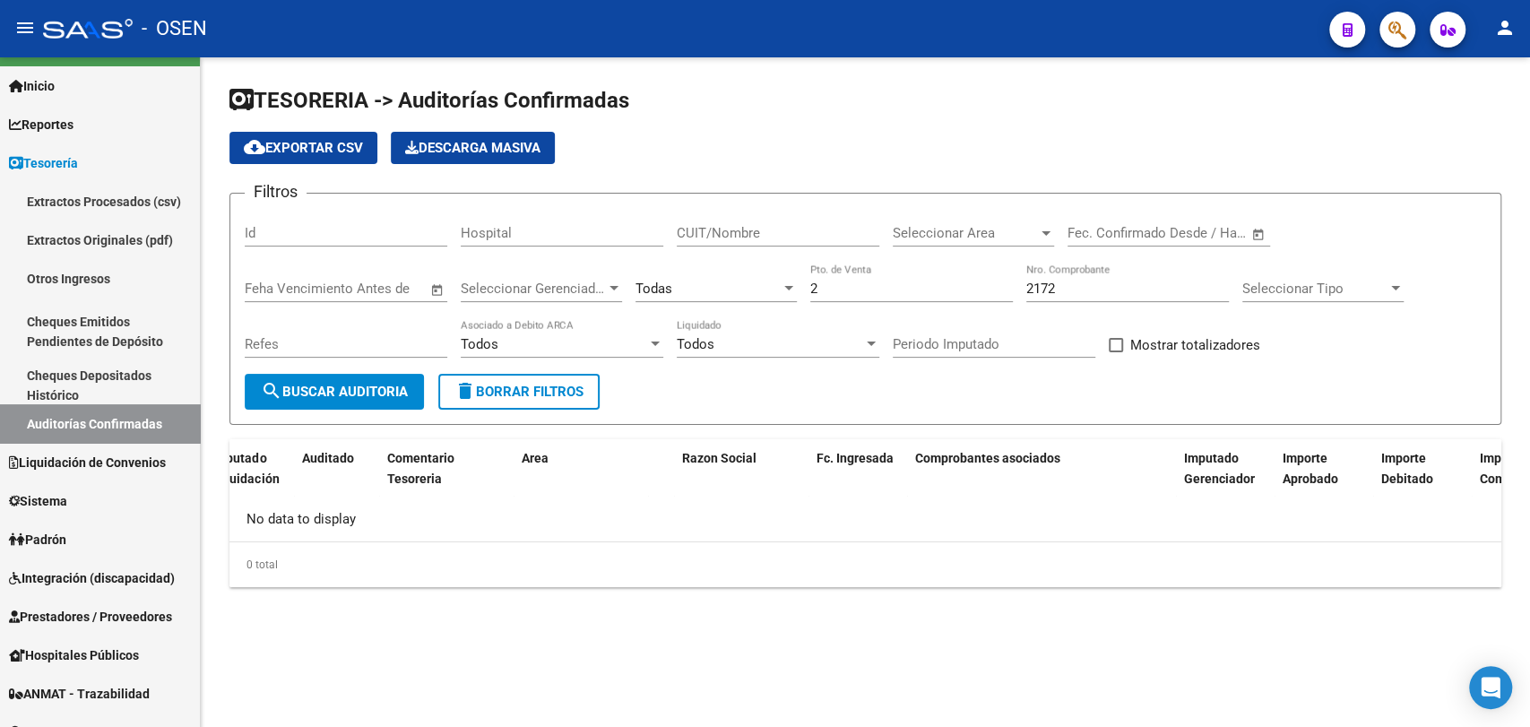
click at [705, 277] on div "Todas" at bounding box center [715, 283] width 161 height 39
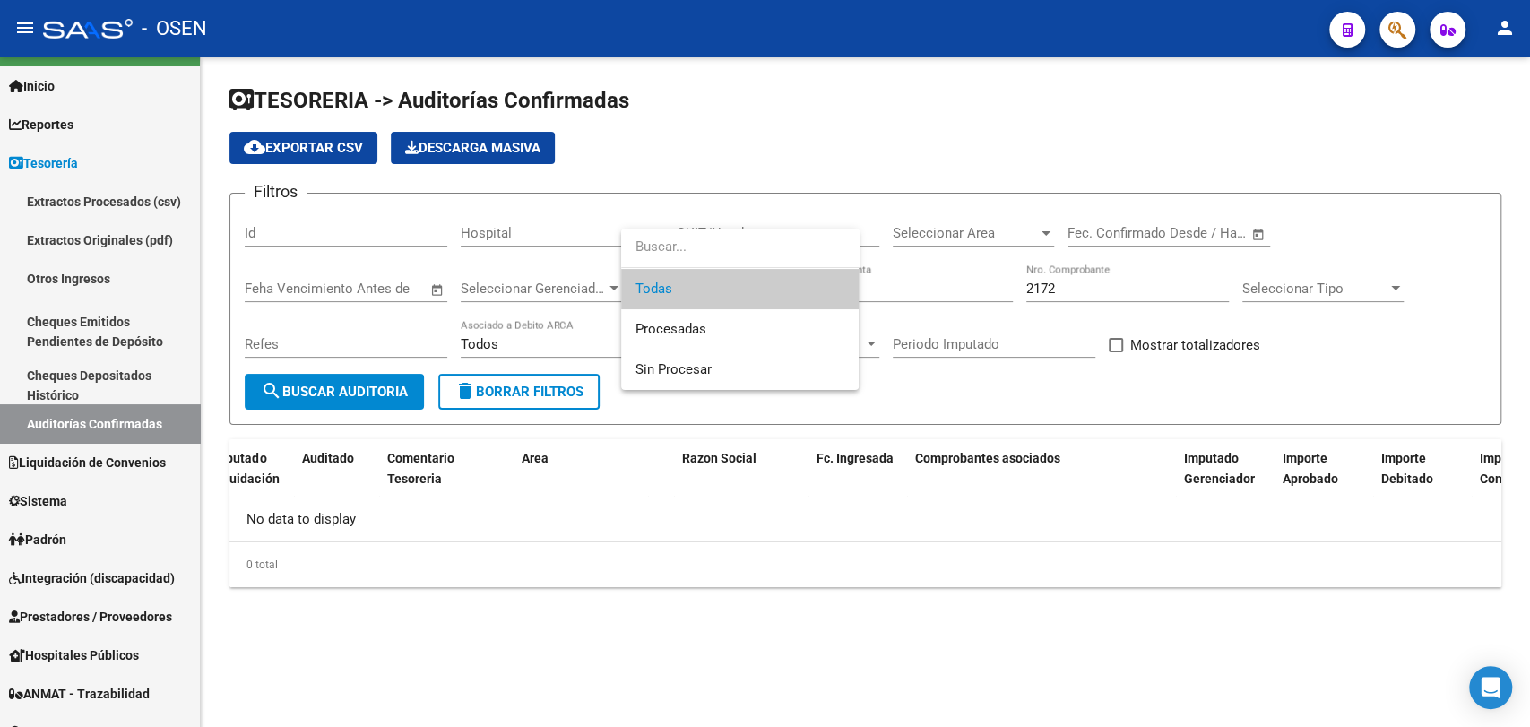
click at [1368, 583] on div at bounding box center [765, 363] width 1530 height 727
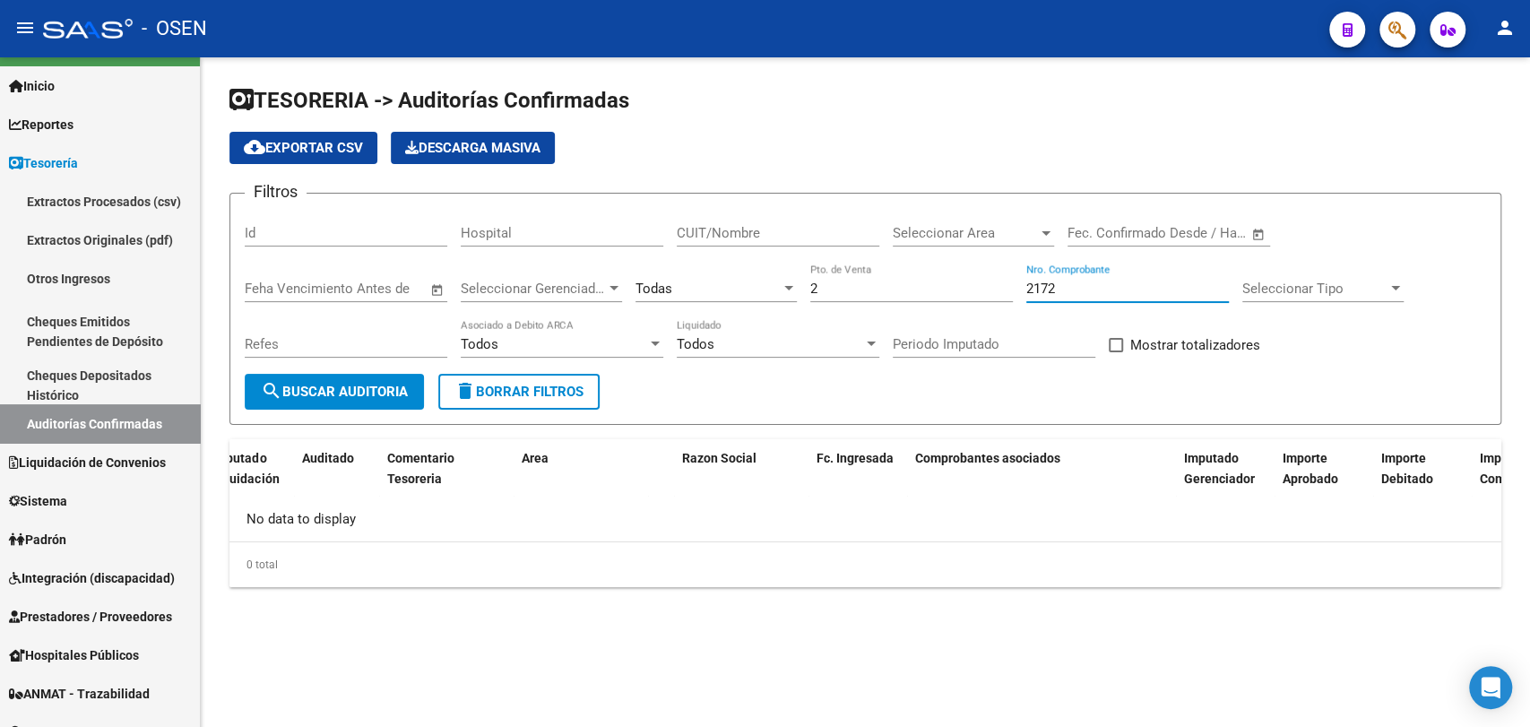
drag, startPoint x: 1112, startPoint y: 289, endPoint x: 962, endPoint y: 298, distance: 150.9
click at [962, 298] on div "Filtros Id Hospital CUIT/Nombre Seleccionar Area Seleccionar Area Fecha inicio …" at bounding box center [865, 291] width 1241 height 166
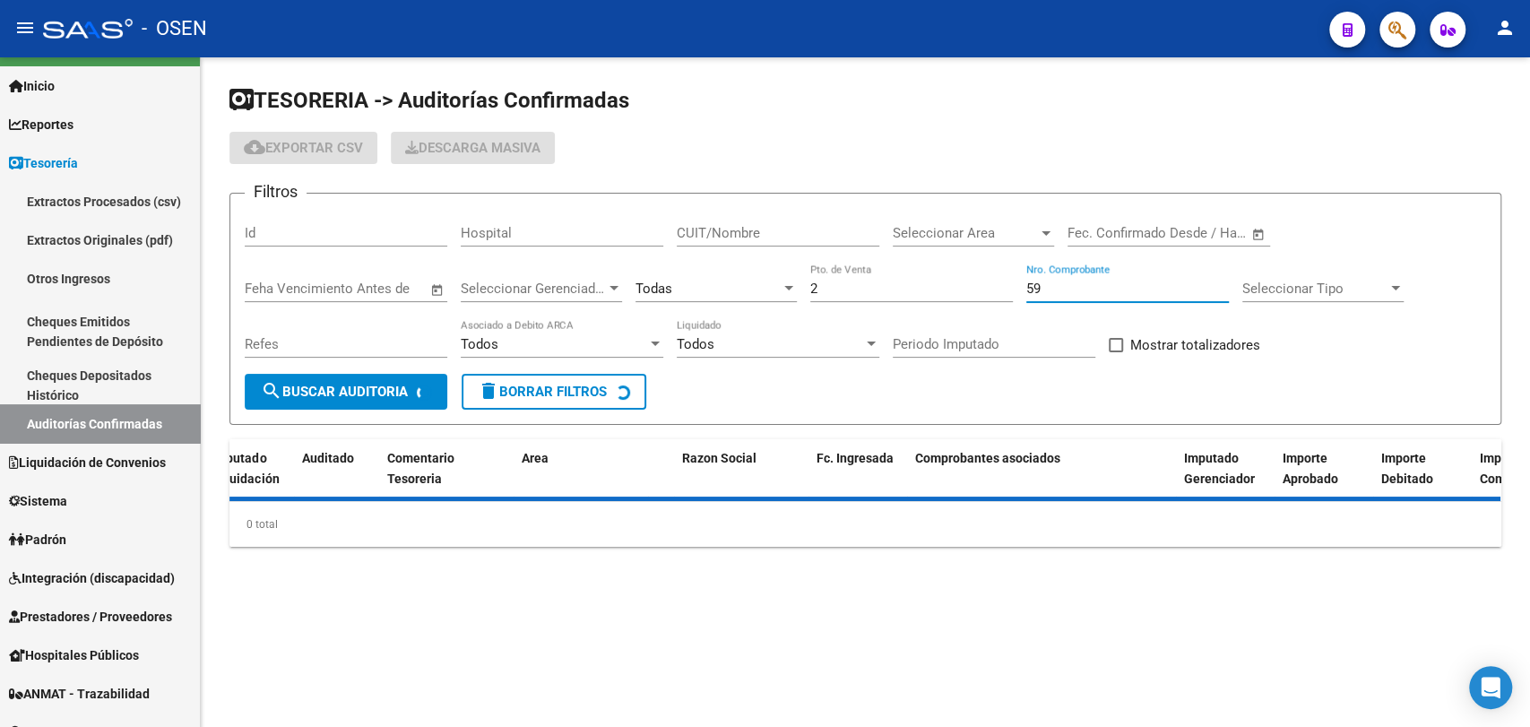
type input "59"
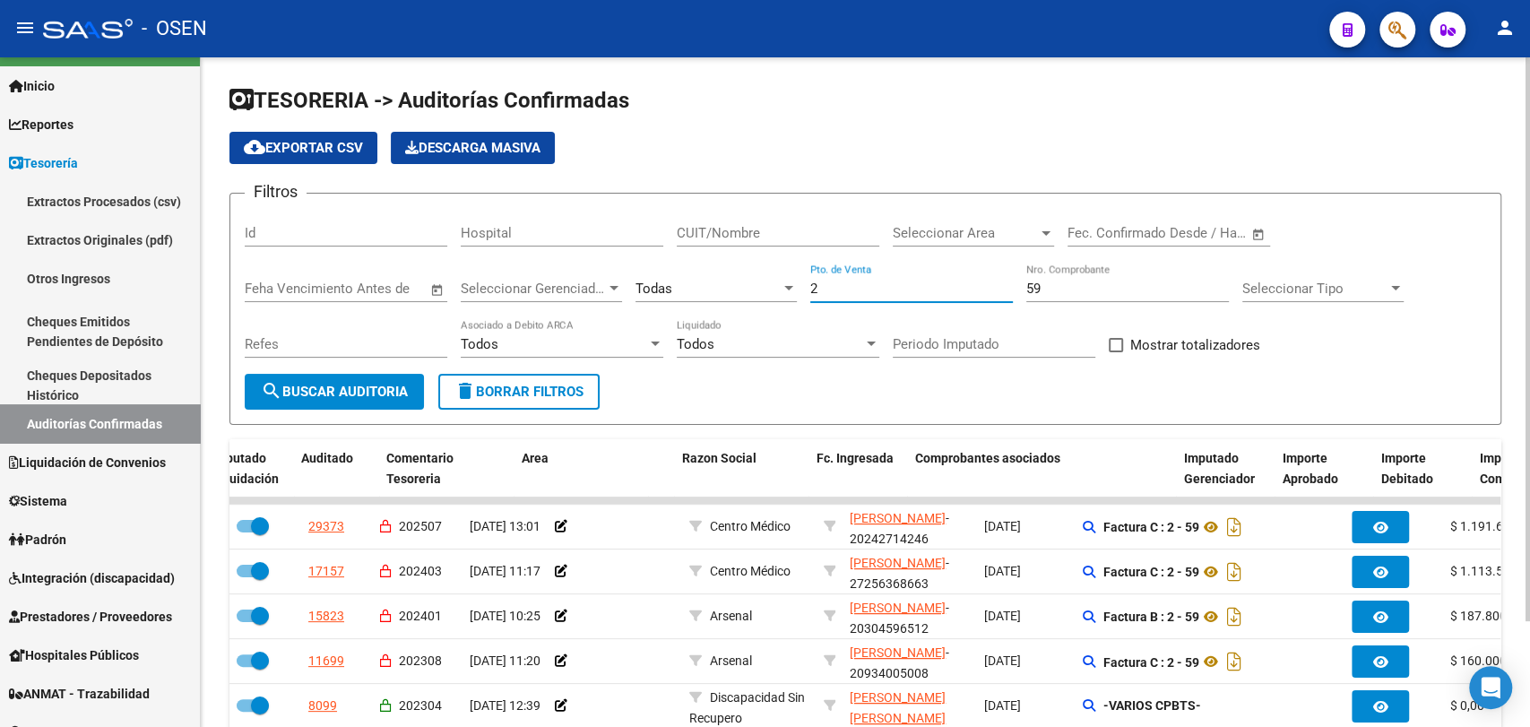
drag, startPoint x: 953, startPoint y: 289, endPoint x: 739, endPoint y: 280, distance: 214.4
click at [739, 280] on div "Filtros Id Hospital CUIT/Nombre Seleccionar Area Seleccionar Area Fecha inicio …" at bounding box center [865, 291] width 1241 height 166
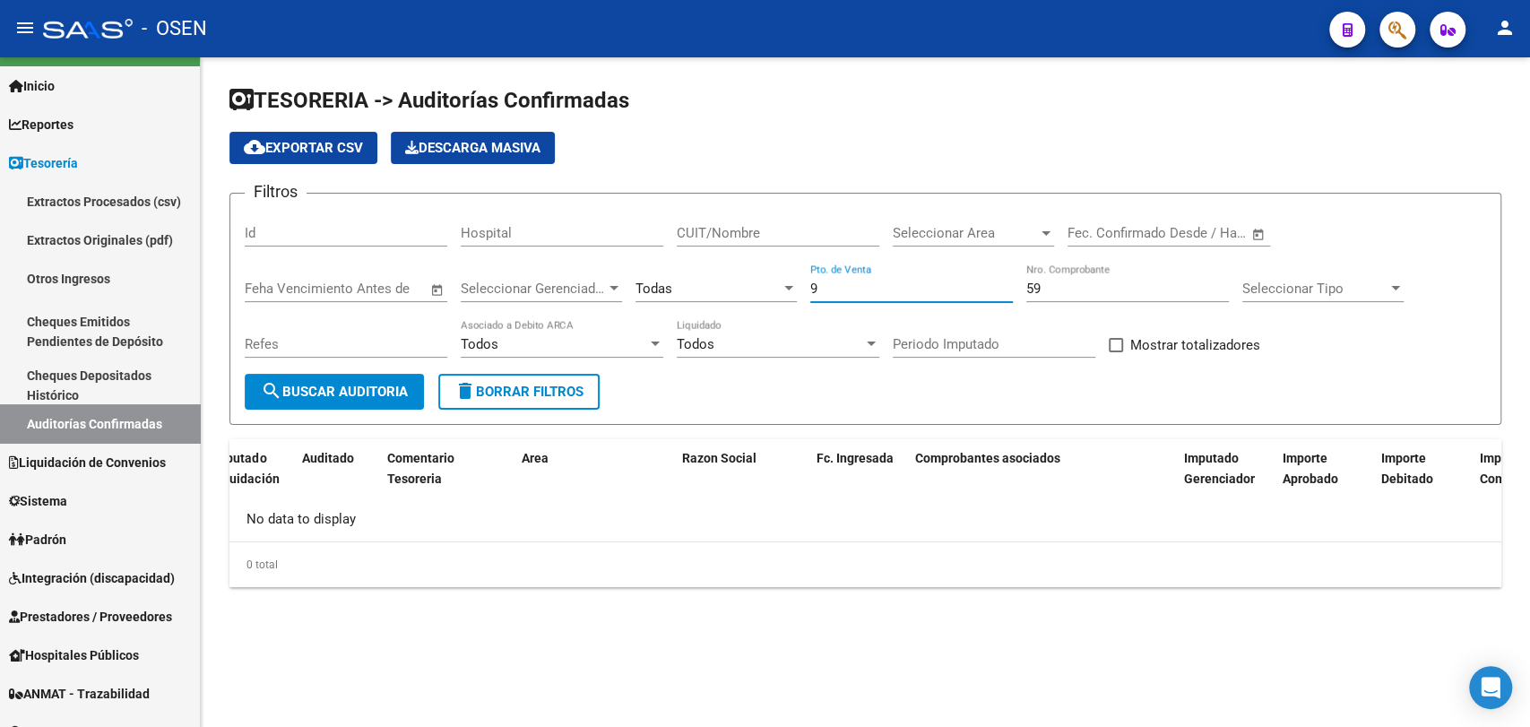
type input "9"
click at [717, 300] on div "Todas" at bounding box center [715, 283] width 161 height 39
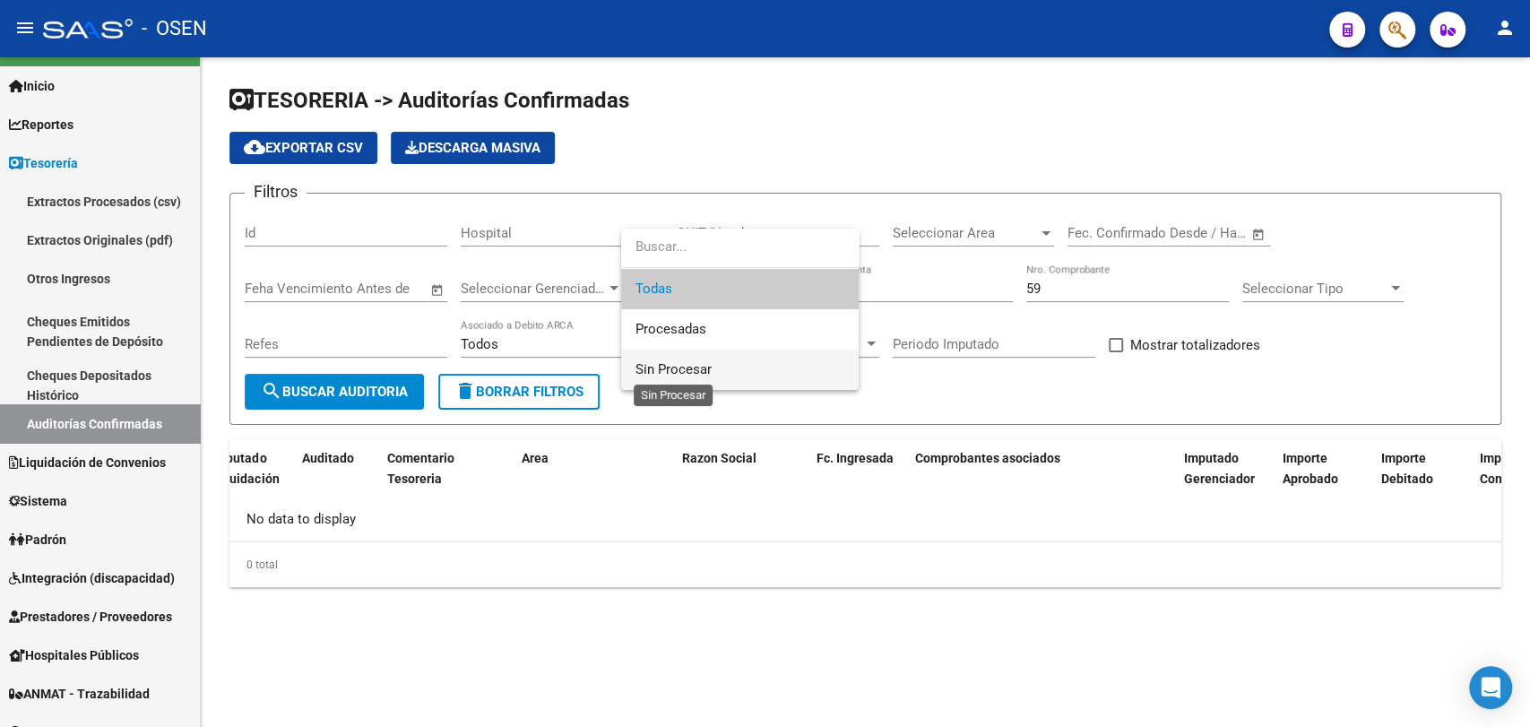
click at [692, 366] on span "Sin Procesar" at bounding box center [673, 369] width 76 height 16
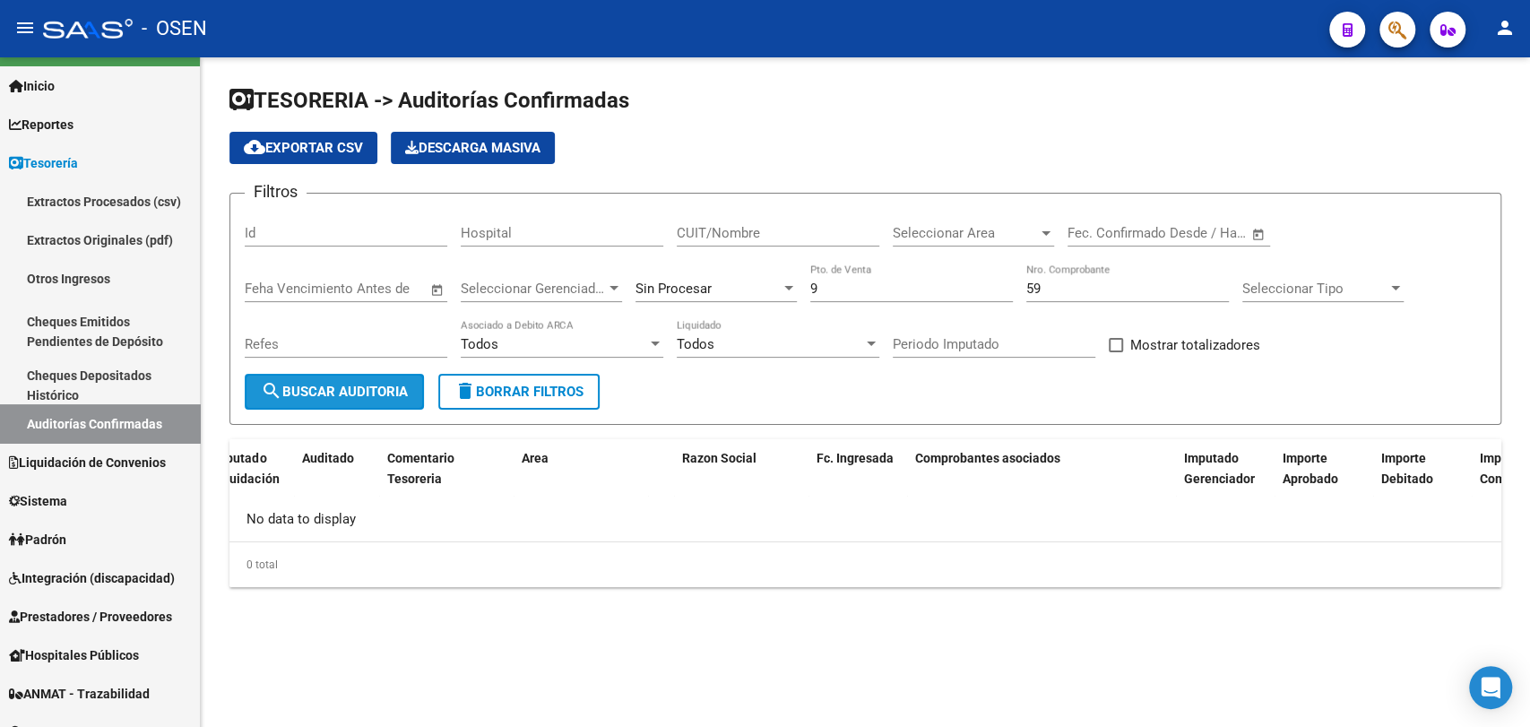
click at [328, 378] on button "search Buscar Auditoria" at bounding box center [334, 392] width 179 height 36
click at [710, 289] on span "Sin Procesar" at bounding box center [673, 289] width 76 height 16
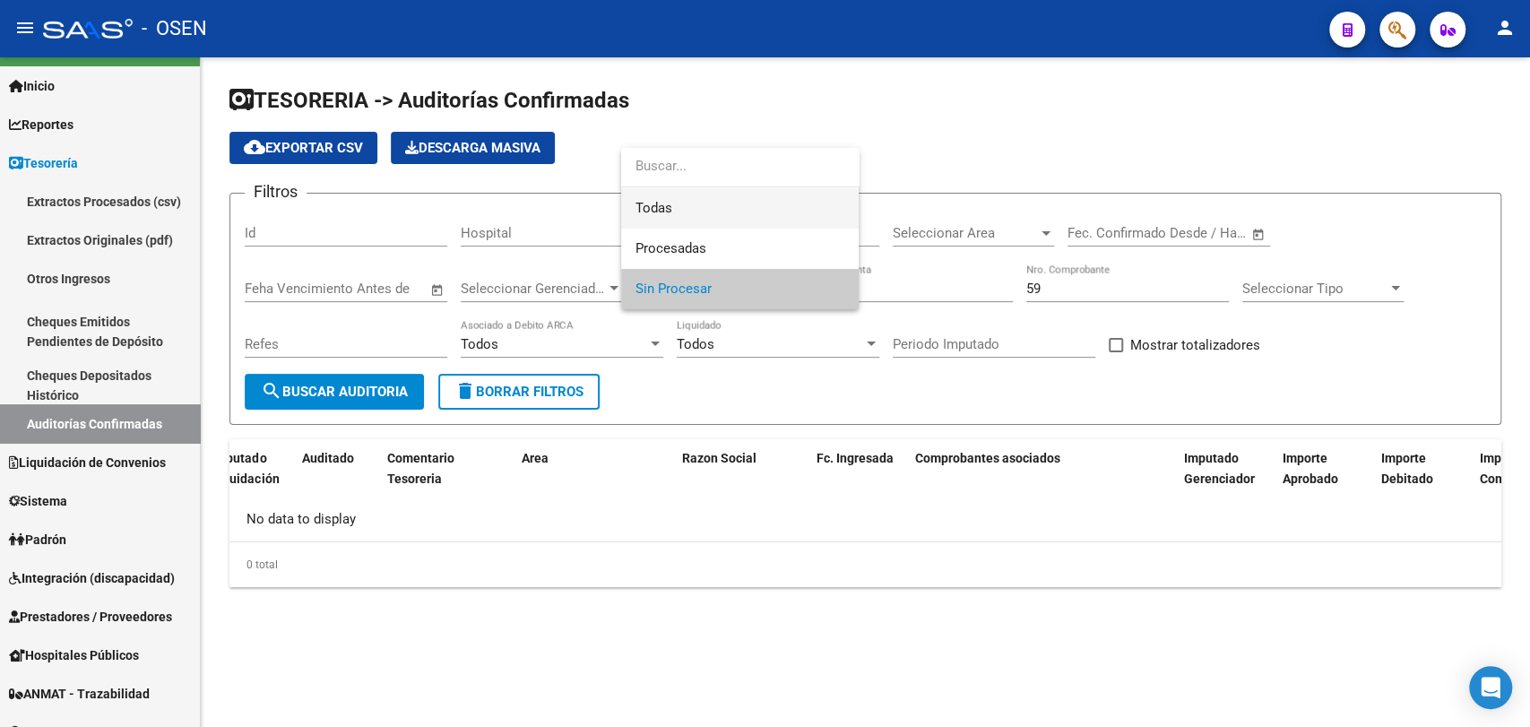
click at [726, 223] on span "Todas" at bounding box center [739, 208] width 209 height 40
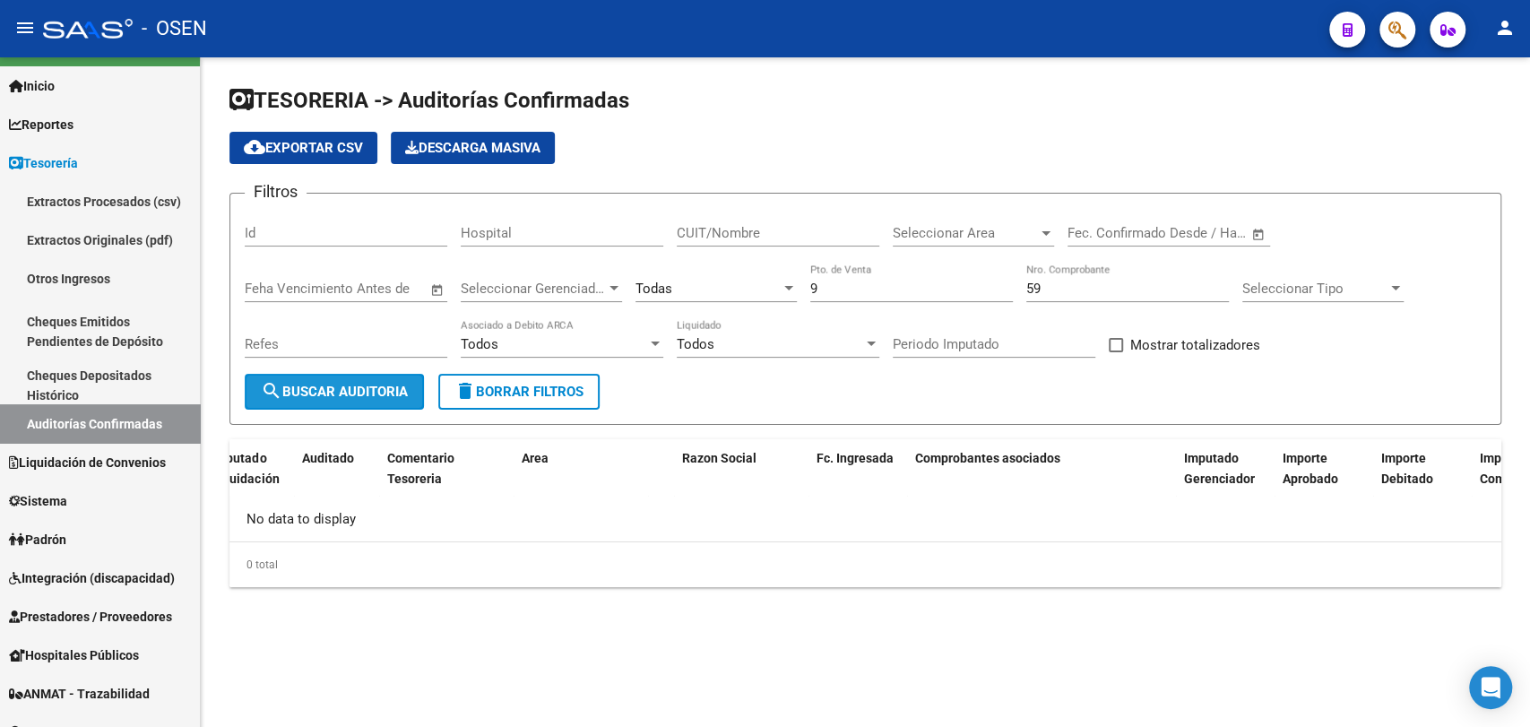
click at [398, 399] on span "search Buscar Auditoria" at bounding box center [334, 392] width 147 height 16
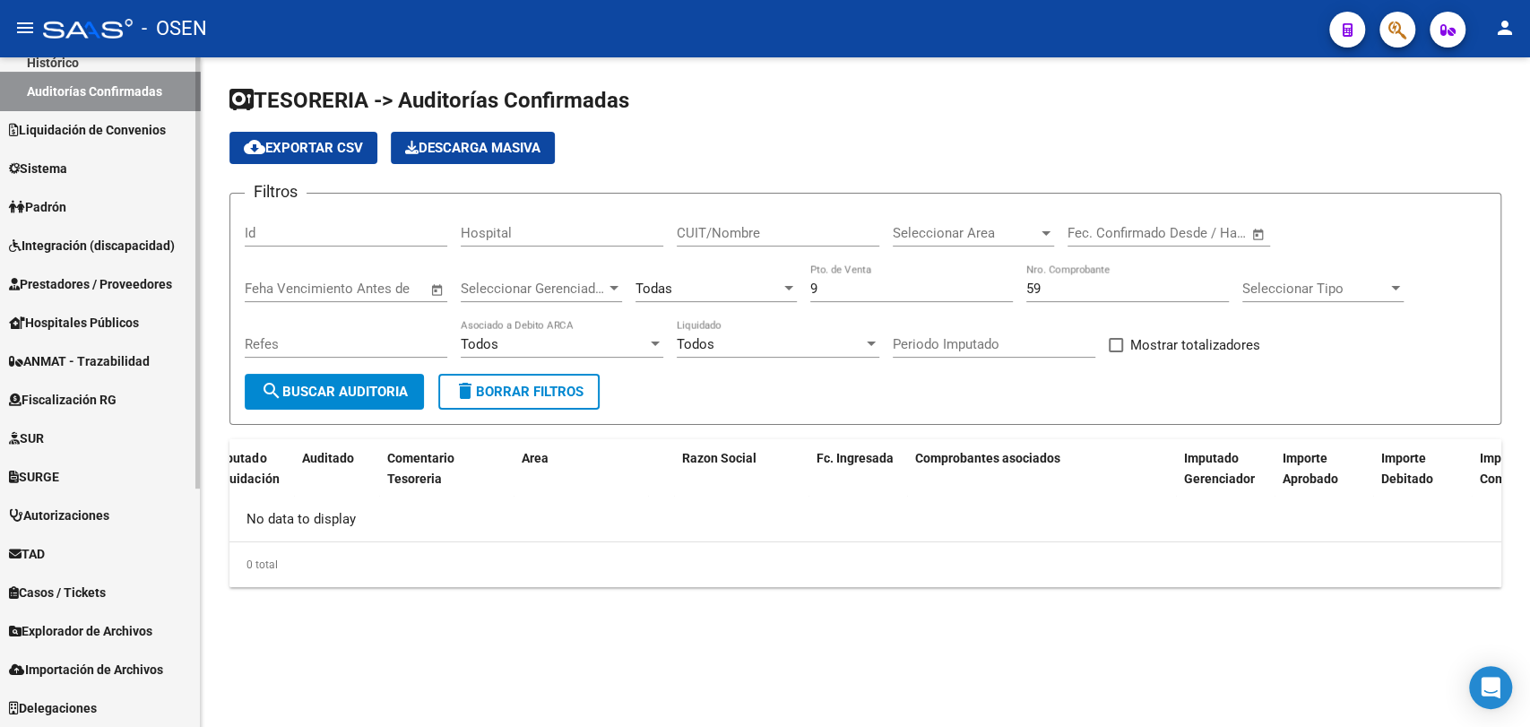
click at [131, 286] on span "Prestadores / Proveedores" at bounding box center [90, 284] width 163 height 20
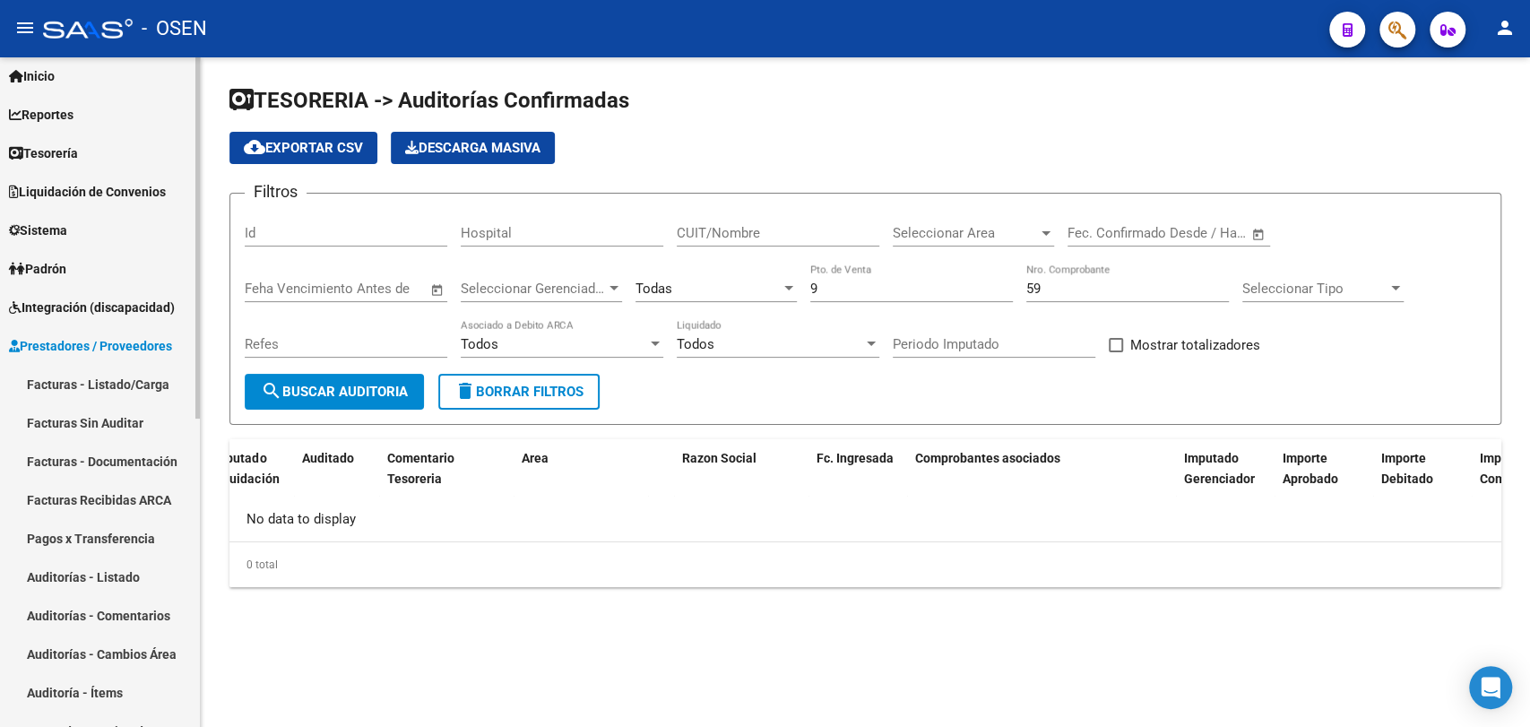
scroll to position [37, 0]
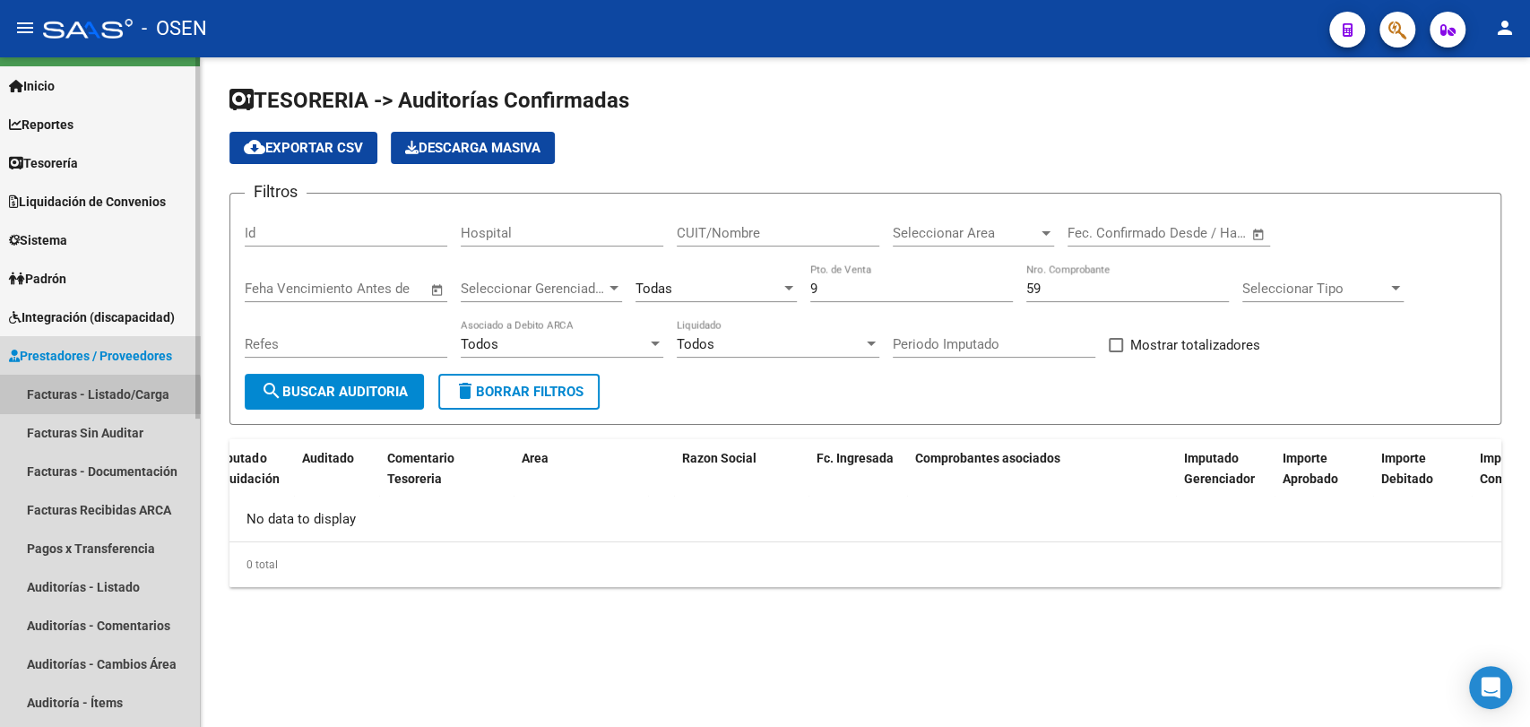
click at [96, 397] on link "Facturas - Listado/Carga" at bounding box center [100, 394] width 200 height 39
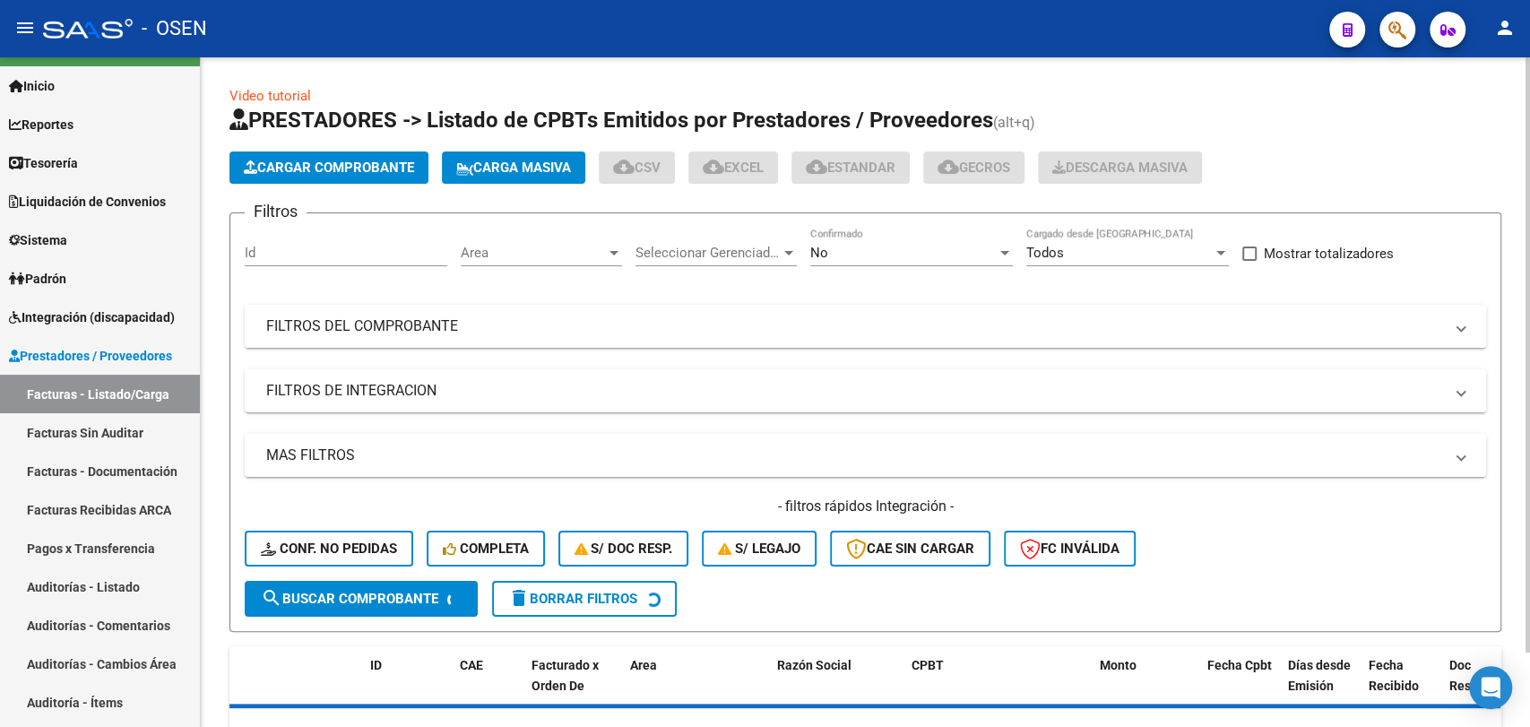
click at [402, 341] on mat-expansion-panel-header "FILTROS DEL COMPROBANTE" at bounding box center [865, 326] width 1241 height 43
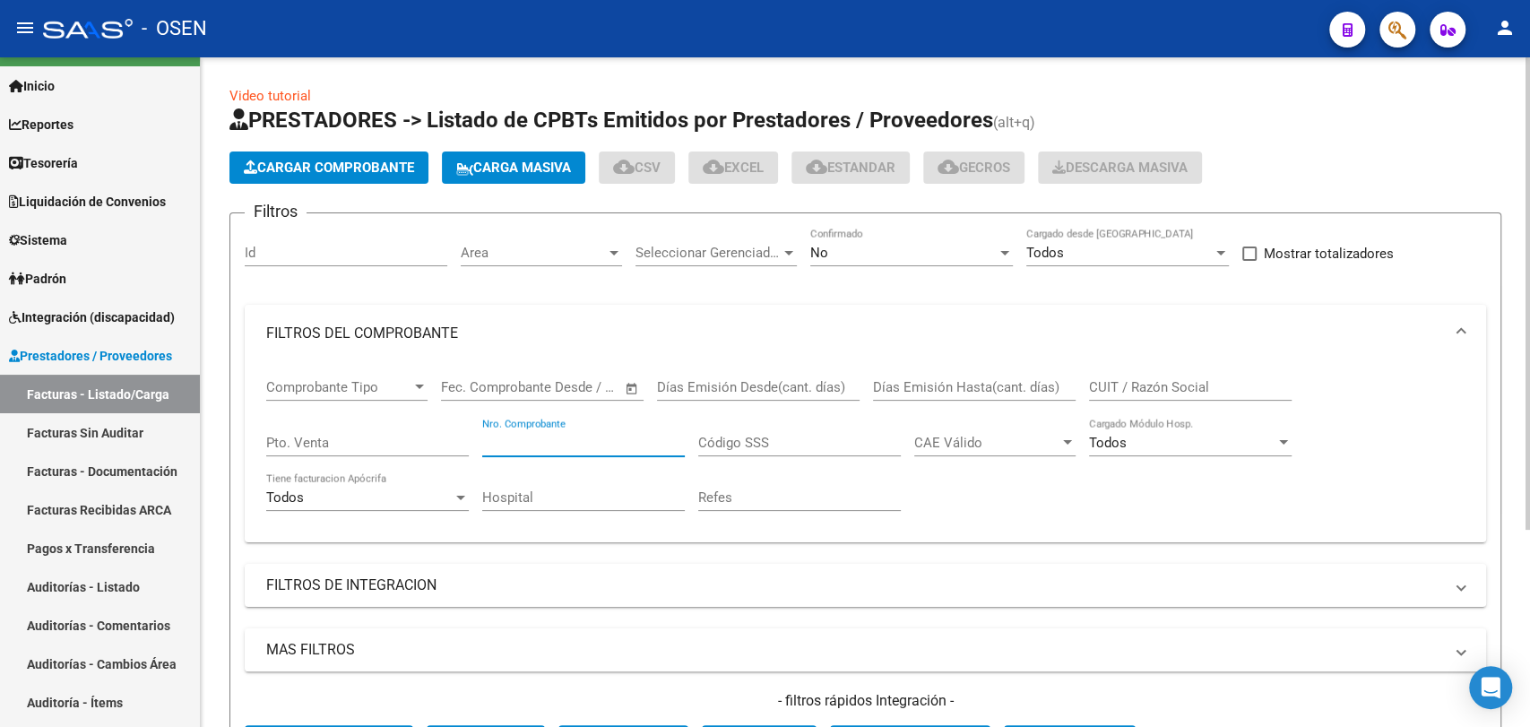
click at [577, 447] on input "Nro. Comprobante" at bounding box center [583, 443] width 203 height 16
click at [366, 441] on input "Pto. Venta" at bounding box center [367, 443] width 203 height 16
type input "9"
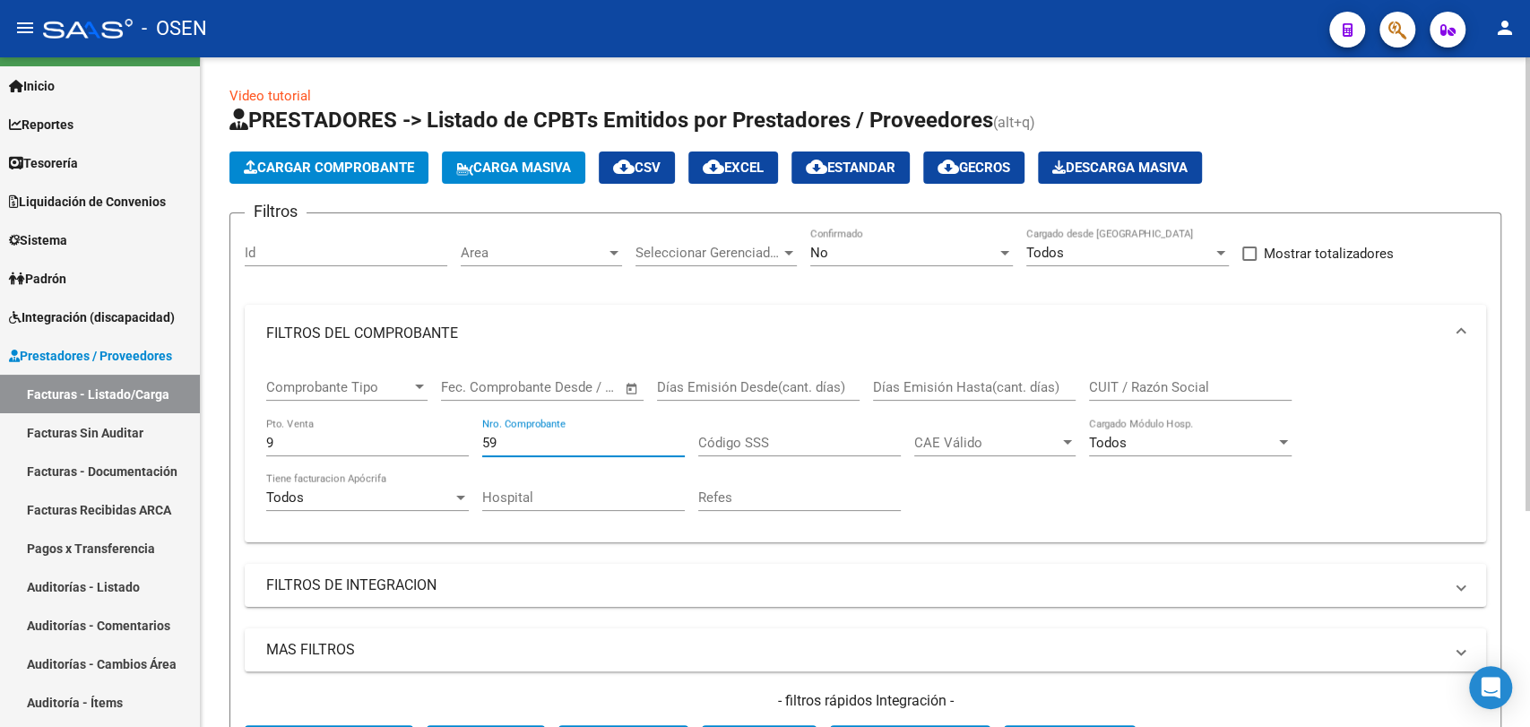
type input "59"
click at [872, 267] on div "No Confirmado" at bounding box center [911, 256] width 203 height 56
click at [875, 229] on div "No Confirmado" at bounding box center [911, 247] width 203 height 39
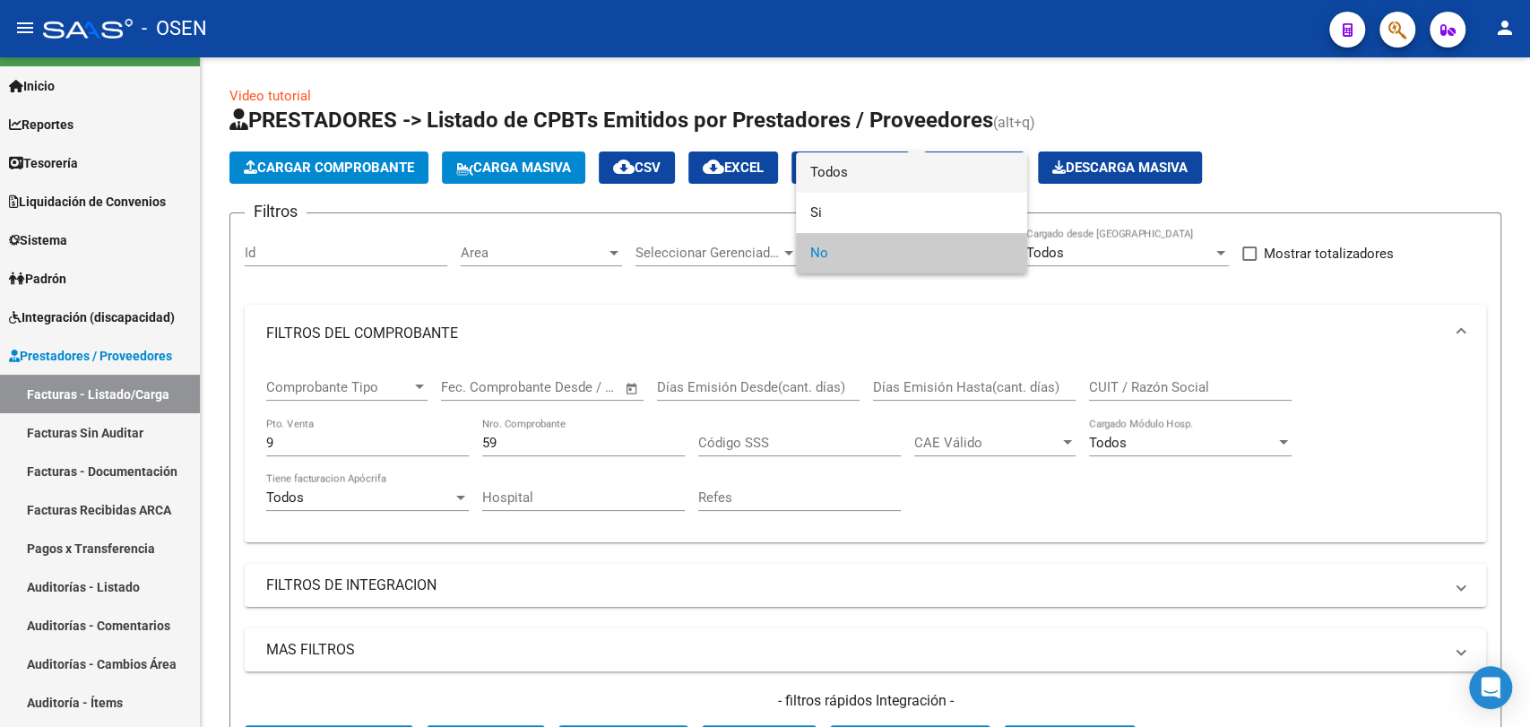
click at [883, 179] on span "Todos" at bounding box center [911, 172] width 203 height 40
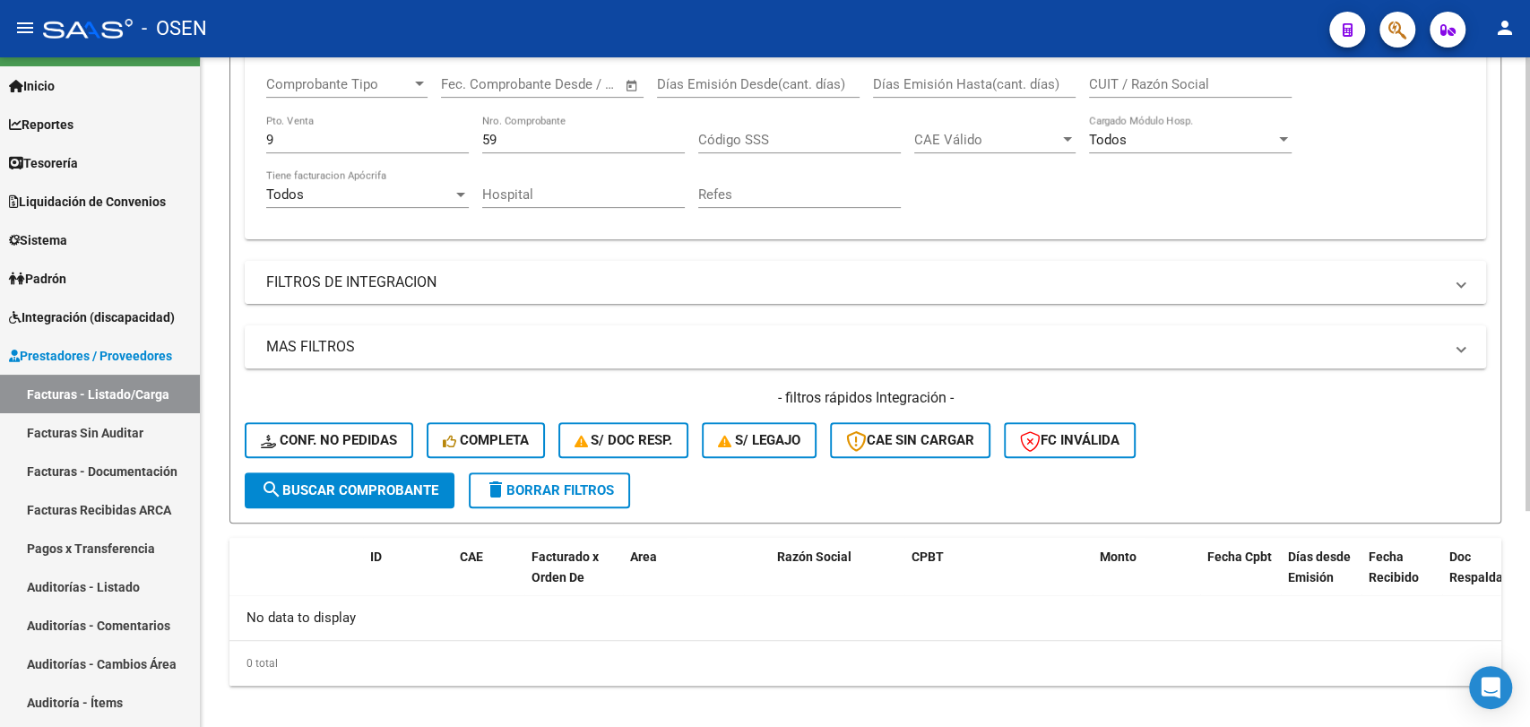
scroll to position [319, 0]
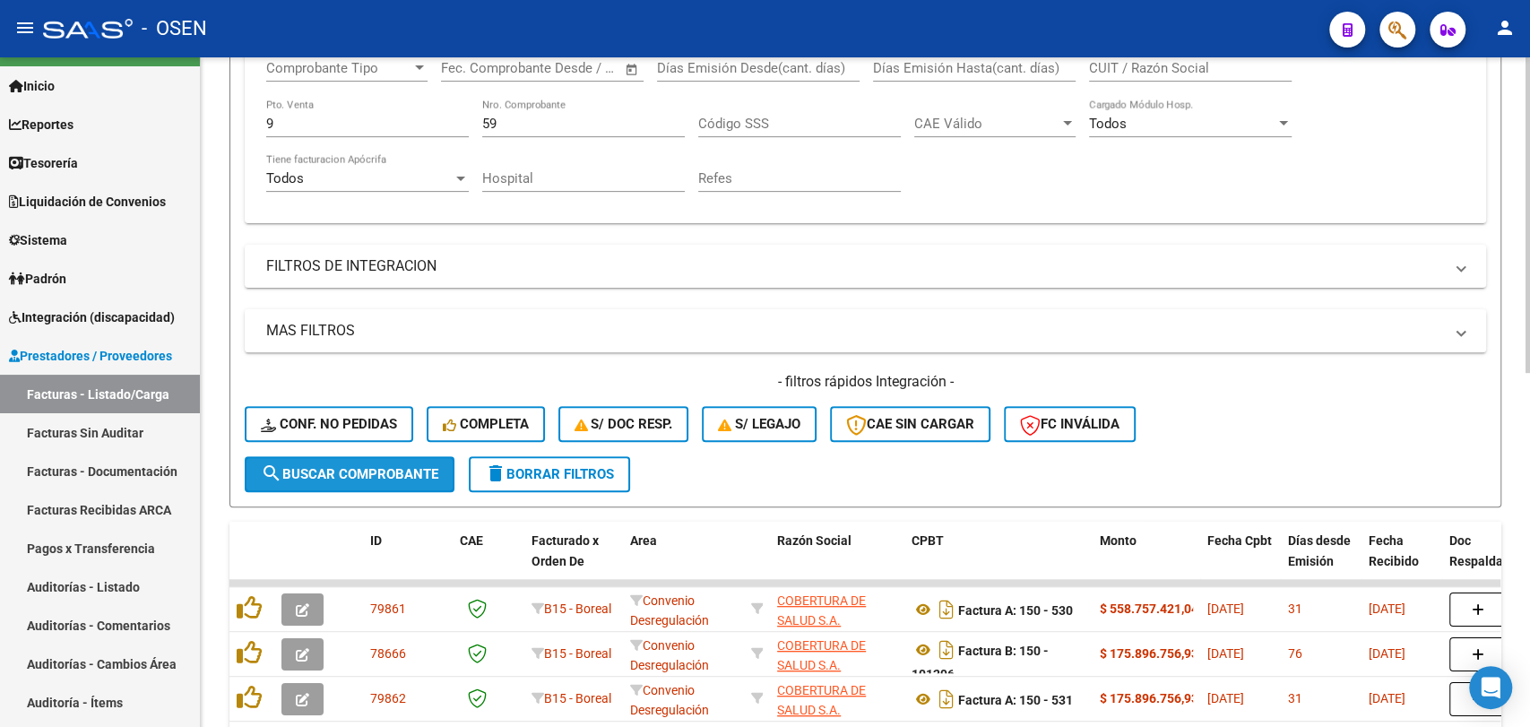
click at [379, 464] on button "search Buscar Comprobante" at bounding box center [350, 474] width 210 height 36
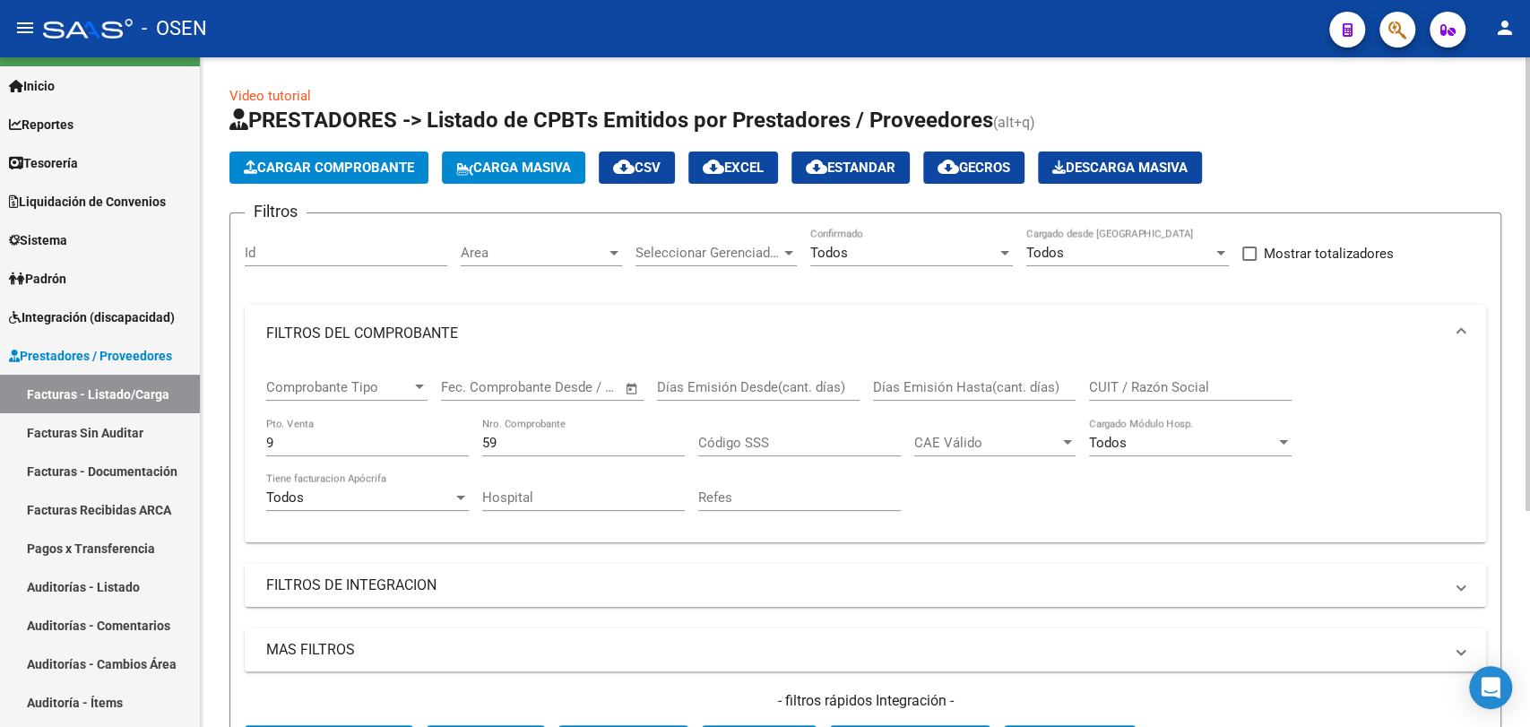
scroll to position [0, 0]
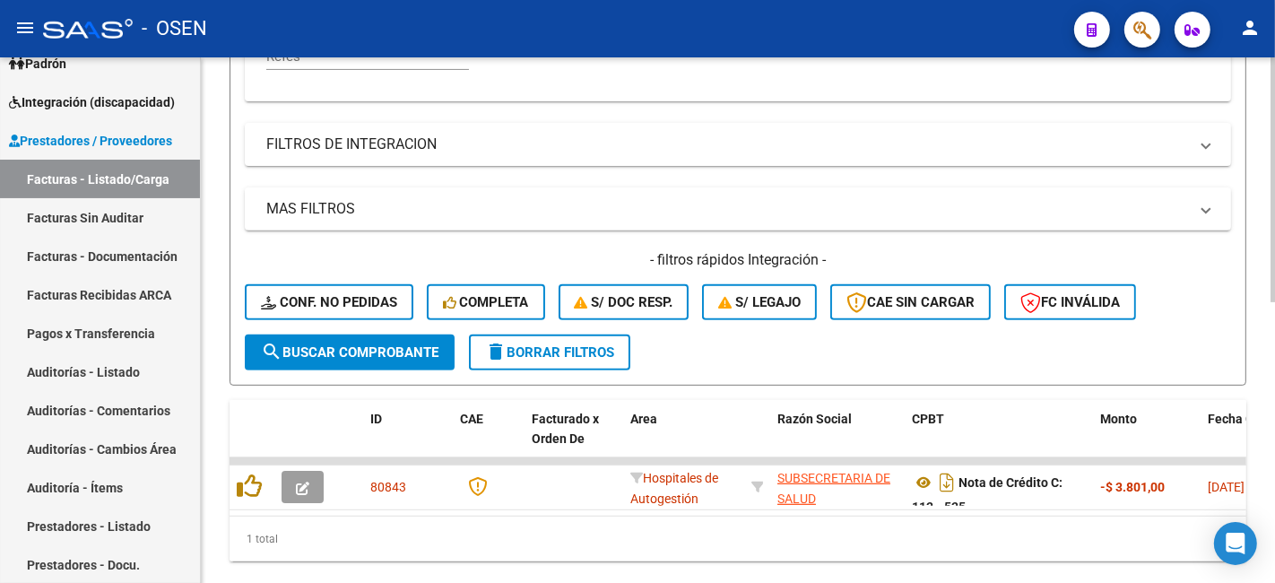
scroll to position [601, 0]
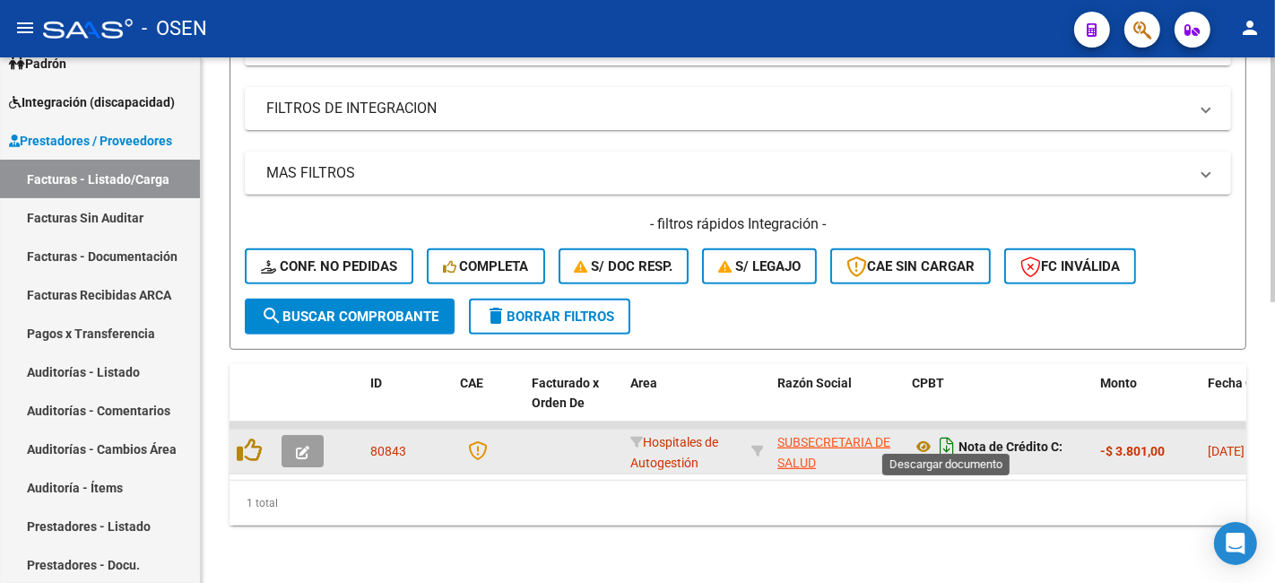
type input "535"
click at [942, 432] on icon "Descargar documento" at bounding box center [946, 446] width 23 height 29
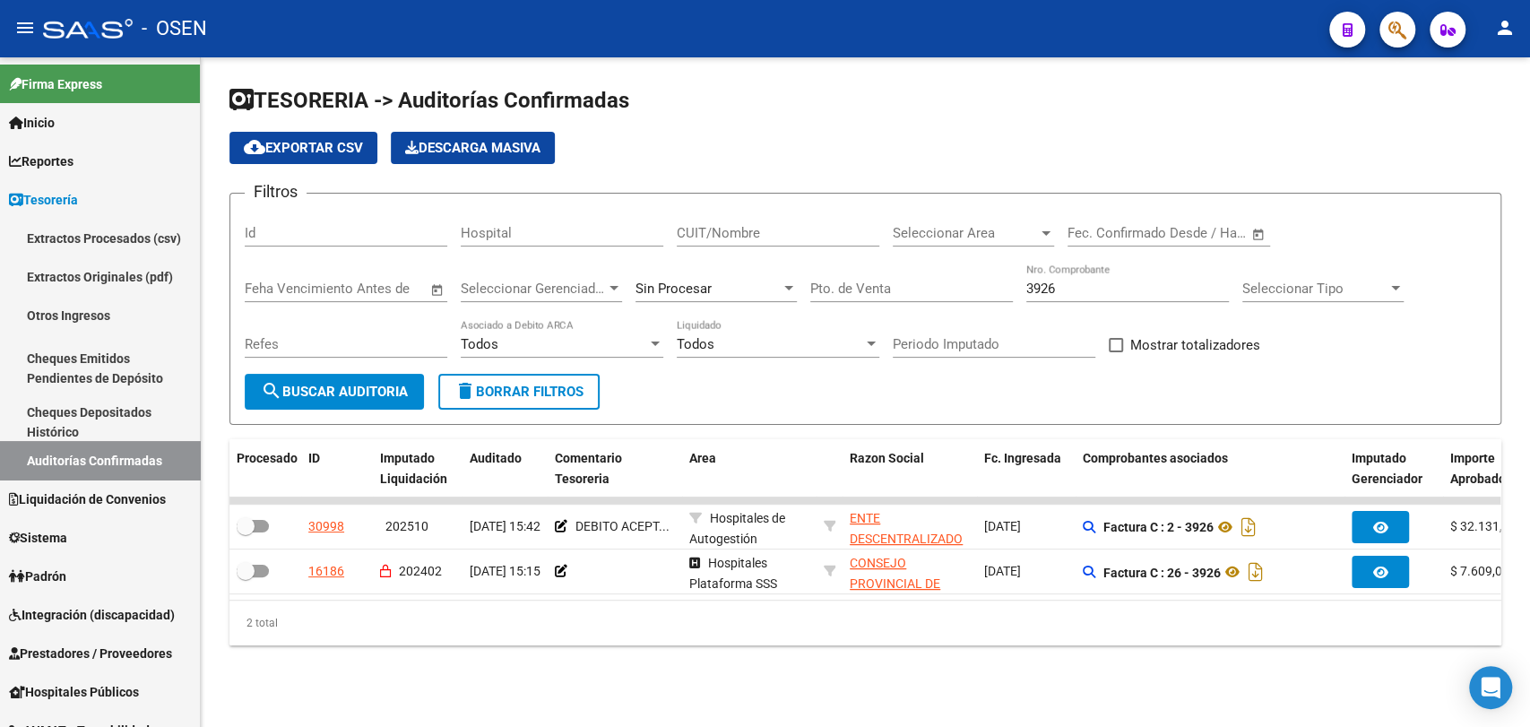
scroll to position [37, 0]
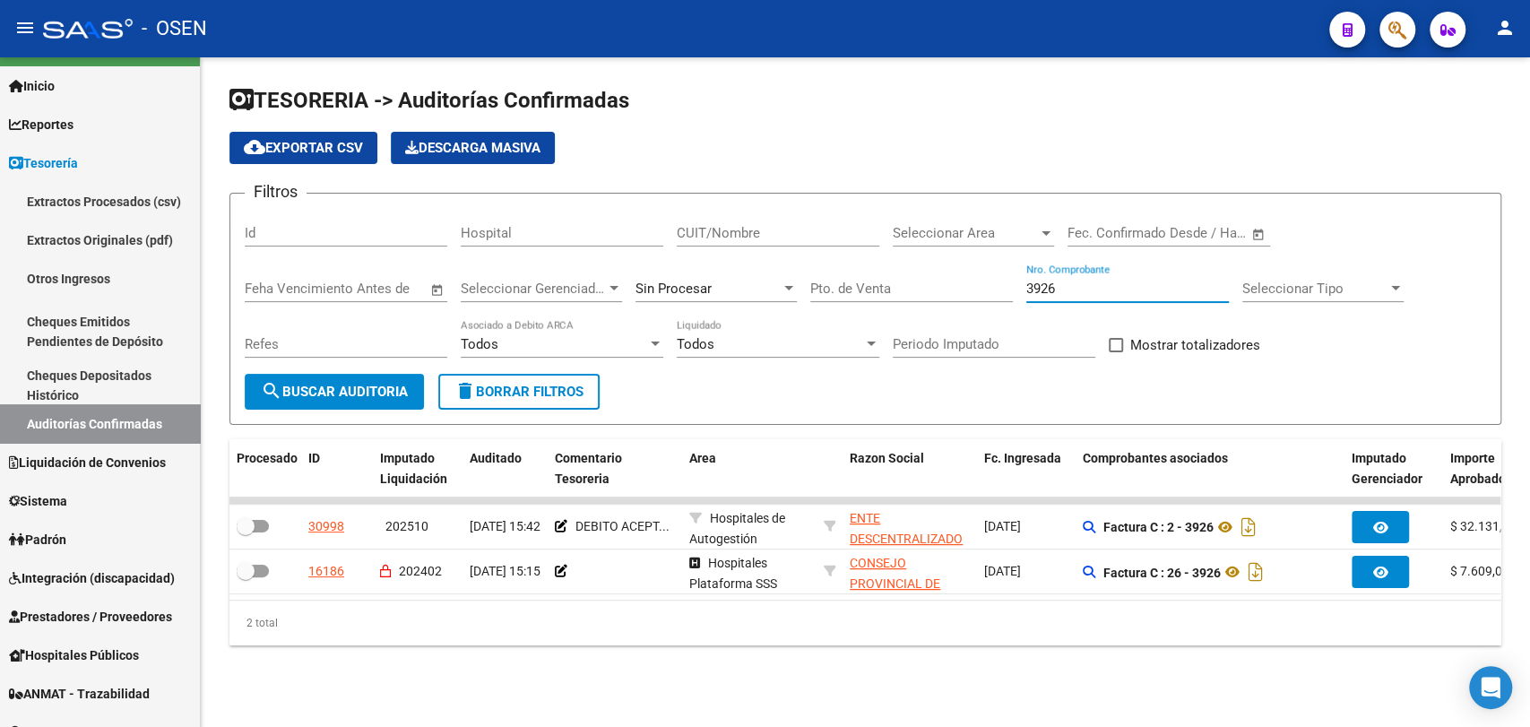
drag, startPoint x: 1110, startPoint y: 290, endPoint x: 818, endPoint y: 259, distance: 292.9
click at [819, 259] on div "Filtros Id Hospital CUIT/Nombre Seleccionar Area Seleccionar Area Fecha inicio …" at bounding box center [865, 291] width 1241 height 166
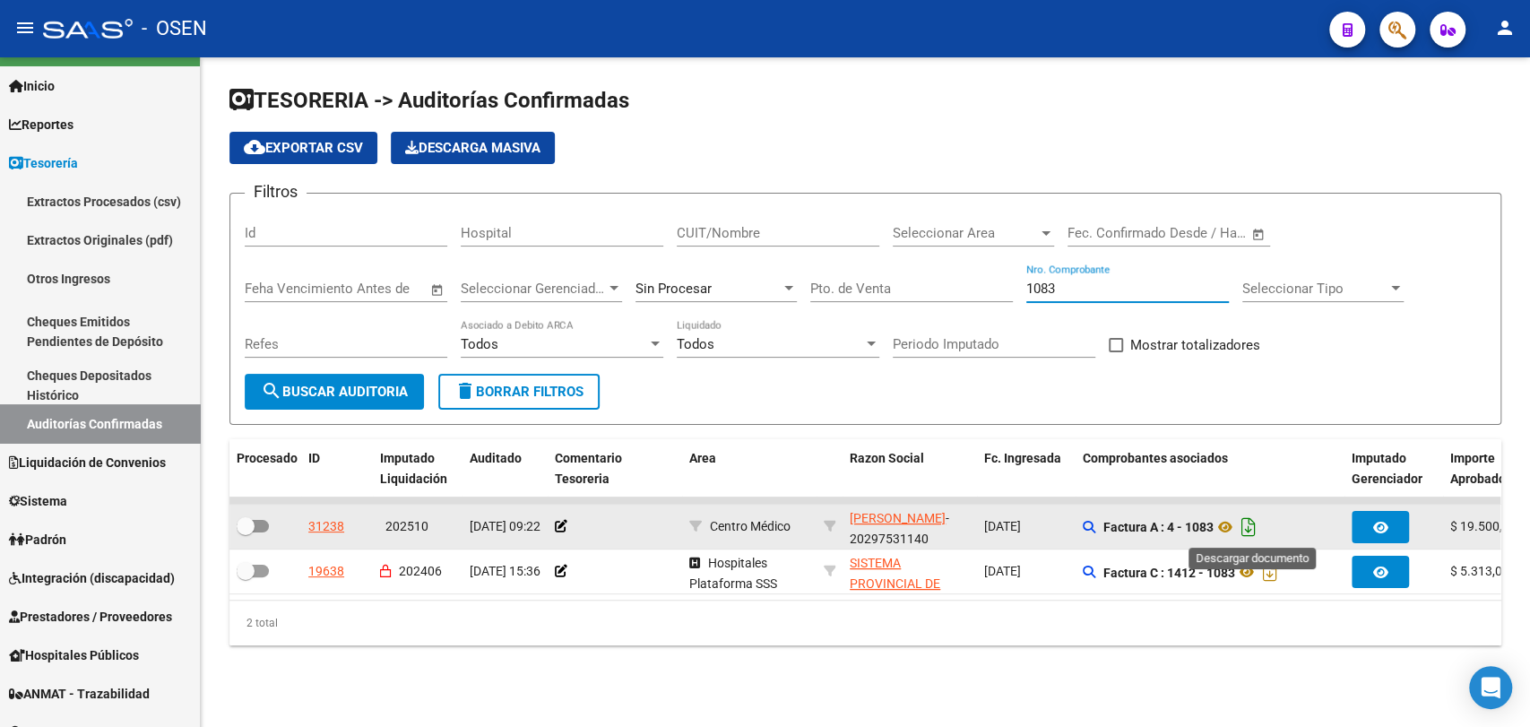
type input "1083"
click at [1258, 524] on icon "Descargar documento" at bounding box center [1248, 527] width 23 height 29
drag, startPoint x: 1068, startPoint y: 283, endPoint x: 792, endPoint y: 257, distance: 277.3
click at [792, 257] on div "Filtros Id Hospital CUIT/Nombre Seleccionar Area Seleccionar Area Fecha inicio …" at bounding box center [865, 291] width 1241 height 166
click at [958, 231] on span "Seleccionar Area" at bounding box center [965, 233] width 145 height 16
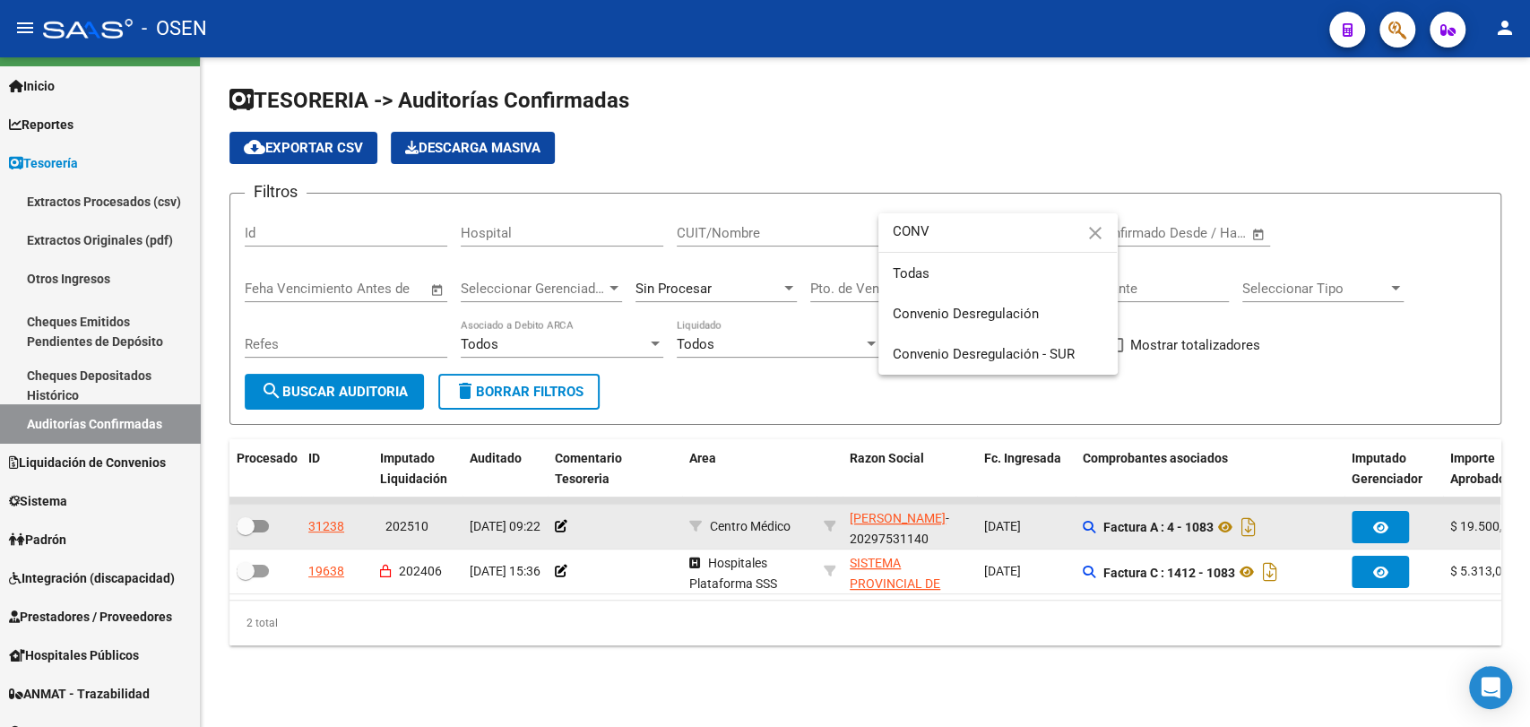
type input "CONV"
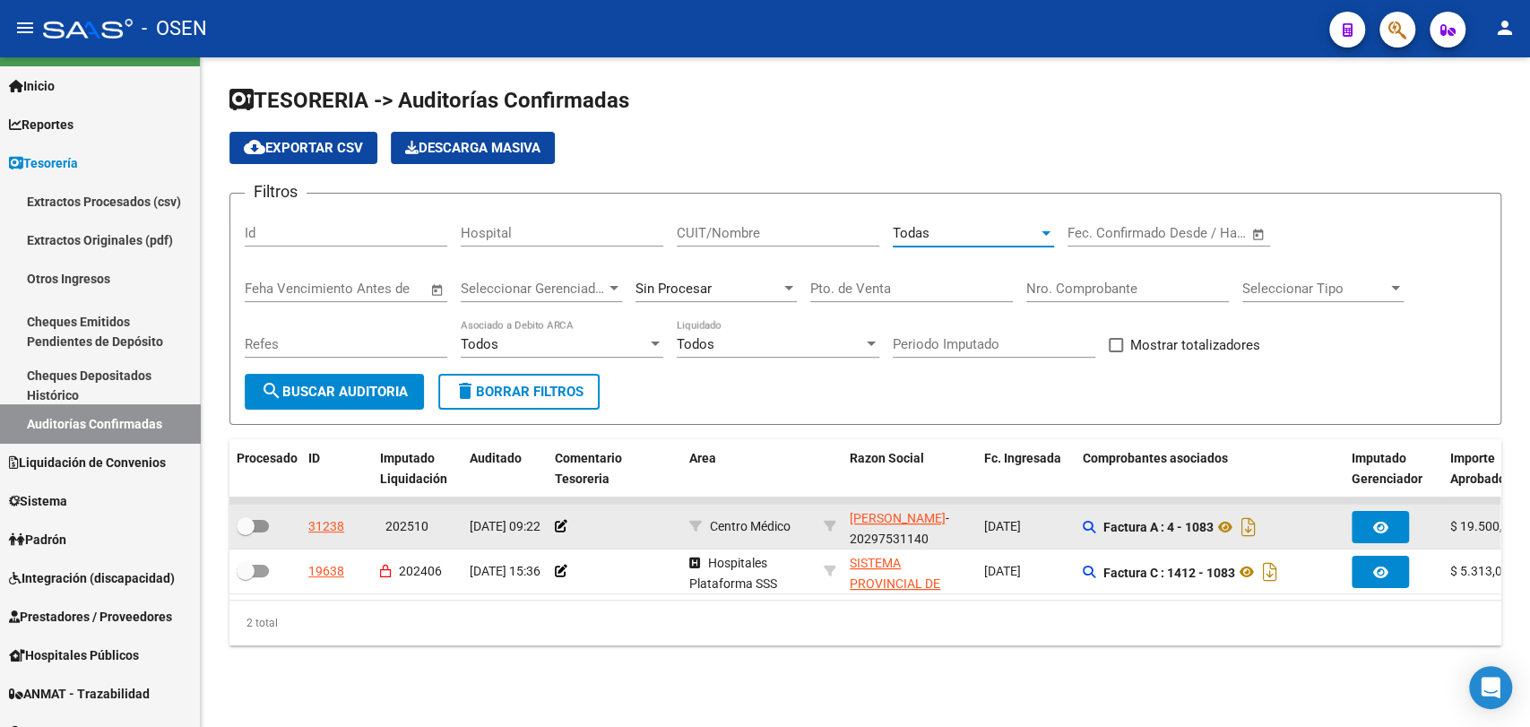
click at [955, 231] on div "Todas" at bounding box center [965, 233] width 145 height 16
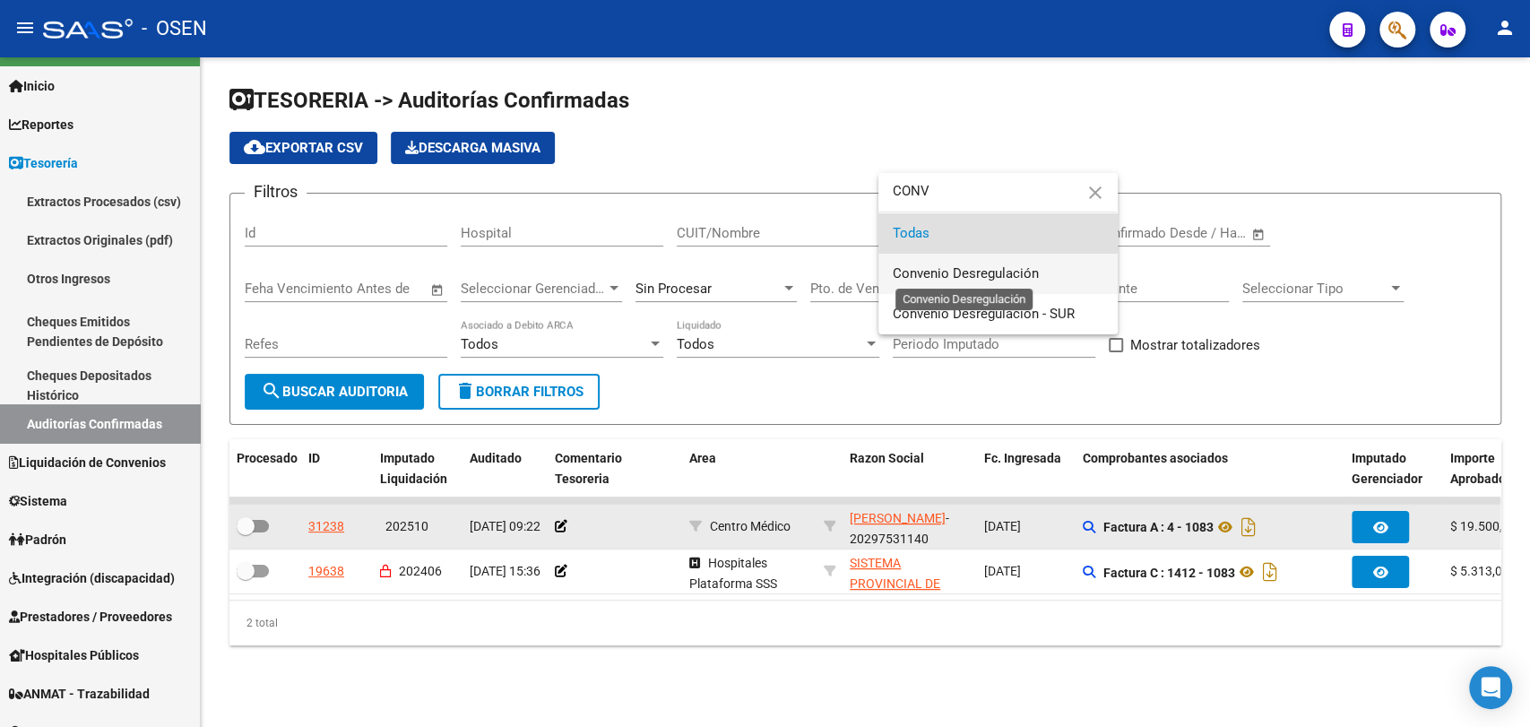
type input "CONV"
drag, startPoint x: 962, startPoint y: 276, endPoint x: 856, endPoint y: 300, distance: 108.5
click at [964, 274] on span "Convenio Desregulación" at bounding box center [966, 273] width 146 height 16
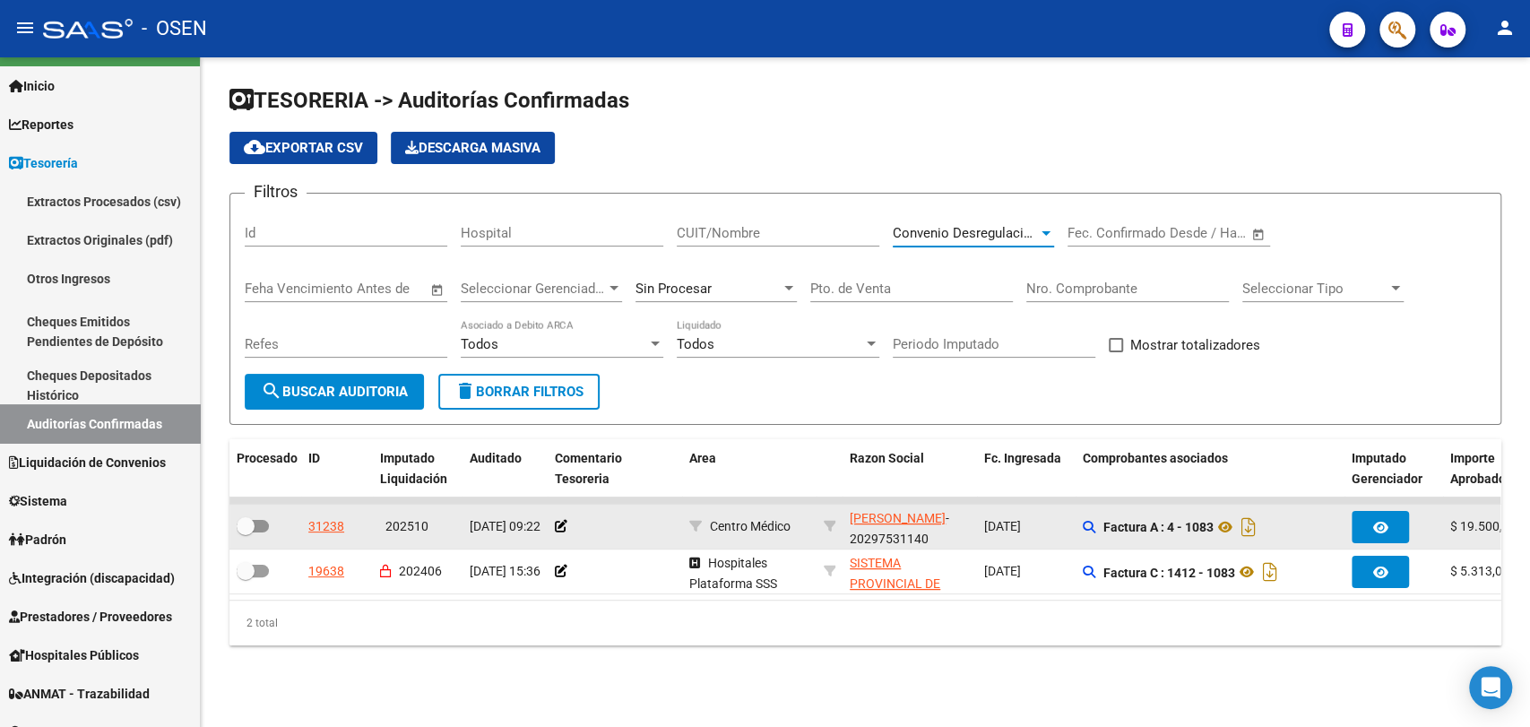
drag, startPoint x: 385, startPoint y: 389, endPoint x: 635, endPoint y: 382, distance: 249.3
click at [386, 389] on span "search Buscar Auditoria" at bounding box center [334, 392] width 147 height 16
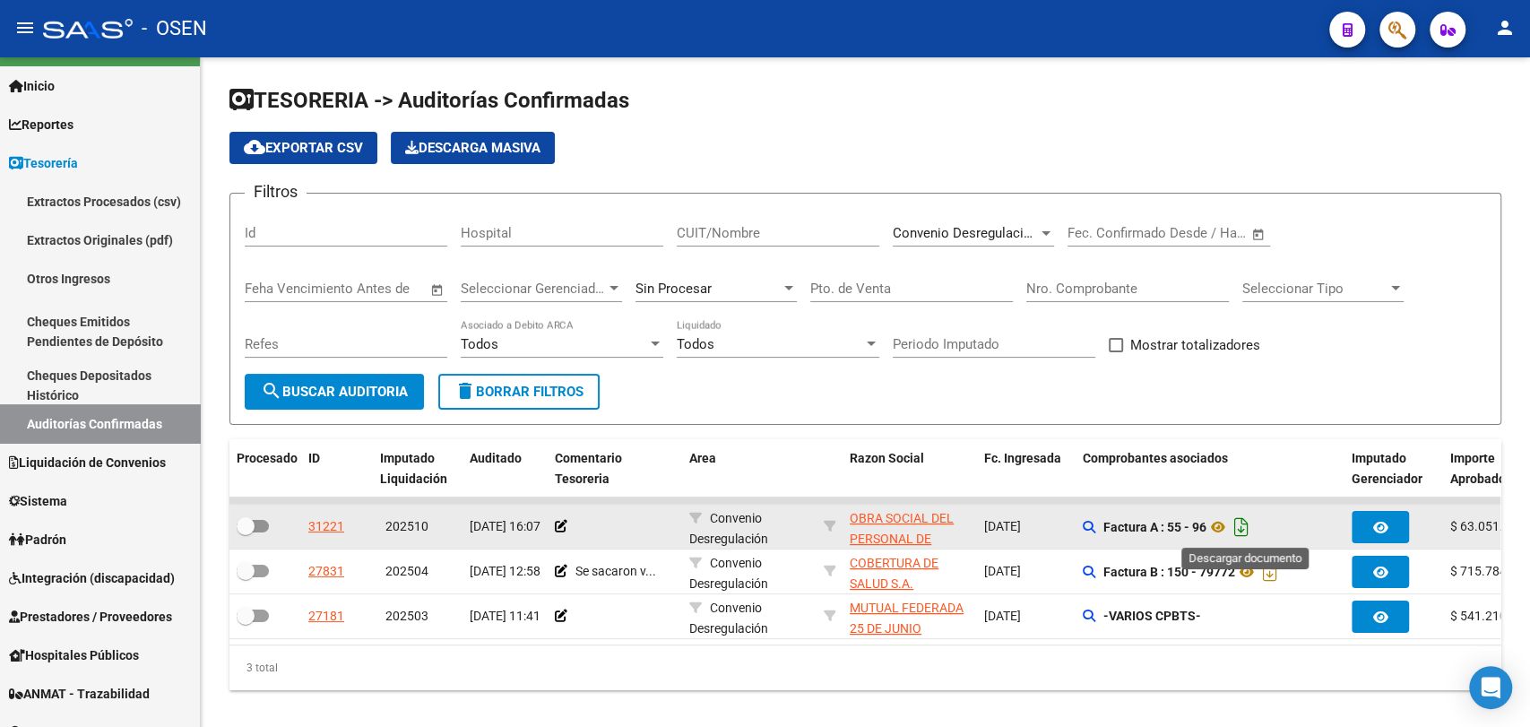
click at [1245, 523] on icon "Descargar documento" at bounding box center [1241, 527] width 23 height 29
